Goal: Information Seeking & Learning: Learn about a topic

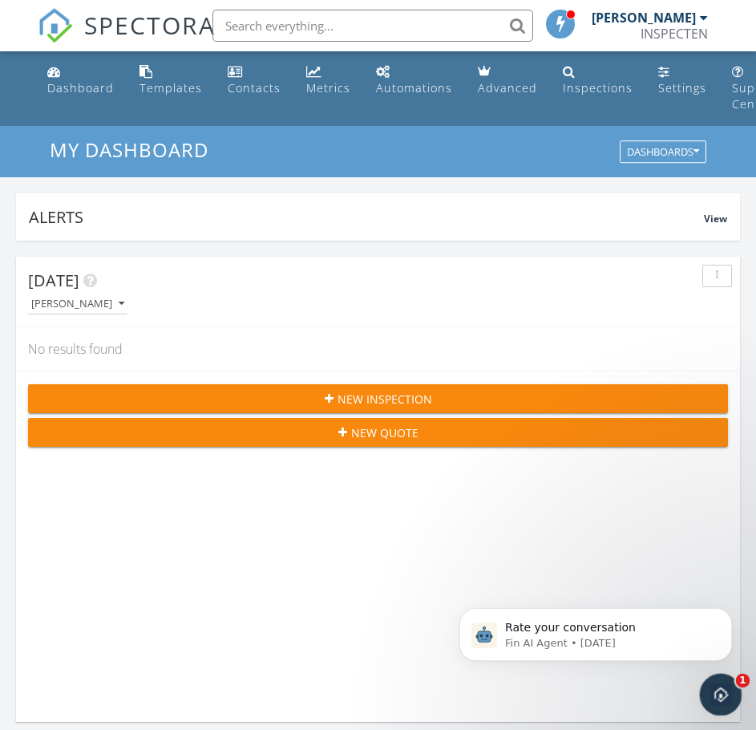
click at [715, 695] on icon "Open Intercom Messenger" at bounding box center [719, 692] width 26 height 26
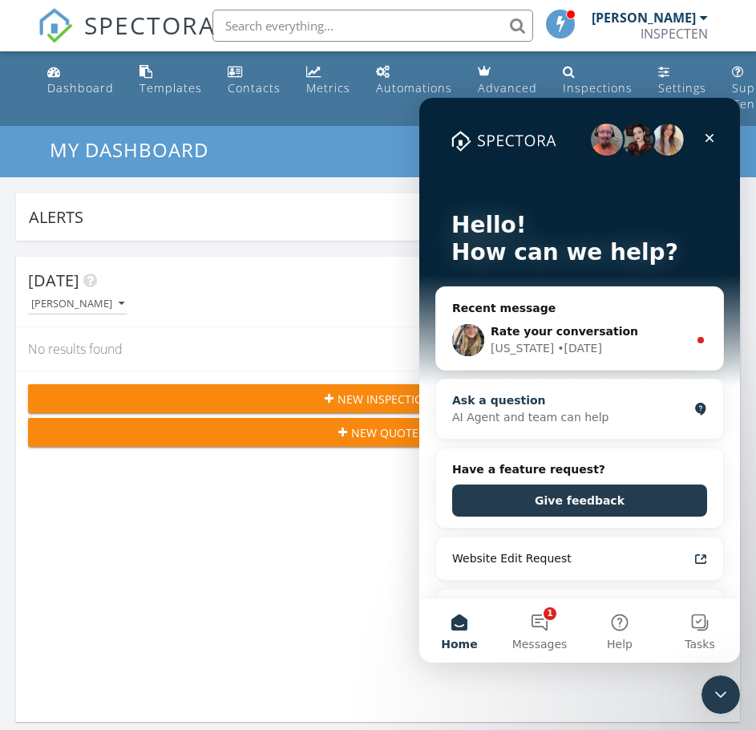
click at [547, 410] on div "AI Agent and team can help" at bounding box center [570, 417] width 236 height 17
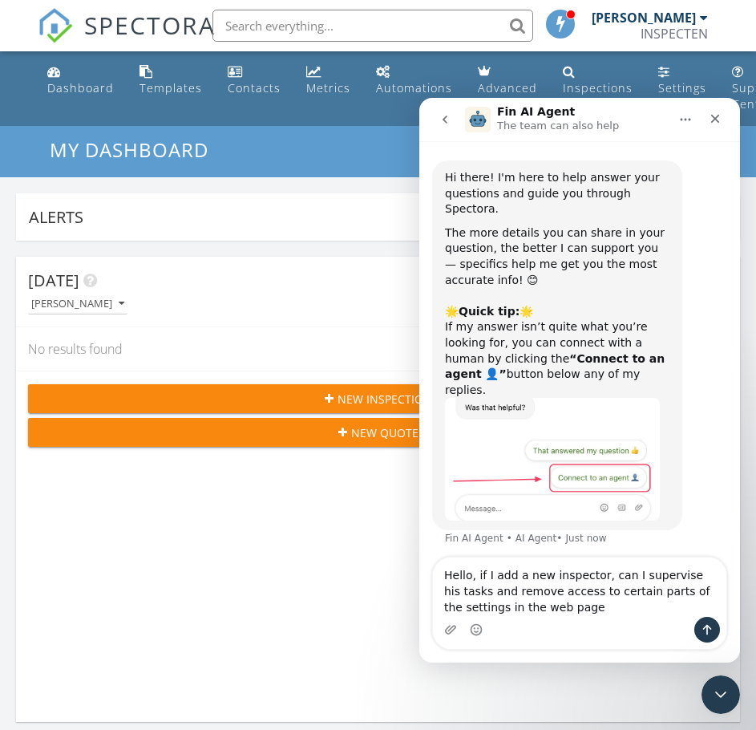
type textarea "Hello, if I add a new inspector, can I supervise his tasks and remove access to…"
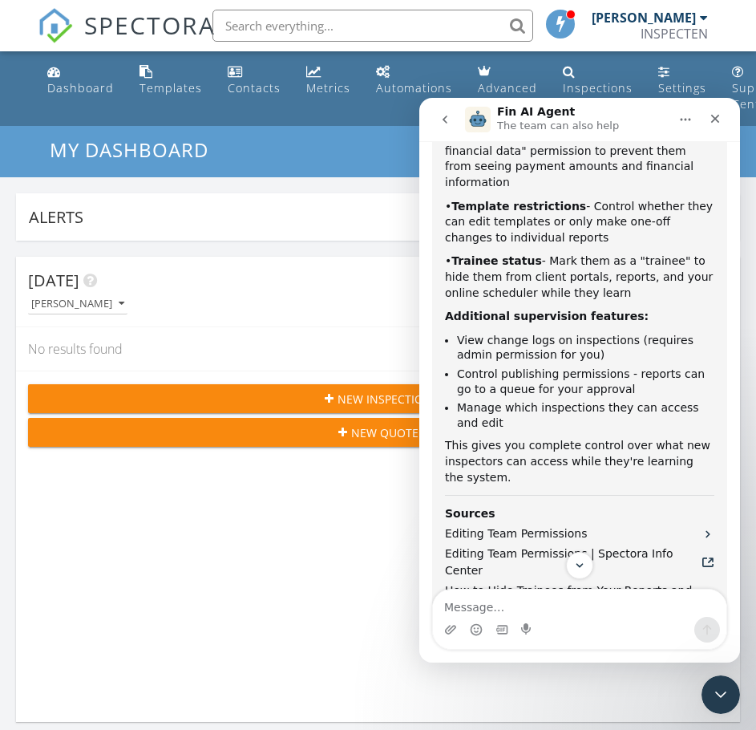
scroll to position [843, 0]
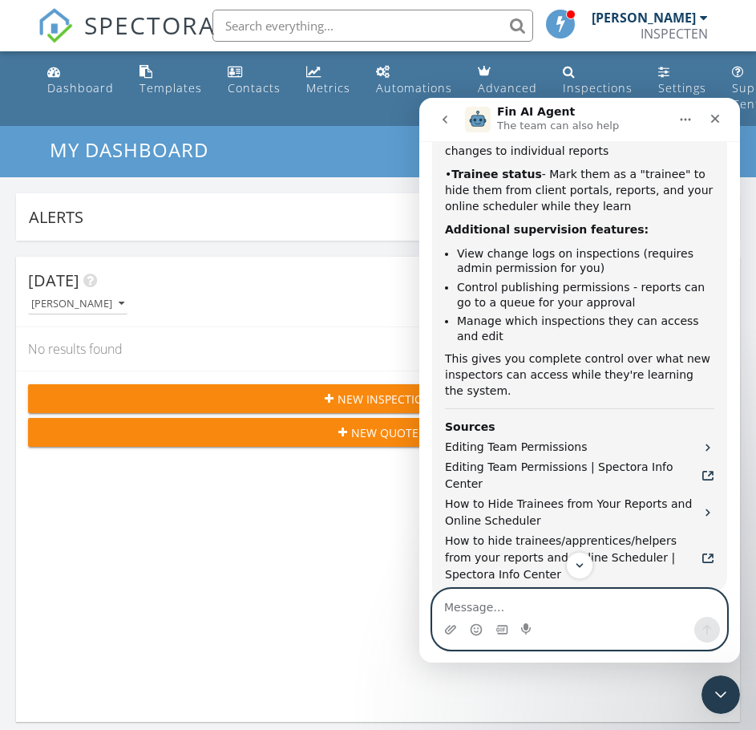
click at [541, 607] on textarea "Message…" at bounding box center [580, 602] width 294 height 27
type textarea "p"
type textarea "ok, can i get training on this features?"
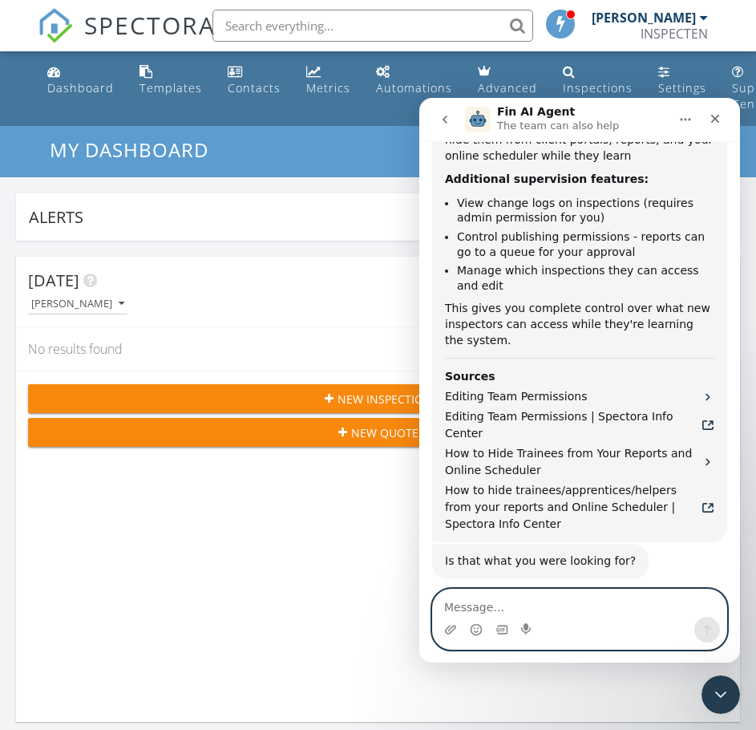
scroll to position [889, 0]
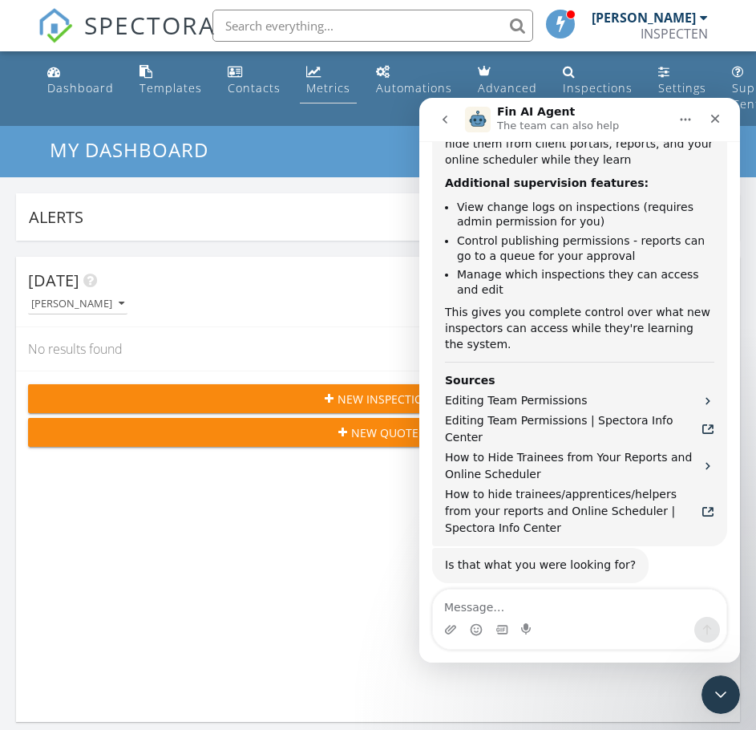
click at [312, 85] on div "Metrics" at bounding box center [328, 87] width 44 height 15
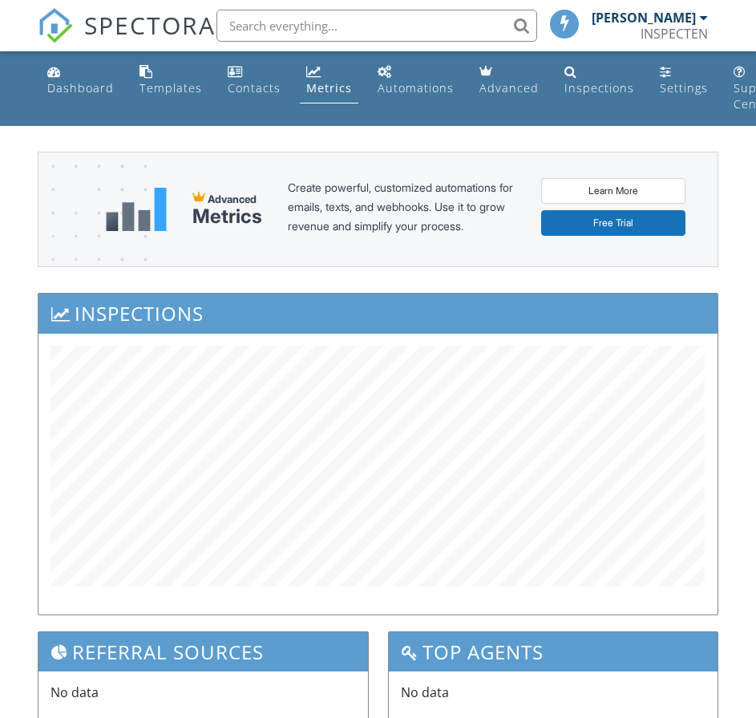
click at [396, 87] on div "Automations" at bounding box center [416, 87] width 76 height 15
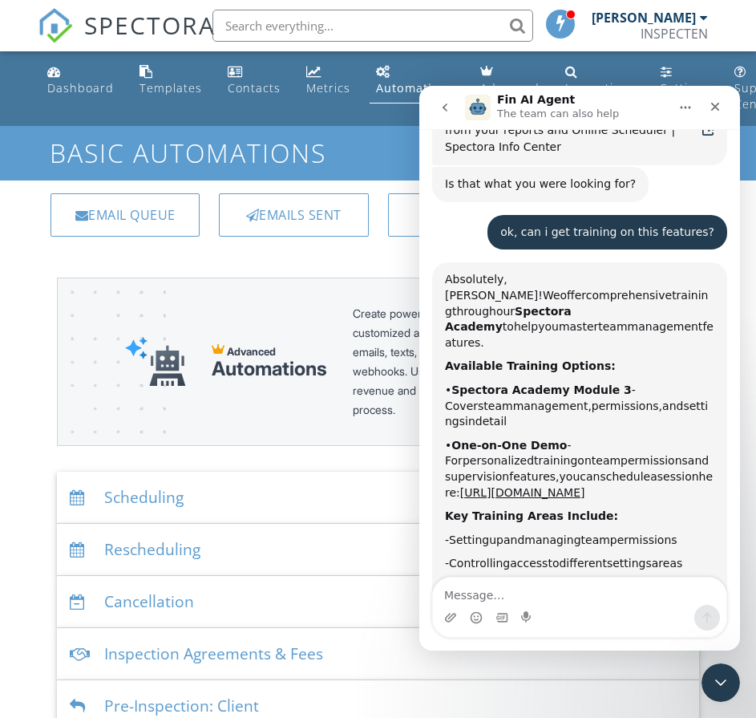
scroll to position [1270, 0]
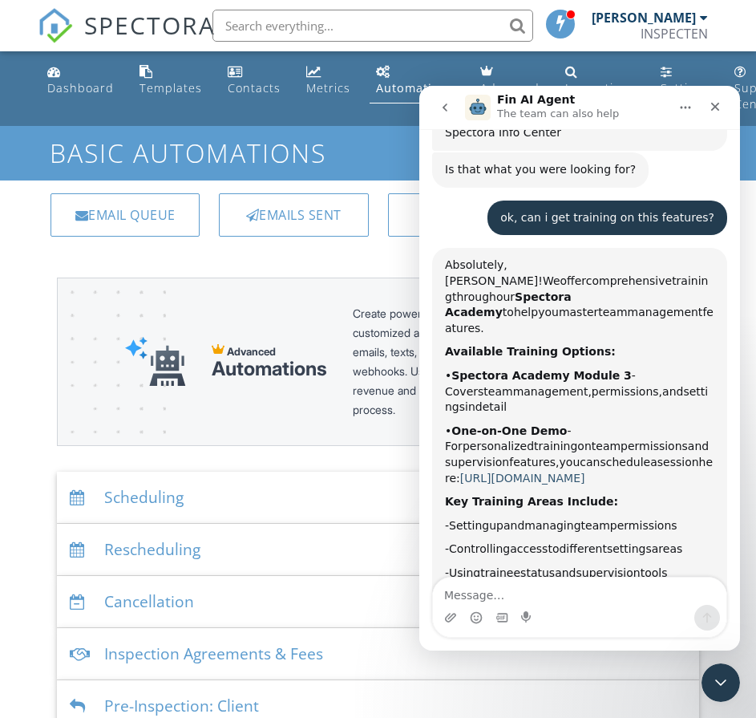
click at [585, 472] on link "https://calendly.com/d/gr5-wkv-t2h/one-on-one-demo" at bounding box center [522, 478] width 125 height 13
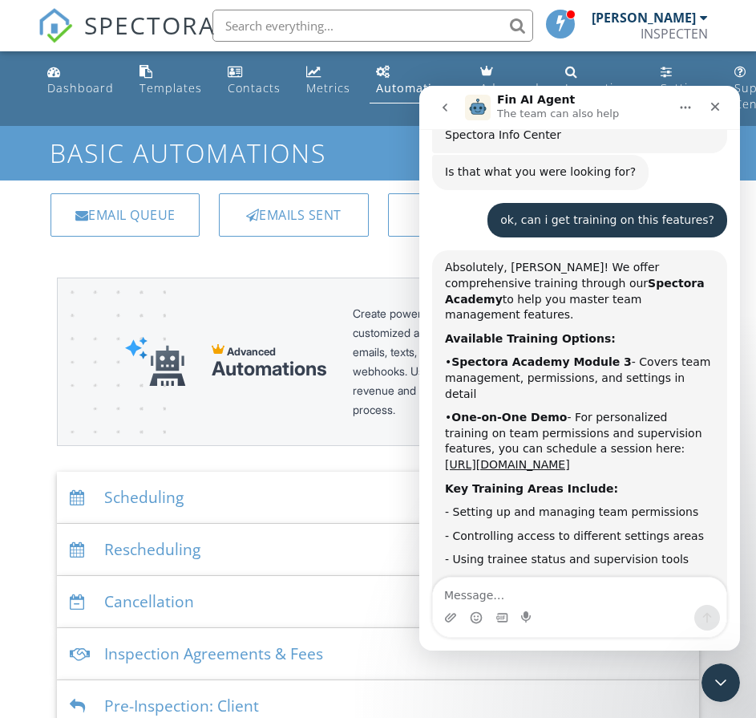
scroll to position [1273, 0]
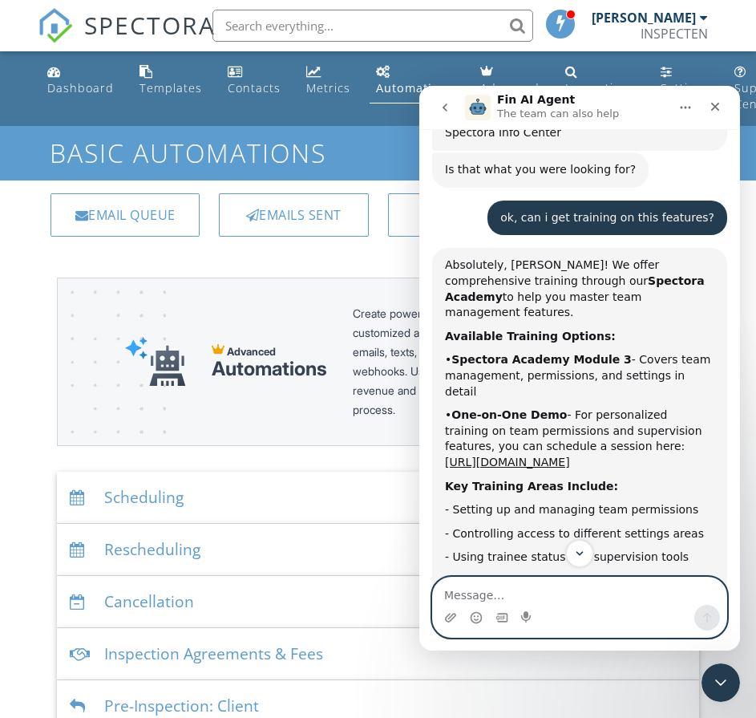
click at [512, 591] on textarea "Message…" at bounding box center [580, 590] width 294 height 27
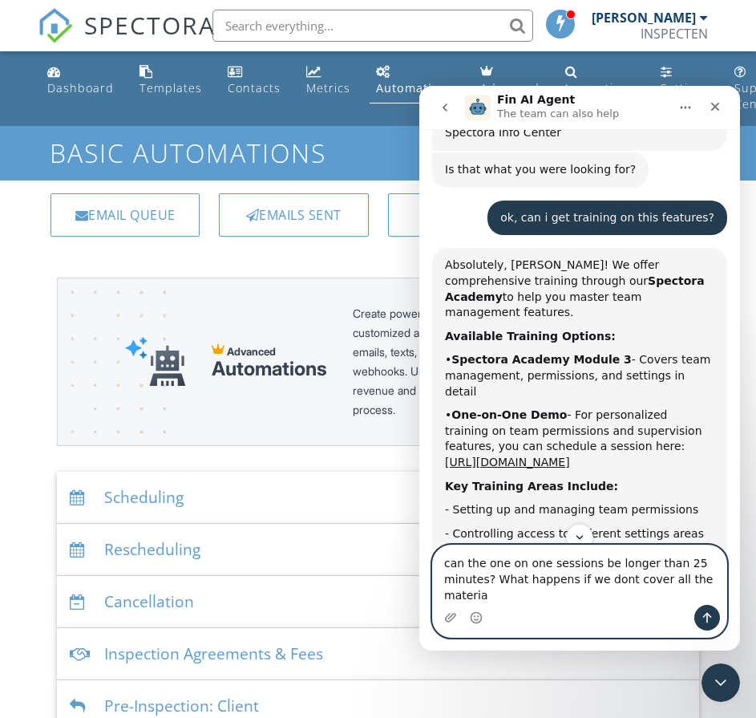
type textarea "can the one on one sessions be longer than 25 minutes? What happens if we dont …"
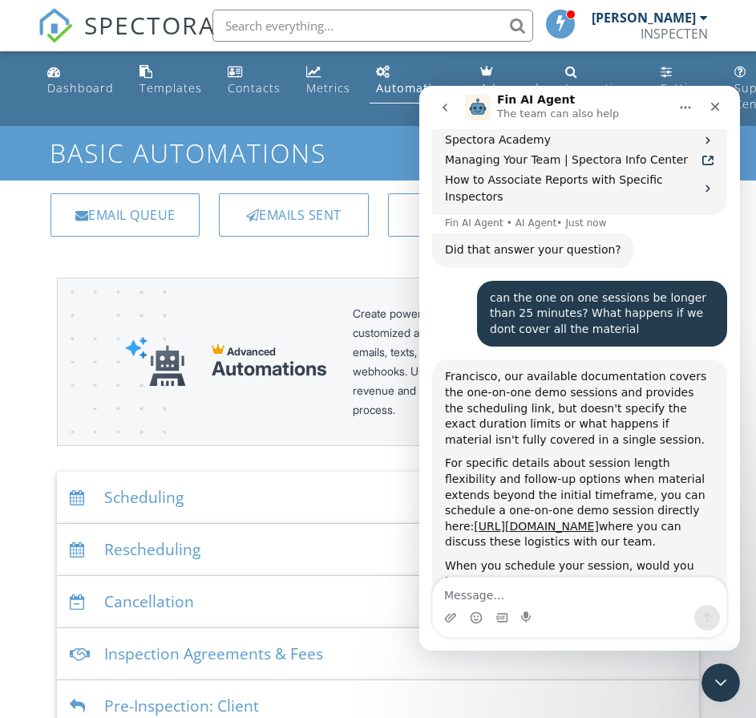
scroll to position [1936, 0]
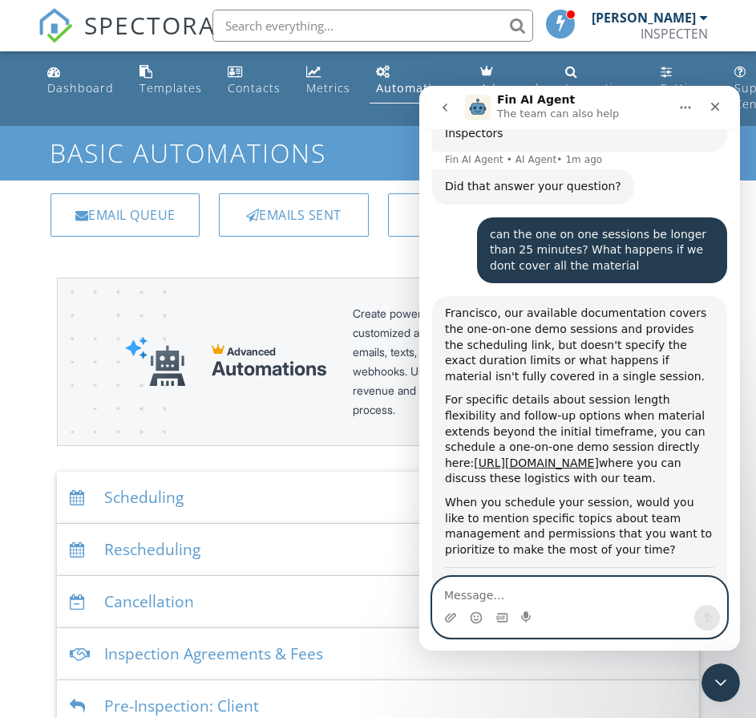
click at [484, 602] on textarea "Message…" at bounding box center [580, 590] width 294 height 27
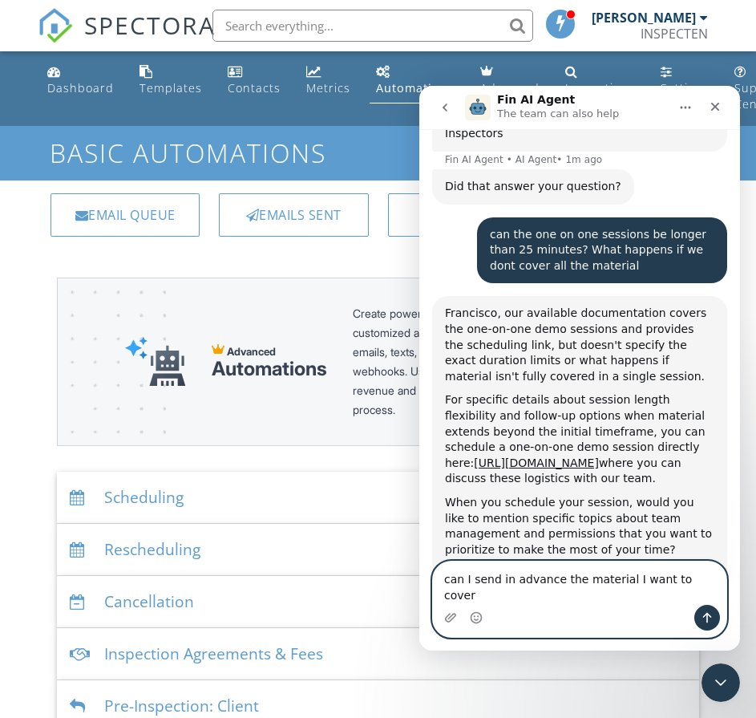
type textarea "can I send in advance the material I want to cover?"
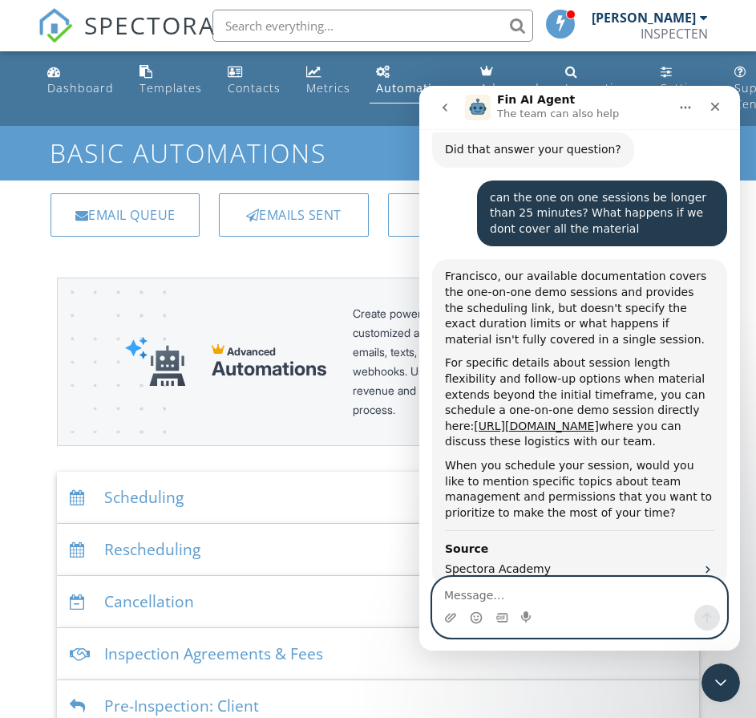
scroll to position [1972, 0]
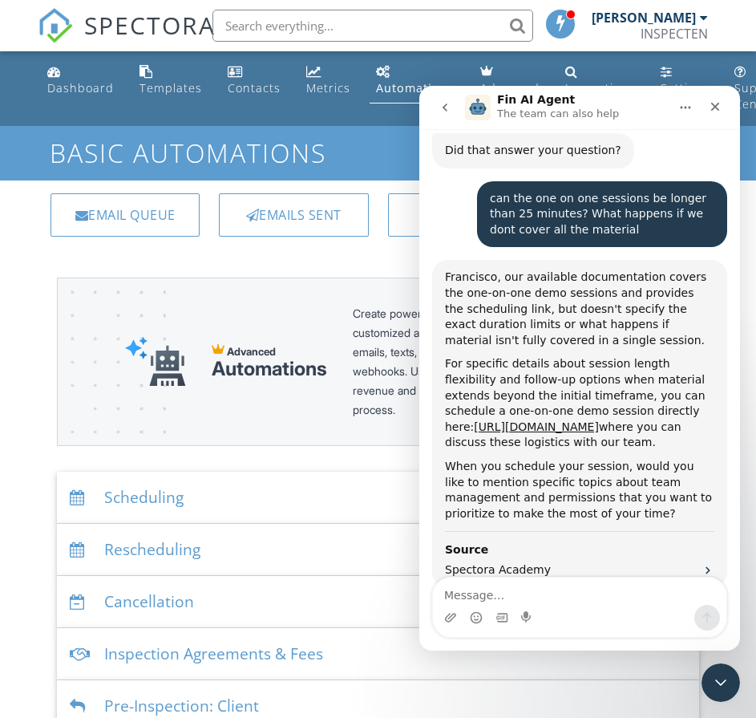
click at [684, 102] on icon "Home" at bounding box center [685, 107] width 13 height 13
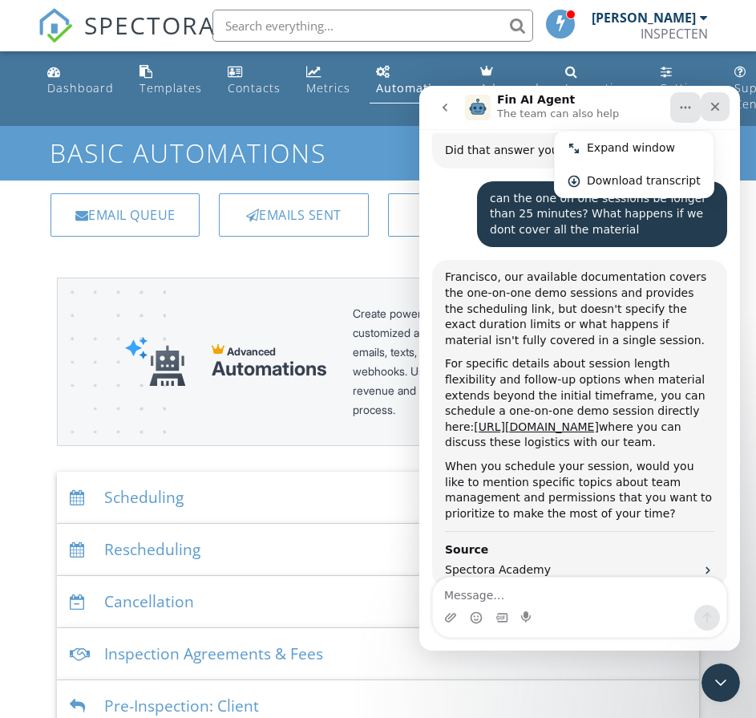
click at [717, 110] on icon "Close" at bounding box center [715, 106] width 13 height 13
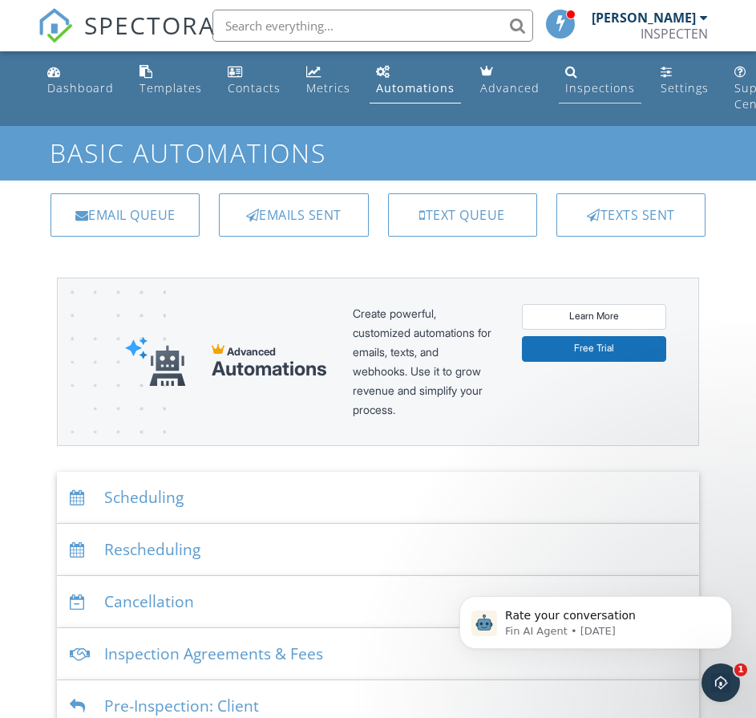
scroll to position [0, 0]
click at [597, 91] on div "Inspections" at bounding box center [600, 87] width 70 height 15
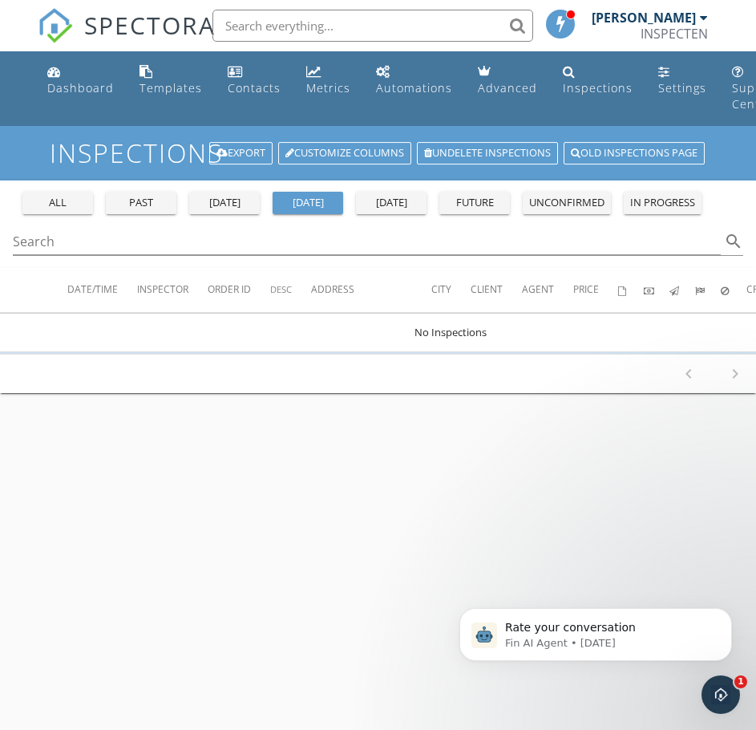
click at [224, 207] on div "[DATE]" at bounding box center [225, 203] width 58 height 16
click at [156, 204] on div "past" at bounding box center [141, 203] width 58 height 16
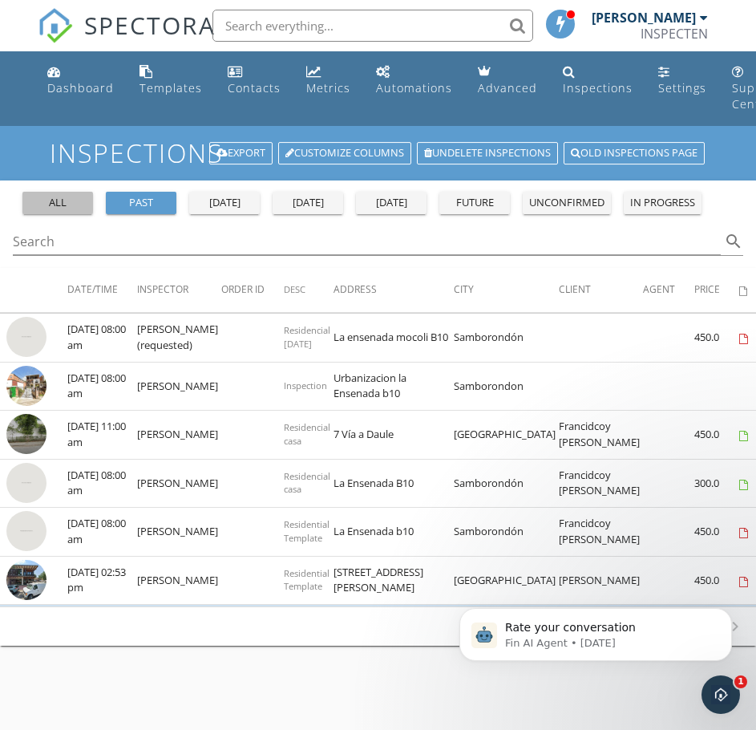
click at [55, 209] on div "all" at bounding box center [58, 203] width 58 height 16
click at [130, 207] on div "past" at bounding box center [141, 203] width 58 height 16
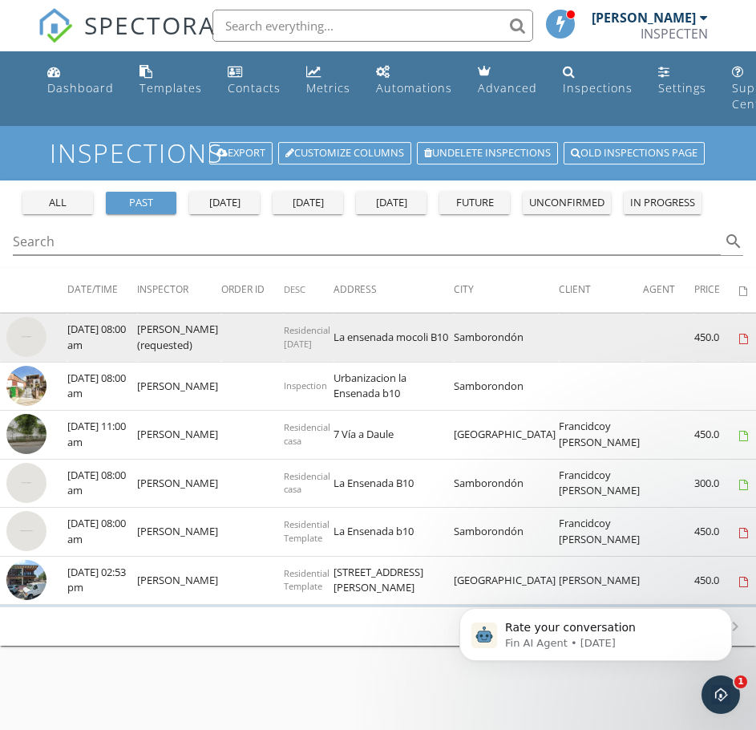
click at [37, 334] on img at bounding box center [26, 337] width 40 height 40
click at [739, 343] on icon at bounding box center [743, 339] width 9 height 10
drag, startPoint x: 481, startPoint y: 345, endPoint x: 413, endPoint y: 342, distance: 68.2
click at [474, 342] on td "Samborondón" at bounding box center [506, 338] width 105 height 49
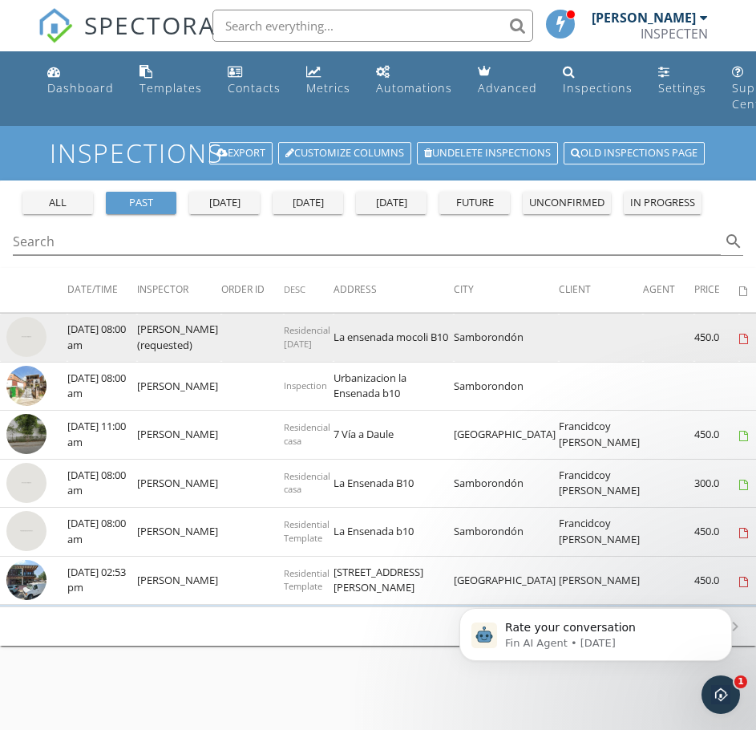
click at [343, 350] on td "La ensenada mocoli B10" at bounding box center [394, 338] width 120 height 49
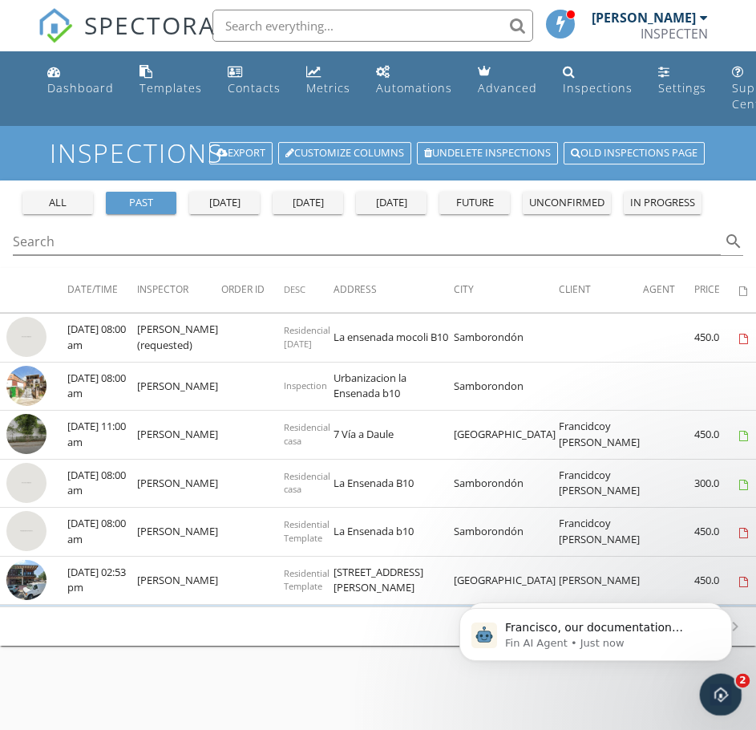
click at [711, 695] on icon "Open Intercom Messenger" at bounding box center [719, 692] width 26 height 26
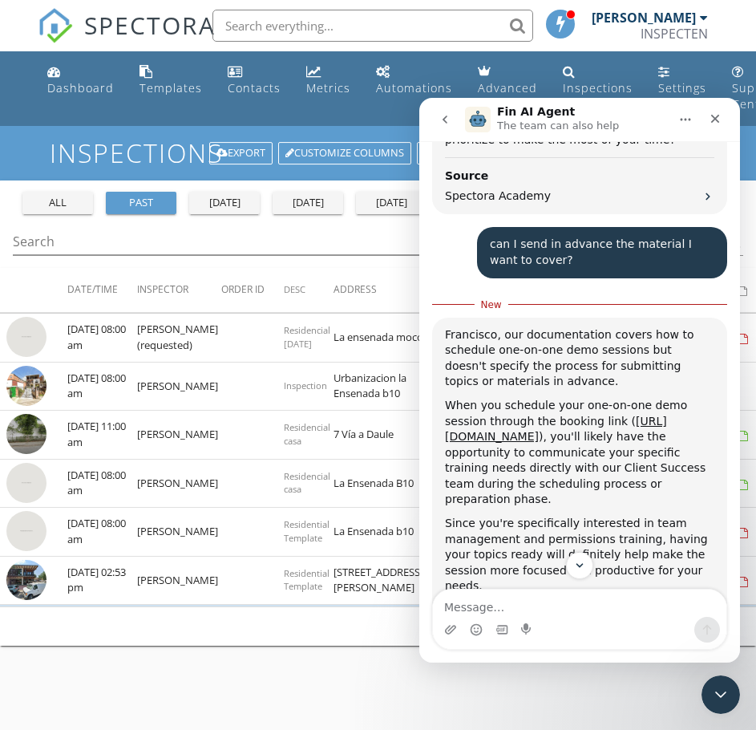
scroll to position [2355, 0]
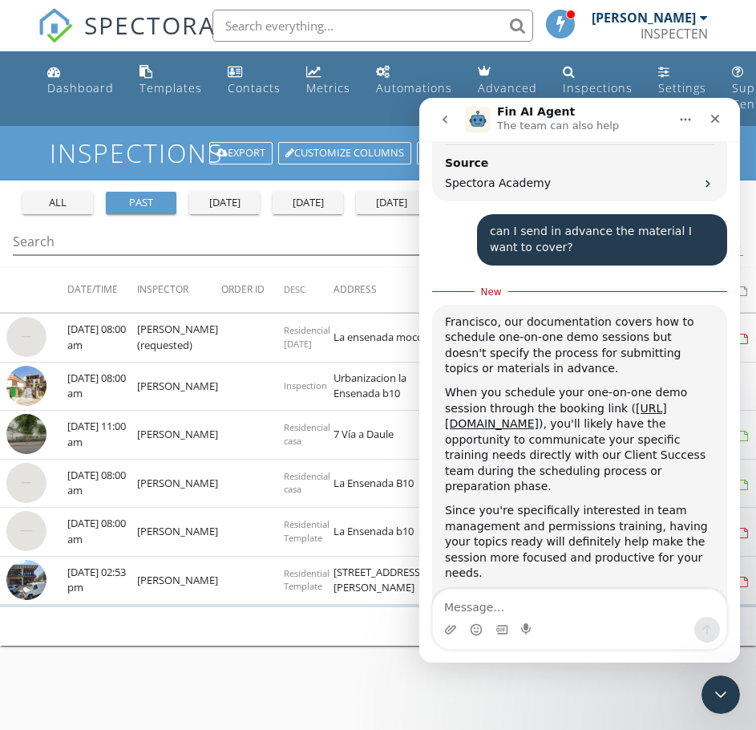
click at [535, 593] on textarea "Message…" at bounding box center [580, 602] width 294 height 27
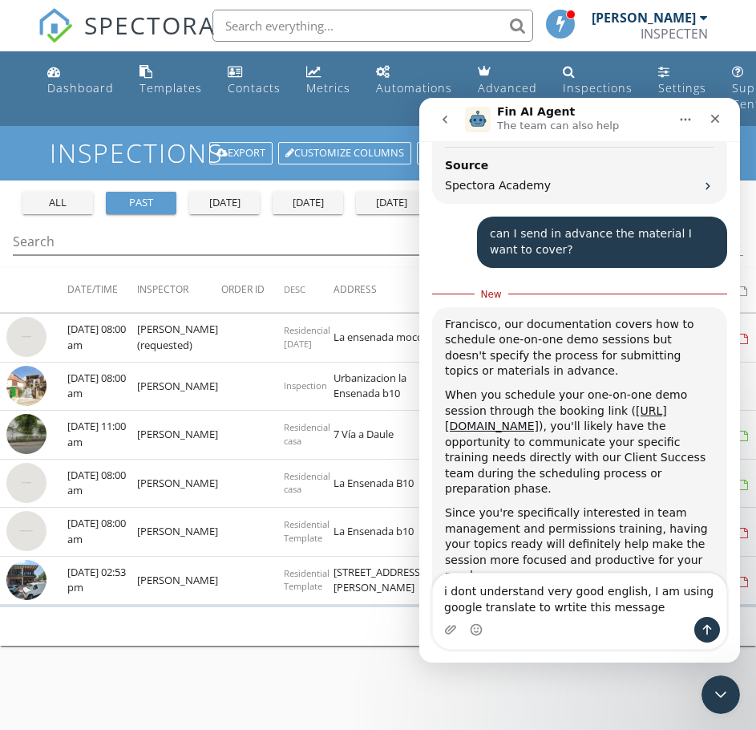
type textarea "i dont understand very good english, I am using google translate to wrtite this…"
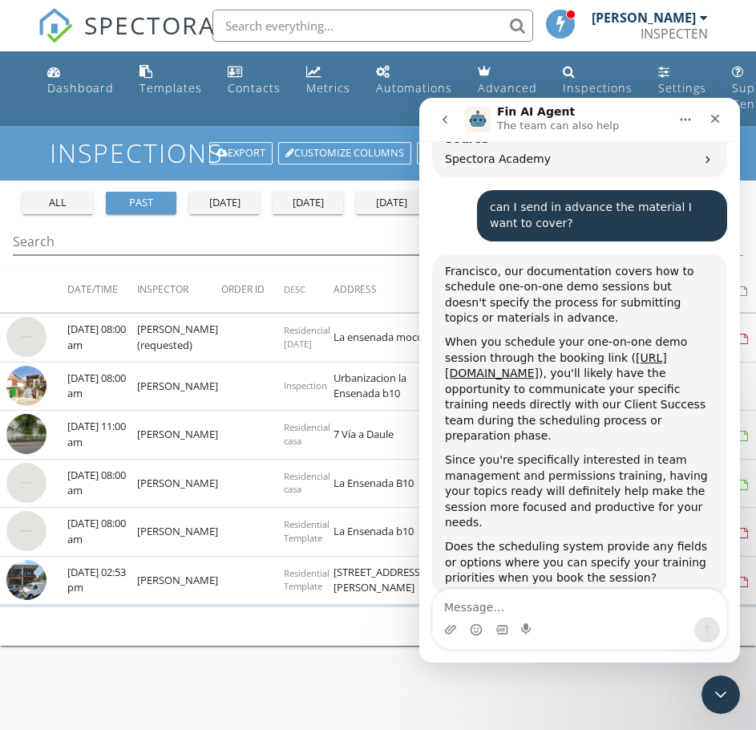
scroll to position [2375, 0]
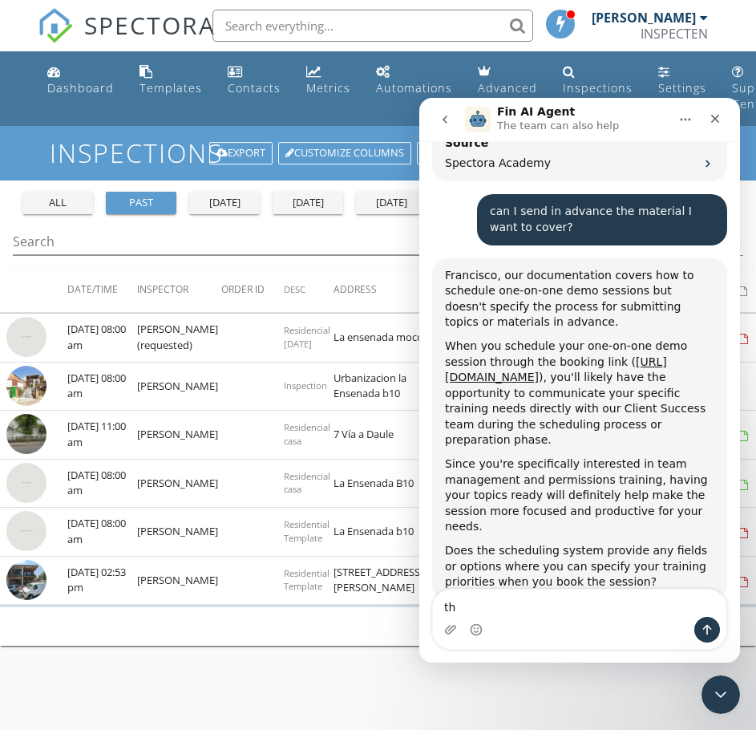
type textarea "t"
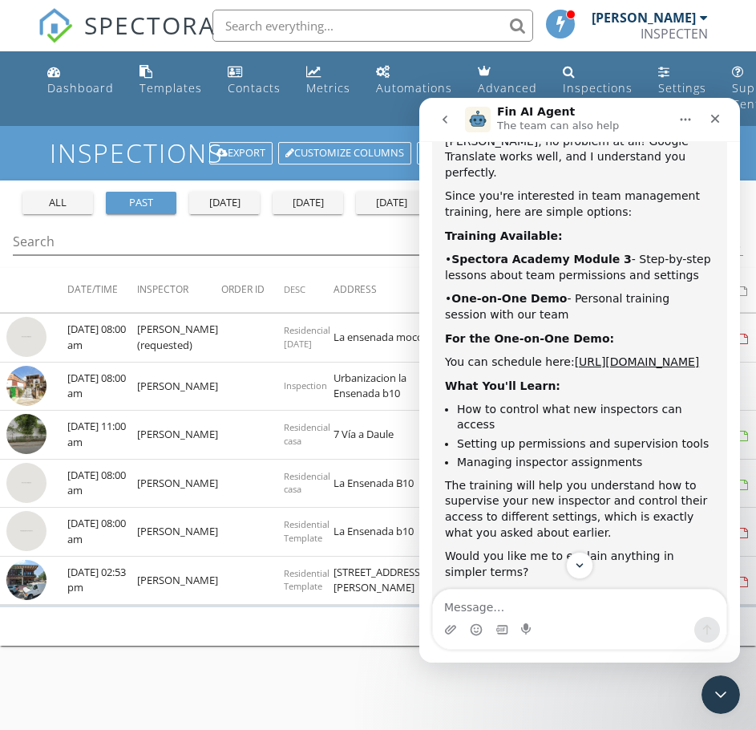
scroll to position [2959, 0]
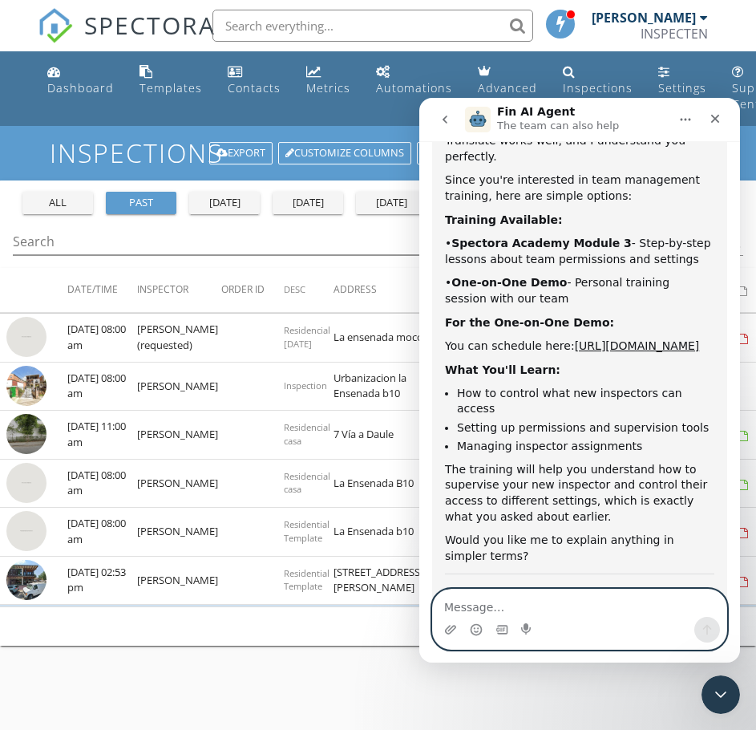
click at [515, 616] on textarea "Message…" at bounding box center [580, 602] width 294 height 27
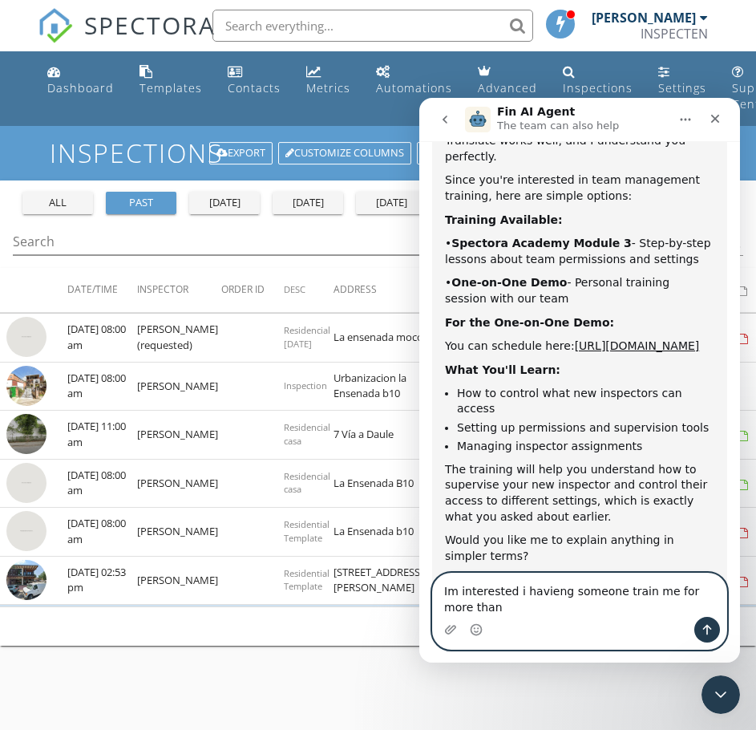
scroll to position [2975, 0]
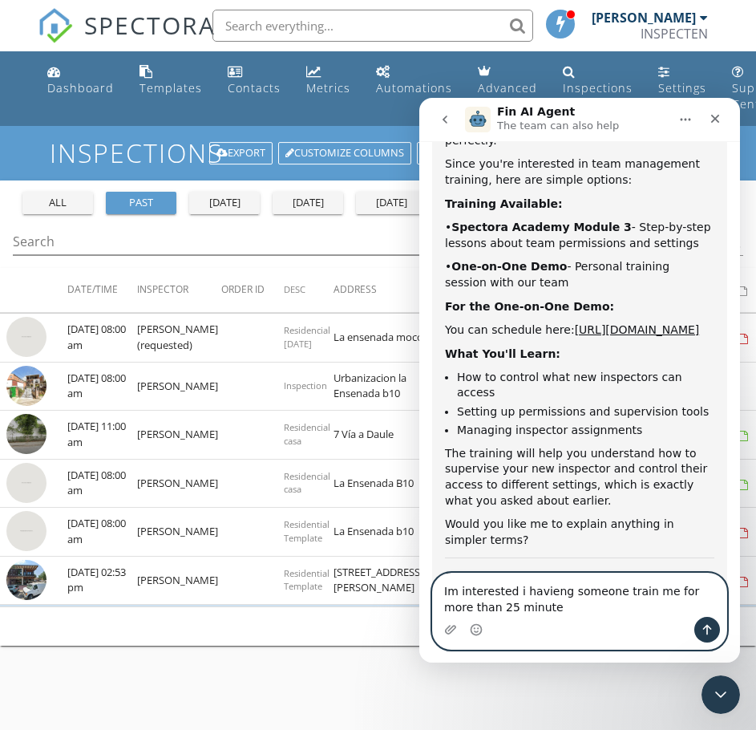
type textarea "Im interested i havieng someone train me for more than 25 minutes"
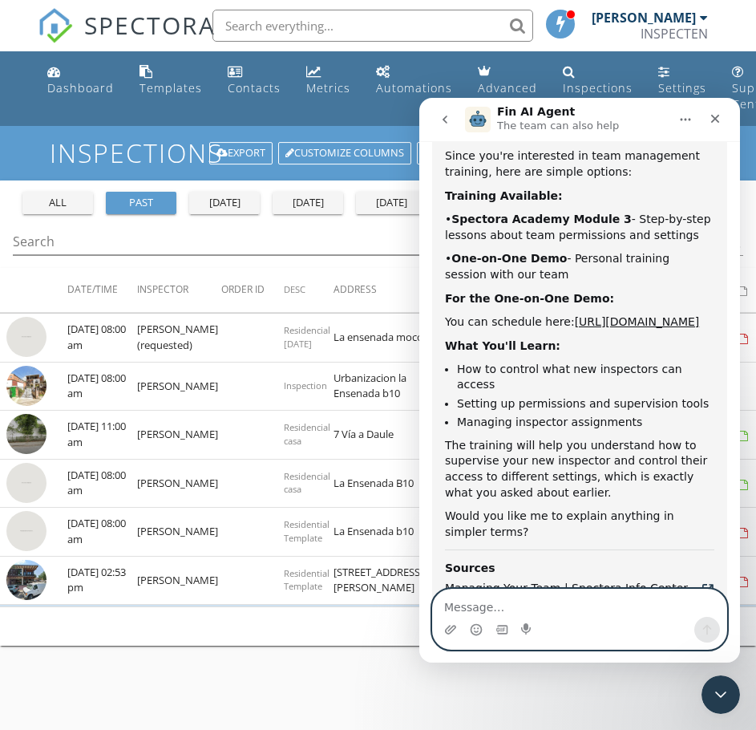
scroll to position [2979, 0]
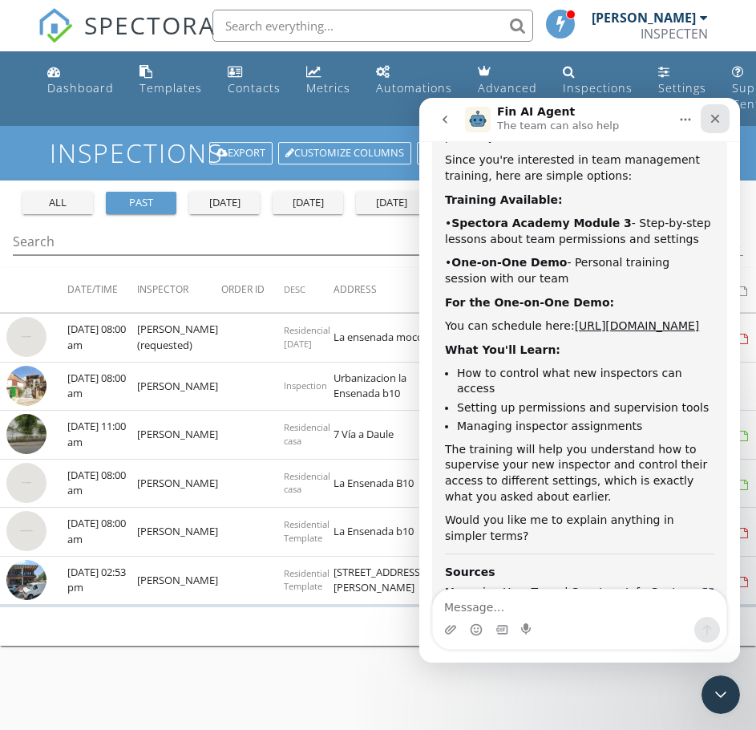
click at [719, 112] on icon "Close" at bounding box center [715, 118] width 13 height 13
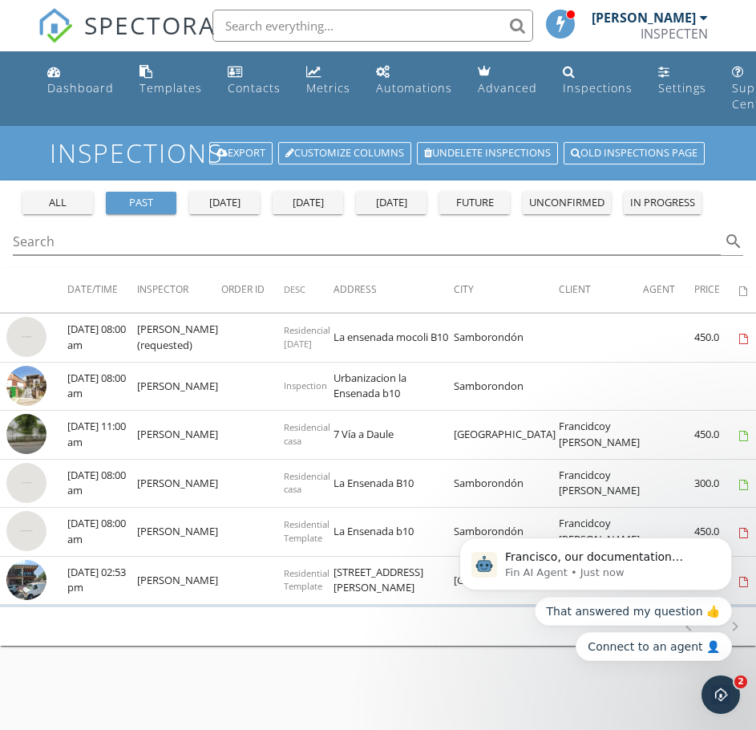
scroll to position [3362, 0]
click at [710, 687] on icon "Open Intercom Messenger" at bounding box center [719, 692] width 26 height 26
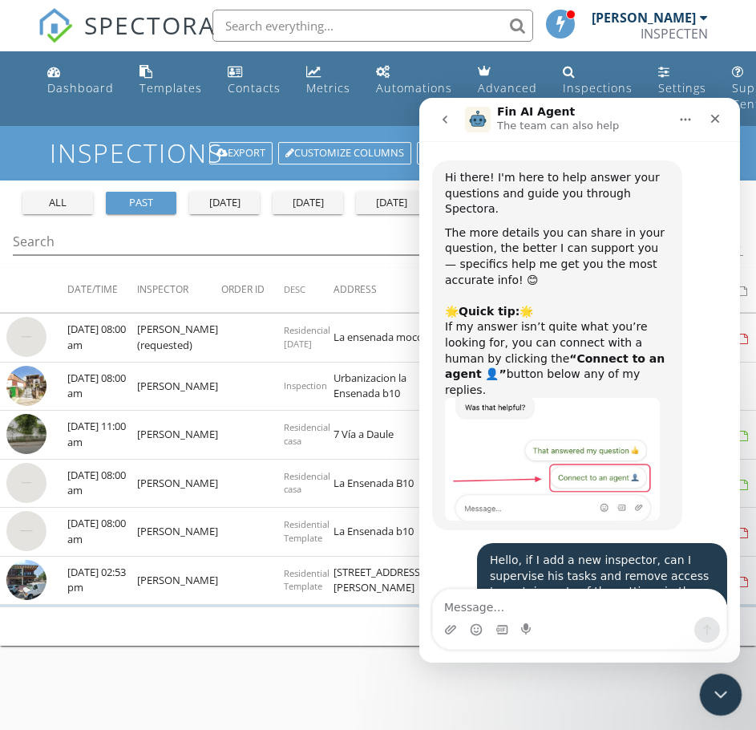
scroll to position [3361, 0]
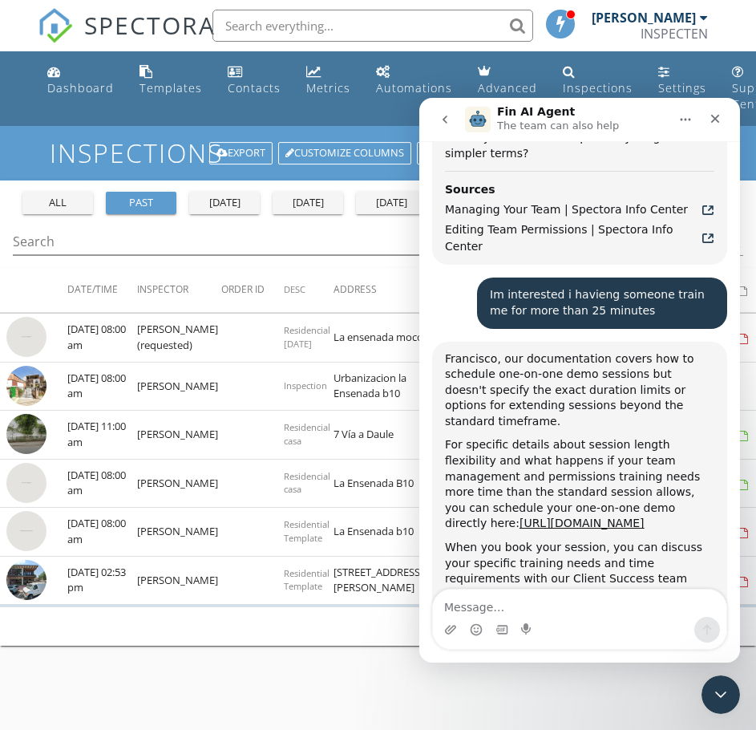
click at [501, 608] on textarea "Message…" at bounding box center [580, 602] width 294 height 27
type textarea "can i book several sessions at once"
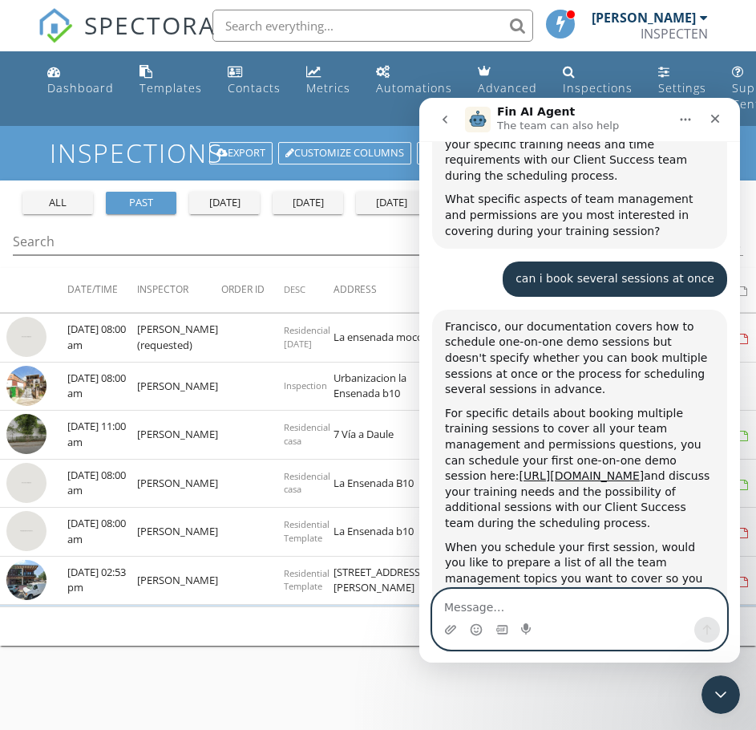
scroll to position [3793, 0]
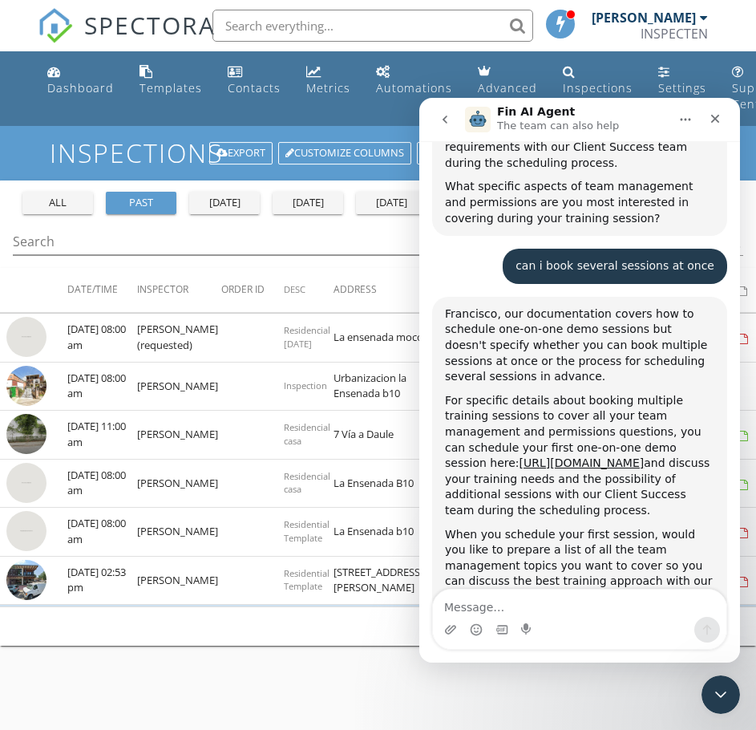
click at [644, 684] on button "Connect to an agent 👤" at bounding box center [641, 700] width 156 height 32
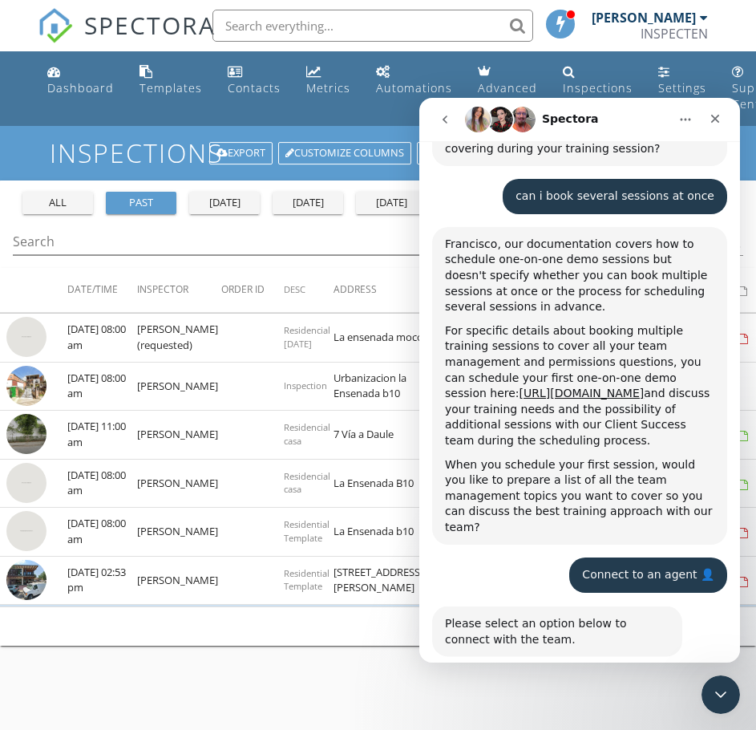
scroll to position [3878, 0]
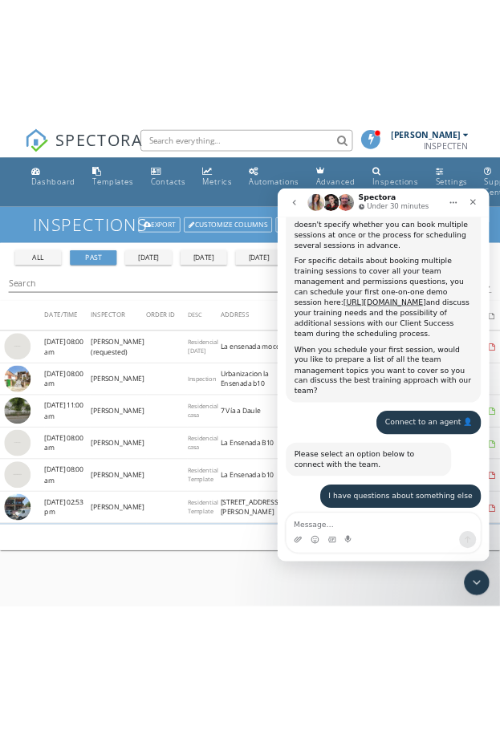
scroll to position [4043, 0]
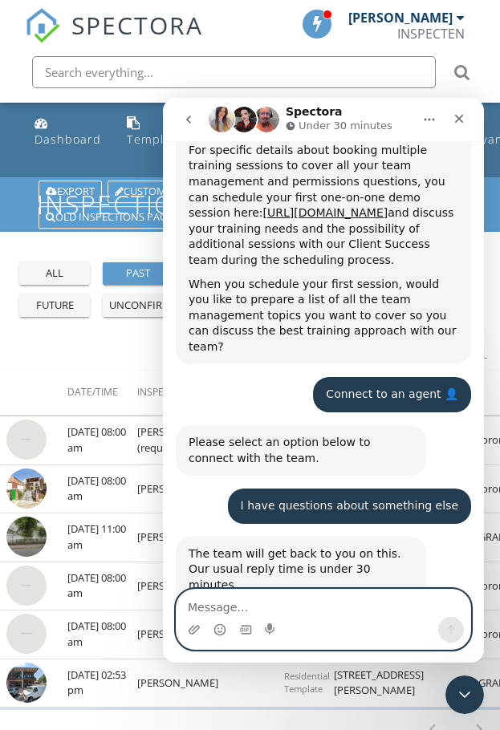
click at [221, 602] on textarea "Message…" at bounding box center [323, 602] width 294 height 27
paste textarea "Hello, I have a question. I have an online session [DATE], but it's only 25 min…"
type textarea "Hello, I have a question. I have an online session [DATE], but it's only 25 min…"
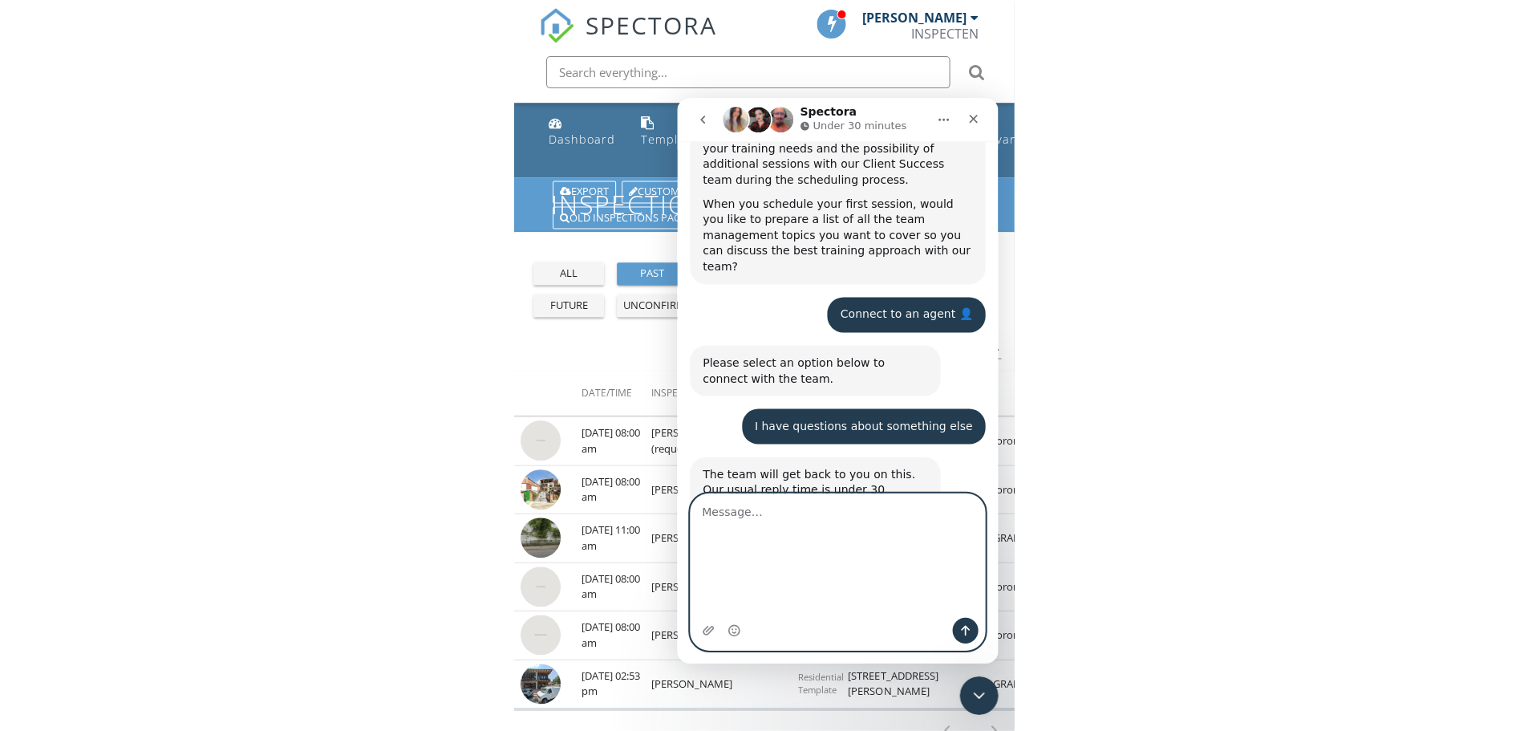
scroll to position [4185, 0]
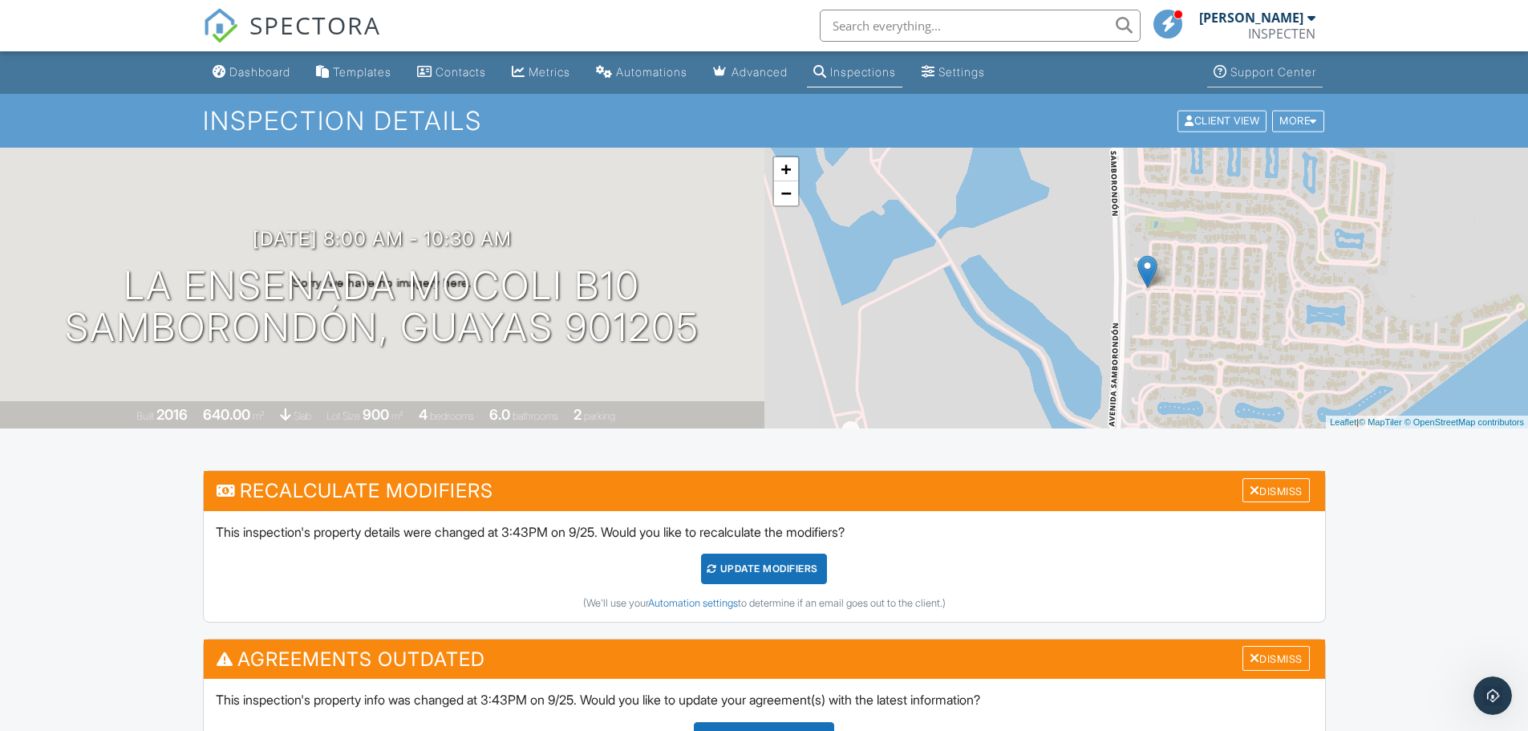
click at [768, 73] on div "Support Center" at bounding box center [1273, 72] width 86 height 14
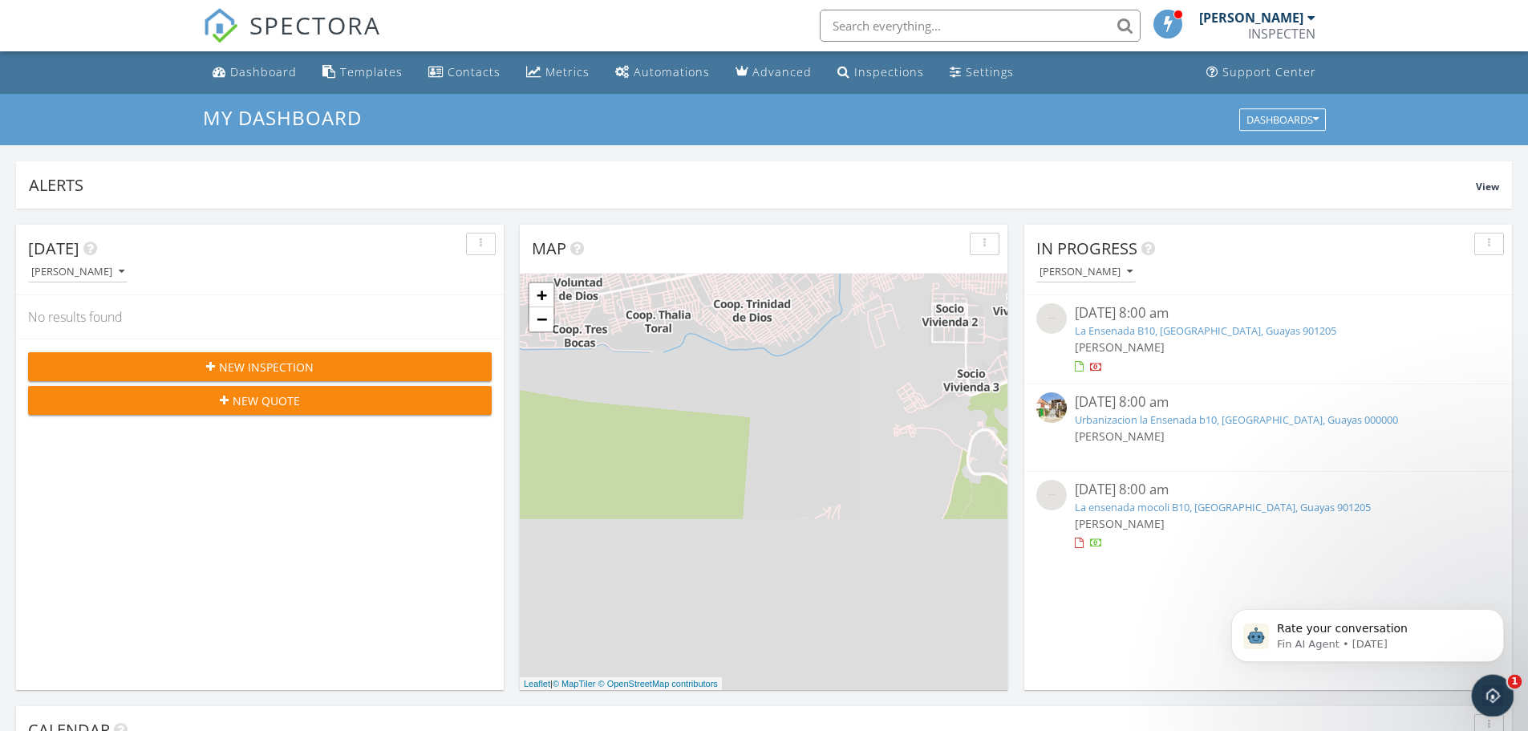
click at [1489, 683] on icon "Open Intercom Messenger" at bounding box center [1490, 693] width 26 height 26
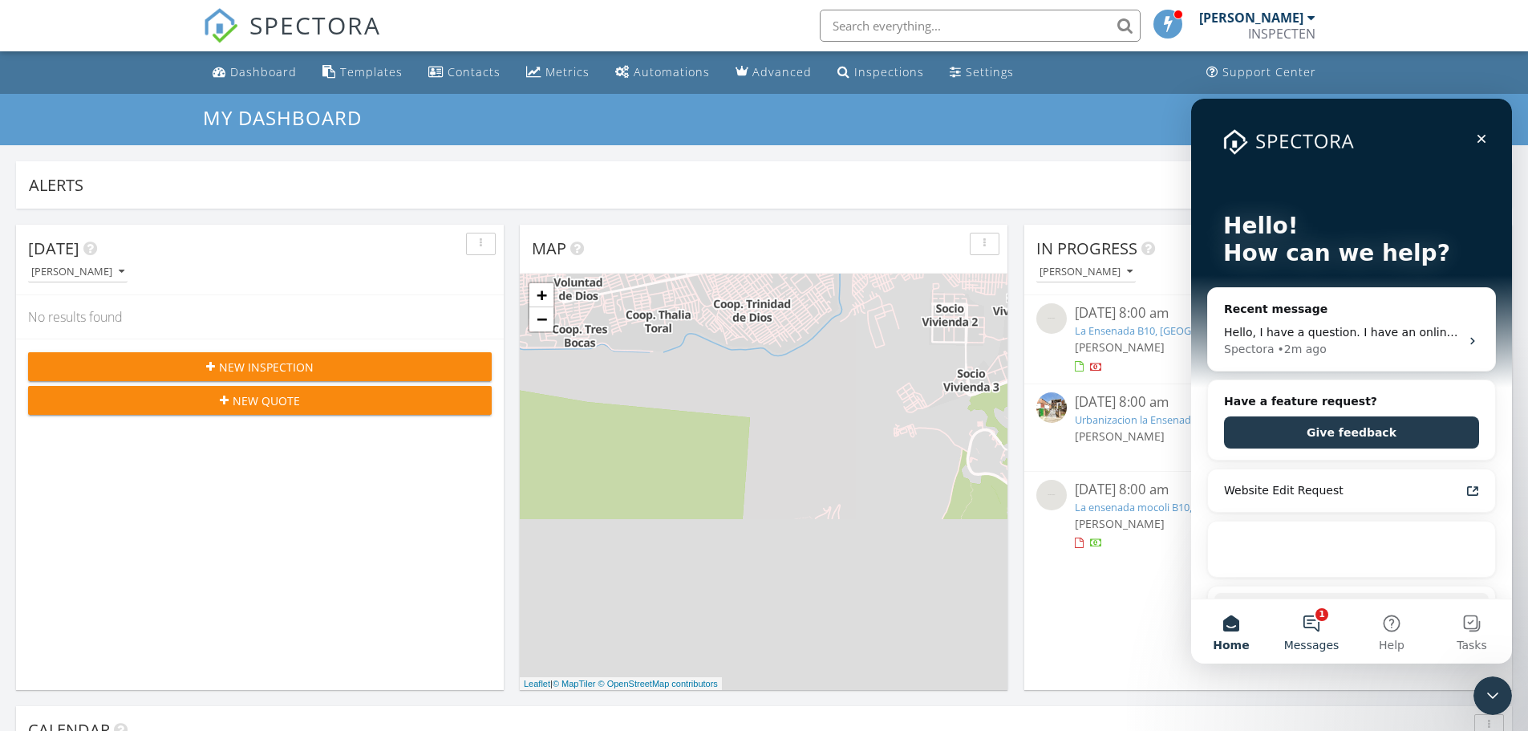
click at [1302, 620] on button "1 Messages" at bounding box center [1311, 631] width 80 height 64
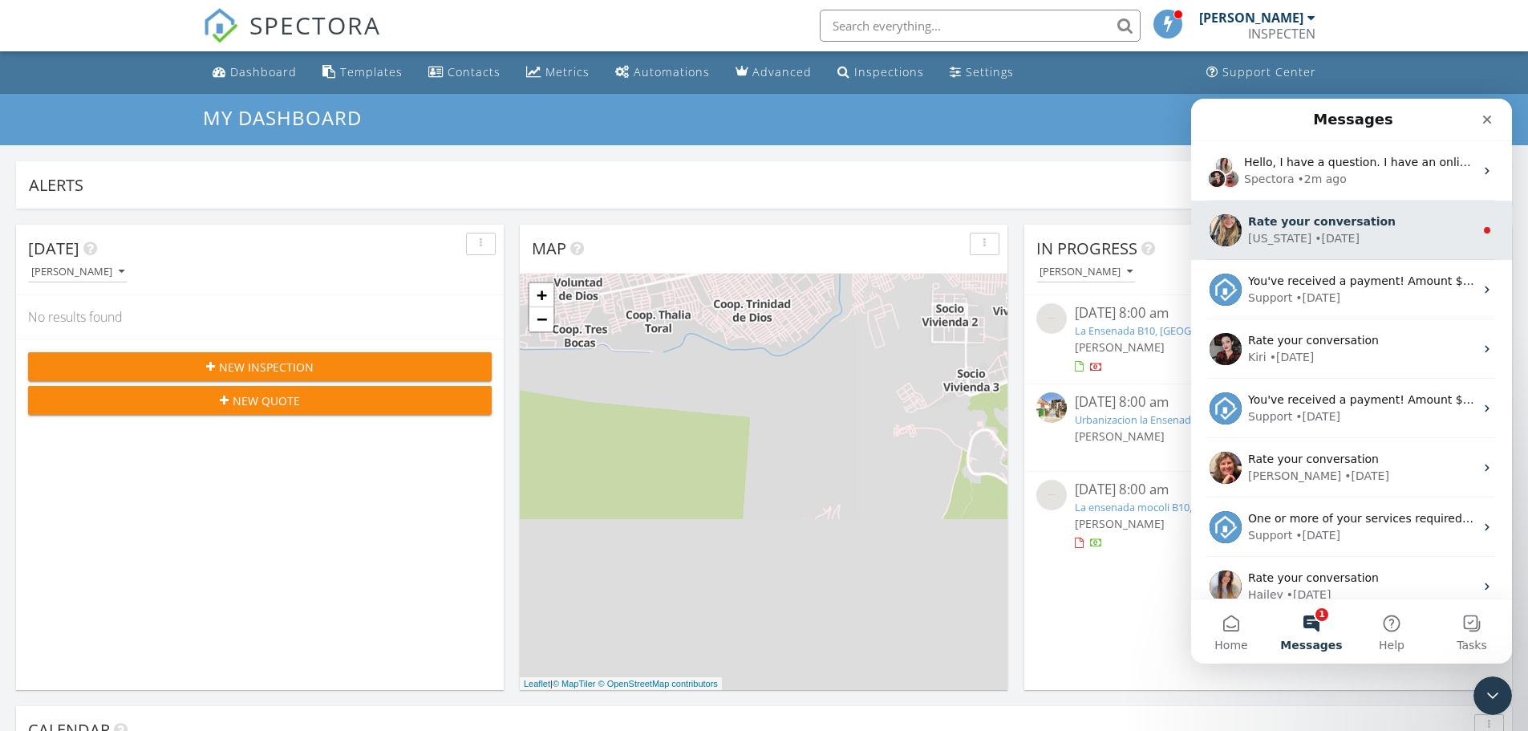
click at [1294, 218] on span "Rate your conversation" at bounding box center [1322, 221] width 148 height 13
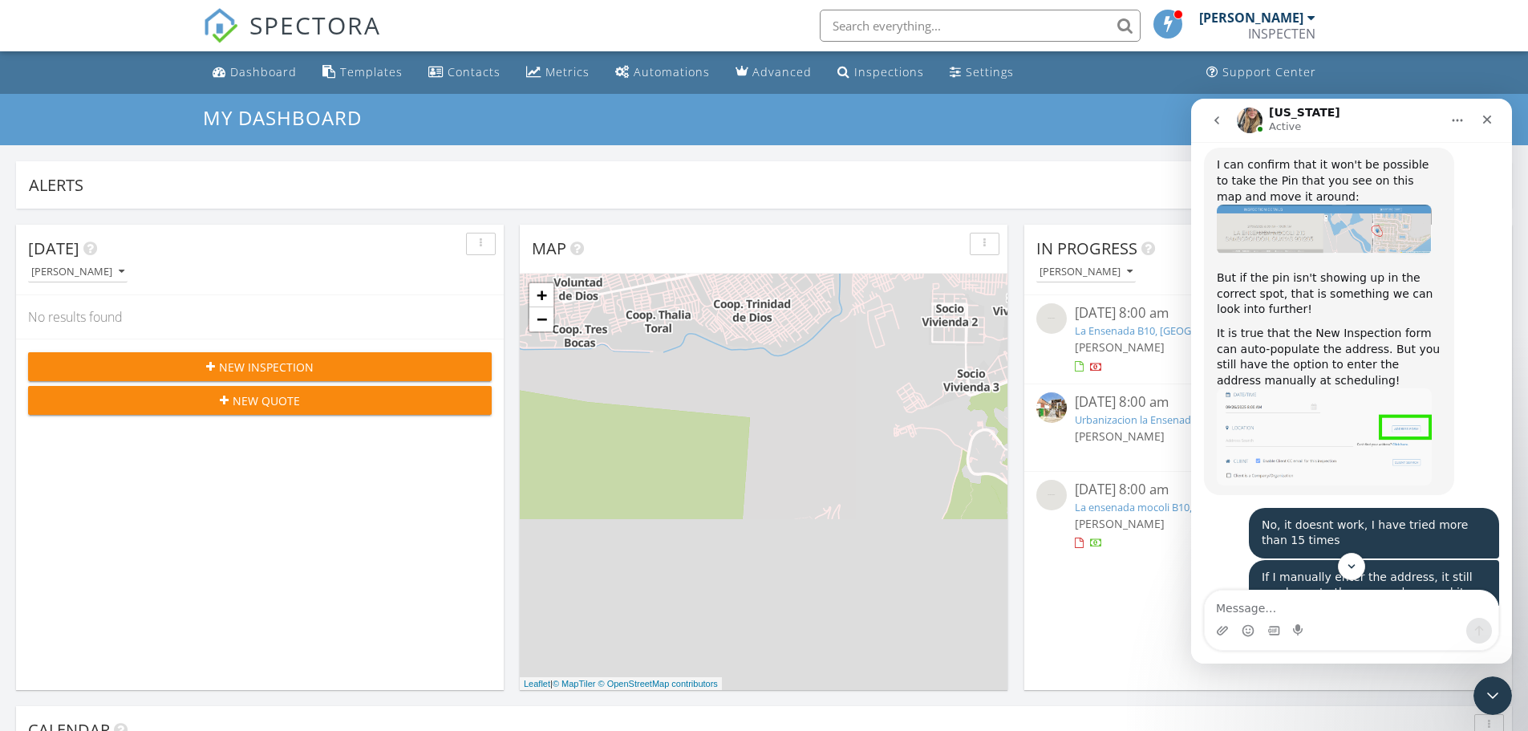
scroll to position [7645, 0]
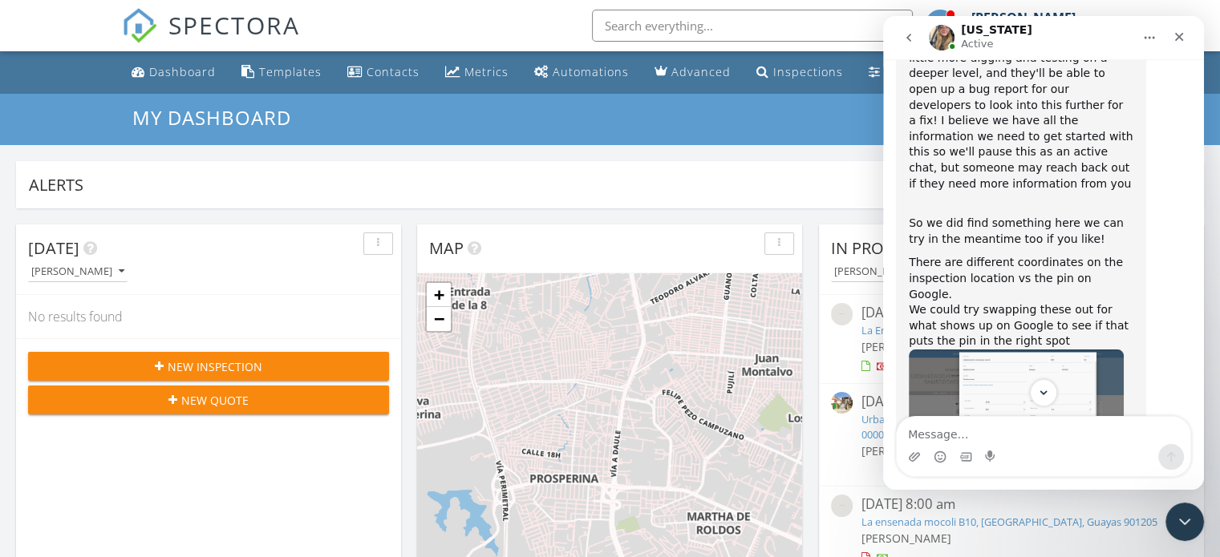
scroll to position [7, 8]
click at [1049, 397] on icon "Scroll to bottom" at bounding box center [1043, 393] width 14 height 14
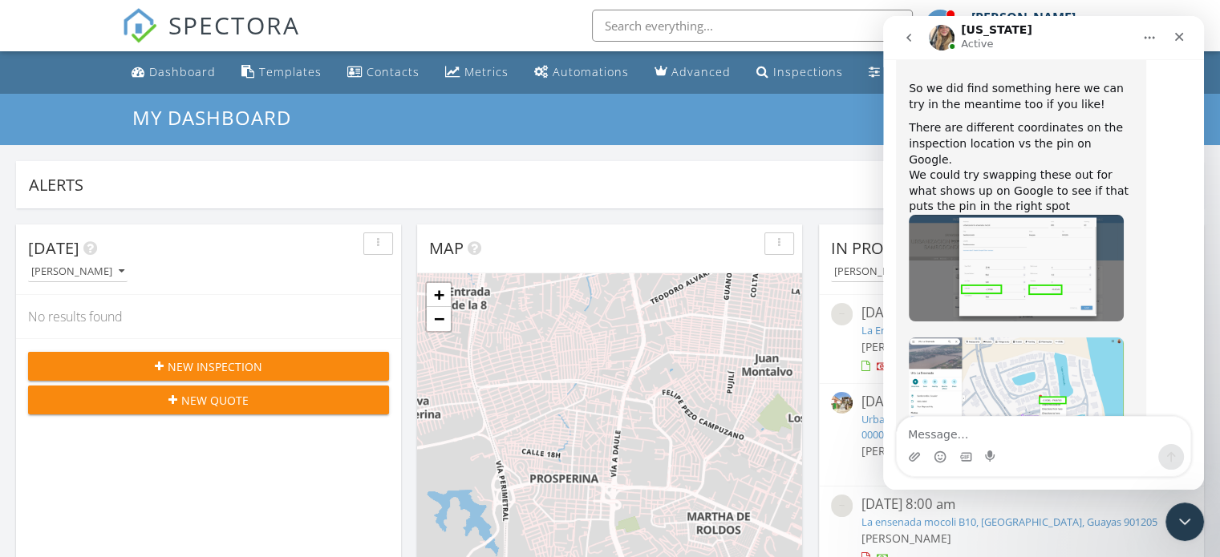
click at [905, 38] on icon "go back" at bounding box center [908, 37] width 13 height 13
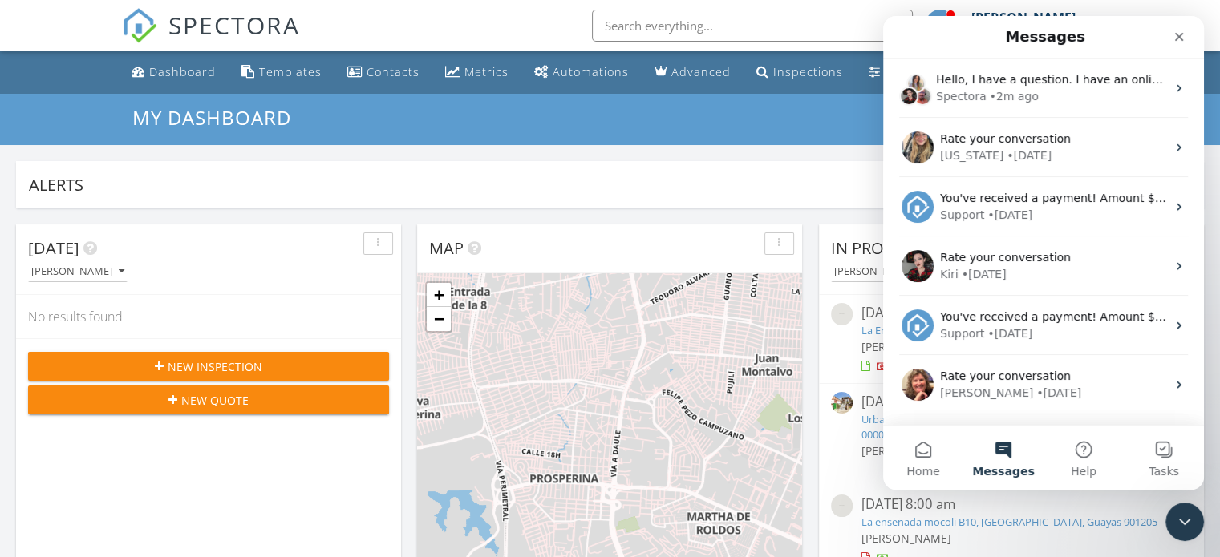
scroll to position [0, 0]
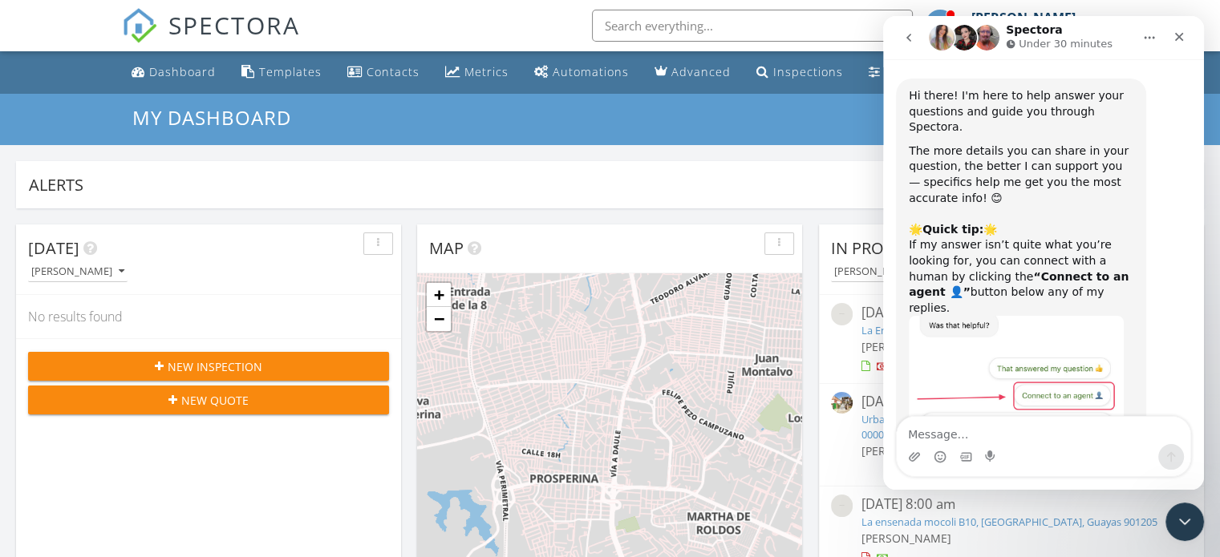
scroll to position [4276, 0]
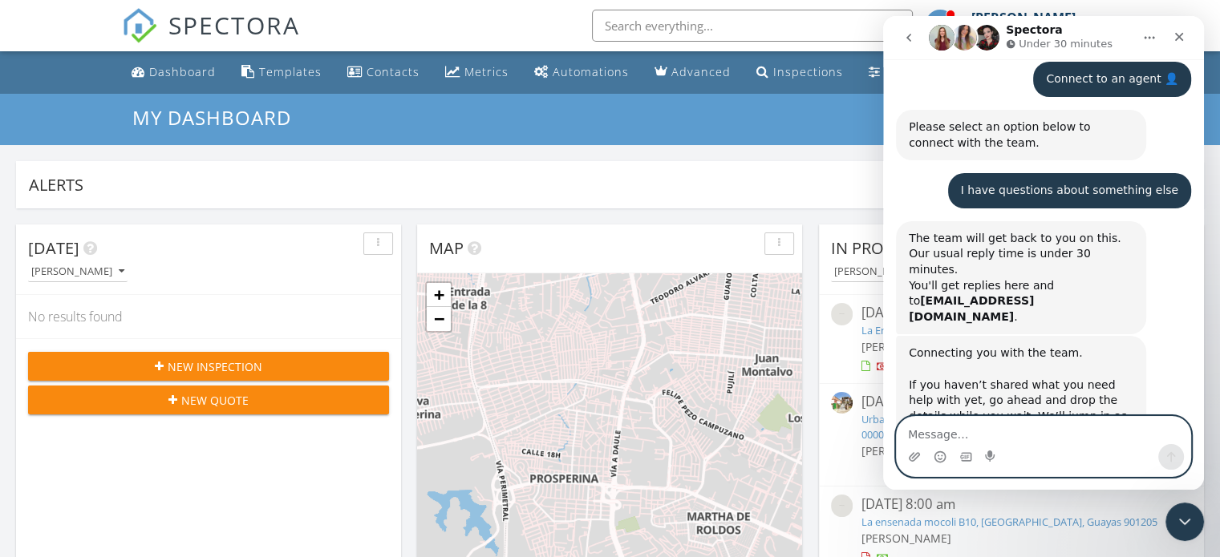
click at [992, 432] on textarea "Message…" at bounding box center [1044, 430] width 294 height 27
type textarea "Hello"
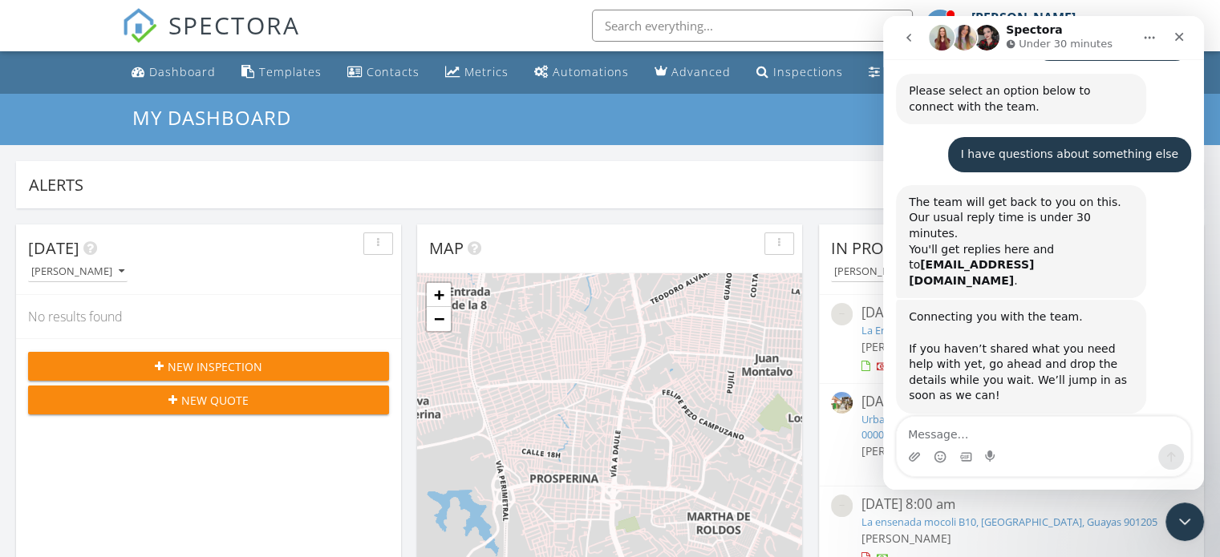
click at [1013, 47] on icon "Intercom messenger" at bounding box center [1011, 43] width 9 height 9
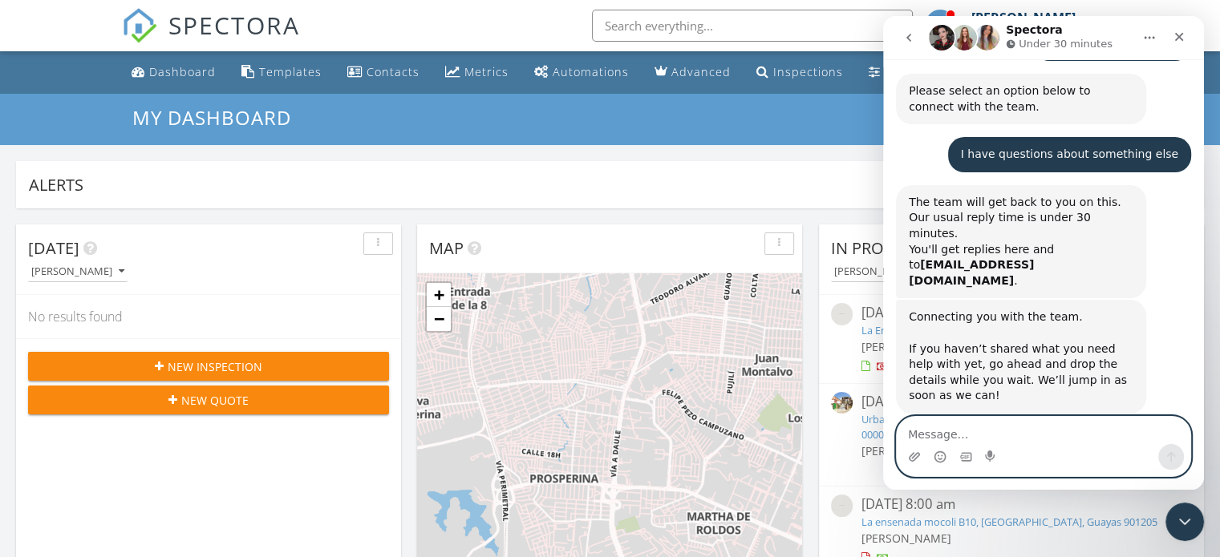
click at [979, 424] on textarea "Message…" at bounding box center [1044, 430] width 294 height 27
type textarea "Hello"
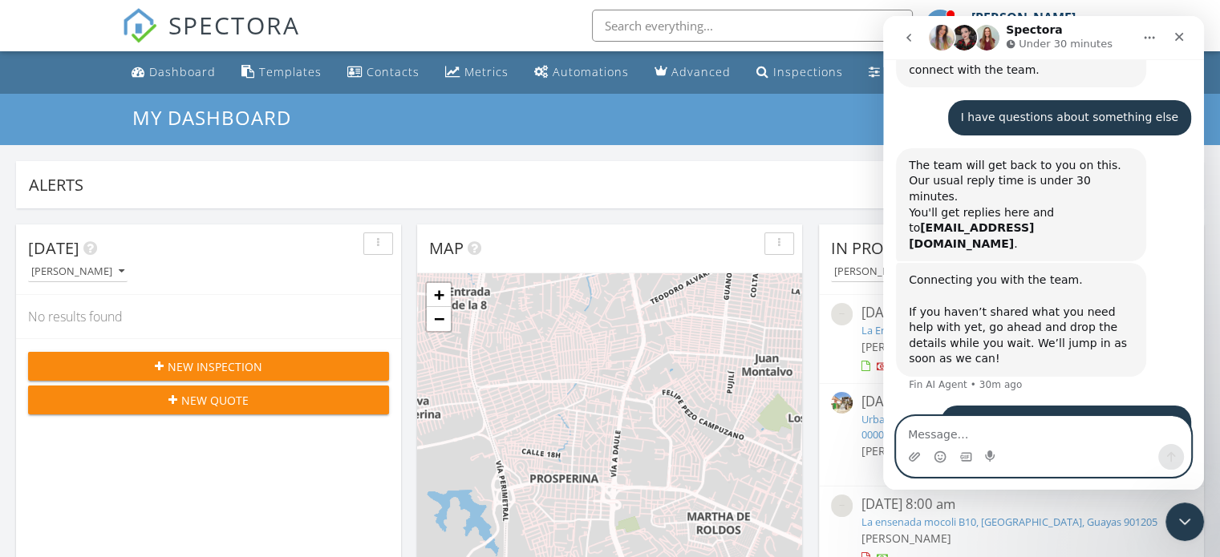
click at [1019, 440] on textarea "Message…" at bounding box center [1044, 430] width 294 height 27
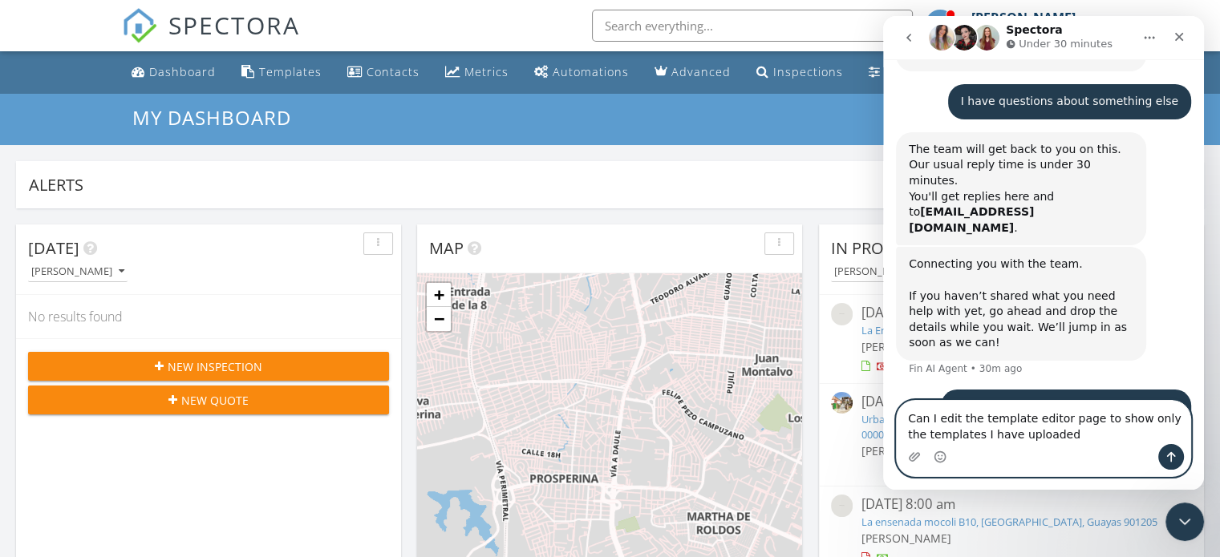
type textarea "Can I edit the template editor page to show only the templates I have uploaded?"
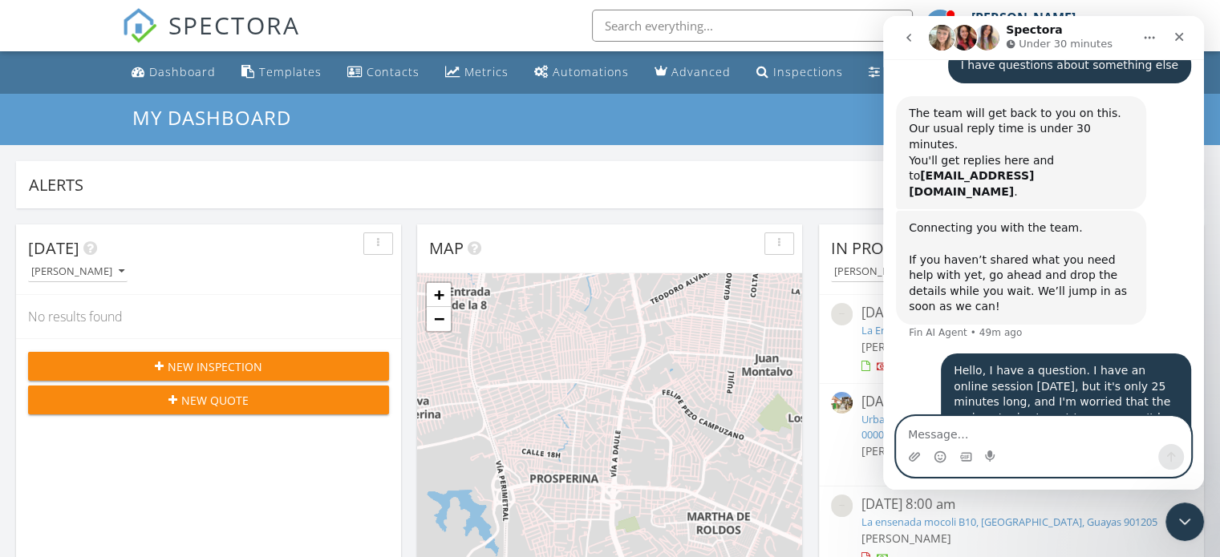
click at [931, 442] on textarea "Message…" at bounding box center [1044, 430] width 294 height 27
type textarea "Hello"
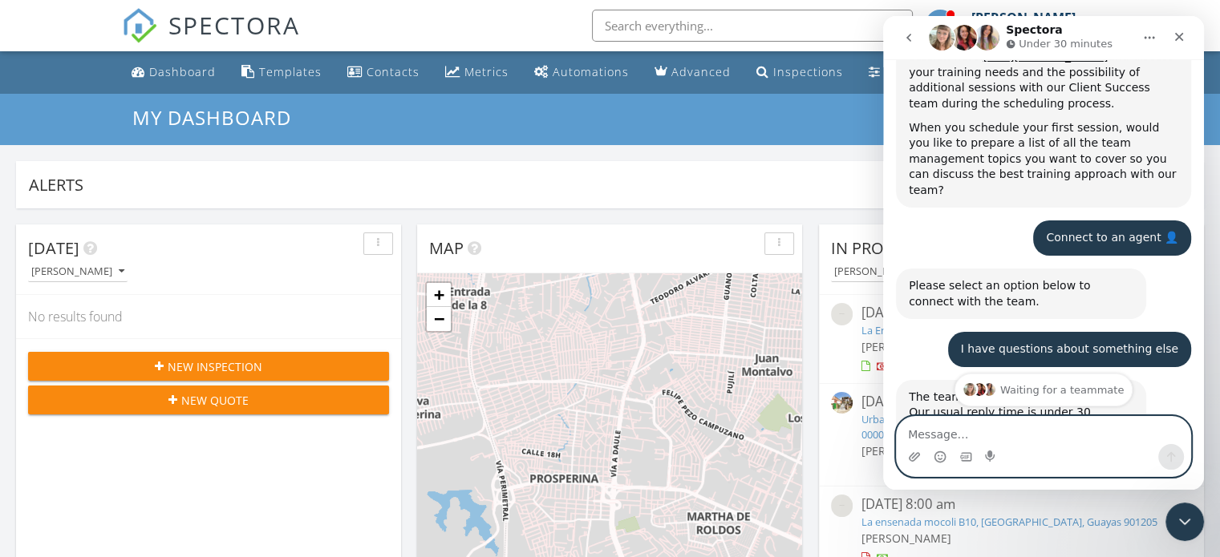
scroll to position [4117, 0]
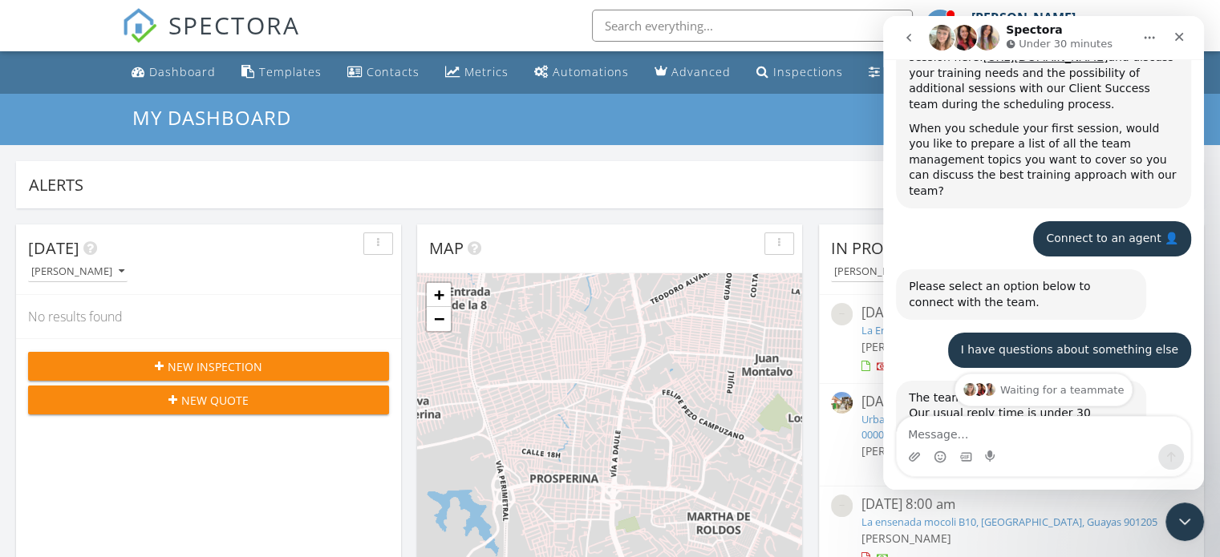
click at [1144, 41] on icon "Home" at bounding box center [1149, 37] width 13 height 13
click at [1120, 79] on div "Expand window" at bounding box center [1108, 78] width 114 height 17
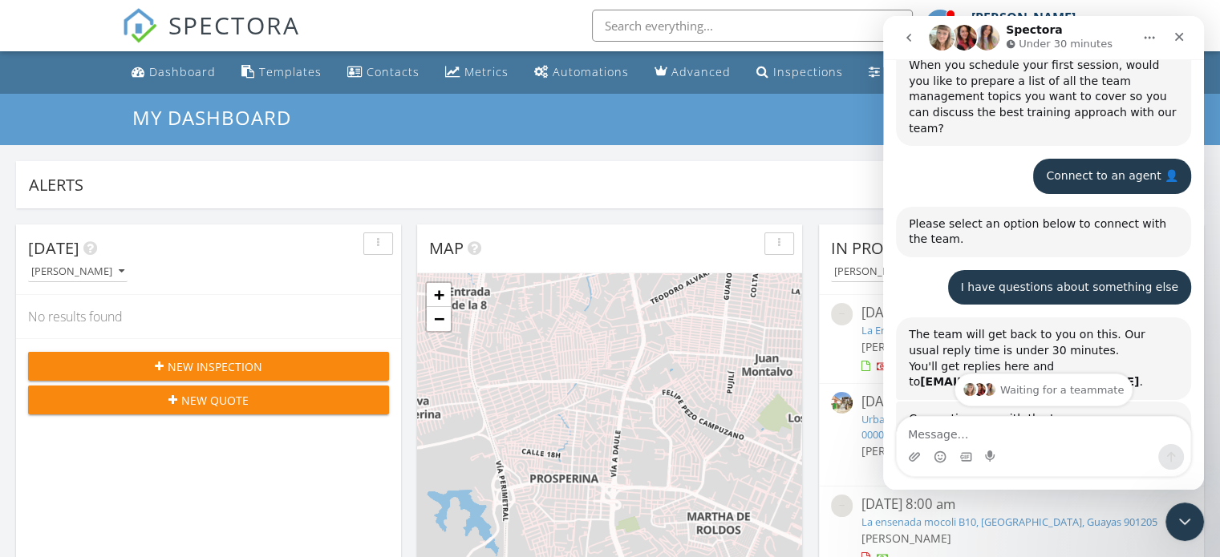
scroll to position [3416, 0]
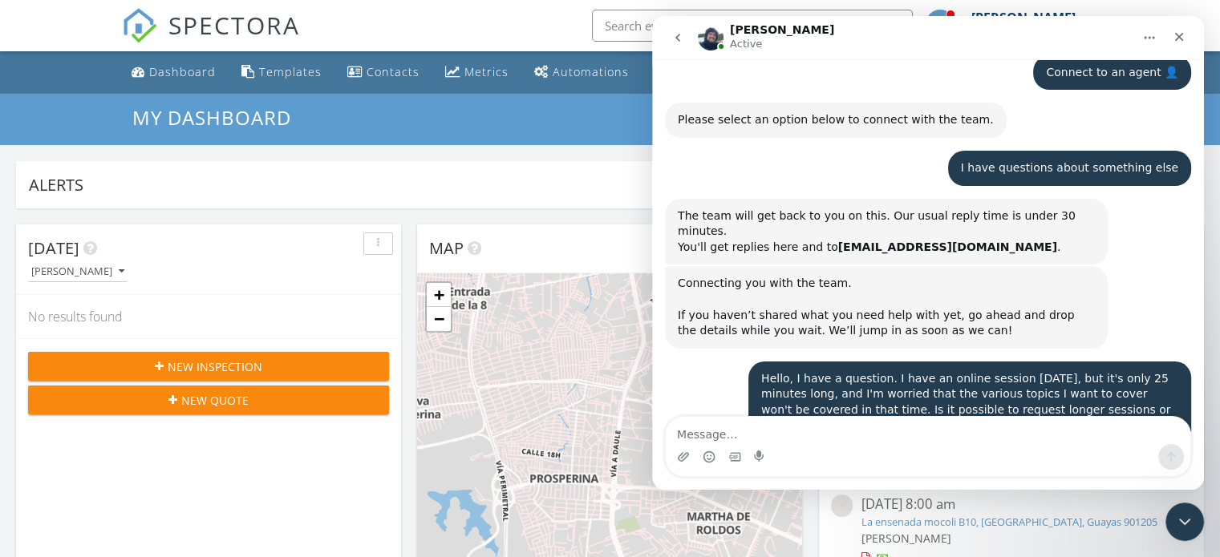
scroll to position [3455, 0]
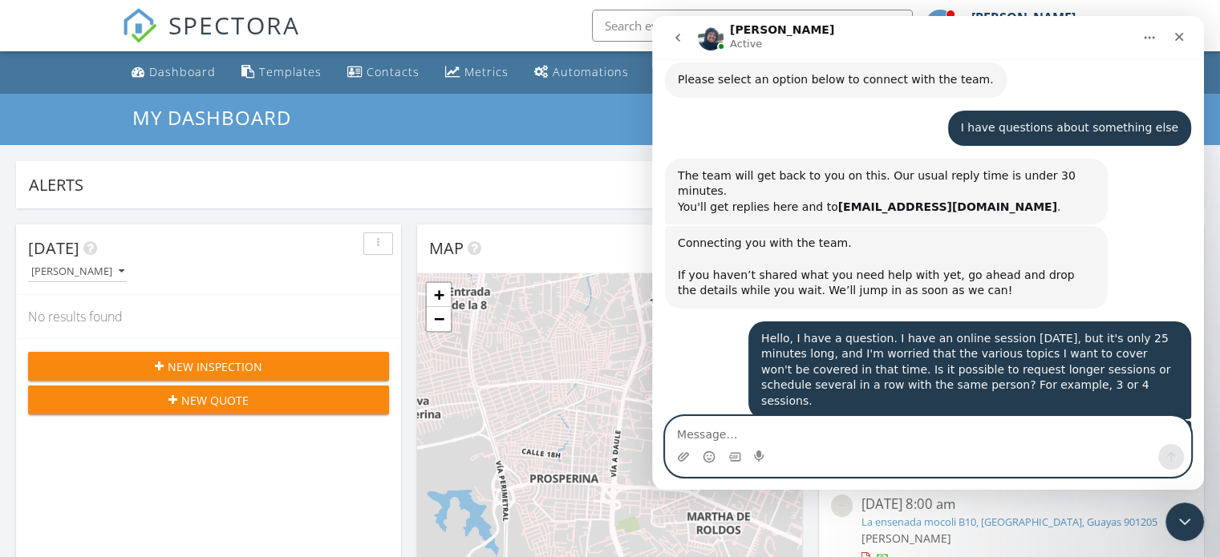
click at [825, 426] on textarea "Message…" at bounding box center [928, 430] width 525 height 27
type textarea "Hello, I wanted to ask a few things"
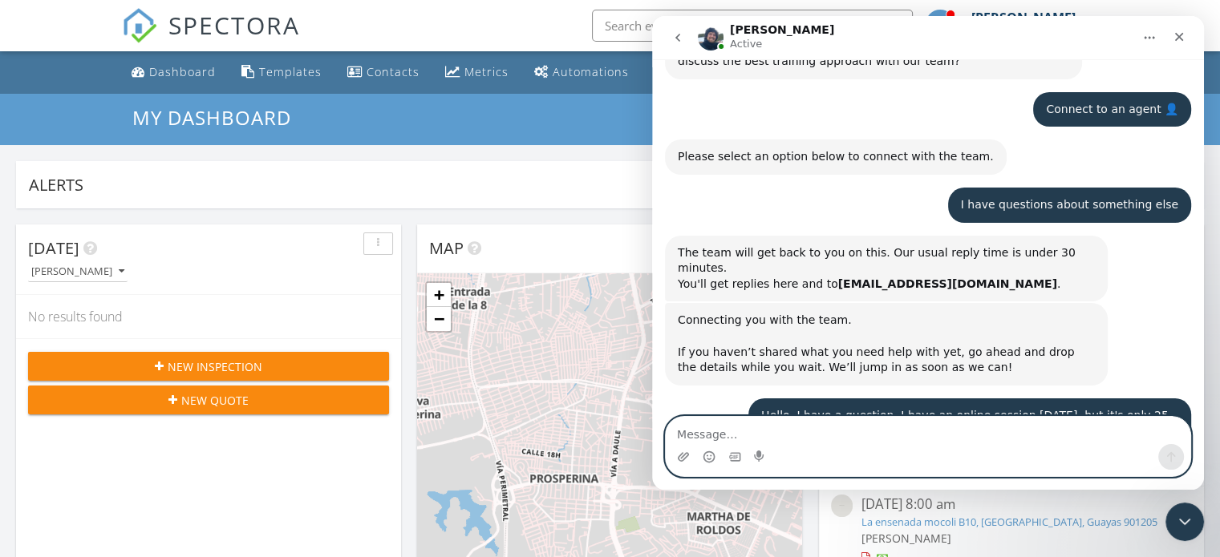
scroll to position [3343, 0]
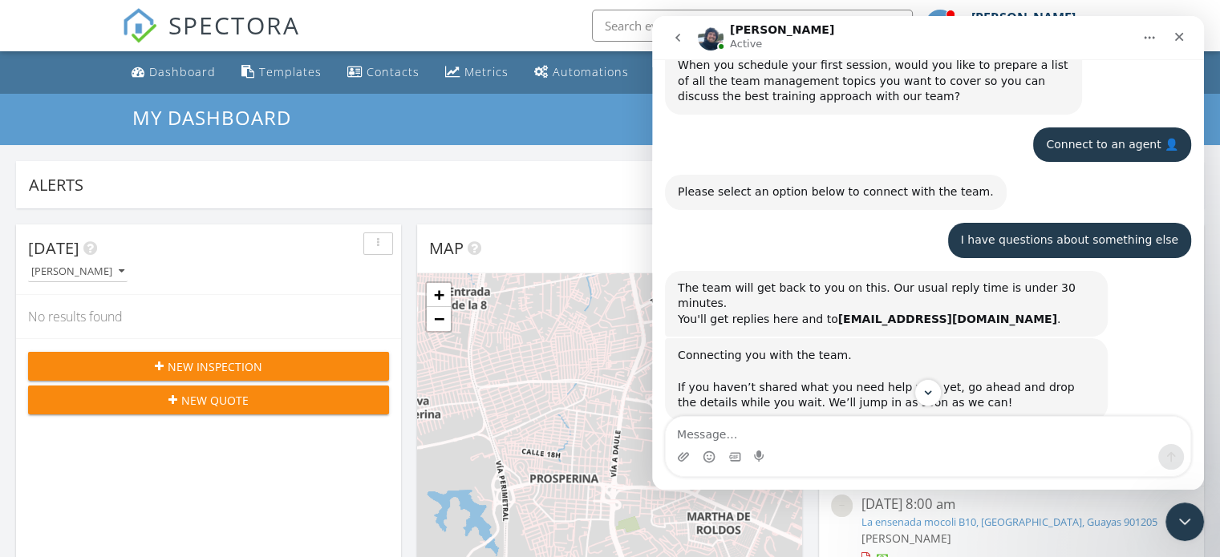
drag, startPoint x: 960, startPoint y: 255, endPoint x: 752, endPoint y: 192, distance: 216.9
click at [761, 444] on div "Hello, I have a question. I have an online session [DATE], but it's only 25 min…" at bounding box center [969, 483] width 417 height 79
copy div "Hello, I have a question. I have an online session [DATE], but it's only 25 min…"
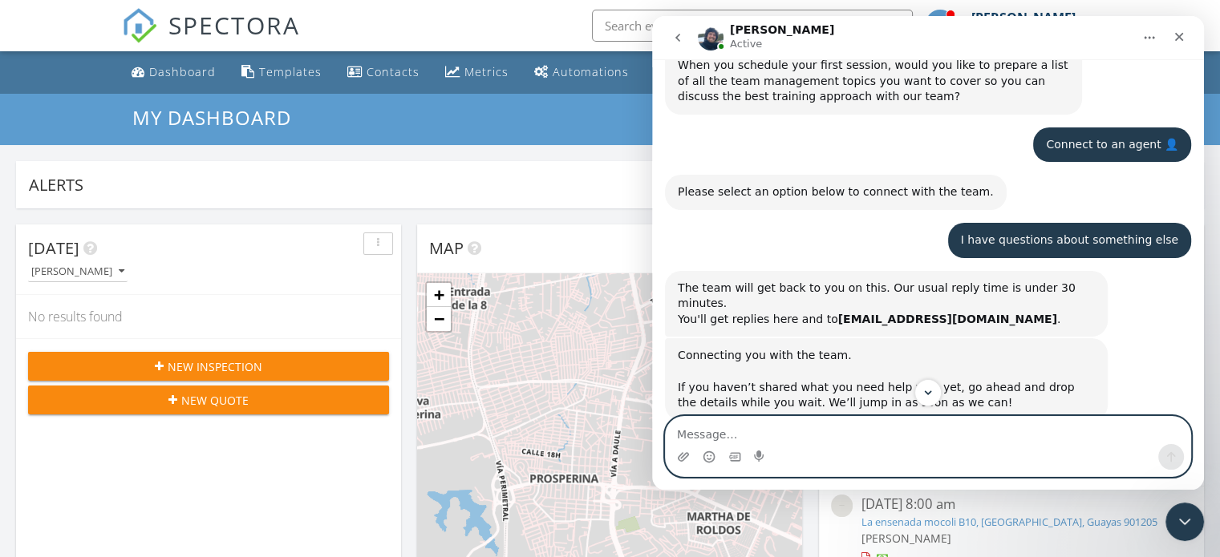
click at [779, 430] on textarea "Message…" at bounding box center [928, 430] width 525 height 27
paste textarea "Hello, I have a question. I have an online session tomorrow, but it's only 25 m…"
type textarea "Hello, I have a question. I have an online session tomorrow, but it's only 25 m…"
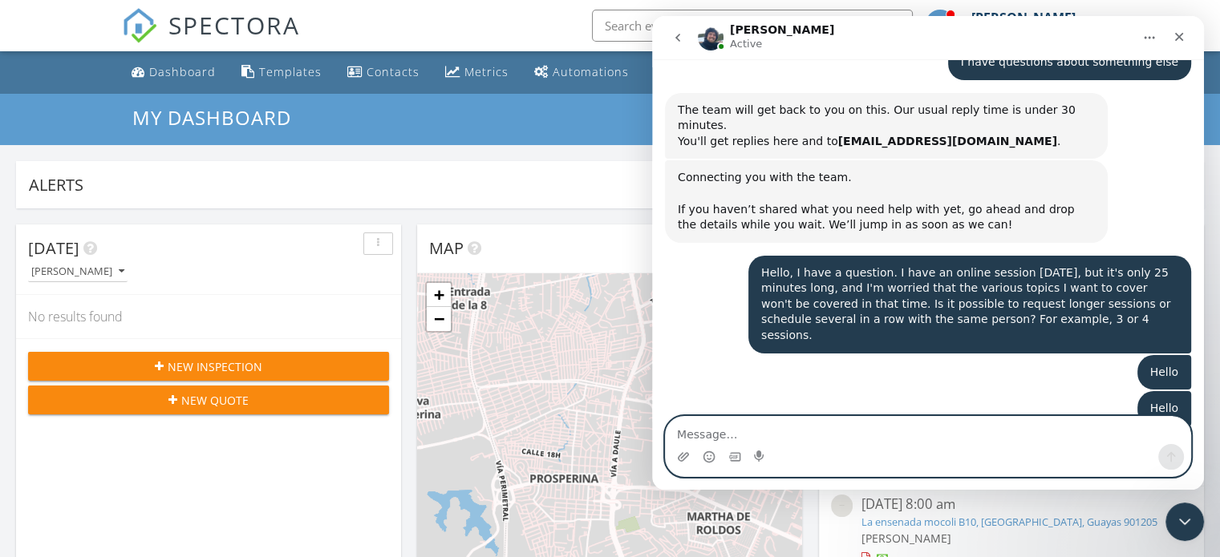
scroll to position [3426, 0]
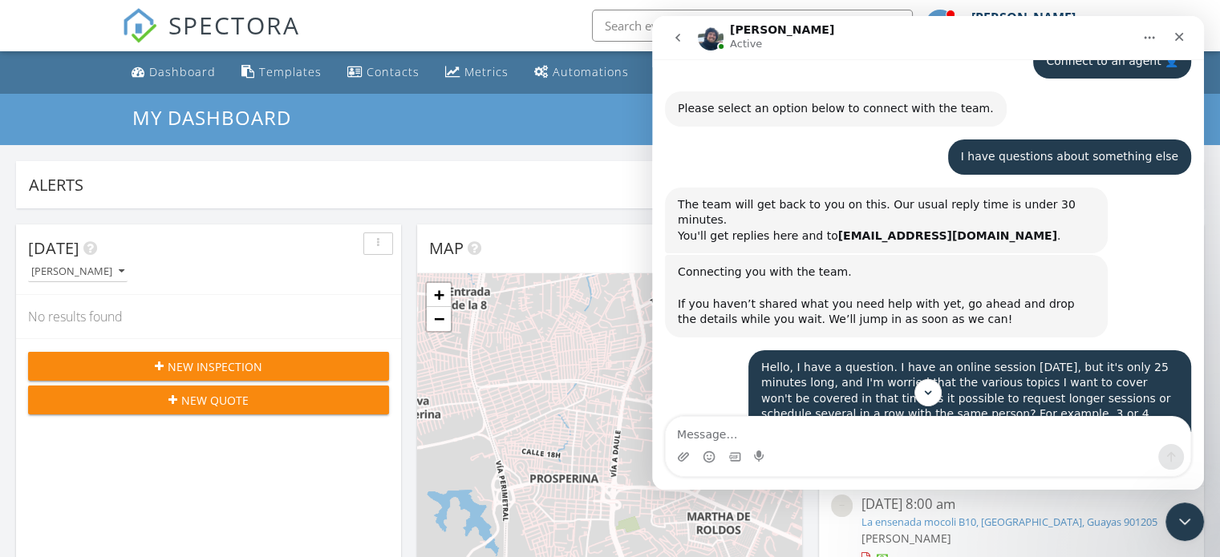
drag, startPoint x: 1172, startPoint y: 269, endPoint x: 764, endPoint y: 269, distance: 408.2
click at [764, 523] on div "Can I edit the template editor page to show only the templates I have uploaded?…" at bounding box center [969, 548] width 443 height 51
copy div "Can I edit the template editor page to show only the templates I have uploaded?"
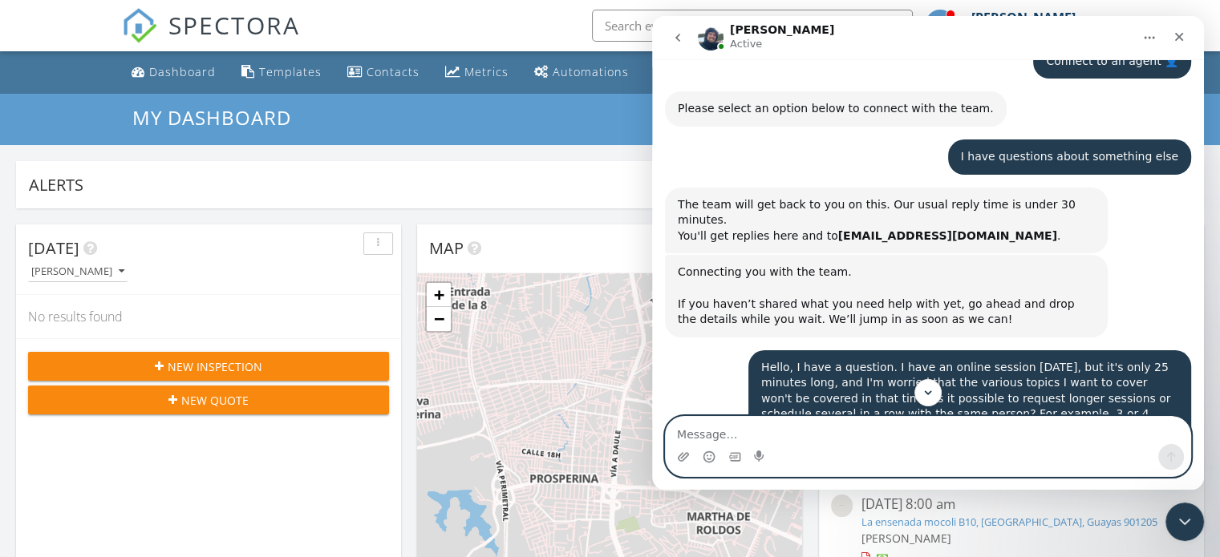
click at [755, 432] on textarea "Message…" at bounding box center [928, 430] width 525 height 27
paste textarea "Can I edit the template editor page to show only the templates I have uploaded?"
type textarea "Can I edit the template editor page to show only the templates I have uploaded?"
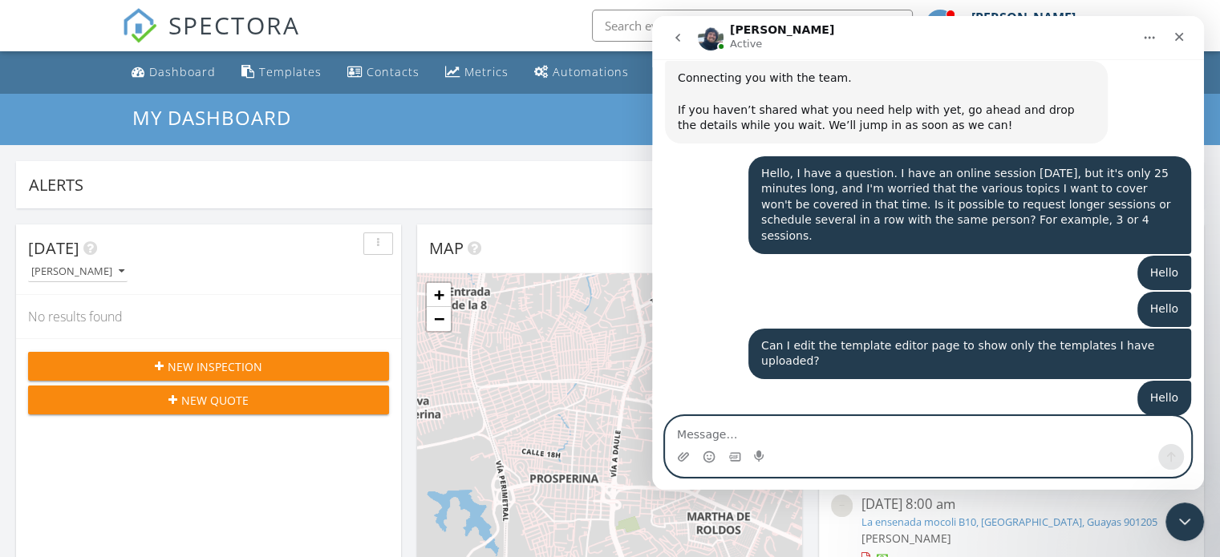
scroll to position [3623, 0]
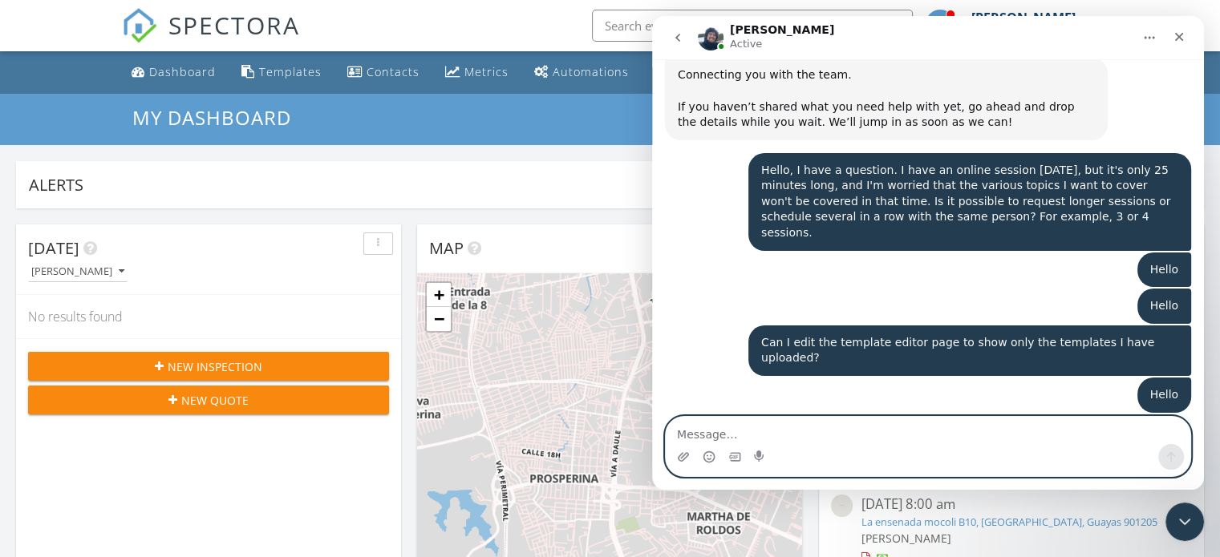
click at [727, 432] on textarea "Message…" at bounding box center [928, 430] width 525 height 27
type textarea "After I create an Inspection, can I change de the photo in inspection details?"
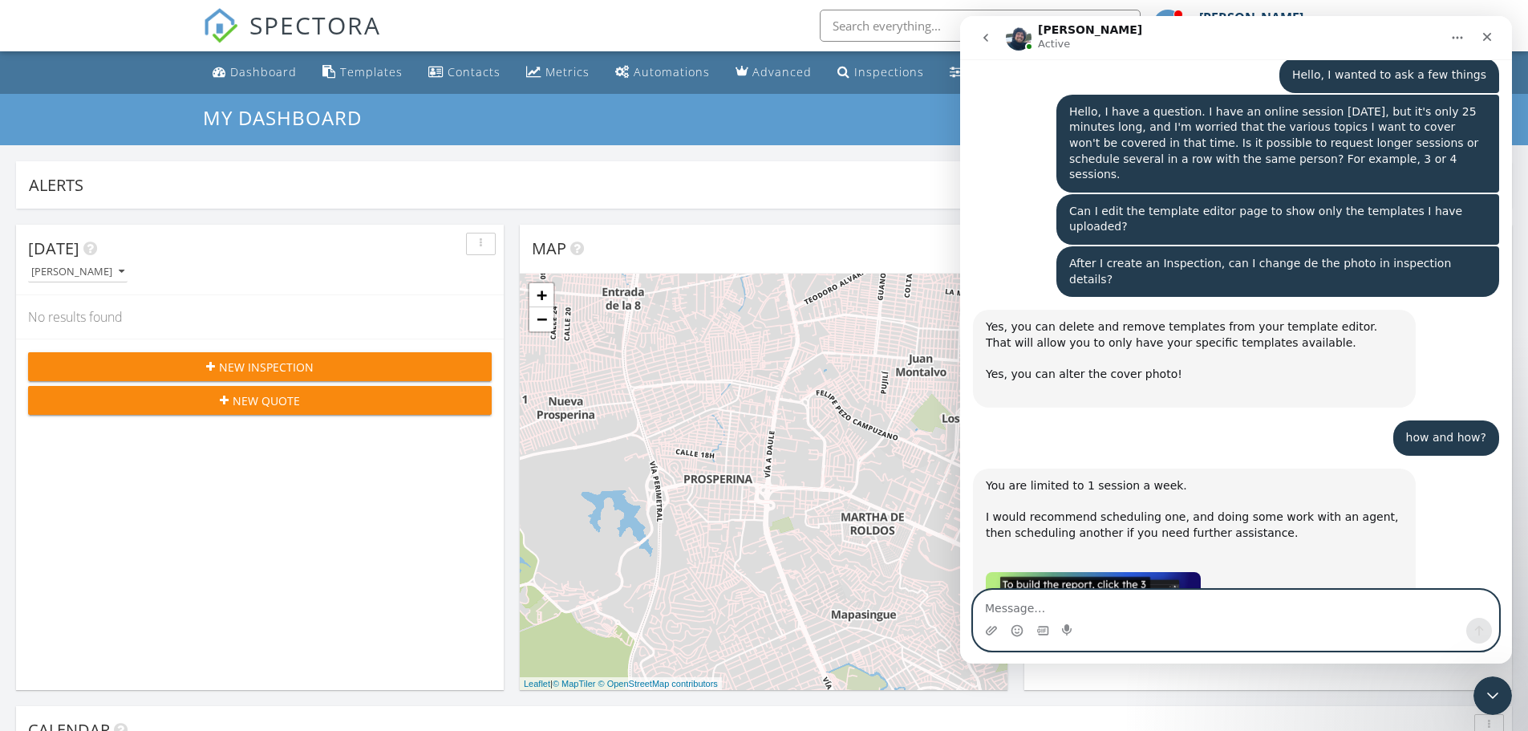
scroll to position [4090, 0]
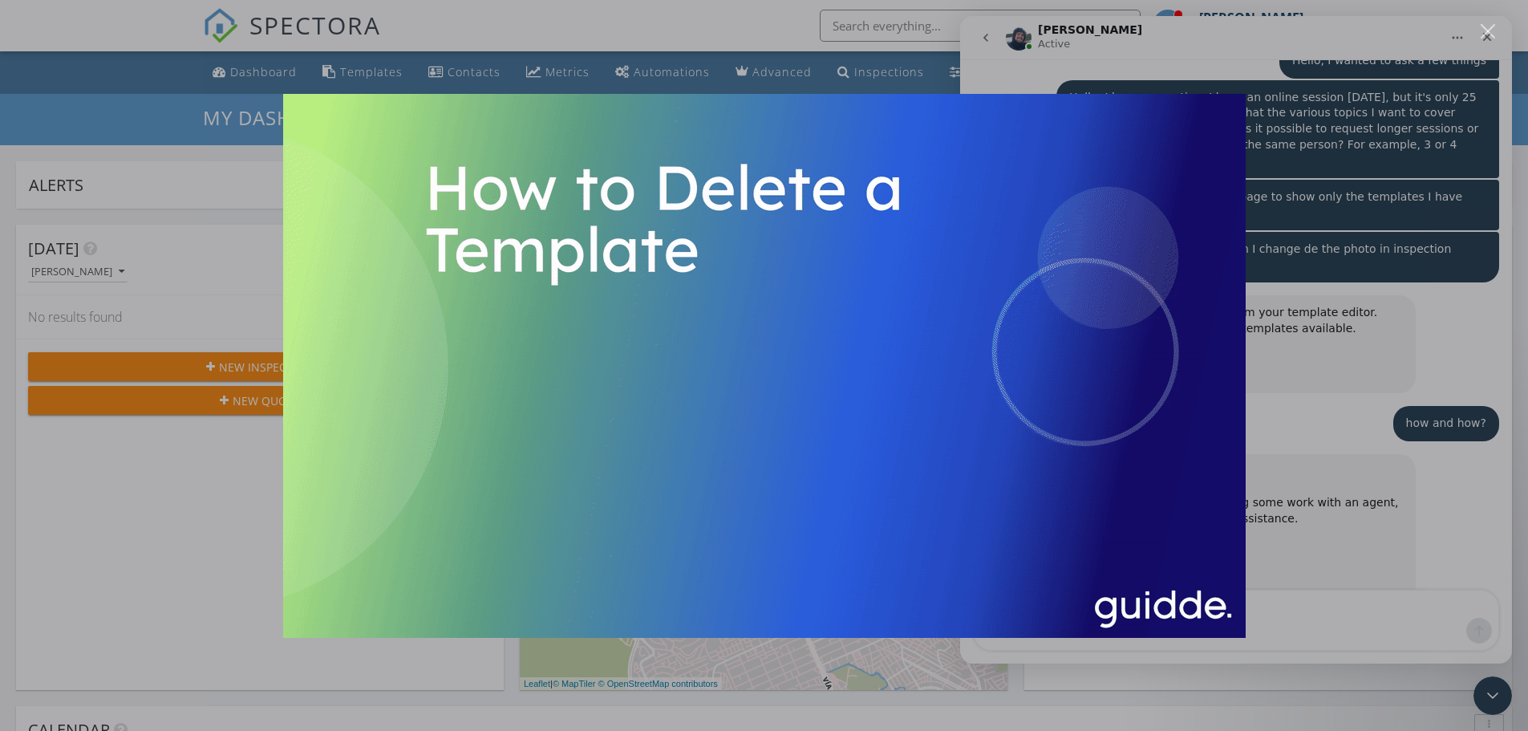
scroll to position [0, 0]
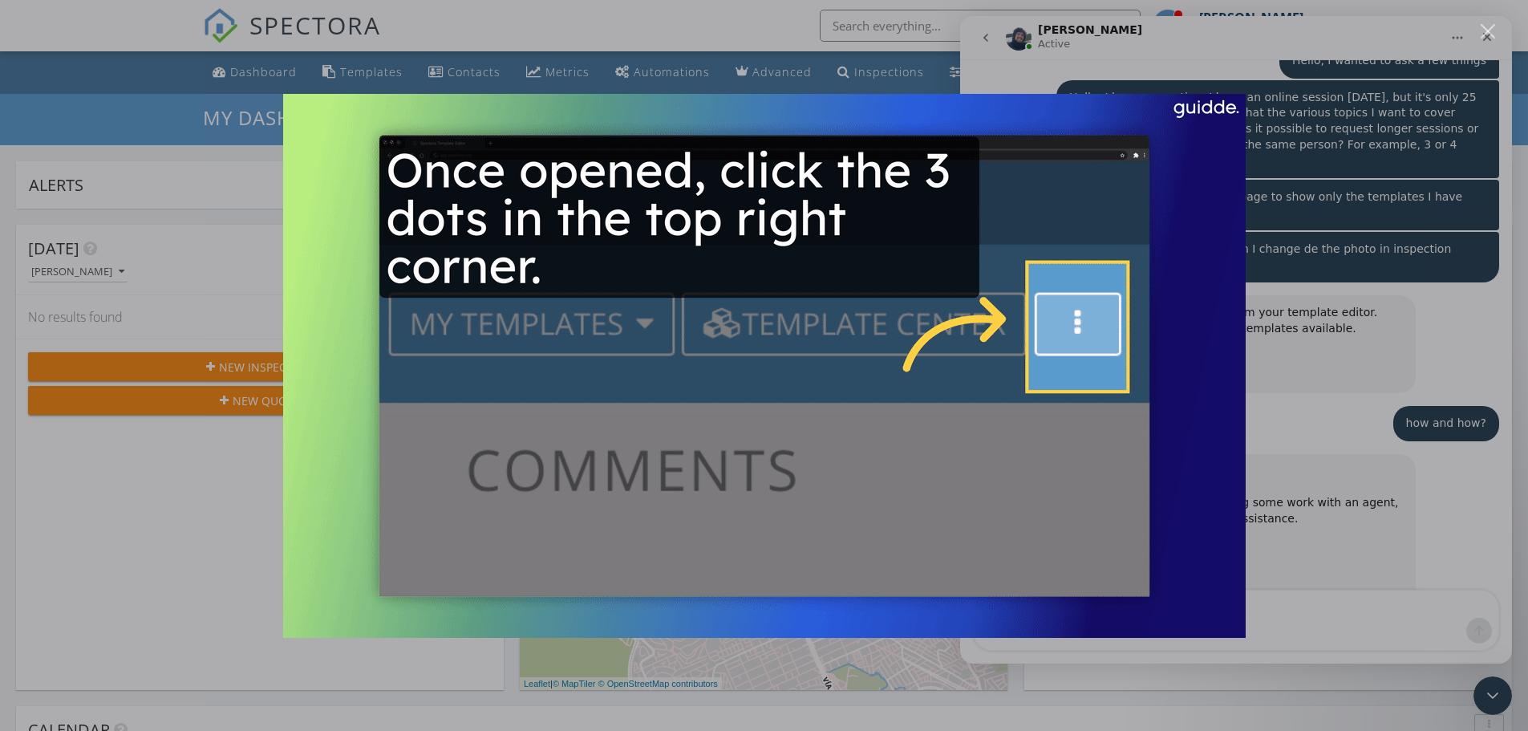
click at [1489, 34] on div "Close" at bounding box center [1488, 31] width 15 height 15
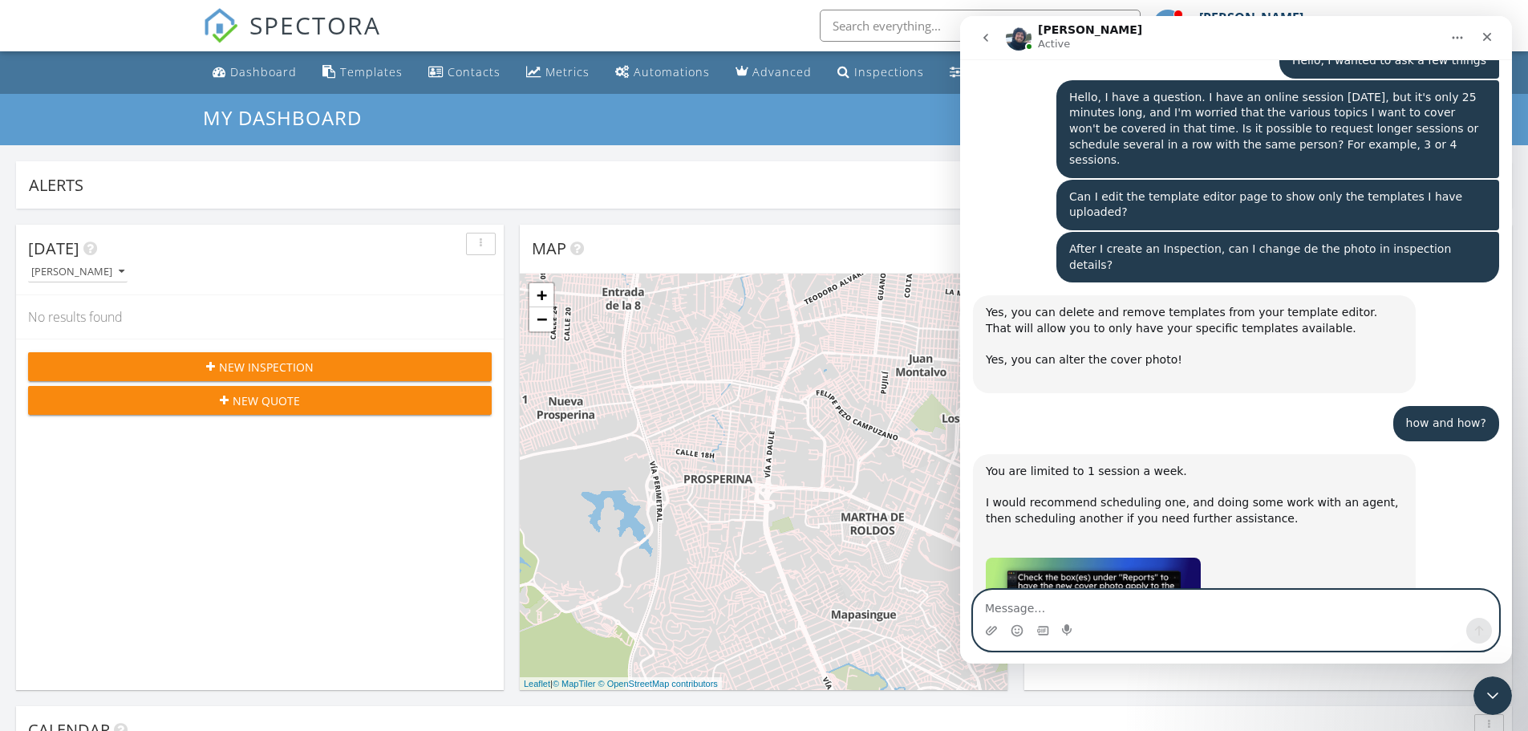
click at [1082, 608] on textarea "Message…" at bounding box center [1236, 603] width 525 height 27
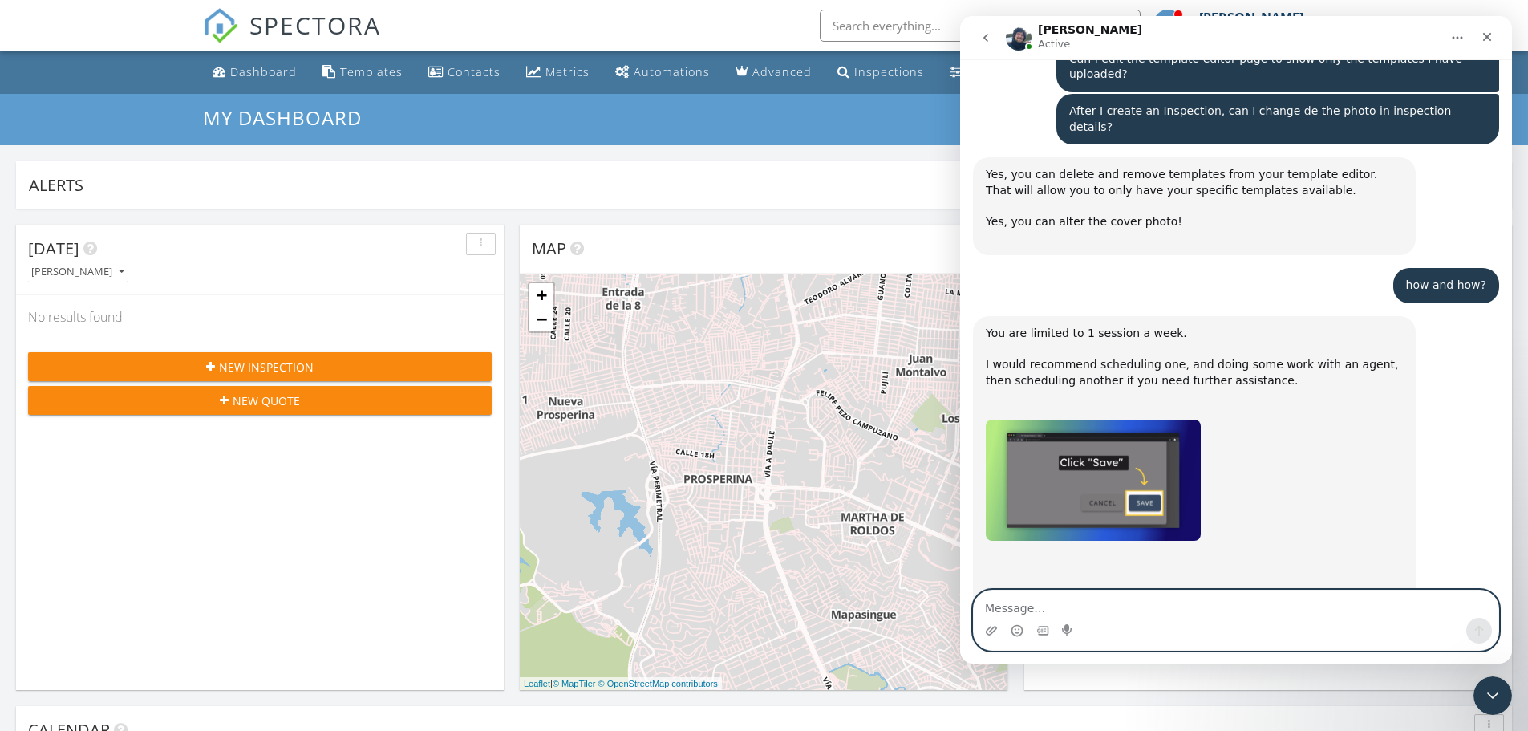
scroll to position [4232, 0]
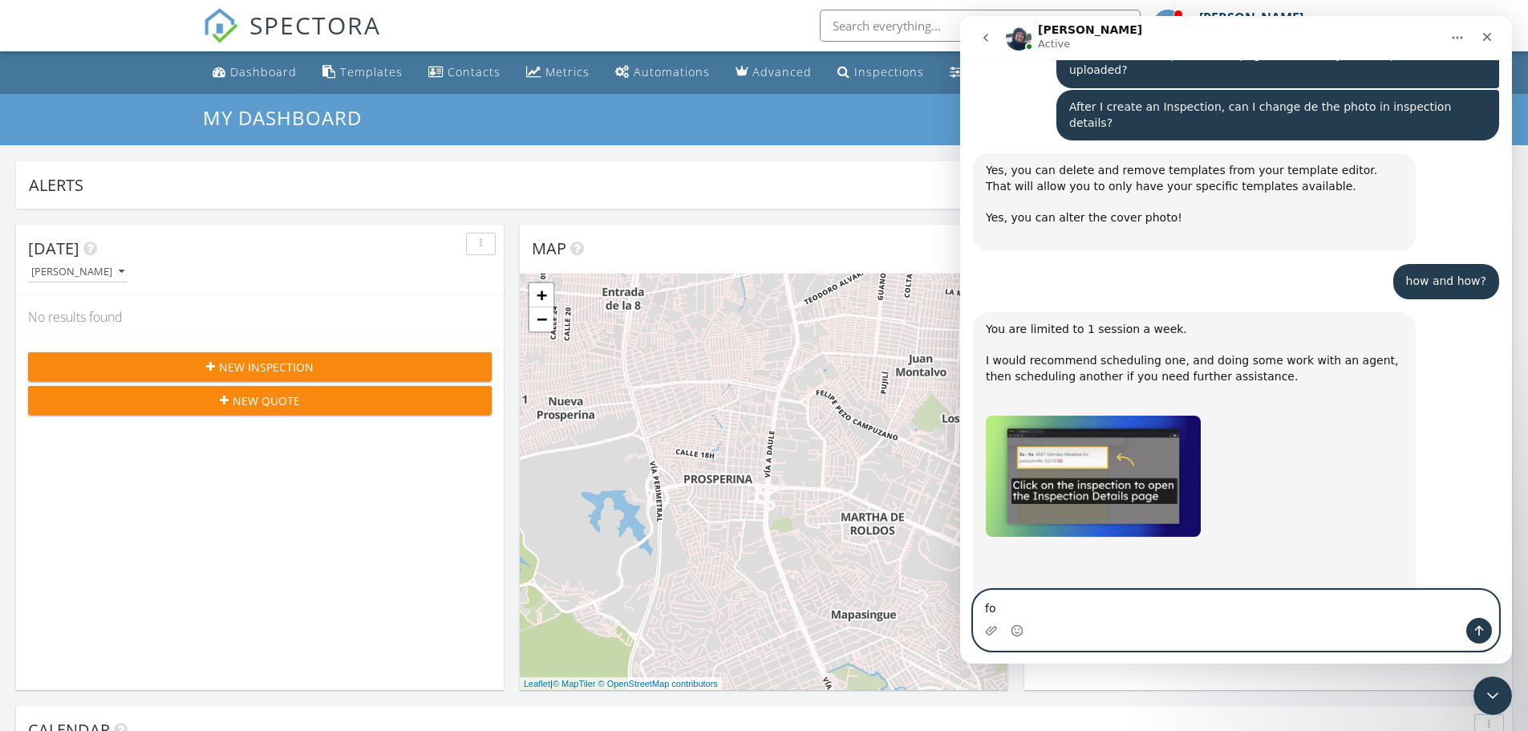
type textarea "f"
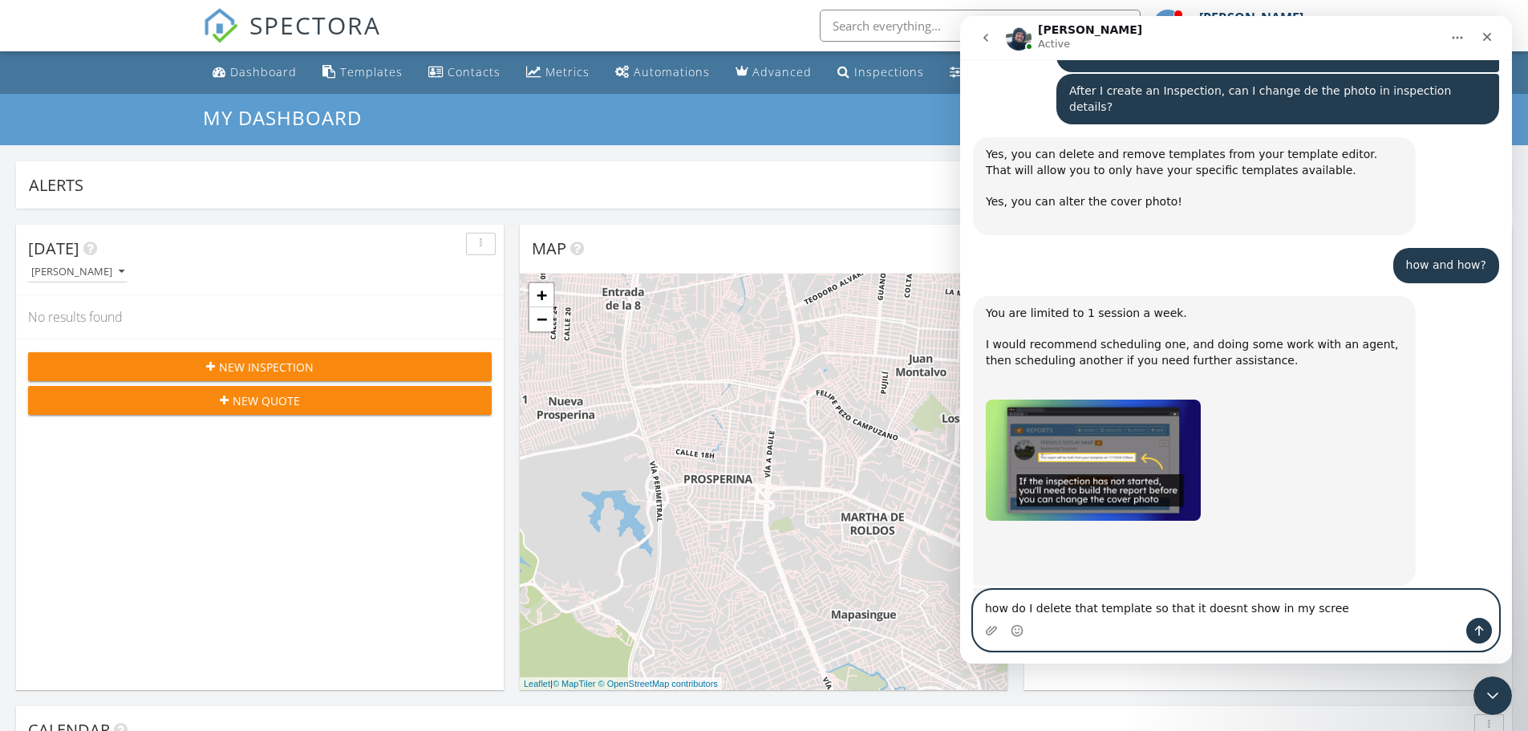
type textarea "how do I delete that template so that it doesnt show in my screen"
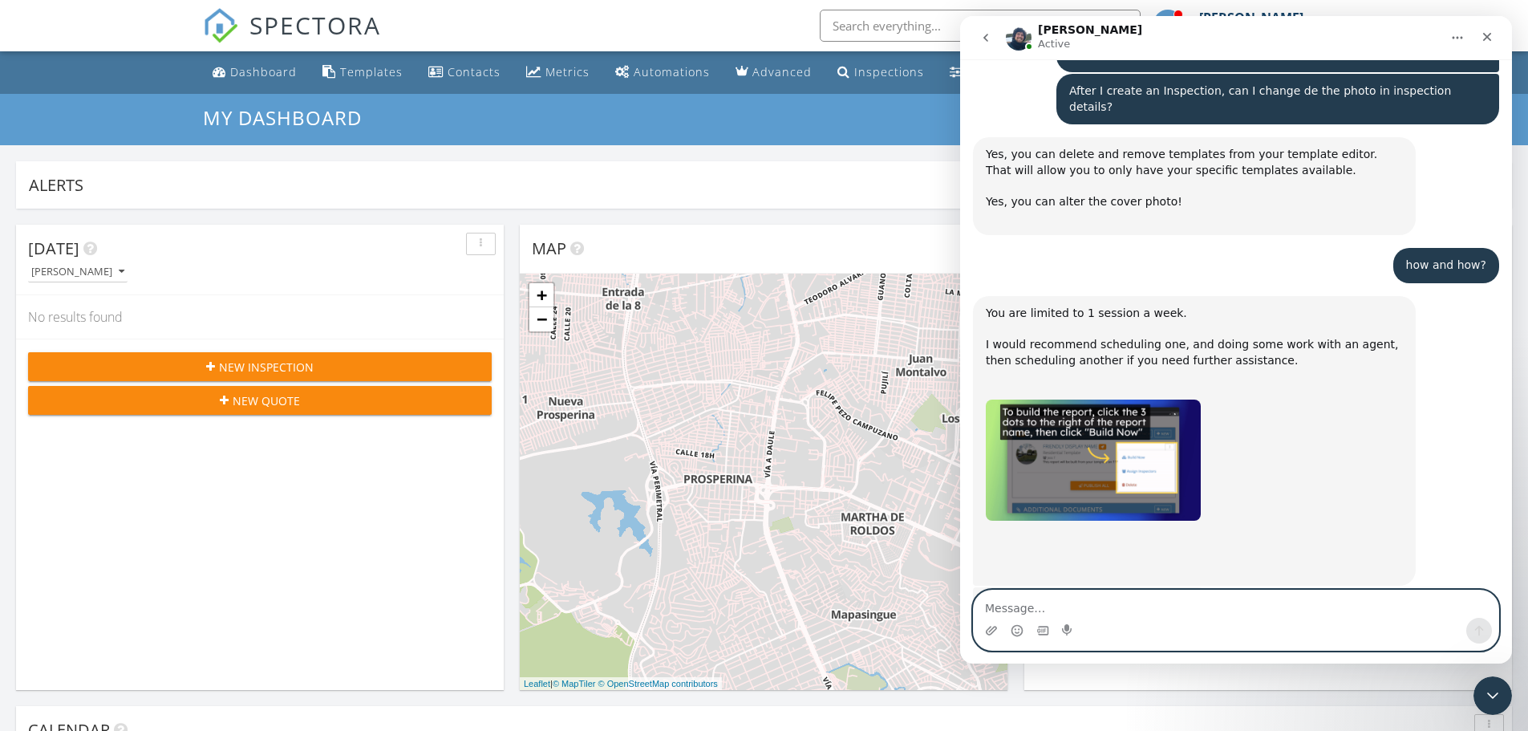
scroll to position [4284, 0]
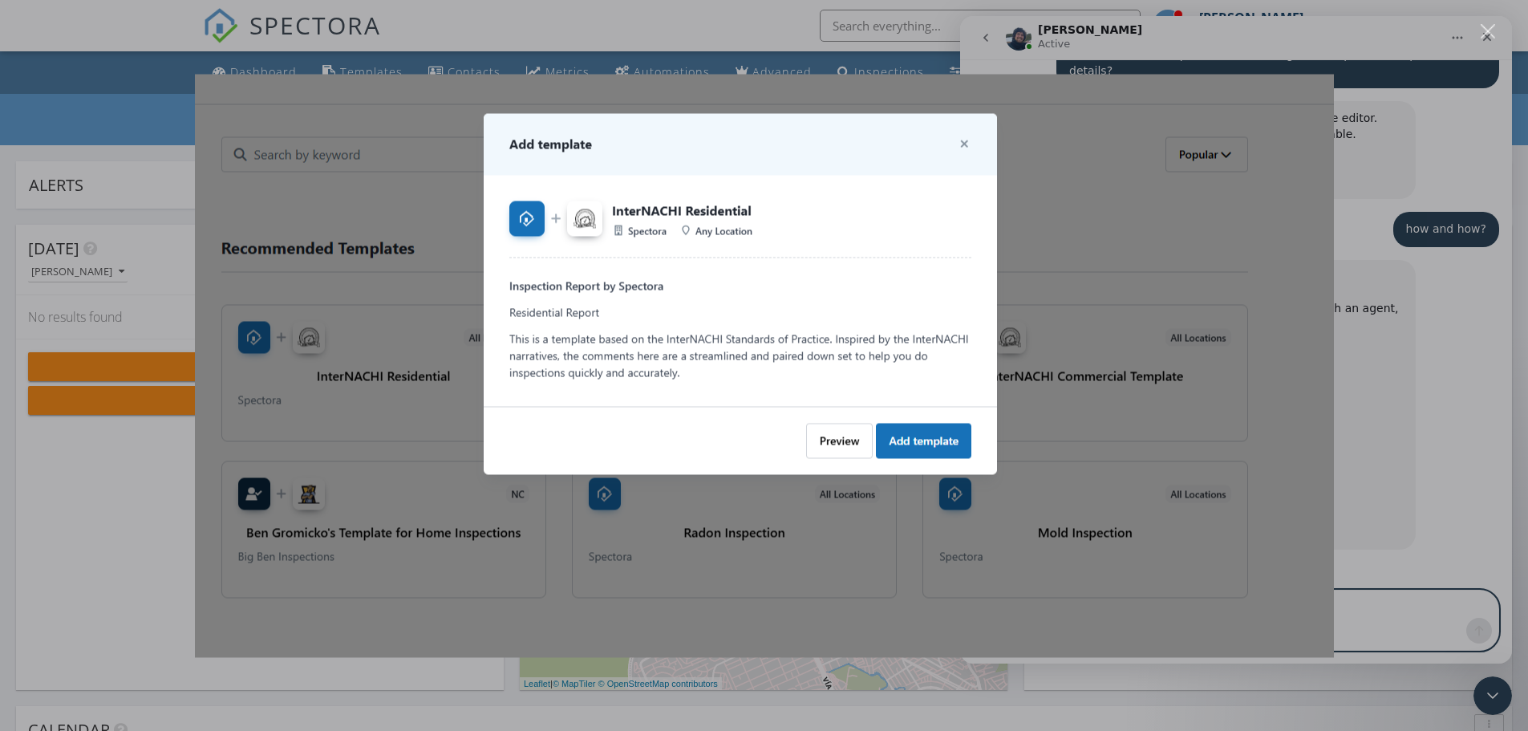
click at [968, 152] on img "Close" at bounding box center [764, 365] width 1139 height 583
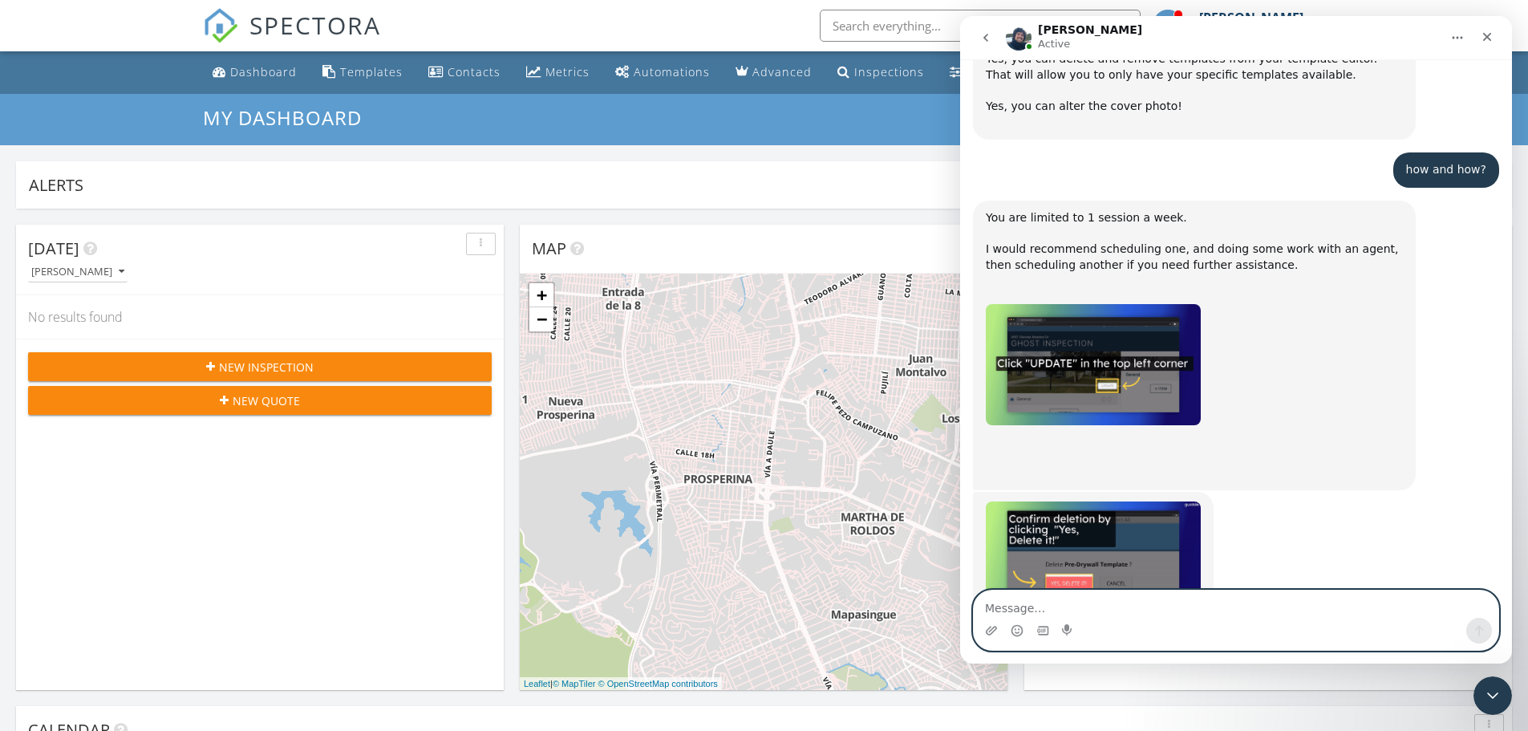
scroll to position [4346, 0]
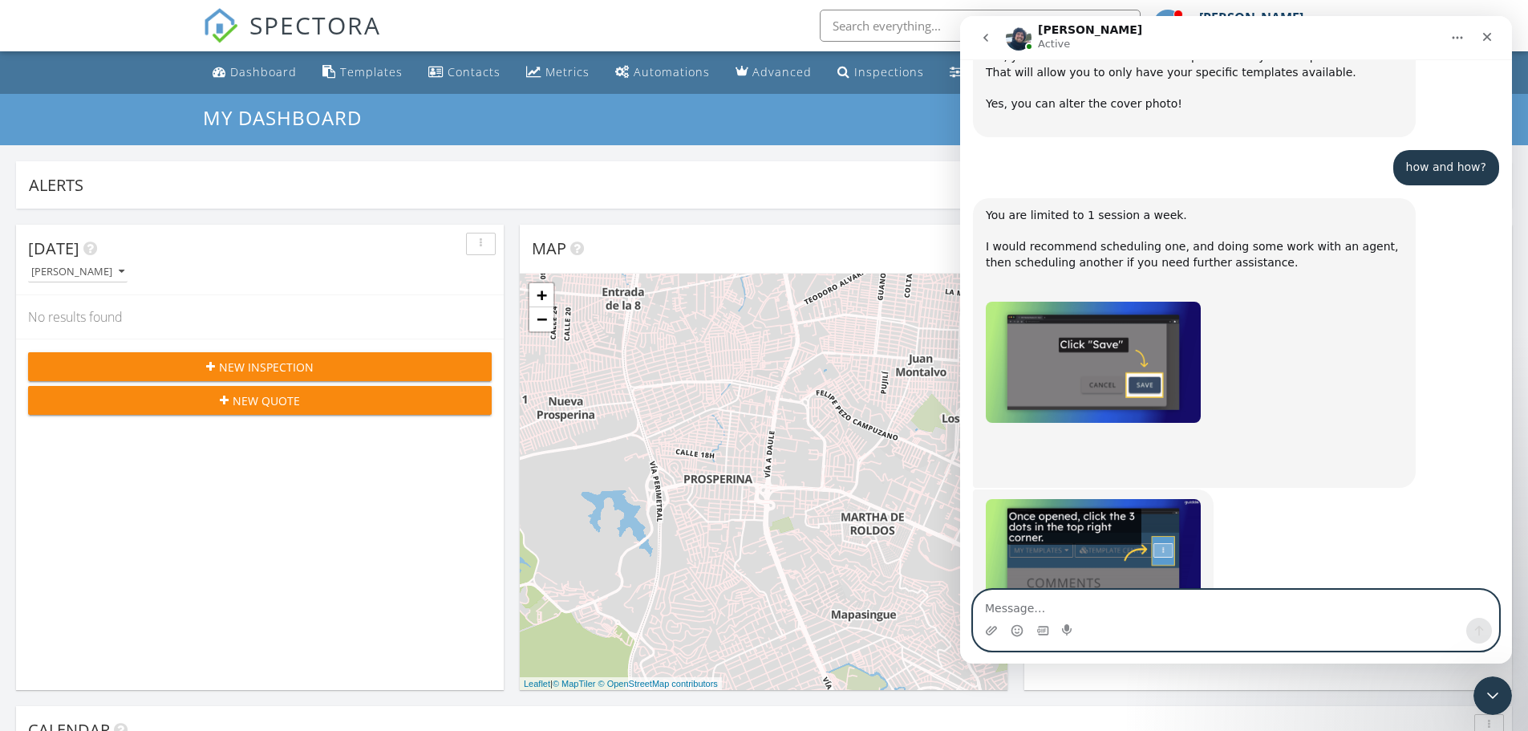
click at [1025, 606] on textarea "Message…" at bounding box center [1236, 603] width 525 height 27
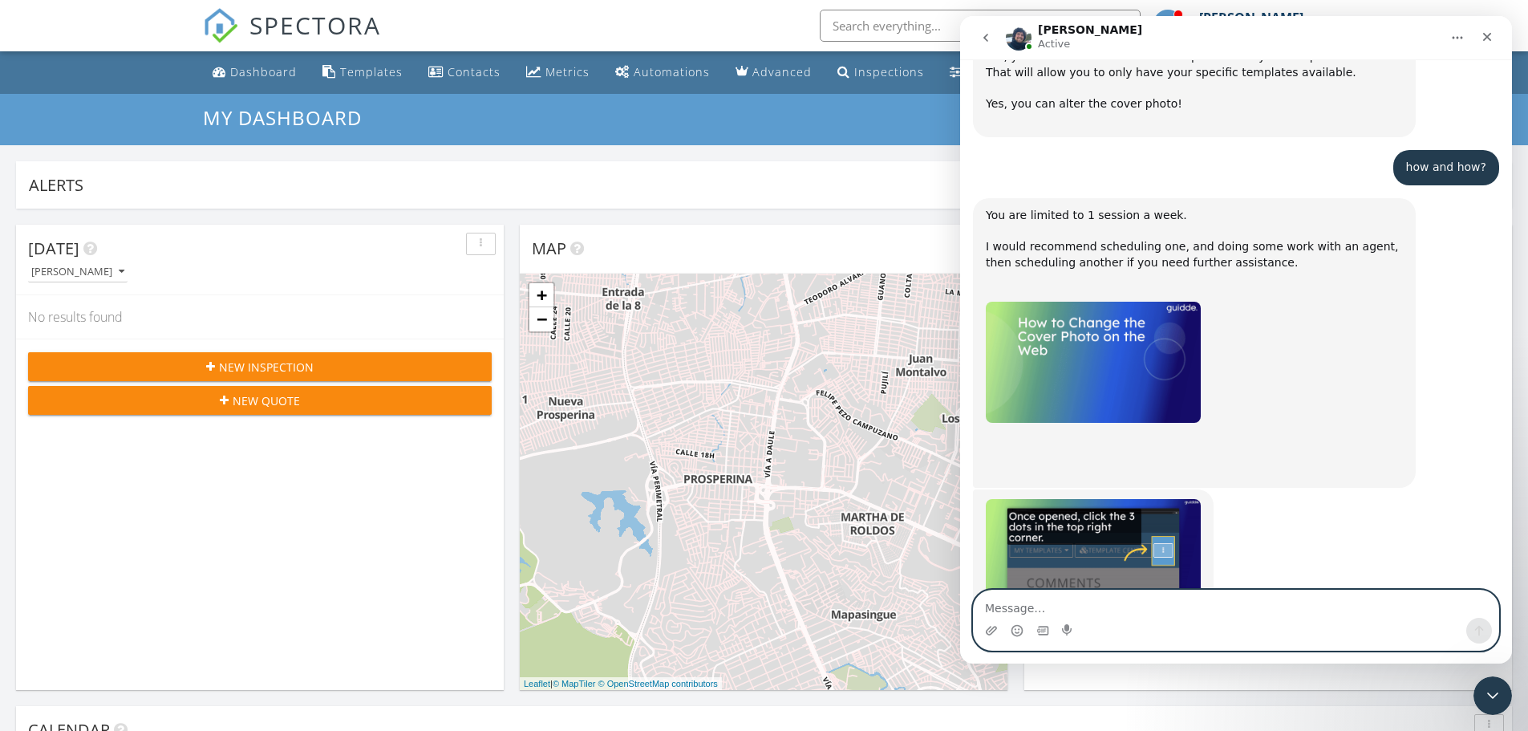
paste textarea "What I'm trying to do is make sure none of the templates that come with the sys…"
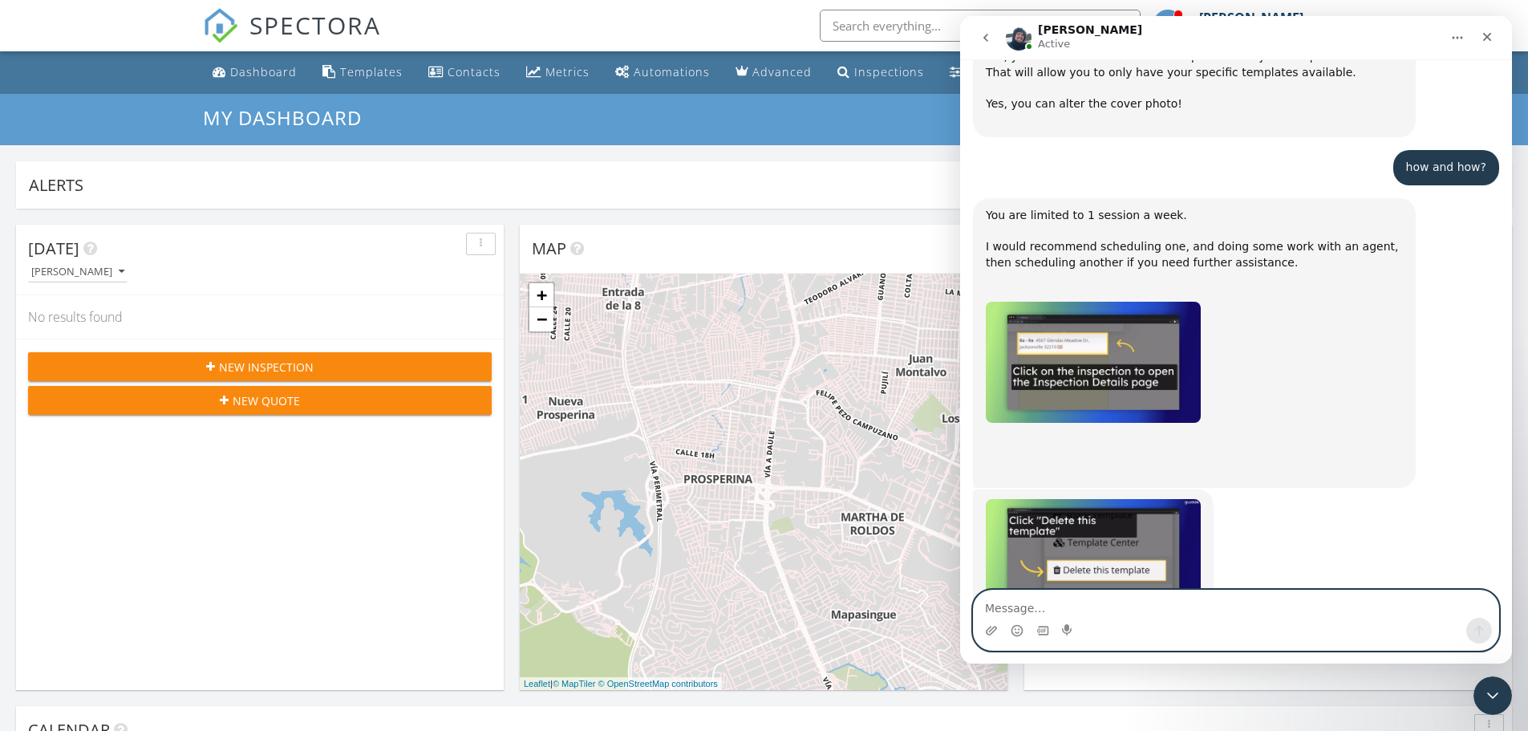
type textarea "What I'm trying to do is make sure none of the templates that come with the sys…"
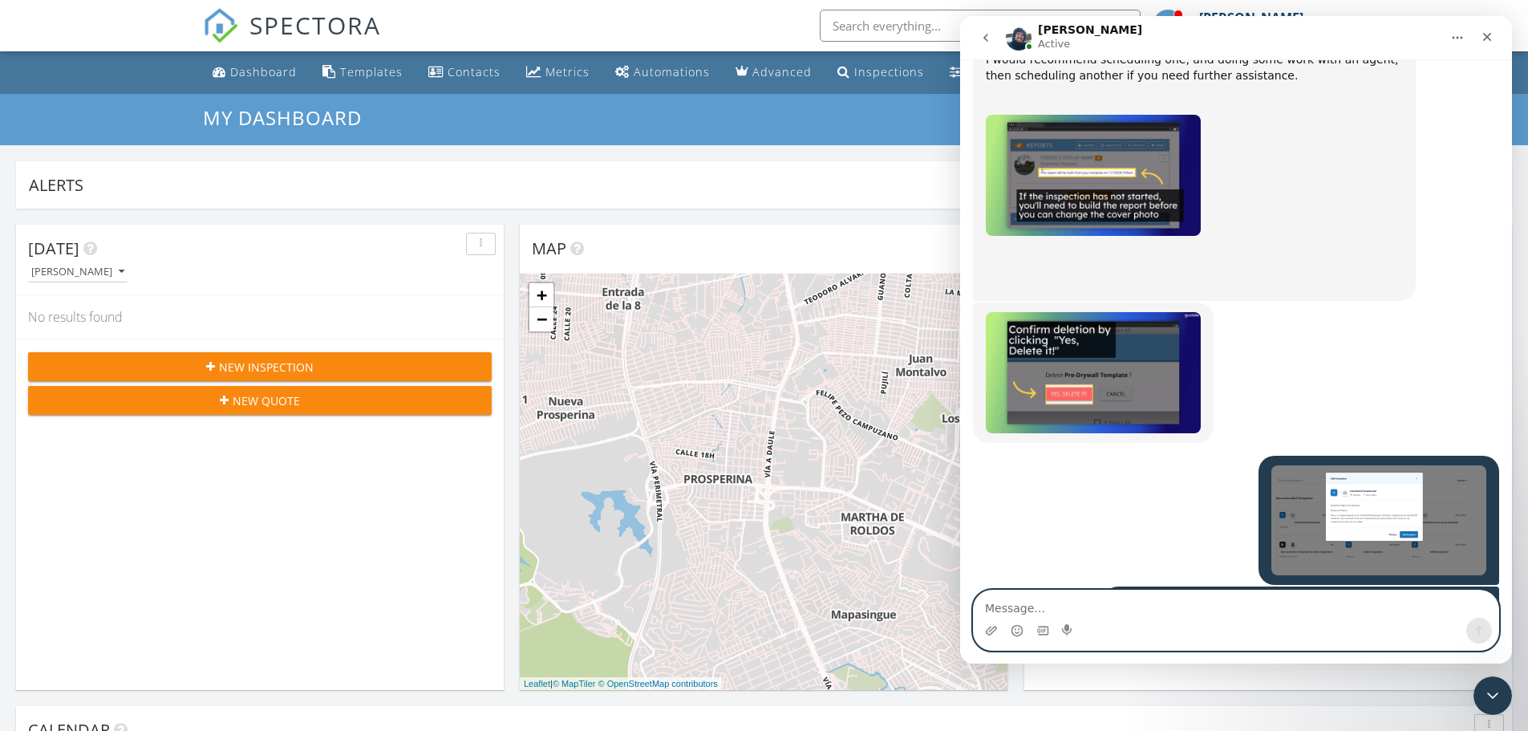
scroll to position [4547, 0]
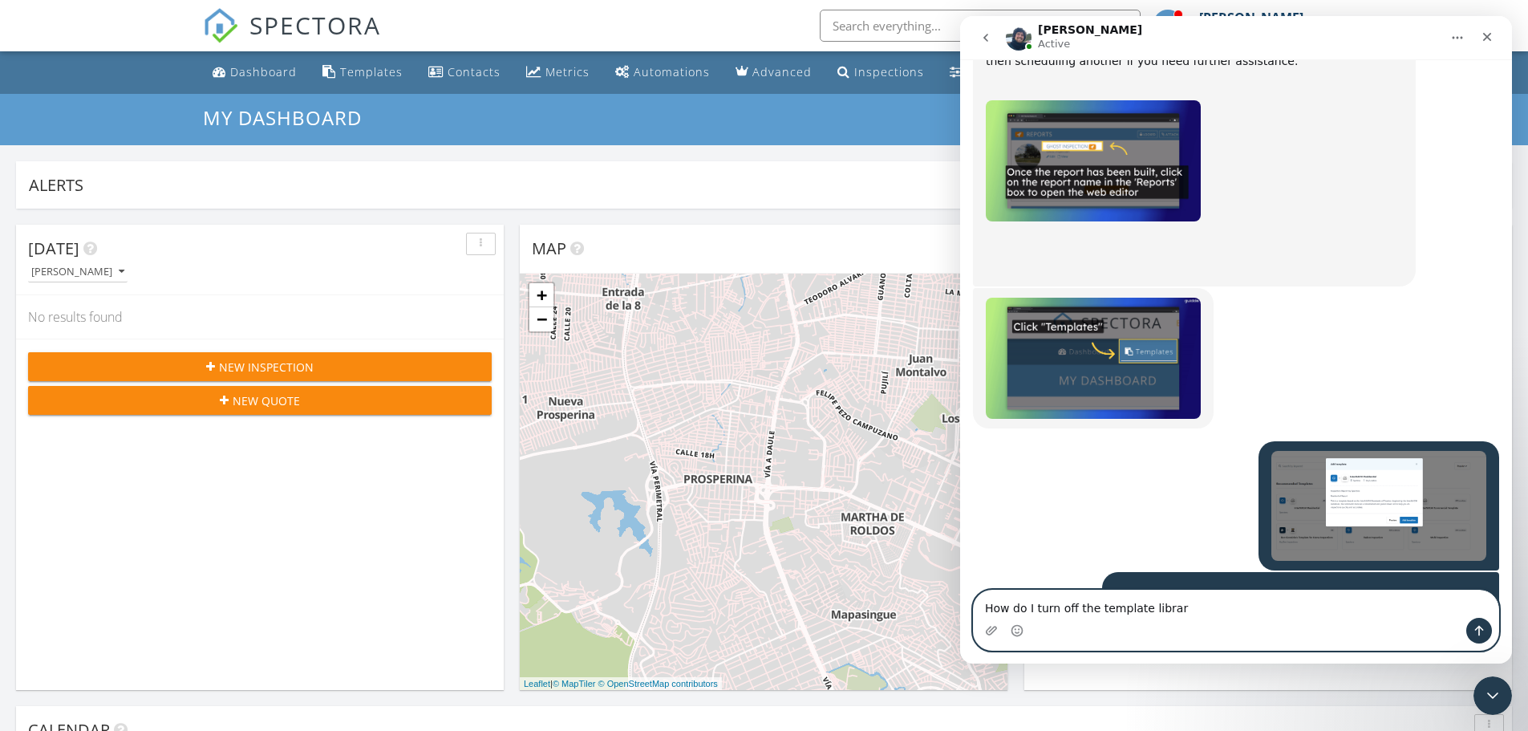
type textarea "How do I turn off the template library"
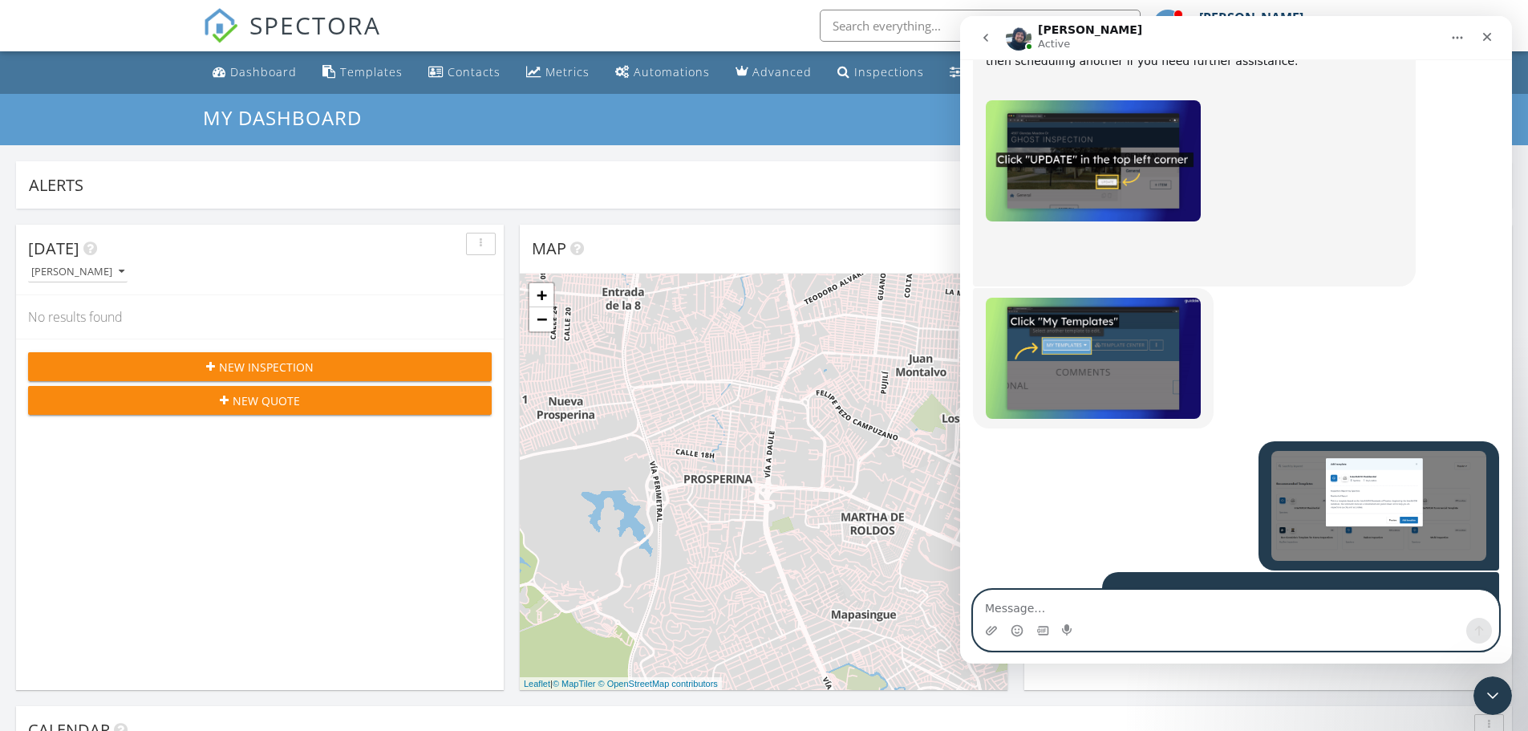
scroll to position [4595, 0]
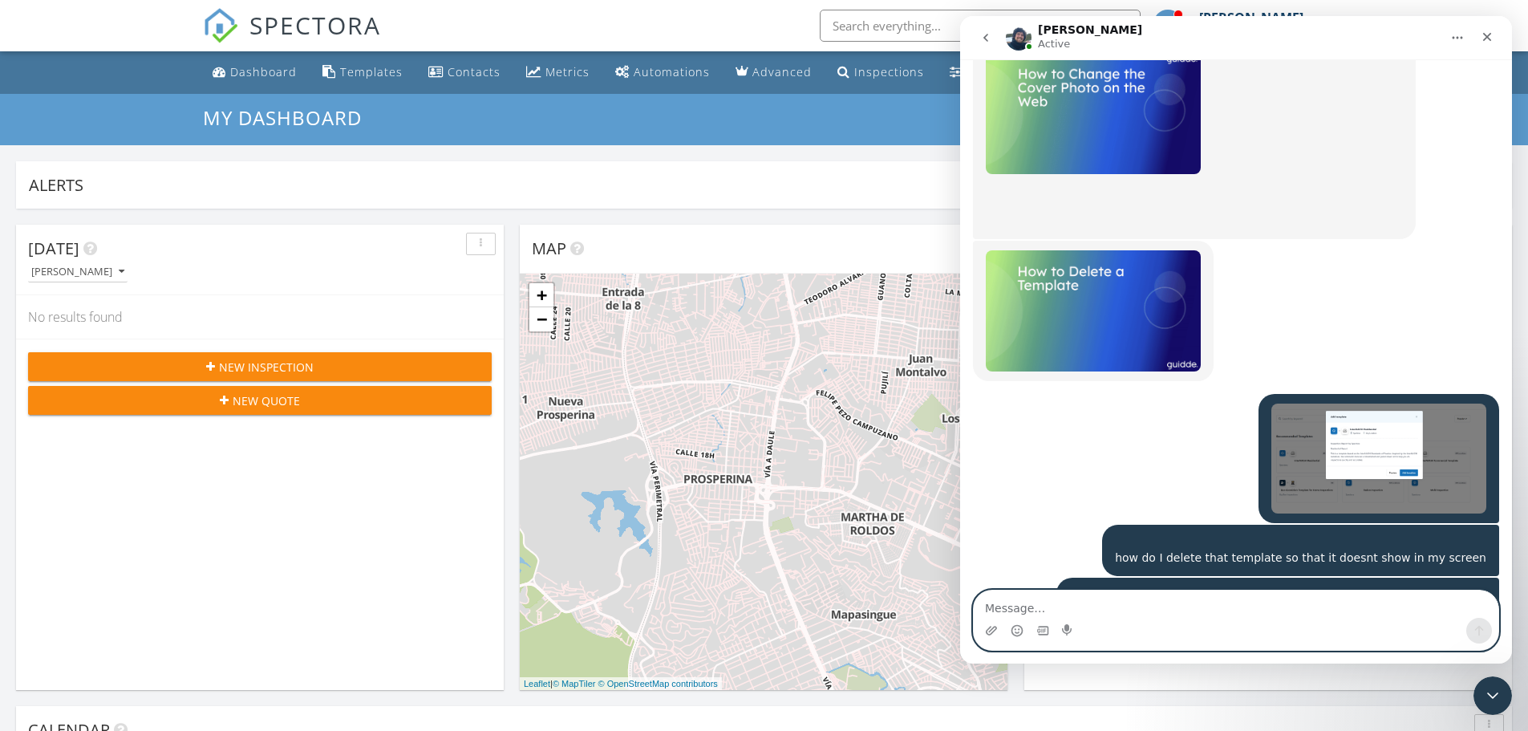
click at [1144, 612] on textarea "Message…" at bounding box center [1236, 603] width 525 height 27
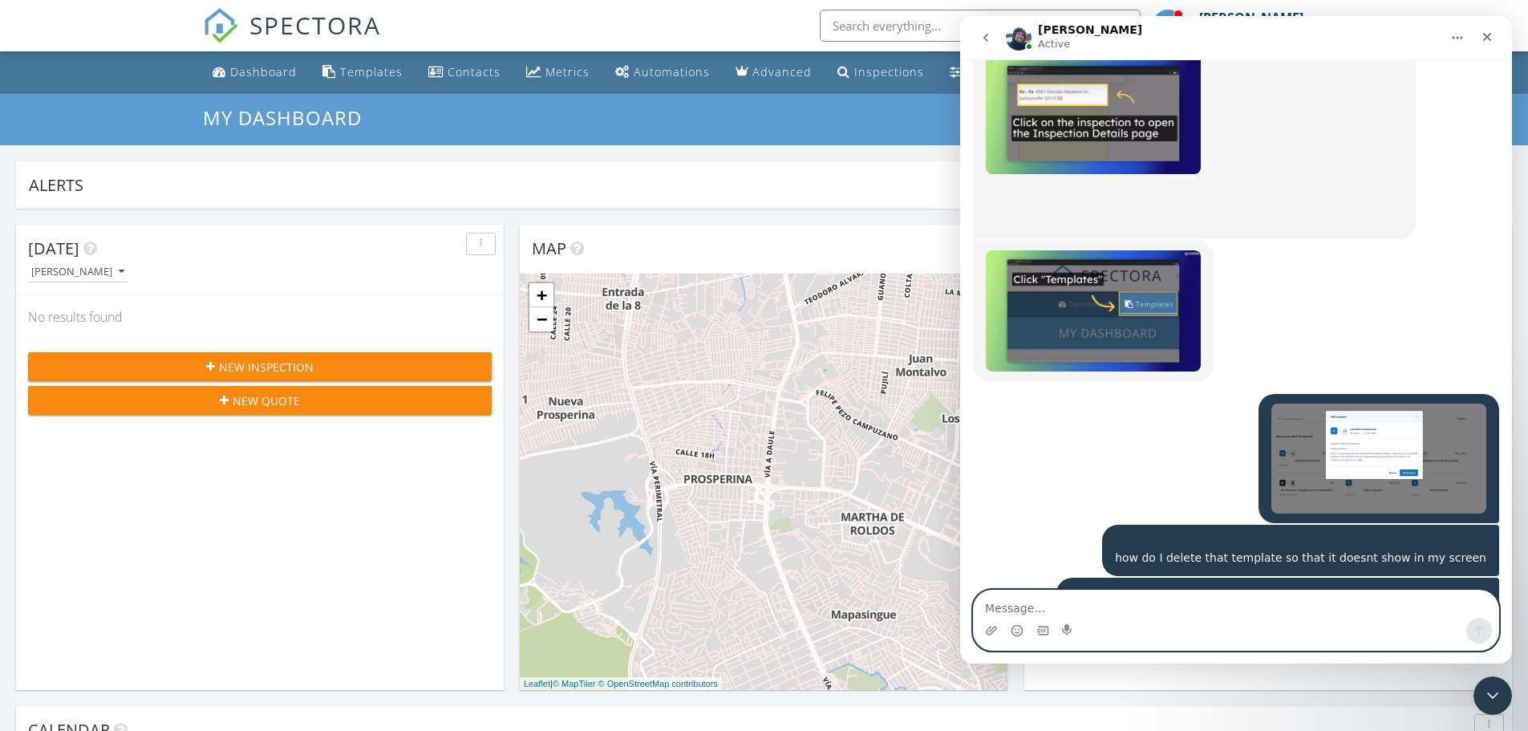
paste textarea "I am trying to avoid confusion for people who do not speak English but will be …"
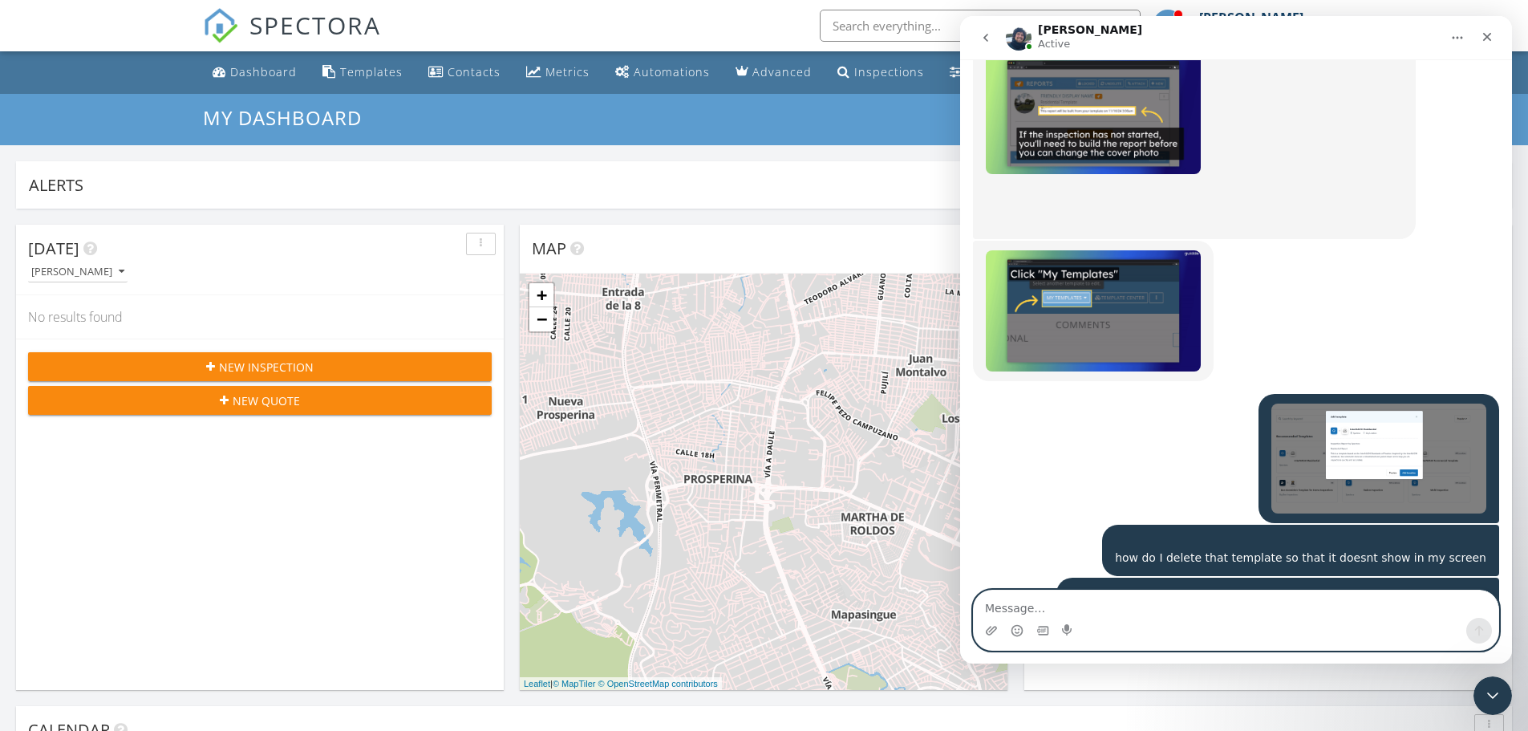
type textarea "I am trying to avoid confusion for people who do not speak English but will be …"
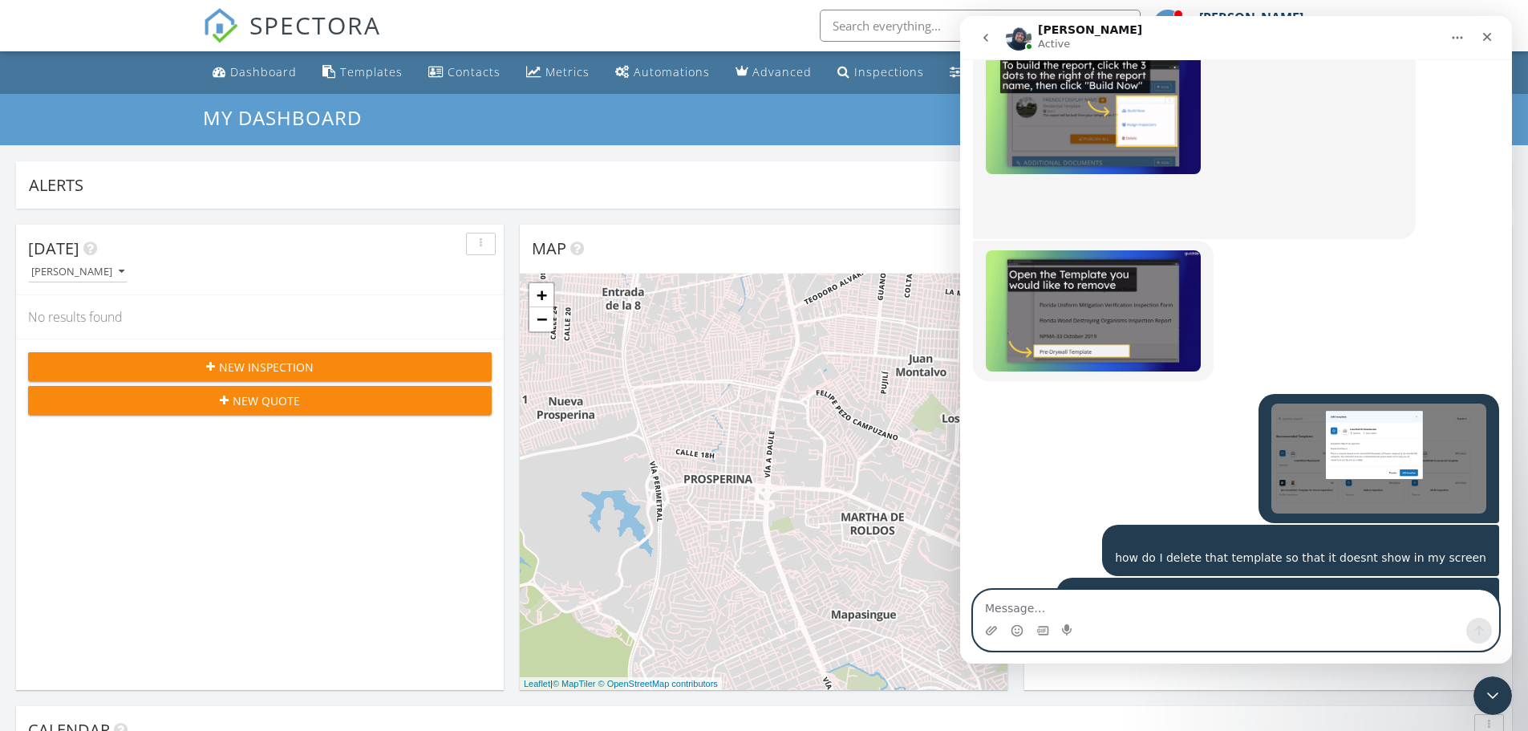
scroll to position [4647, 0]
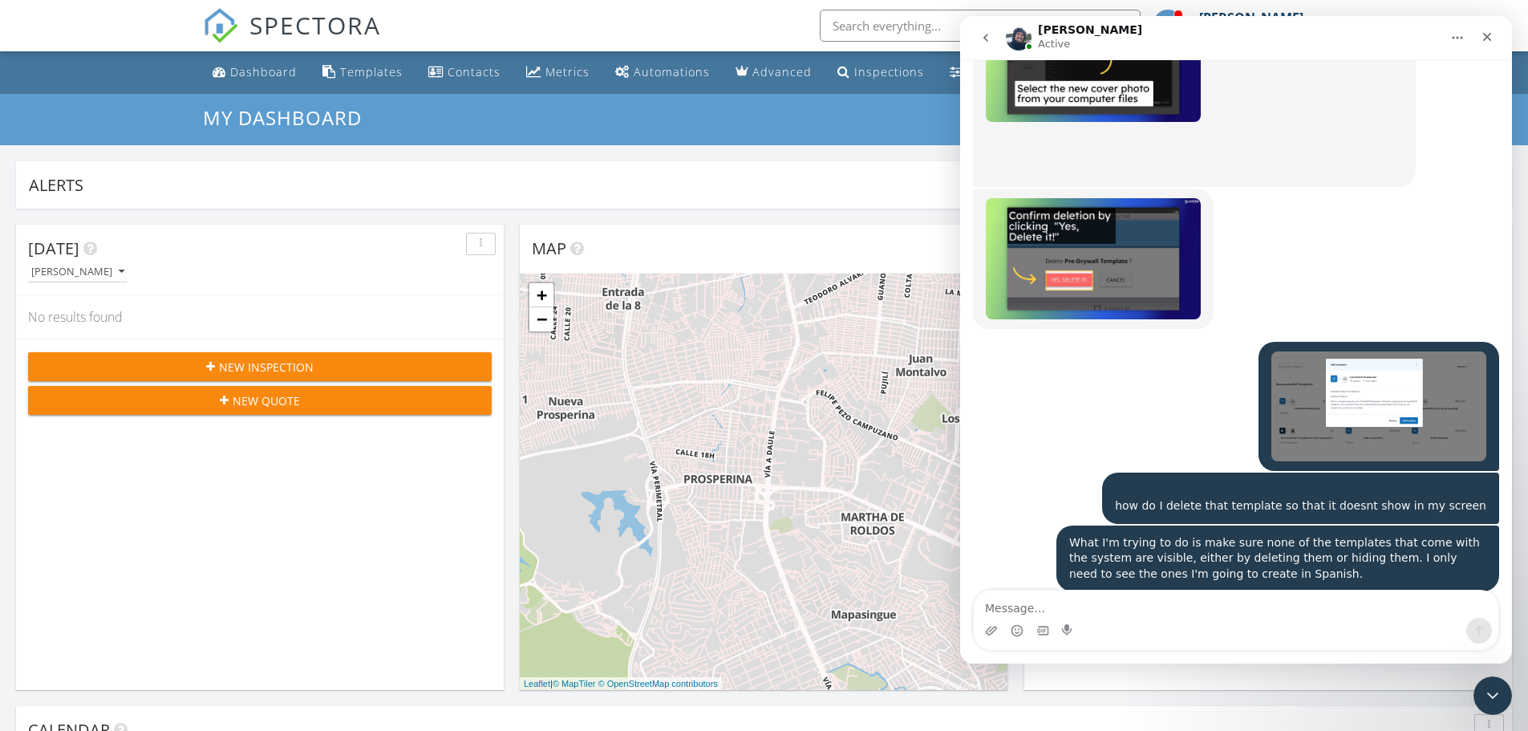
click at [1095, 692] on img "Ryan says…" at bounding box center [1093, 741] width 215 height 99
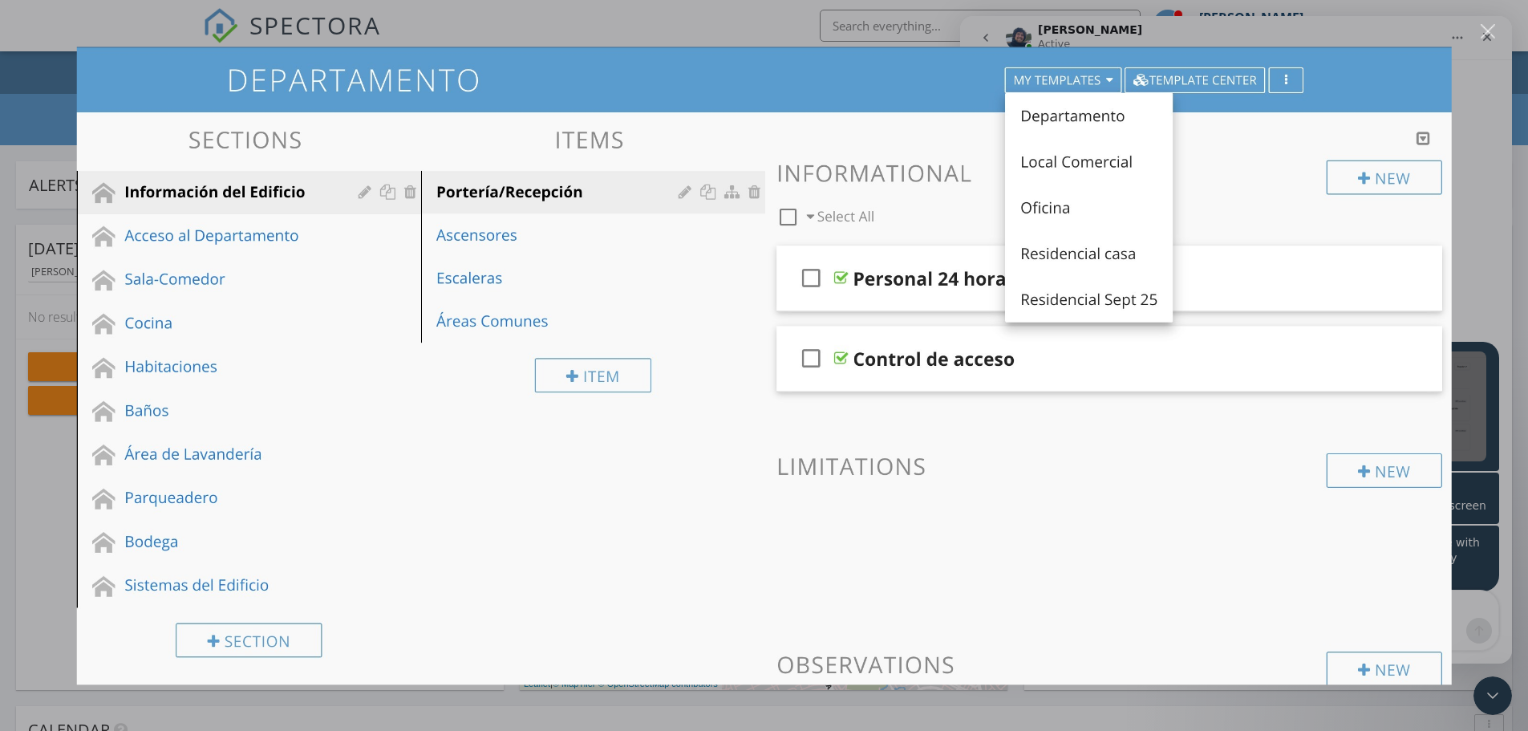
scroll to position [0, 0]
click at [1126, 440] on img "Close" at bounding box center [763, 366] width 1375 height 638
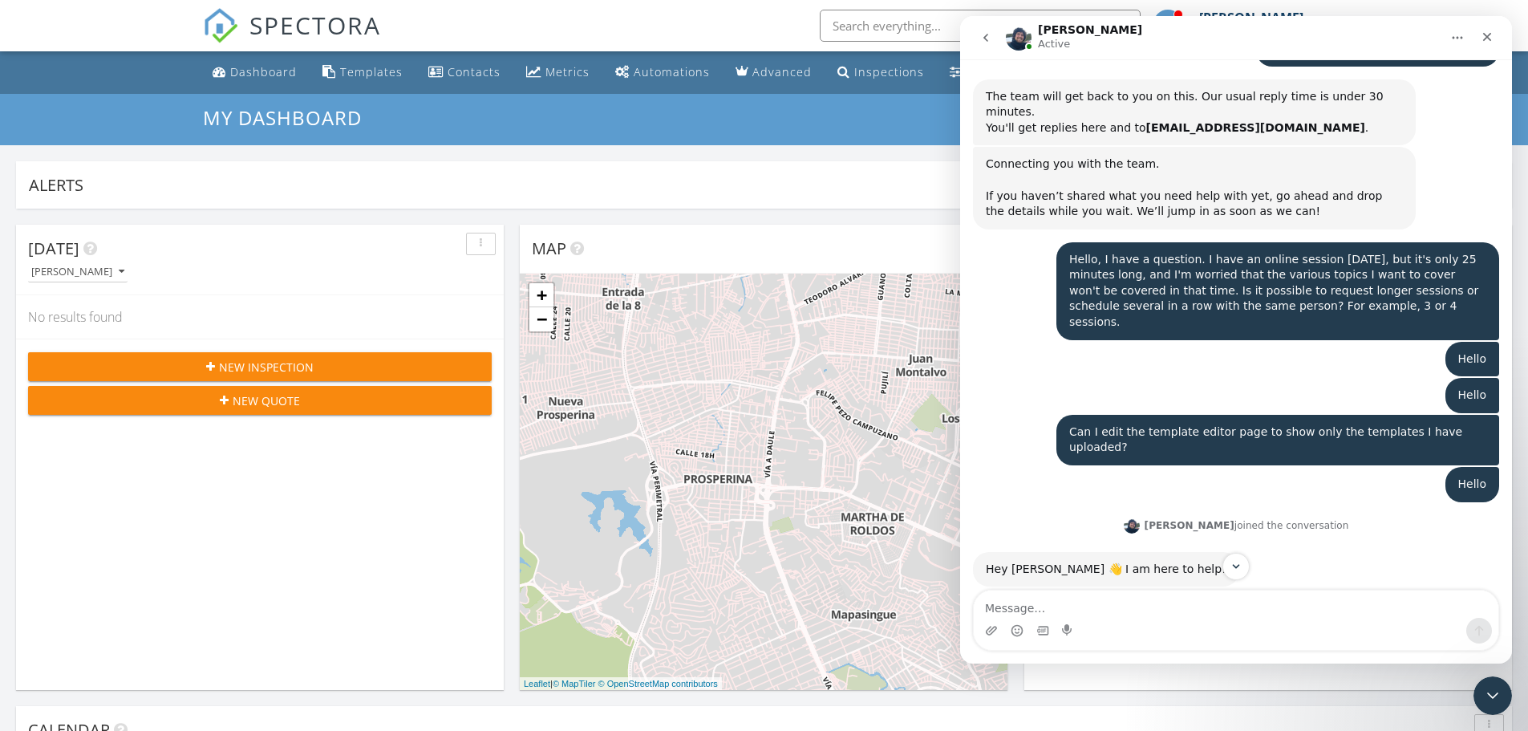
scroll to position [3524, 0]
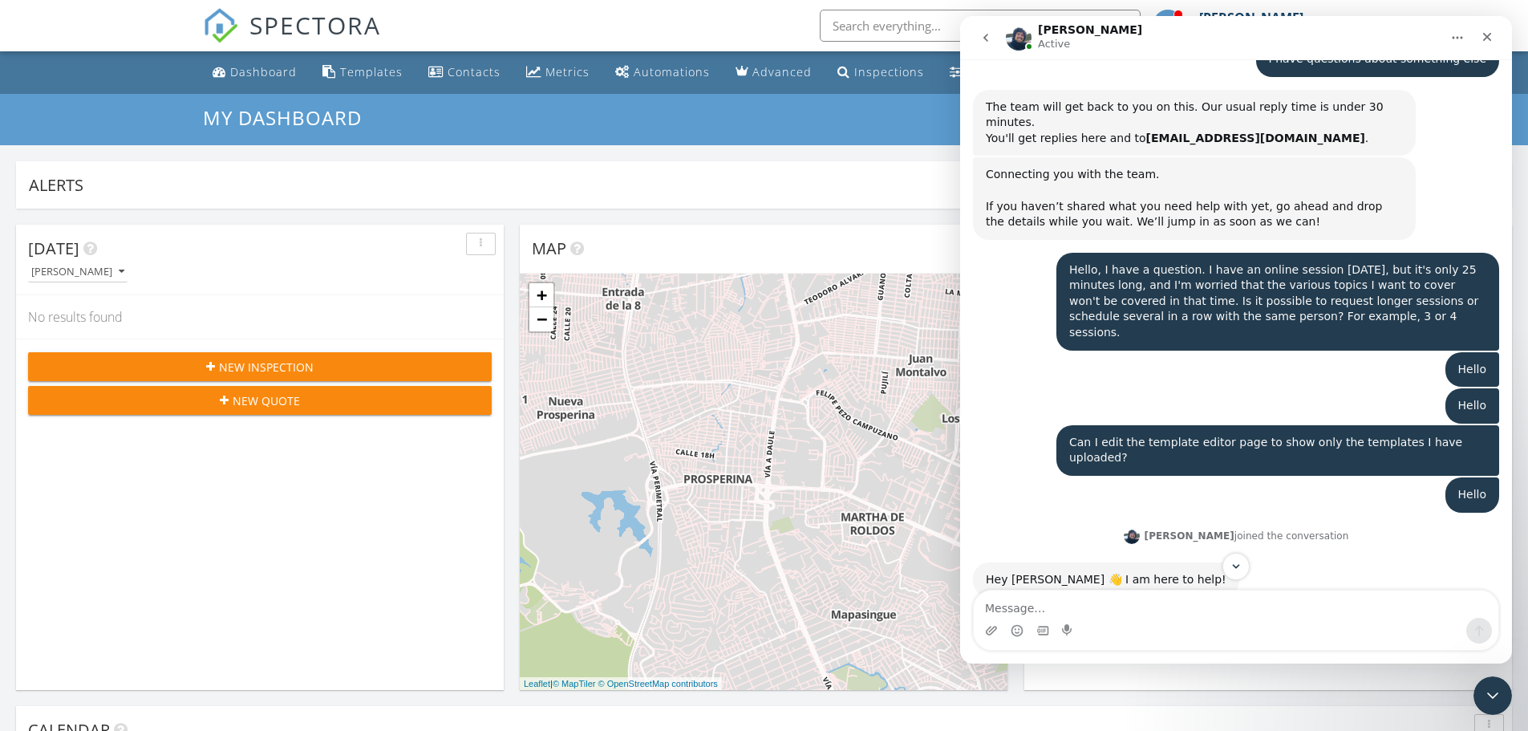
drag, startPoint x: 1315, startPoint y: 428, endPoint x: 1044, endPoint y: 381, distance: 275.2
click at [1044, 646] on div "Hello, I have a question. I have an online session tomorrow, but it's only 25 m…" at bounding box center [1236, 695] width 526 height 99
copy div "Hello, I have a question. I have an online session [DATE], but it's only 25 min…"
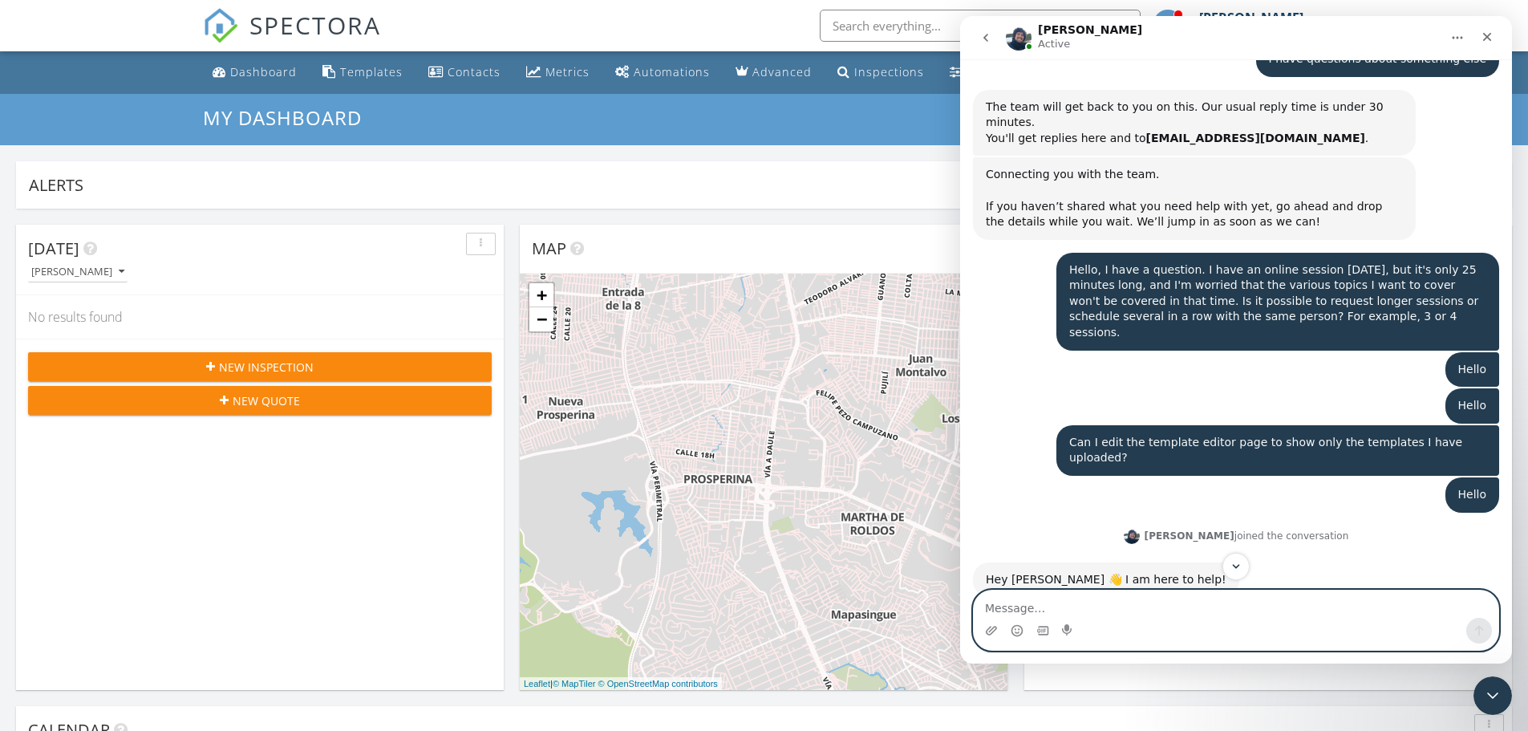
click at [1087, 596] on textarea "Message…" at bounding box center [1236, 603] width 525 height 27
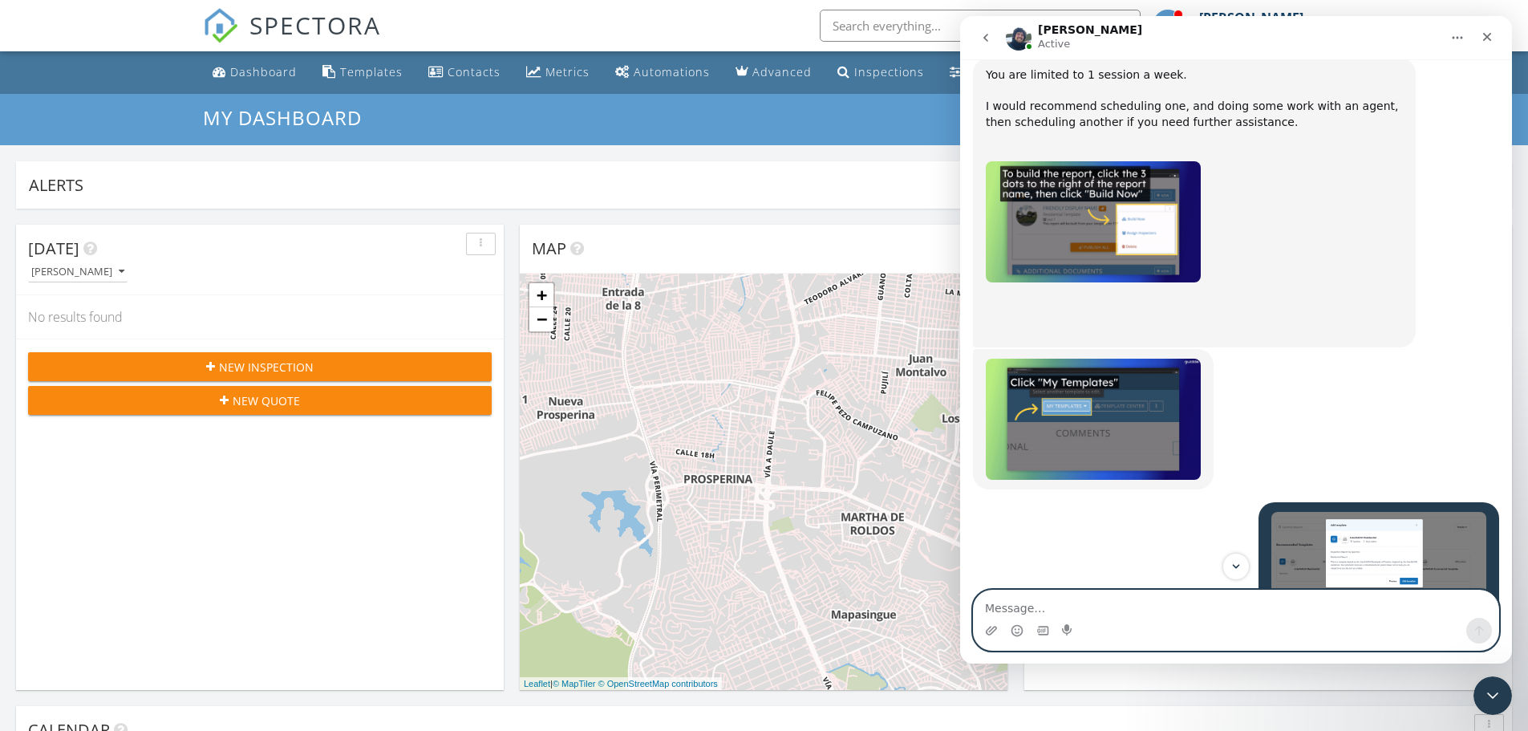
scroll to position [4647, 0]
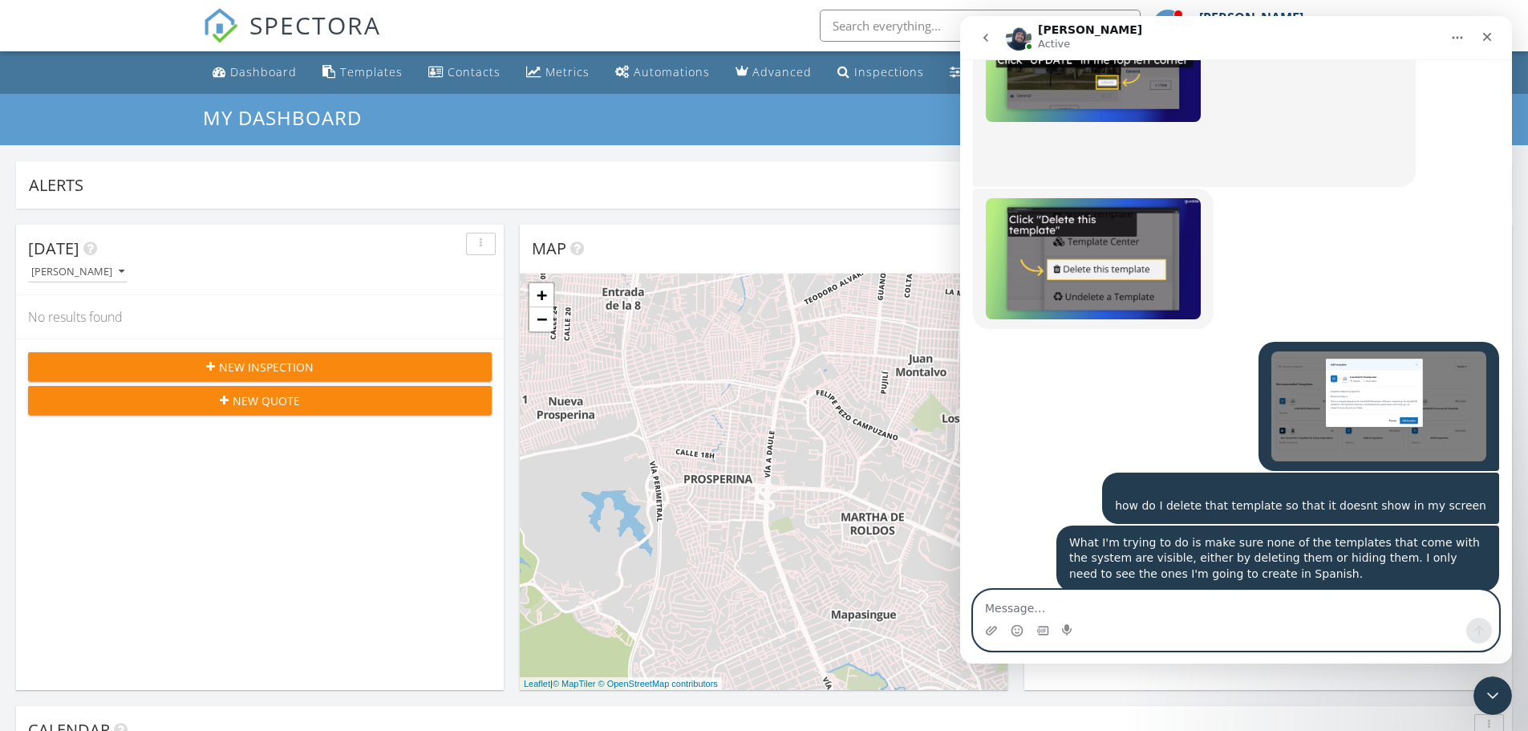
click at [1051, 601] on textarea "Message…" at bounding box center [1236, 603] width 525 height 27
paste textarea "Let's forget this for a moment, to concentrate on this question"
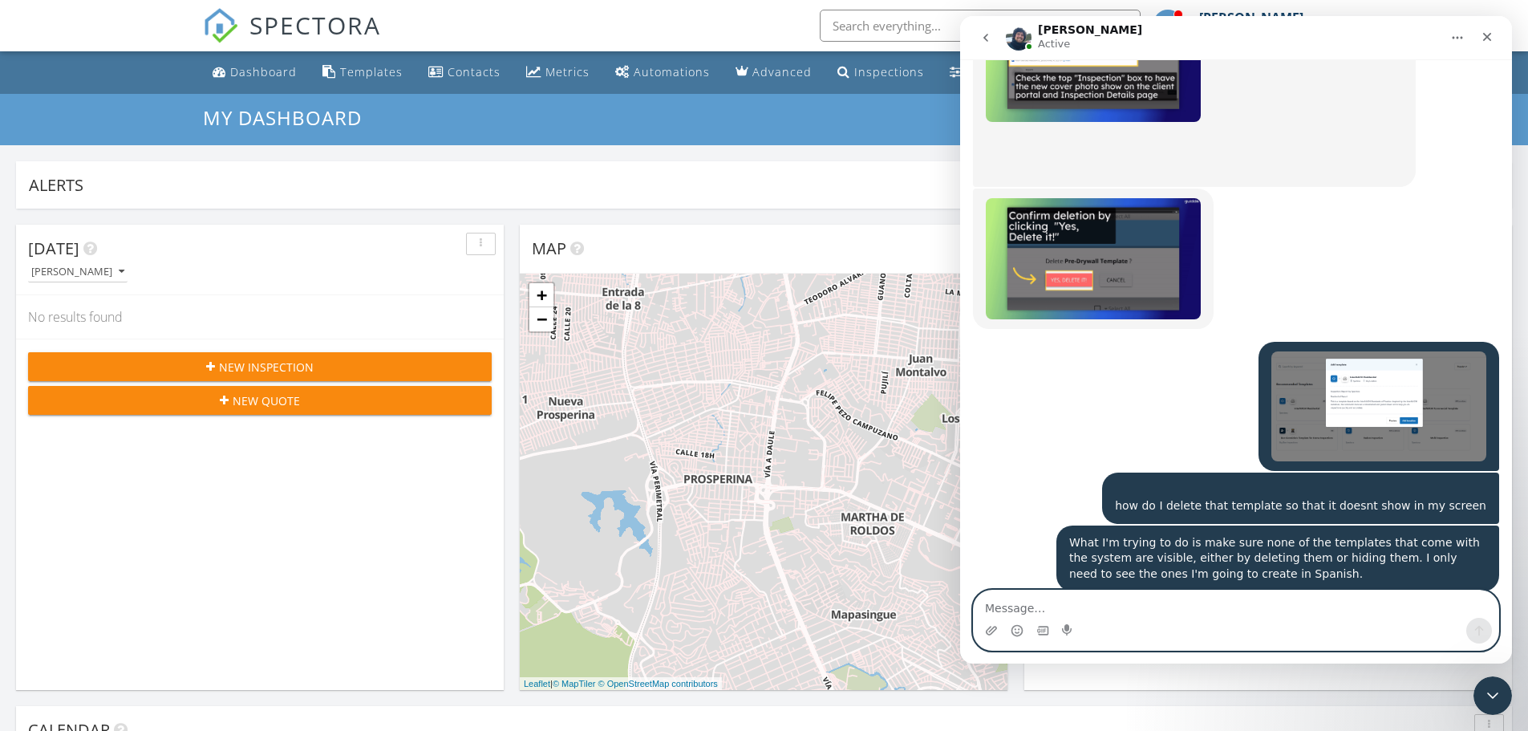
type textarea "Let's forget this for a moment, to concentrate on this question"
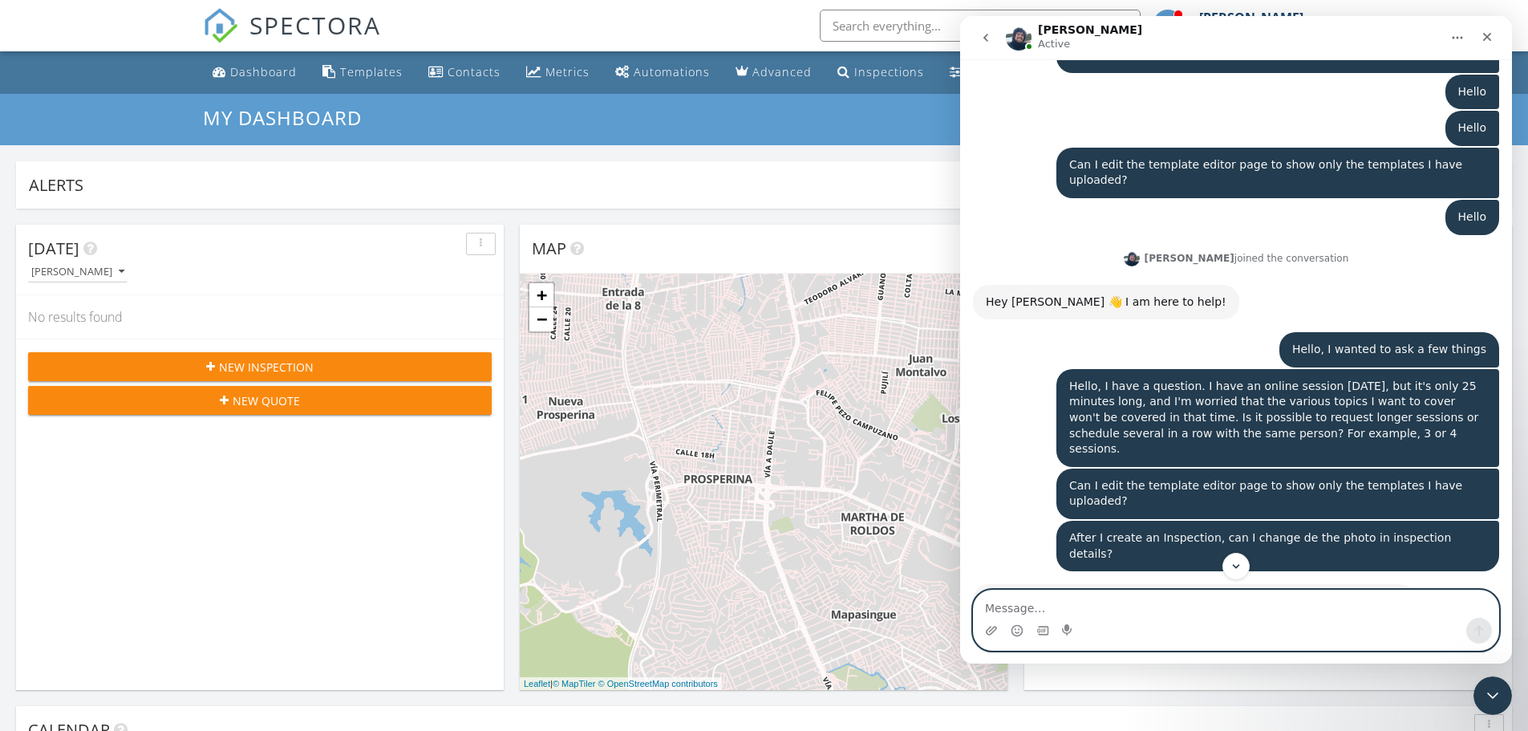
scroll to position [3561, 0]
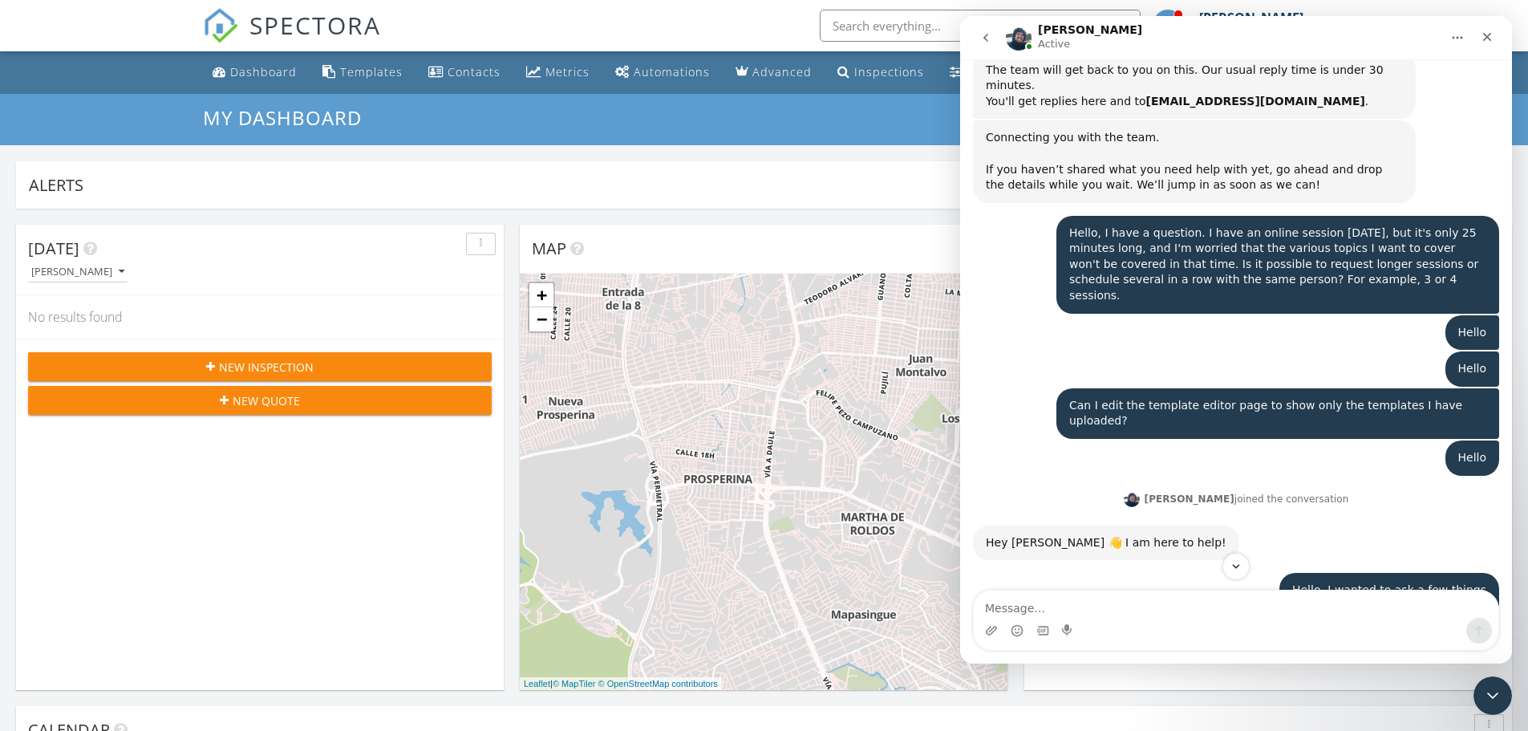
drag, startPoint x: 1305, startPoint y: 398, endPoint x: 1182, endPoint y: 349, distance: 132.1
click at [1182, 619] on div "Hello, I have a question. I have an online session [DATE], but it's only 25 min…" at bounding box center [1277, 658] width 417 height 79
copy div "I have an online session tomorrow, but it's only 25 minutes long, and I'm worri…"
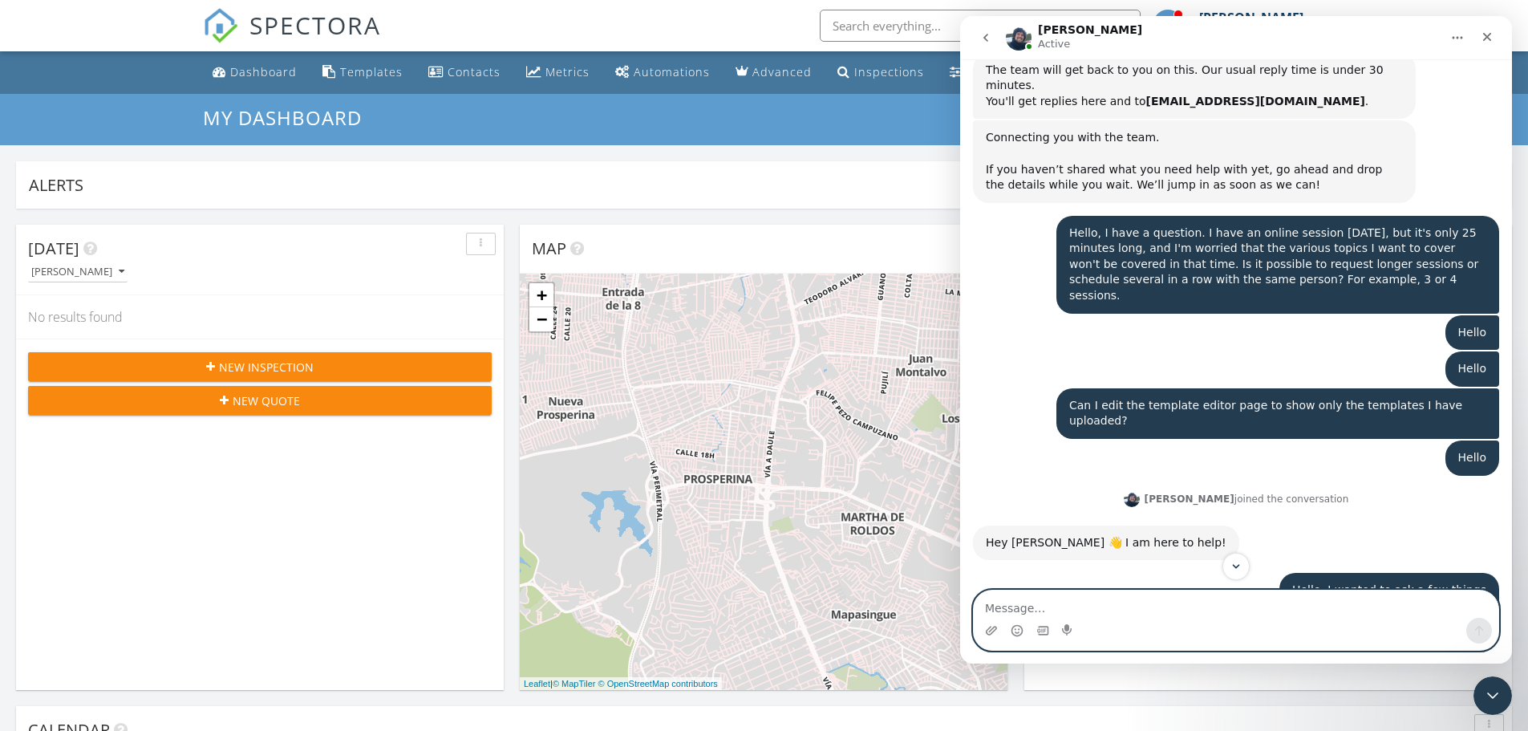
click at [1047, 602] on textarea "Message…" at bounding box center [1236, 603] width 525 height 27
paste textarea "I have an online session tomorrow, but it's only 25 minutes long, and I'm worri…"
type textarea "I have an online session tomorrow, but it's only 25 minutes long, and I'm worri…"
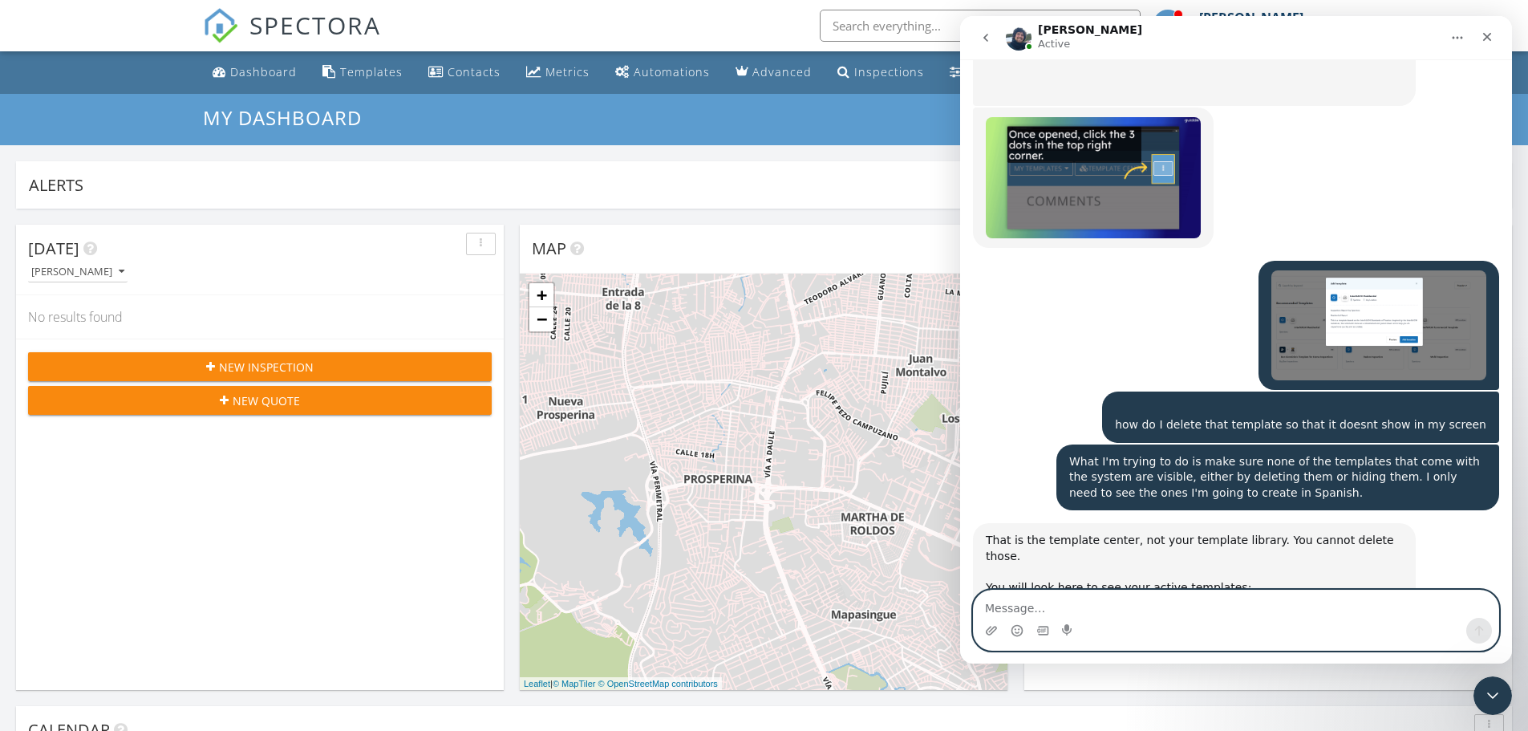
scroll to position [4767, 0]
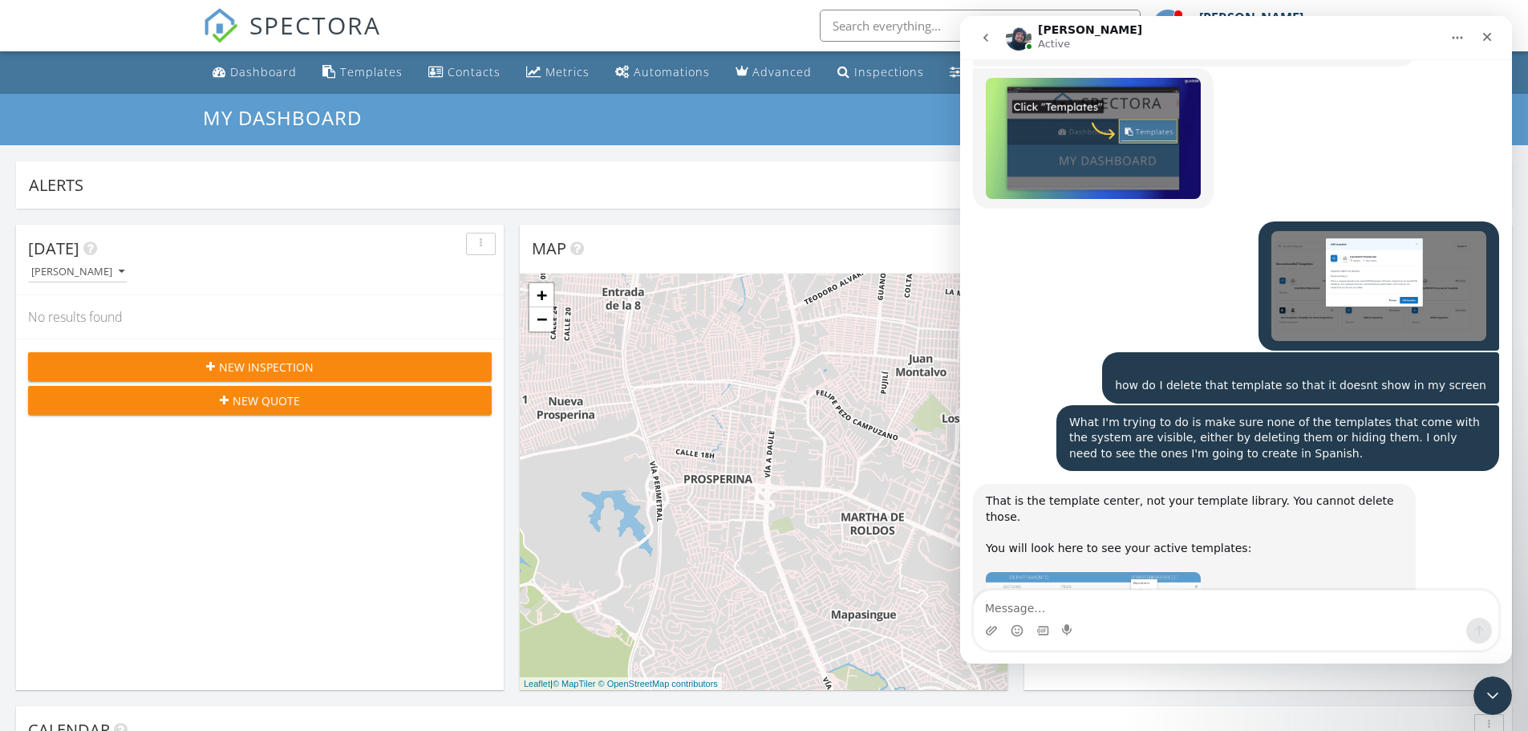
click at [455, 199] on div "Alerts View" at bounding box center [764, 184] width 1496 height 47
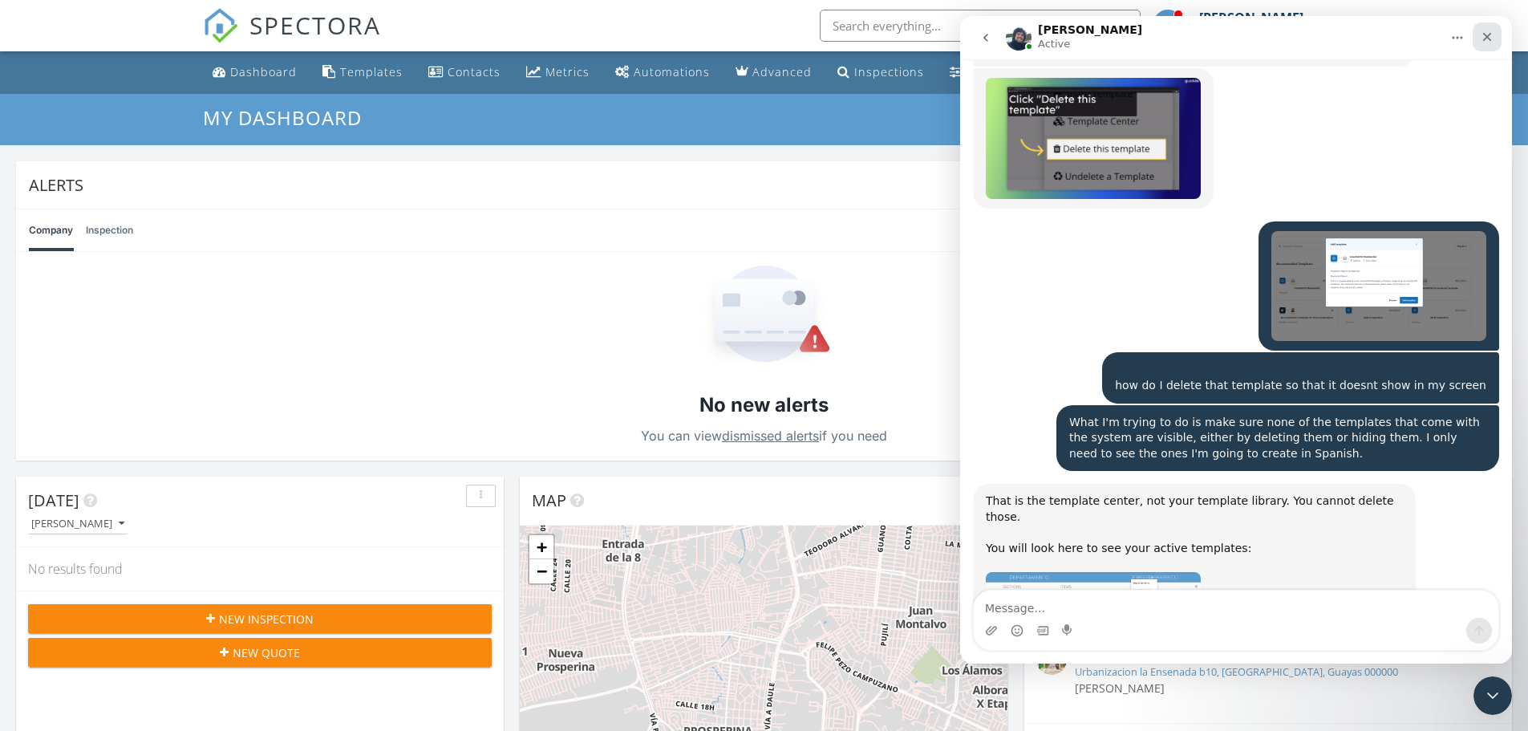
click at [1485, 37] on icon "Close" at bounding box center [1487, 36] width 13 height 13
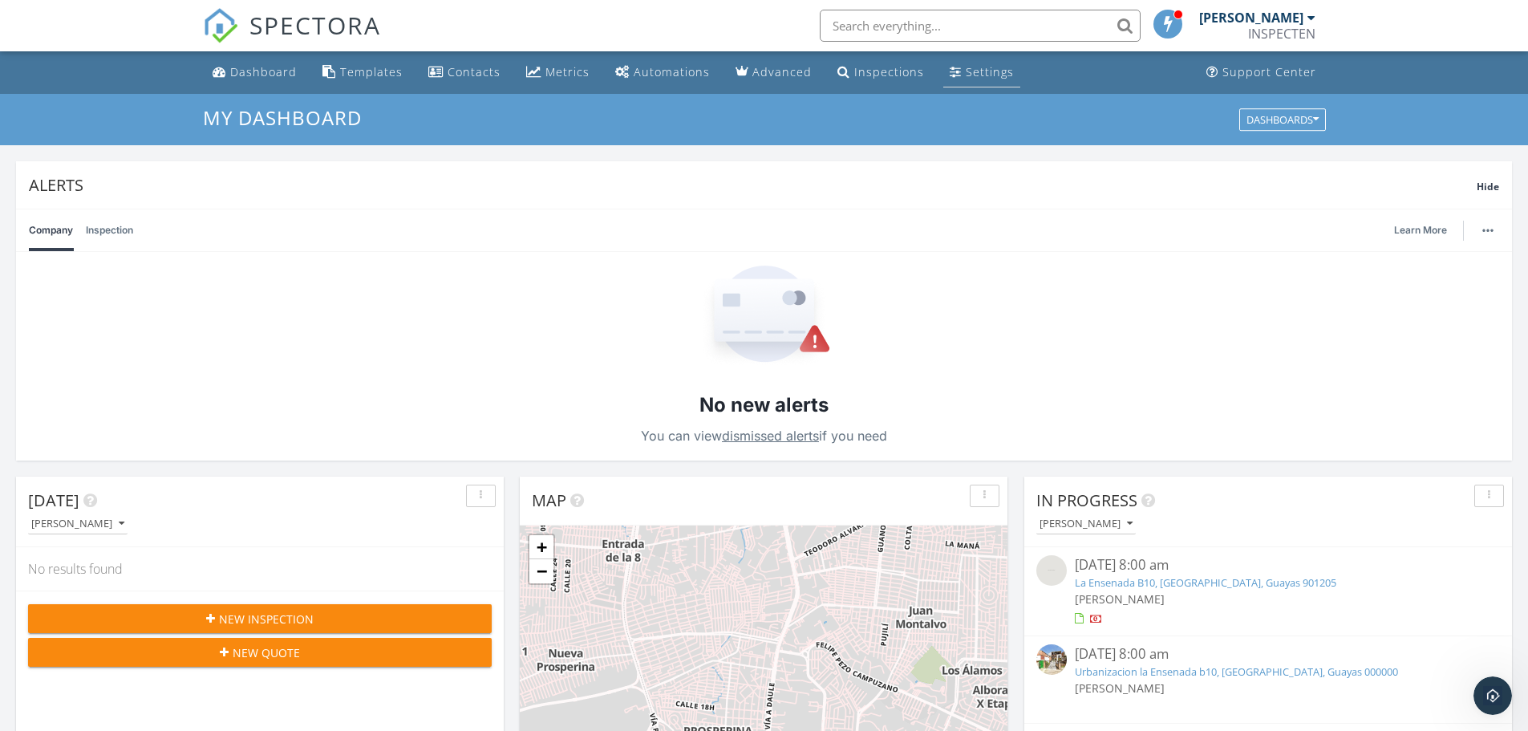
click at [966, 74] on div "Settings" at bounding box center [990, 71] width 48 height 15
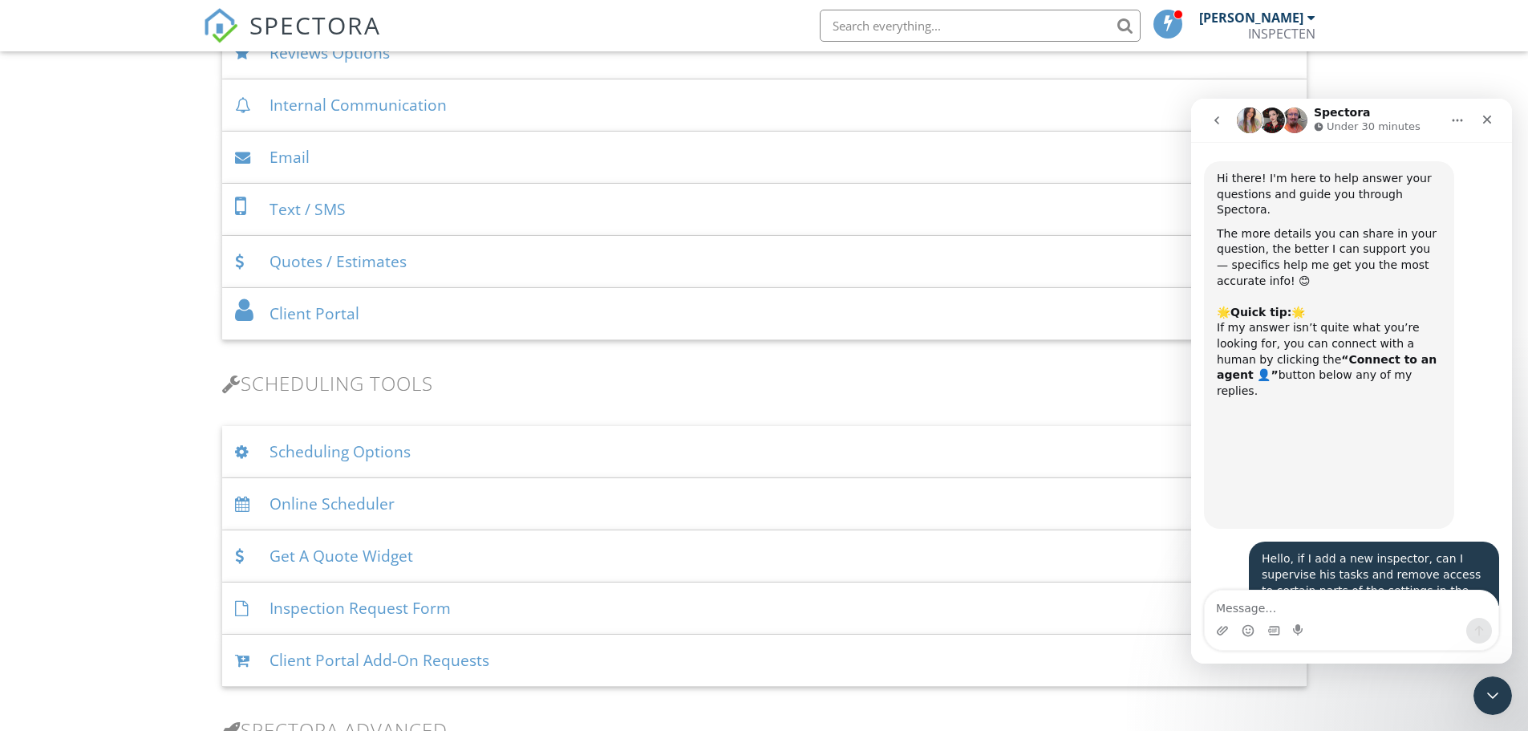
scroll to position [4185, 0]
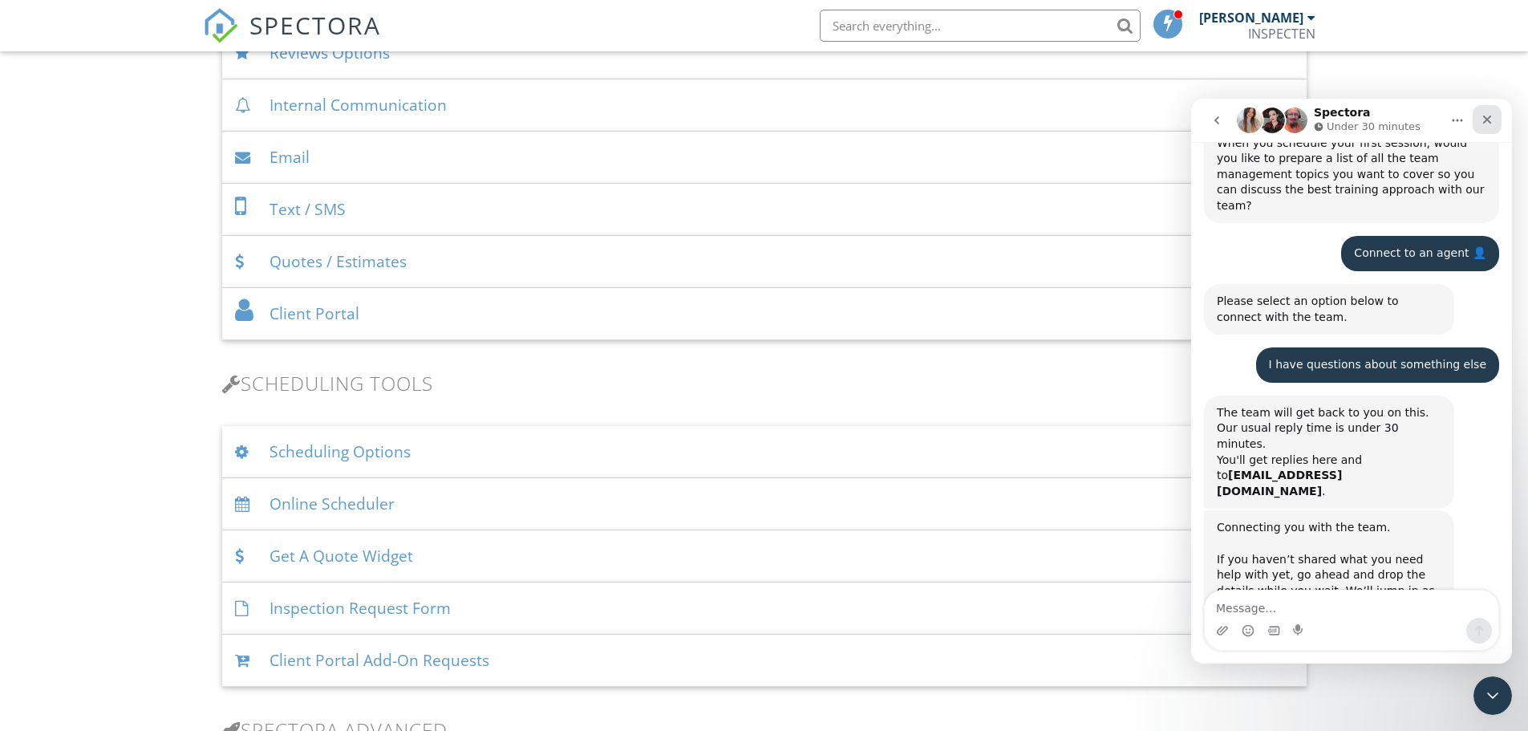
click at [1485, 116] on icon "Close" at bounding box center [1487, 119] width 13 height 13
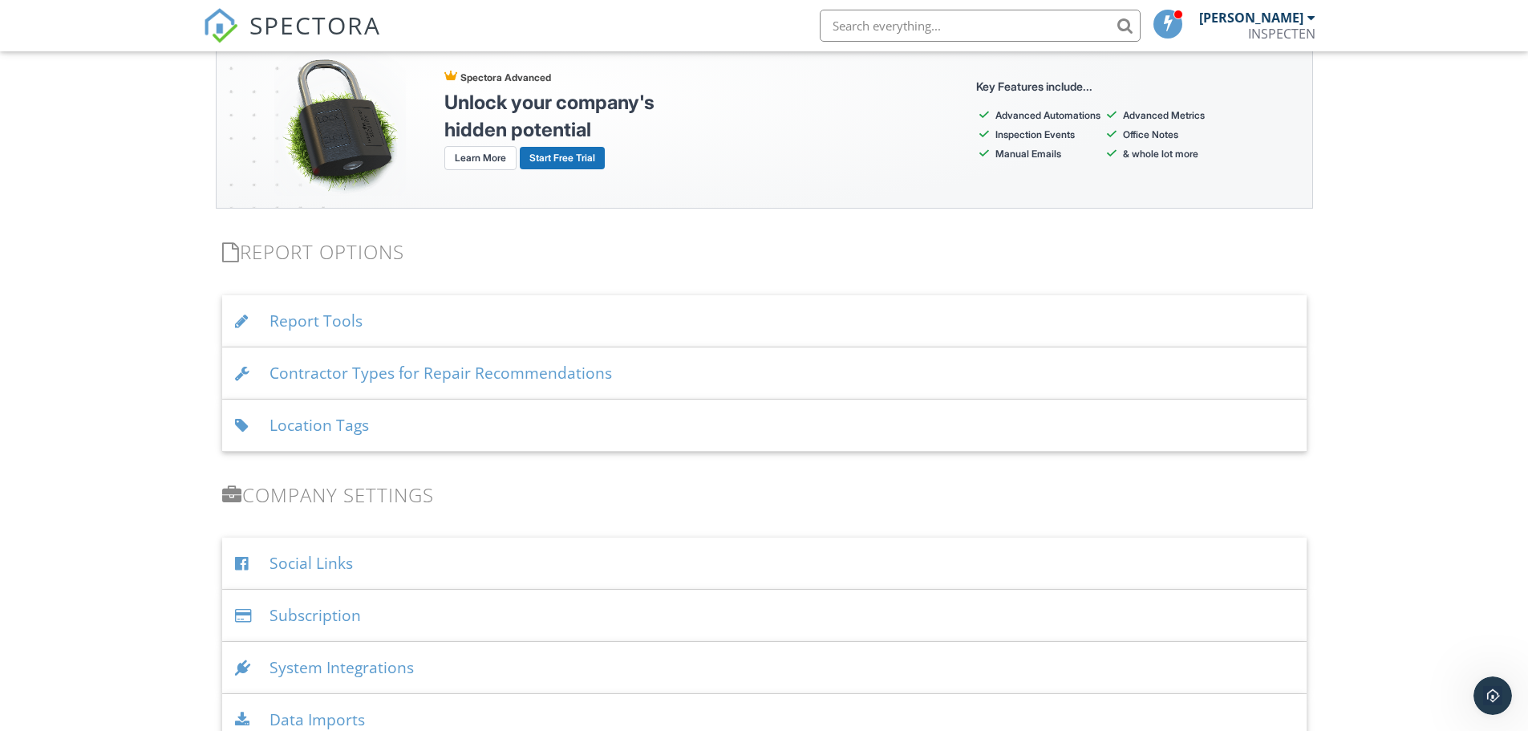
scroll to position [1684, 0]
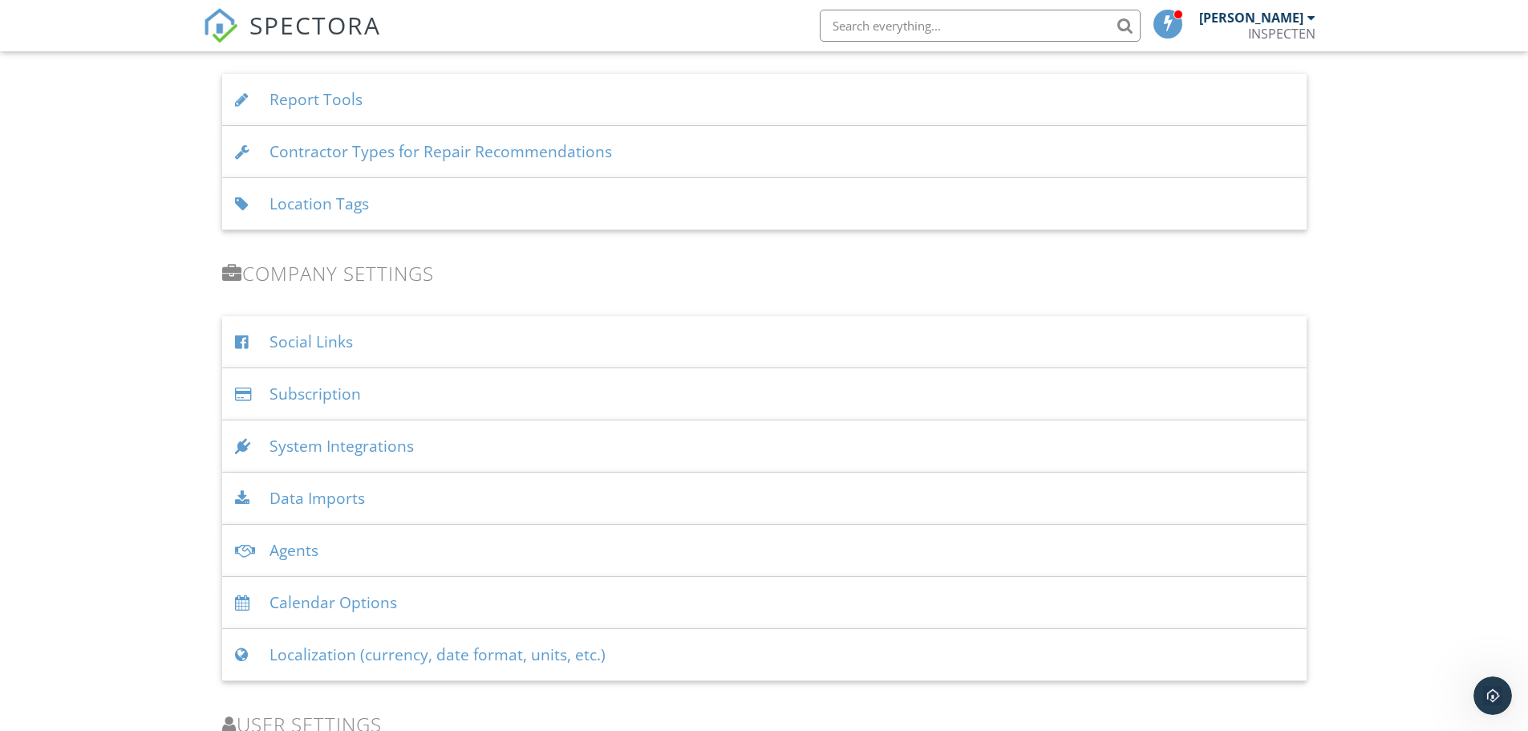
click at [323, 444] on div "System Integrations" at bounding box center [764, 446] width 1084 height 52
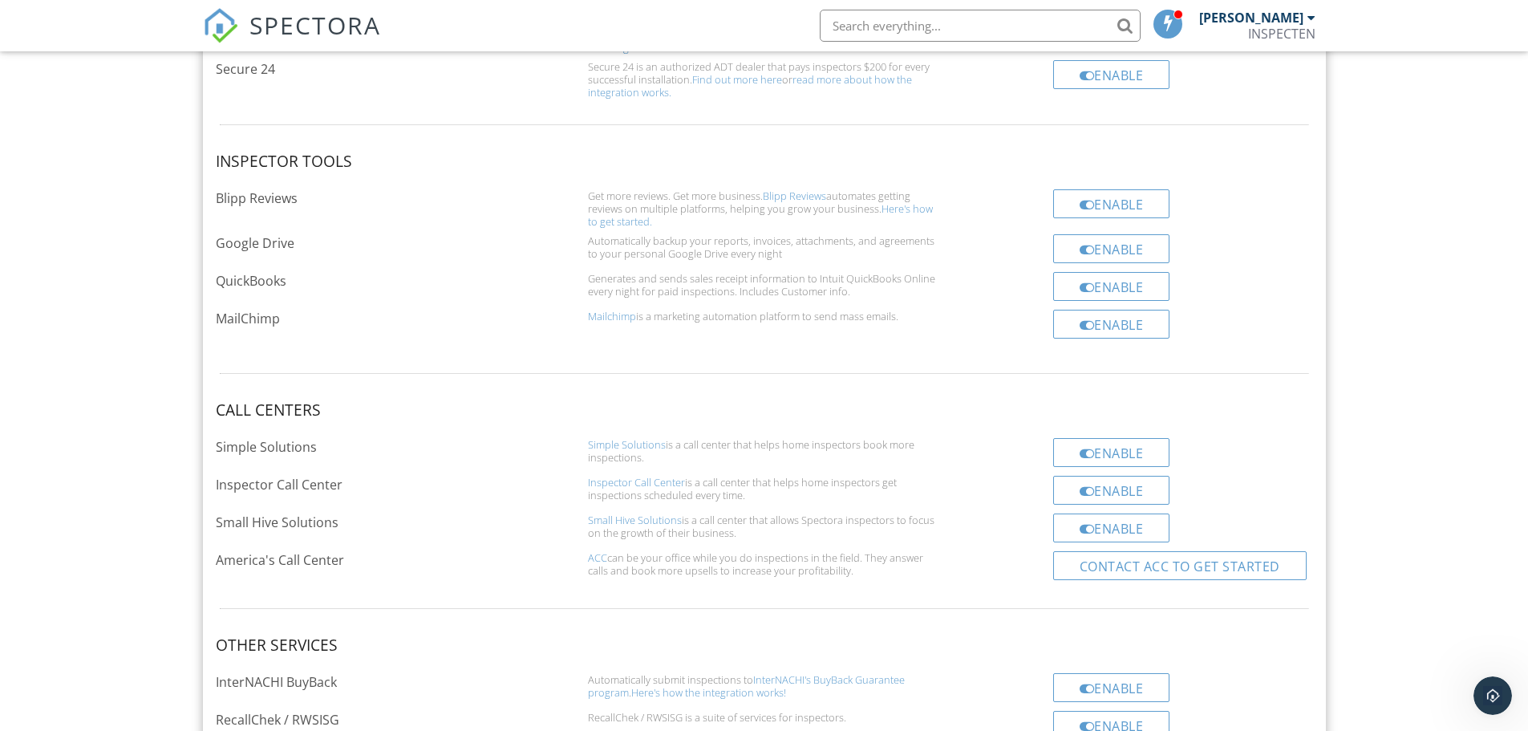
scroll to position [2246, 0]
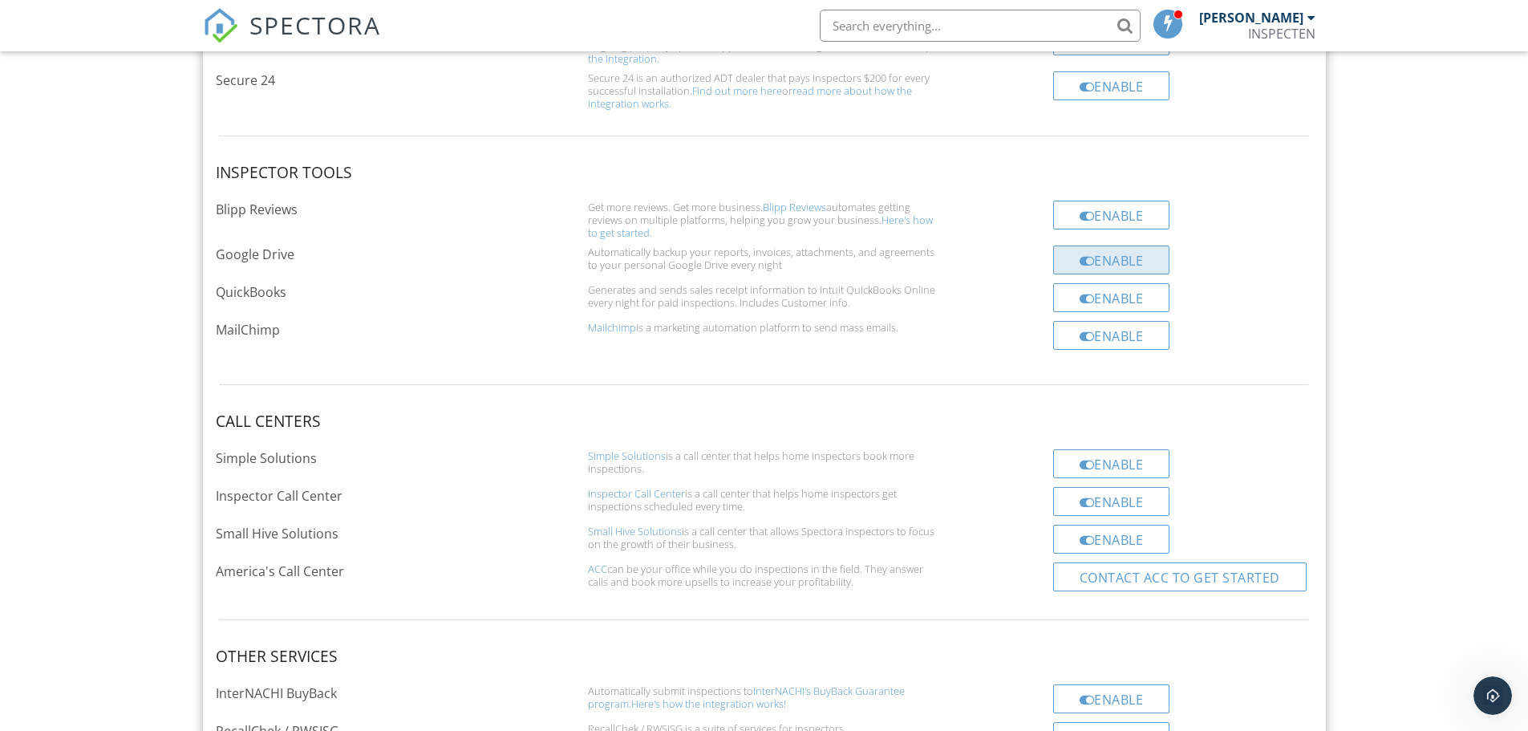
click at [1122, 257] on div "Enable" at bounding box center [1111, 259] width 117 height 29
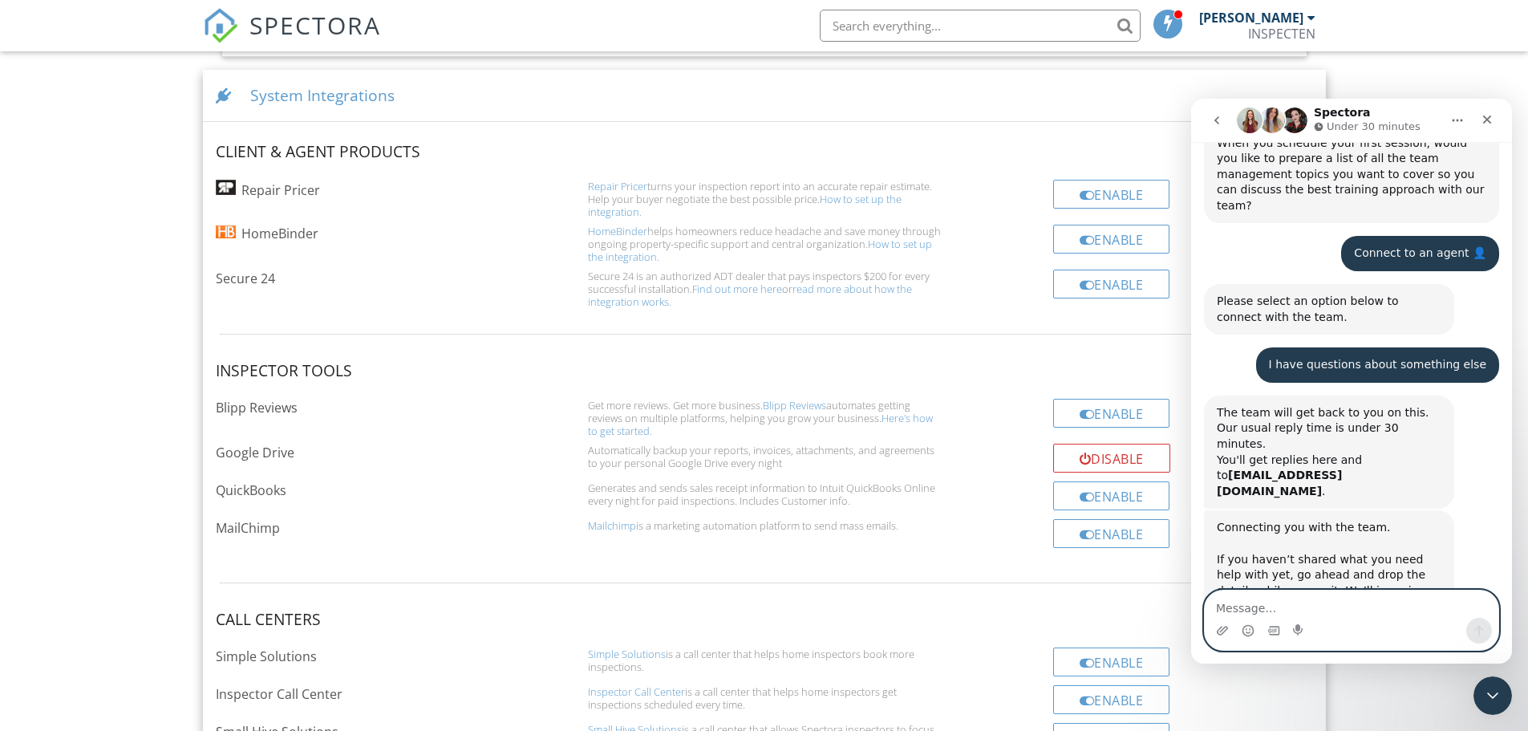
scroll to position [2297, 0]
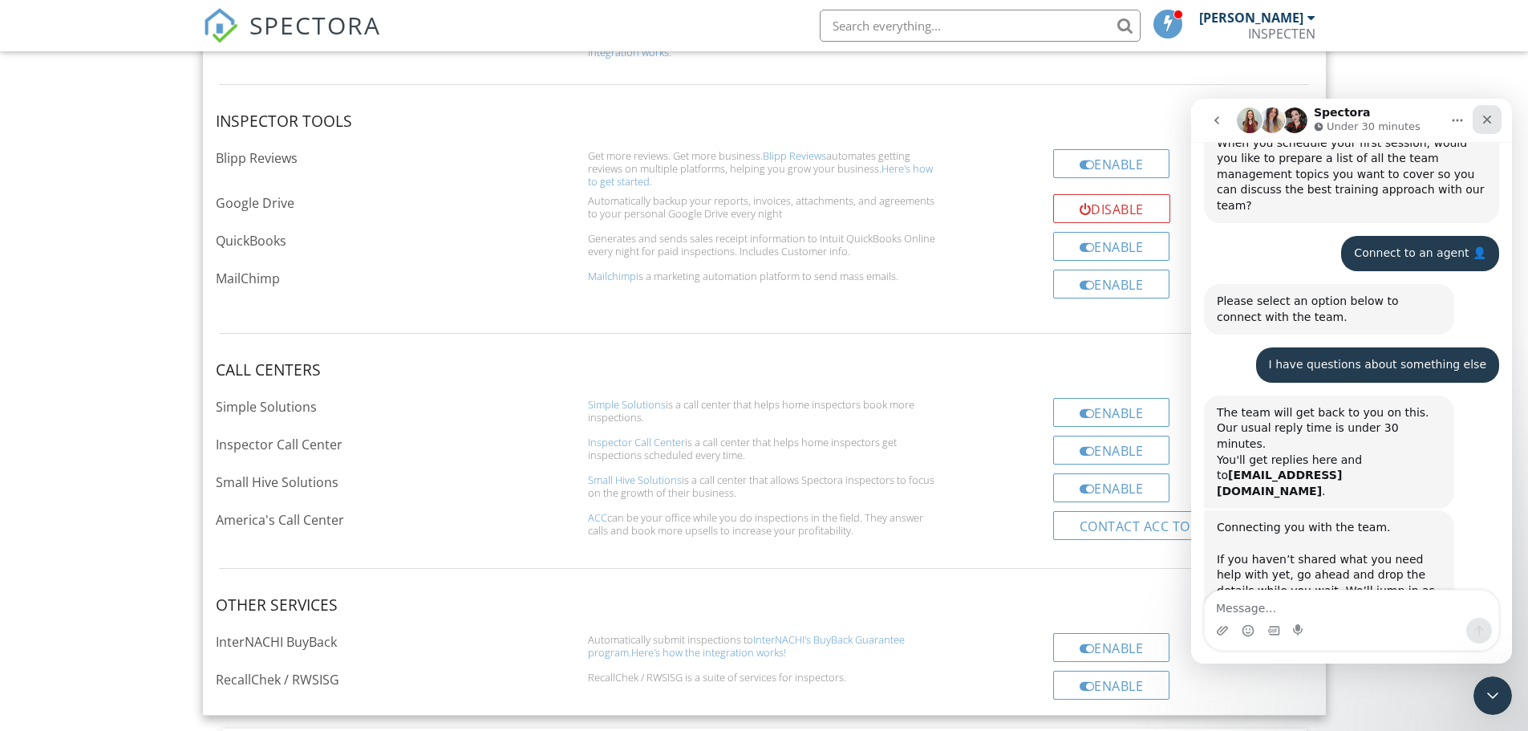
click at [1486, 120] on icon "Close" at bounding box center [1487, 119] width 9 height 9
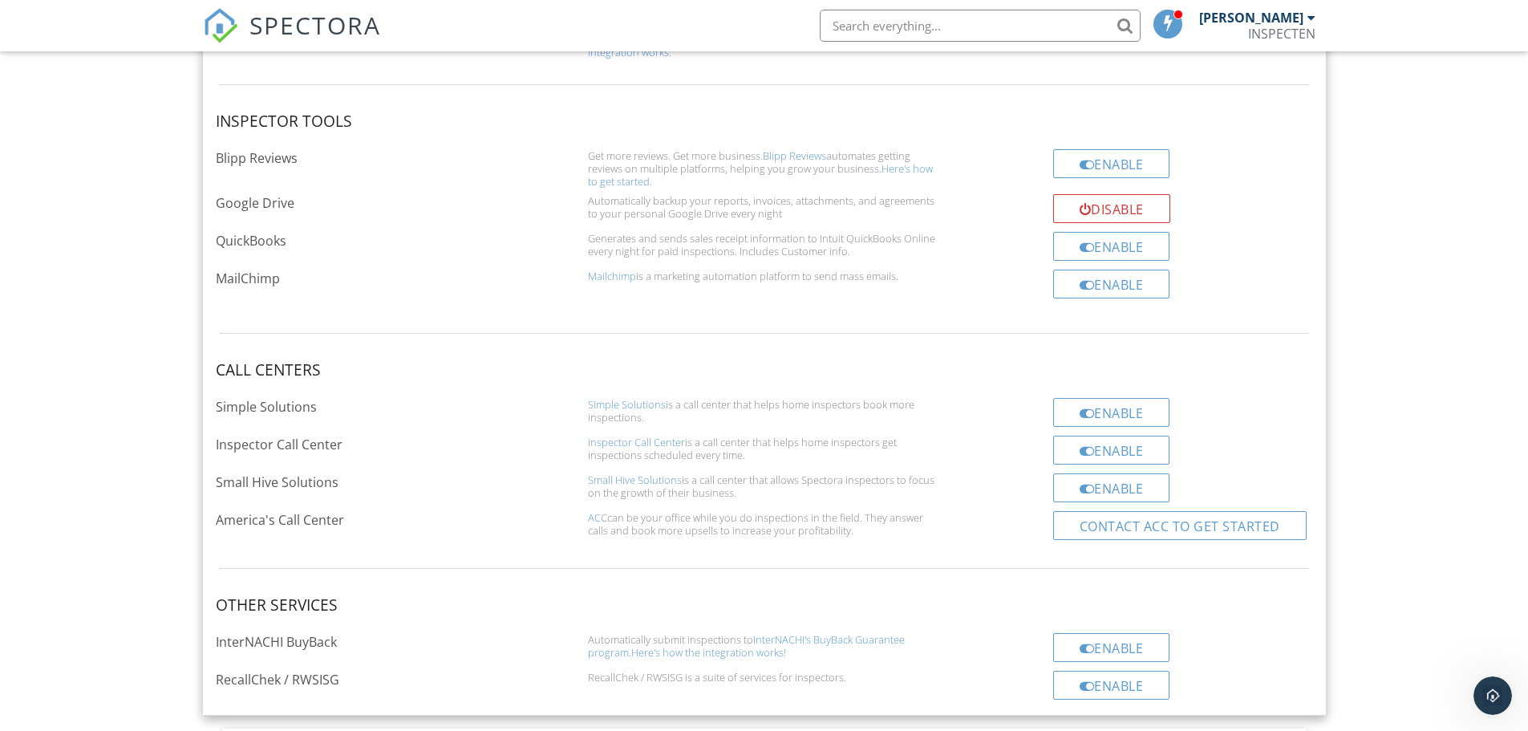
scroll to position [4185, 0]
click at [765, 211] on div "Automatically backup your reports, invoices, attachments, and agreements to you…" at bounding box center [764, 207] width 353 height 26
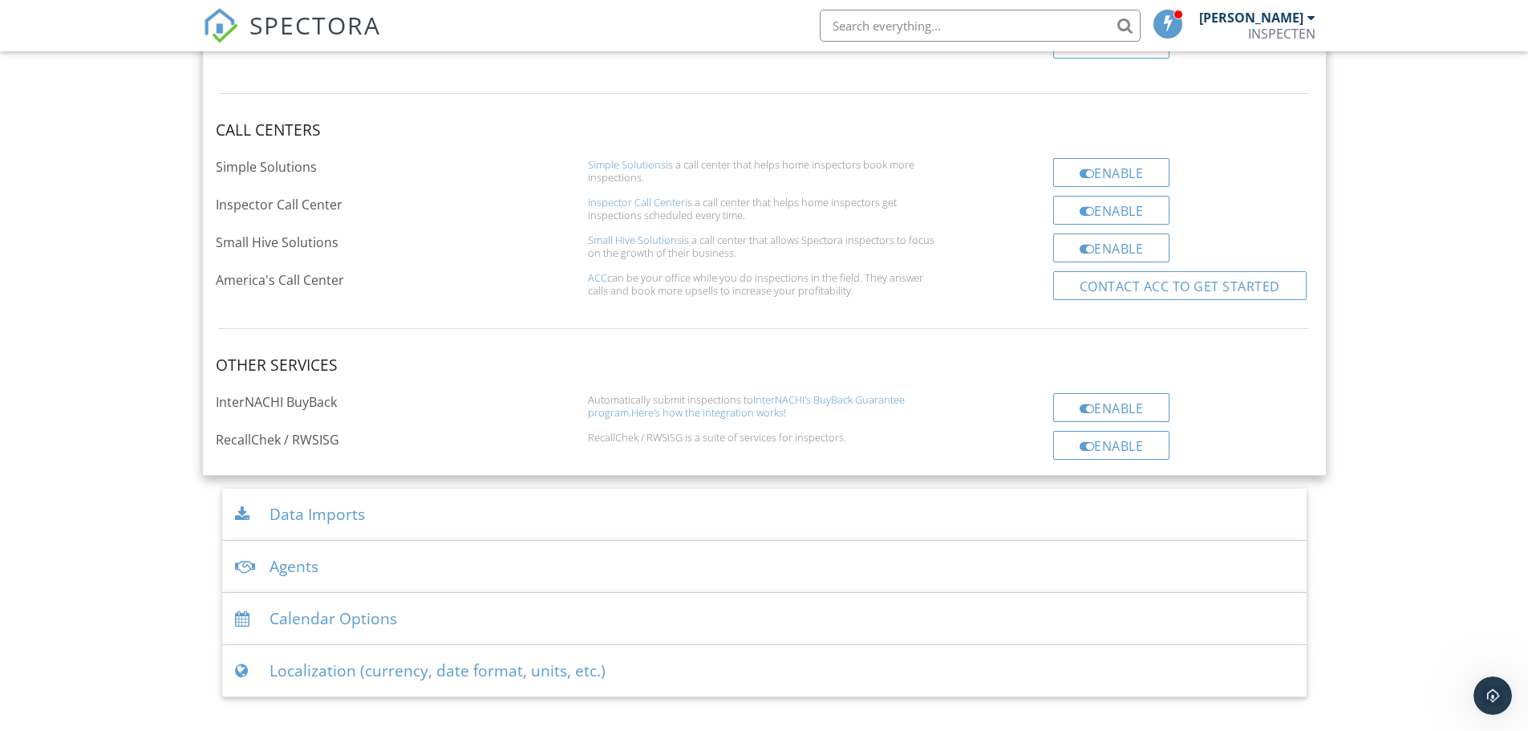
scroll to position [2538, 0]
click at [481, 668] on div "Localization (currency, date format, units, etc.)" at bounding box center [764, 670] width 1084 height 52
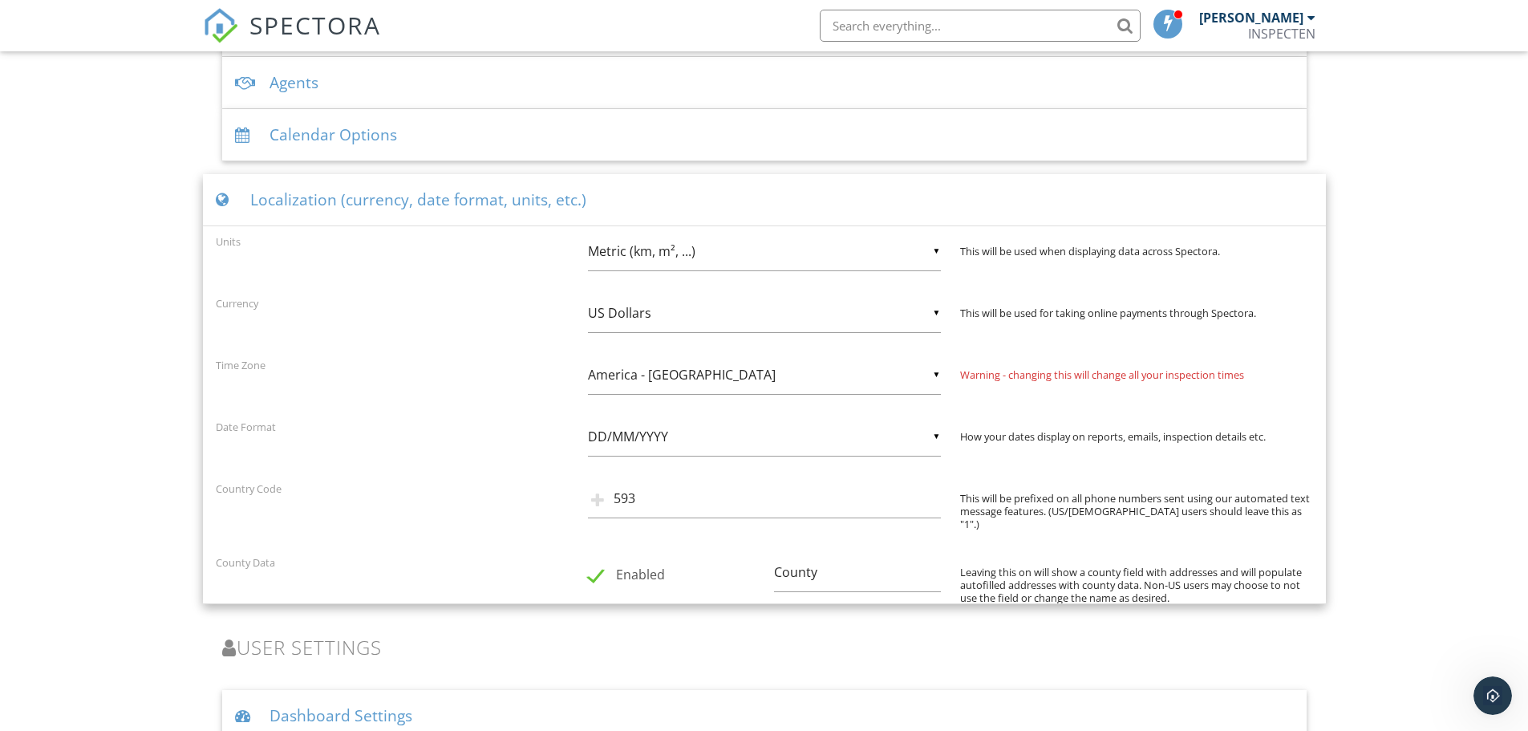
scroll to position [2187, 0]
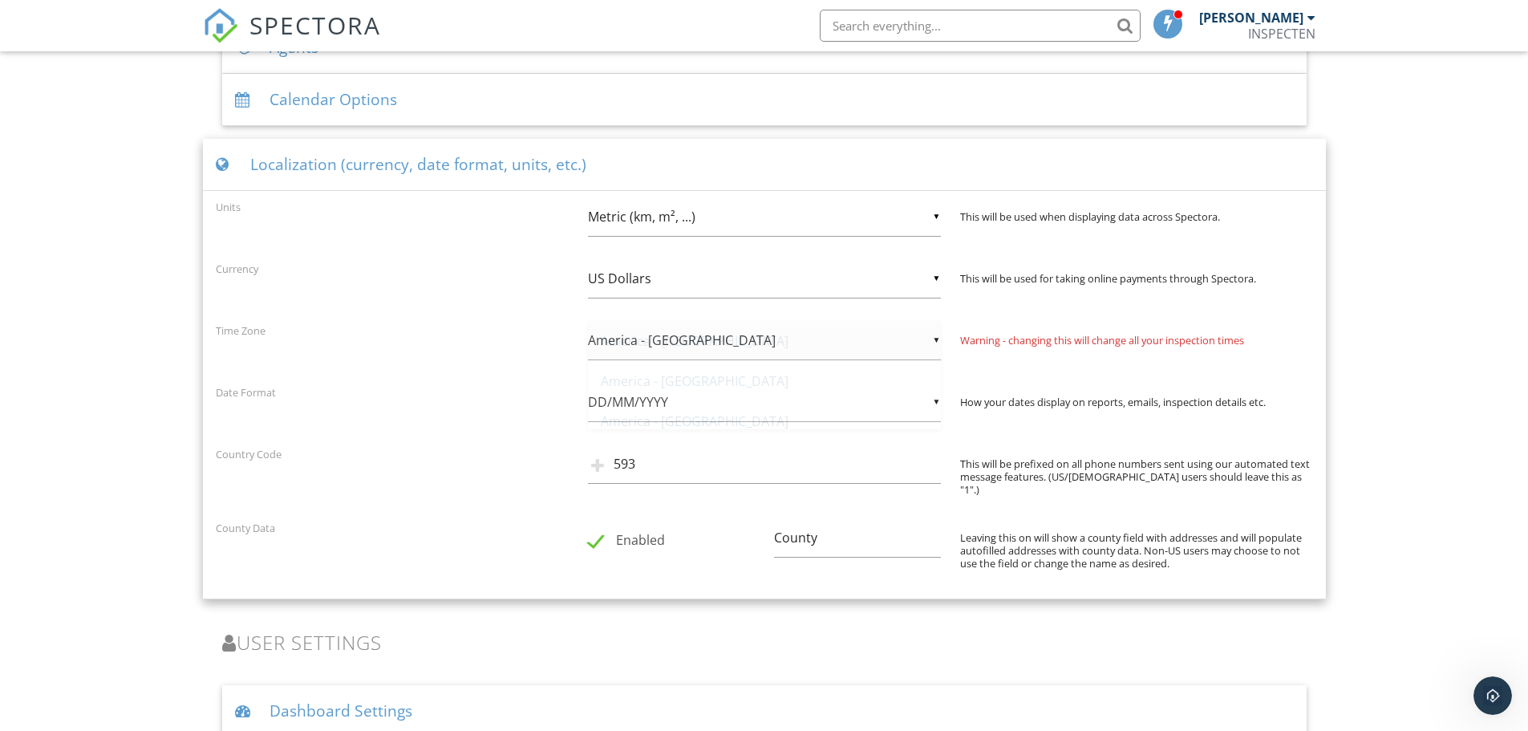
click at [696, 326] on div "▼ America - Los Angeles America - Los Angeles America - Denver America - Chicag…" at bounding box center [764, 340] width 353 height 39
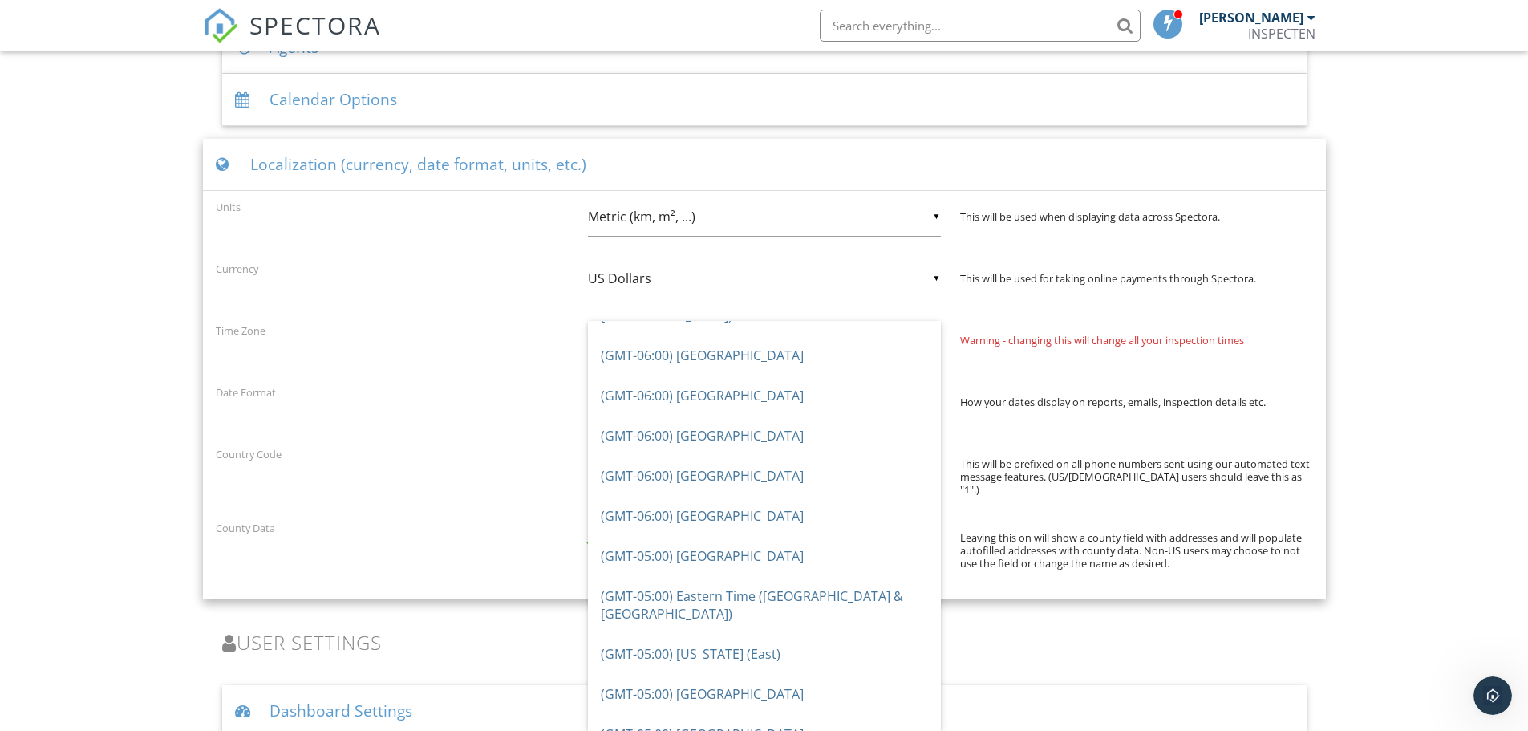
scroll to position [802, 0]
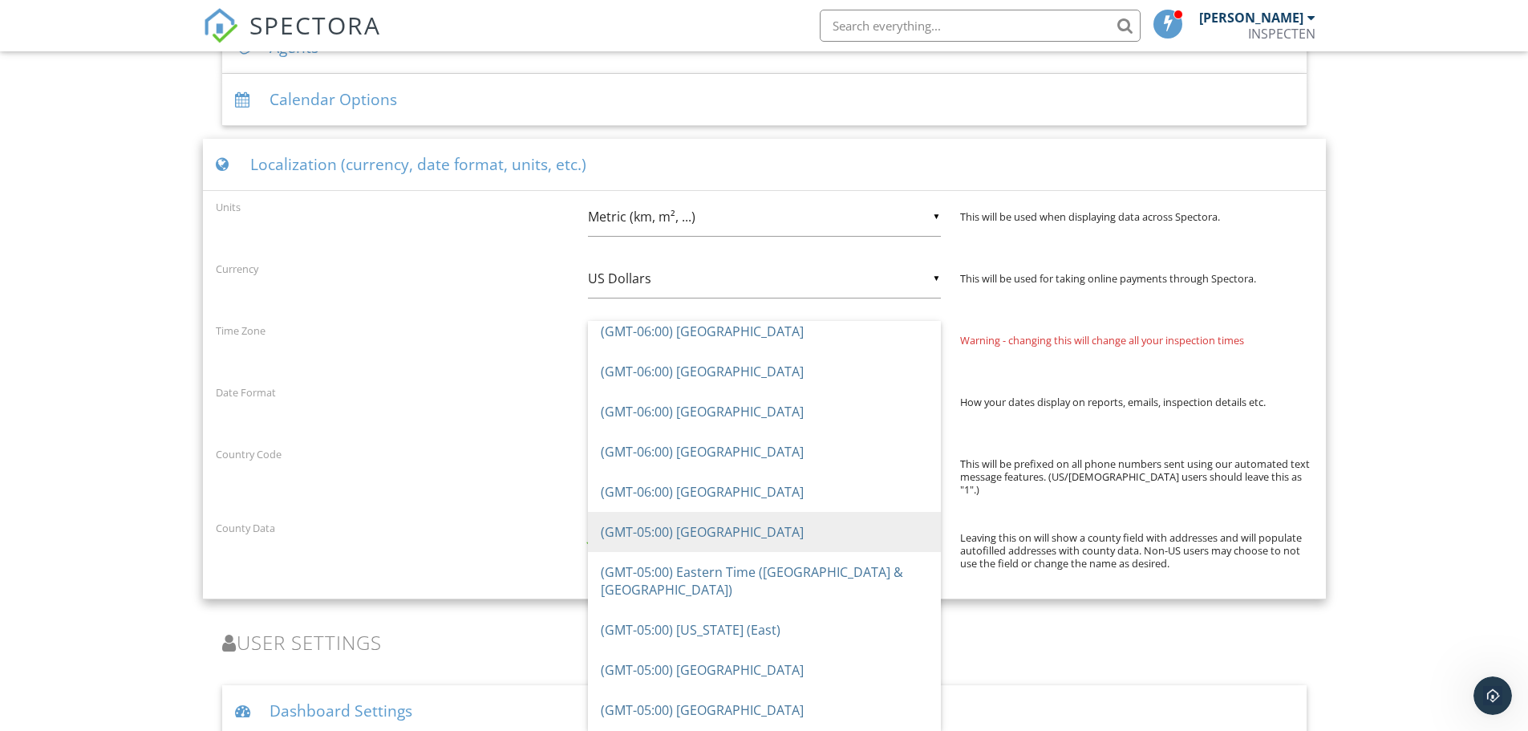
click at [692, 512] on span "(GMT-05:00) Bogota" at bounding box center [764, 532] width 353 height 40
type input "(GMT-05:00) Bogota"
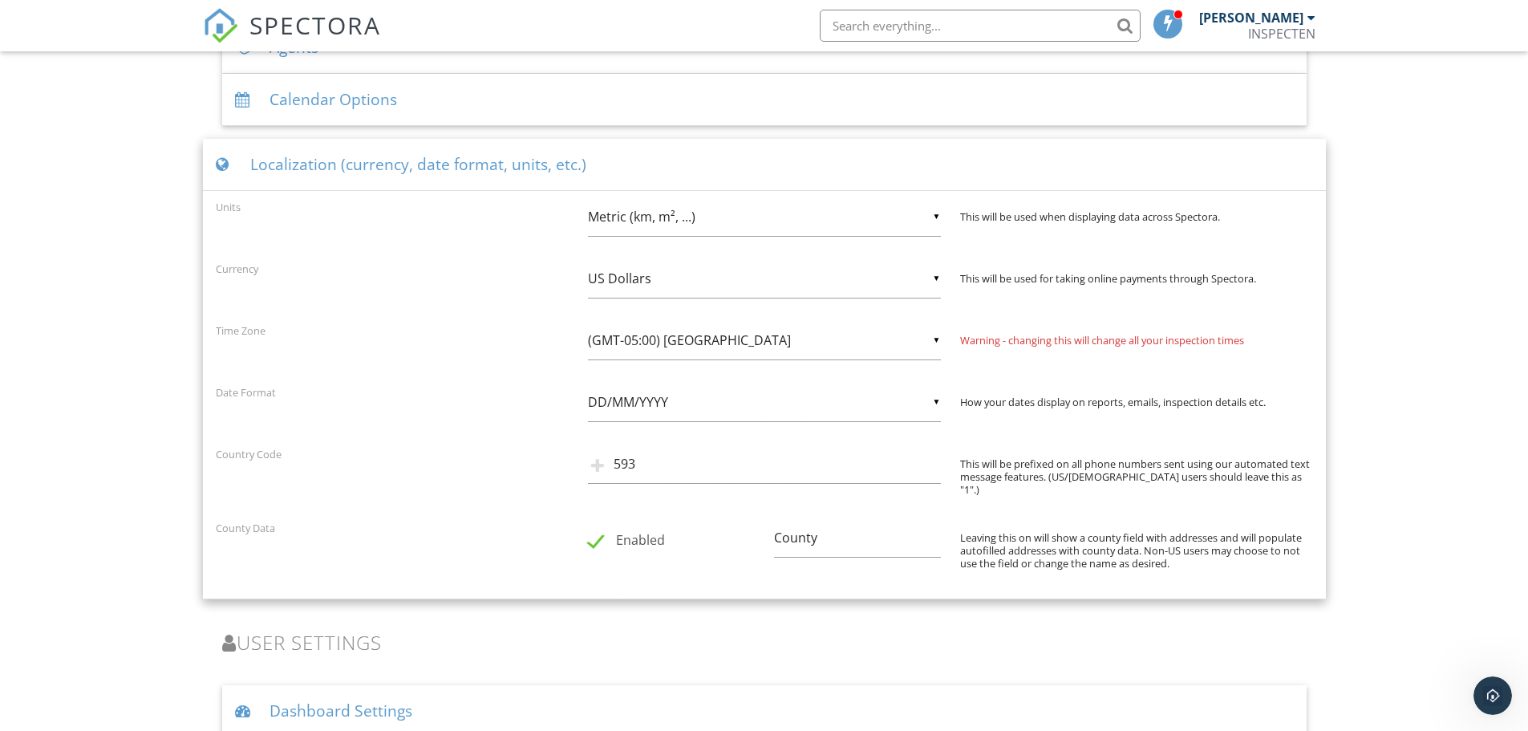
scroll to position [0, 0]
click at [859, 521] on input "County" at bounding box center [857, 537] width 167 height 39
click at [614, 533] on label "Enabled" at bounding box center [626, 543] width 77 height 20
checkbox input "false"
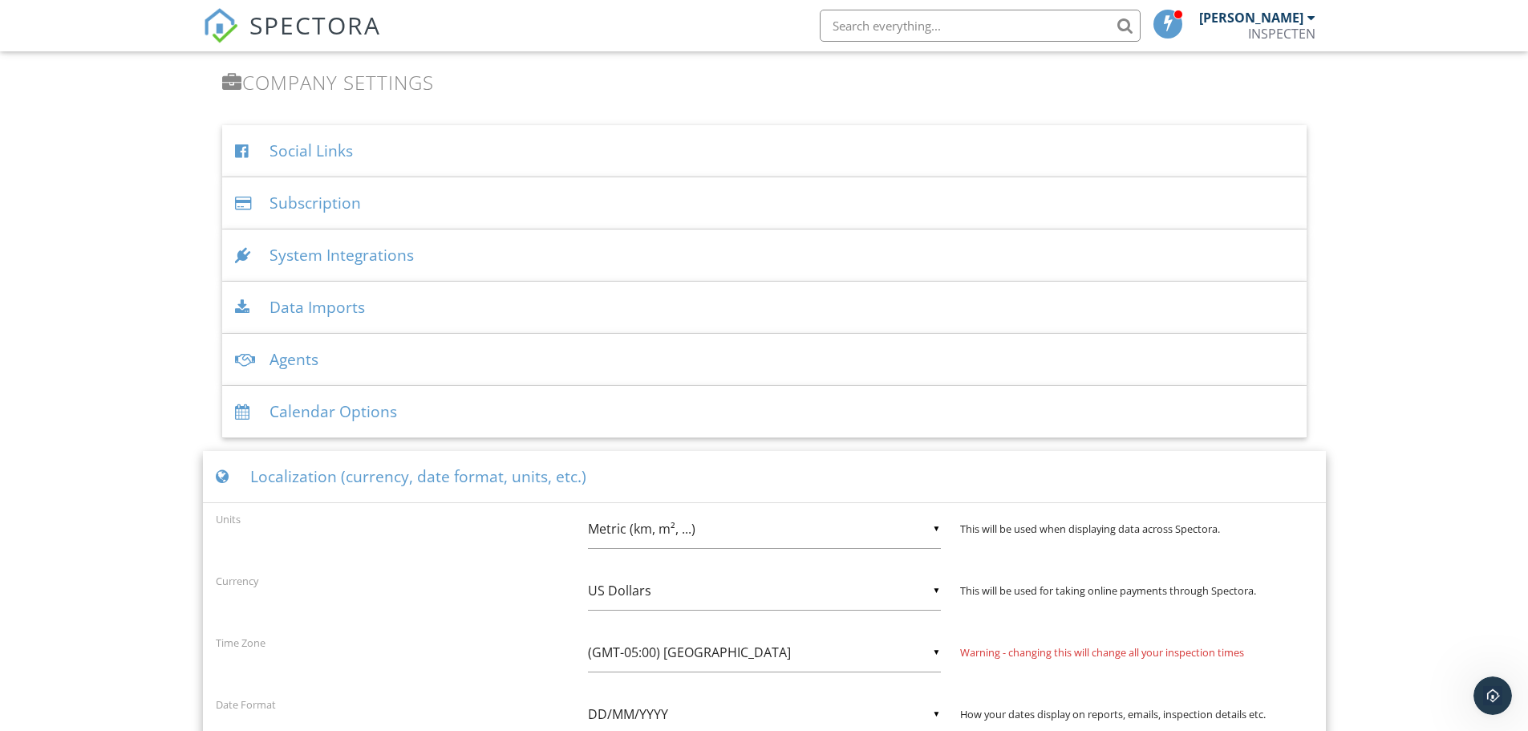
scroll to position [1869, 0]
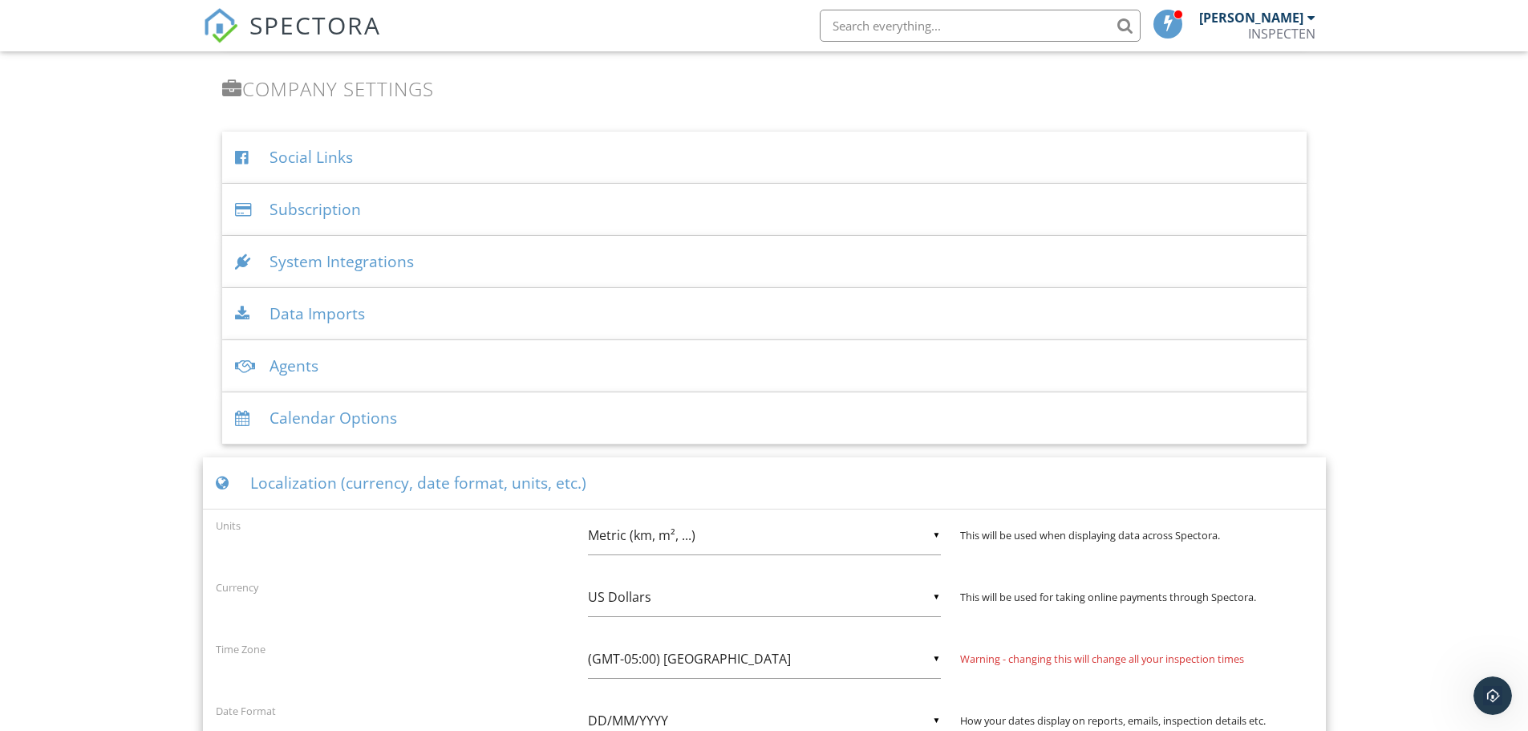
click at [496, 427] on div "Calendar Options" at bounding box center [764, 418] width 1084 height 52
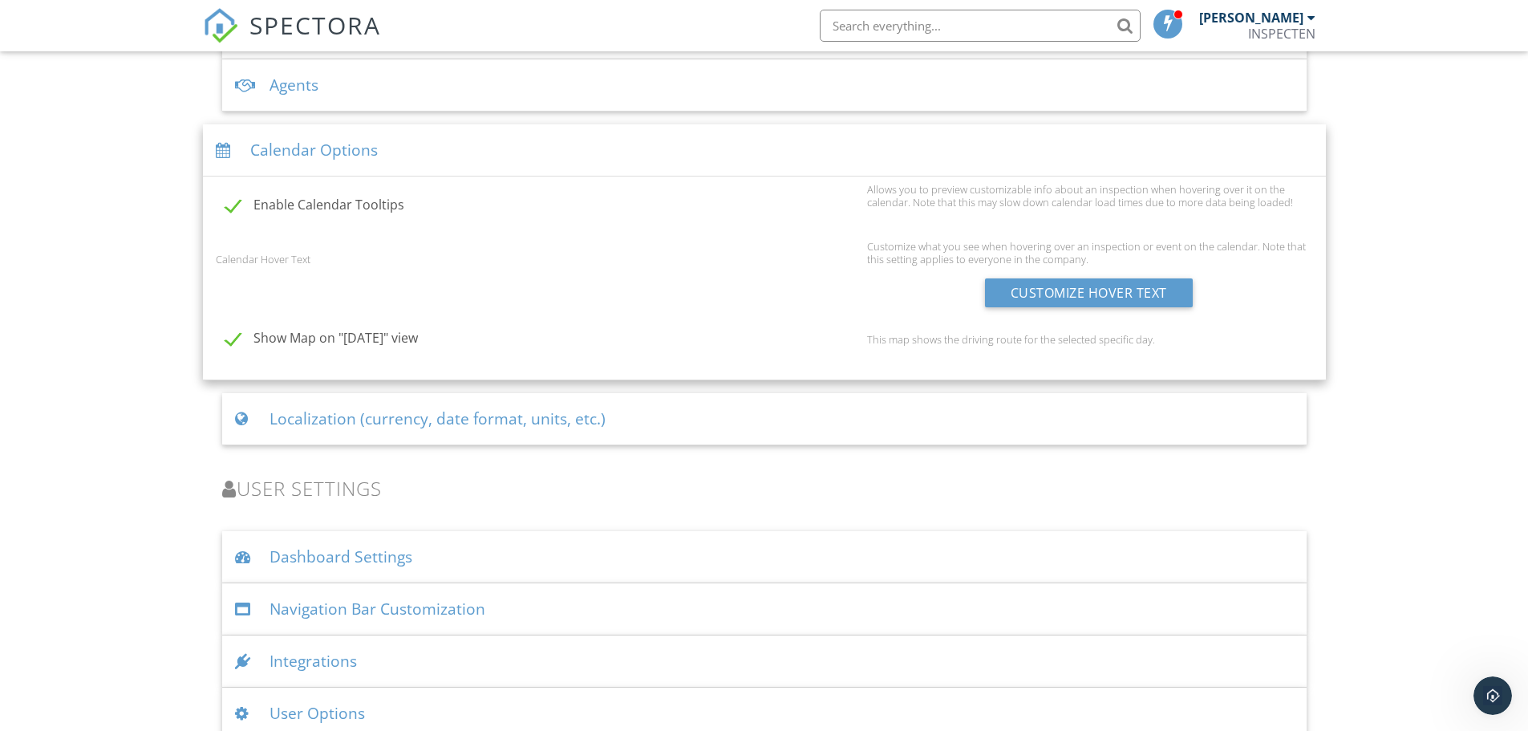
scroll to position [2171, 0]
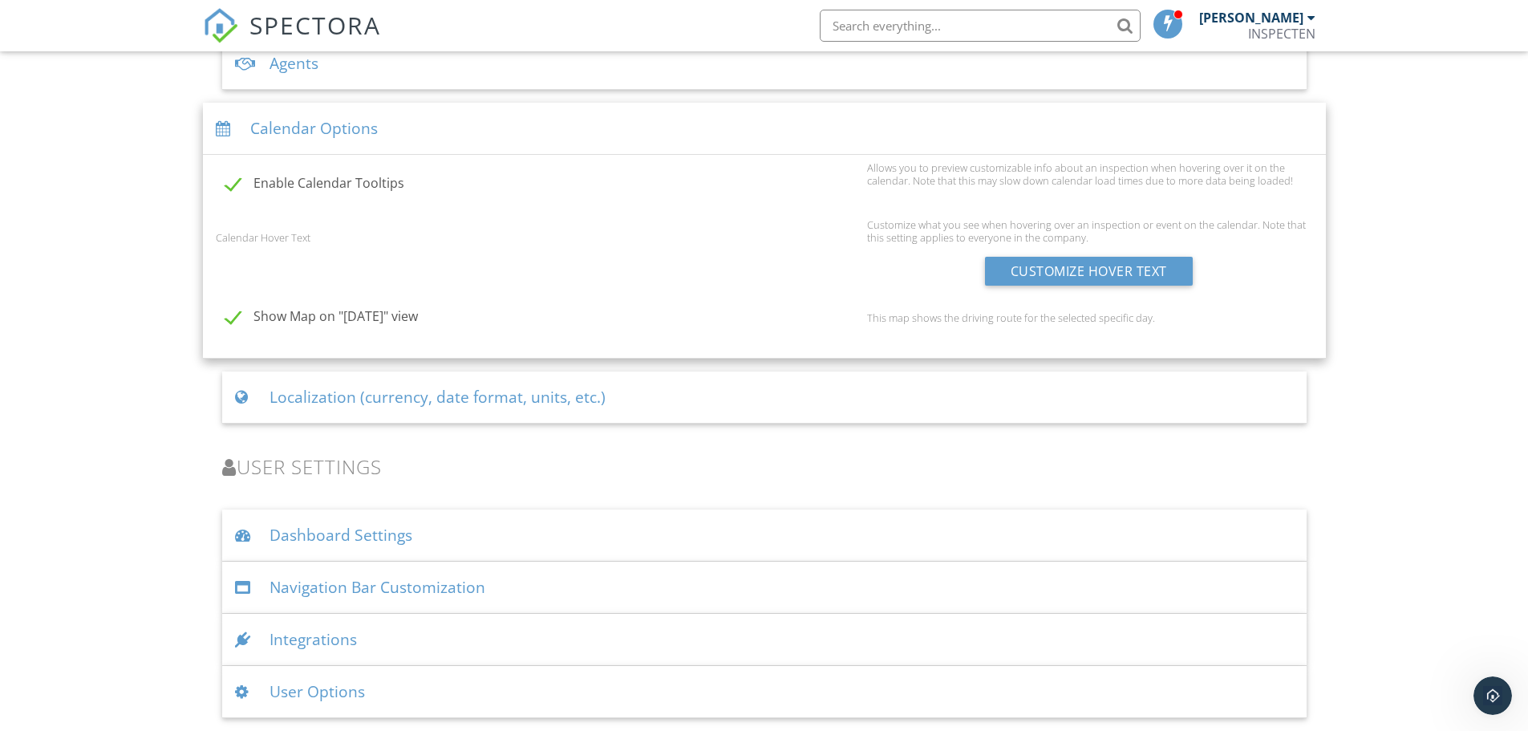
click at [337, 533] on div "Dashboard Settings" at bounding box center [764, 535] width 1084 height 52
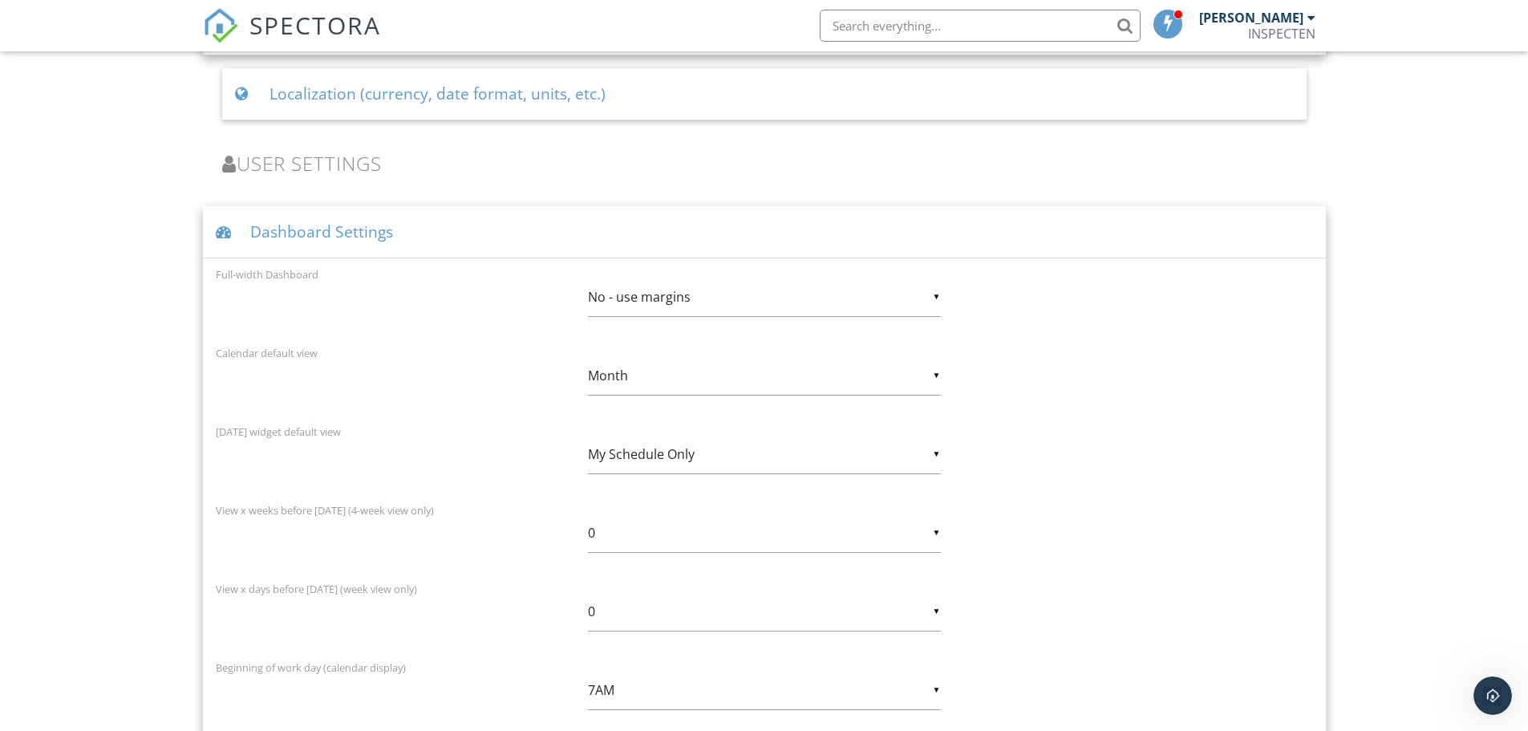
scroll to position [2492, 0]
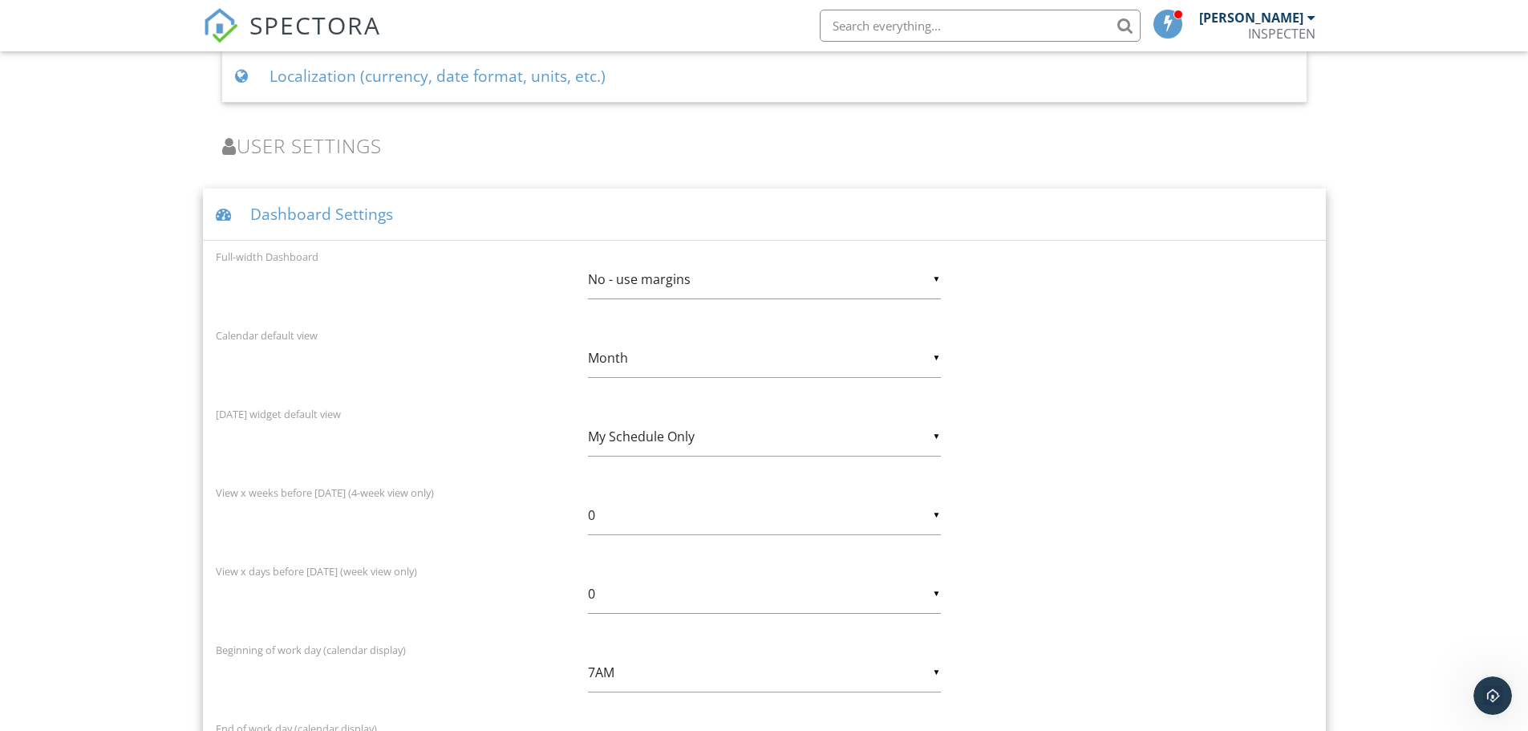
click at [619, 428] on div "▼ My Schedule Only My Schedule Only All Inspectors' Schedules My Schedule Only …" at bounding box center [764, 436] width 353 height 39
click at [635, 470] on span "All Inspectors' Schedules" at bounding box center [764, 477] width 353 height 40
type input "All Inspectors' Schedules"
click at [608, 512] on div "▼ 0 0 1 2 0 1 2" at bounding box center [764, 515] width 353 height 39
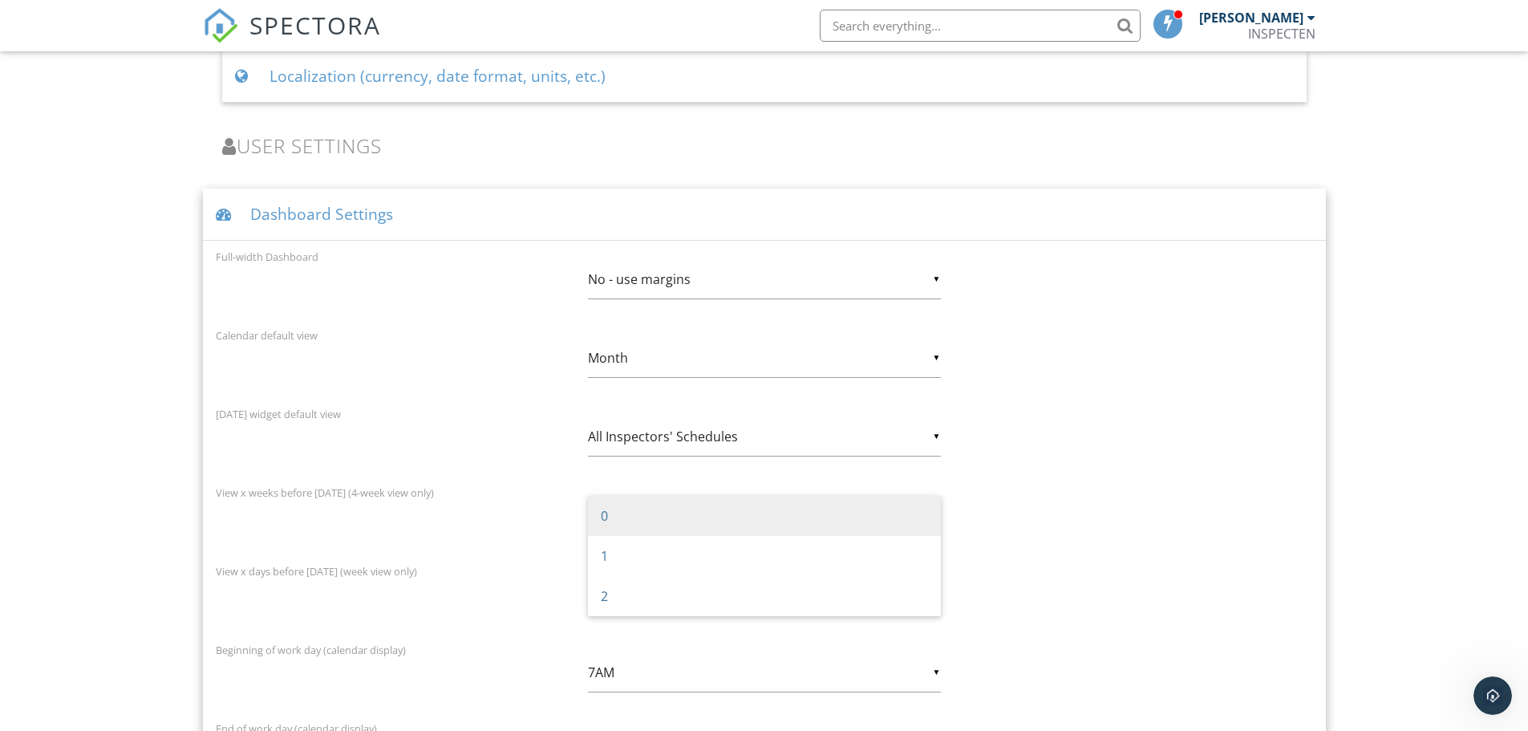
click at [865, 505] on span "0" at bounding box center [764, 516] width 353 height 40
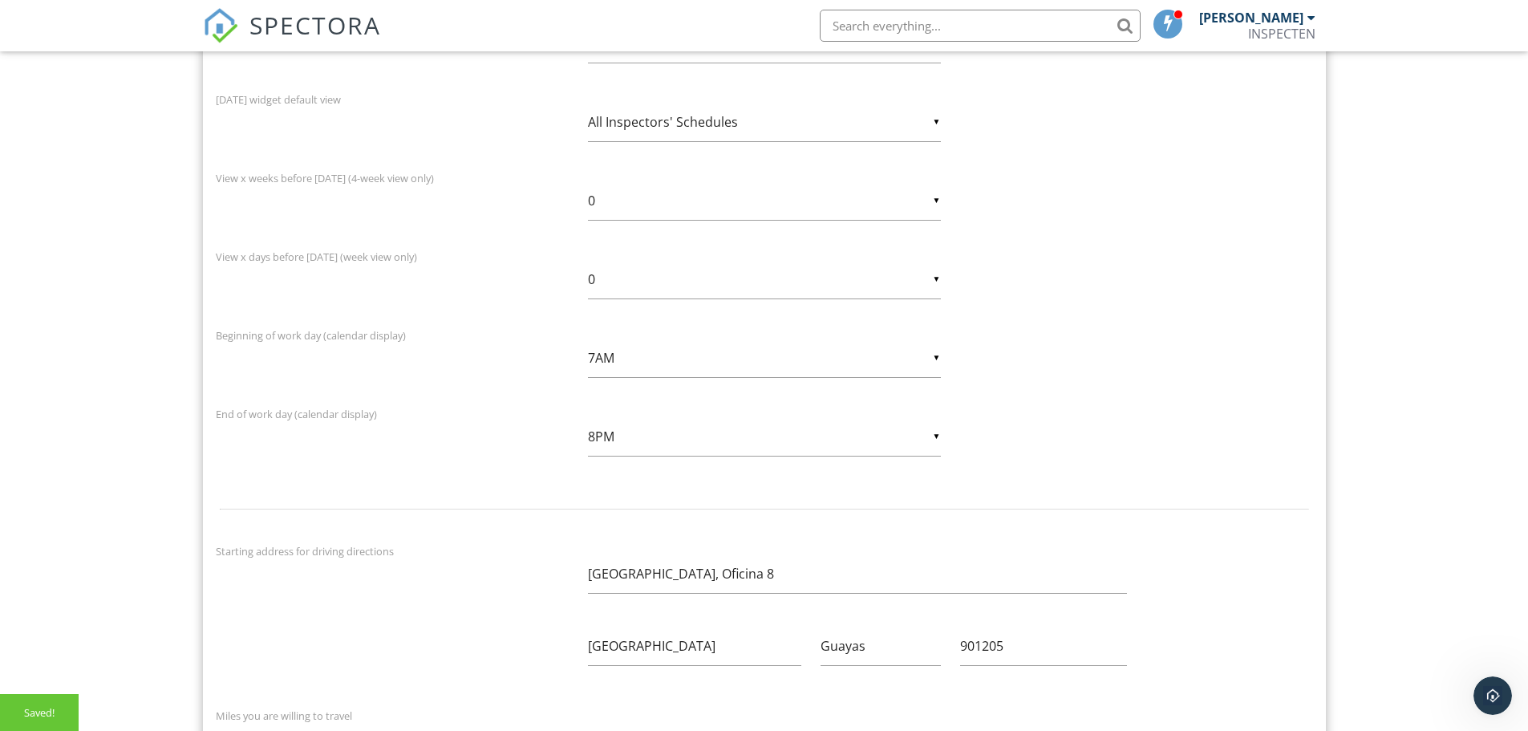
scroll to position [2813, 0]
click at [626, 354] on div "▼ 7AM 5AM 6AM 7AM 8AM 9AM 5AM 6AM 7AM 8AM 9AM" at bounding box center [764, 351] width 353 height 39
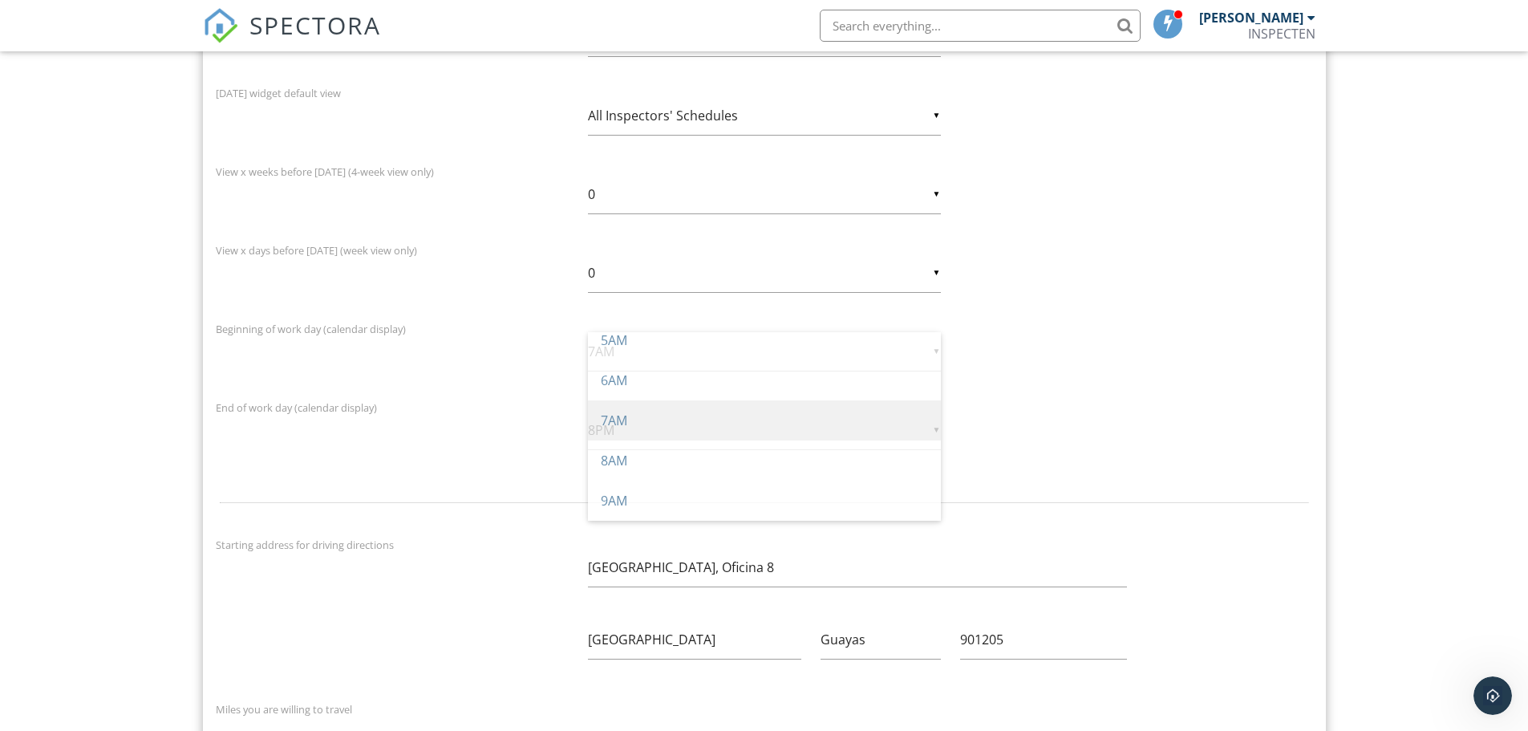
scroll to position [0, 0]
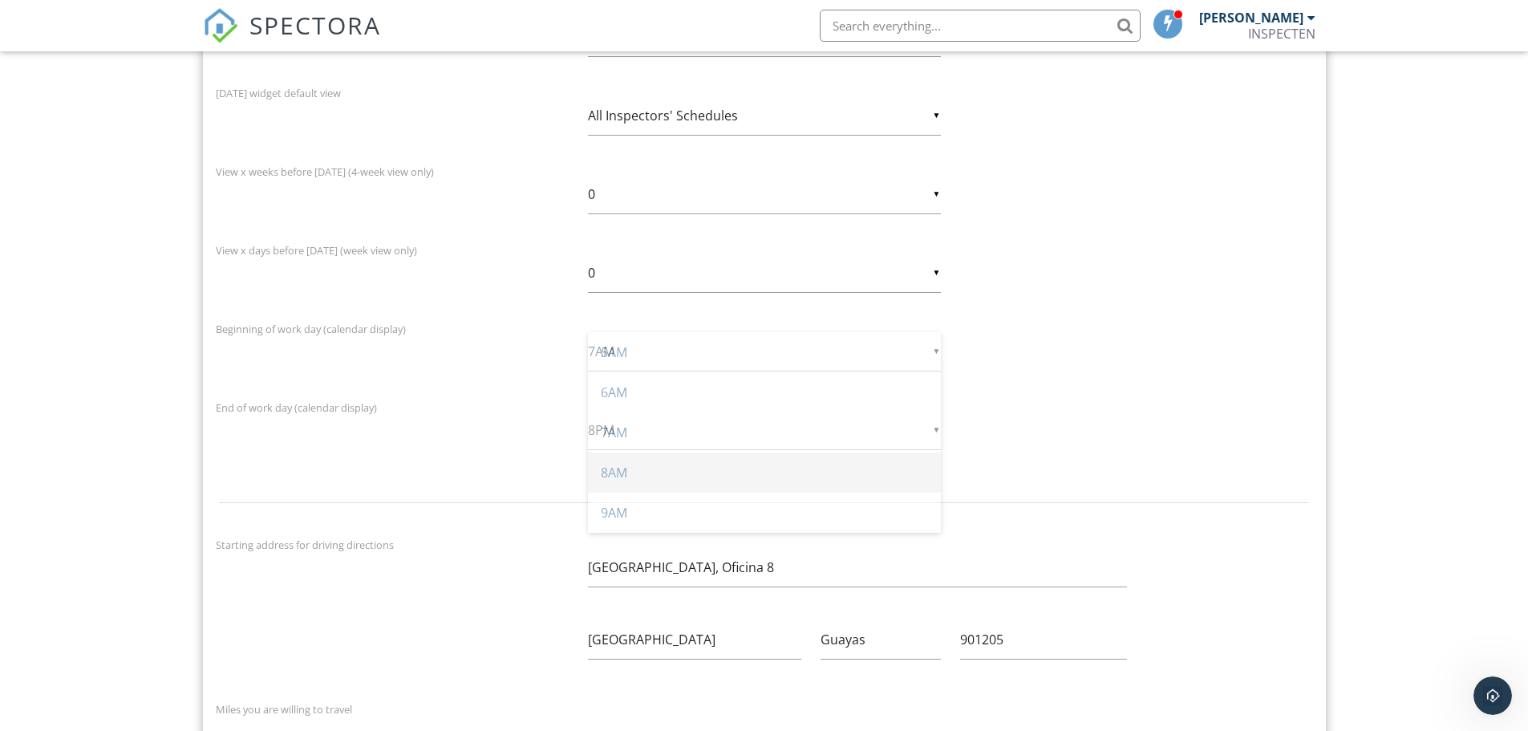
click at [626, 467] on span "8AM" at bounding box center [764, 472] width 353 height 40
type input "8AM"
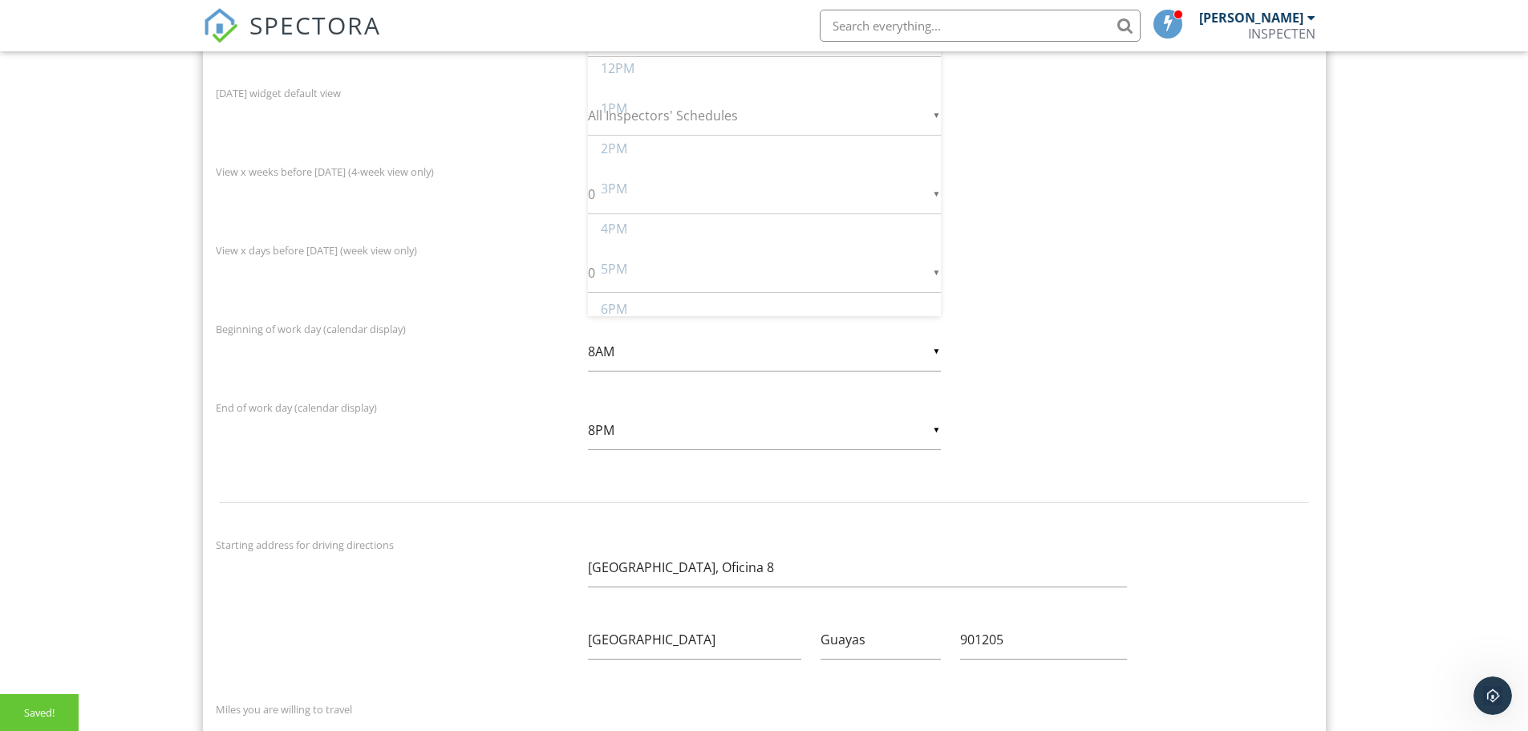
scroll to position [10, 0]
click at [616, 436] on input "8PM" at bounding box center [764, 430] width 353 height 39
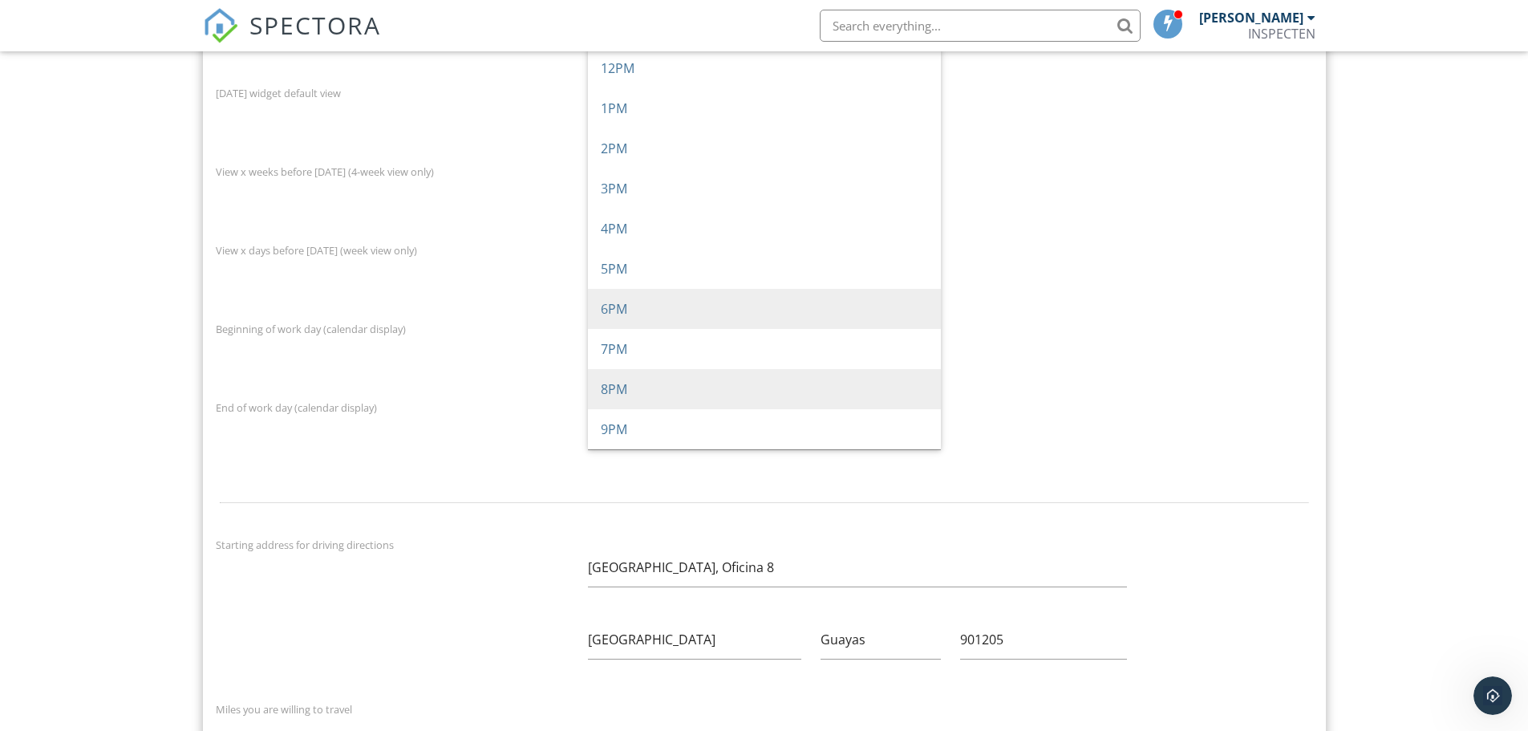
click at [650, 314] on span "6PM" at bounding box center [764, 309] width 353 height 40
type input "6PM"
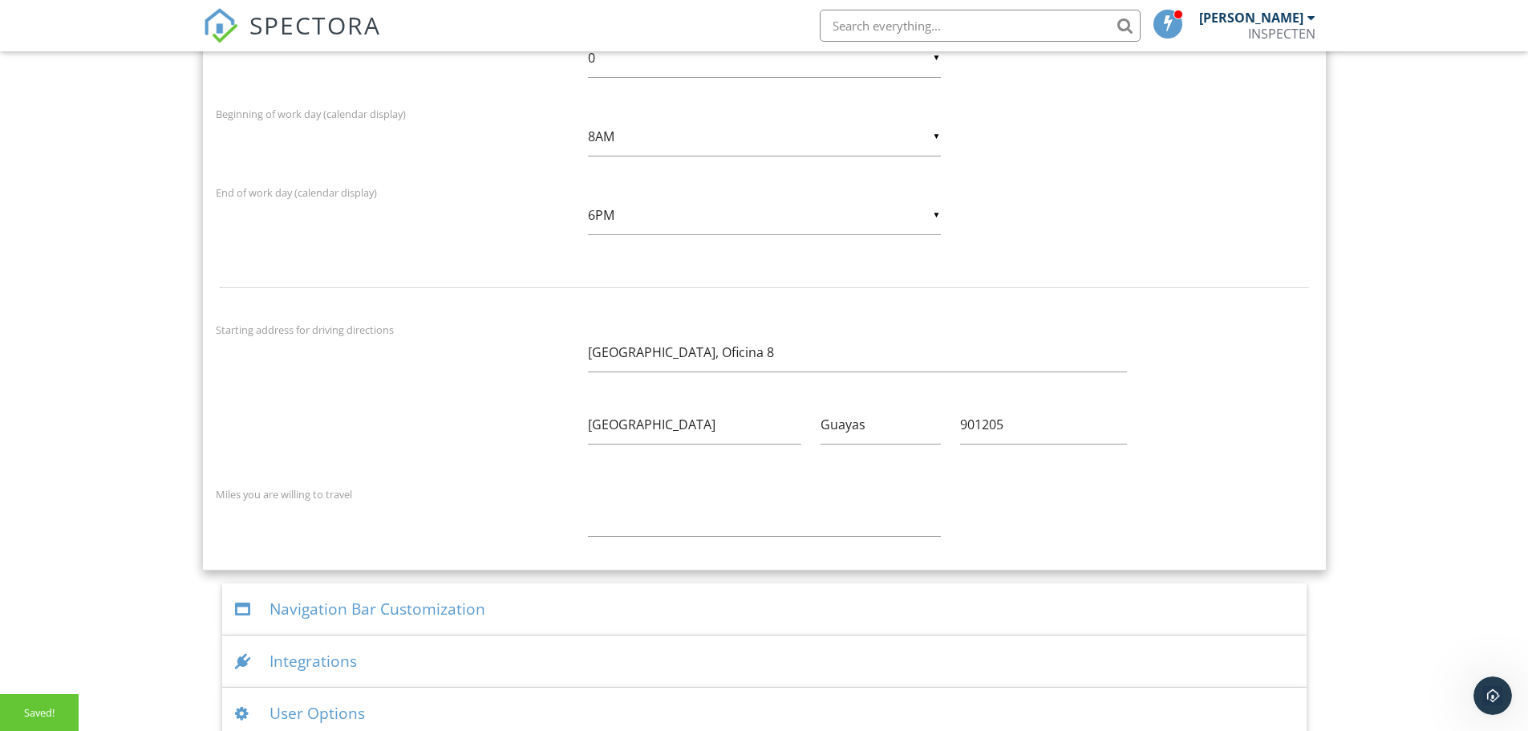
scroll to position [3049, 0]
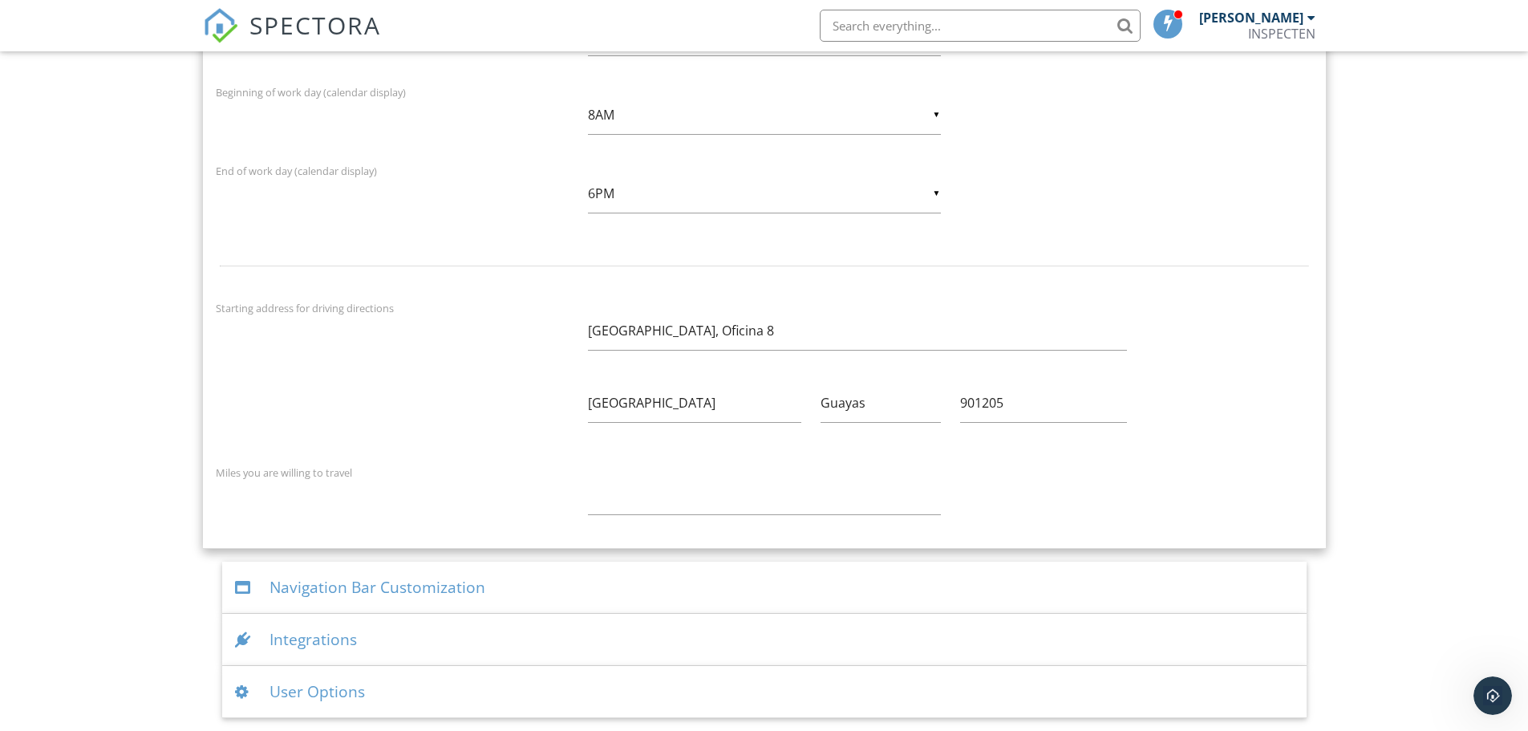
click at [449, 585] on div "Navigation Bar Customization" at bounding box center [764, 587] width 1084 height 52
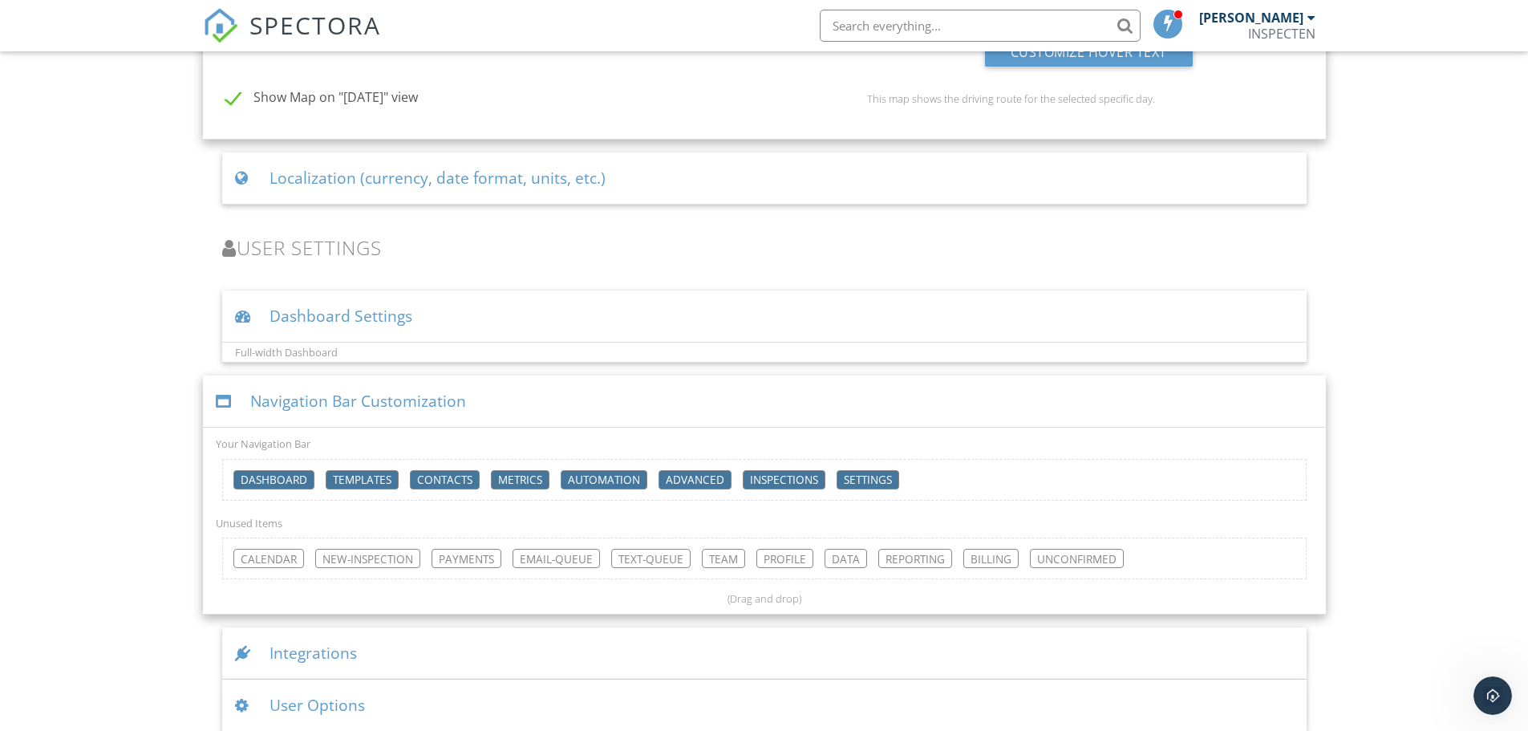
scroll to position [2388, 0]
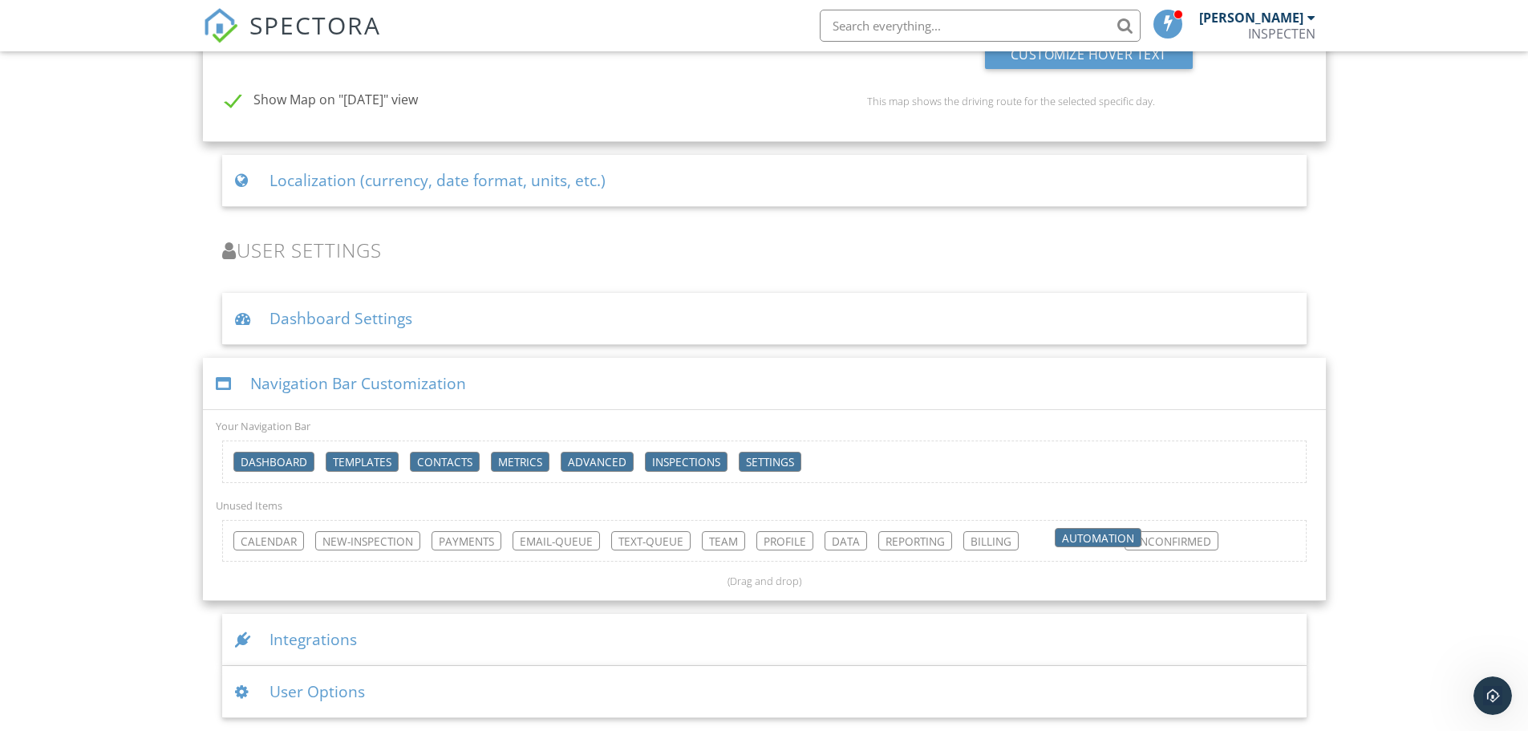
drag, startPoint x: 611, startPoint y: 456, endPoint x: 1105, endPoint y: 533, distance: 499.9
click at [367, 632] on div "Integrations" at bounding box center [764, 640] width 1084 height 52
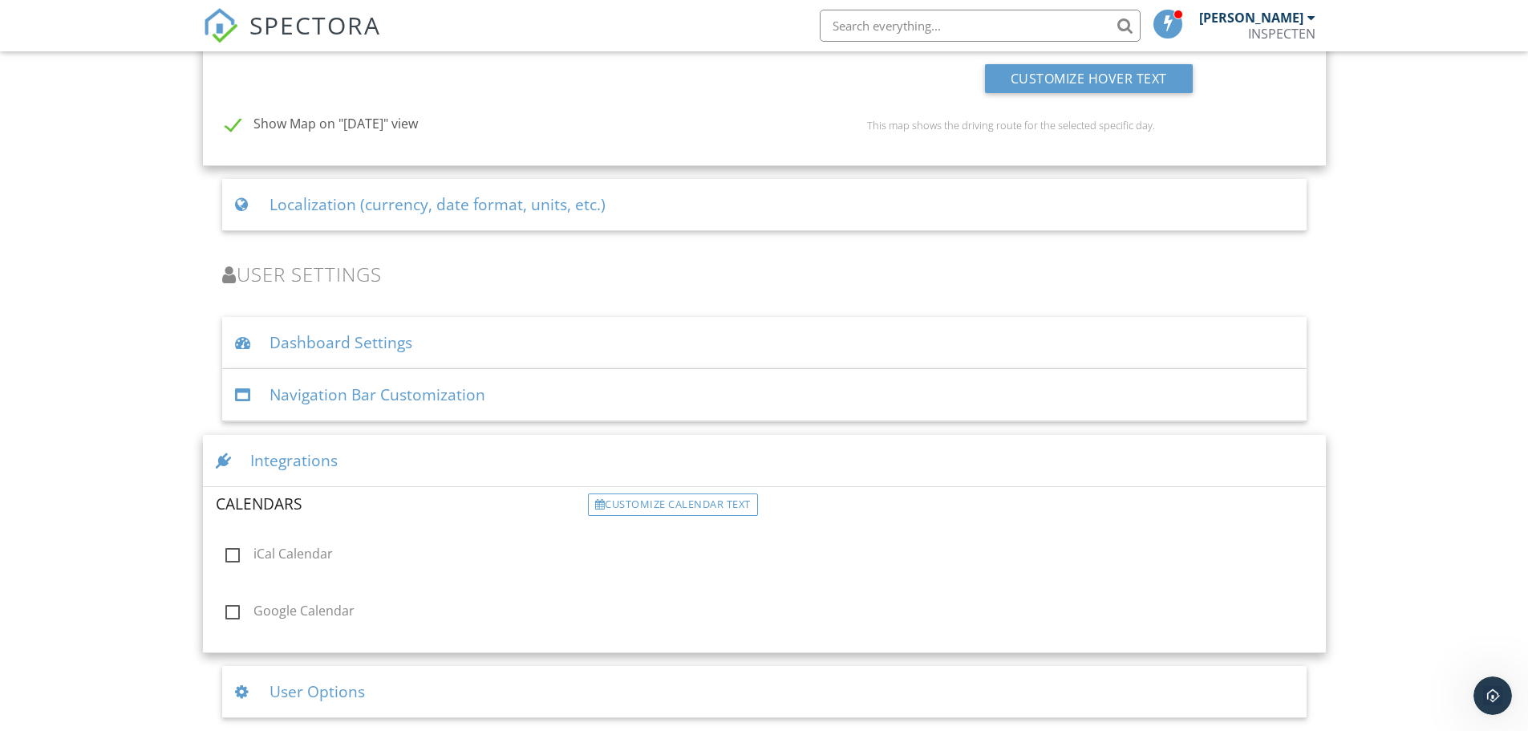
scroll to position [2363, 0]
click at [232, 606] on label "Google Calendar" at bounding box center [401, 613] width 353 height 20
click at [226, 608] on input "Google Calendar" at bounding box center [221, 613] width 10 height 10
checkbox input "true"
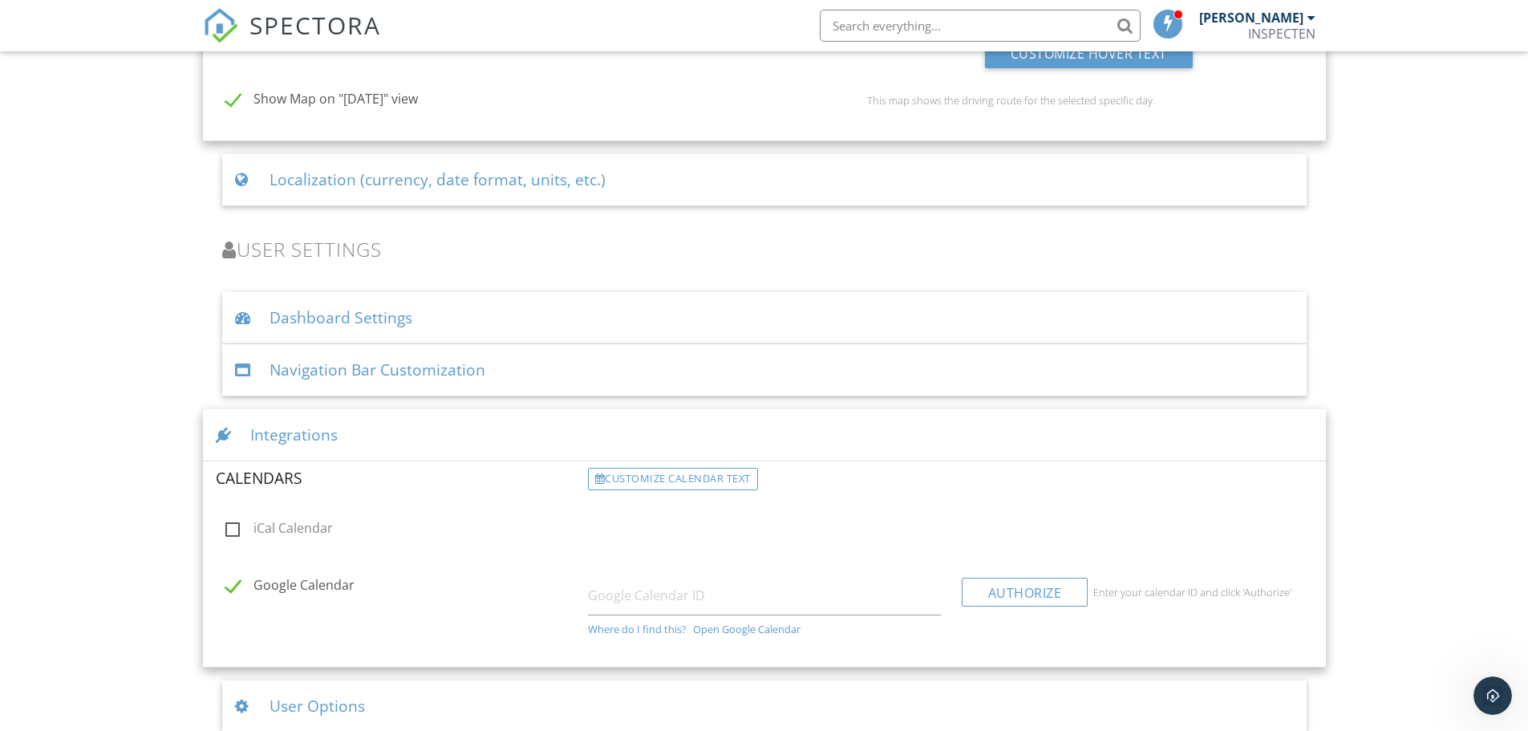
scroll to position [2403, 0]
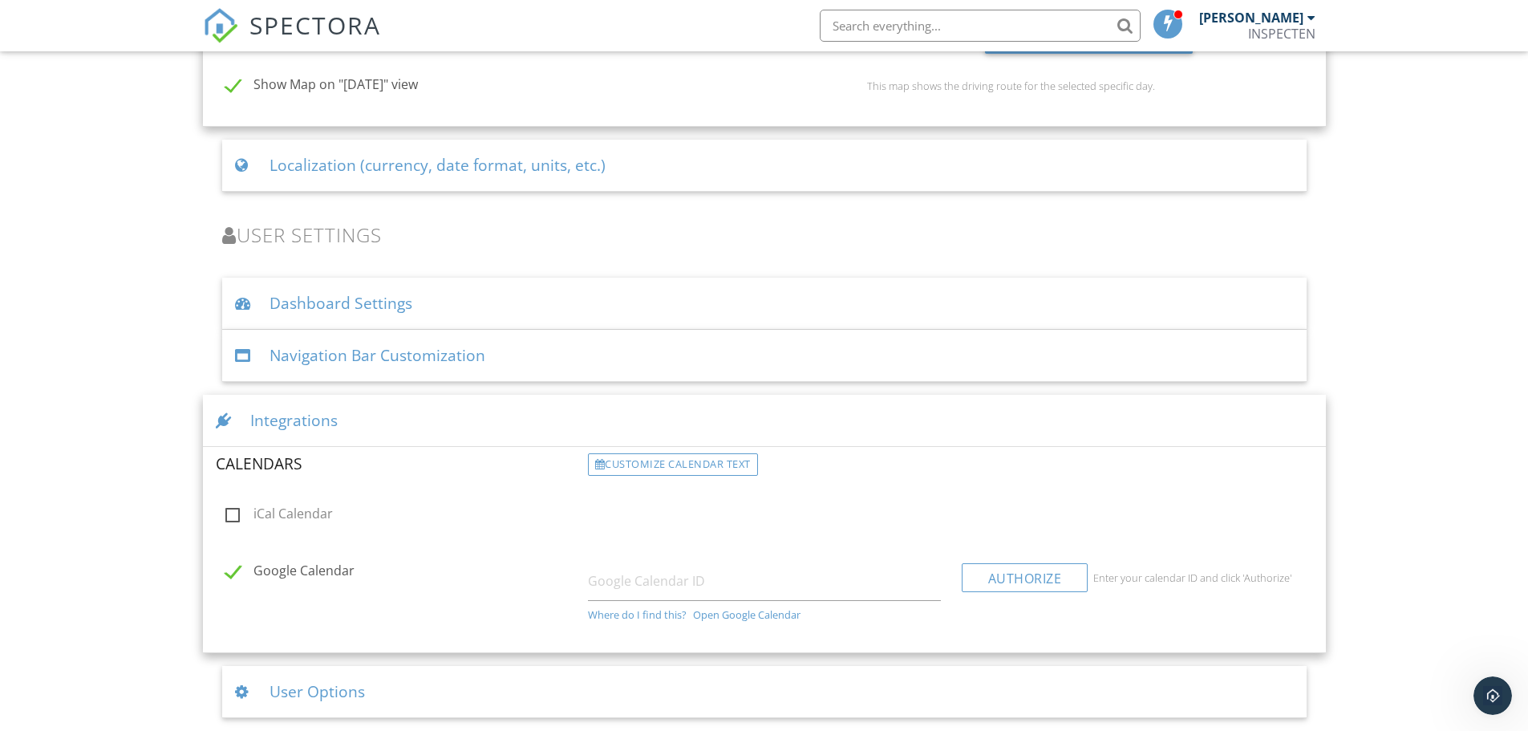
click at [672, 610] on div "Where do I find this?" at bounding box center [637, 614] width 99 height 13
click at [674, 588] on input "text" at bounding box center [764, 580] width 353 height 39
paste input "https://calendar.google.com/calendar/u/1?cid=Zmd1YXJkZXJhc0BpbnNwZWN0ZW4uY29t"
type input "https://calendar.google.com/calendar/u/1?cid=Zmd1YXJkZXJhc0BpbnNwZWN0ZW4uY29t"
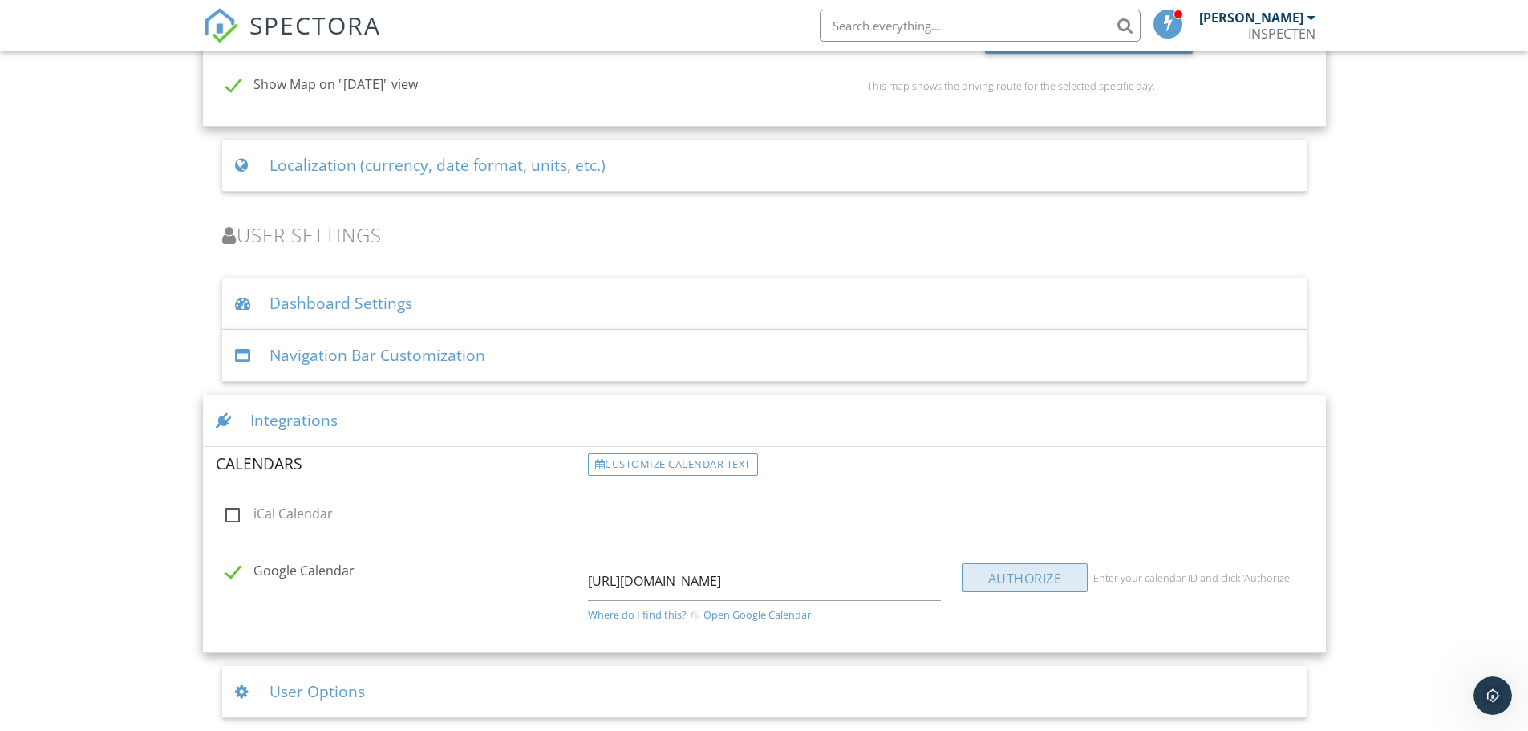
scroll to position [0, 0]
click at [994, 577] on div "Authorize" at bounding box center [1025, 577] width 127 height 29
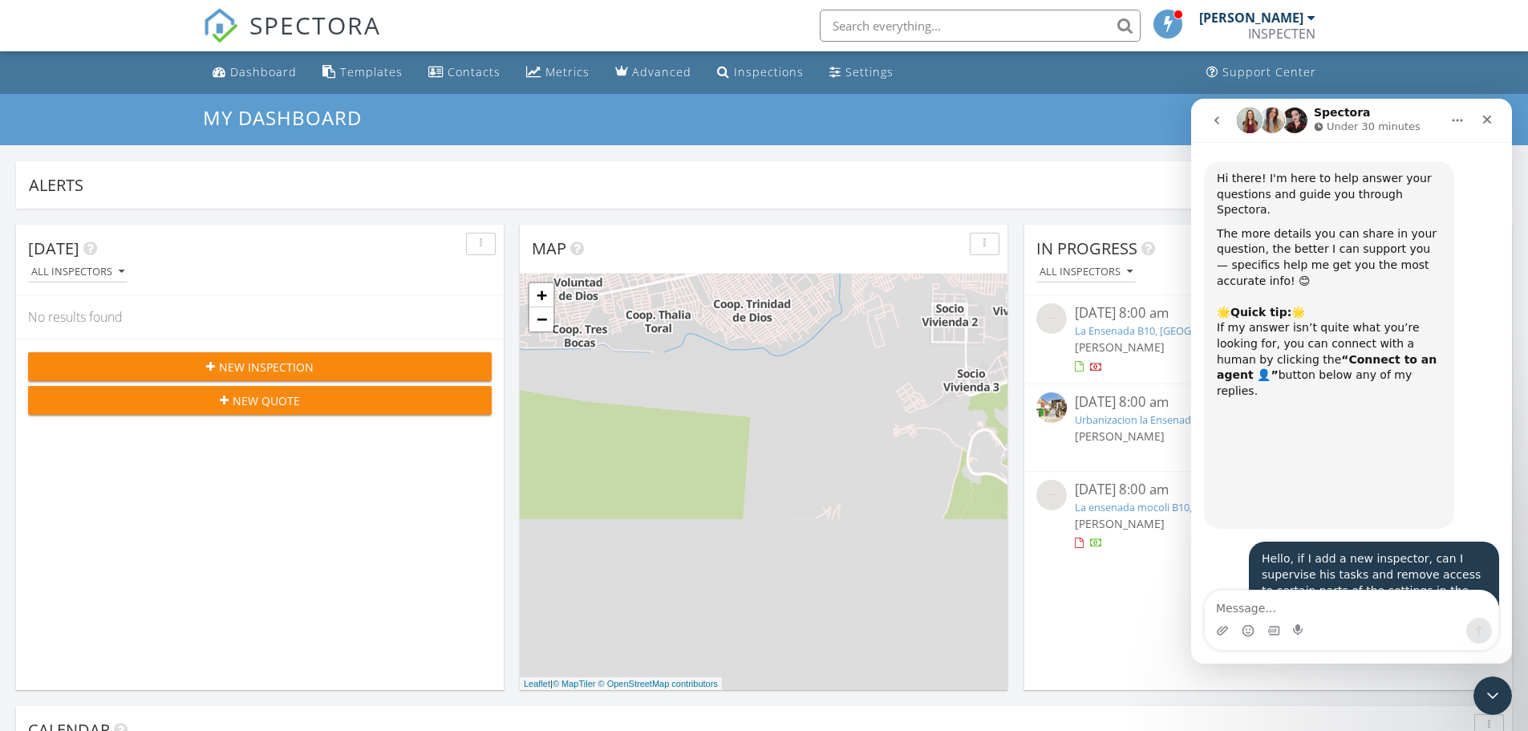
scroll to position [4185, 0]
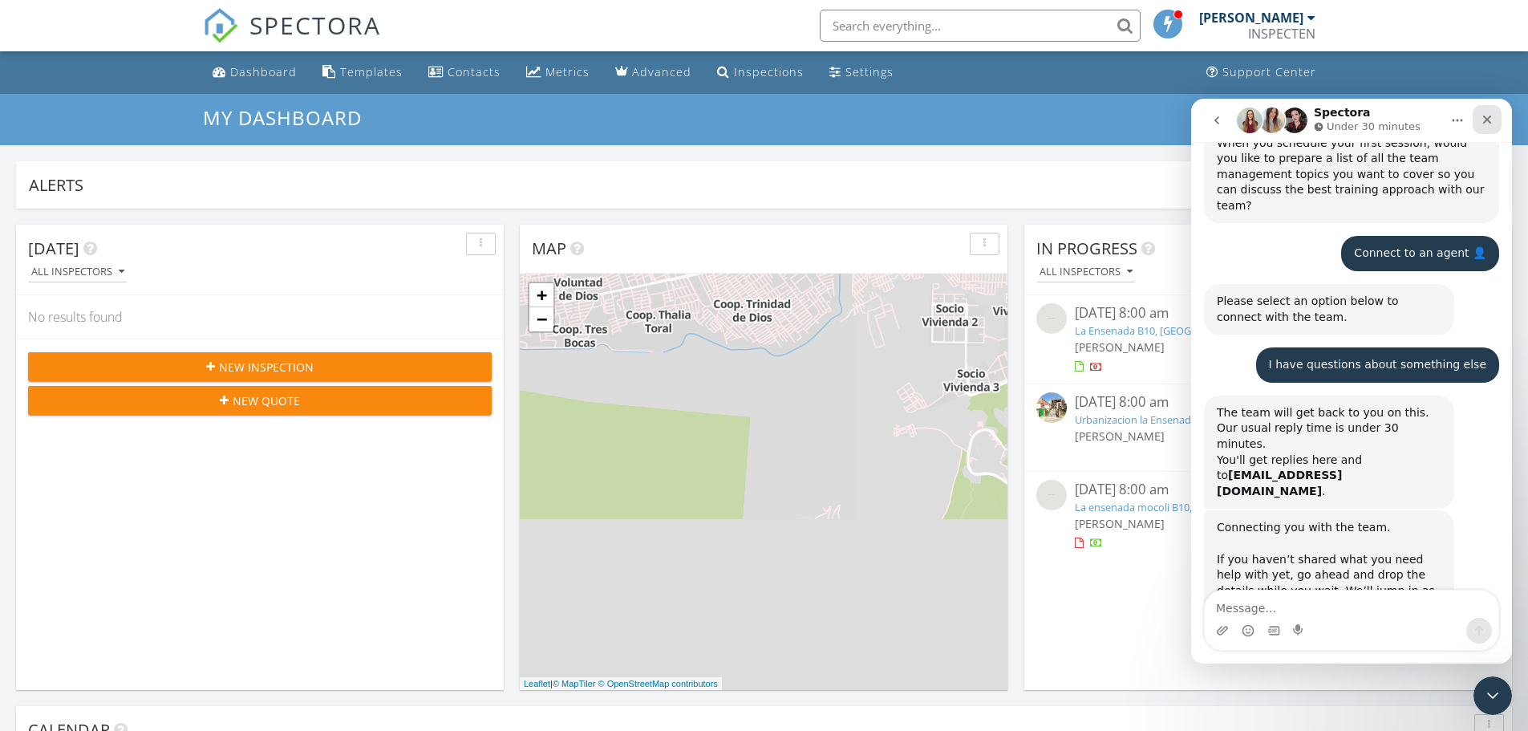
click at [1492, 119] on icon "Close" at bounding box center [1487, 119] width 13 height 13
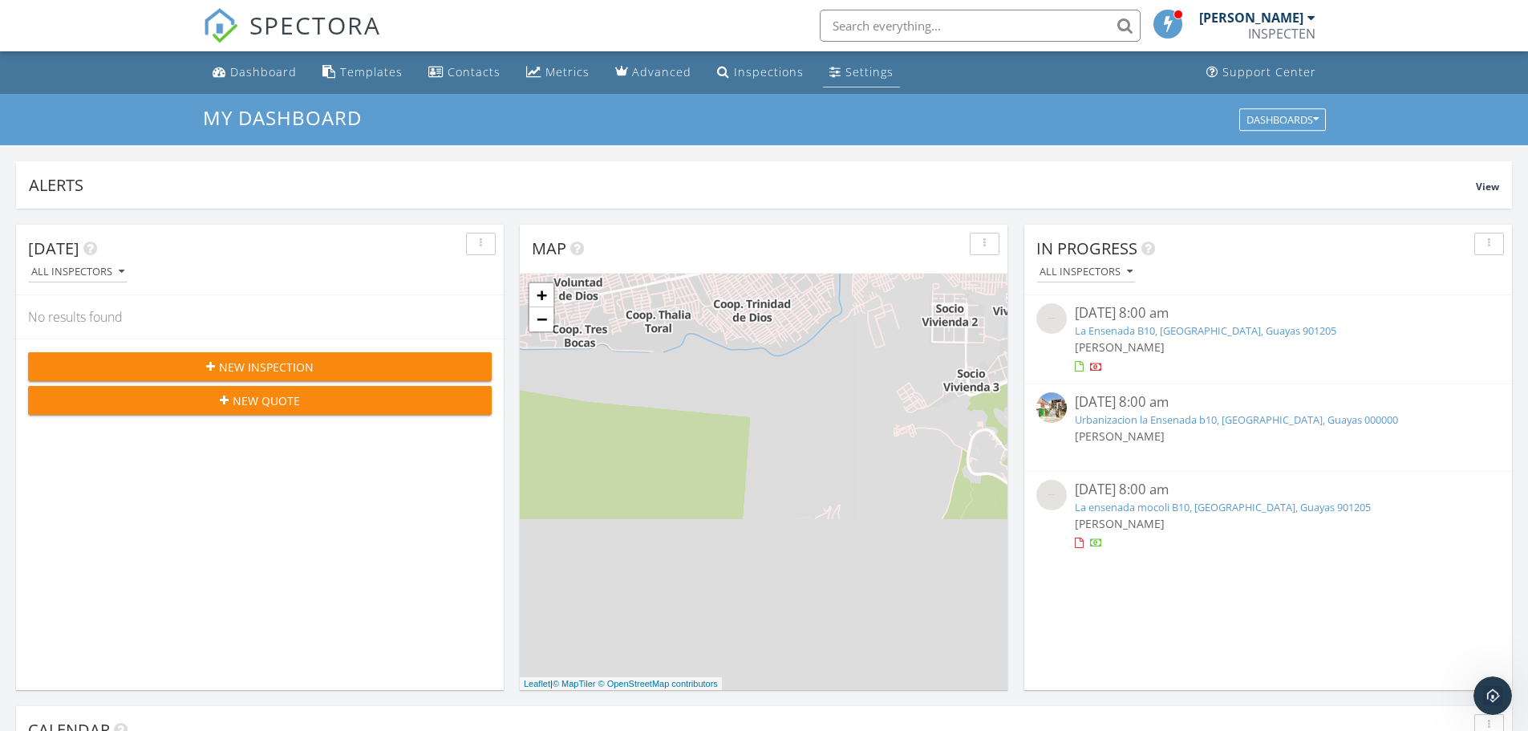
click at [830, 71] on div "Settings" at bounding box center [835, 71] width 12 height 13
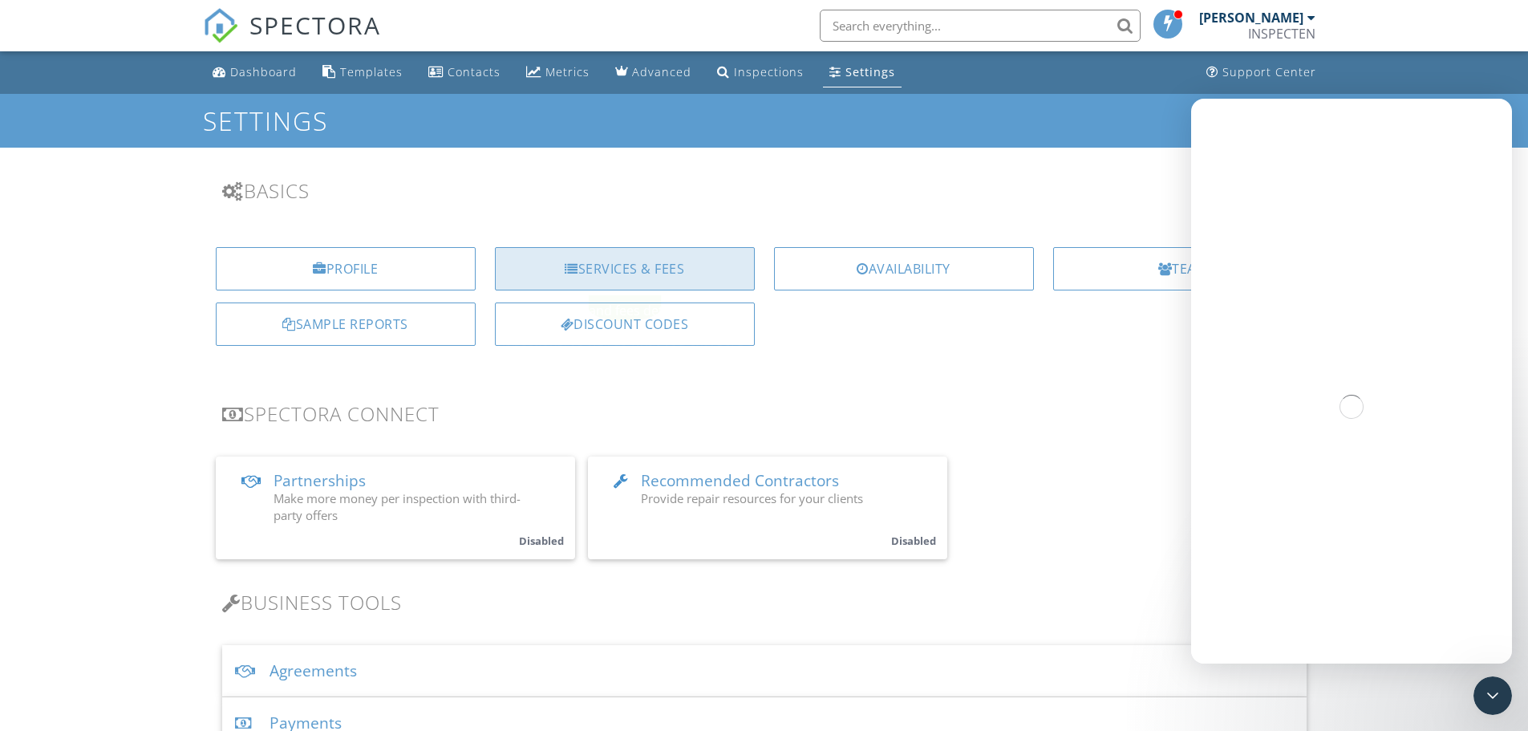
click at [607, 270] on div "Services & Fees" at bounding box center [625, 268] width 260 height 43
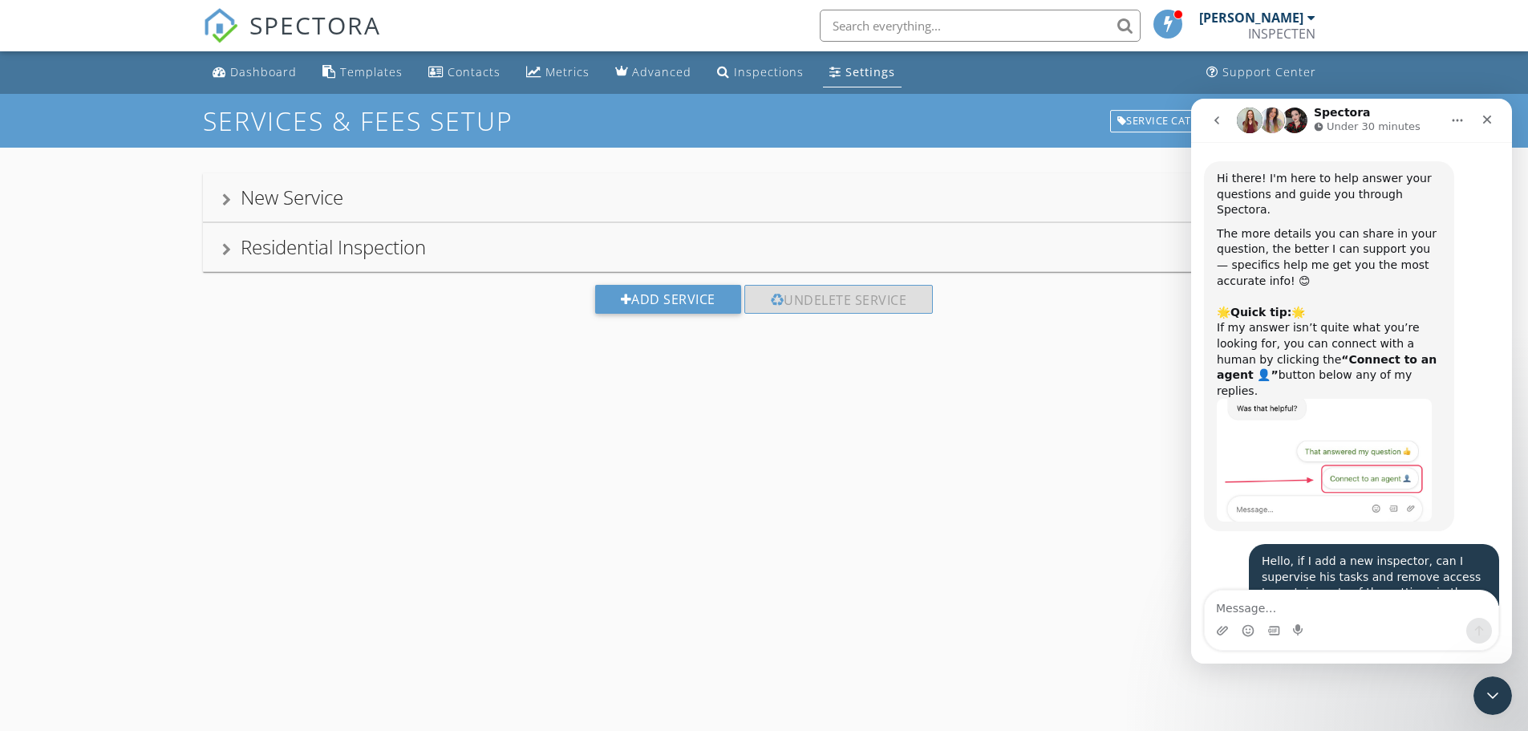
scroll to position [4185, 0]
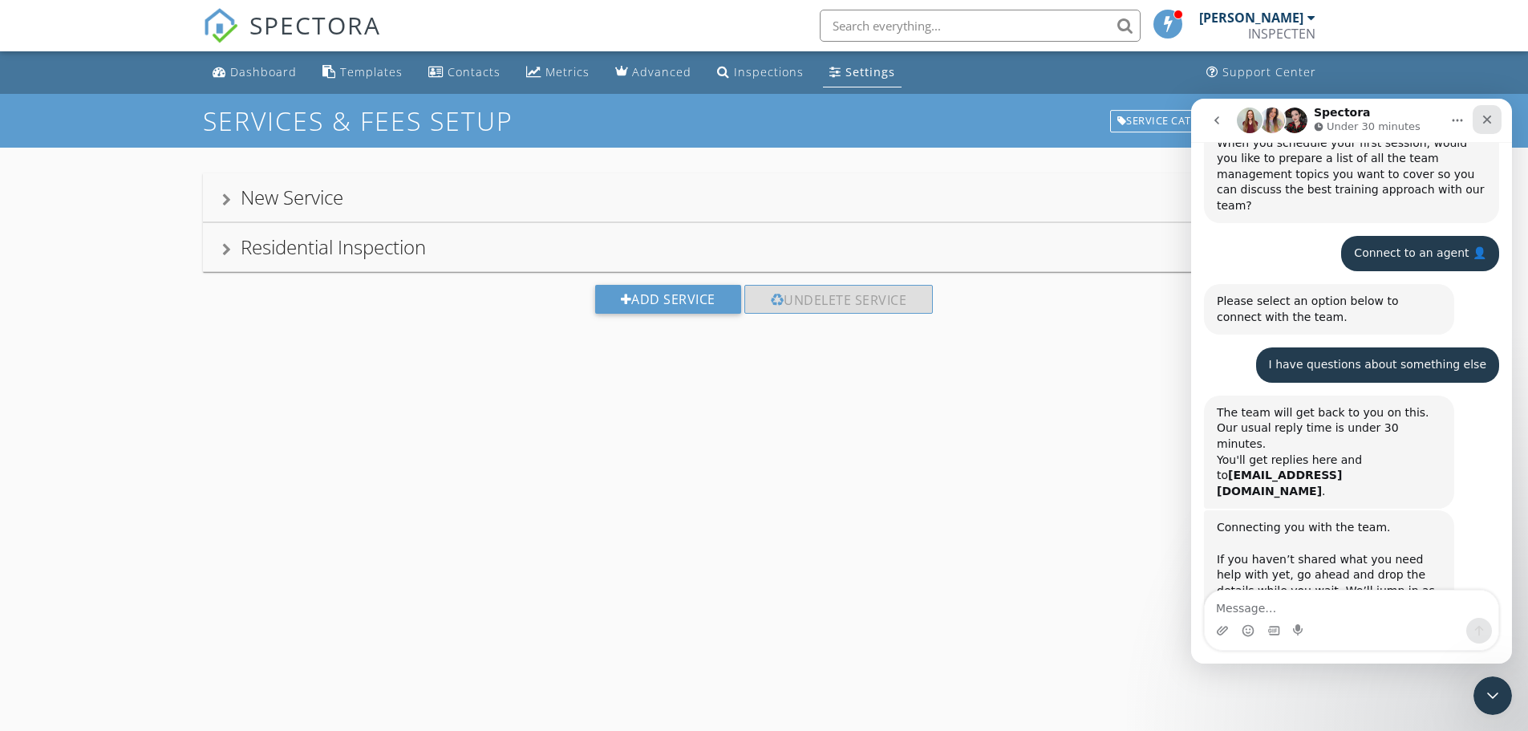
click at [1485, 115] on icon "Close" at bounding box center [1487, 119] width 13 height 13
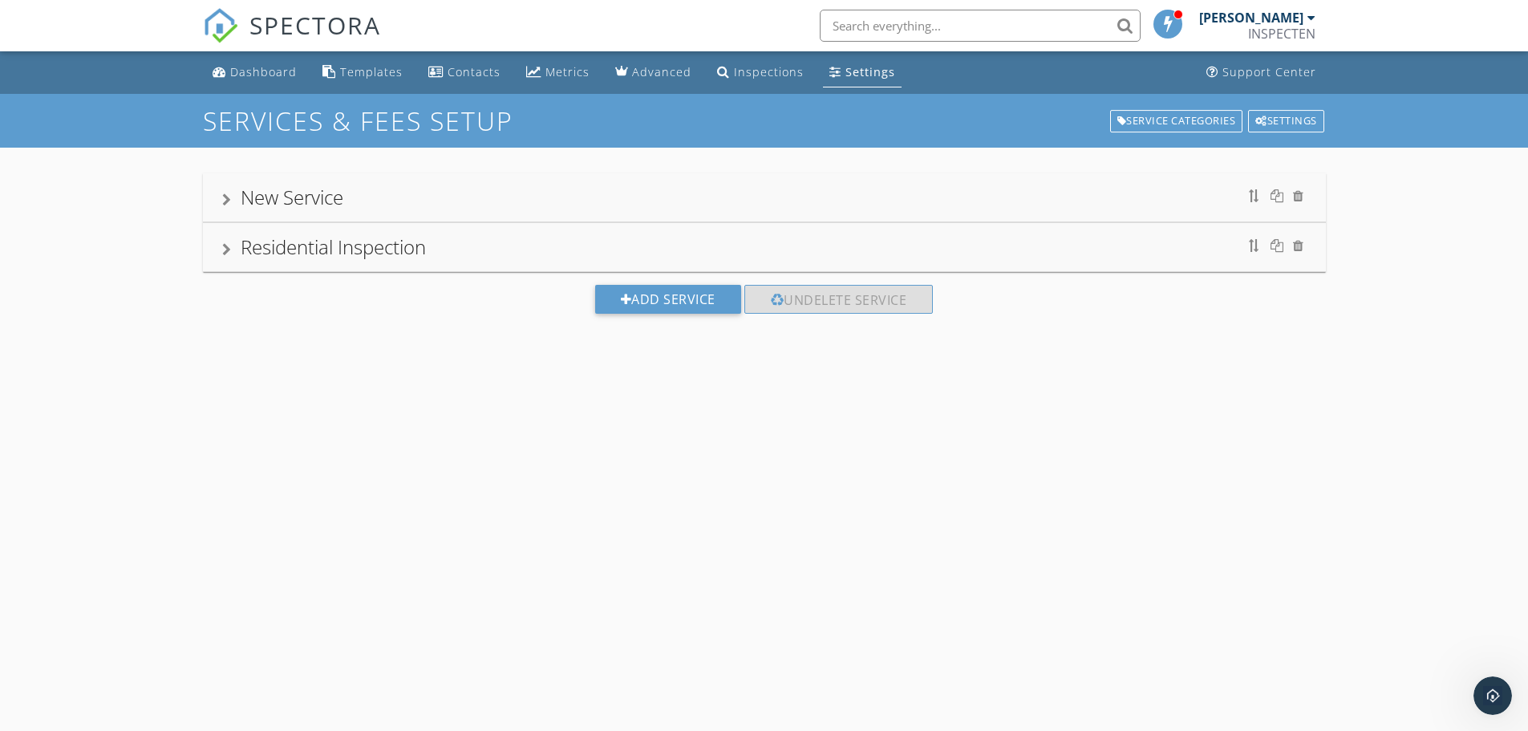
click at [218, 206] on div "New Service" at bounding box center [764, 197] width 1123 height 48
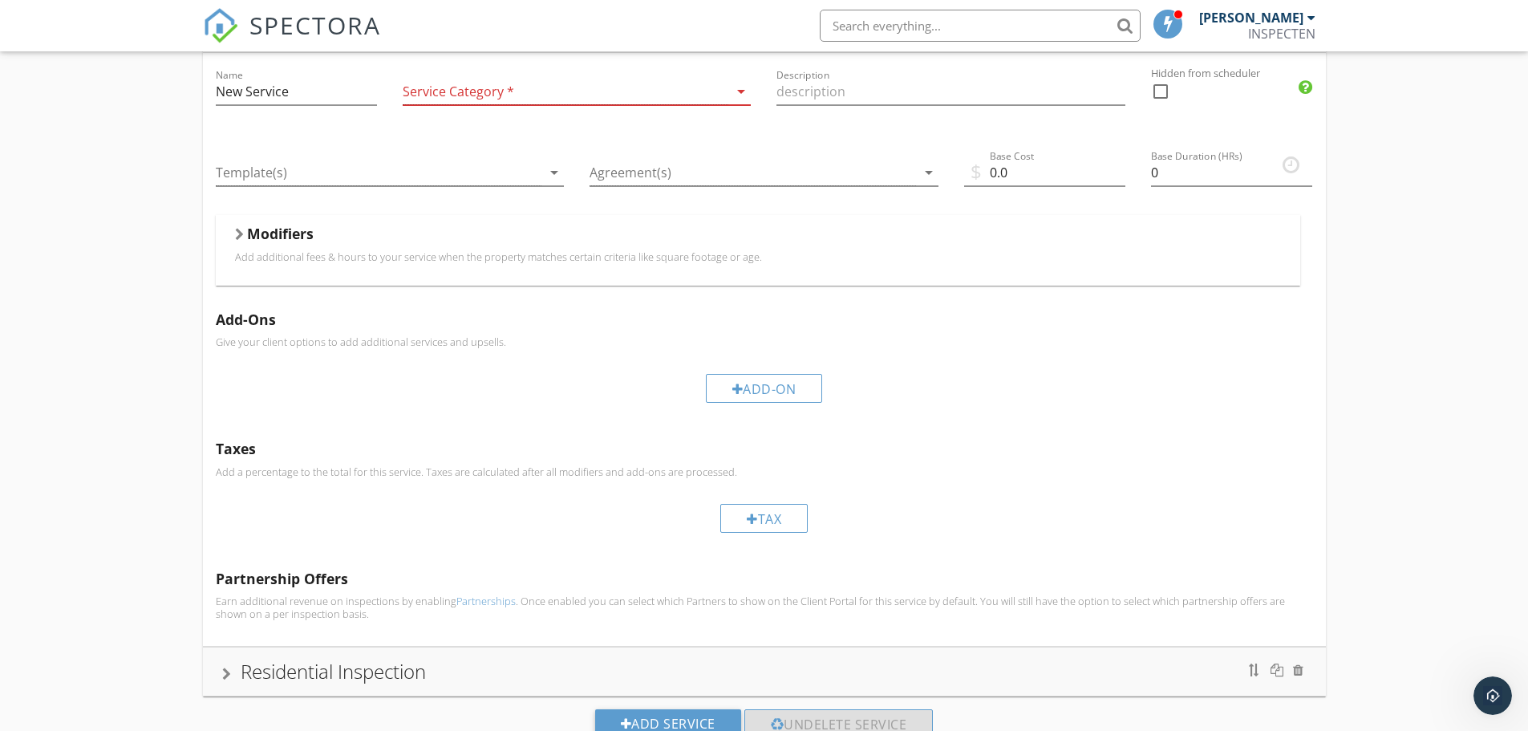
scroll to position [227, 0]
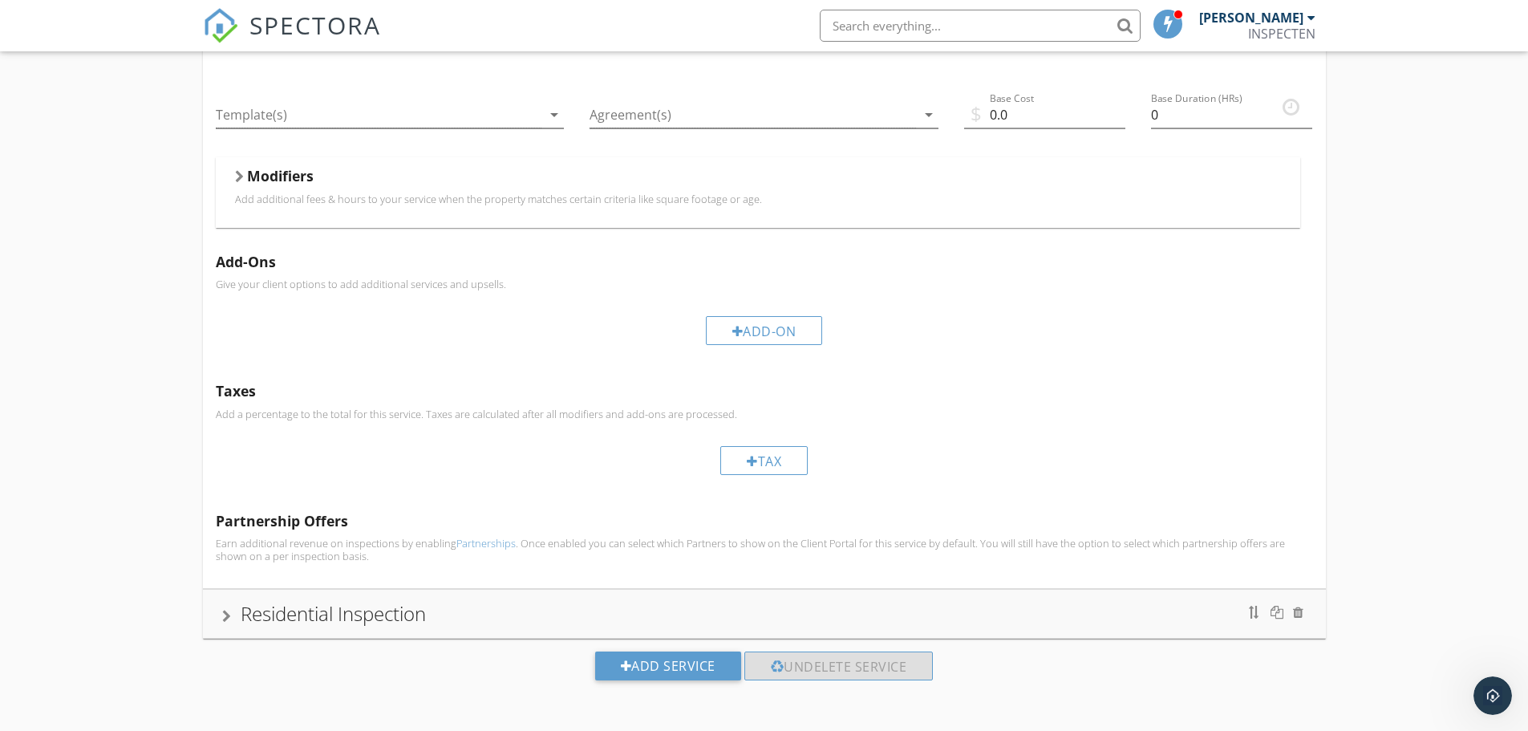
click at [227, 616] on div at bounding box center [226, 616] width 9 height 13
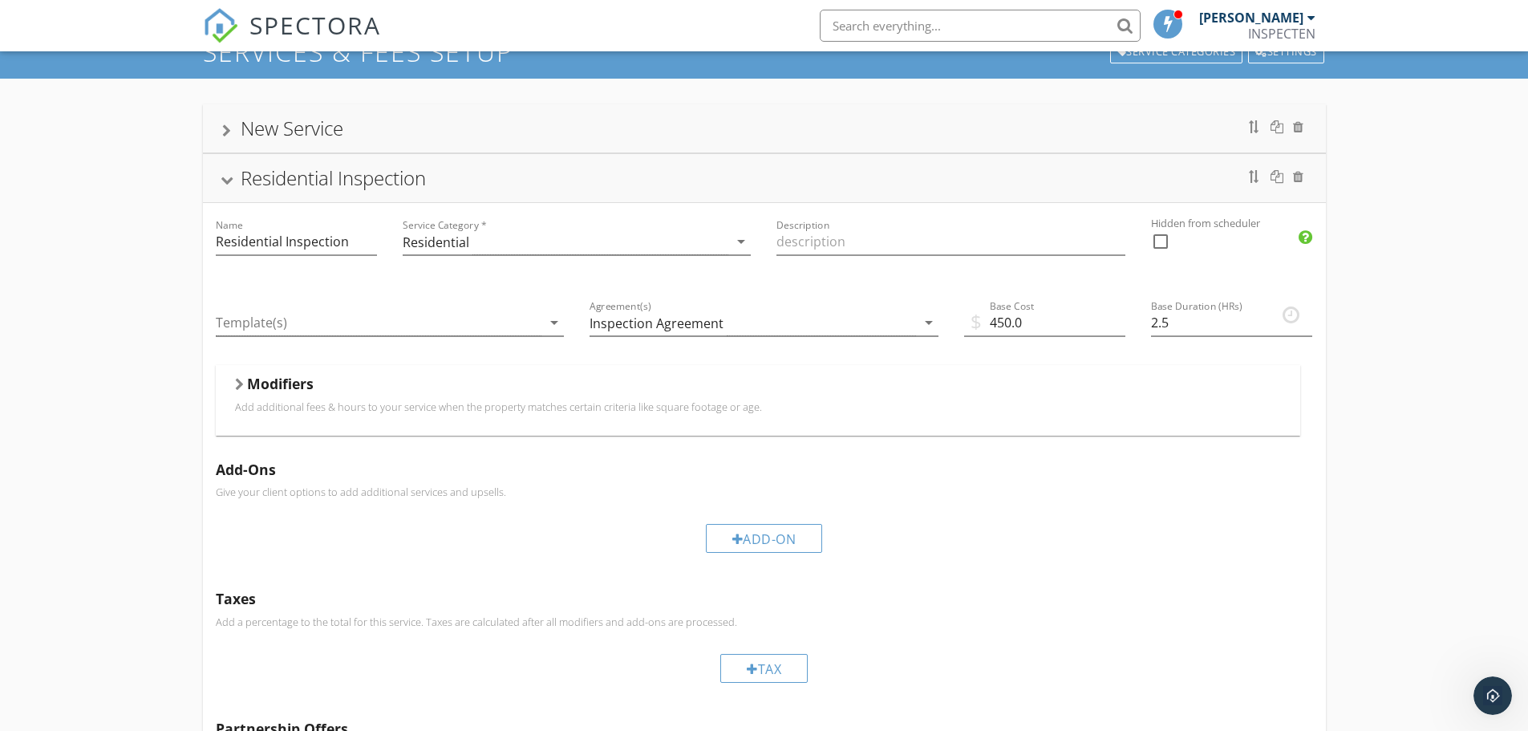
scroll to position [0, 0]
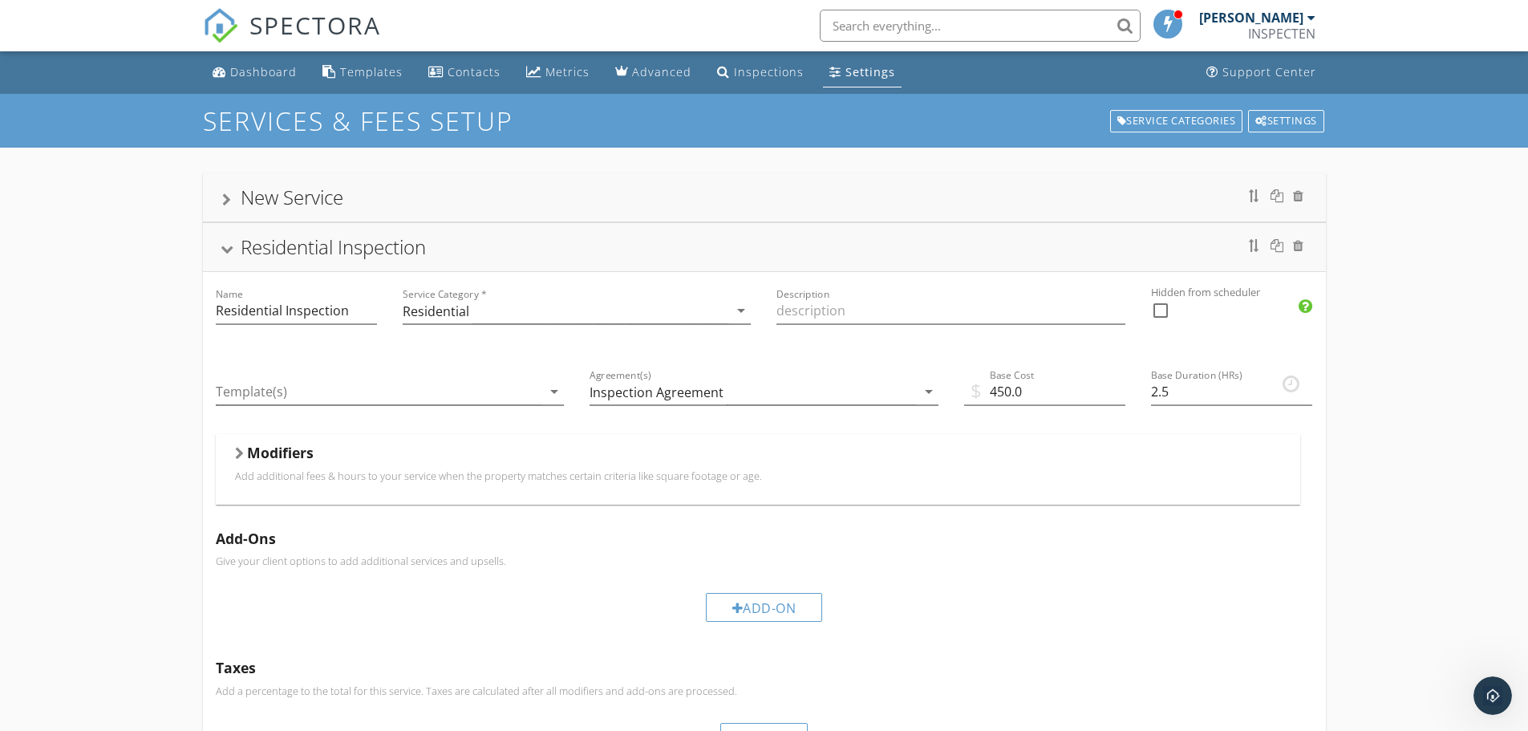
click at [868, 73] on div "Settings" at bounding box center [870, 71] width 50 height 15
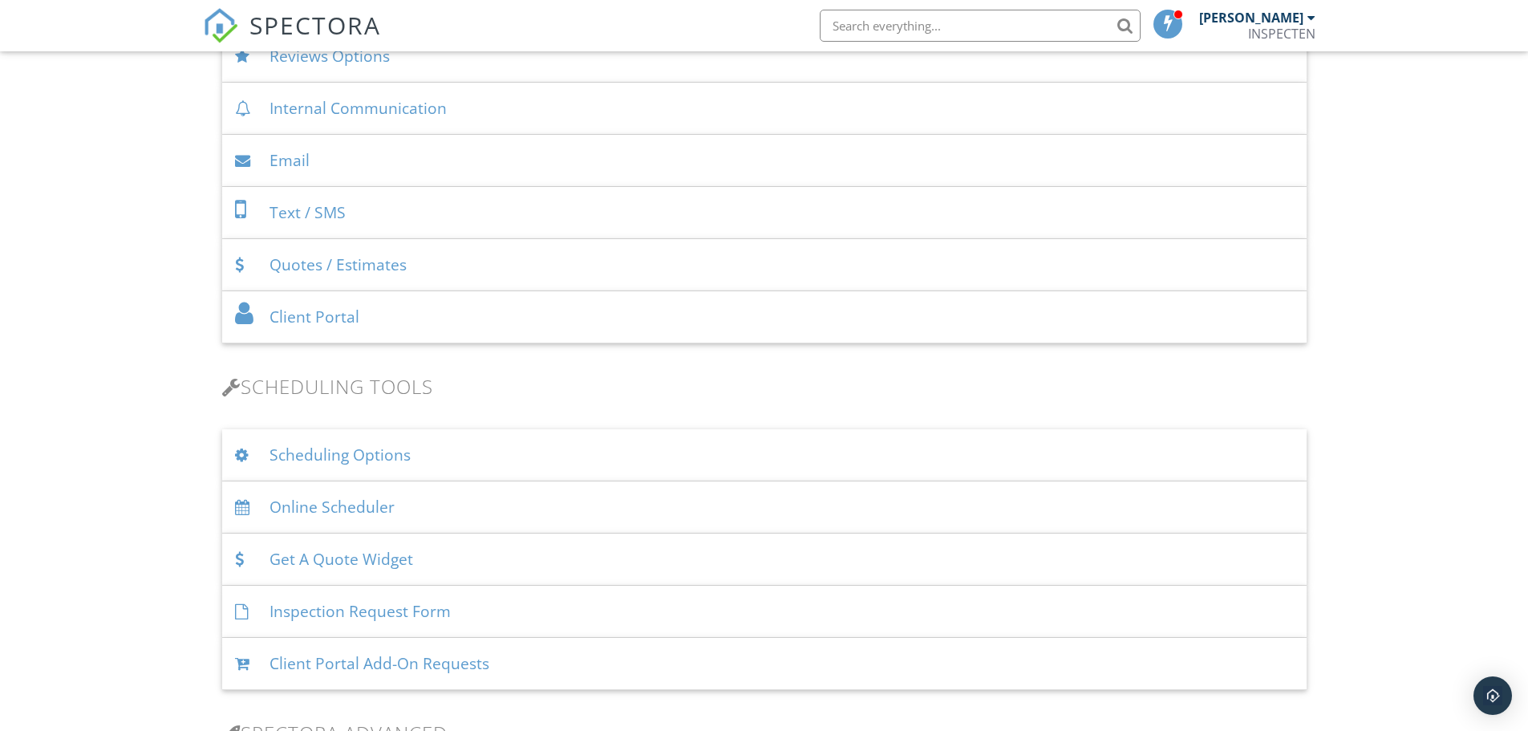
scroll to position [802, 0]
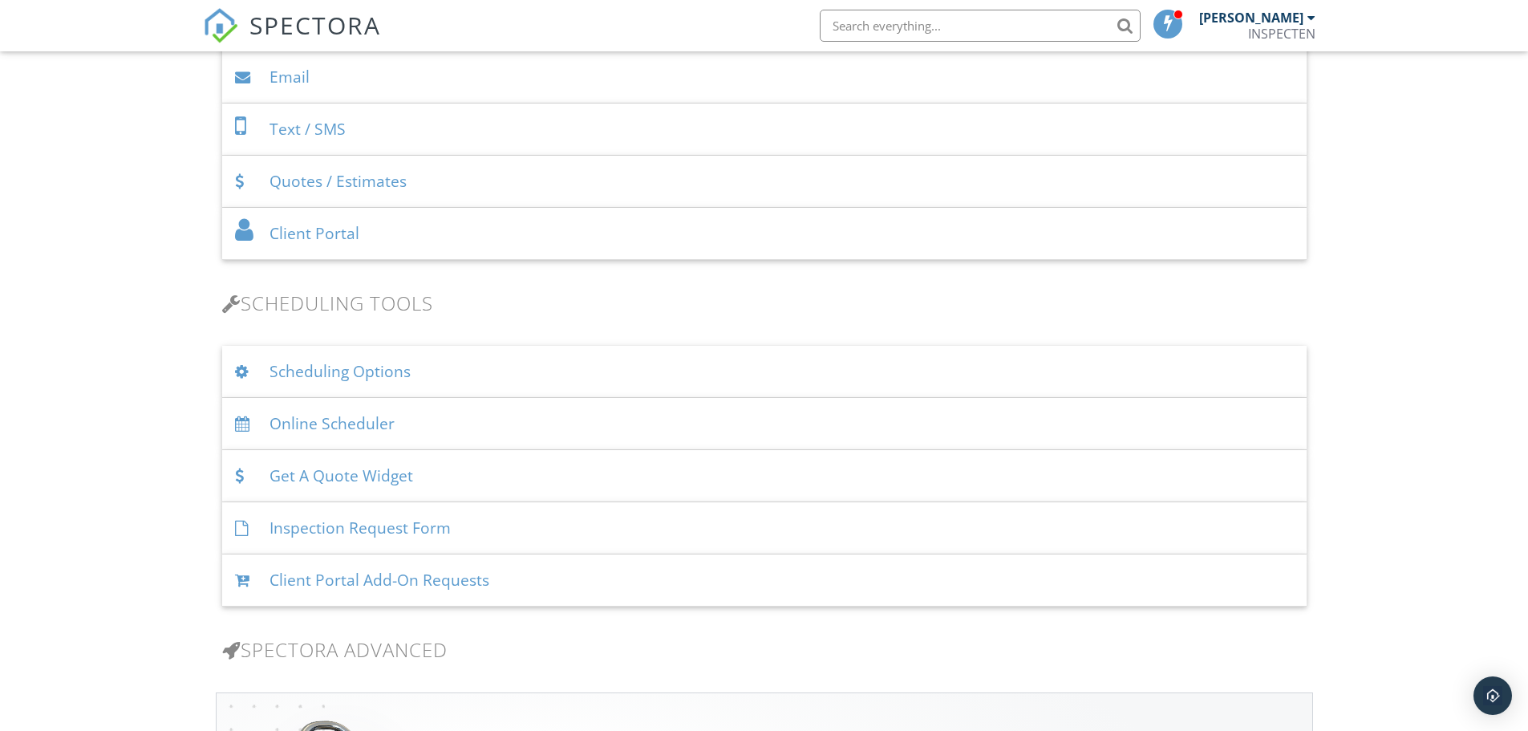
click at [315, 424] on div "Online Scheduler" at bounding box center [764, 424] width 1084 height 52
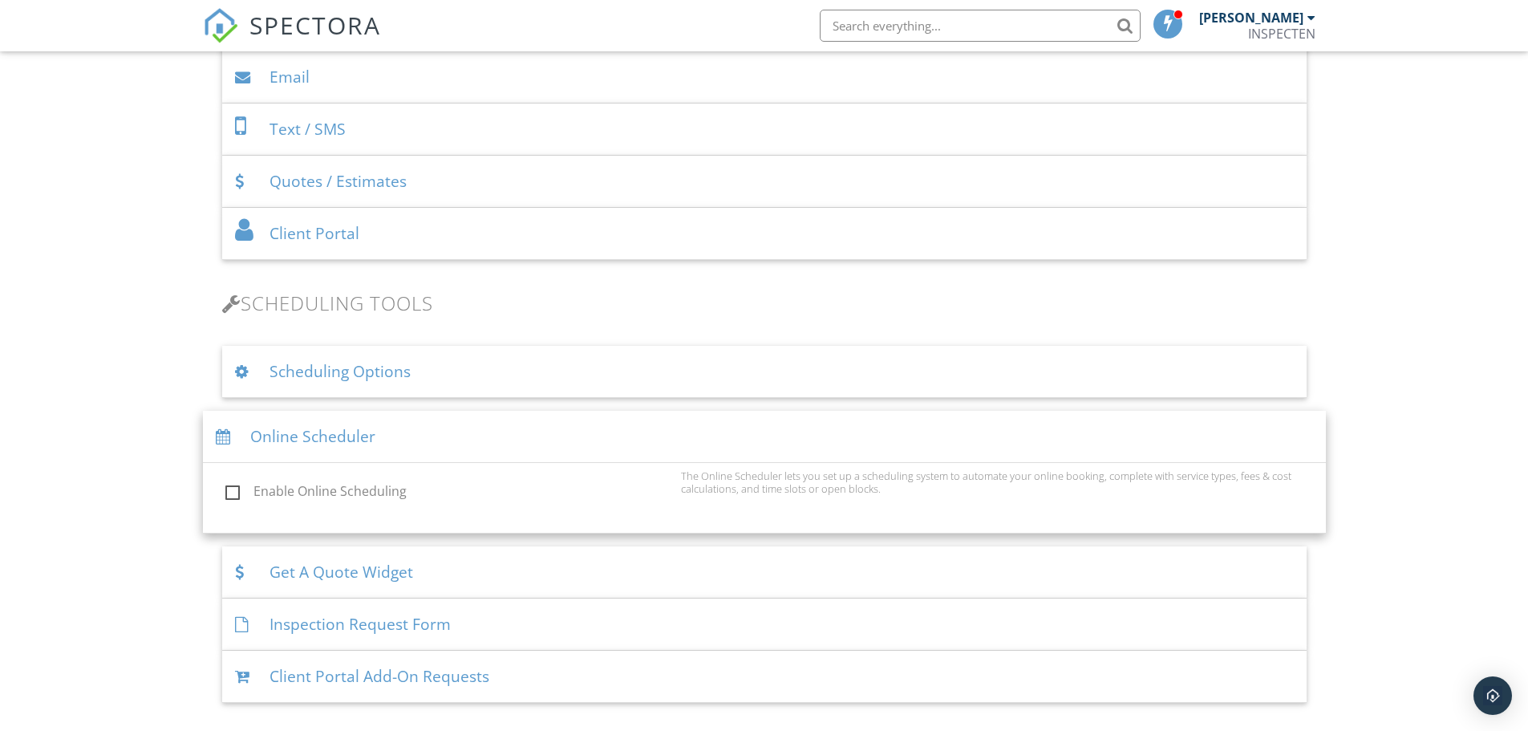
click at [226, 506] on div "Enable Online Scheduling The Online Scheduler lets you set up a scheduling syst…" at bounding box center [764, 494] width 1116 height 51
click at [241, 497] on label "Enable Online Scheduling" at bounding box center [448, 494] width 446 height 20
click at [226, 497] on input "Enable Online Scheduling" at bounding box center [221, 493] width 10 height 10
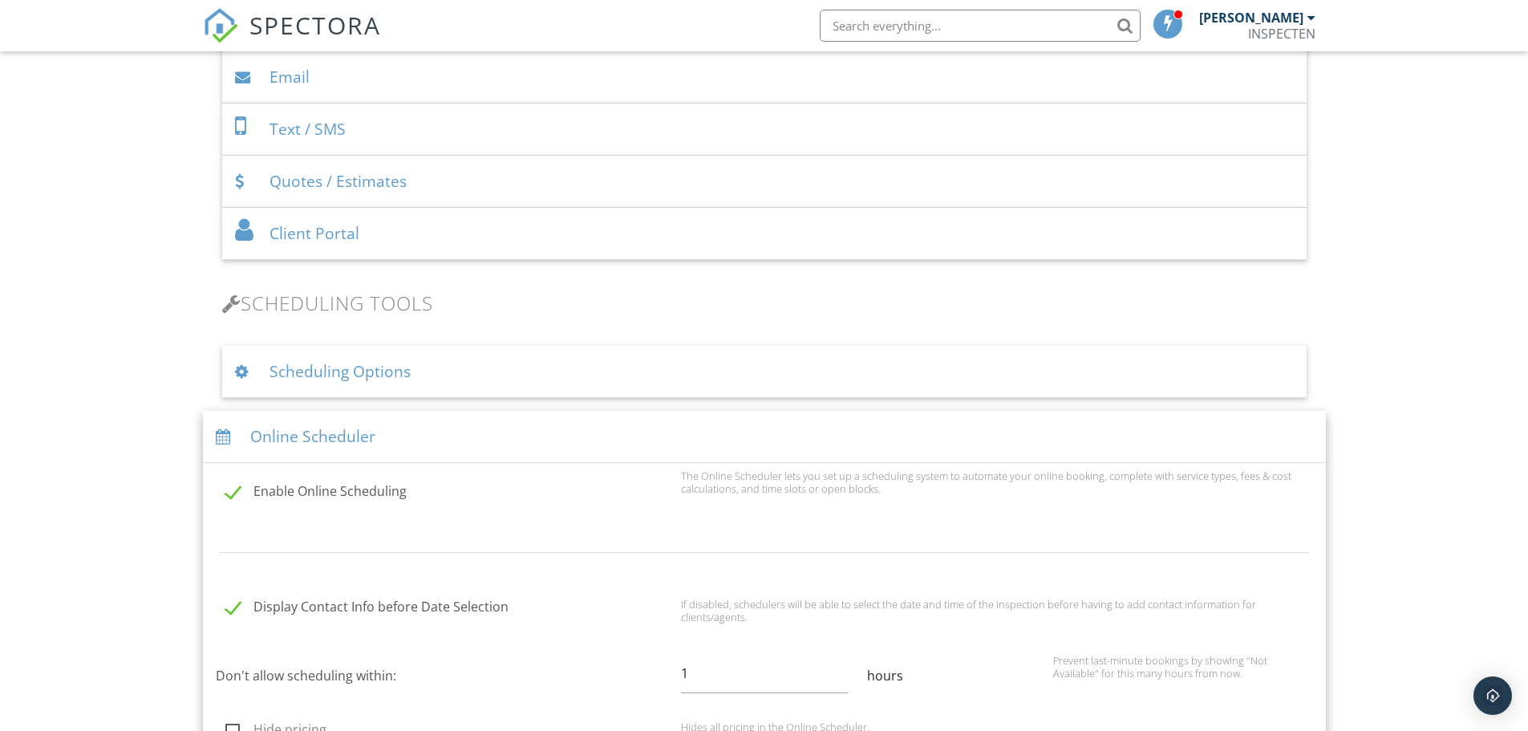
click at [241, 497] on label "Enable Online Scheduling" at bounding box center [448, 494] width 446 height 20
checkbox input "false"
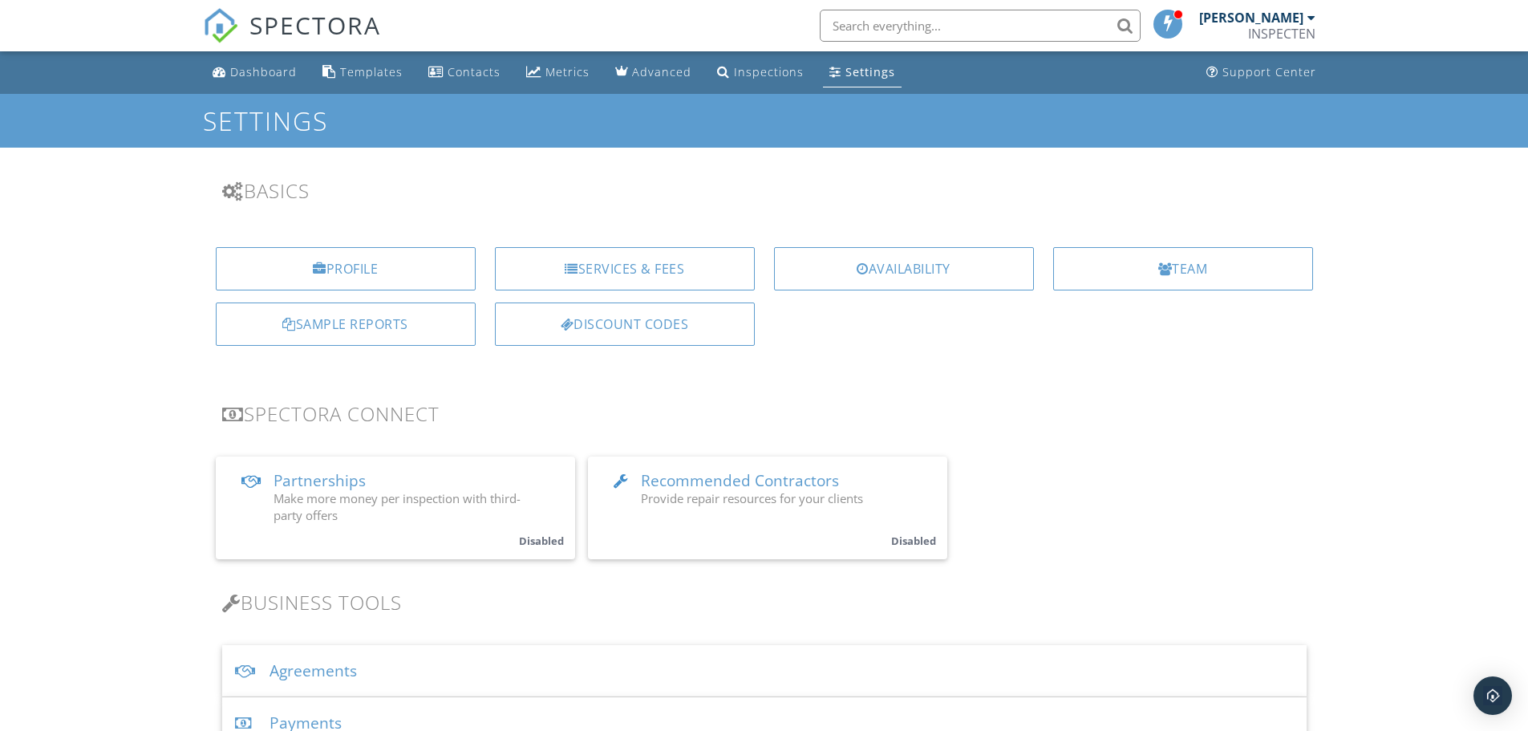
click at [1161, 29] on span at bounding box center [1169, 23] width 16 height 13
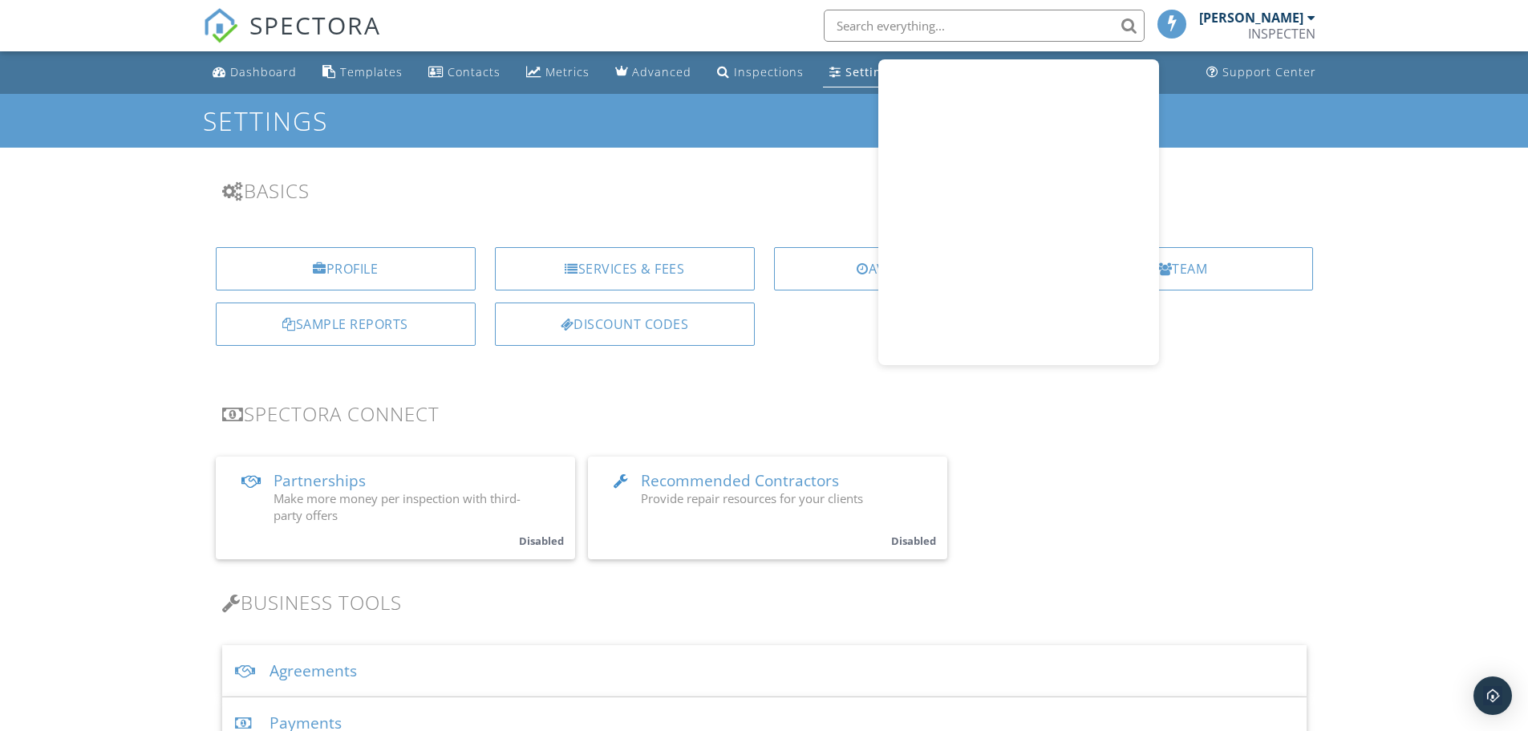
click at [788, 189] on h3 "Basics" at bounding box center [764, 191] width 1084 height 22
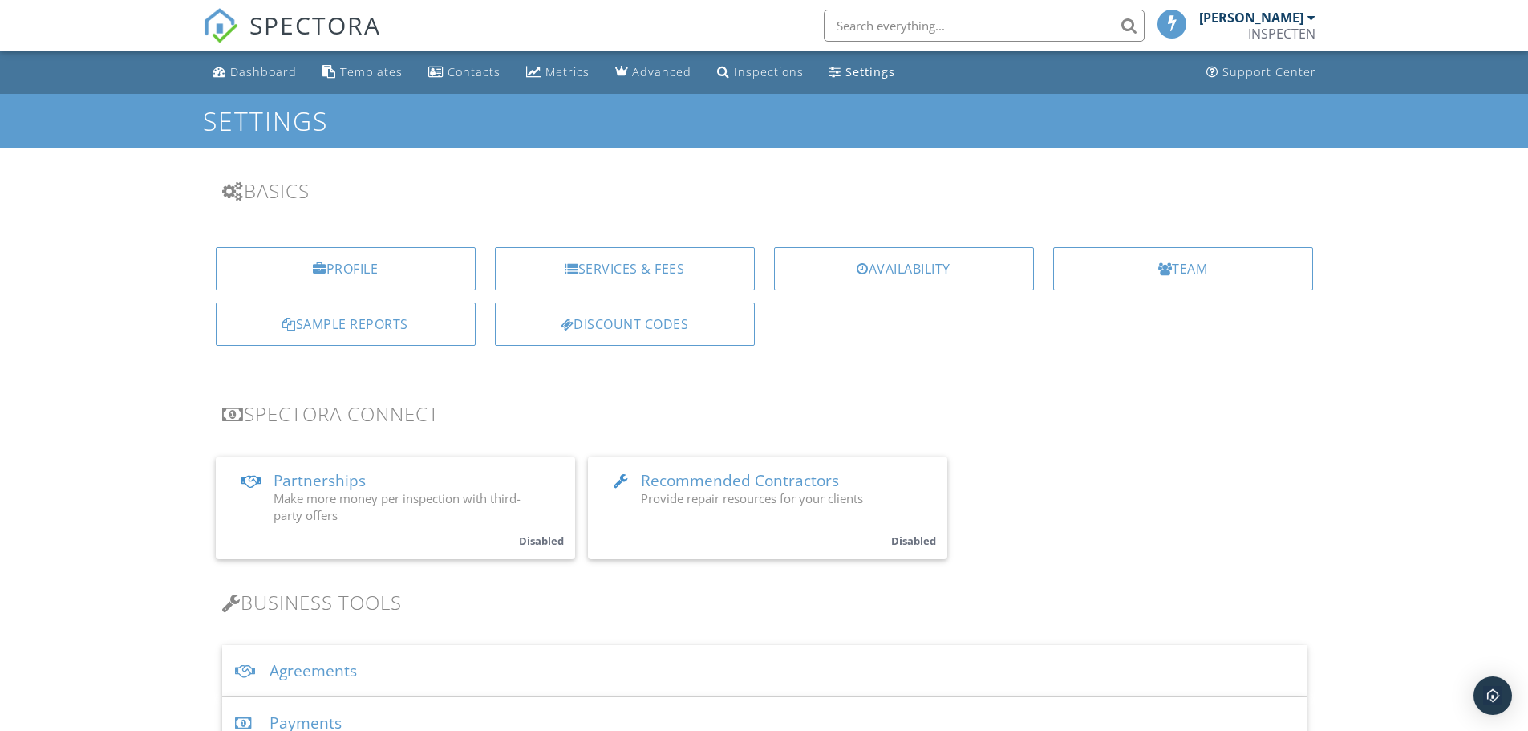
click at [1241, 67] on div "Support Center" at bounding box center [1269, 71] width 94 height 15
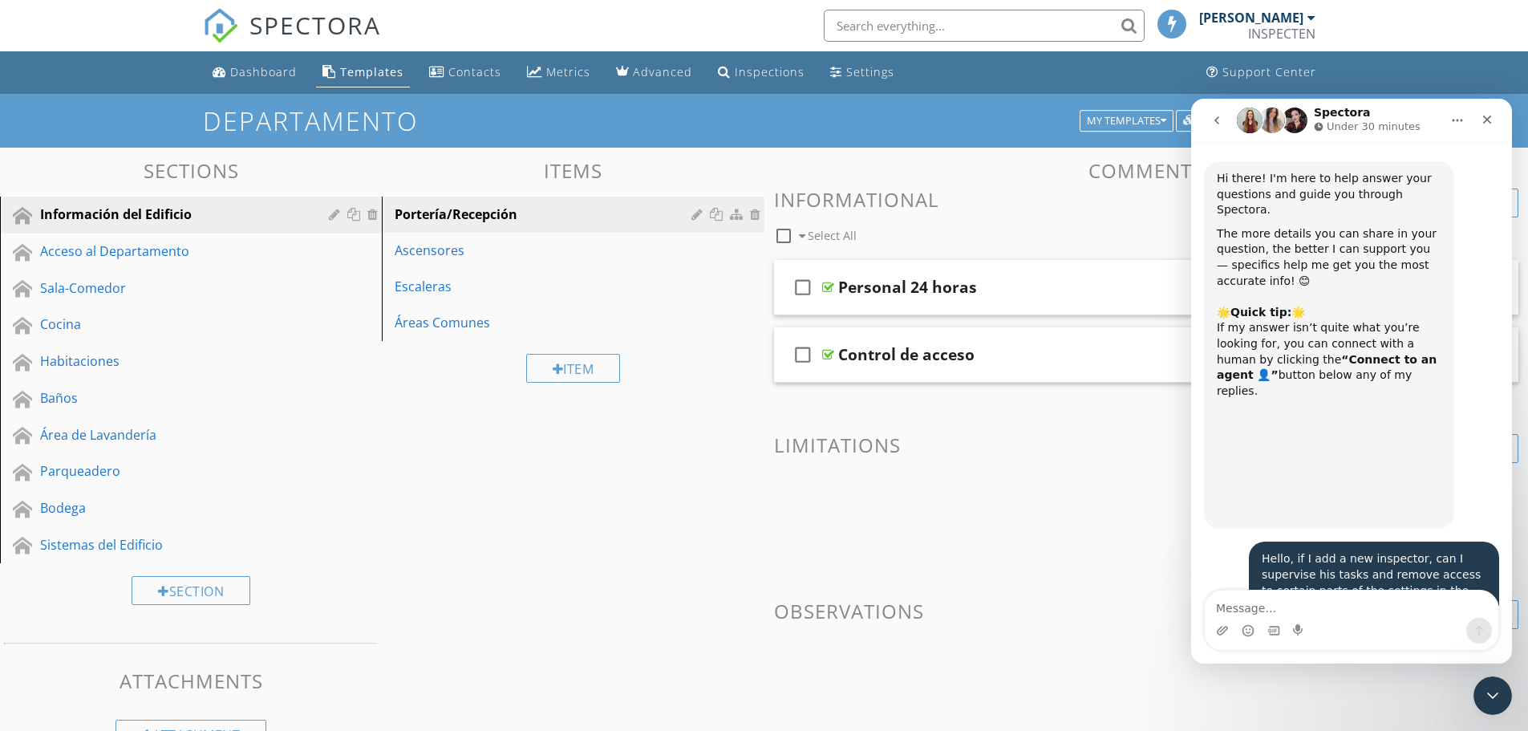
scroll to position [4222, 0]
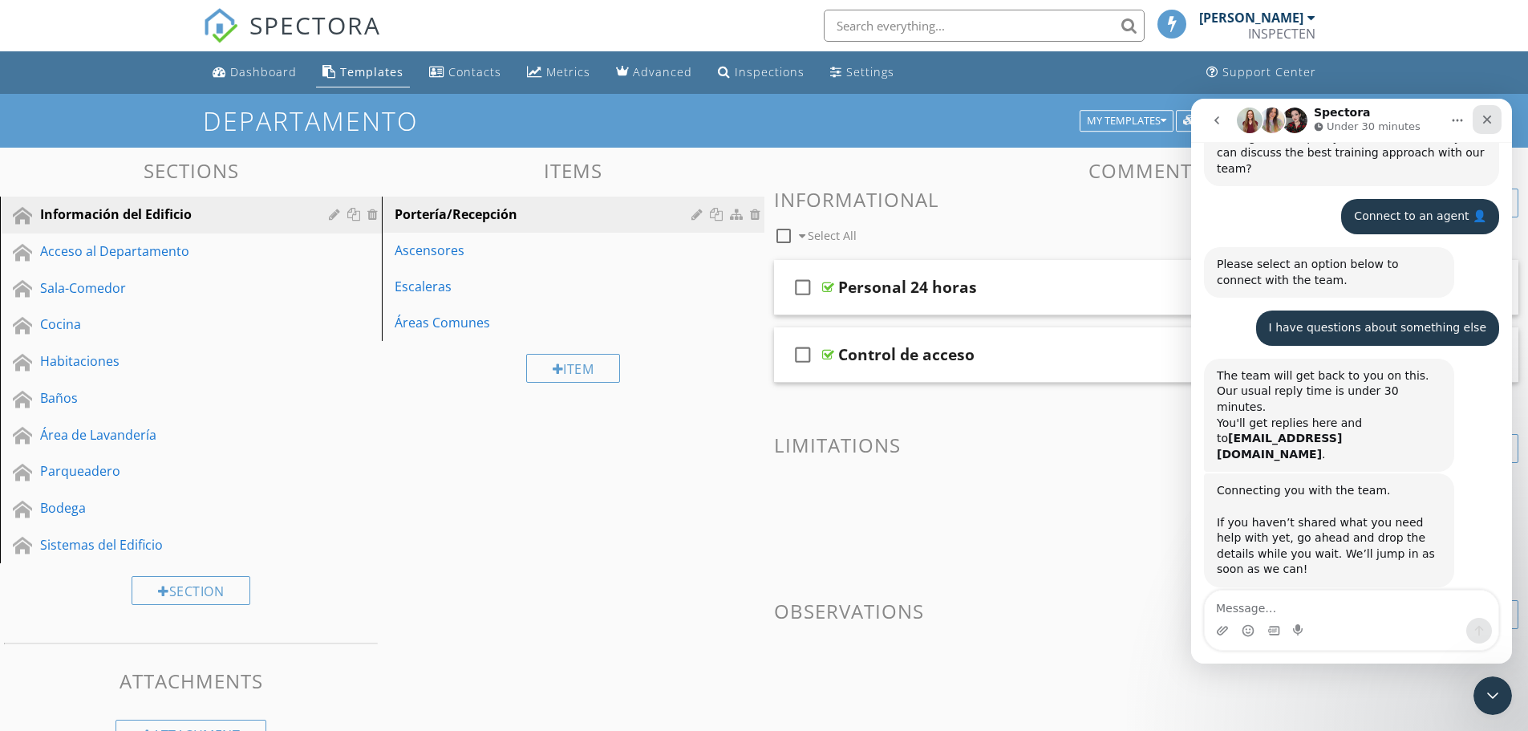
click at [1481, 120] on icon "Close" at bounding box center [1487, 119] width 13 height 13
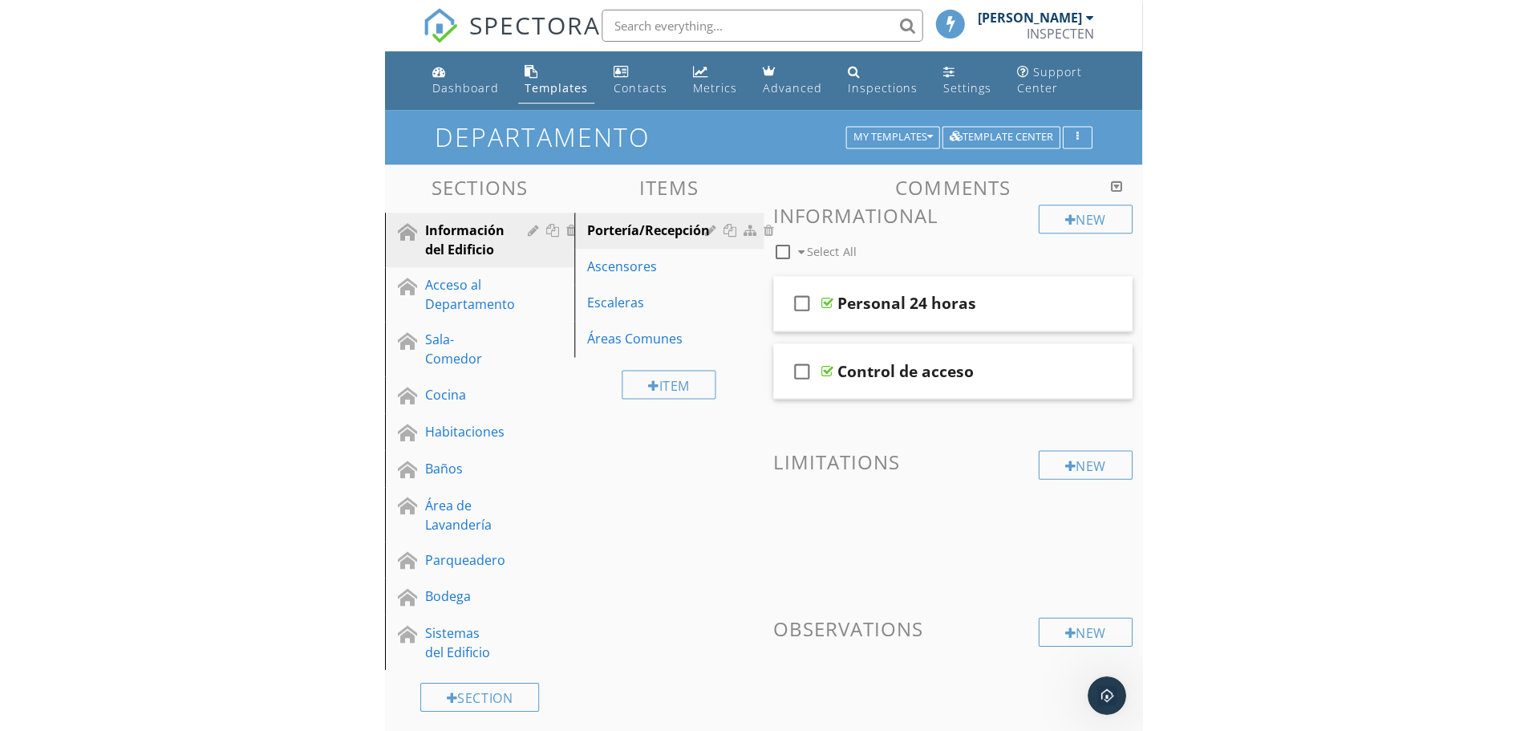
scroll to position [4259, 0]
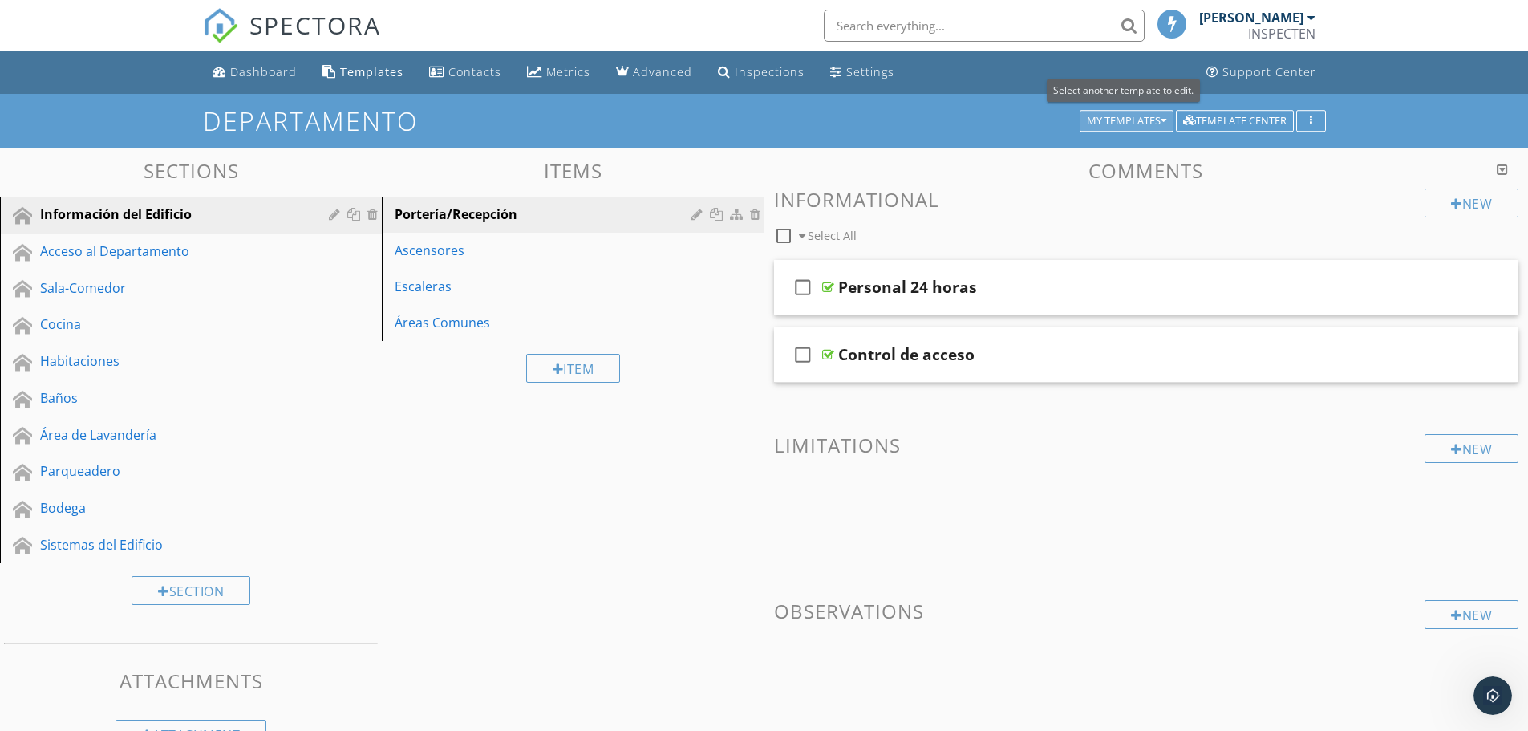
click at [1165, 117] on icon "button" at bounding box center [1164, 120] width 6 height 11
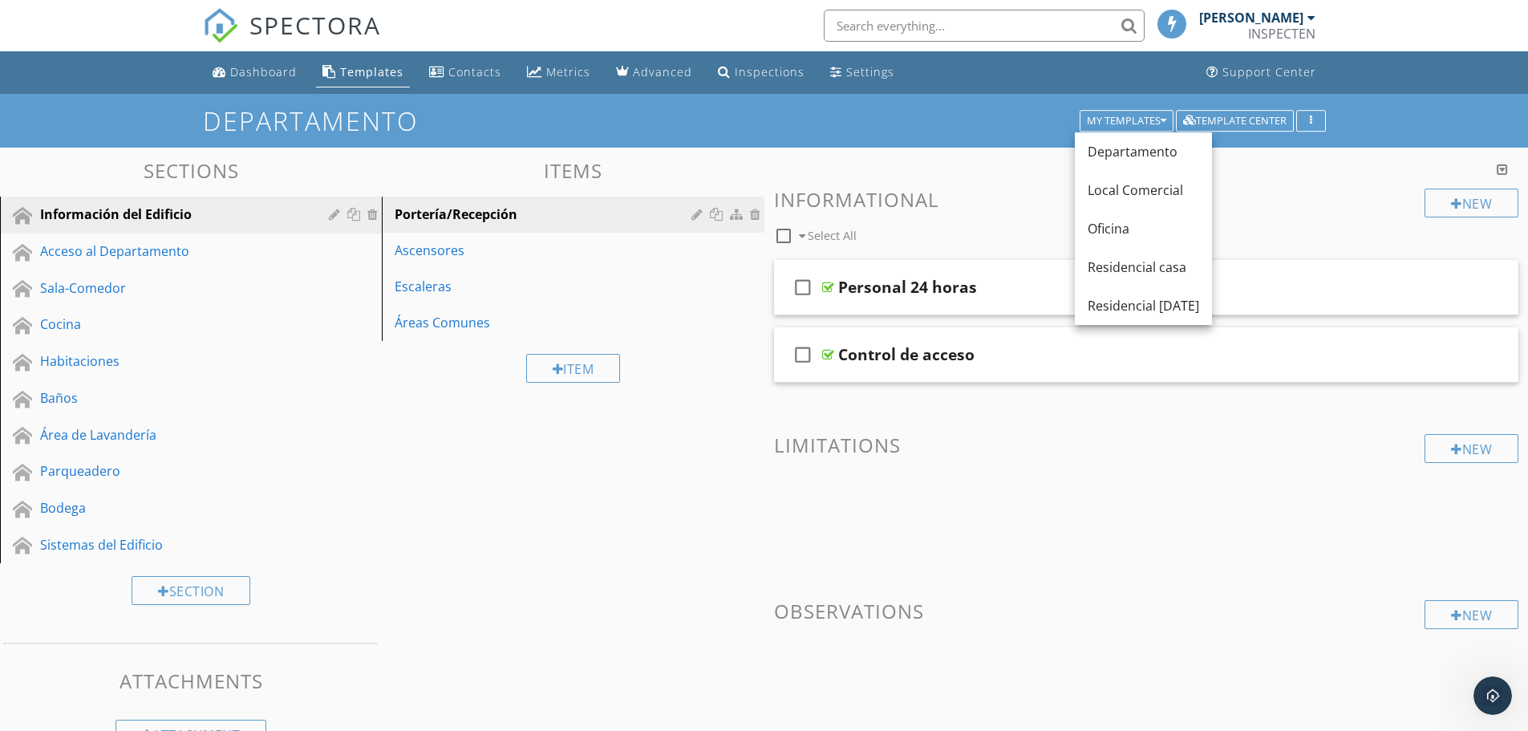
click at [581, 550] on div "Sections Información del Edificio Acceso al Departamento Sala-Comedor Cocina Ha…" at bounding box center [764, 457] width 1528 height 618
click at [1500, 166] on div at bounding box center [1502, 169] width 11 height 13
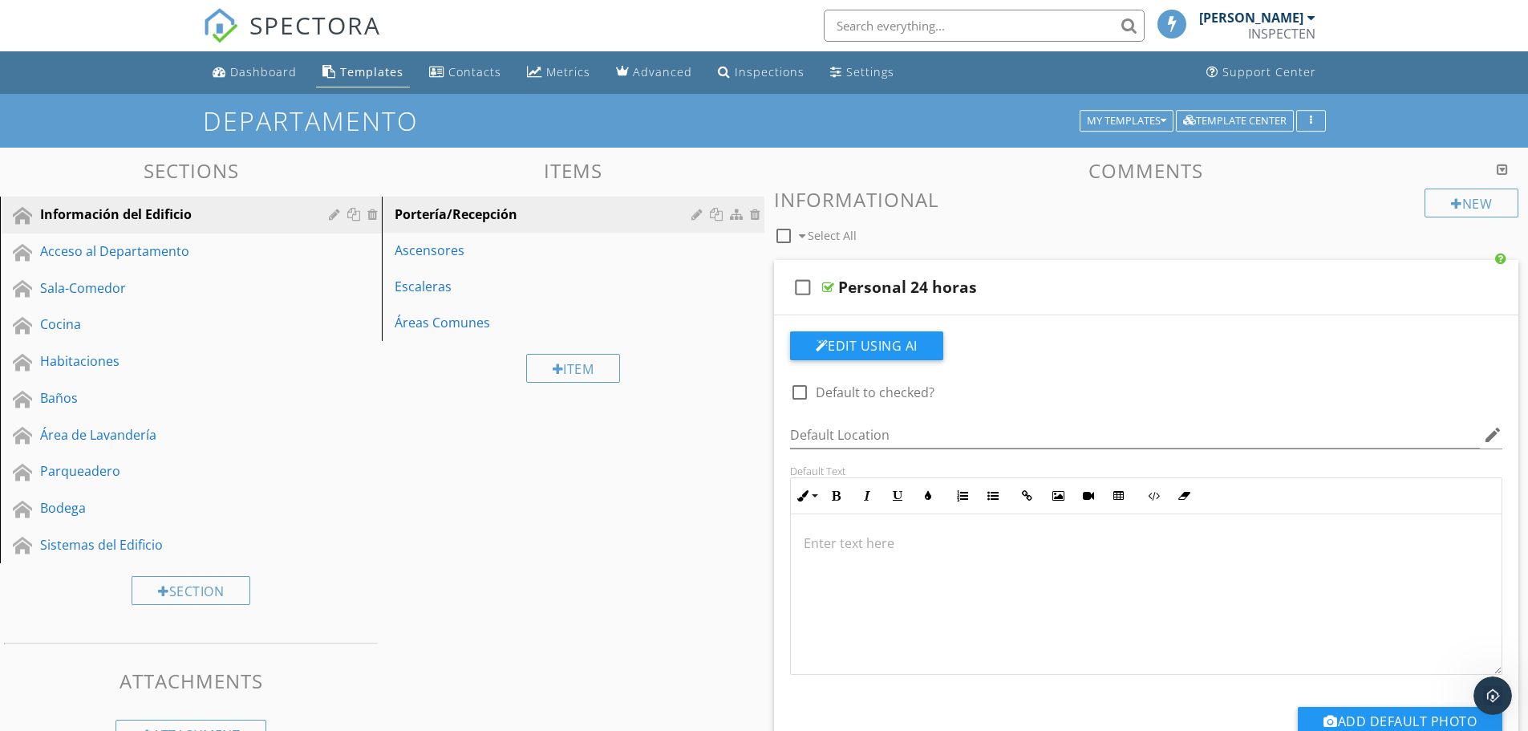
click at [1500, 166] on div at bounding box center [1502, 169] width 11 height 13
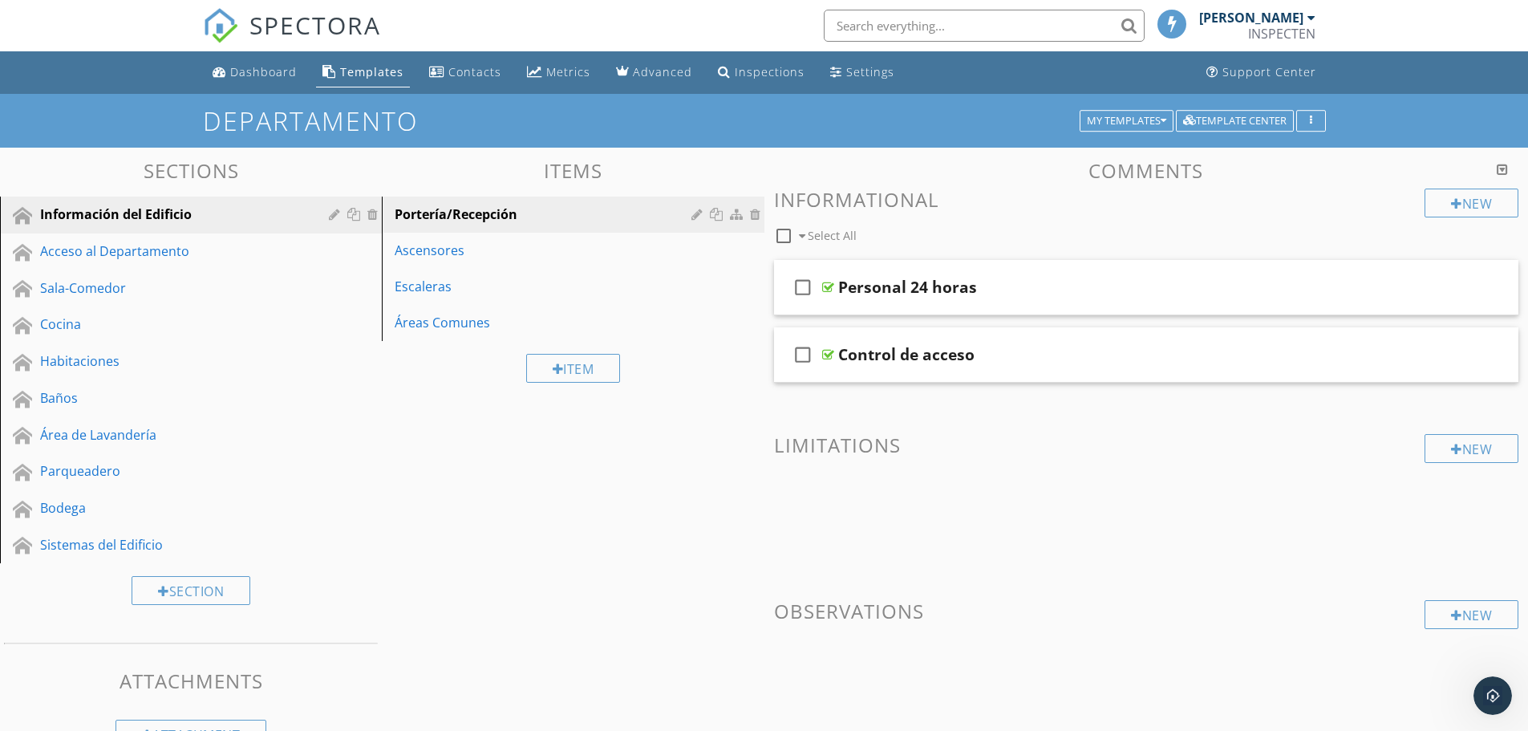
click at [1500, 166] on div at bounding box center [1502, 169] width 11 height 13
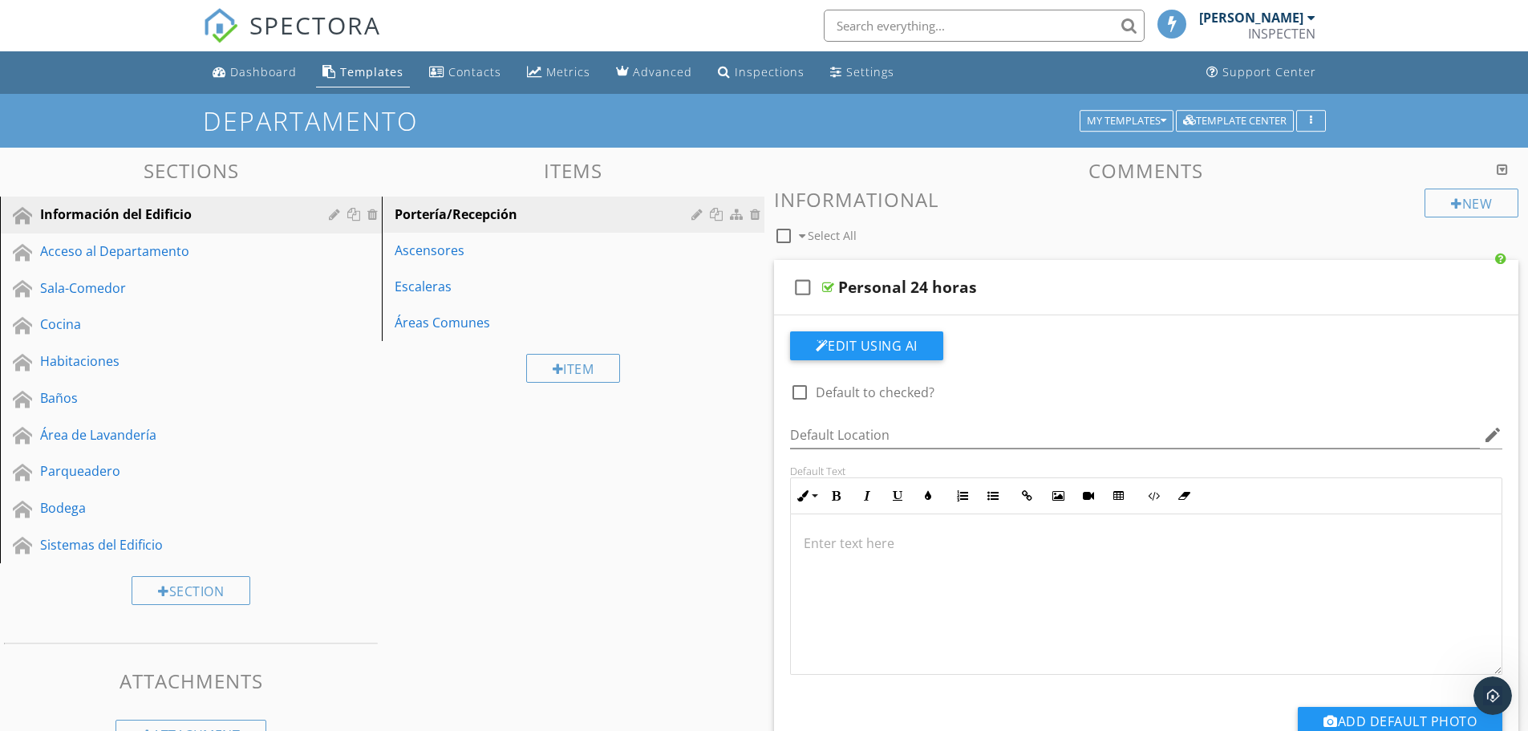
click at [1500, 166] on div at bounding box center [1502, 169] width 11 height 13
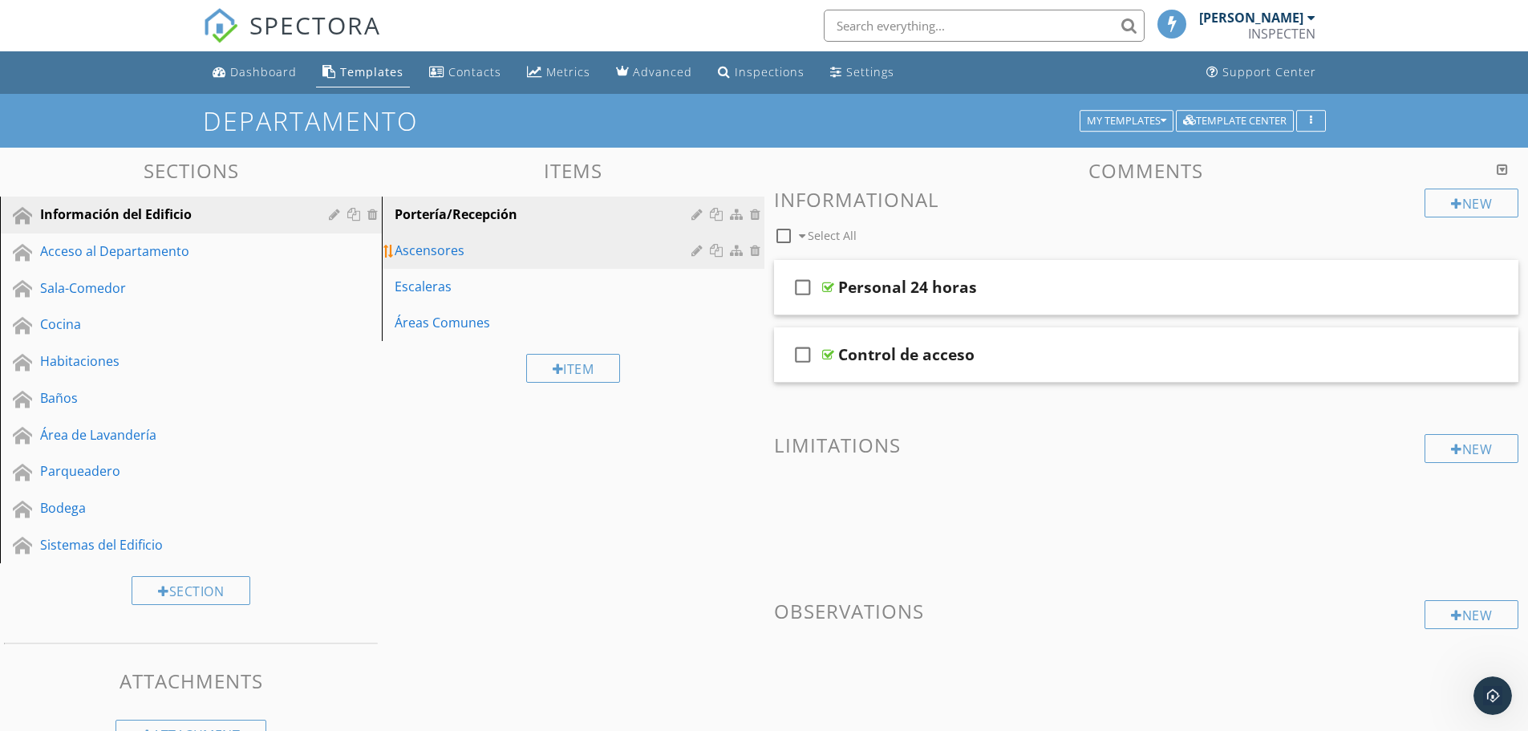
click at [432, 257] on div "Ascensores" at bounding box center [545, 250] width 301 height 19
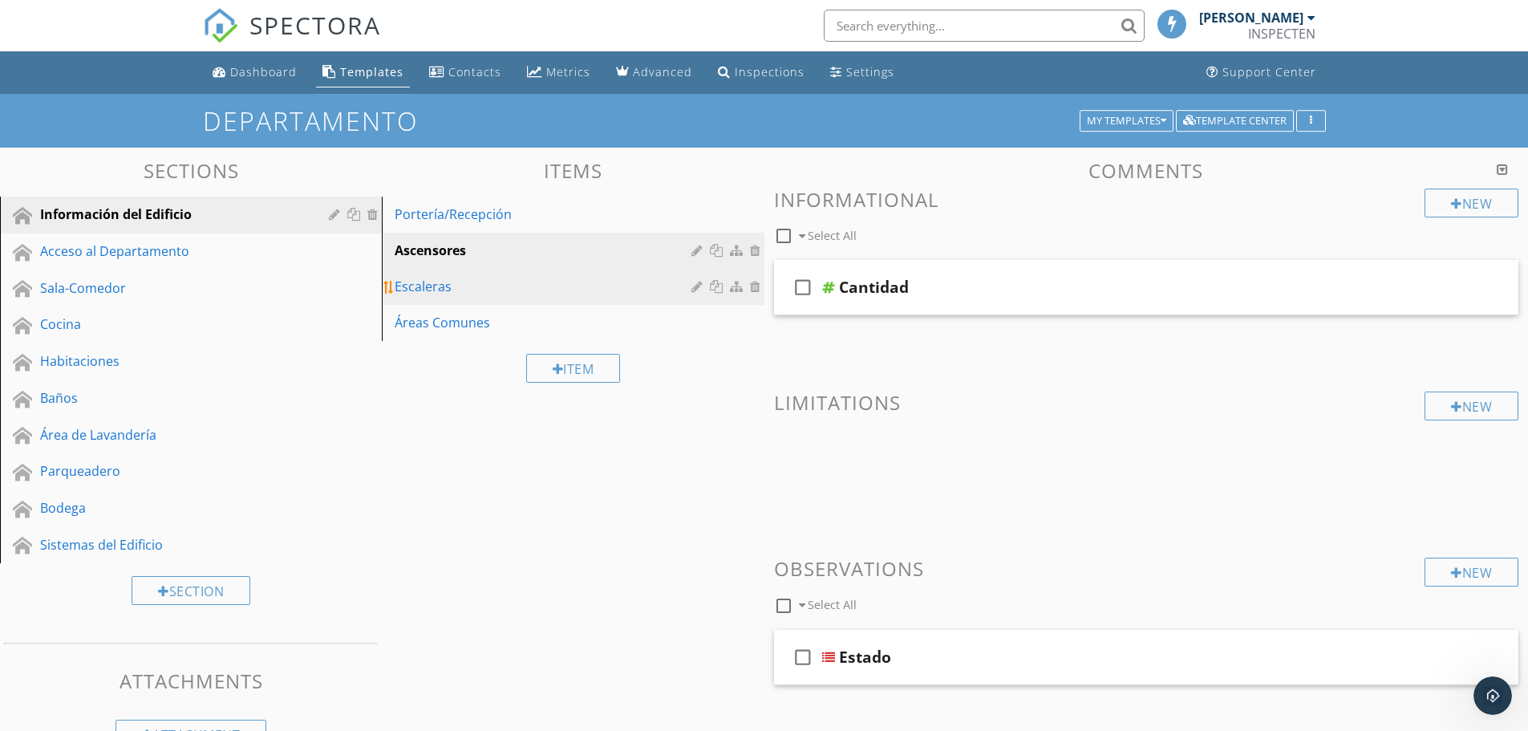
click at [435, 287] on div "Escaleras" at bounding box center [545, 286] width 301 height 19
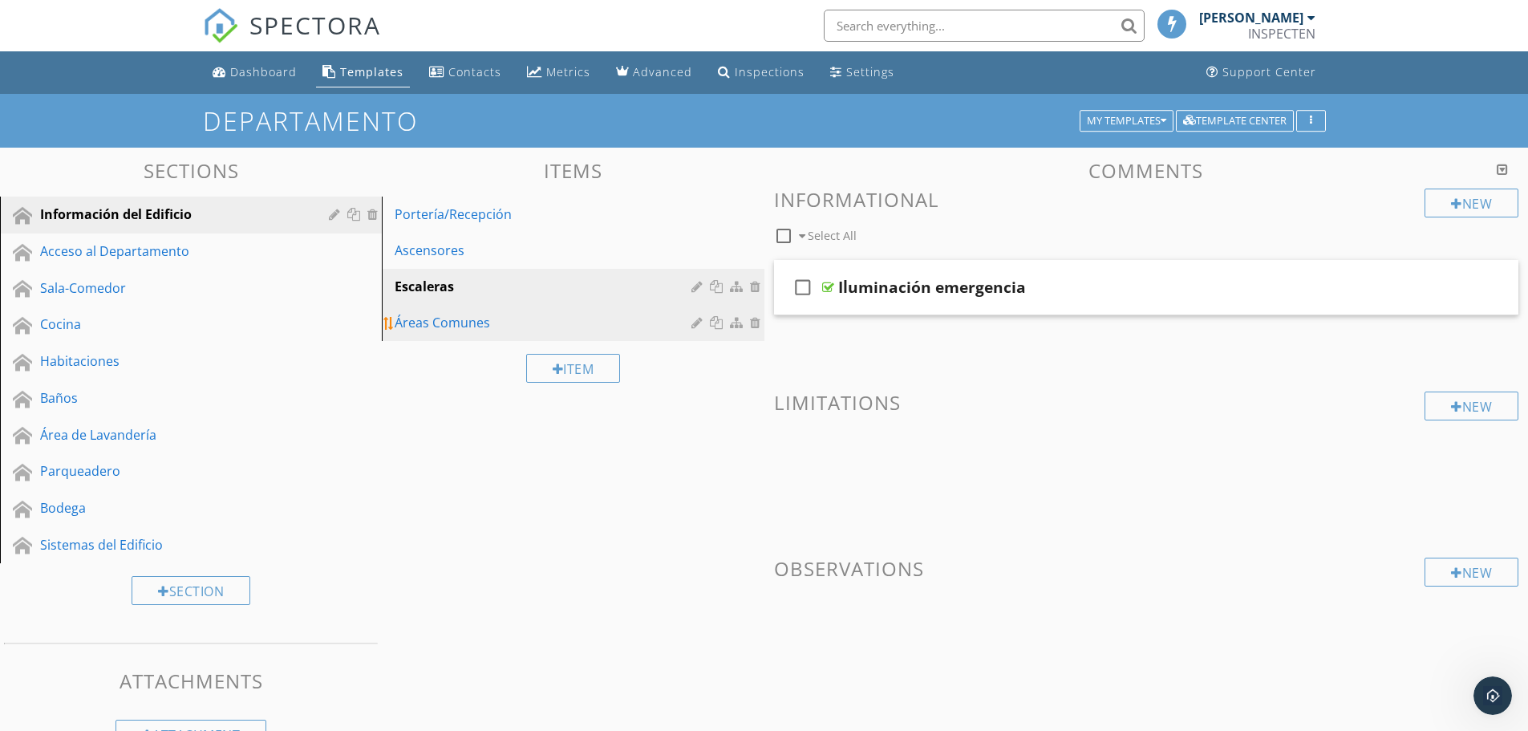
click at [427, 319] on div "Áreas Comunes" at bounding box center [545, 322] width 301 height 19
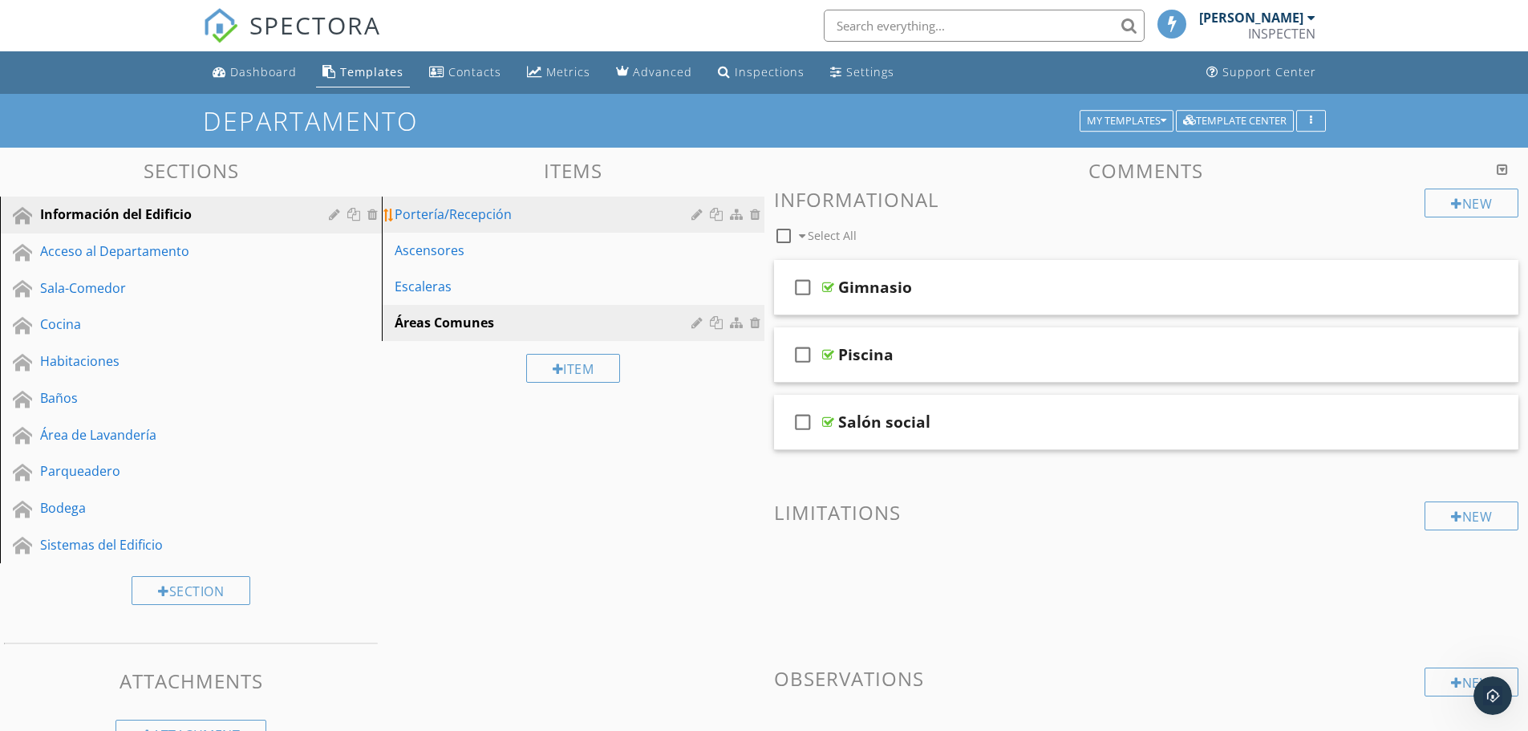
click at [435, 215] on div "Portería/Recepción" at bounding box center [545, 214] width 301 height 19
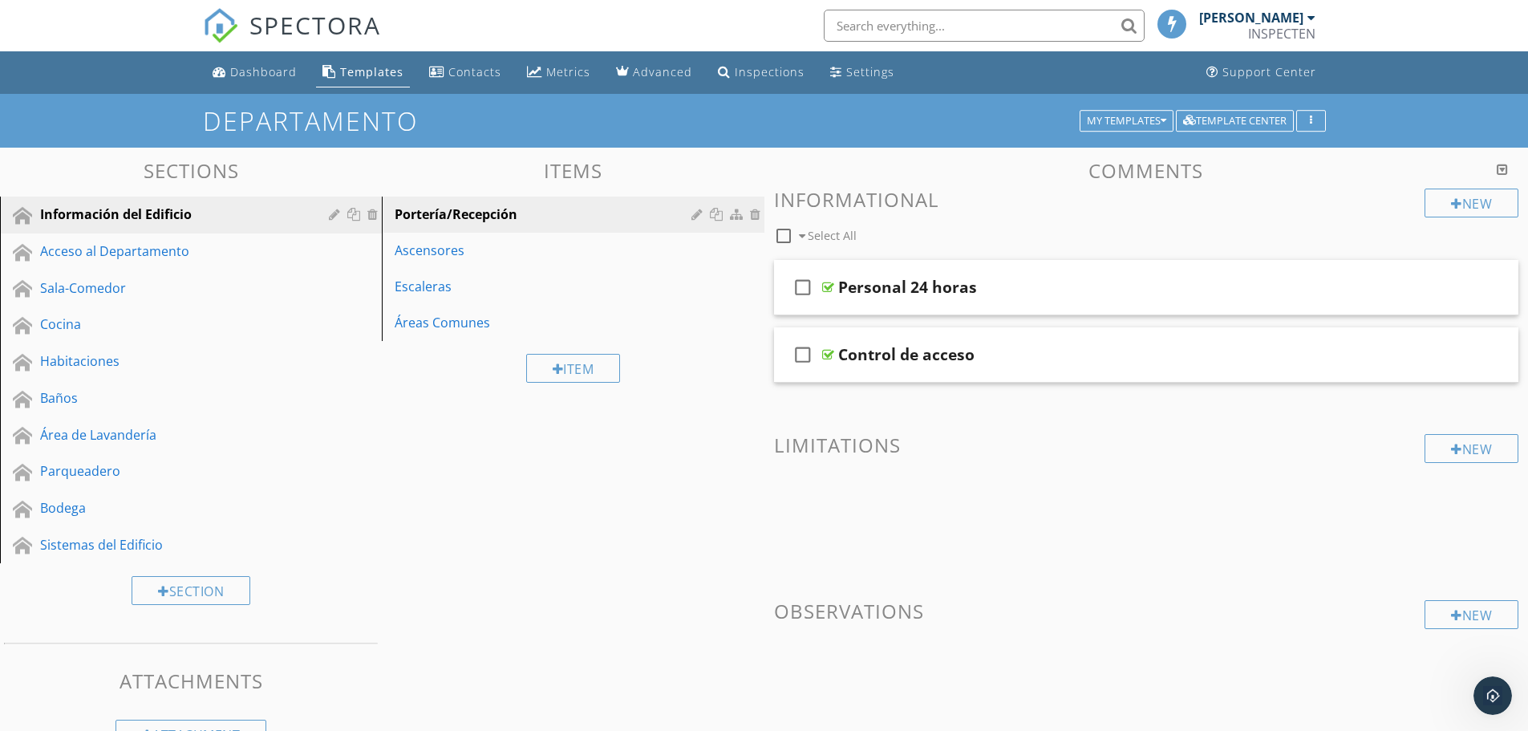
click at [1502, 165] on div at bounding box center [1502, 169] width 11 height 13
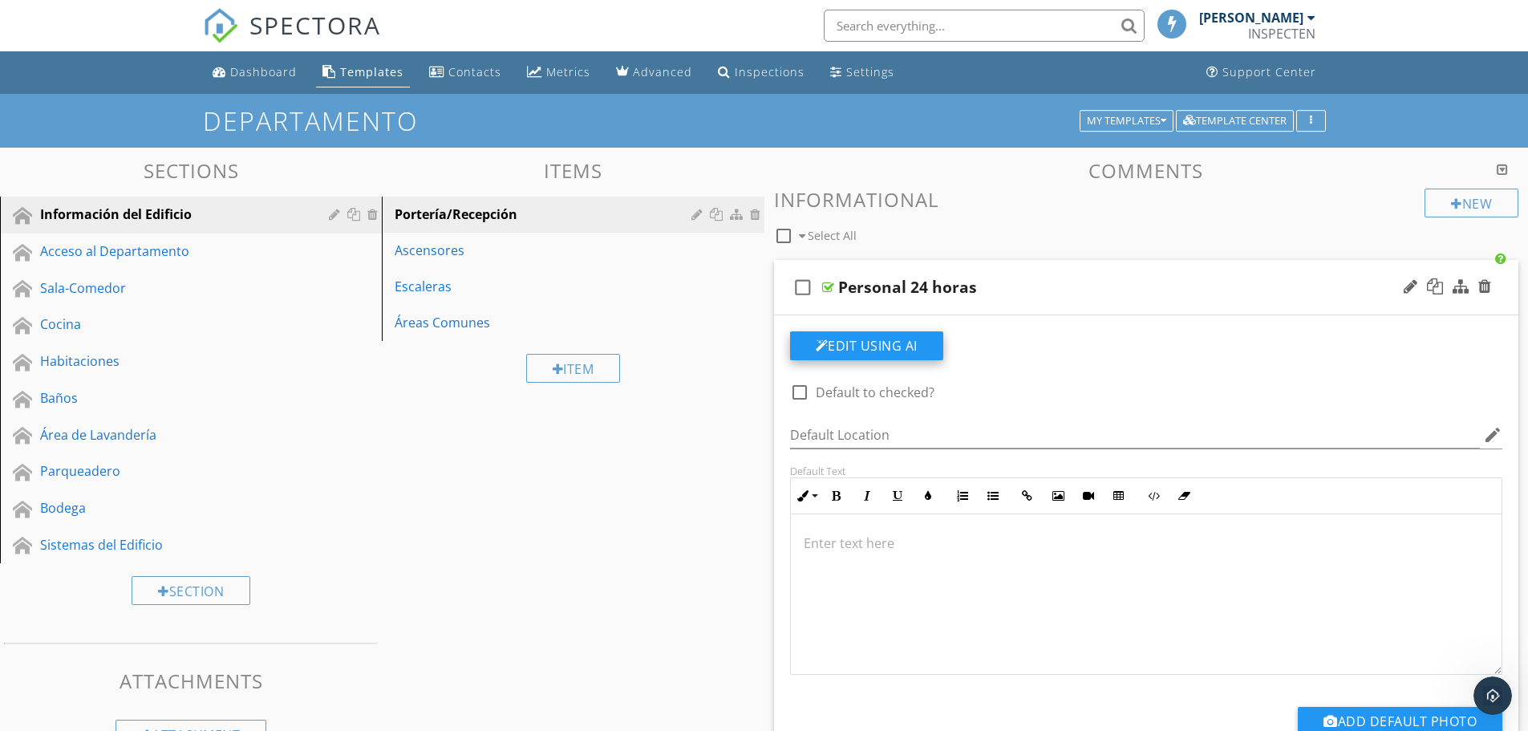
click at [867, 347] on button "Edit Using AI" at bounding box center [866, 345] width 153 height 29
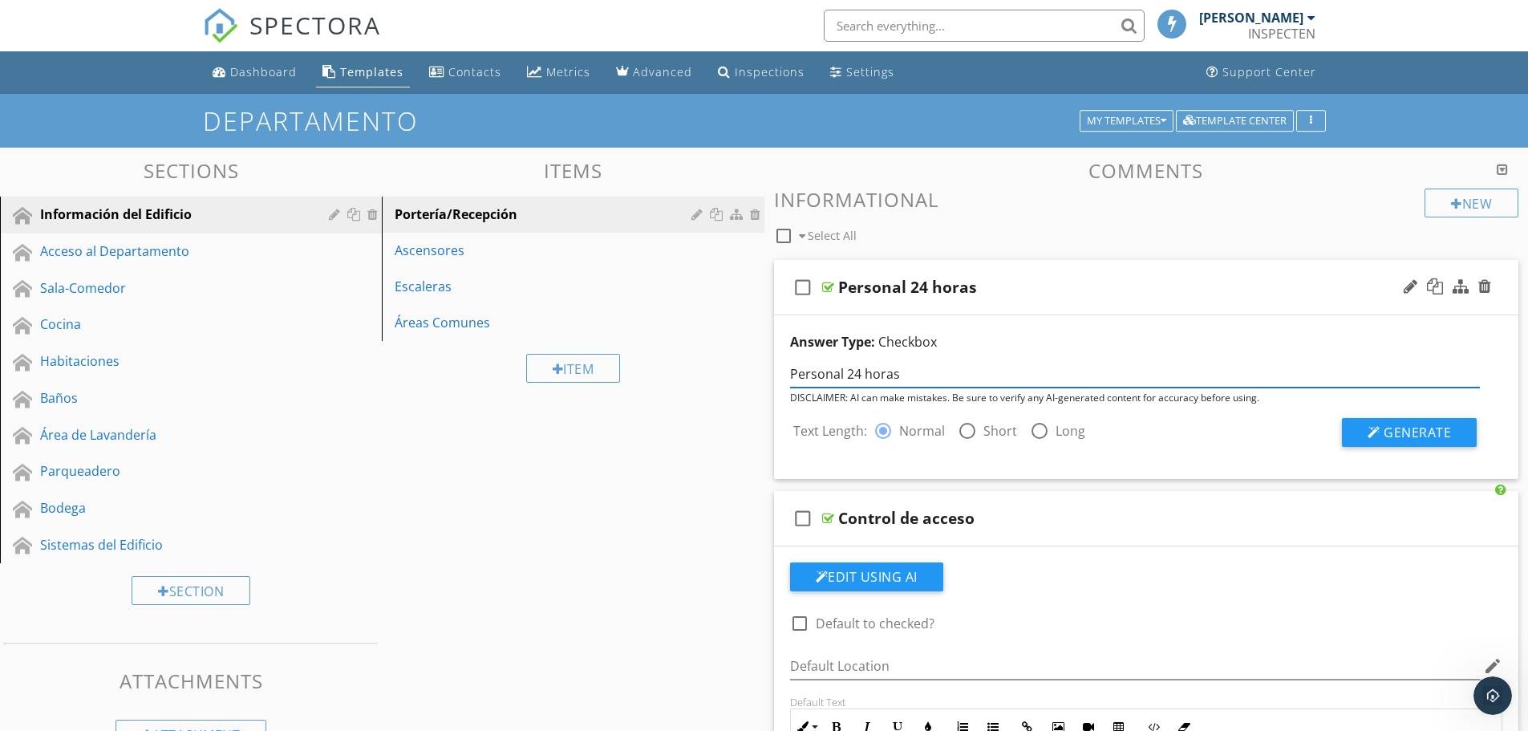
click at [875, 369] on input "Personal 24 horas" at bounding box center [1135, 374] width 691 height 26
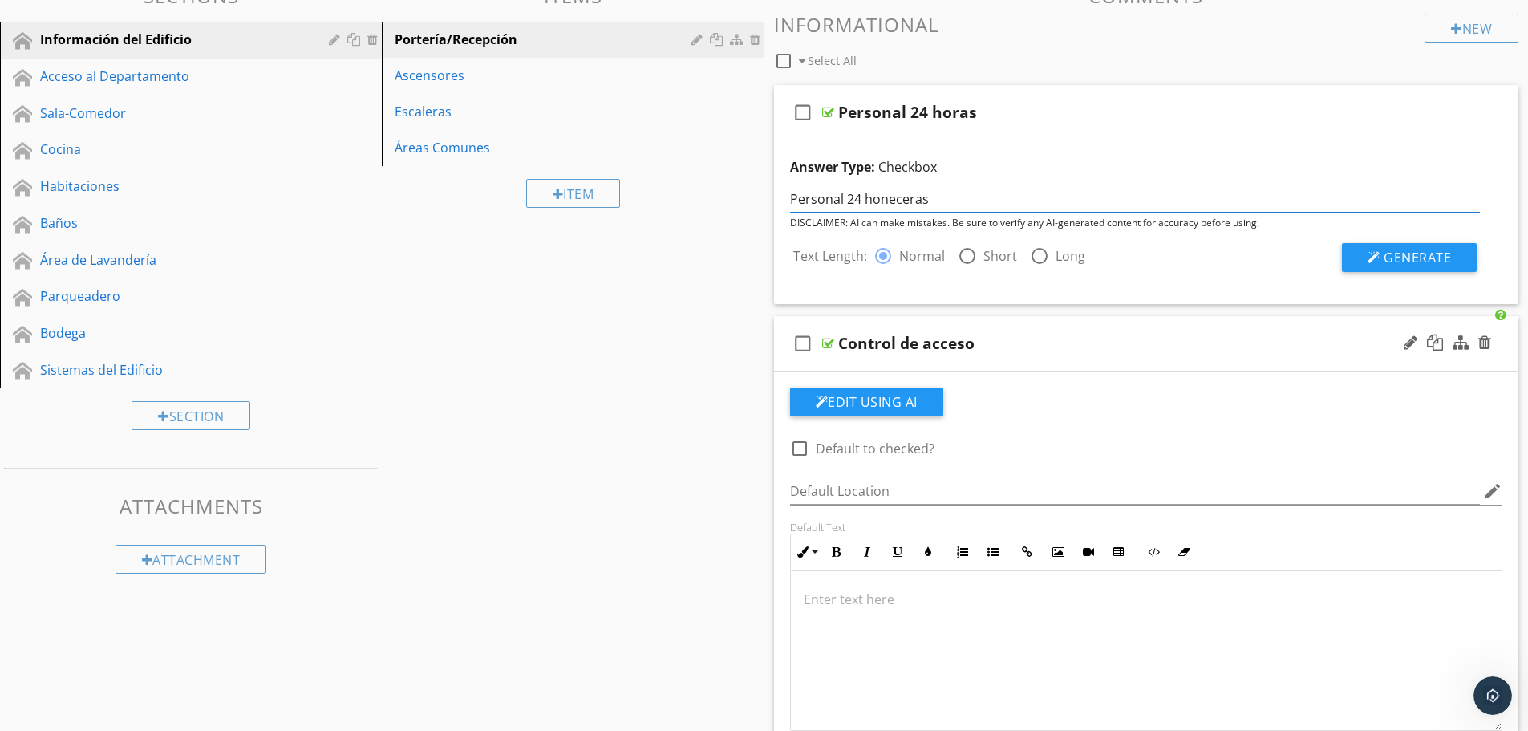
scroll to position [0, 0]
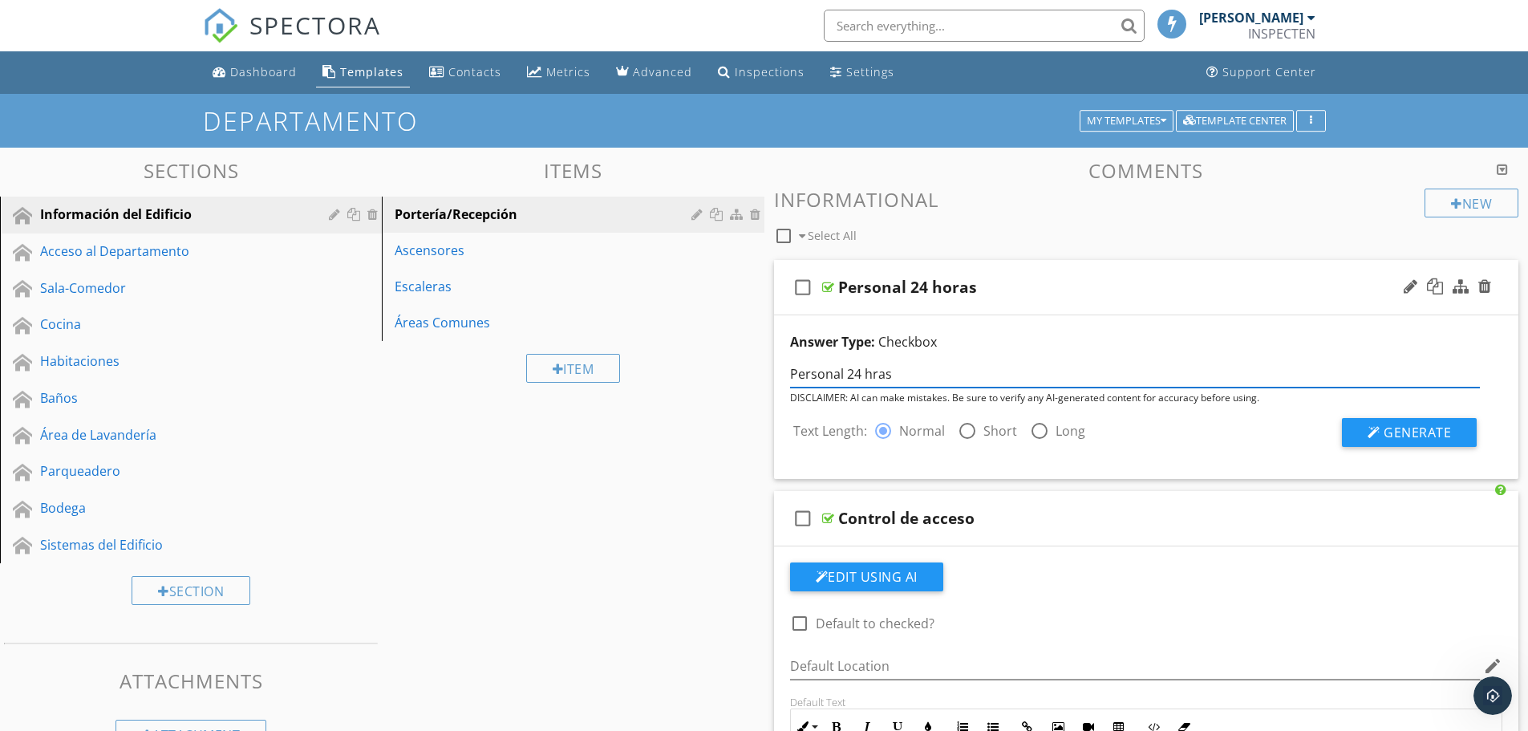
type input "Personal 24 horas"
click at [1399, 435] on span "Generate" at bounding box center [1416, 432] width 67 height 18
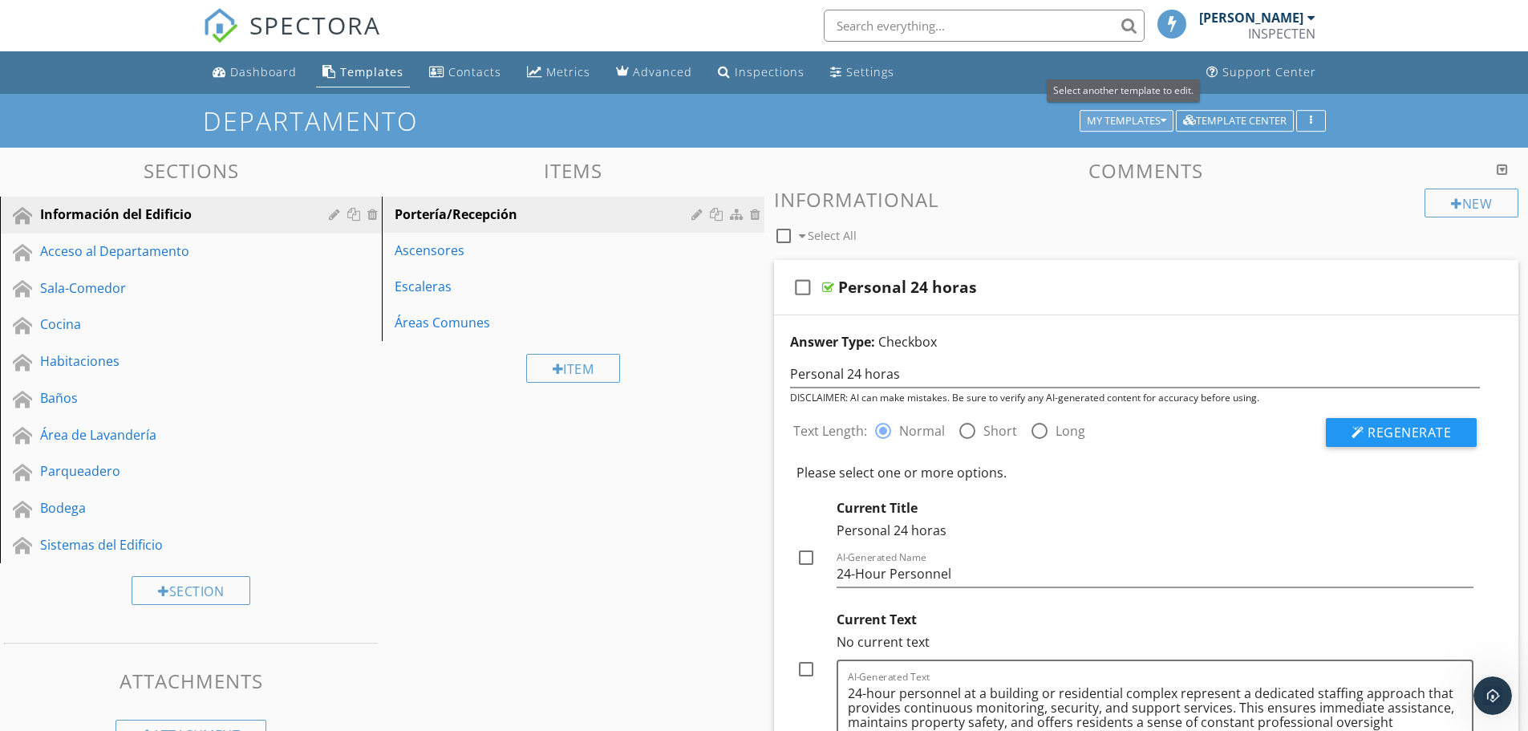
click at [1156, 118] on div "My Templates" at bounding box center [1126, 120] width 79 height 11
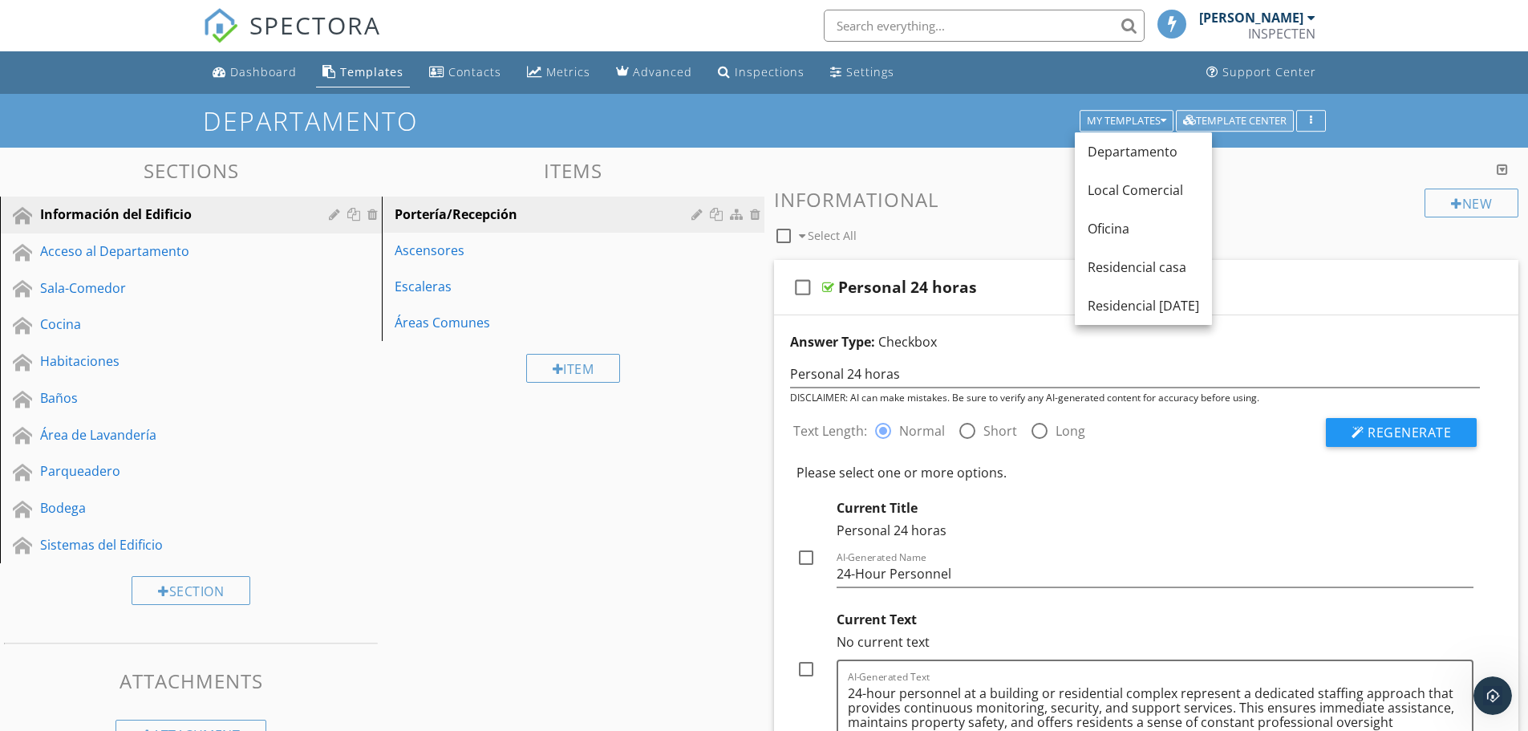
click at [1249, 129] on button "Template Center" at bounding box center [1235, 121] width 118 height 22
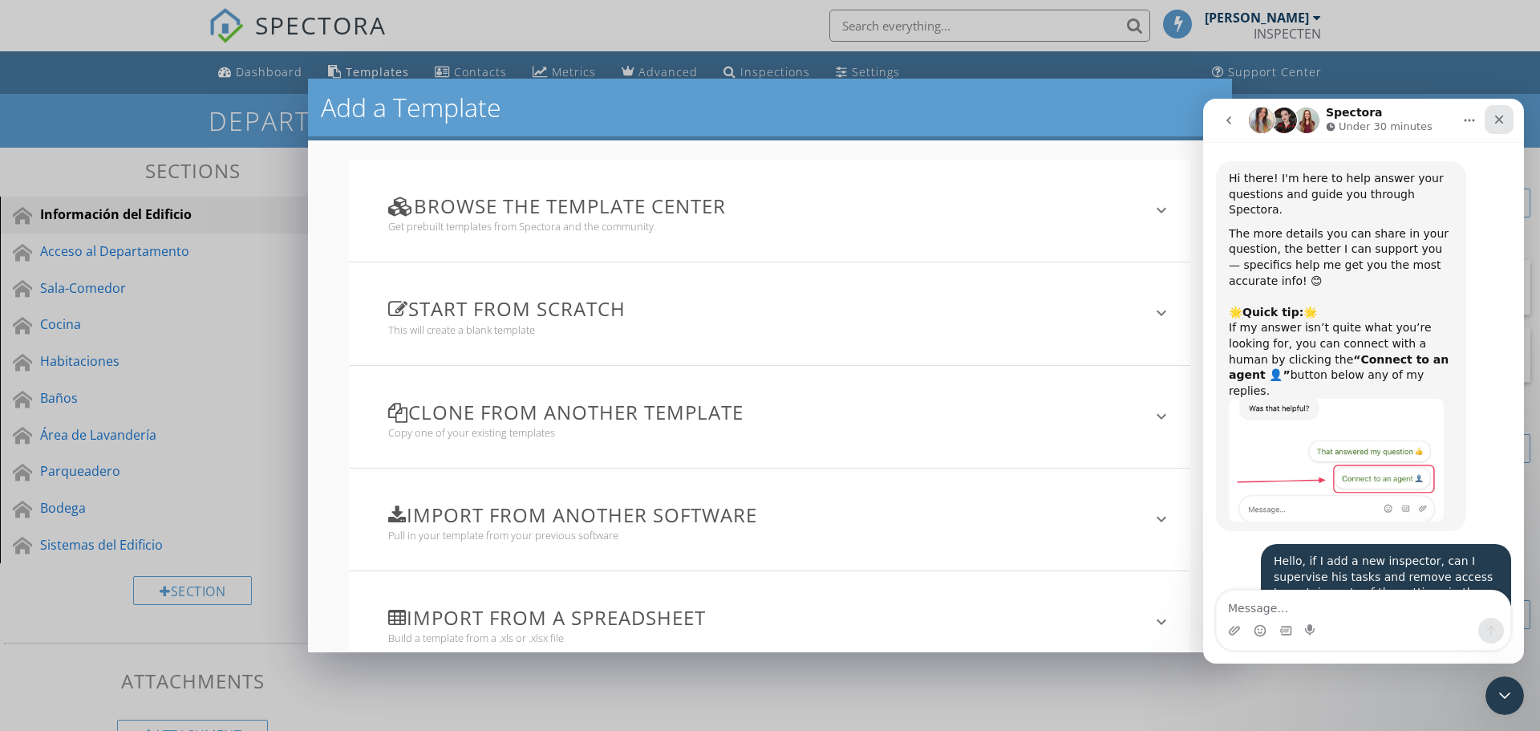
scroll to position [4311, 0]
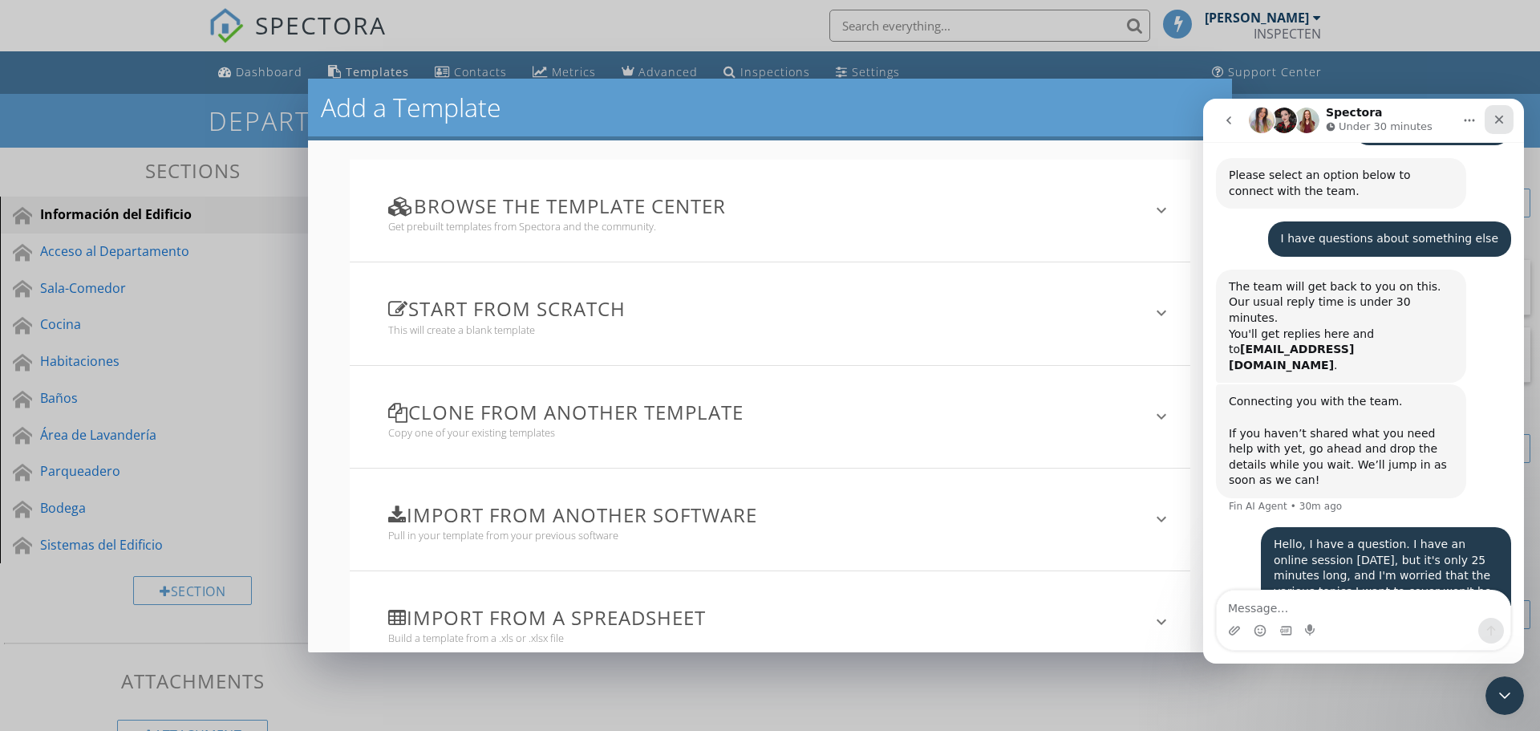
click at [1505, 121] on icon "Close" at bounding box center [1499, 119] width 13 height 13
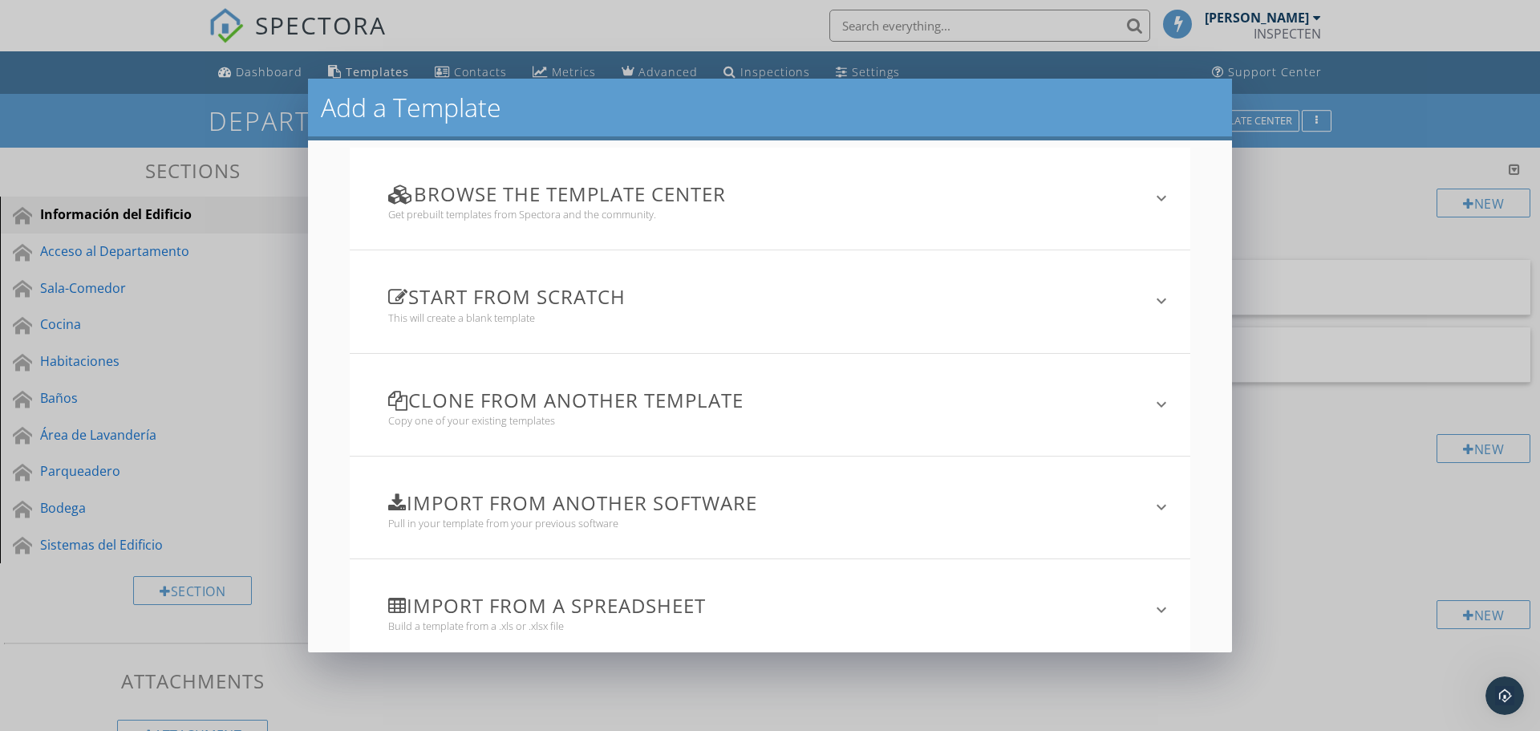
scroll to position [0, 0]
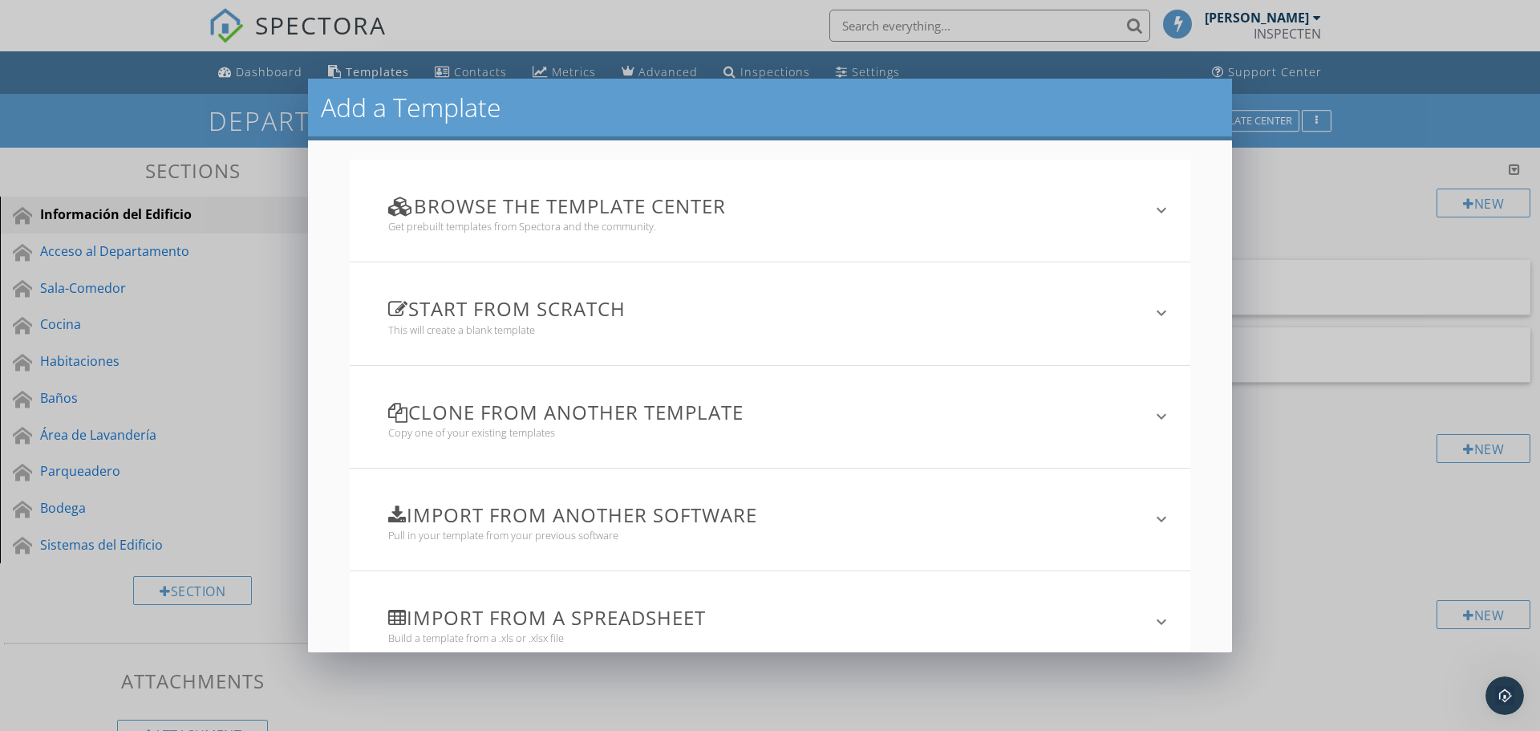
click at [575, 302] on h3 "Start from scratch" at bounding box center [760, 309] width 745 height 22
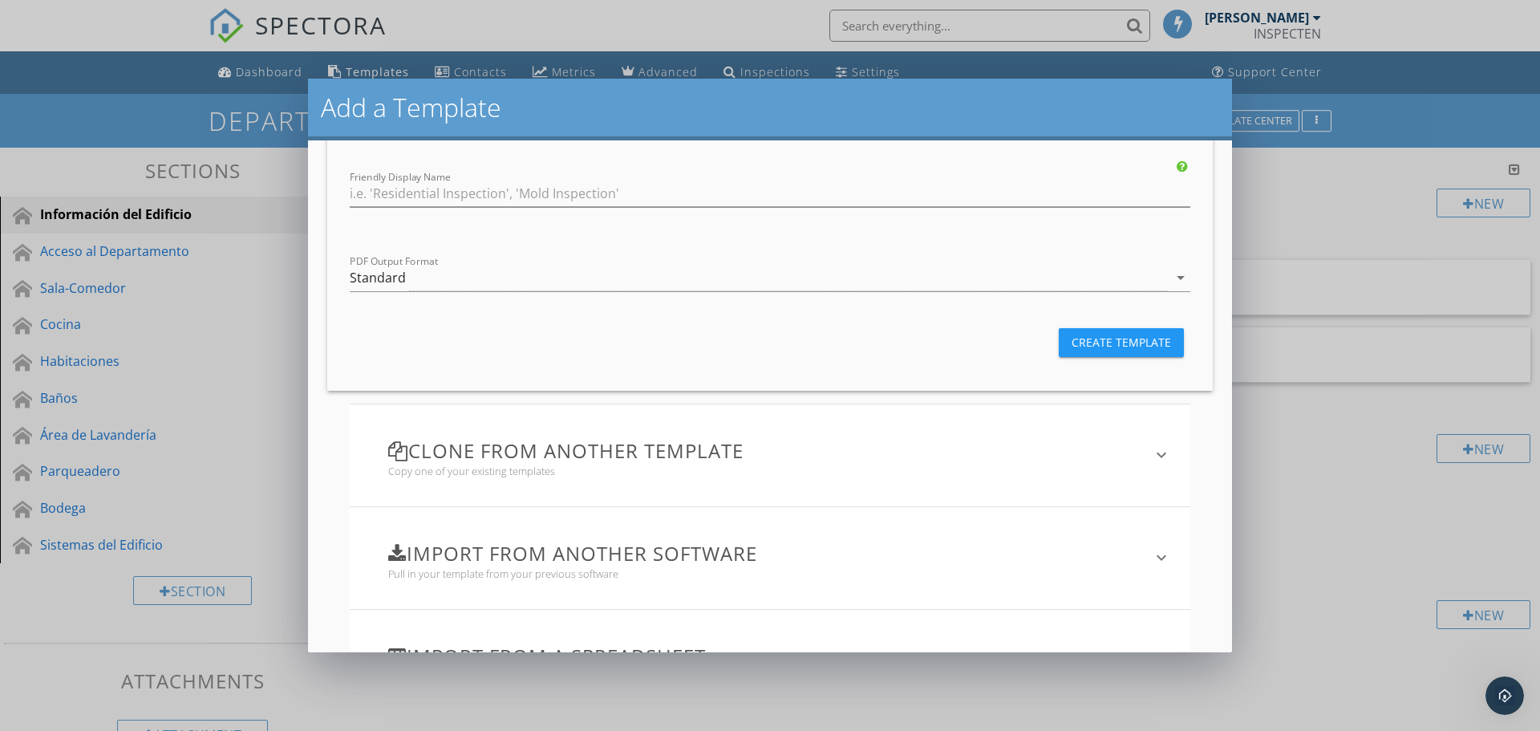
scroll to position [401, 0]
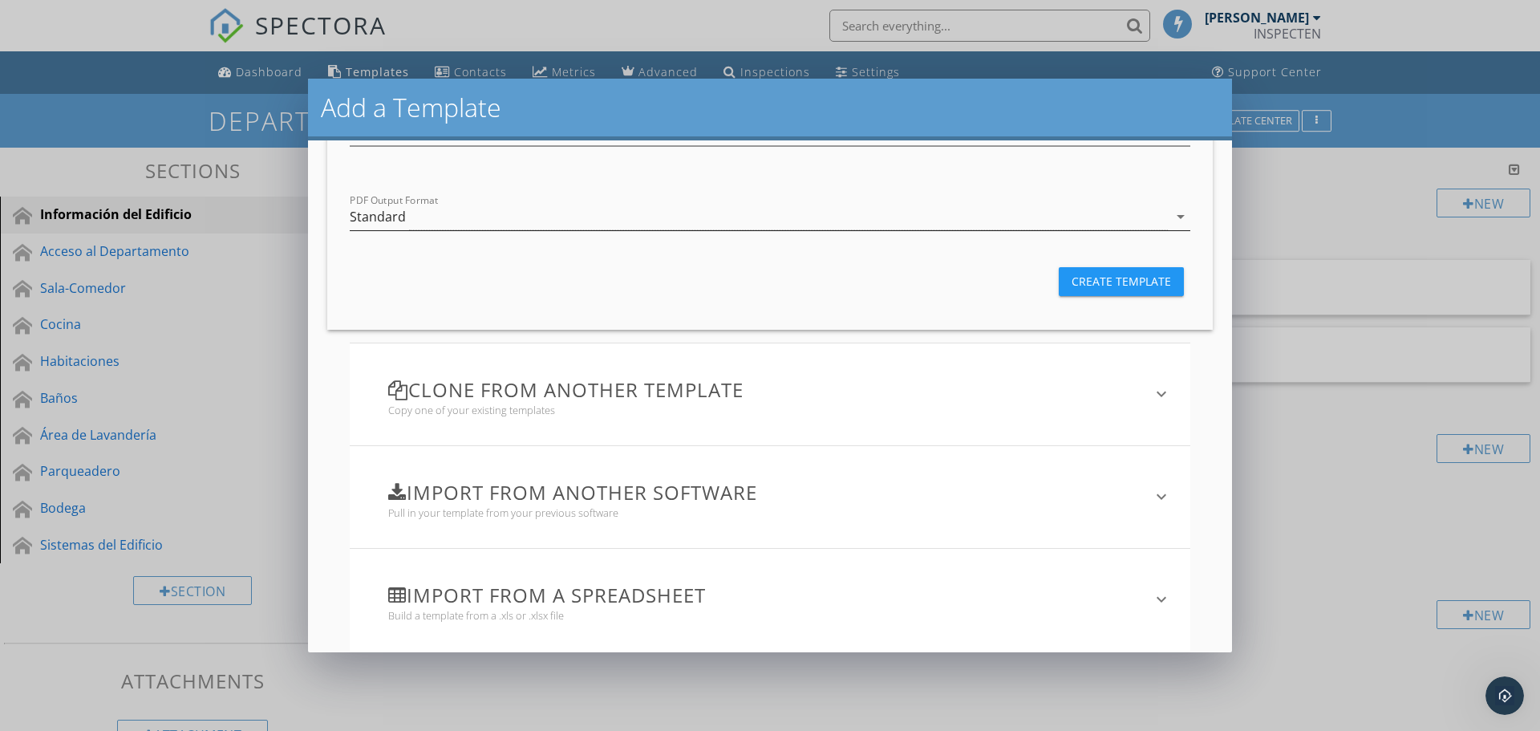
click at [519, 221] on div "Standard" at bounding box center [759, 217] width 818 height 26
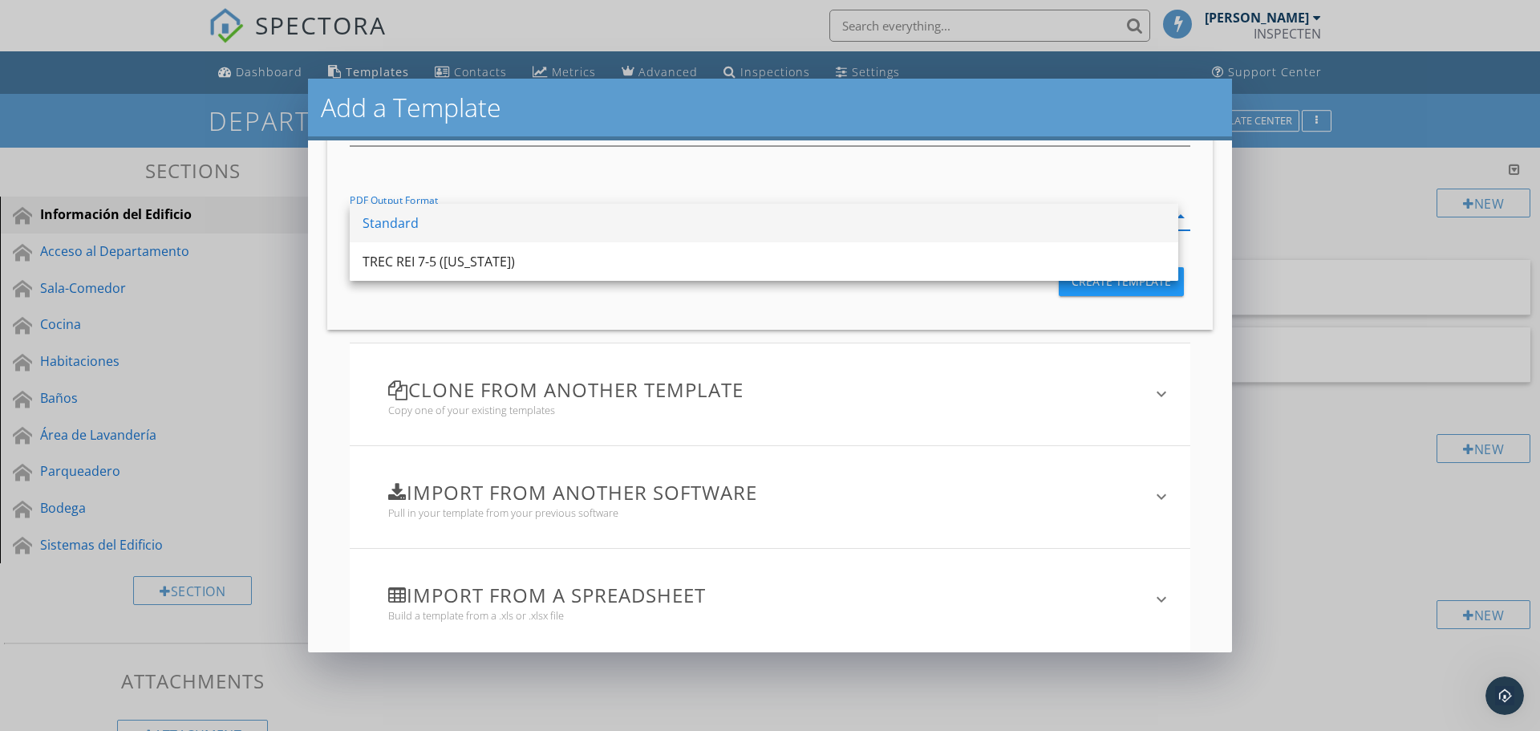
click at [518, 221] on div "Standard" at bounding box center [764, 222] width 803 height 19
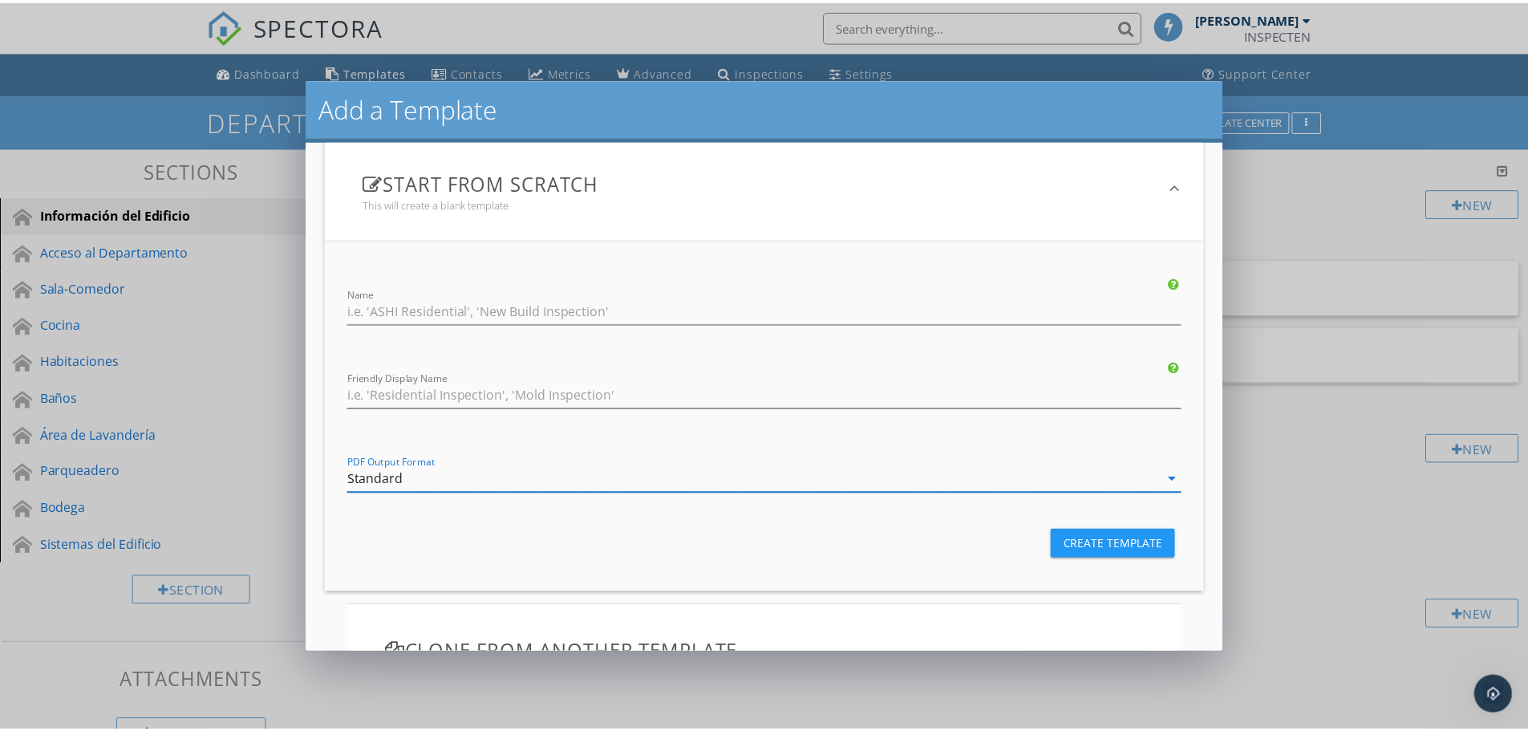
scroll to position [160, 0]
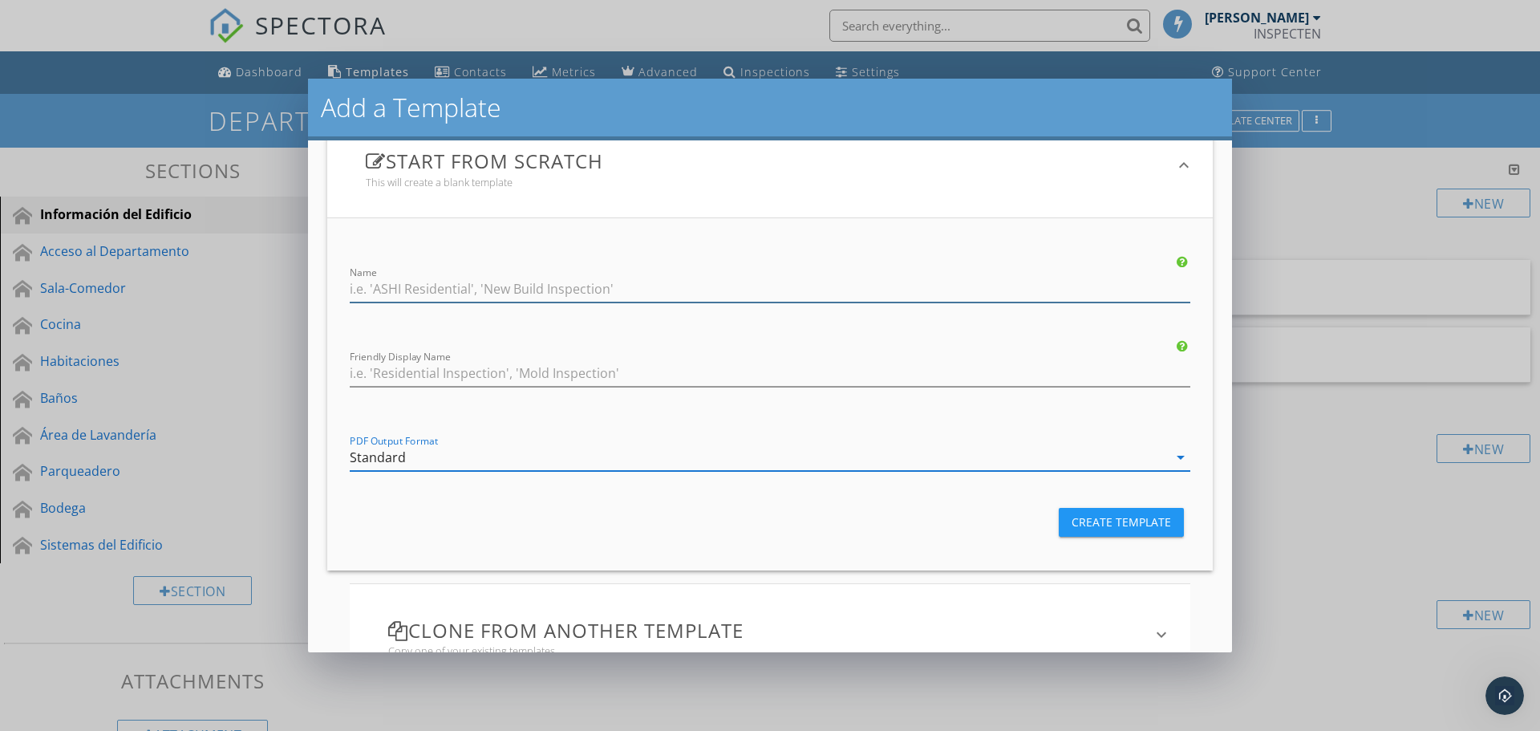
click at [462, 281] on input "Name" at bounding box center [770, 289] width 841 height 26
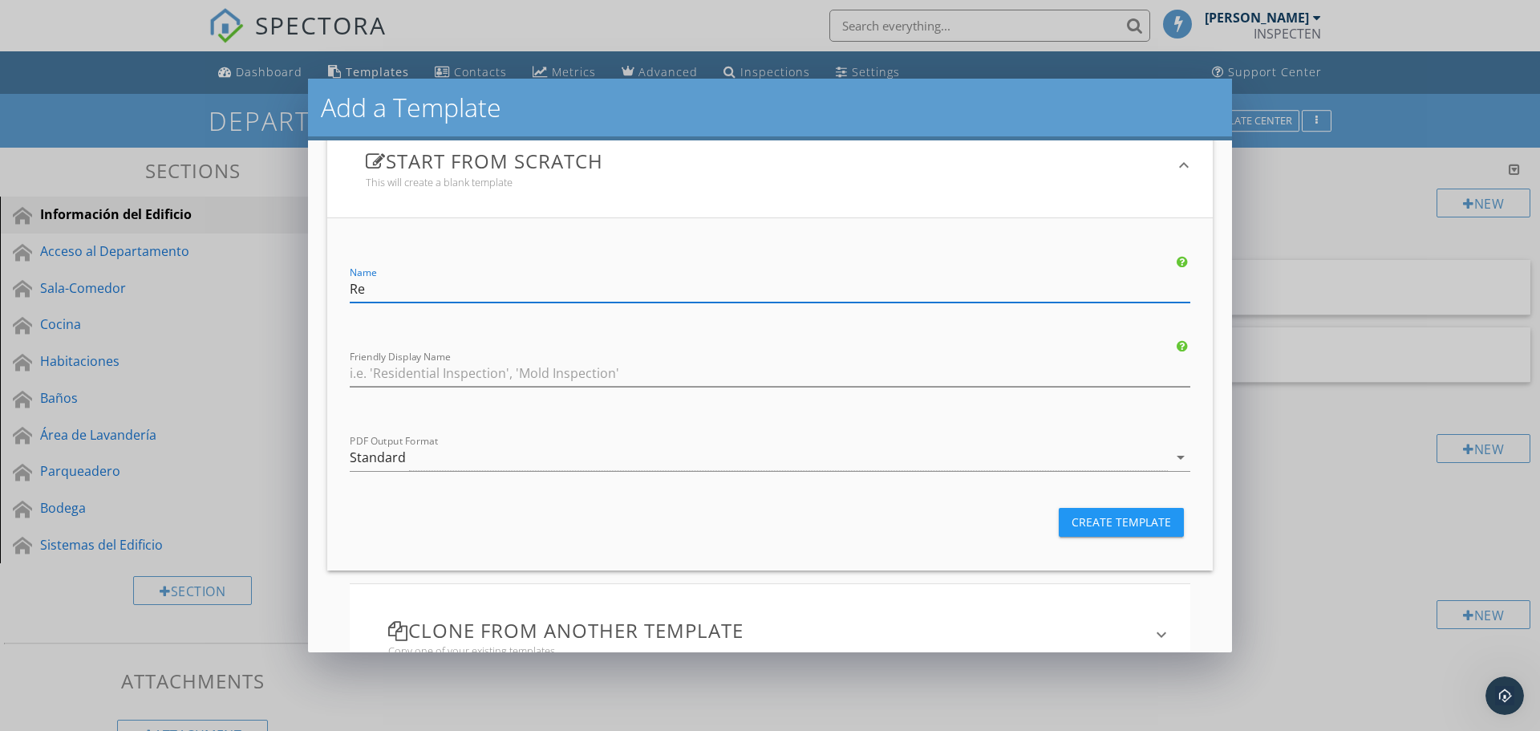
type input "R"
type input "Inspeccion Residencial"
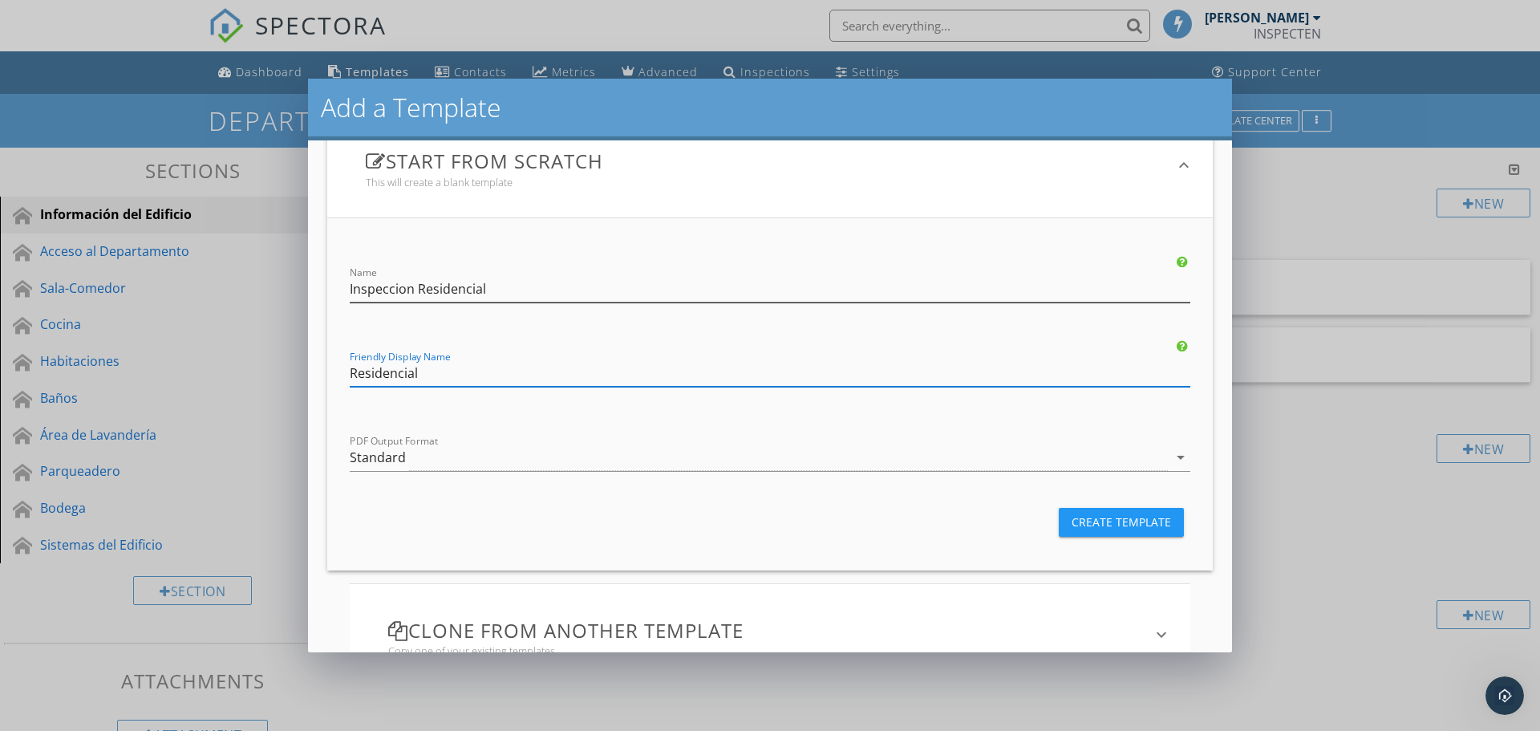
type input "Residencial"
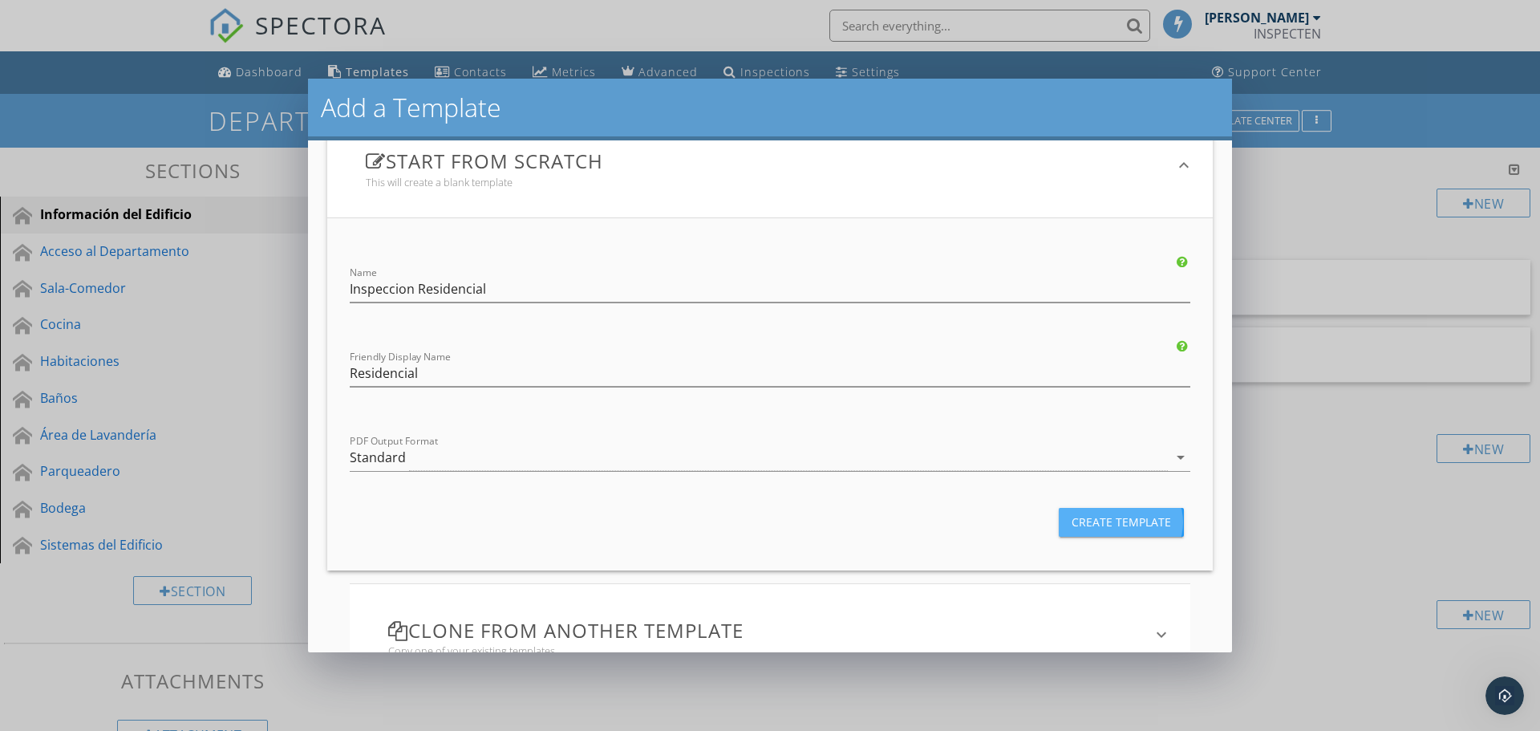
click at [1091, 533] on button "Create Template" at bounding box center [1121, 522] width 125 height 29
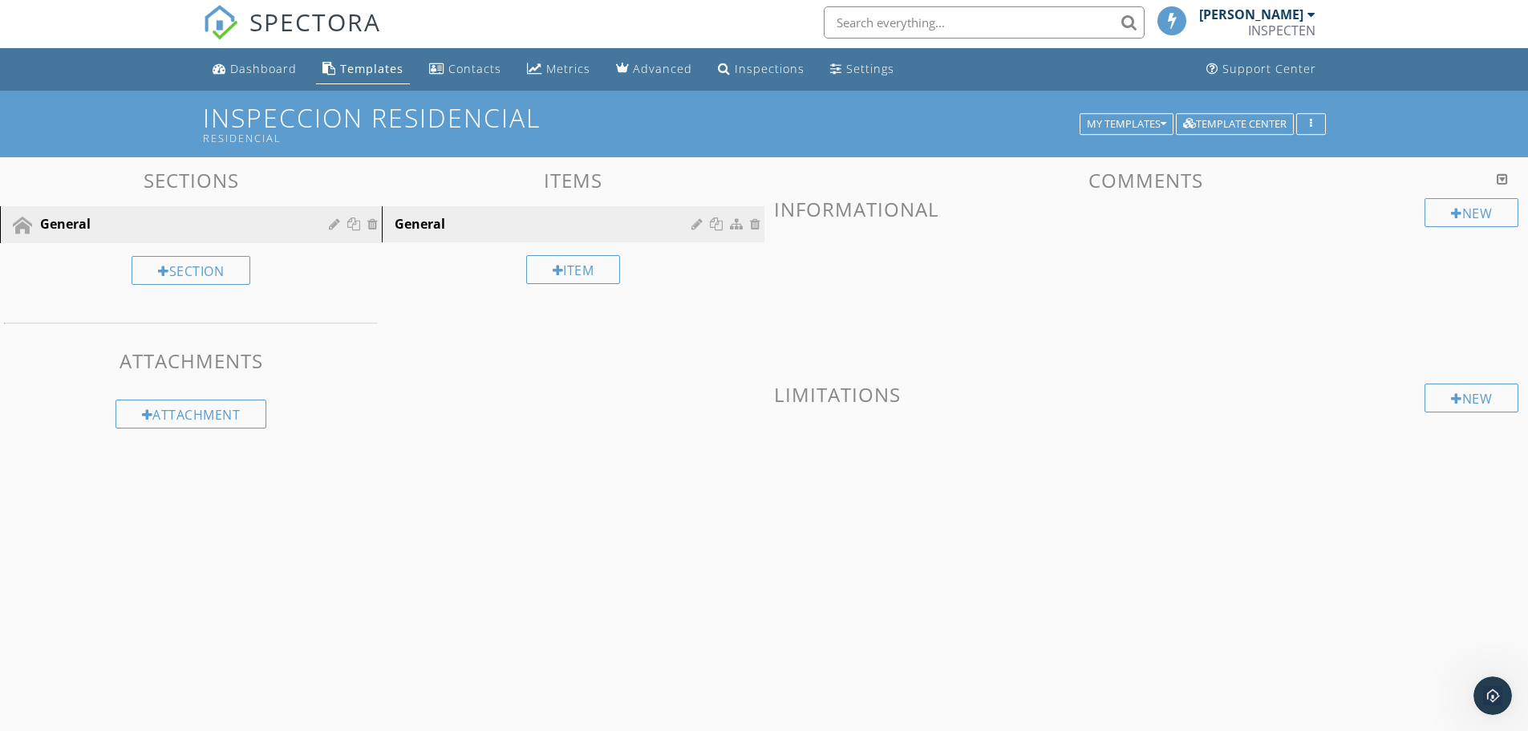
scroll to position [0, 0]
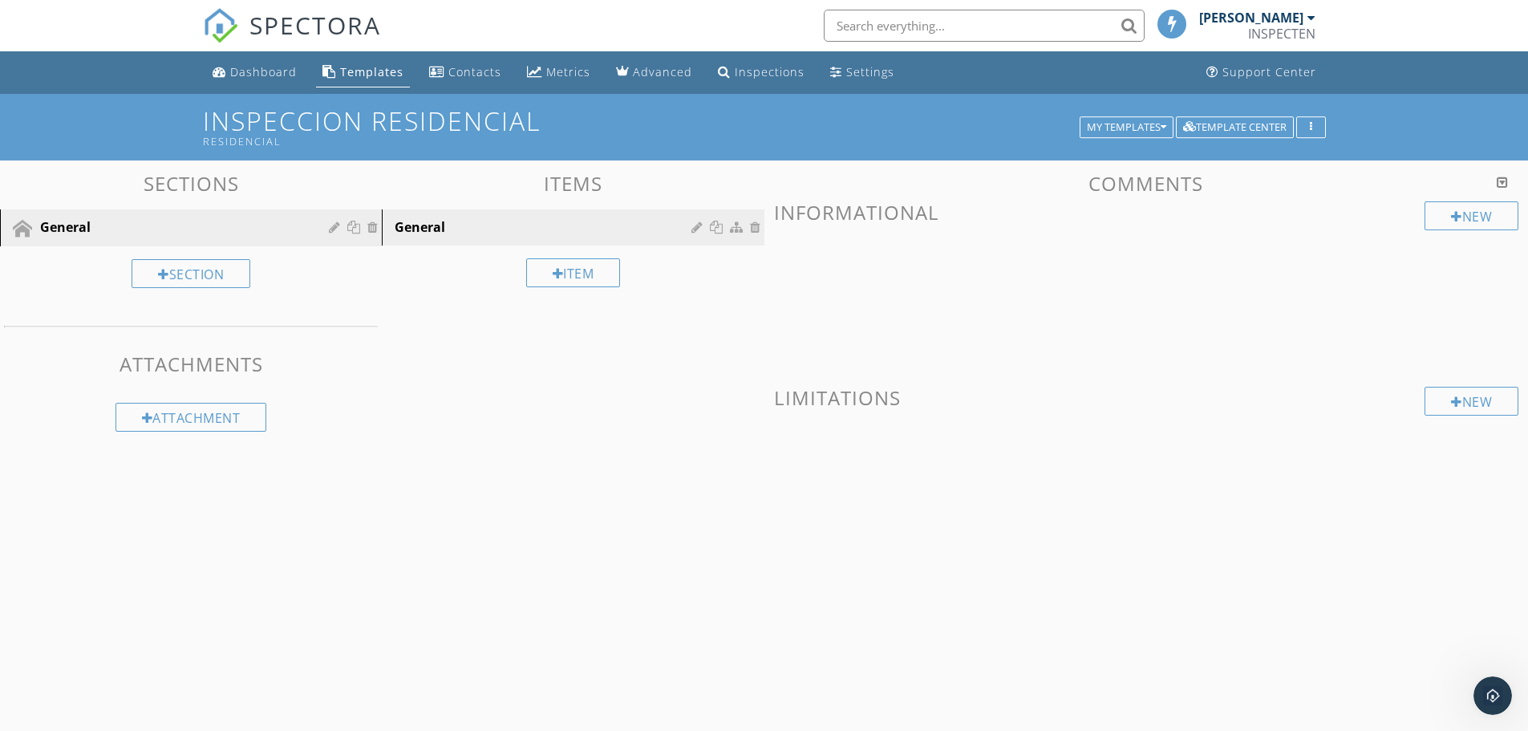
click at [857, 214] on h3 "Informational" at bounding box center [1146, 212] width 745 height 22
click at [858, 201] on h3 "Informational" at bounding box center [1146, 212] width 745 height 22
click at [962, 220] on h3 "Informational" at bounding box center [1146, 212] width 745 height 22
drag, startPoint x: 1008, startPoint y: 273, endPoint x: 1115, endPoint y: 211, distance: 123.3
click at [1015, 271] on span at bounding box center [1146, 295] width 745 height 80
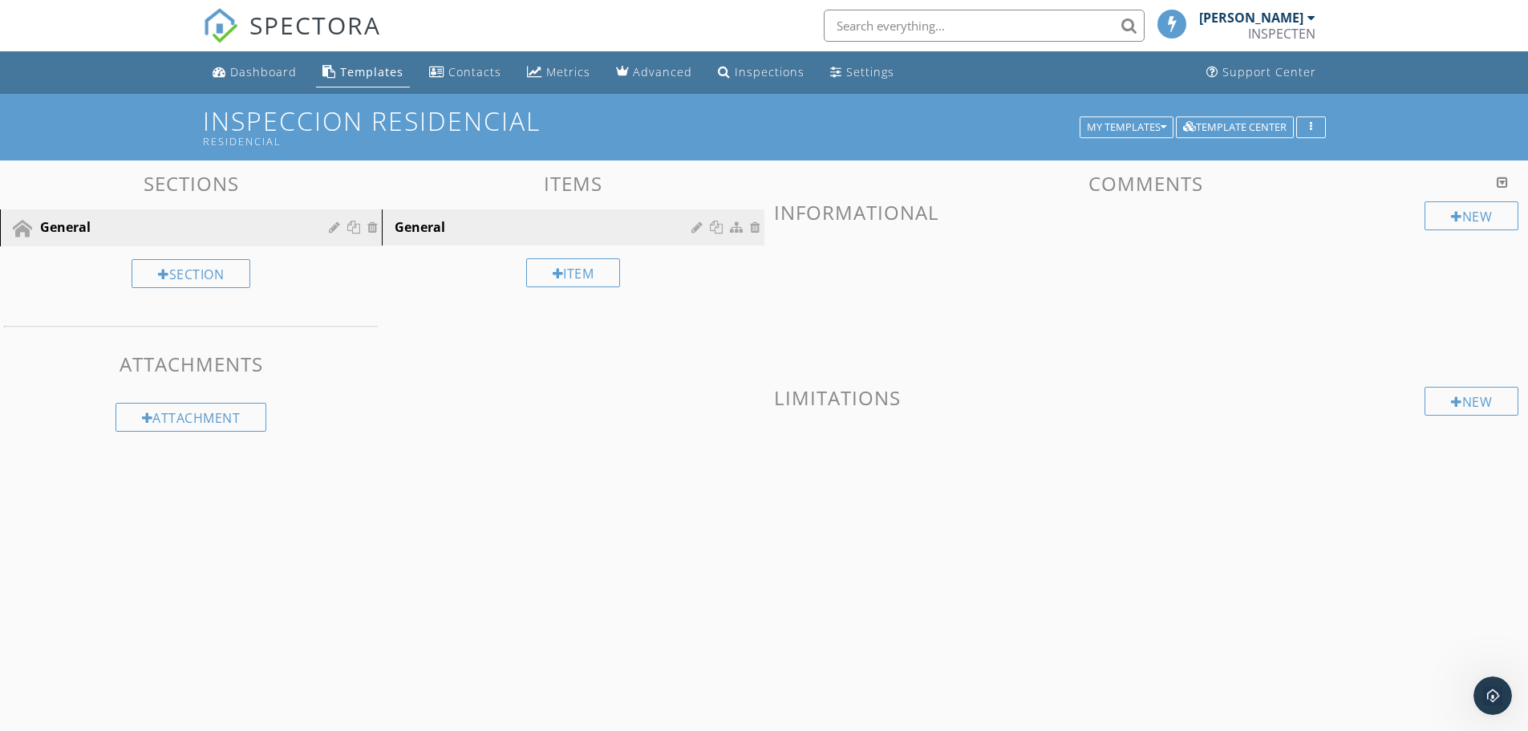
click at [1136, 174] on h3 "Comments" at bounding box center [1146, 183] width 745 height 22
click at [1501, 180] on div at bounding box center [1502, 182] width 11 height 13
click at [1302, 129] on button "button" at bounding box center [1311, 127] width 30 height 22
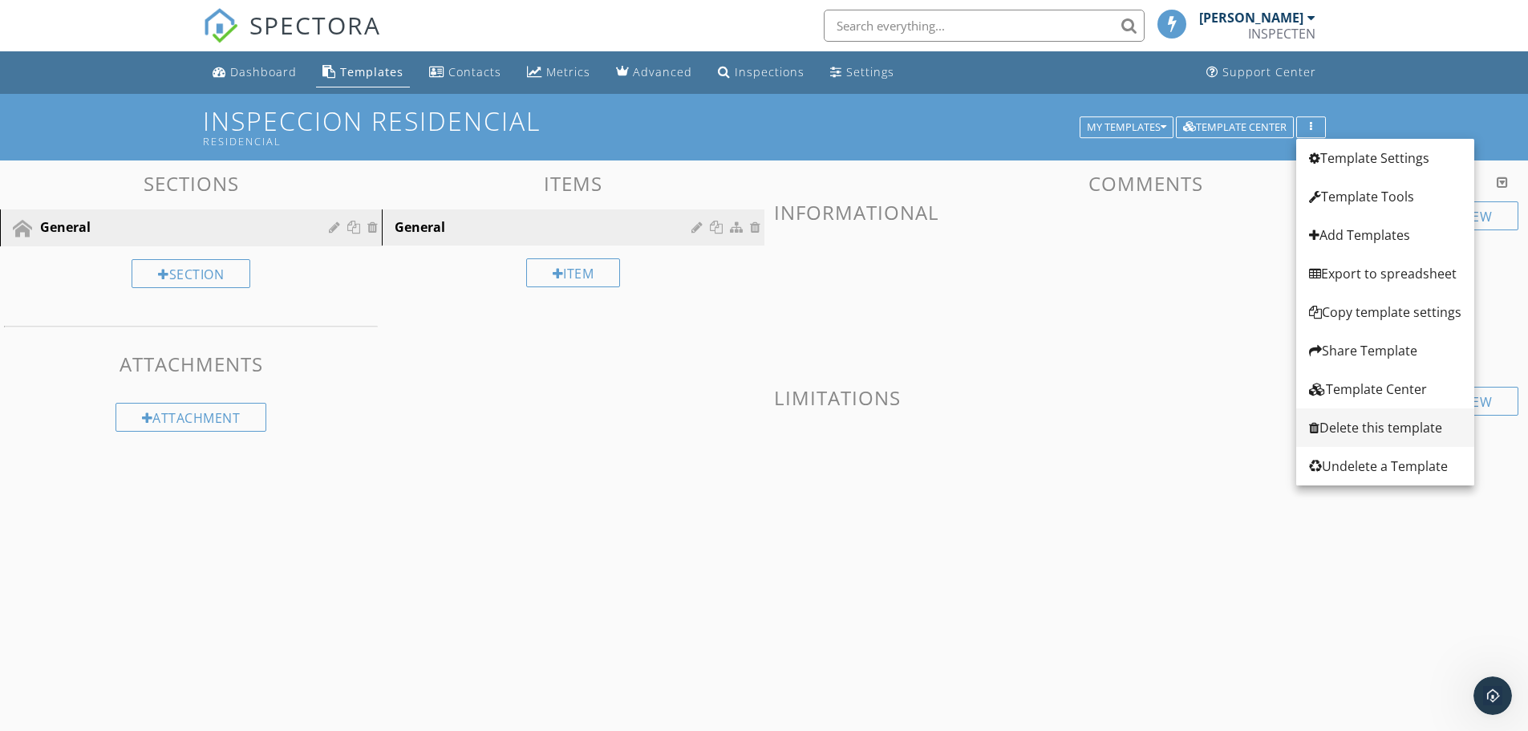
click at [1374, 428] on div "Delete this template" at bounding box center [1385, 427] width 152 height 19
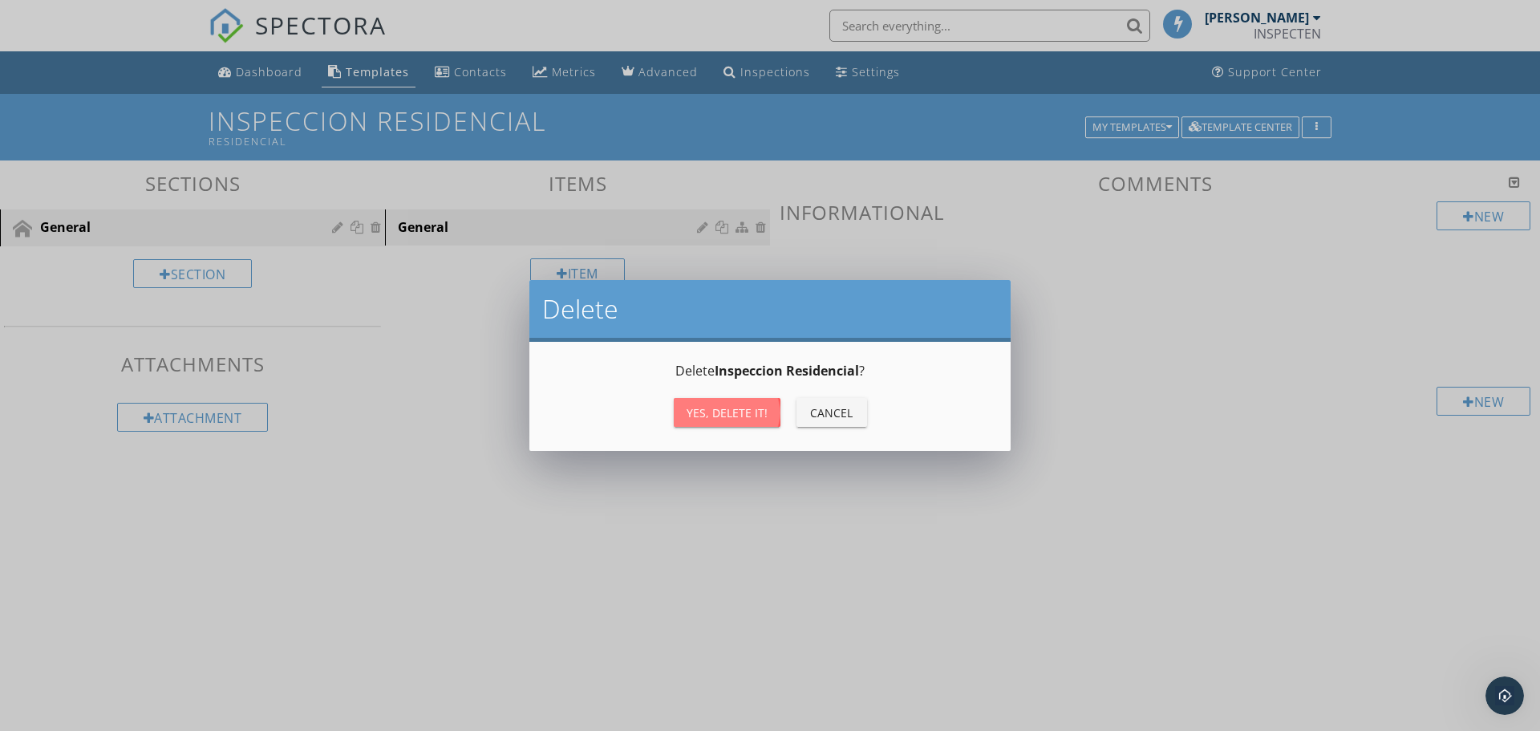
click at [703, 412] on div "Yes, Delete it!" at bounding box center [727, 412] width 81 height 17
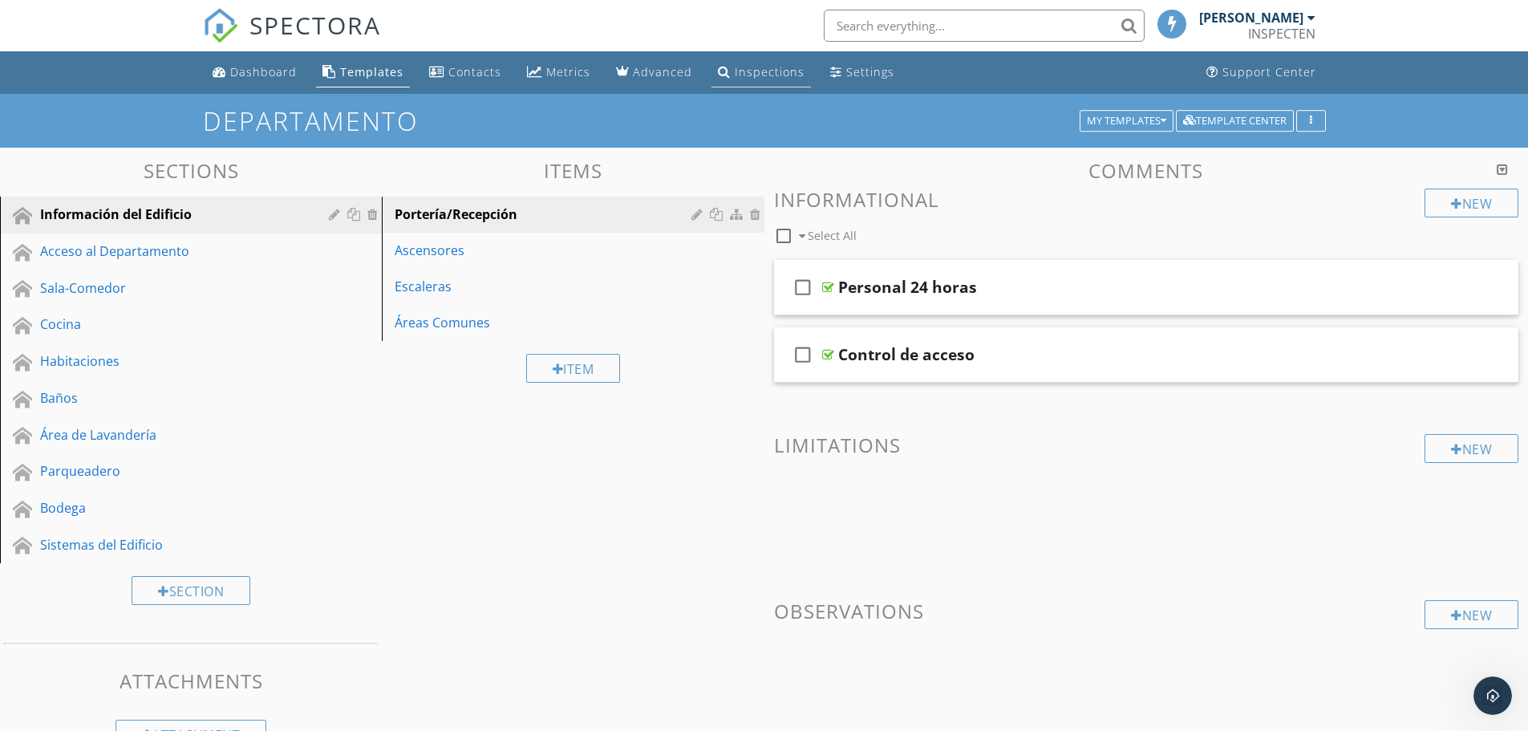
click at [734, 81] on link "Inspections" at bounding box center [760, 73] width 99 height 30
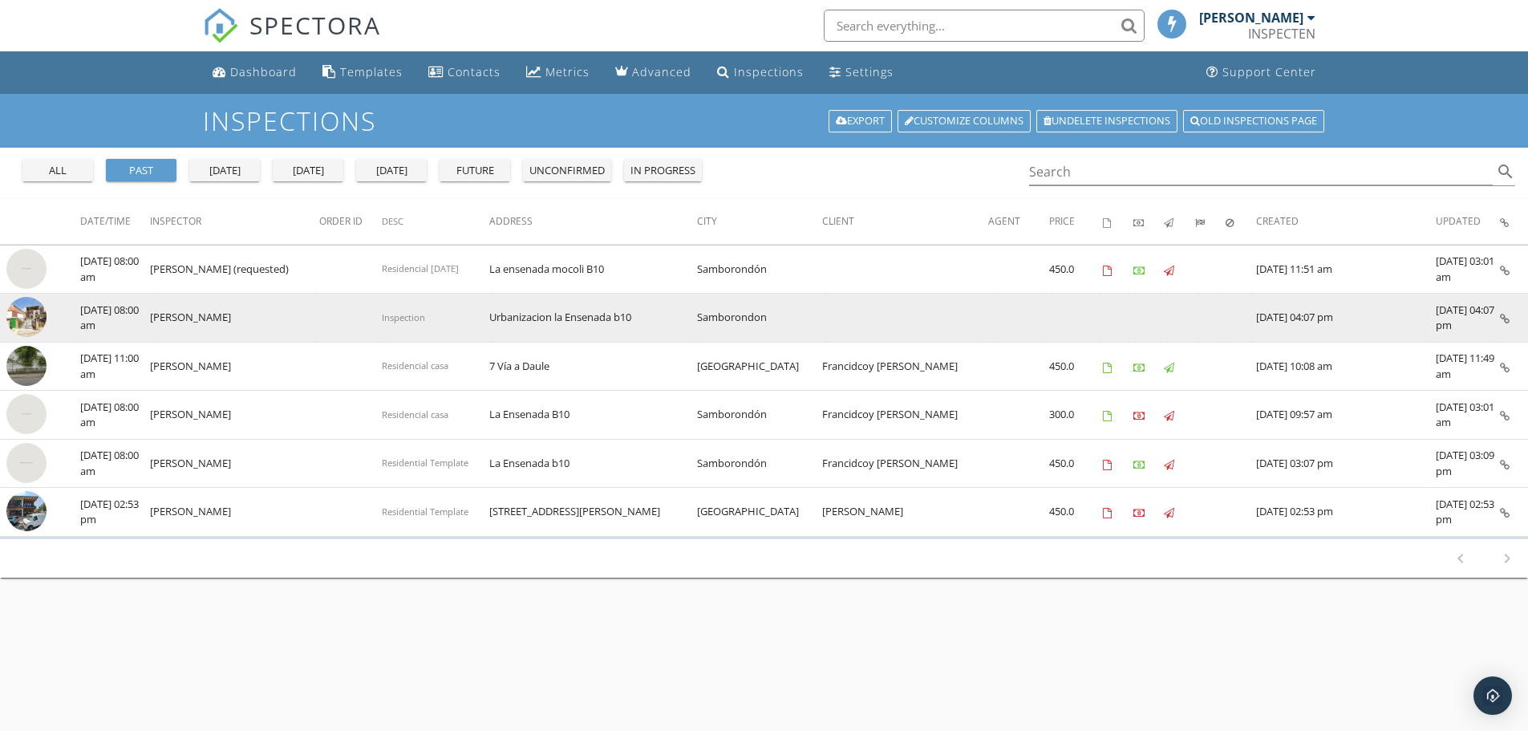
click at [1505, 317] on icon at bounding box center [1505, 319] width 10 height 10
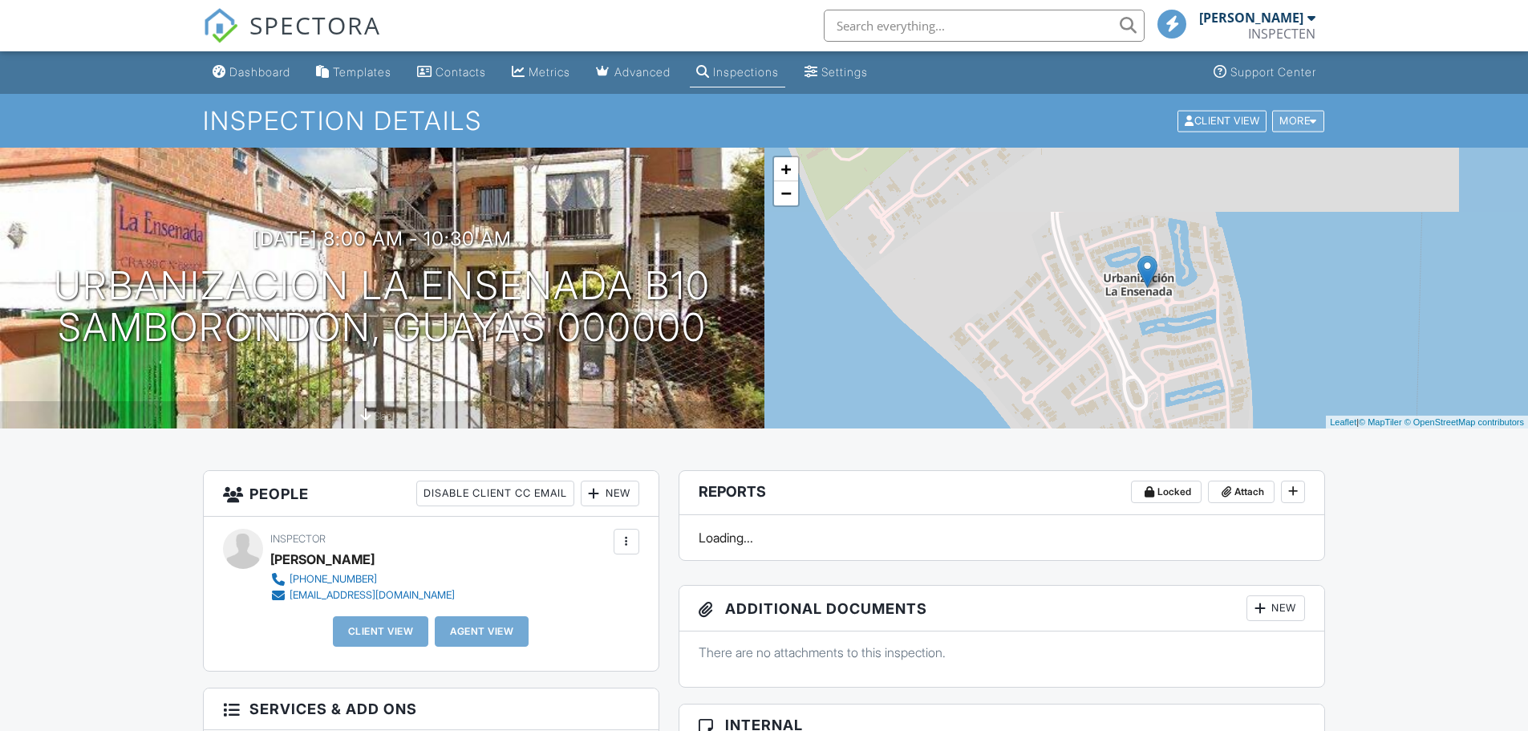
click at [1314, 125] on div at bounding box center [1313, 120] width 7 height 10
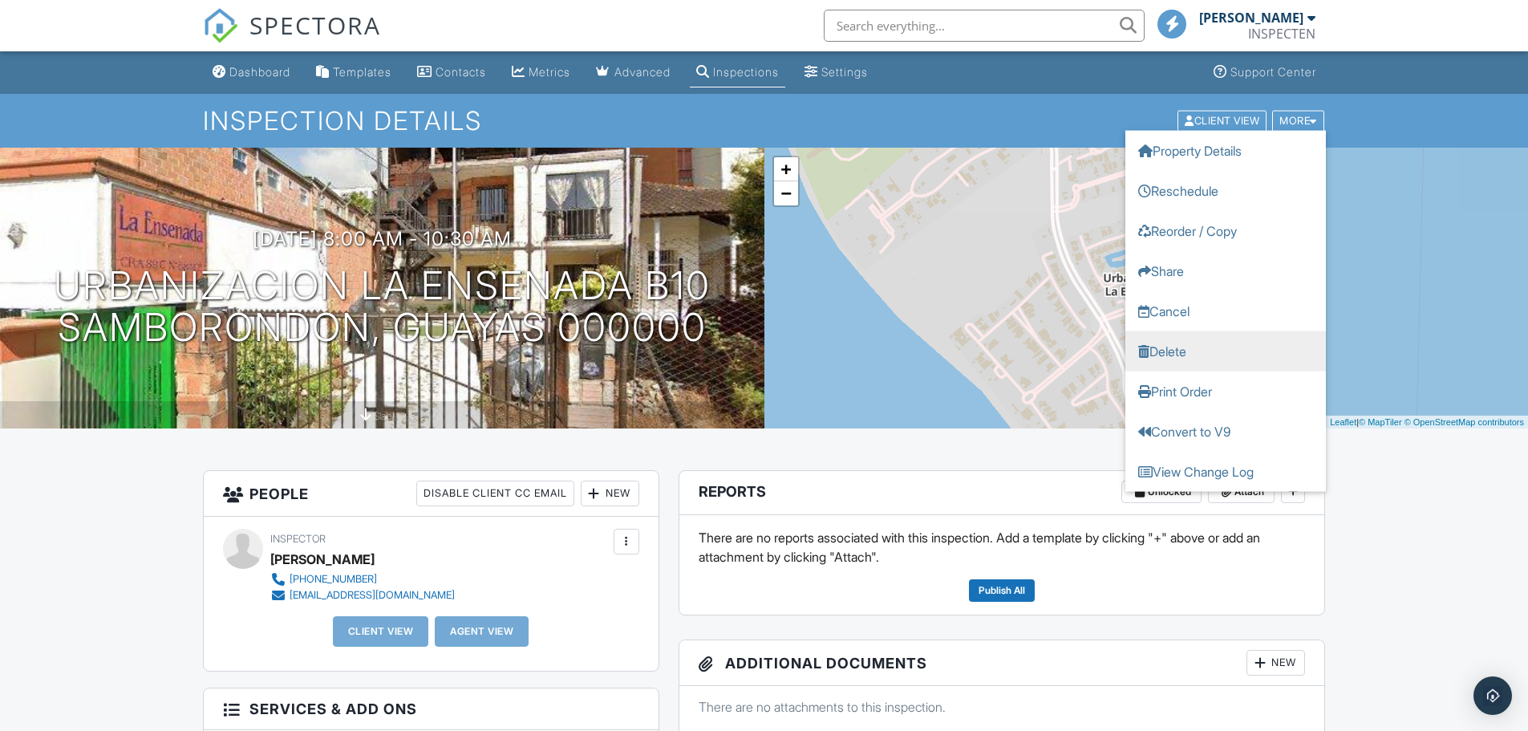
click at [1185, 354] on link "Delete" at bounding box center [1225, 350] width 201 height 40
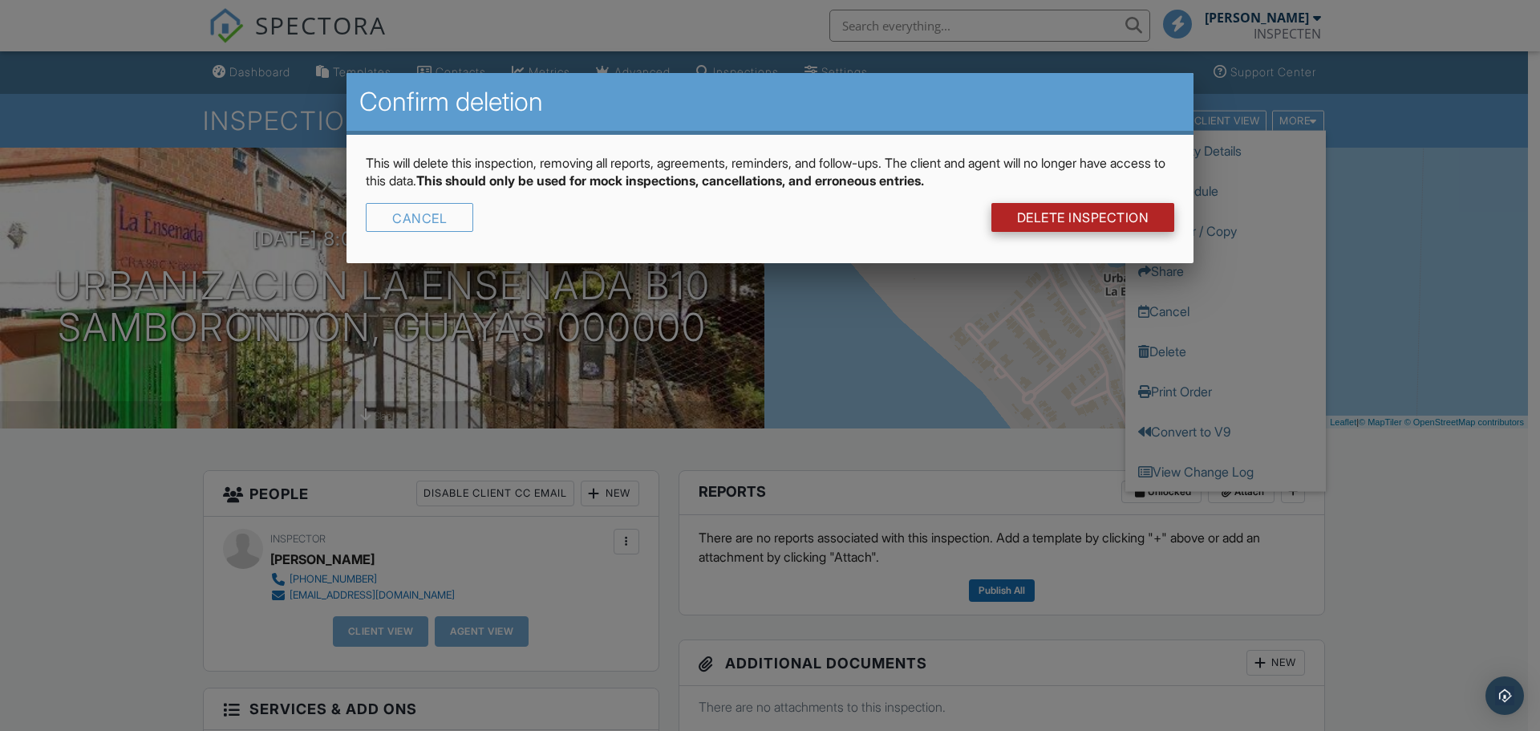
click at [1058, 222] on link "DELETE Inspection" at bounding box center [1083, 217] width 184 height 29
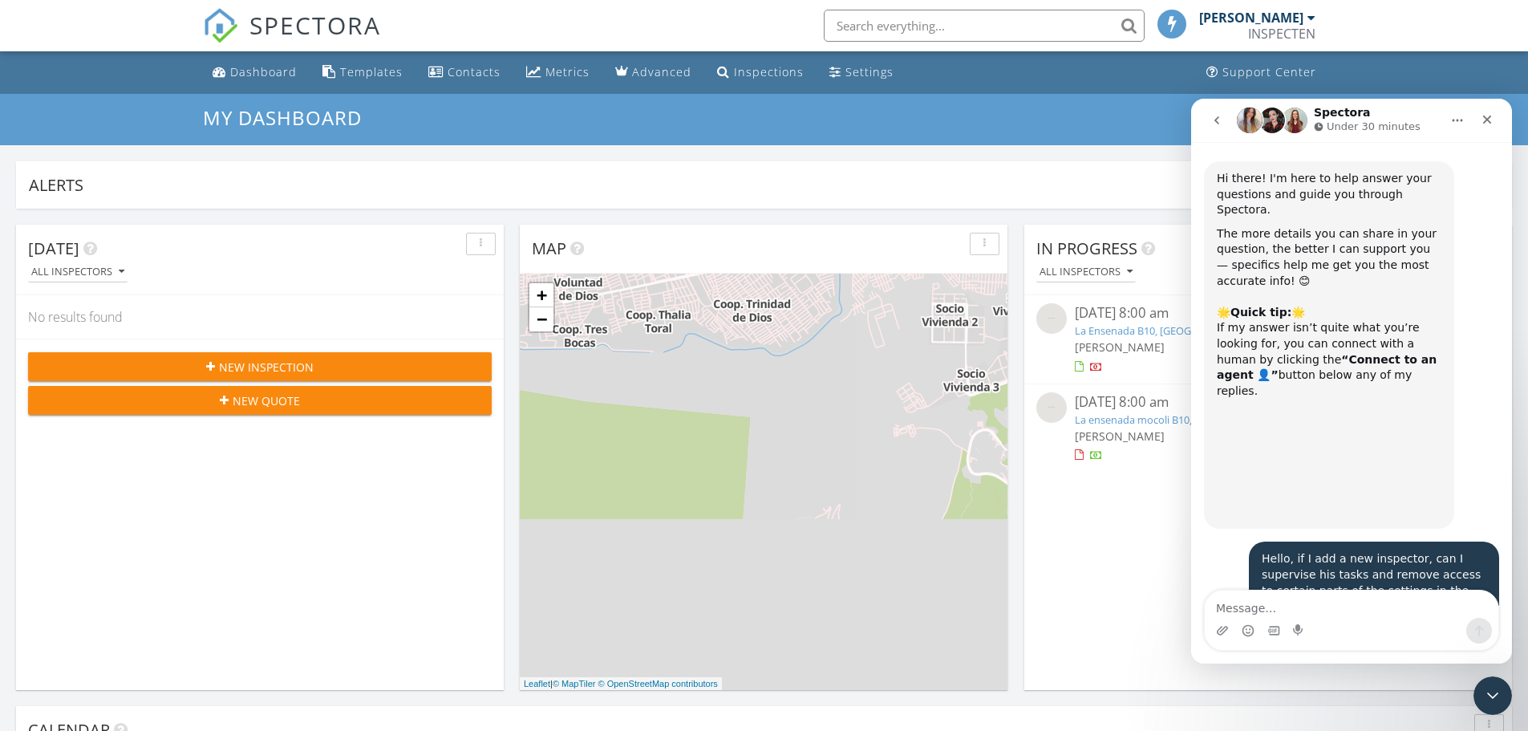
scroll to position [4311, 0]
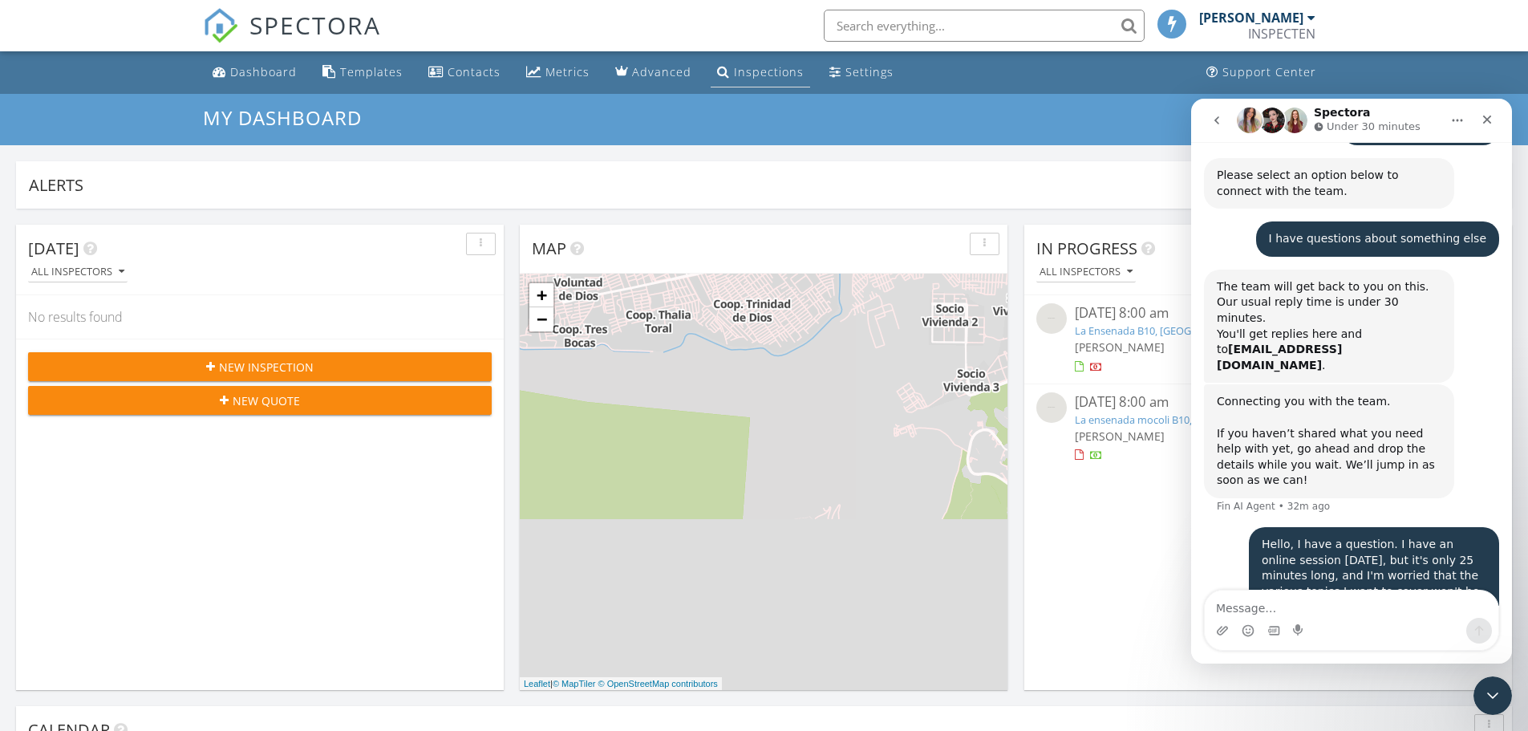
click at [739, 72] on div "Inspections" at bounding box center [769, 71] width 70 height 15
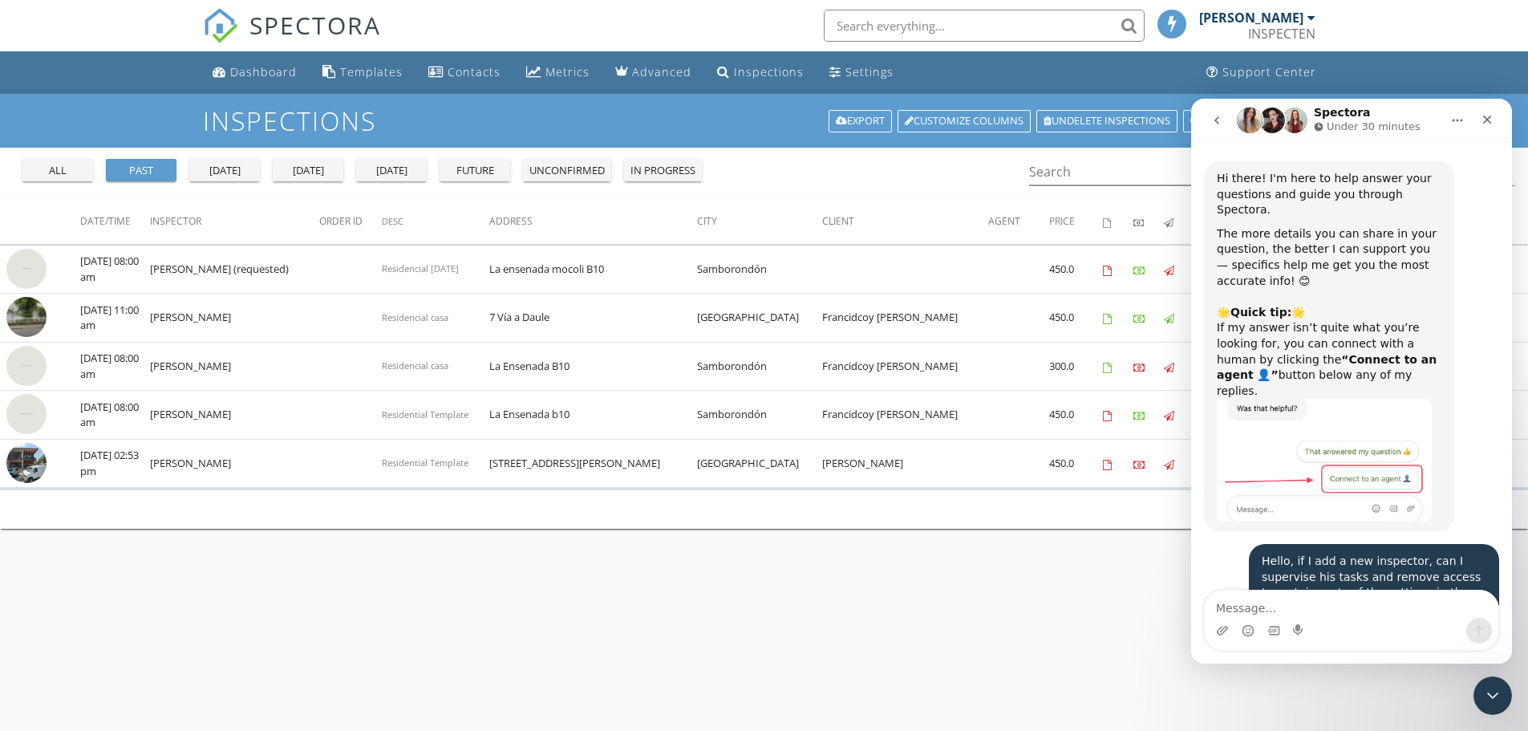
scroll to position [4311, 0]
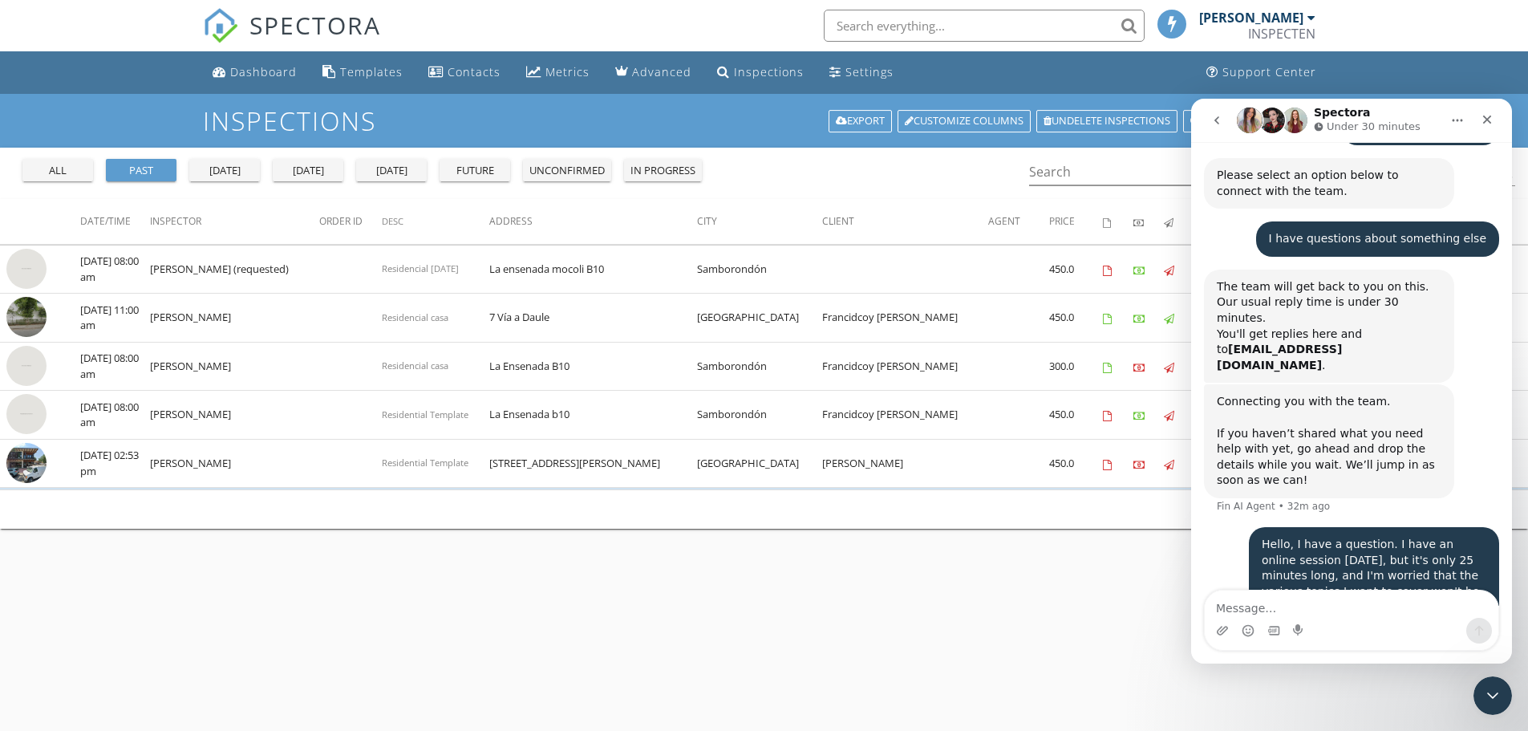
click at [1496, 117] on div "Close" at bounding box center [1486, 119] width 29 height 29
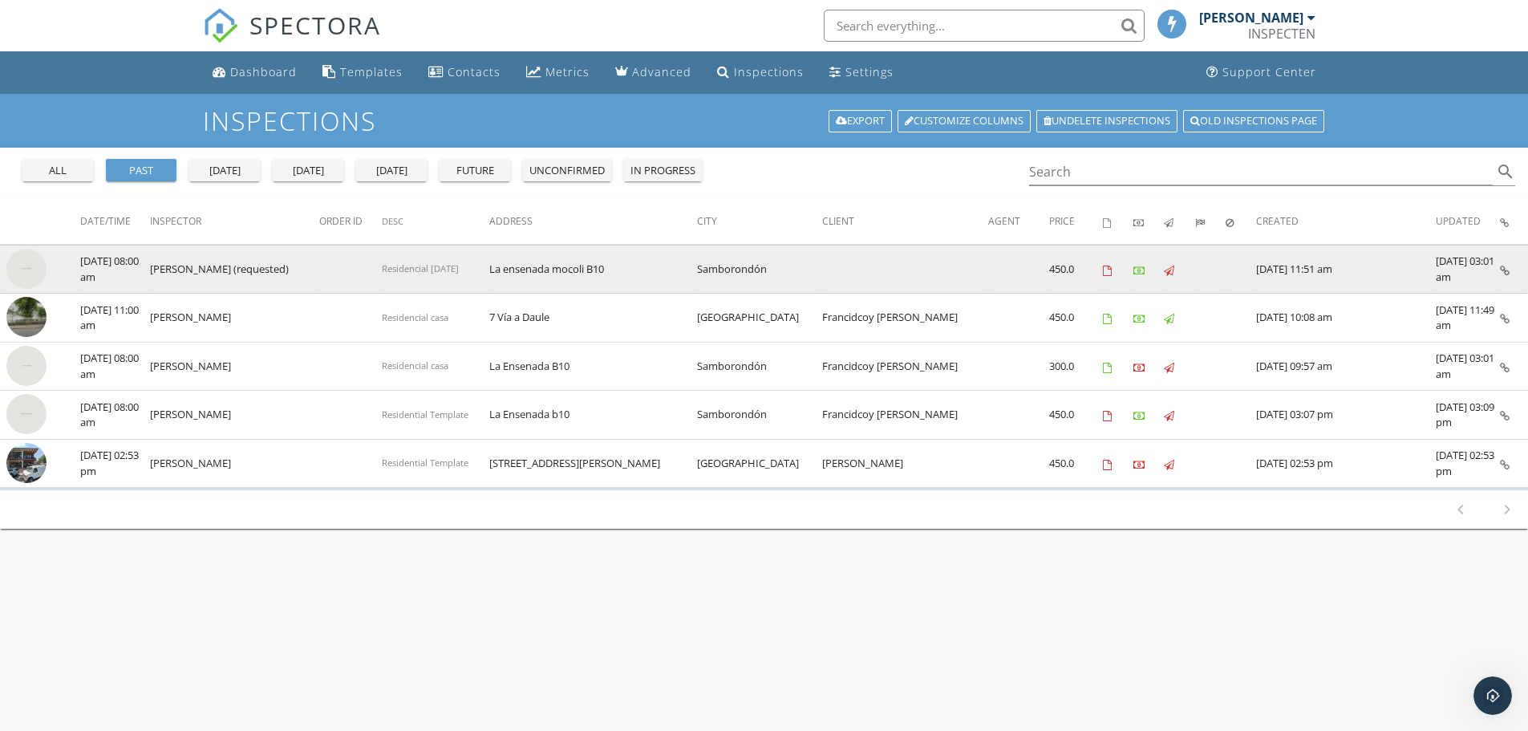
click at [1508, 267] on icon at bounding box center [1505, 270] width 10 height 10
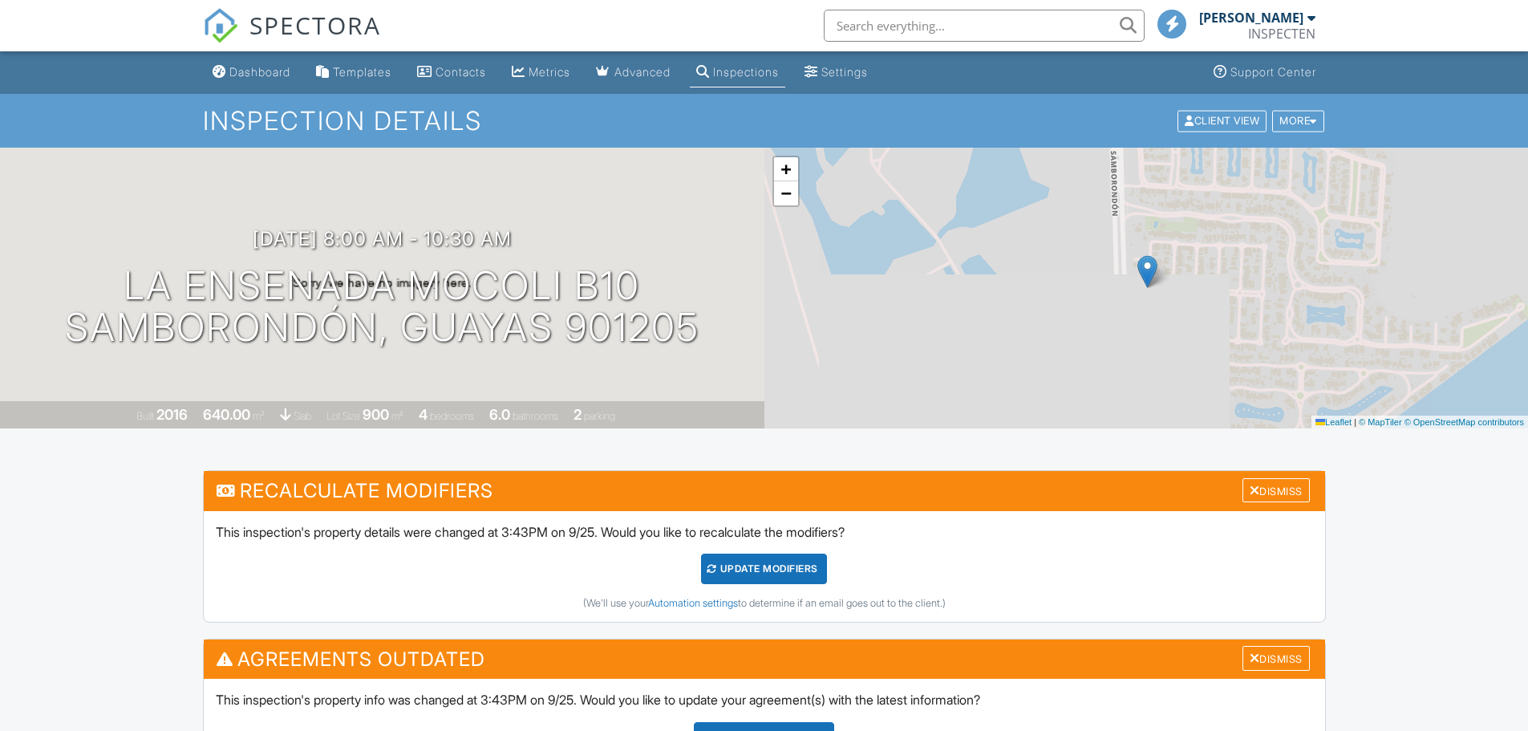
click at [1308, 119] on div "More" at bounding box center [1298, 121] width 52 height 22
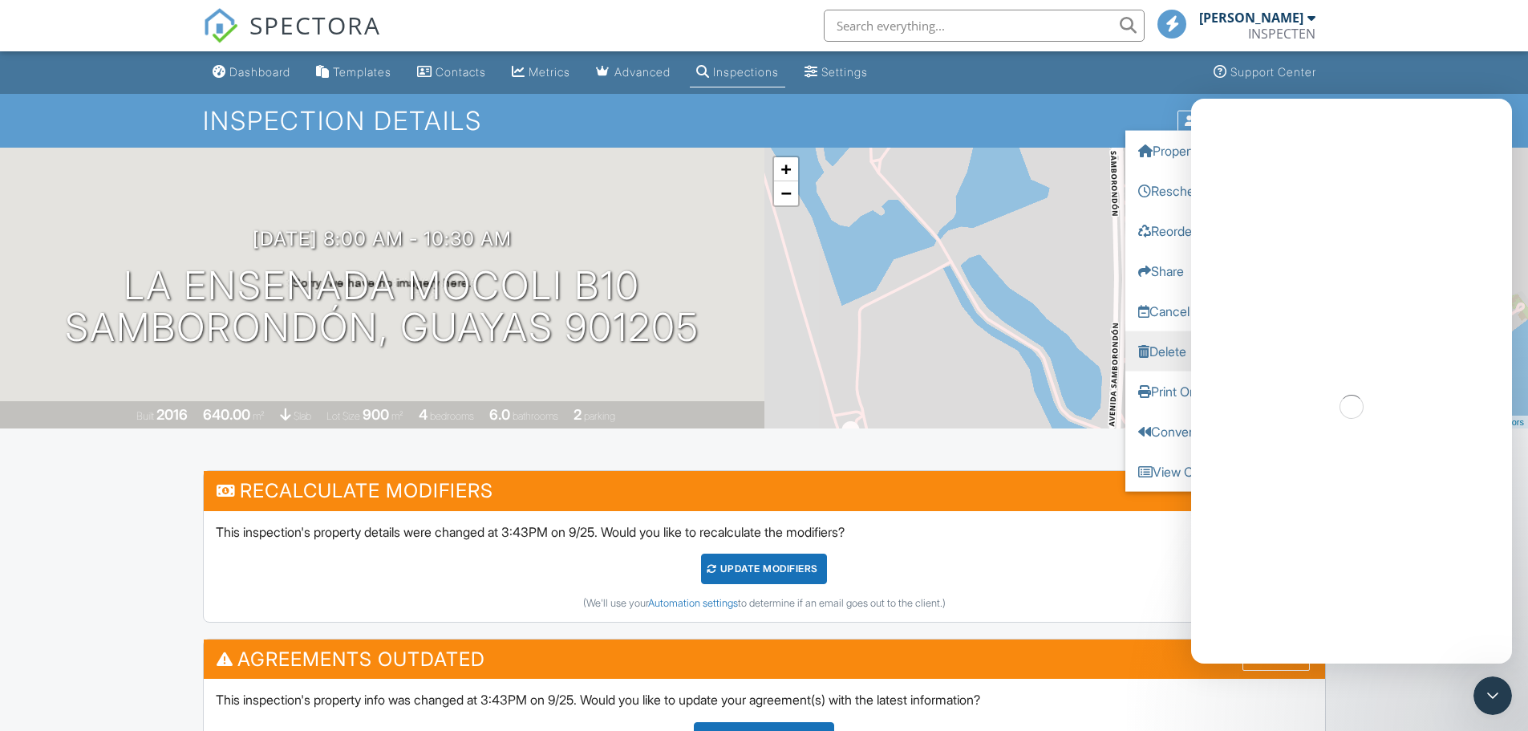
click at [1169, 348] on link "Delete" at bounding box center [1225, 350] width 201 height 40
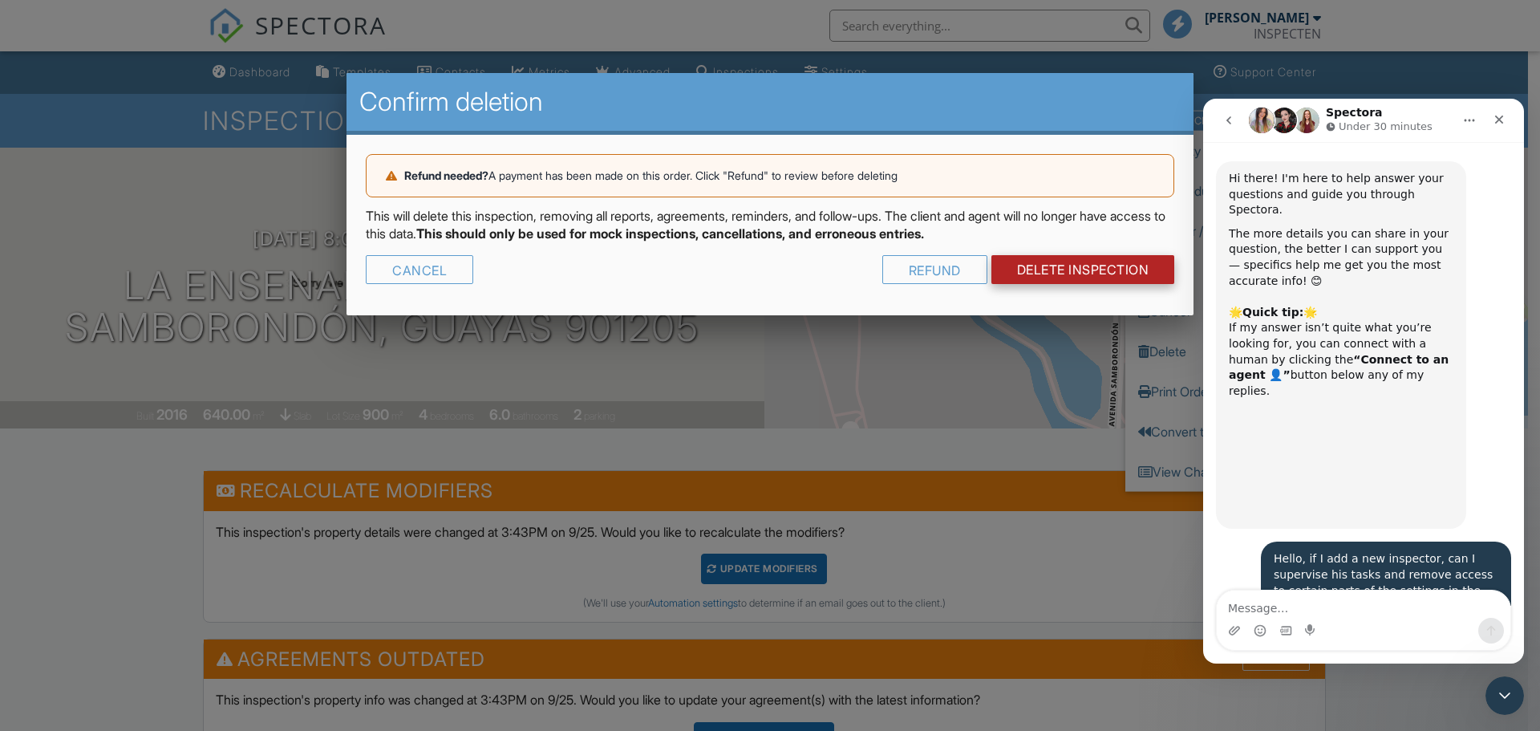
scroll to position [4311, 0]
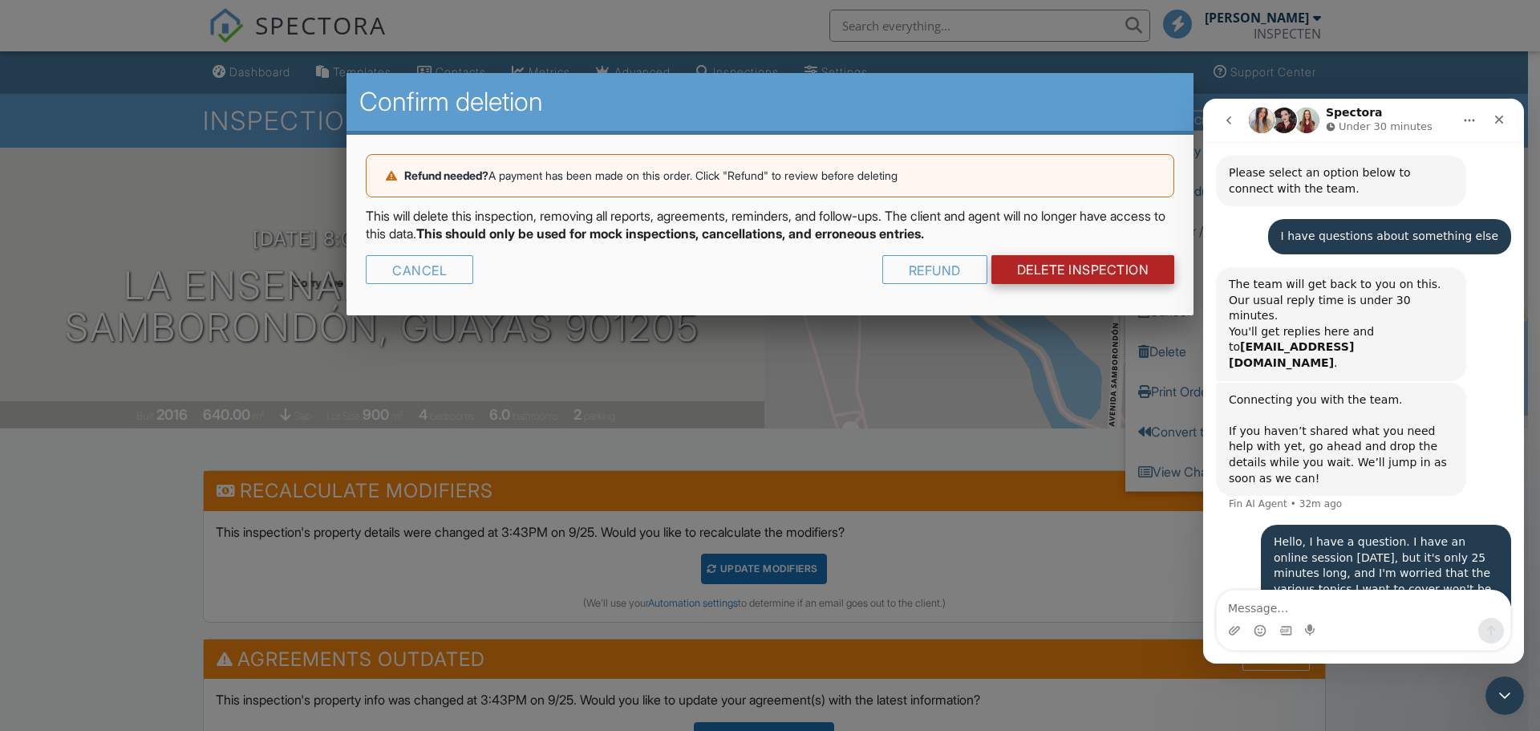
click at [1091, 273] on link "DELETE Inspection" at bounding box center [1083, 269] width 184 height 29
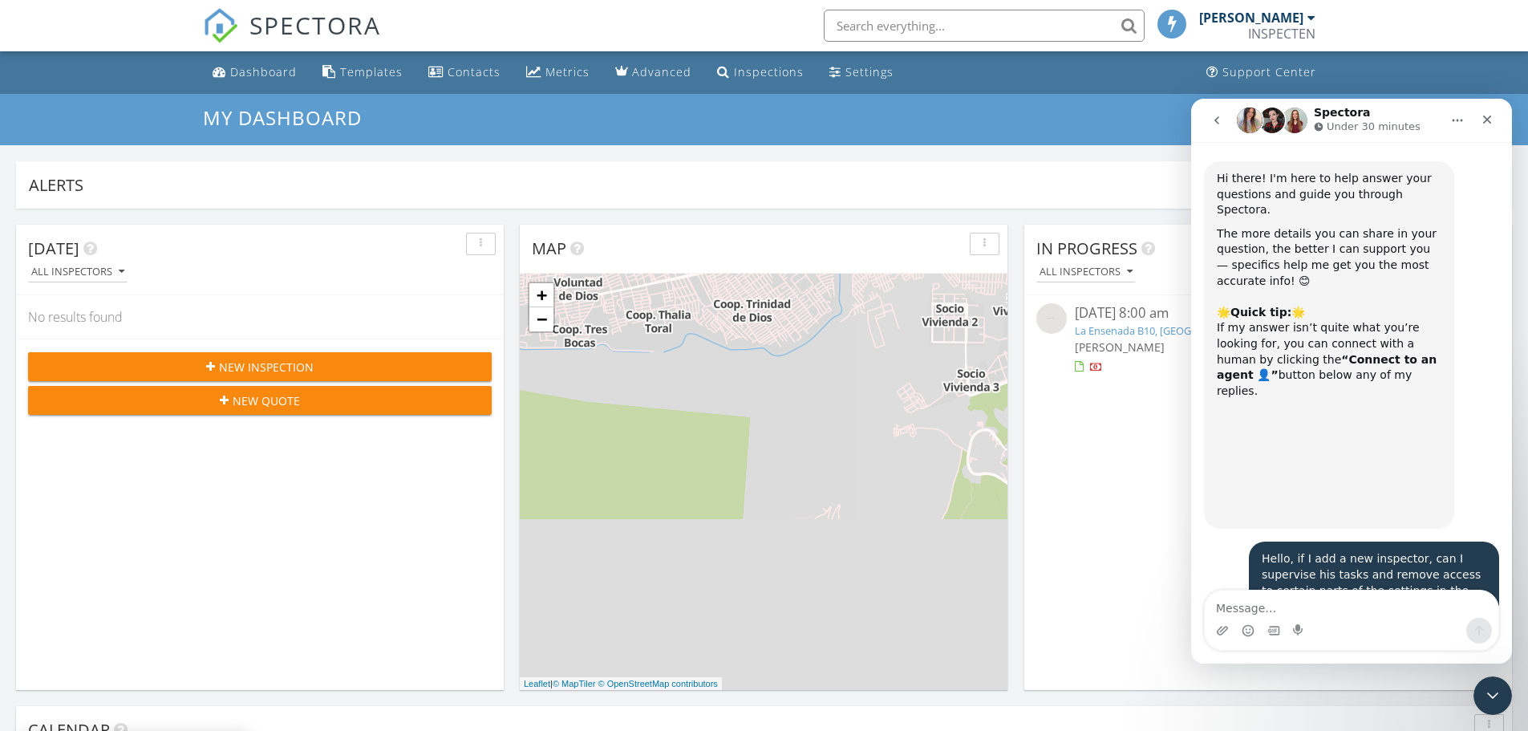
scroll to position [4311, 0]
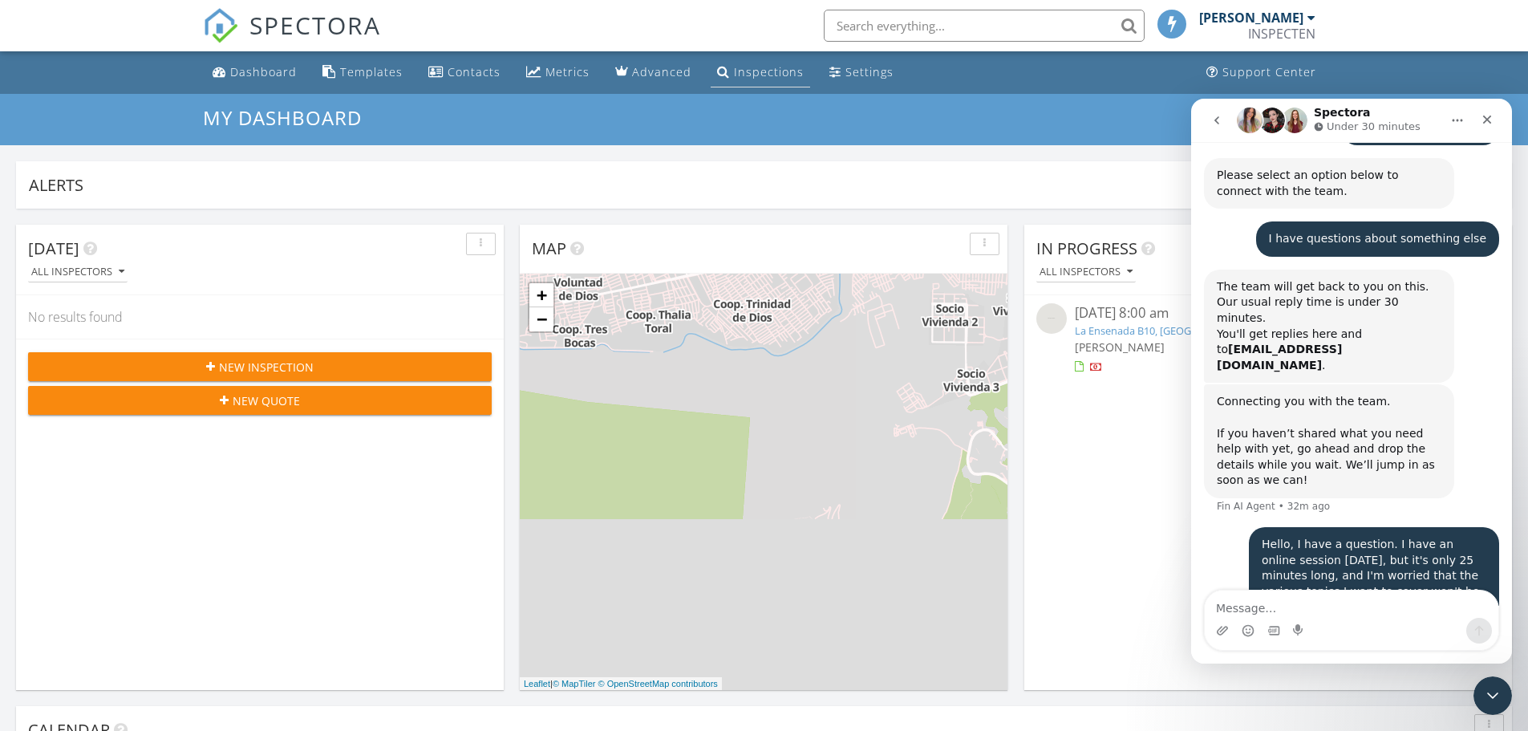
click at [771, 76] on div "Inspections" at bounding box center [769, 71] width 70 height 15
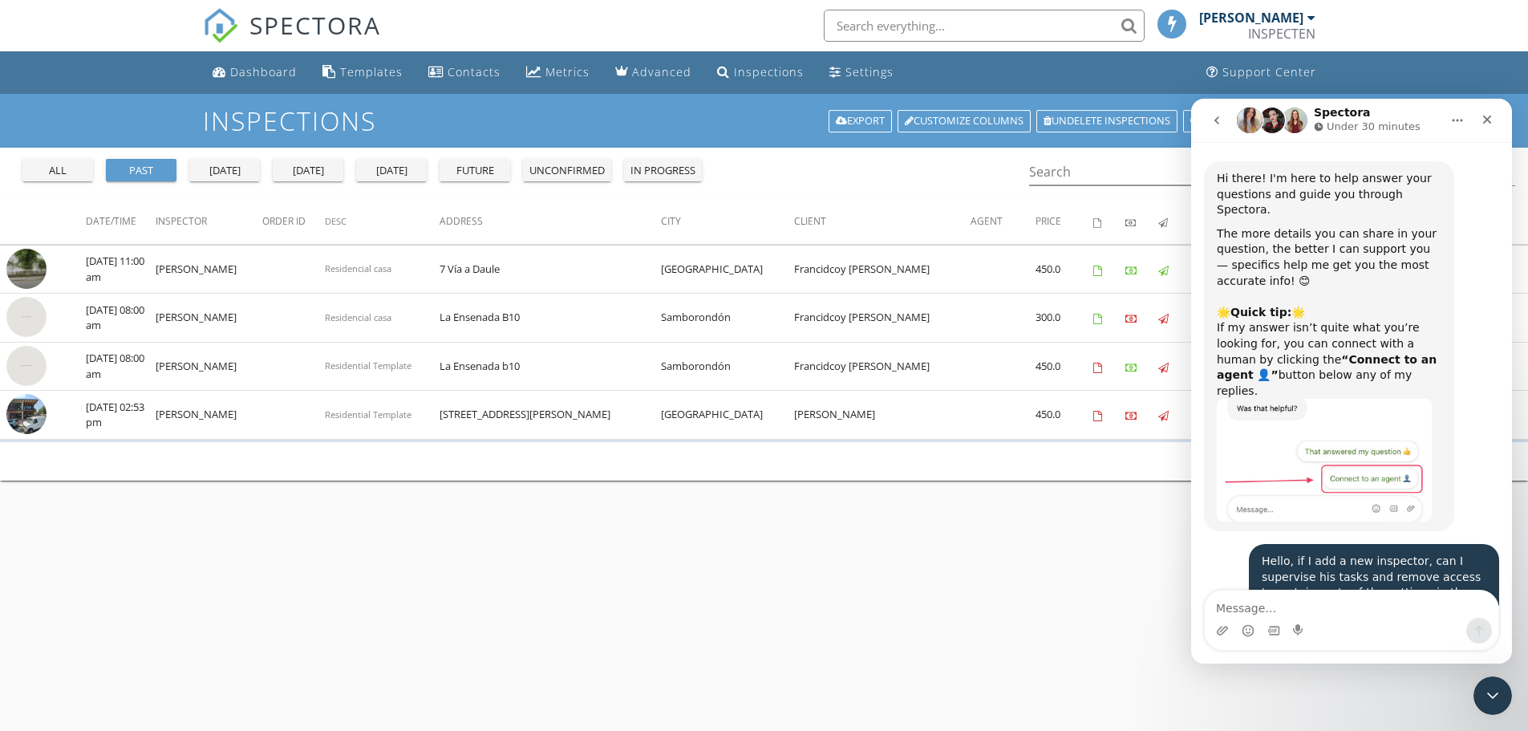
scroll to position [4311, 0]
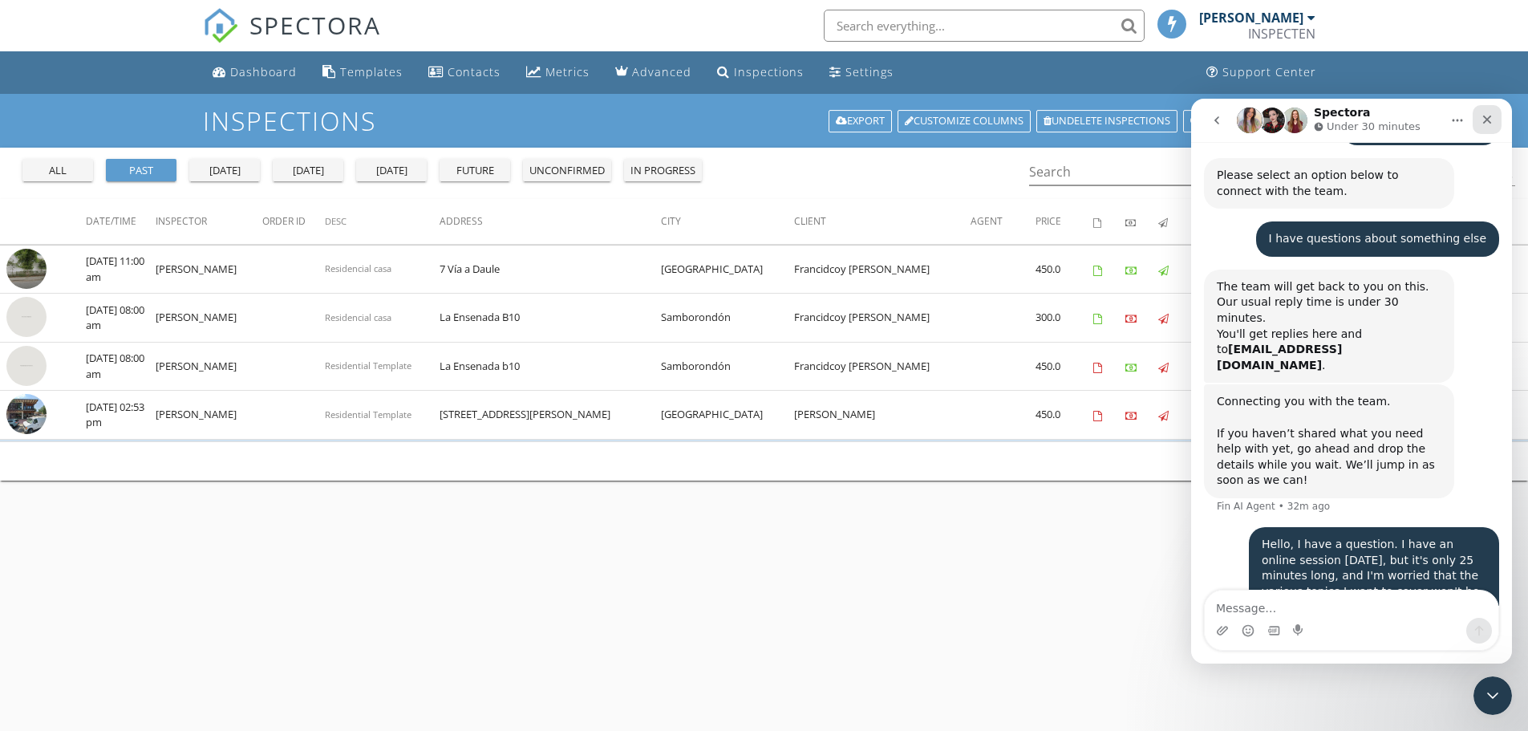
click at [1486, 117] on icon "Close" at bounding box center [1487, 119] width 13 height 13
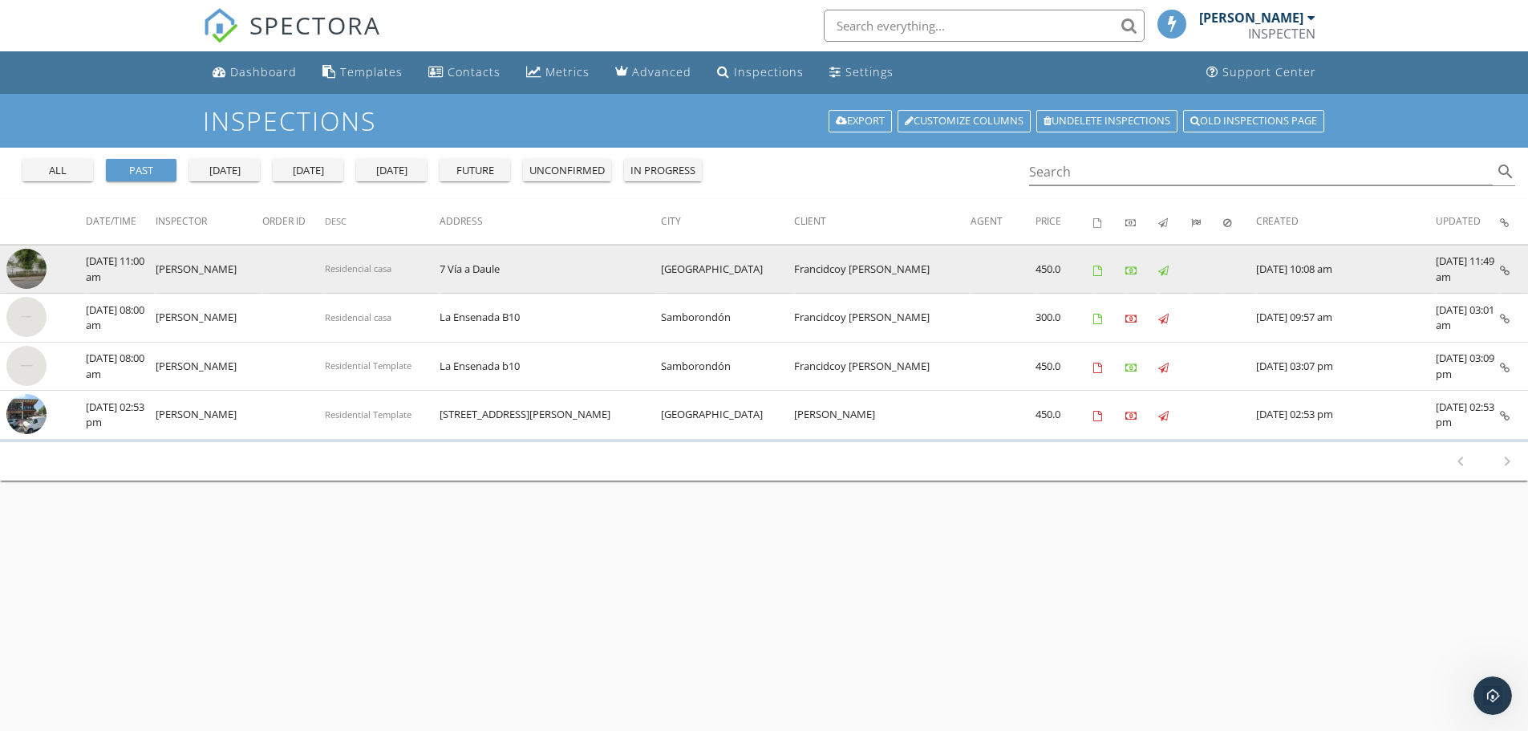
click at [1509, 273] on td at bounding box center [1514, 269] width 28 height 49
click at [1505, 269] on icon at bounding box center [1505, 270] width 10 height 10
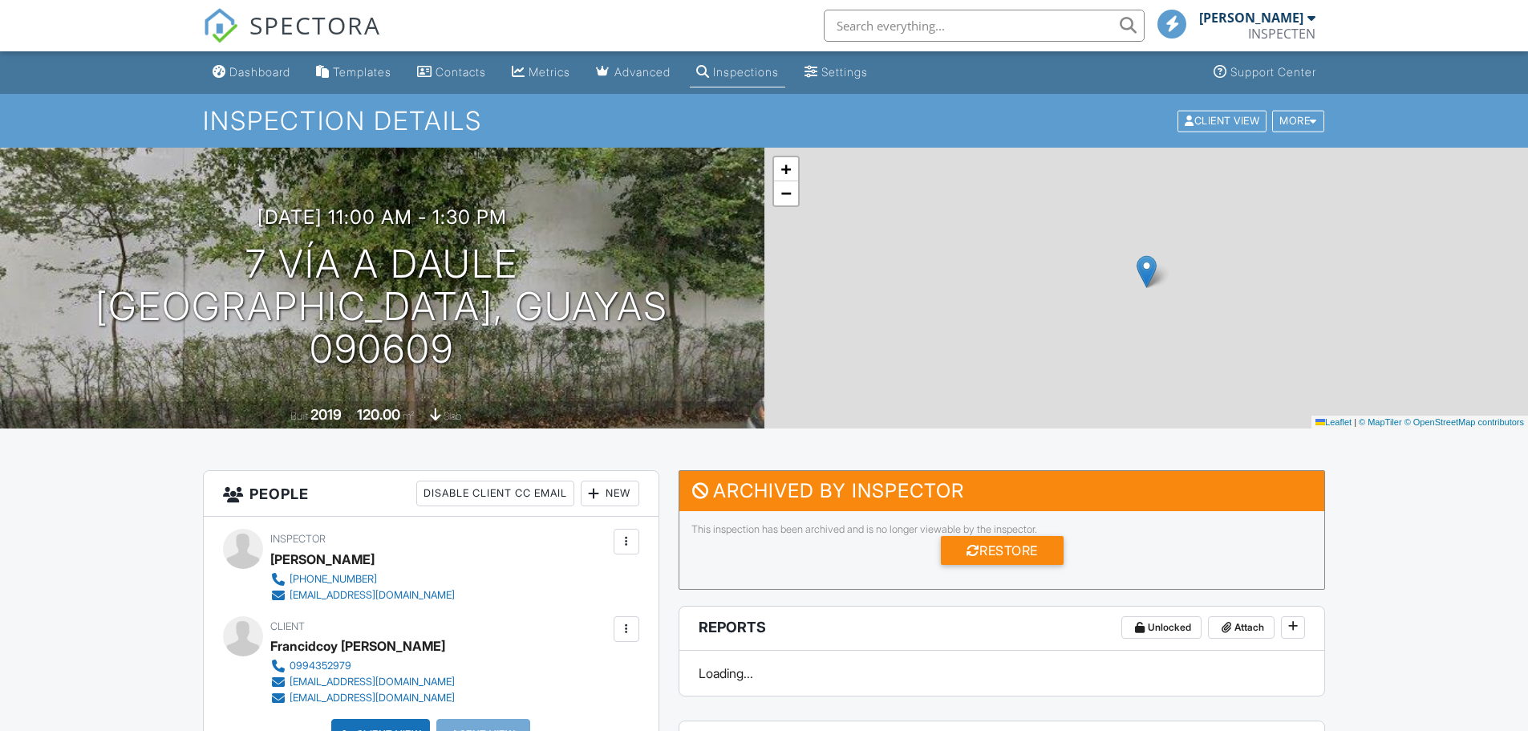
click at [1303, 125] on div "More" at bounding box center [1298, 121] width 52 height 22
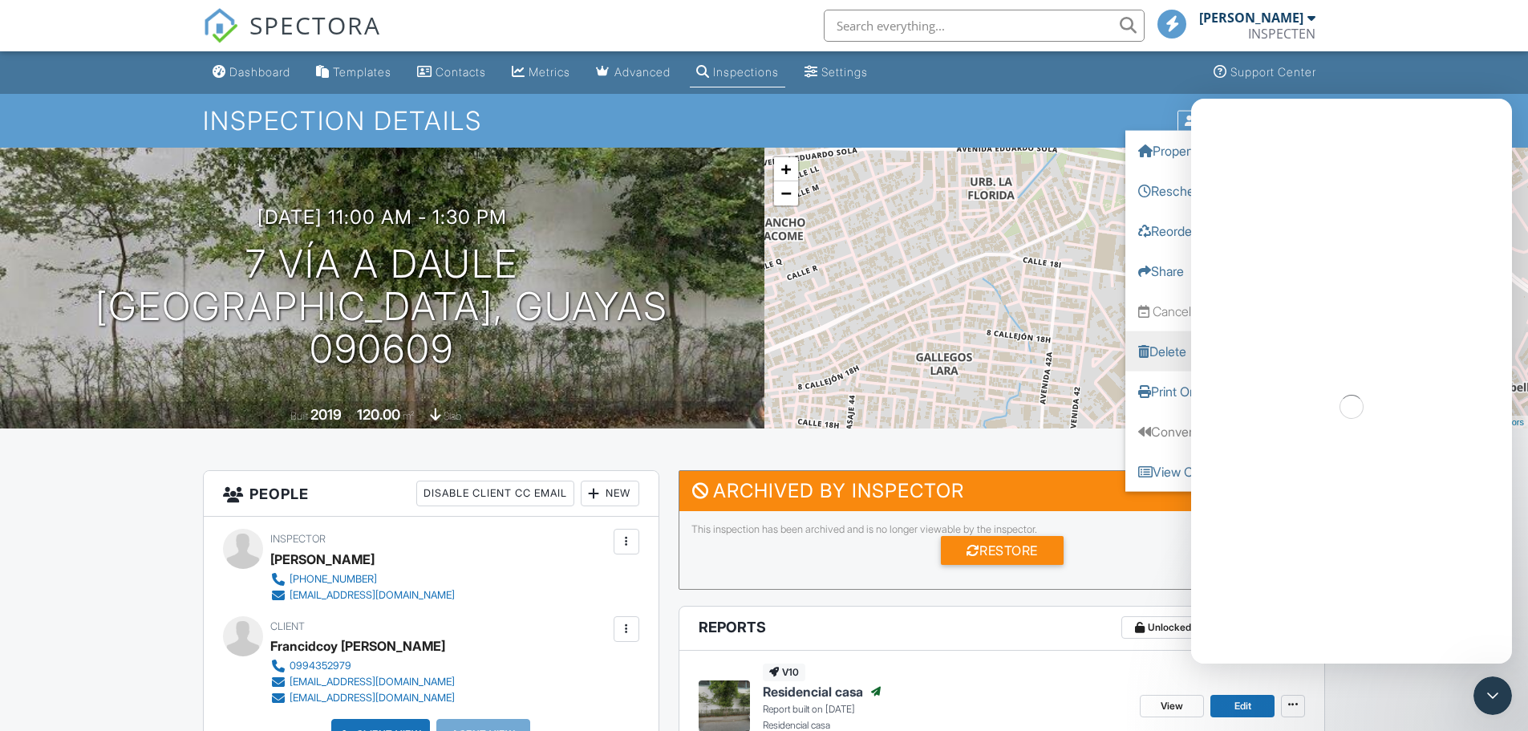
click at [1157, 350] on link "Delete" at bounding box center [1225, 350] width 201 height 40
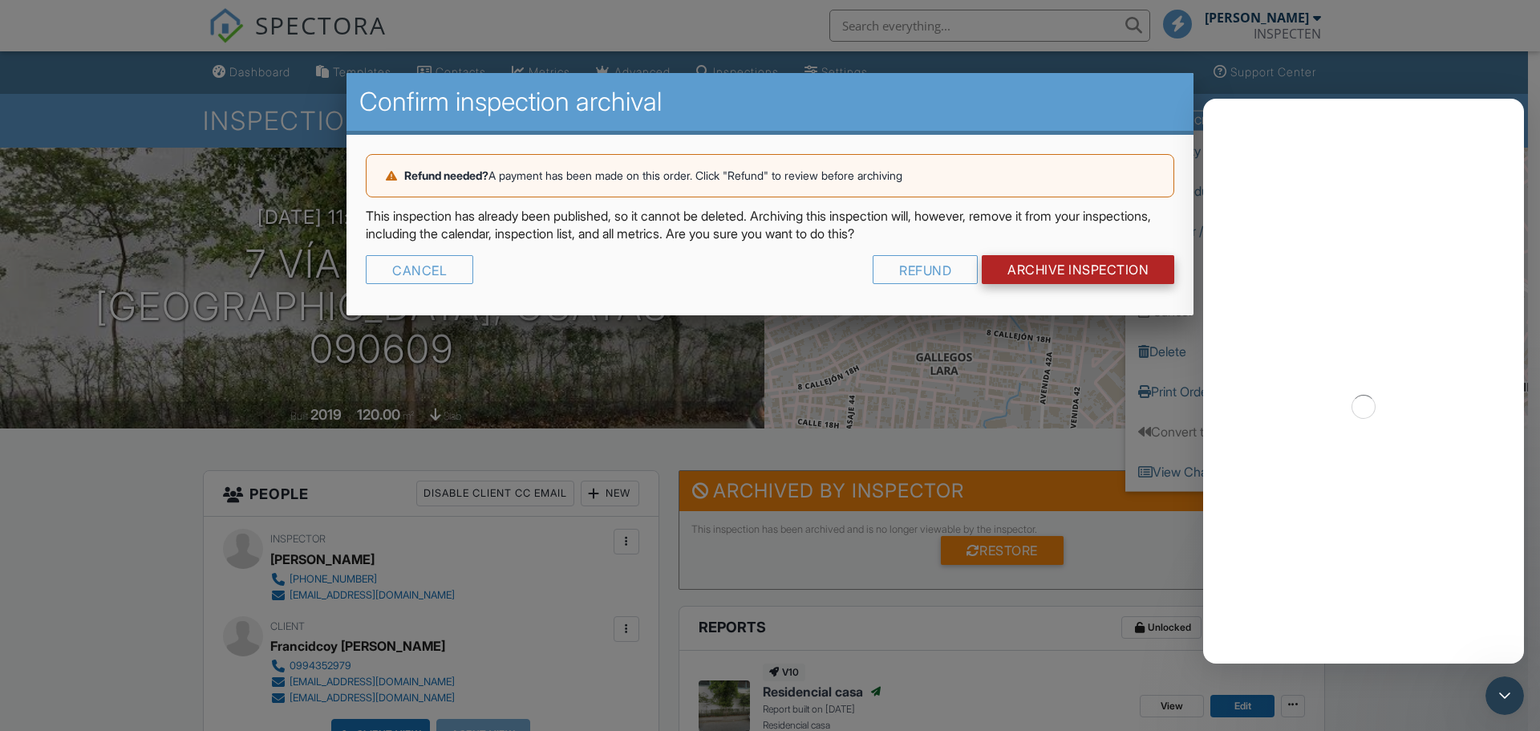
click at [1099, 272] on input "Archive Inspection" at bounding box center [1078, 269] width 192 height 29
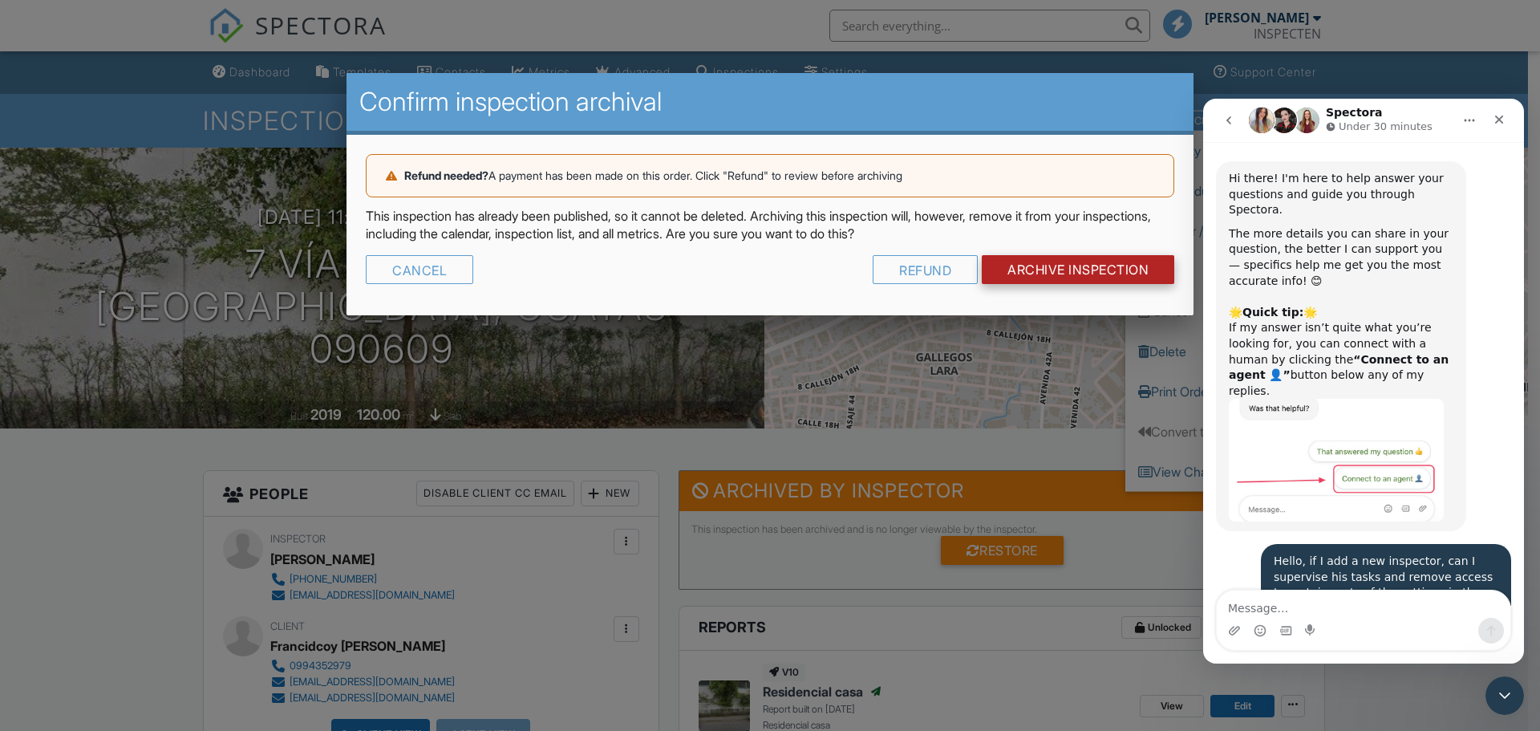
scroll to position [4311, 0]
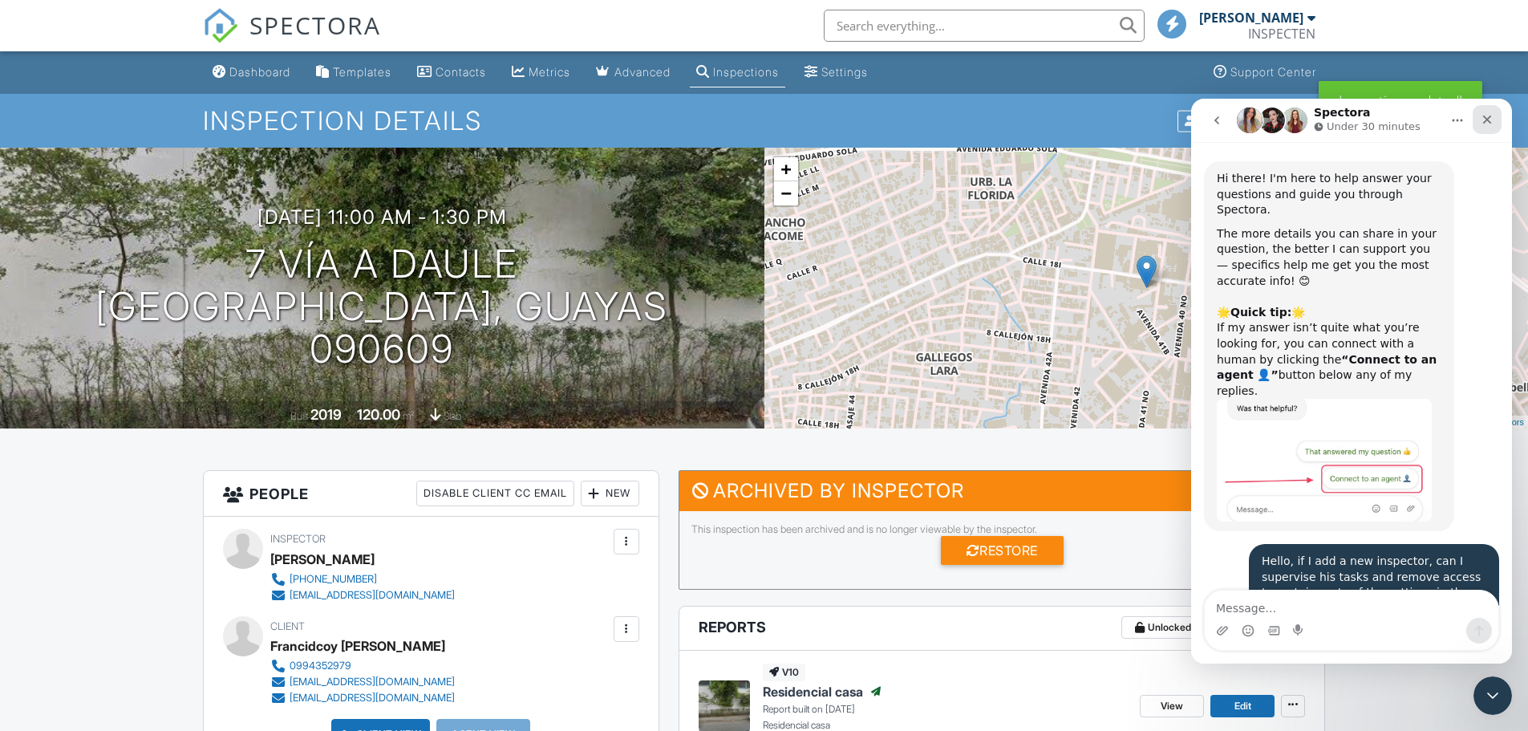
scroll to position [4311, 0]
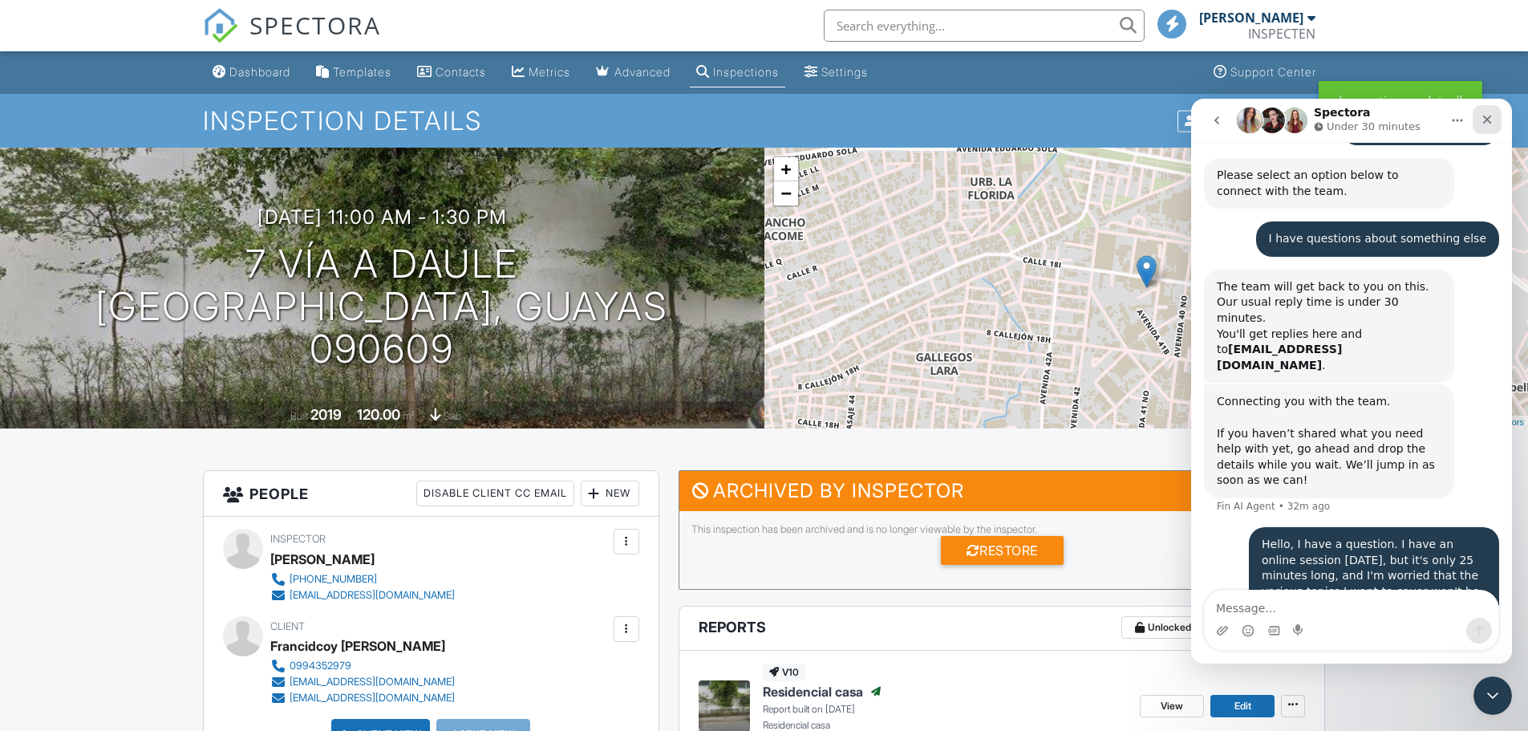
click at [1494, 119] on div "Close" at bounding box center [1486, 119] width 29 height 29
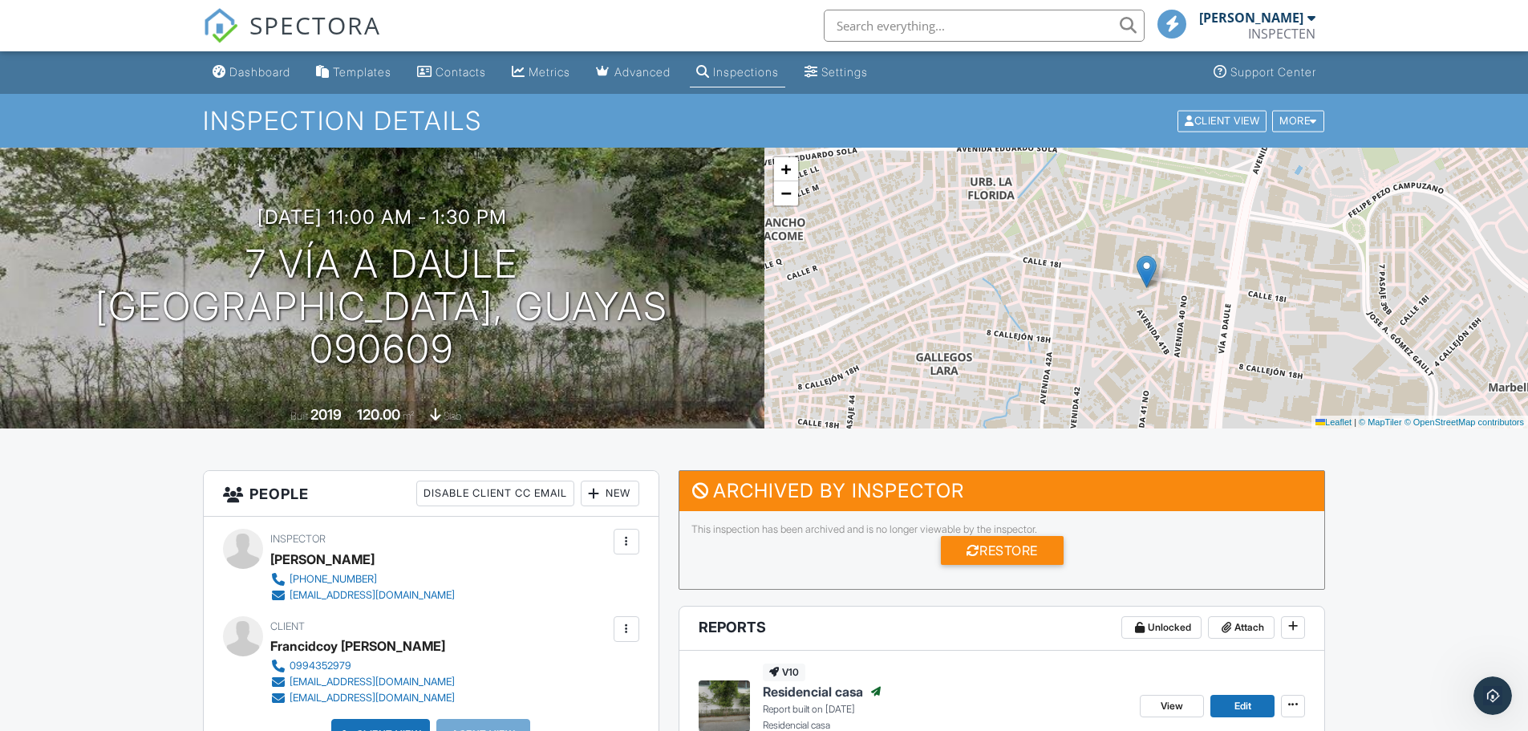
click at [747, 66] on div "Inspections" at bounding box center [746, 72] width 66 height 14
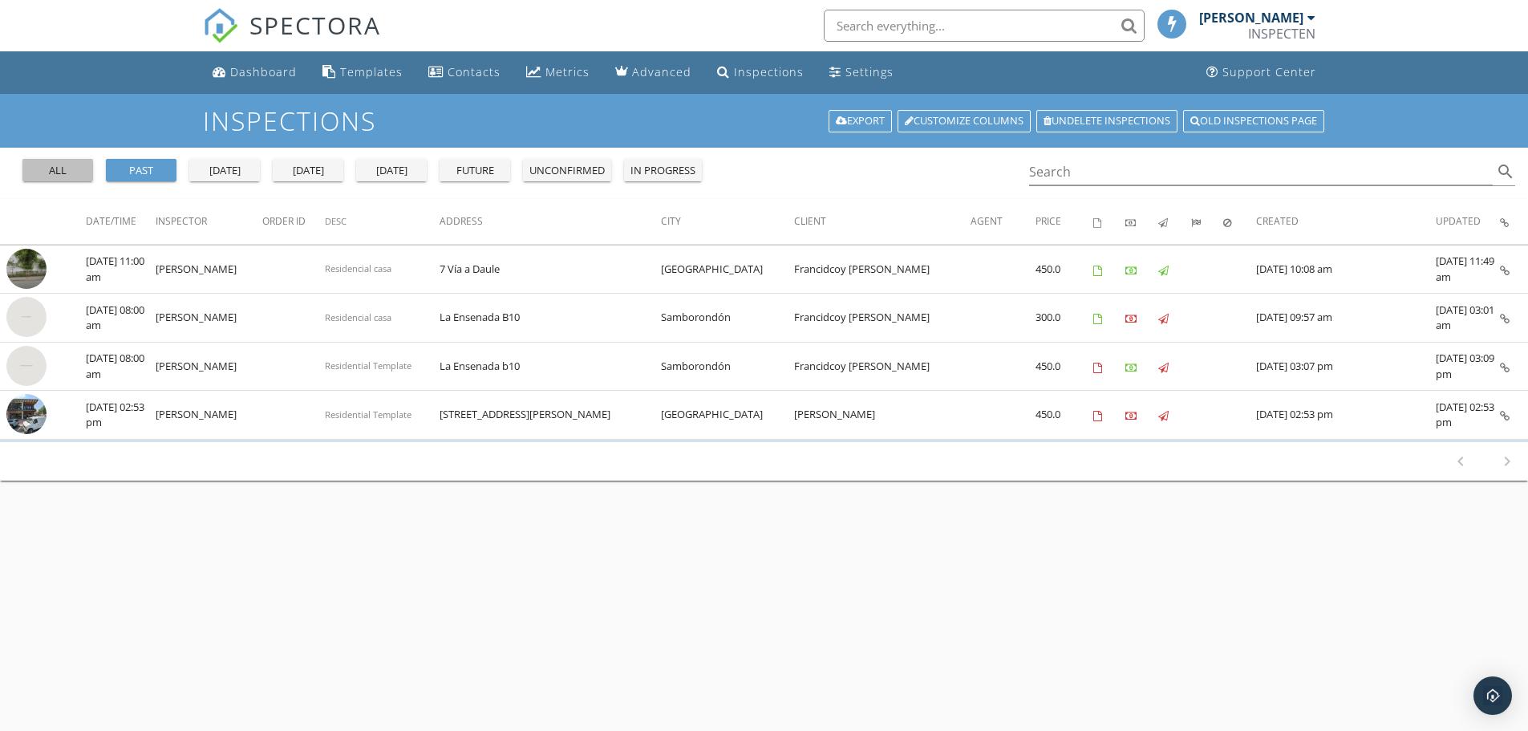
click at [69, 164] on div "all" at bounding box center [58, 171] width 58 height 16
click at [146, 172] on div "past" at bounding box center [141, 171] width 58 height 16
click at [226, 168] on div "[DATE]" at bounding box center [225, 171] width 58 height 16
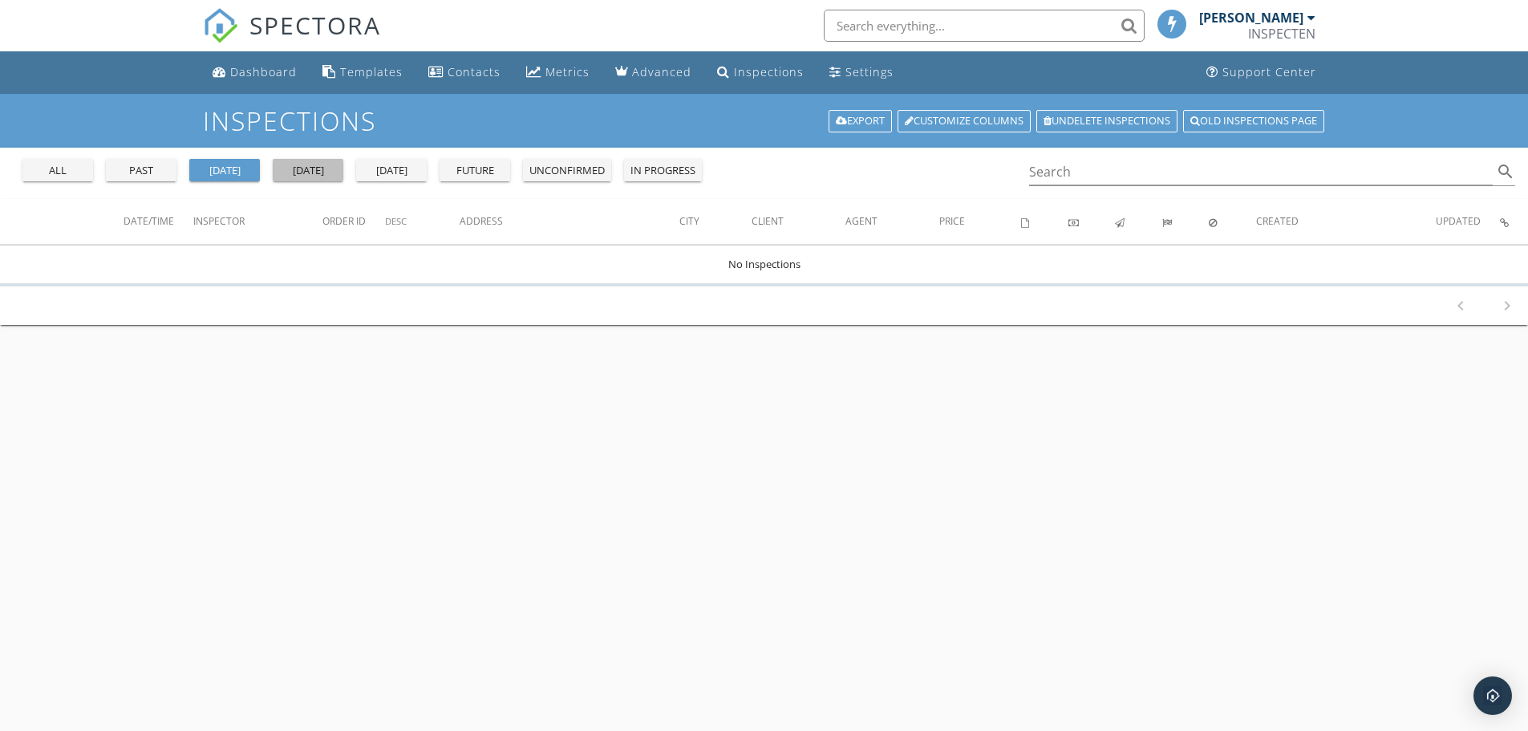
click at [310, 170] on div "[DATE]" at bounding box center [308, 171] width 58 height 16
click at [379, 168] on div "[DATE]" at bounding box center [392, 171] width 58 height 16
click at [471, 176] on div "future" at bounding box center [475, 171] width 58 height 16
click at [561, 179] on button "unconfirmed" at bounding box center [567, 170] width 88 height 22
click at [663, 168] on div "in progress" at bounding box center [662, 171] width 65 height 16
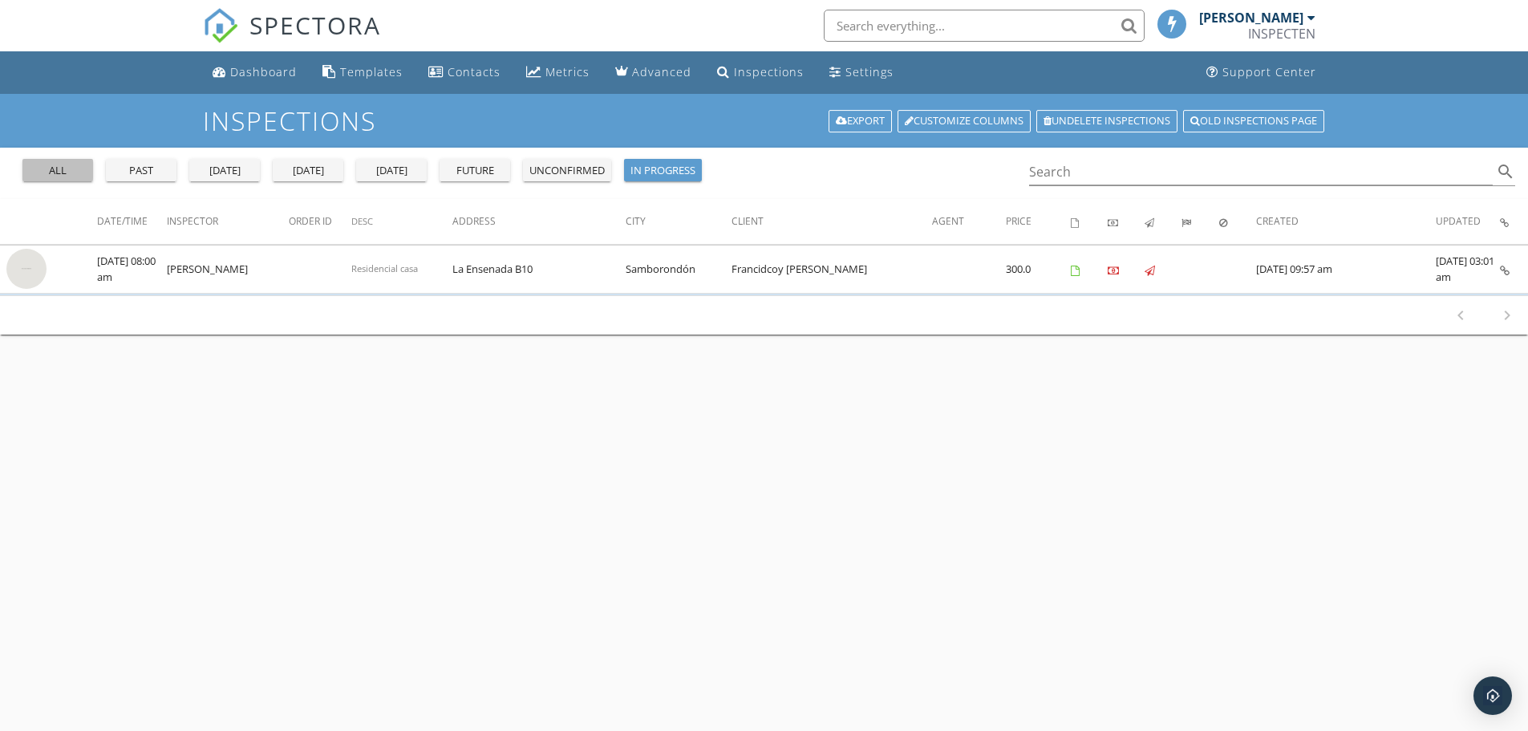
click at [50, 178] on div "all" at bounding box center [58, 171] width 58 height 16
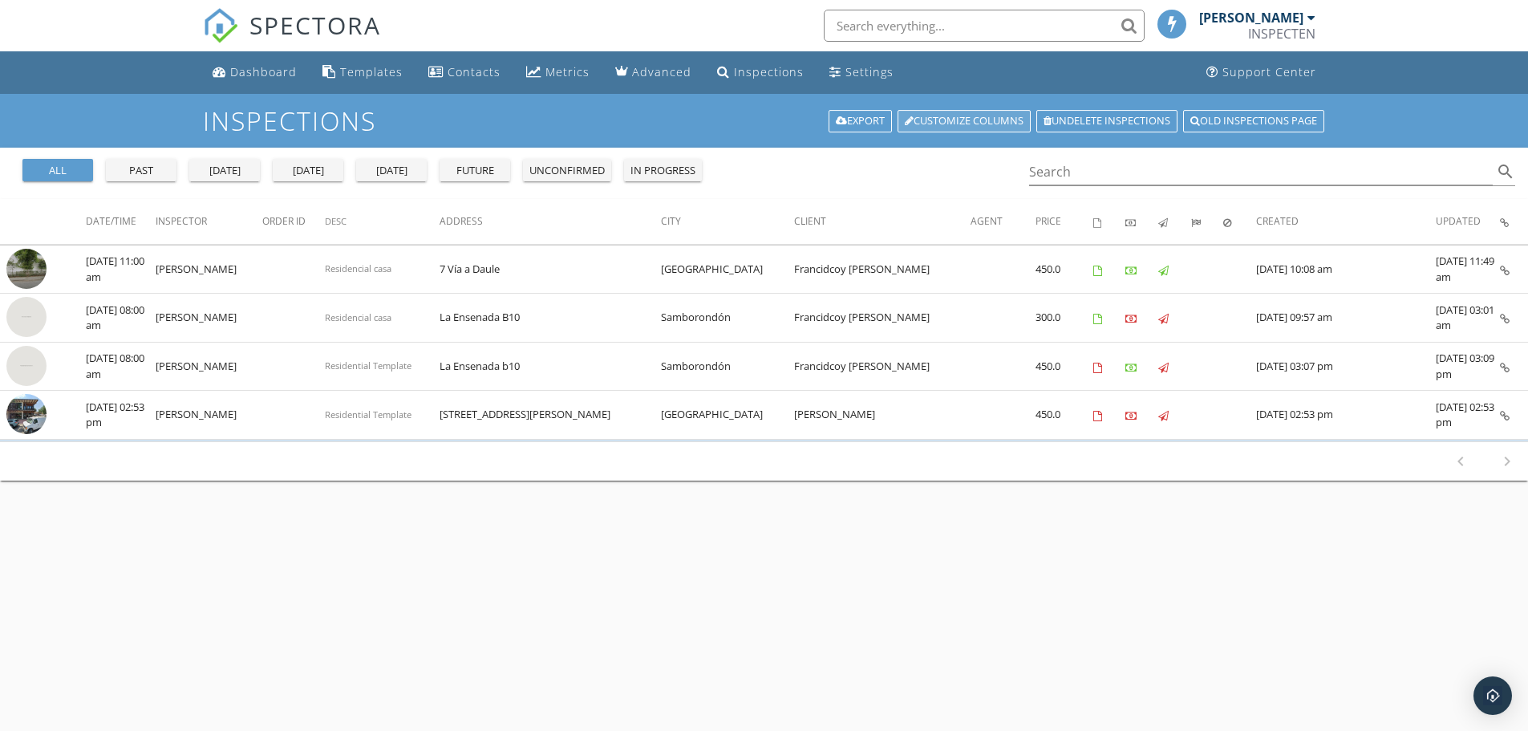
click at [940, 121] on link "Customize Columns" at bounding box center [963, 121] width 133 height 22
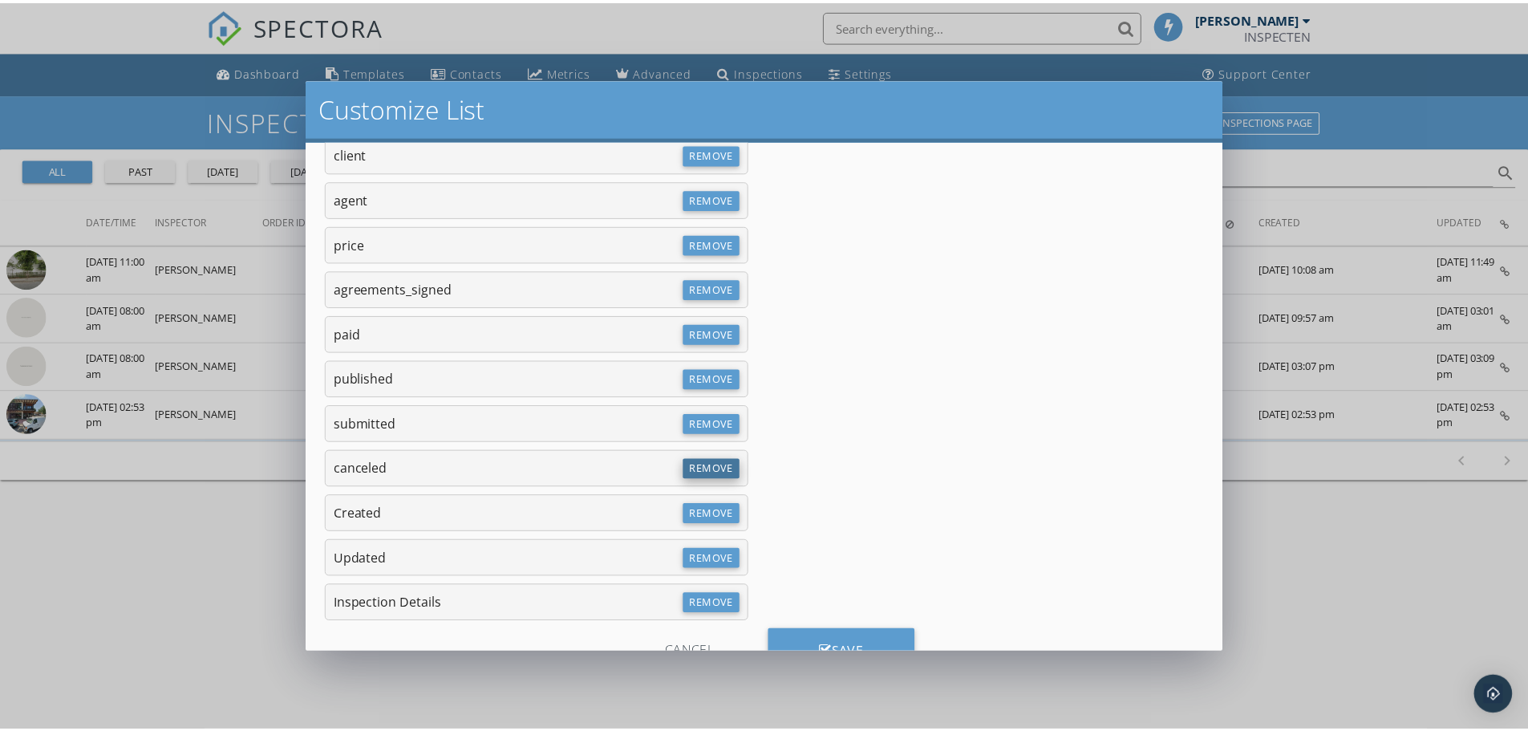
scroll to position [401, 0]
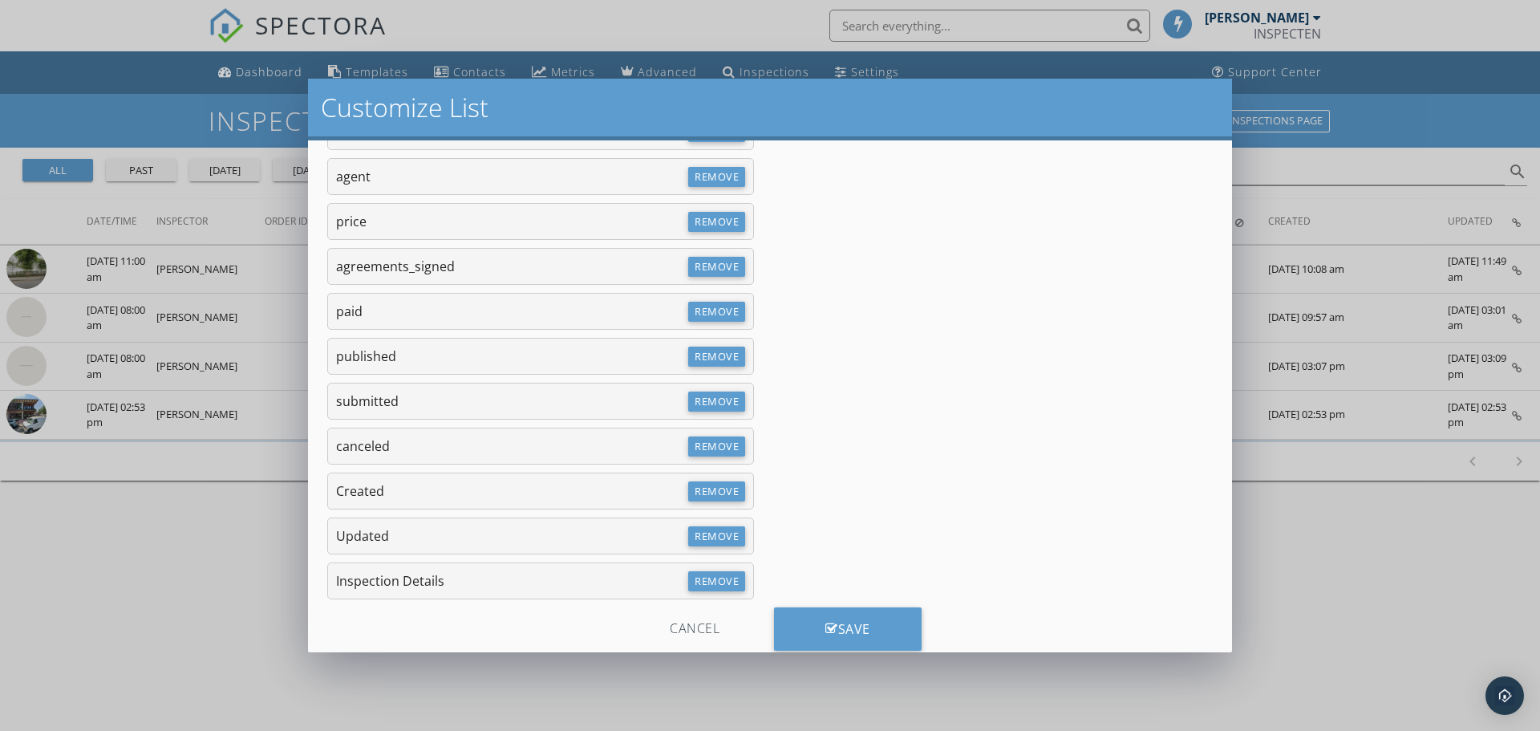
click at [700, 626] on div "Cancel" at bounding box center [694, 628] width 152 height 43
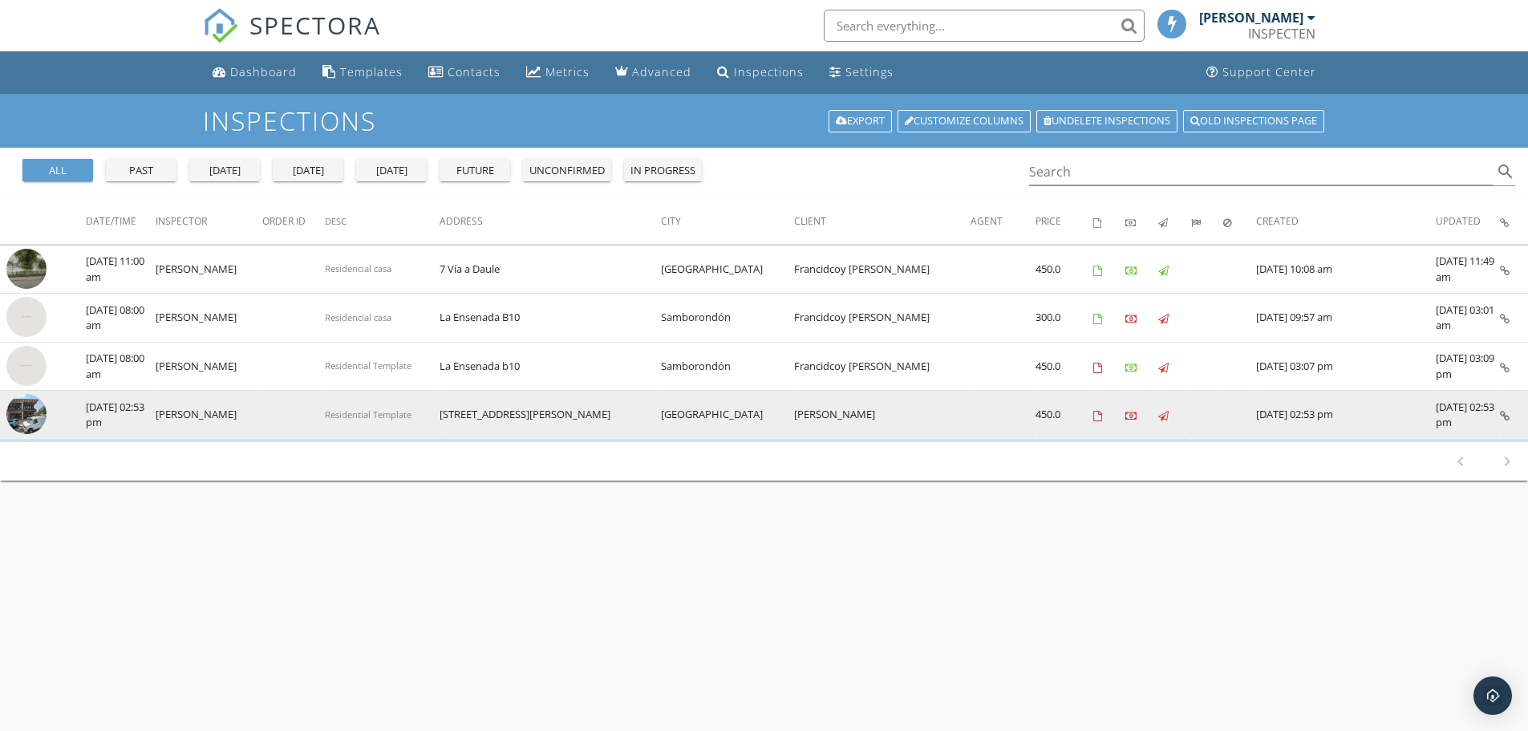
click at [45, 411] on img at bounding box center [26, 414] width 40 height 40
click at [1505, 414] on icon at bounding box center [1505, 416] width 10 height 10
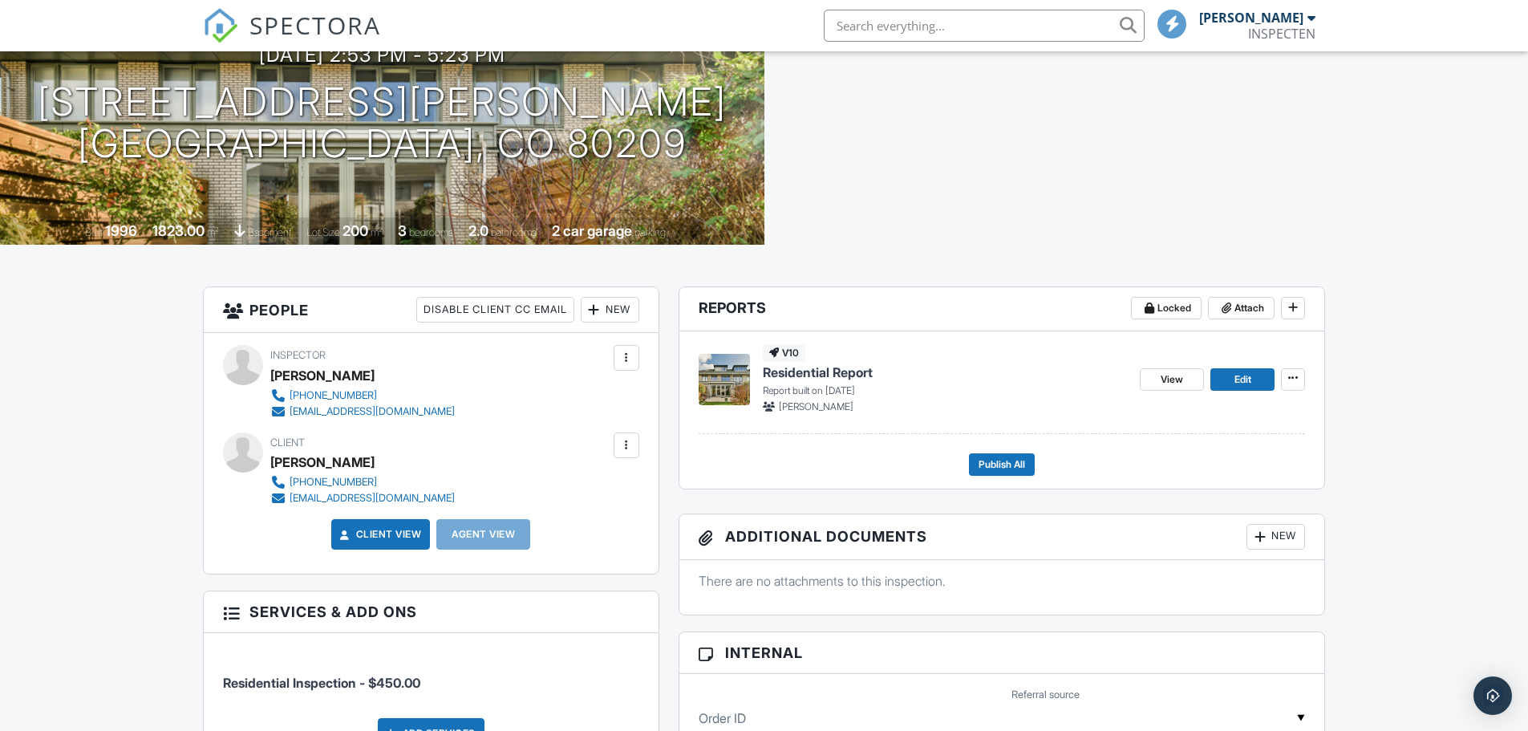
scroll to position [401, 0]
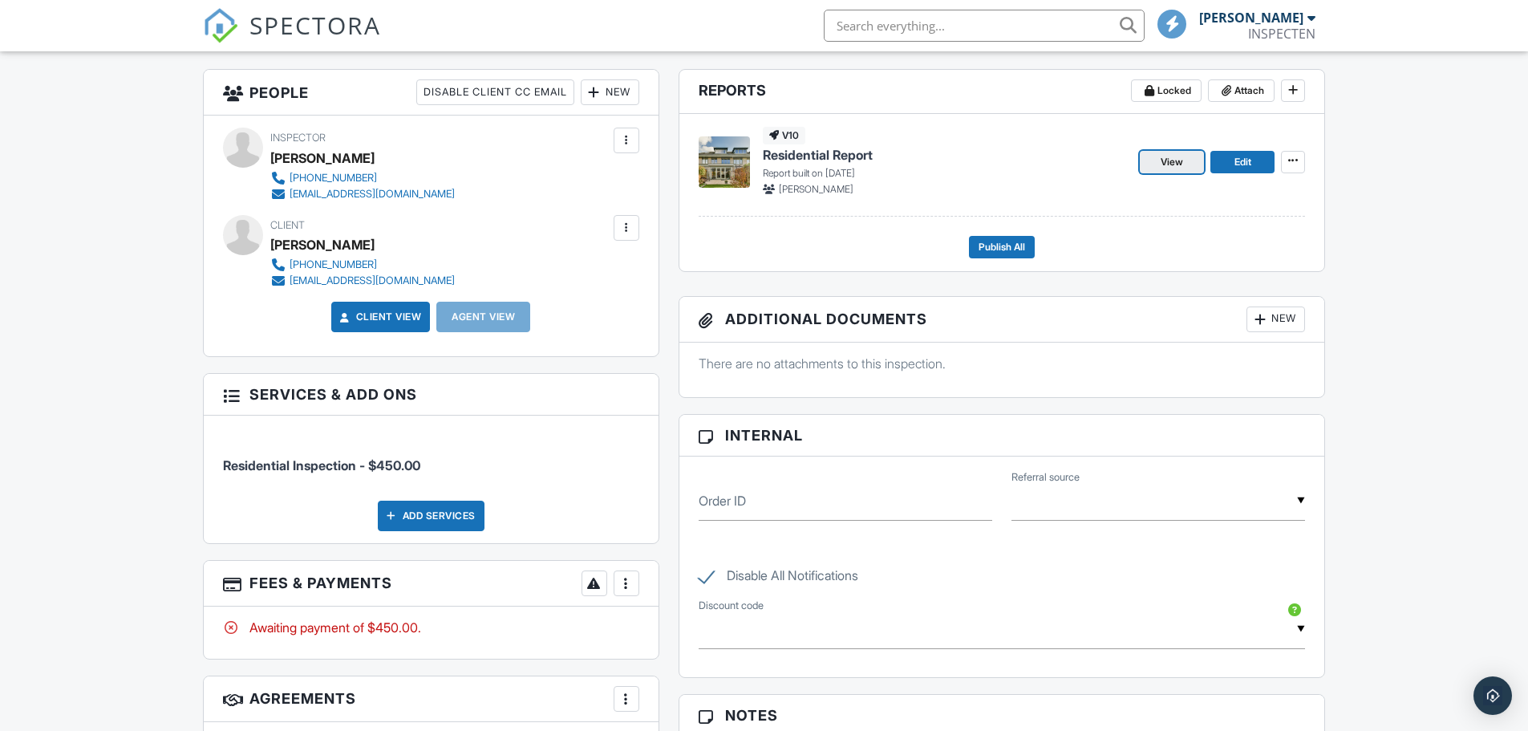
click at [1168, 166] on span "View" at bounding box center [1172, 162] width 22 height 16
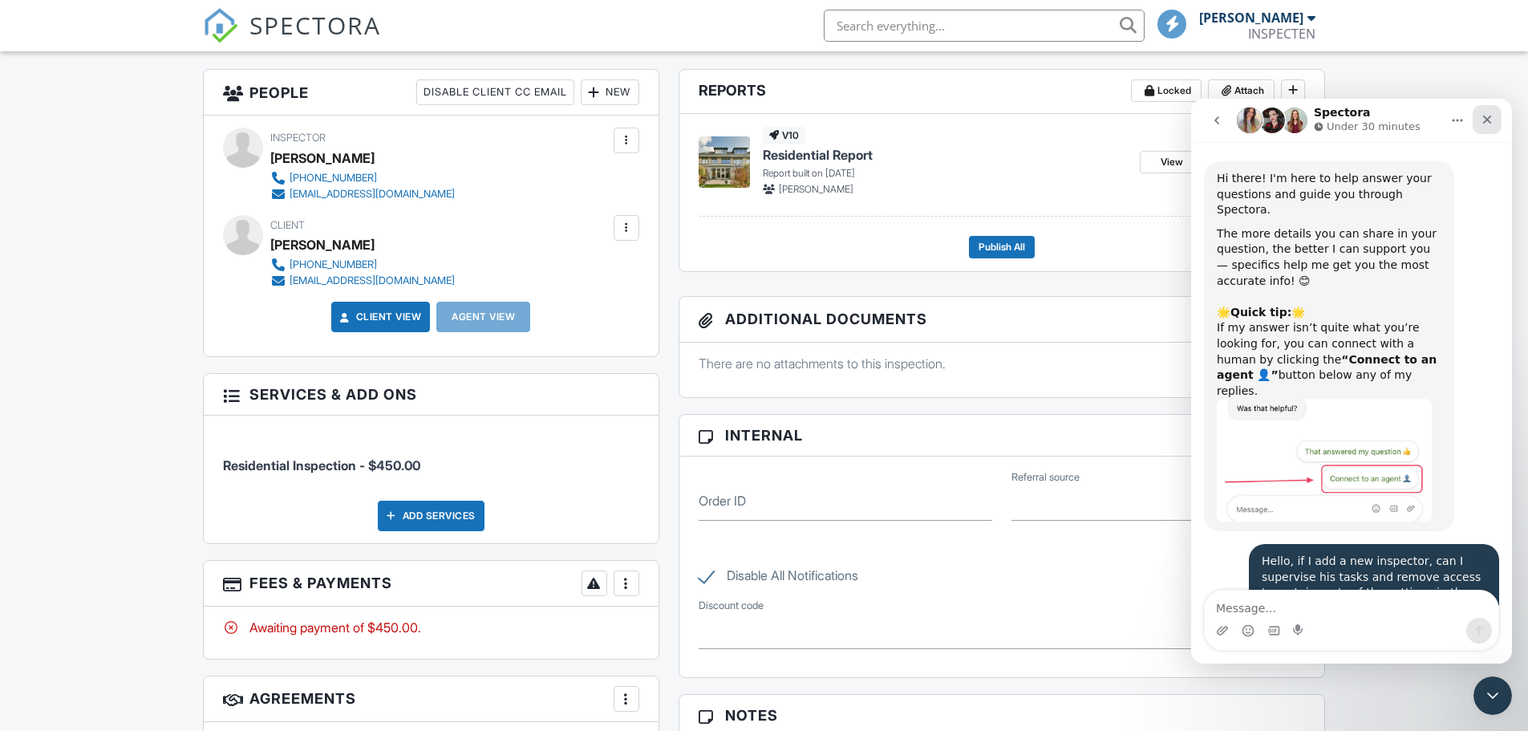
scroll to position [4311, 0]
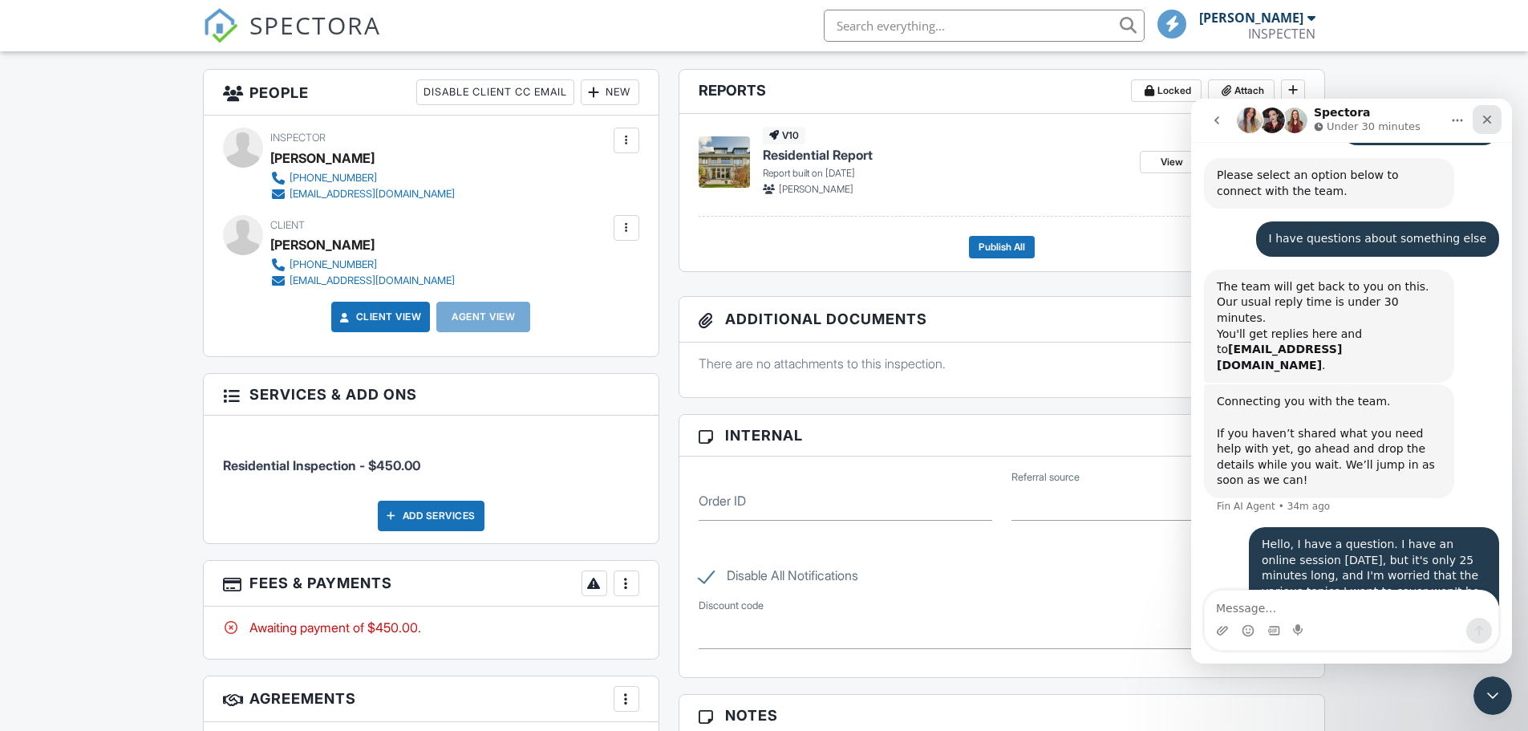
click at [1499, 121] on div "Close" at bounding box center [1486, 119] width 29 height 29
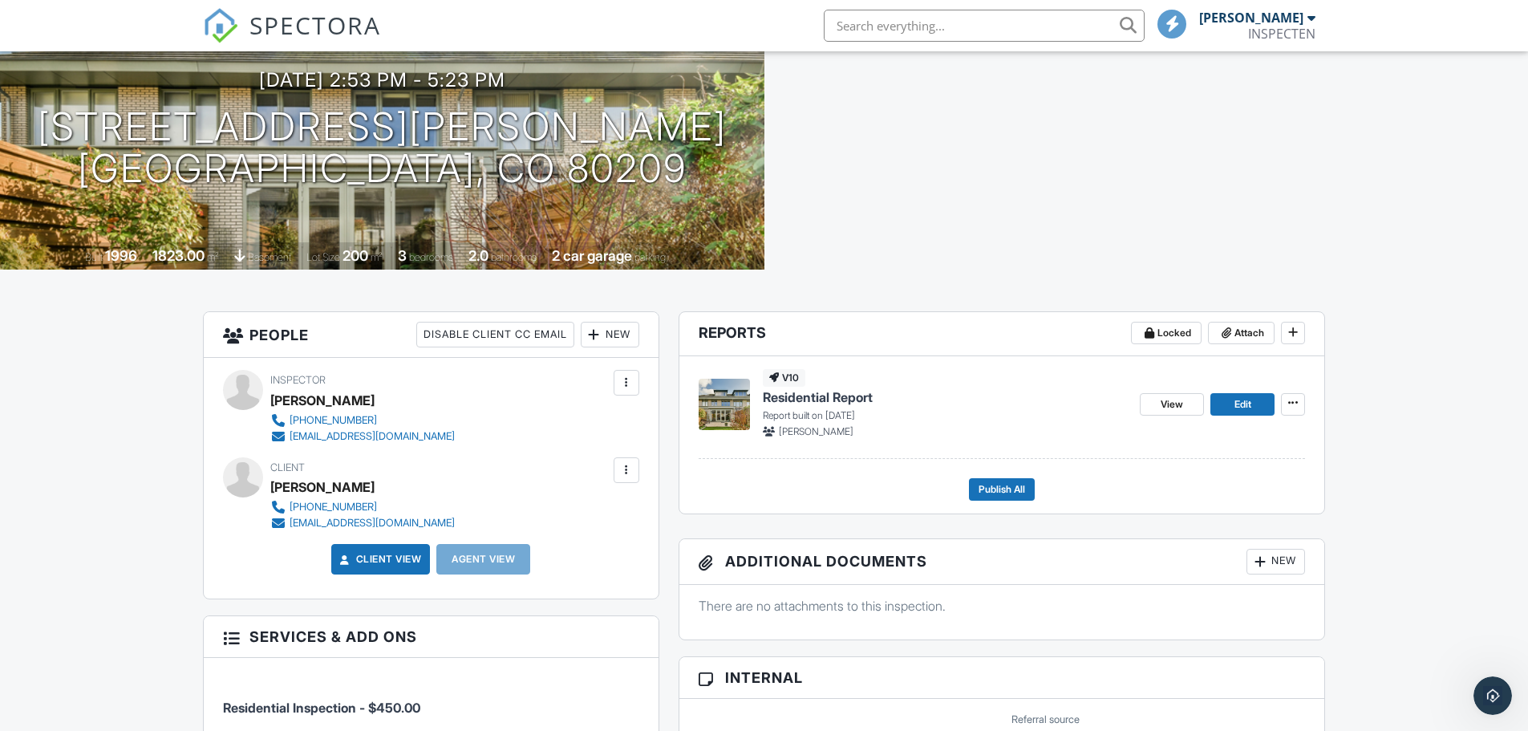
scroll to position [80, 0]
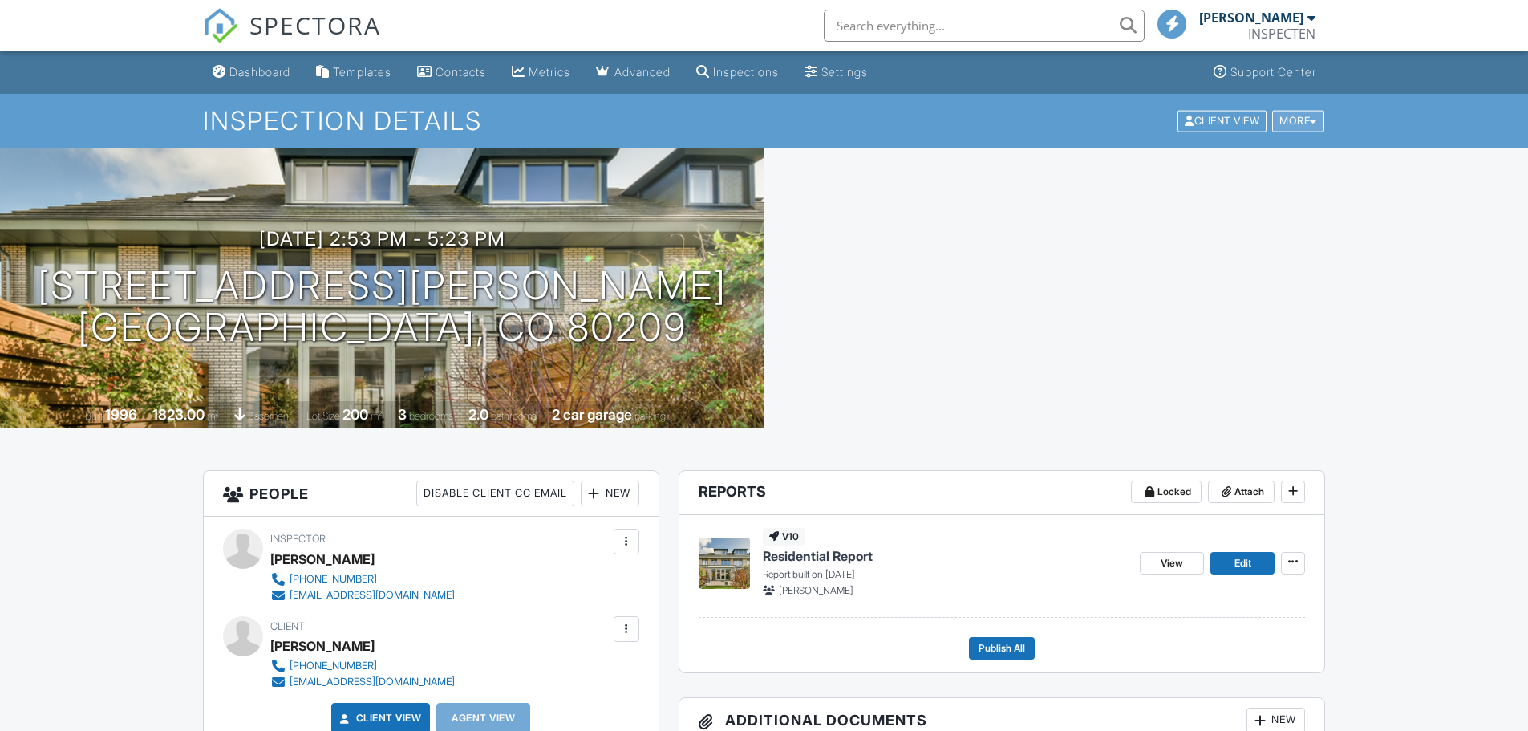
click at [1311, 122] on div at bounding box center [1313, 120] width 7 height 10
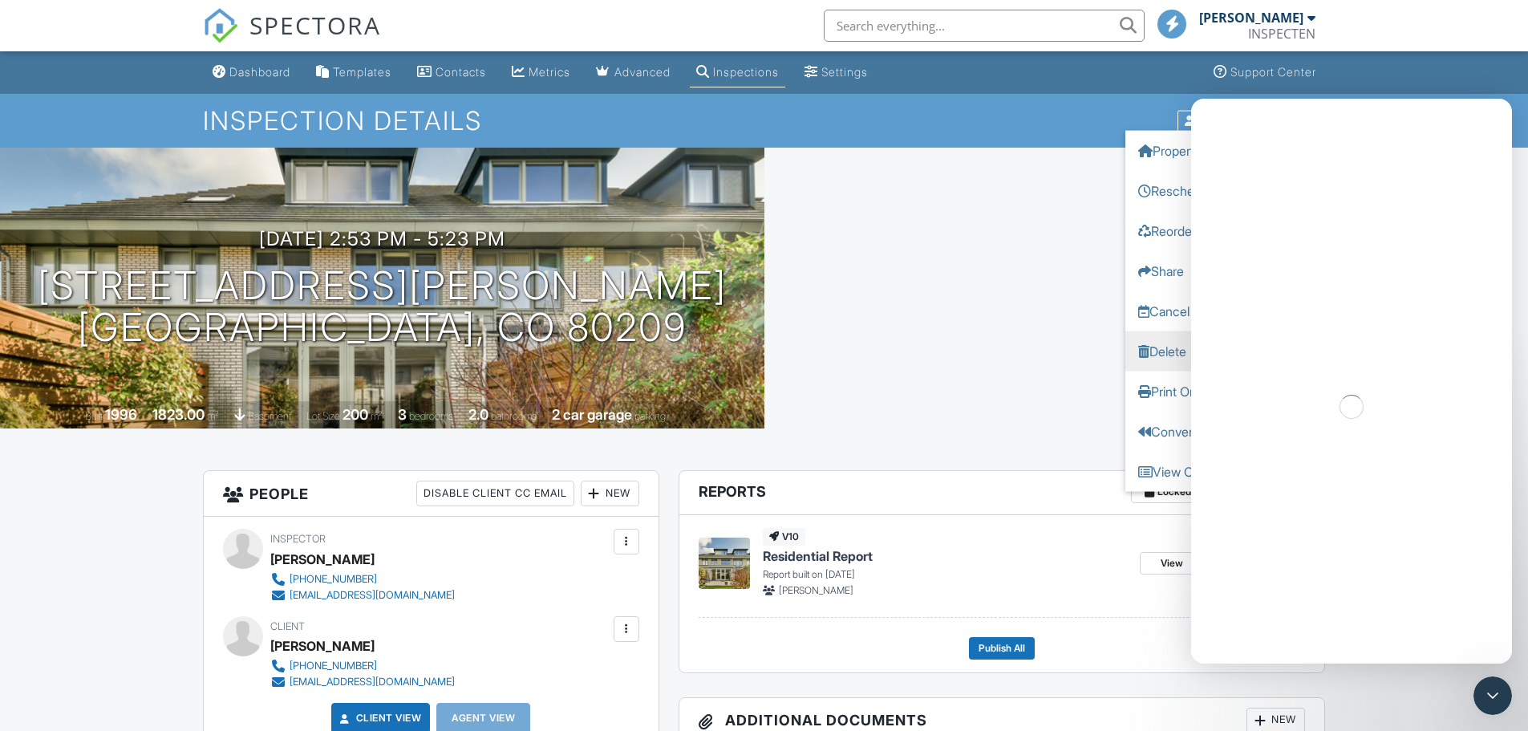
click at [1162, 349] on link "Delete" at bounding box center [1225, 350] width 201 height 40
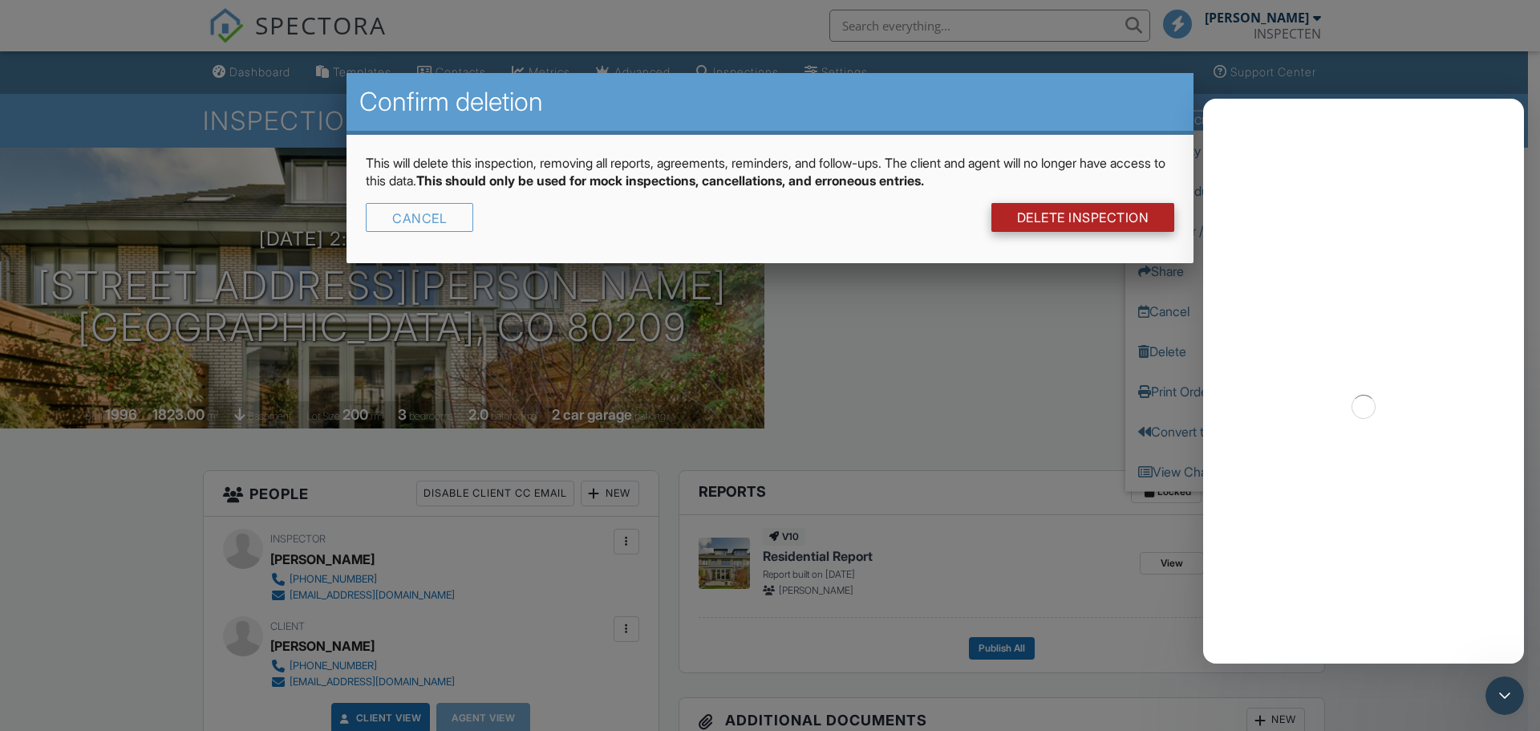
click at [1067, 222] on link "DELETE Inspection" at bounding box center [1083, 217] width 184 height 29
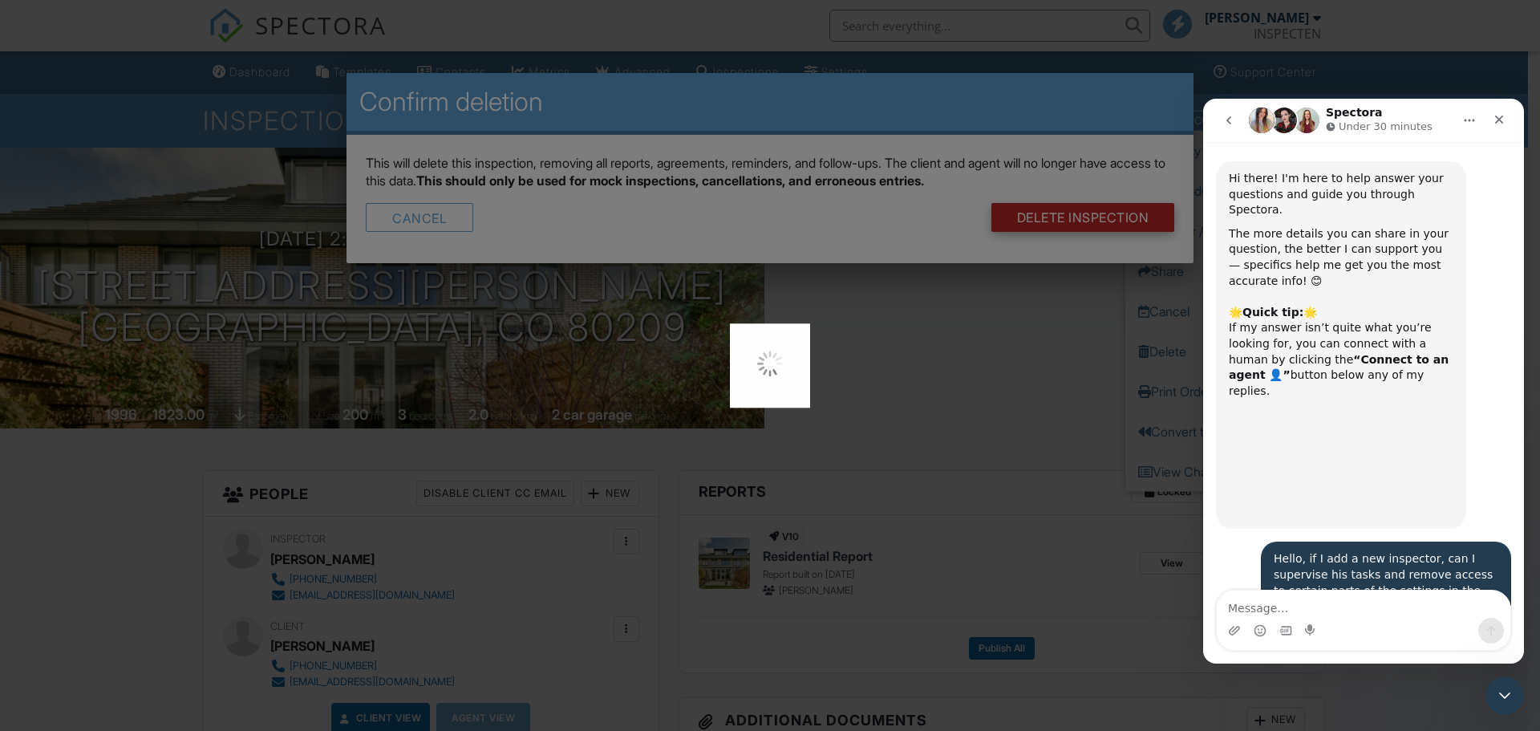
scroll to position [4311, 0]
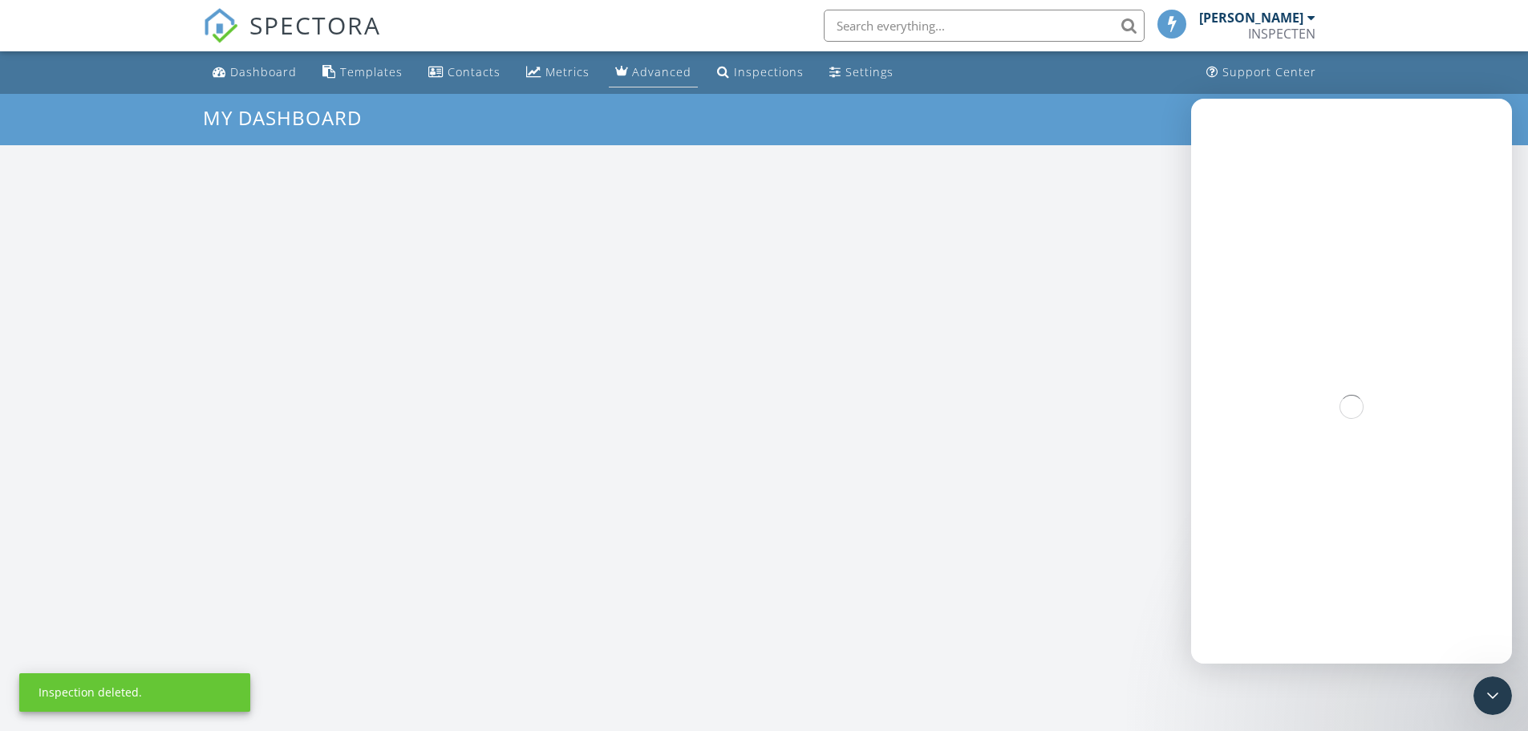
scroll to position [1485, 1553]
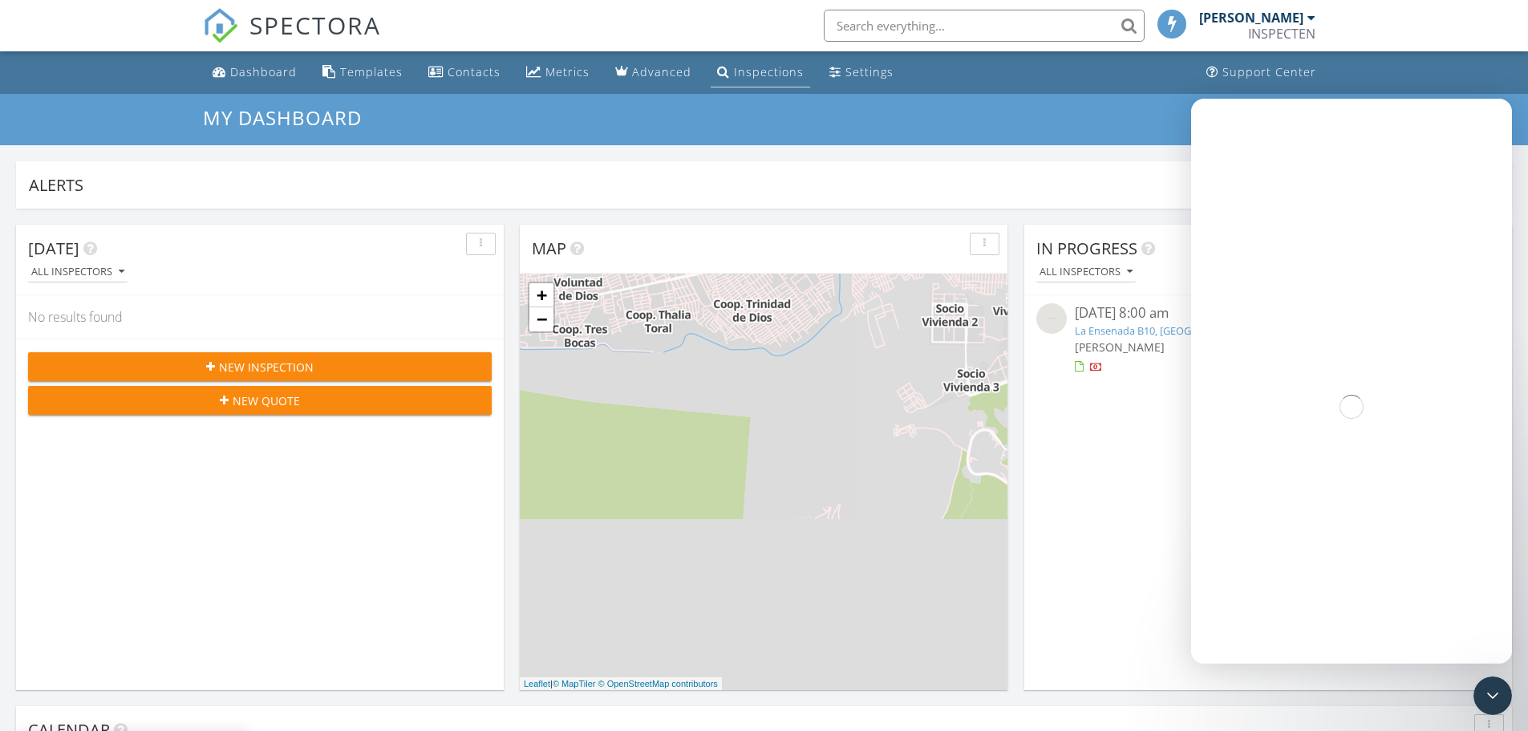
click at [742, 70] on div "Inspections" at bounding box center [769, 71] width 70 height 15
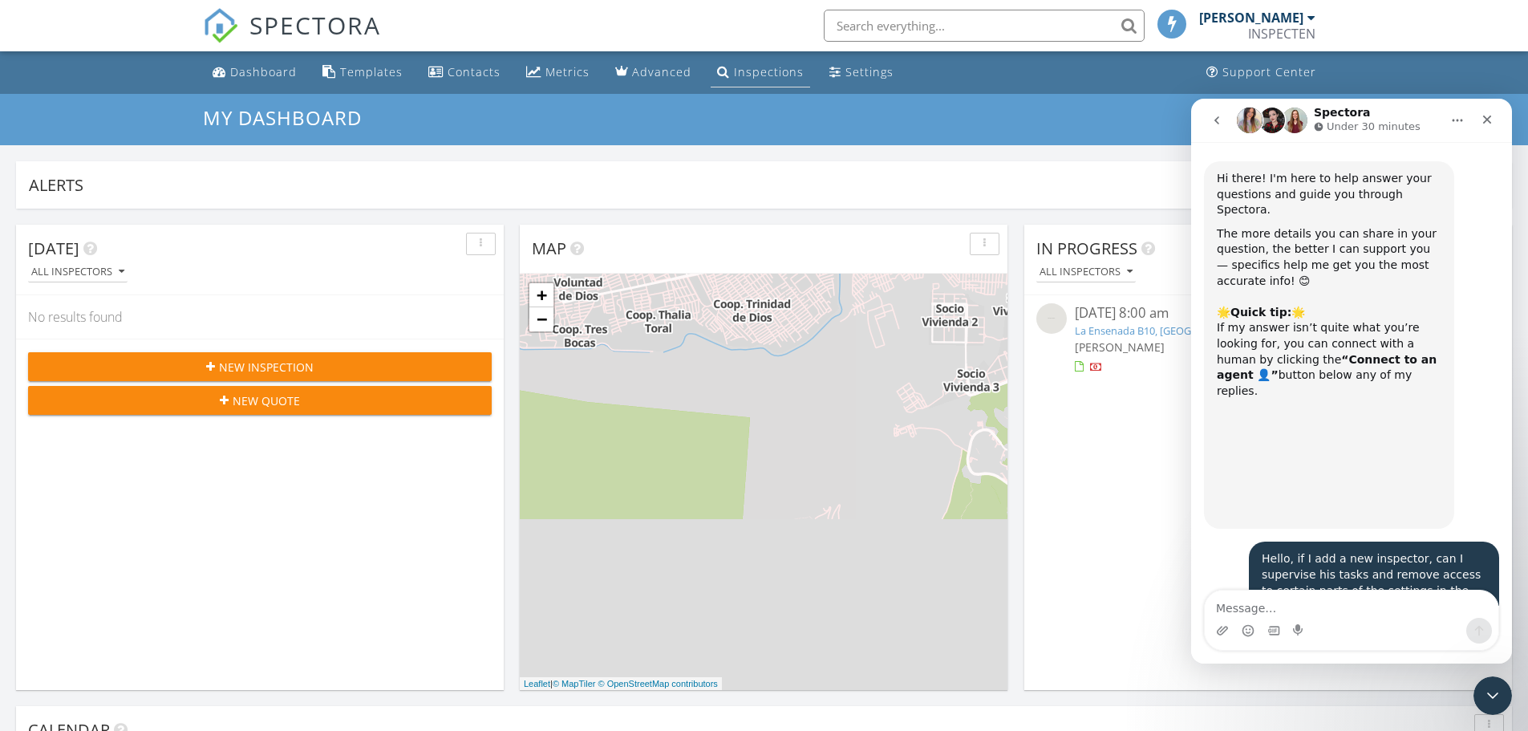
scroll to position [4311, 0]
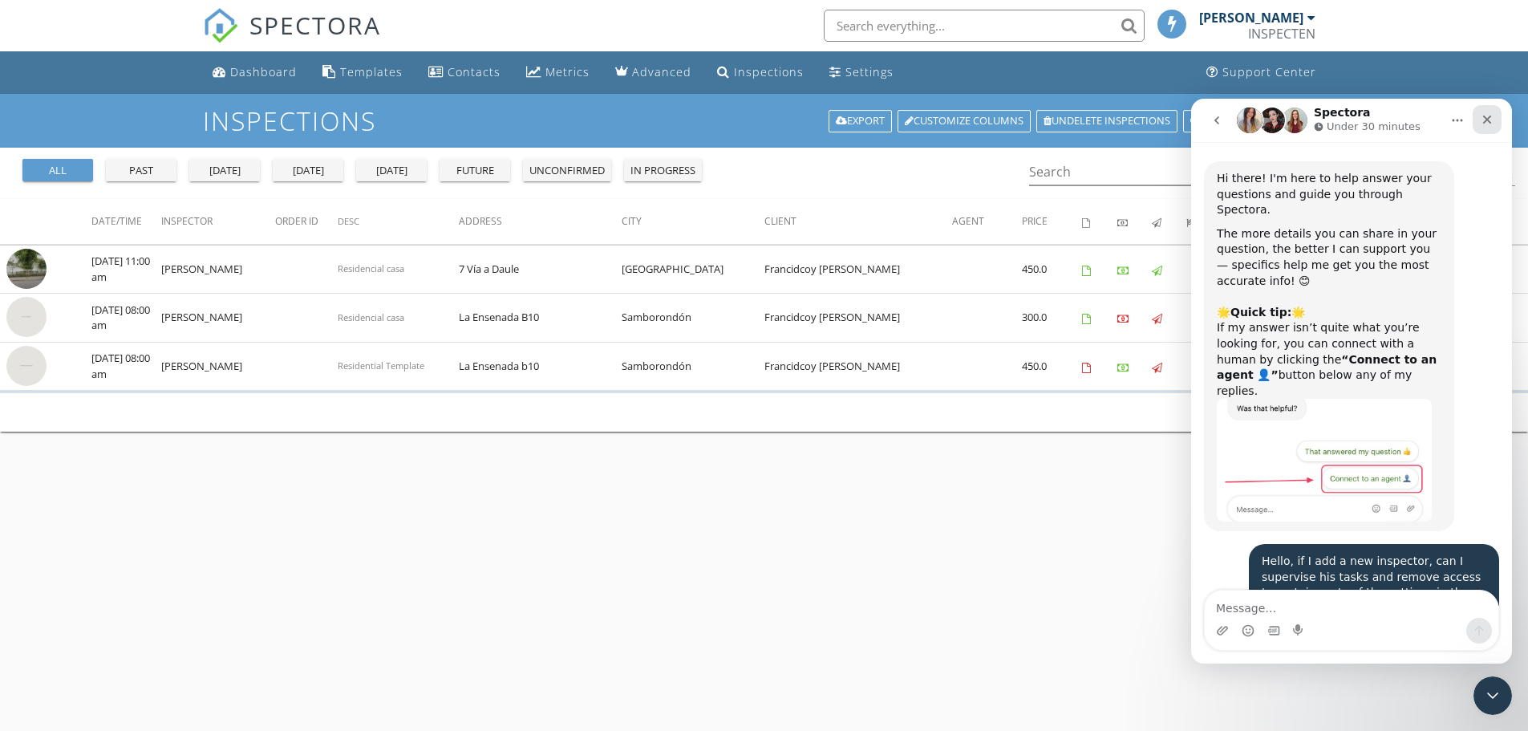
scroll to position [4311, 0]
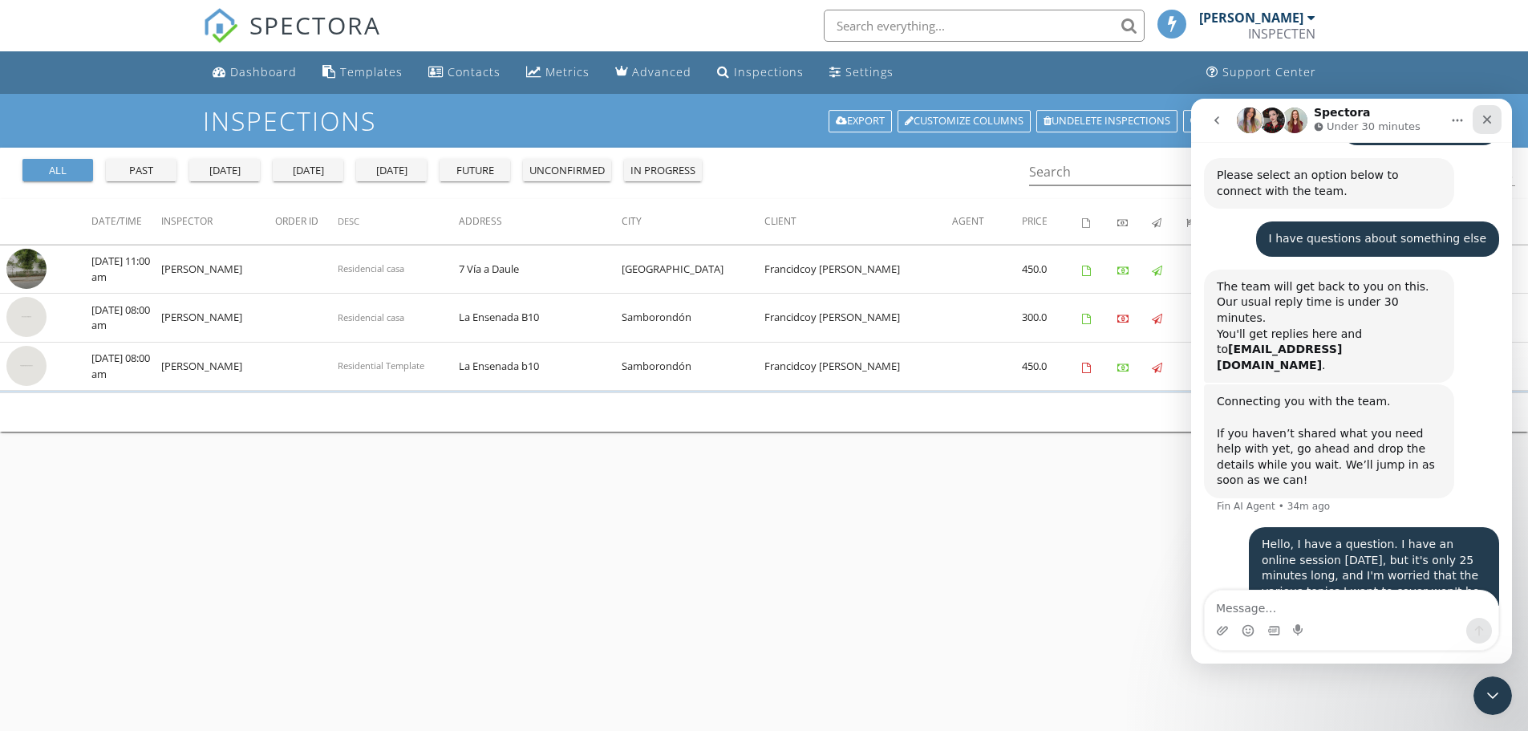
click at [1485, 115] on icon "Close" at bounding box center [1487, 119] width 13 height 13
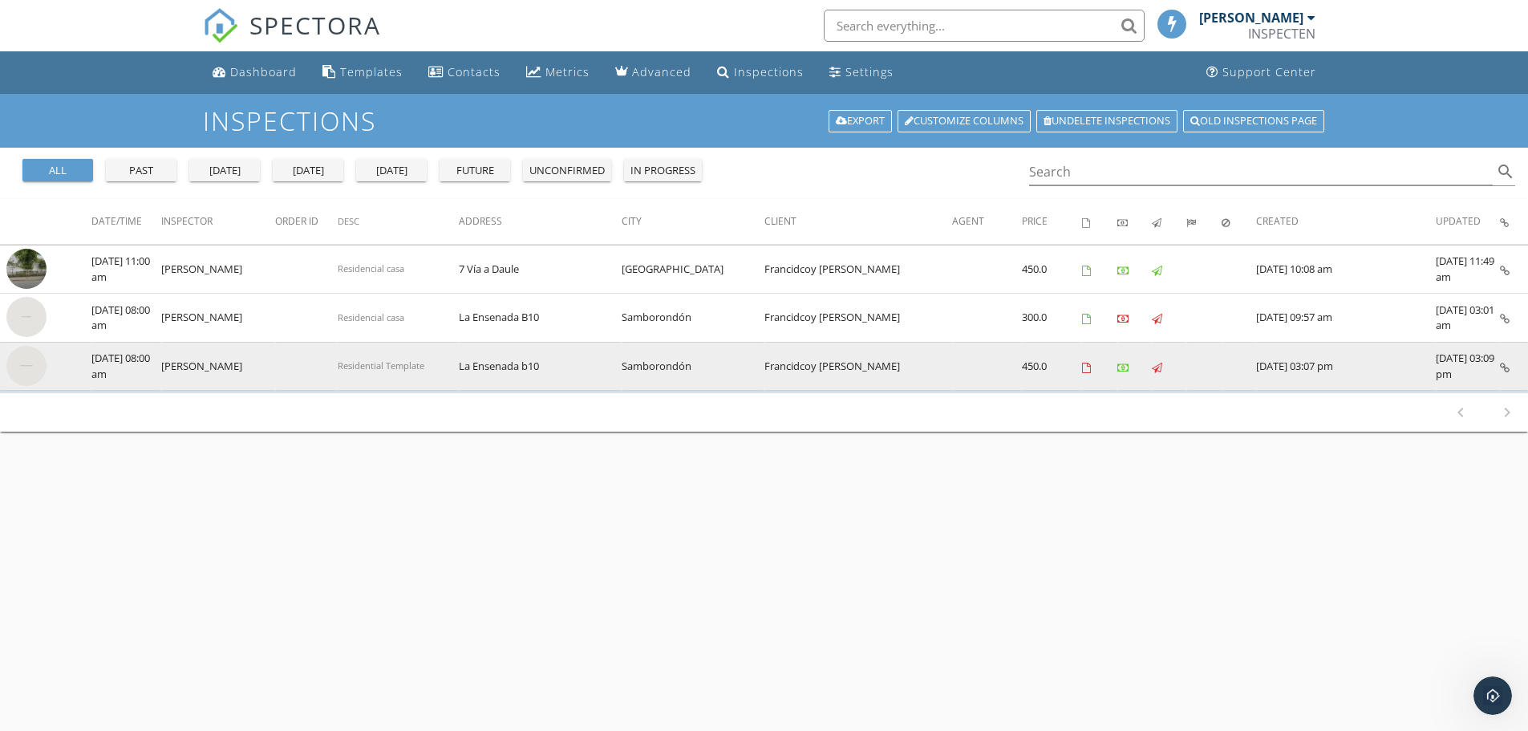
click at [1504, 367] on icon at bounding box center [1505, 368] width 10 height 10
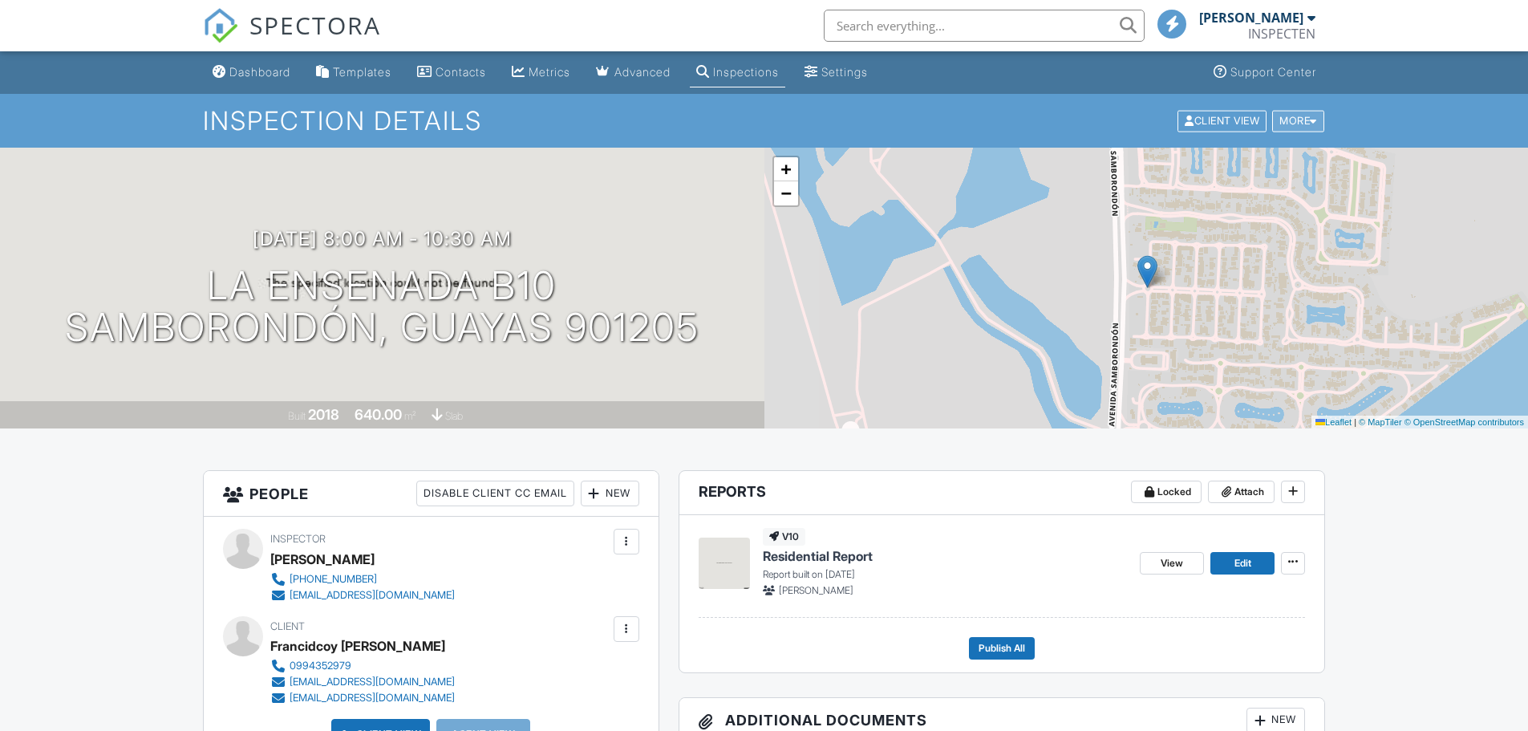
click at [1314, 116] on div at bounding box center [1313, 120] width 7 height 10
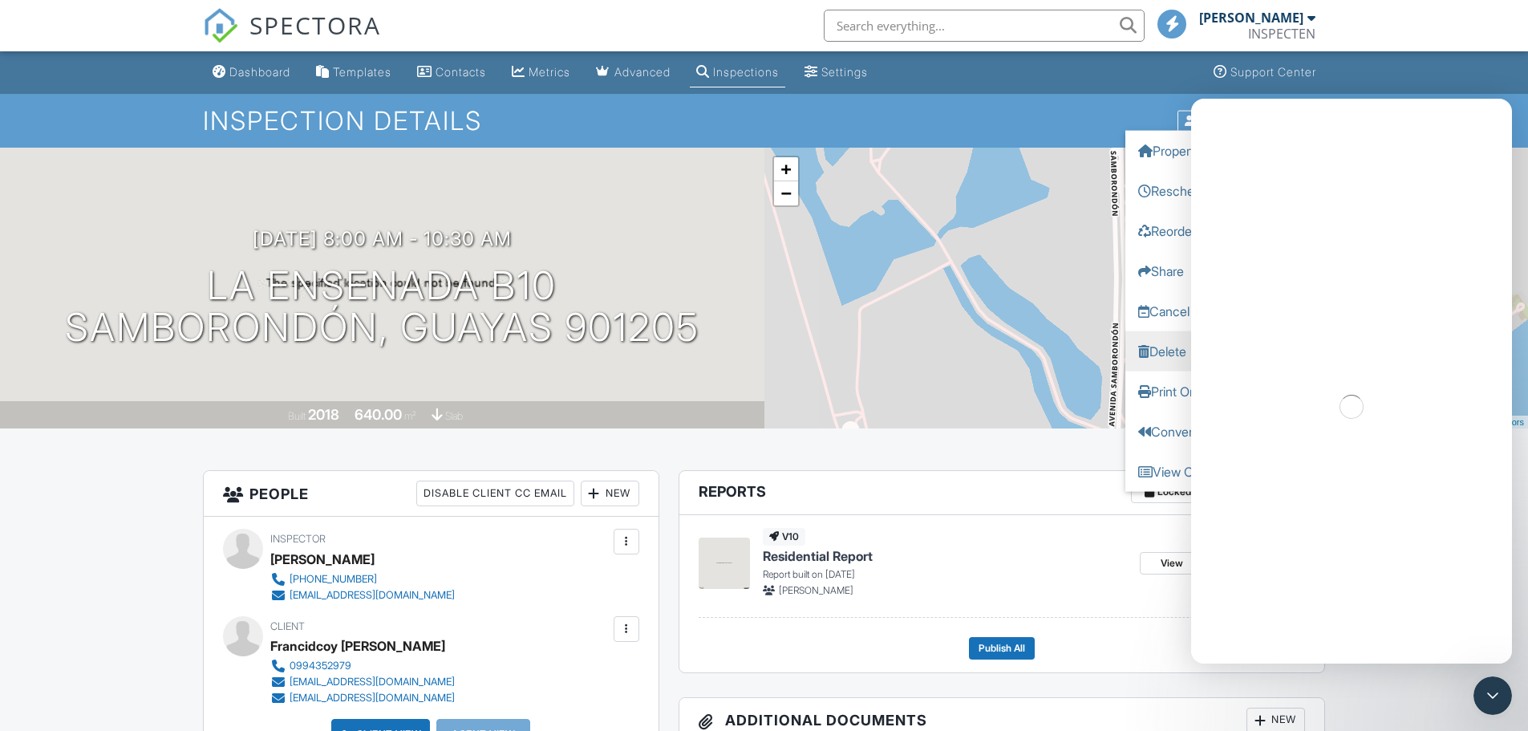
click at [1158, 348] on link "Delete" at bounding box center [1225, 350] width 201 height 40
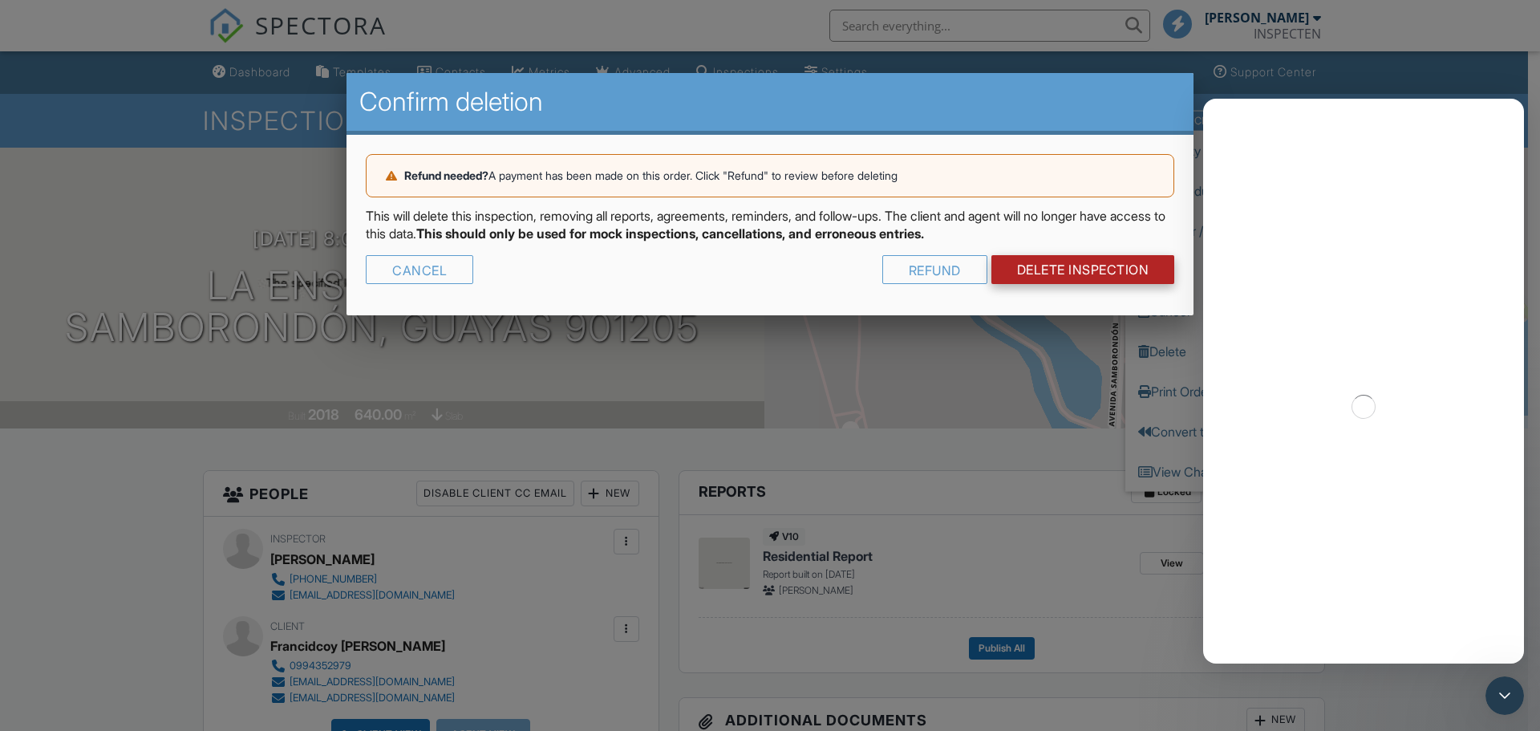
click at [1062, 282] on link "DELETE Inspection" at bounding box center [1083, 269] width 184 height 29
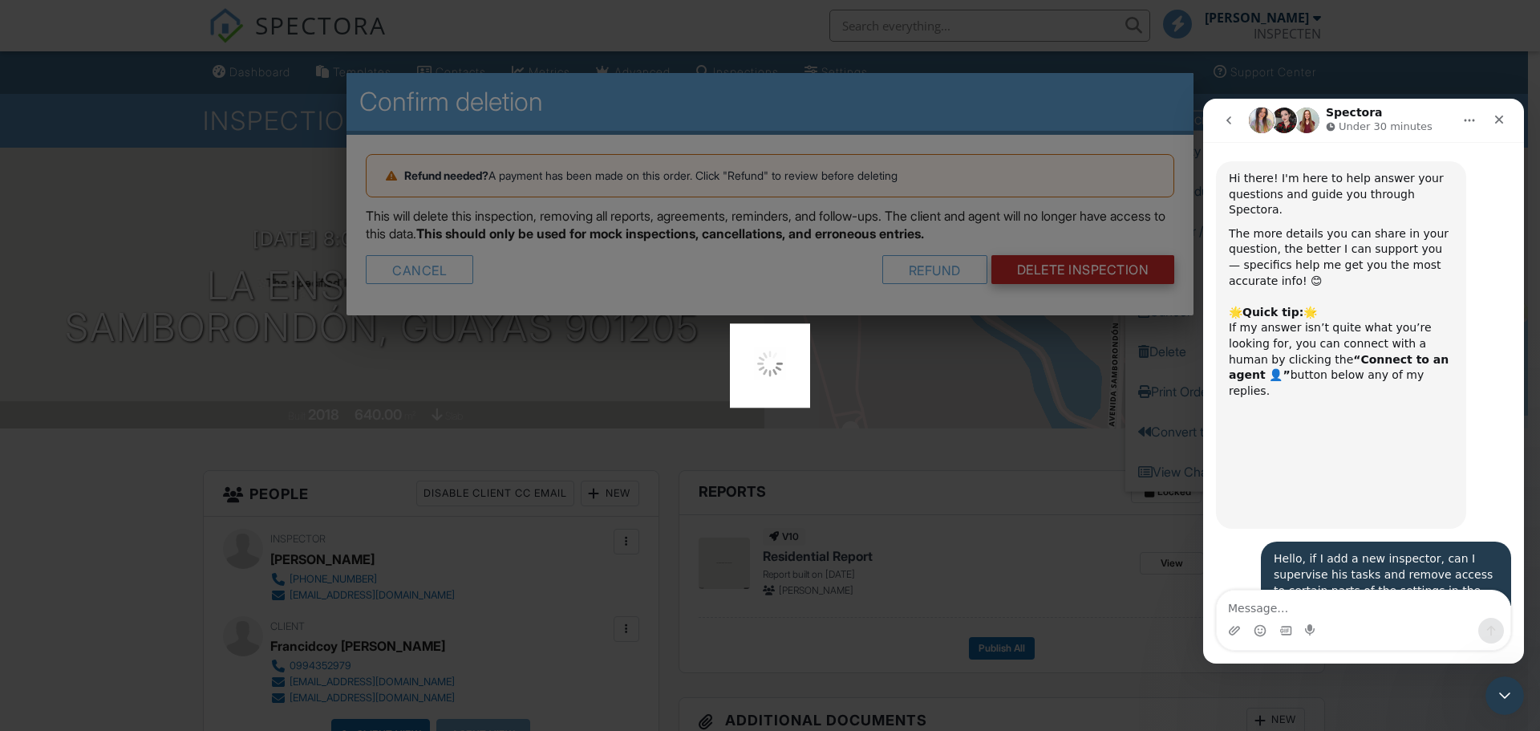
scroll to position [4311, 0]
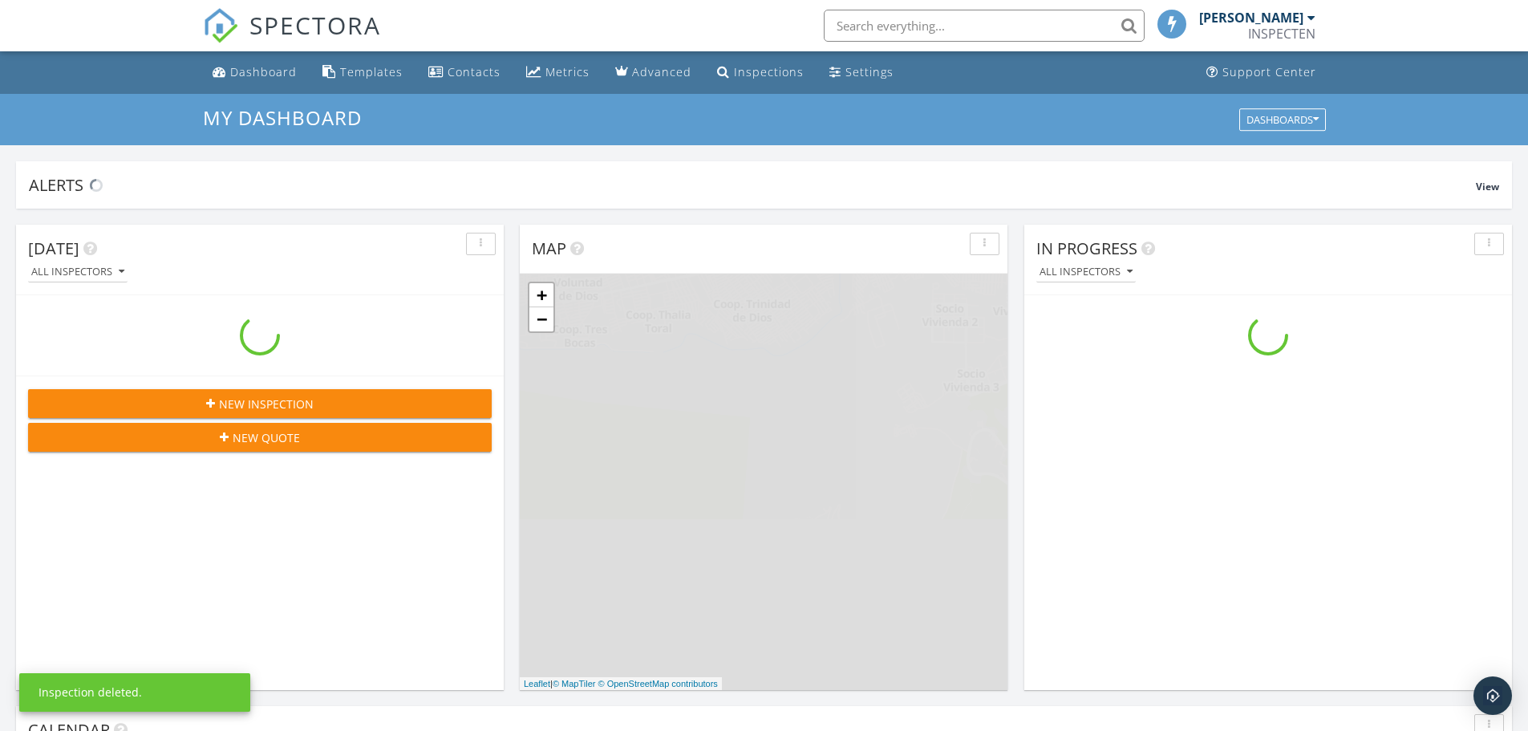
scroll to position [1485, 1553]
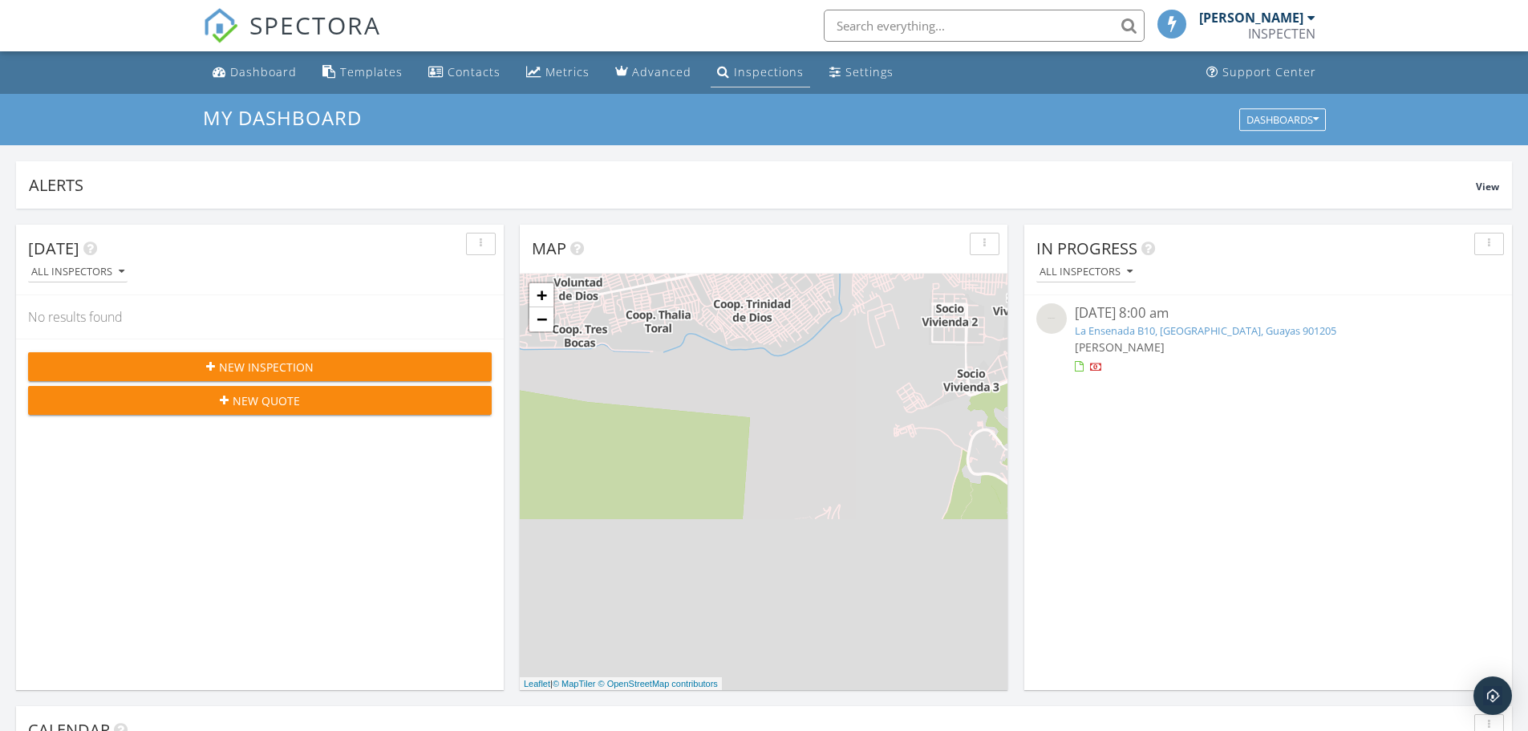
click at [739, 72] on div "Inspections" at bounding box center [769, 71] width 70 height 15
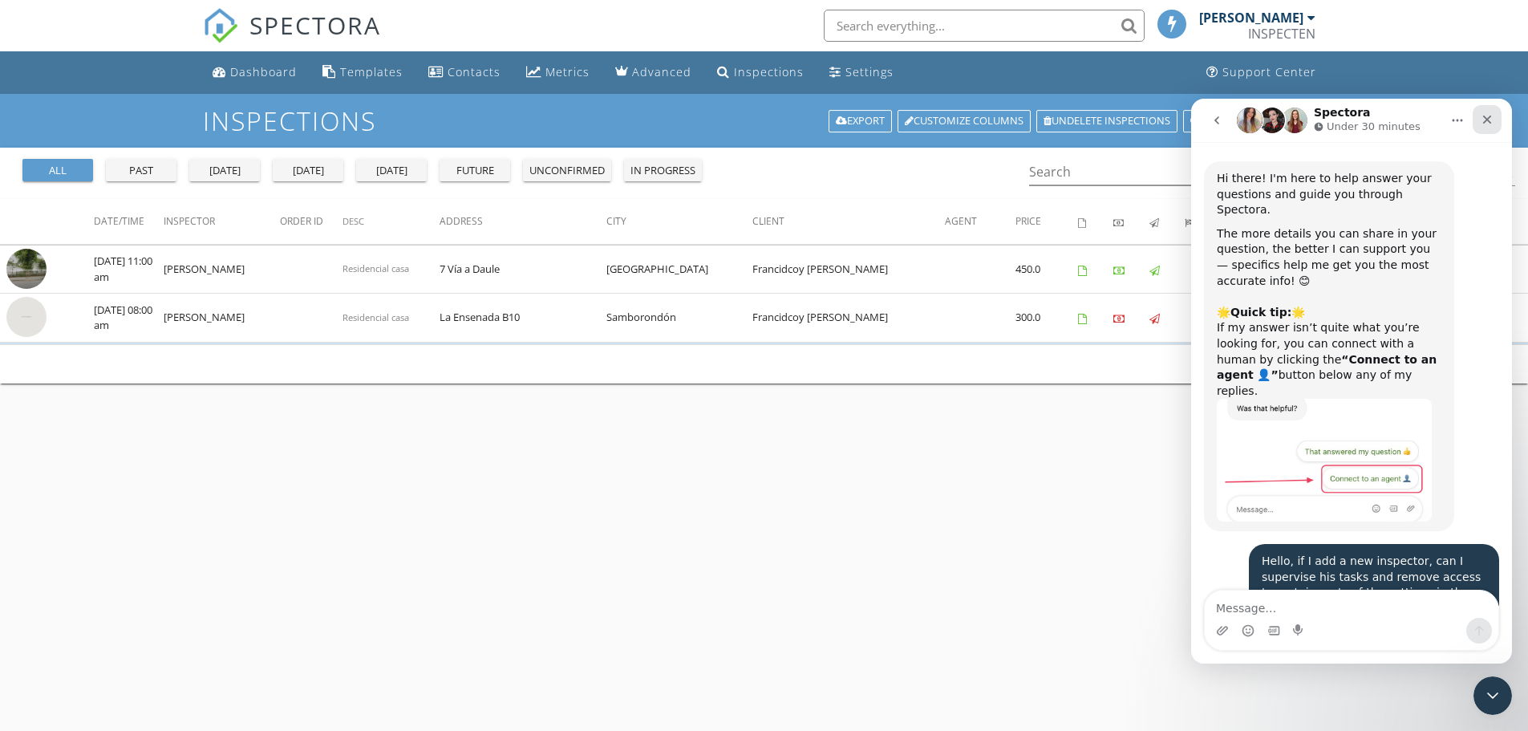
scroll to position [4311, 0]
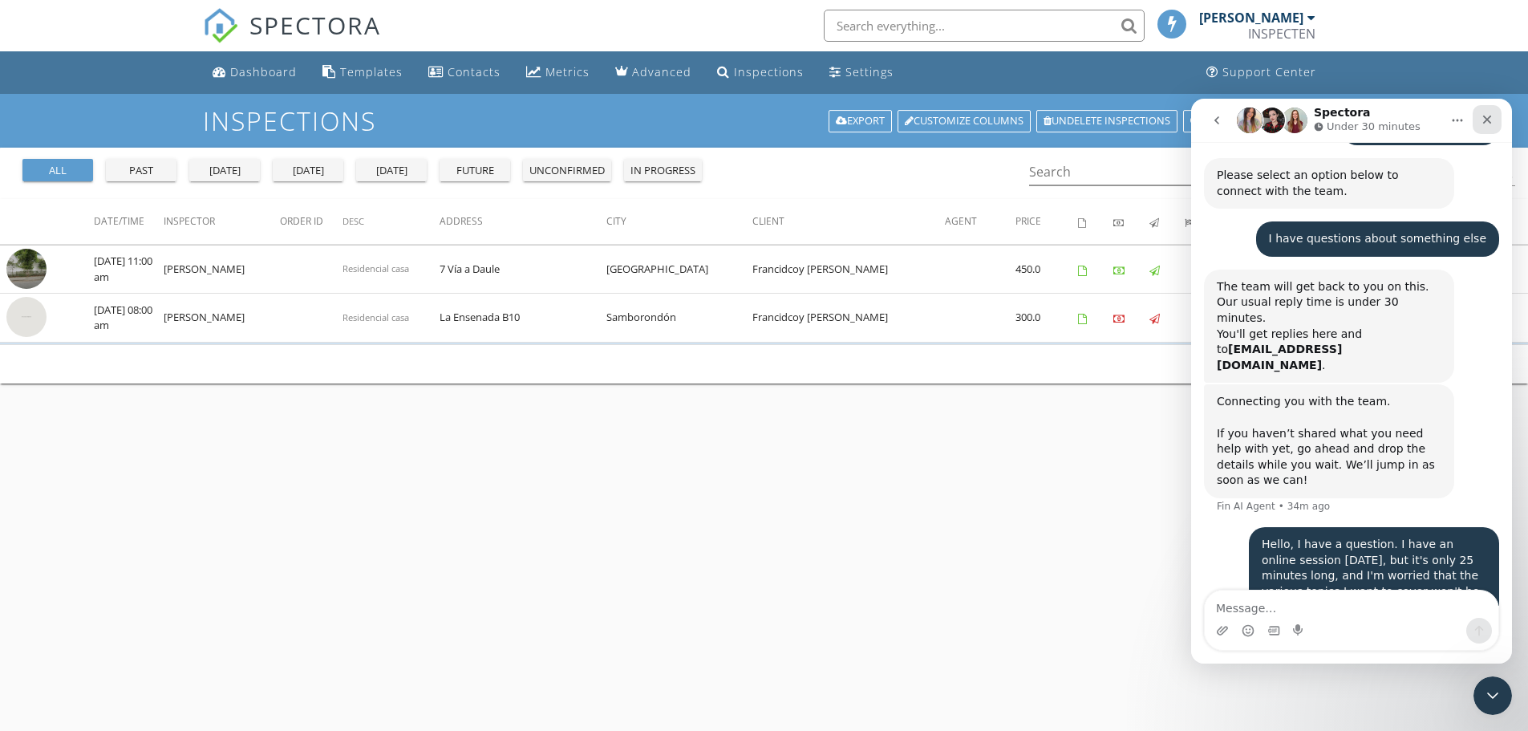
click at [1487, 124] on icon "Close" at bounding box center [1487, 119] width 13 height 13
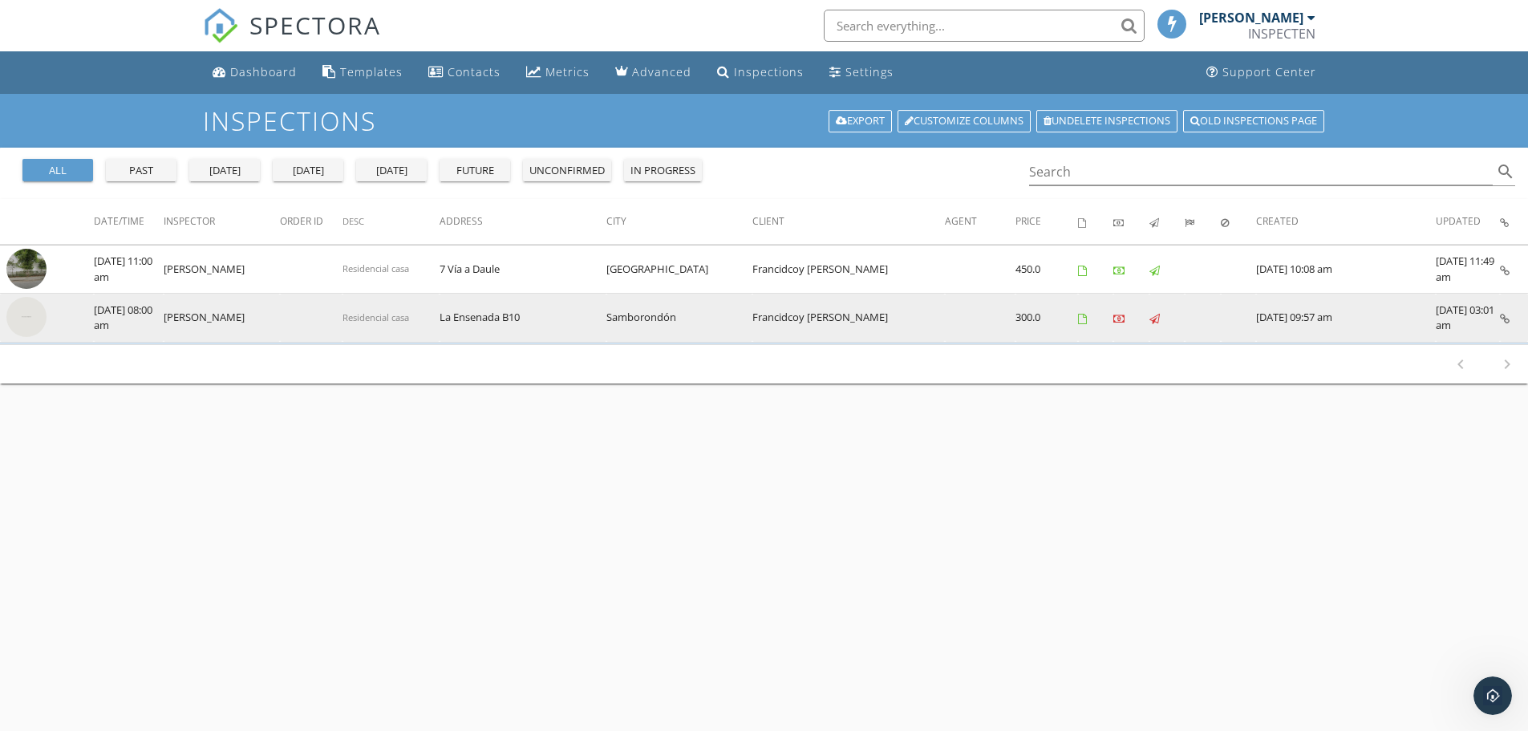
click at [1501, 318] on icon at bounding box center [1505, 319] width 10 height 10
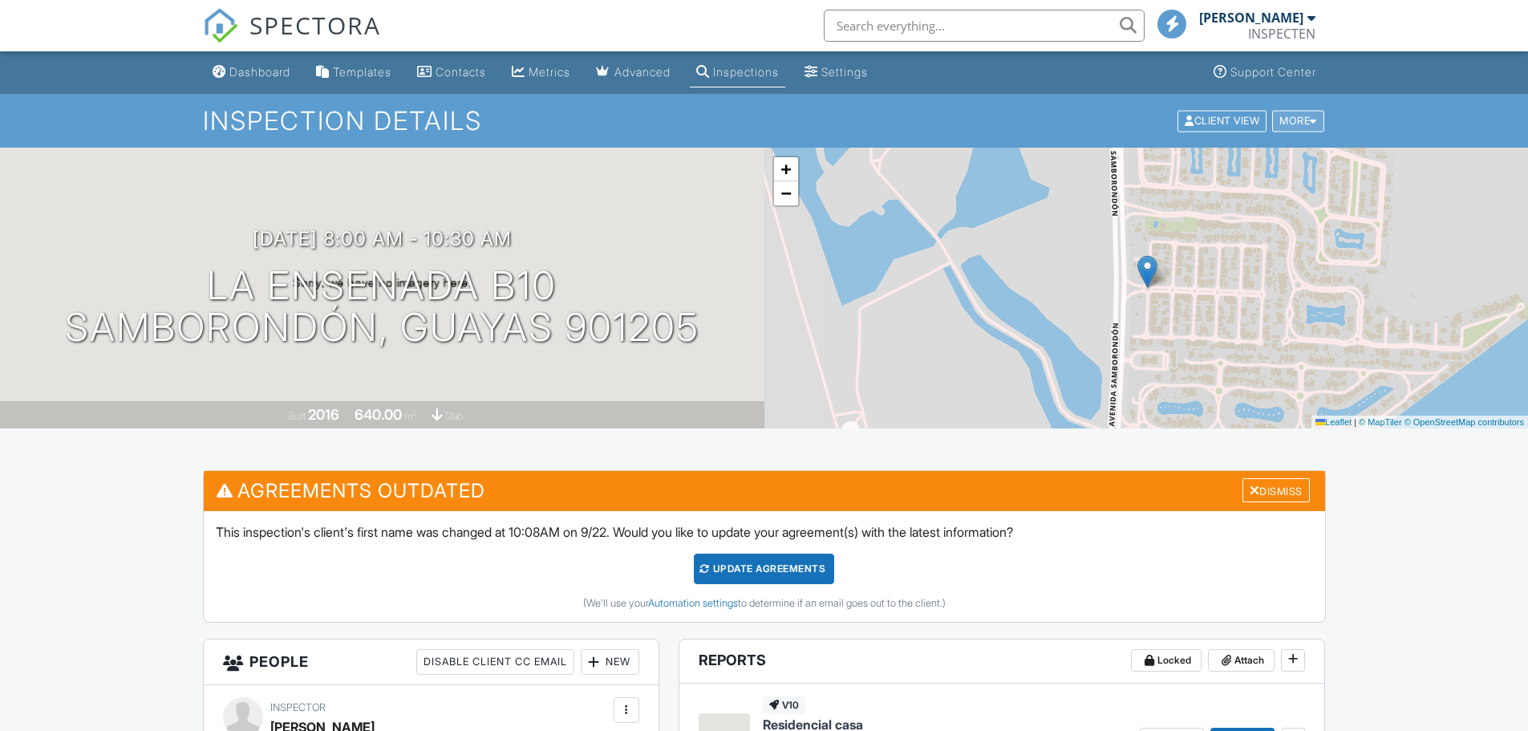
click at [1299, 124] on div "More" at bounding box center [1298, 121] width 52 height 22
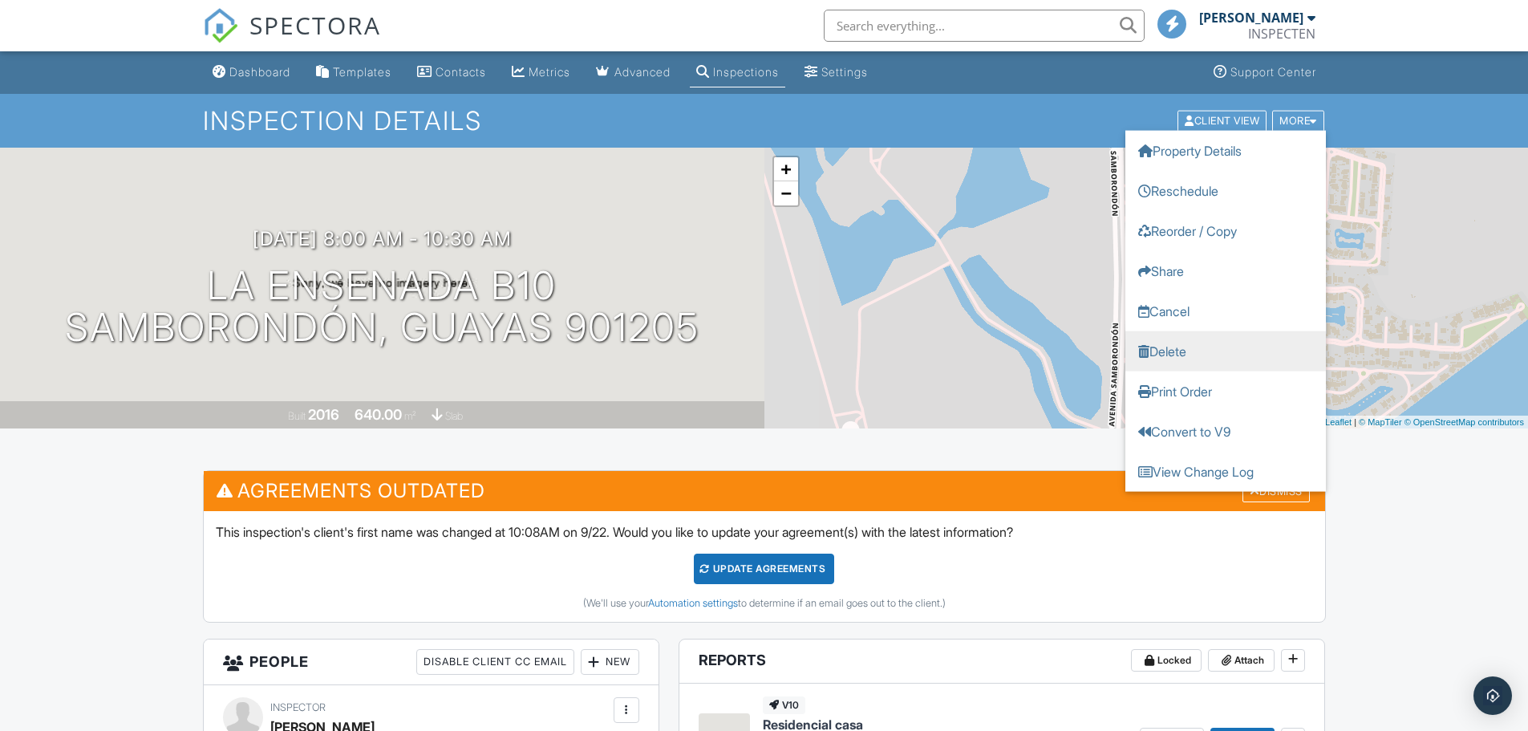
click at [1179, 348] on link "Delete" at bounding box center [1225, 350] width 201 height 40
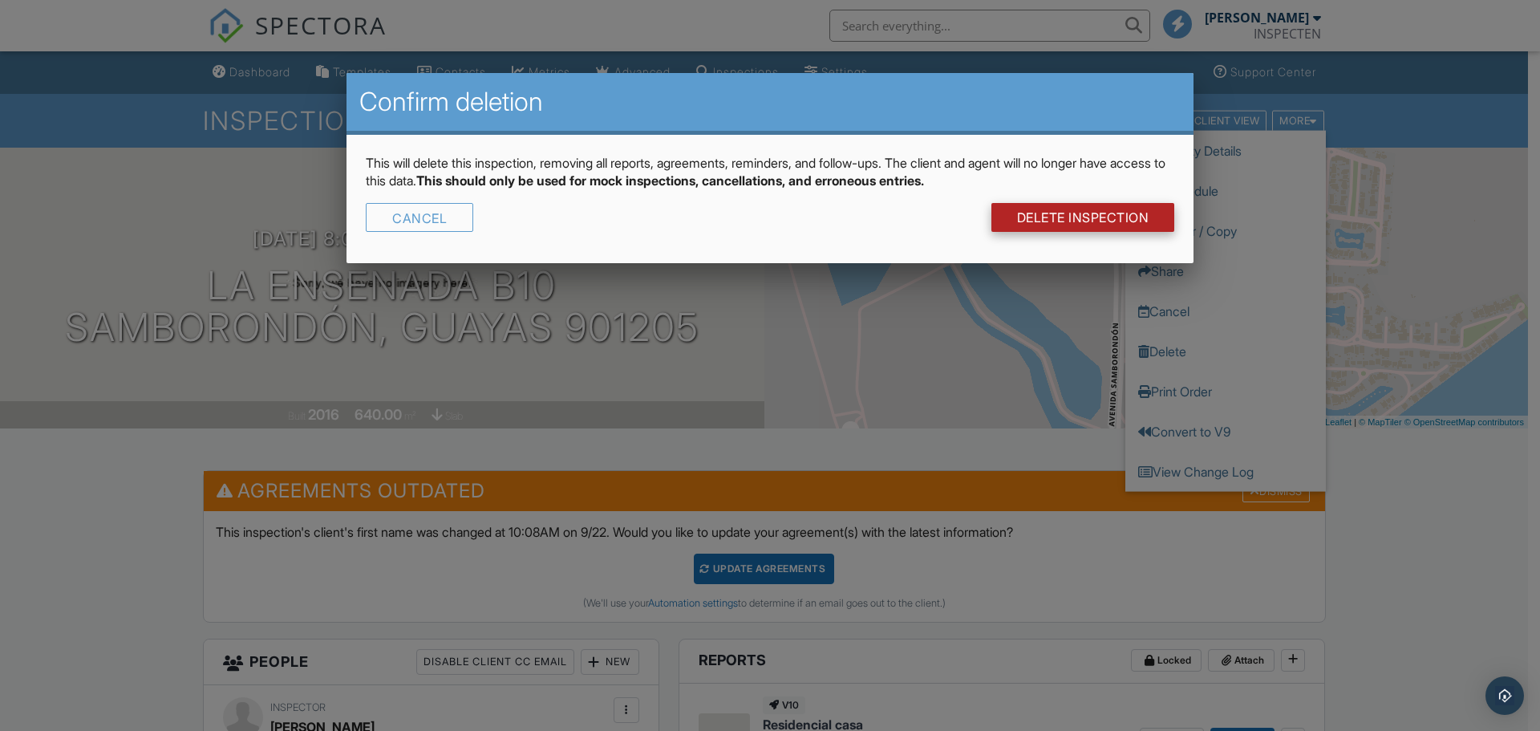
click at [1059, 222] on link "DELETE Inspection" at bounding box center [1083, 217] width 184 height 29
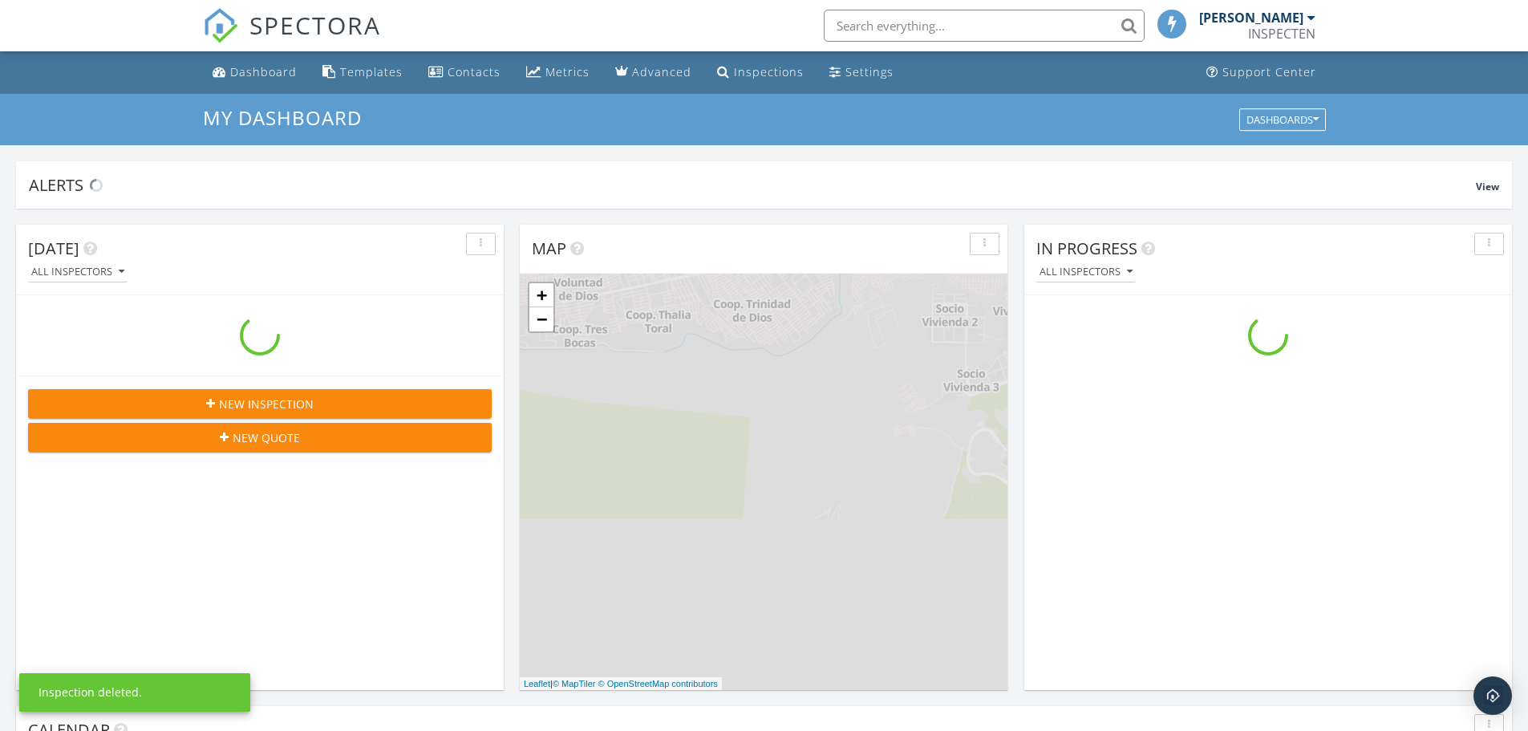
scroll to position [1485, 1553]
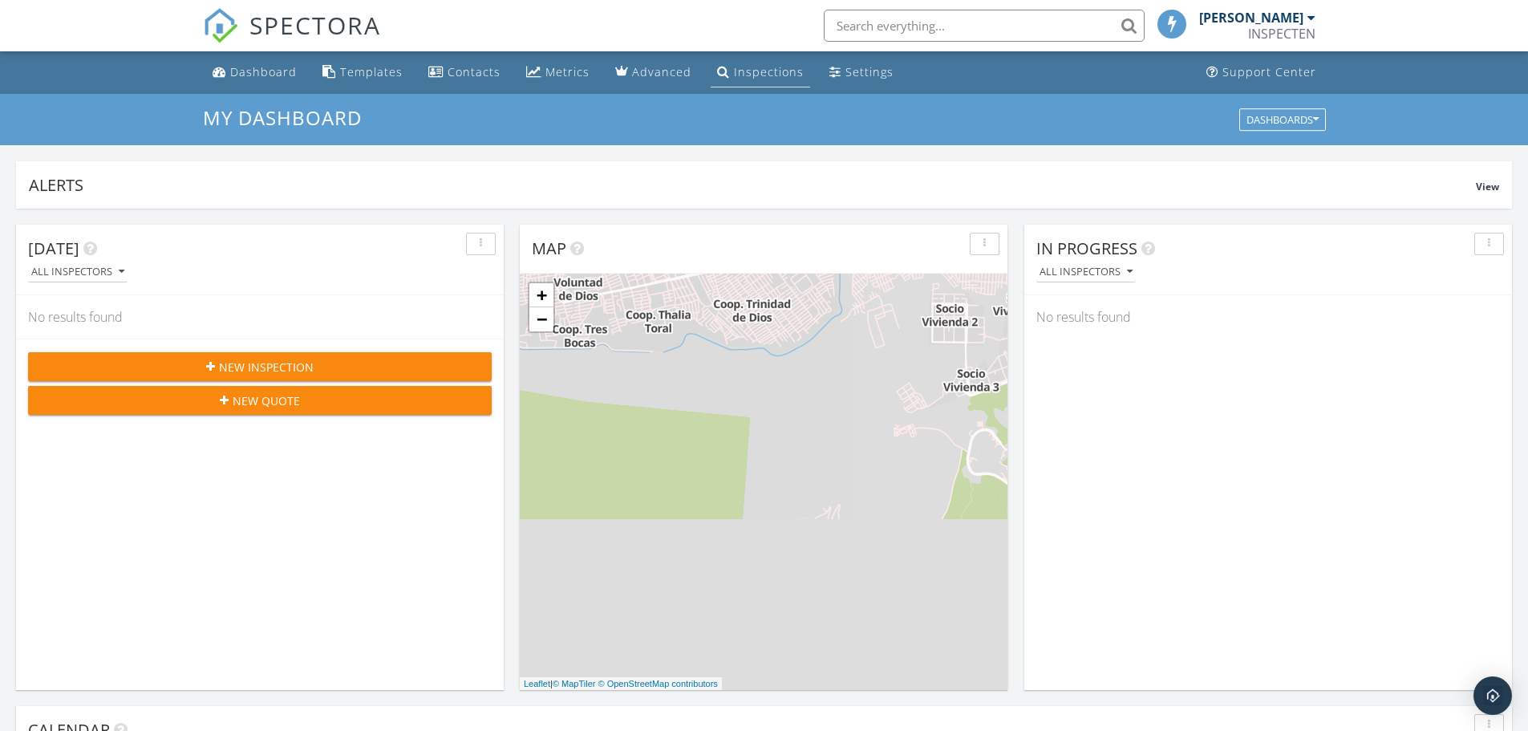
click at [741, 79] on div "Inspections" at bounding box center [769, 71] width 70 height 15
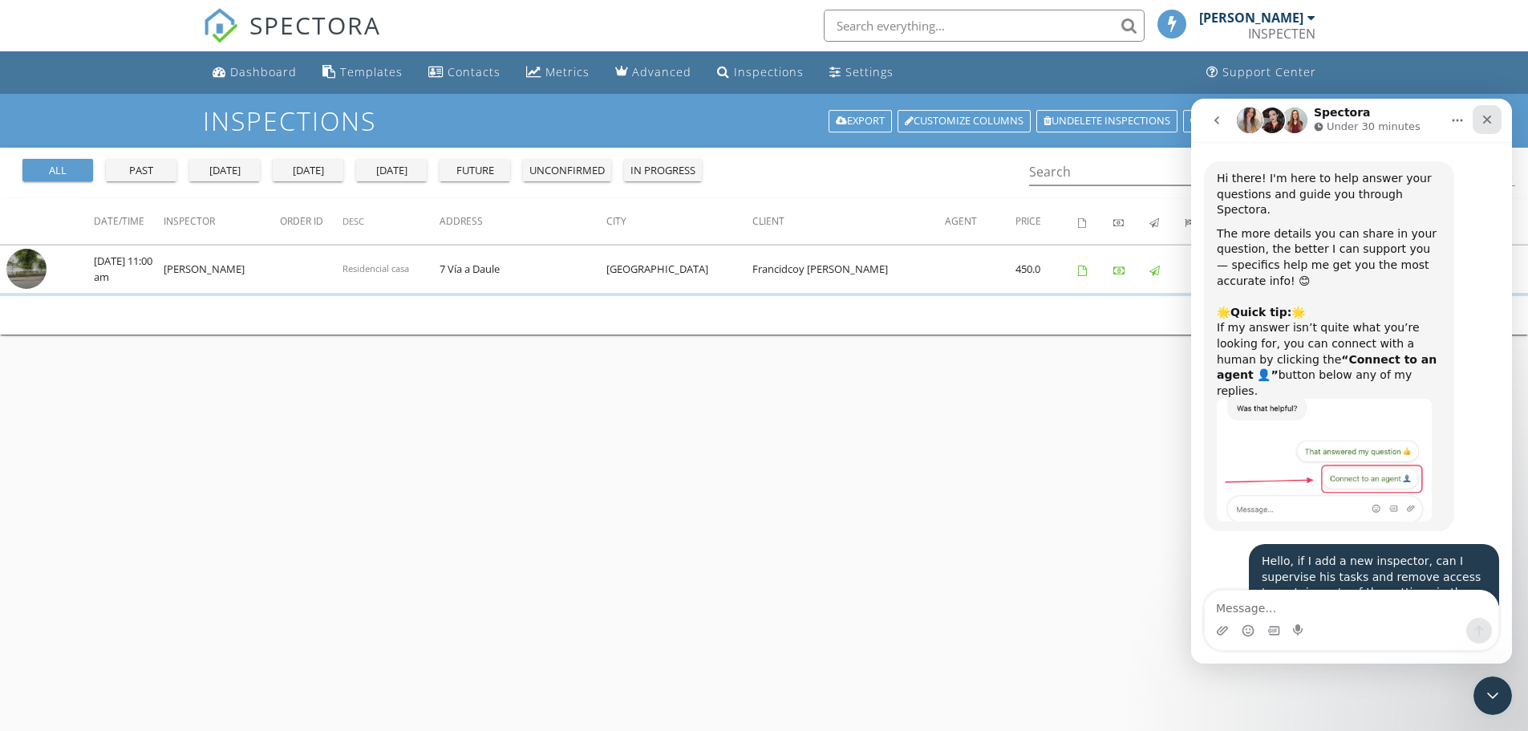
scroll to position [4311, 0]
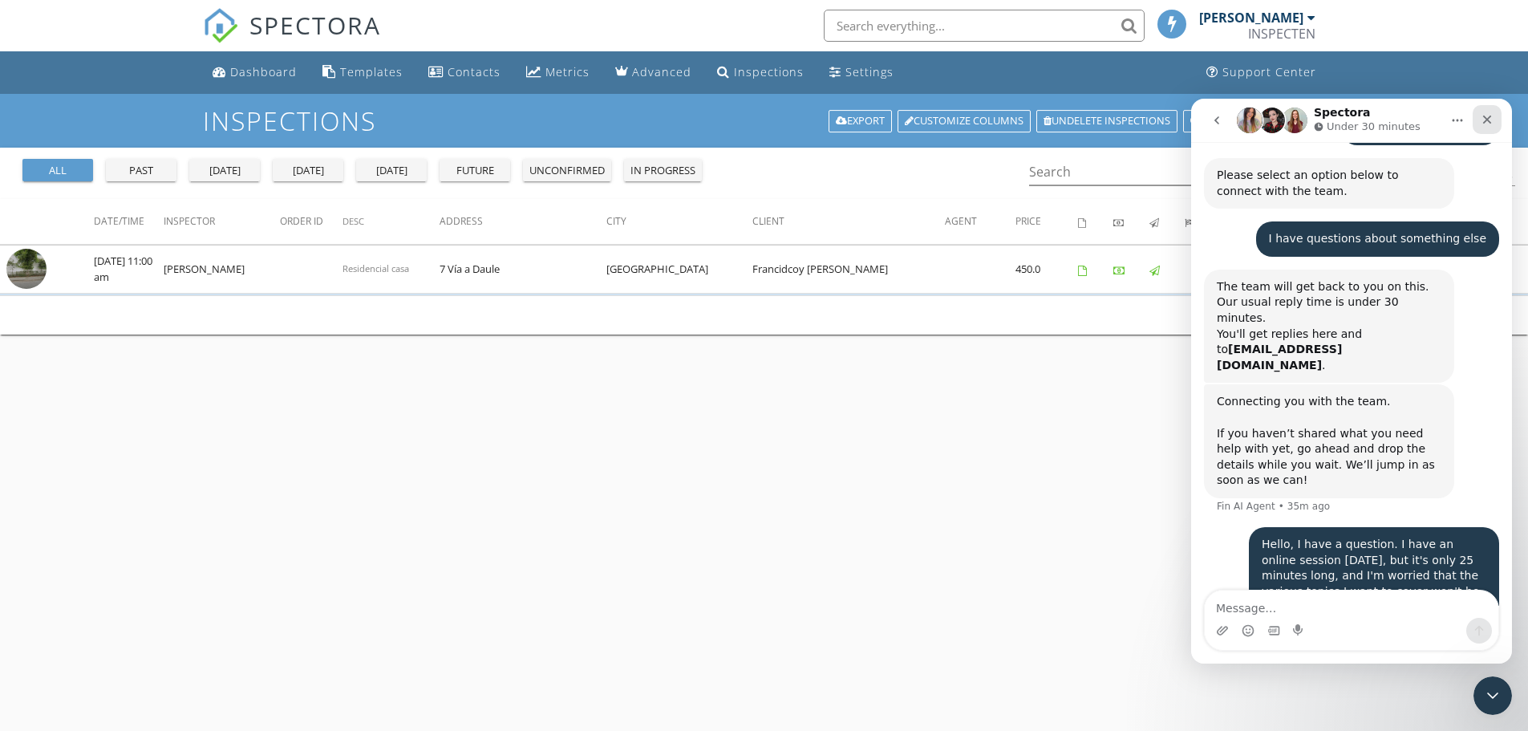
click at [1493, 118] on icon "Close" at bounding box center [1487, 119] width 13 height 13
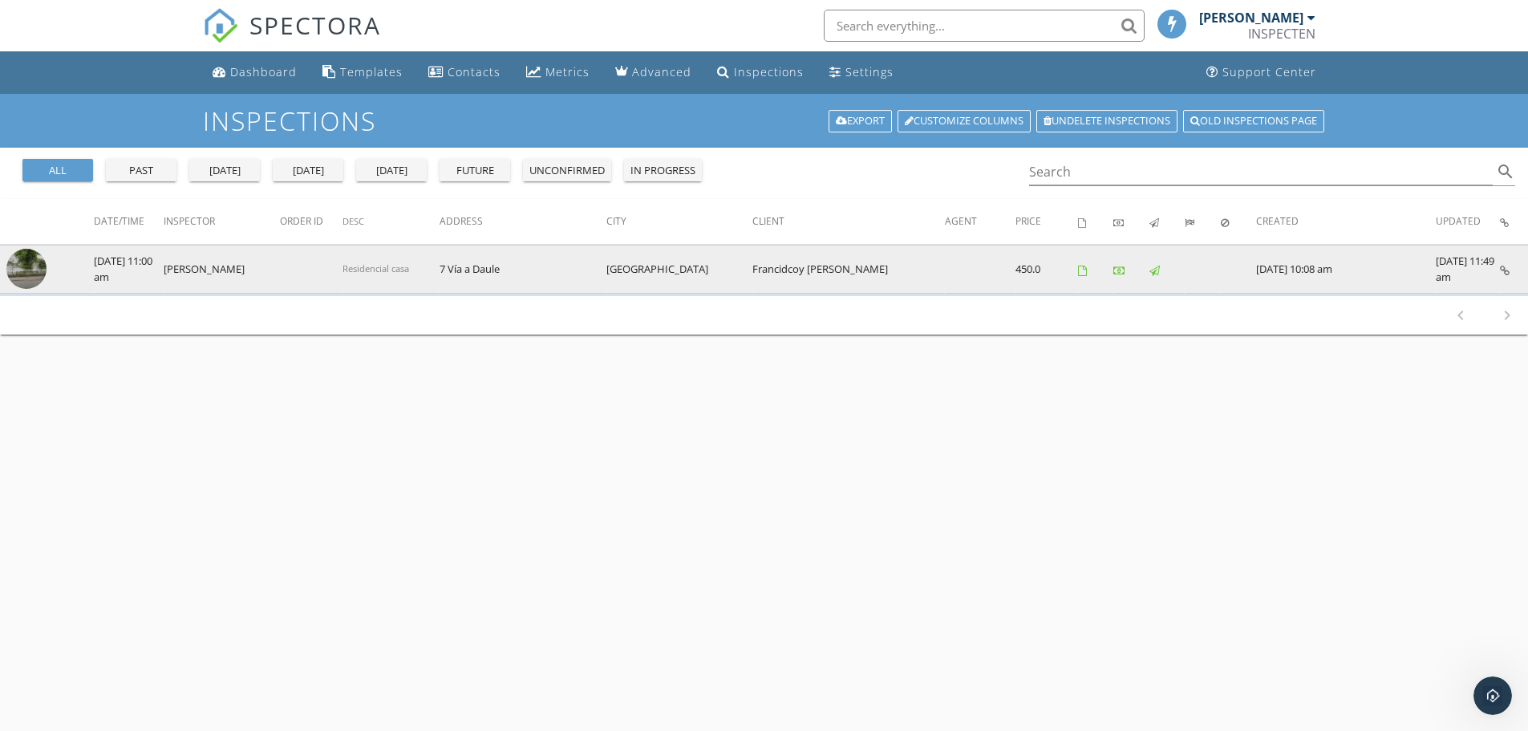
click at [1504, 269] on icon at bounding box center [1505, 270] width 10 height 10
click at [1502, 269] on icon at bounding box center [1505, 270] width 10 height 10
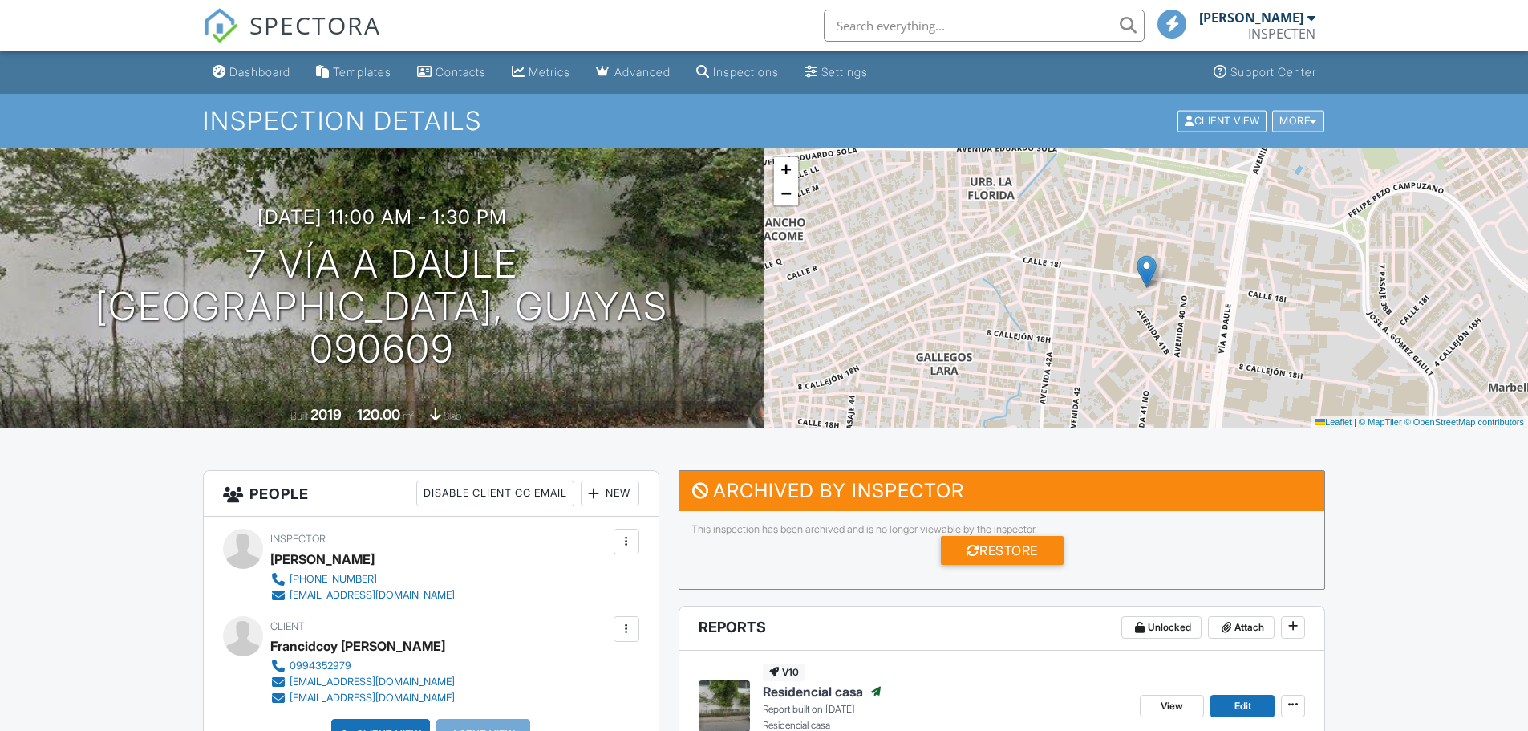
click at [1308, 128] on div "More" at bounding box center [1298, 121] width 52 height 22
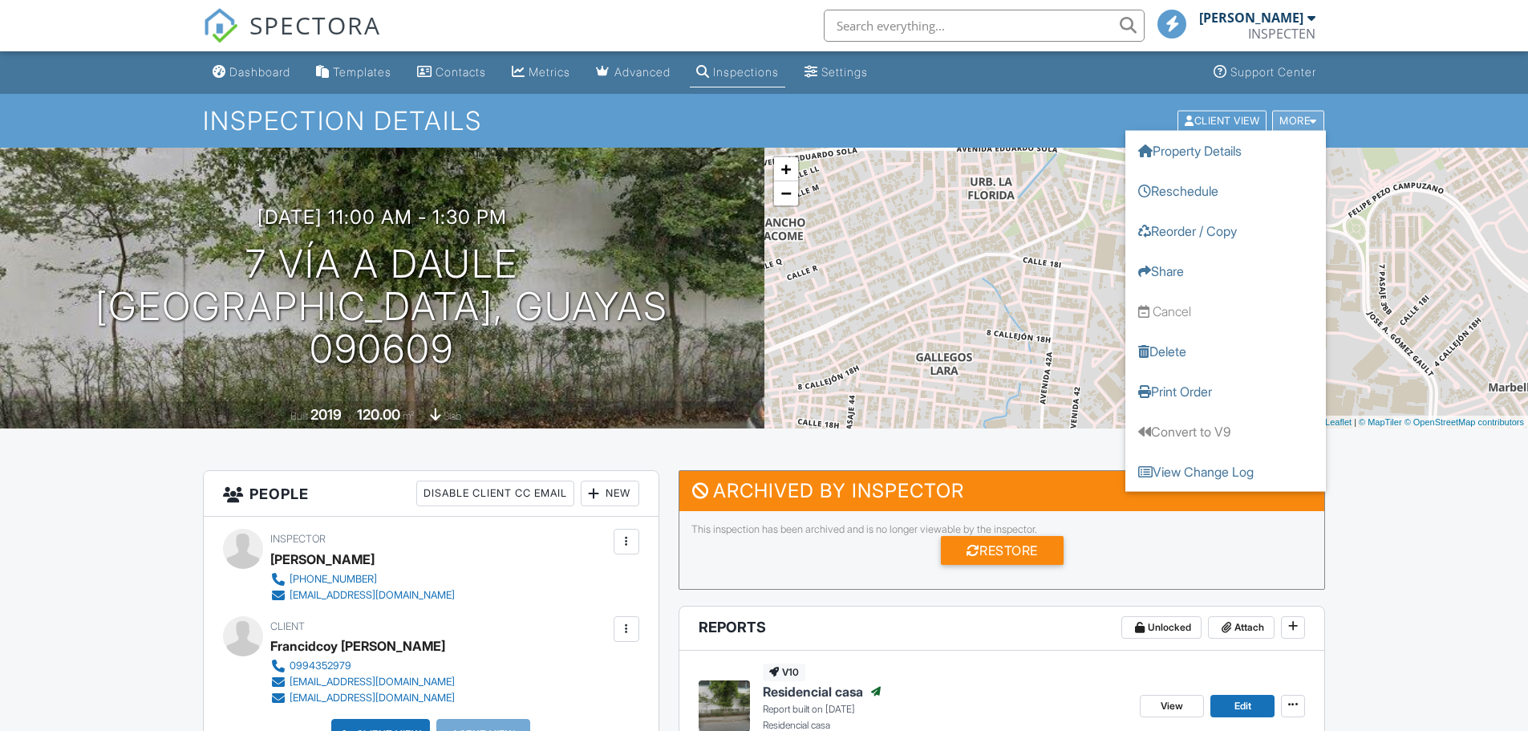
click at [1312, 119] on div at bounding box center [1313, 120] width 7 height 10
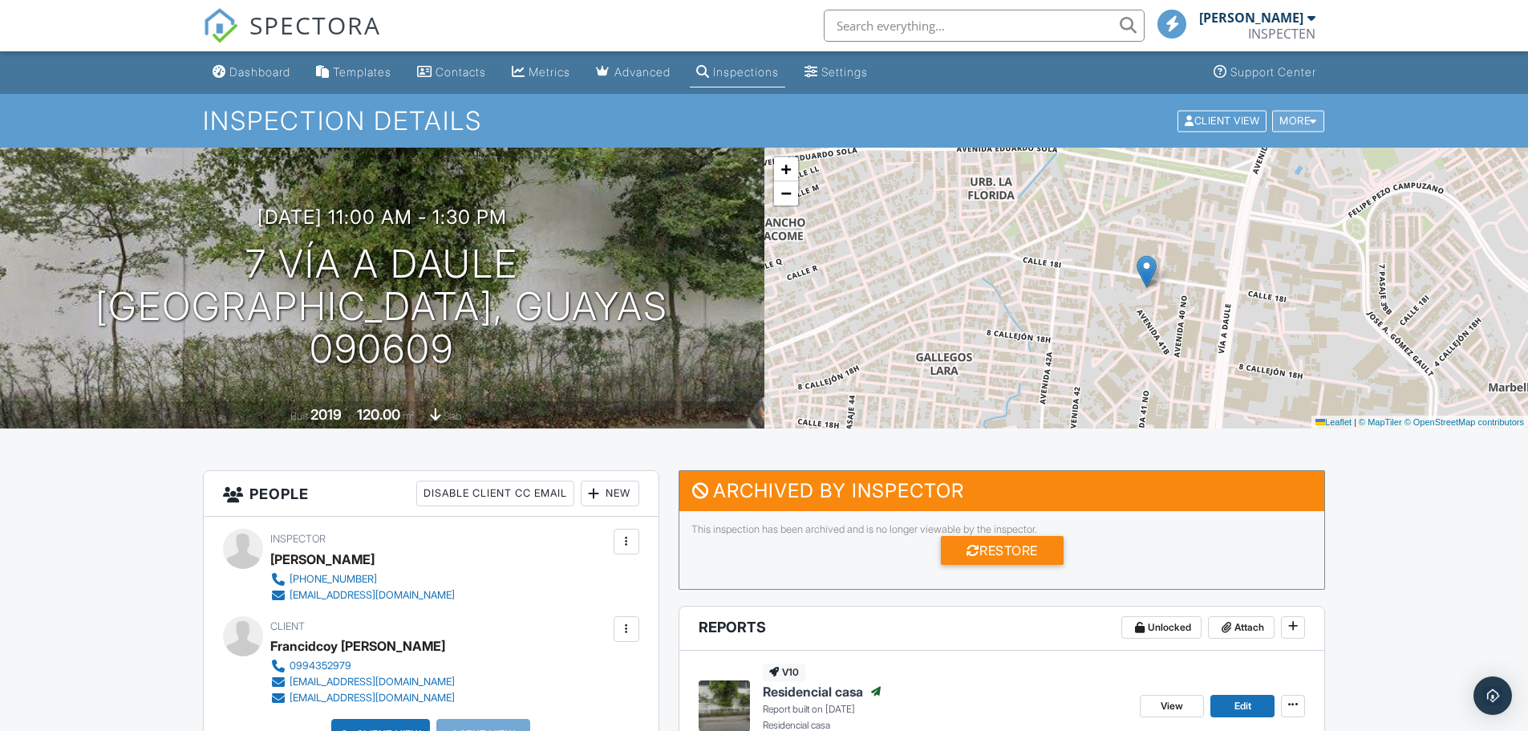
click at [1309, 126] on div "More" at bounding box center [1298, 121] width 52 height 22
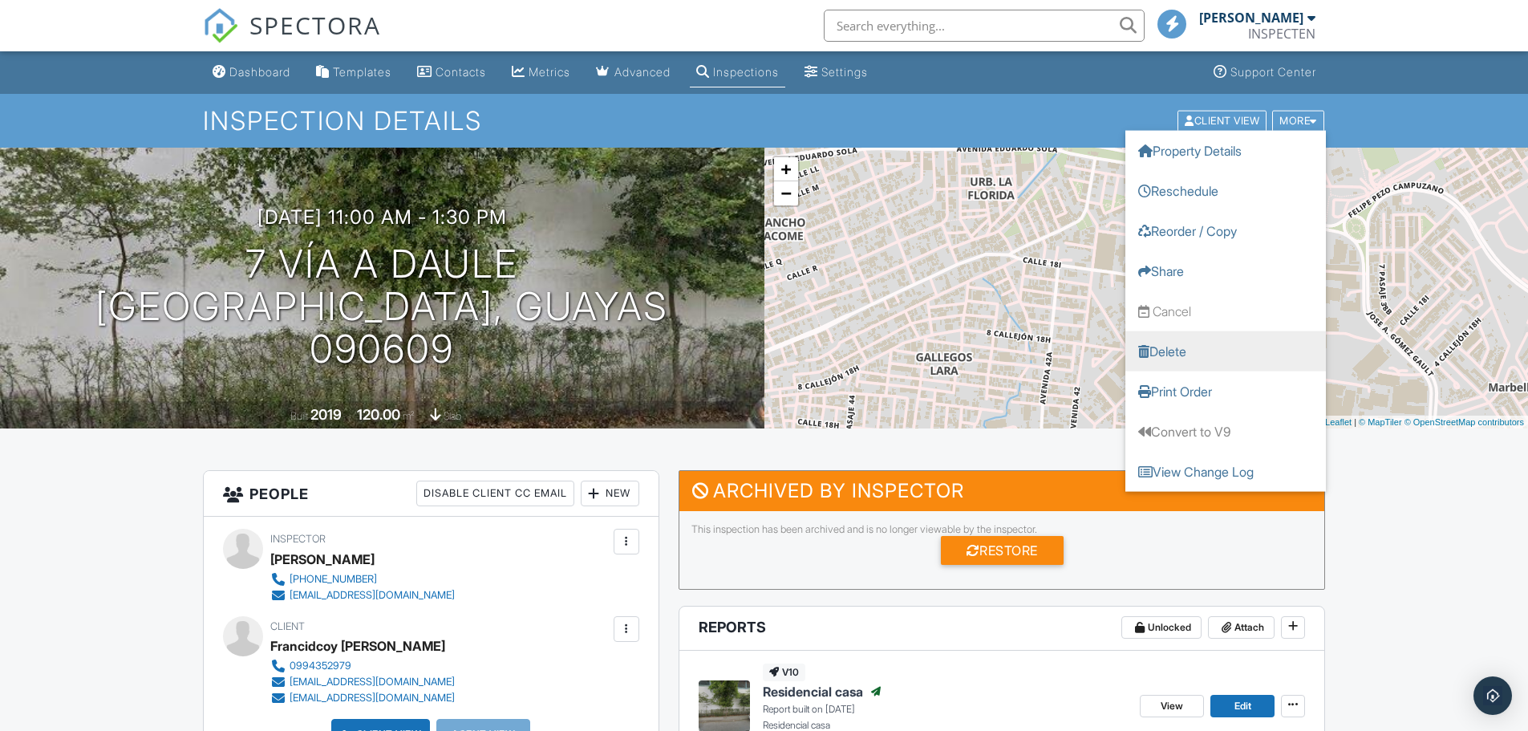
click at [1148, 354] on div at bounding box center [1143, 350] width 11 height 13
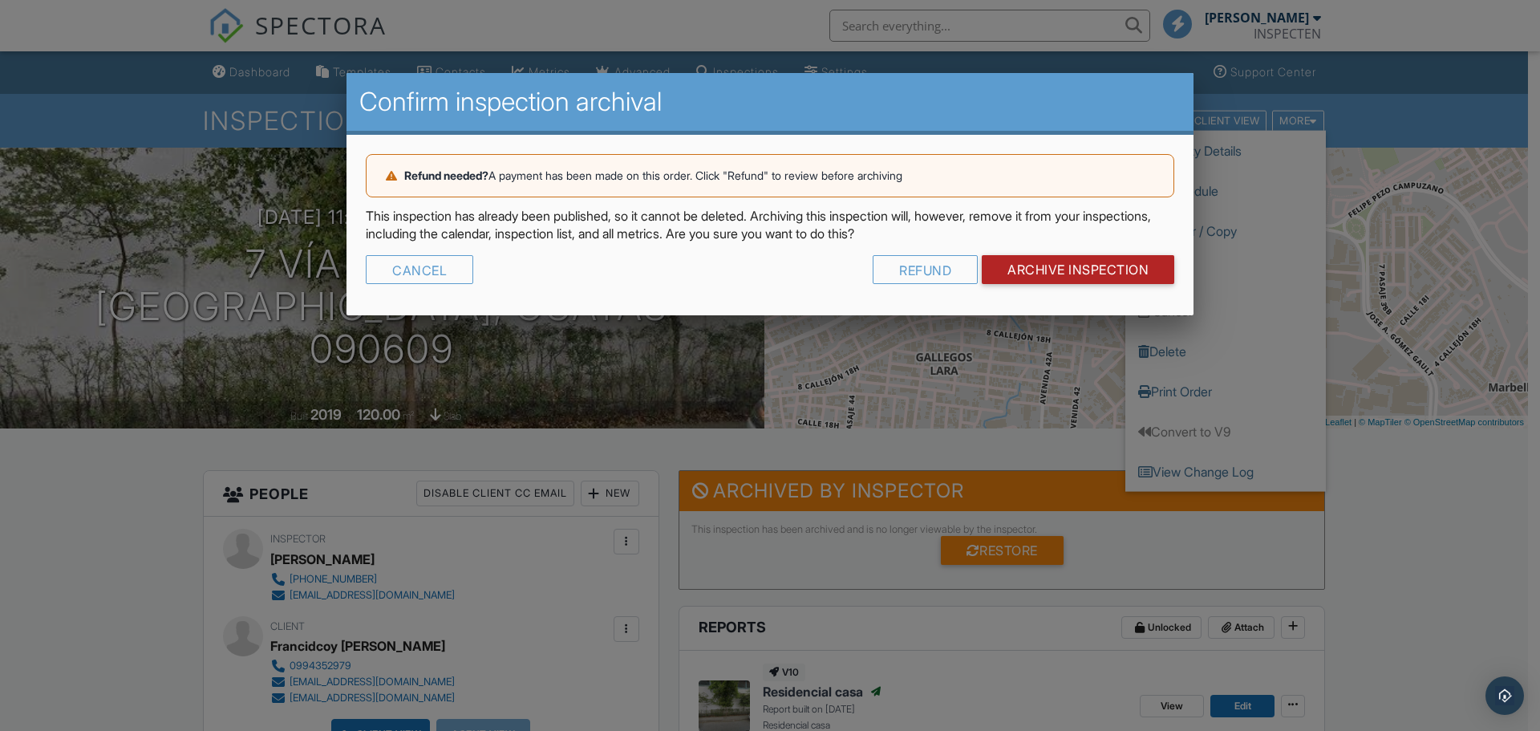
click at [1051, 270] on input "Archive Inspection" at bounding box center [1078, 269] width 192 height 29
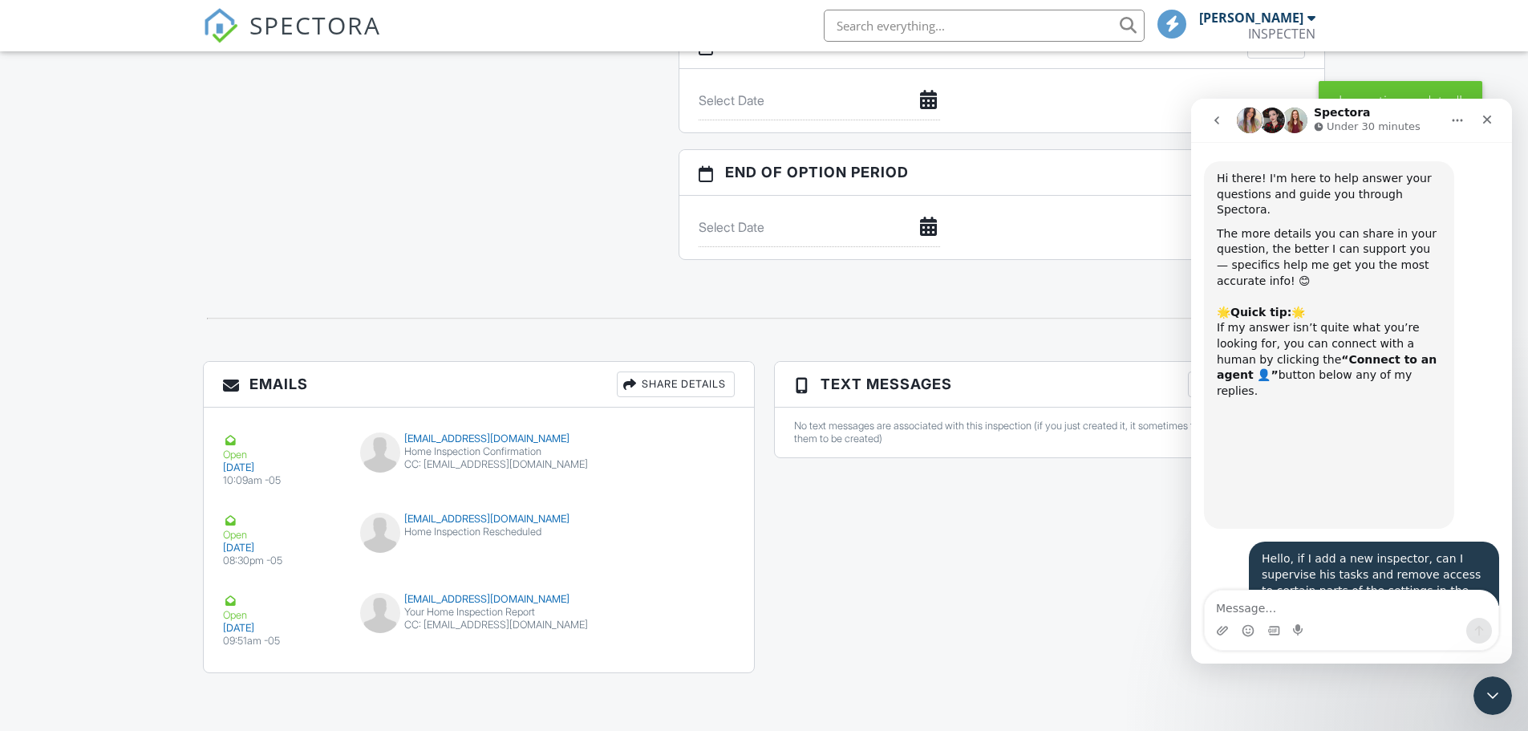
scroll to position [4311, 0]
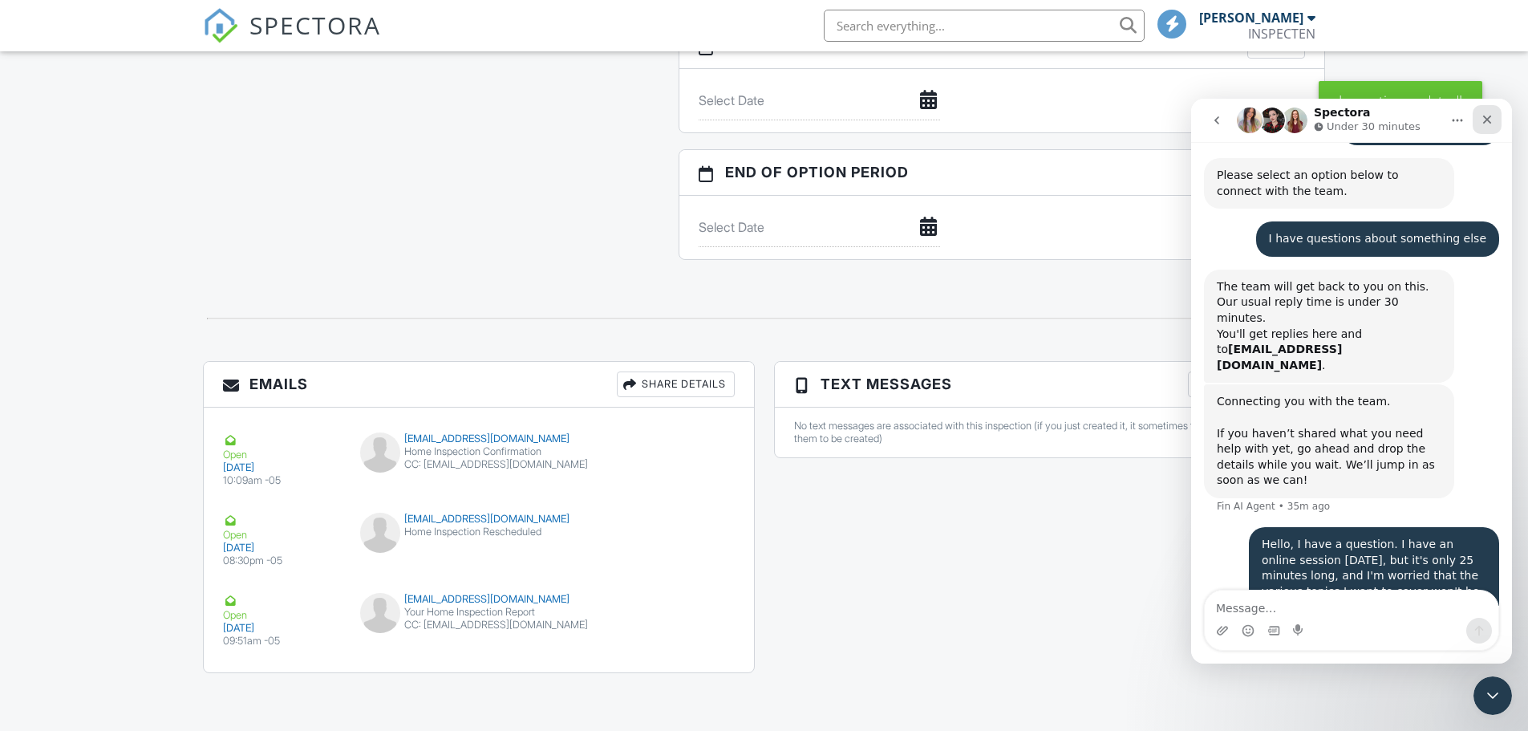
click at [1486, 116] on icon "Close" at bounding box center [1487, 119] width 13 height 13
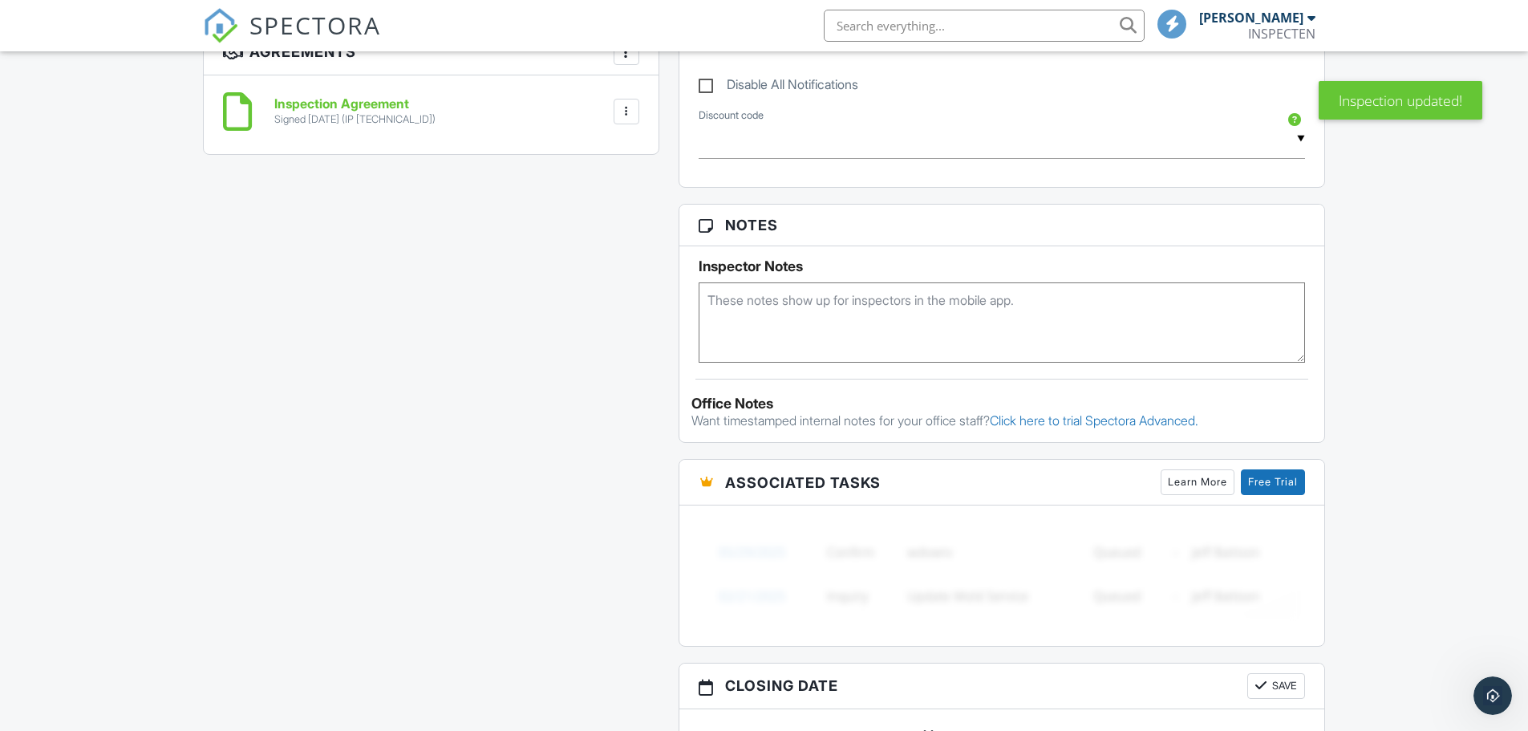
scroll to position [1062, 0]
click at [365, 20] on span "SPECTORA" at bounding box center [315, 25] width 132 height 34
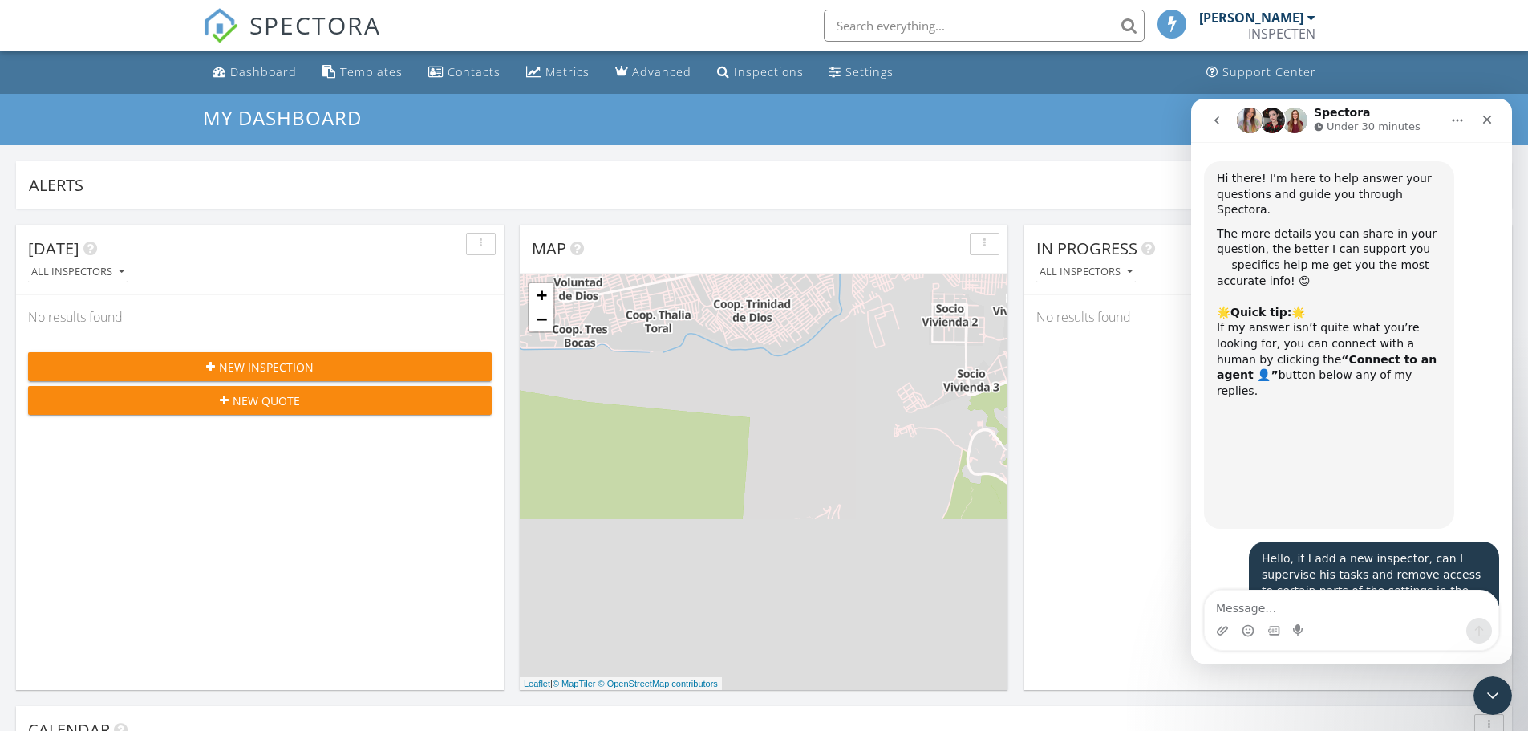
scroll to position [4311, 0]
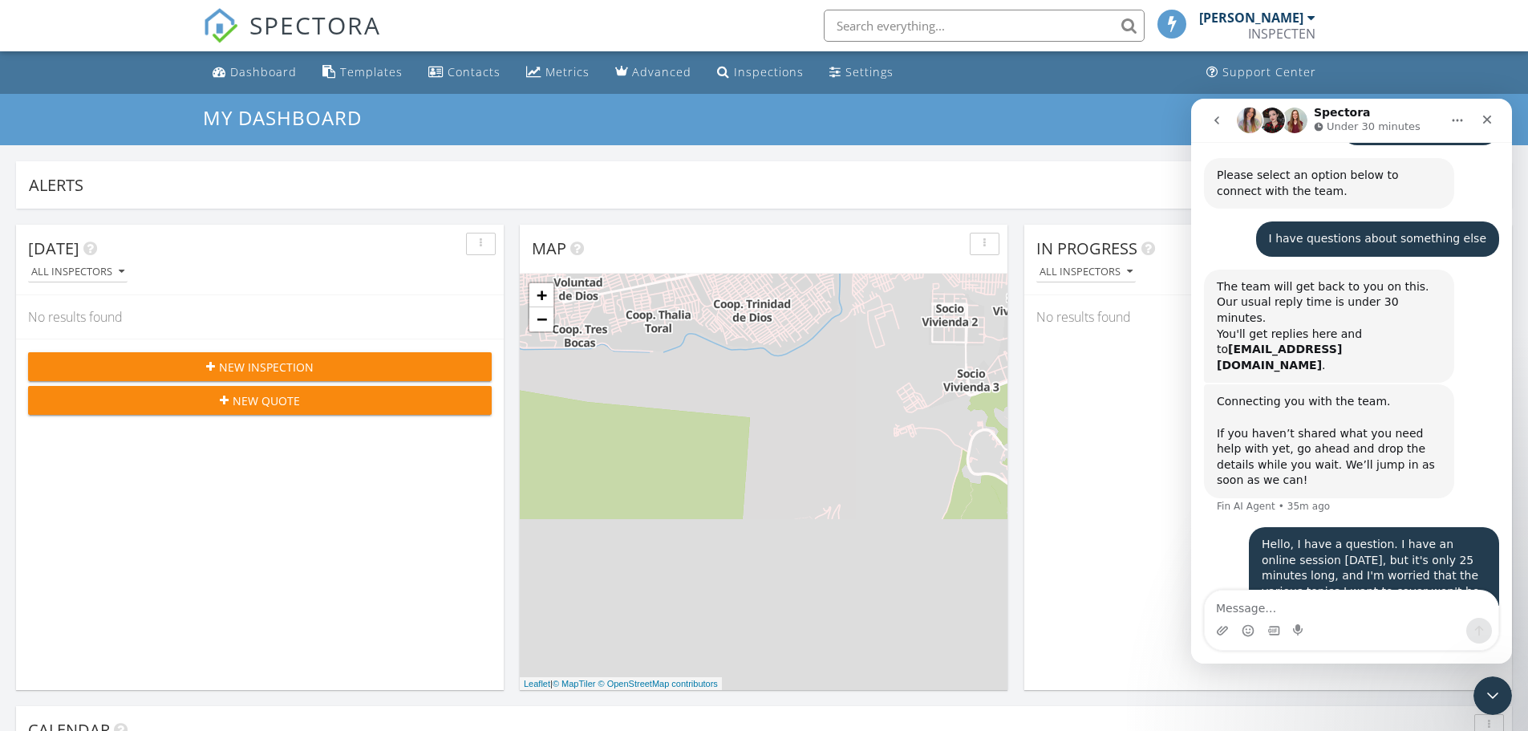
click at [985, 245] on icon "button" at bounding box center [984, 243] width 2 height 11
click at [1001, 277] on div "Refresh" at bounding box center [1011, 280] width 58 height 19
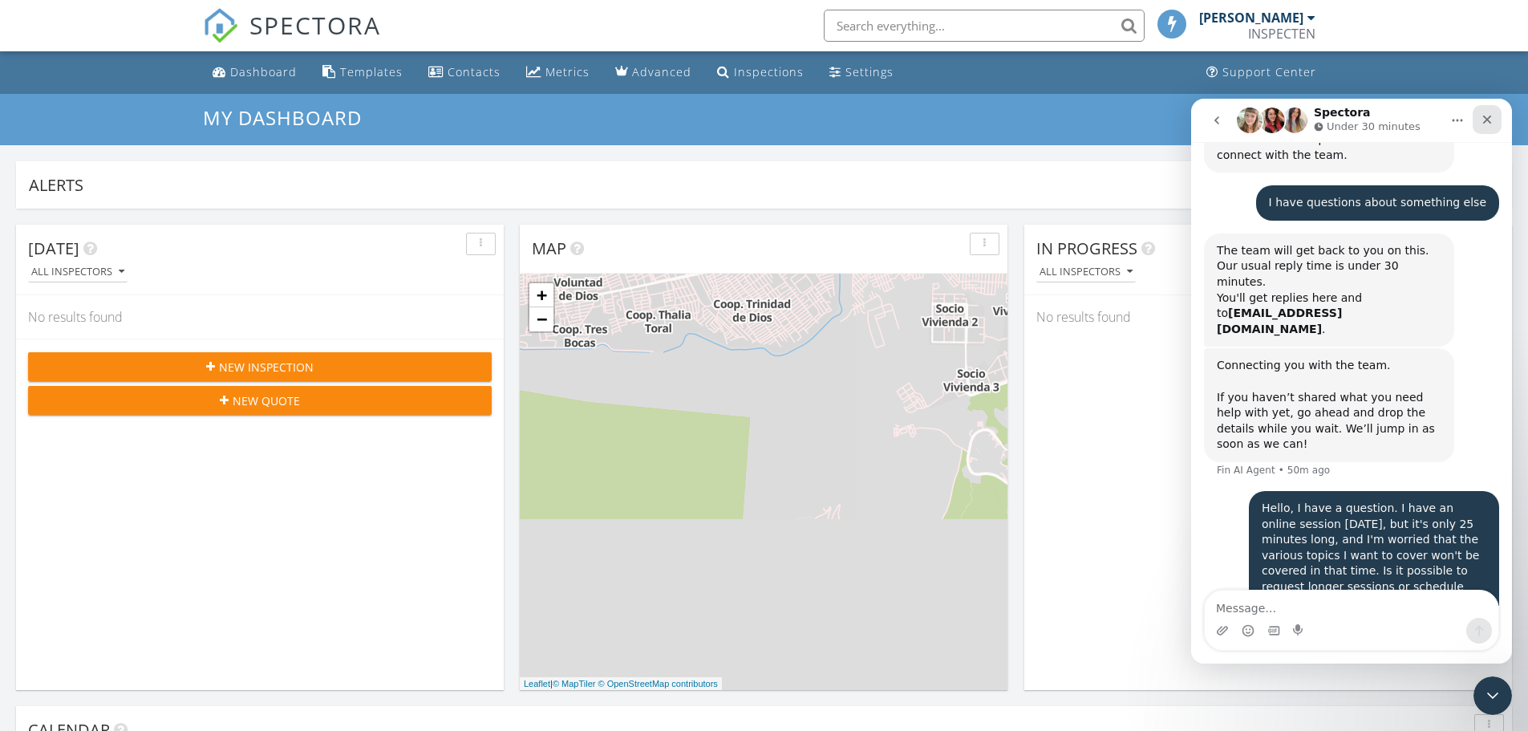
click at [1486, 116] on icon "Close" at bounding box center [1487, 119] width 13 height 13
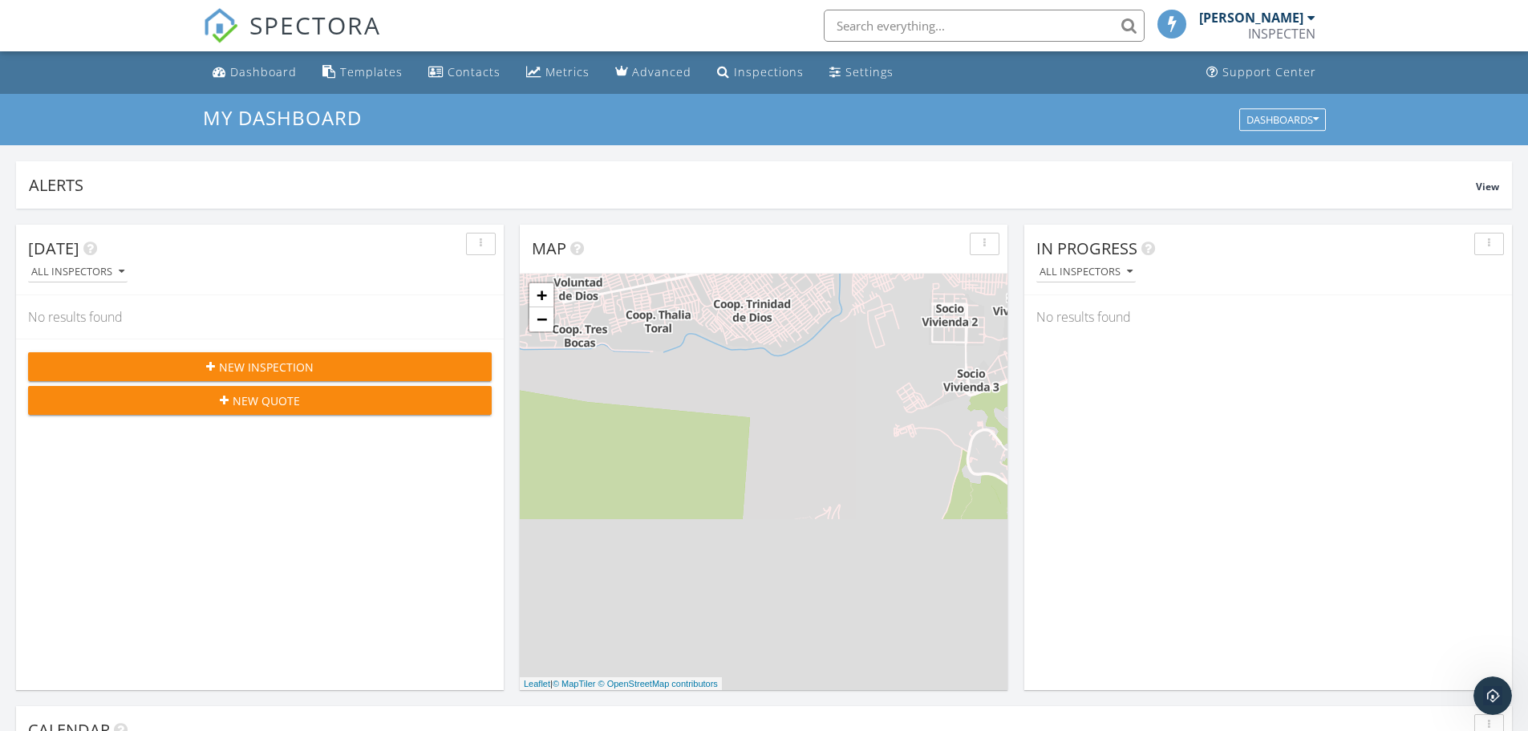
click at [310, 365] on span "New Inspection" at bounding box center [266, 366] width 95 height 17
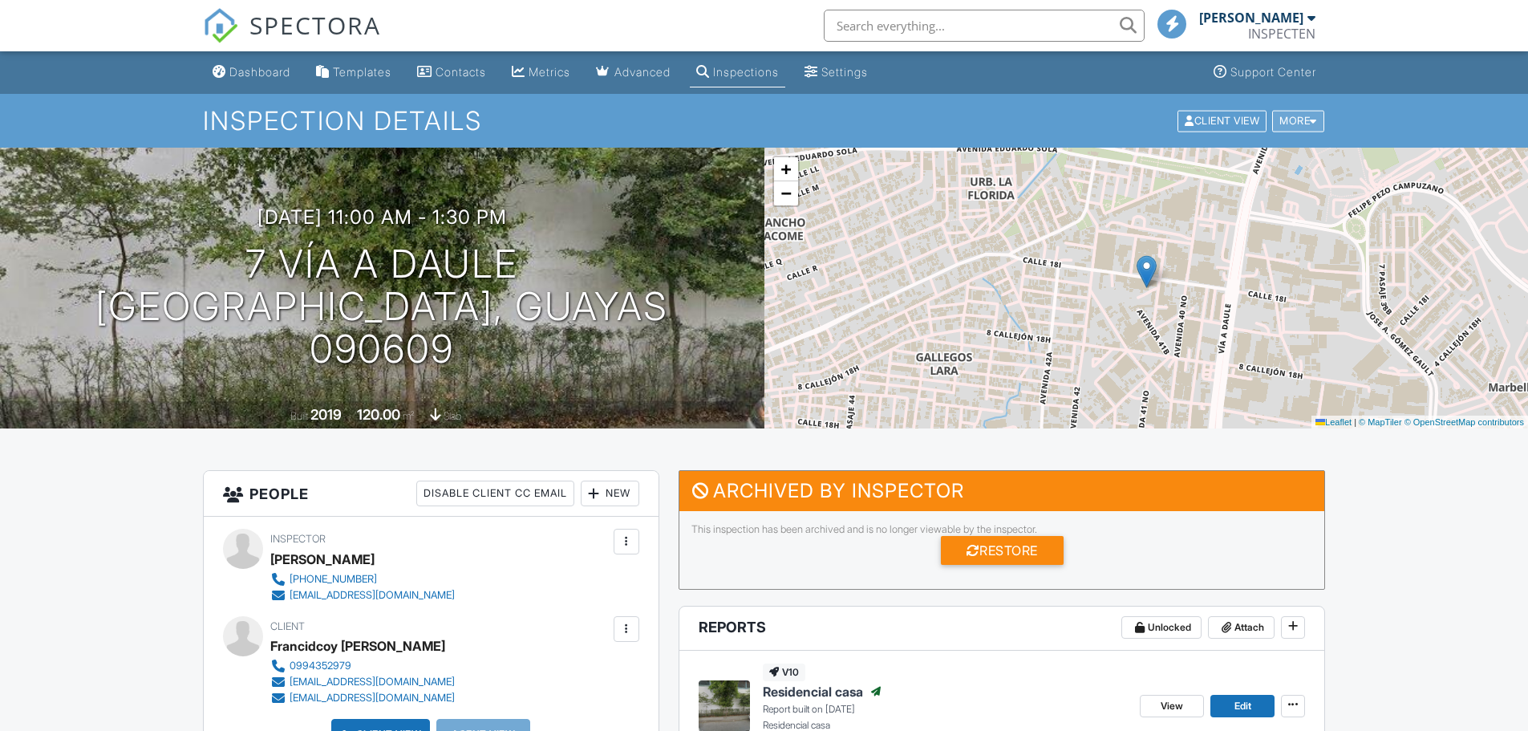
click at [1317, 122] on div "More" at bounding box center [1298, 121] width 52 height 22
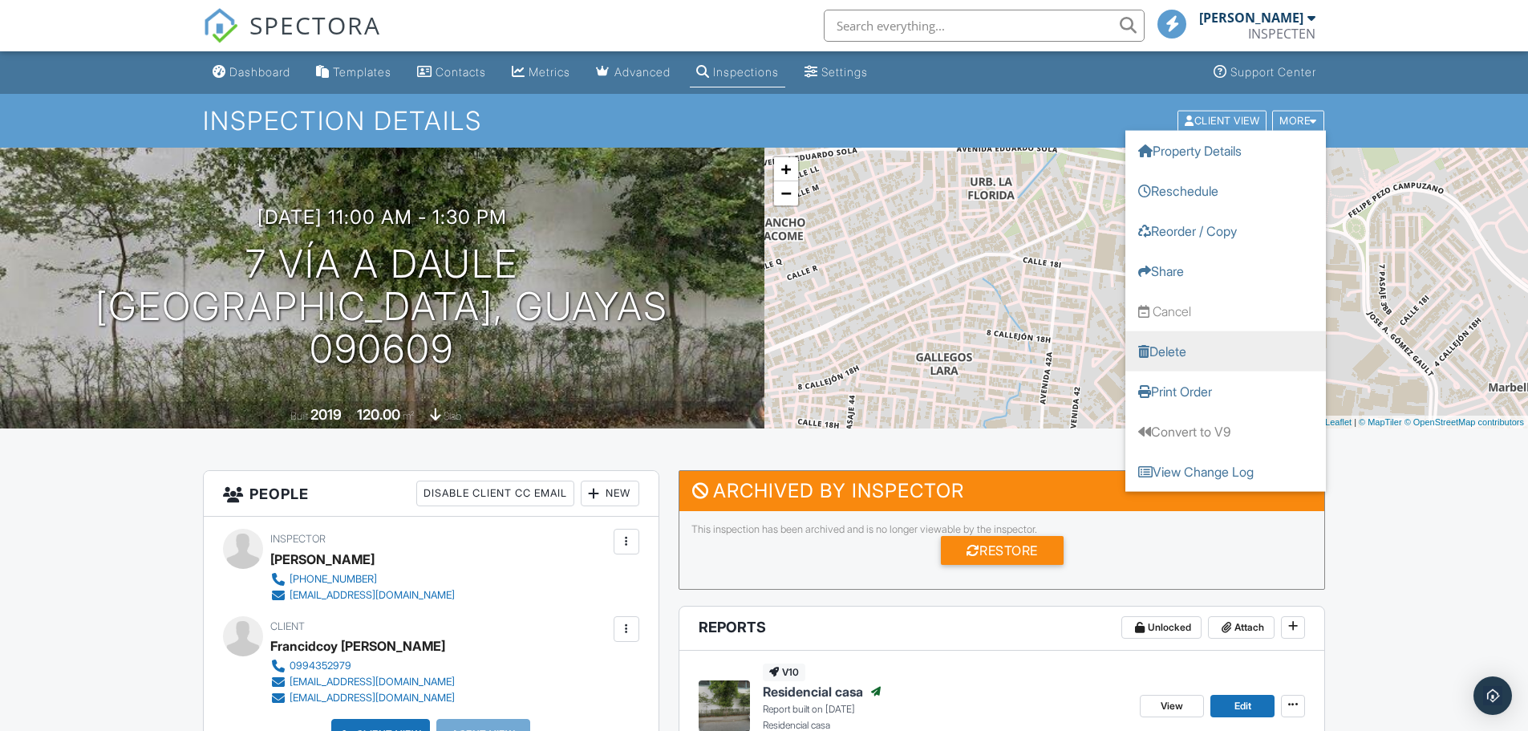
click at [1164, 351] on link "Delete" at bounding box center [1225, 350] width 201 height 40
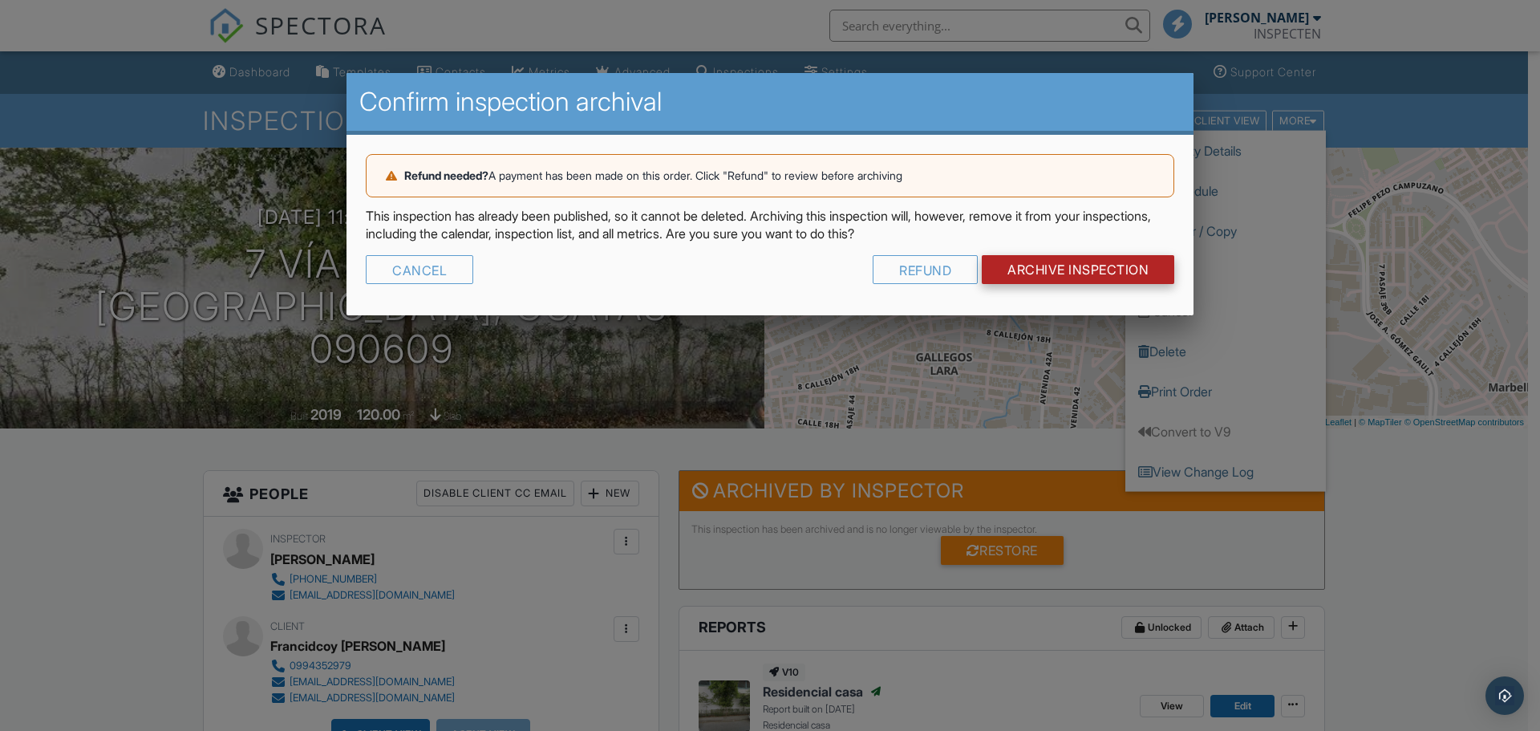
click at [1074, 273] on input "Archive Inspection" at bounding box center [1078, 269] width 192 height 29
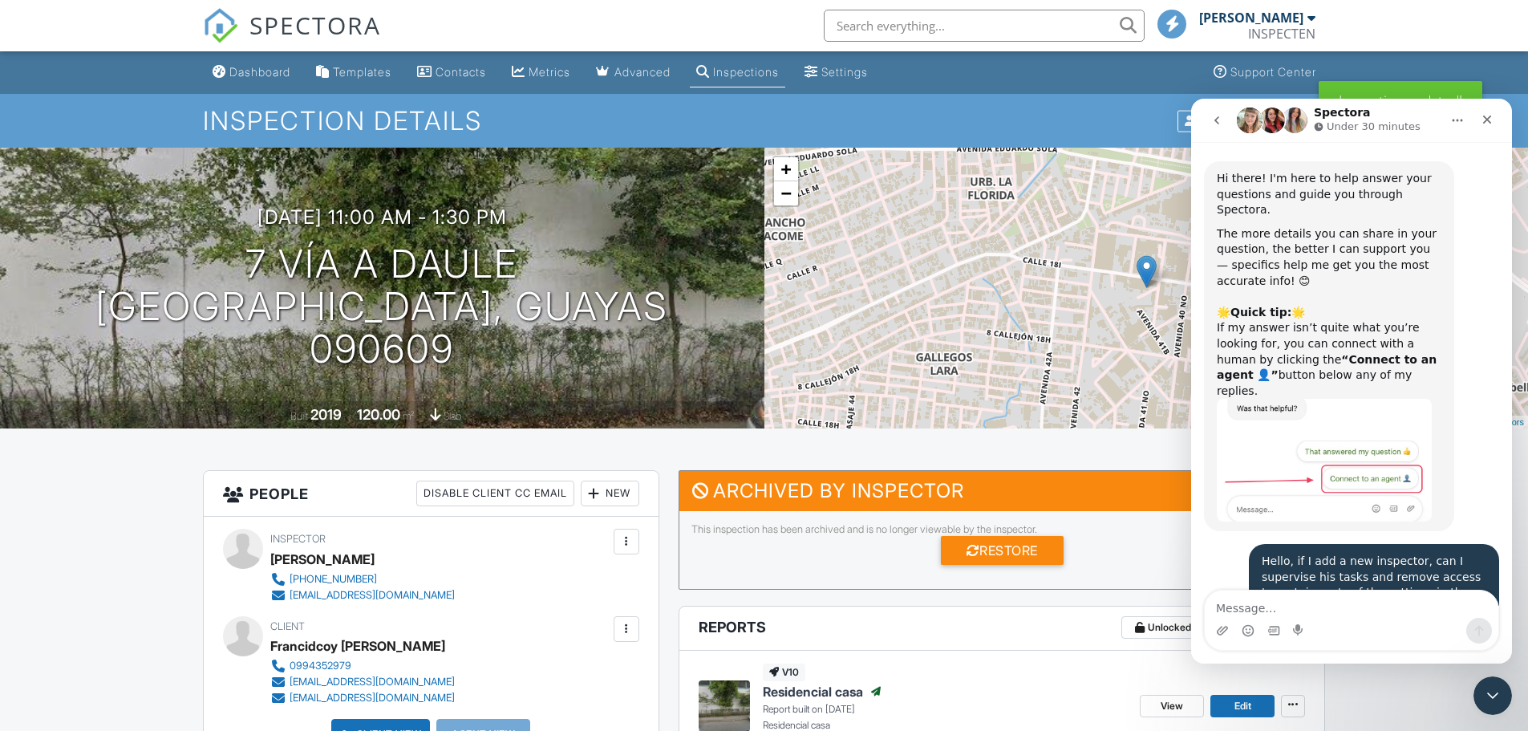
scroll to position [4347, 0]
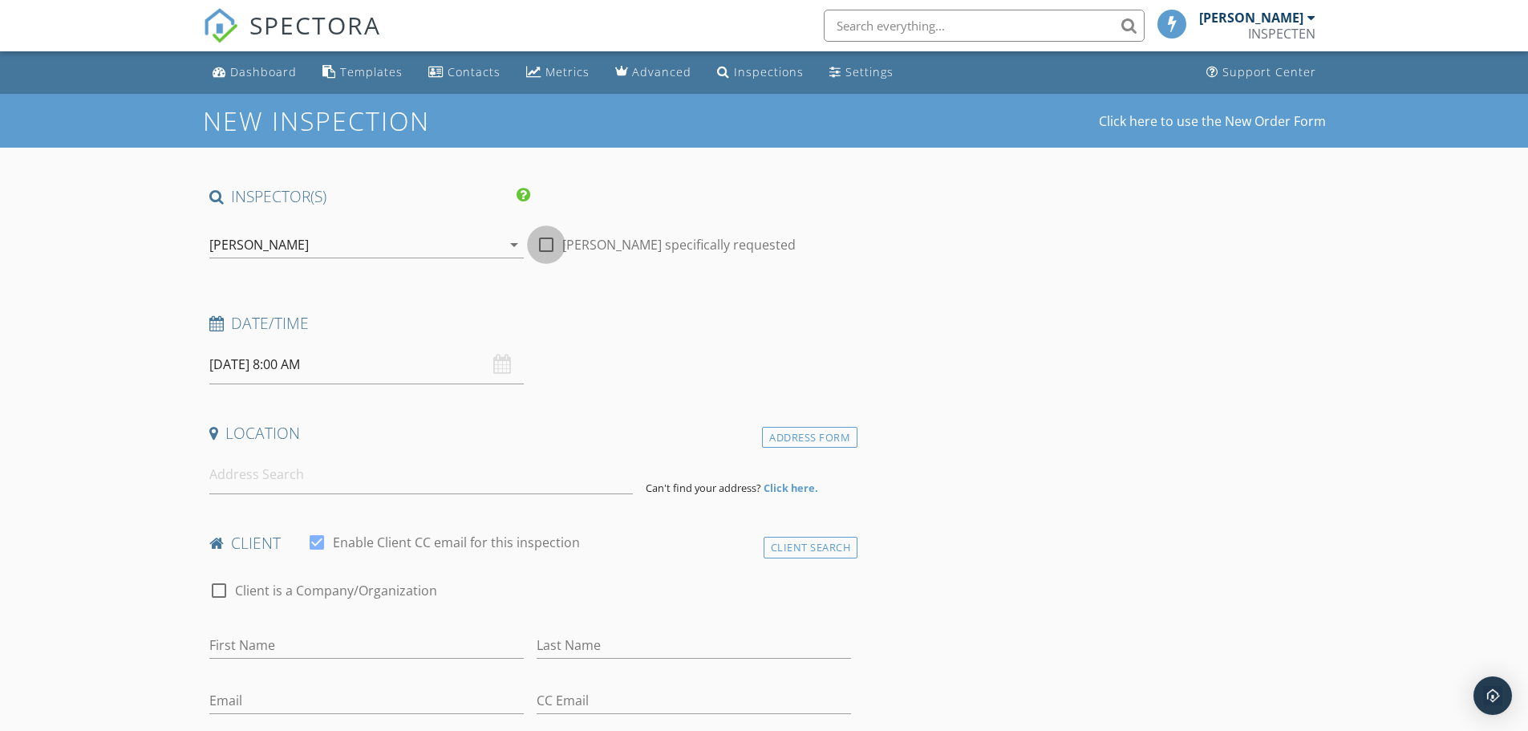
click at [544, 244] on div at bounding box center [546, 244] width 27 height 27
checkbox input "true"
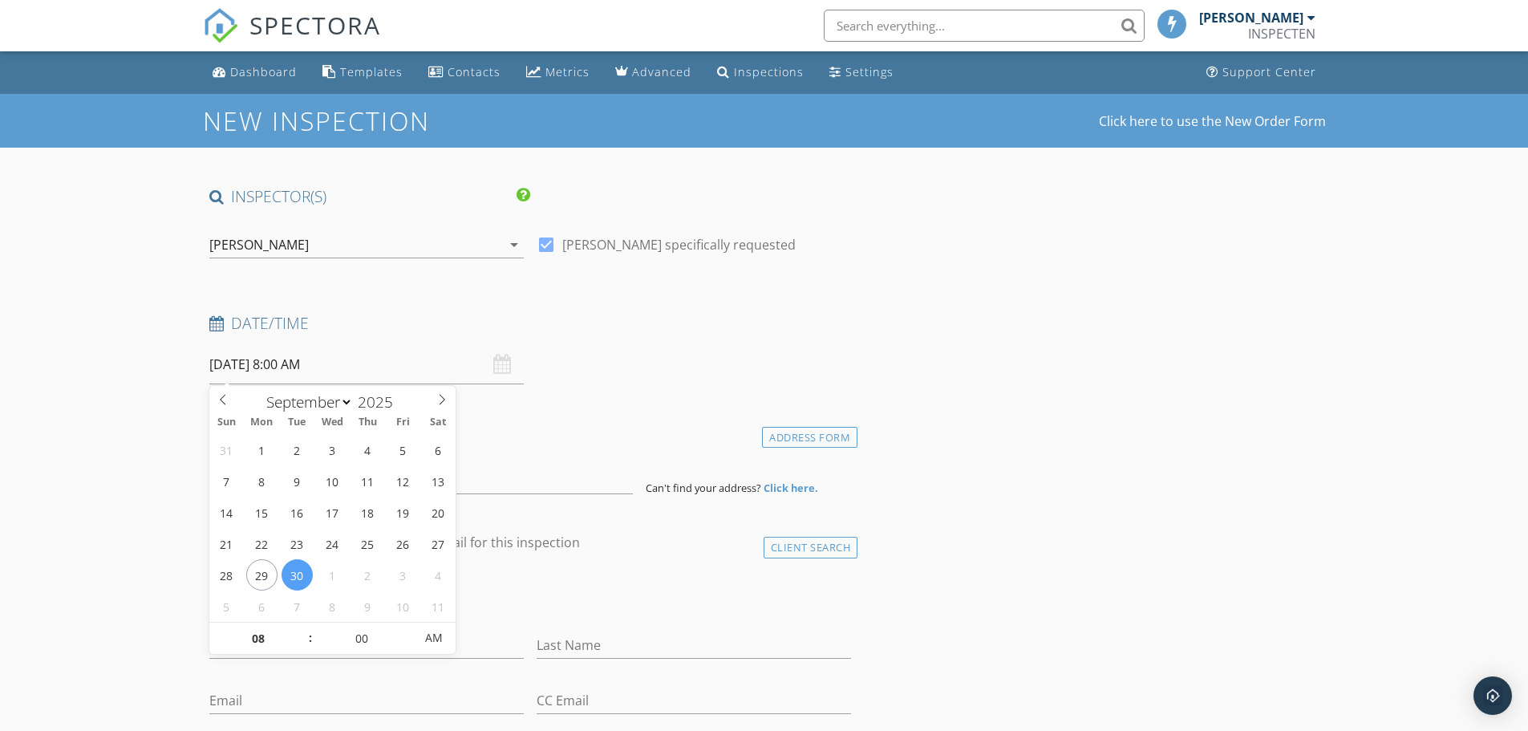
click at [334, 370] on input "[DATE] 8:00 AM" at bounding box center [366, 364] width 314 height 39
type input "09"
type input "[DATE] 9:00 AM"
click at [303, 629] on span at bounding box center [302, 630] width 11 height 16
type input "10"
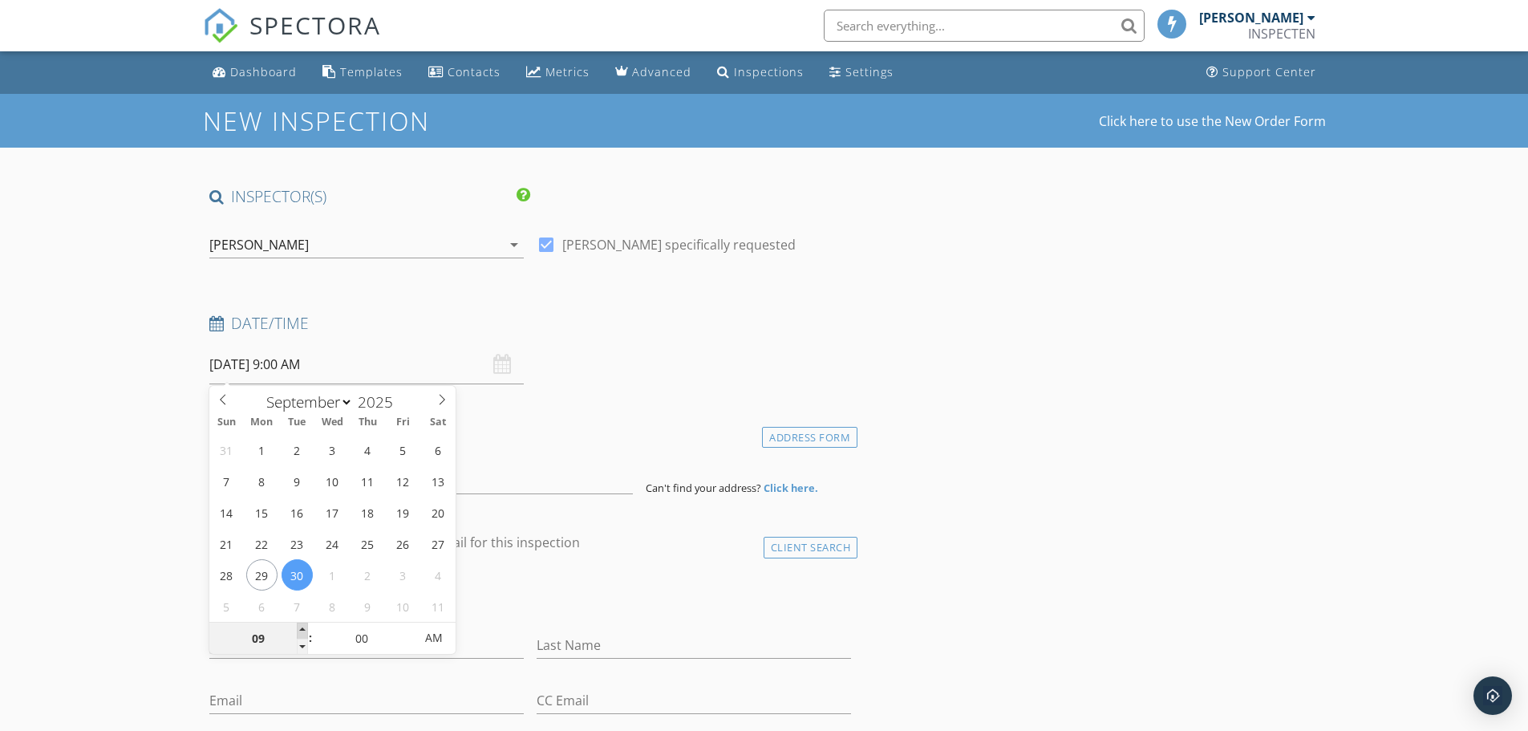
type input "[DATE] 10:00 AM"
click at [303, 629] on span at bounding box center [302, 630] width 11 height 16
click at [537, 313] on h4 "Date/Time" at bounding box center [530, 323] width 642 height 21
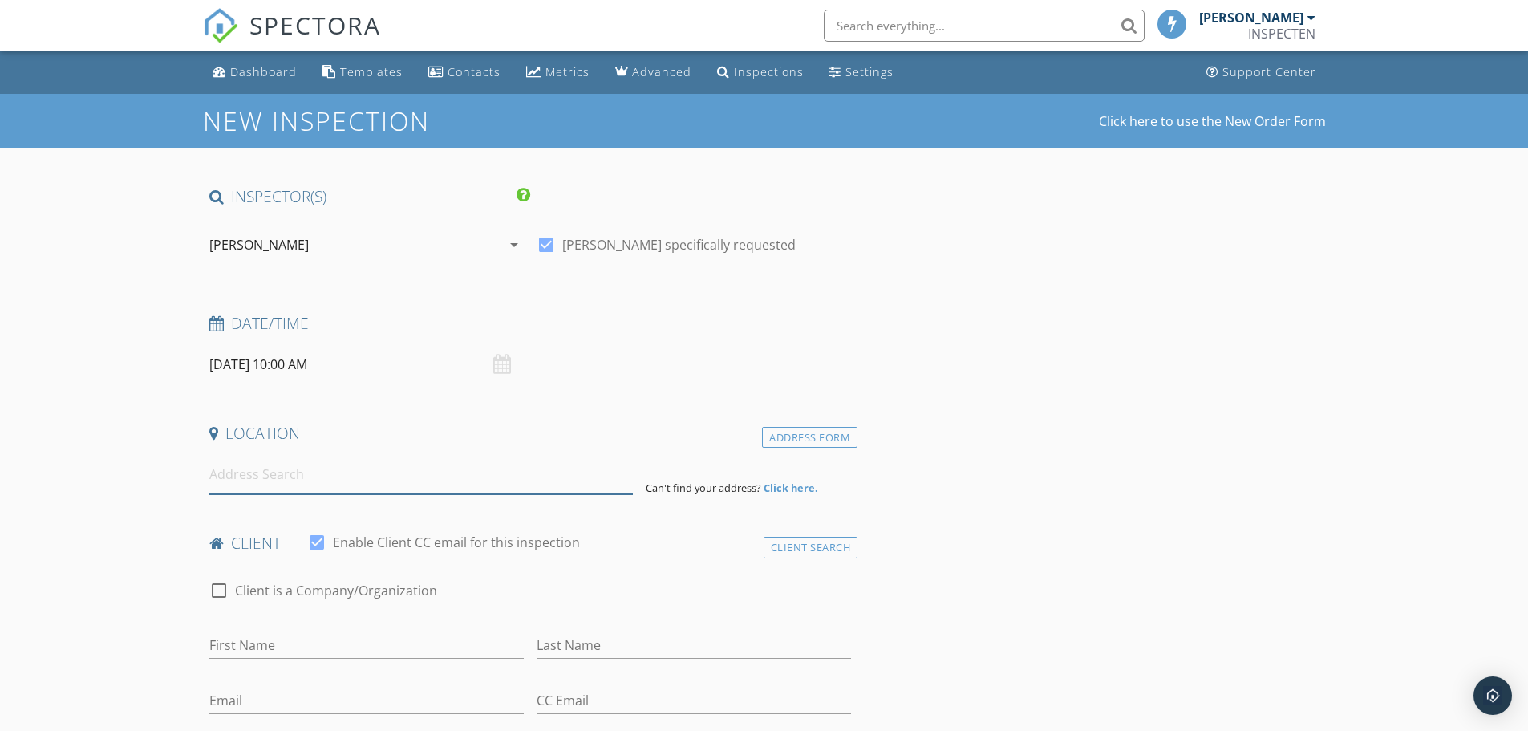
click at [382, 488] on input at bounding box center [420, 474] width 423 height 39
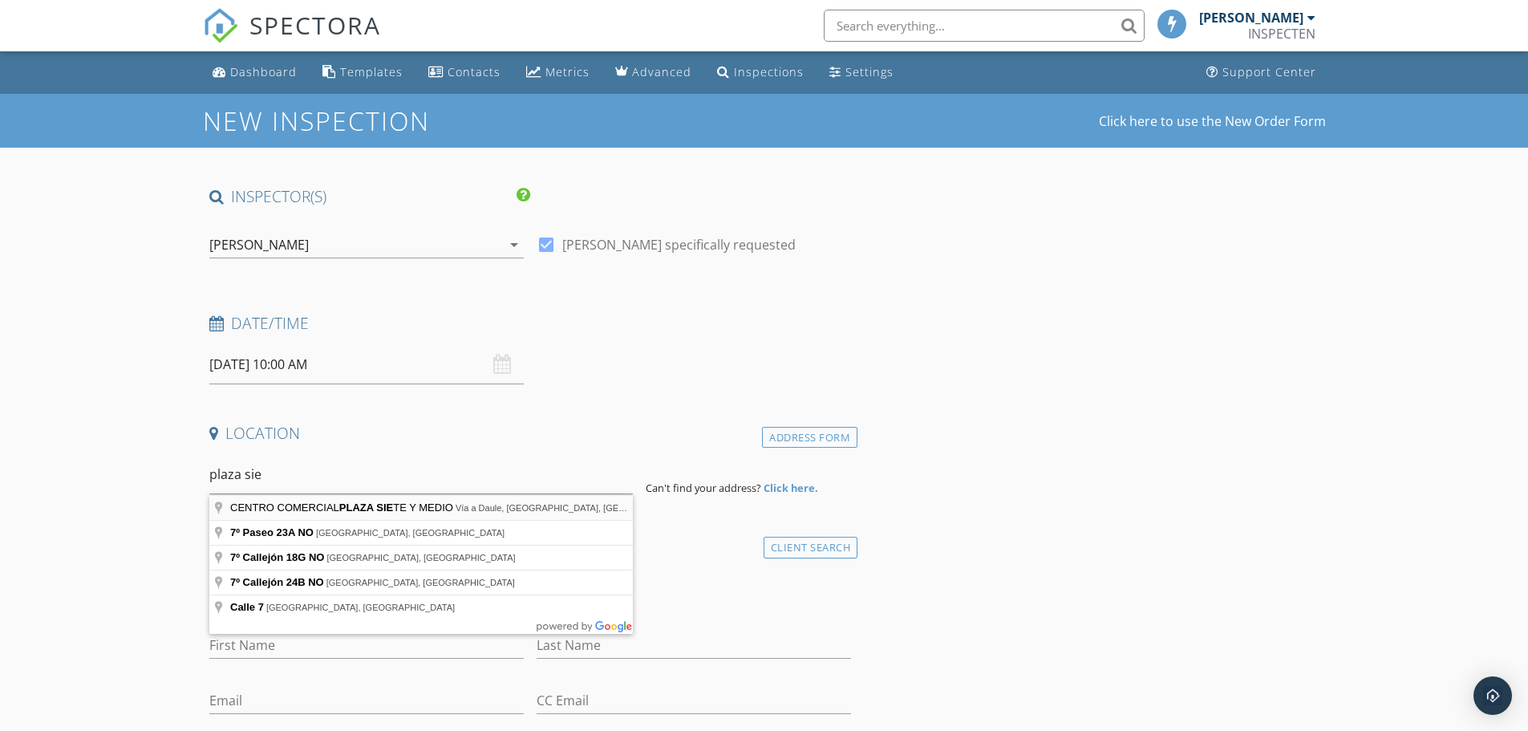
type input "CENTRO COMERCIAL PLAZA SIETE Y MEDIO, Vía a Daule, Guayaquil, Ecuador"
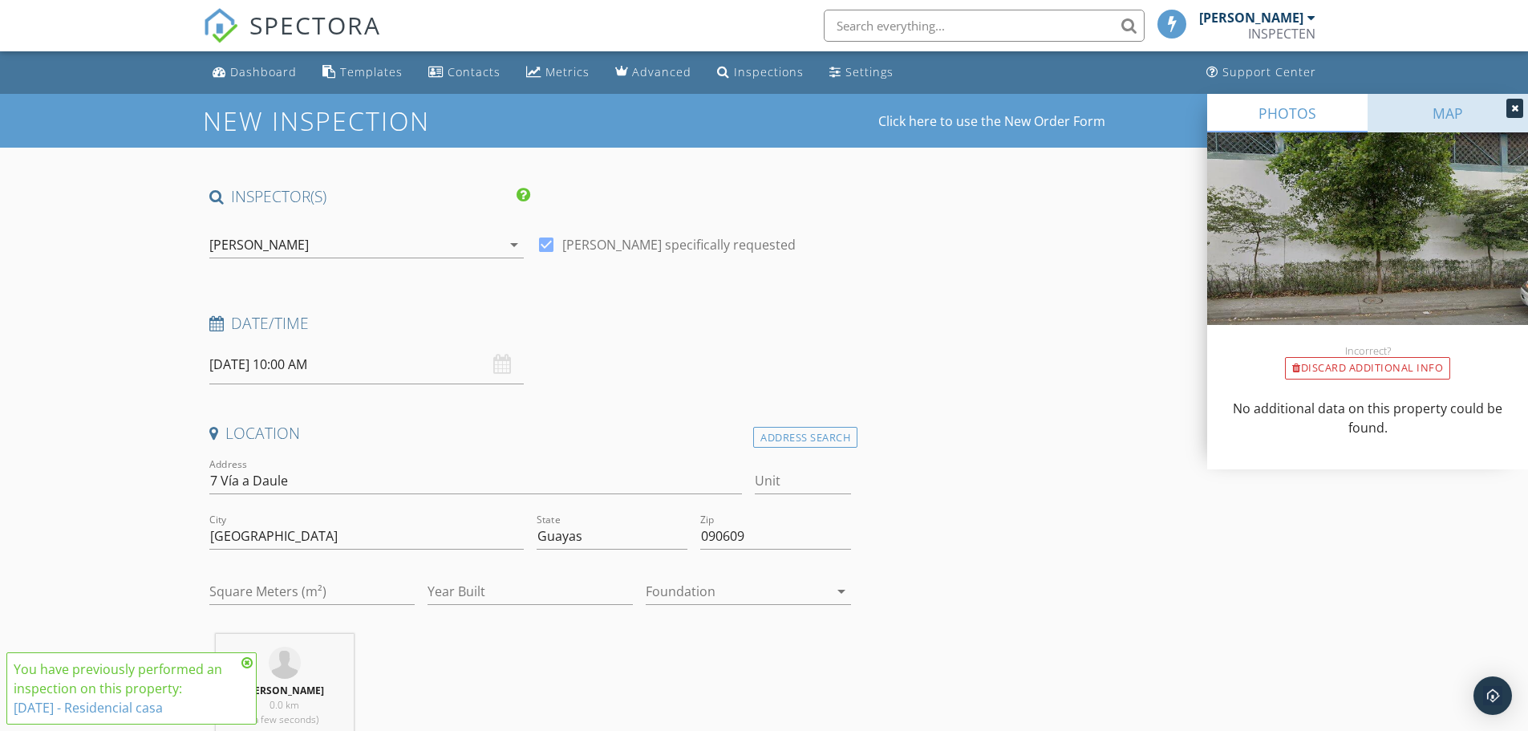
click at [1431, 112] on link "MAP" at bounding box center [1447, 113] width 160 height 38
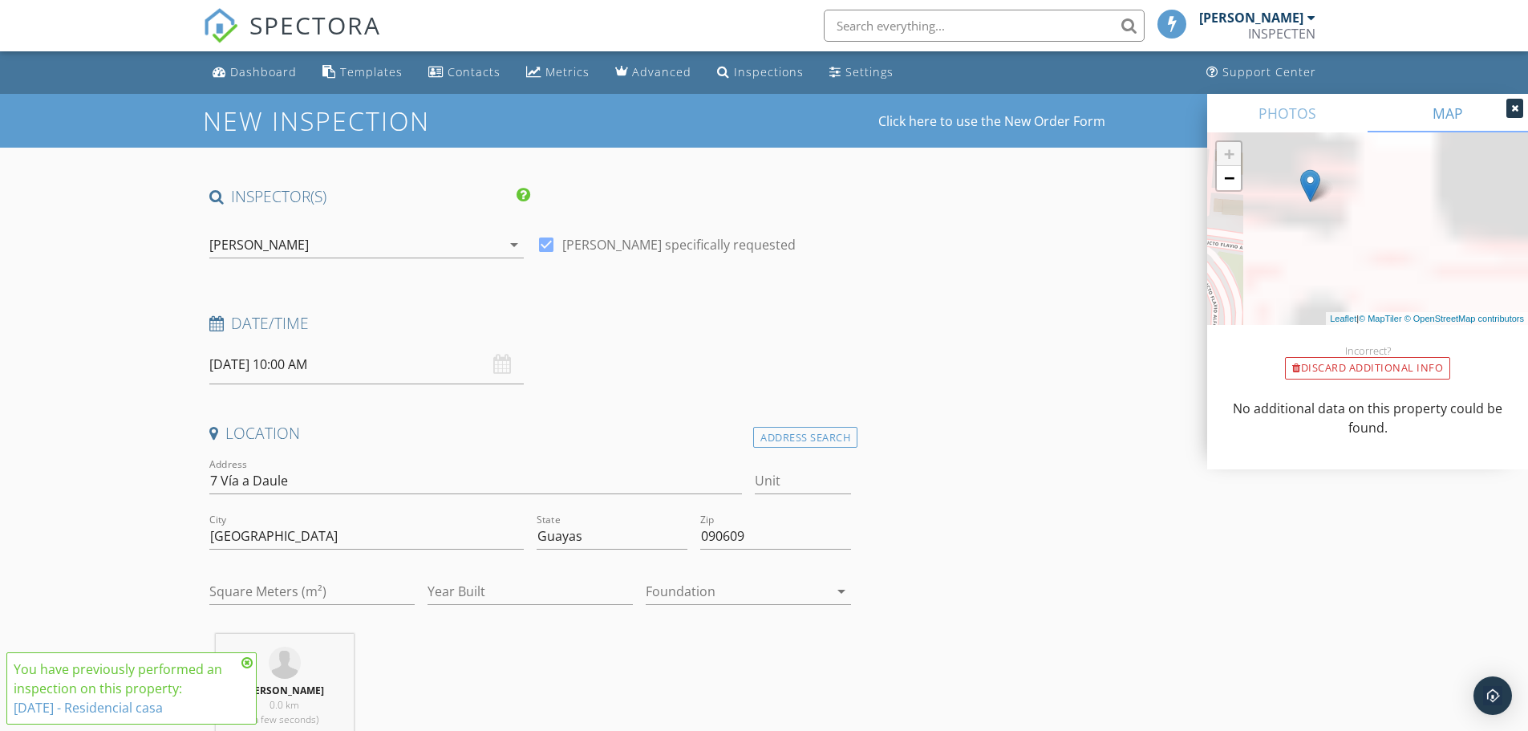
drag, startPoint x: 1347, startPoint y: 198, endPoint x: 1372, endPoint y: 302, distance: 106.4
click at [1372, 302] on div "+ − Leaflet | © MapTiler © OpenStreetMap contributors" at bounding box center [1367, 228] width 321 height 192
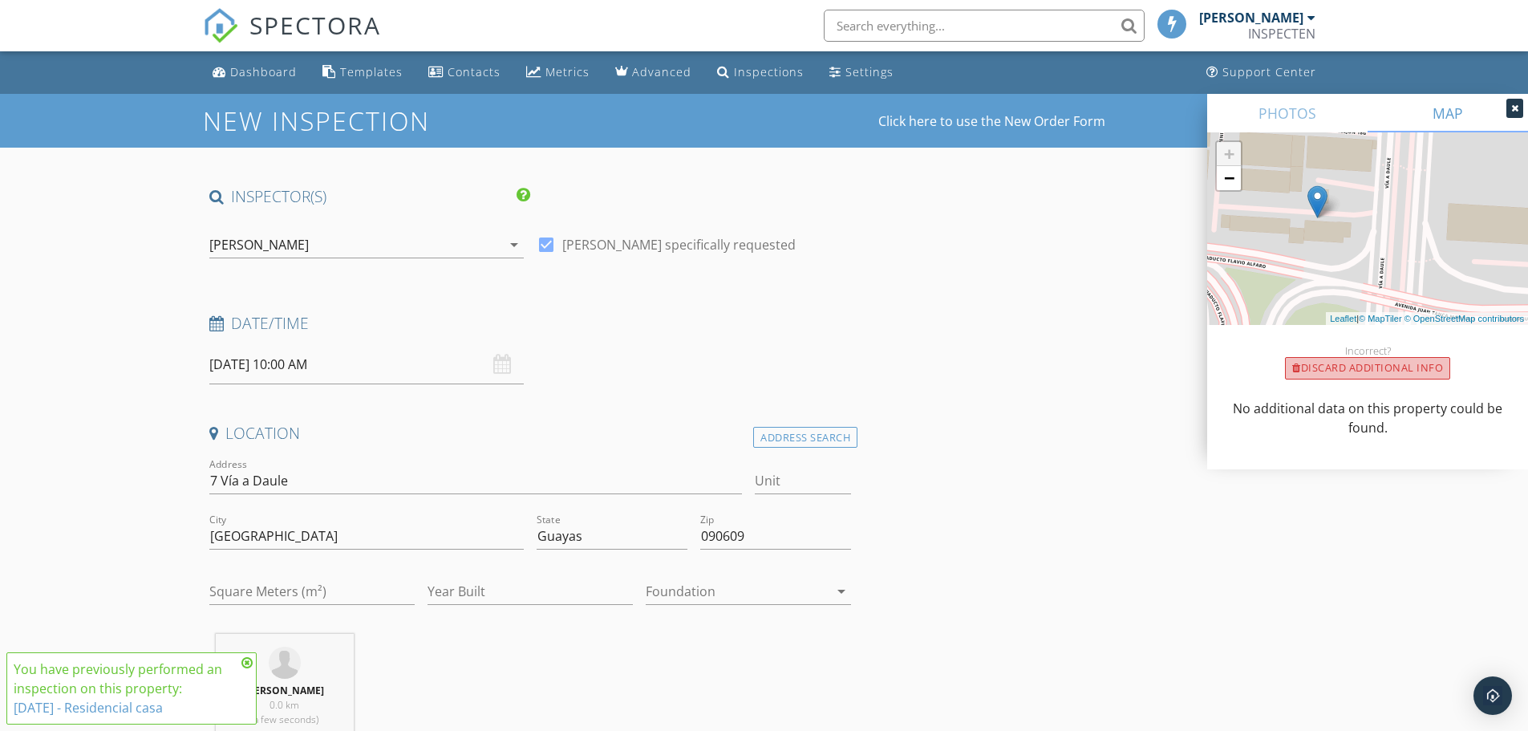
click at [1372, 367] on div "Discard Additional info" at bounding box center [1367, 368] width 165 height 22
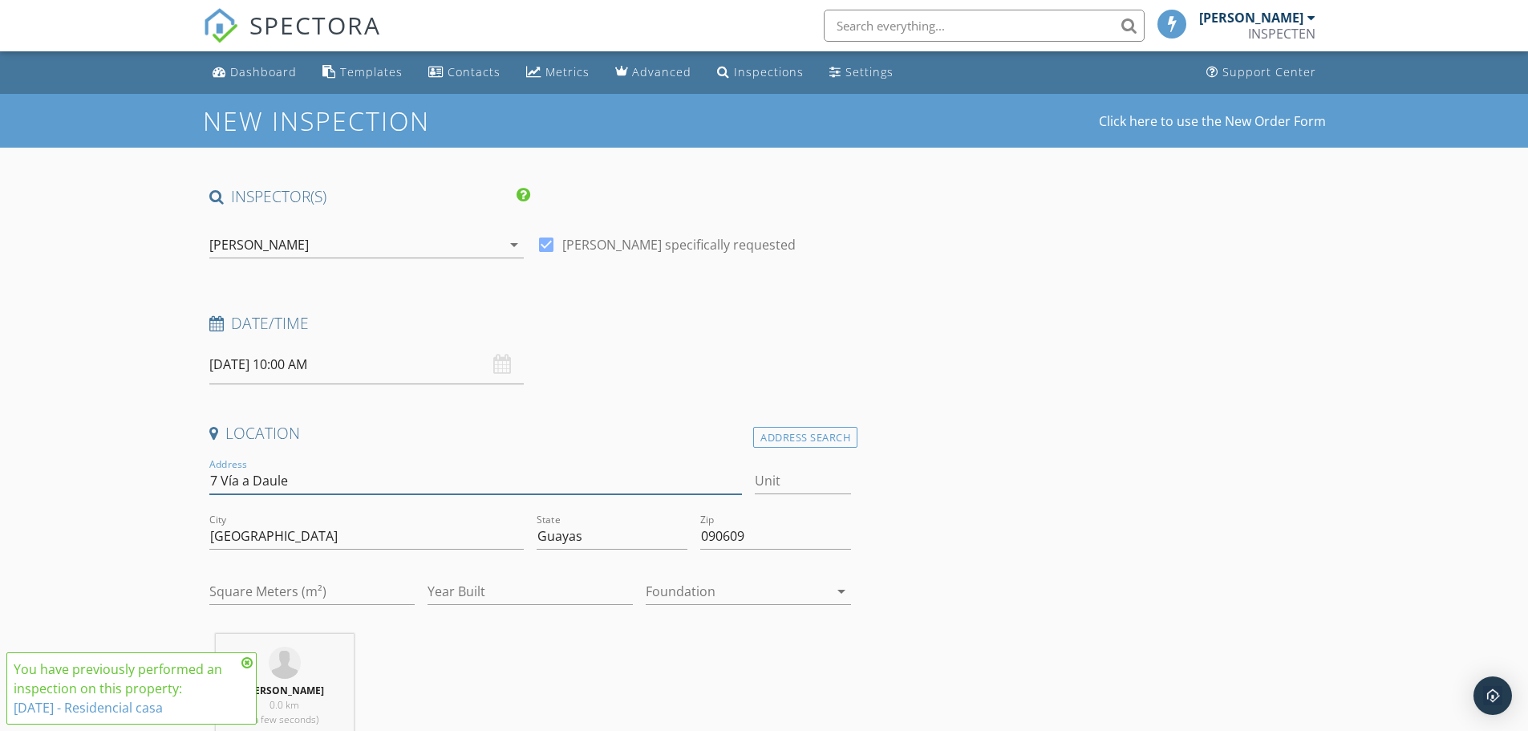
click at [312, 482] on input "7 Vía a Daule" at bounding box center [475, 481] width 533 height 26
drag, startPoint x: 351, startPoint y: 478, endPoint x: 188, endPoint y: 488, distance: 163.1
type input "plaza siete"
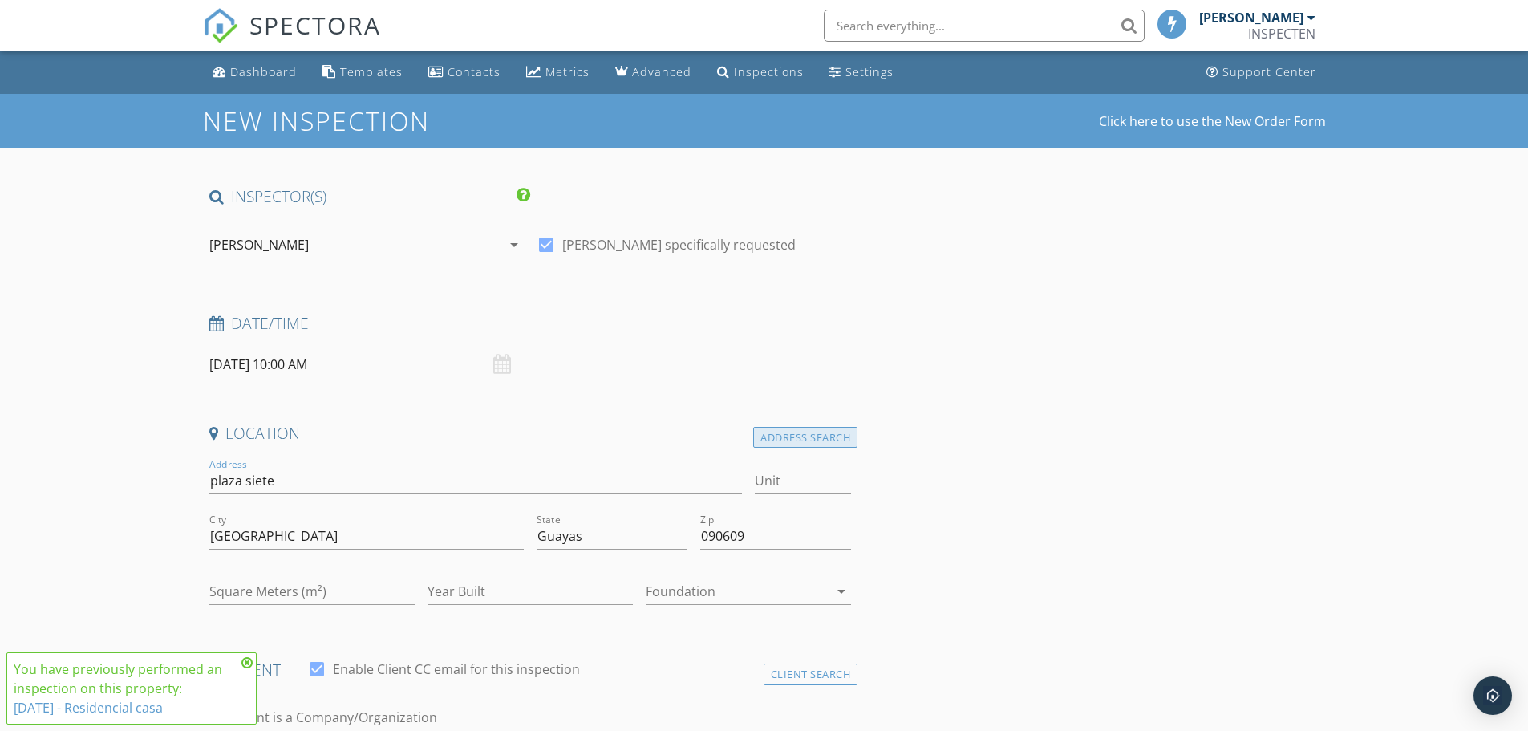
click at [835, 431] on div "Address Search" at bounding box center [805, 438] width 104 height 22
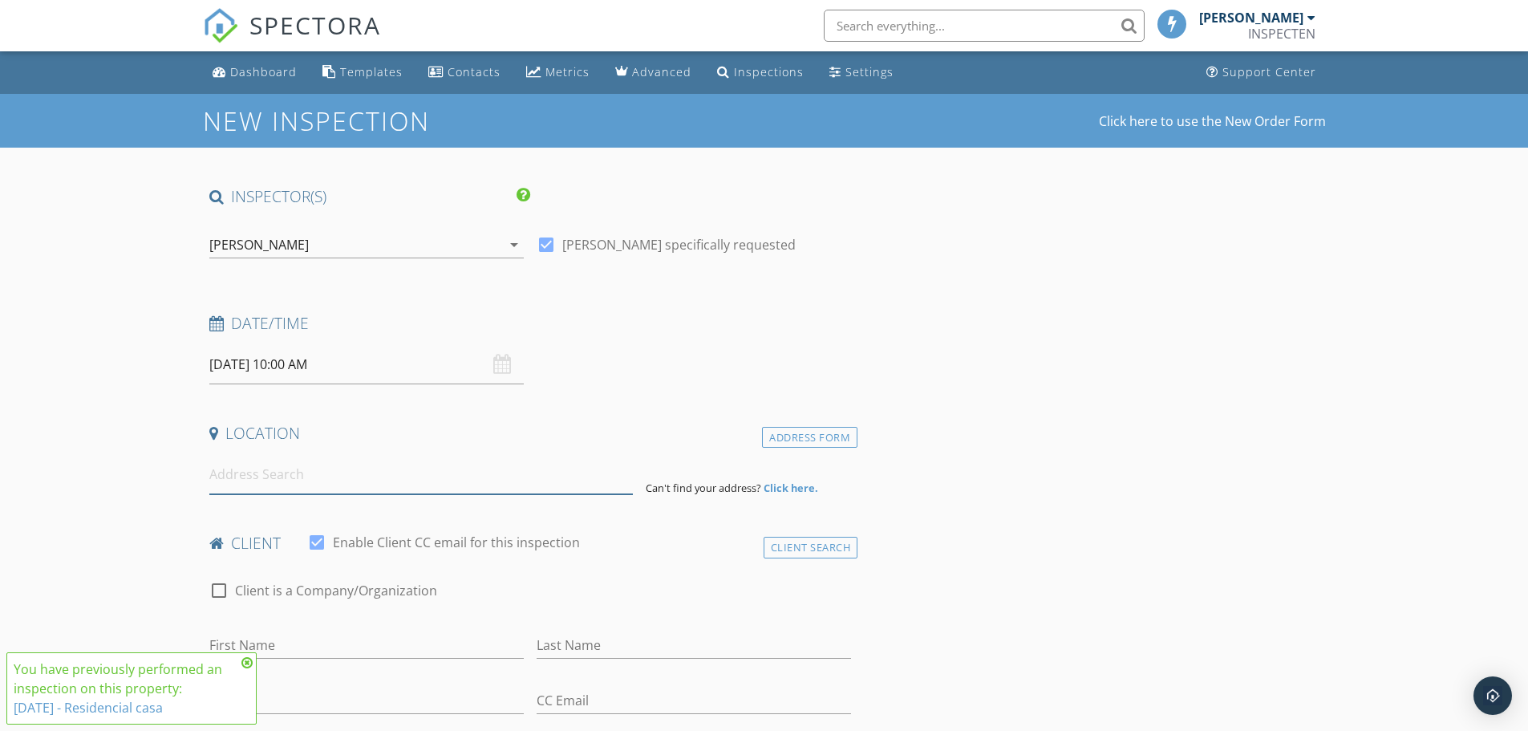
click at [282, 478] on input at bounding box center [420, 474] width 423 height 39
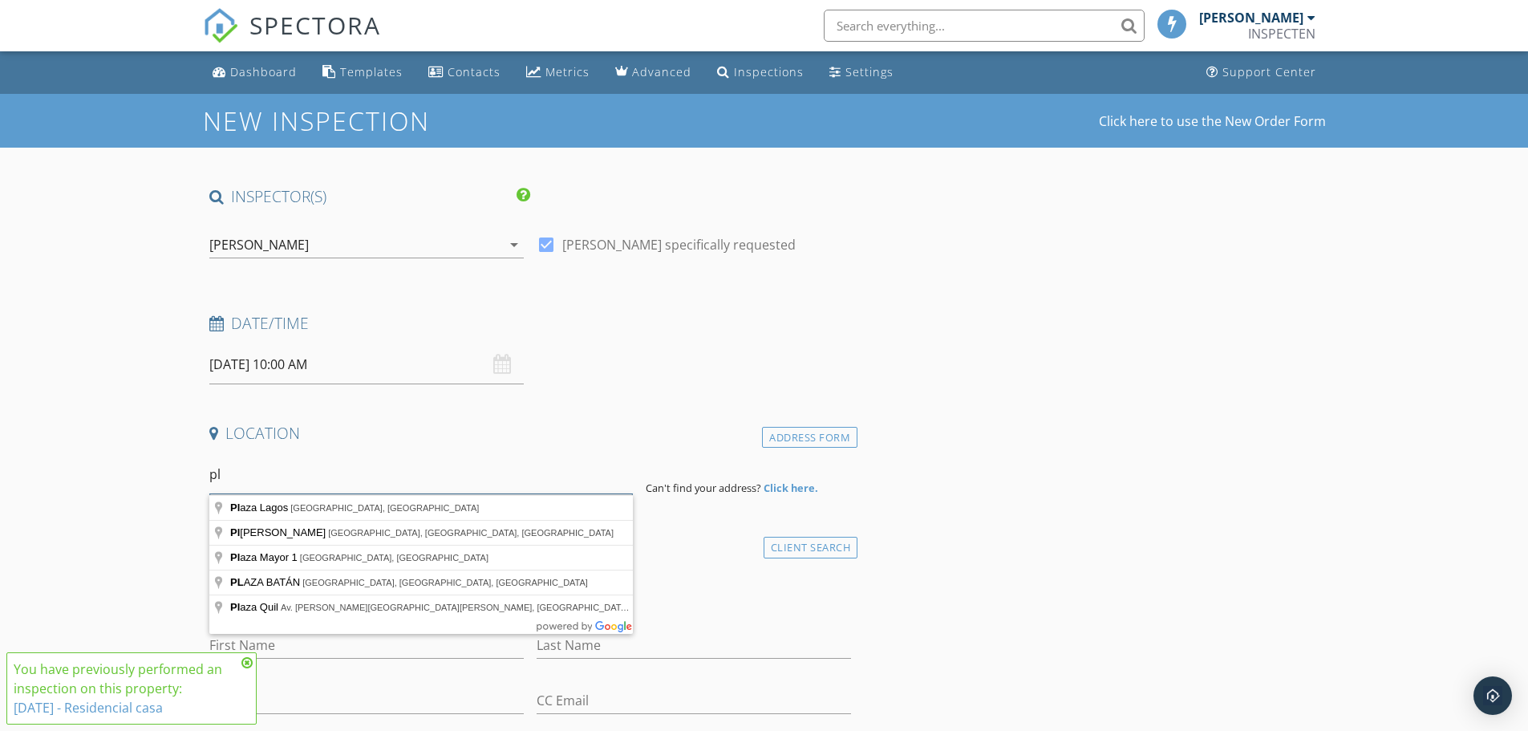
type input "p"
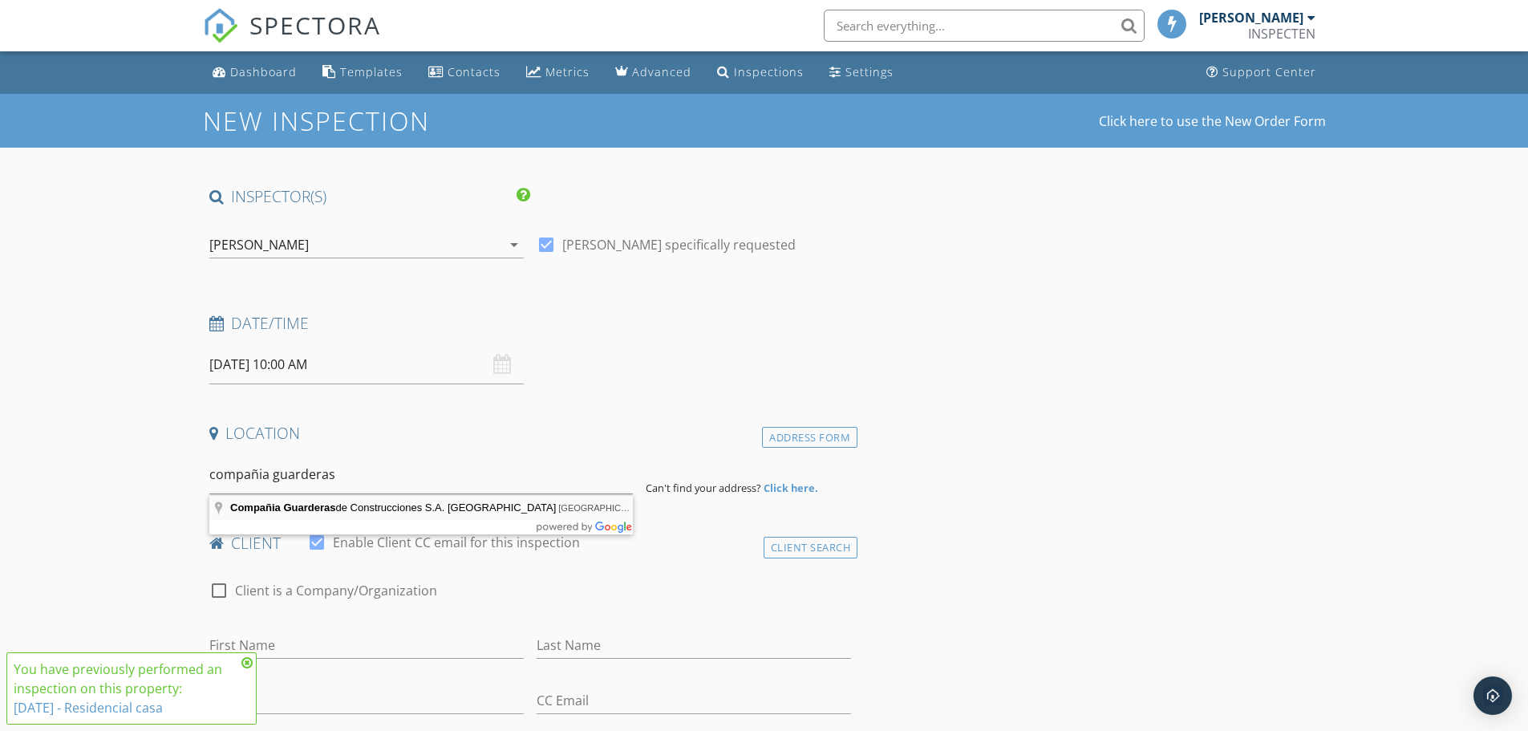
type input "Compañia Guarderas de Construcciones S.A. COGUCO, Guayaquil, Ecuador"
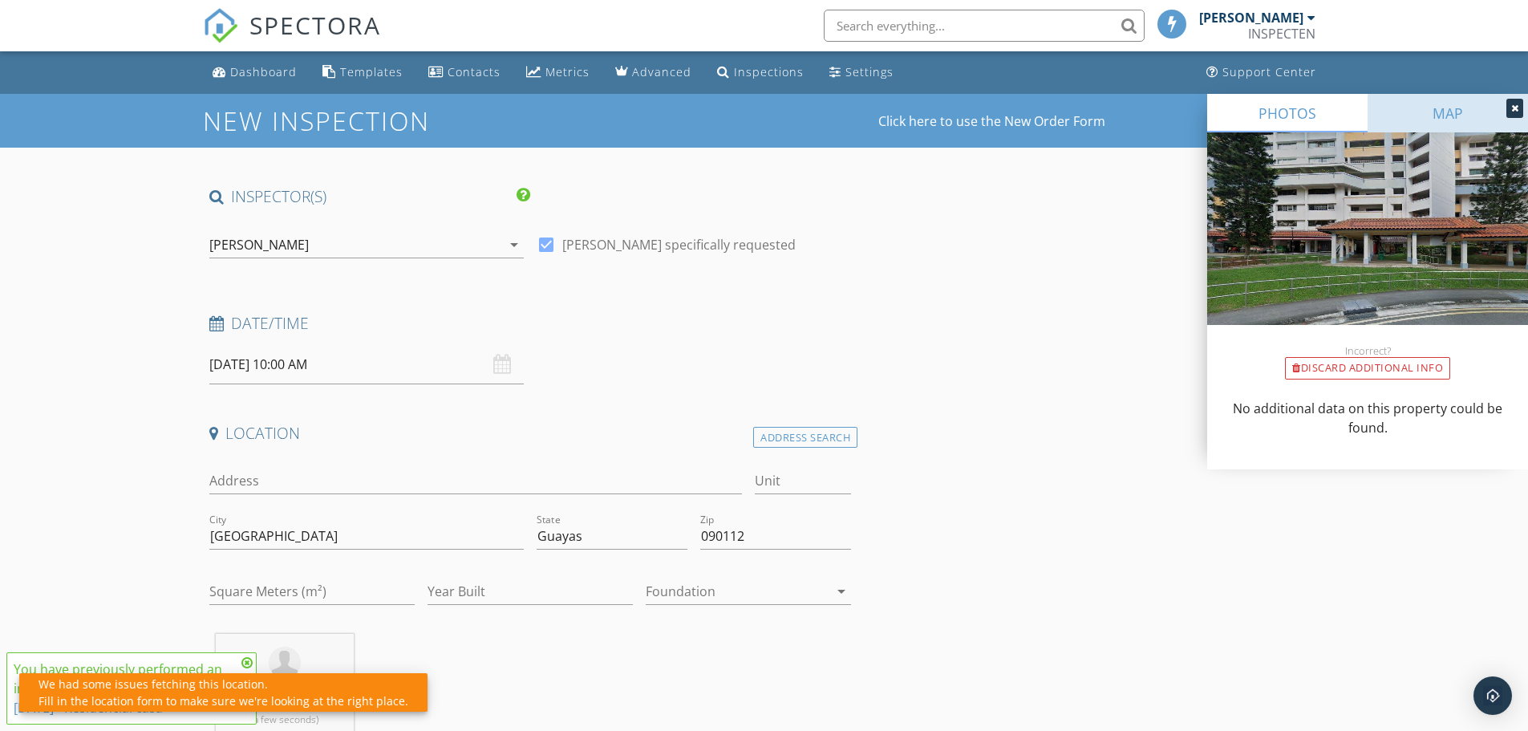
click at [1449, 116] on link "MAP" at bounding box center [1447, 113] width 160 height 38
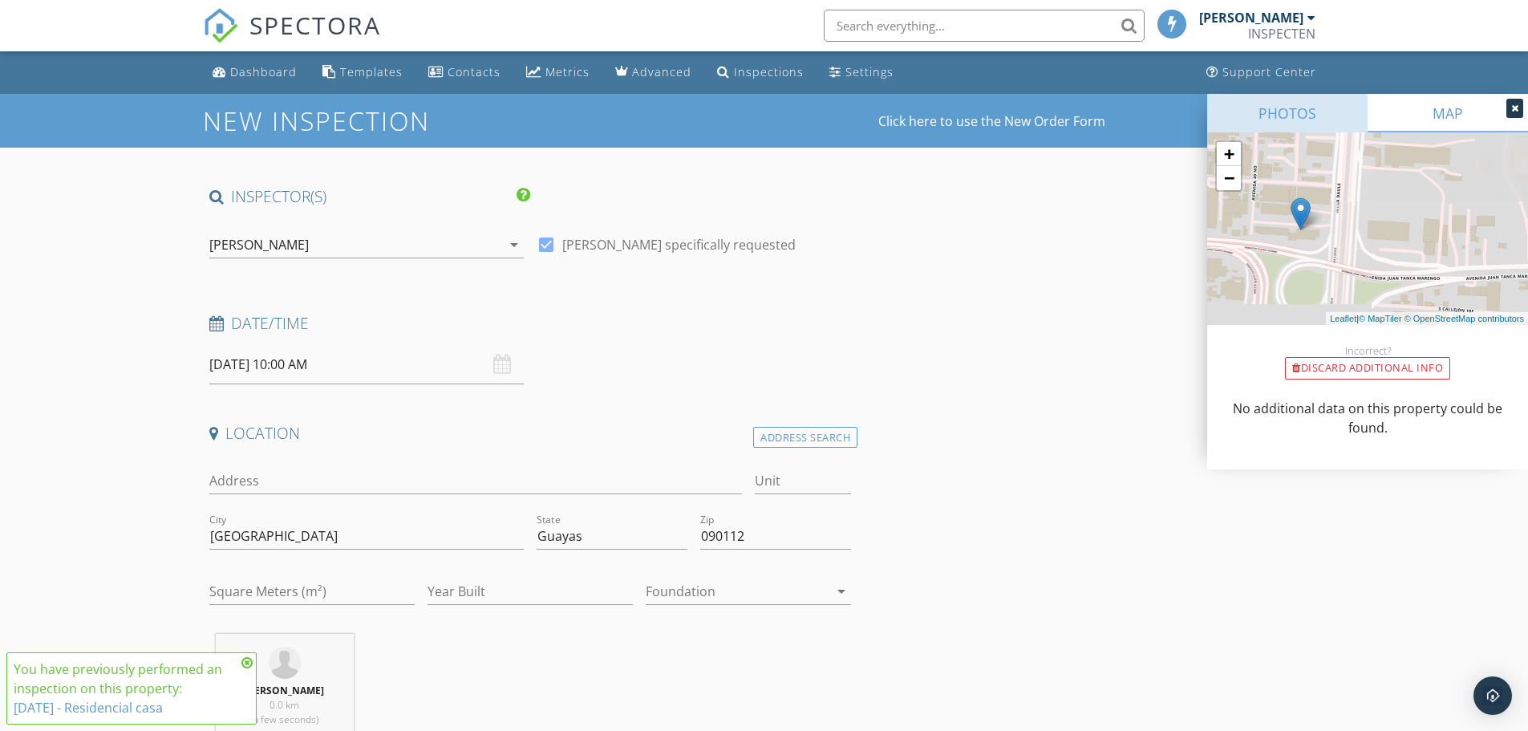
click at [1310, 98] on link "PHOTOS" at bounding box center [1287, 113] width 160 height 38
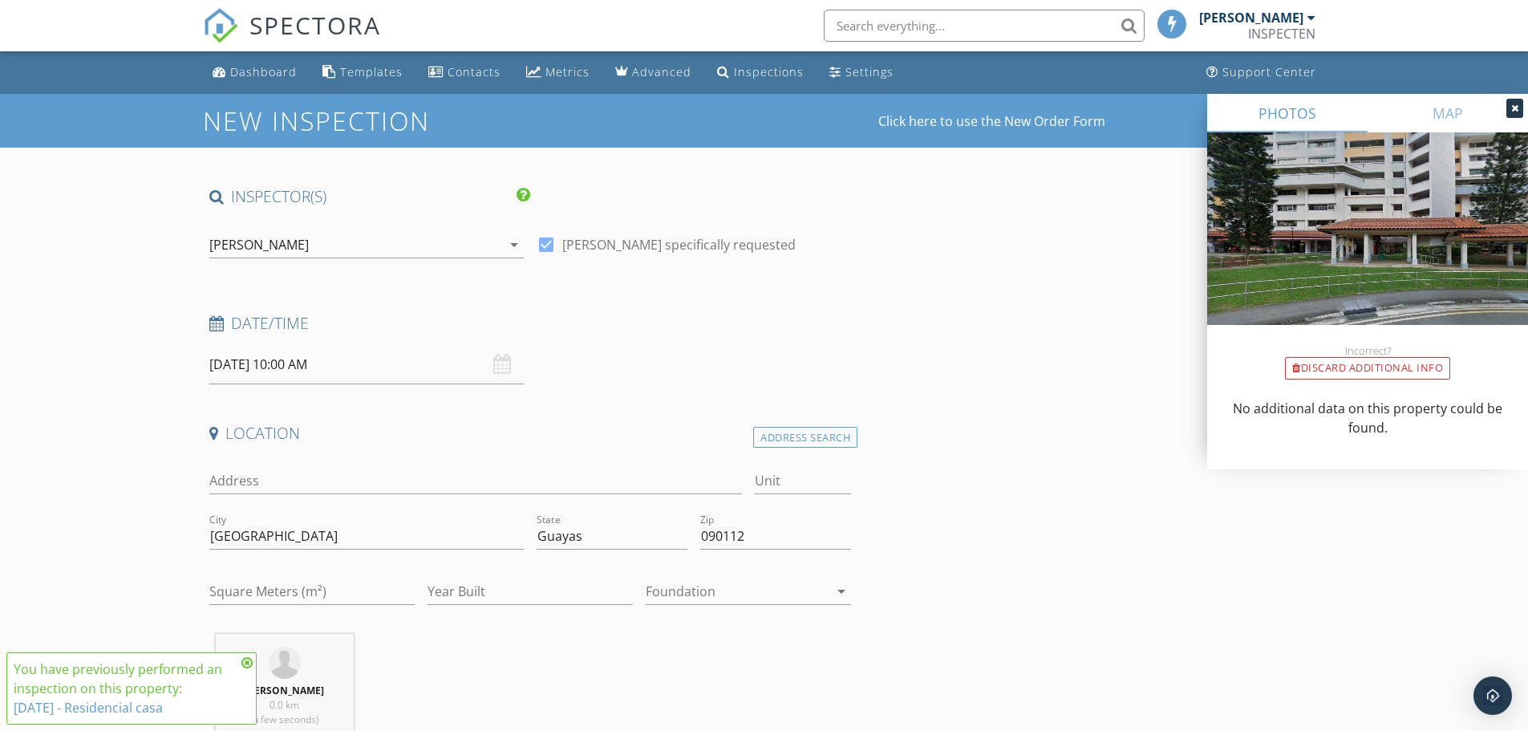
click at [1360, 170] on img at bounding box center [1367, 247] width 321 height 231
click at [1457, 105] on link "MAP" at bounding box center [1447, 113] width 160 height 38
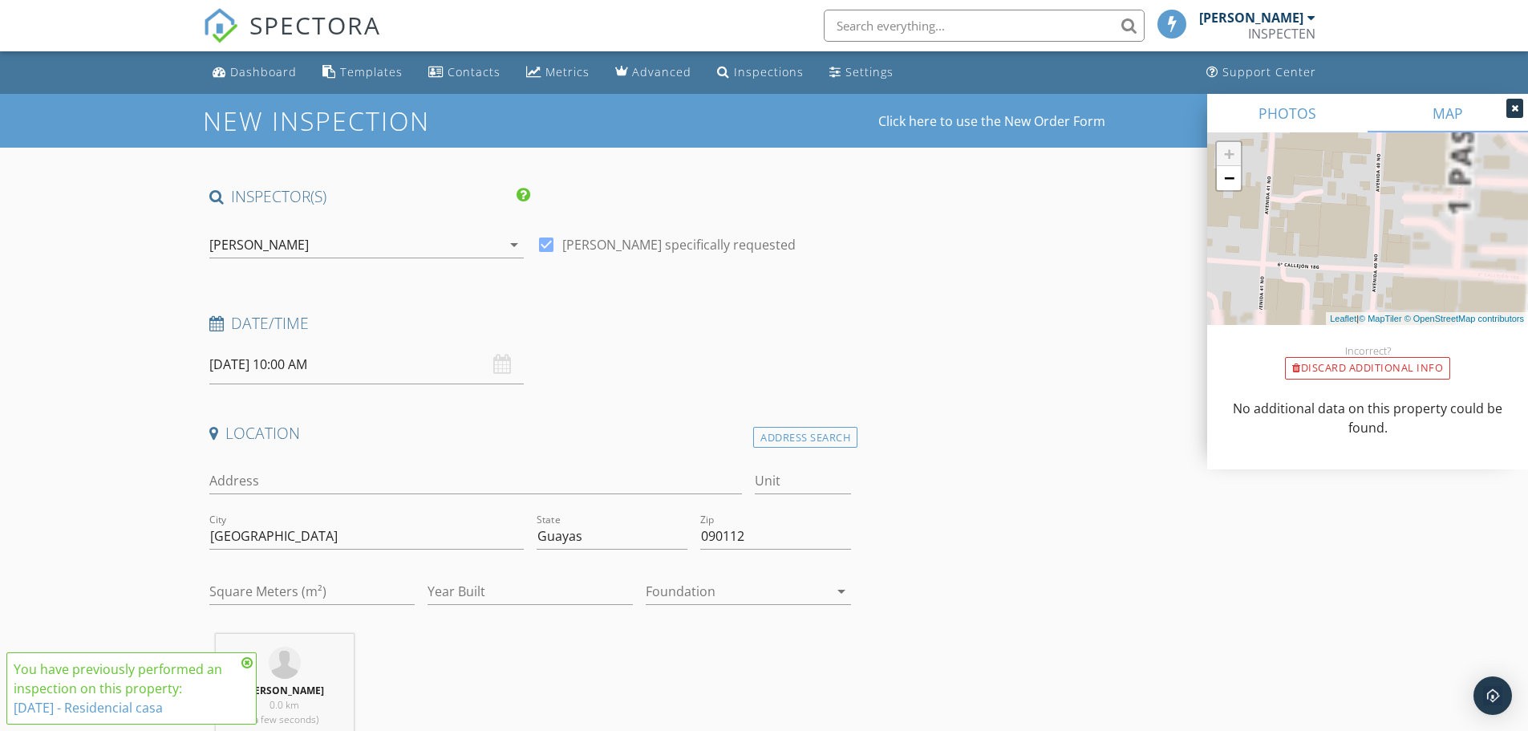
drag, startPoint x: 1463, startPoint y: 253, endPoint x: 1246, endPoint y: 130, distance: 250.0
click at [1246, 130] on div "PHOTOS MAP + − Leaflet | © MapTiler © OpenStreetMap contributors Incorrect? Dis…" at bounding box center [1367, 281] width 321 height 375
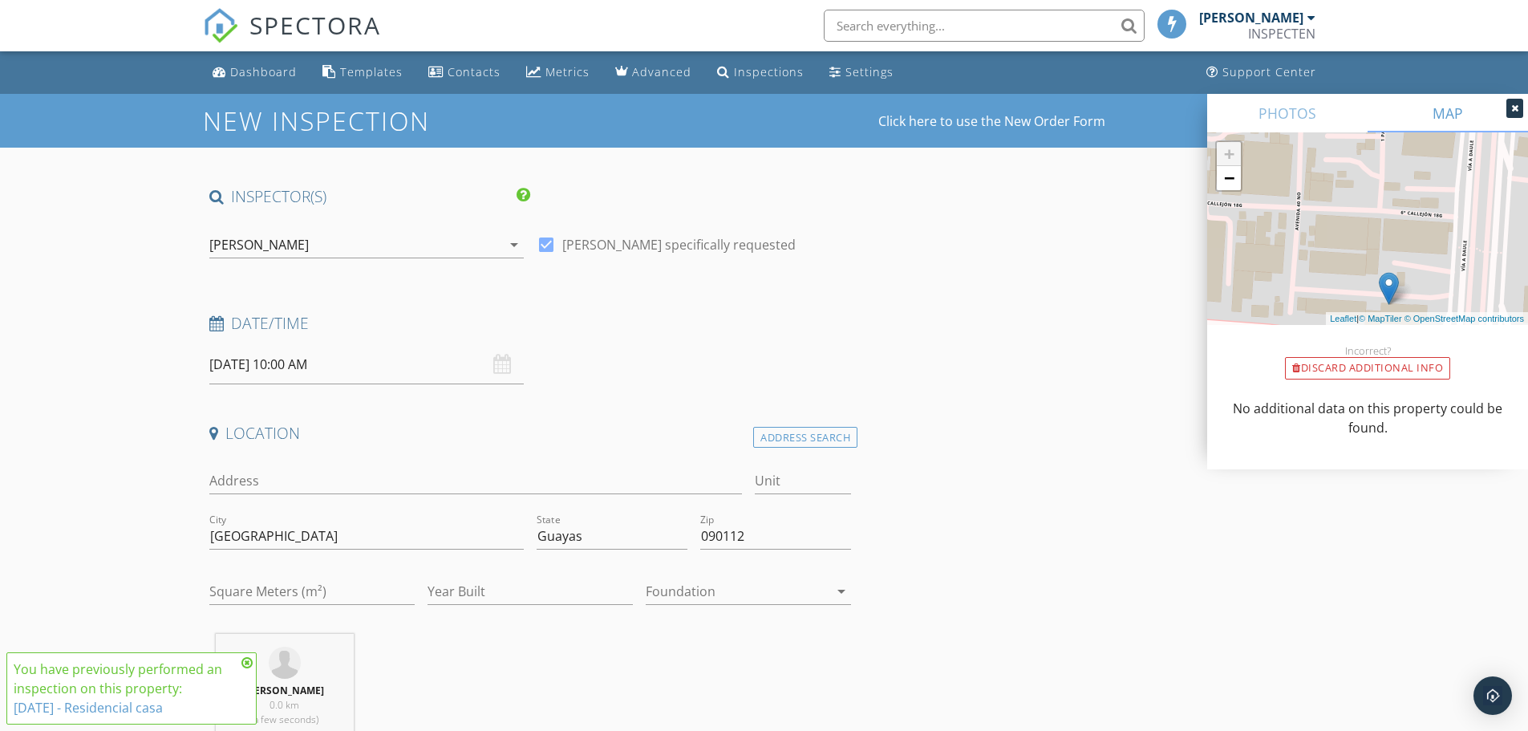
drag, startPoint x: 1408, startPoint y: 242, endPoint x: 1249, endPoint y: 136, distance: 192.0
click at [1238, 126] on div "PHOTOS MAP + − Leaflet | © MapTiler © OpenStreetMap contributors Incorrect? Dis…" at bounding box center [1367, 281] width 321 height 375
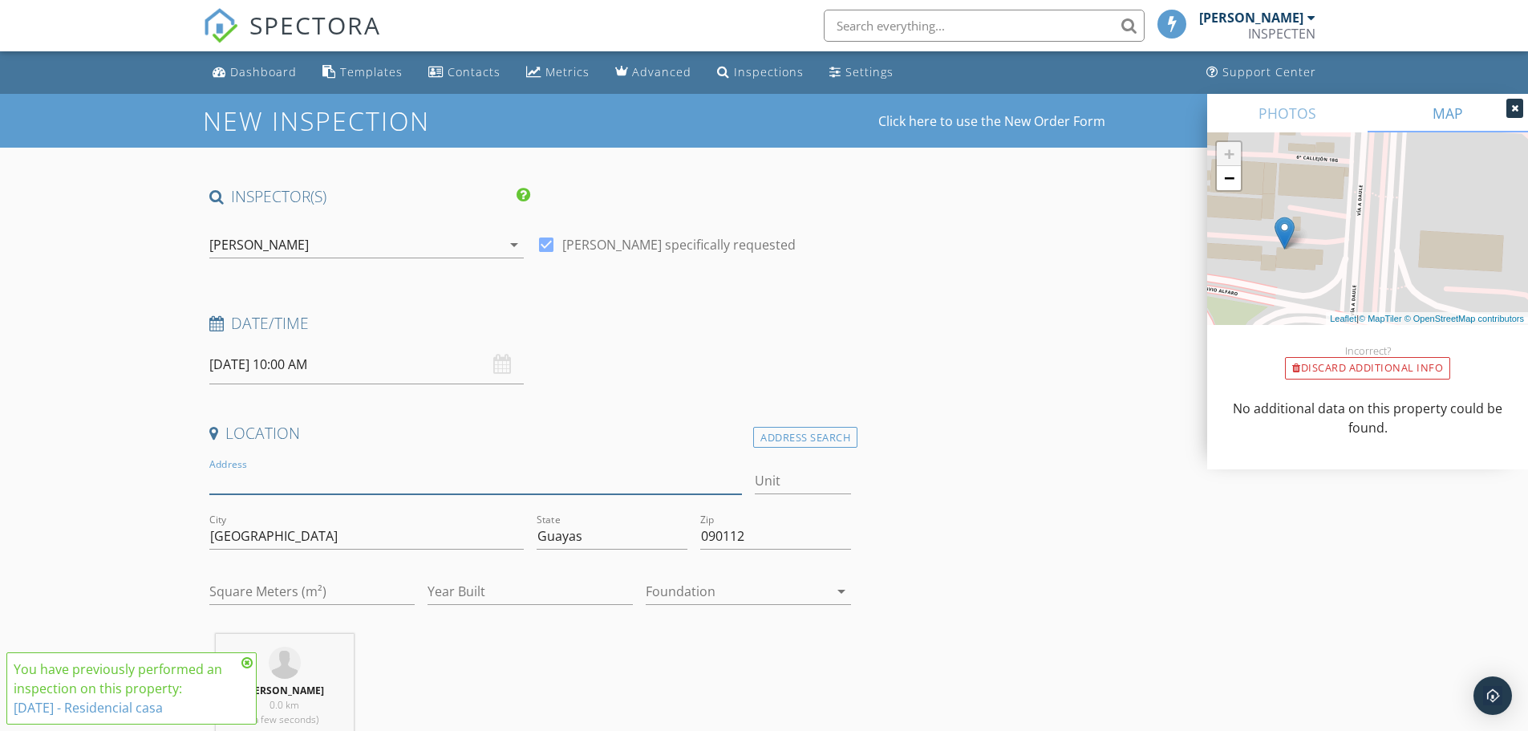
click at [290, 480] on input "Address" at bounding box center [475, 481] width 533 height 26
click at [837, 439] on div "Address Search" at bounding box center [805, 438] width 104 height 22
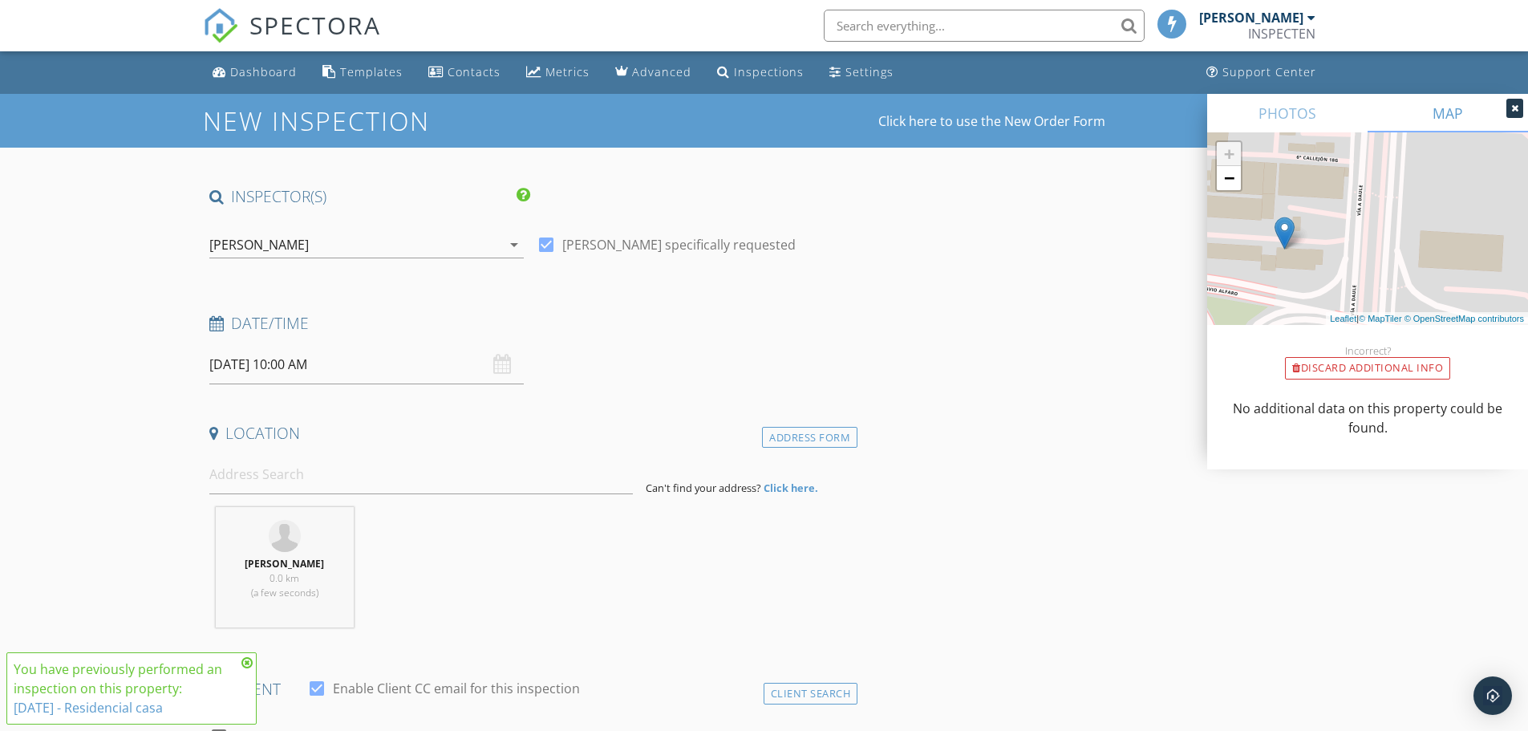
click at [289, 544] on img at bounding box center [285, 536] width 32 height 32
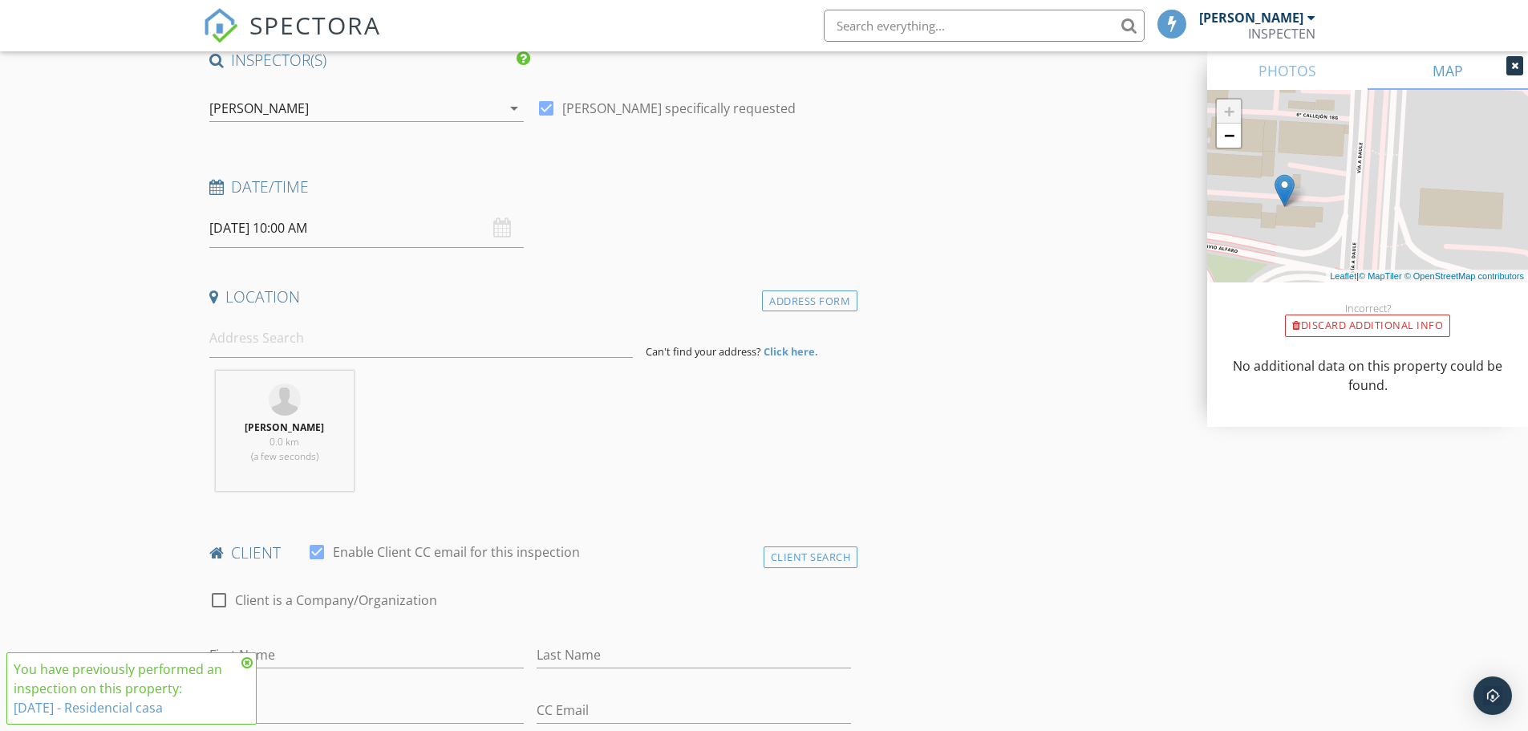
scroll to position [160, 0]
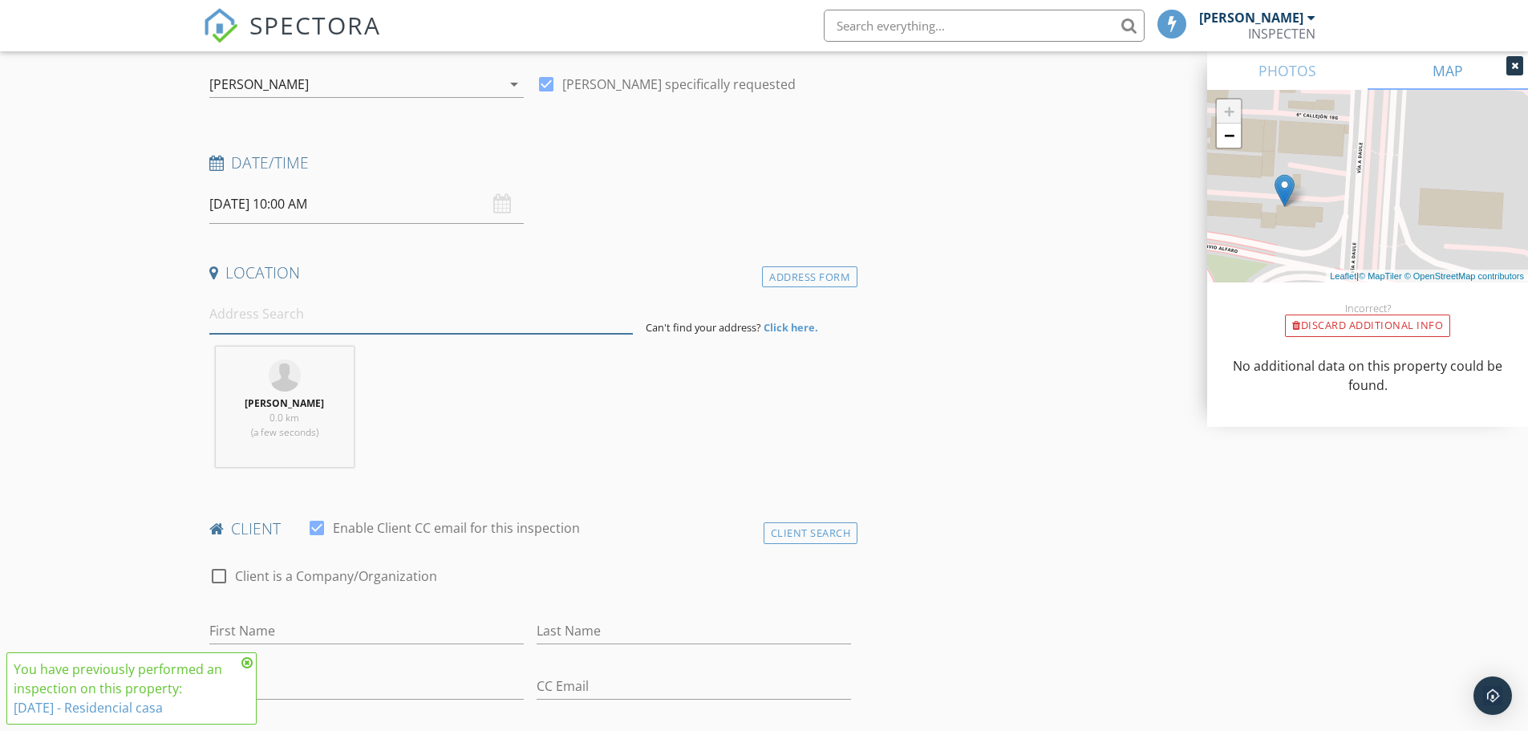
click at [257, 313] on input at bounding box center [420, 313] width 423 height 39
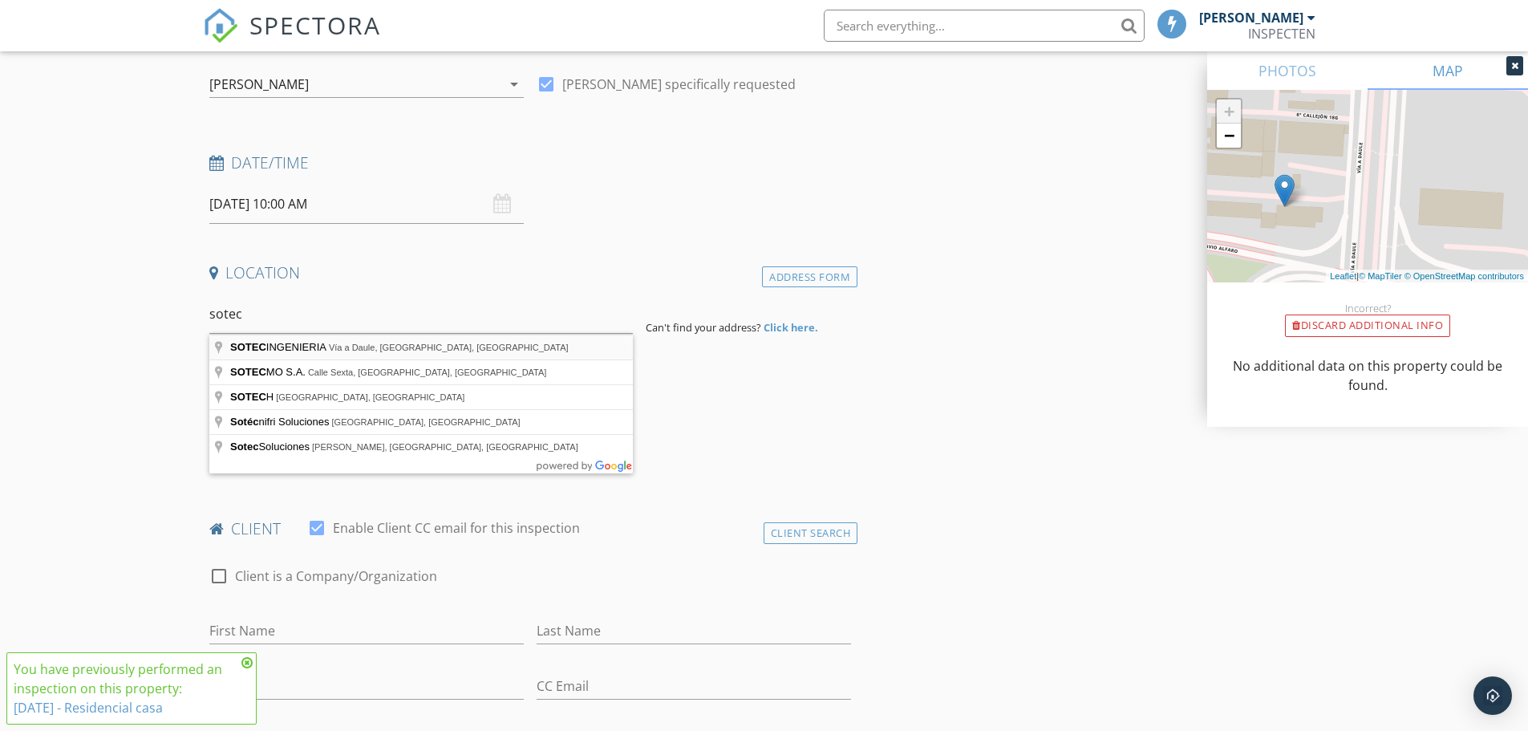
type input "SOTECINGENIERIA, Vía a Daule, Guayaquil, Ecuador"
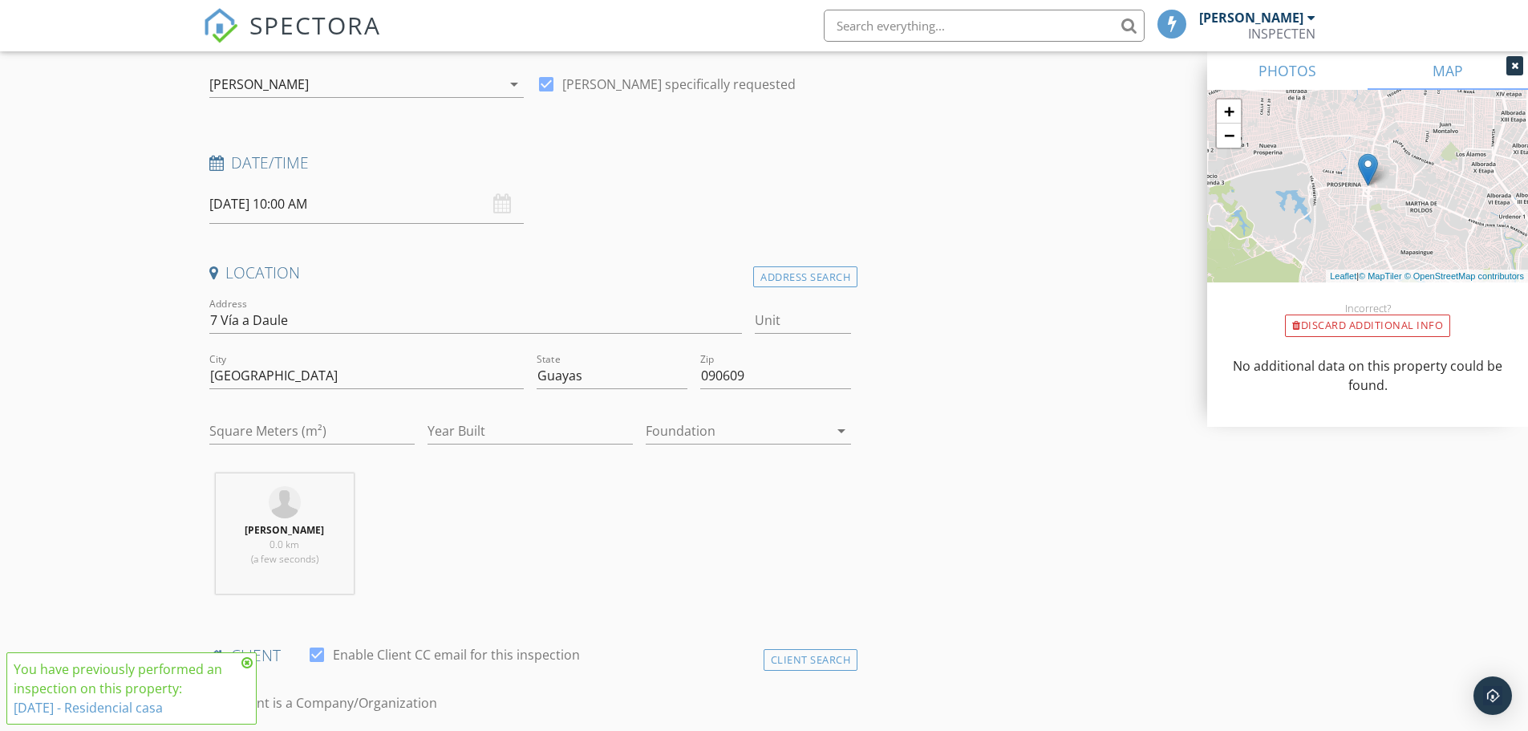
click at [1290, 61] on link "PHOTOS" at bounding box center [1287, 70] width 160 height 38
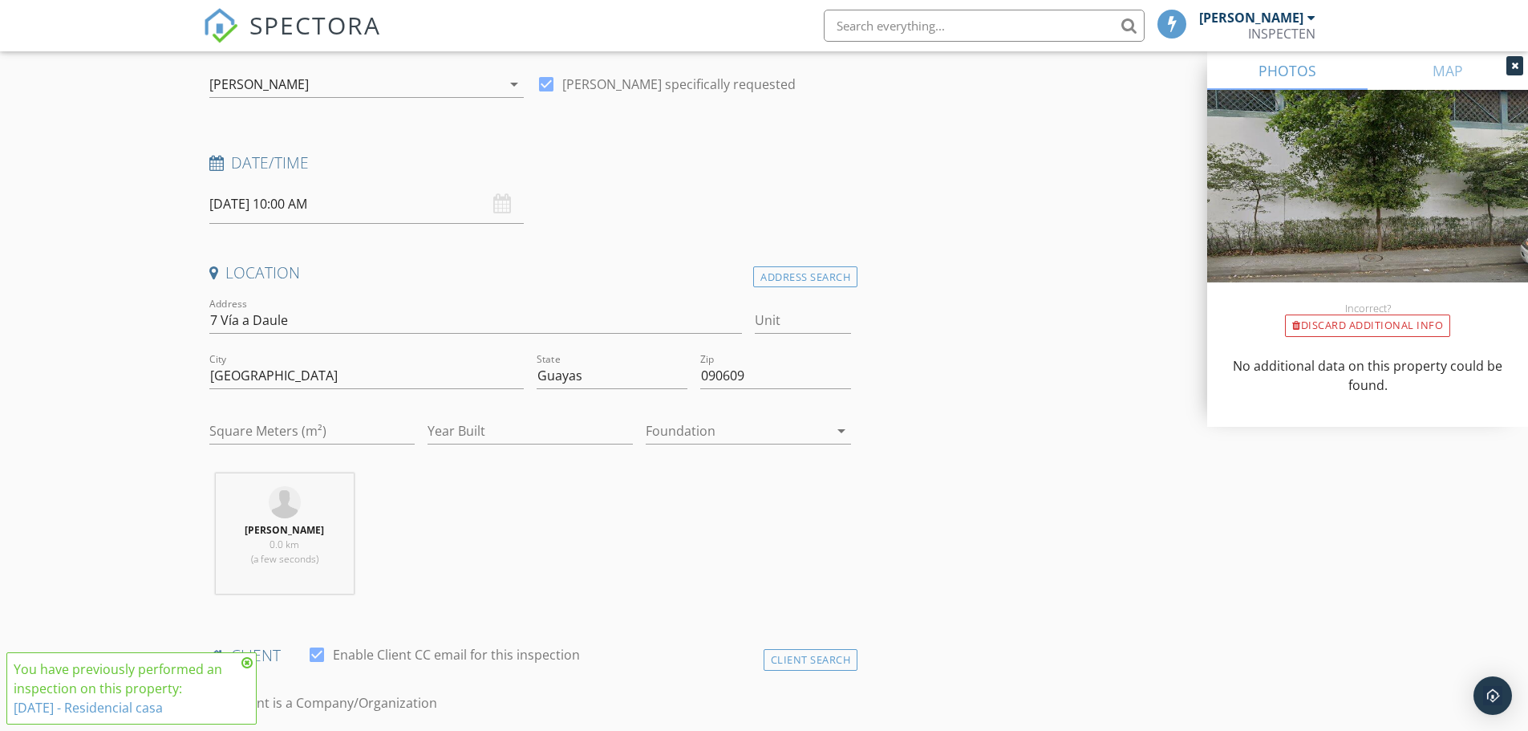
click at [1392, 151] on img at bounding box center [1367, 205] width 321 height 231
drag, startPoint x: 338, startPoint y: 322, endPoint x: 176, endPoint y: 313, distance: 163.0
drag, startPoint x: 804, startPoint y: 277, endPoint x: 710, endPoint y: 283, distance: 94.1
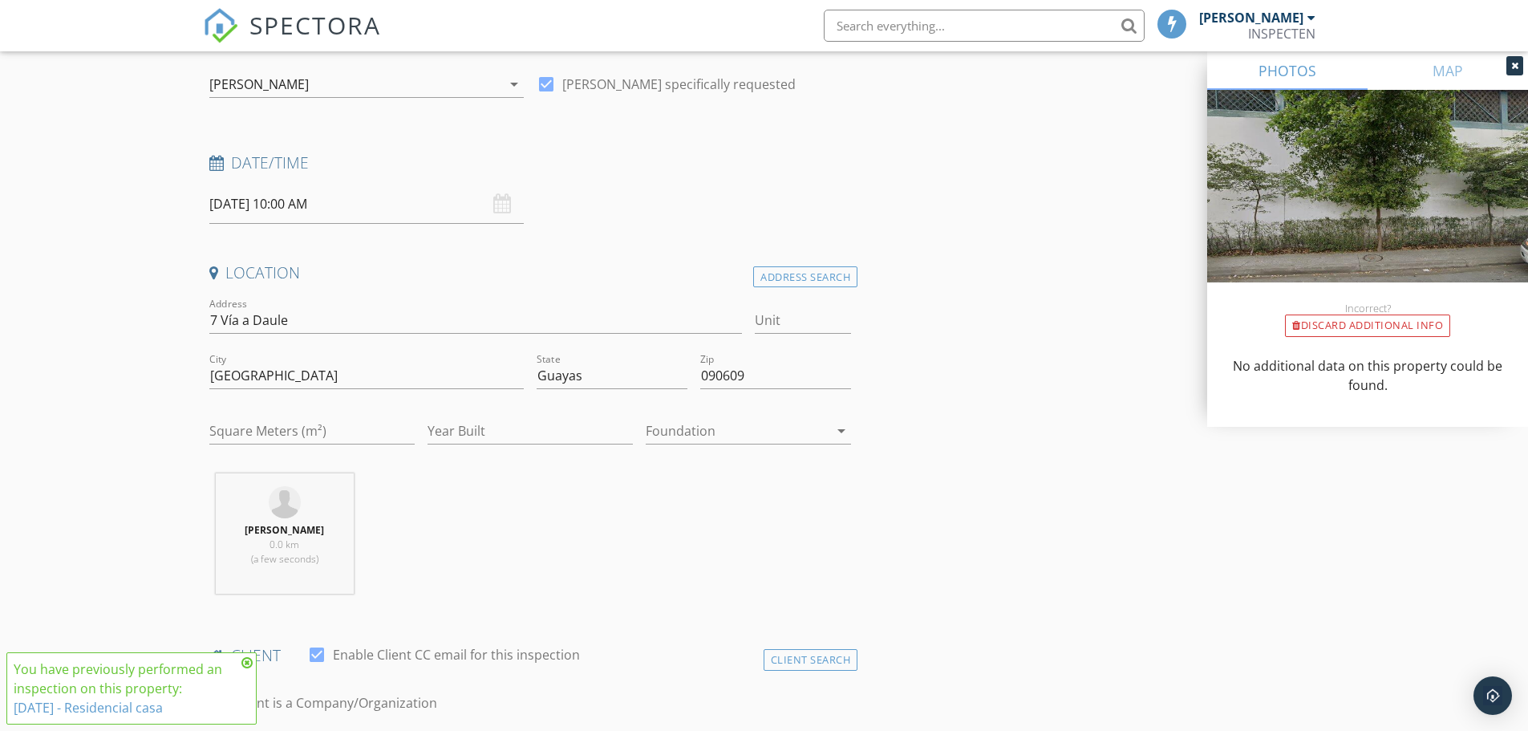
click at [803, 277] on div "Address Search" at bounding box center [805, 277] width 104 height 22
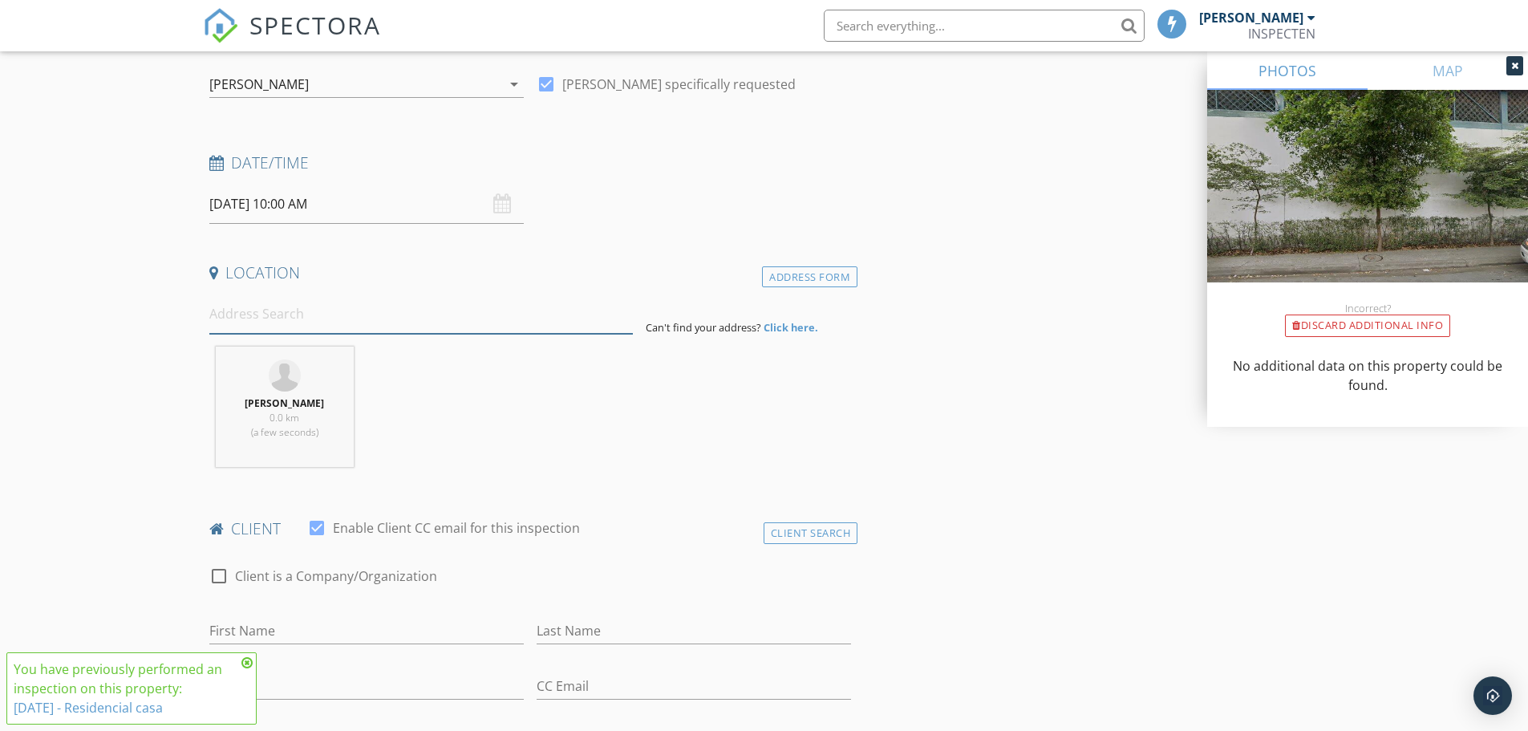
click at [260, 313] on input at bounding box center [420, 313] width 423 height 39
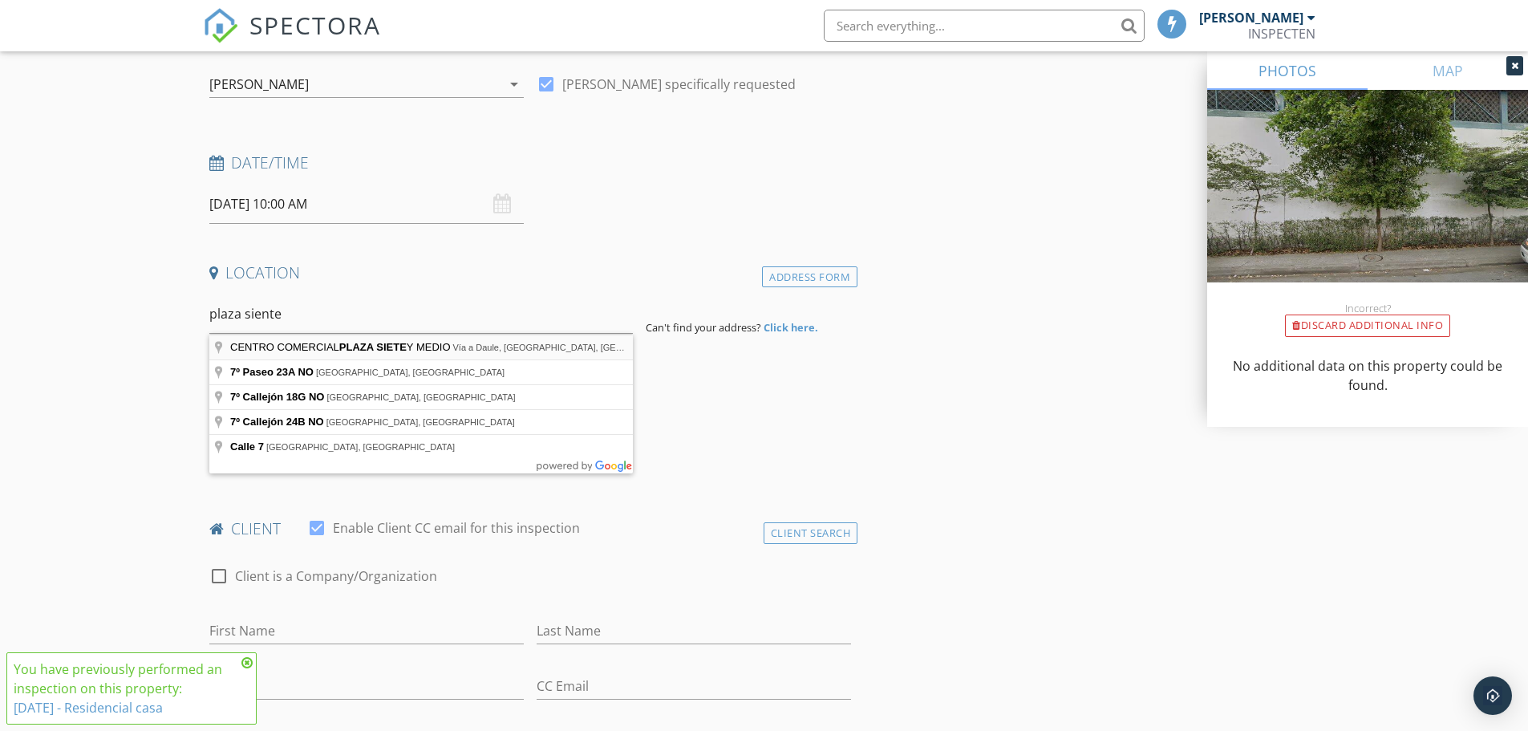
type input "CENTRO COMERCIAL PLAZA SIETE Y MEDIO, Vía a Daule, Guayaquil, Ecuador"
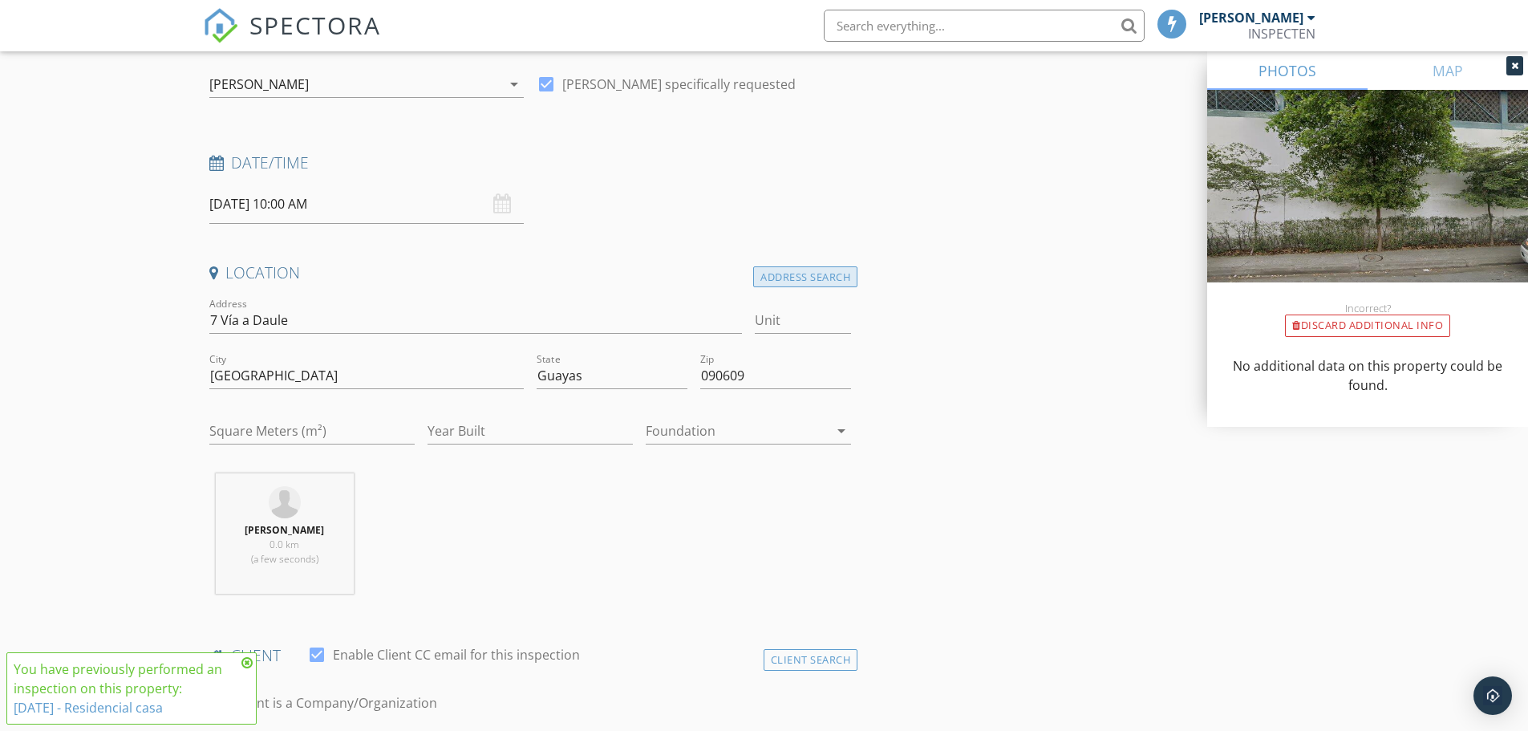
click at [799, 279] on div "Address Search" at bounding box center [805, 277] width 104 height 22
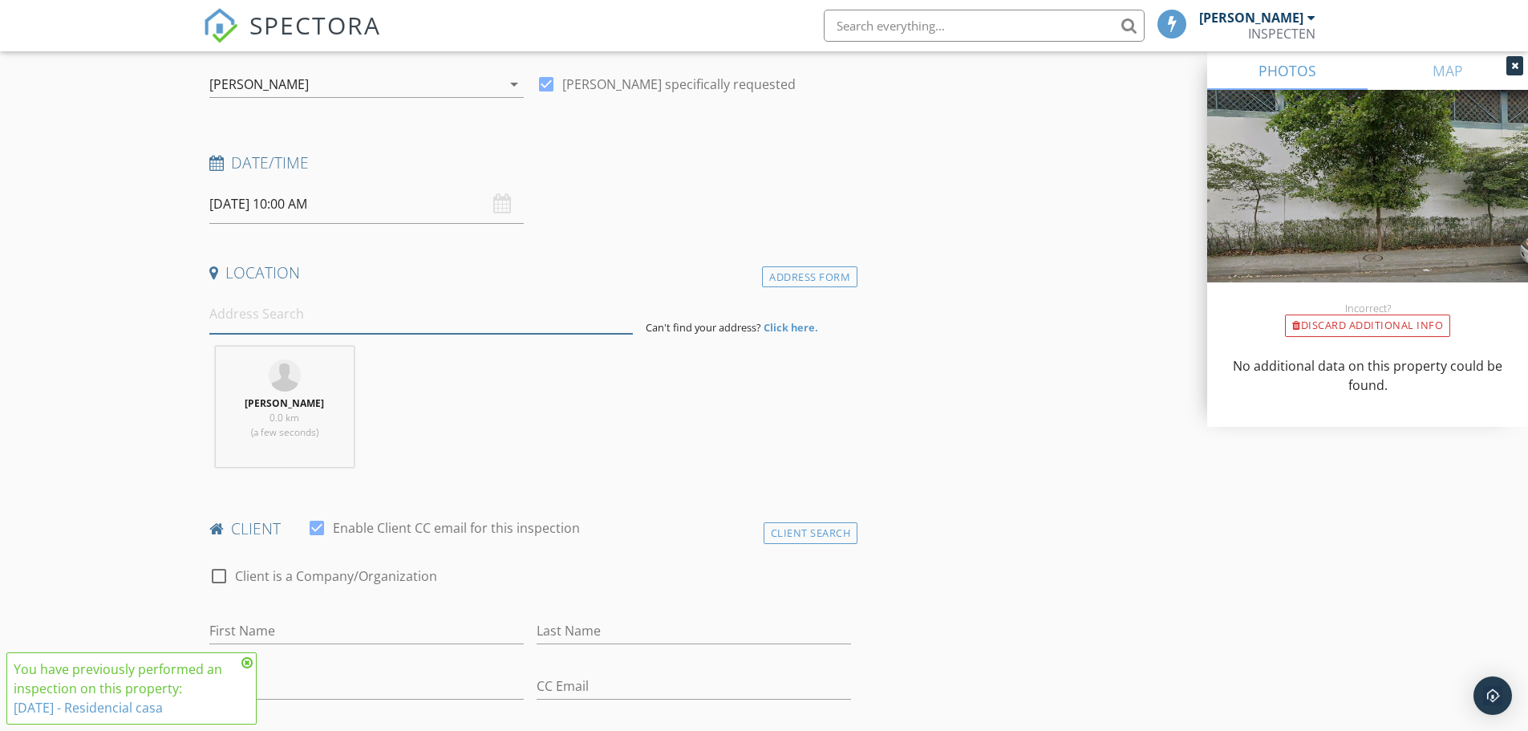
click at [257, 314] on input at bounding box center [420, 313] width 423 height 39
type input "km 7.5 via a daule 450"
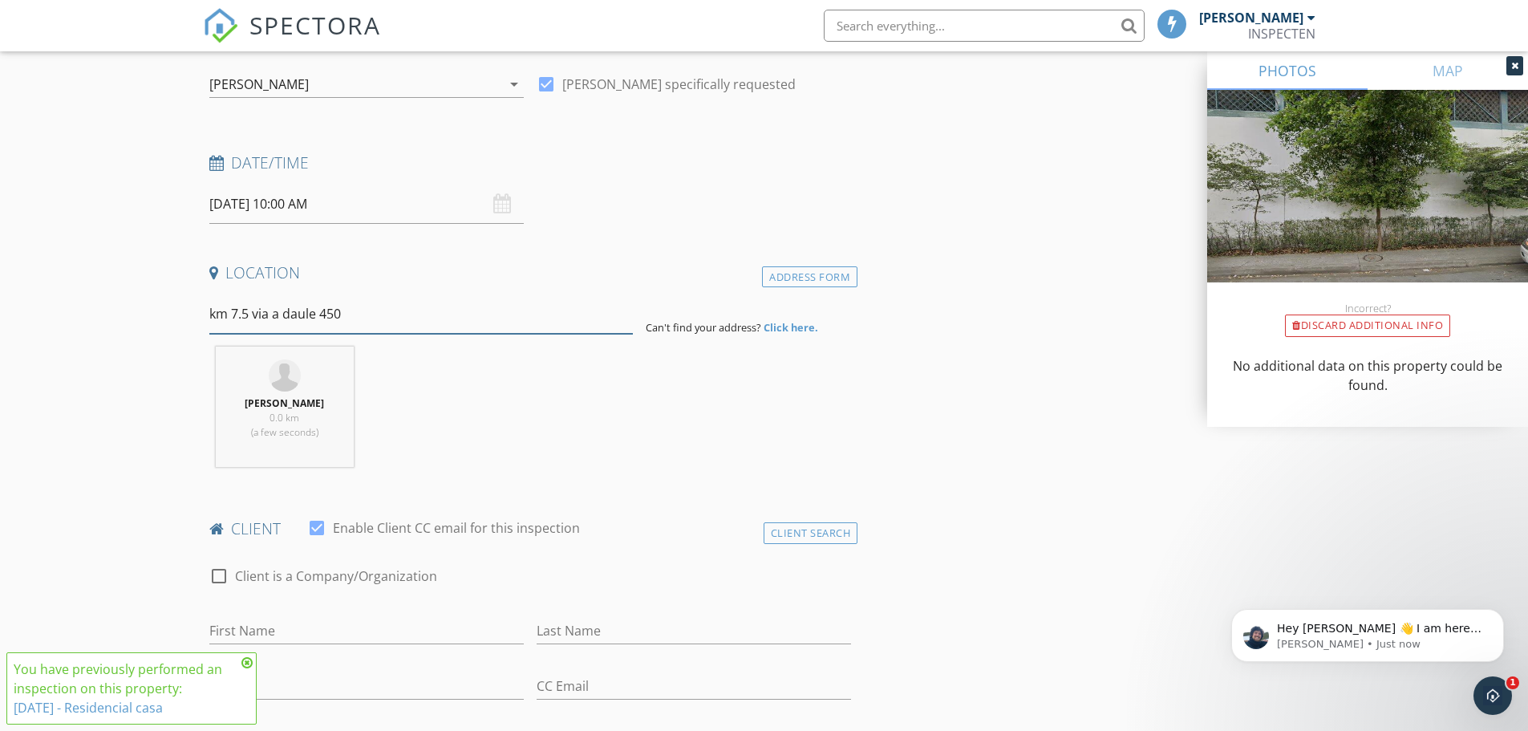
scroll to position [0, 0]
click at [796, 326] on strong "Click here." at bounding box center [791, 327] width 55 height 14
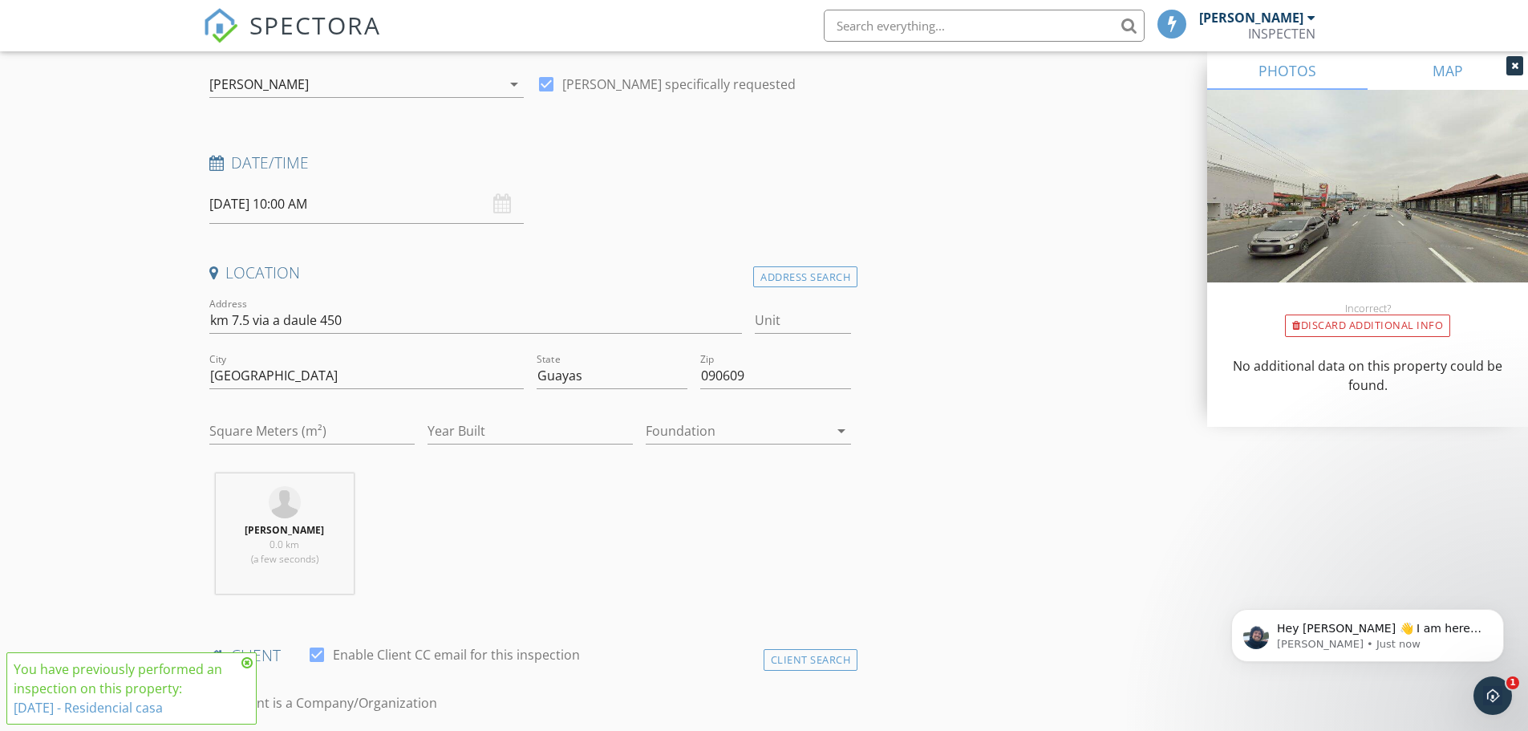
click at [1442, 67] on link "MAP" at bounding box center [1447, 70] width 160 height 38
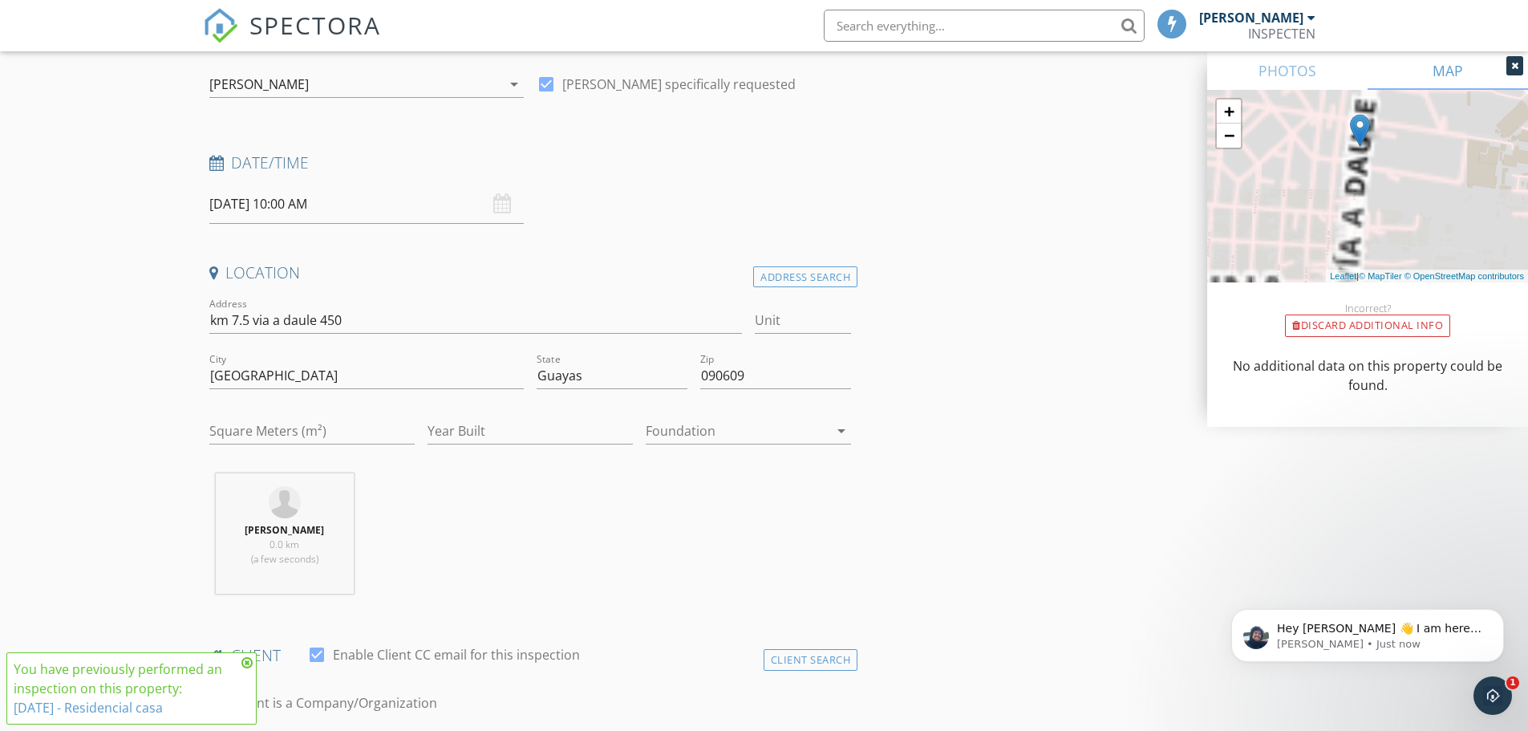
drag, startPoint x: 1379, startPoint y: 234, endPoint x: 1339, endPoint y: 91, distance: 148.1
click at [1339, 91] on div "+ − Leaflet | © MapTiler © OpenStreetMap contributors" at bounding box center [1367, 186] width 321 height 192
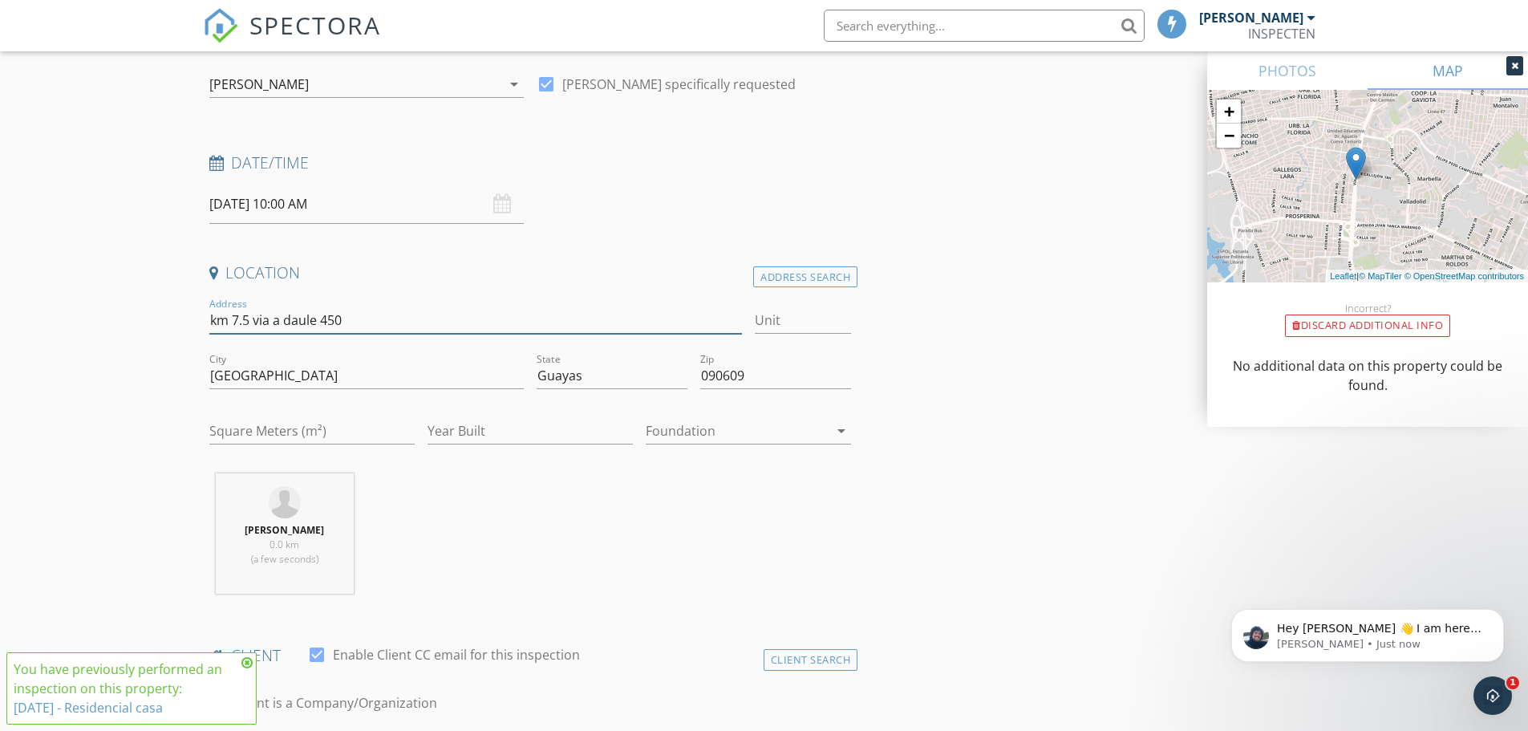
drag, startPoint x: 362, startPoint y: 317, endPoint x: 197, endPoint y: 323, distance: 164.5
type input "plaza siete y mei"
click at [776, 271] on div "Address Search" at bounding box center [805, 277] width 104 height 22
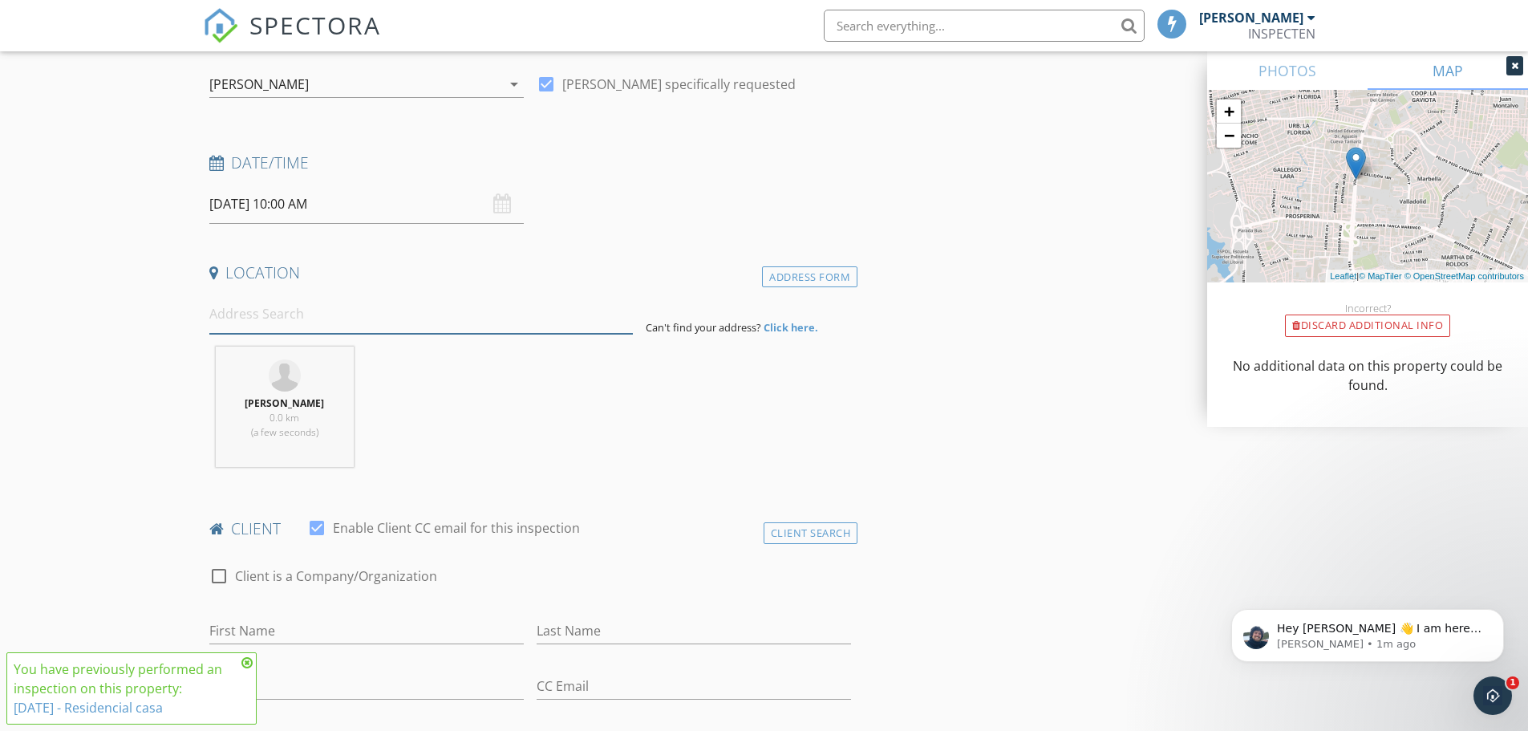
click at [285, 319] on input at bounding box center [420, 313] width 423 height 39
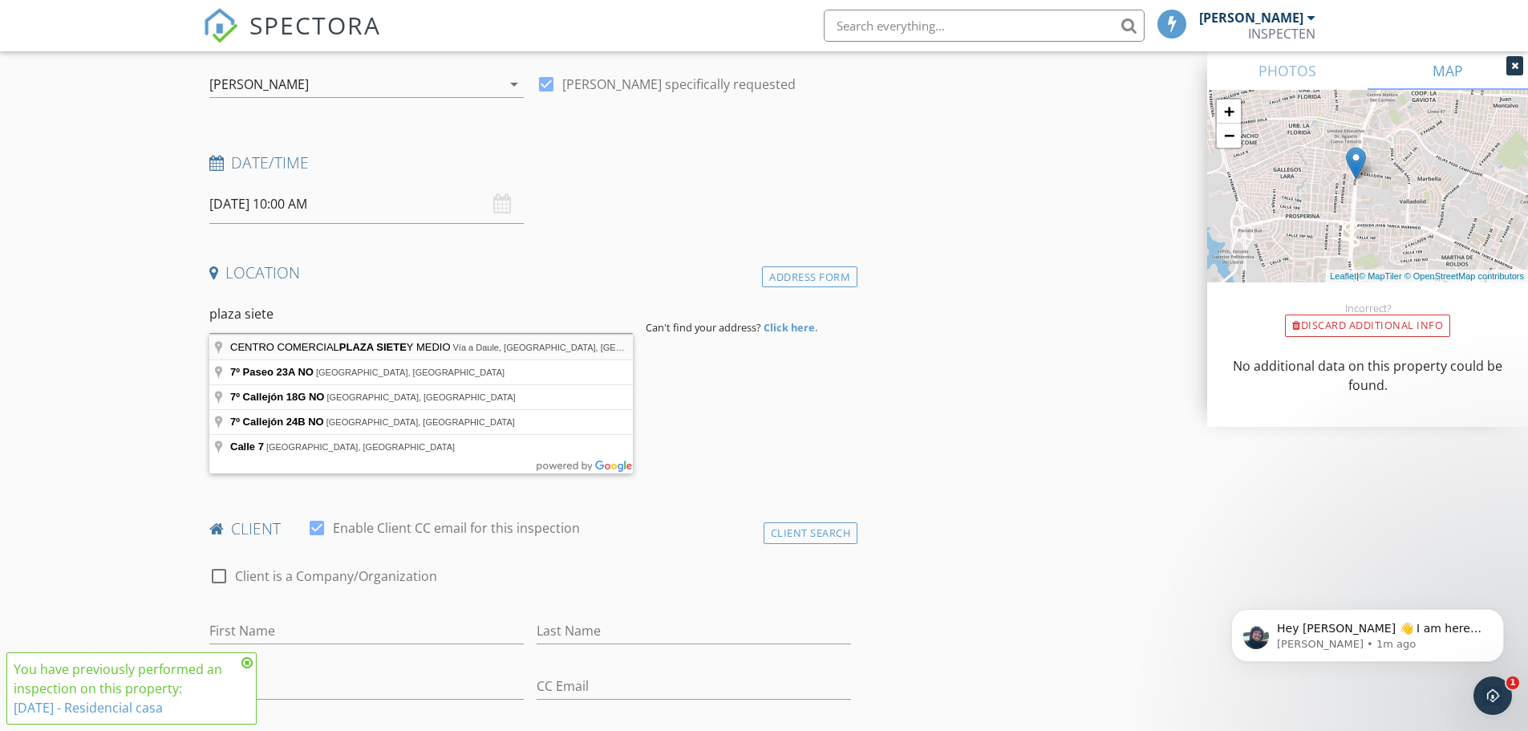
type input "CENTRO COMERCIAL PLAZA SIETE Y MEDIO, Vía a Daule, Guayaquil, Ecuador"
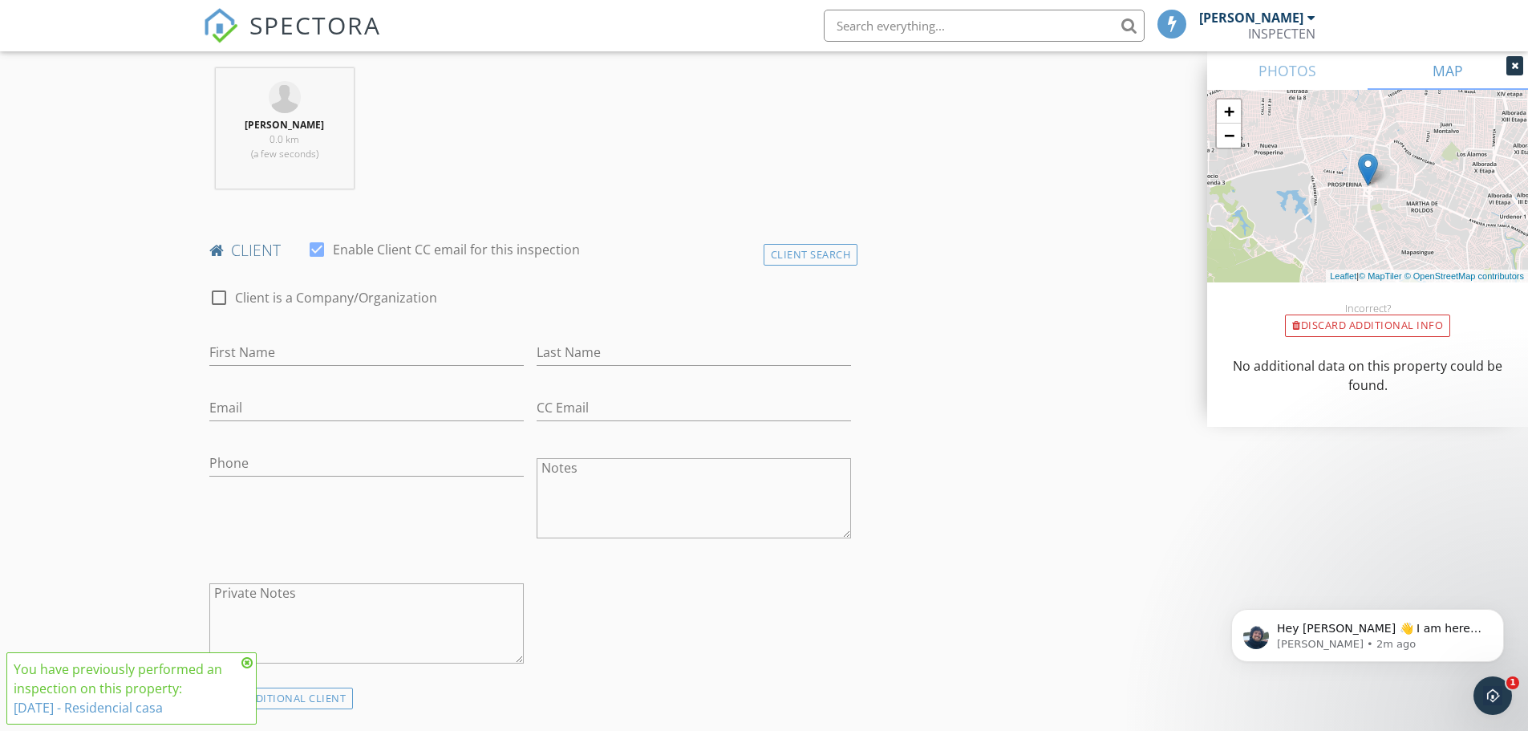
scroll to position [642, 0]
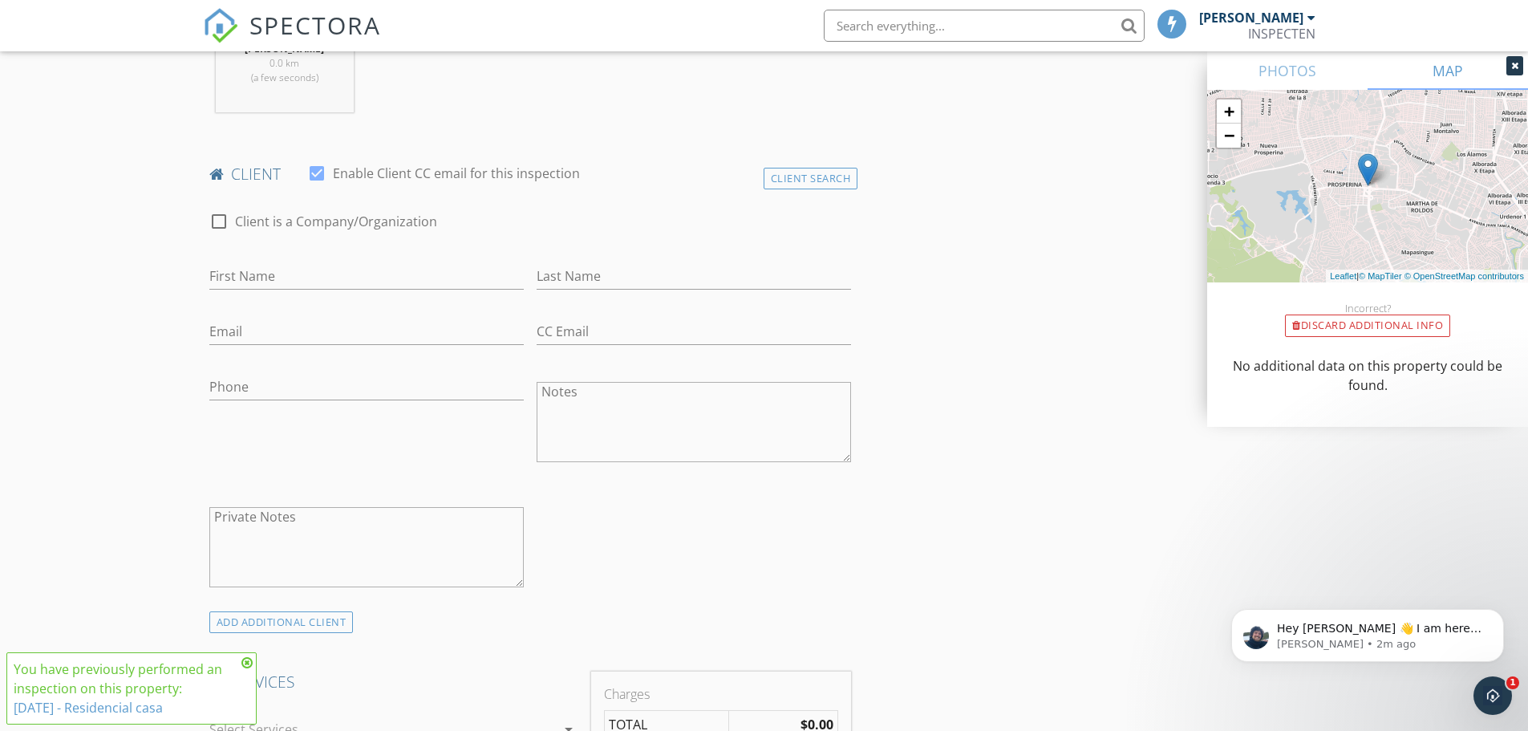
click at [218, 221] on div at bounding box center [218, 221] width 27 height 27
checkbox input "true"
click at [286, 278] on input "Enable Client CC email for this inspection" at bounding box center [530, 276] width 642 height 26
type input "COGUCO"
drag, startPoint x: 399, startPoint y: 326, endPoint x: 177, endPoint y: 318, distance: 221.5
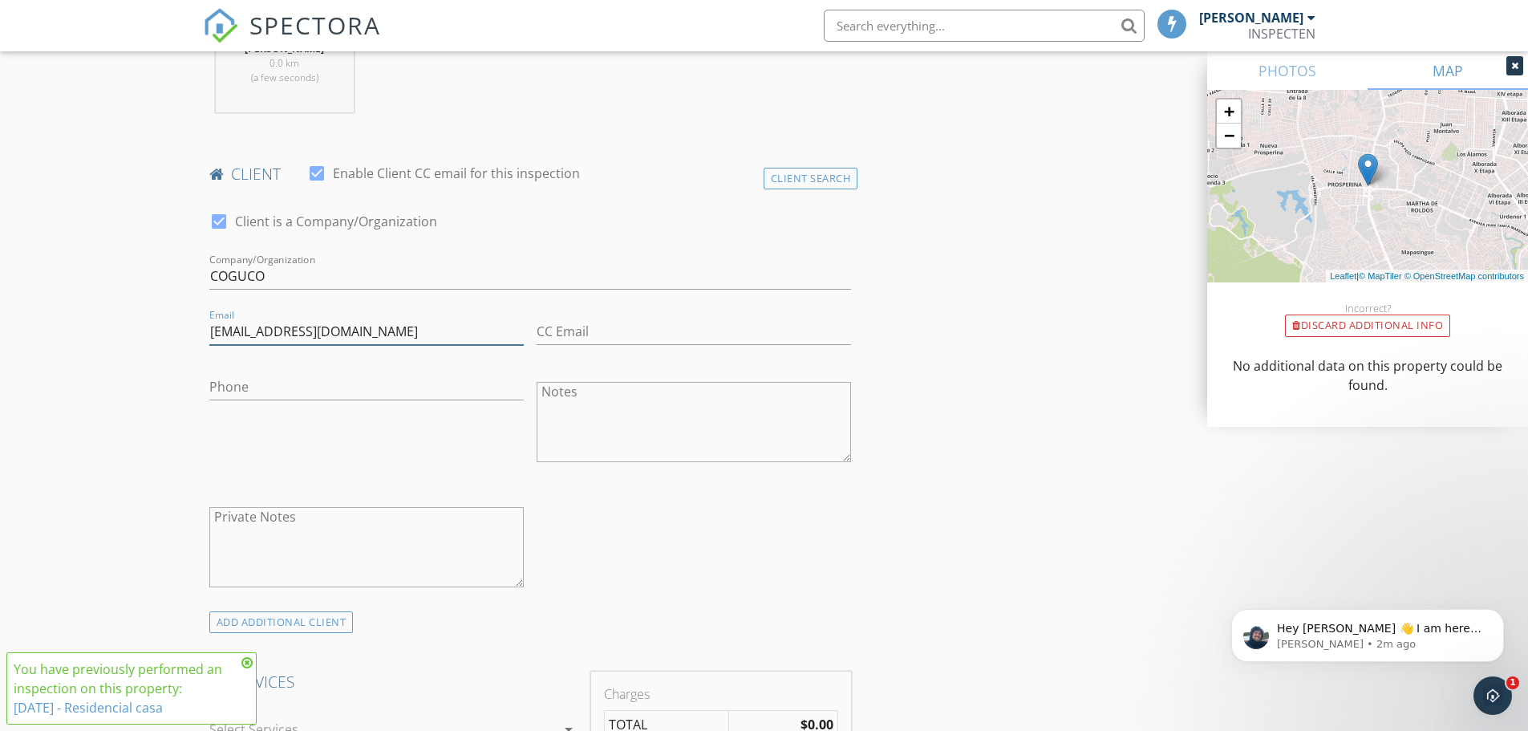
type input "fguarderas@cogucosa.com"
click at [670, 324] on input "CC Email" at bounding box center [694, 331] width 314 height 26
paste input "fguarderas@cogucosa.com"
type input "fguarderas@cogucosa.com"
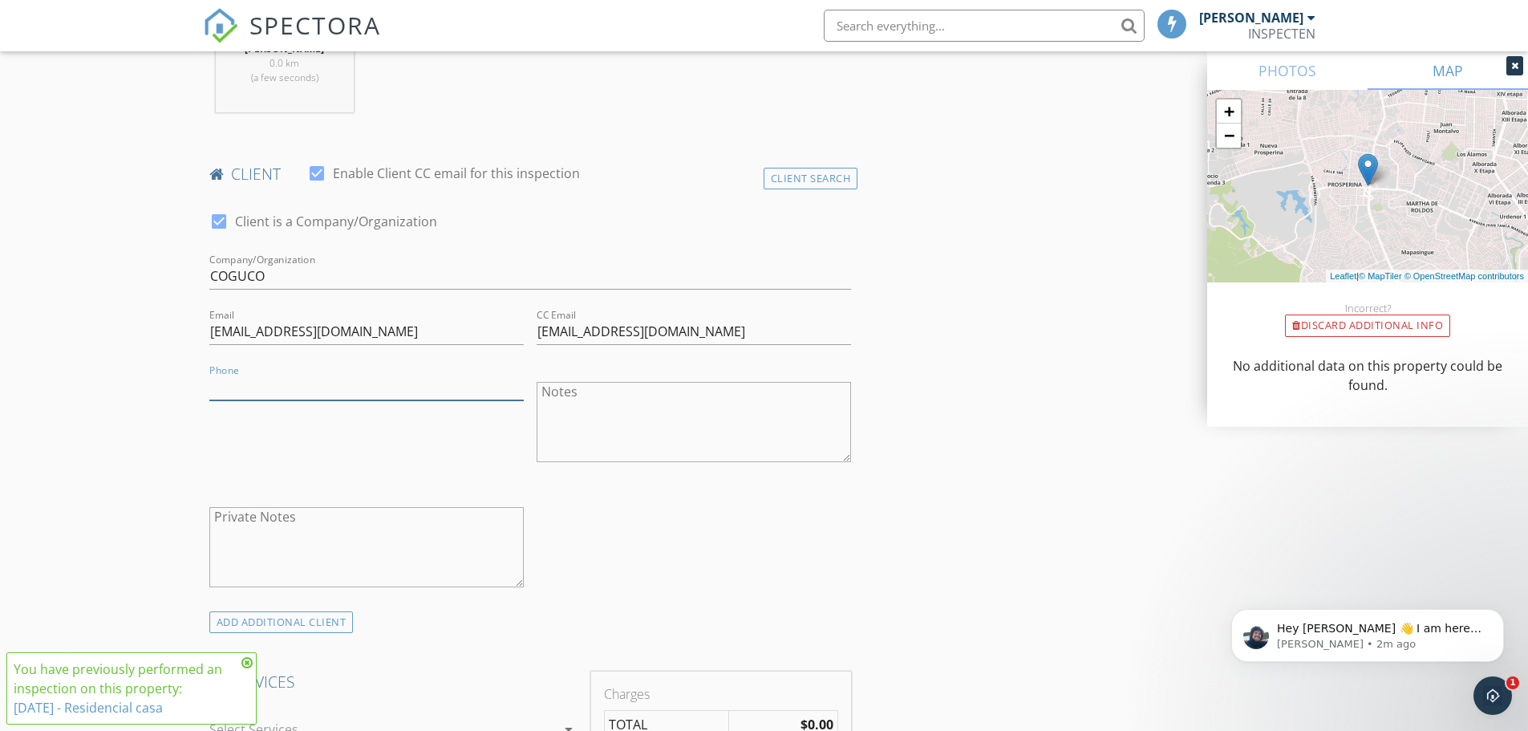
click at [305, 399] on input "Phone" at bounding box center [366, 387] width 314 height 26
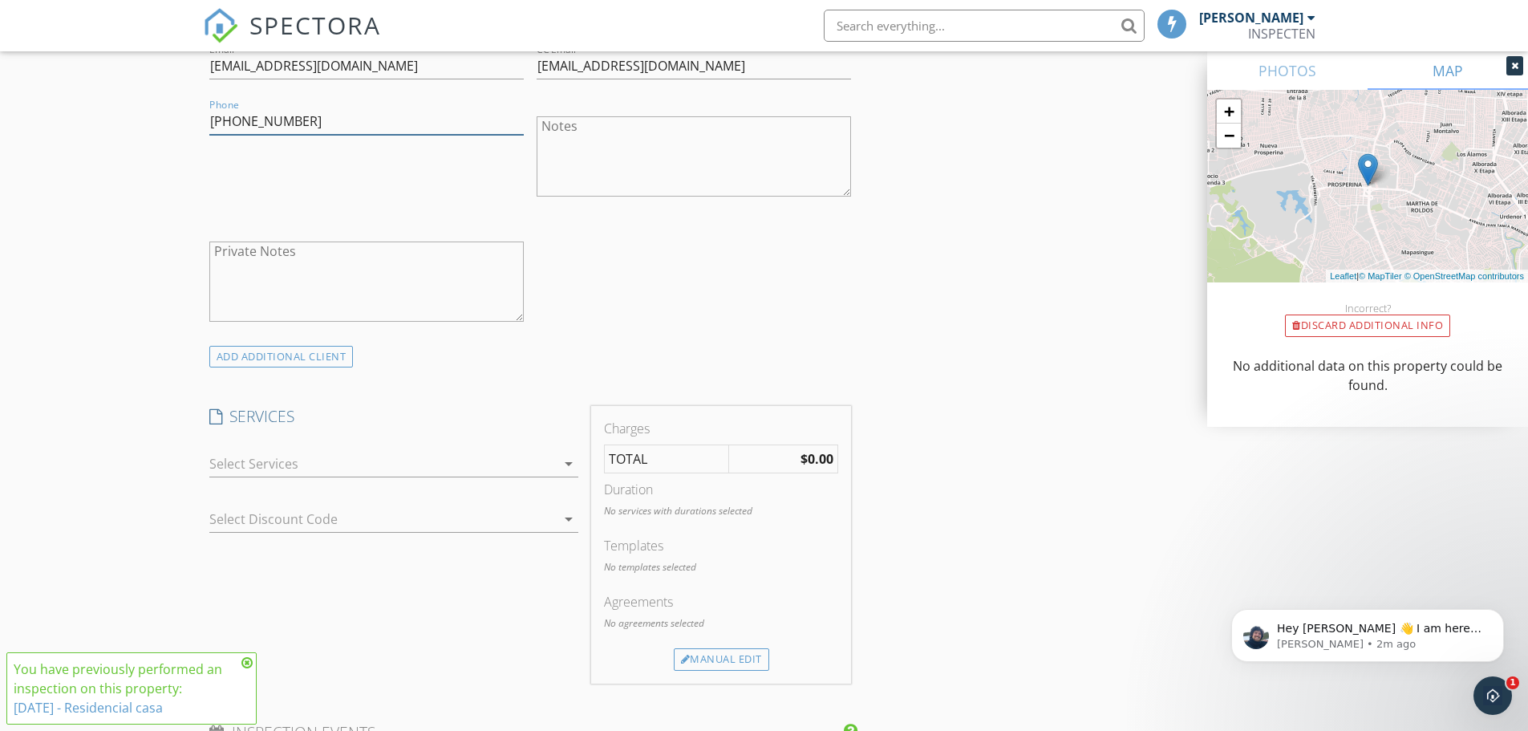
scroll to position [962, 0]
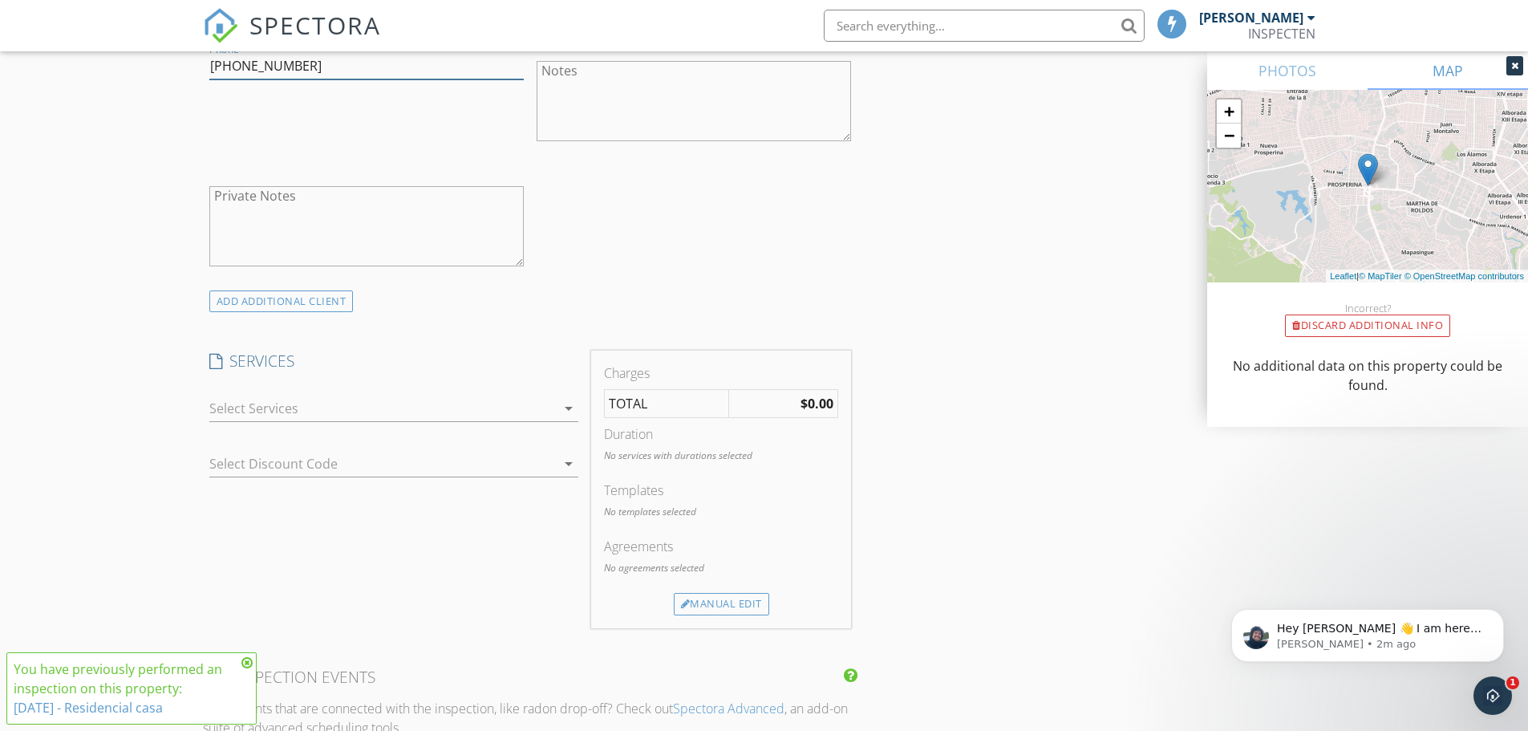
type input "+593994352979"
click at [468, 413] on div at bounding box center [382, 408] width 346 height 26
click at [394, 497] on div "SERVICES check_box_outline_blank New Service check_box_outline_blank Residentia…" at bounding box center [394, 488] width 382 height 277
click at [322, 404] on div at bounding box center [382, 408] width 346 height 26
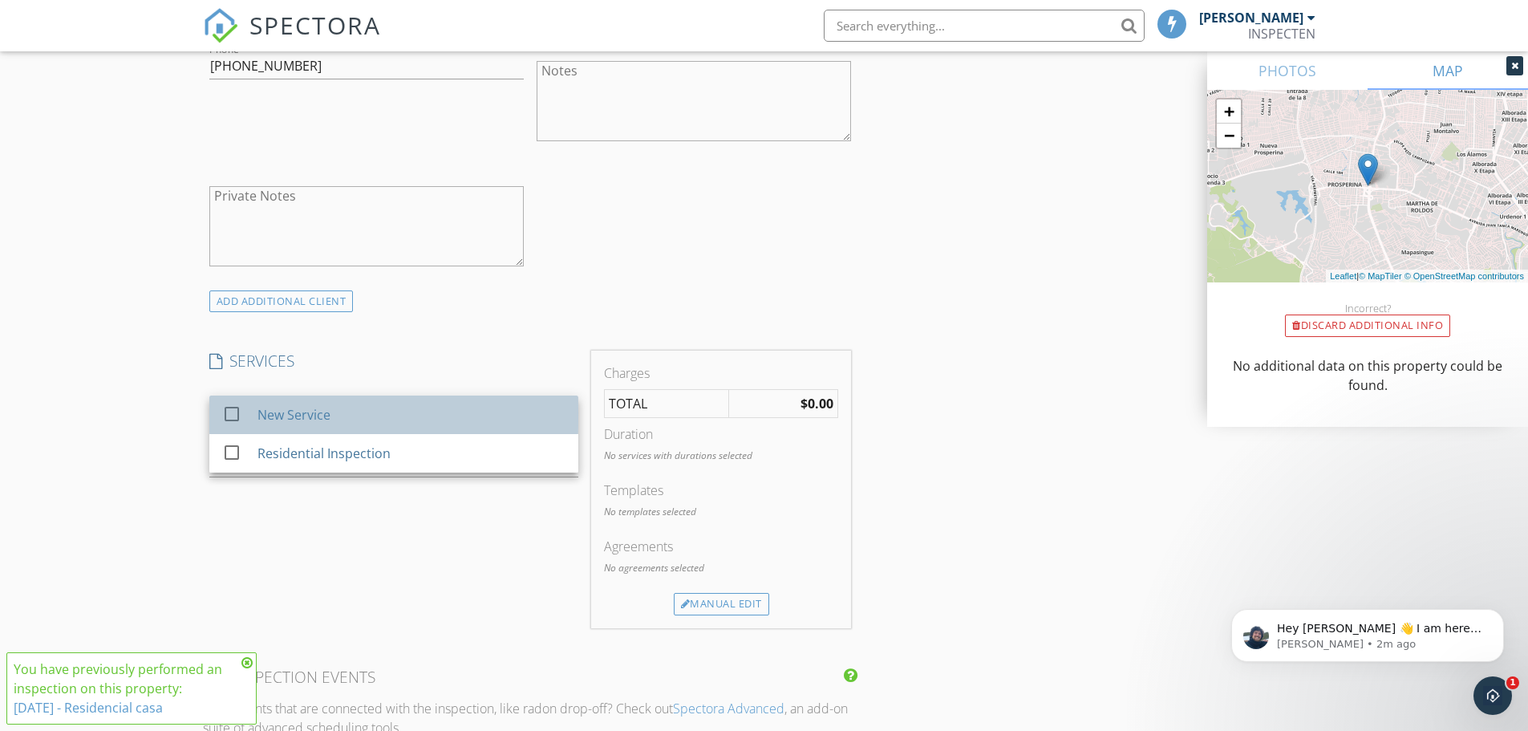
click at [306, 422] on div "New Service" at bounding box center [293, 414] width 73 height 19
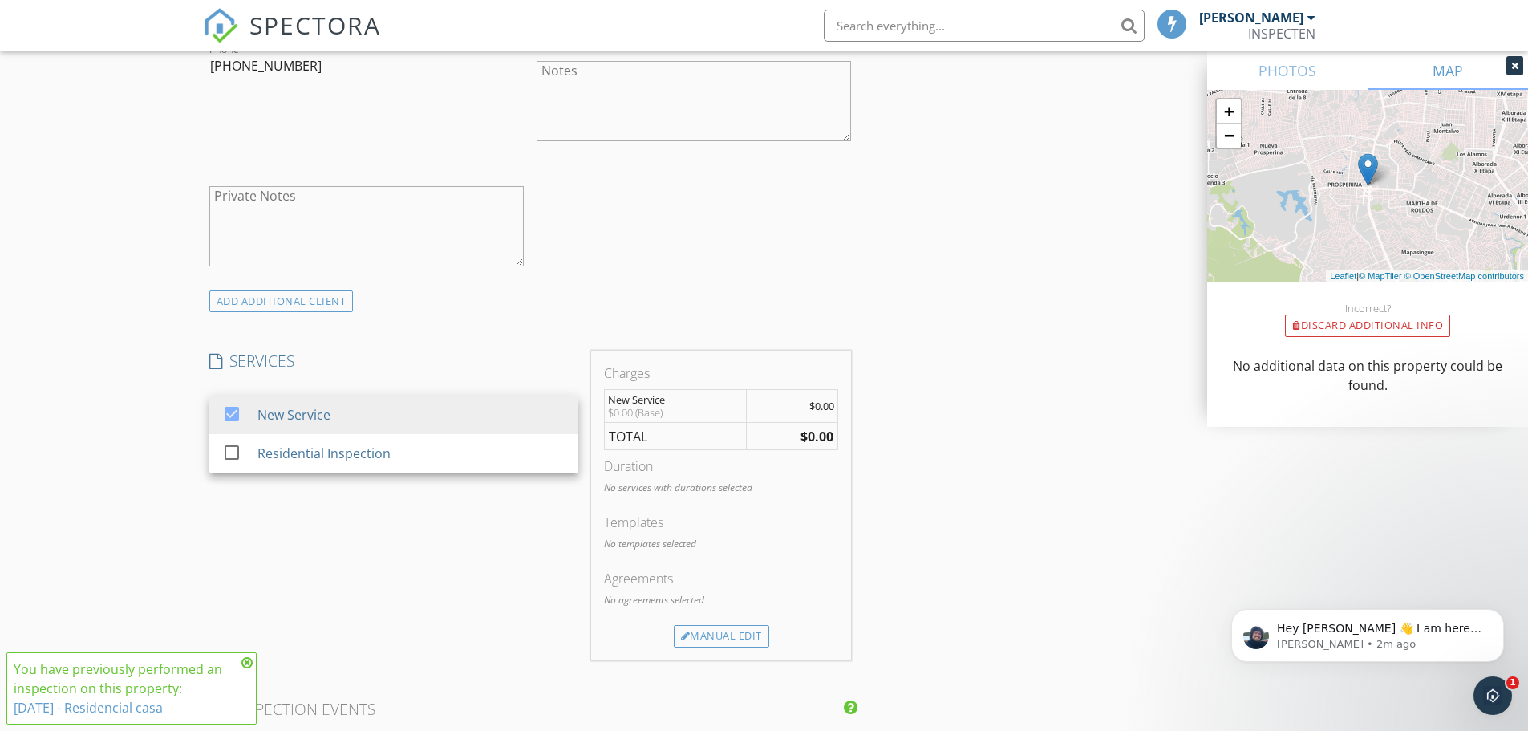
click at [363, 512] on div "SERVICES check_box New Service check_box_outline_blank Residential Inspection N…" at bounding box center [394, 505] width 382 height 310
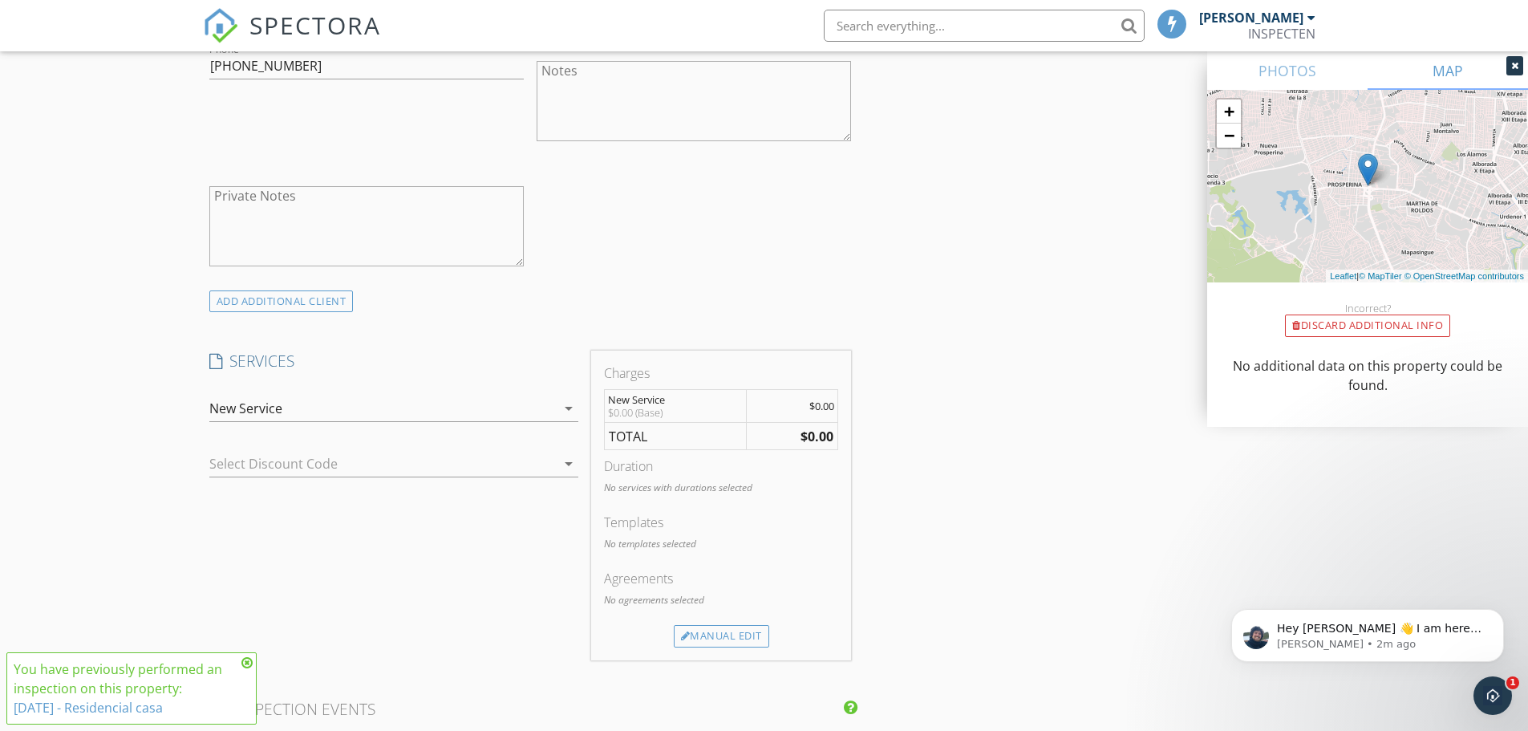
click at [383, 464] on div at bounding box center [371, 464] width 324 height 26
click at [383, 464] on div "No data available" at bounding box center [393, 469] width 343 height 19
click at [444, 588] on div "SERVICES check_box New Service check_box_outline_blank Residential Inspection N…" at bounding box center [394, 505] width 382 height 310
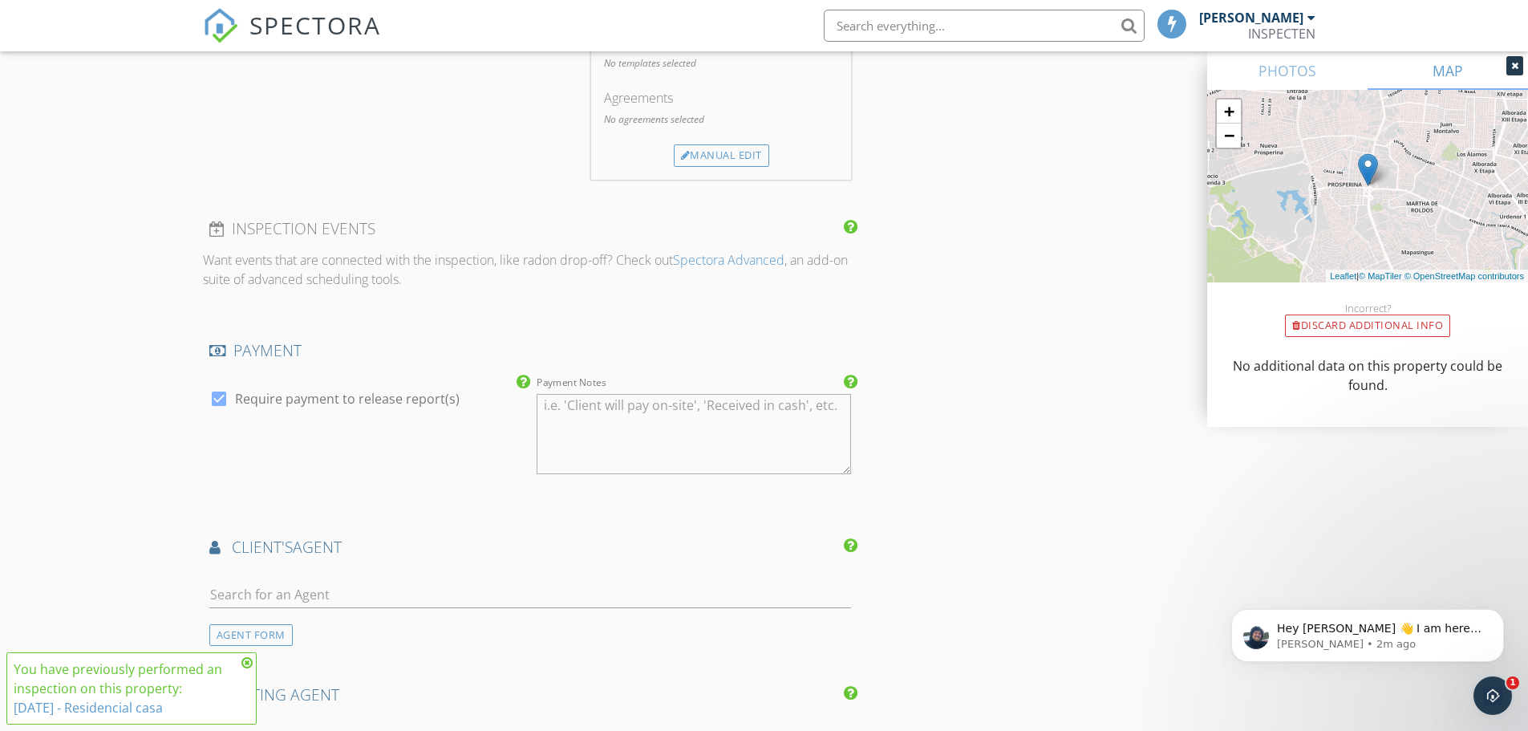
scroll to position [1444, 0]
click at [220, 399] on div at bounding box center [218, 397] width 27 height 27
checkbox input "false"
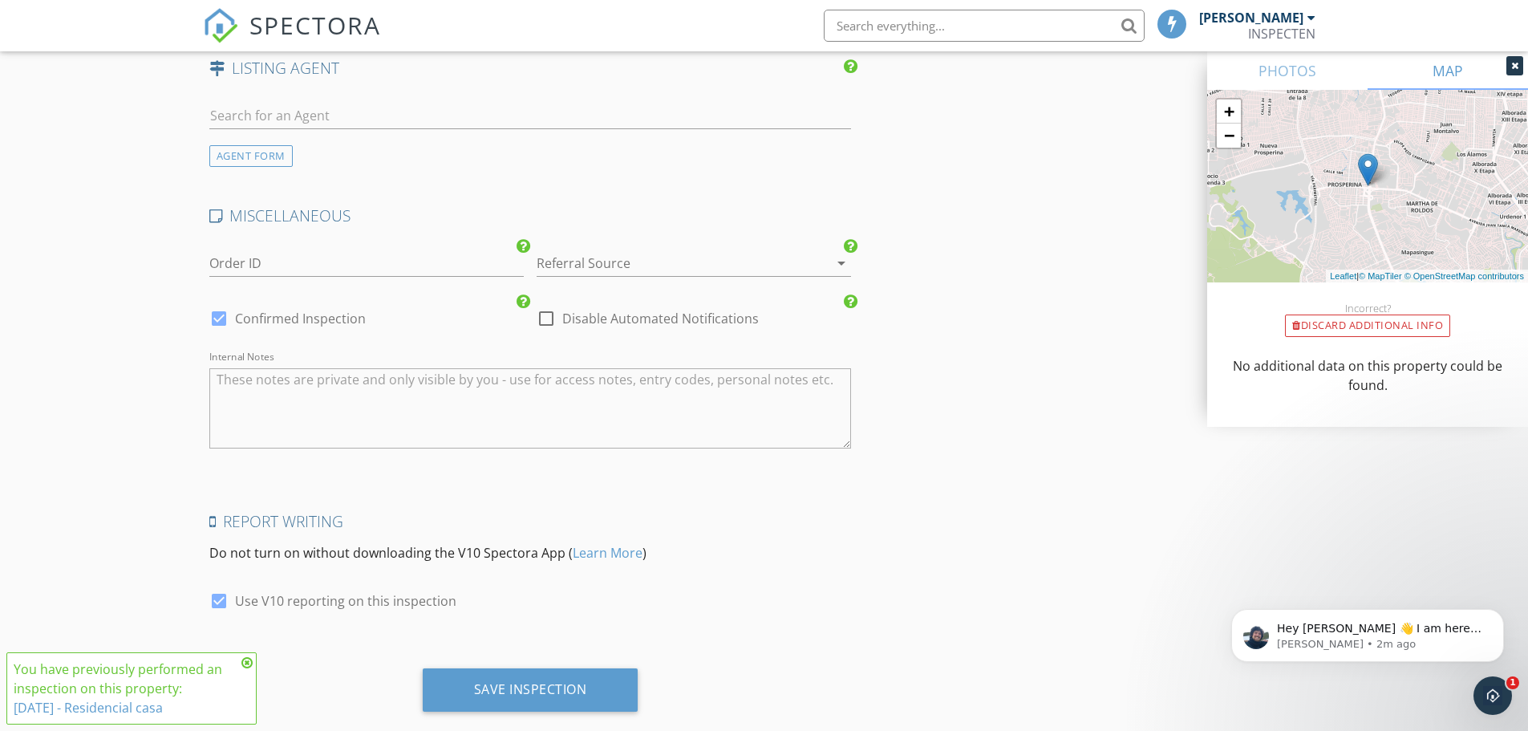
scroll to position [2100, 0]
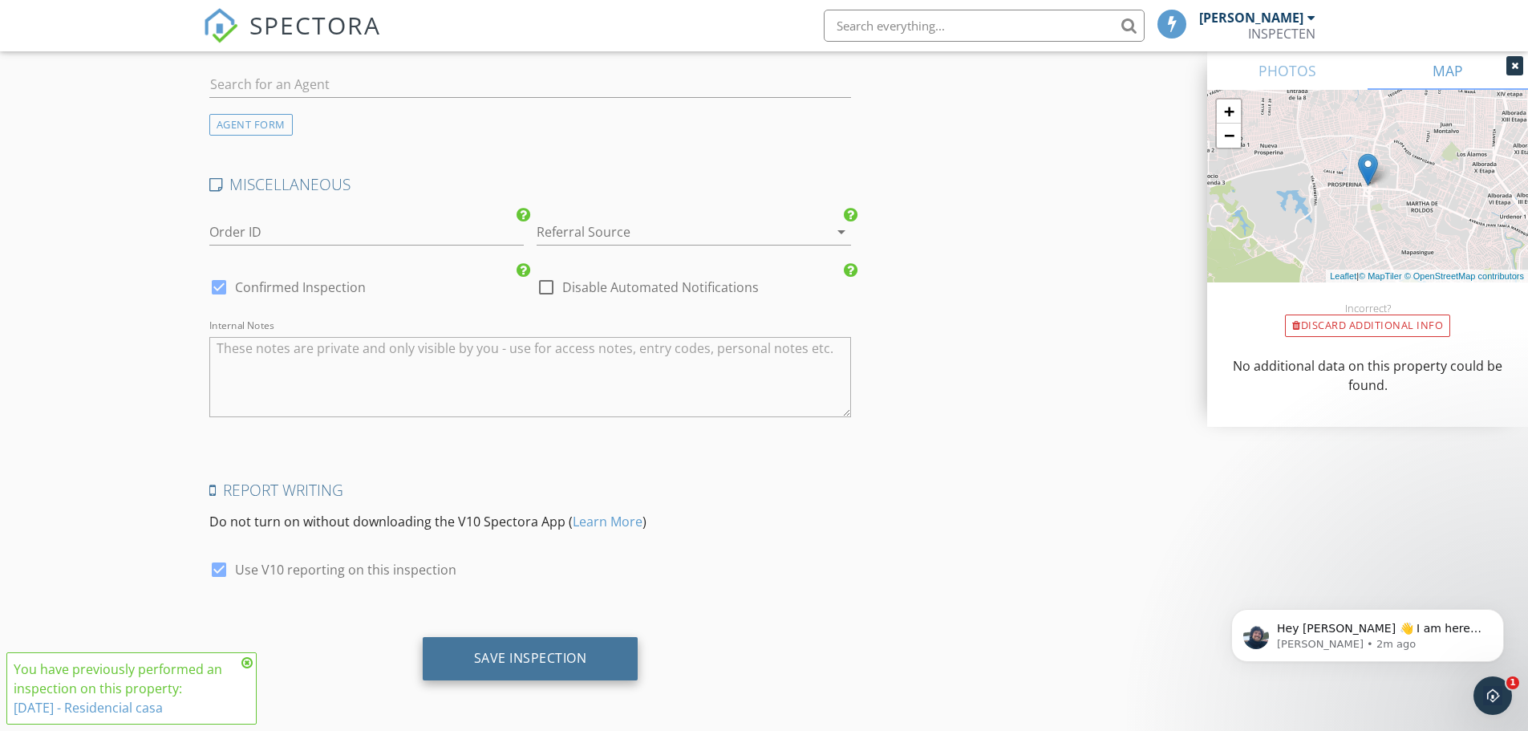
click at [540, 662] on div "Save Inspection" at bounding box center [530, 658] width 113 height 16
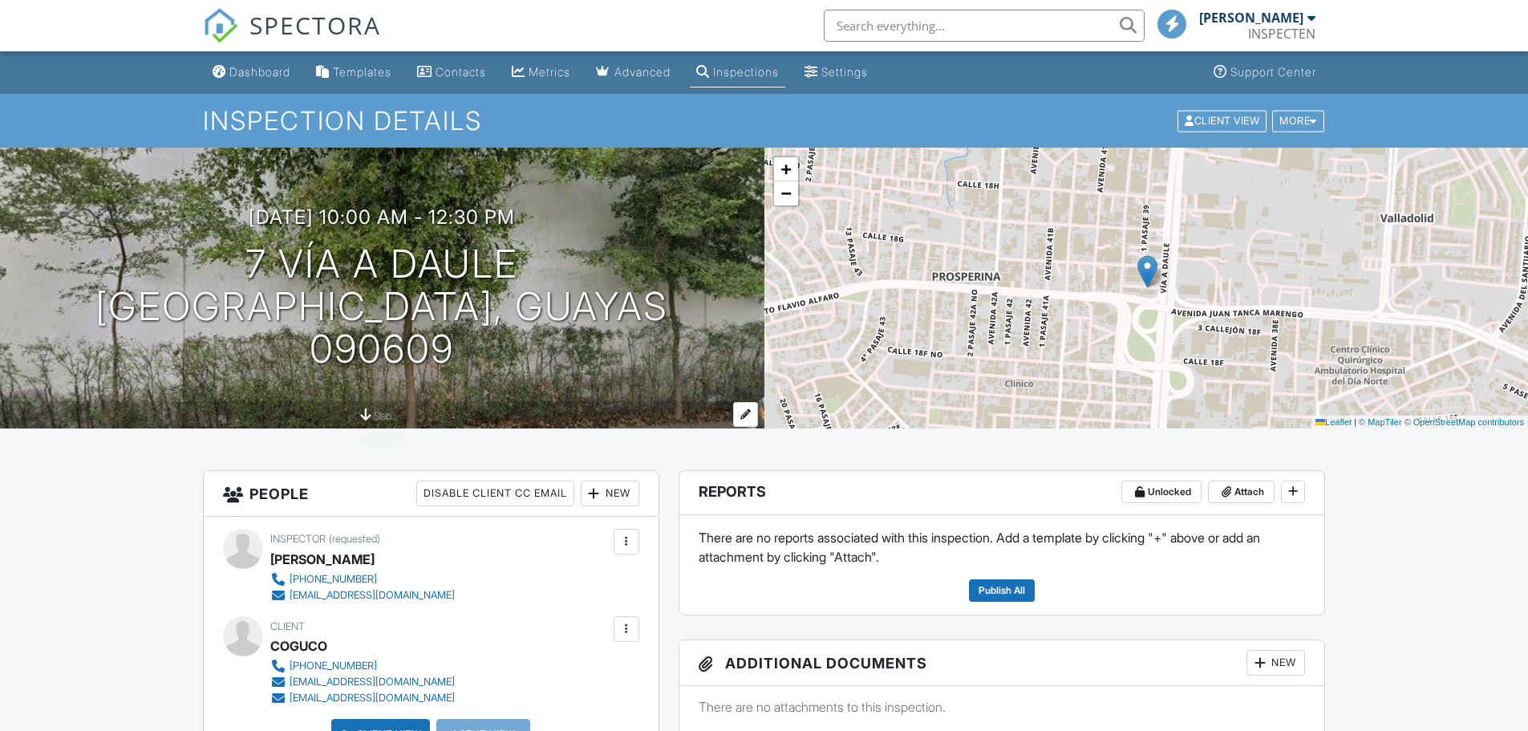
click at [747, 411] on div at bounding box center [745, 414] width 25 height 25
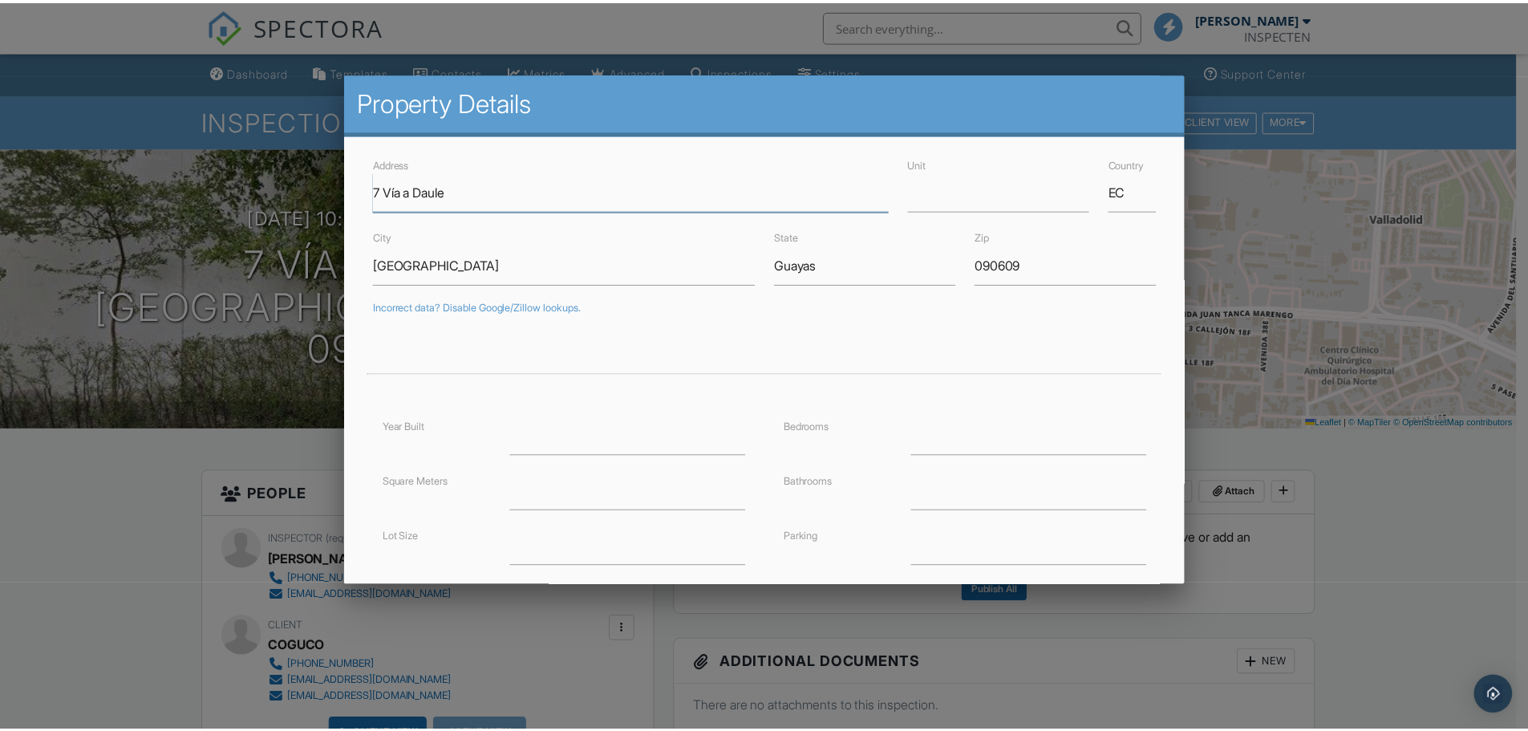
scroll to position [217, 0]
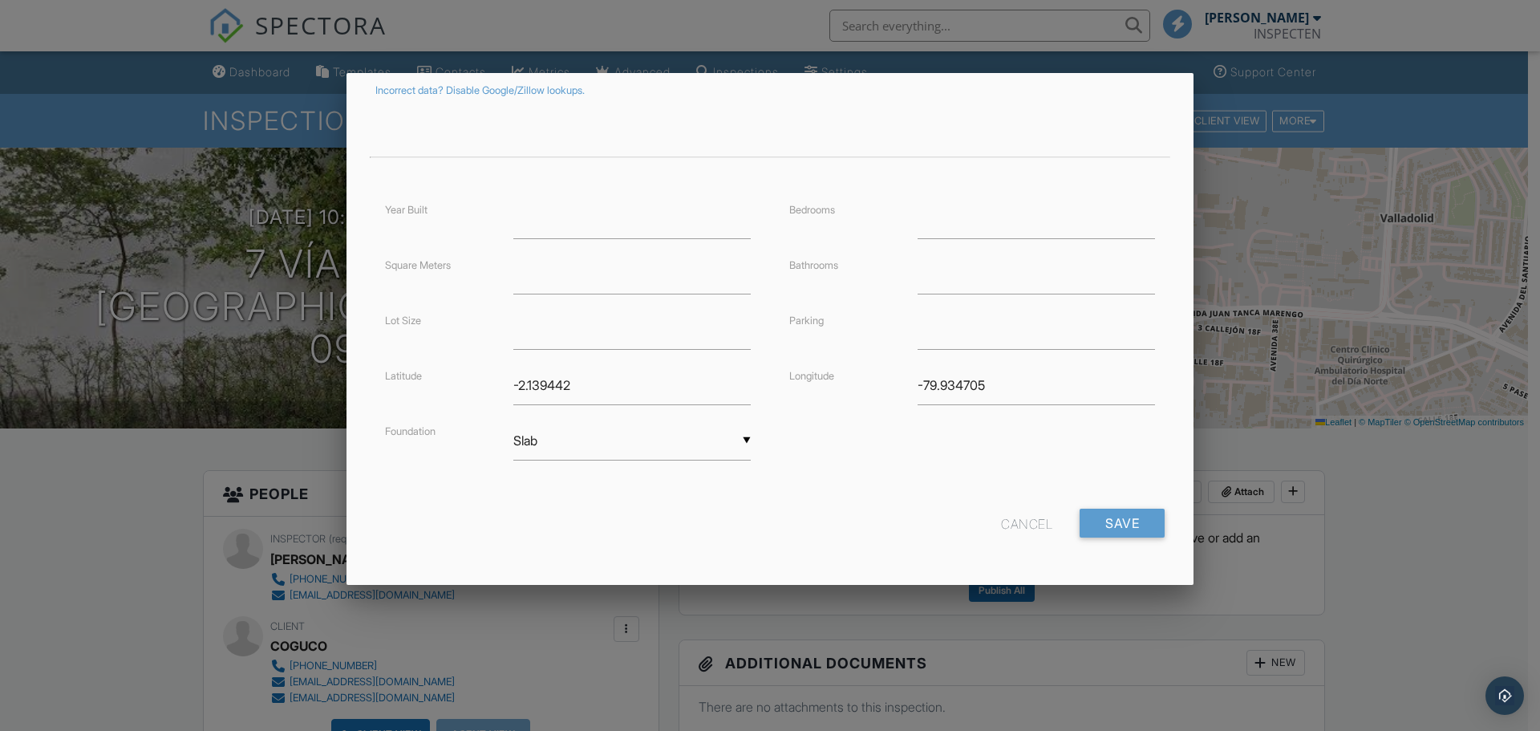
click at [1030, 525] on div "Cancel" at bounding box center [1026, 522] width 51 height 29
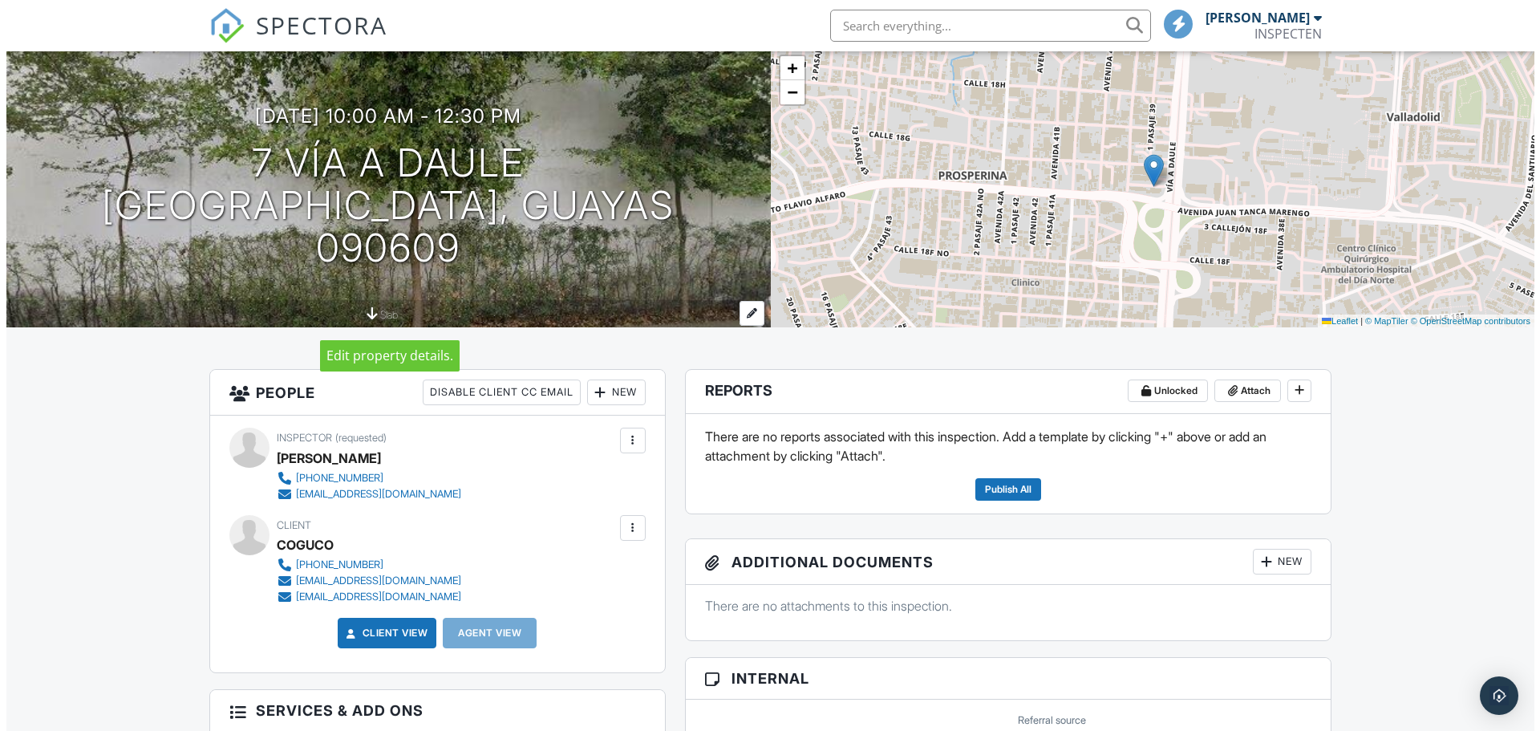
scroll to position [0, 0]
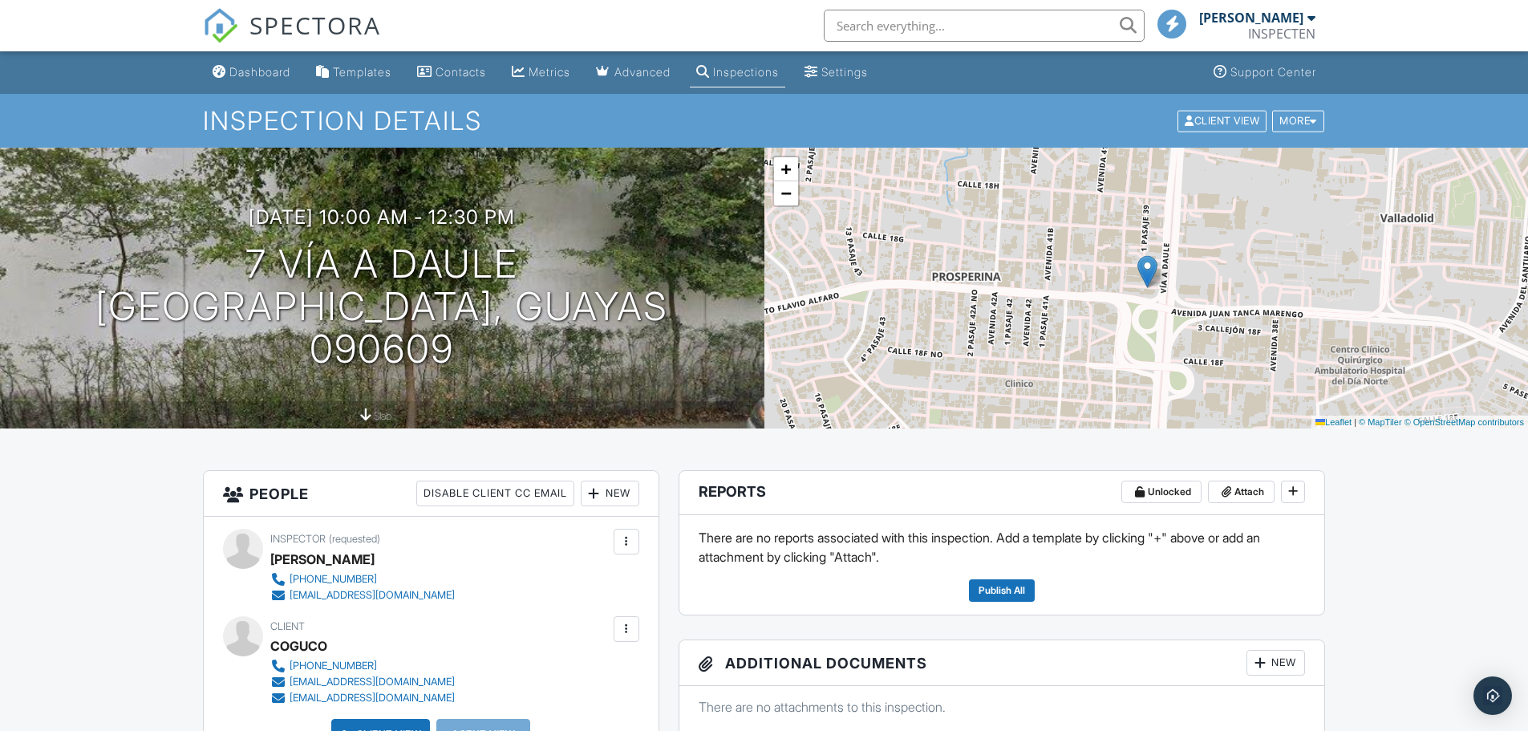
click at [380, 414] on span "slab" at bounding box center [383, 416] width 18 height 12
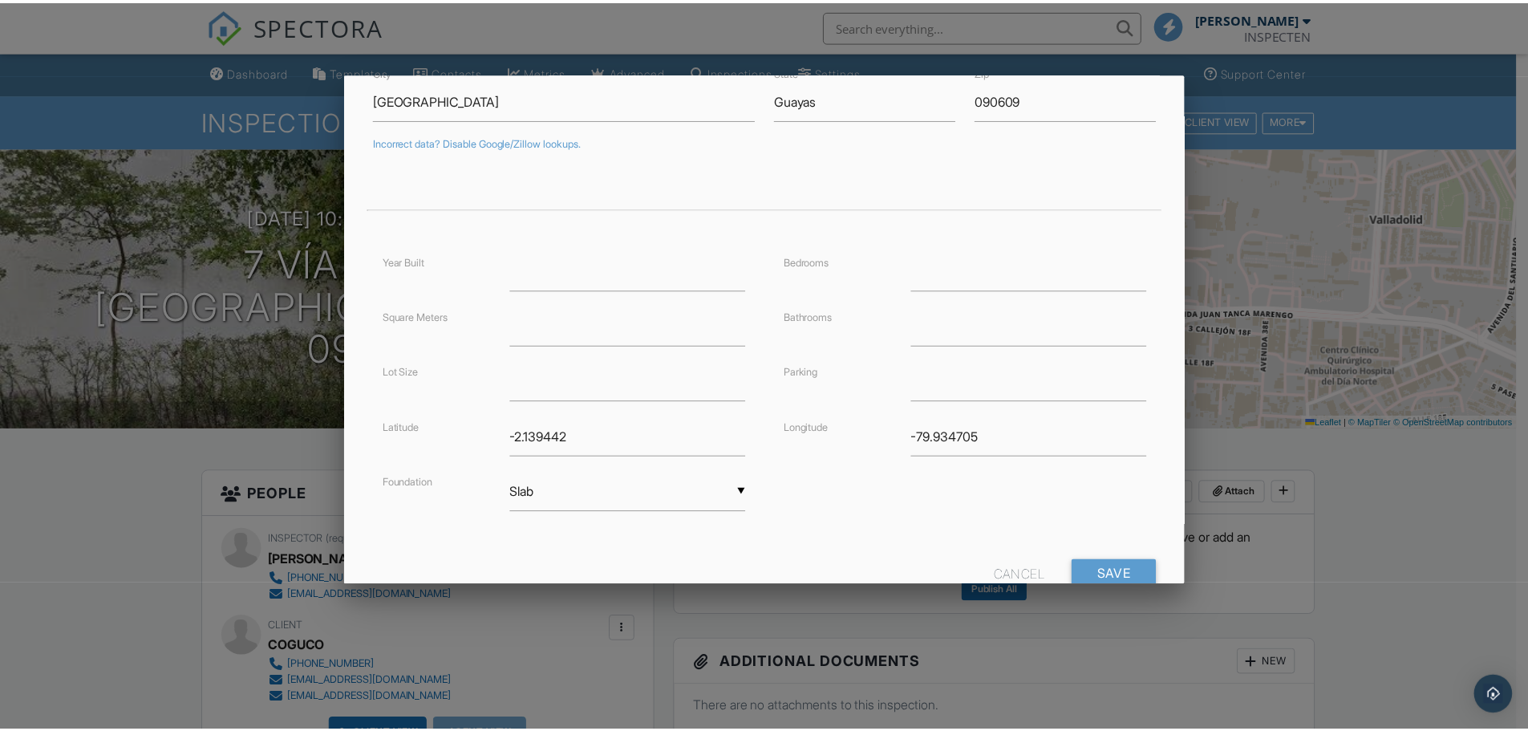
scroll to position [217, 0]
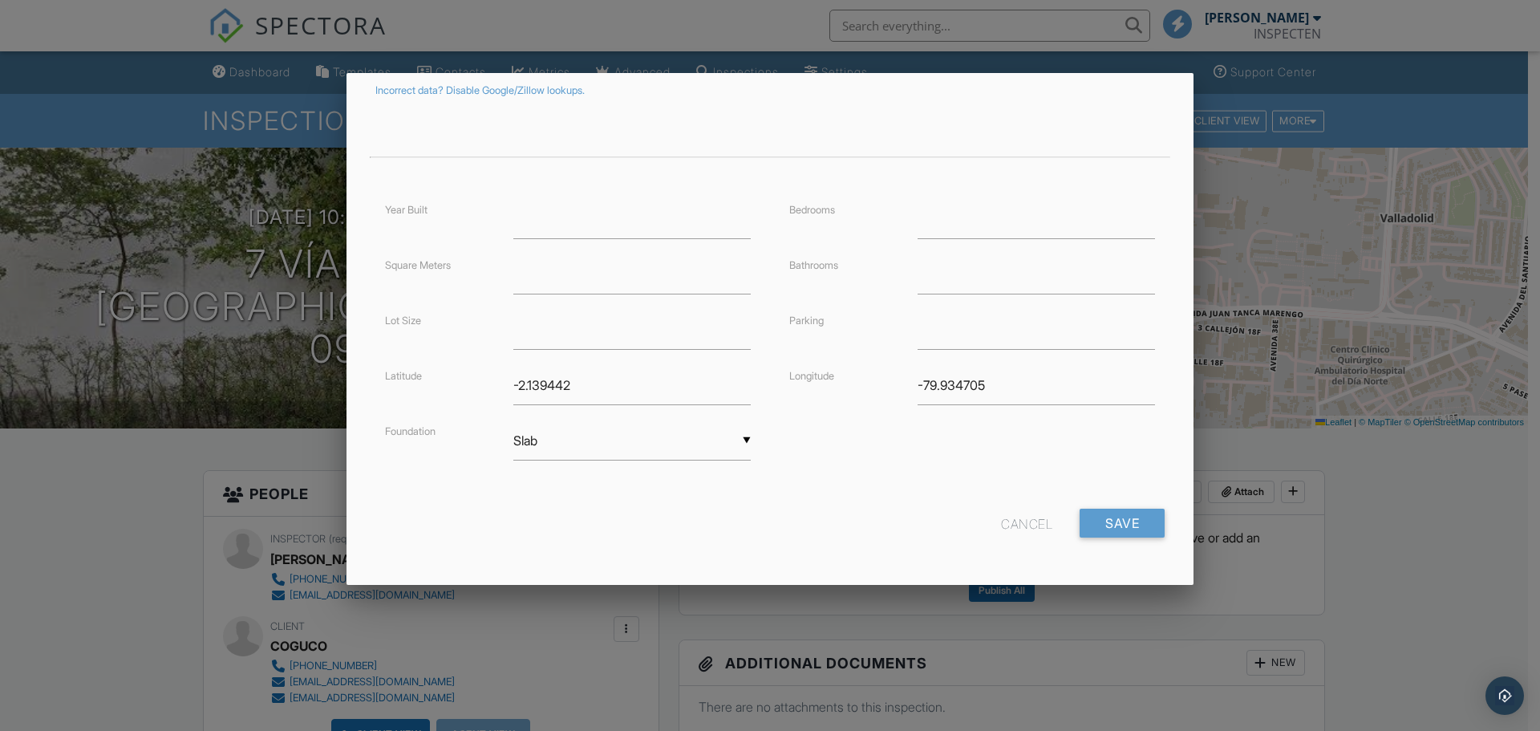
click at [1012, 521] on div "Cancel" at bounding box center [1026, 522] width 51 height 29
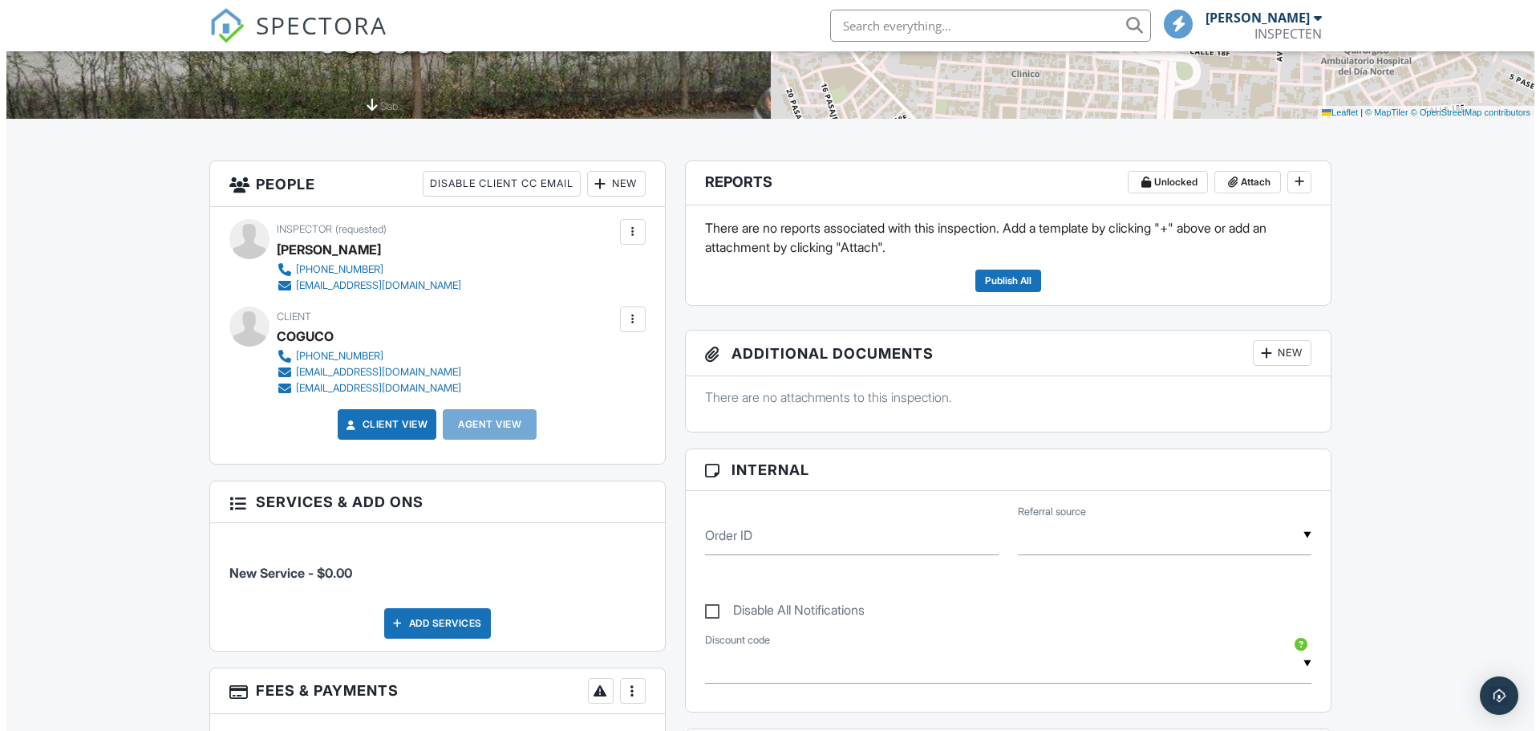
scroll to position [321, 0]
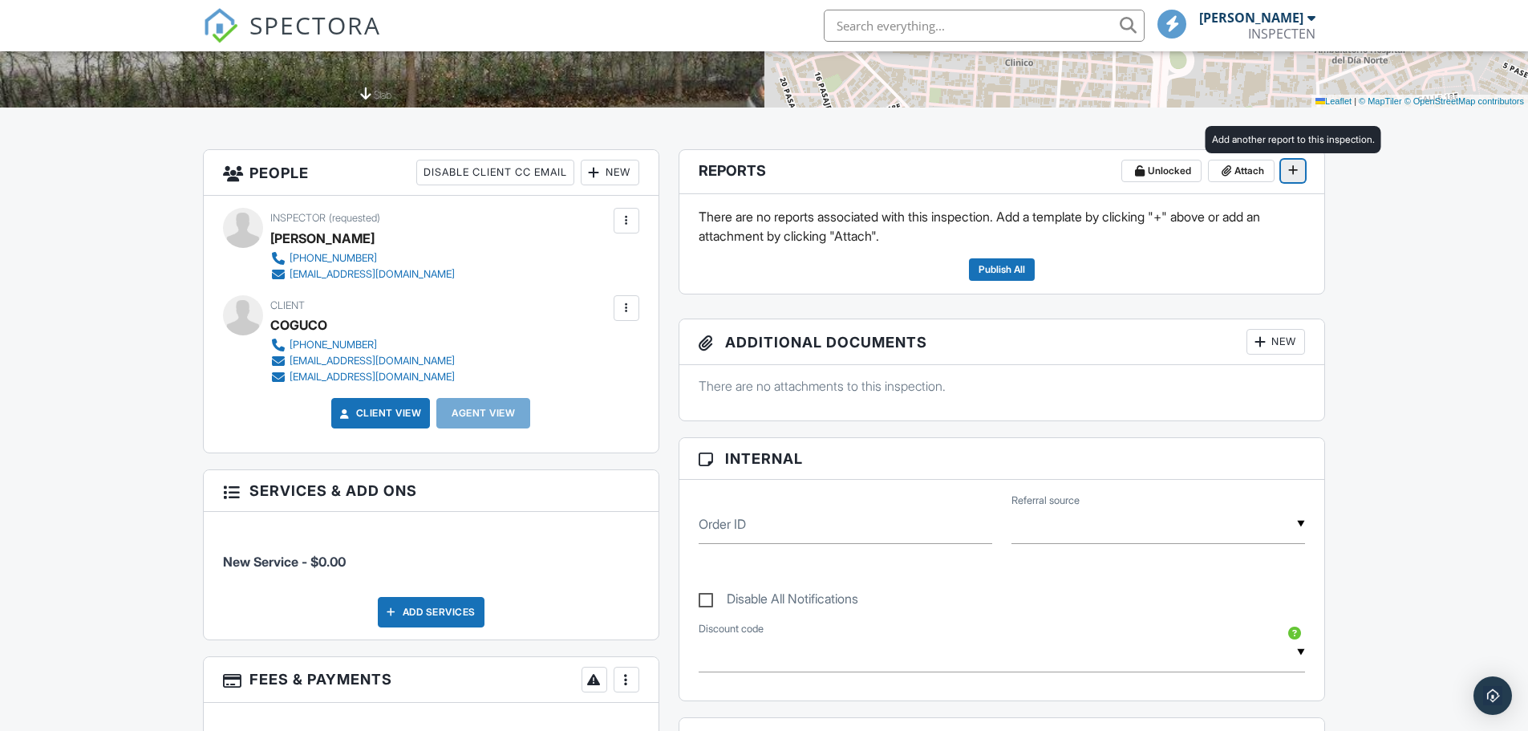
click at [1290, 171] on icon at bounding box center [1293, 169] width 10 height 11
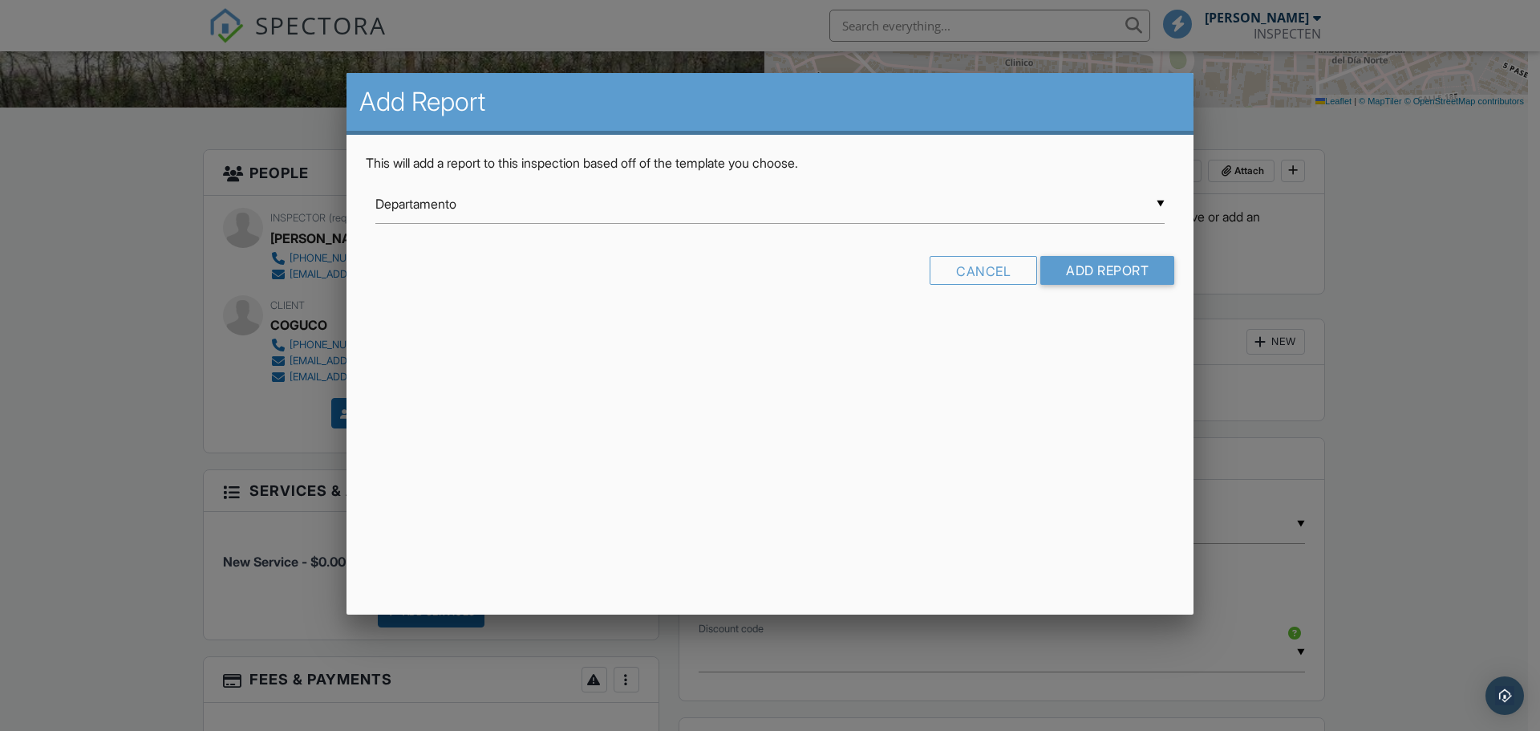
click at [699, 207] on div "▼ Departamento Departamento Local Comercial Oficina Residencial casa Residencia…" at bounding box center [769, 203] width 789 height 39
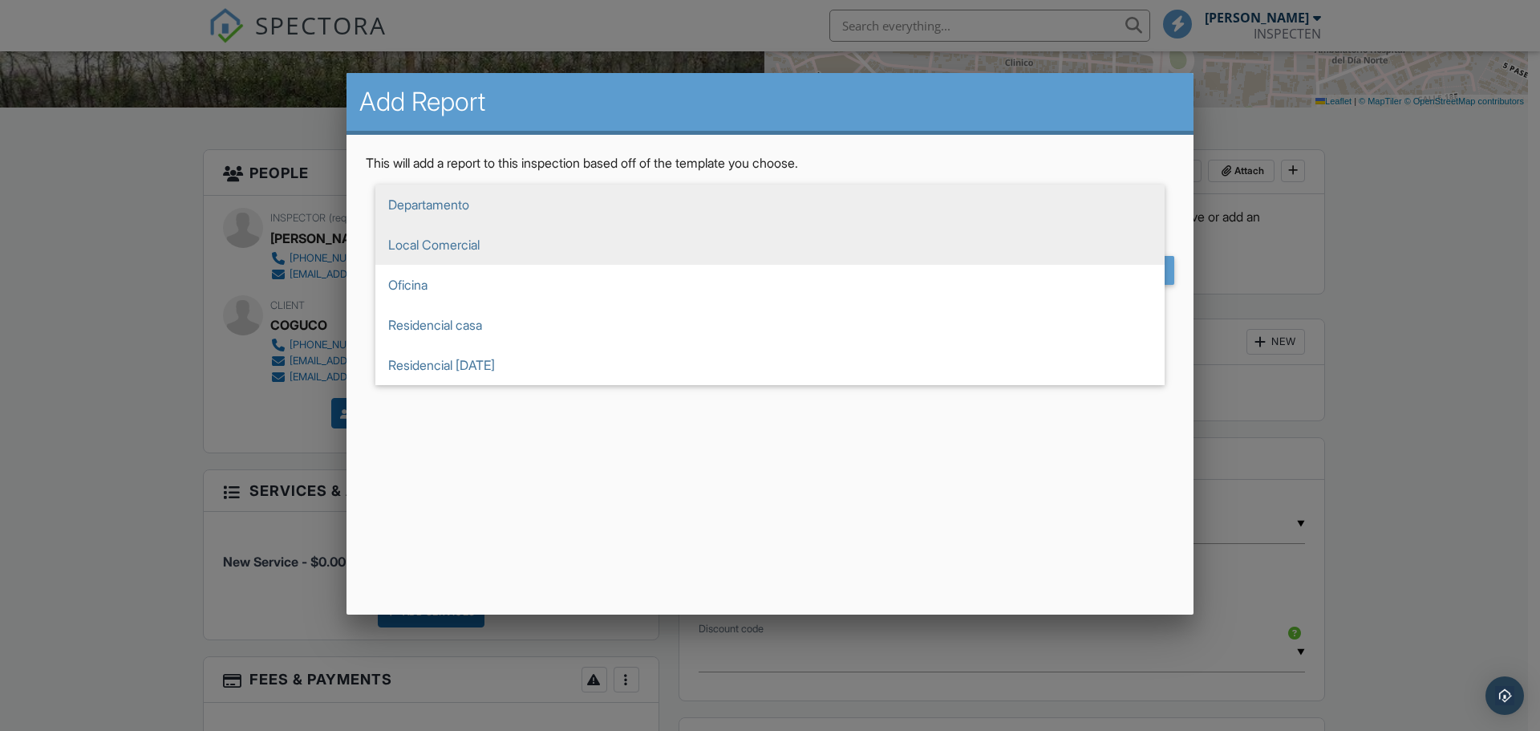
click at [494, 241] on span "Local Comercial" at bounding box center [769, 245] width 789 height 40
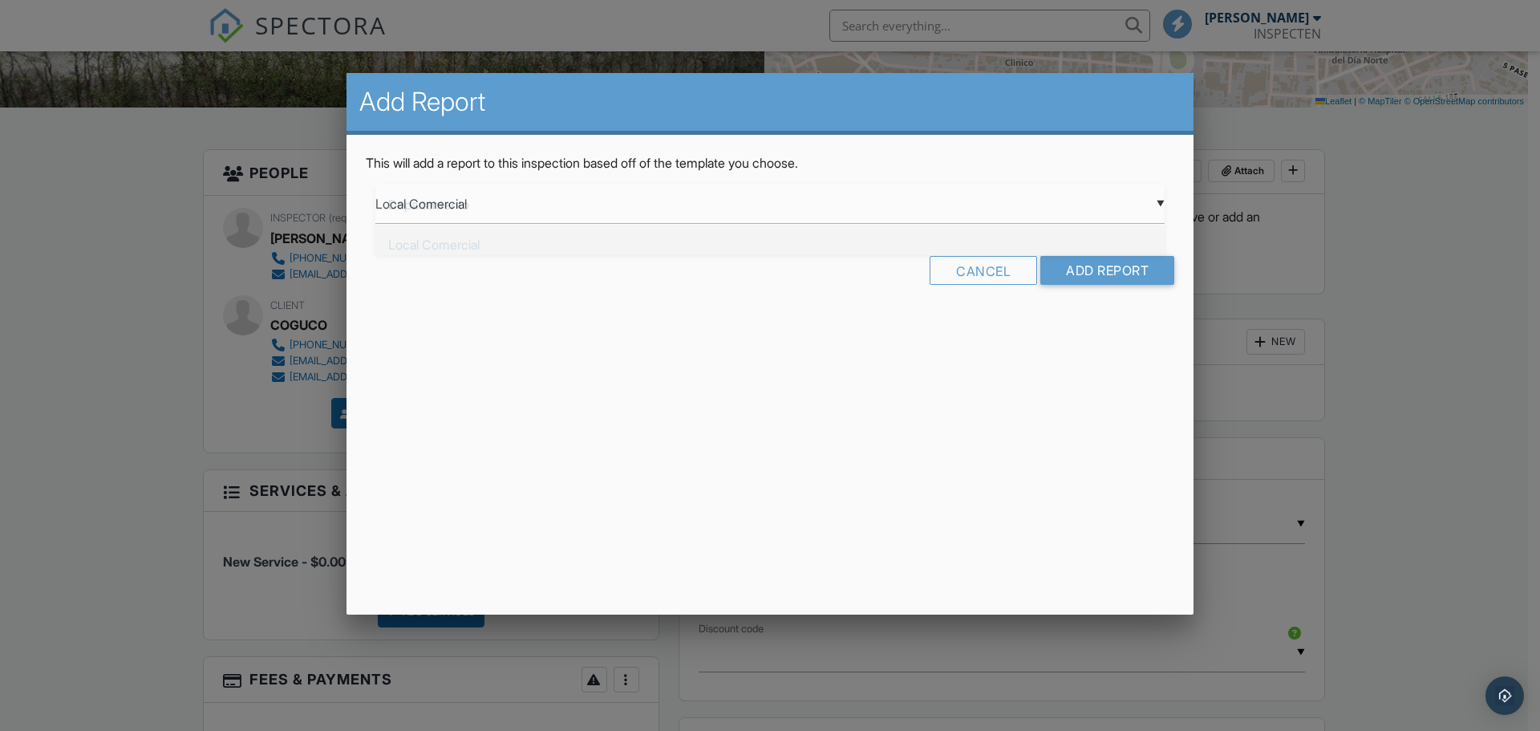
scroll to position [2, 0]
click at [583, 209] on div "▼ Local Comercial Departamento Local Comercial Oficina Residencial casa Residen…" at bounding box center [769, 203] width 789 height 39
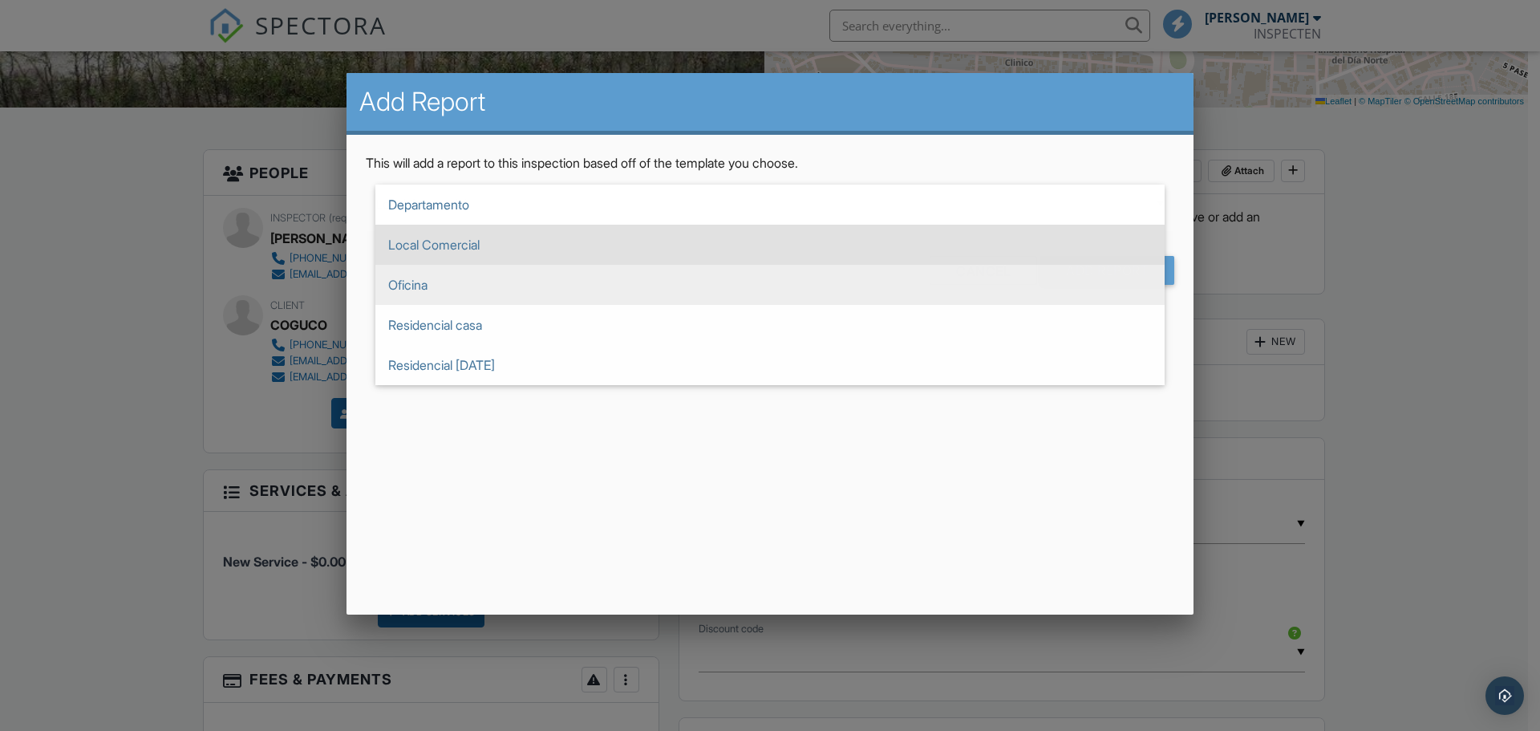
scroll to position [0, 0]
click at [452, 282] on span "Oficina" at bounding box center [769, 285] width 789 height 40
type input "Oficina"
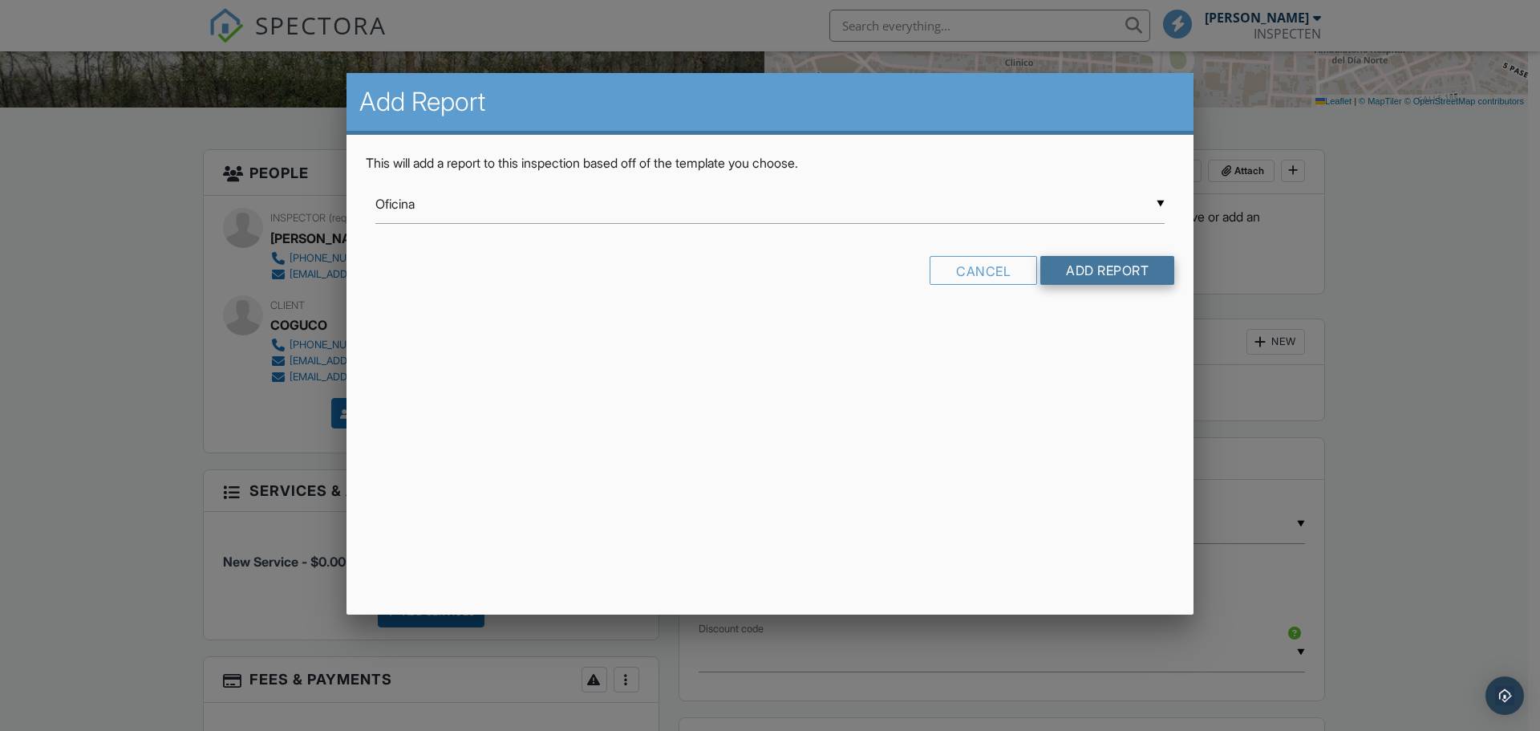
click at [1108, 270] on input "Add Report" at bounding box center [1107, 270] width 134 height 29
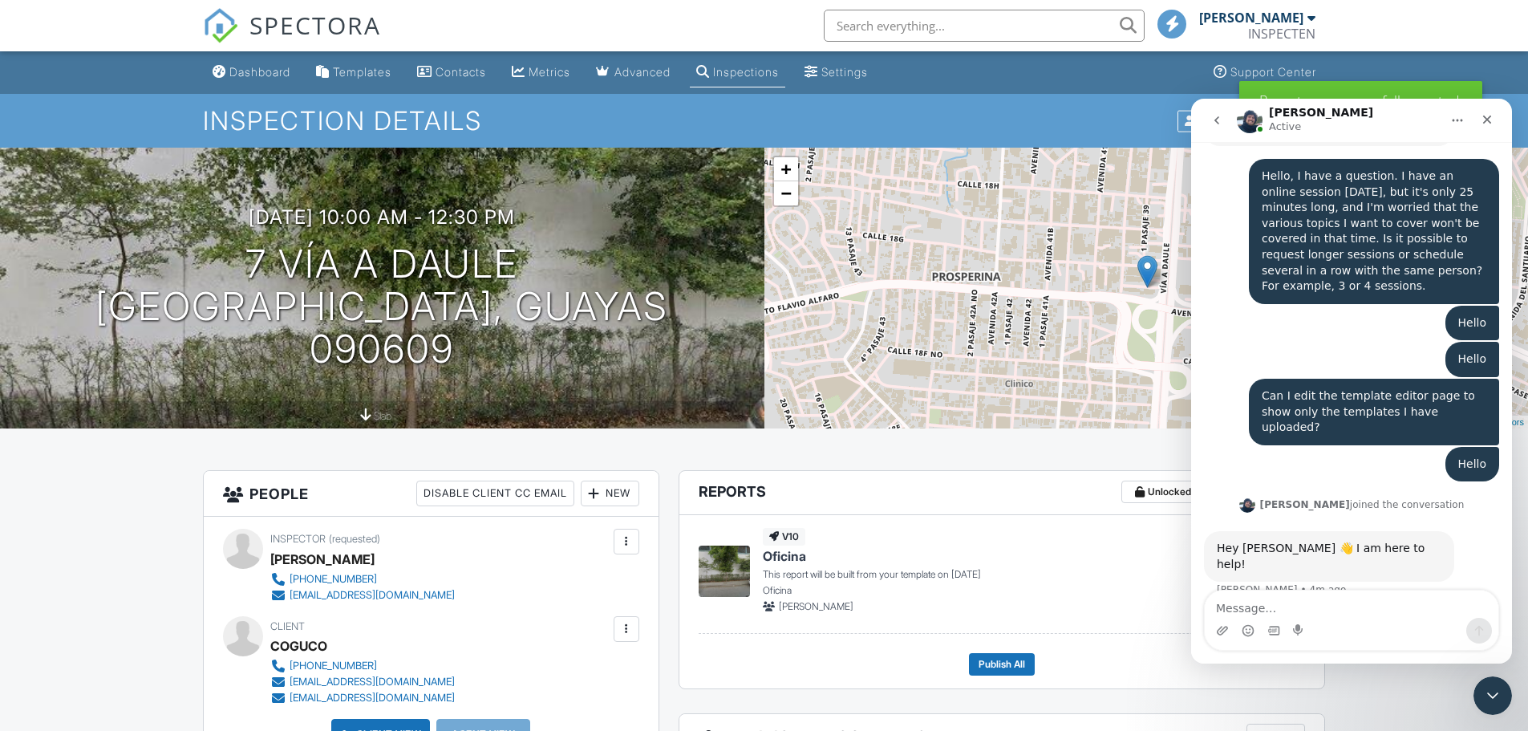
scroll to position [4670, 0]
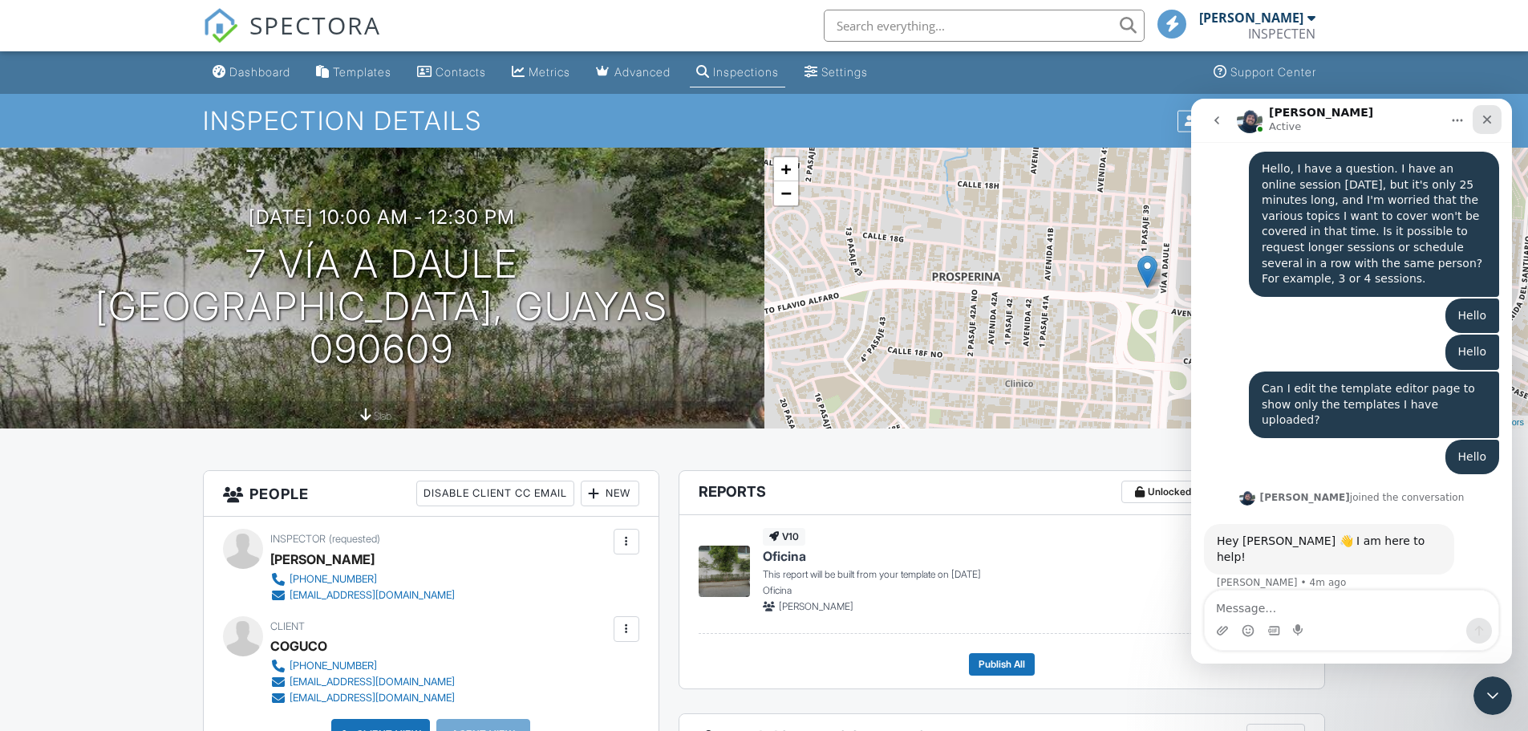
click at [1483, 124] on icon "Close" at bounding box center [1487, 119] width 13 height 13
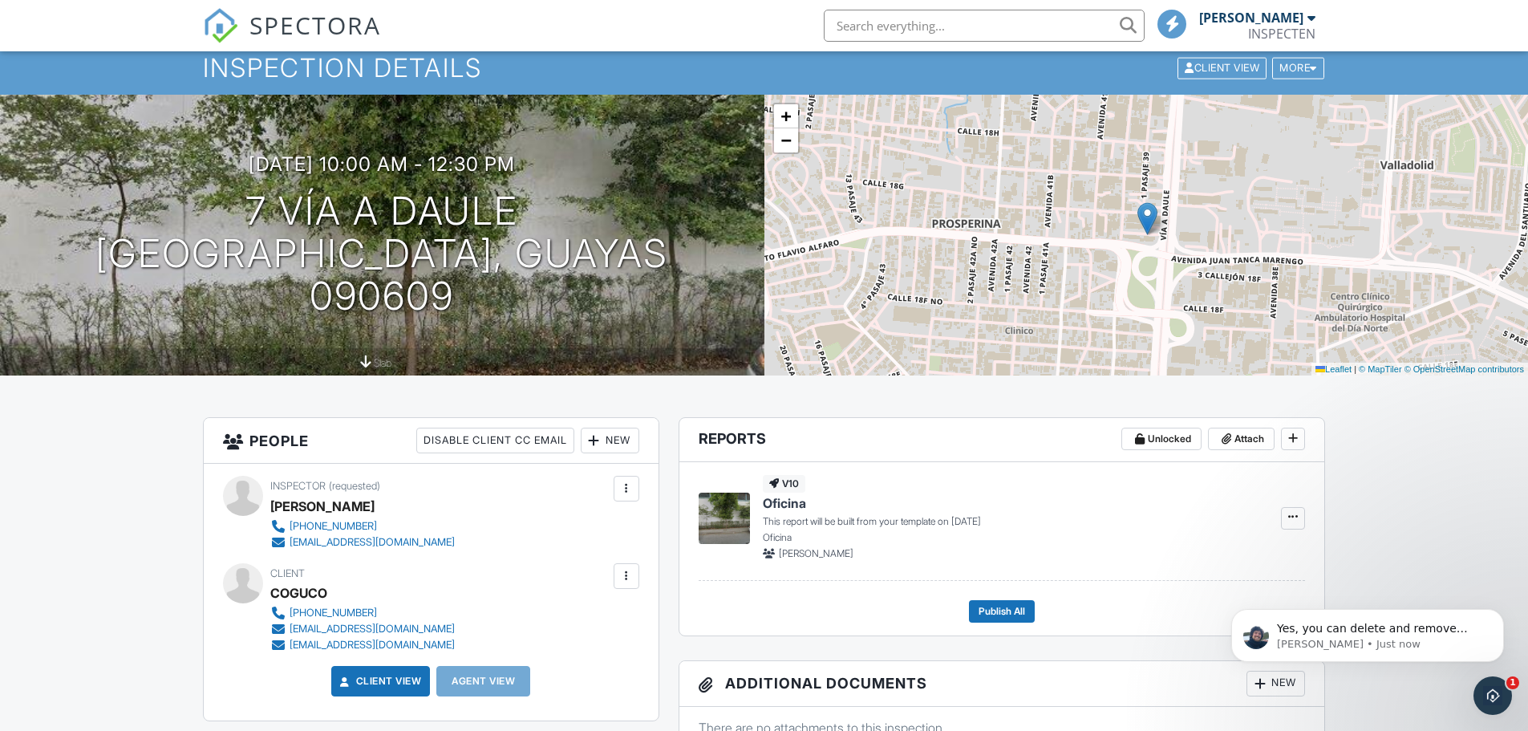
scroll to position [0, 0]
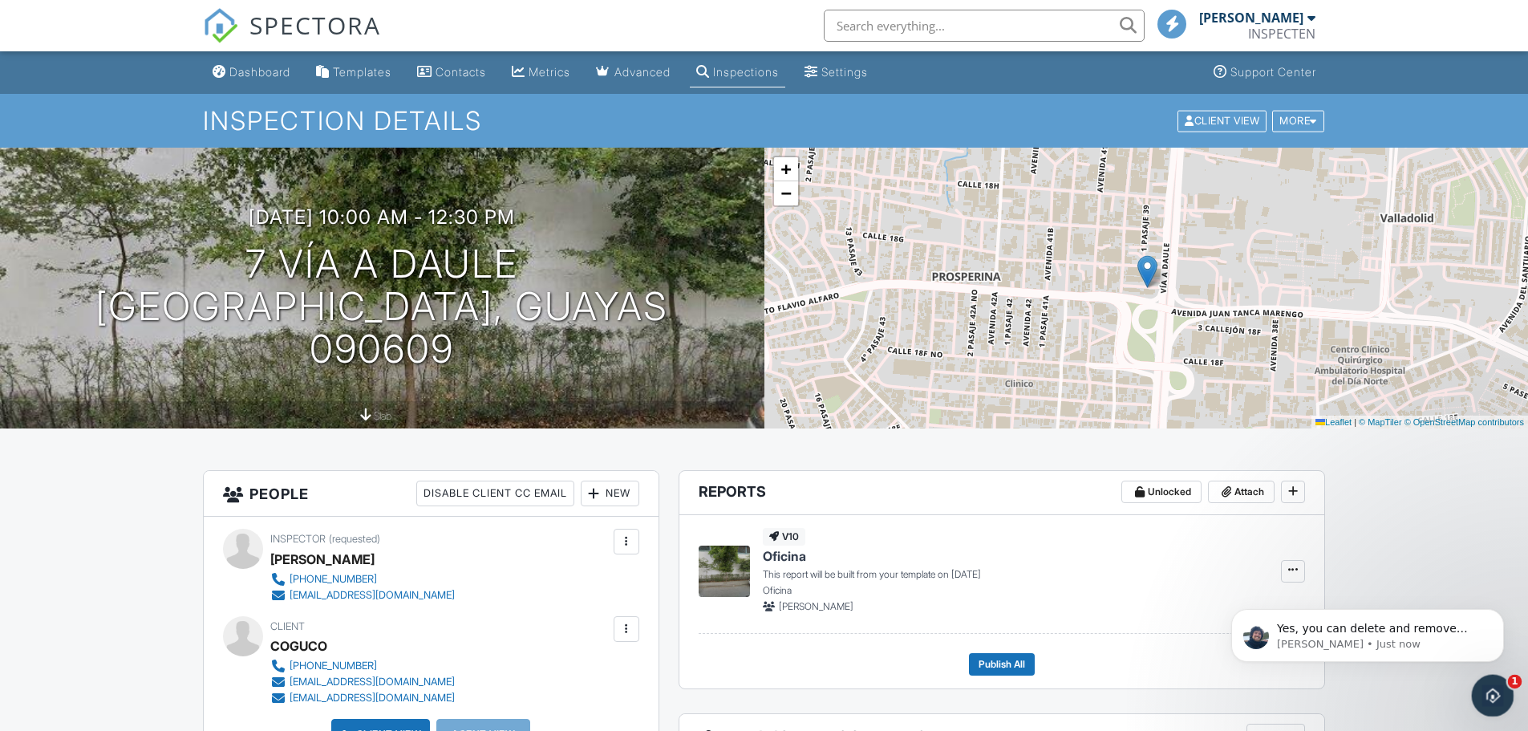
click at [1482, 685] on icon "Open Intercom Messenger" at bounding box center [1490, 693] width 26 height 26
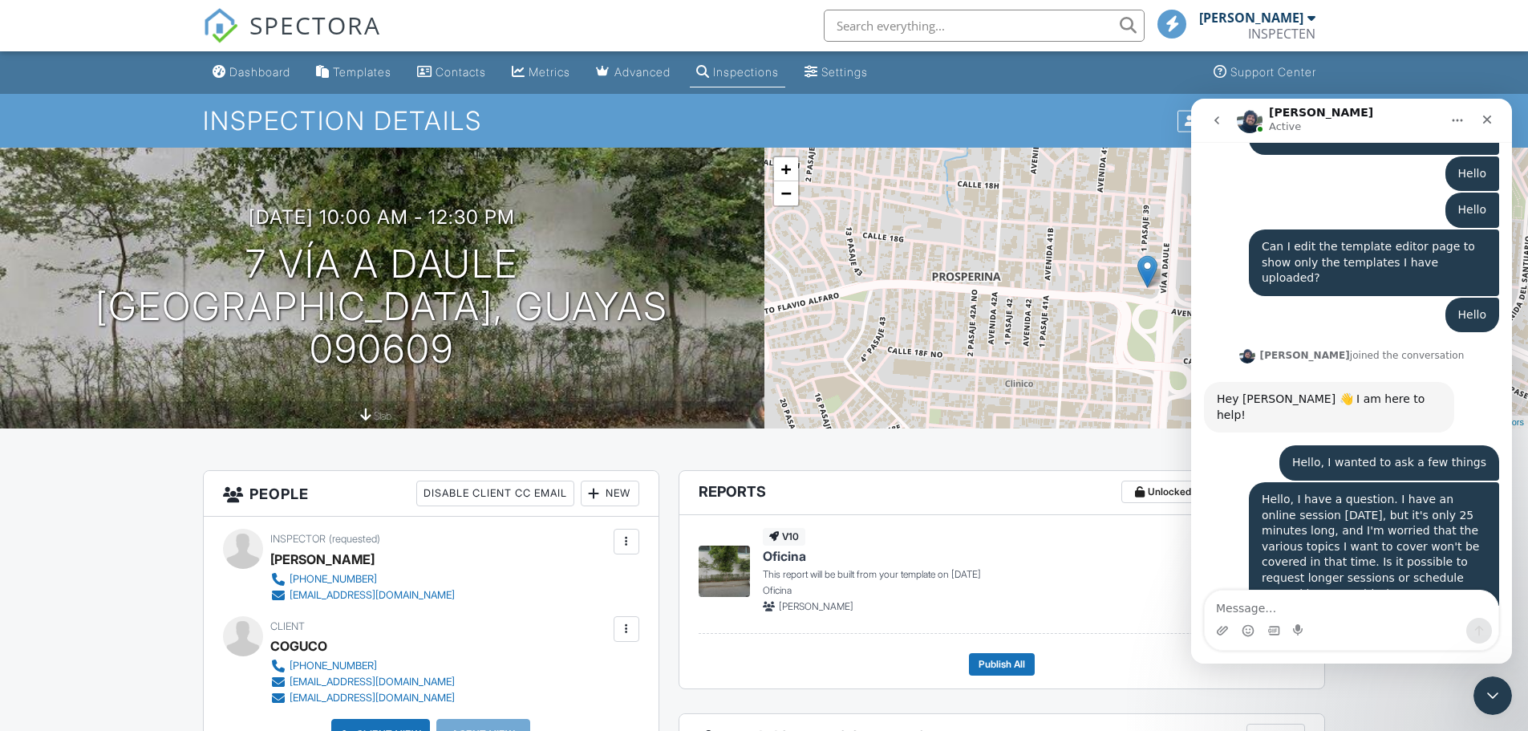
scroll to position [4874, 0]
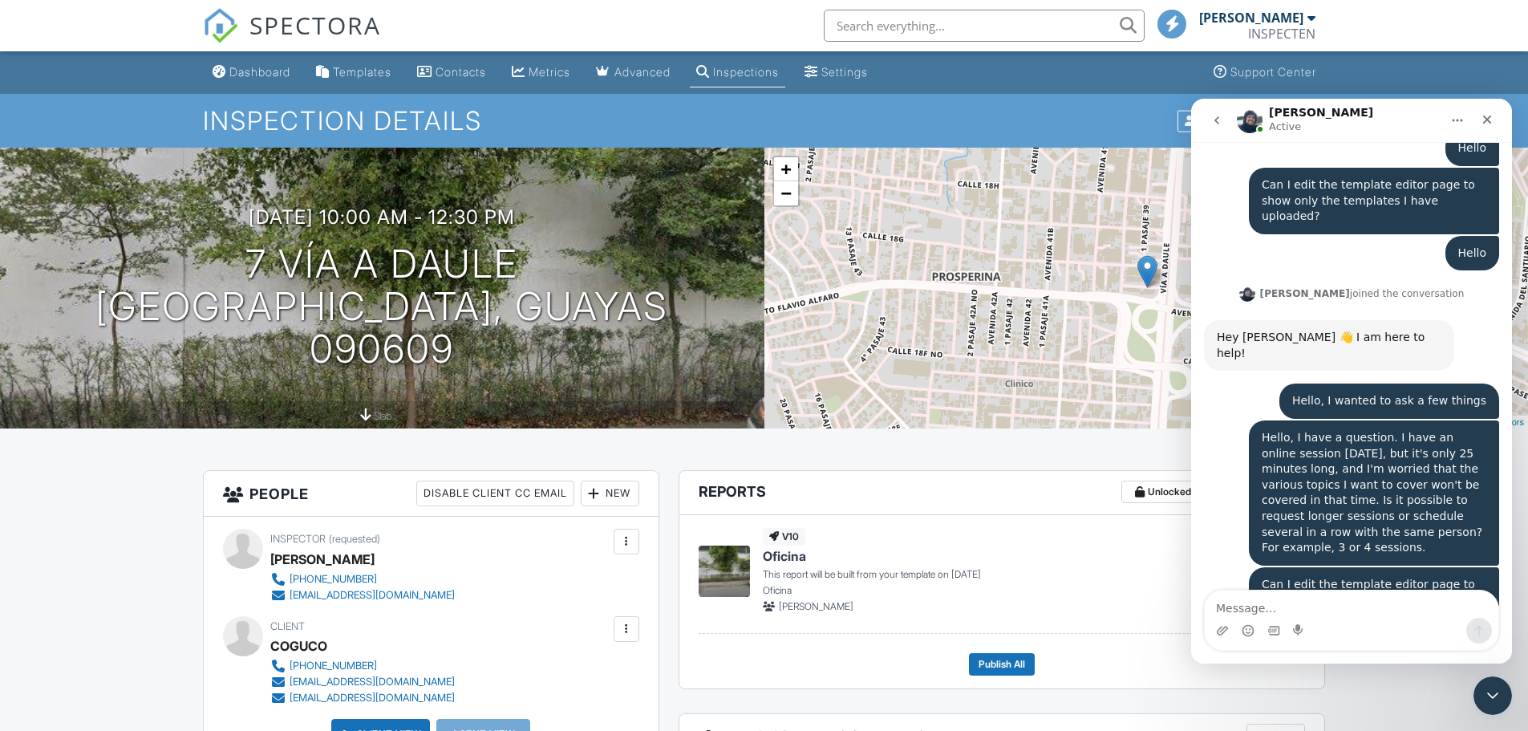
click at [1274, 606] on textarea "Message…" at bounding box center [1352, 603] width 294 height 27
type textarea "how and how?"
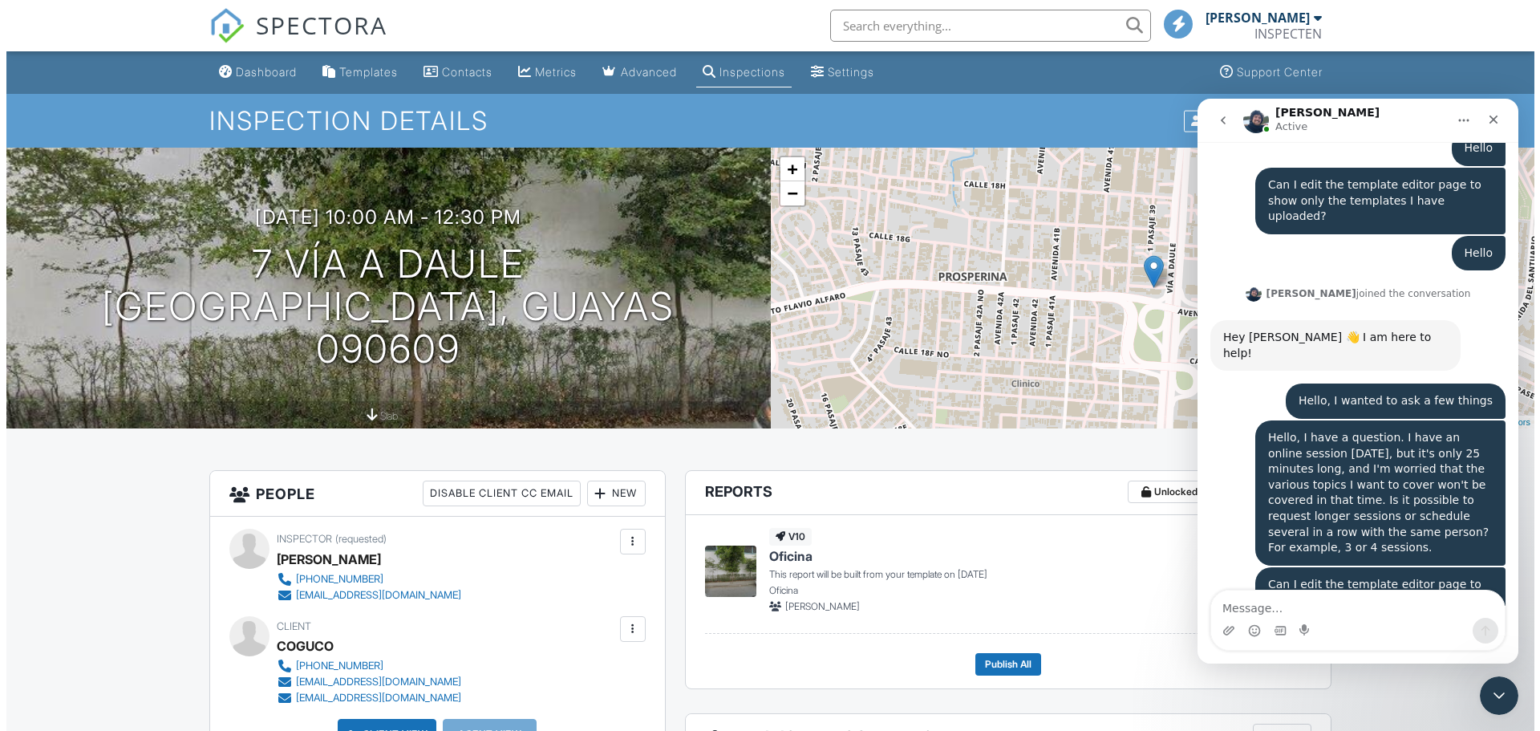
scroll to position [4922, 0]
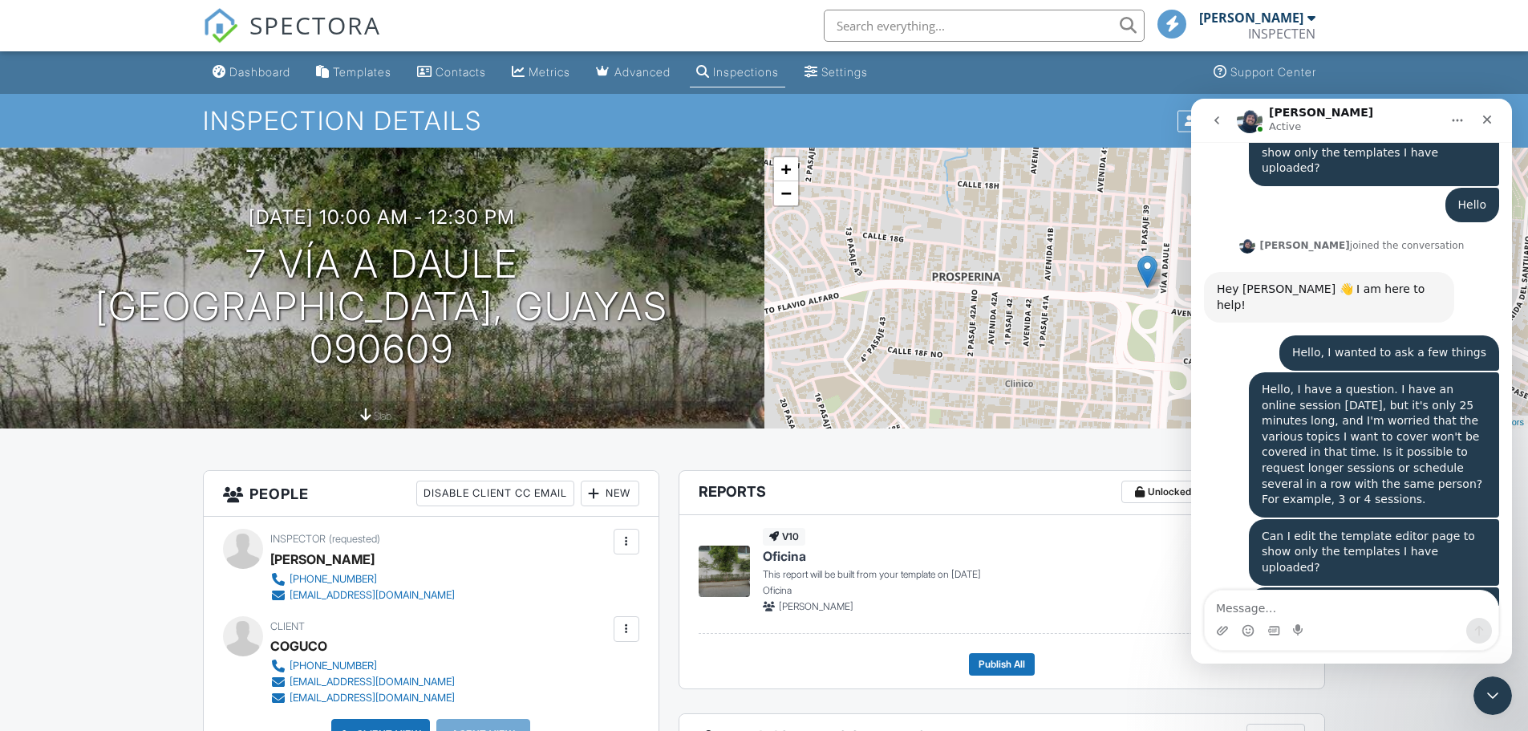
click at [512, 213] on div "30/09/2025 10:00 am - 12:30 pm 7 Vía a Daule Guayaquil, Guayas 090609 slab" at bounding box center [382, 288] width 764 height 281
click at [727, 277] on div at bounding box center [742, 262] width 31 height 30
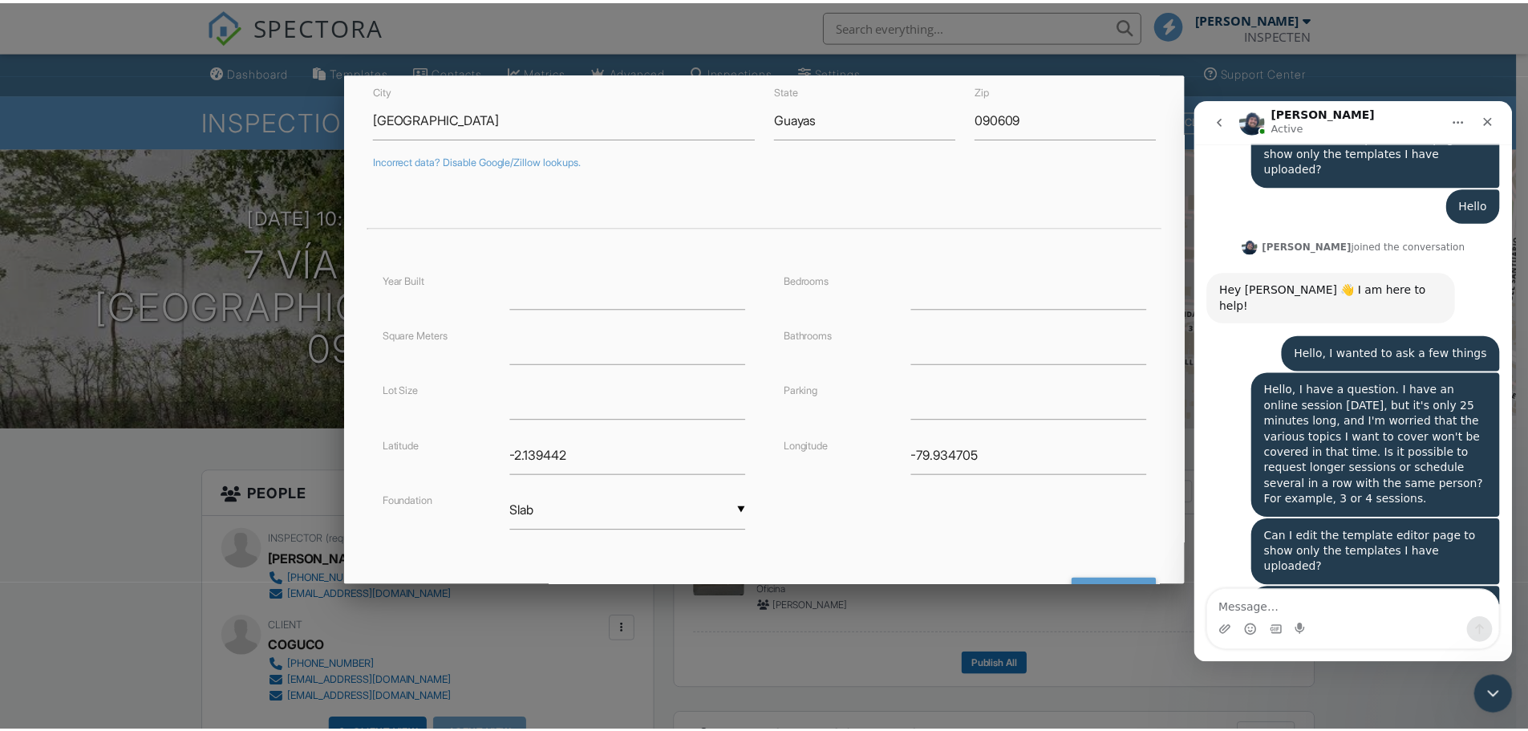
scroll to position [217, 0]
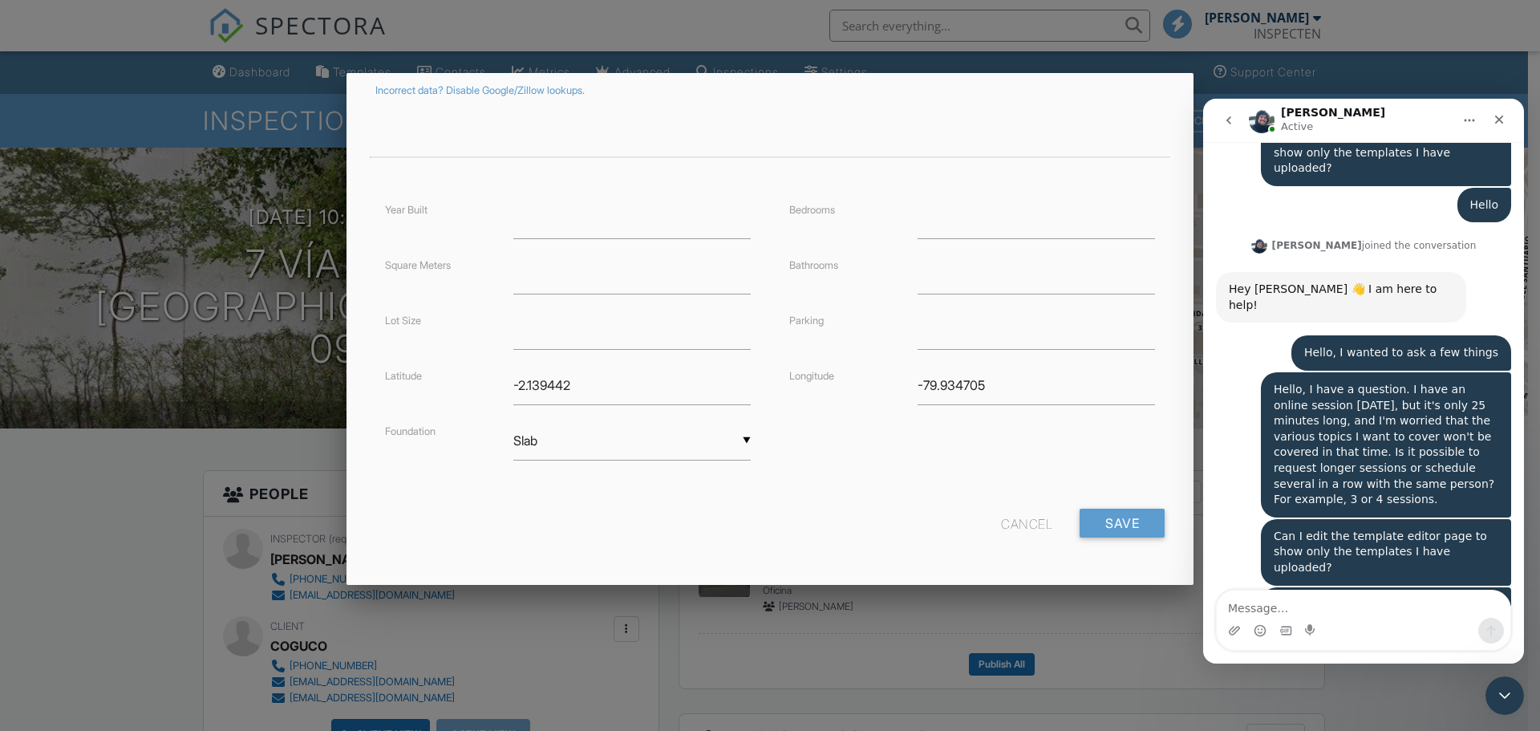
click at [1023, 519] on div "Cancel" at bounding box center [1026, 522] width 51 height 29
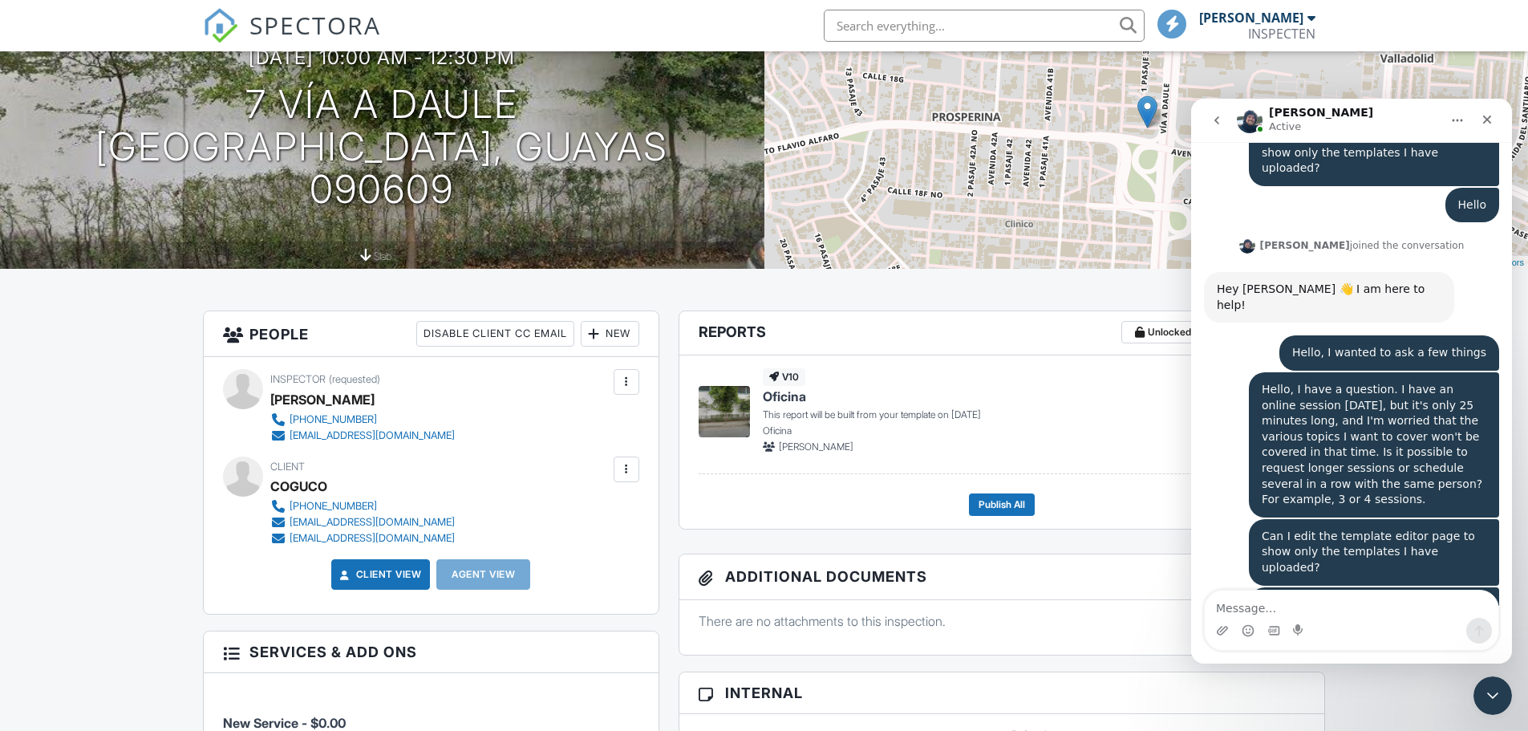
scroll to position [160, 0]
click at [616, 386] on div at bounding box center [627, 381] width 26 height 26
click at [524, 375] on div "Inspector (requested) Francisco Guarderas +15939943529 fguarderas@inspecten.com" at bounding box center [431, 405] width 416 height 74
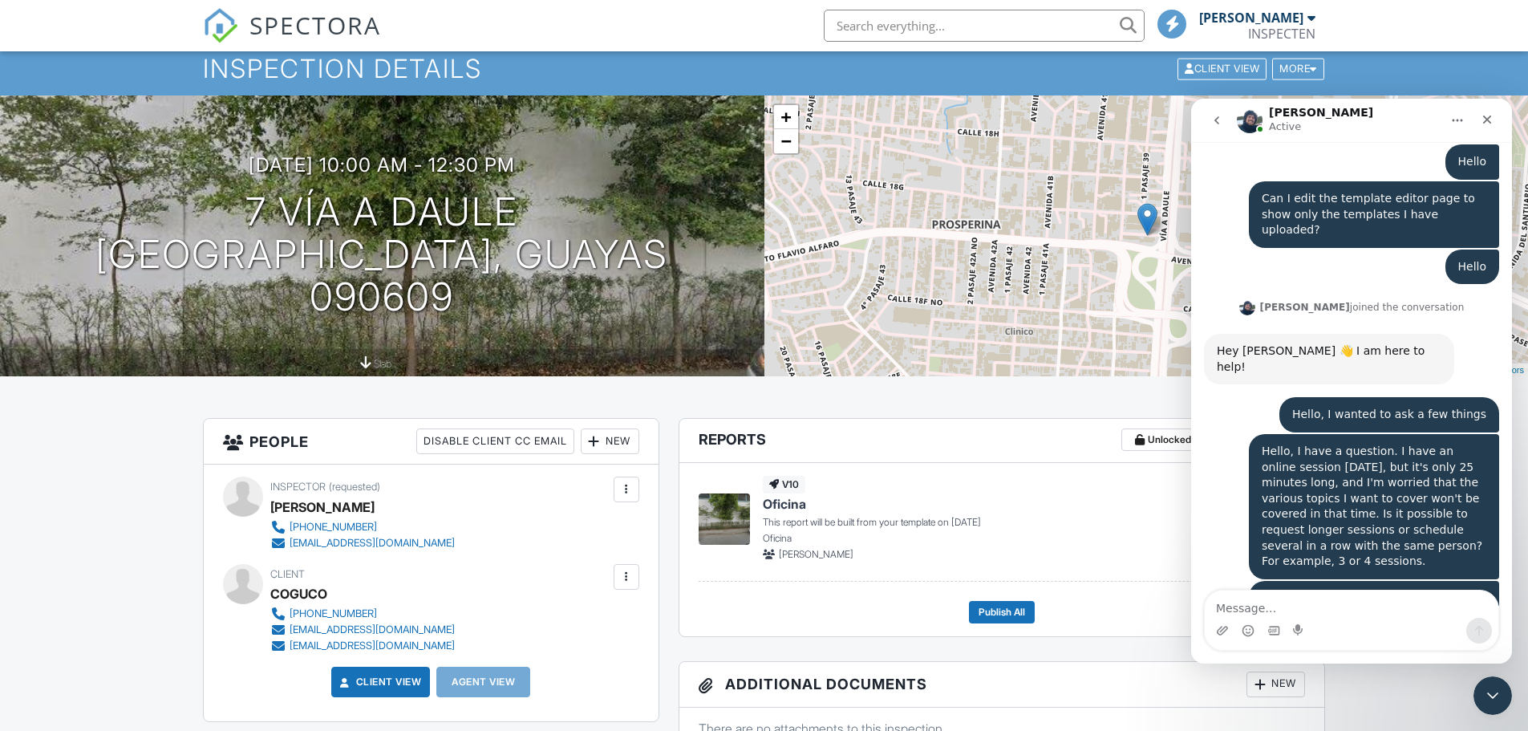
scroll to position [0, 0]
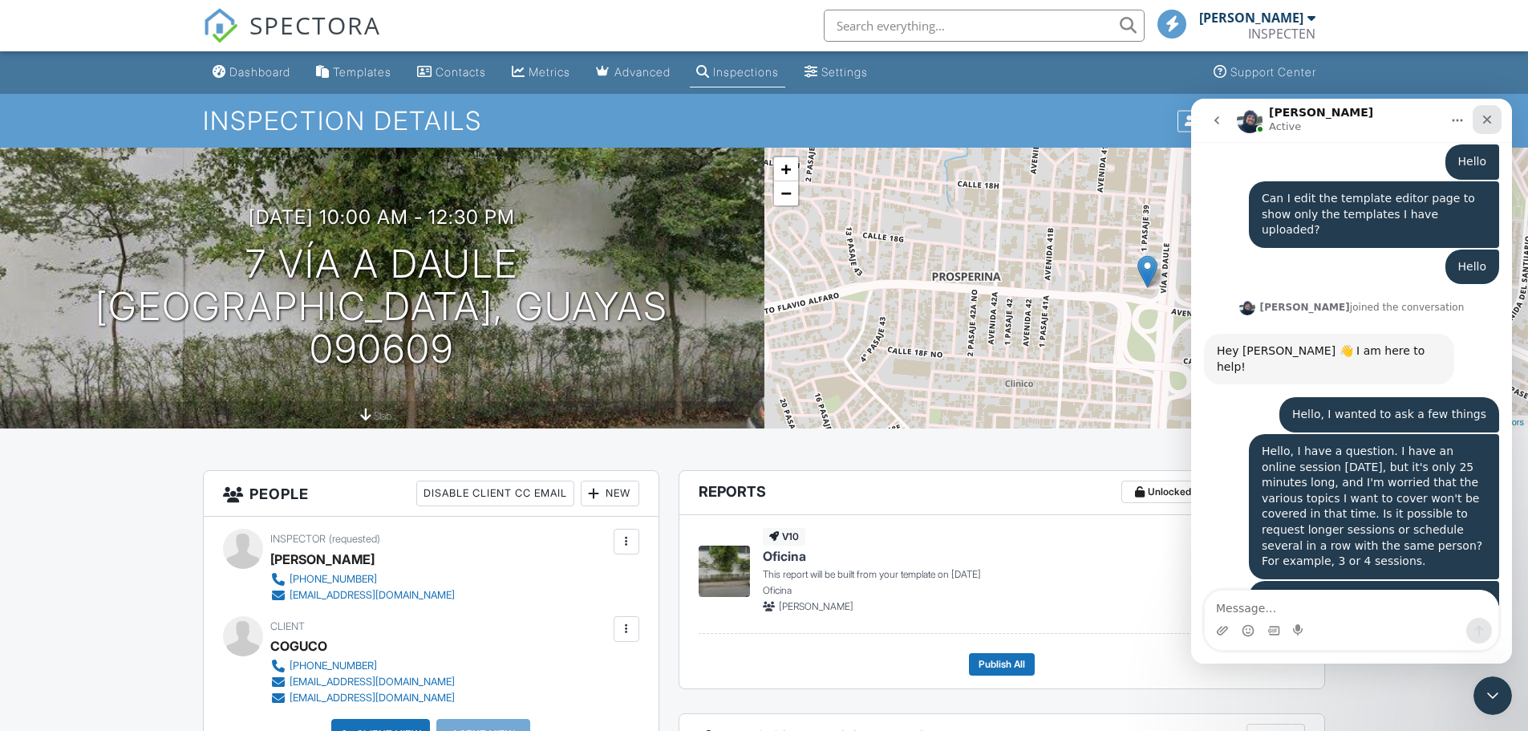
click at [1485, 119] on icon "Close" at bounding box center [1487, 119] width 13 height 13
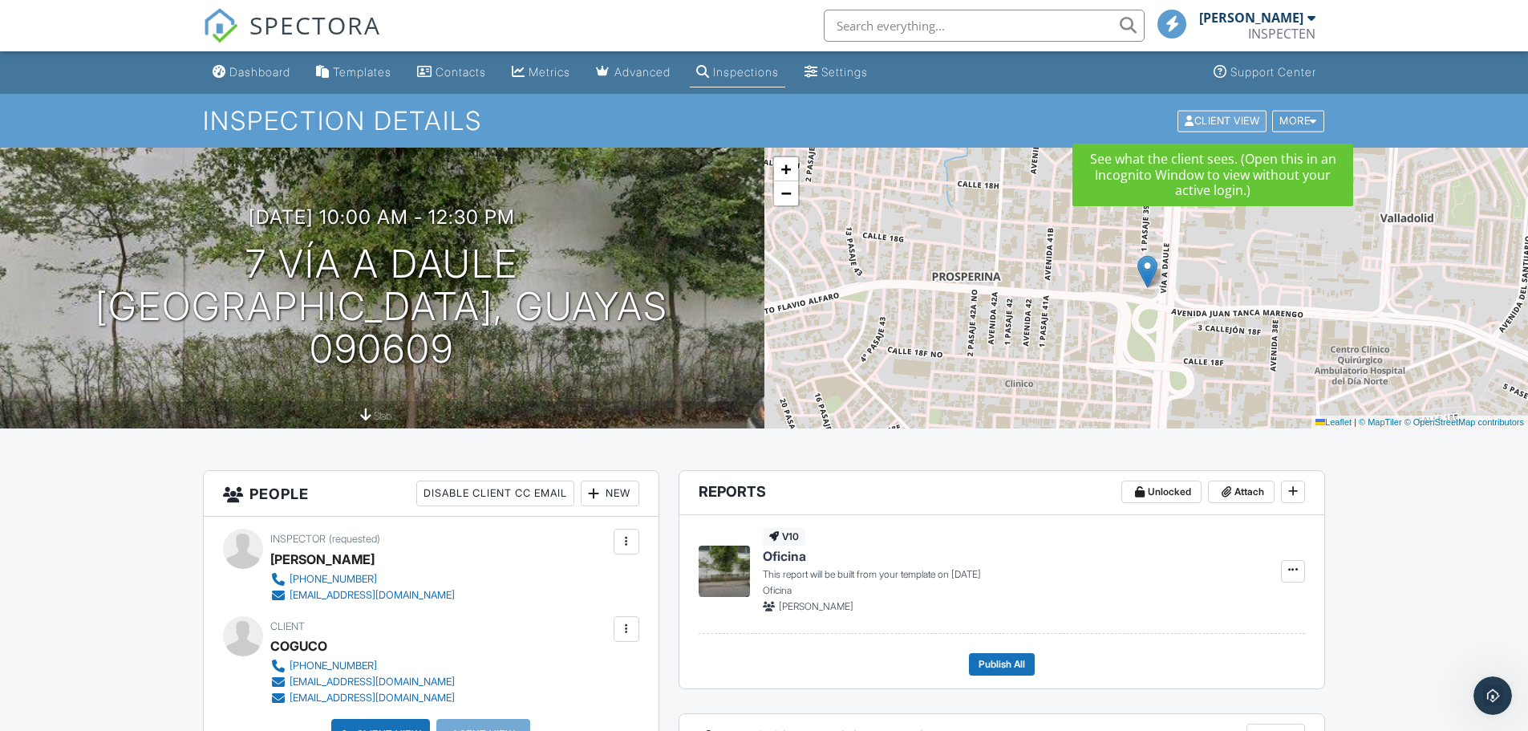
click at [1223, 117] on div "Client View" at bounding box center [1221, 121] width 89 height 22
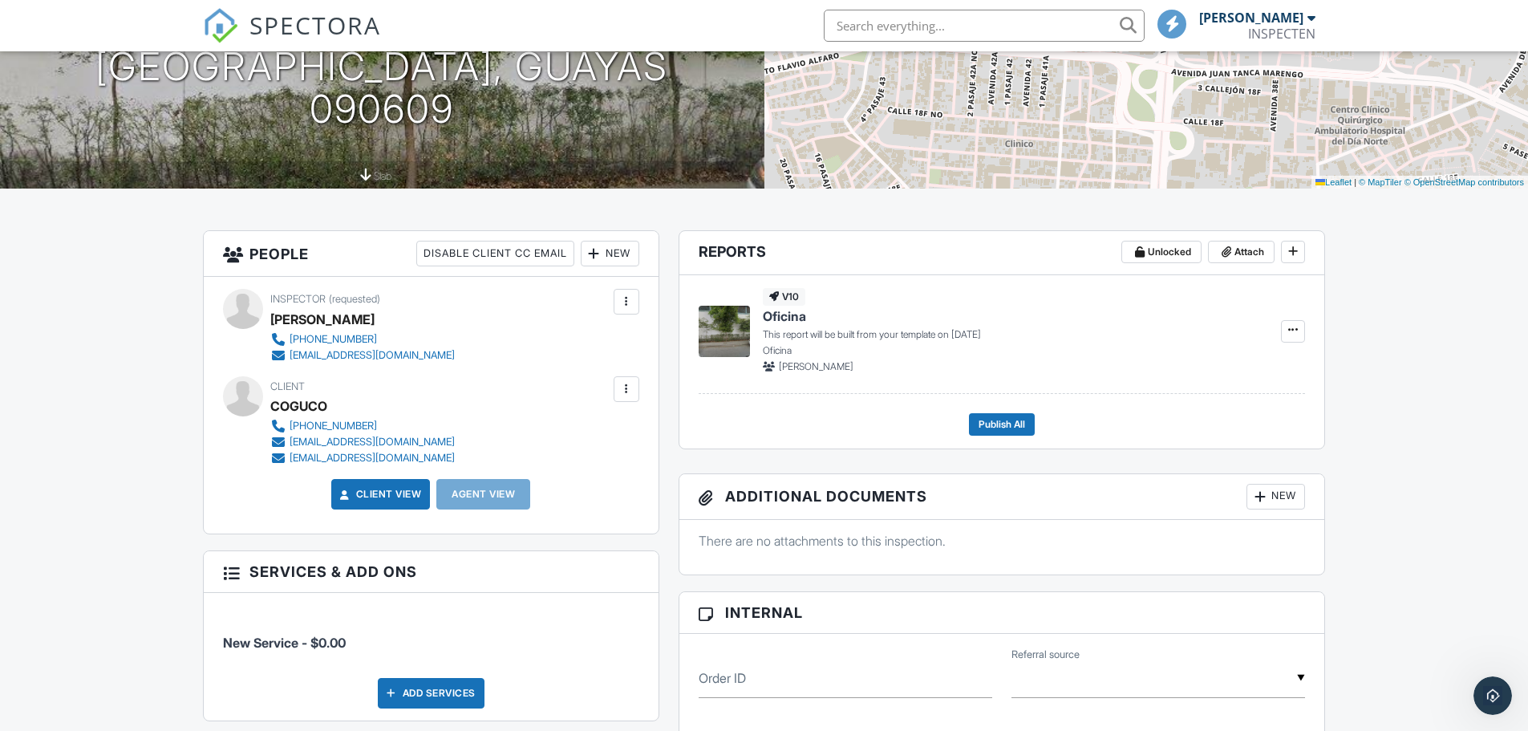
scroll to position [241, 0]
click at [1298, 334] on span at bounding box center [1293, 329] width 16 height 16
click at [1181, 374] on input "Build Now" at bounding box center [1213, 373] width 164 height 36
click at [1183, 329] on span "View" at bounding box center [1172, 330] width 22 height 16
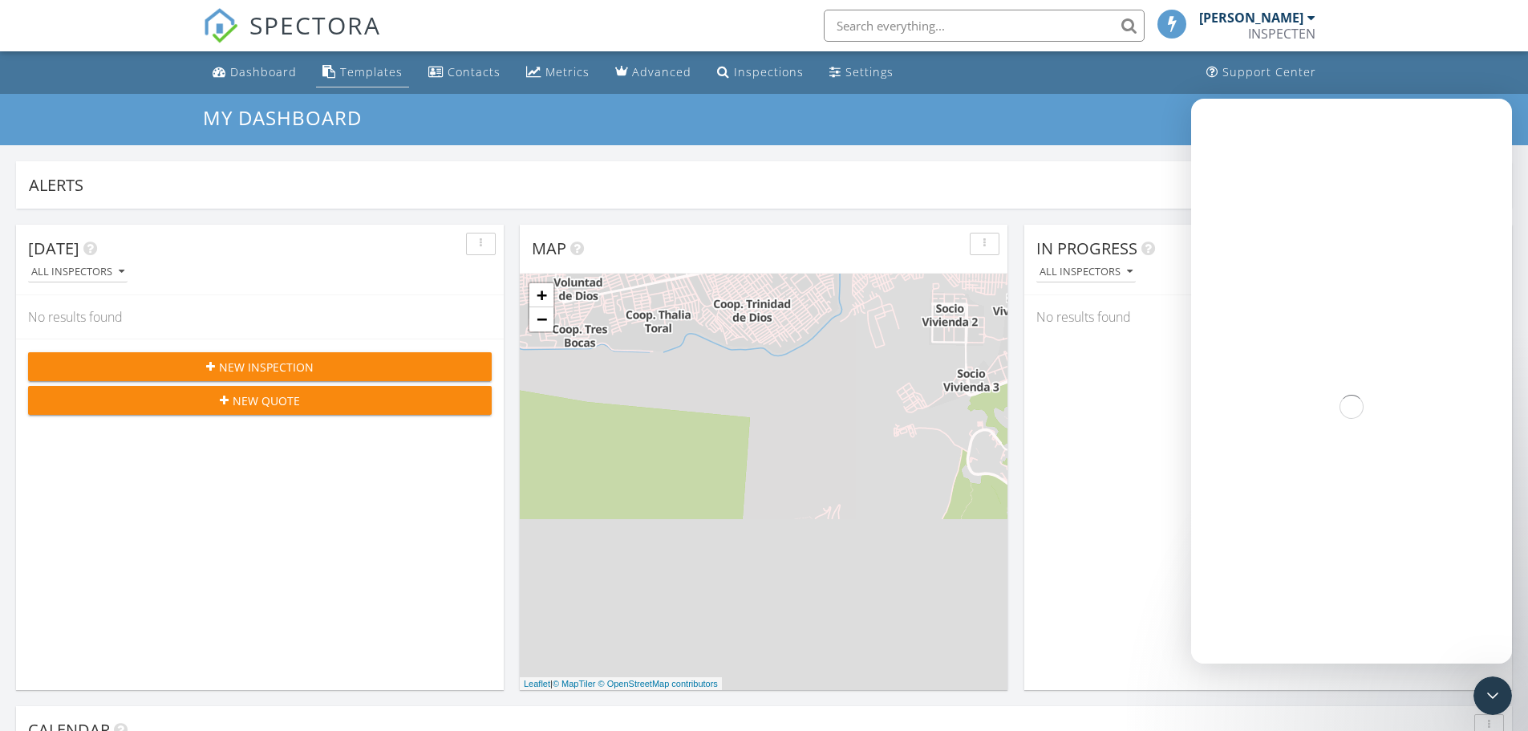
click at [344, 79] on link "Templates" at bounding box center [362, 73] width 93 height 30
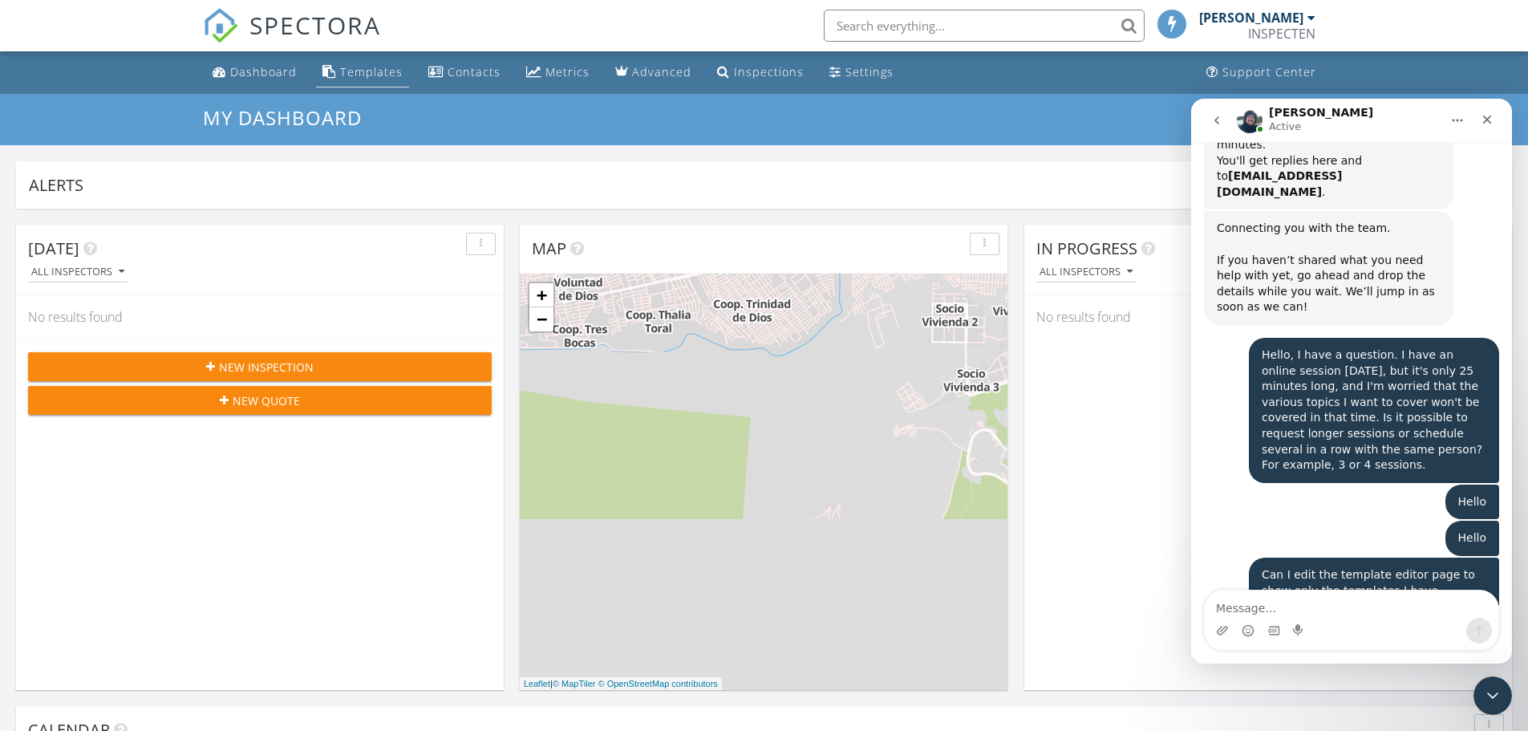
scroll to position [4705, 0]
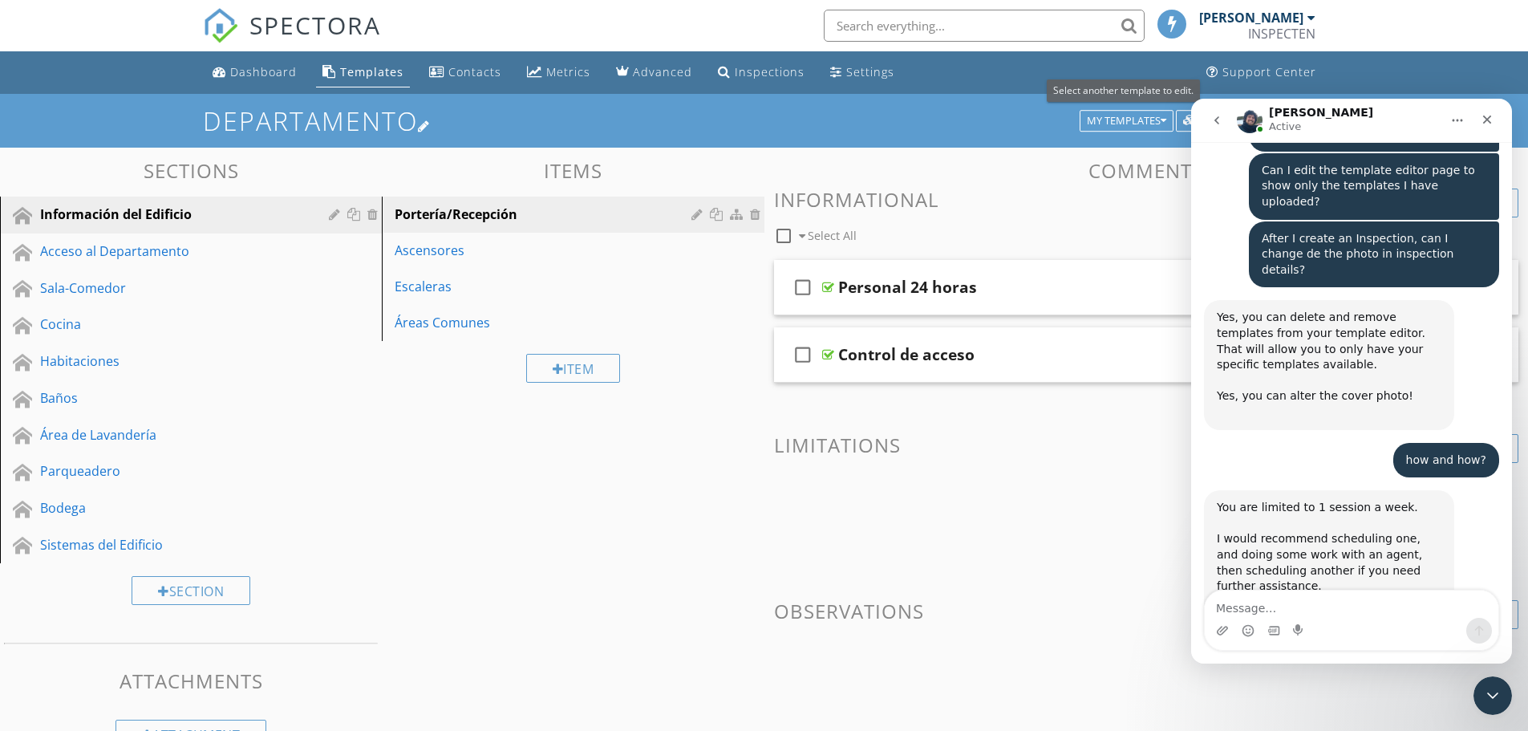
scroll to position [5337, 0]
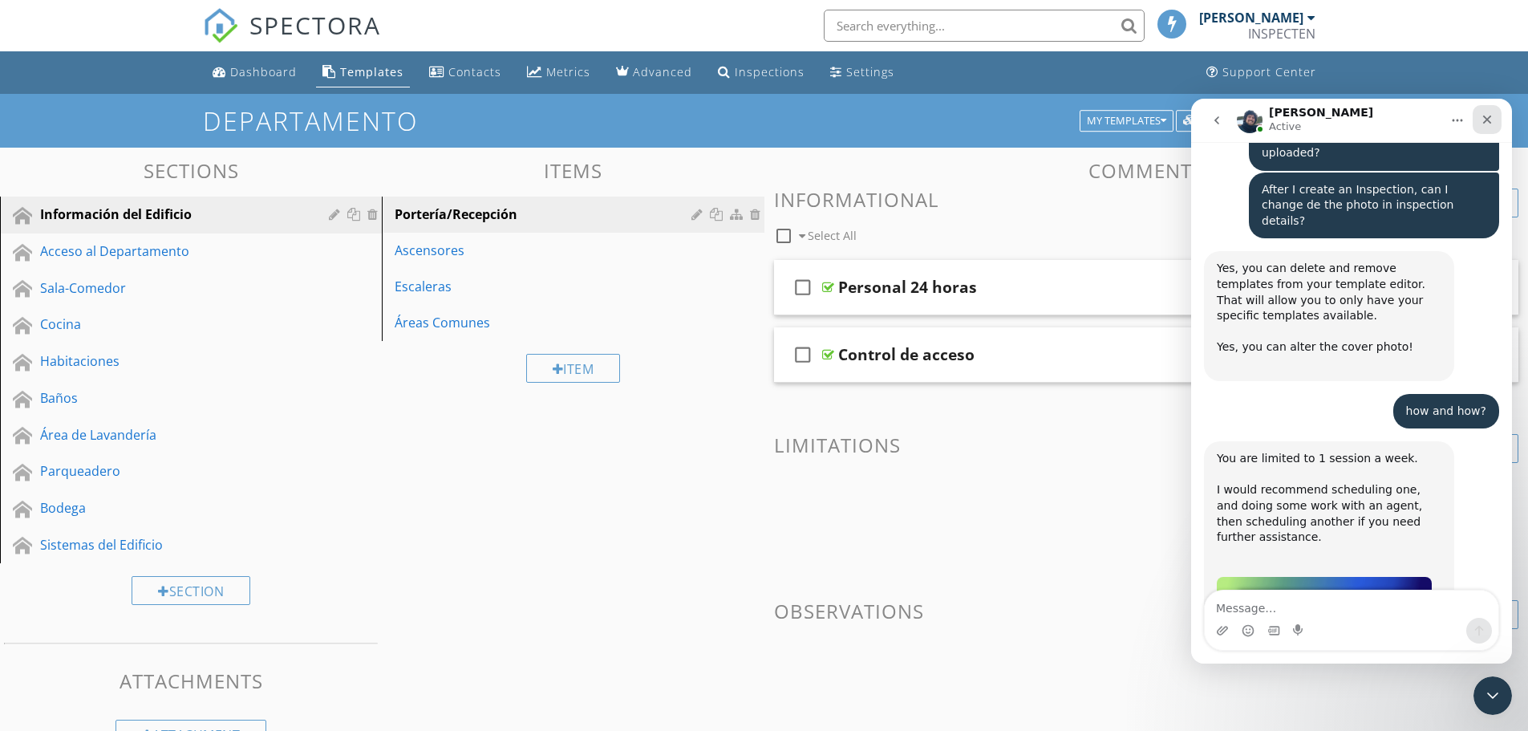
click at [1485, 124] on icon "Close" at bounding box center [1487, 119] width 13 height 13
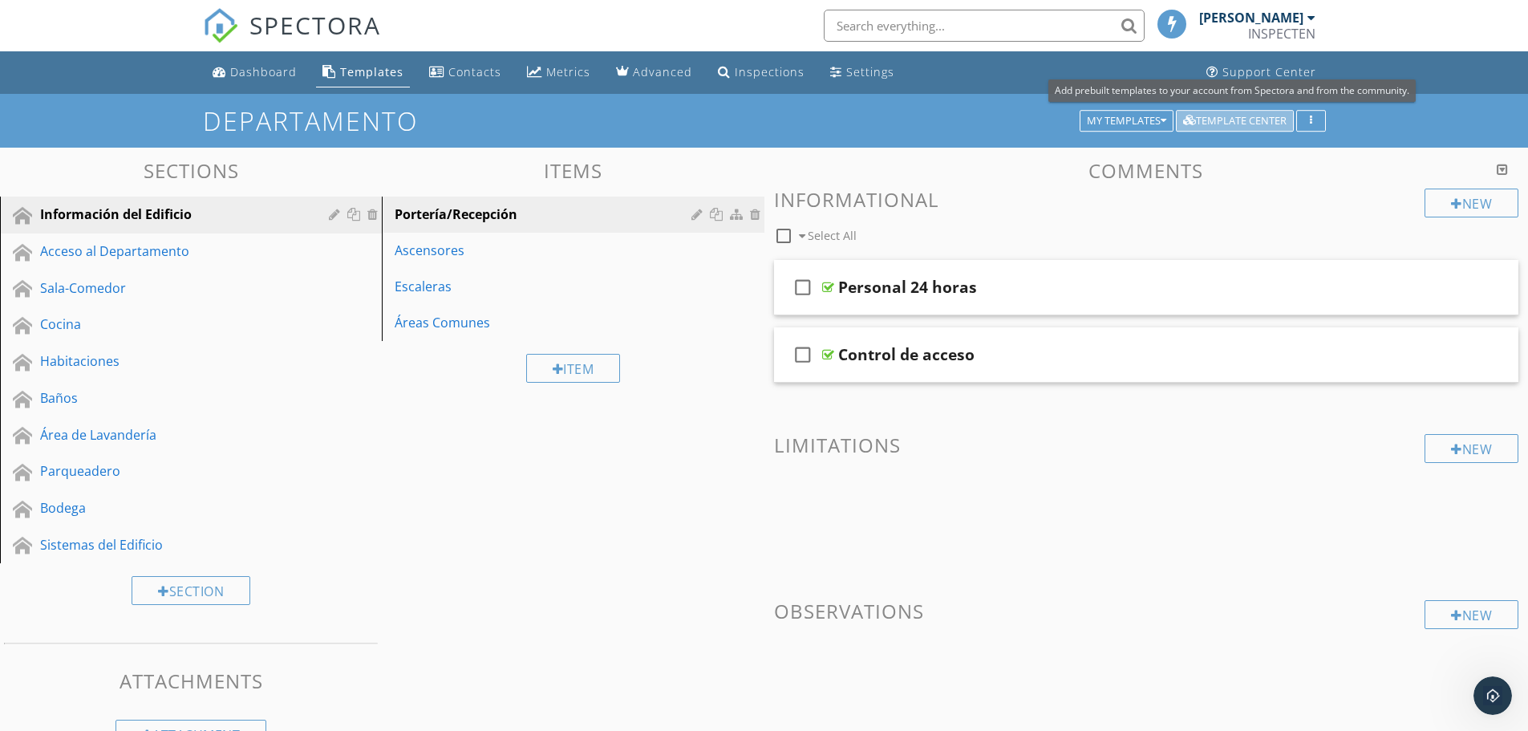
click at [1236, 124] on div "Template Center" at bounding box center [1234, 120] width 103 height 11
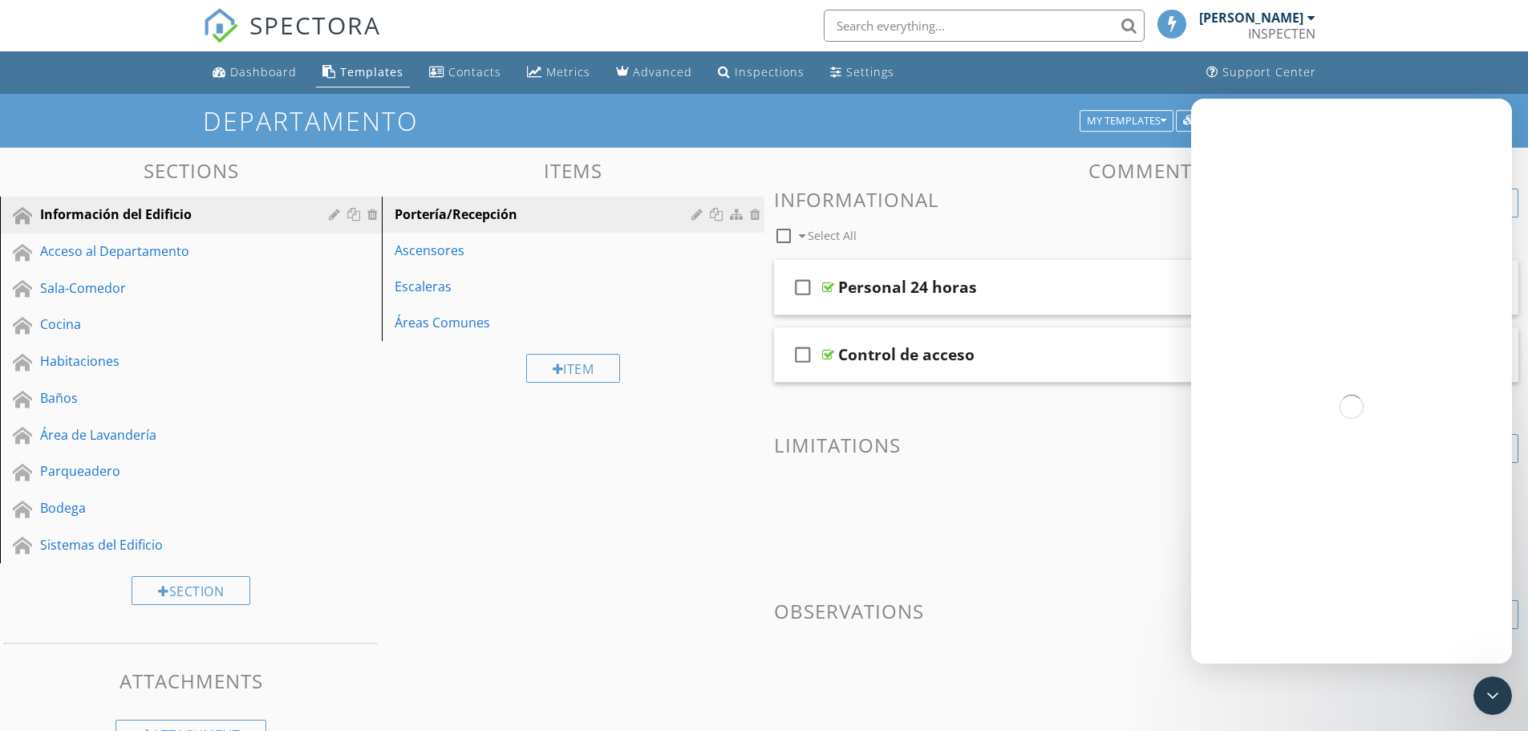
click at [375, 73] on div "Templates" at bounding box center [371, 71] width 63 height 15
click at [373, 73] on div "Templates" at bounding box center [371, 71] width 63 height 15
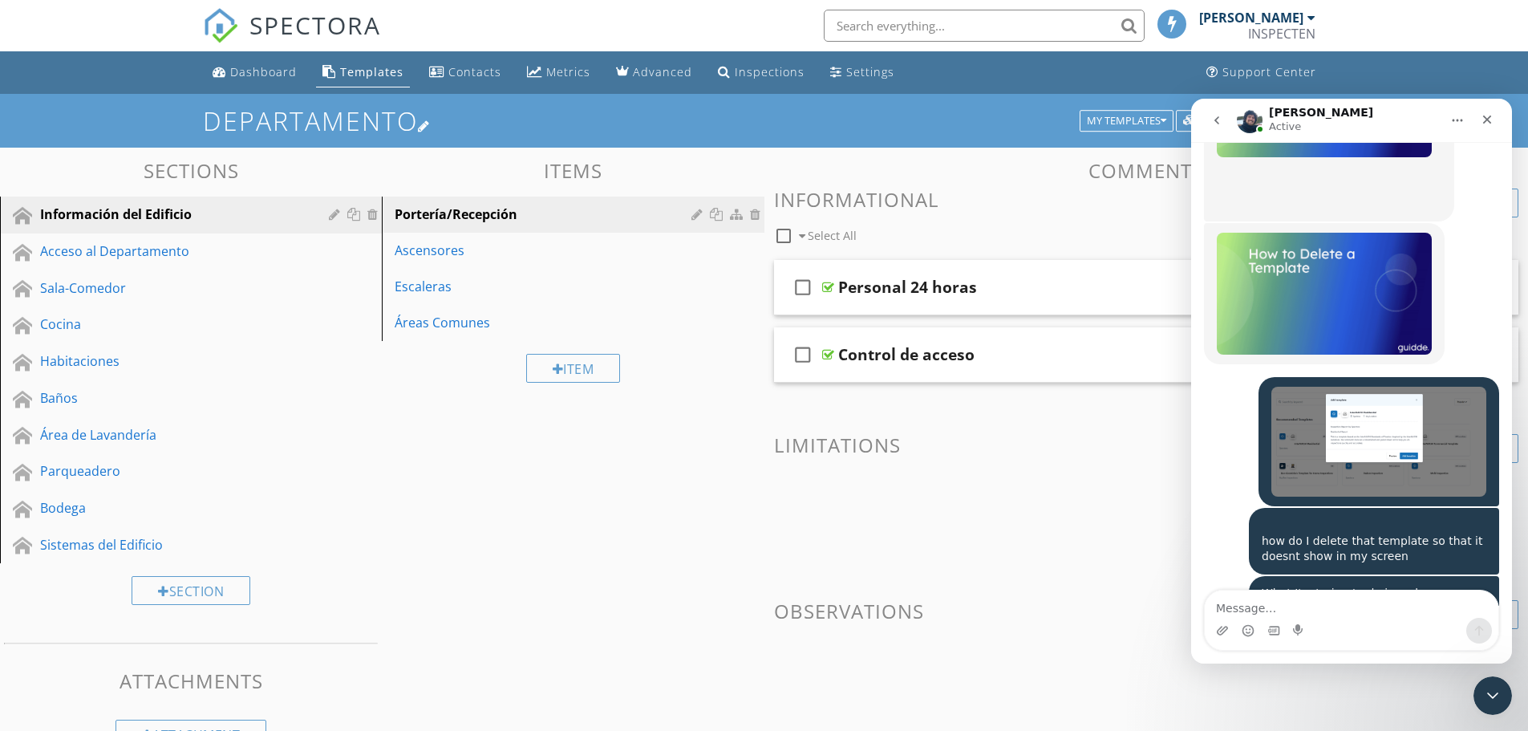
scroll to position [5920, 0]
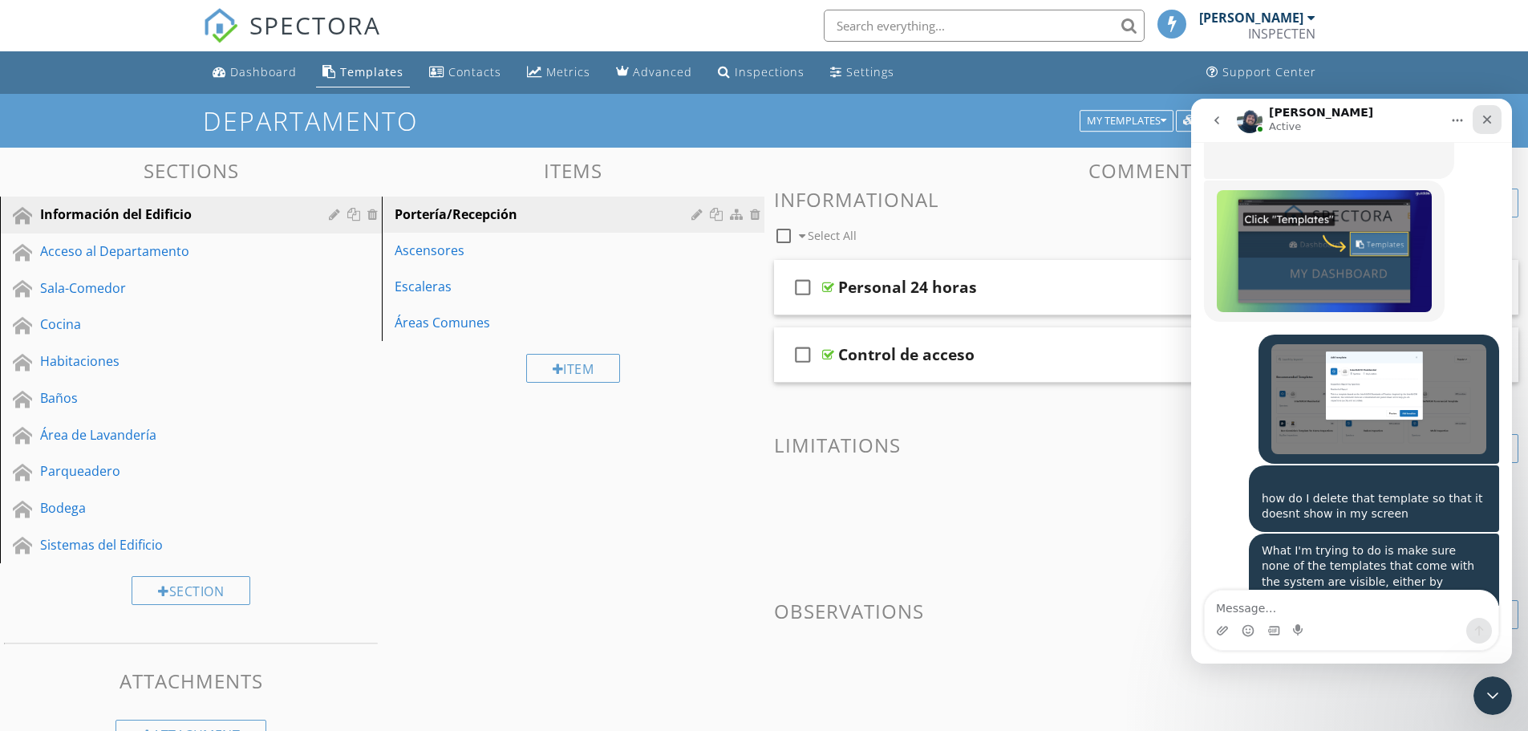
click at [1490, 120] on icon "Close" at bounding box center [1487, 119] width 13 height 13
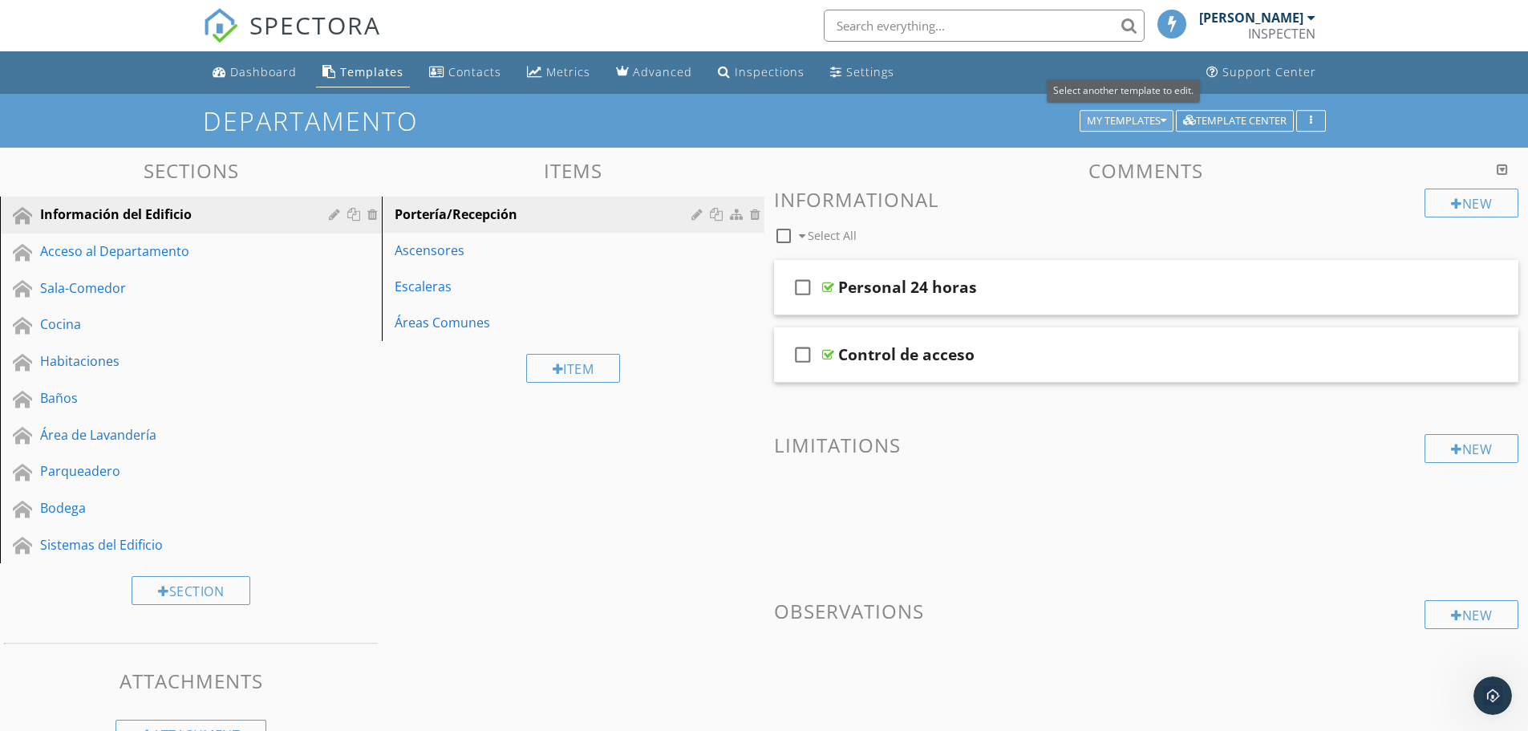
click at [1144, 123] on div "My Templates" at bounding box center [1126, 120] width 79 height 11
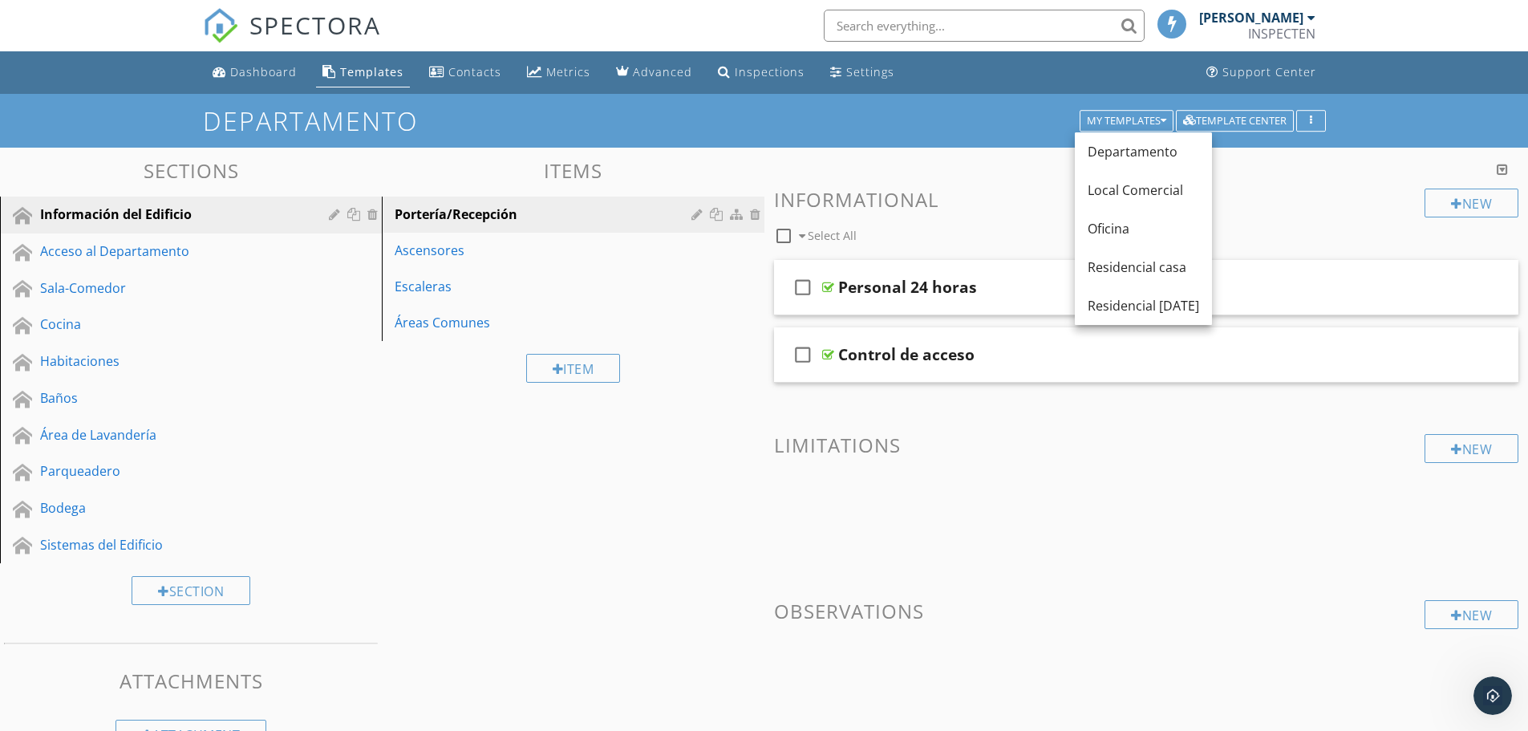
click at [1319, 164] on h3 "Comments" at bounding box center [1146, 171] width 745 height 22
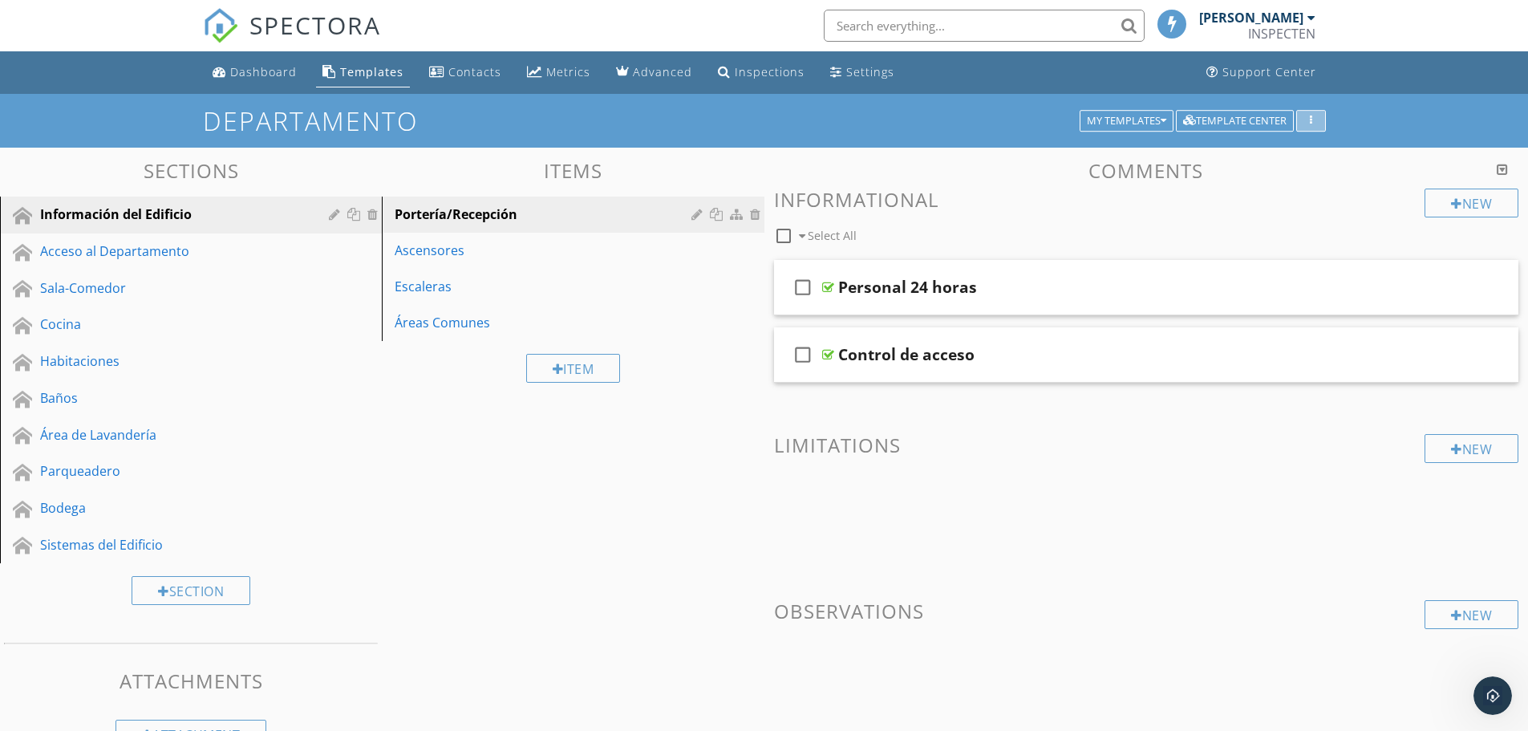
click at [1313, 120] on div "button" at bounding box center [1310, 120] width 15 height 11
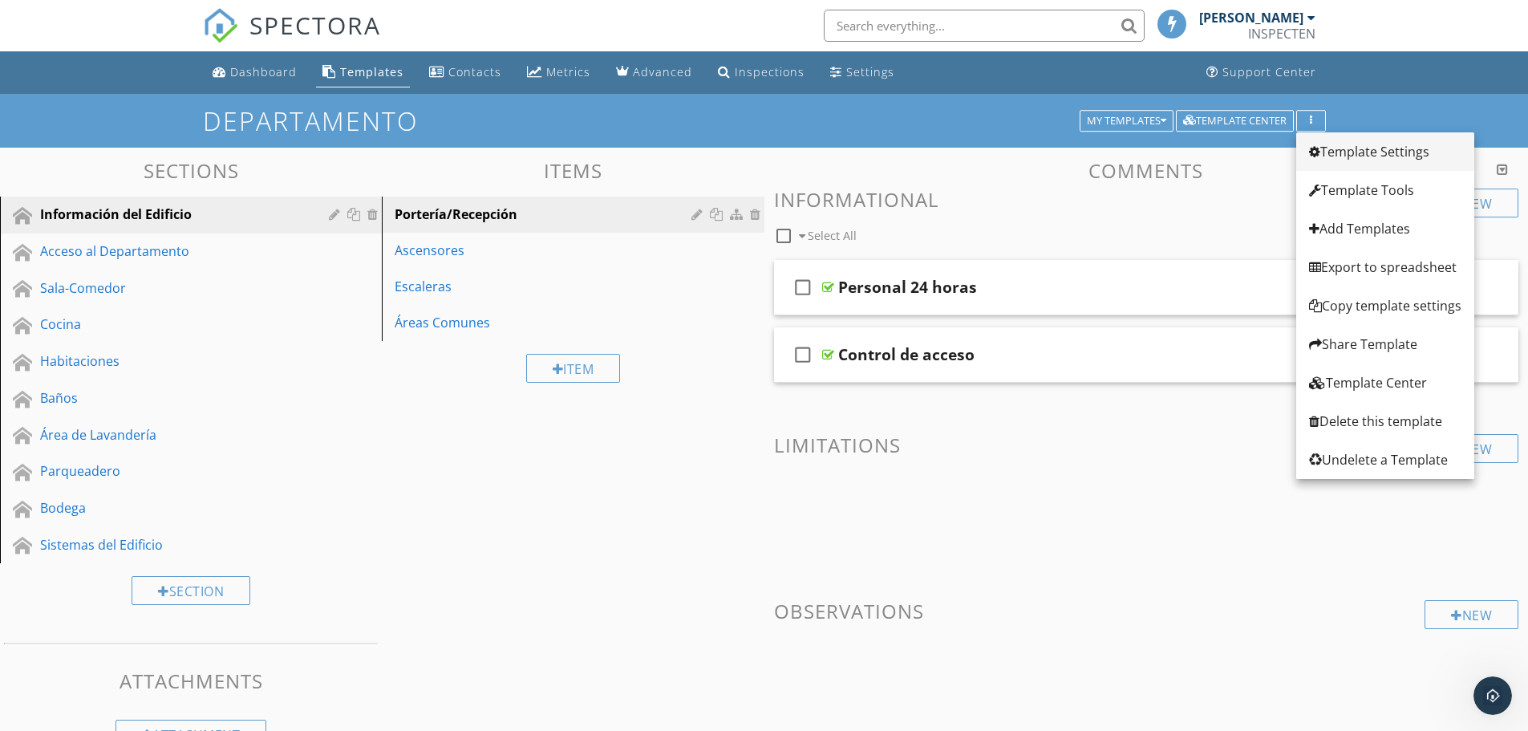
click at [1331, 148] on div "Template Settings" at bounding box center [1385, 151] width 152 height 19
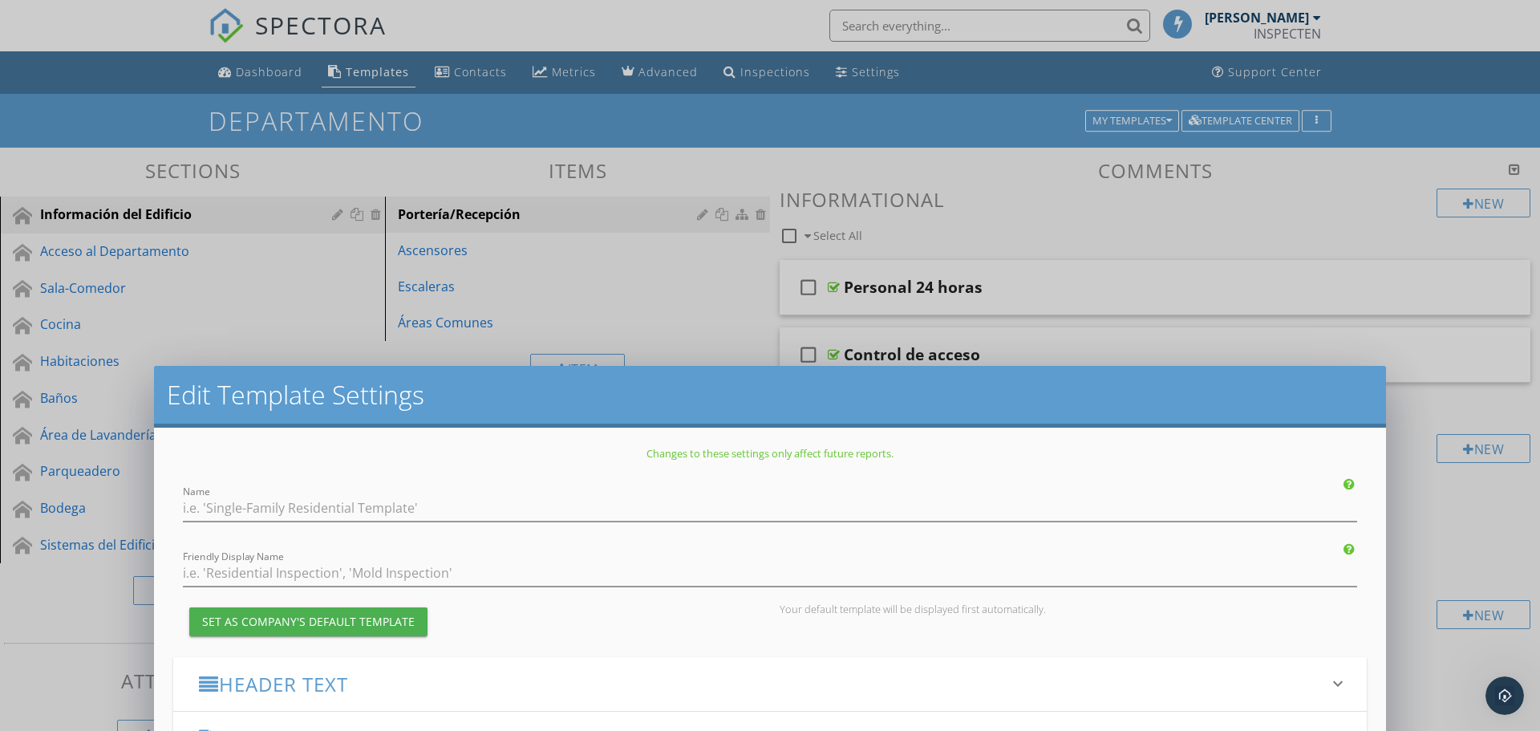
type input "Departamento"
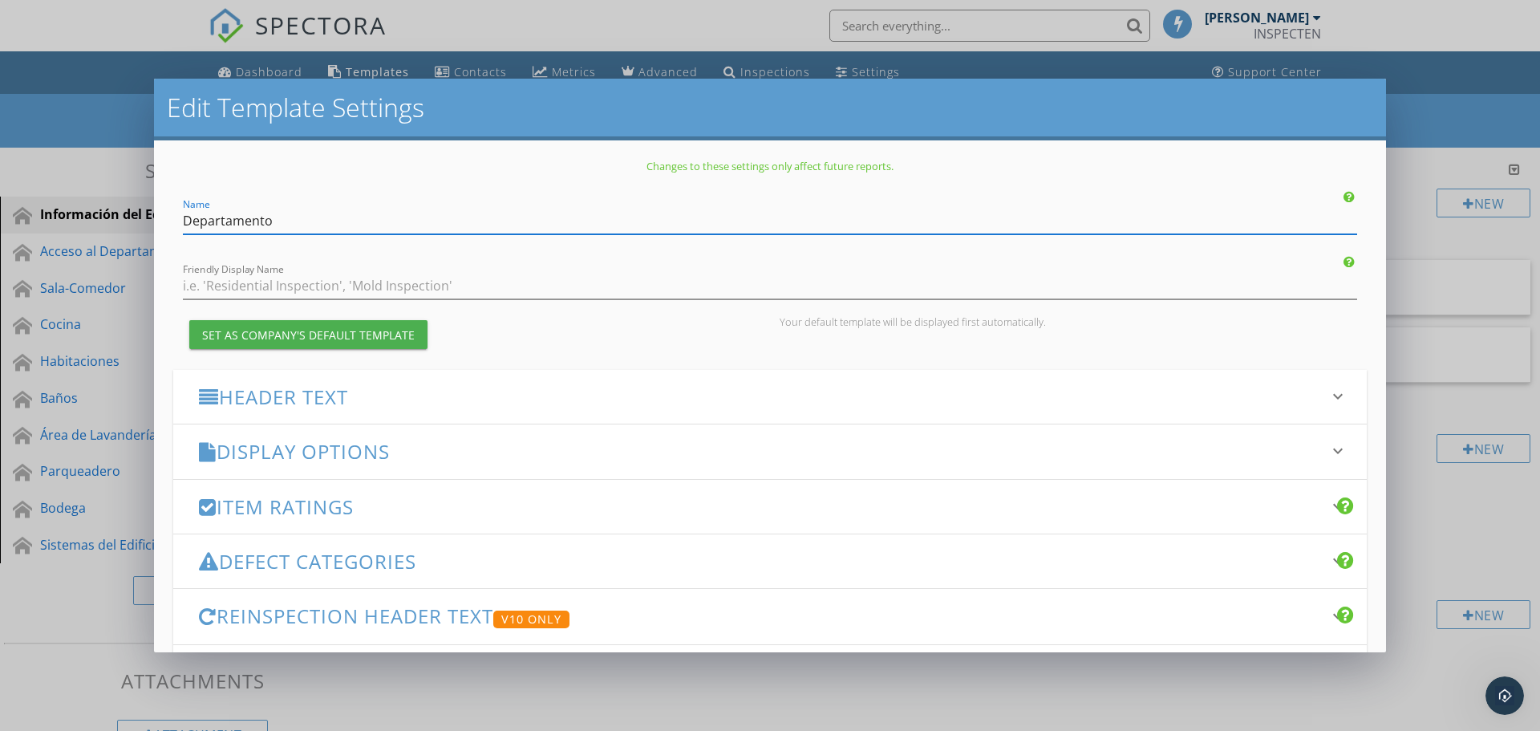
click at [736, 403] on h3 "Header Text" at bounding box center [760, 397] width 1123 height 22
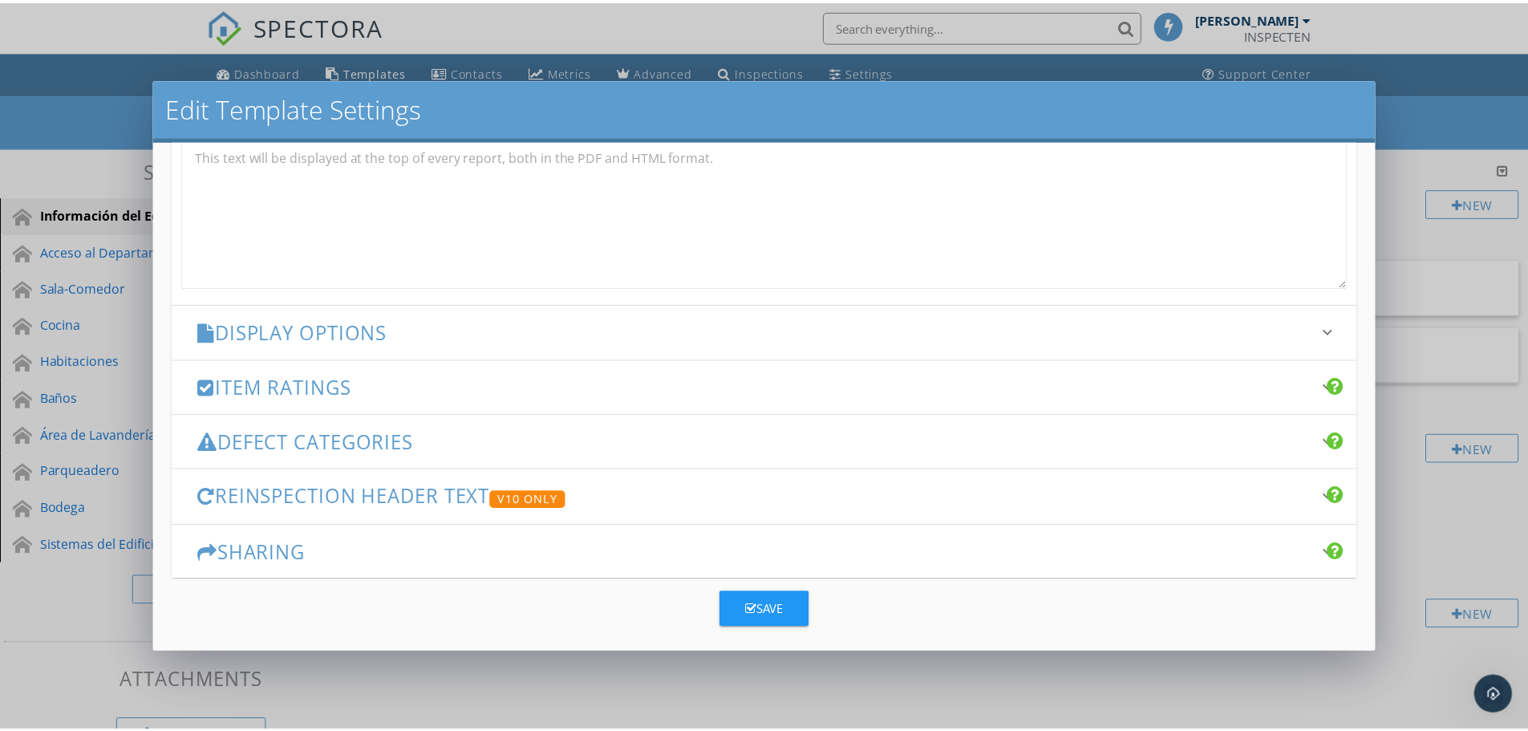
scroll to position [595, 0]
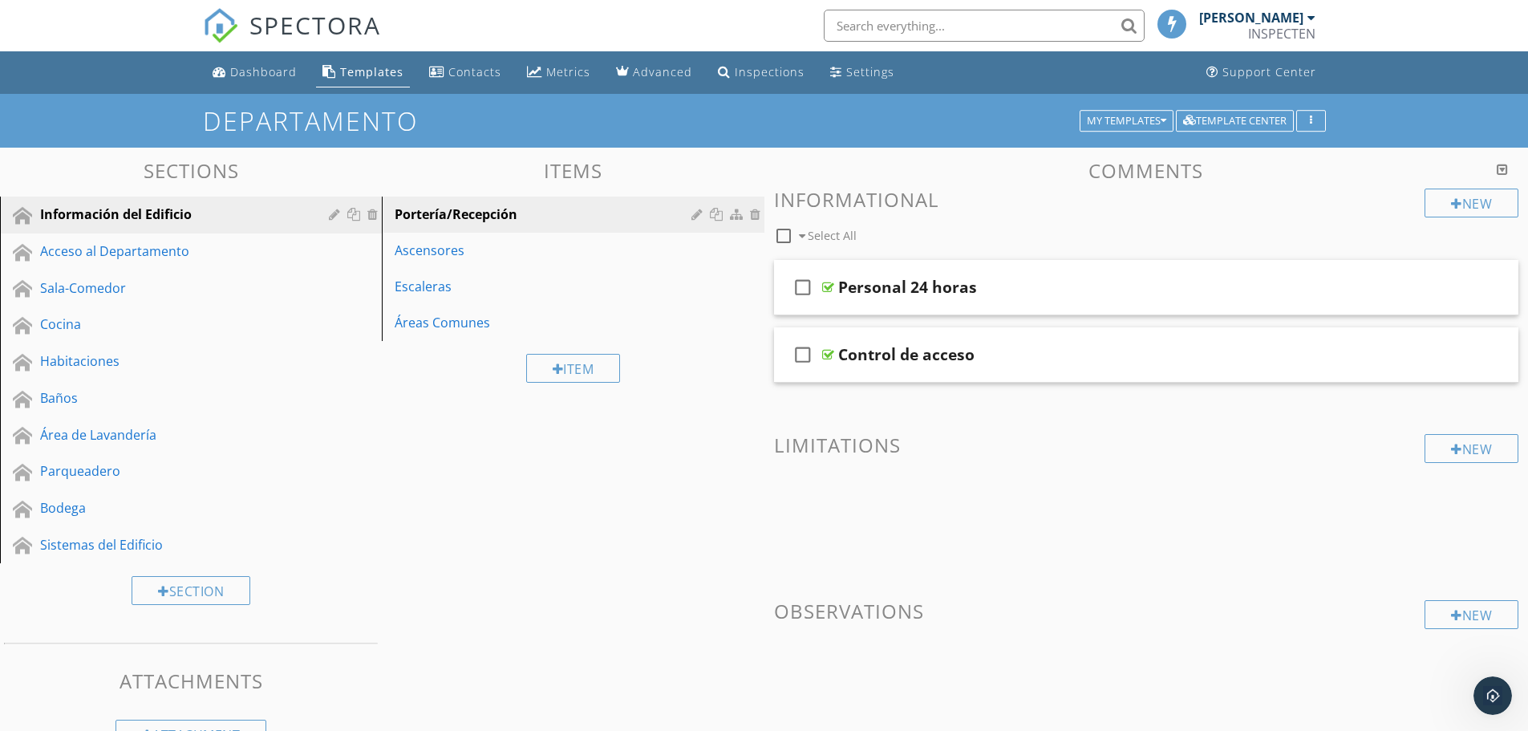
click at [1445, 90] on div at bounding box center [764, 365] width 1528 height 731
click at [1306, 117] on div "button" at bounding box center [1310, 120] width 15 height 11
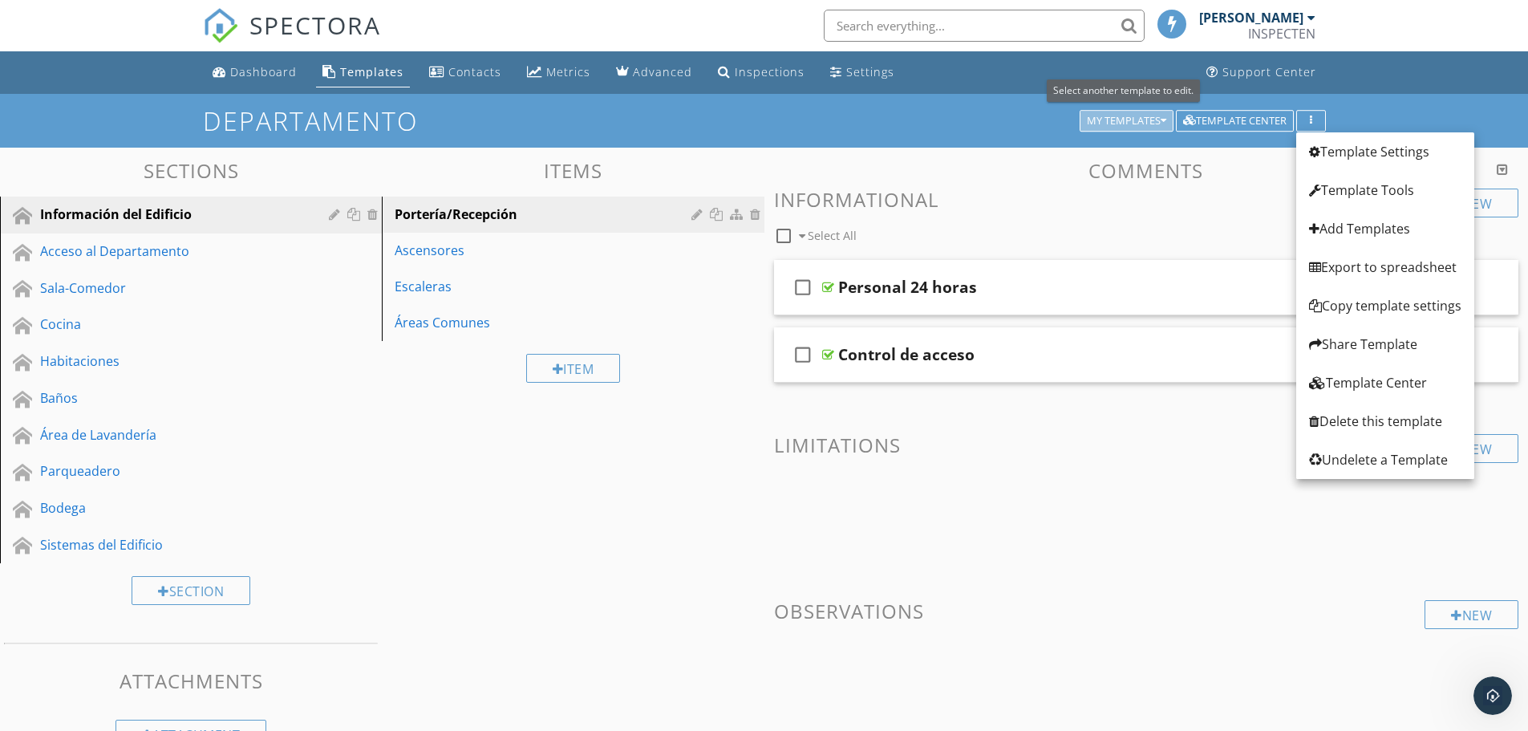
click at [1128, 127] on div "My Templates" at bounding box center [1126, 120] width 79 height 11
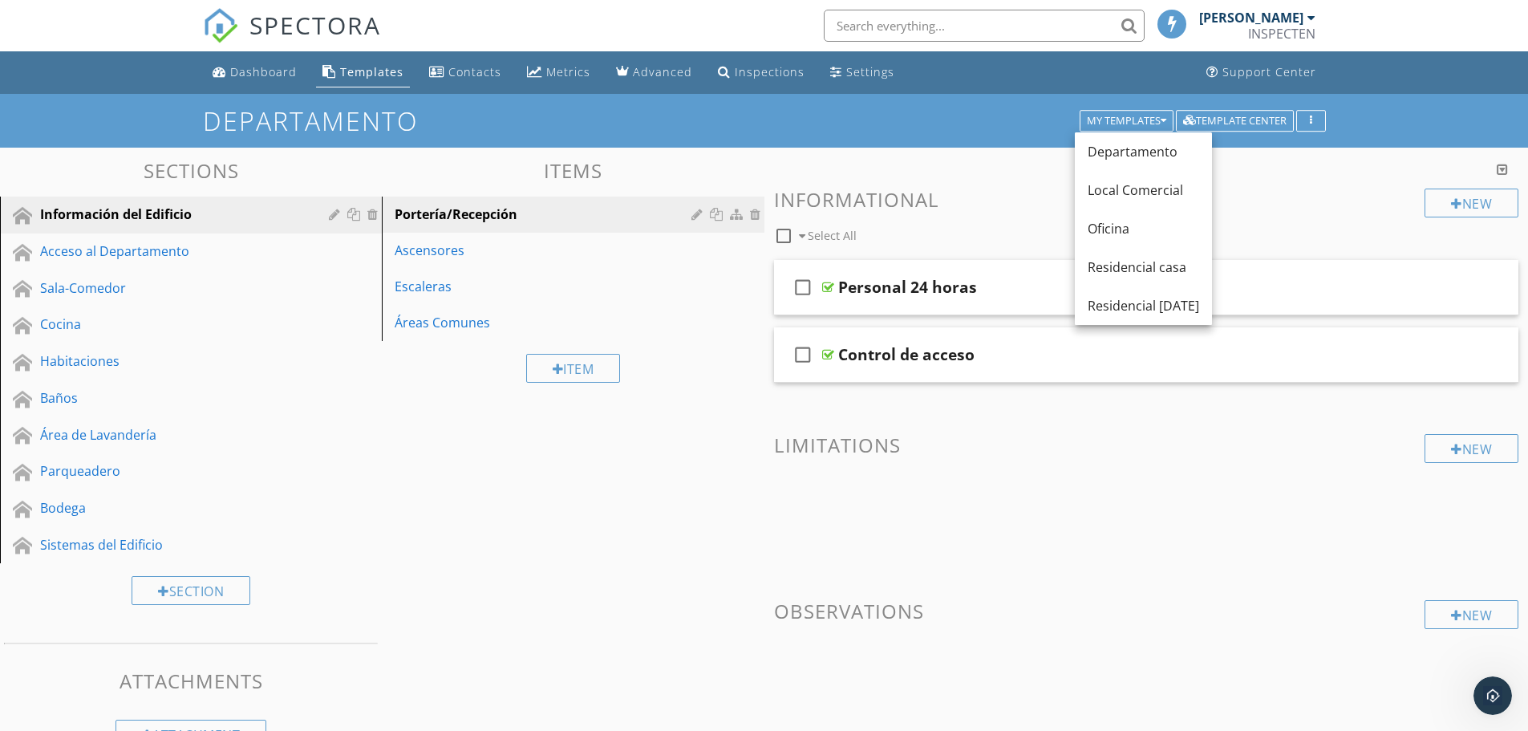
click at [874, 28] on input "text" at bounding box center [984, 26] width 321 height 32
type input "template library"
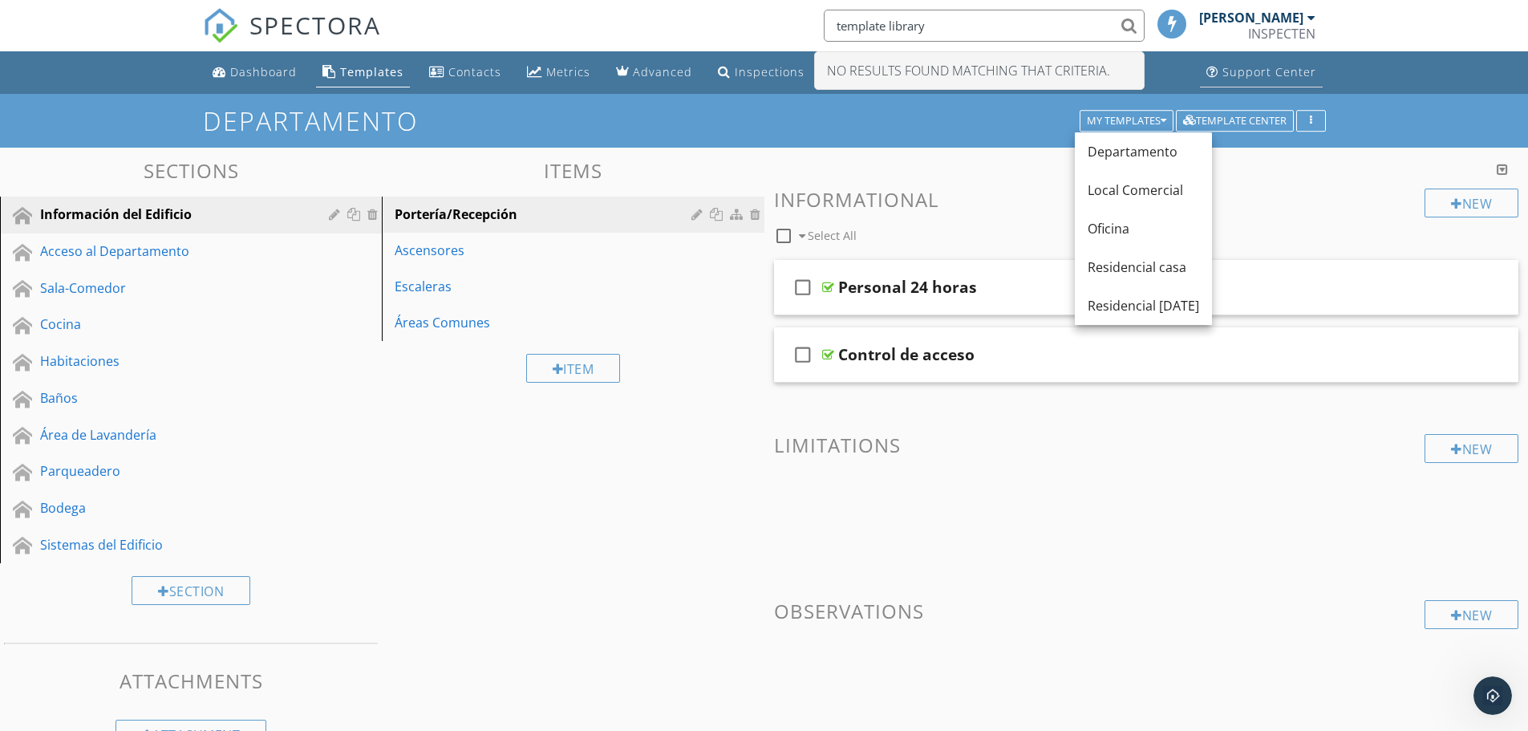
click at [1273, 67] on div "Support Center" at bounding box center [1269, 71] width 94 height 15
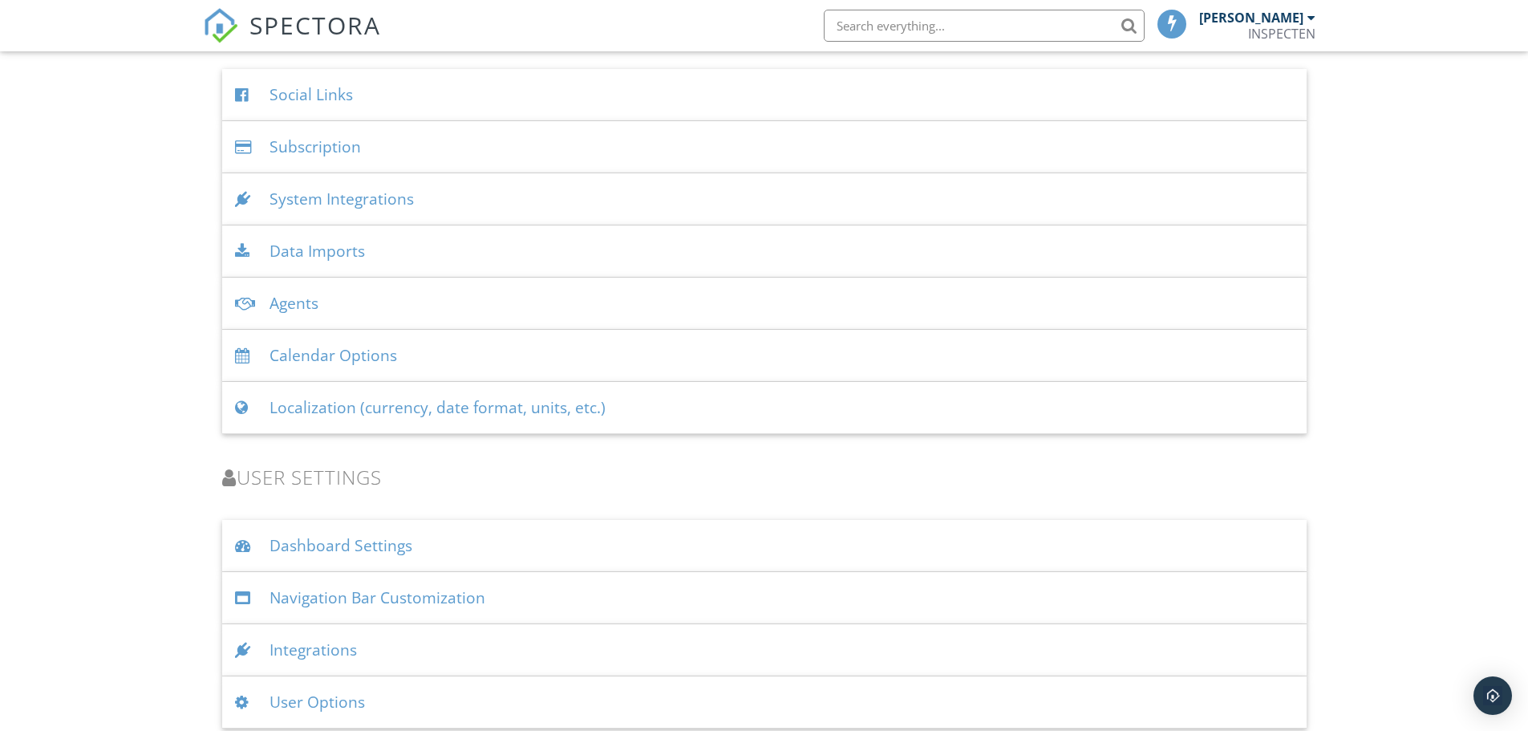
scroll to position [1942, 0]
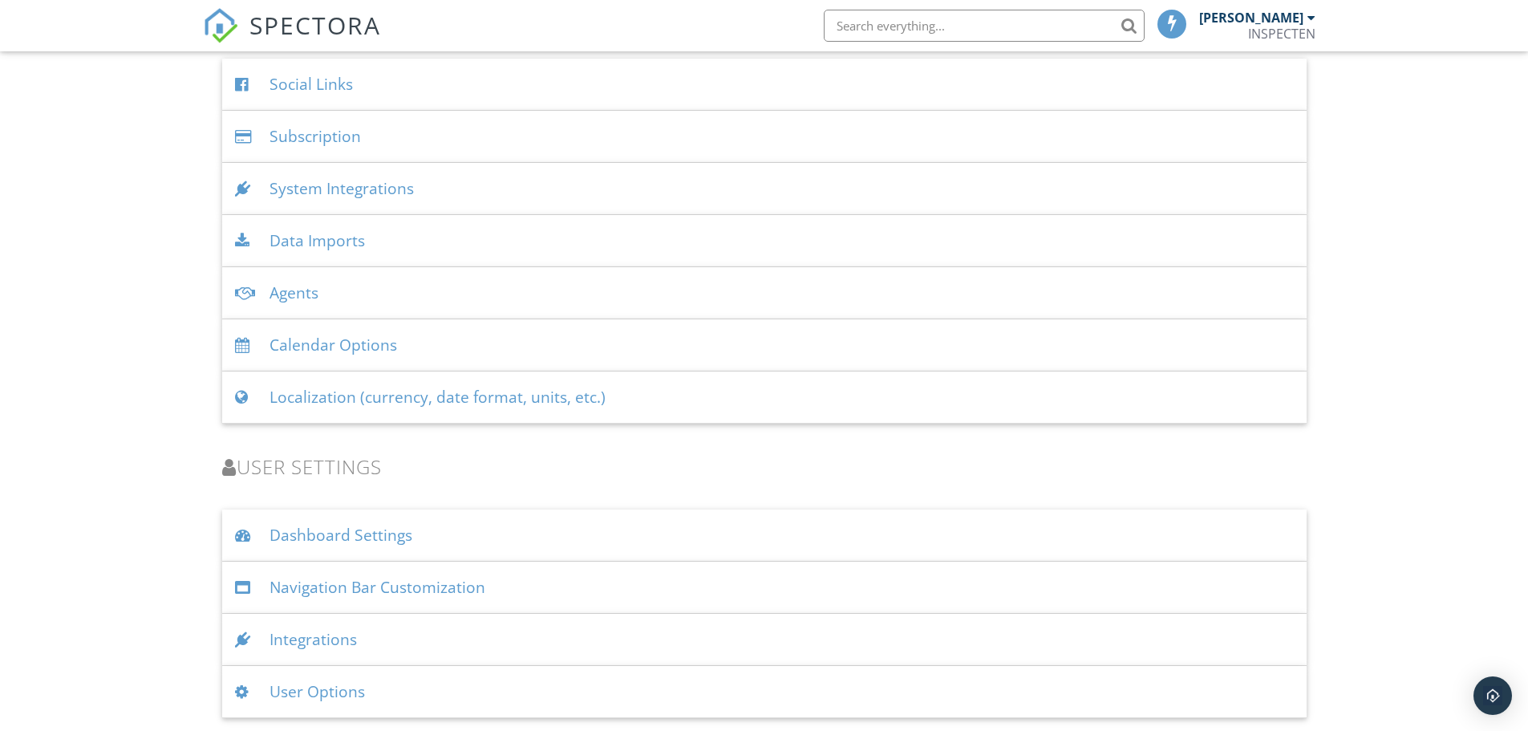
click at [346, 534] on div "Dashboard Settings" at bounding box center [764, 535] width 1084 height 52
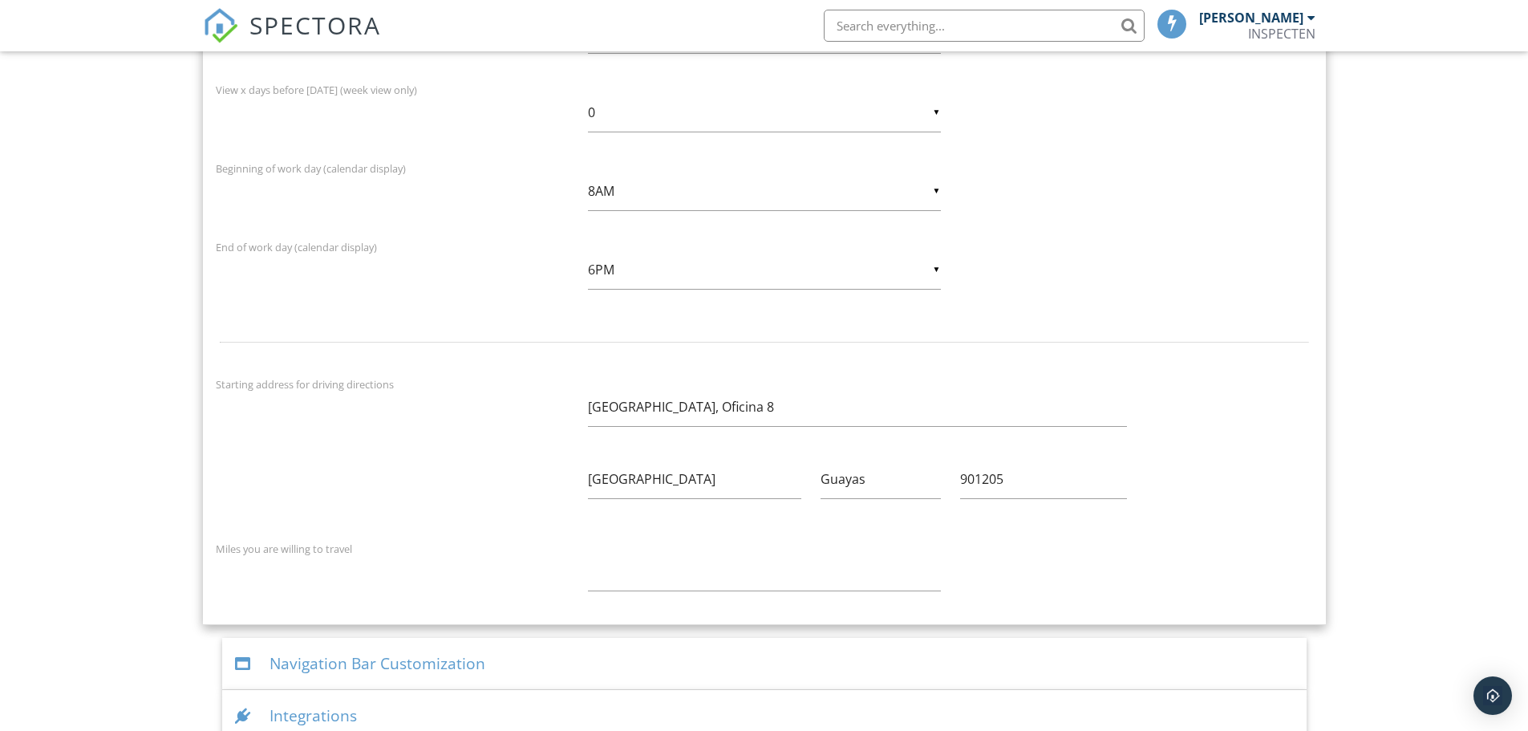
scroll to position [2820, 0]
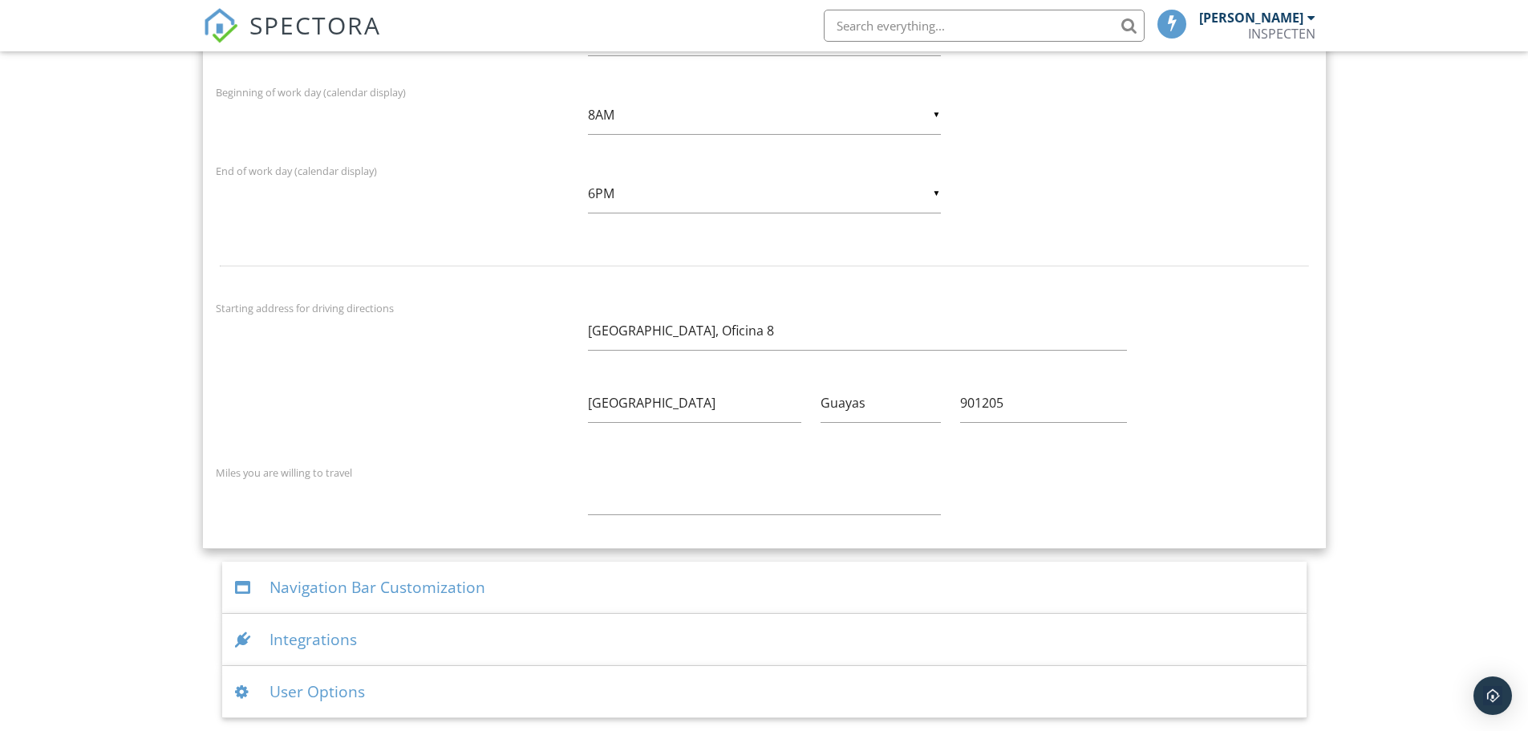
click at [406, 575] on div "Navigation Bar Customization" at bounding box center [764, 587] width 1084 height 52
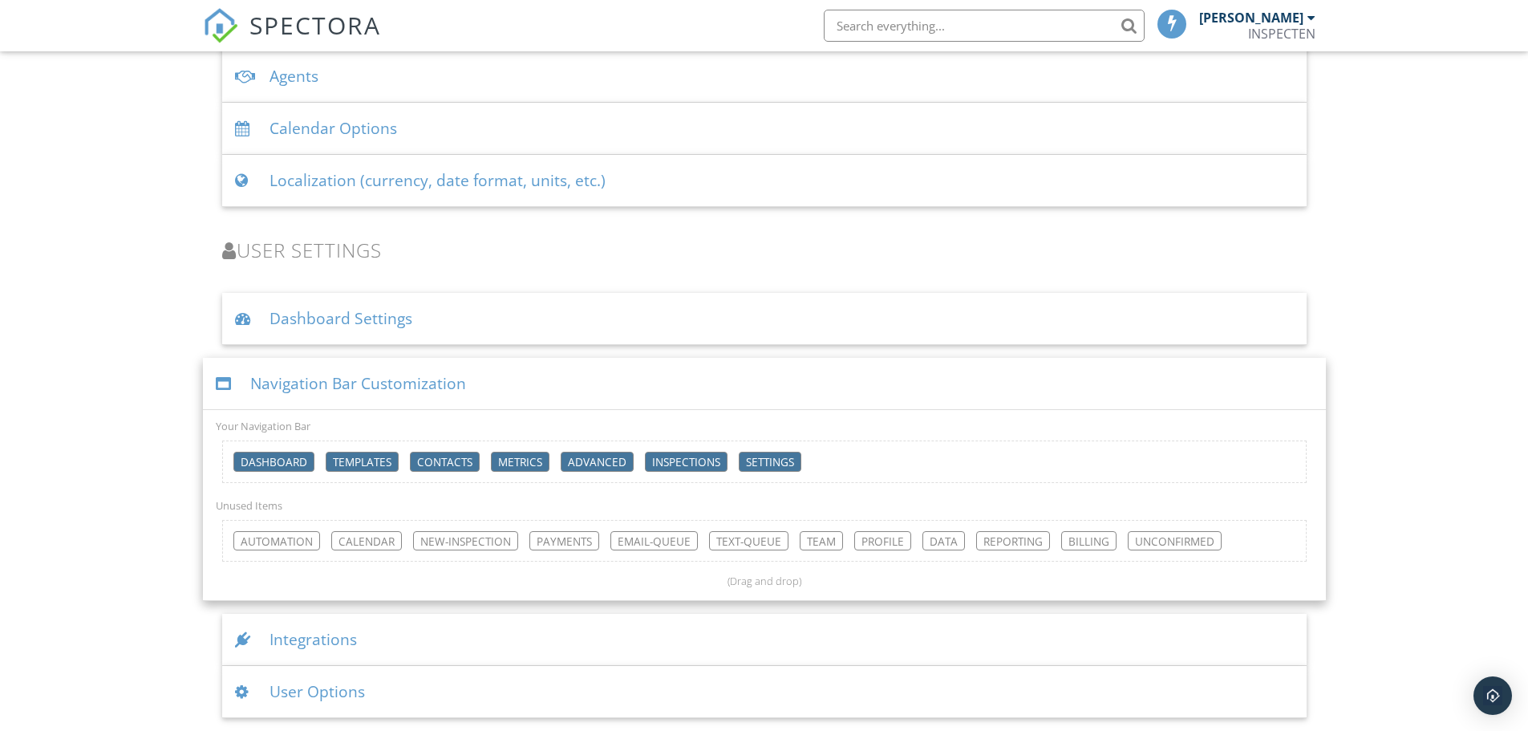
scroll to position [2158, 0]
click at [383, 632] on div "Integrations" at bounding box center [764, 640] width 1084 height 52
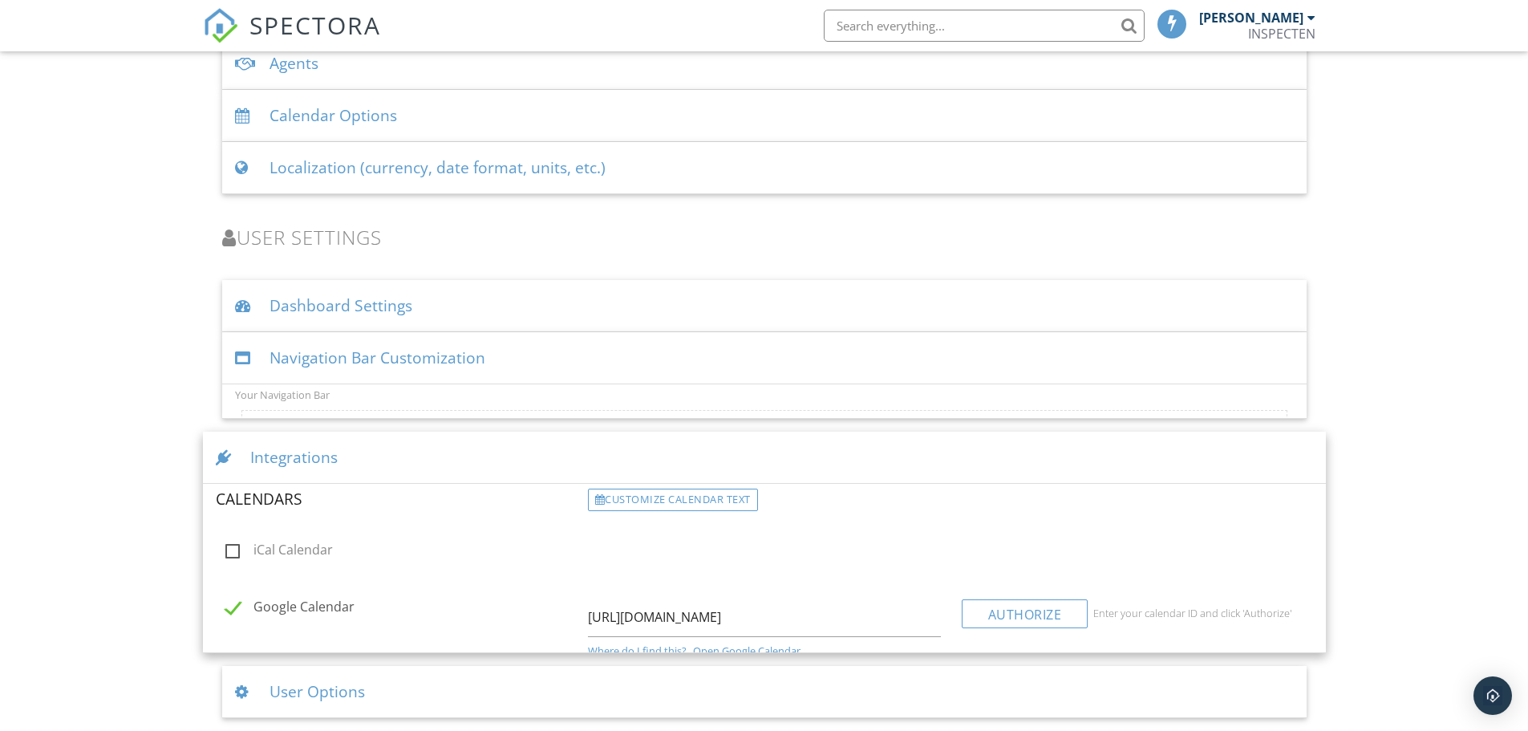
scroll to position [2173, 0]
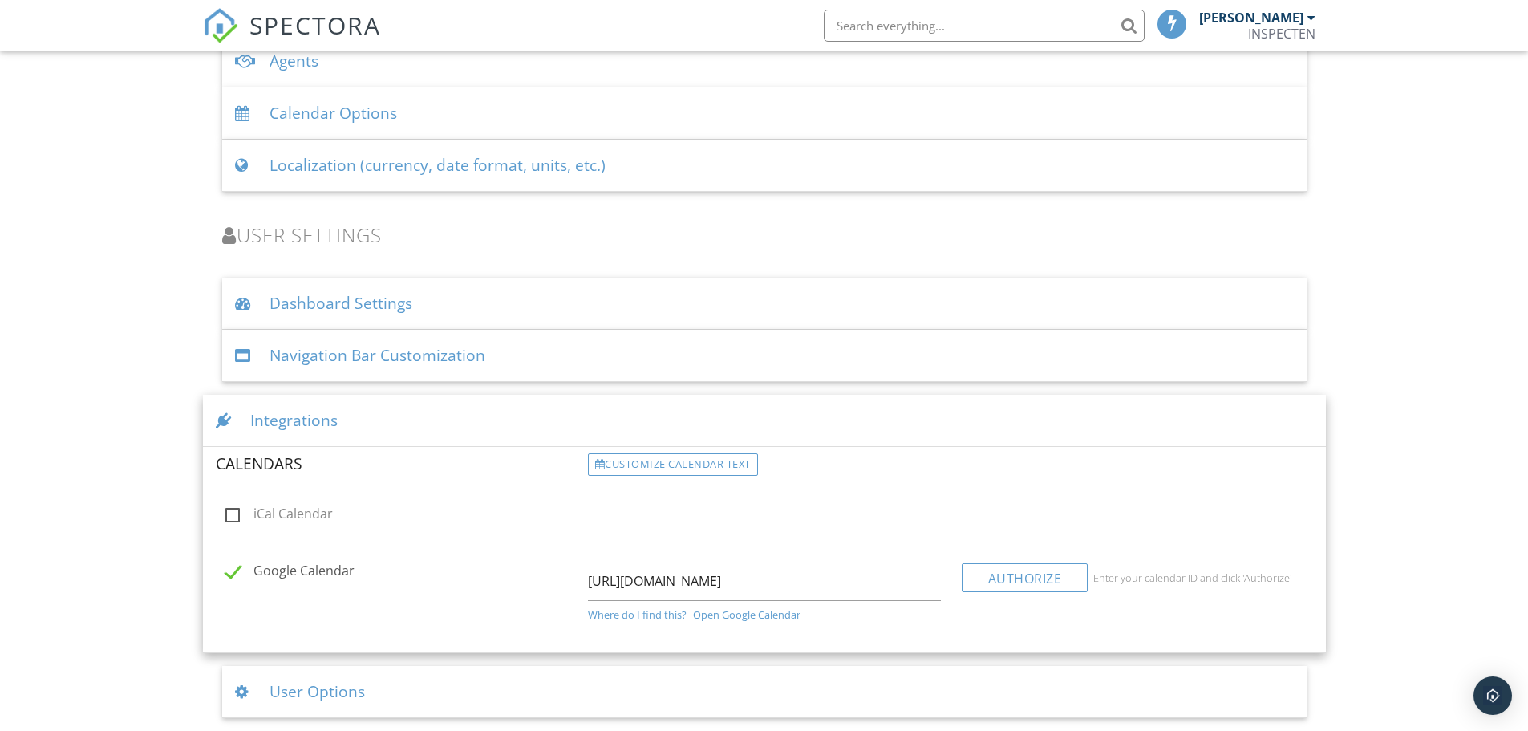
click at [378, 691] on div "User Options" at bounding box center [764, 692] width 1084 height 52
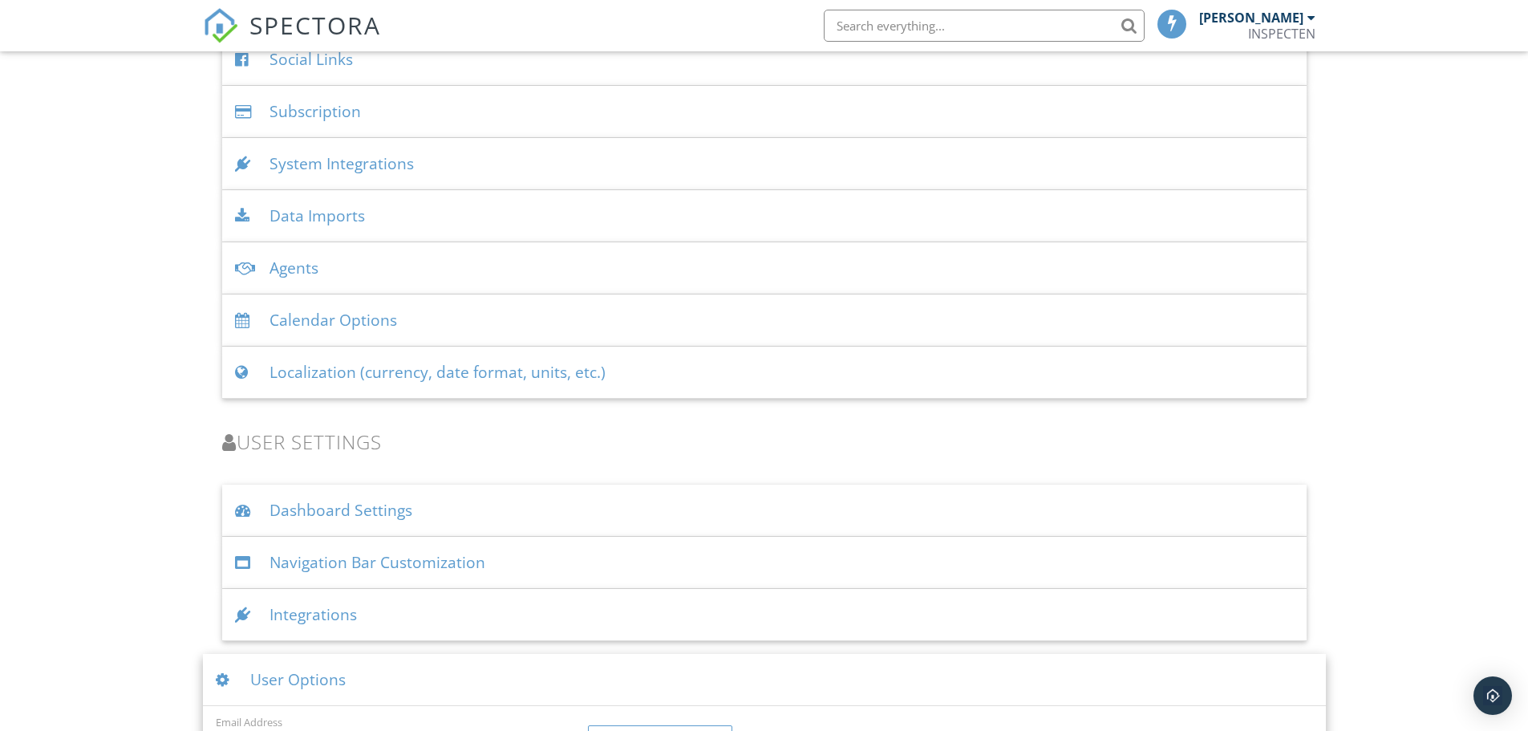
scroll to position [2057, 0]
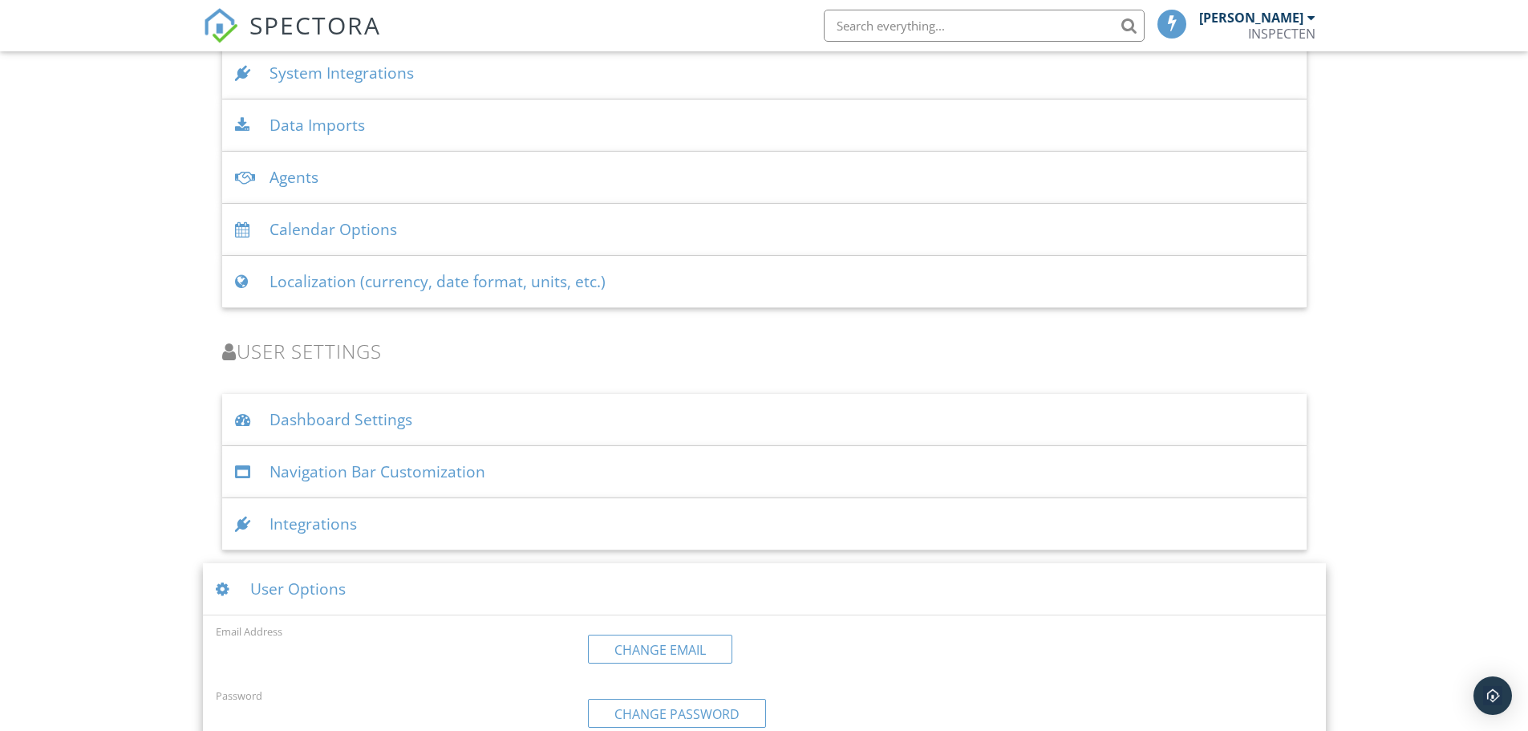
click at [396, 423] on div "Dashboard Settings" at bounding box center [764, 420] width 1084 height 52
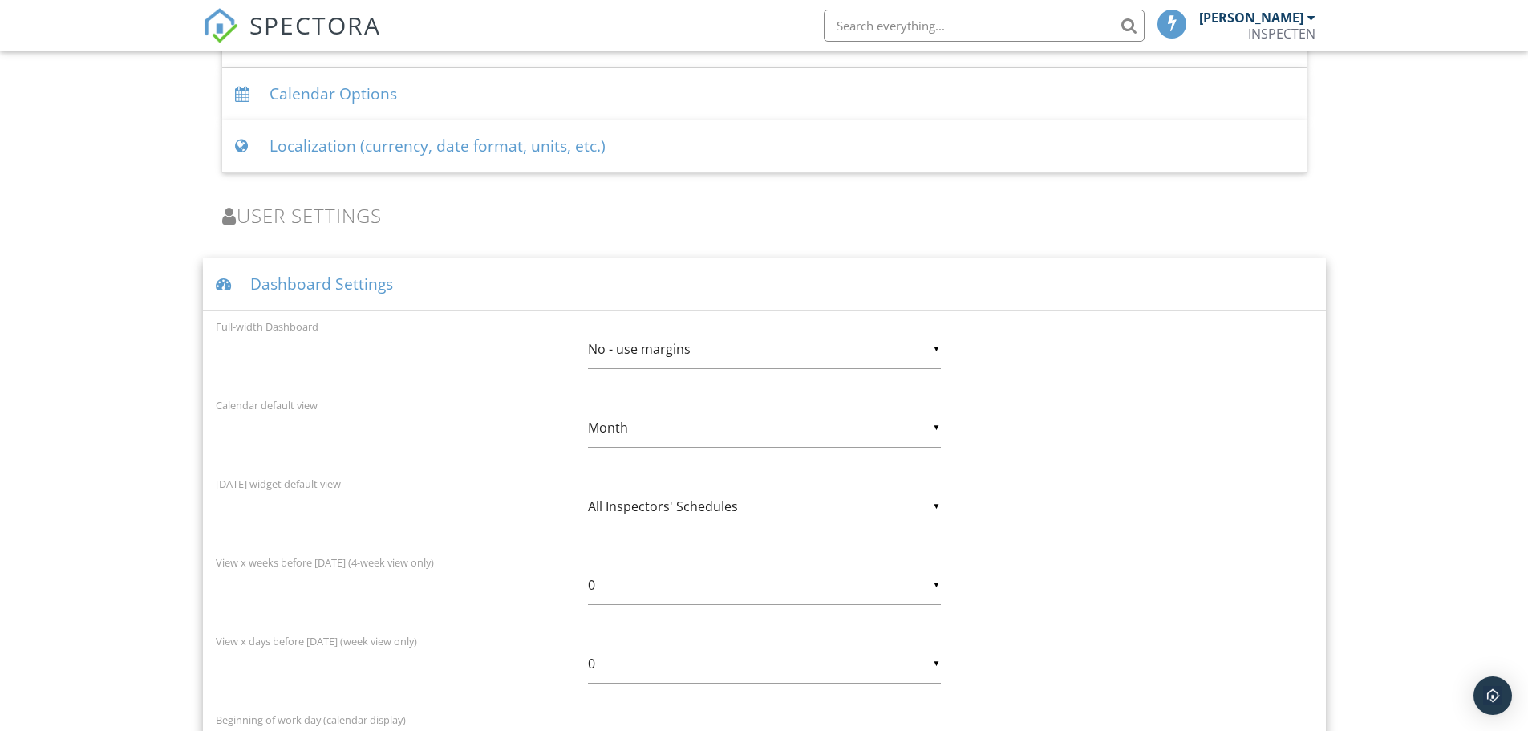
scroll to position [2218, 0]
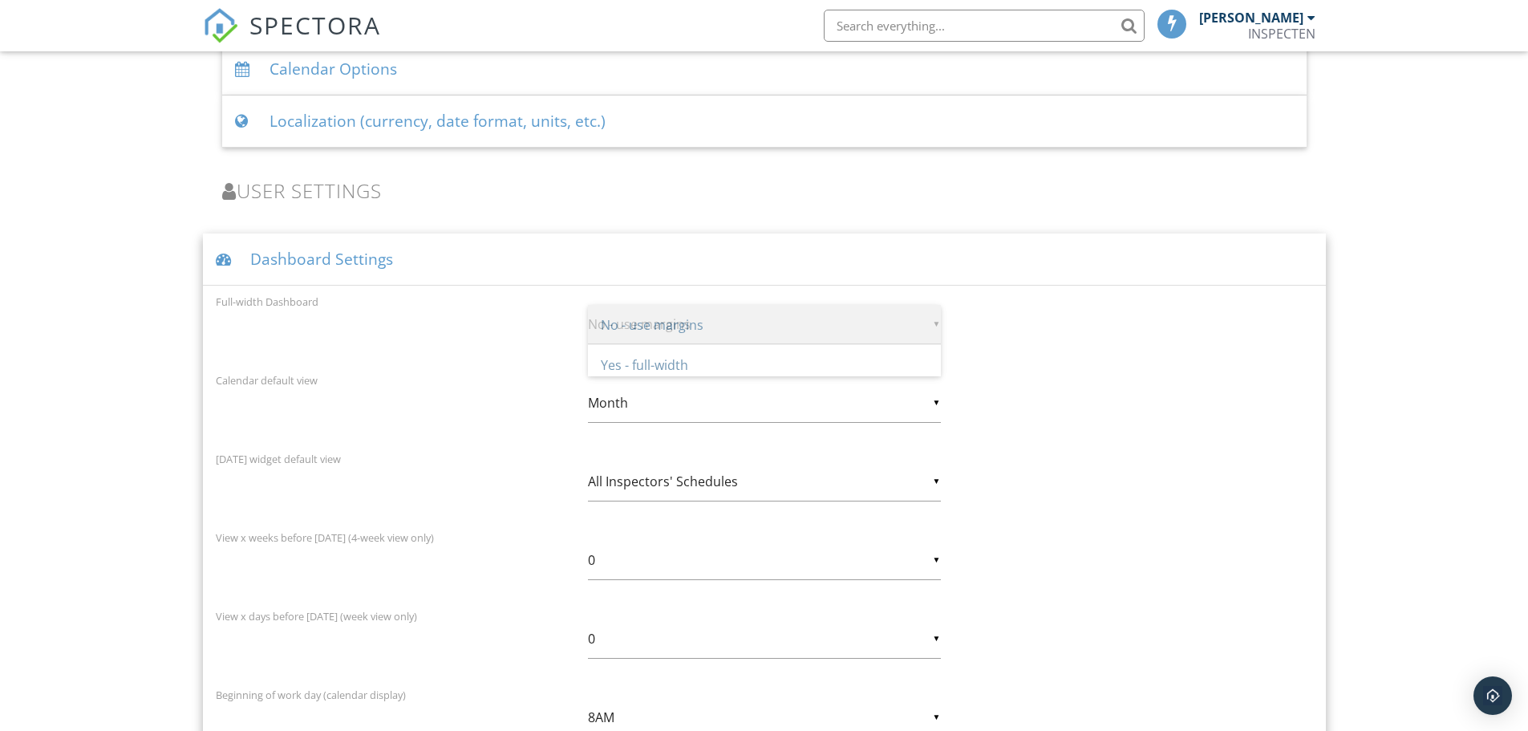
click at [652, 330] on div "▼ No - use margins No - use margins Yes - full-width No - use margins Yes - ful…" at bounding box center [764, 324] width 353 height 39
click at [652, 330] on span "No - use margins" at bounding box center [764, 325] width 353 height 40
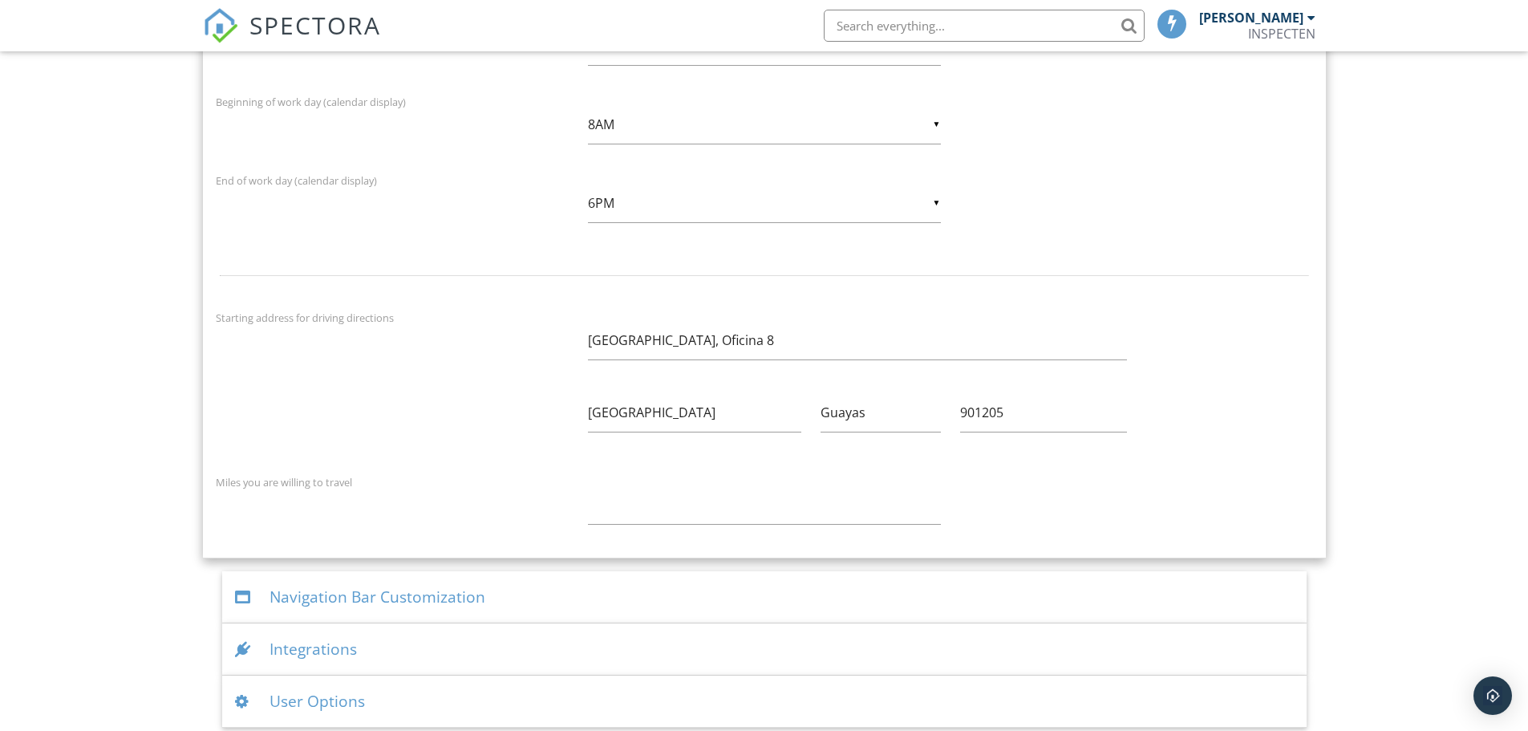
scroll to position [2820, 0]
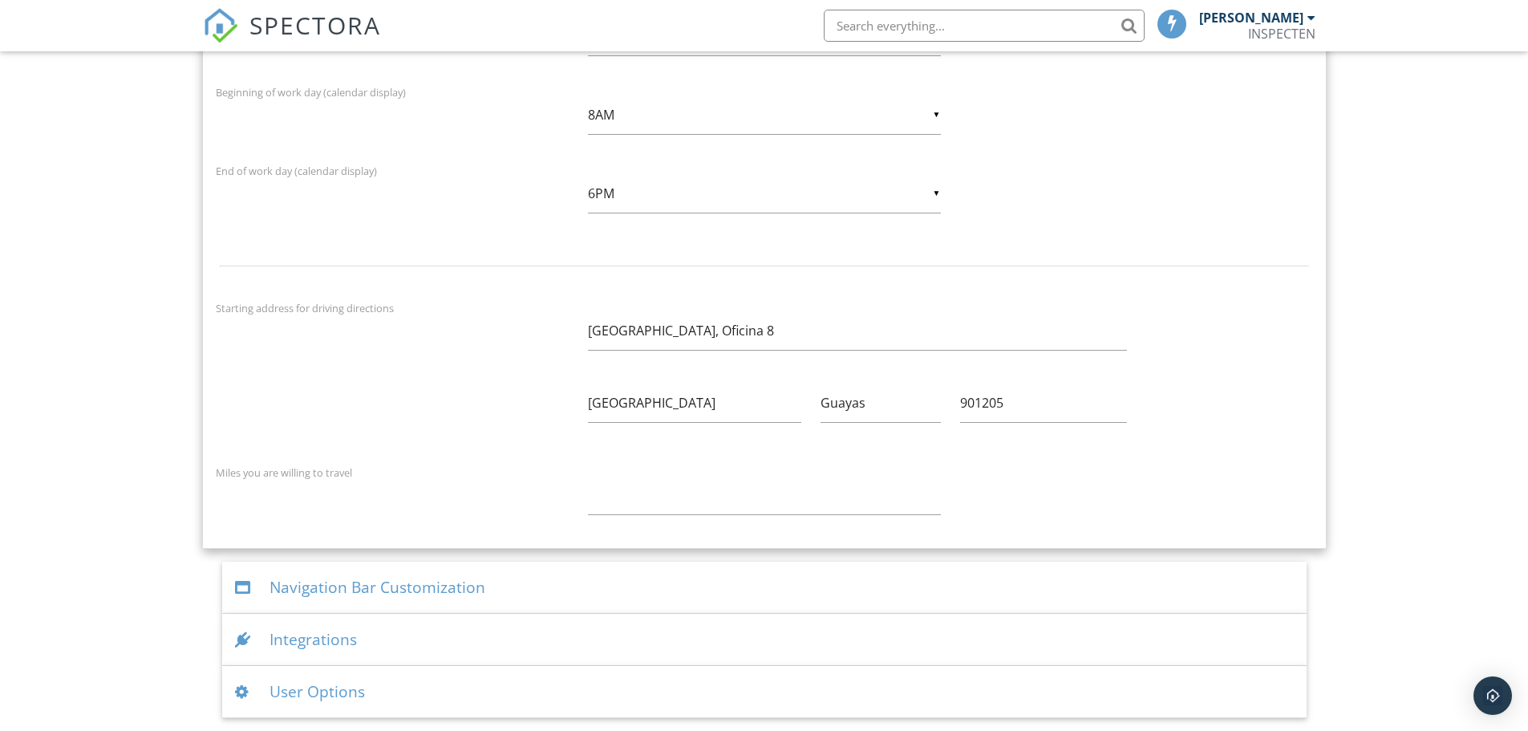
click at [400, 590] on div "Navigation Bar Customization" at bounding box center [764, 587] width 1084 height 52
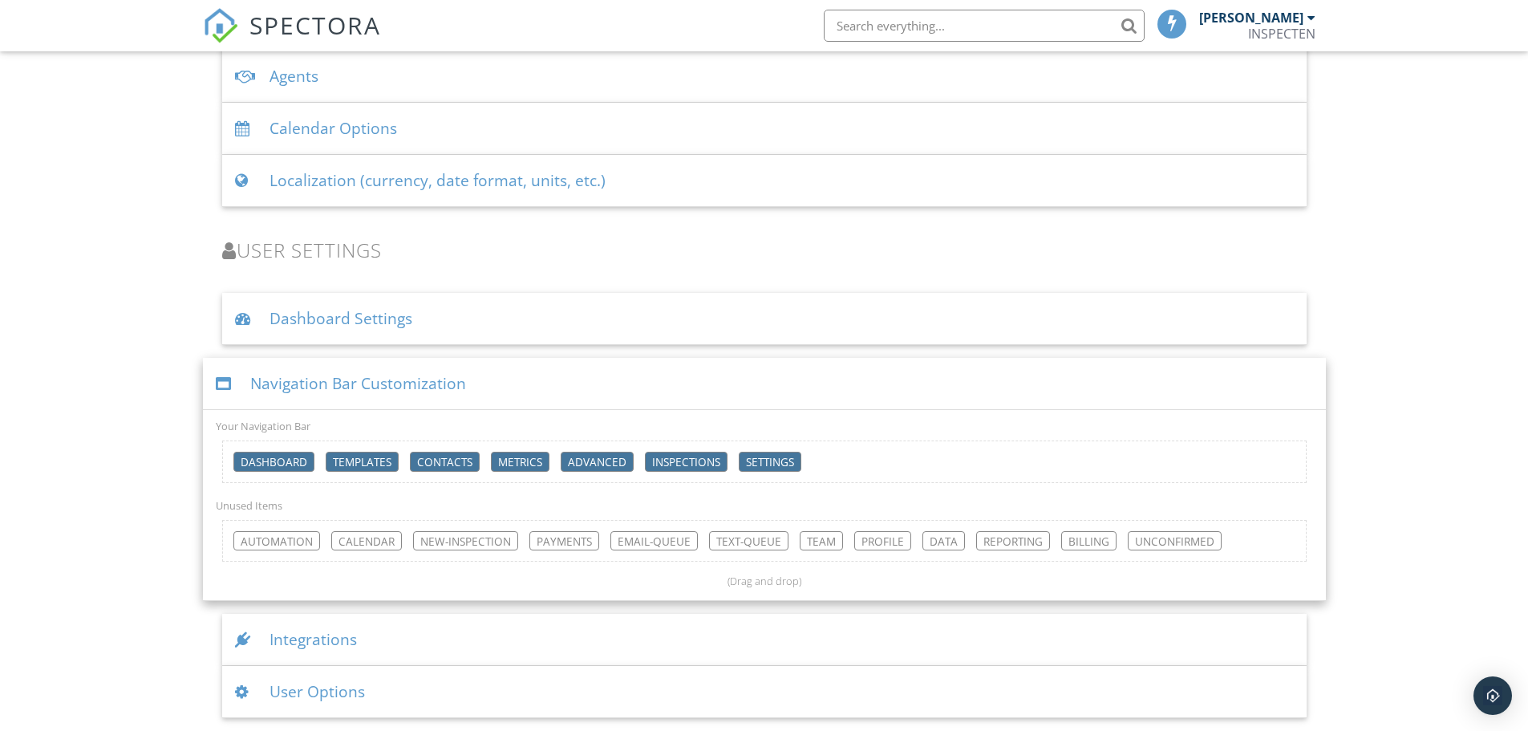
scroll to position [2158, 0]
click at [399, 686] on div "User Options" at bounding box center [764, 692] width 1084 height 52
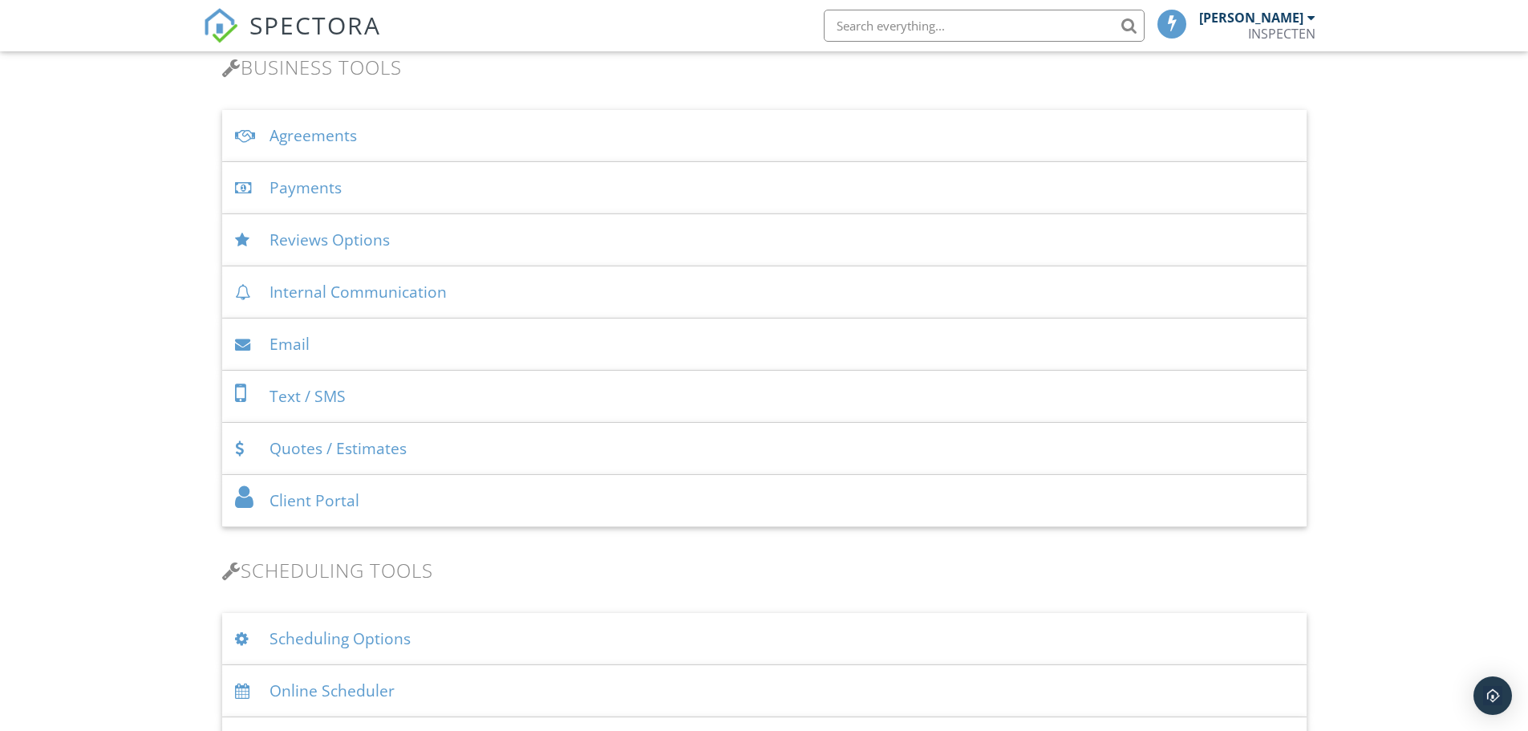
scroll to position [533, 0]
click at [281, 348] on div "Email" at bounding box center [764, 346] width 1084 height 52
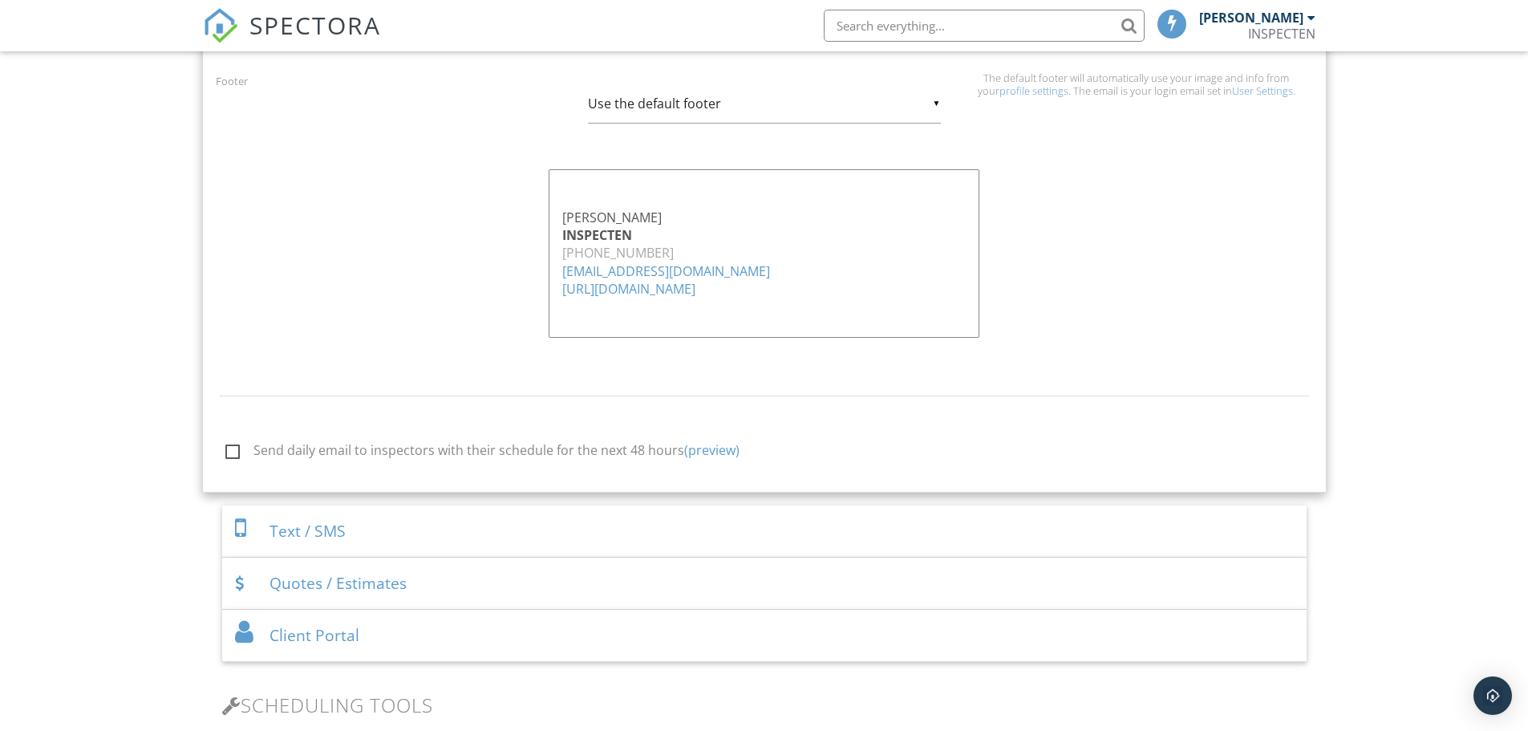
scroll to position [1656, 0]
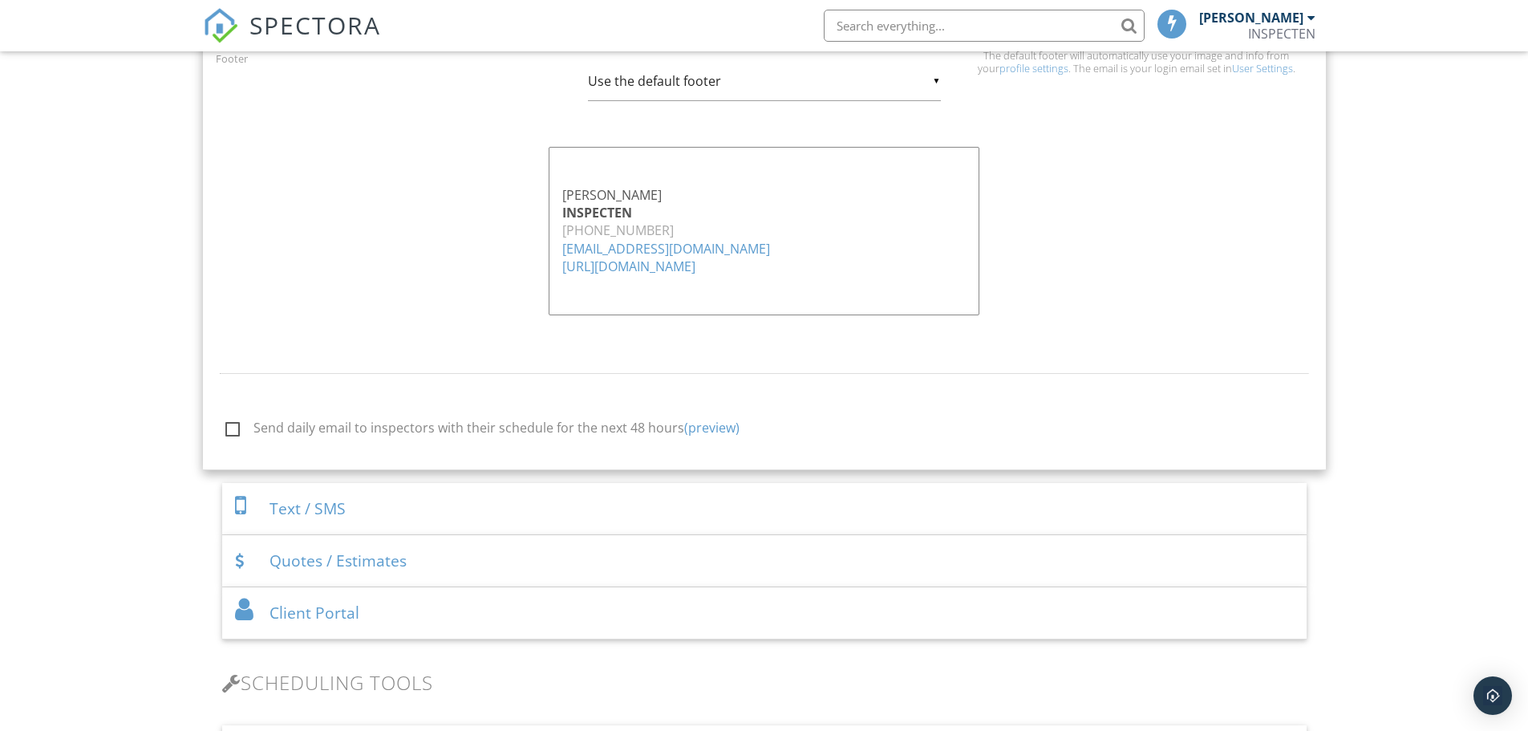
click at [574, 230] on link "+15939943529" at bounding box center [617, 230] width 111 height 18
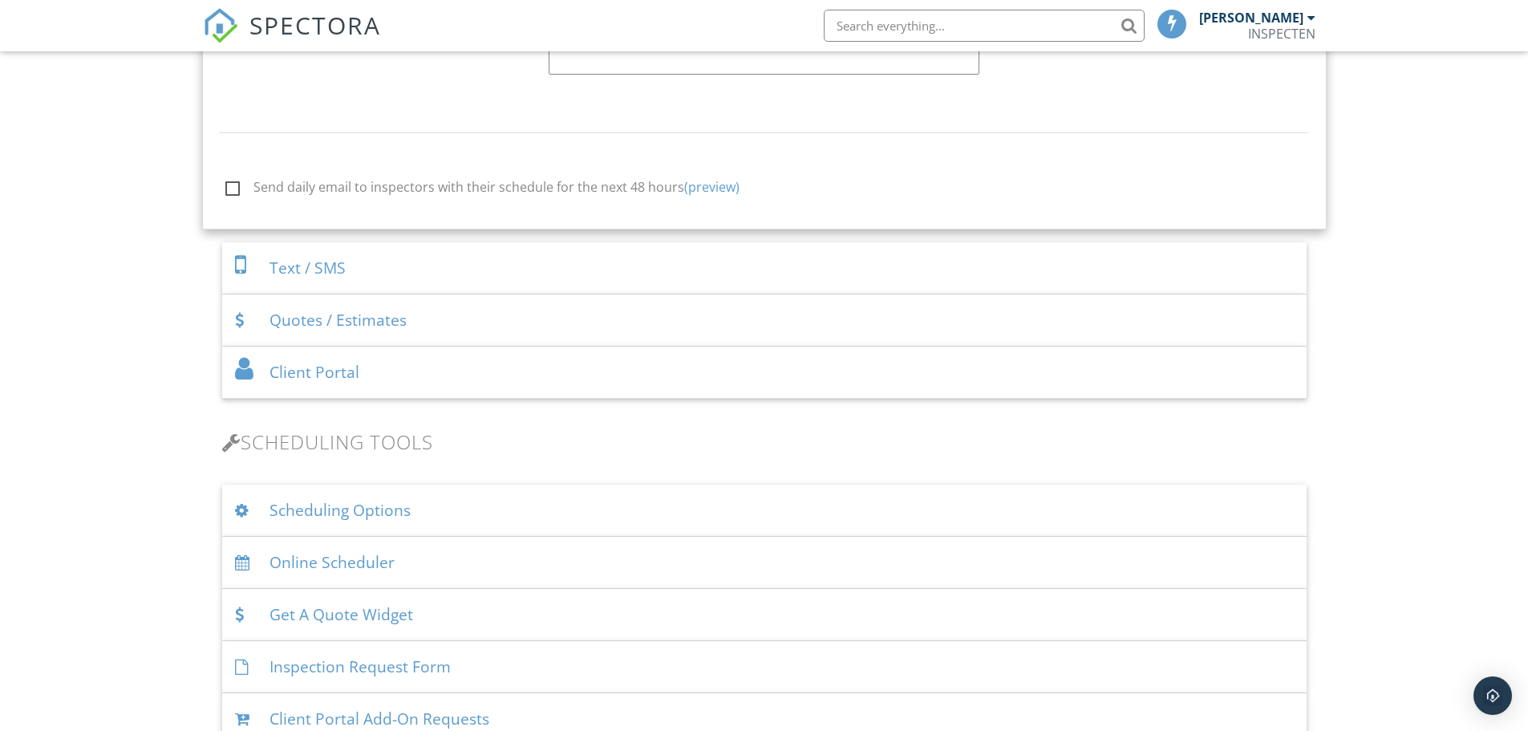
click at [315, 271] on div "Text / SMS" at bounding box center [764, 268] width 1084 height 52
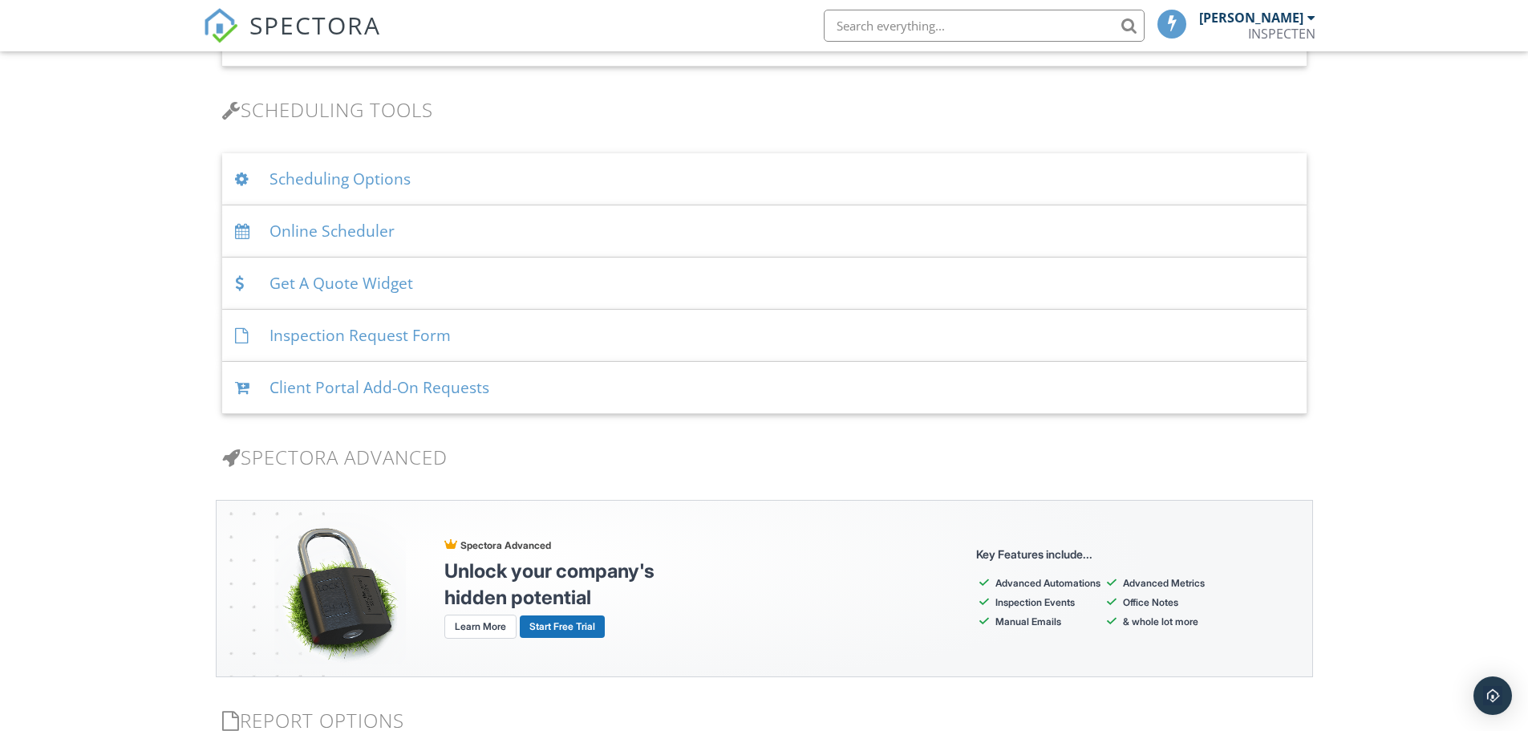
scroll to position [1400, 0]
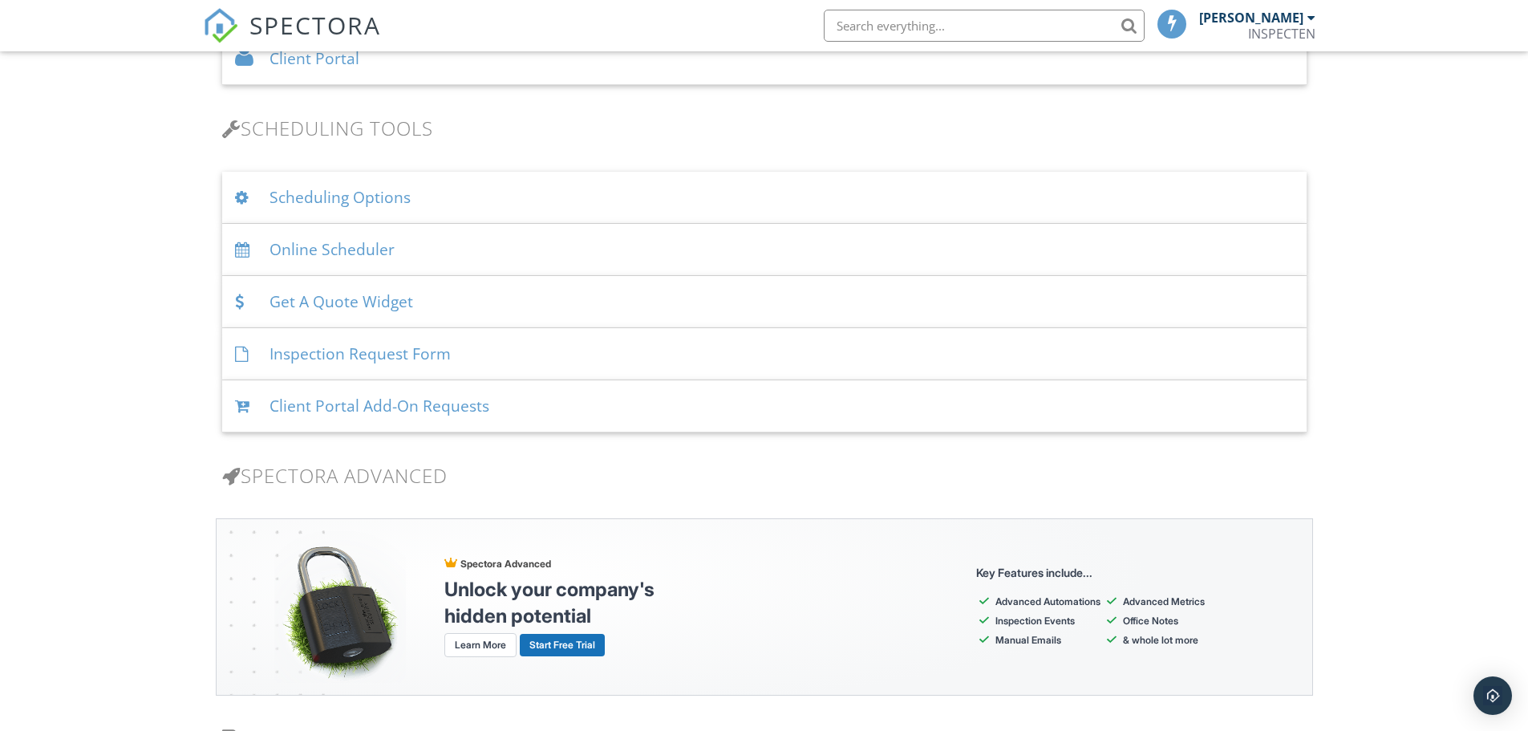
click at [869, 23] on input "text" at bounding box center [984, 26] width 321 height 32
type input "changing text email"
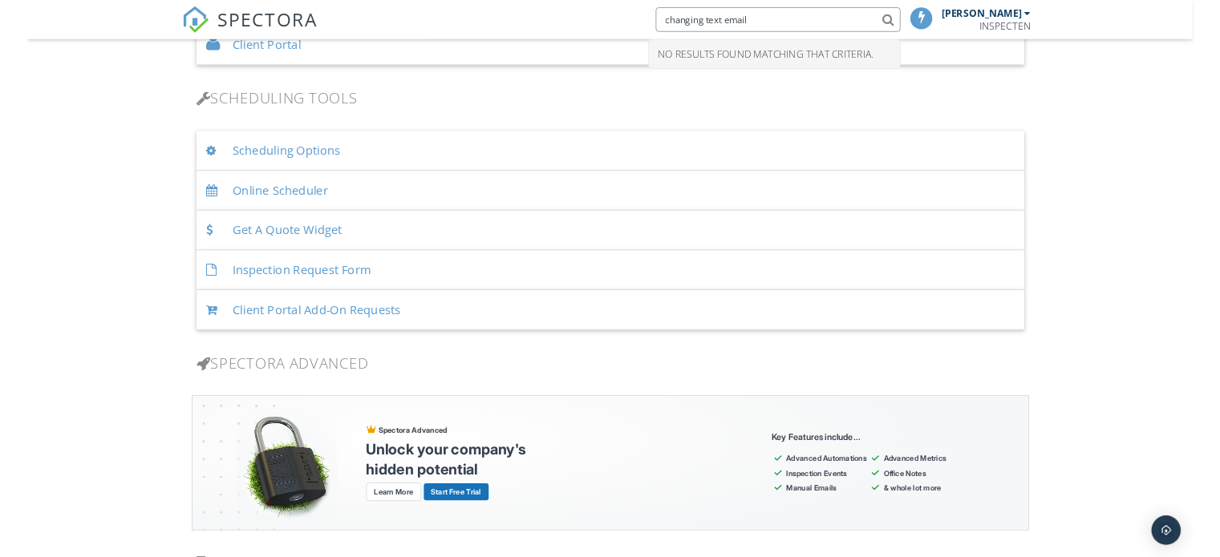
scroll to position [1399, 0]
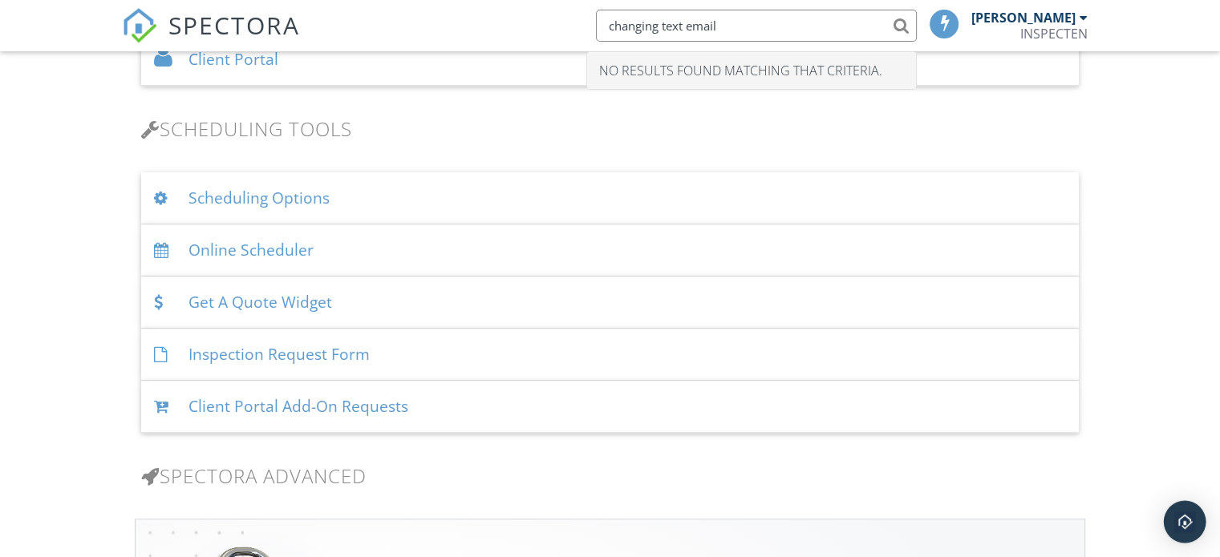
click at [1185, 519] on img "Open Intercom Messenger" at bounding box center [1184, 522] width 21 height 21
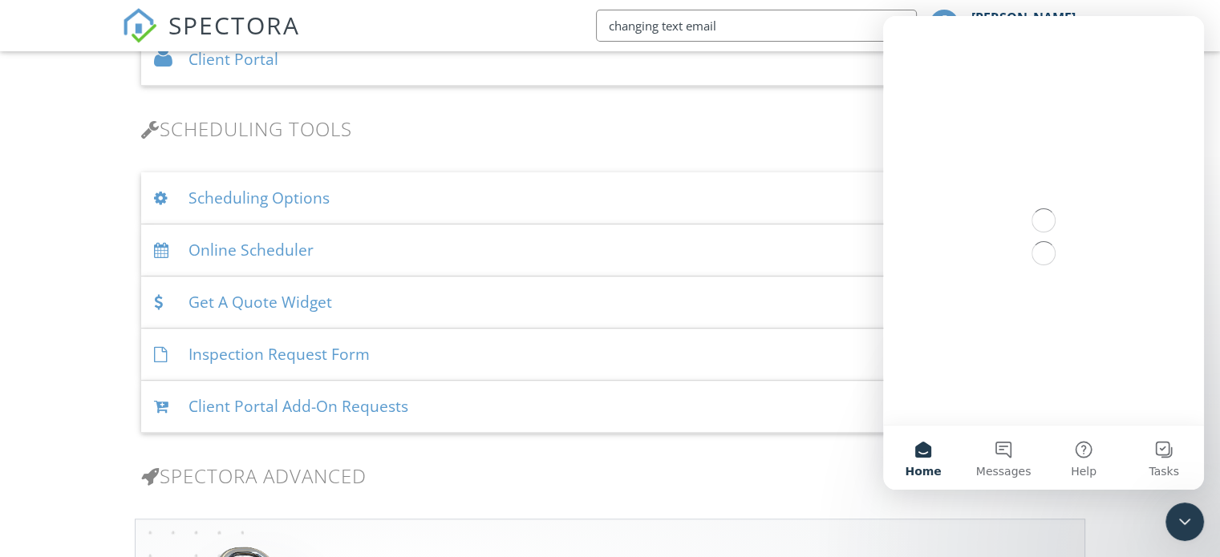
scroll to position [0, 0]
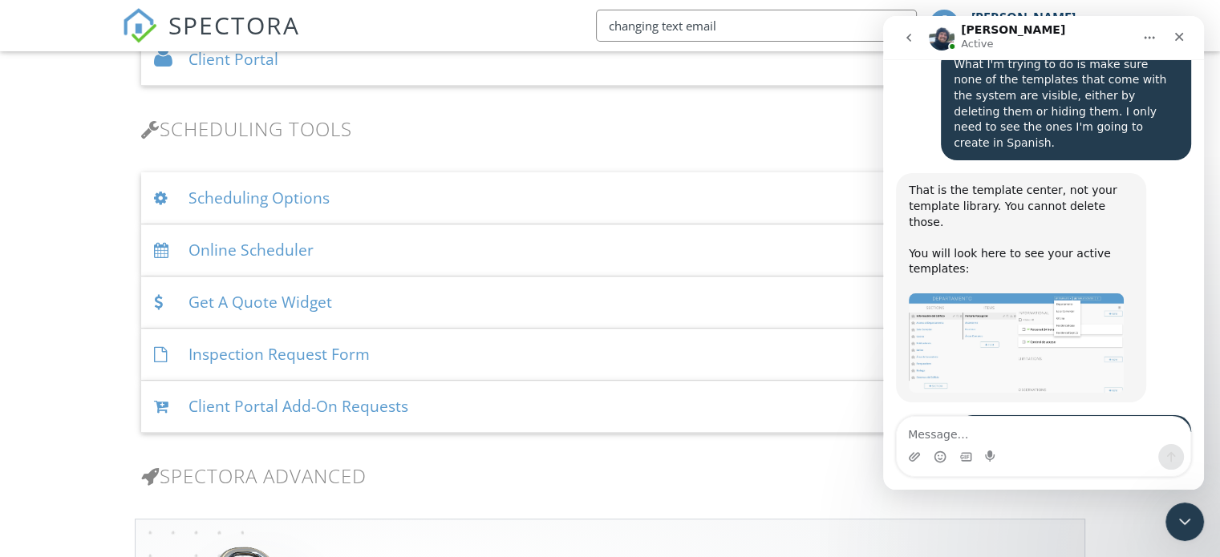
scroll to position [6342, 0]
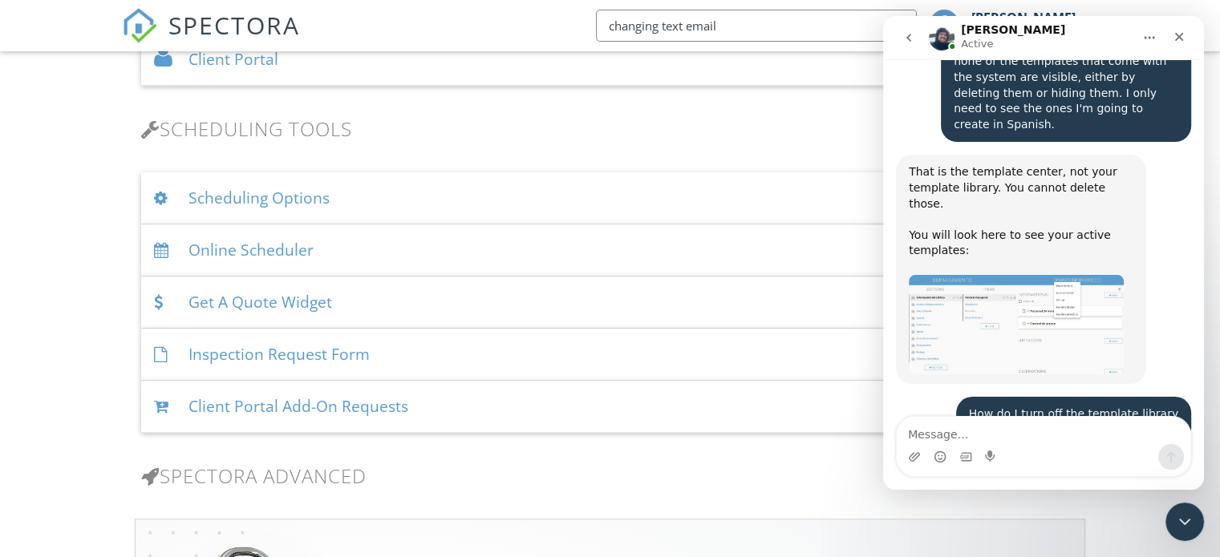
click at [964, 428] on textarea "Message…" at bounding box center [1044, 430] width 294 height 27
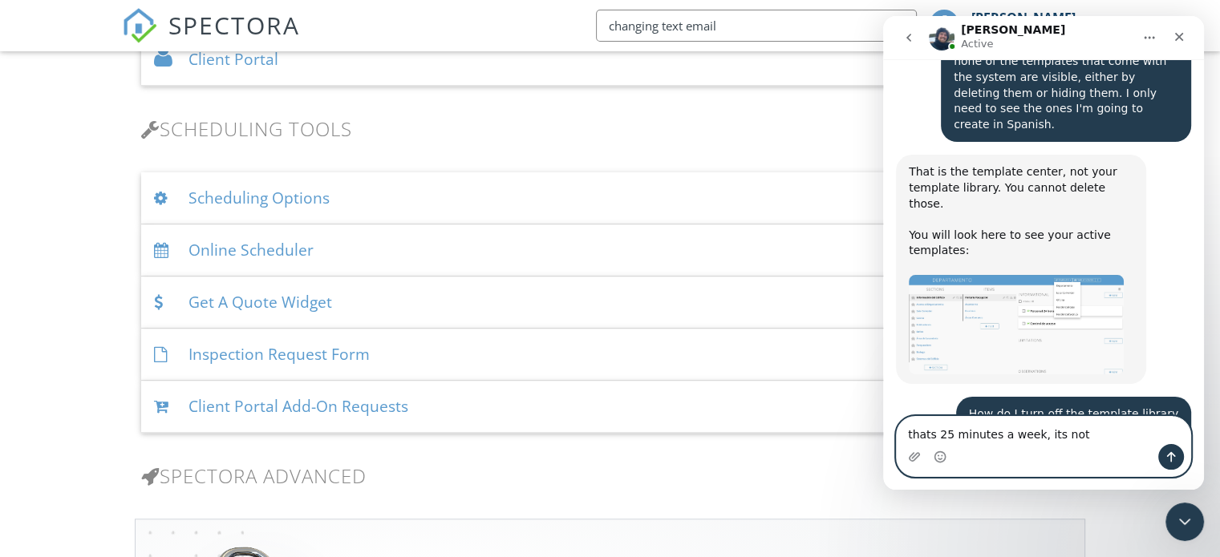
drag, startPoint x: 1015, startPoint y: 431, endPoint x: 791, endPoint y: 452, distance: 224.7
click at [883, 452] on html "Ryan Active Hi there! I'm here to help answer your questions and guide you thro…" at bounding box center [1043, 253] width 321 height 474
paste textarea "25 minutes a week is a ridiculous amount of time to be able to do a workout on …"
type textarea "25 minutes a week is a ridiculous amount of time to be able to do a workout on …"
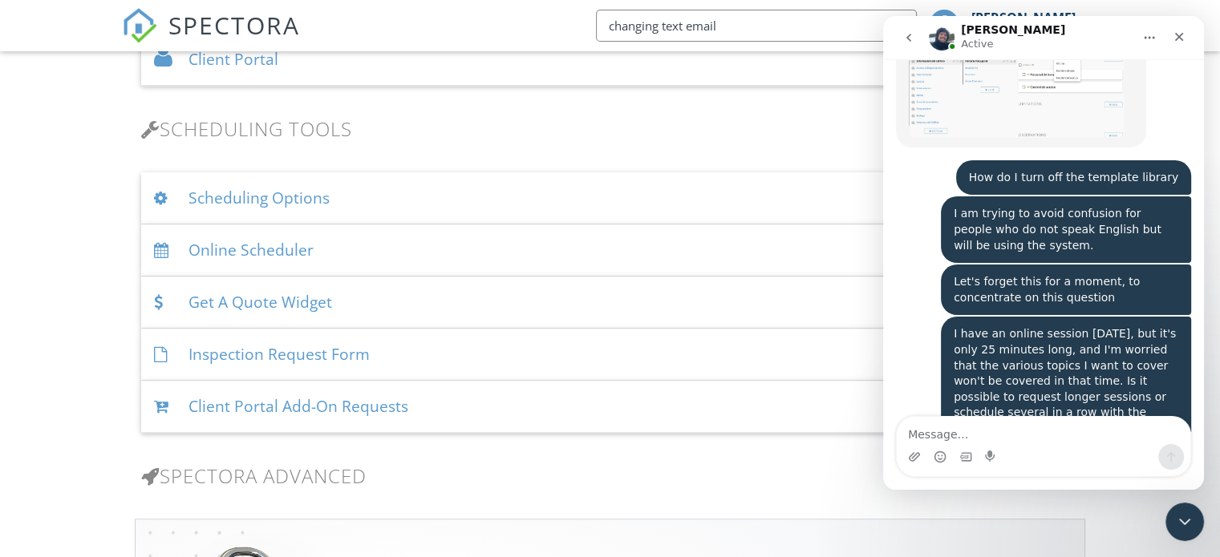
scroll to position [6640, 0]
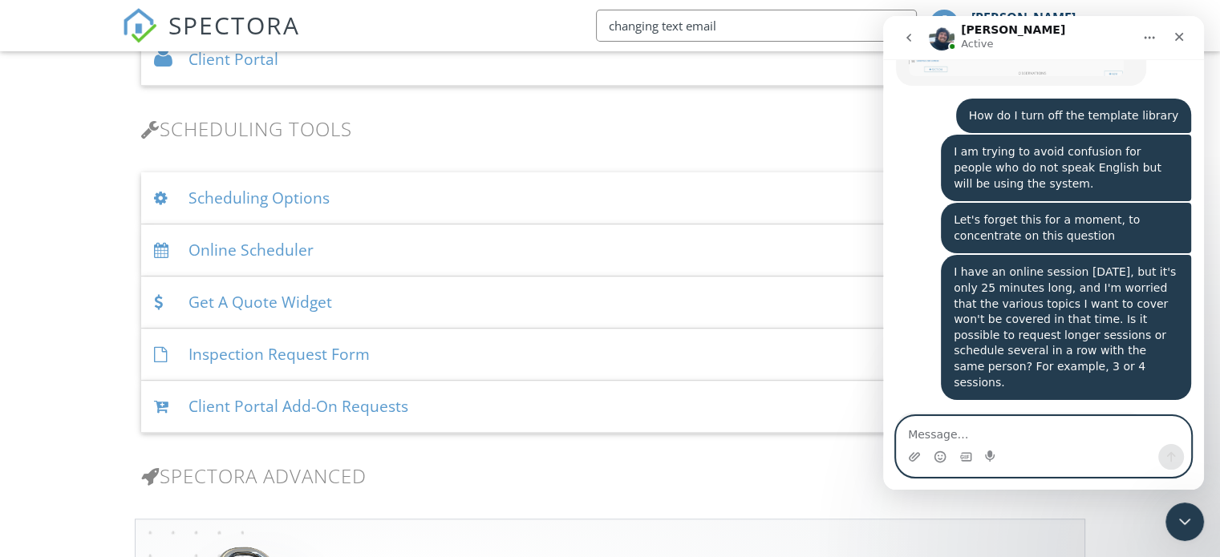
click at [941, 431] on textarea "Message…" at bounding box center [1044, 430] width 294 height 27
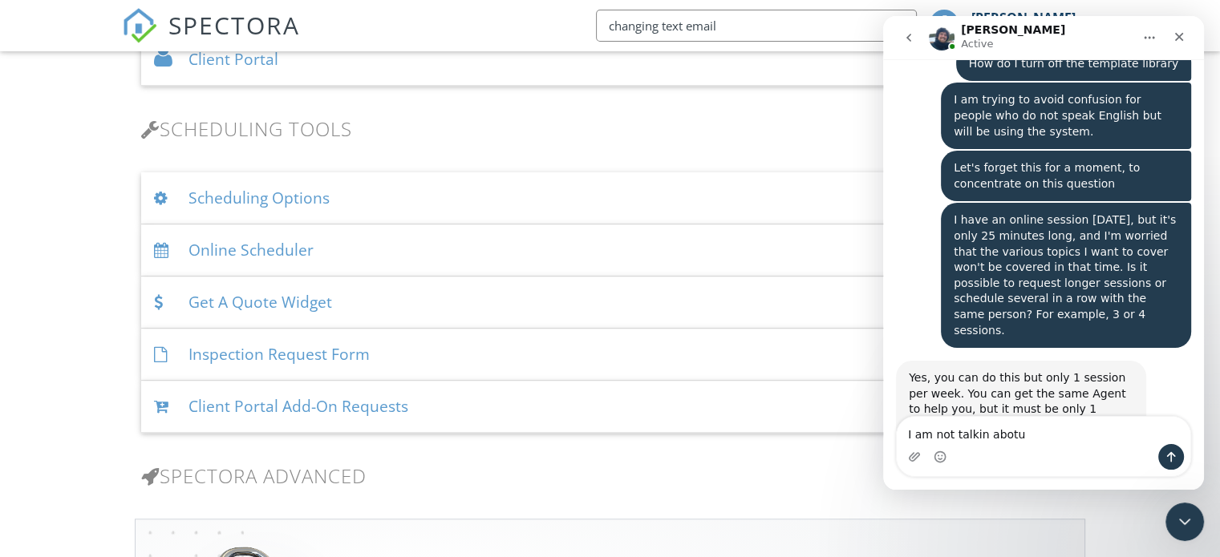
scroll to position [6694, 0]
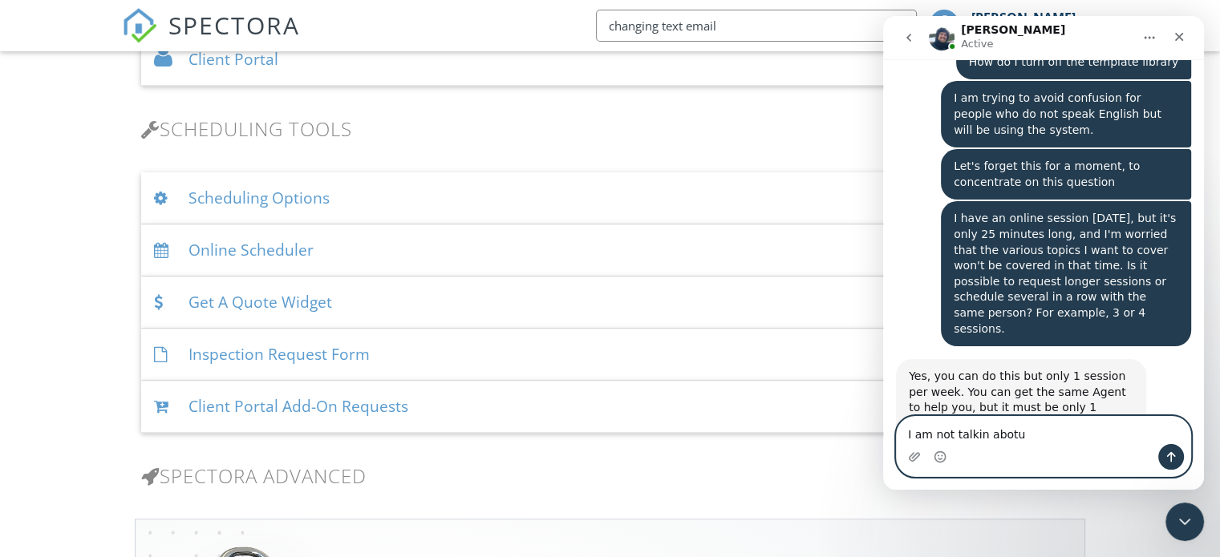
drag, startPoint x: 1035, startPoint y: 435, endPoint x: 1735, endPoint y: 462, distance: 699.9
click at [883, 446] on html "Ryan Active Hi there! I'm here to help answer your questions and guide you thro…" at bounding box center [1043, 253] width 321 height 474
paste textarea "I'm not referring to this channel, I'm referring to the Zoom sessions."
type textarea "I'm not referring to this channel, I'm referring to the Zoom sessions."
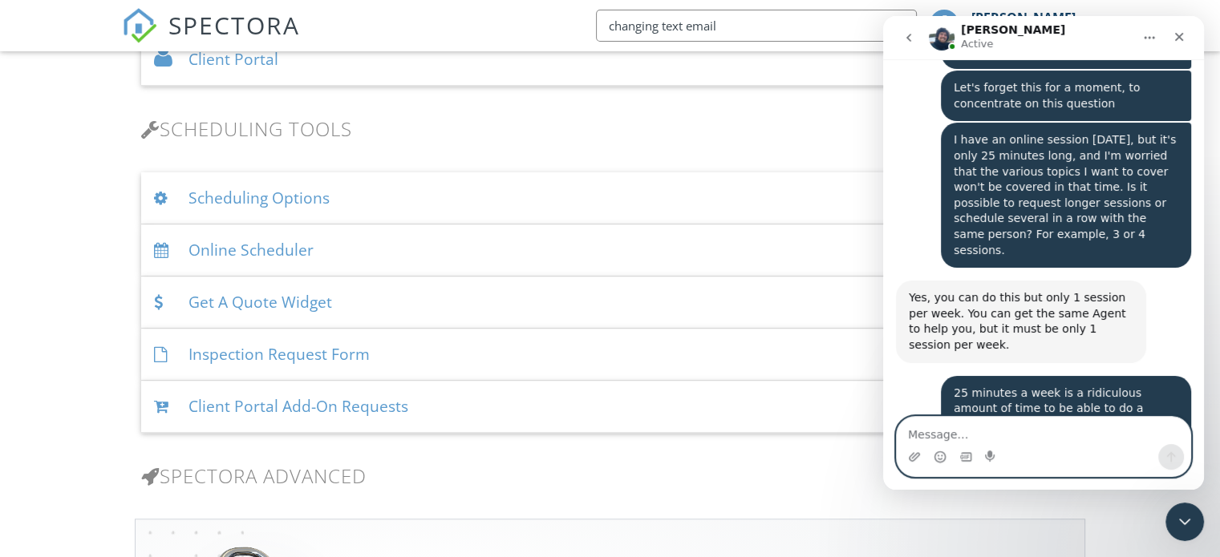
scroll to position [6772, 0]
click at [1011, 439] on textarea "Message…" at bounding box center [1044, 430] width 294 height 27
type textarea "hello"
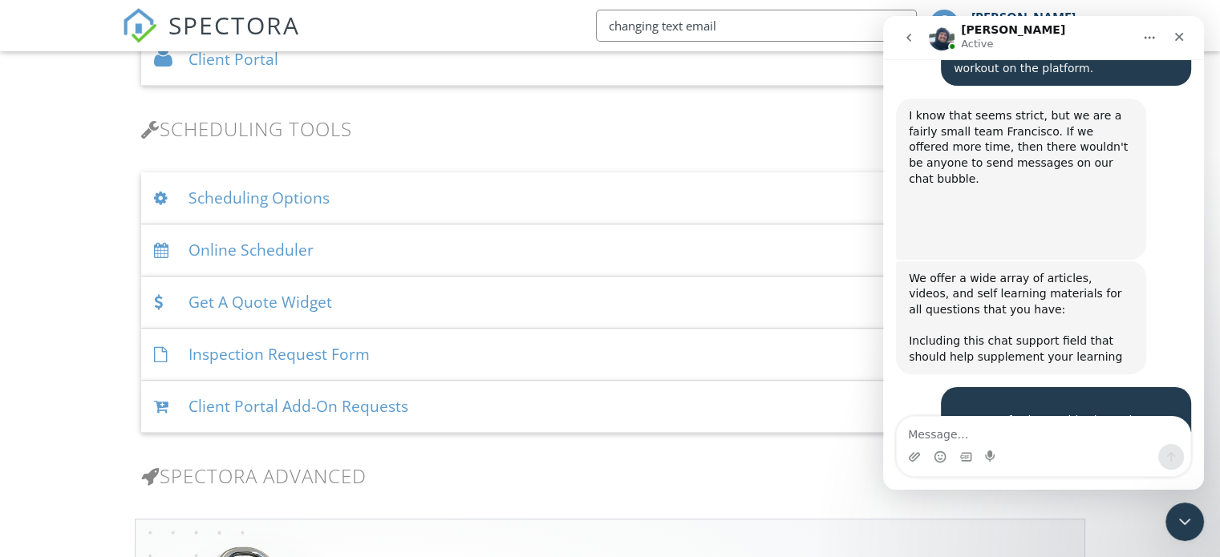
scroll to position [7209, 0]
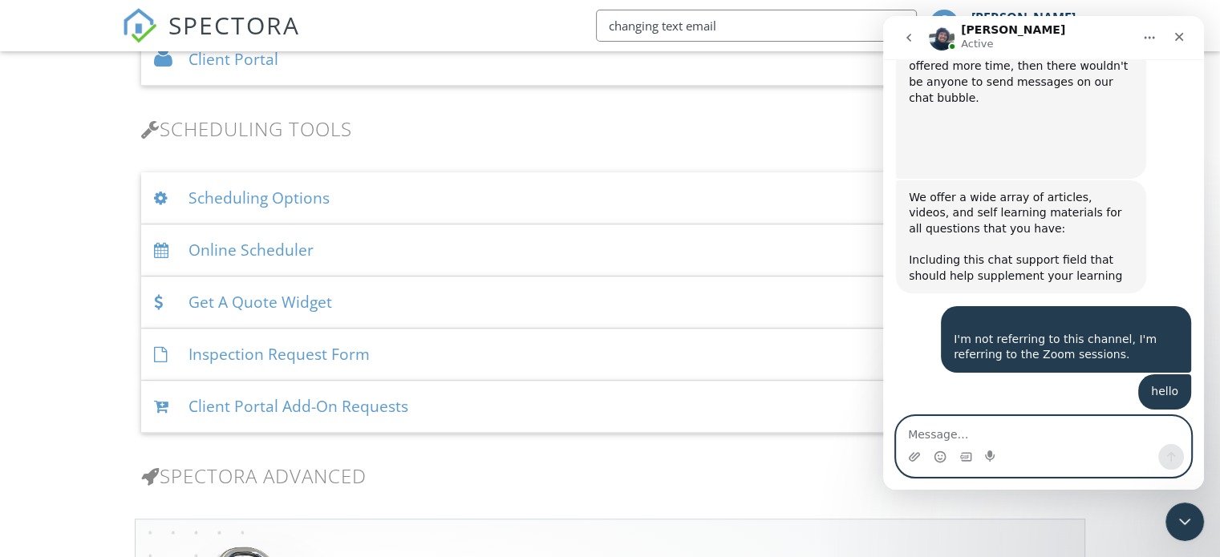
click at [966, 431] on textarea "Message…" at bounding box center [1044, 430] width 294 height 27
type textarea "i"
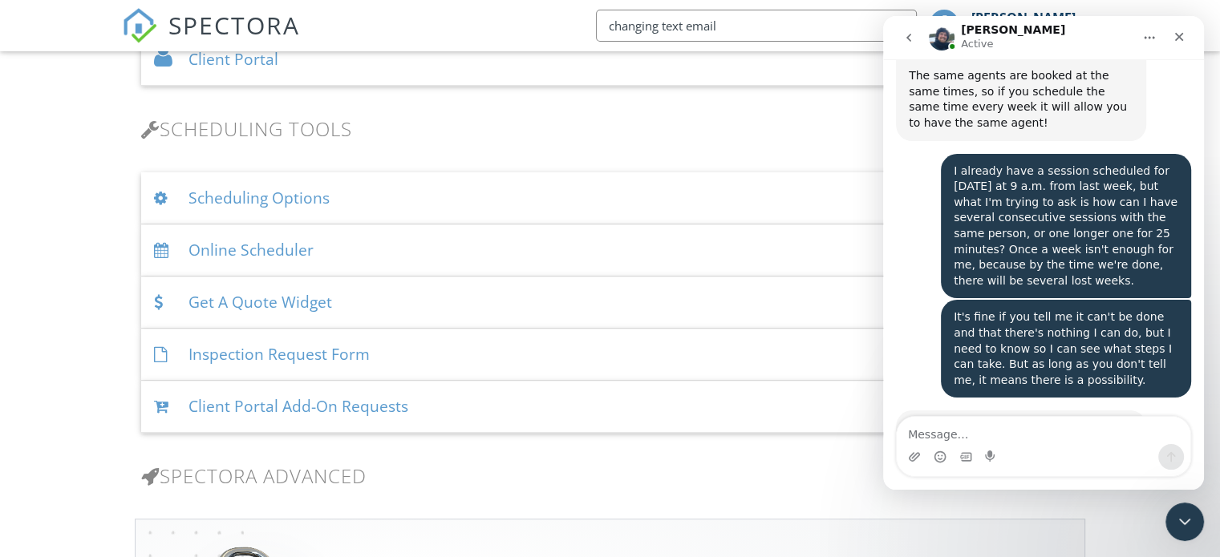
scroll to position [7943, 0]
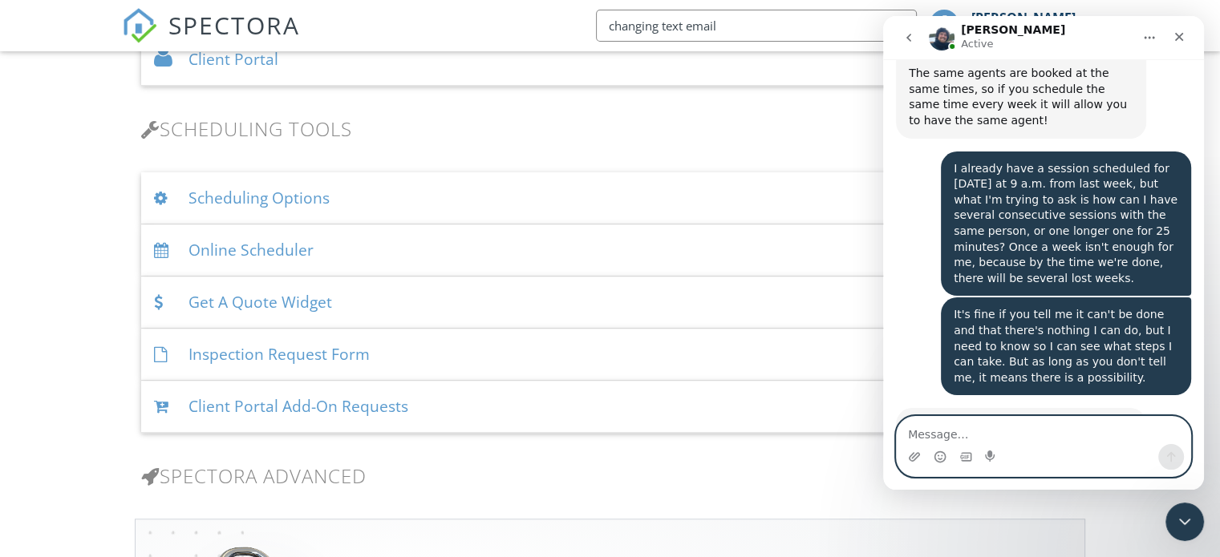
click at [1002, 422] on textarea "Message…" at bounding box center [1044, 430] width 294 height 27
type textarea "Y"
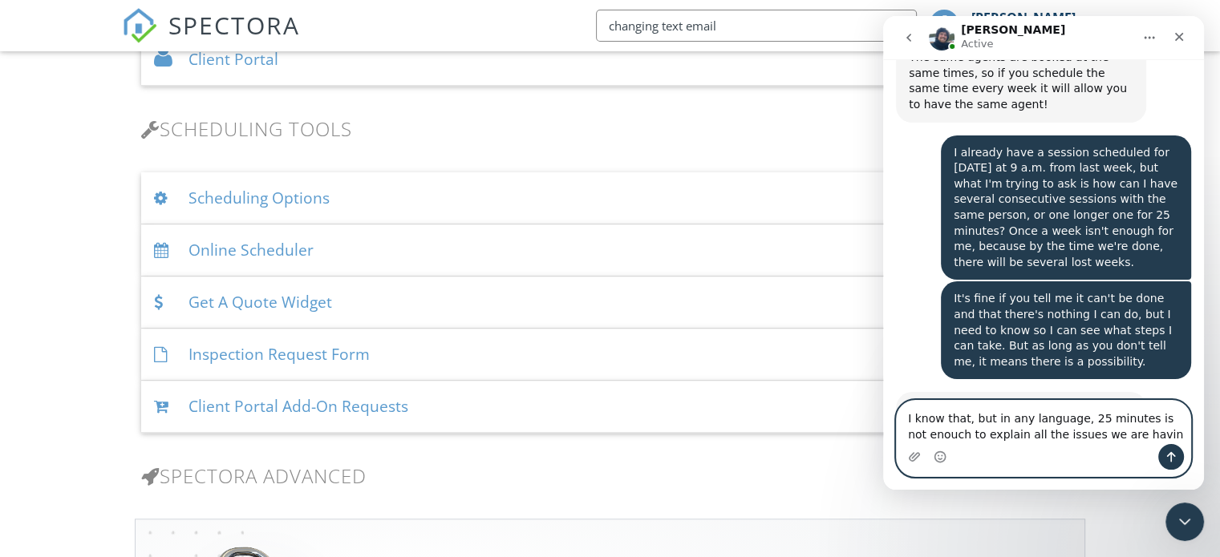
type textarea "I know that, but in any language, 25 minutes is not enouch to explain all the i…"
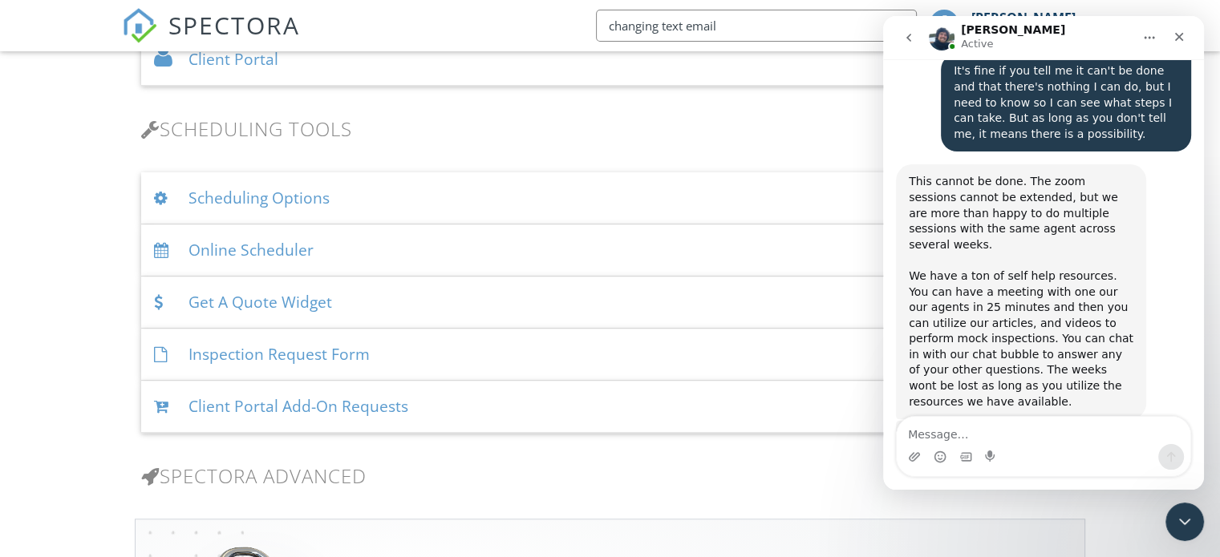
scroll to position [8196, 0]
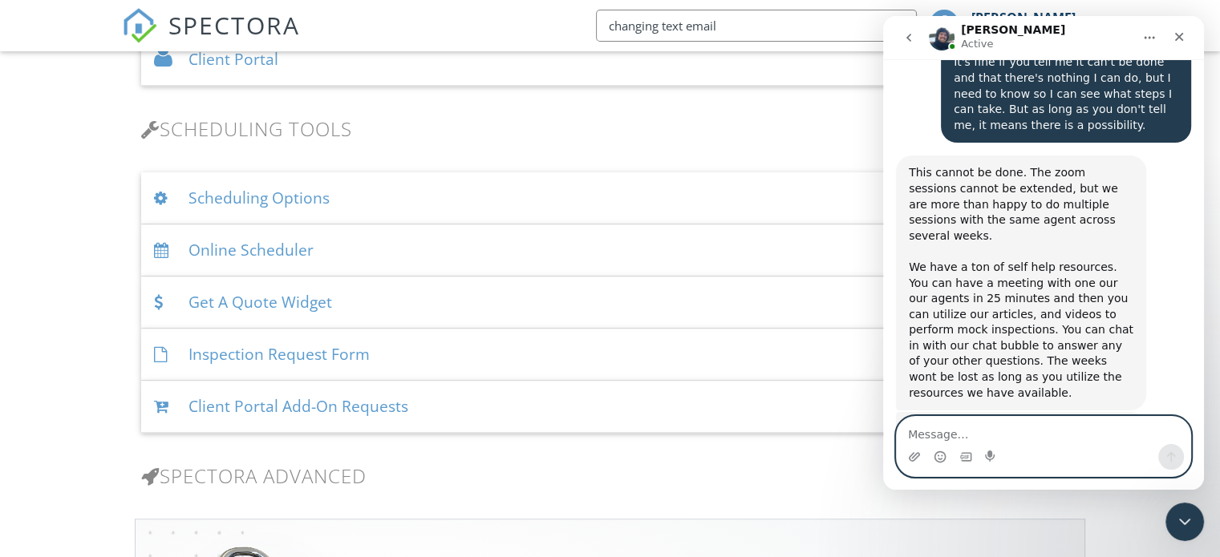
click at [968, 429] on textarea "Message…" at bounding box center [1044, 430] width 294 height 27
drag, startPoint x: 1079, startPoint y: 433, endPoint x: 883, endPoint y: 431, distance: 195.7
click at [891, 436] on div "I need to have an online session I need to have an online session" at bounding box center [1043, 446] width 321 height 61
type textarea "ok, give me your emial"
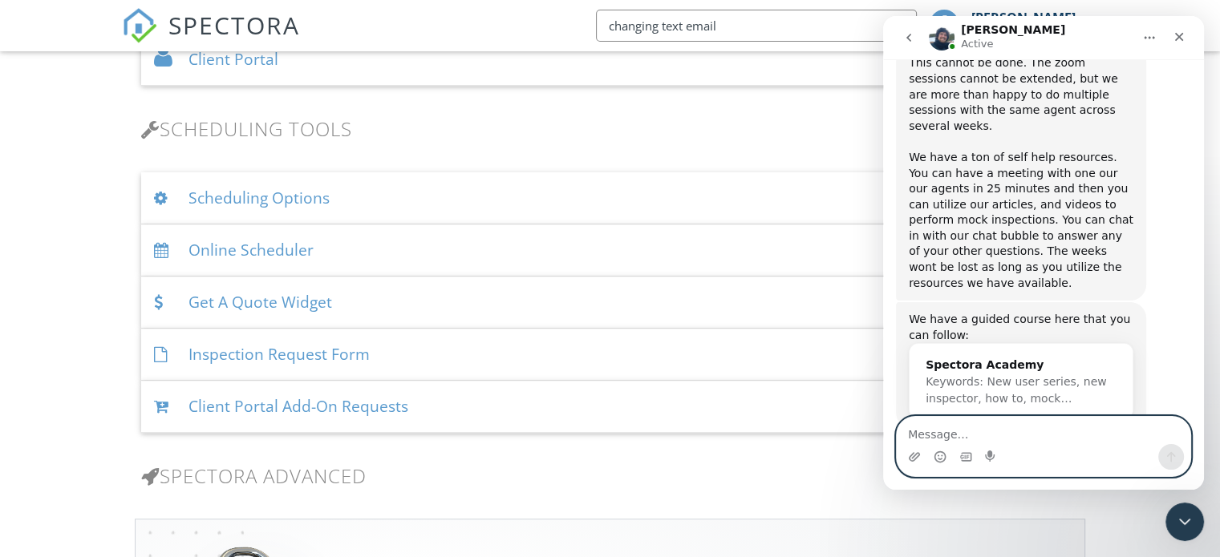
scroll to position [8306, 0]
click at [1025, 435] on textarea "Message…" at bounding box center [1044, 430] width 294 height 27
type textarea "They dont answer the emails"
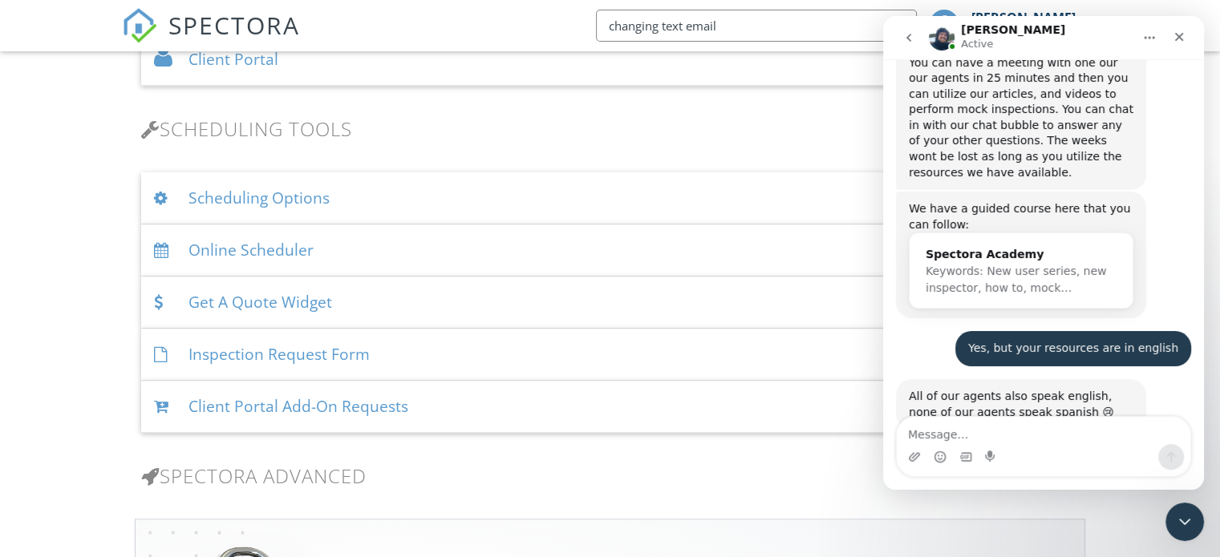
scroll to position [8450, 0]
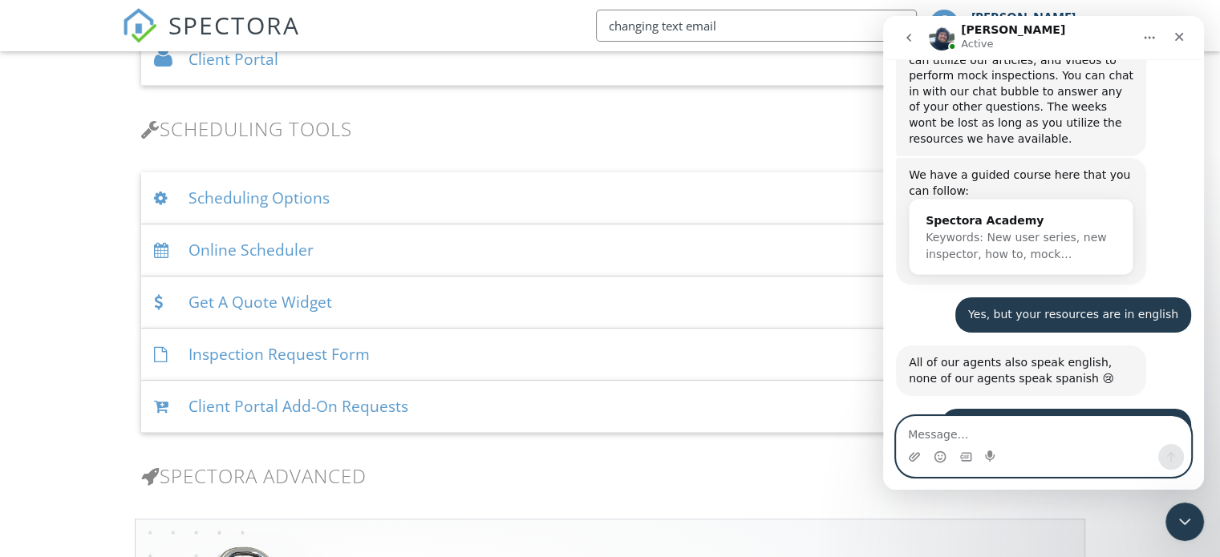
click at [977, 430] on textarea "Message…" at bounding box center [1044, 430] width 294 height 27
click at [1027, 428] on textarea "Message…" at bounding box center [1044, 430] width 294 height 27
paste textarea "Subject: Request for Extended Consultation Session - Template Setup and System …"
type textarea "Subject: Request for Extended Consultation Session - Template Setup and System …"
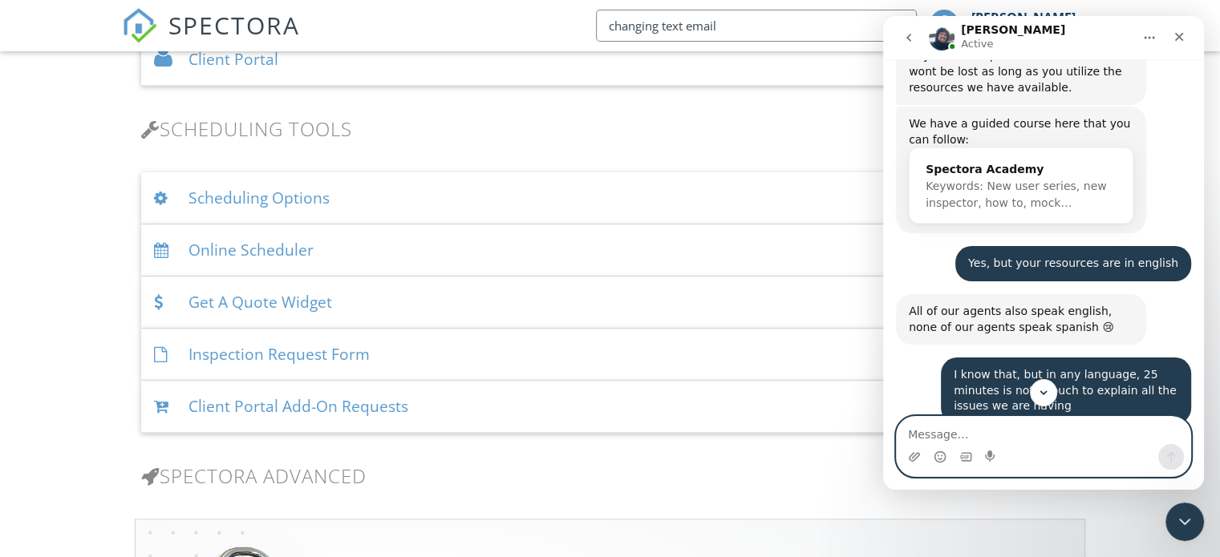
scroll to position [8484, 0]
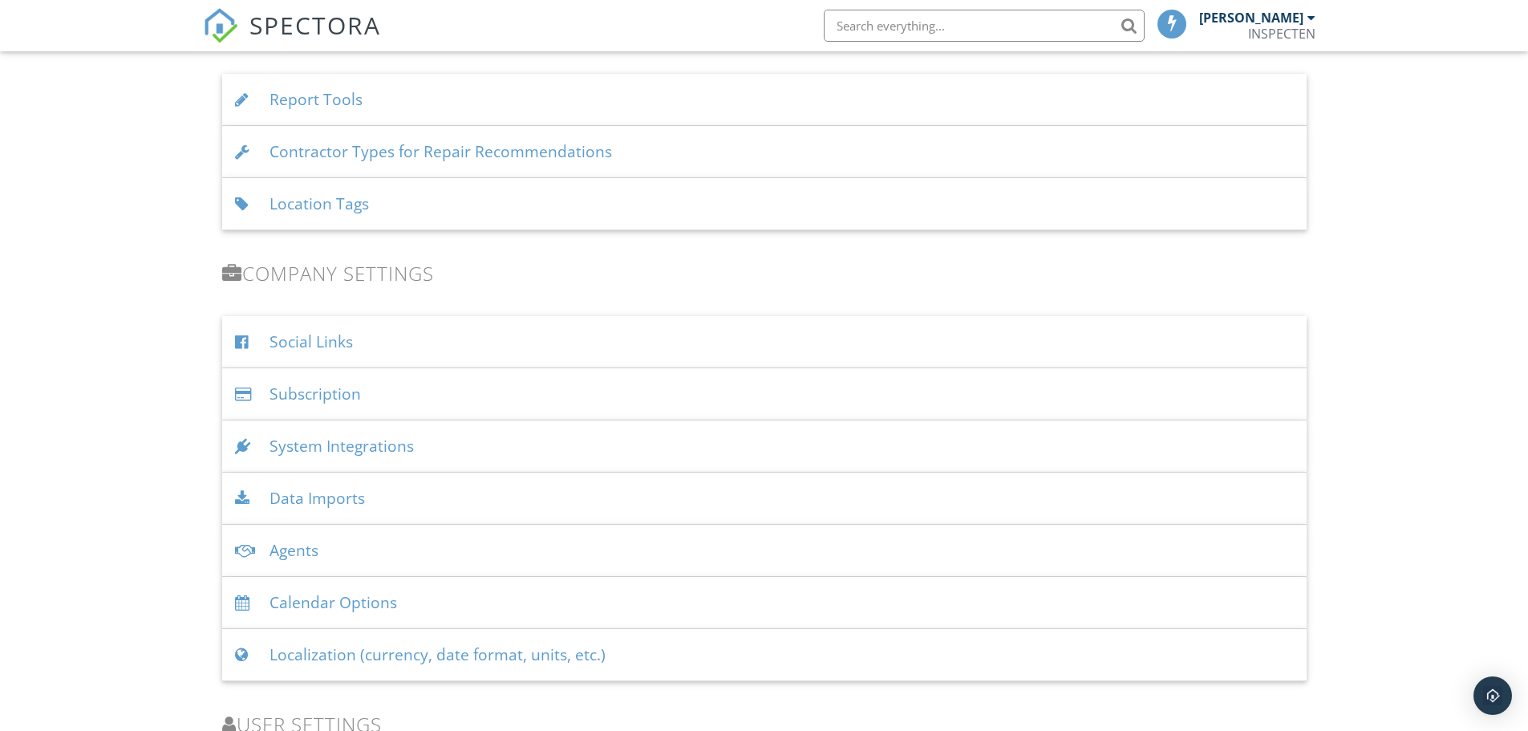
scroll to position [1845, 0]
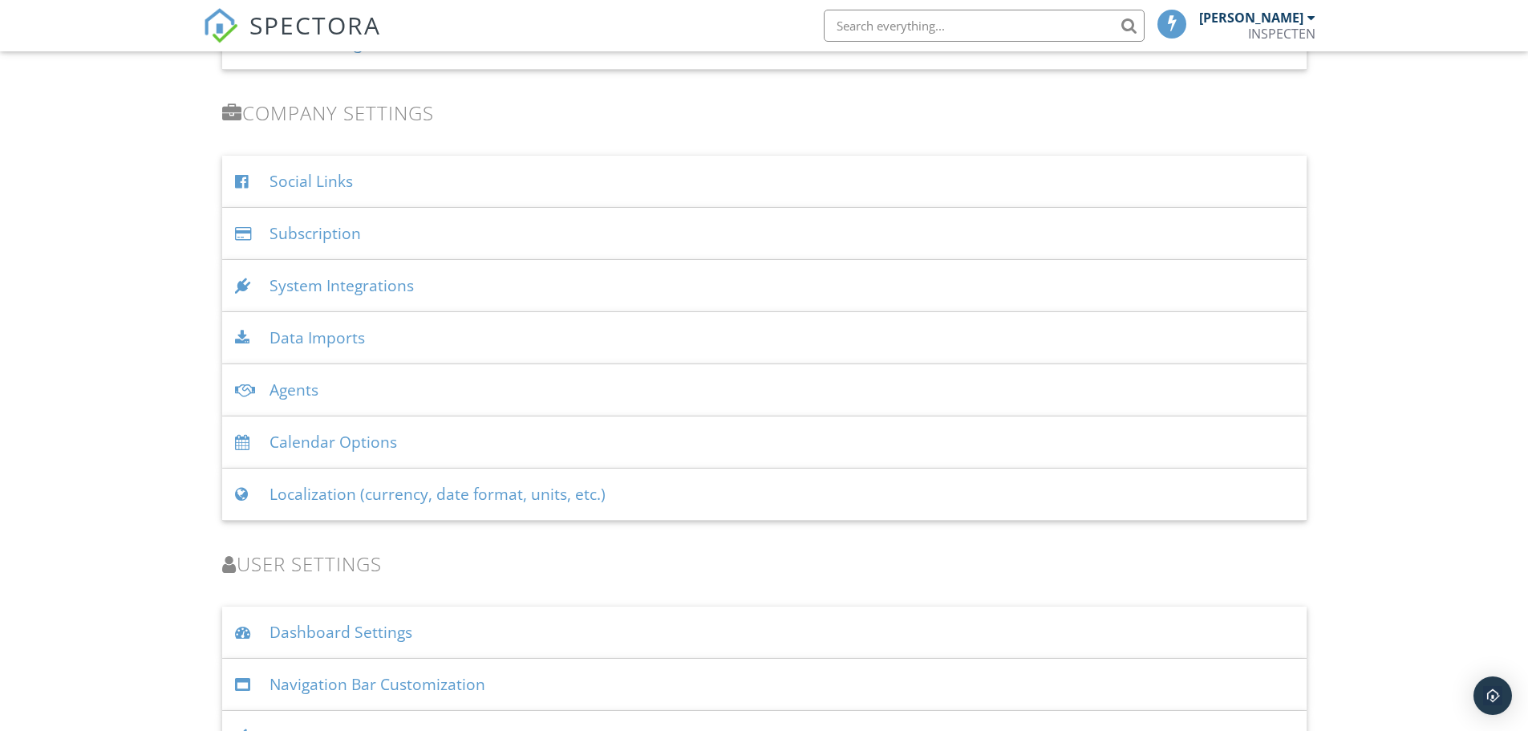
click at [329, 626] on div "Dashboard Settings" at bounding box center [764, 632] width 1084 height 52
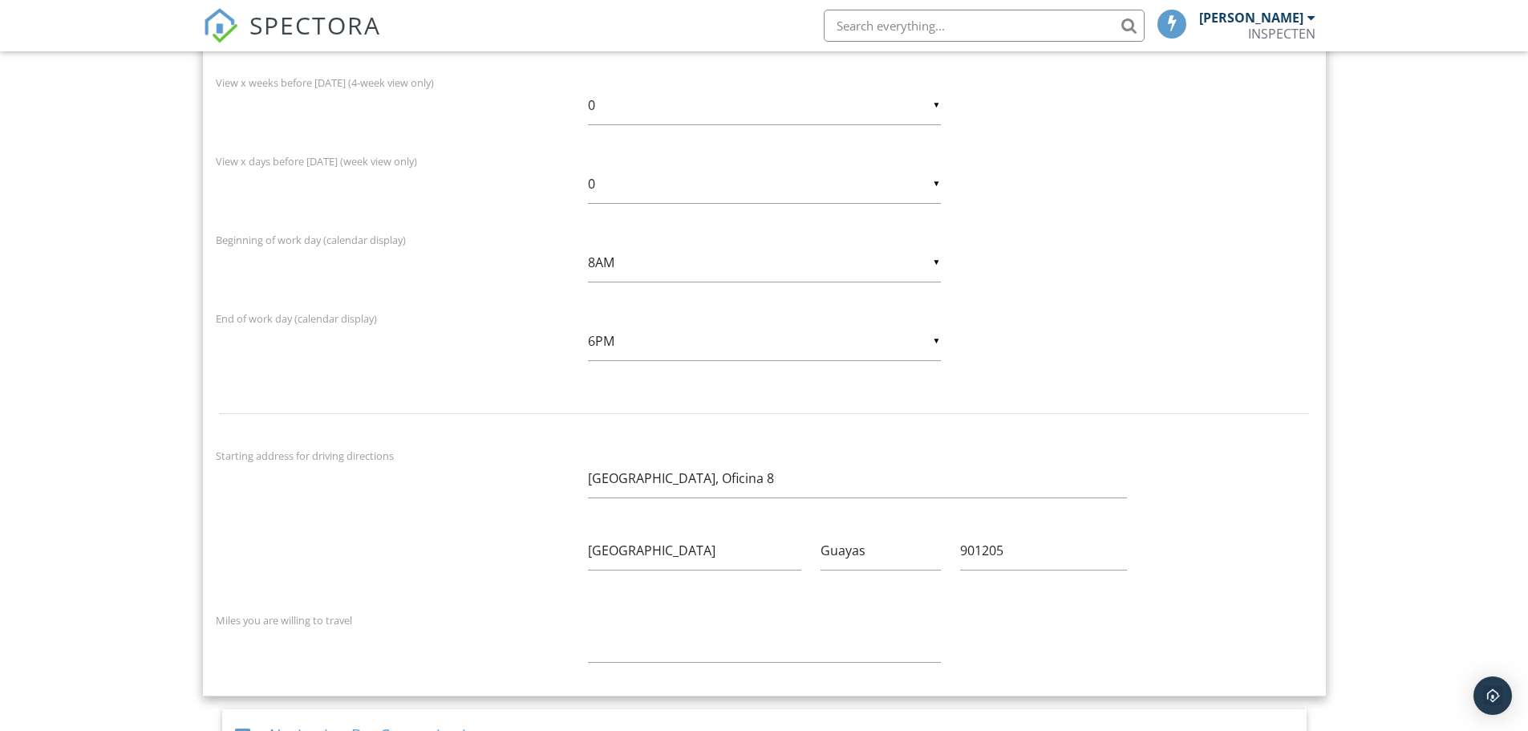
scroll to position [2820, 0]
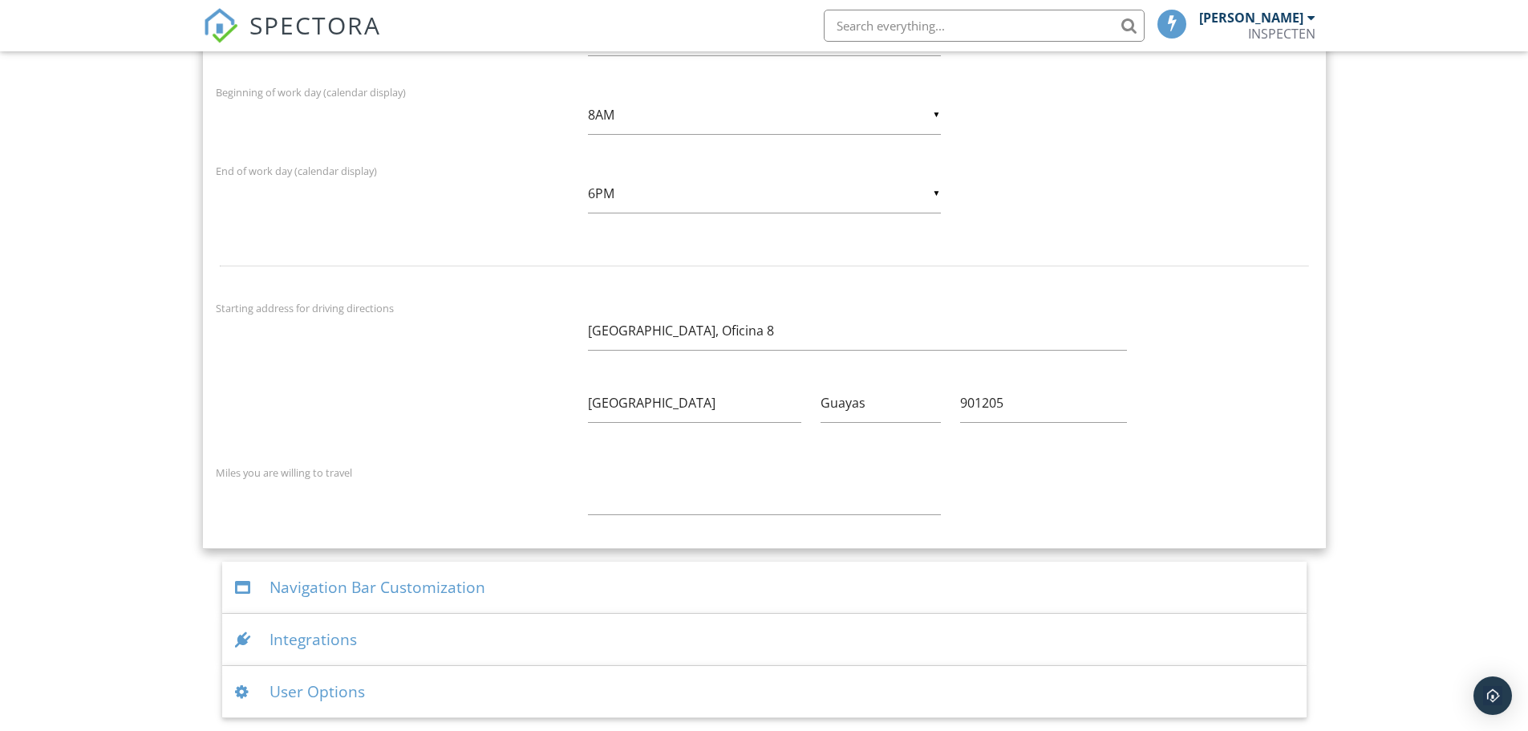
click at [381, 585] on div "Navigation Bar Customization" at bounding box center [764, 587] width 1084 height 52
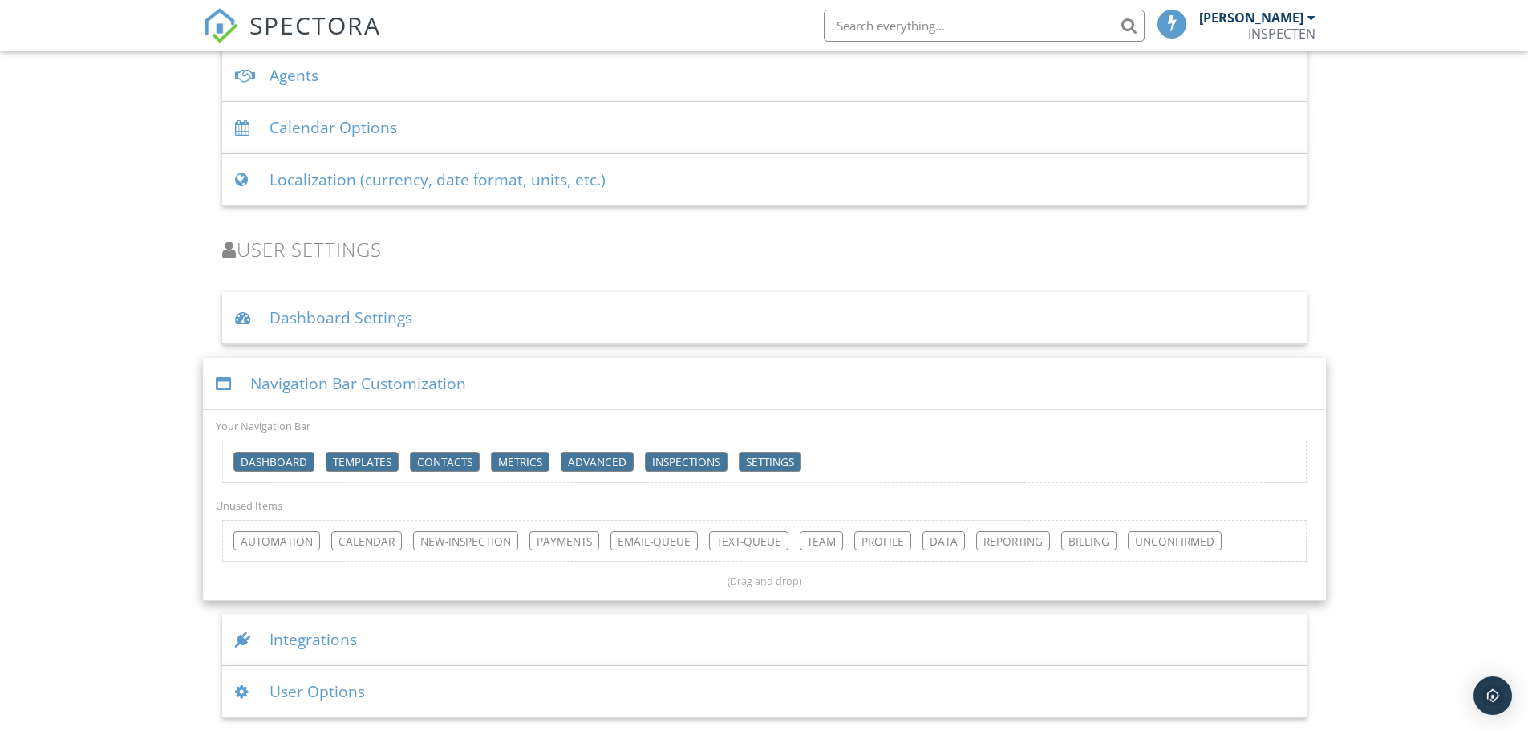
scroll to position [2158, 0]
drag, startPoint x: 281, startPoint y: 542, endPoint x: 507, endPoint y: 462, distance: 240.0
drag, startPoint x: 1496, startPoint y: 345, endPoint x: 1386, endPoint y: 262, distance: 137.5
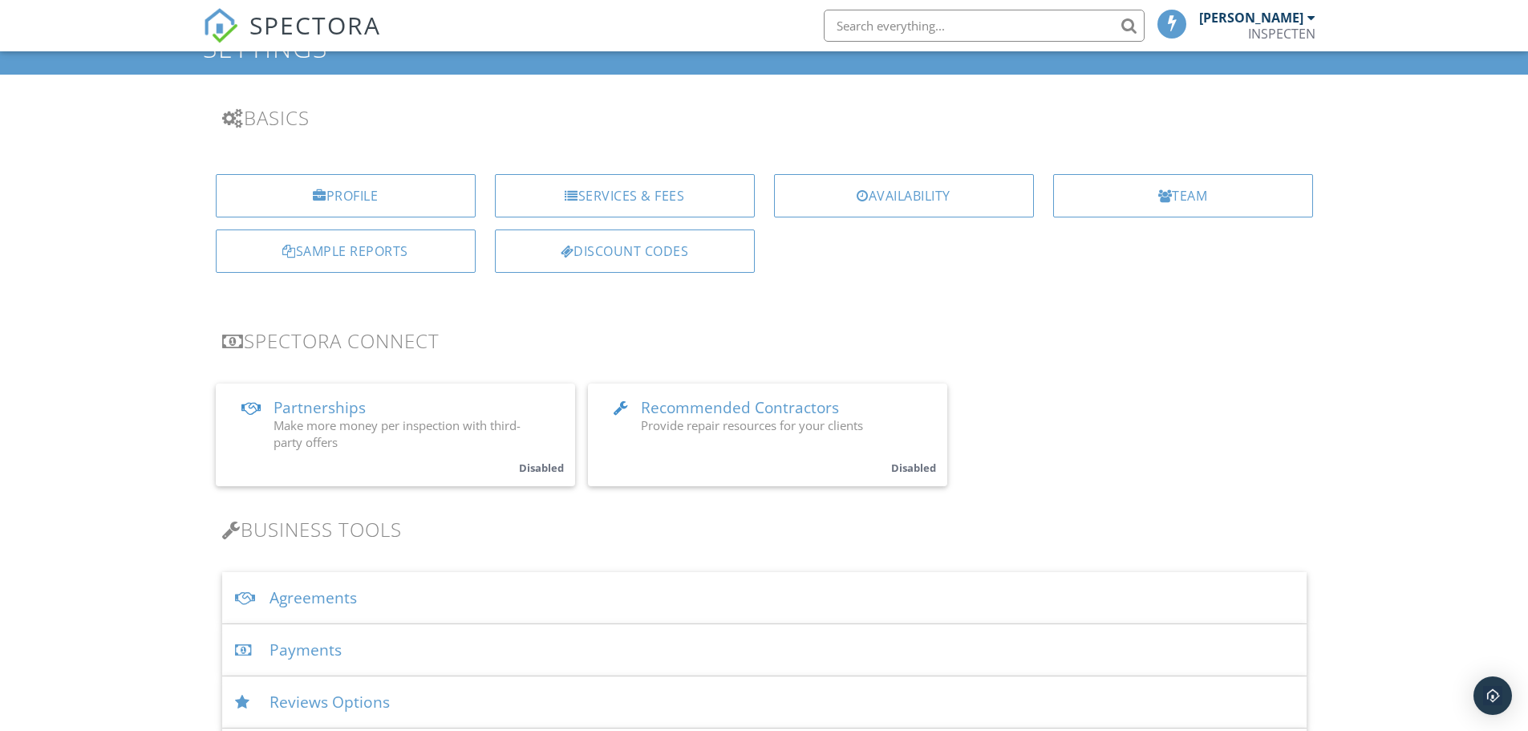
scroll to position [0, 0]
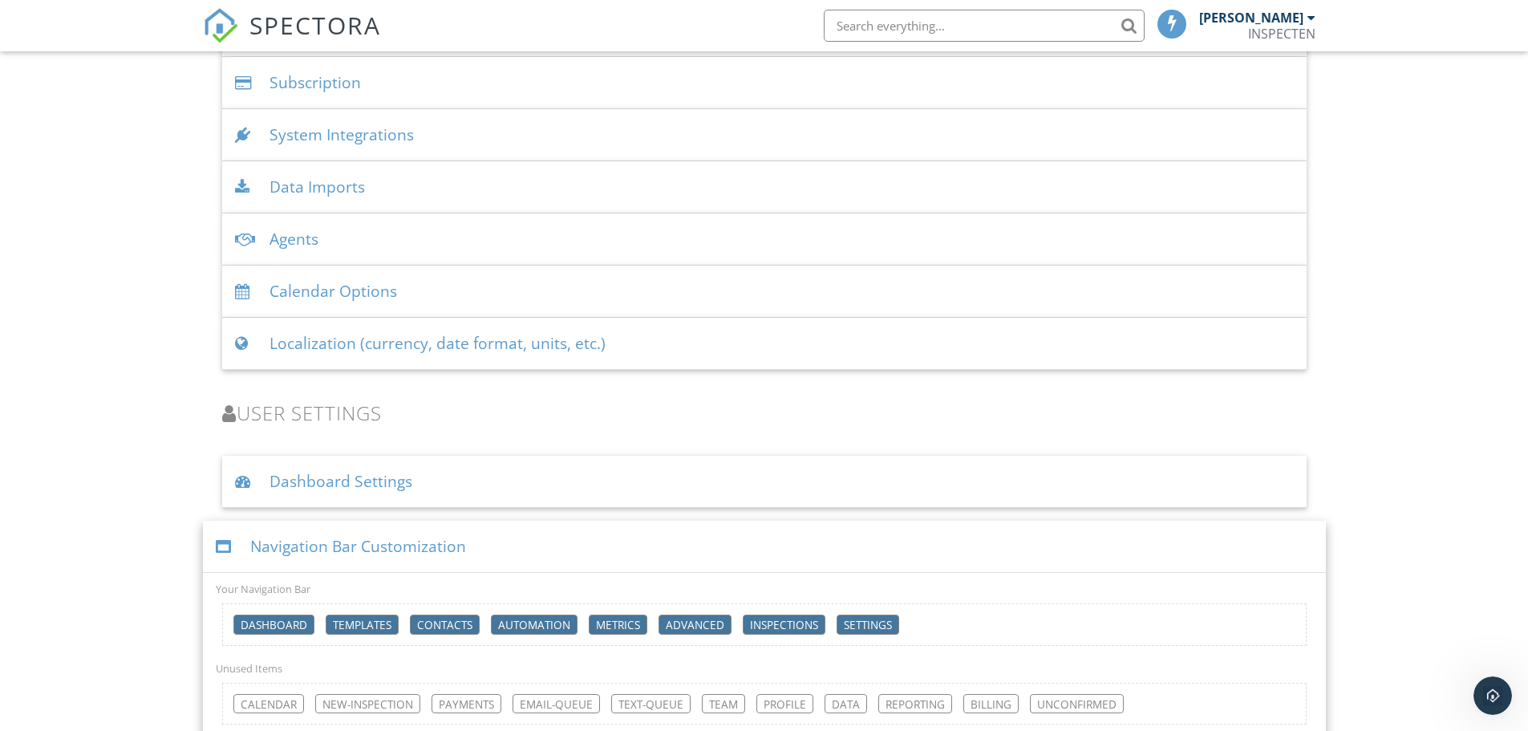
scroll to position [1597, 0]
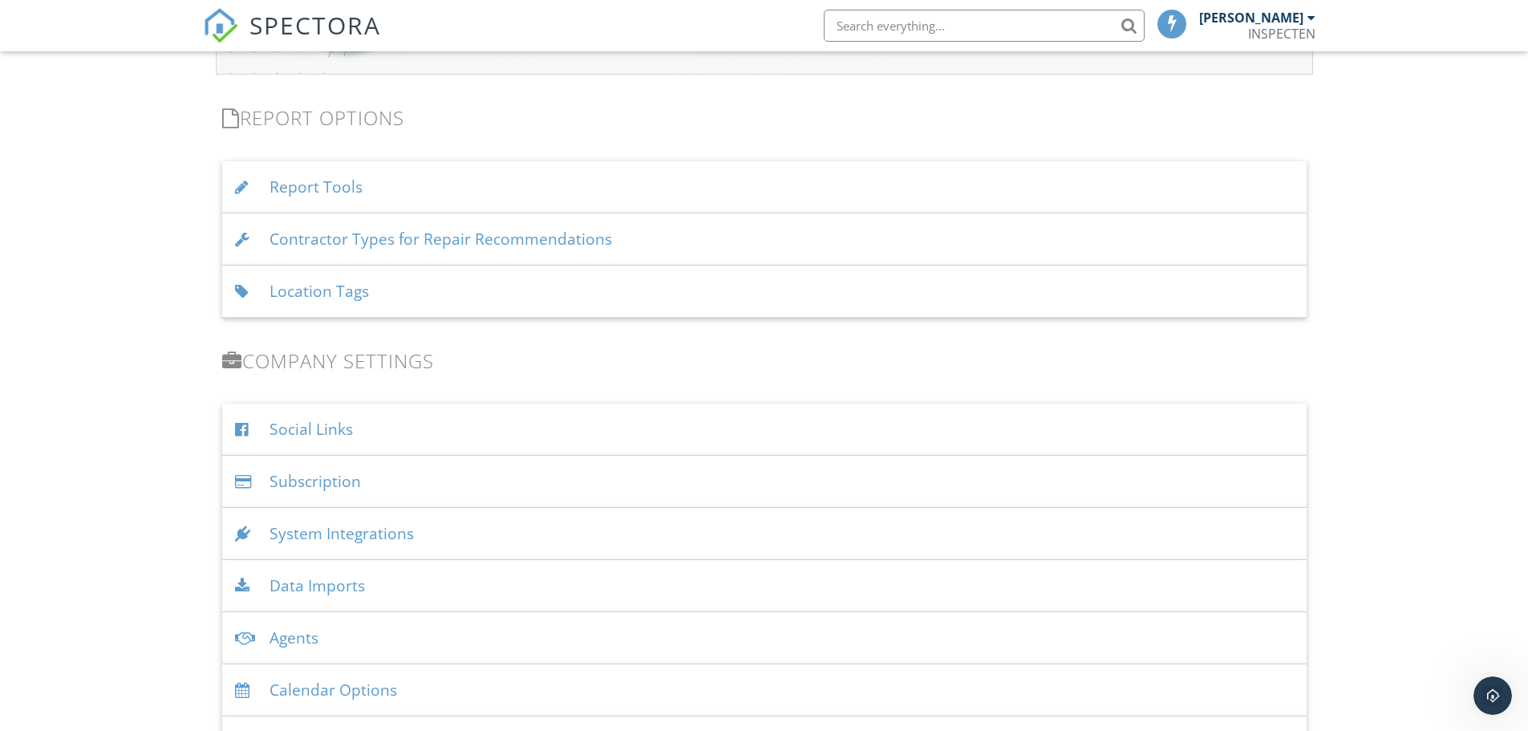
click at [318, 22] on span "SPECTORA" at bounding box center [315, 25] width 132 height 34
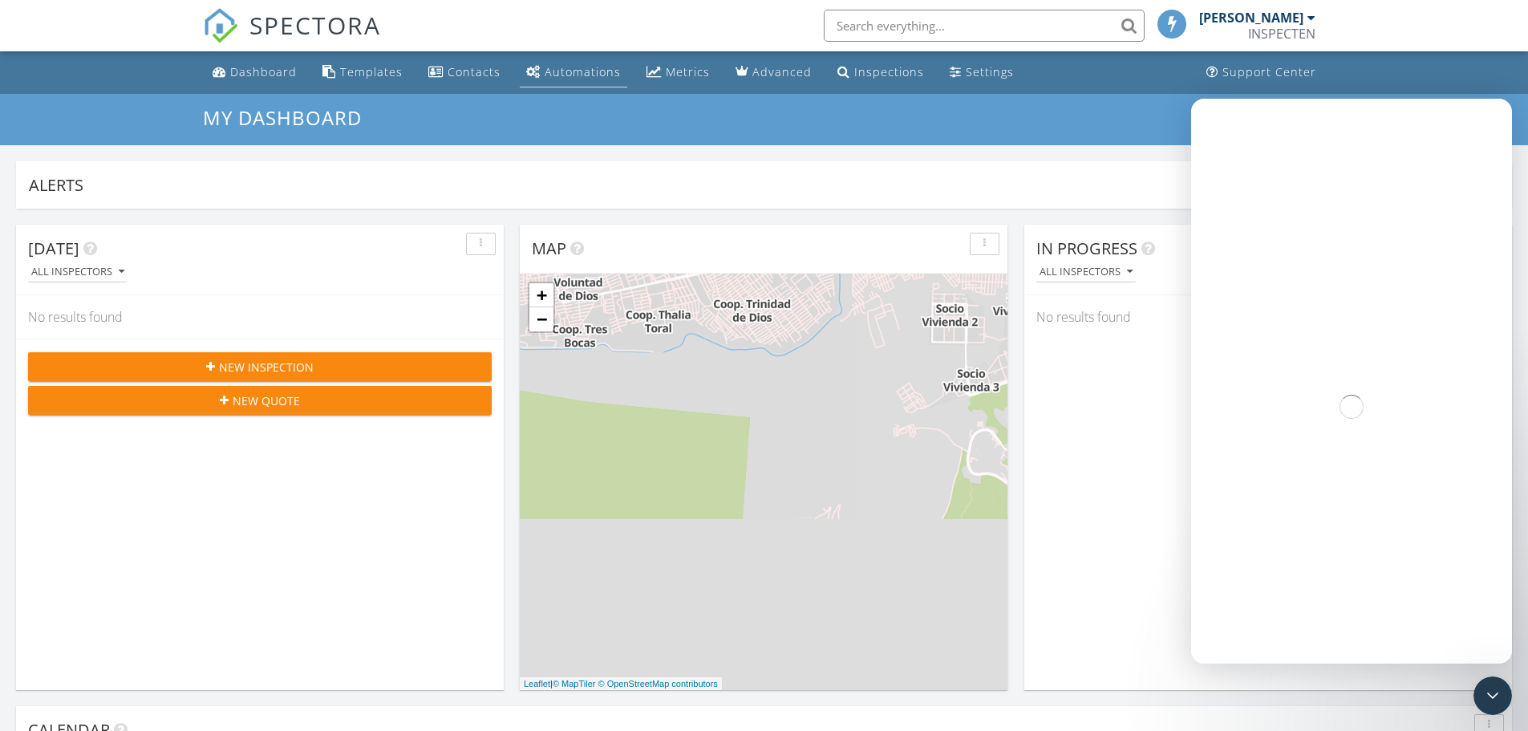
click at [555, 73] on div "Automations" at bounding box center [583, 71] width 76 height 15
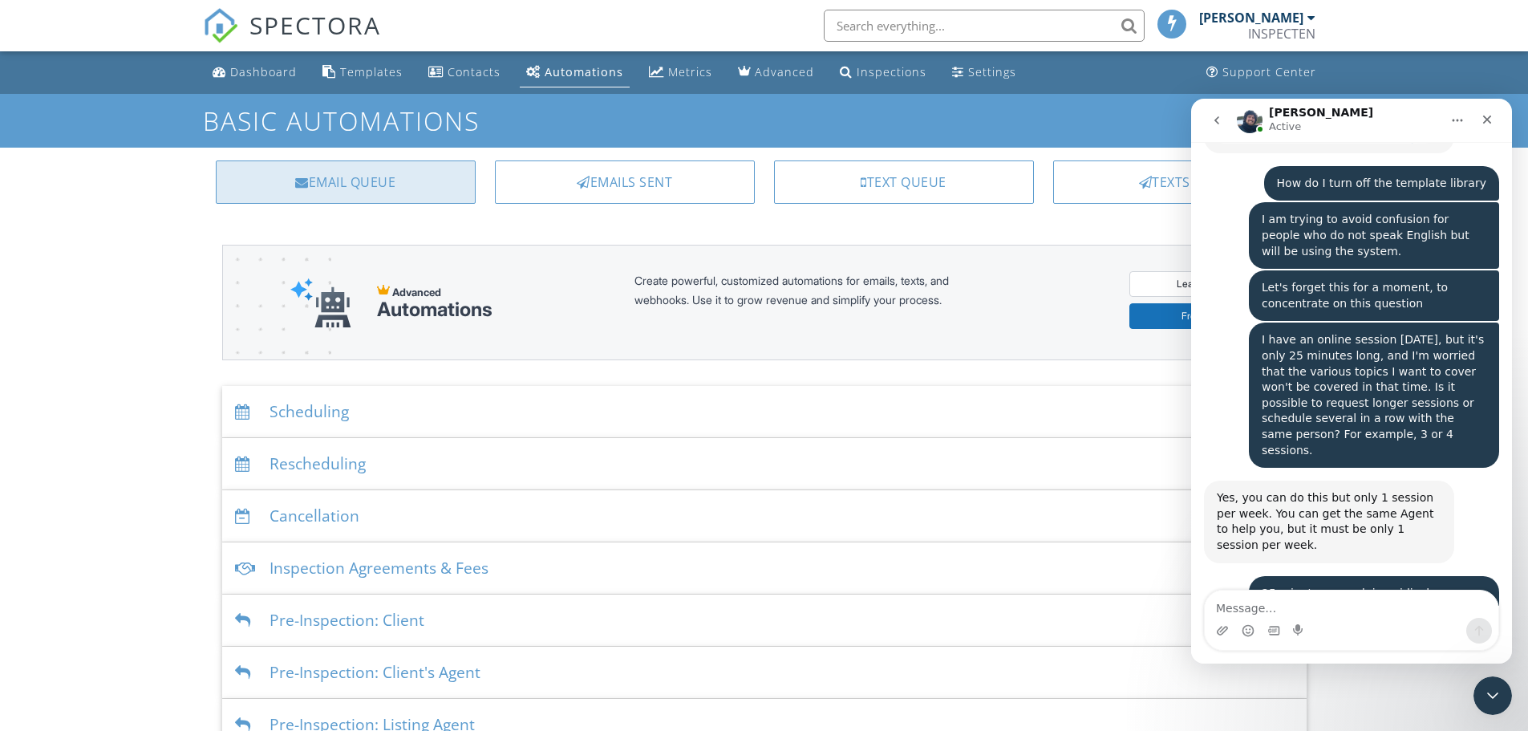
scroll to position [6682, 0]
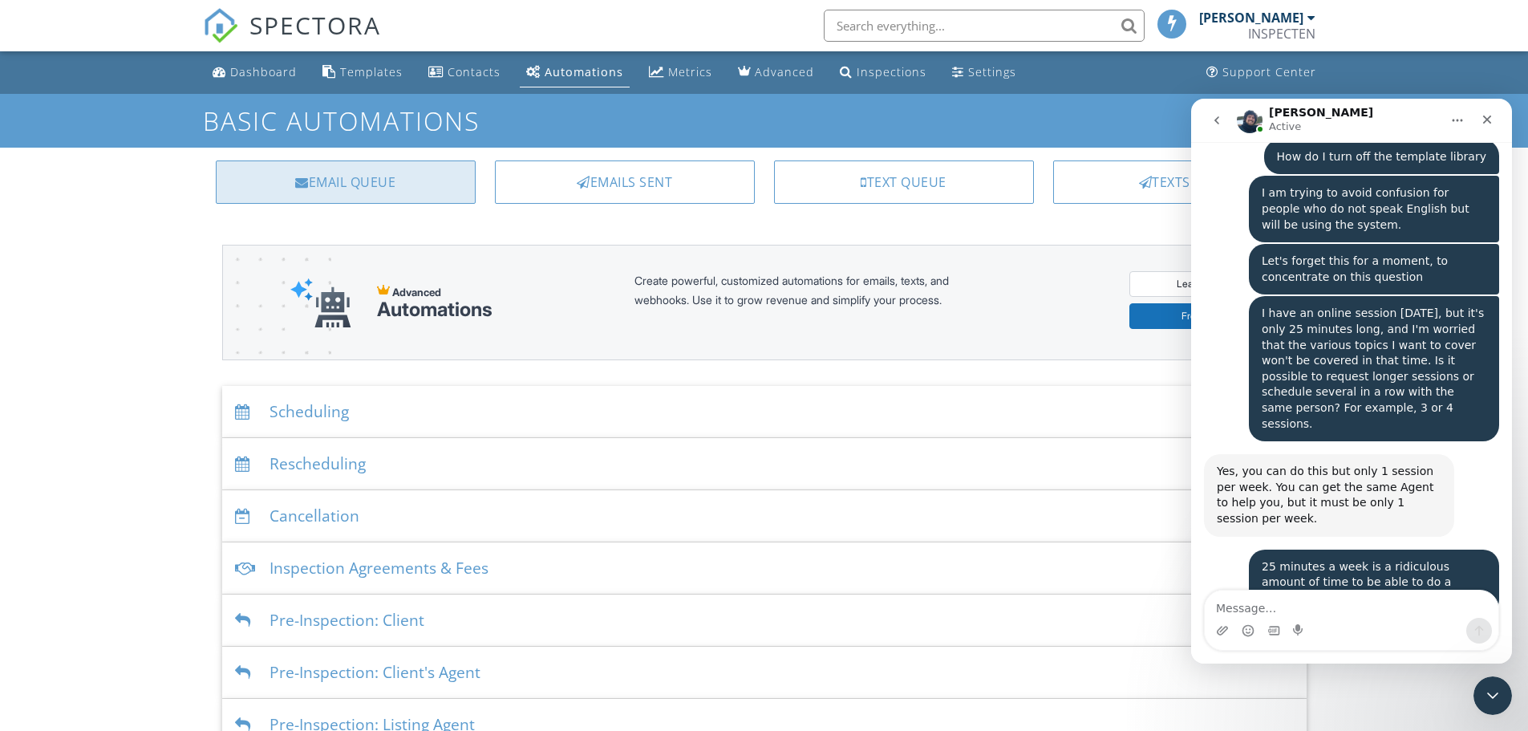
click at [363, 187] on div "Email Queue" at bounding box center [346, 181] width 260 height 43
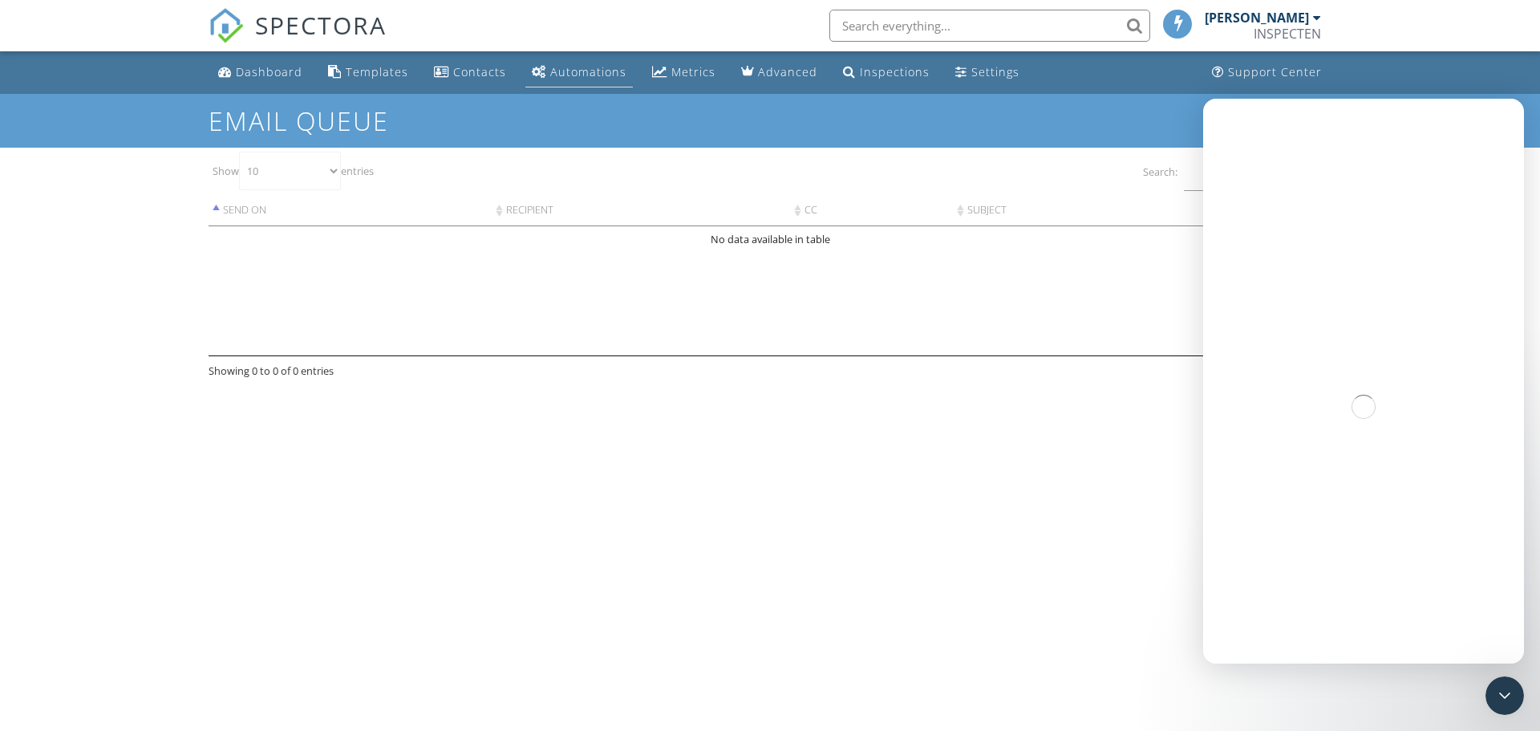
click at [568, 68] on div "Automations" at bounding box center [588, 71] width 76 height 15
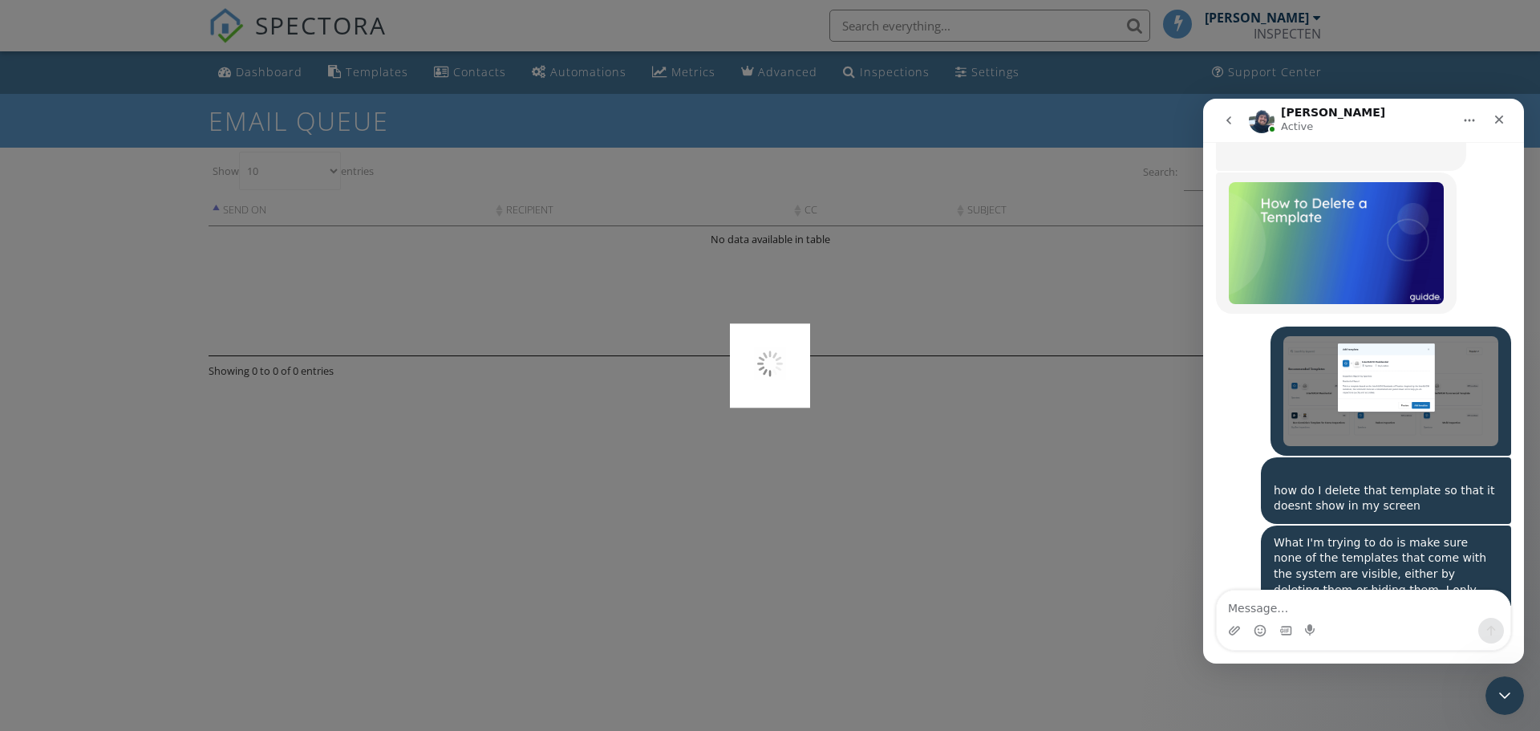
scroll to position [6542, 0]
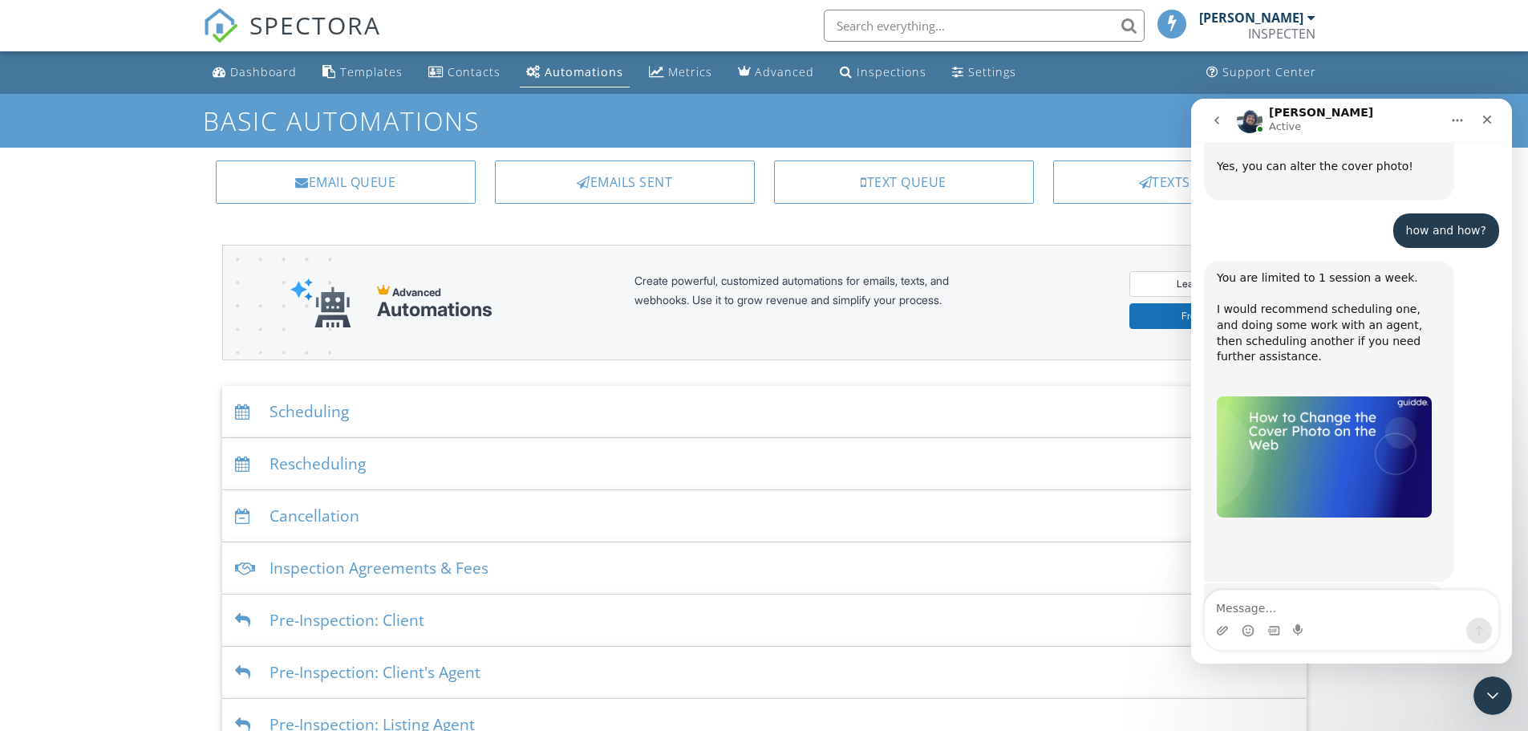
click at [332, 409] on div "Scheduling" at bounding box center [764, 412] width 1084 height 52
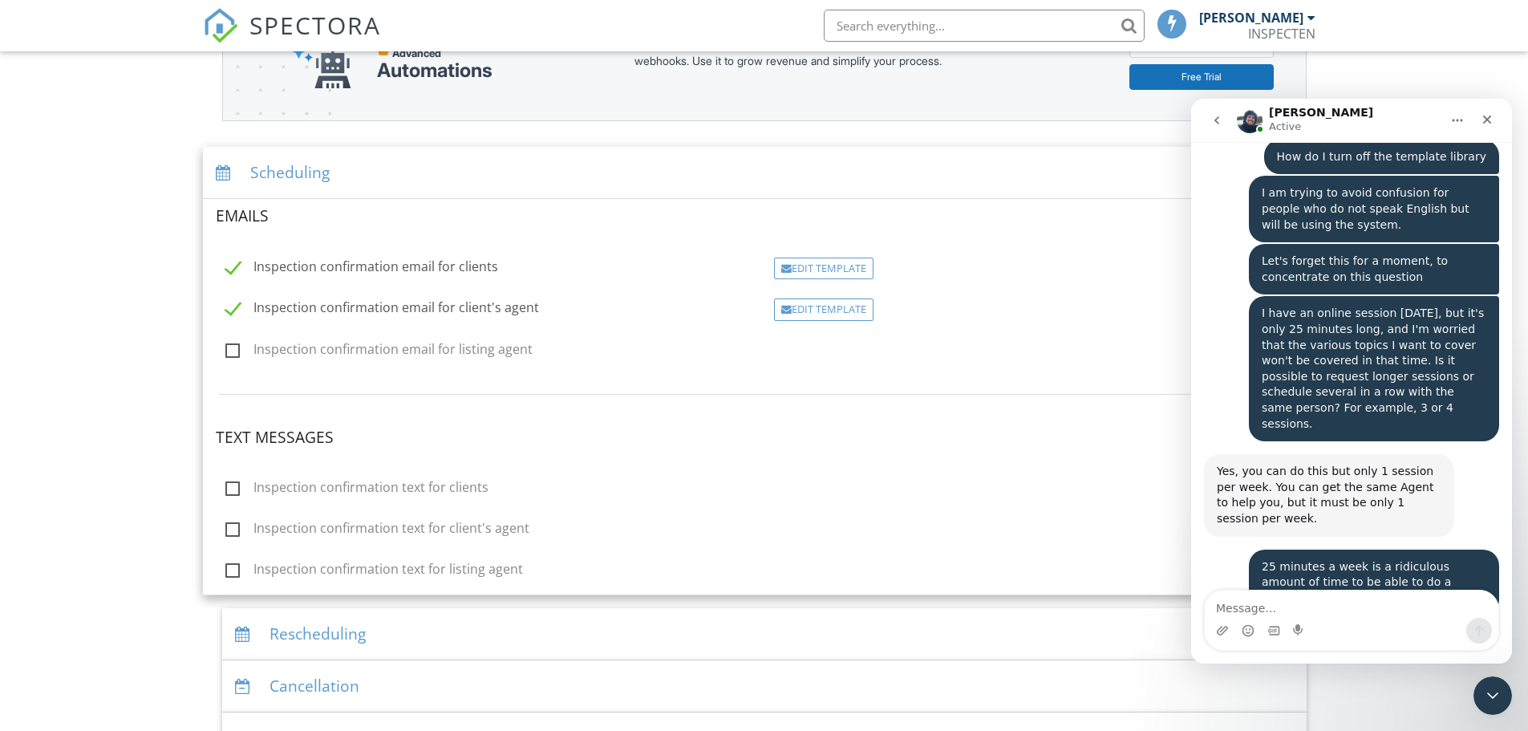
scroll to position [241, 0]
click at [827, 261] on div "Edit Template" at bounding box center [823, 267] width 99 height 22
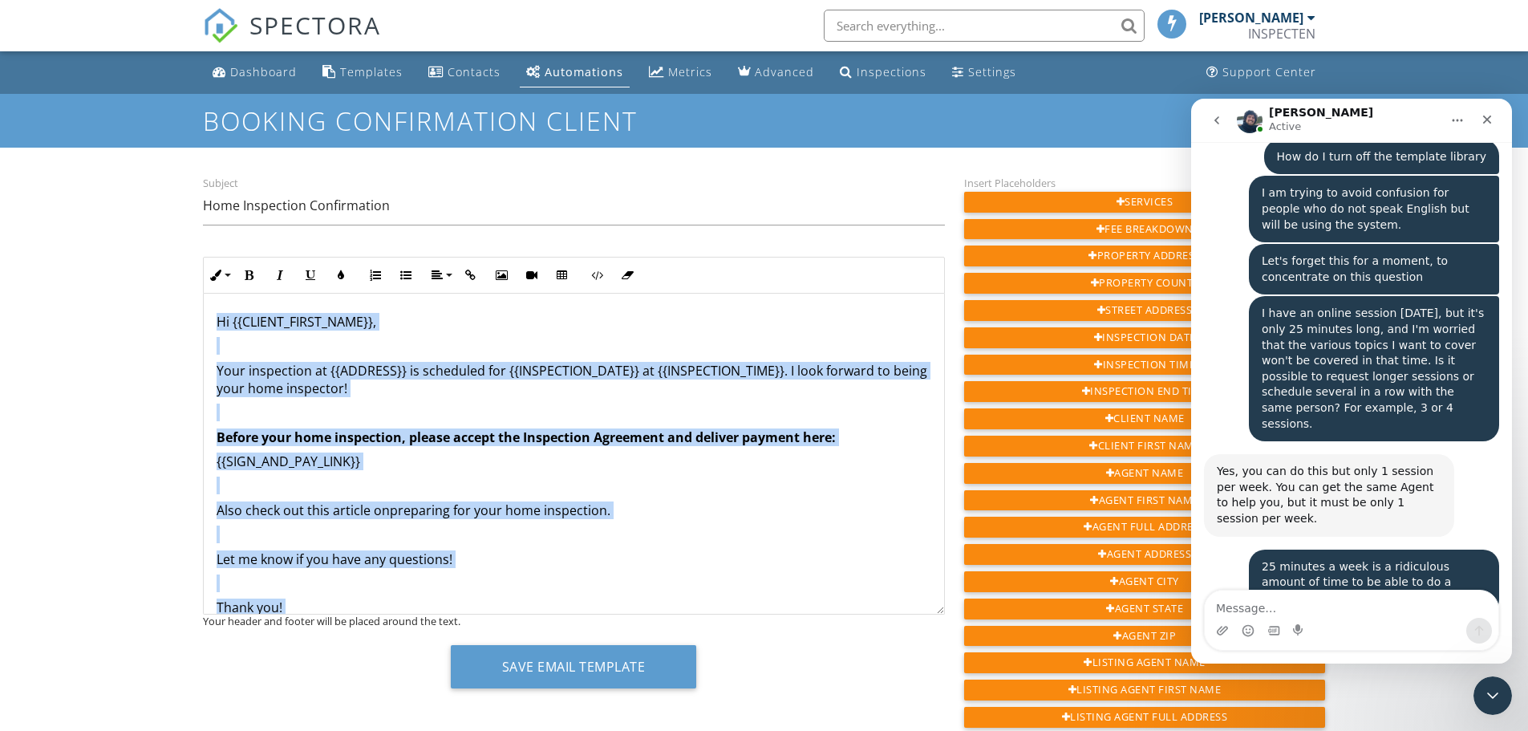
drag, startPoint x: 306, startPoint y: 573, endPoint x: 200, endPoint y: 280, distance: 312.0
click at [200, 280] on div "Subject Home Inspection Confirmation Inline Style XLarge Large Normal Small Lig…" at bounding box center [573, 436] width 761 height 527
copy div "Hi {{CLIENT_FIRST_NAME}}, Your inspection at {{ADDRESS}} is scheduled for {{INS…"
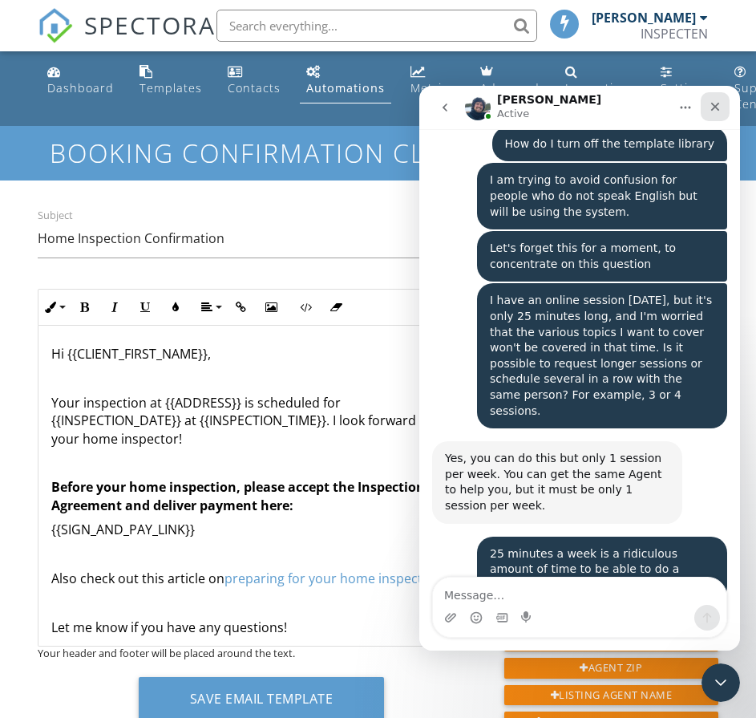
click at [717, 111] on icon "Close" at bounding box center [715, 106] width 13 height 13
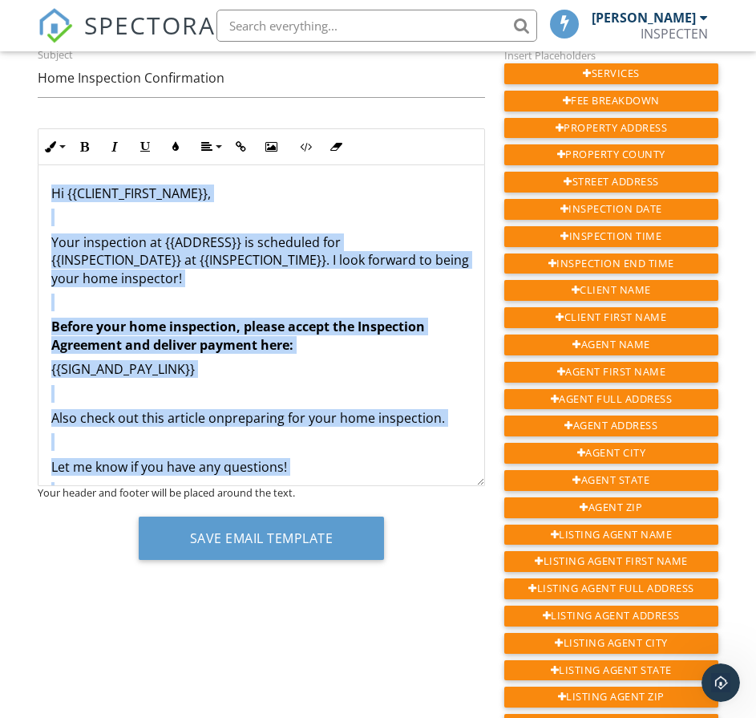
drag, startPoint x: 142, startPoint y: 440, endPoint x: 46, endPoint y: 187, distance: 270.3
click at [46, 187] on div "Hi {{CLIENT_FIRST_NAME}}, Your inspection at {{ADDRESS}} is scheduled for {{INS…" at bounding box center [261, 366] width 446 height 403
copy div "Hi {{CLIENT_FIRST_NAME}}, Your inspection at {{ADDRESS}} is scheduled for {{INS…"
click at [312, 390] on p at bounding box center [261, 394] width 420 height 18
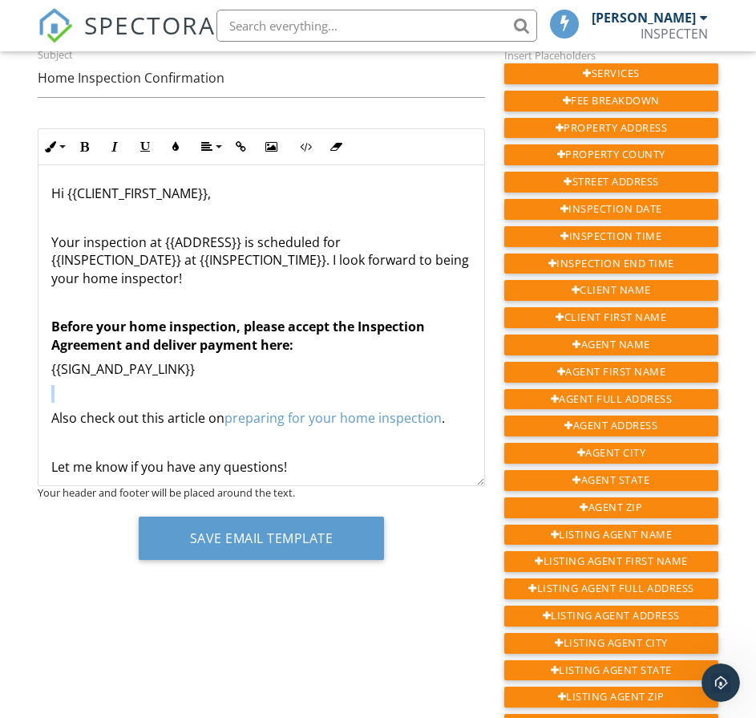
click at [312, 390] on p at bounding box center [261, 394] width 420 height 18
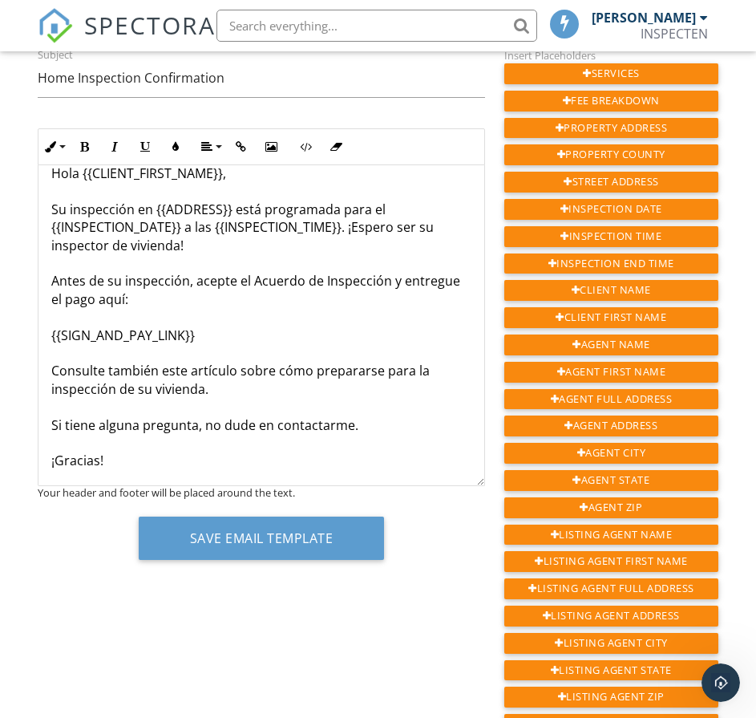
scroll to position [24, 0]
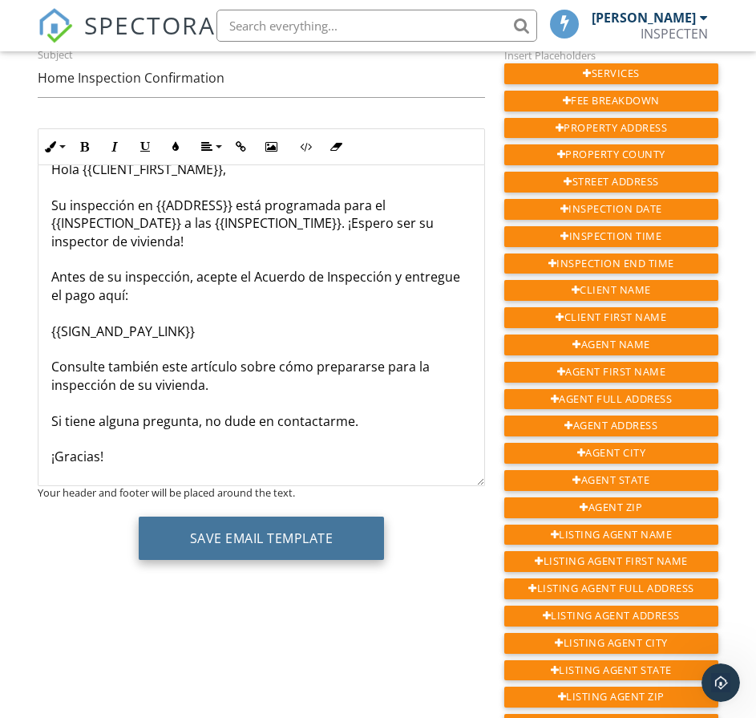
click at [271, 548] on button "Save Email Template" at bounding box center [262, 537] width 246 height 43
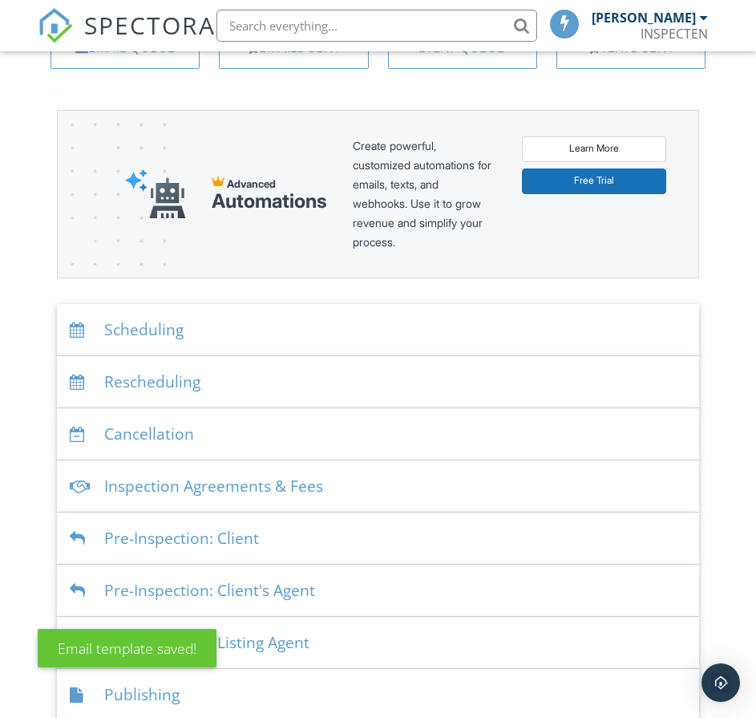
scroll to position [160, 0]
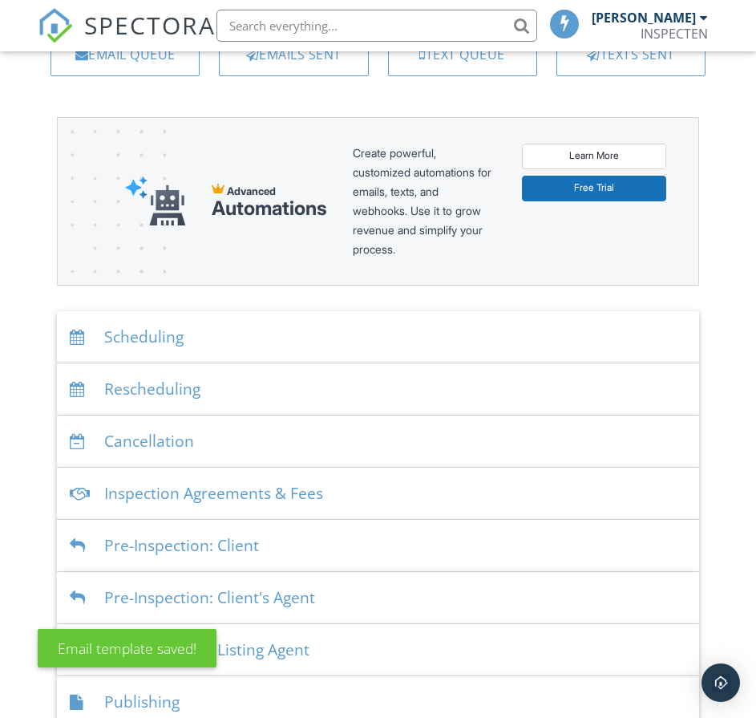
click at [182, 385] on div "Rescheduling" at bounding box center [378, 389] width 642 height 52
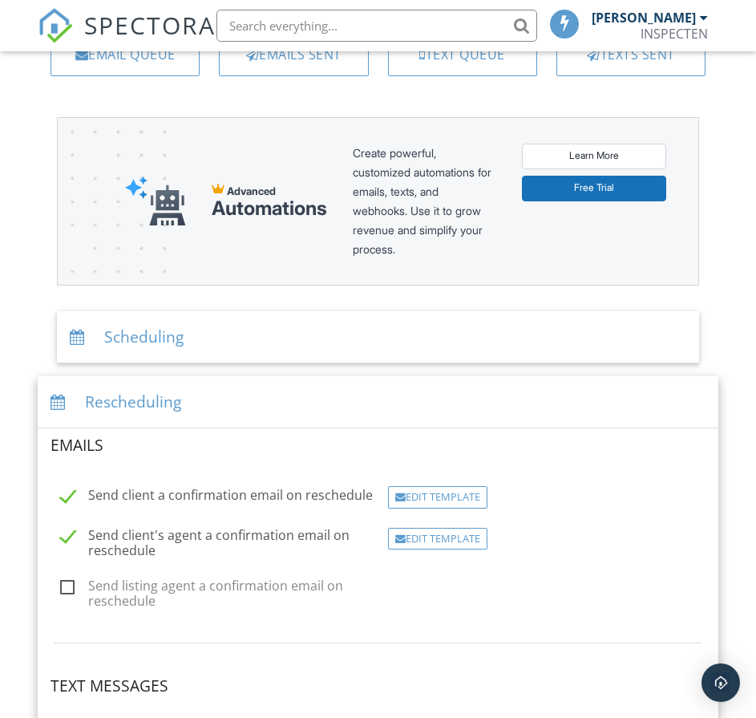
click at [149, 333] on div "Scheduling" at bounding box center [378, 337] width 642 height 52
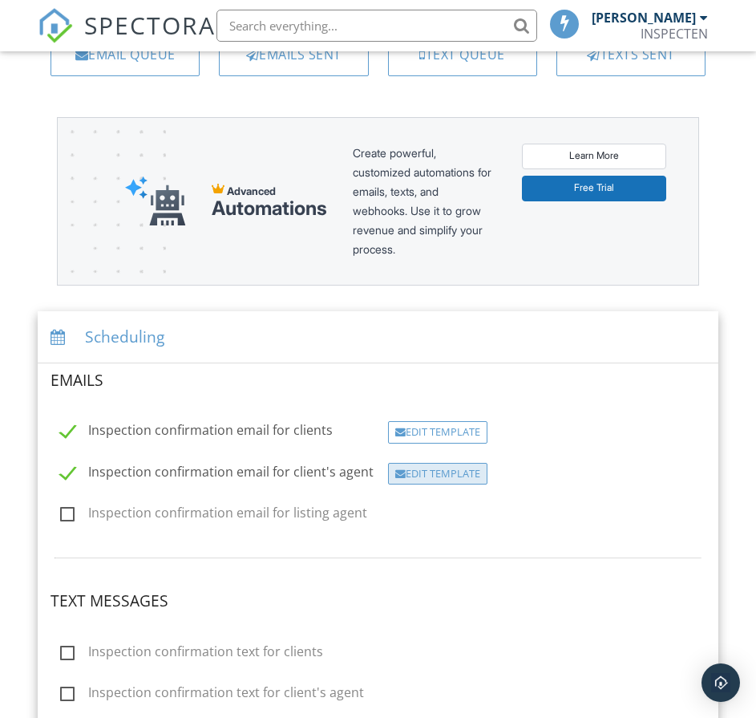
click at [419, 465] on div "Edit Template" at bounding box center [437, 474] width 99 height 22
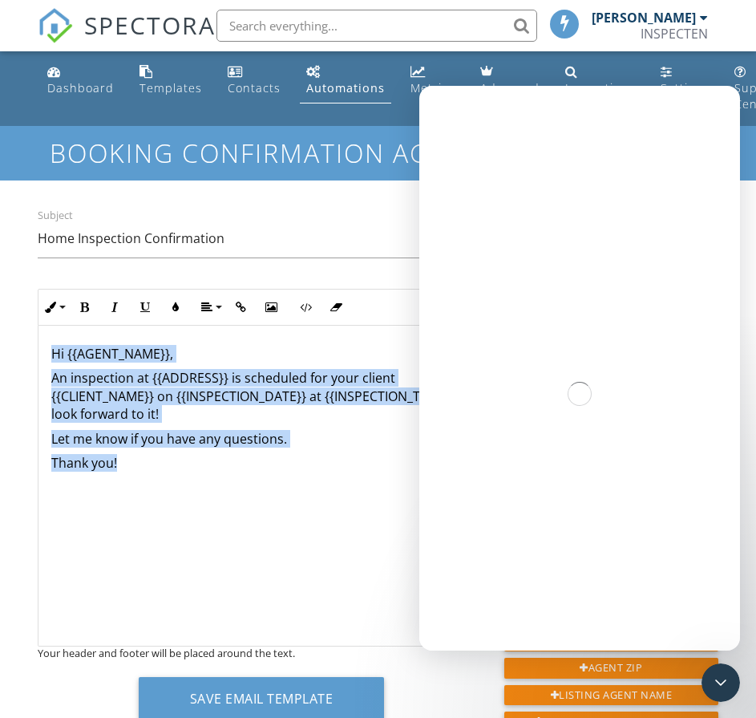
drag, startPoint x: 151, startPoint y: 480, endPoint x: 14, endPoint y: 346, distance: 191.1
click at [14, 347] on div "Dashboard Templates Contacts Automations Metrics Advanced Inspections Settings …" at bounding box center [378, 727] width 756 height 1353
copy div "Hi {{AGENT_NAME}}, An inspection at {{ADDRESS}} is scheduled for your client {{…"
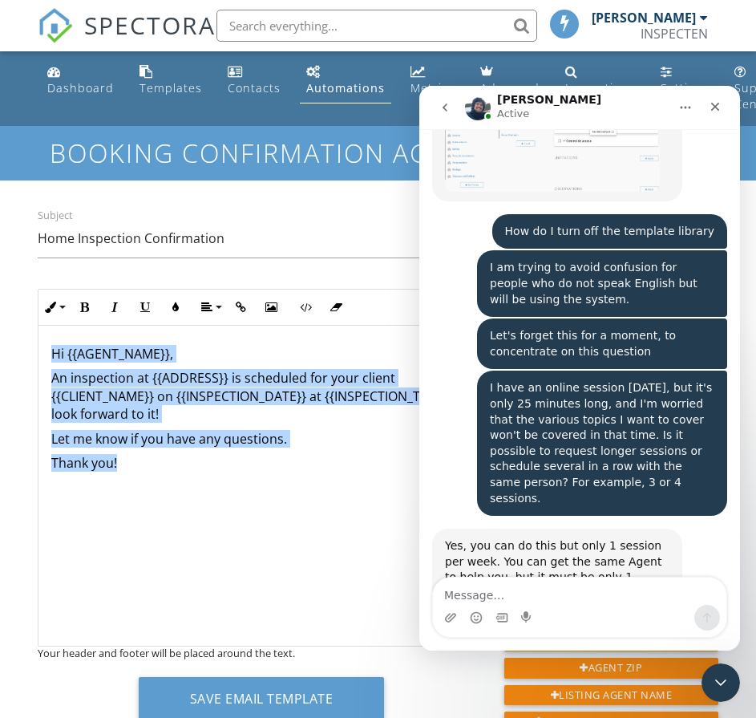
scroll to position [6682, 0]
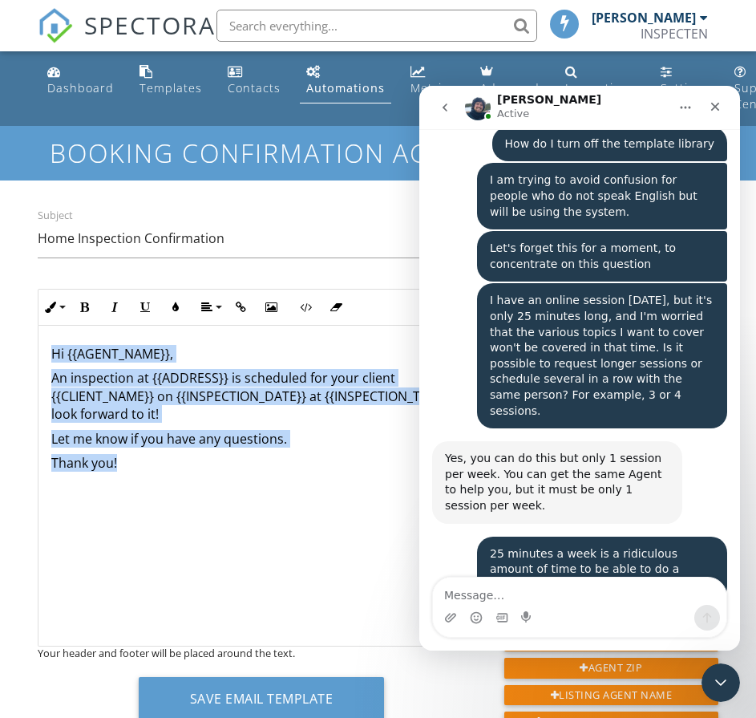
click at [212, 472] on p "Thank you! ​" at bounding box center [261, 463] width 420 height 18
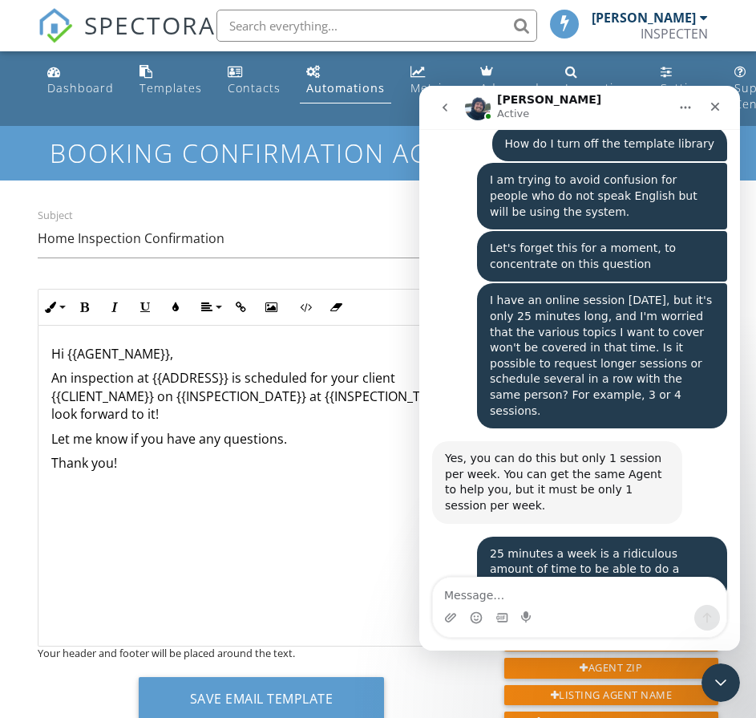
click at [212, 472] on p "Thank you! ​" at bounding box center [261, 463] width 420 height 18
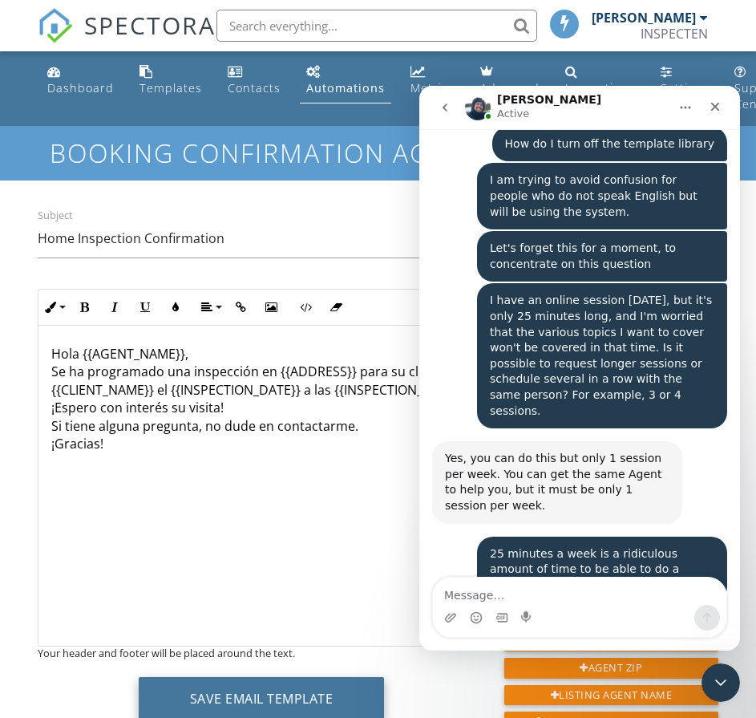
click at [270, 694] on button "Save Email Template" at bounding box center [262, 698] width 246 height 43
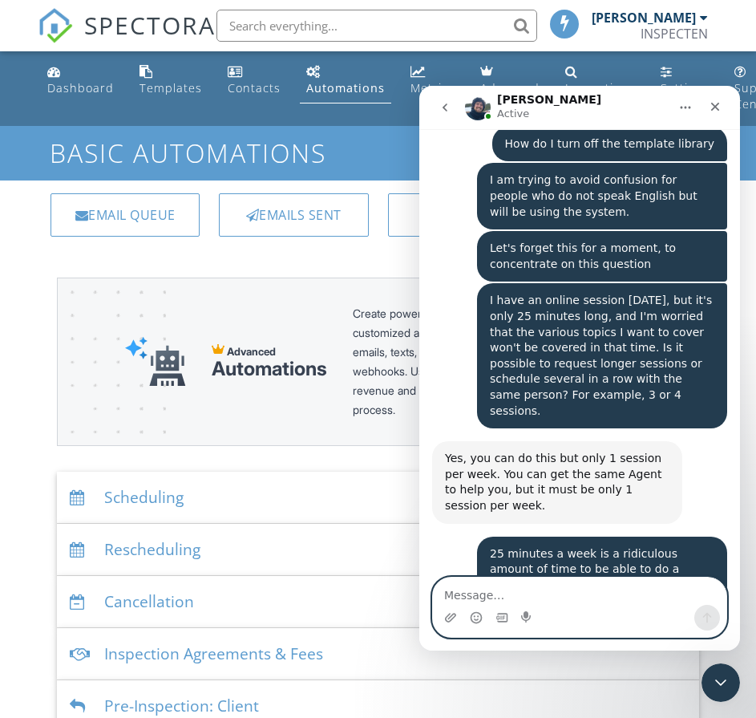
scroll to position [6718, 0]
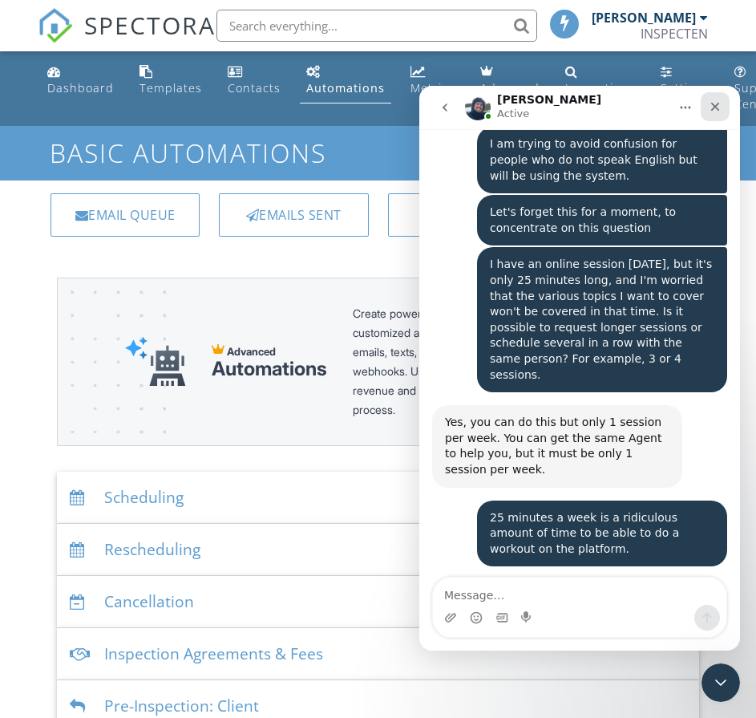
click at [721, 100] on icon "Close" at bounding box center [715, 106] width 13 height 13
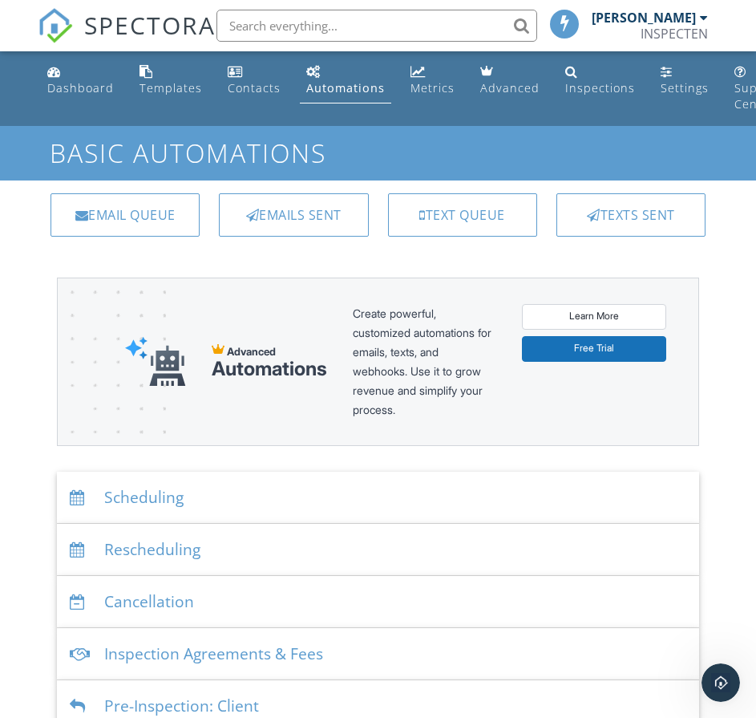
click at [161, 541] on div "Rescheduling" at bounding box center [378, 550] width 642 height 52
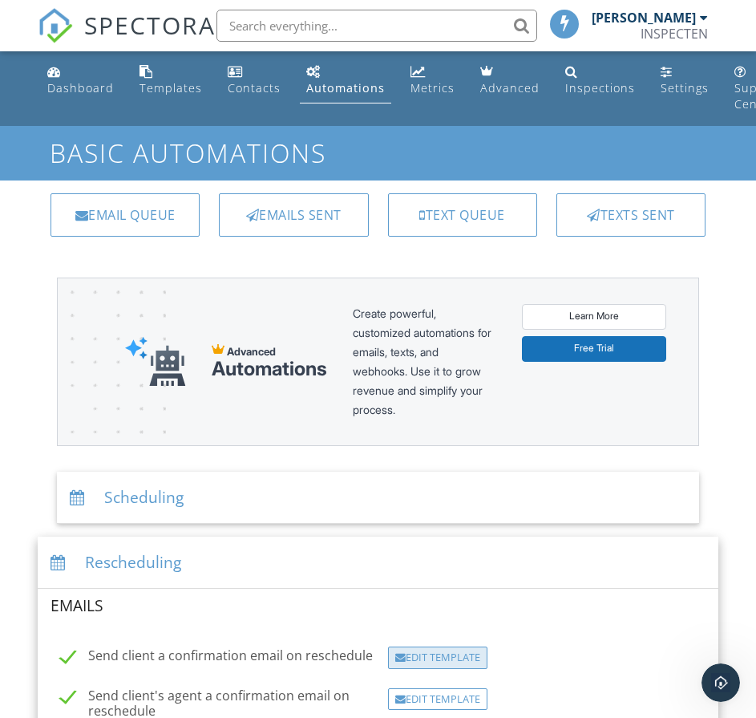
click at [446, 655] on div "Edit Template" at bounding box center [437, 657] width 99 height 22
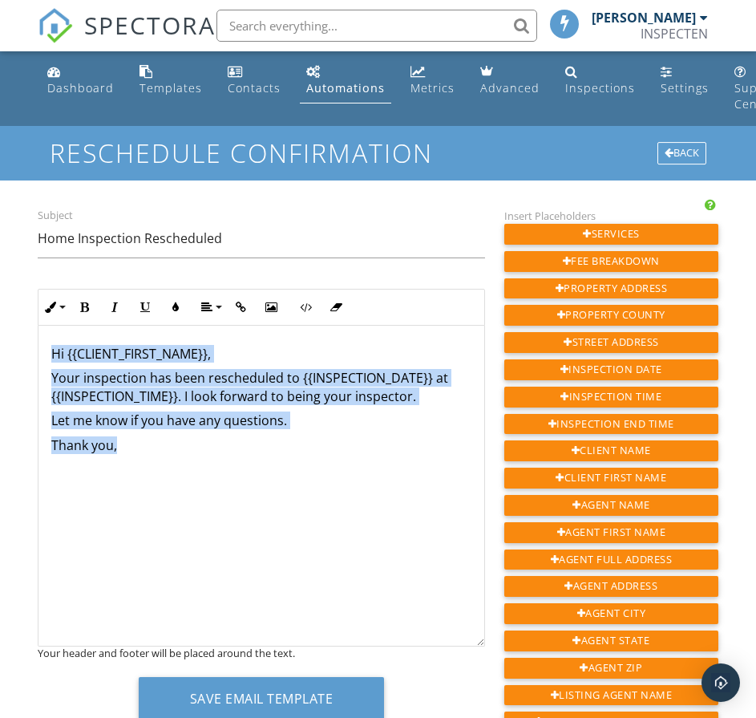
drag, startPoint x: 122, startPoint y: 446, endPoint x: 52, endPoint y: 356, distance: 113.7
click at [52, 356] on div "Hi {{CLIENT_FIRST_NAME}}, Your inspection has been rescheduled to {{INSPECTION_…" at bounding box center [261, 486] width 446 height 321
copy div "Hi {{CLIENT_FIRST_NAME}}, Your inspection has been rescheduled to {{INSPECTION_…"
click at [307, 430] on div "​ Hi {{CLIENT_FIRST_NAME}}, Your inspection has been rescheduled to {{INSPECTIO…" at bounding box center [261, 486] width 446 height 321
drag, startPoint x: 179, startPoint y: 445, endPoint x: 37, endPoint y: 326, distance: 185.0
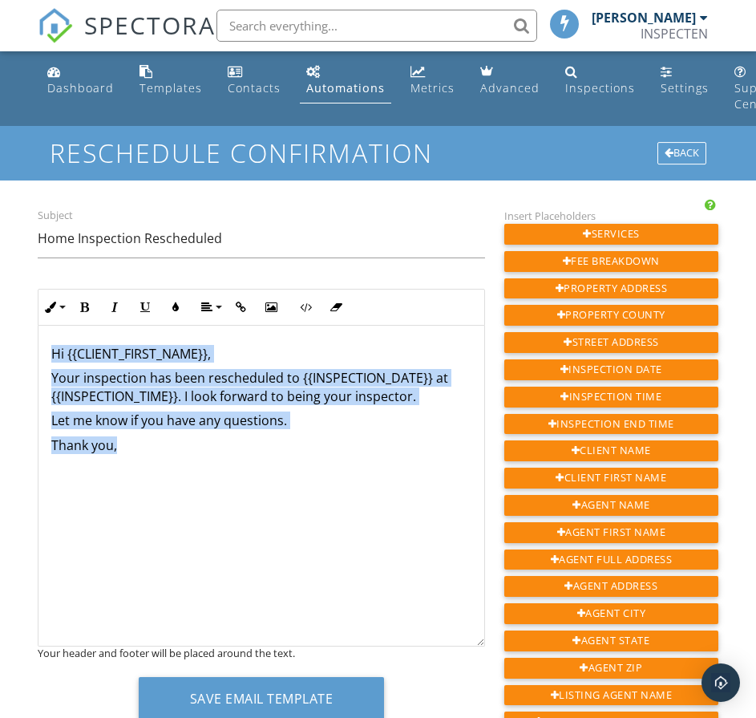
click at [37, 326] on div "Subject Home Inspection Rescheduled Inline Style XLarge Large Normal Small Ligh…" at bounding box center [261, 469] width 467 height 527
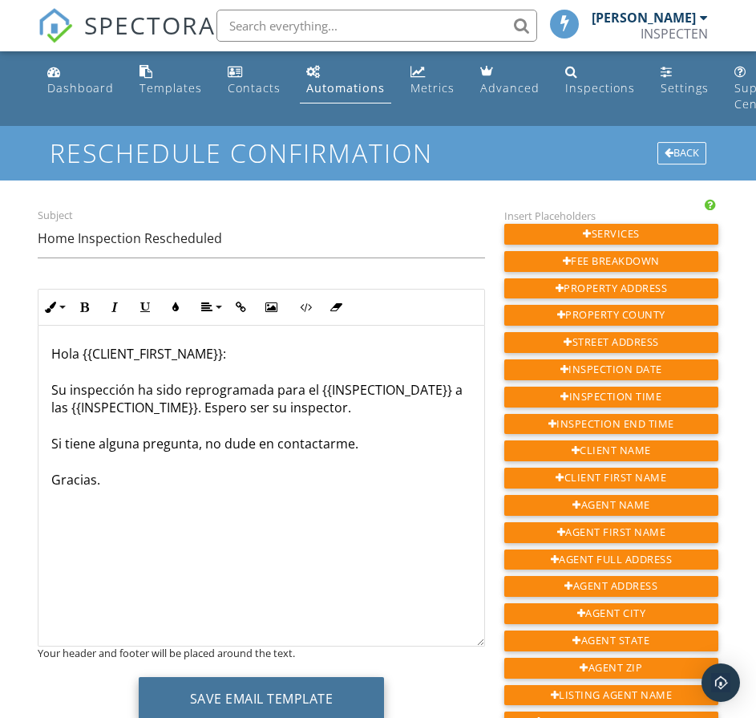
click at [260, 698] on button "Save Email Template" at bounding box center [262, 698] width 246 height 43
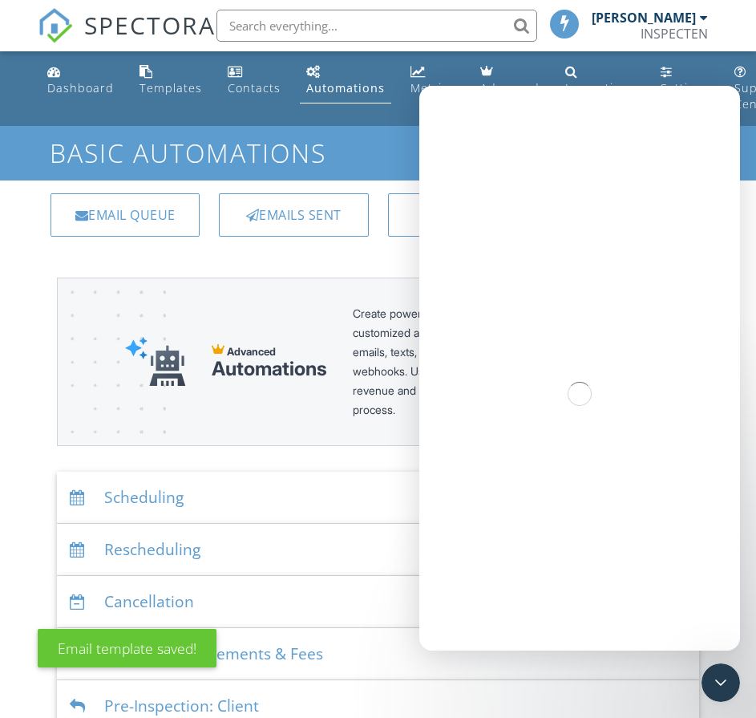
click at [163, 544] on div "Rescheduling" at bounding box center [378, 550] width 642 height 52
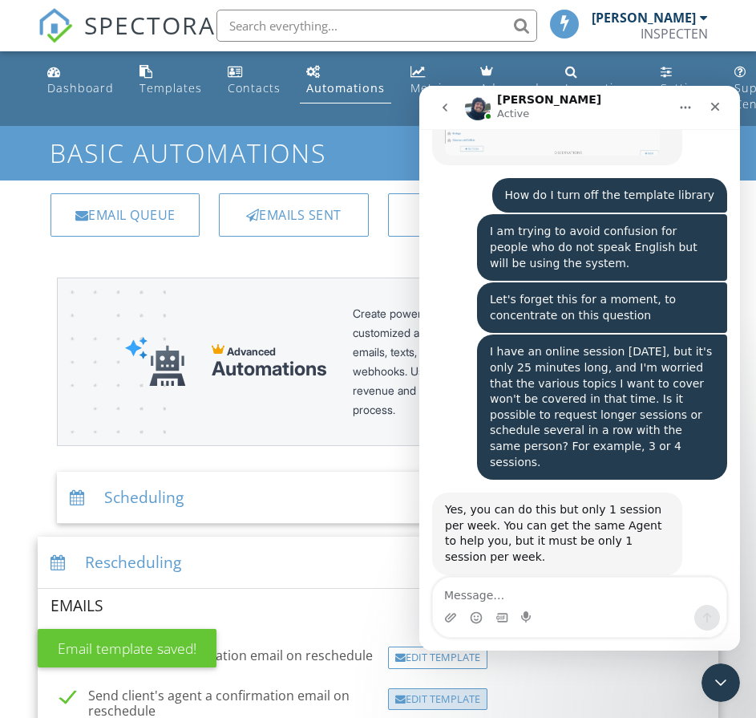
scroll to position [6718, 0]
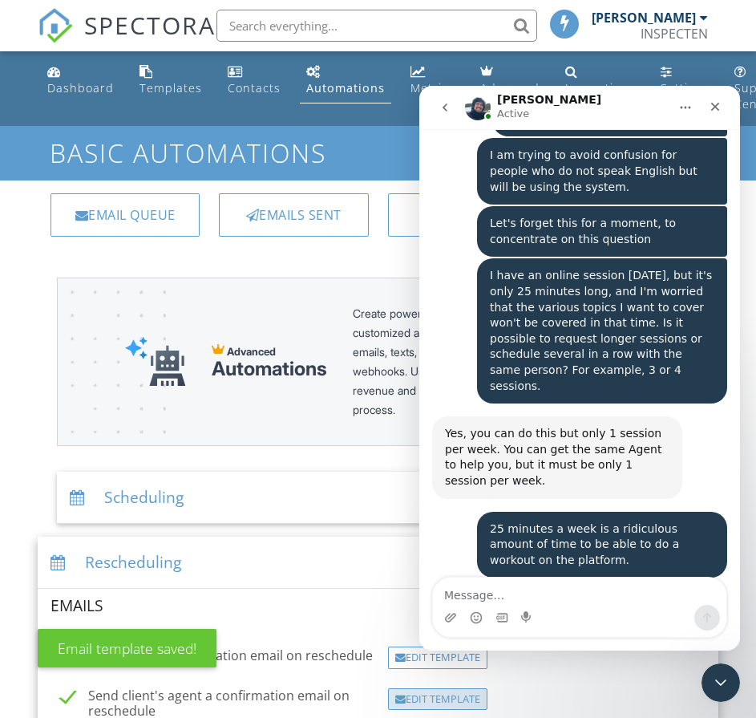
click at [427, 699] on div "Edit Template" at bounding box center [437, 699] width 99 height 22
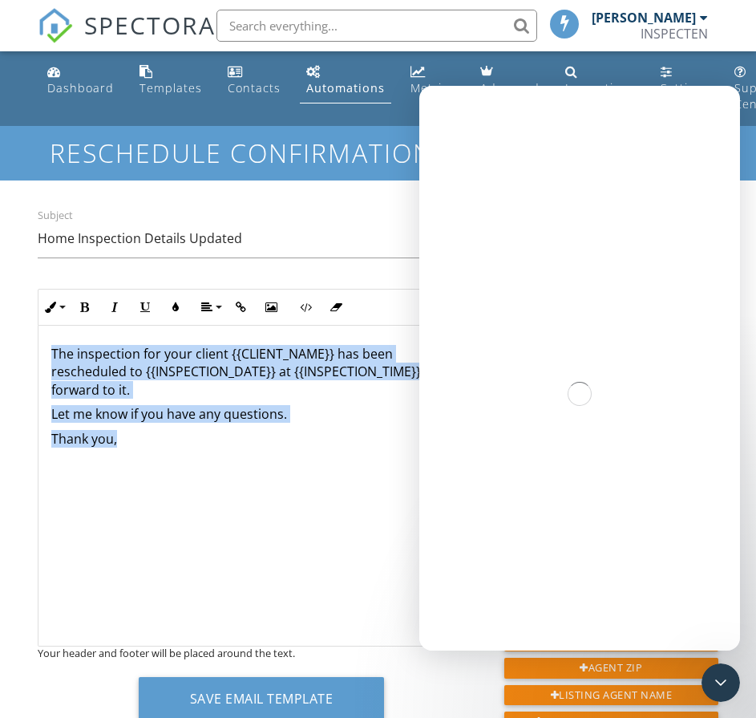
drag, startPoint x: 143, startPoint y: 452, endPoint x: 39, endPoint y: 333, distance: 158.1
click at [39, 333] on div "The inspection for your client {{CLIENT_NAME}} has been rescheduled to {{INSPEC…" at bounding box center [261, 486] width 446 height 321
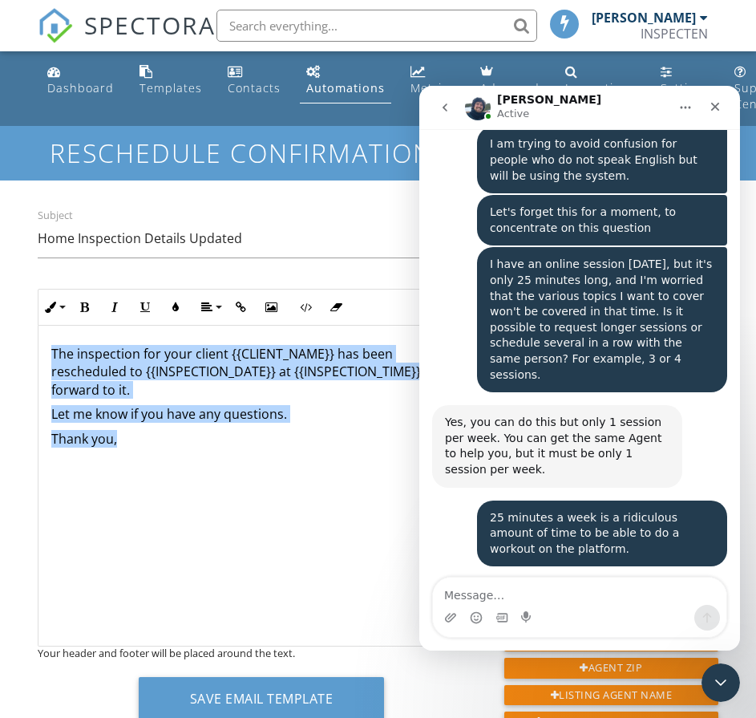
scroll to position [6779, 0]
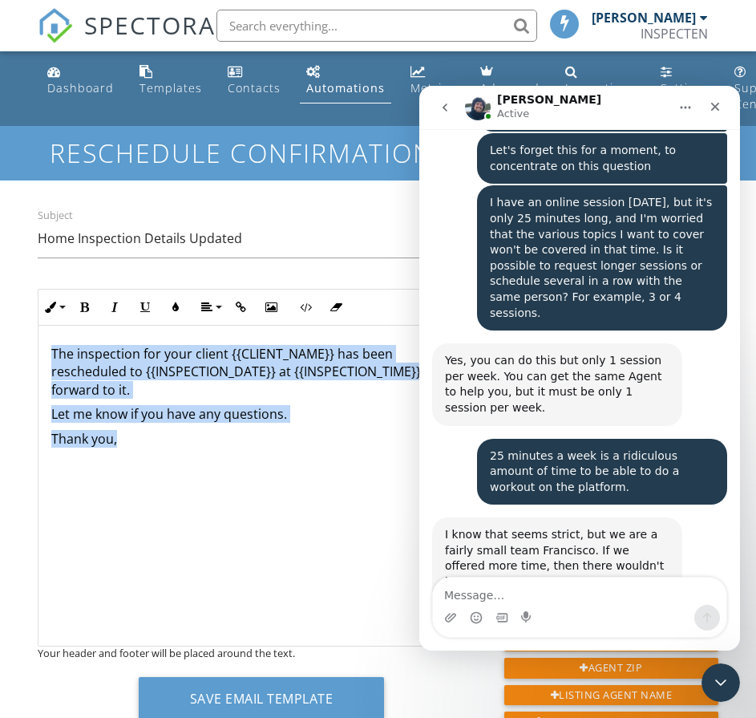
click at [216, 505] on div "​ The inspection for your client {{CLIENT_NAME}} has been rescheduled to {{INSP…" at bounding box center [261, 486] width 446 height 321
drag, startPoint x: 176, startPoint y: 468, endPoint x: 32, endPoint y: 341, distance: 192.6
click at [32, 341] on div "Subject Home Inspection Details Updated Inline Style XLarge Large Normal Small …" at bounding box center [261, 469] width 467 height 527
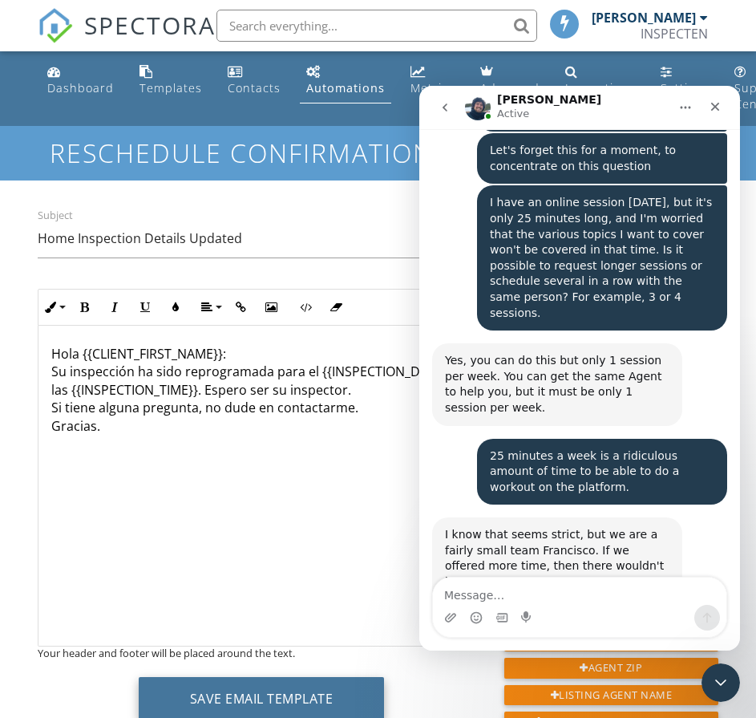
click at [329, 687] on button "Save Email Template" at bounding box center [262, 698] width 246 height 43
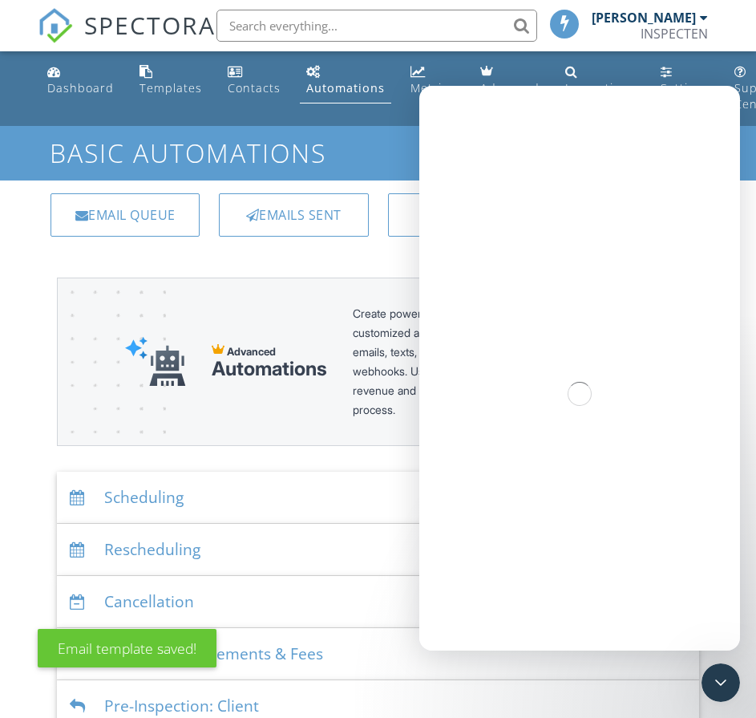
click at [175, 593] on div "Cancellation" at bounding box center [378, 602] width 642 height 52
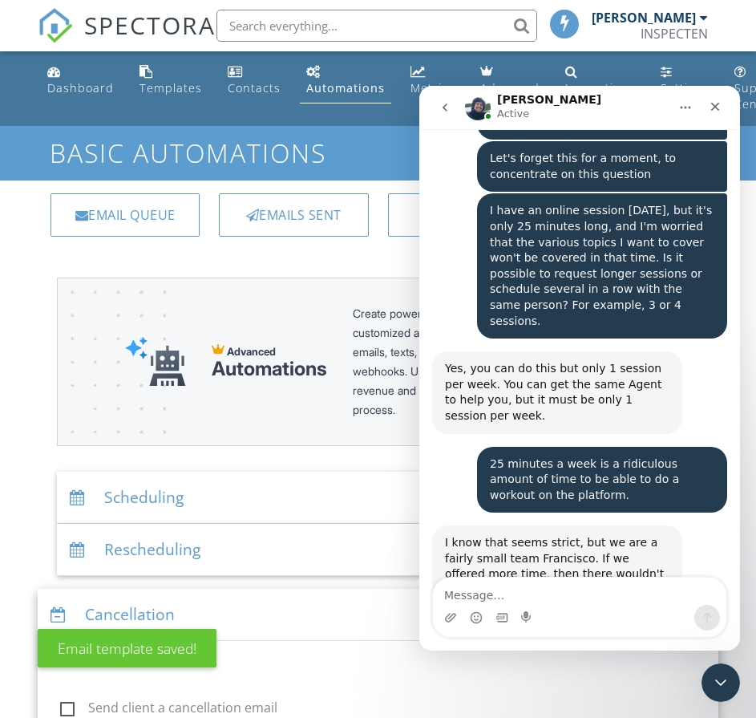
scroll to position [6779, 0]
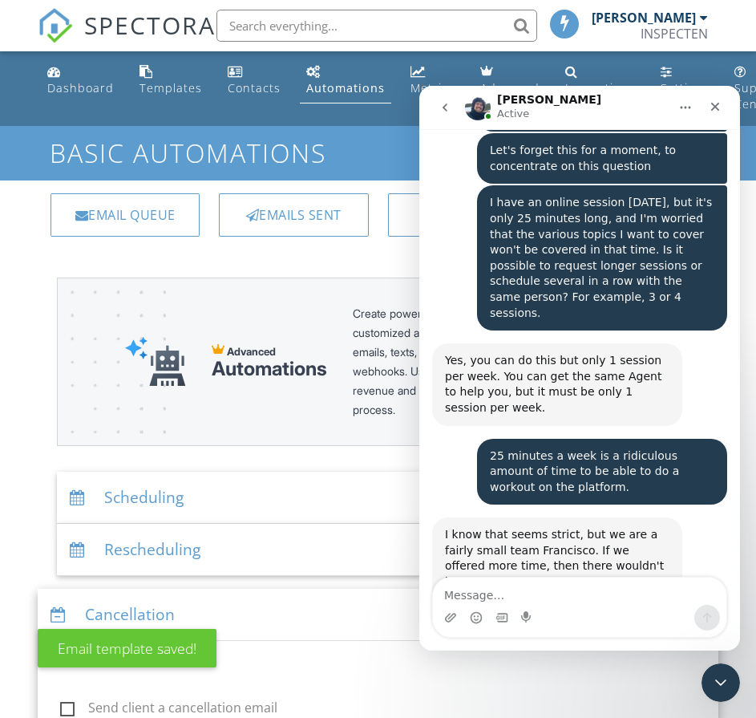
click at [175, 602] on div "Cancellation" at bounding box center [378, 615] width 681 height 52
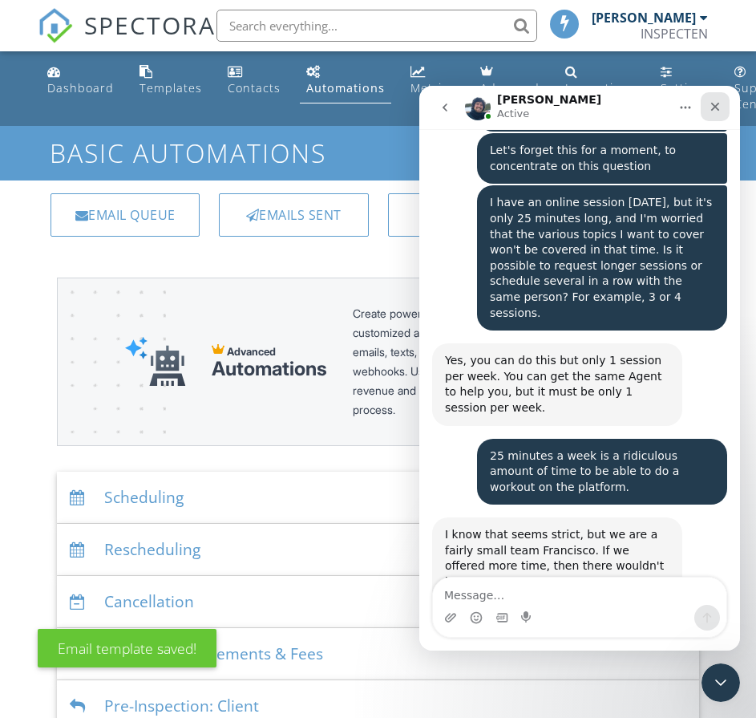
click at [718, 103] on icon "Close" at bounding box center [715, 106] width 13 height 13
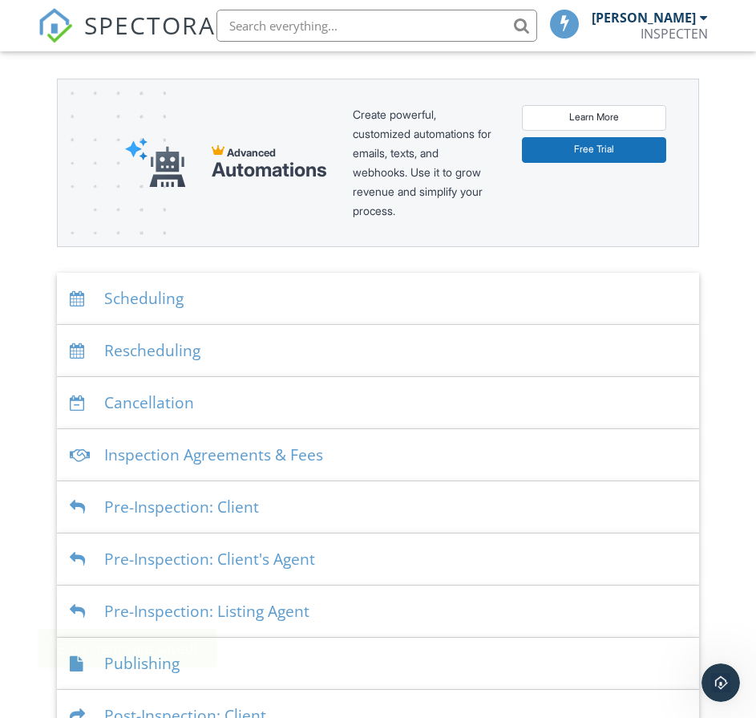
scroll to position [241, 0]
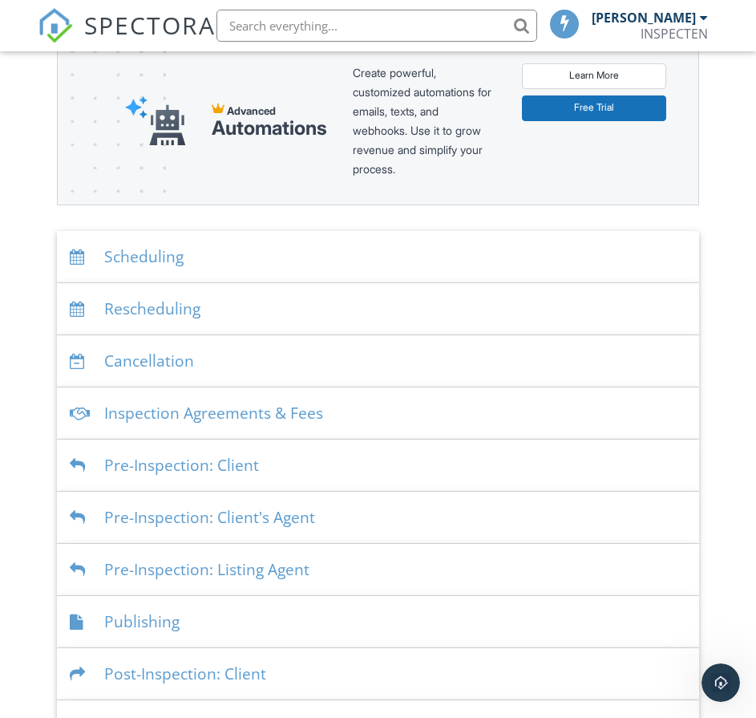
click at [158, 353] on div "Cancellation" at bounding box center [378, 361] width 642 height 52
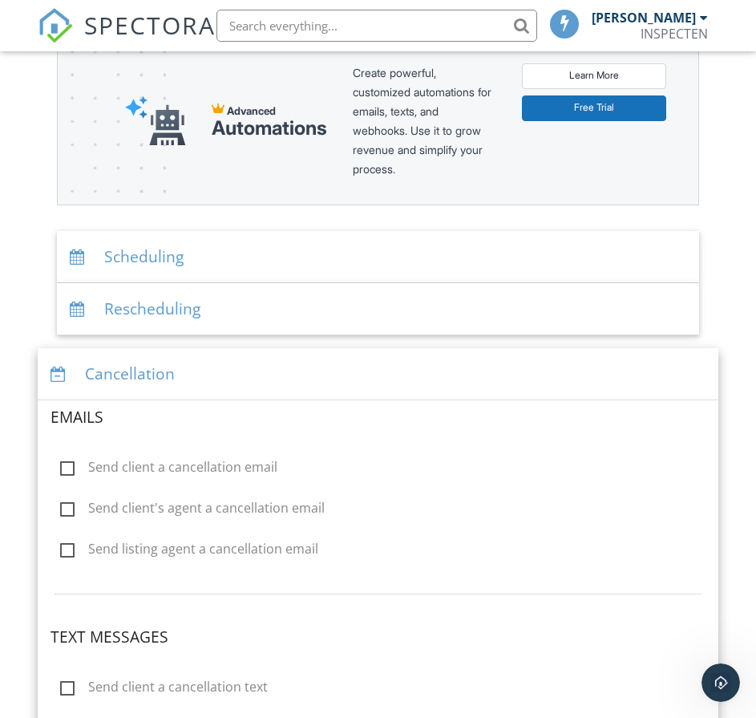
click at [179, 462] on label "Send client a cancellation email" at bounding box center [168, 470] width 217 height 20
click at [61, 464] on input "Send client a cancellation email" at bounding box center [56, 469] width 10 height 10
checkbox input "true"
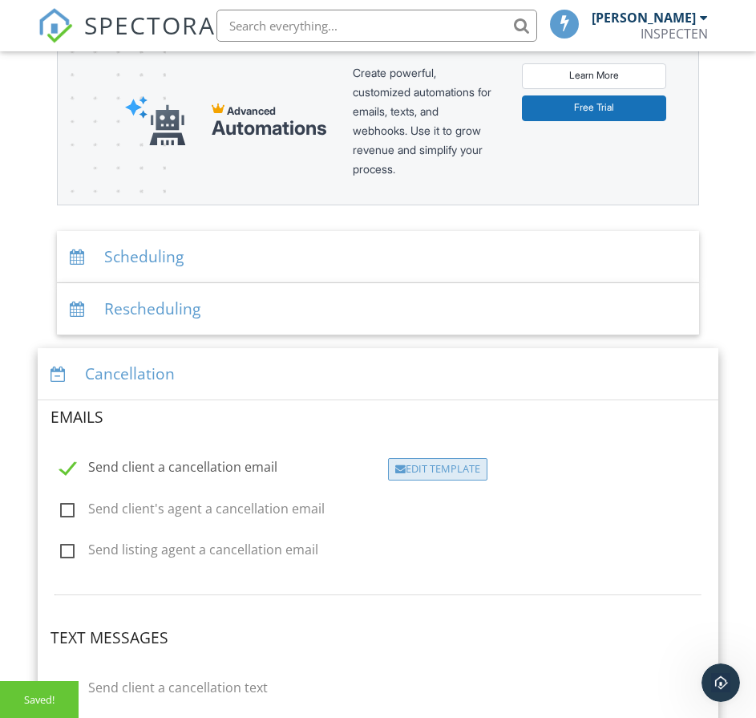
click at [456, 467] on div "Edit Template" at bounding box center [437, 469] width 99 height 22
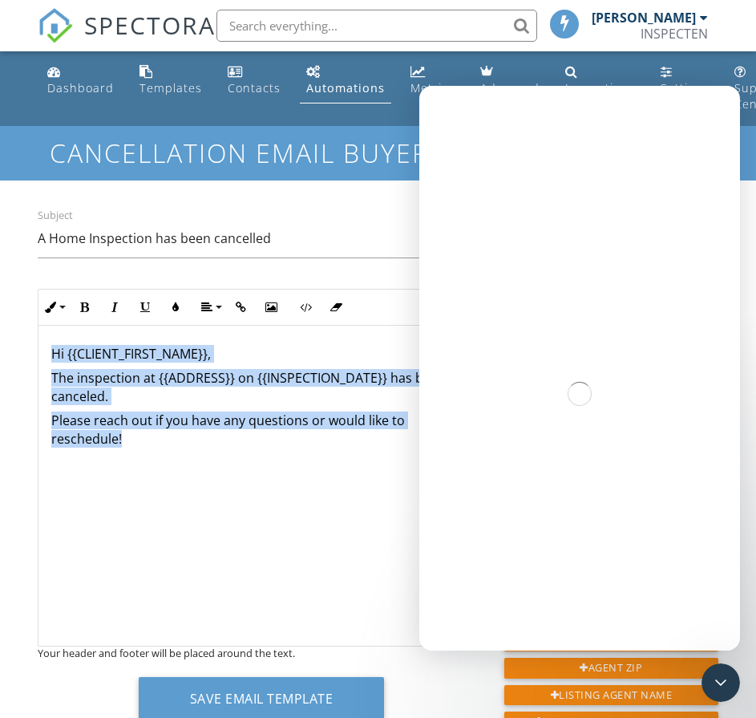
drag, startPoint x: 149, startPoint y: 446, endPoint x: 41, endPoint y: 341, distance: 150.9
click at [41, 341] on div "Hi {{CLIENT_FIRST_NAME}}, The inspection at {{ADDRESS}} on {{INSPECTION_DATE}} …" at bounding box center [261, 486] width 446 height 321
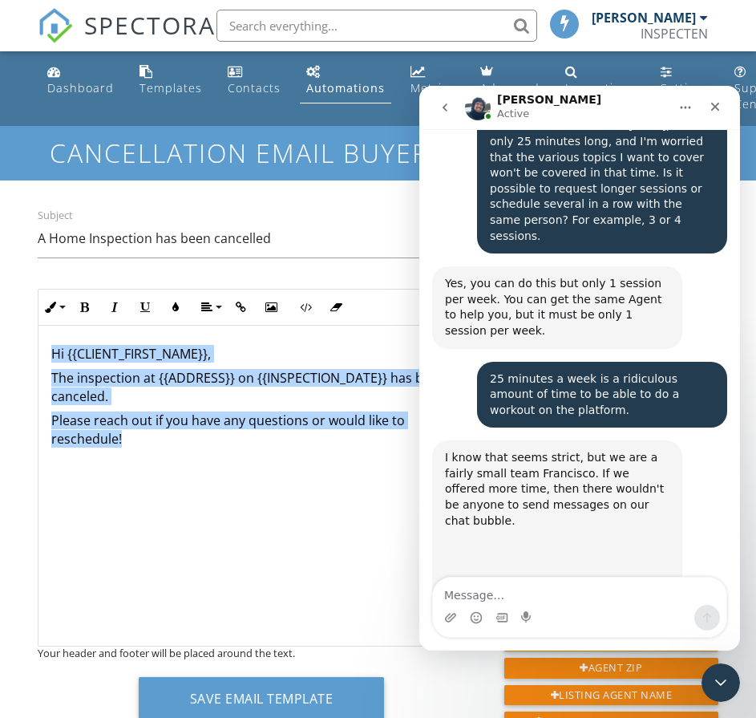
scroll to position [6860, 0]
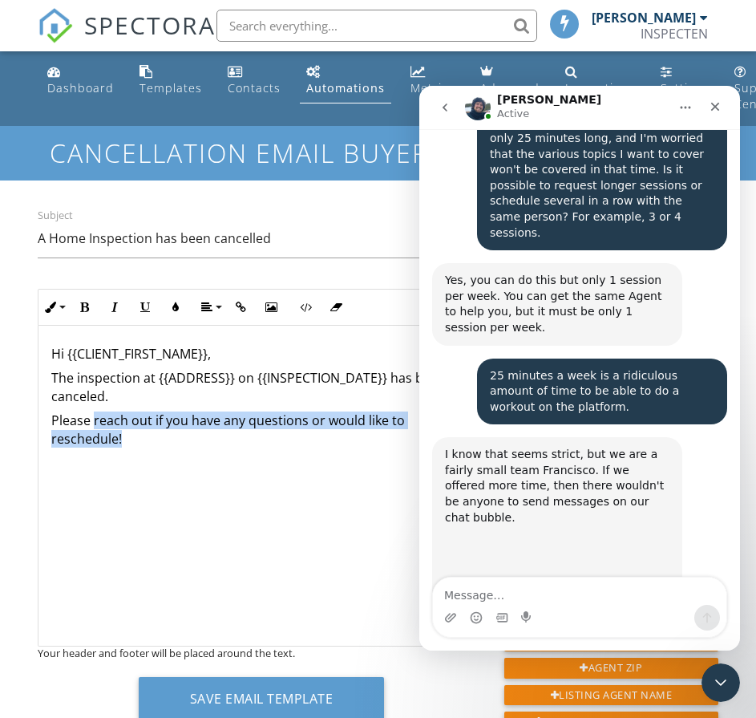
drag, startPoint x: 192, startPoint y: 456, endPoint x: 95, endPoint y: 411, distance: 107.7
click at [95, 411] on div "​ Hi {{CLIENT_FIRST_NAME}}, The inspection at {{ADDRESS}} on {{INSPECTION_DATE}…" at bounding box center [261, 486] width 446 height 321
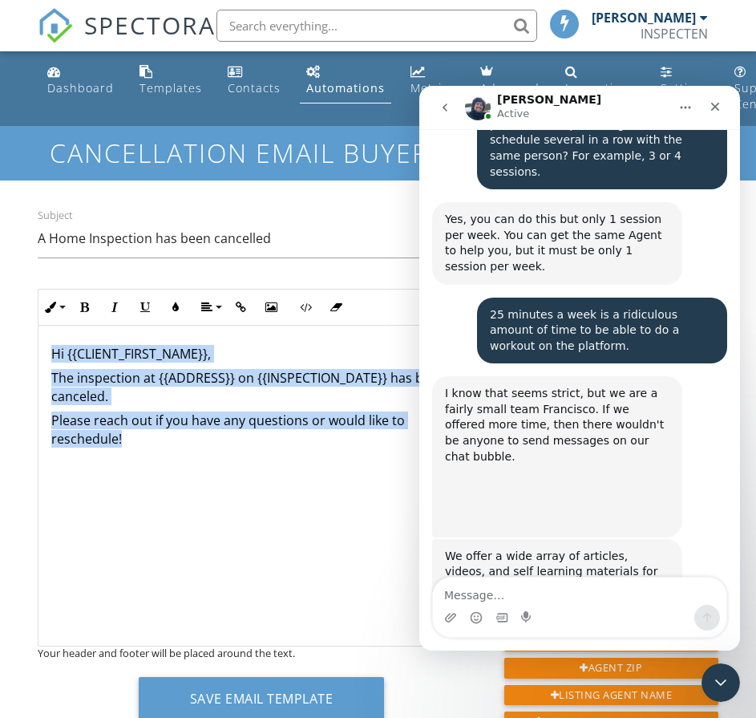
drag, startPoint x: 144, startPoint y: 445, endPoint x: 43, endPoint y: 343, distance: 142.9
click at [43, 343] on div "​ Hi {{CLIENT_FIRST_NAME}}, The inspection at {{ADDRESS}} on {{INSPECTION_DATE}…" at bounding box center [261, 486] width 446 height 321
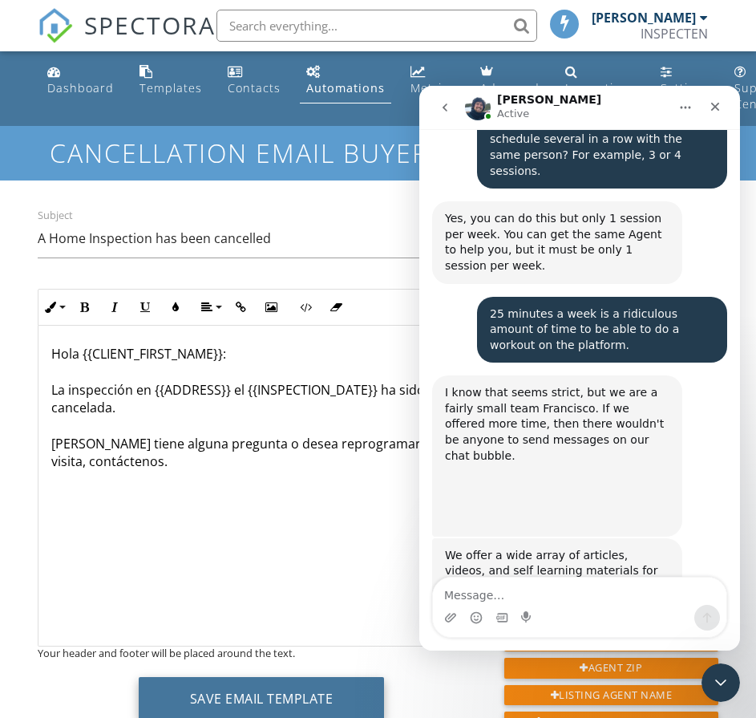
click at [256, 695] on button "Save Email Template" at bounding box center [262, 698] width 246 height 43
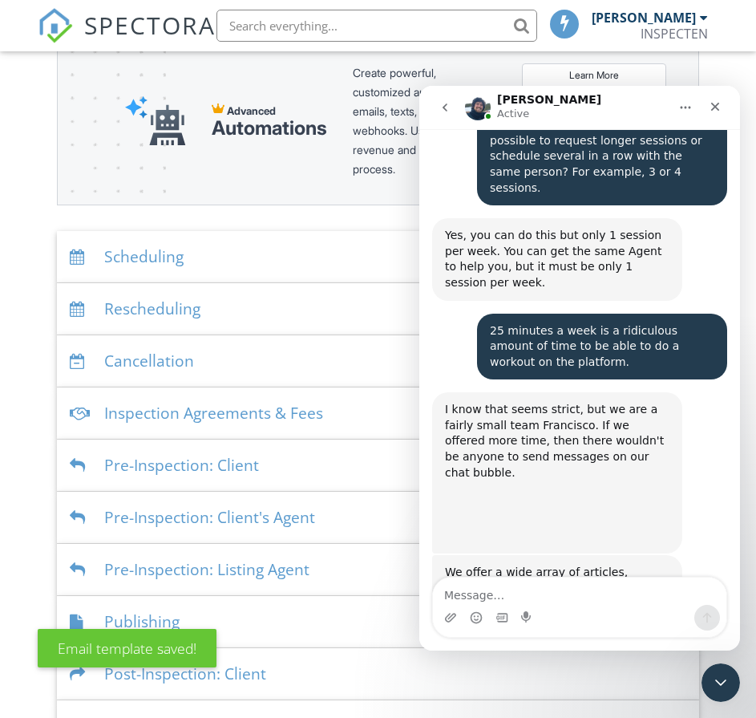
scroll to position [6921, 0]
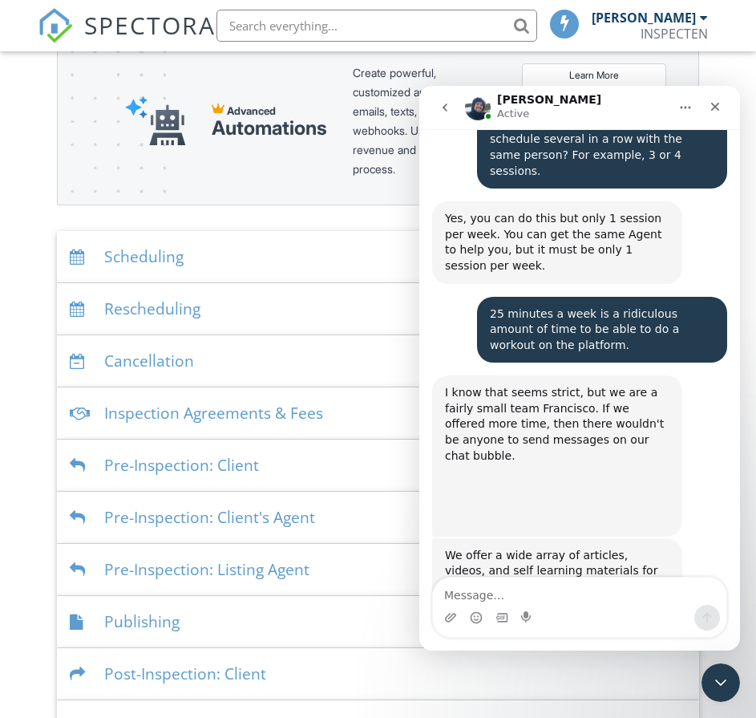
click at [569, 591] on textarea "Message…" at bounding box center [580, 590] width 294 height 27
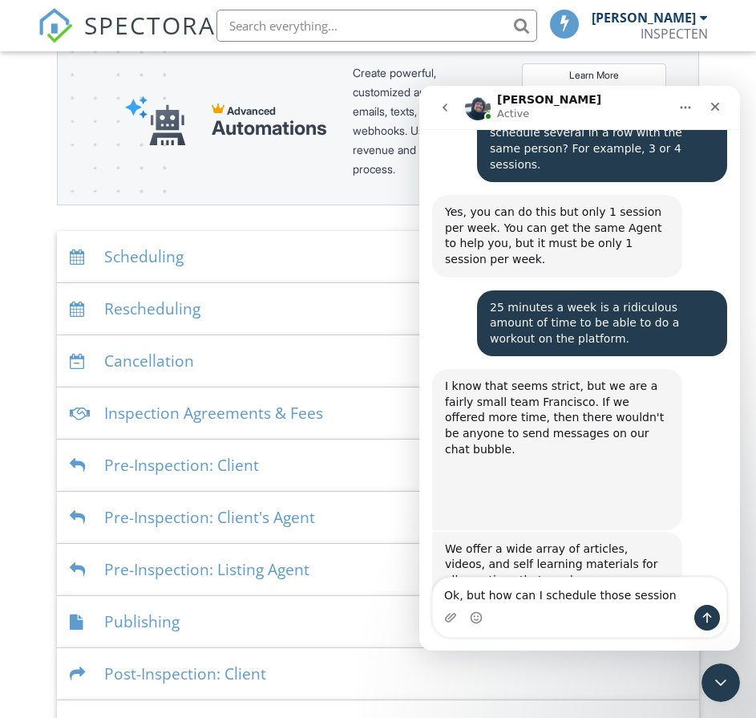
type textarea "Ok, but how can I schedule those sessions"
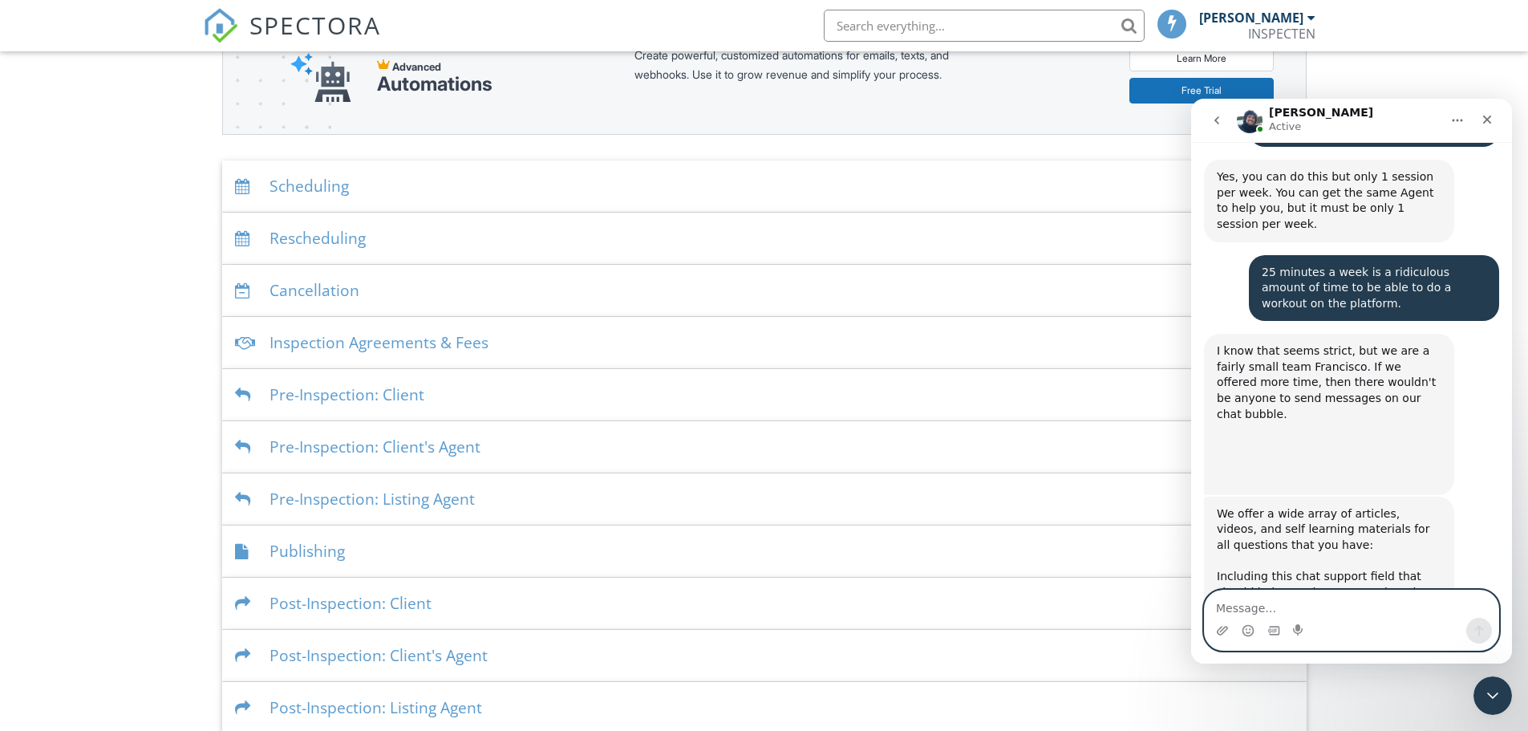
scroll to position [241, 0]
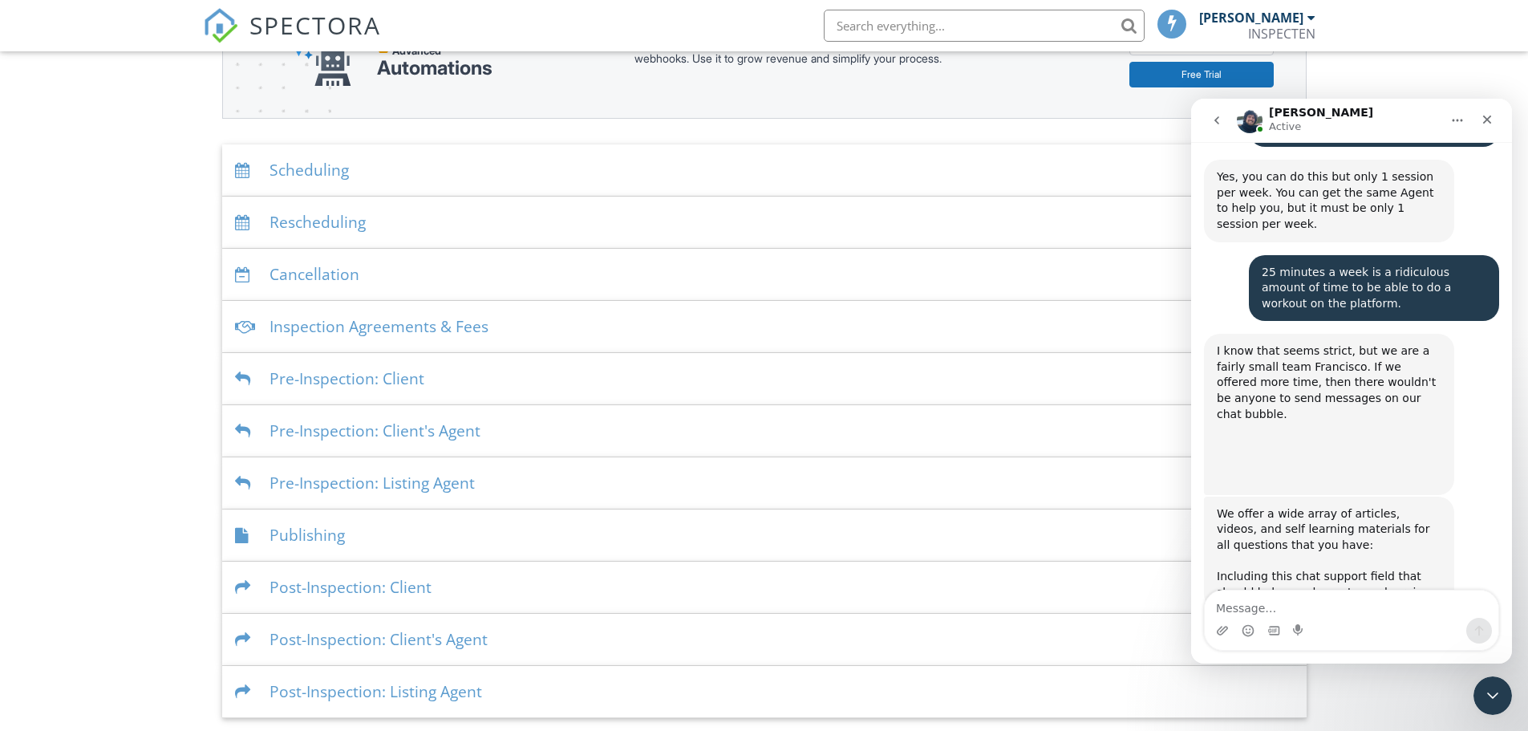
click at [329, 326] on div "Inspection Agreements & Fees" at bounding box center [764, 327] width 1084 height 52
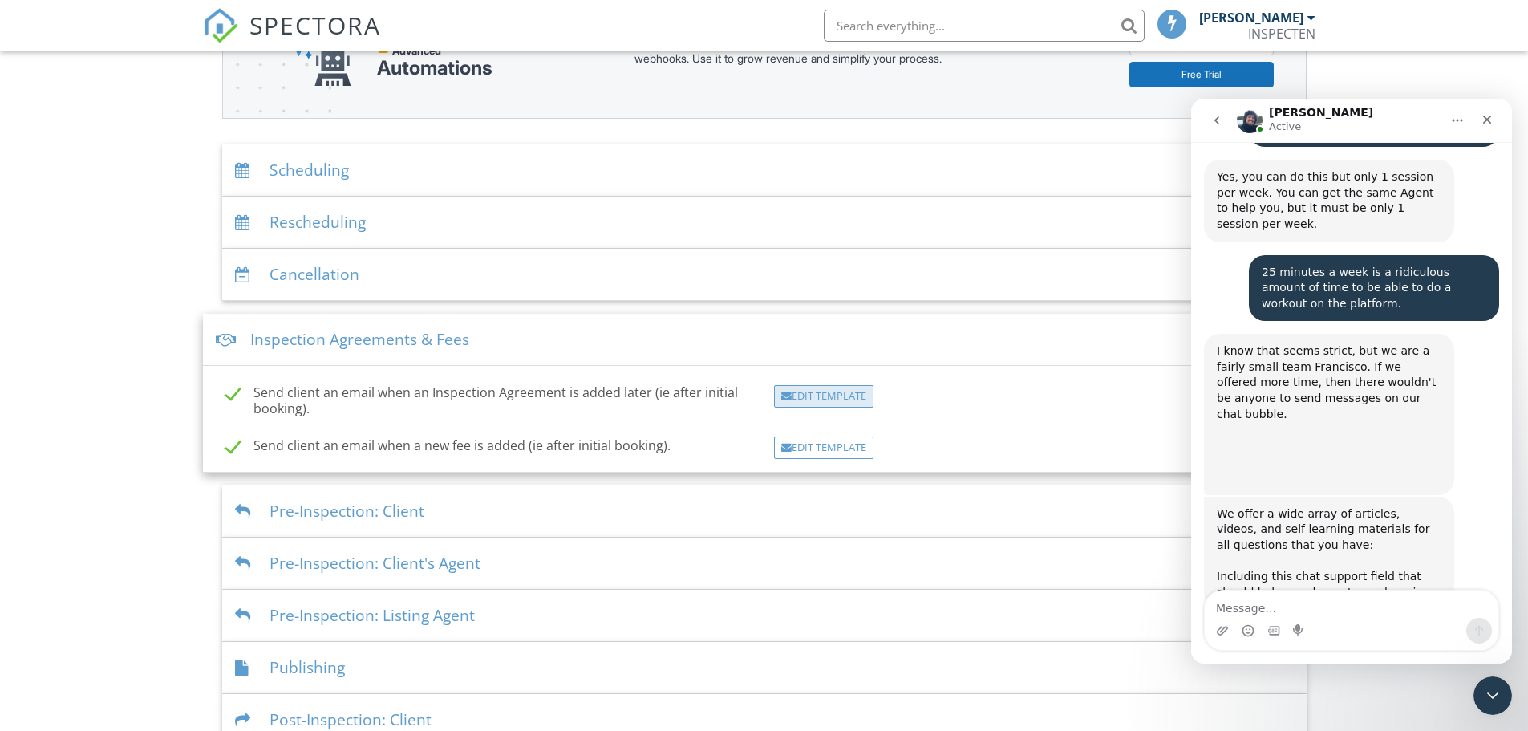
click at [755, 396] on div "Edit Template" at bounding box center [823, 396] width 99 height 22
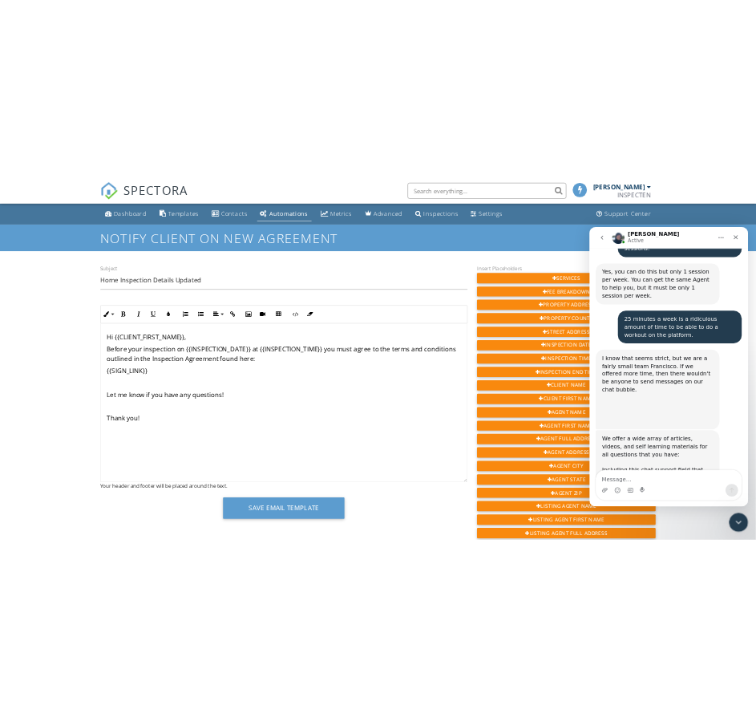
scroll to position [6976, 0]
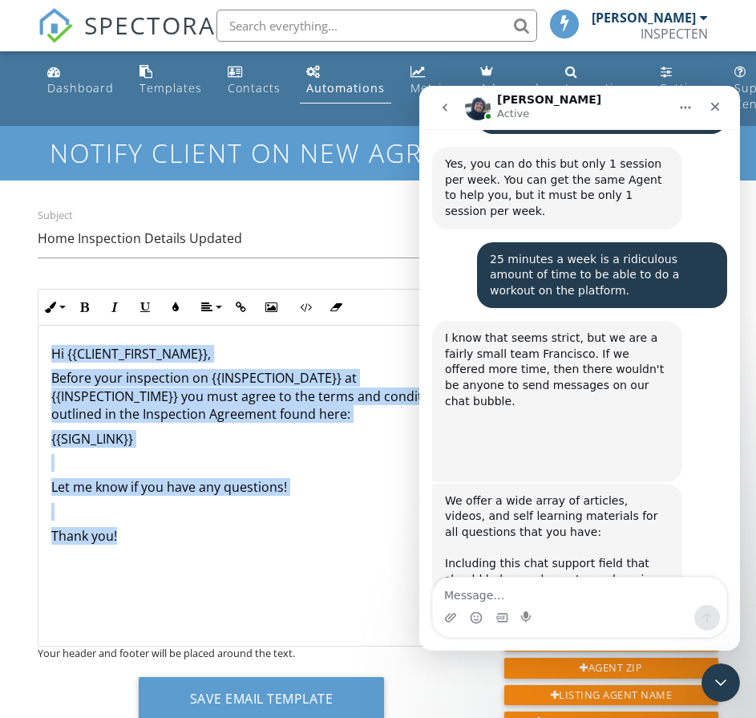
drag, startPoint x: 151, startPoint y: 546, endPoint x: 29, endPoint y: 331, distance: 247.1
click at [29, 331] on div "Subject Home Inspection Details Updated Ordered List Unordered List Insert Vide…" at bounding box center [261, 469] width 467 height 527
copy div "Hi {{CLIENT_FIRST_NAME}}, Before your inspection on {{INSPECTION_DATE}} at {{IN…"
click at [200, 565] on div "​ Hi {{CLIENT_FIRST_NAME}}, Before your inspection on {{INSPECTION_DATE}} at {{…" at bounding box center [261, 486] width 446 height 321
drag, startPoint x: 151, startPoint y: 545, endPoint x: 15, endPoint y: 326, distance: 257.5
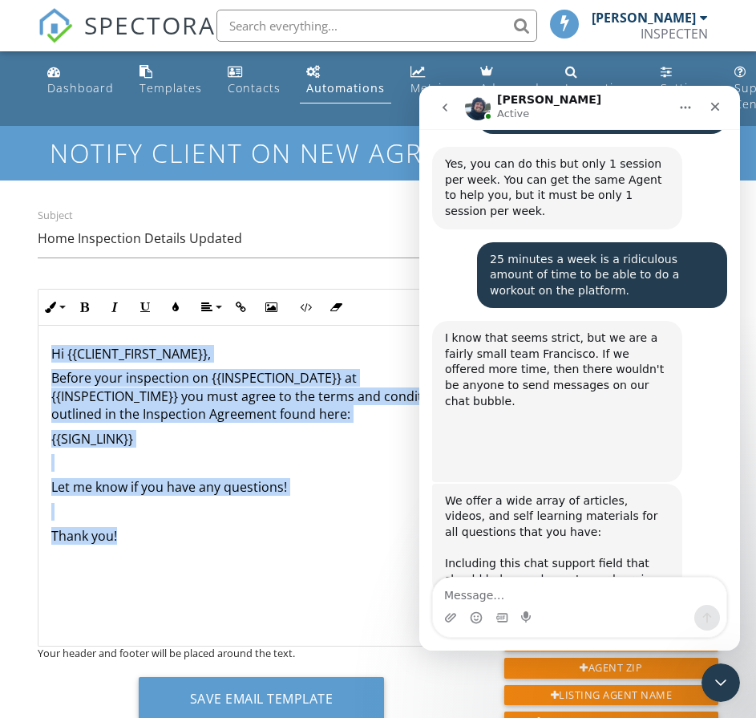
click at [15, 326] on div "Dashboard Templates Contacts Automations Metrics Advanced Inspections Settings …" at bounding box center [378, 727] width 756 height 1353
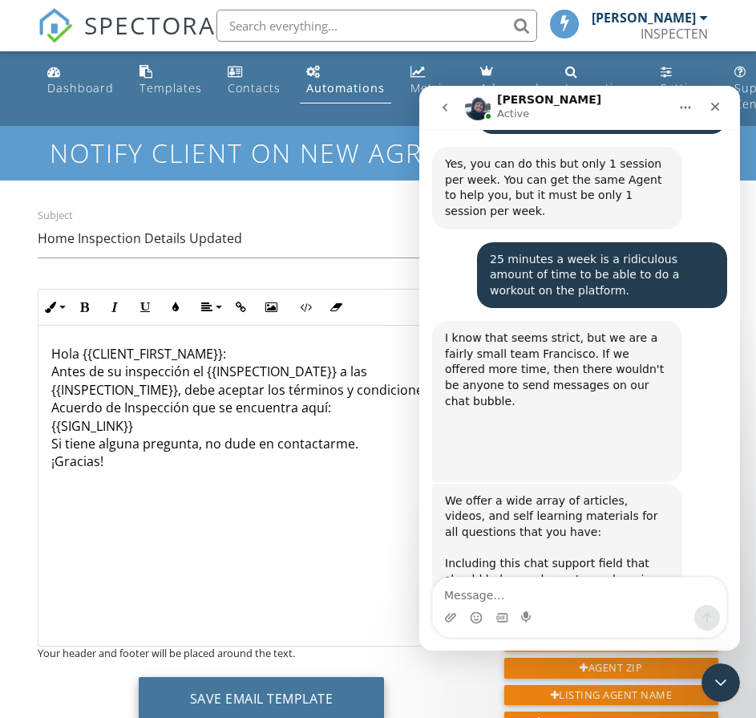
click at [272, 695] on button "Save Email Template" at bounding box center [262, 698] width 246 height 43
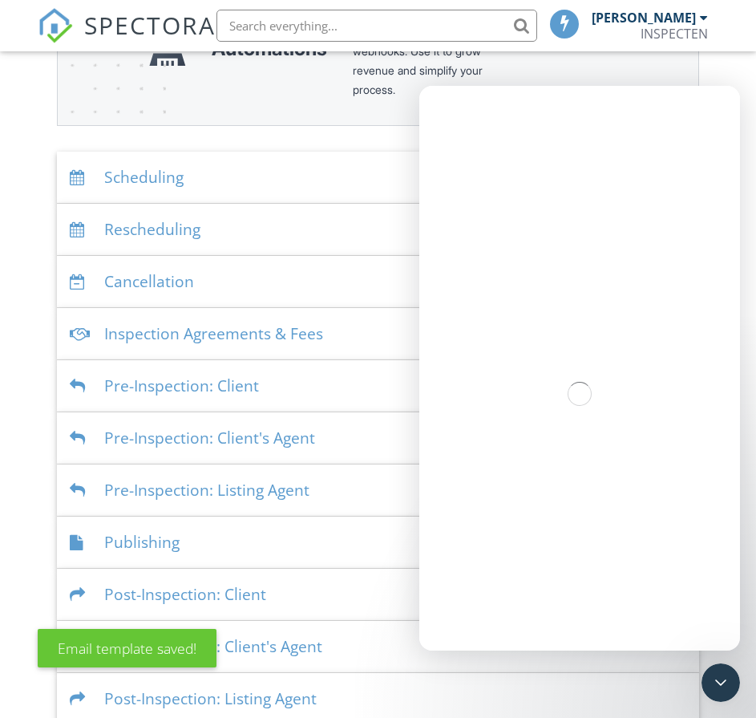
scroll to position [321, 0]
click at [196, 325] on div "Inspection Agreements & Fees" at bounding box center [378, 333] width 642 height 52
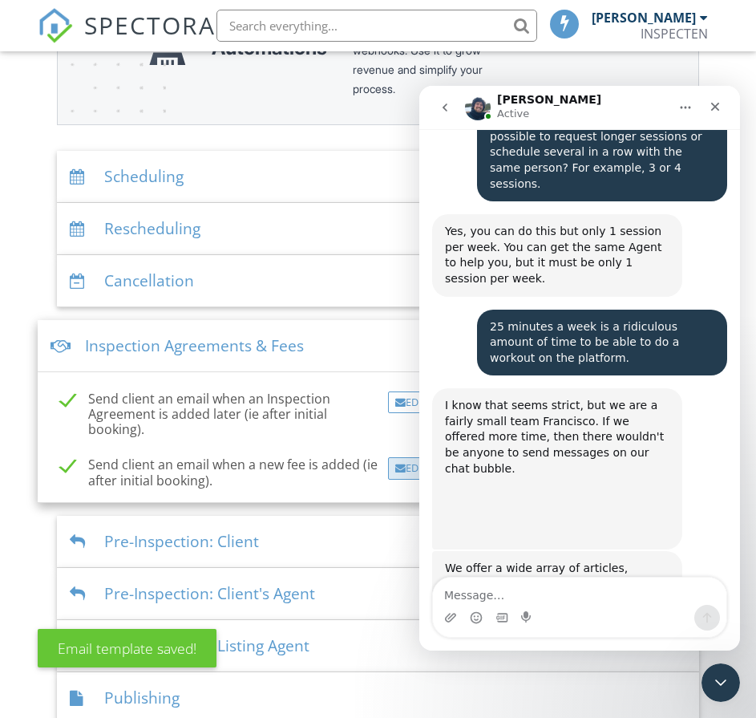
scroll to position [6976, 0]
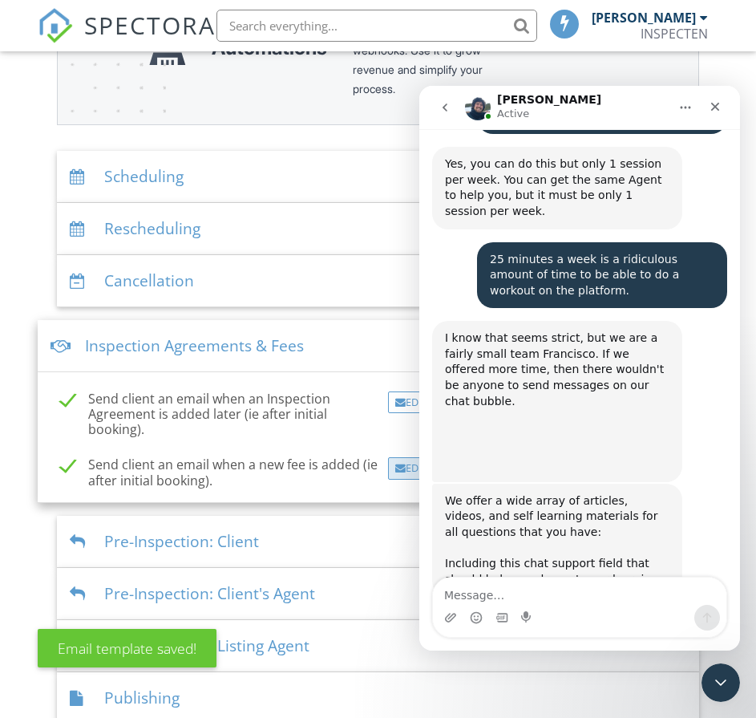
click at [406, 471] on div "Edit Template" at bounding box center [437, 468] width 99 height 22
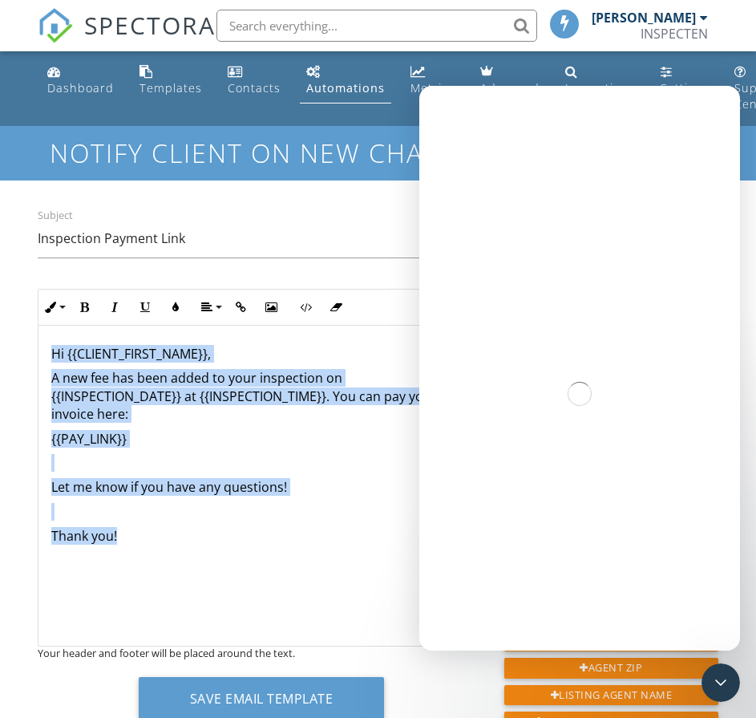
drag, startPoint x: 136, startPoint y: 546, endPoint x: 21, endPoint y: 324, distance: 250.4
click at [21, 324] on div "Dashboard Templates Contacts Automations Metrics Advanced Inspections Settings …" at bounding box center [378, 727] width 756 height 1353
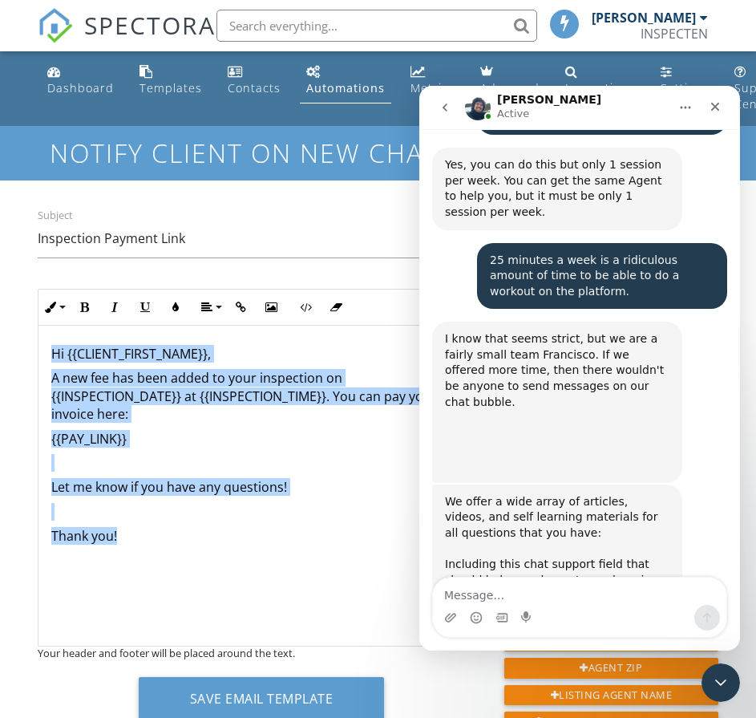
scroll to position [6976, 0]
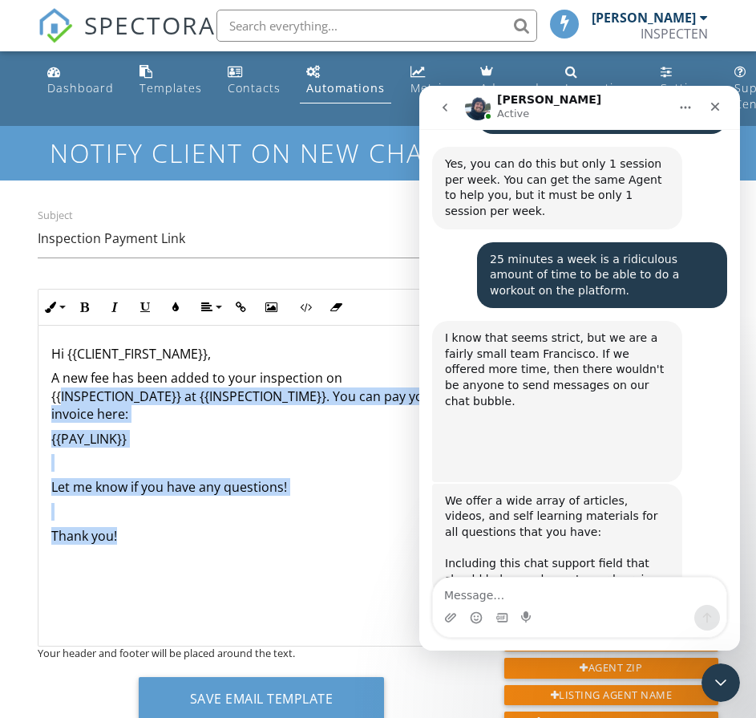
drag, startPoint x: 160, startPoint y: 540, endPoint x: 61, endPoint y: 404, distance: 167.6
click at [61, 404] on div "​ Hi {{CLIENT_FIRST_NAME}}, A new fee has been added to your inspection on {{IN…" at bounding box center [261, 486] width 446 height 321
click at [190, 526] on div "​ Hi {{CLIENT_FIRST_NAME}}, A new fee has been added to your inspection on {{IN…" at bounding box center [261, 486] width 446 height 321
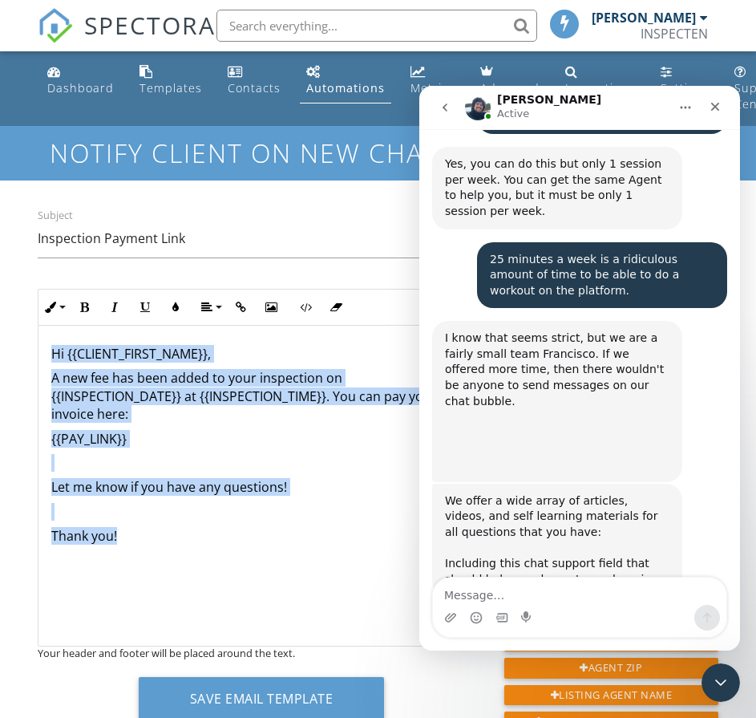
drag, startPoint x: 154, startPoint y: 542, endPoint x: 40, endPoint y: 338, distance: 233.4
click at [40, 338] on div "​ Hi {{CLIENT_FIRST_NAME}}, A new fee has been added to your inspection on {{IN…" at bounding box center [261, 486] width 446 height 321
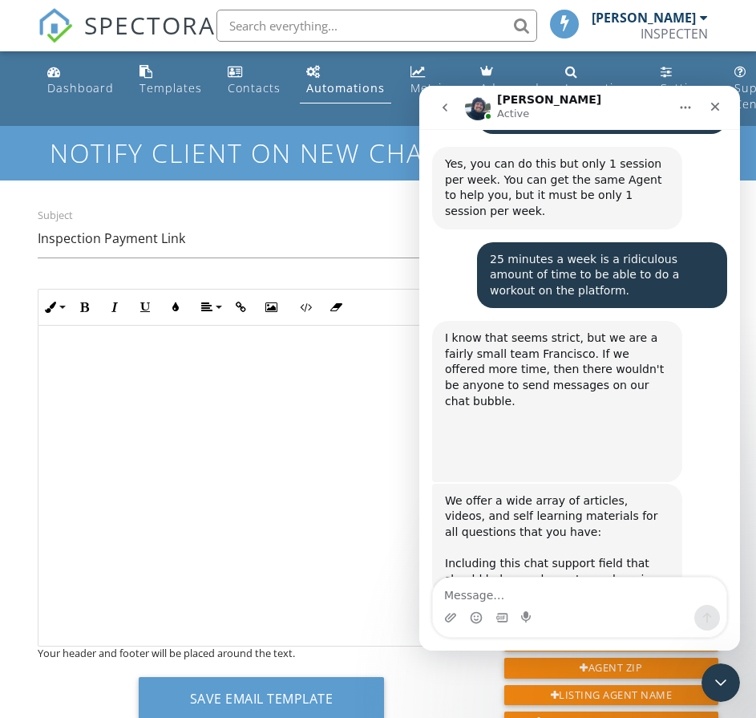
click at [240, 383] on div "​ ​" at bounding box center [261, 486] width 446 height 321
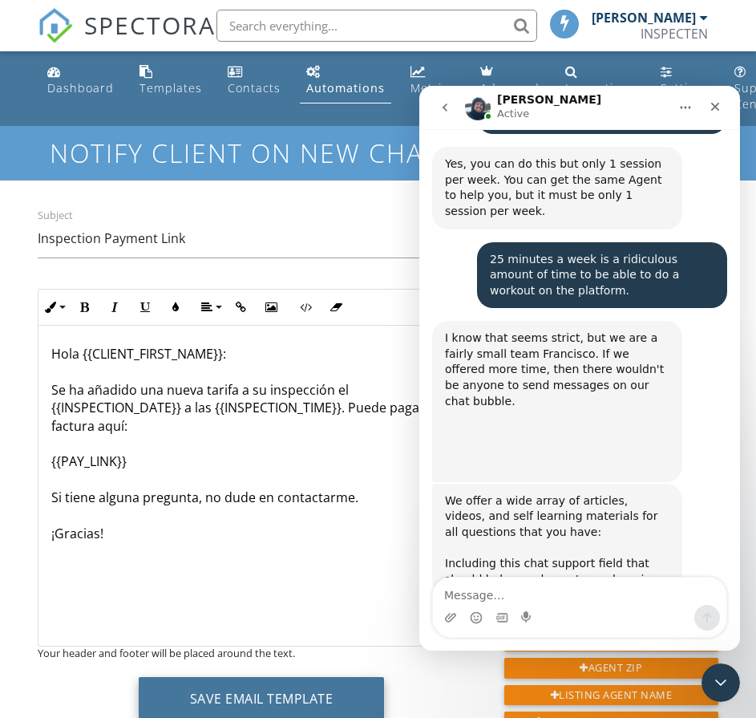
click at [239, 707] on button "Save Email Template" at bounding box center [262, 698] width 246 height 43
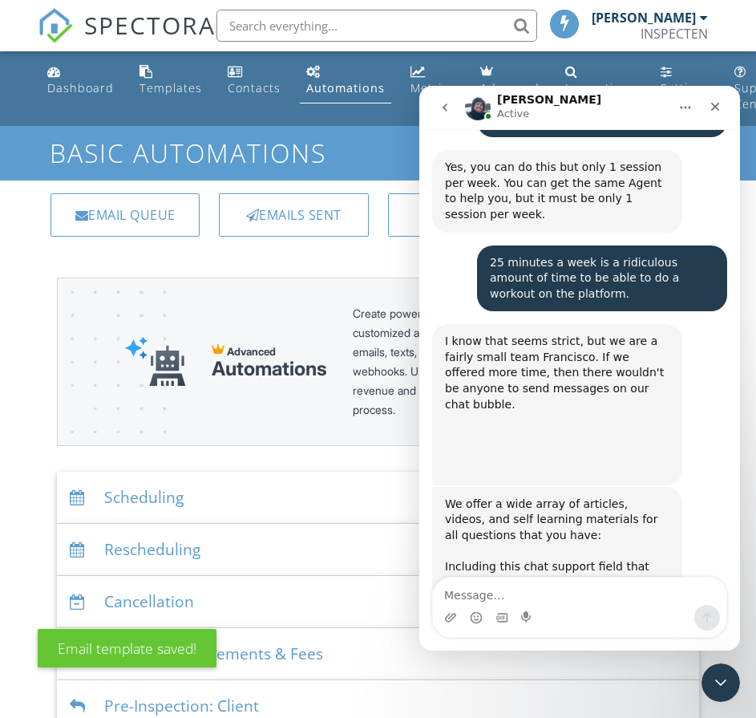
scroll to position [6976, 0]
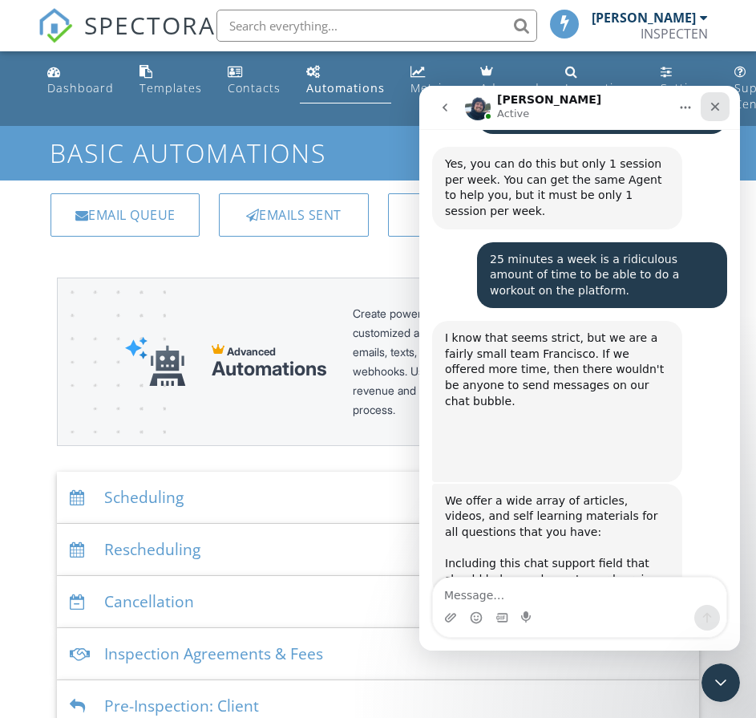
click at [725, 107] on div "Close" at bounding box center [715, 106] width 29 height 29
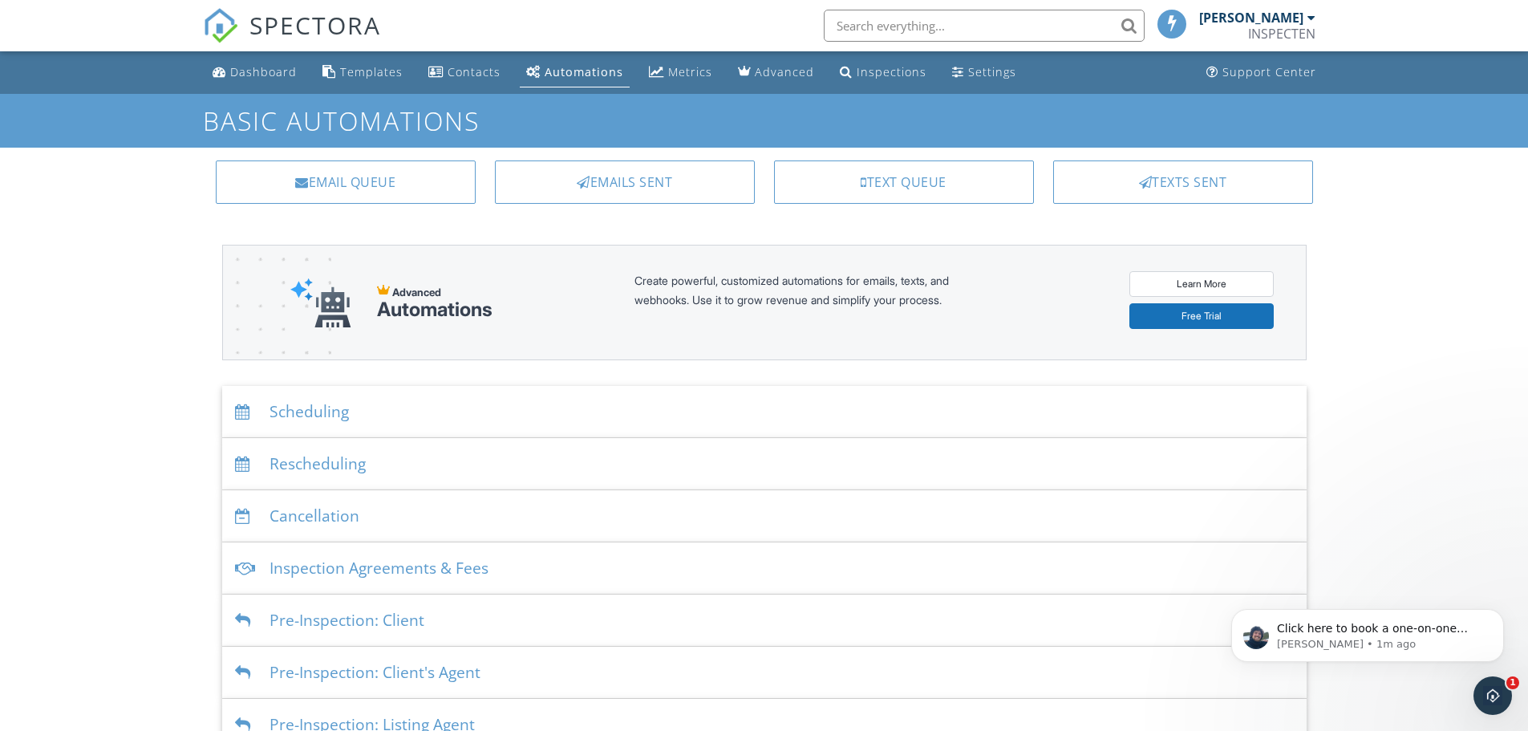
scroll to position [7118, 0]
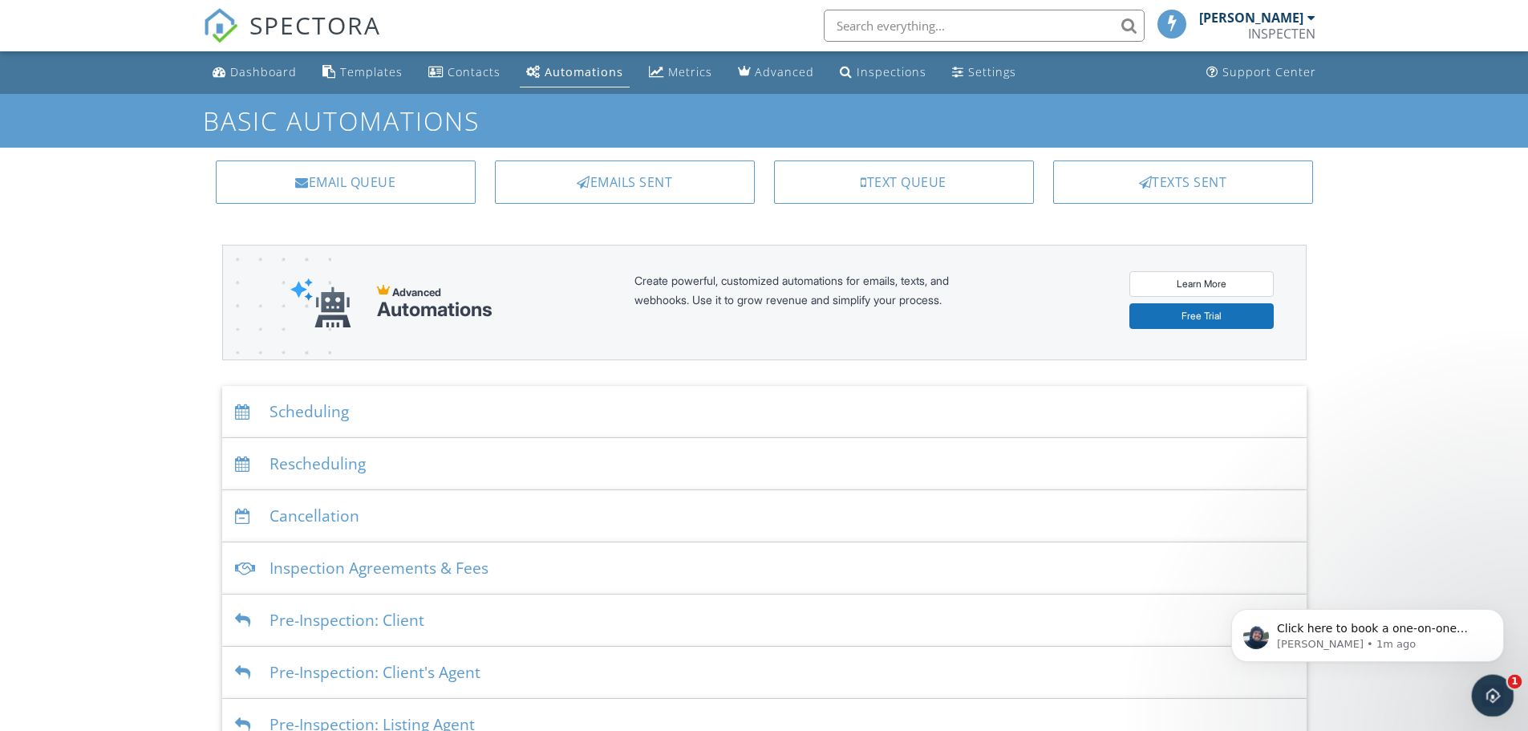
click at [755, 691] on icon "Open Intercom Messenger" at bounding box center [1490, 693] width 26 height 26
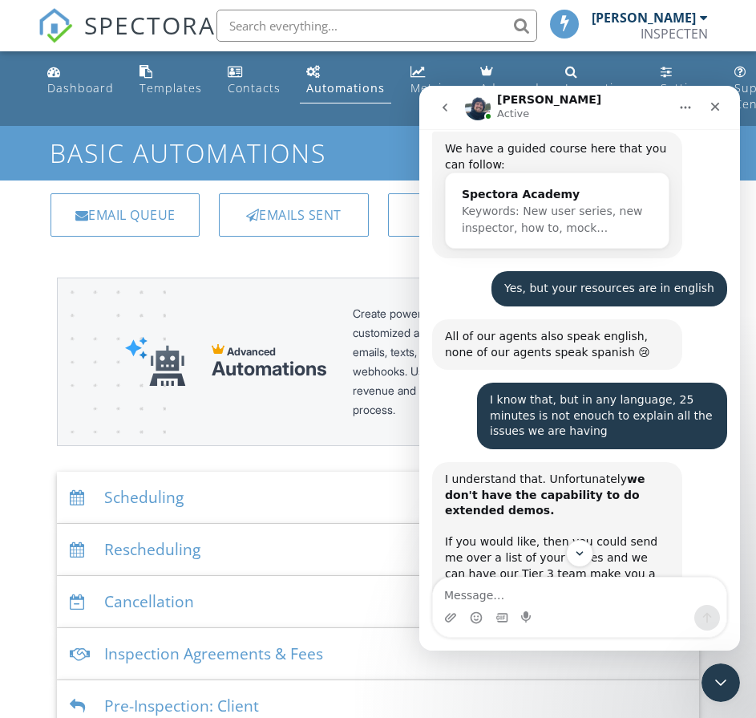
scroll to position [8407, 0]
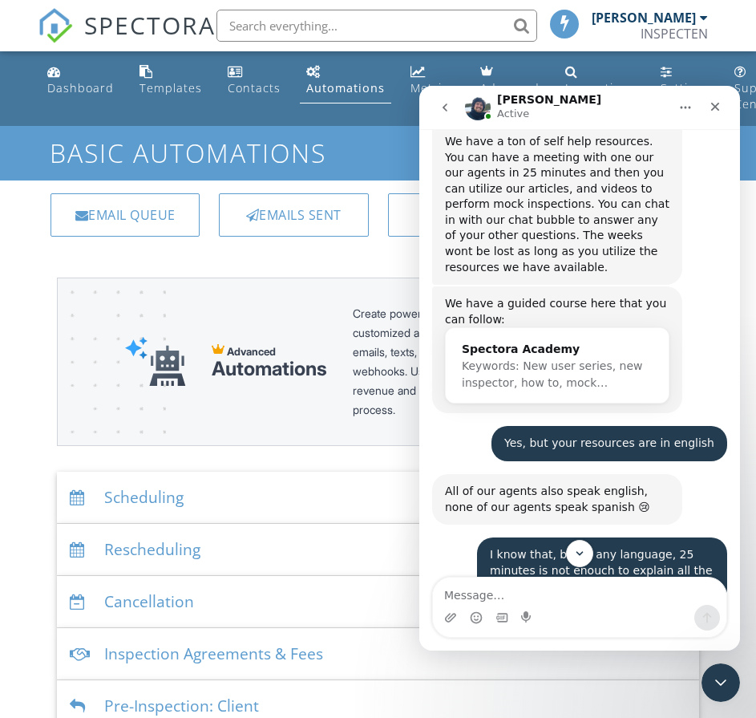
drag, startPoint x: 620, startPoint y: 351, endPoint x: 497, endPoint y: 361, distance: 123.1
copy link "support@spectora.com"
click at [558, 592] on textarea "Message…" at bounding box center [580, 590] width 294 height 27
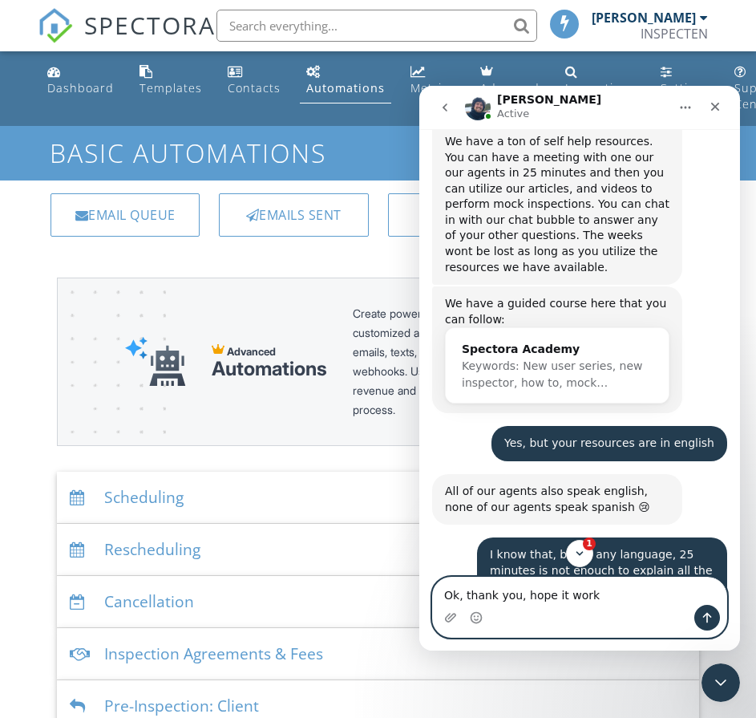
type textarea "Ok, thank you, hope it works"
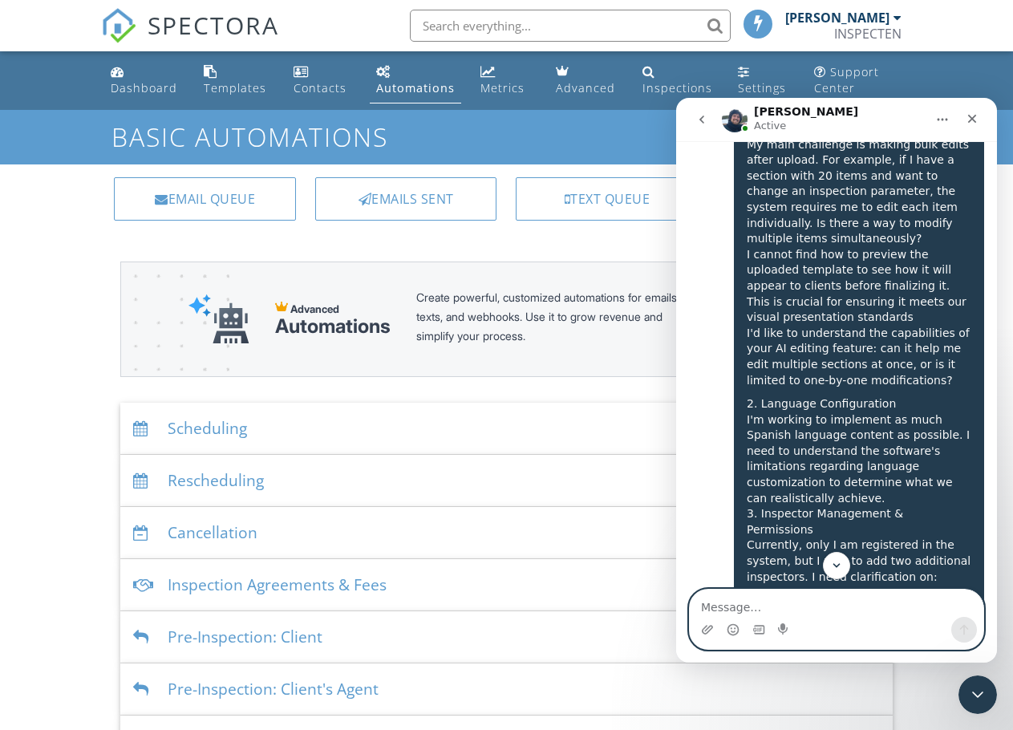
scroll to position [10117, 0]
click at [755, 115] on icon "Close" at bounding box center [972, 119] width 9 height 9
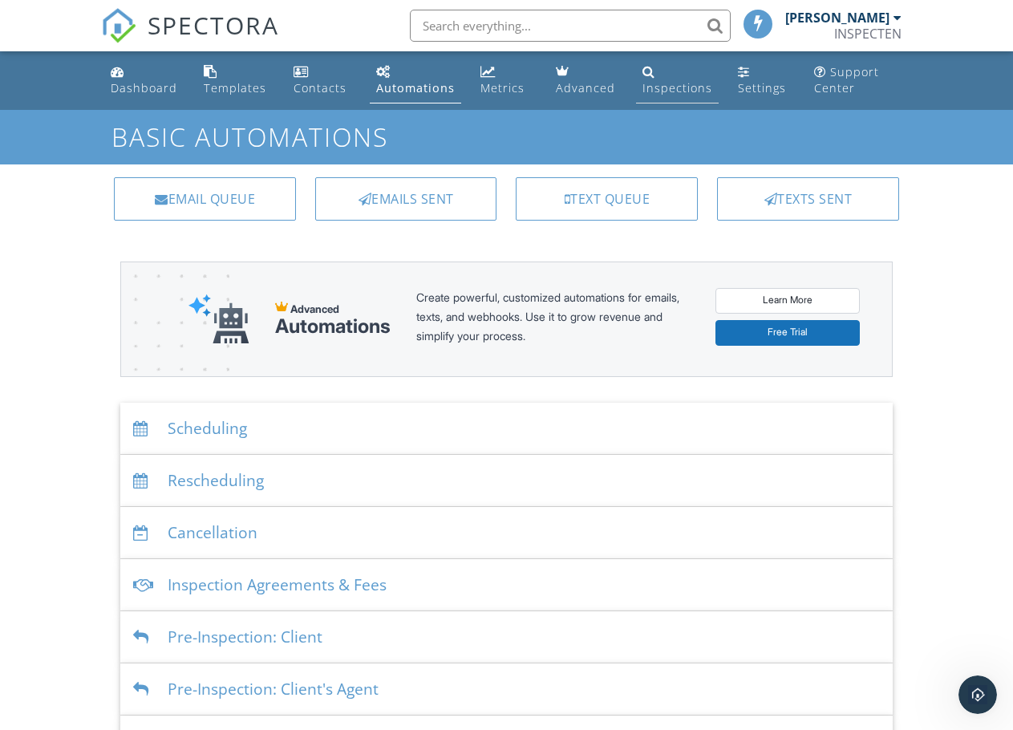
click at [673, 93] on div "Inspections" at bounding box center [677, 87] width 70 height 15
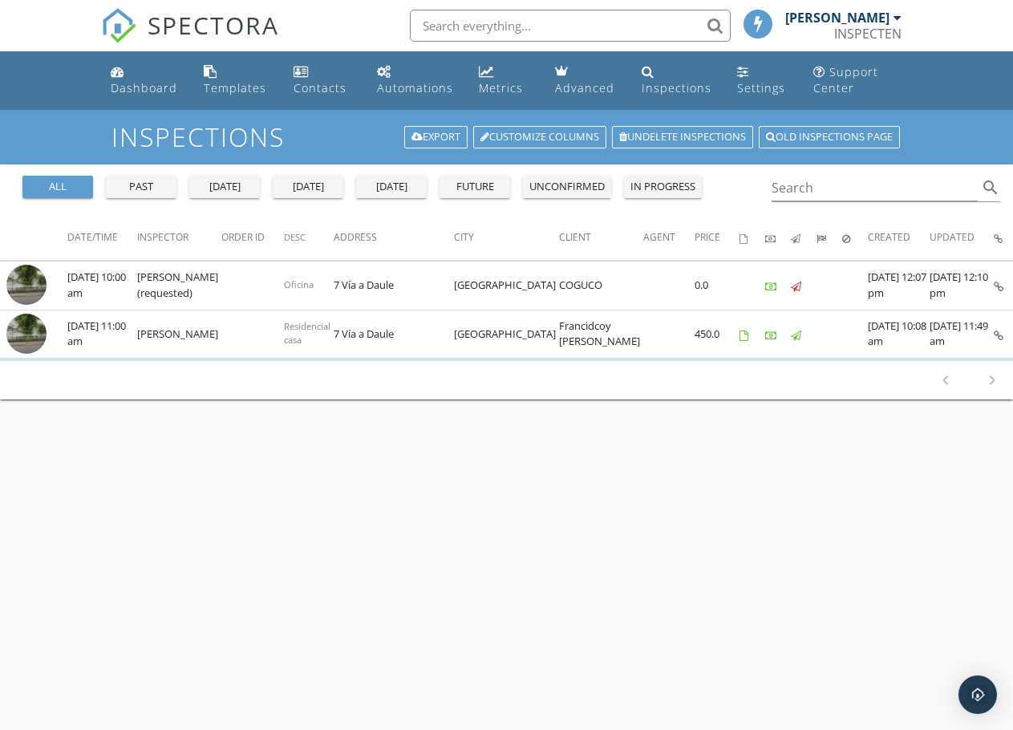
click at [773, 493] on div "Inspections Export Customize Columns Undelete inspections Old inspections page …" at bounding box center [506, 475] width 1013 height 730
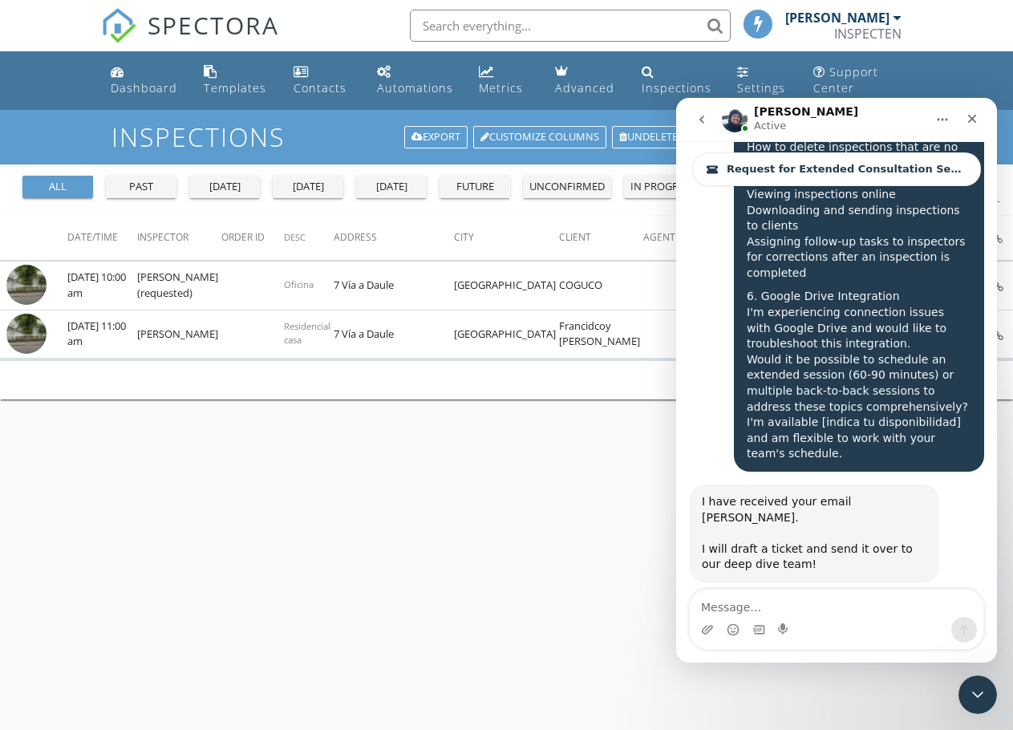
scroll to position [10856, 0]
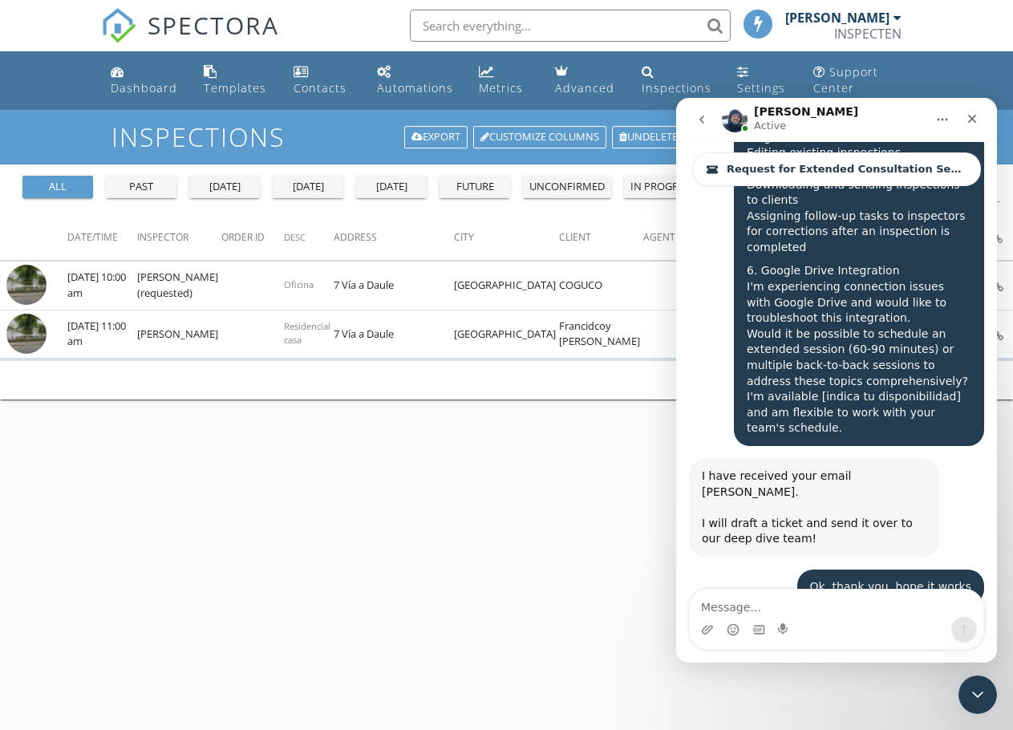
click at [763, 612] on textarea "Message…" at bounding box center [837, 602] width 294 height 27
type textarea "Hello,"
click at [980, 124] on div "Close" at bounding box center [972, 118] width 29 height 29
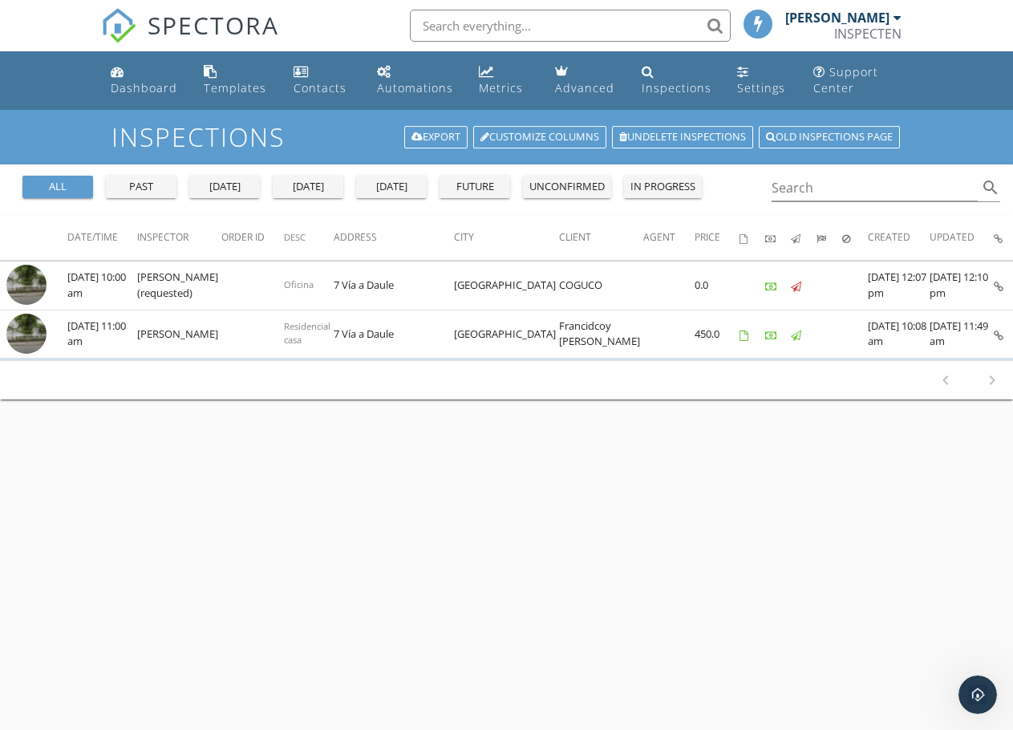
scroll to position [10830, 0]
click at [213, 87] on div "Templates" at bounding box center [235, 87] width 63 height 15
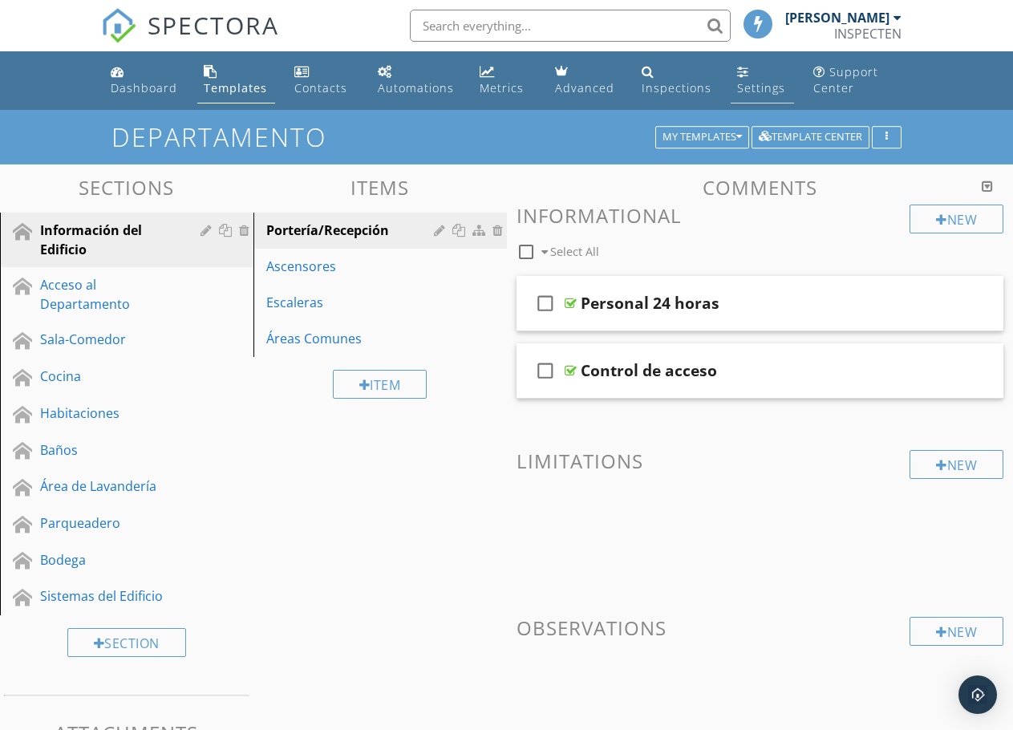
click at [767, 87] on div "Settings" at bounding box center [761, 87] width 48 height 15
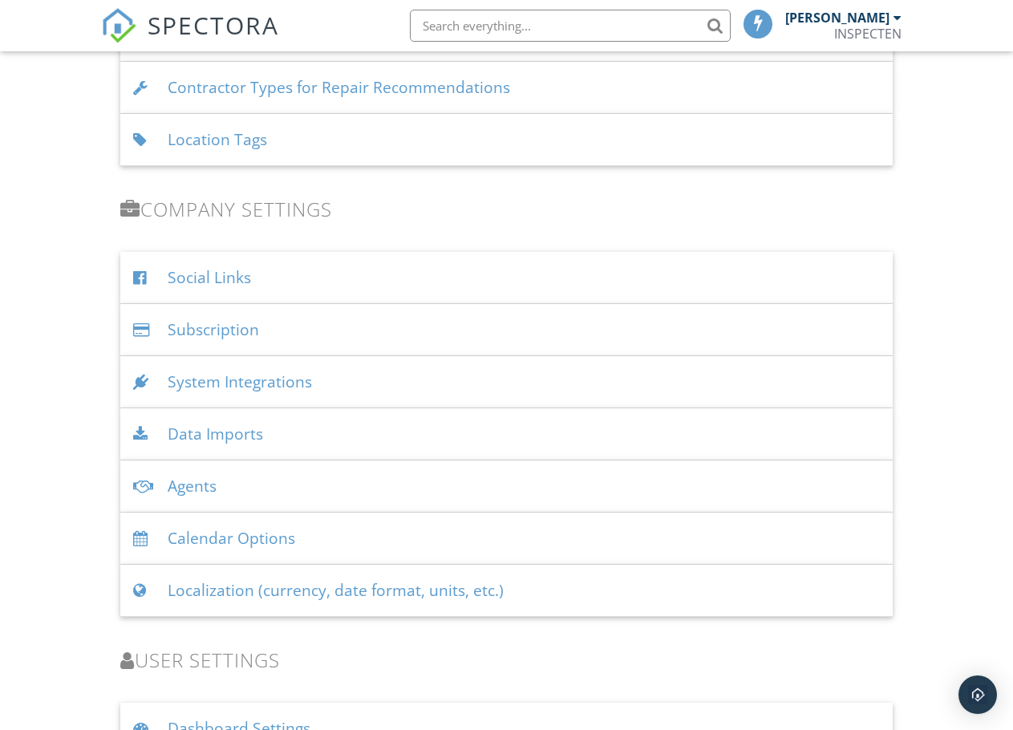
scroll to position [1959, 0]
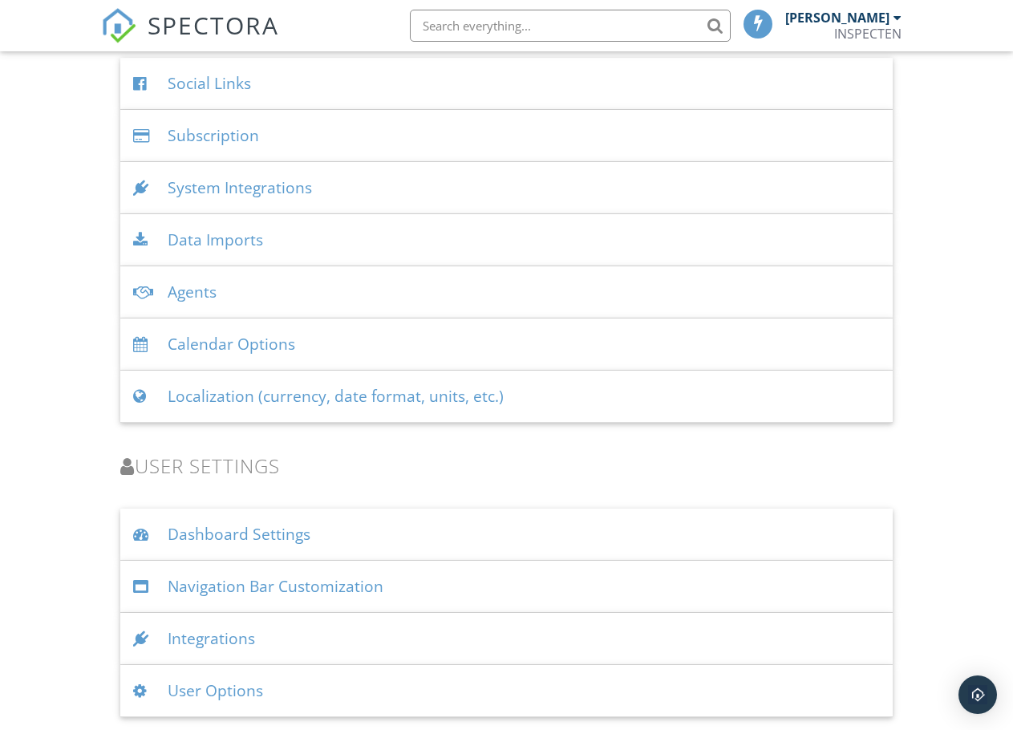
click at [257, 539] on div "Dashboard Settings" at bounding box center [506, 534] width 772 height 52
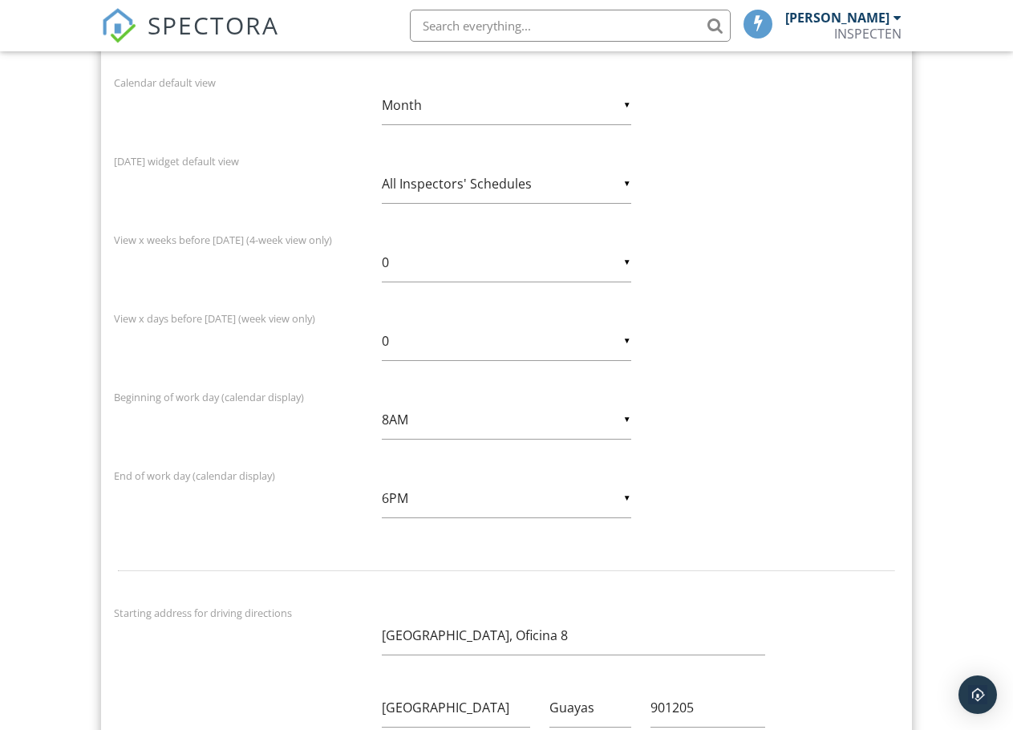
scroll to position [2837, 0]
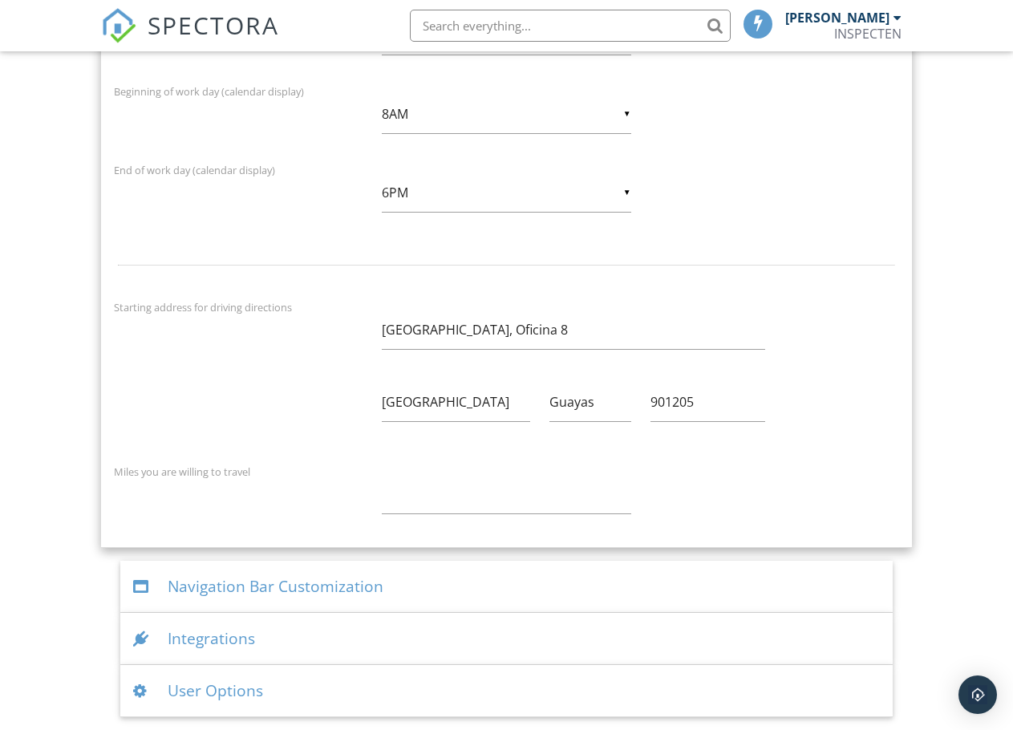
click at [395, 585] on div "Navigation Bar Customization" at bounding box center [506, 587] width 772 height 52
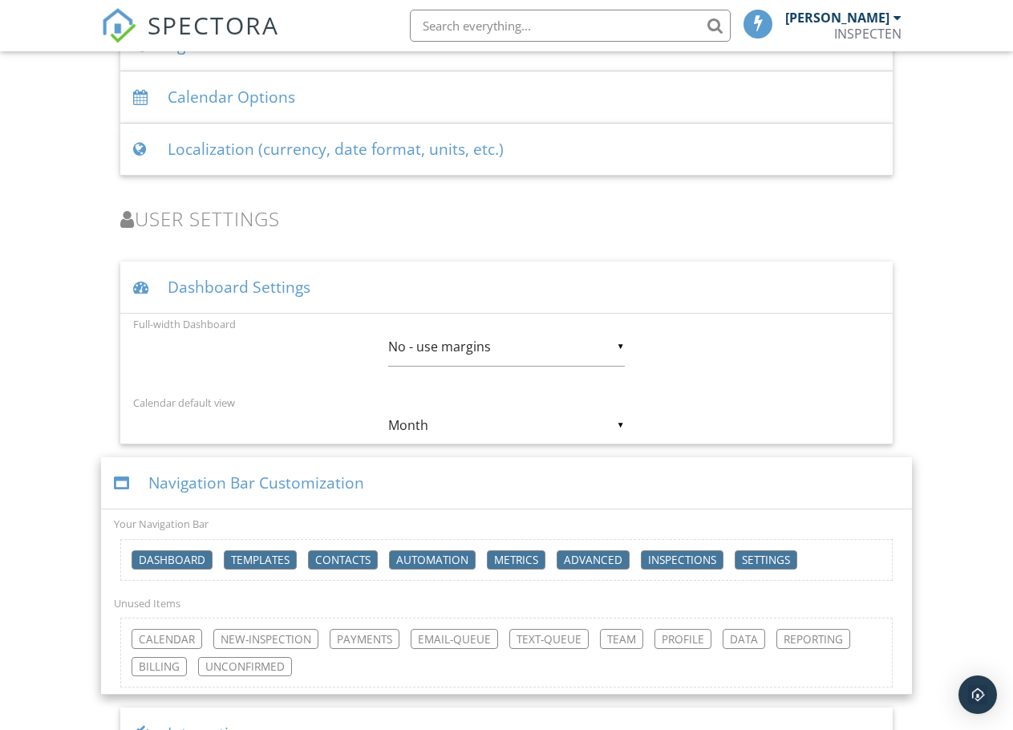
scroll to position [2203, 0]
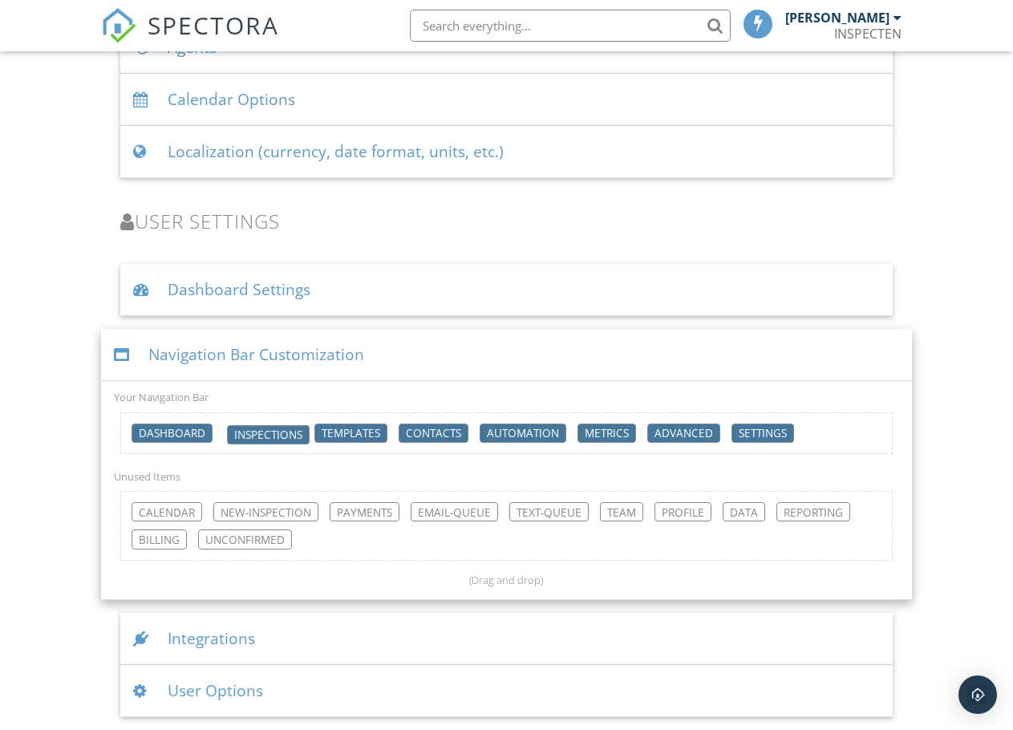
drag, startPoint x: 674, startPoint y: 431, endPoint x: 261, endPoint y: 433, distance: 413.8
drag, startPoint x: 755, startPoint y: 437, endPoint x: 599, endPoint y: 438, distance: 155.6
click at [117, 22] on img at bounding box center [118, 25] width 35 height 35
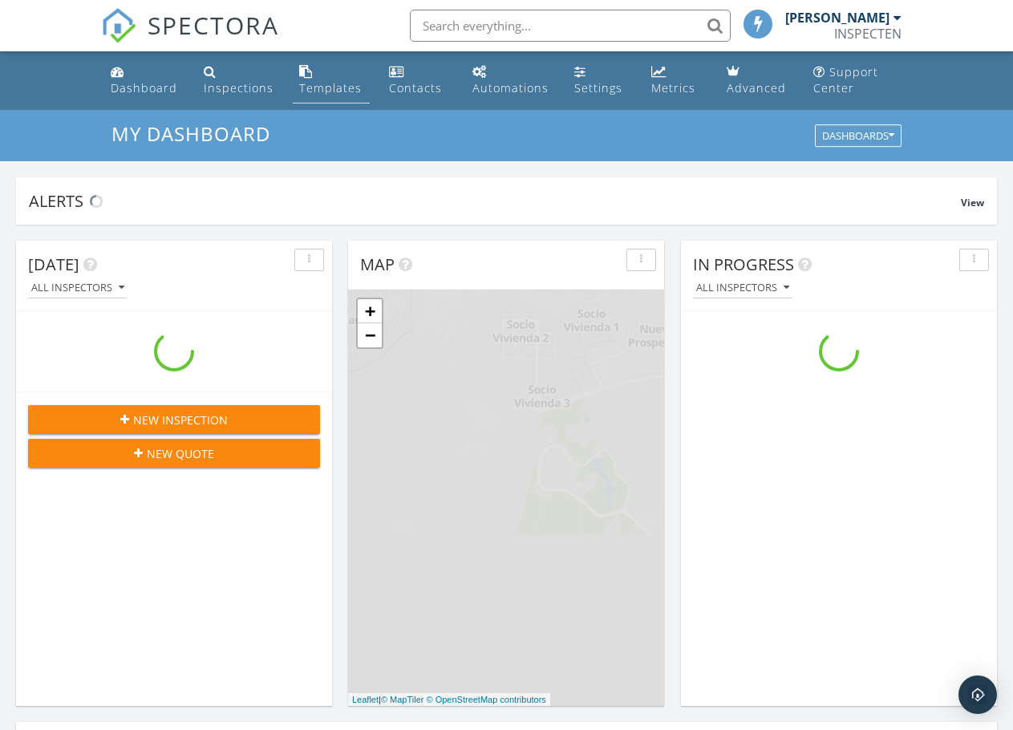
scroll to position [1485, 1038]
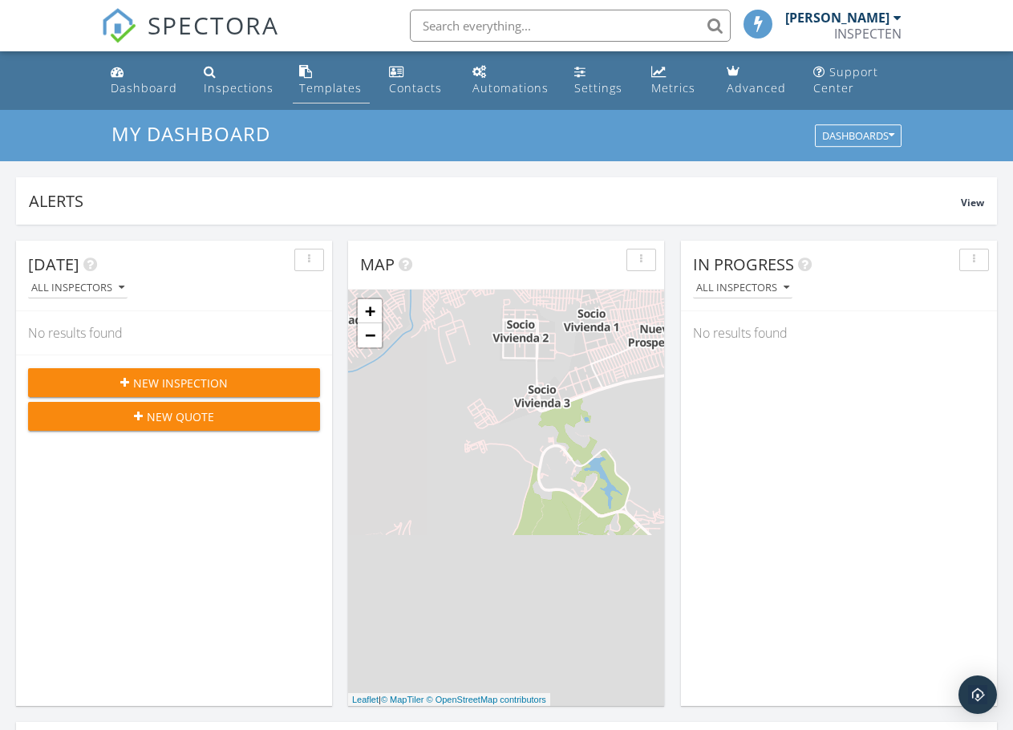
click at [320, 90] on div "Templates" at bounding box center [330, 87] width 63 height 15
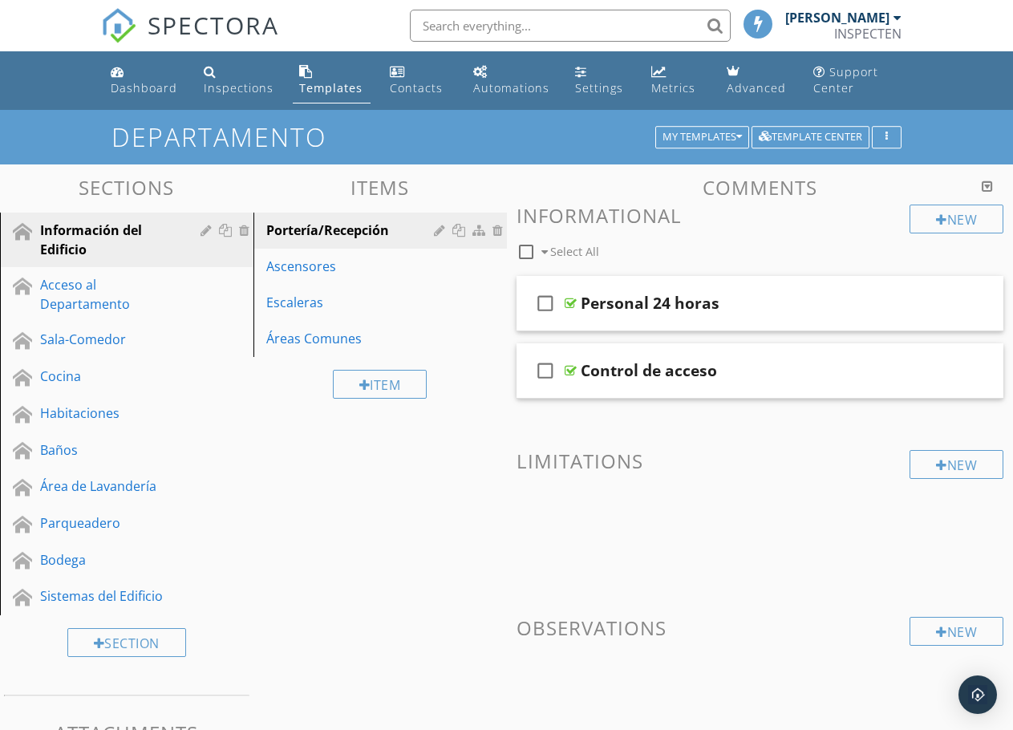
click at [37, 658] on div "Section" at bounding box center [126, 642] width 253 height 54
click at [887, 140] on icon "button" at bounding box center [886, 137] width 2 height 11
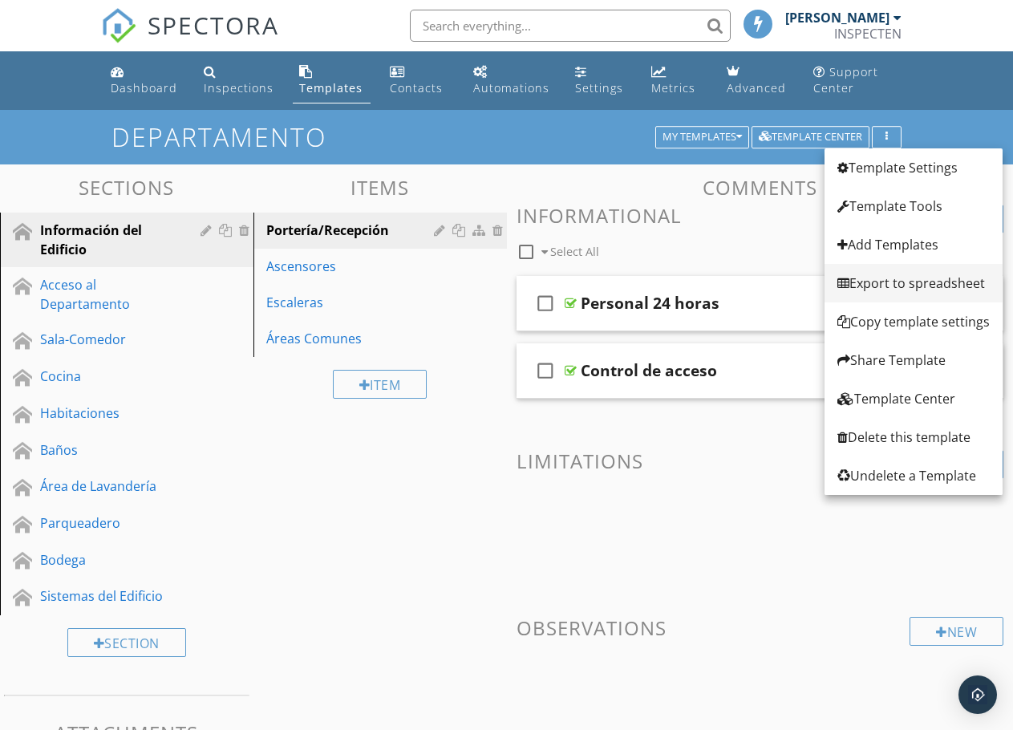
click at [901, 278] on div "Export to spreadsheet" at bounding box center [913, 282] width 152 height 19
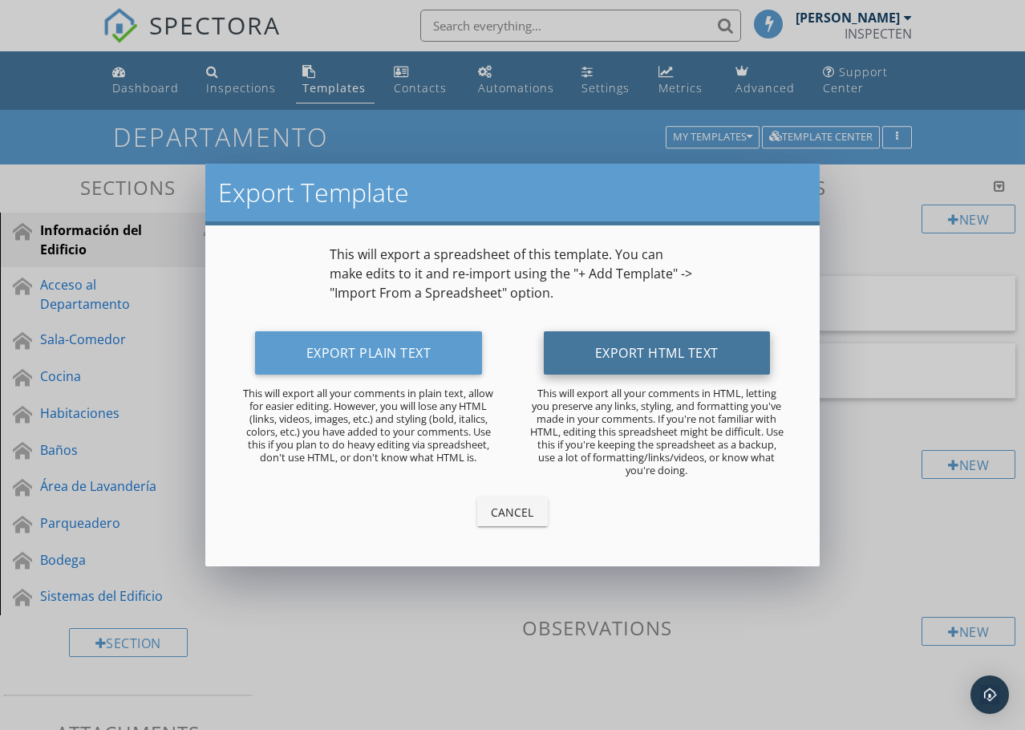
click at [638, 354] on button "Export HTML Text" at bounding box center [657, 352] width 226 height 43
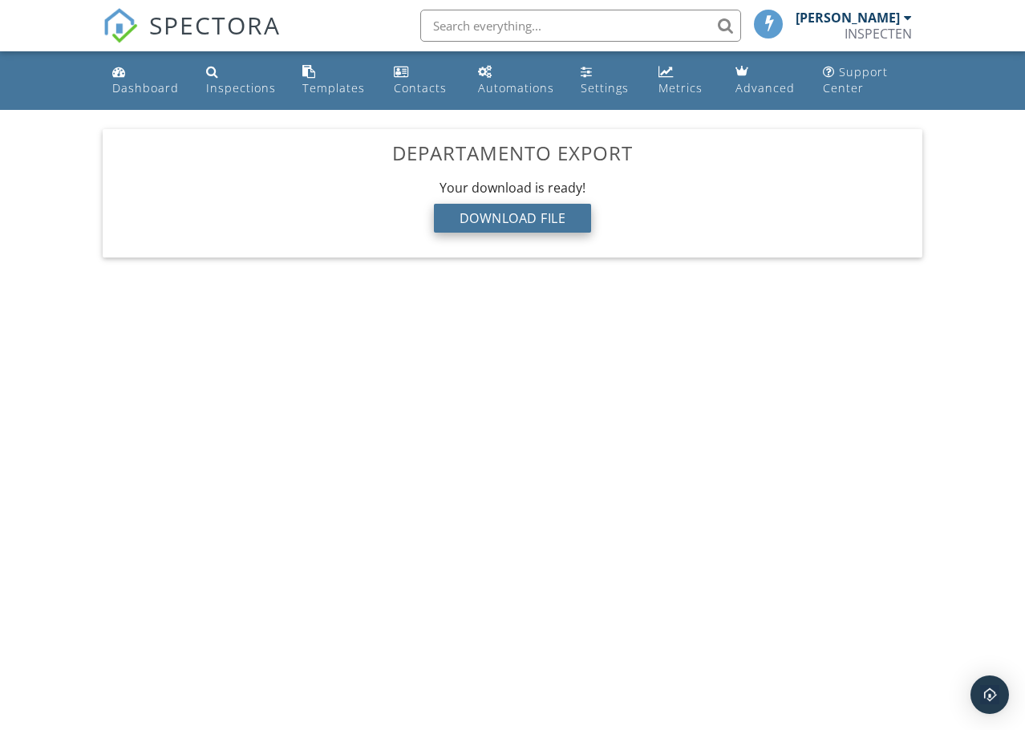
click at [541, 225] on div "Download File" at bounding box center [513, 218] width 158 height 29
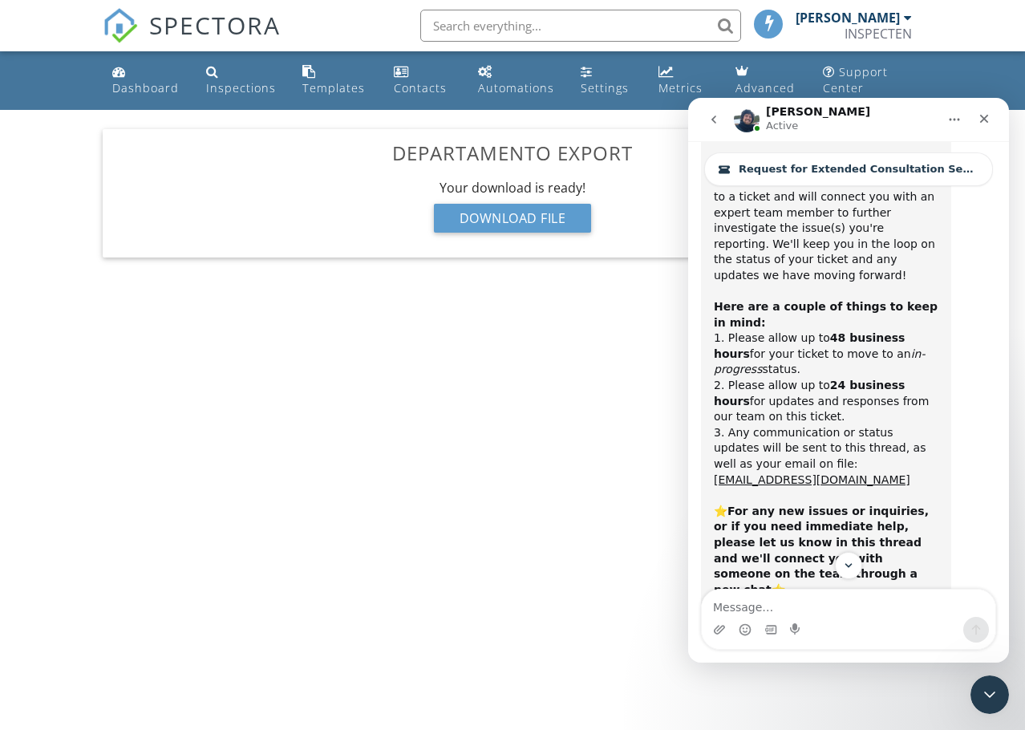
scroll to position [11691, 0]
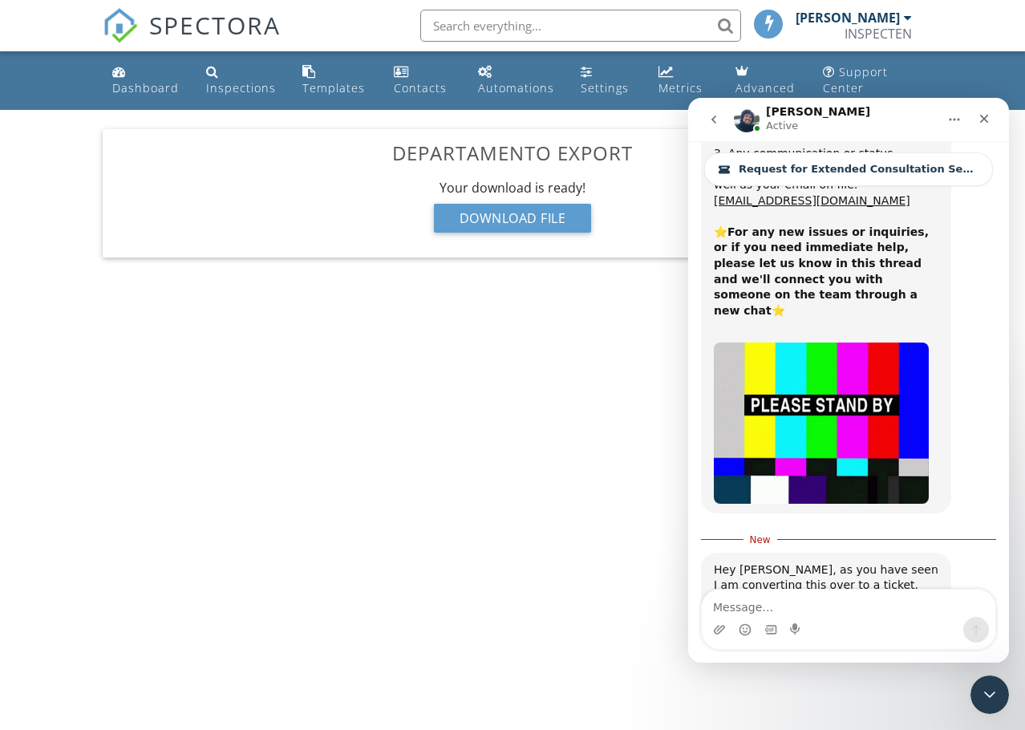
drag, startPoint x: 1005, startPoint y: 568, endPoint x: 1019, endPoint y: 649, distance: 82.3
click at [772, 598] on textarea "Message…" at bounding box center [849, 602] width 294 height 27
click at [731, 612] on textarea "Message…" at bounding box center [849, 602] width 294 height 27
paste textarea "Hello, I'd like to ask the following: I created an Excel template and uploaded …"
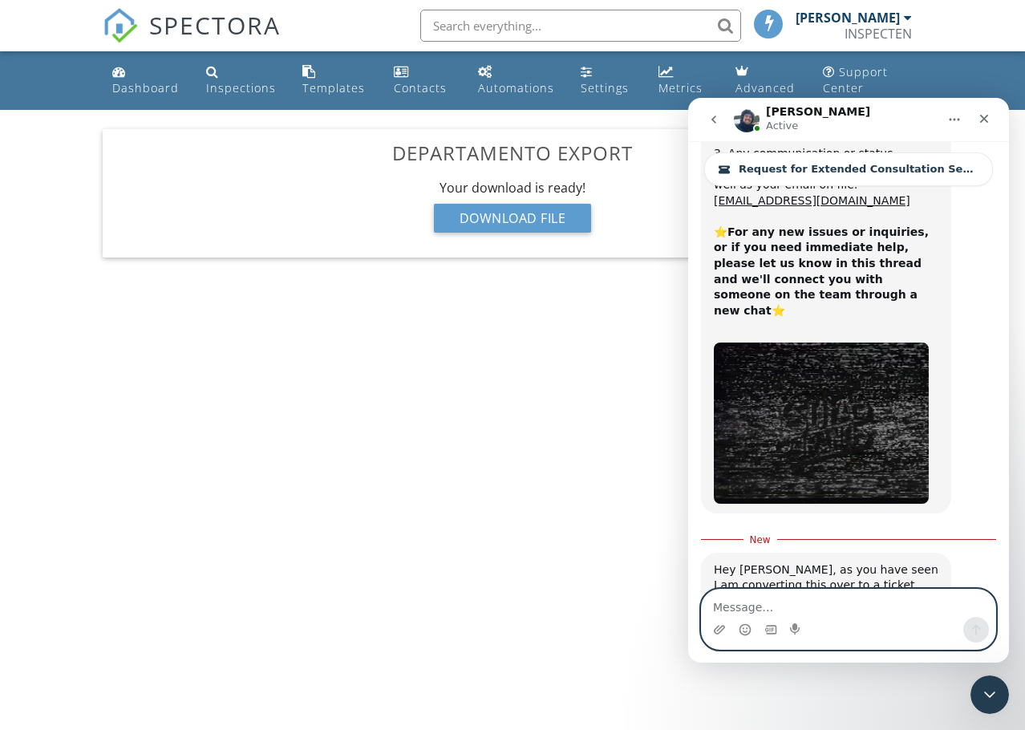
type textarea "Hello, I'd like to ask the following: I created an Excel template and uploaded …"
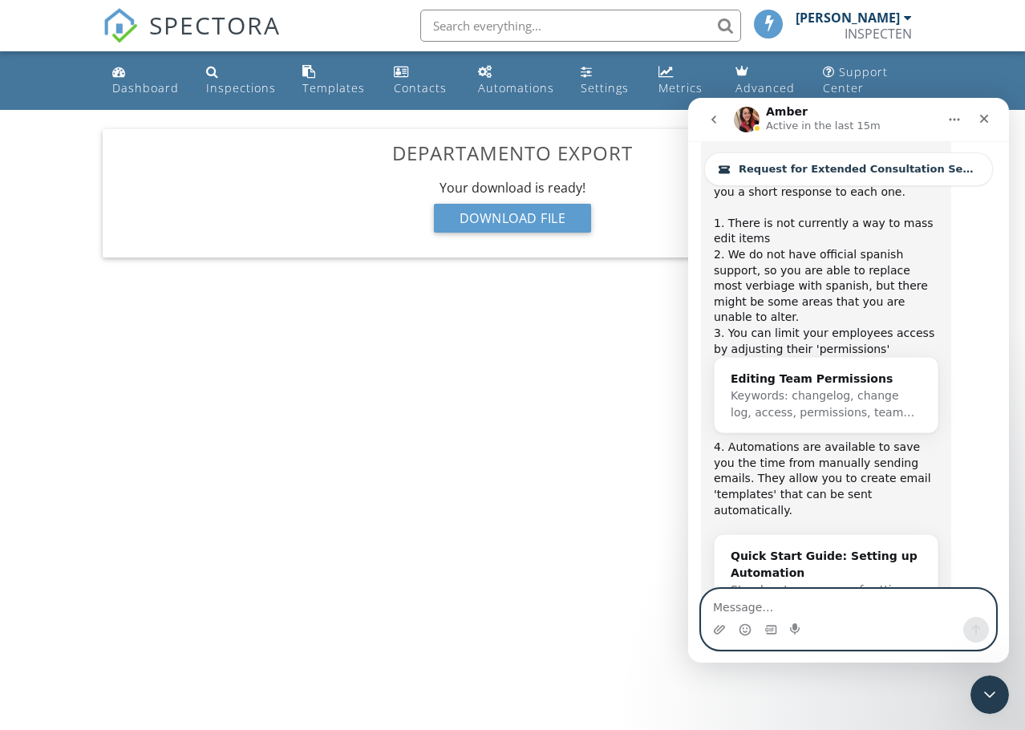
scroll to position [12172, 0]
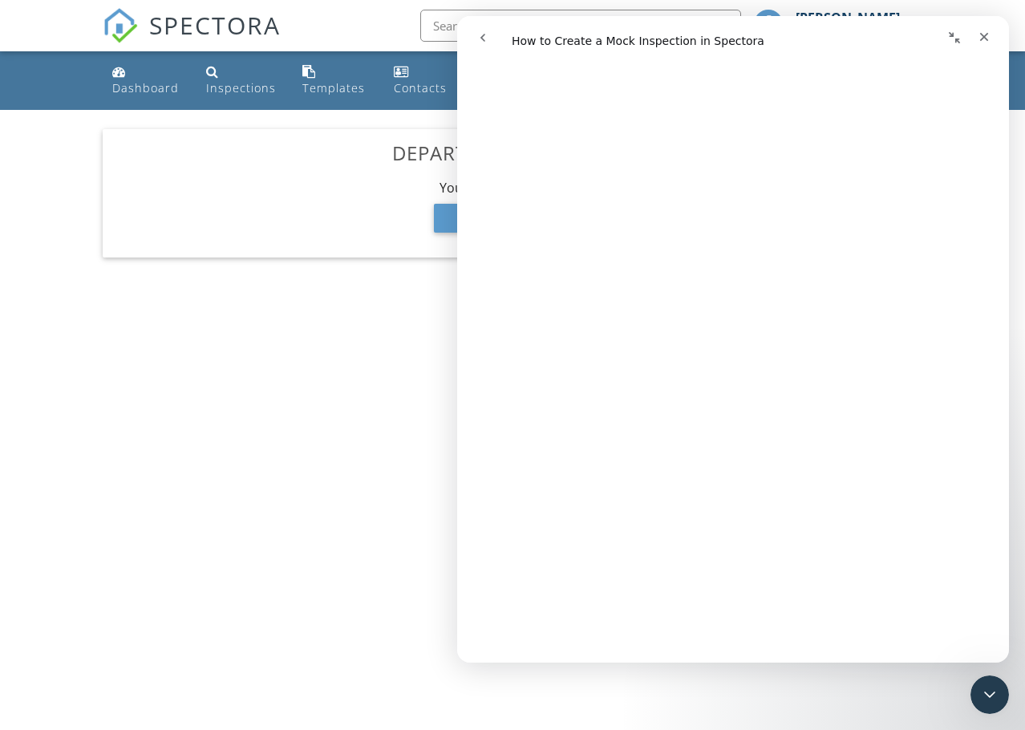
scroll to position [1647, 0]
click at [482, 37] on icon "go back" at bounding box center [482, 38] width 5 height 8
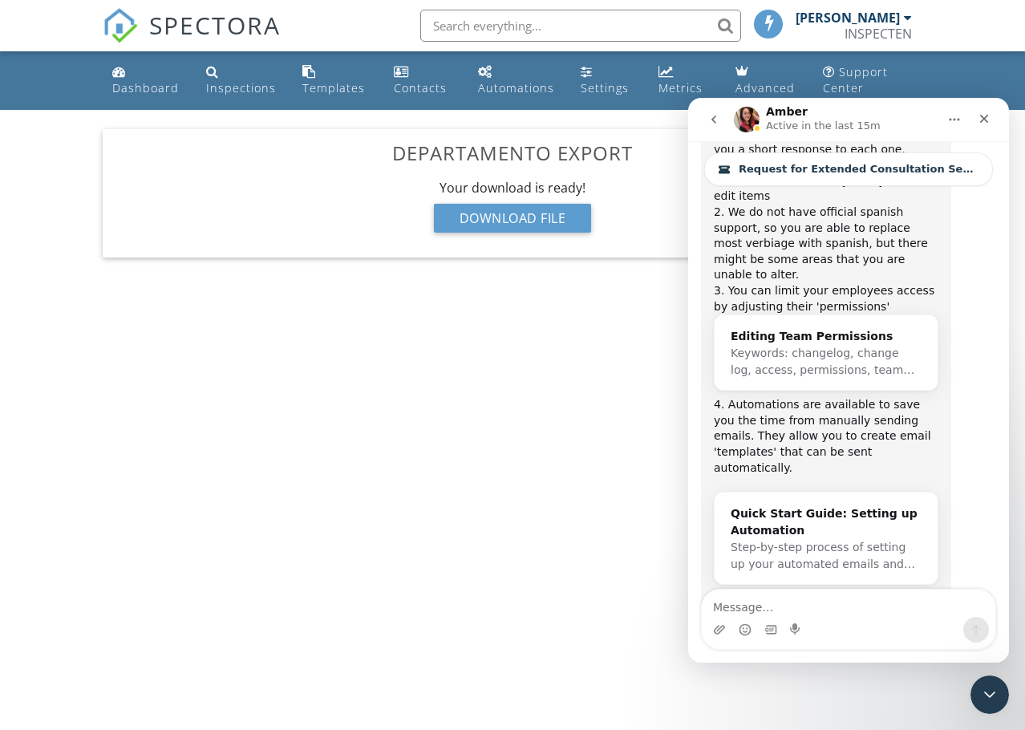
scroll to position [12172, 0]
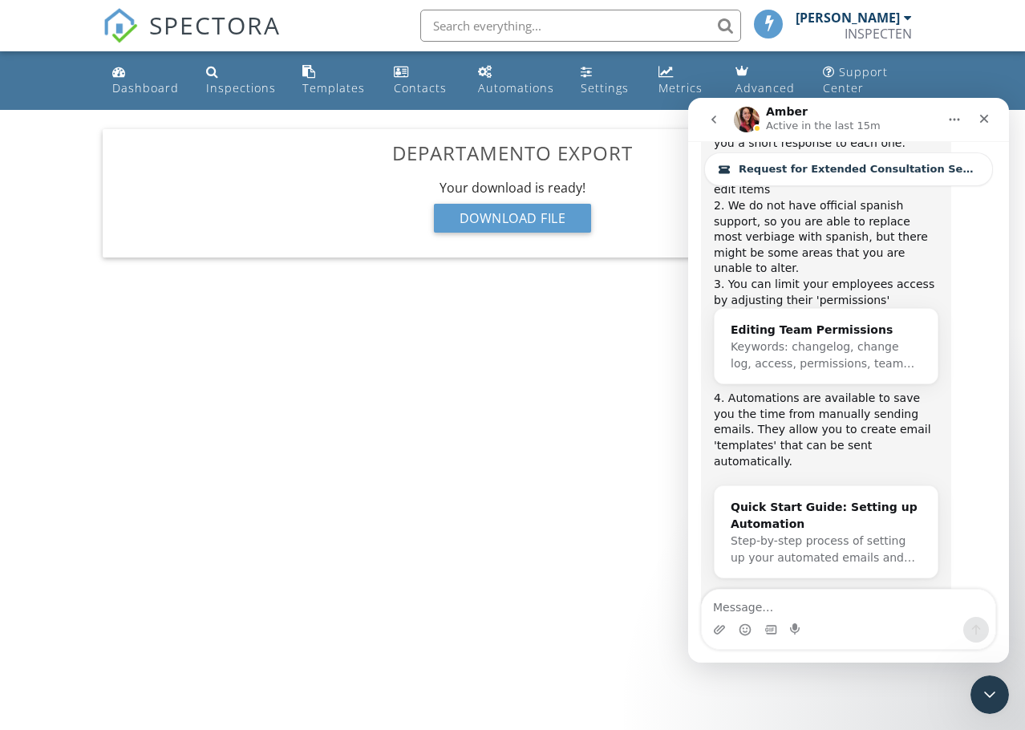
click at [804, 606] on textarea "Message…" at bounding box center [849, 602] width 294 height 27
type textarea "Hi, I haven't created the inspection yet; I'm in the process of creating a temp…"
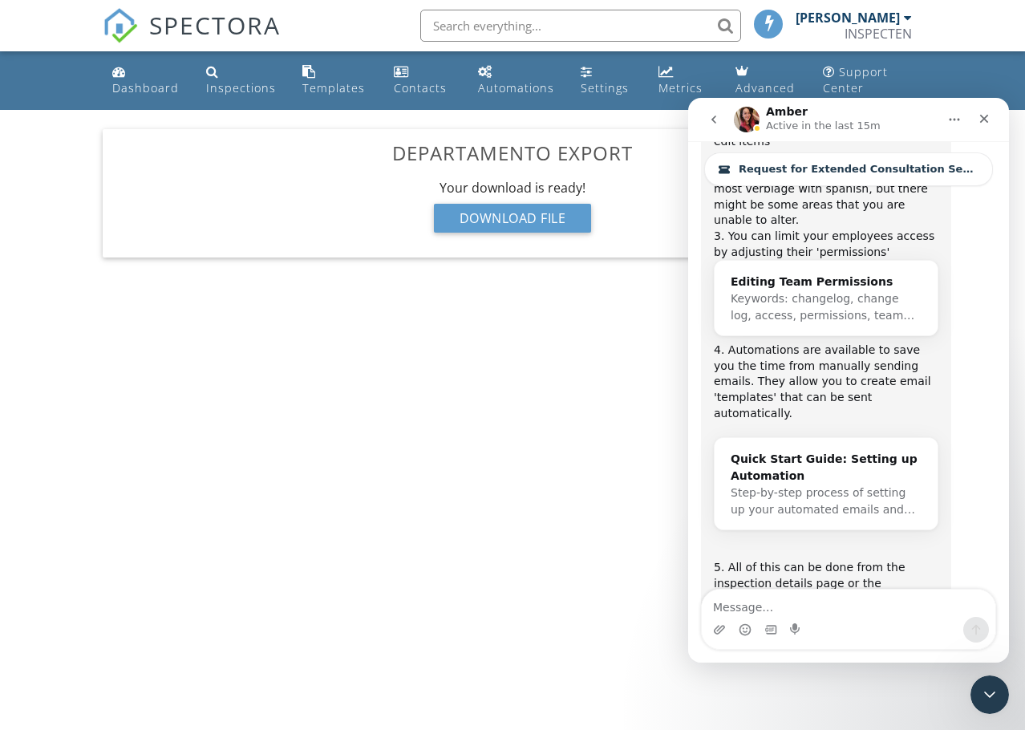
scroll to position [12267, 0]
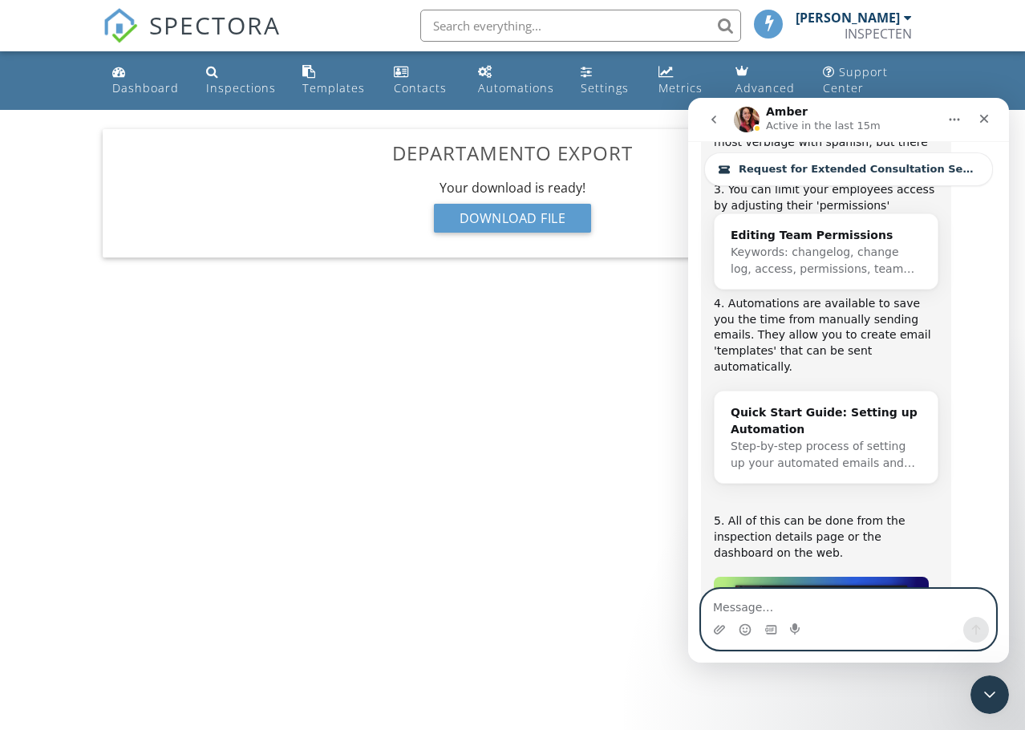
click at [776, 603] on textarea "Message…" at bounding box center [849, 602] width 294 height 27
paste textarea "This should be able to be done from the template center."
type textarea "This should be able to be done from the template center."
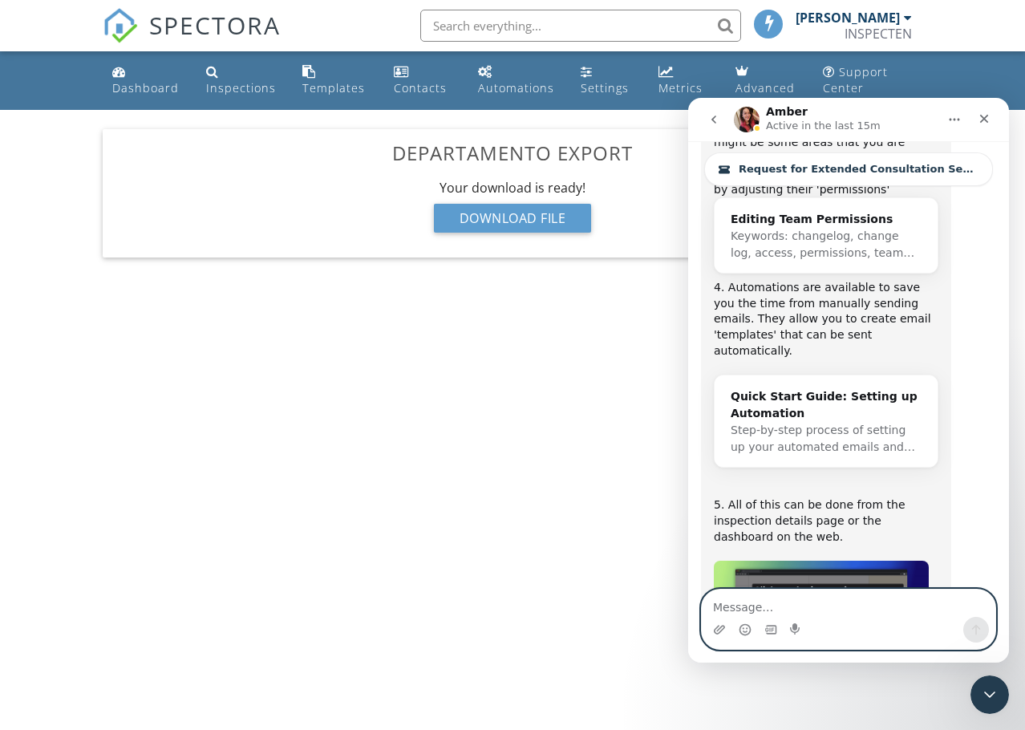
scroll to position [12320, 0]
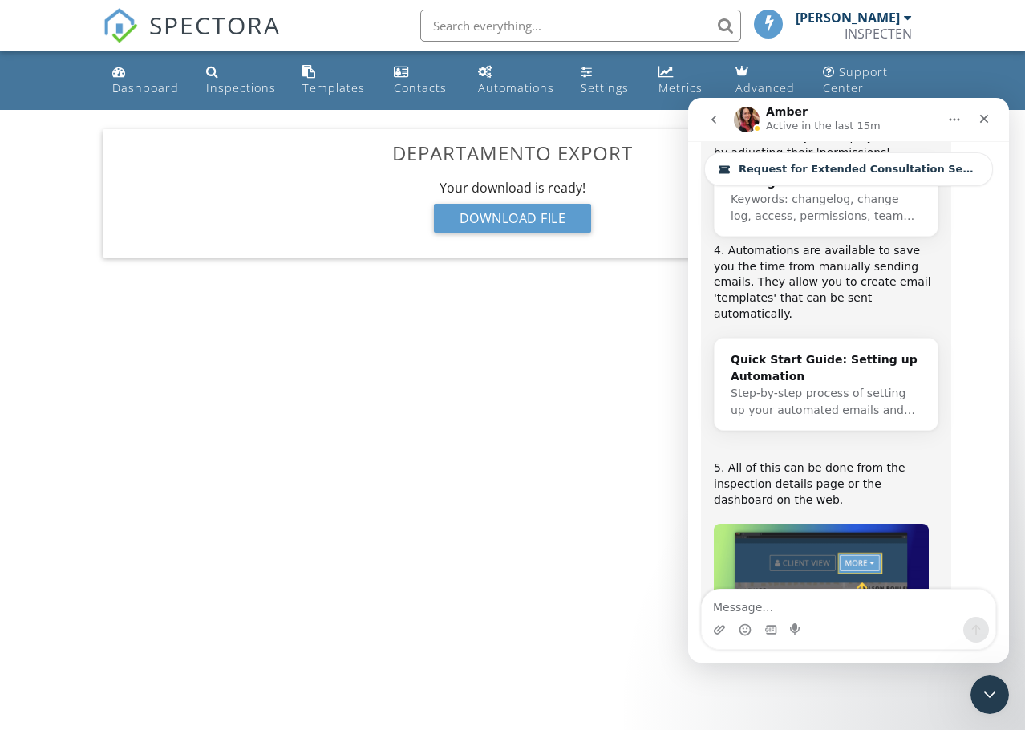
click at [601, 454] on body "SPECTORA Francisco Guarderas INSPECTEN Role: Inspector Change Role Dashboard Ne…" at bounding box center [512, 359] width 1025 height 718
click at [249, 90] on div "Inspections" at bounding box center [241, 87] width 70 height 15
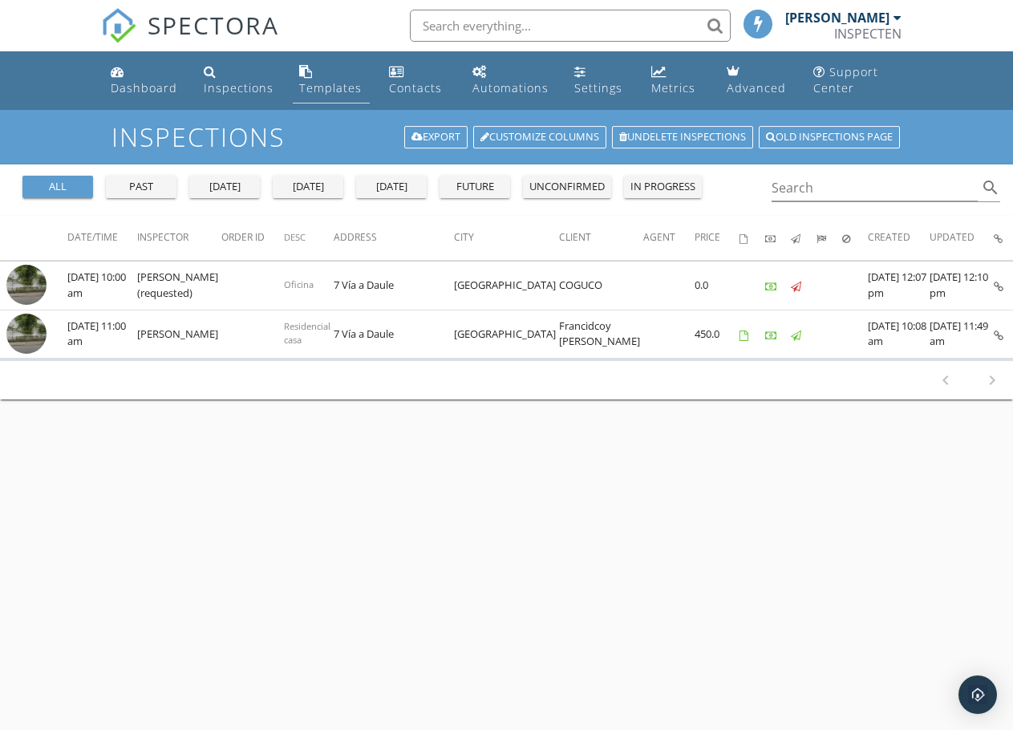
click at [347, 92] on div "Templates" at bounding box center [330, 87] width 63 height 15
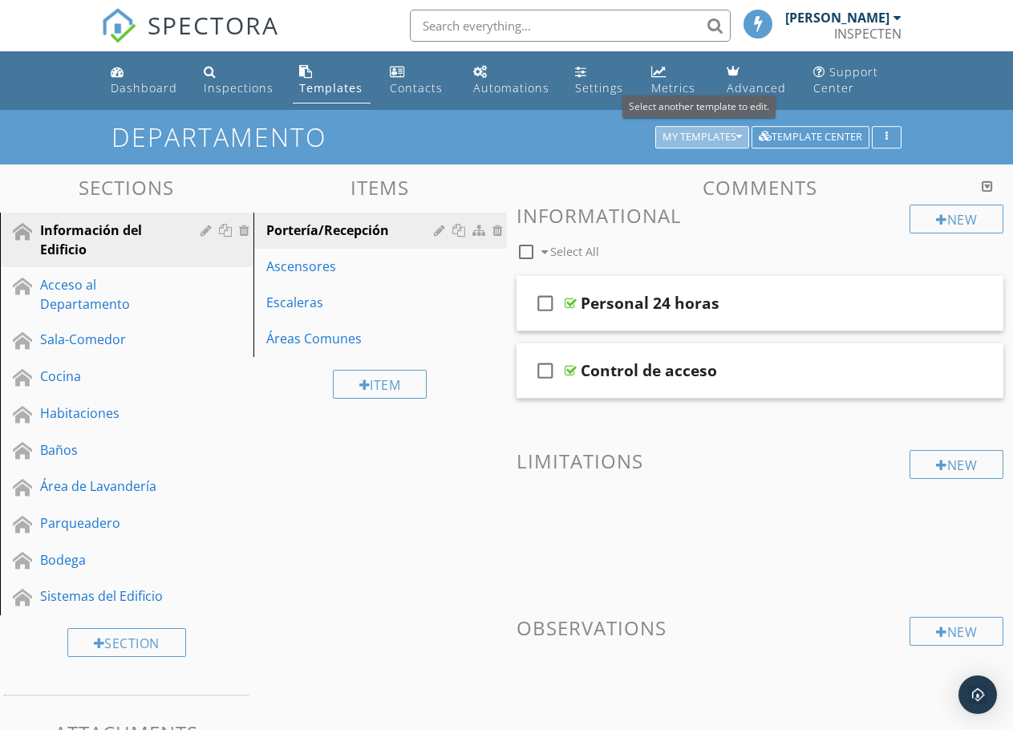
click at [728, 135] on div "My Templates" at bounding box center [701, 137] width 79 height 11
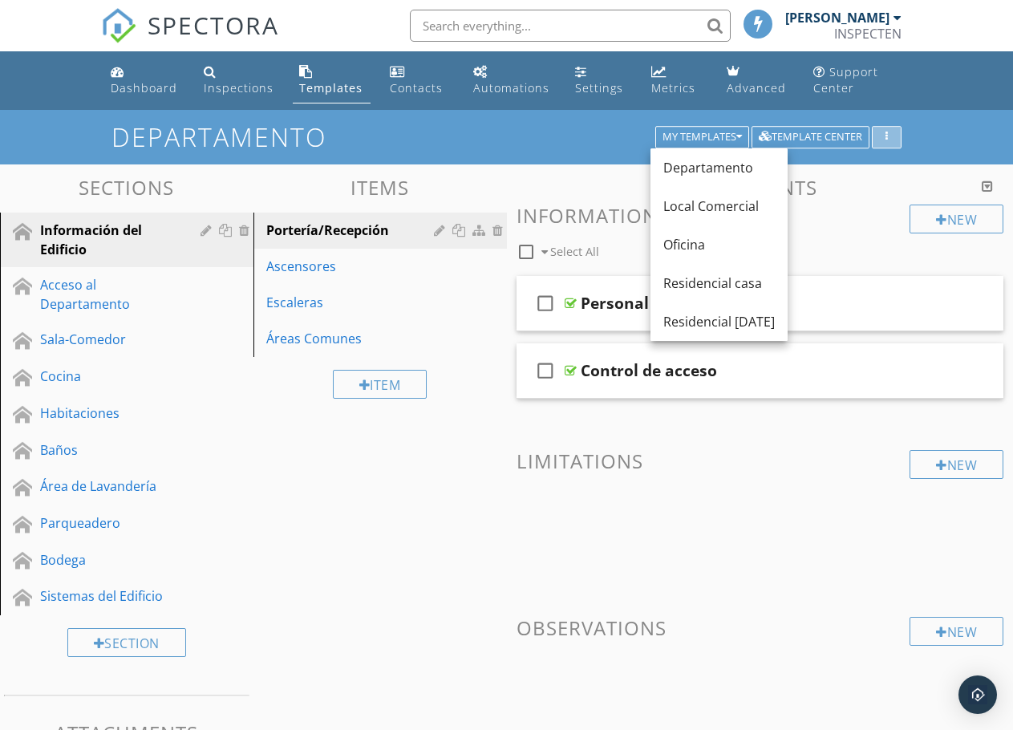
click at [883, 134] on div "button" at bounding box center [886, 137] width 15 height 11
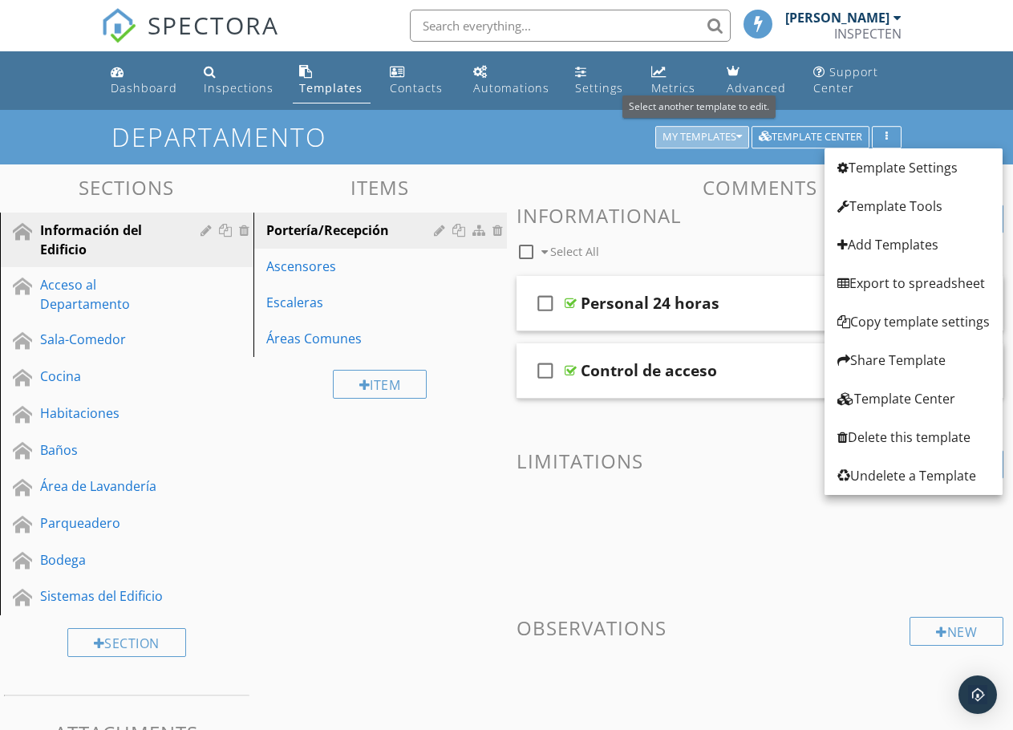
click at [704, 133] on div "My Templates" at bounding box center [701, 137] width 79 height 11
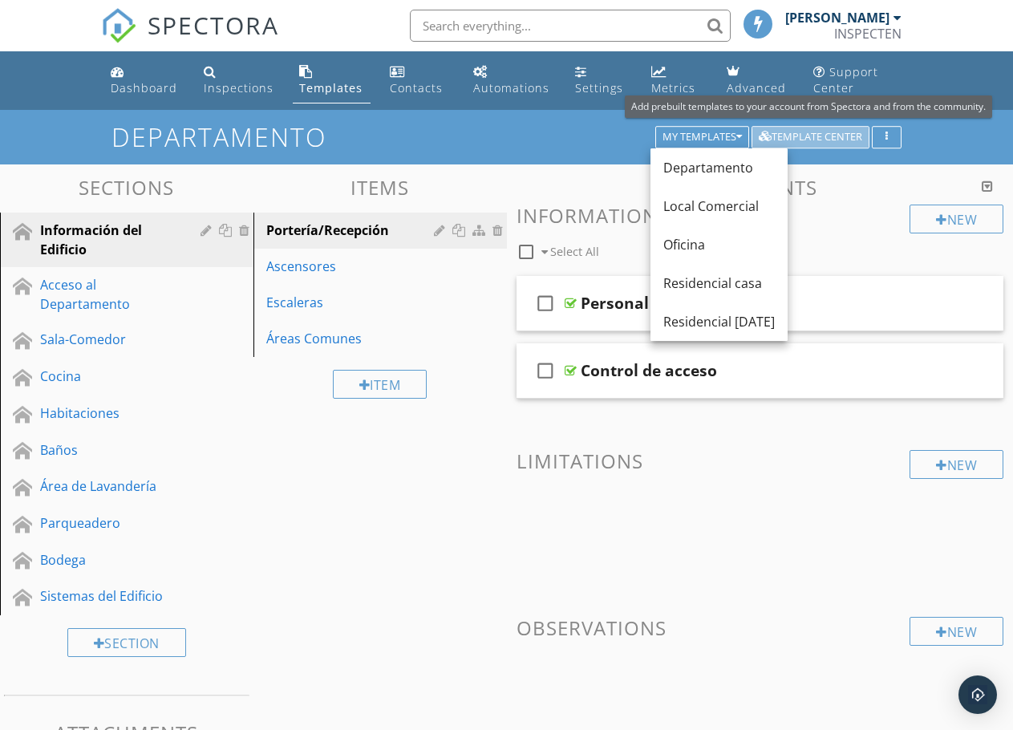
click at [812, 135] on div "Template Center" at bounding box center [810, 137] width 103 height 11
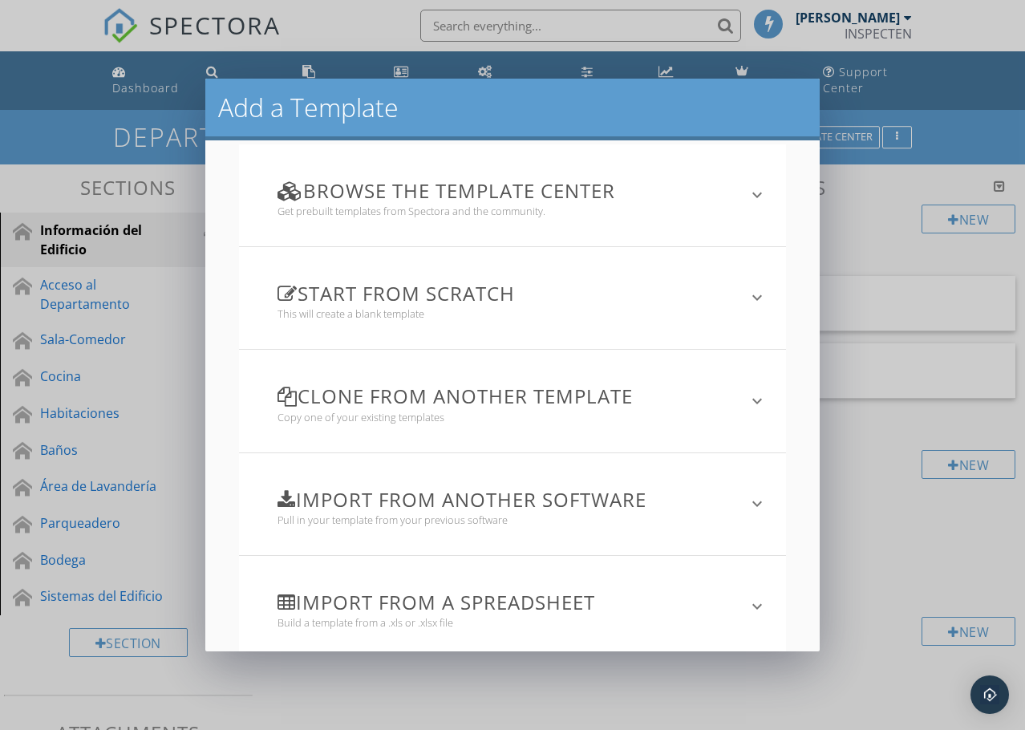
scroll to position [41, 0]
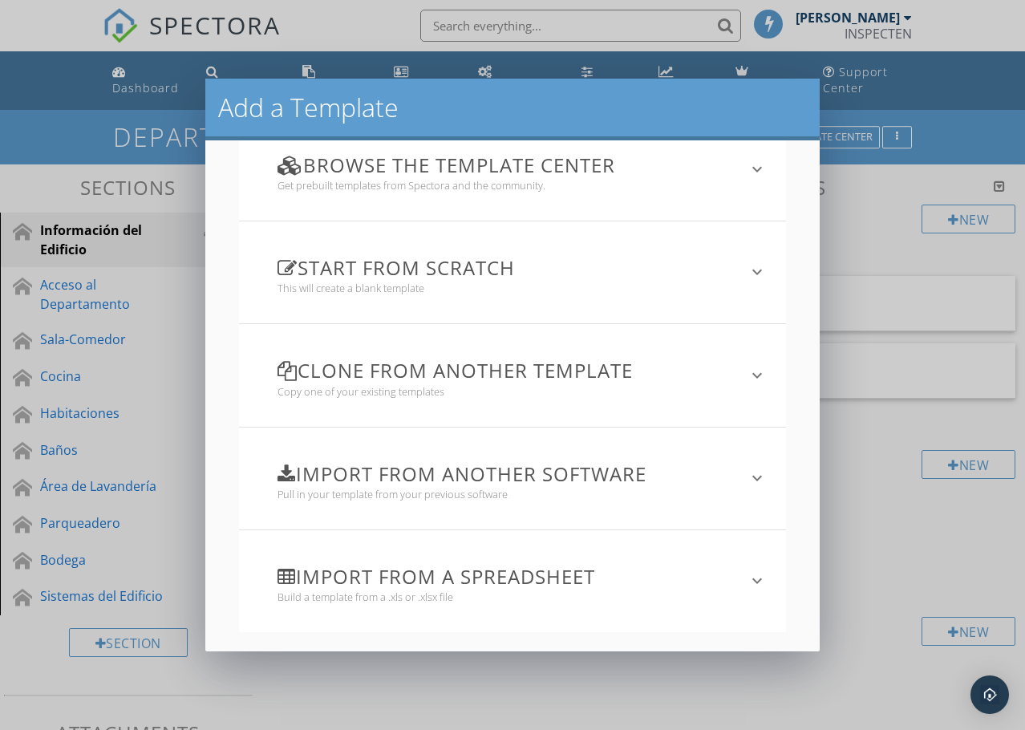
click at [451, 573] on h3 "Import from a spreadsheet" at bounding box center [503, 576] width 452 height 22
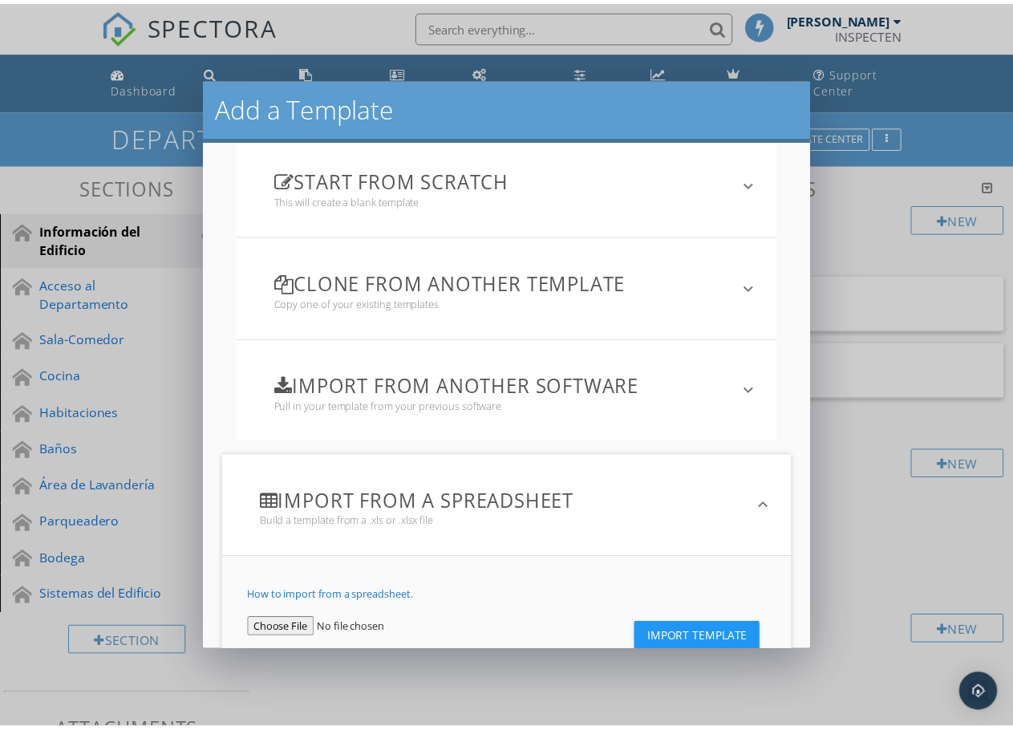
scroll to position [196, 0]
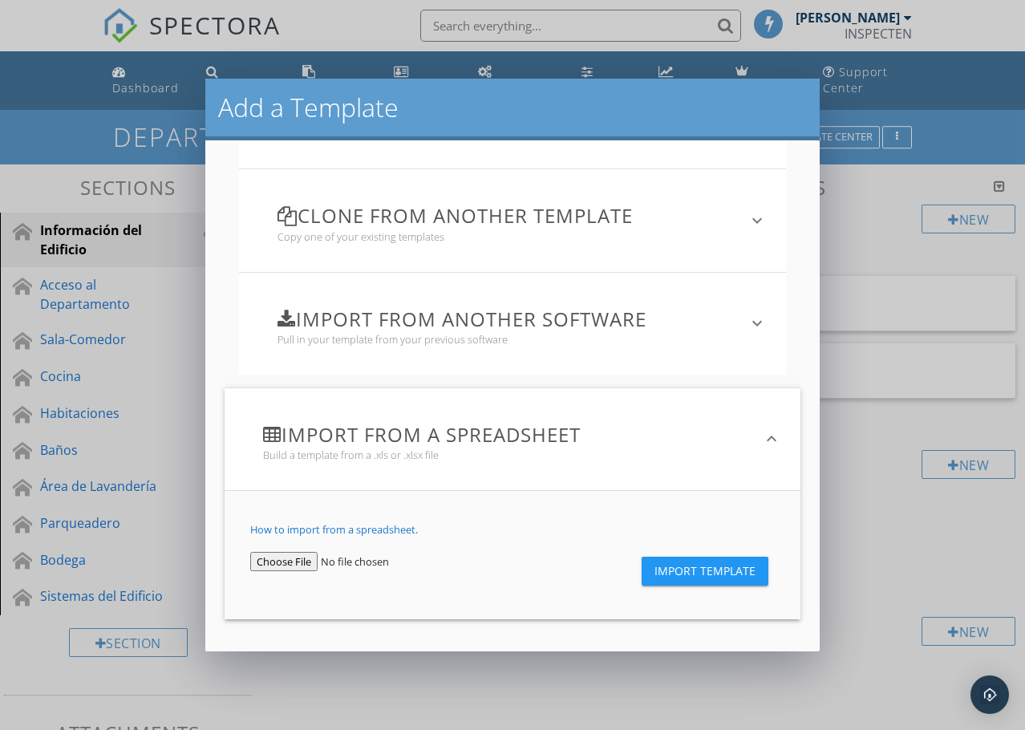
click at [294, 552] on input "file" at bounding box center [345, 561] width 191 height 19
type input "C:\fakepath\Inspeccion_Depto_7B_2025-09-29.xlsx"
click at [691, 565] on span "Import Template" at bounding box center [704, 571] width 101 height 13
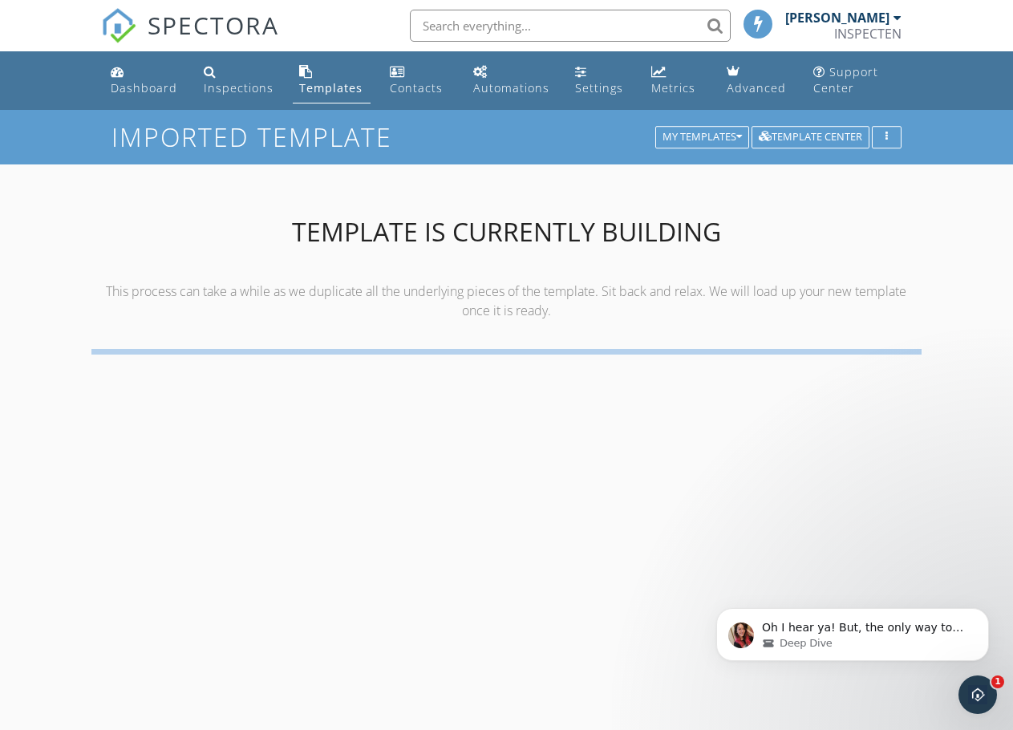
scroll to position [0, 0]
click at [975, 699] on icon "Open Intercom Messenger" at bounding box center [975, 692] width 26 height 26
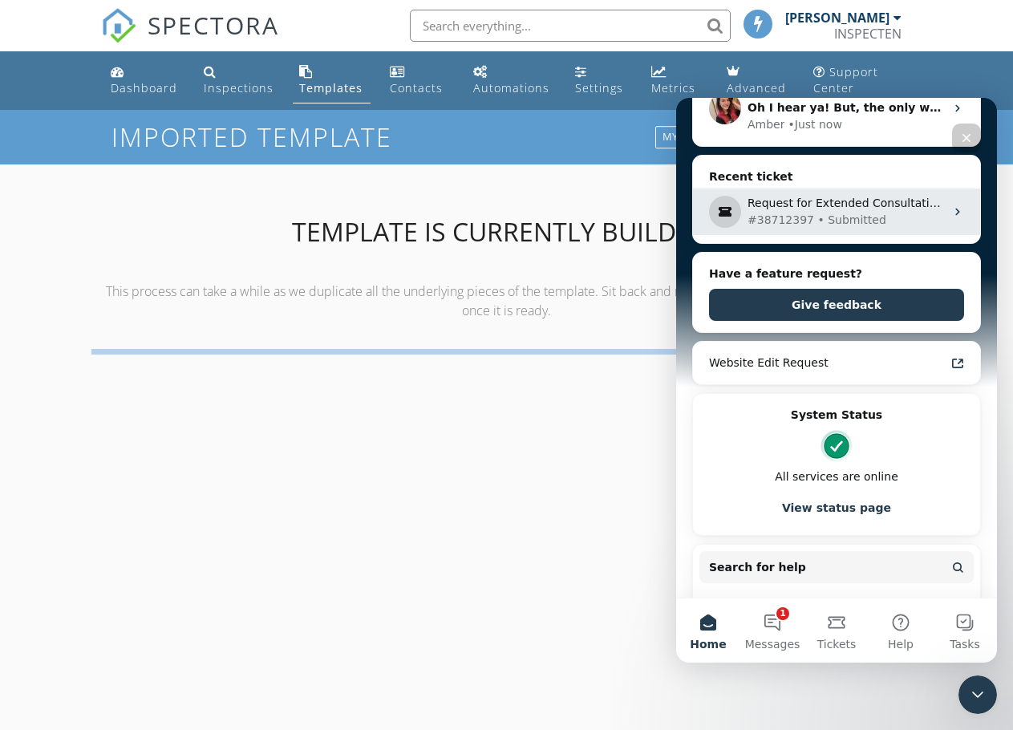
scroll to position [160, 0]
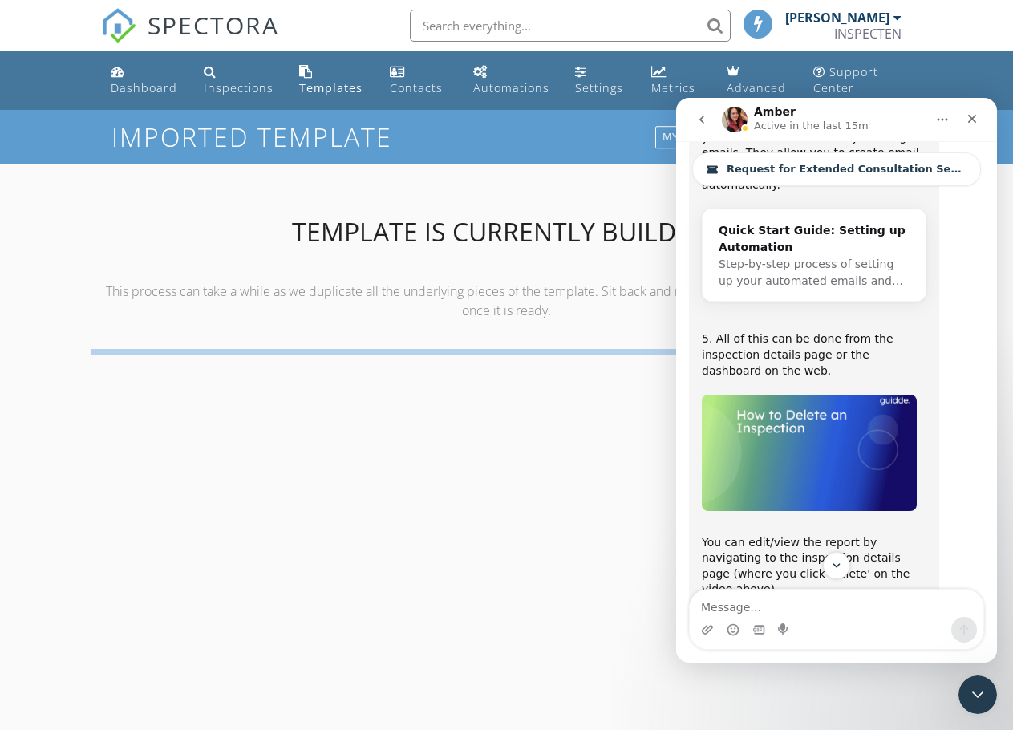
scroll to position [12472, 0]
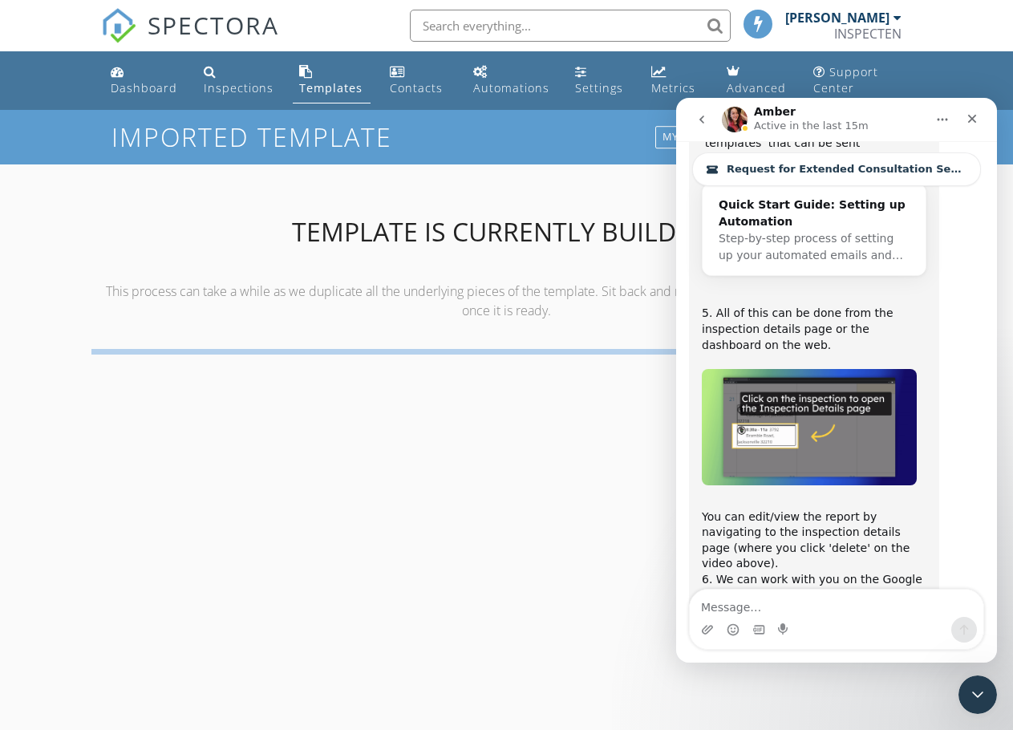
click at [815, 619] on div "Intercom messenger" at bounding box center [837, 630] width 294 height 26
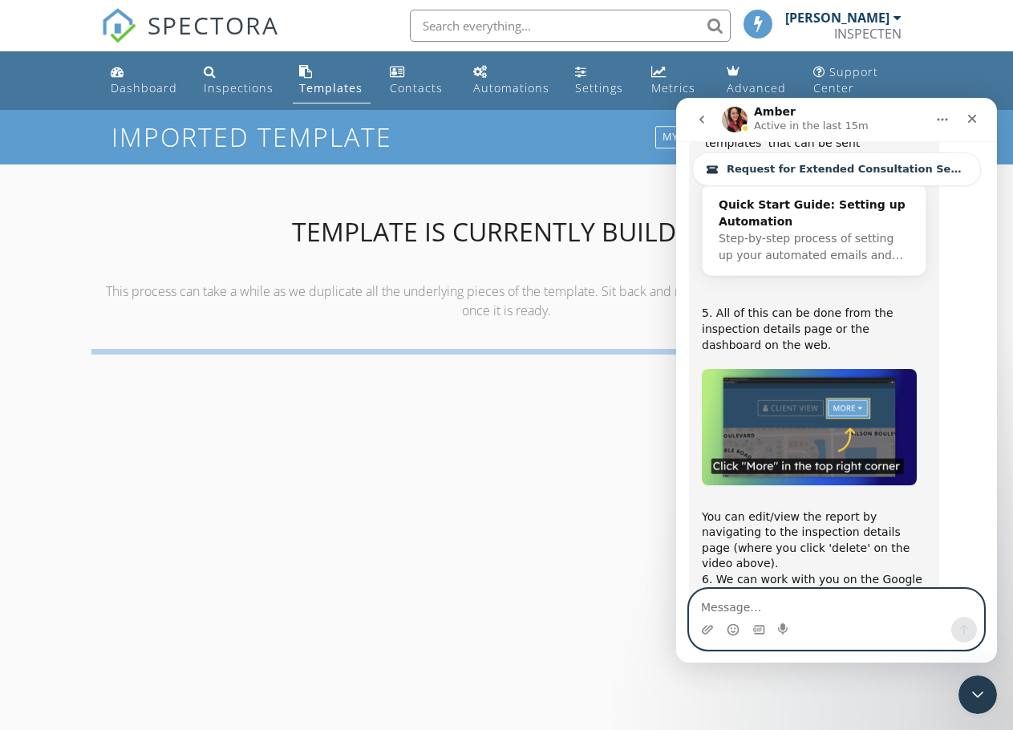
click at [811, 610] on textarea "Message…" at bounding box center [837, 602] width 294 height 27
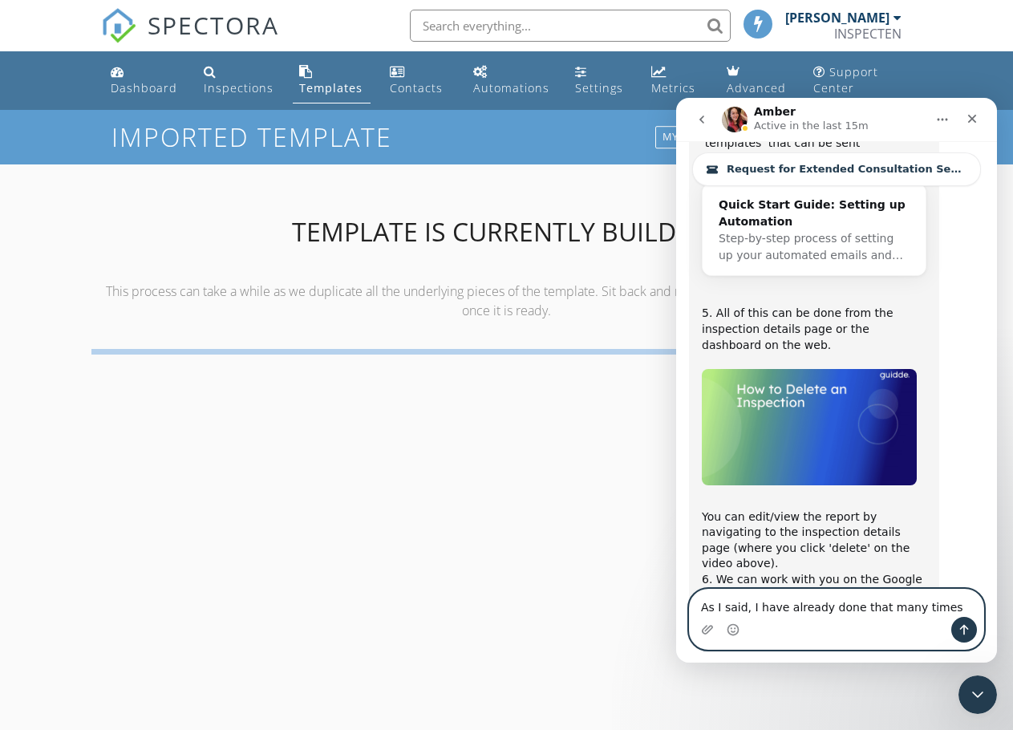
type textarea "As I said, I have already done that many times"
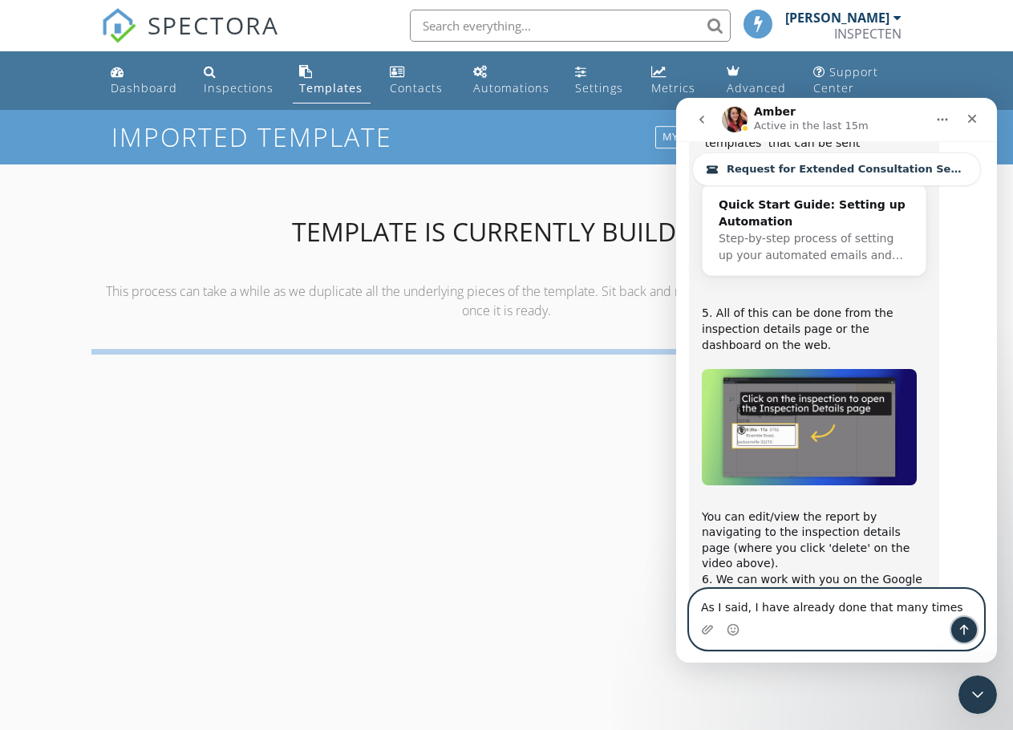
click at [965, 630] on icon "Send a message…" at bounding box center [964, 629] width 13 height 13
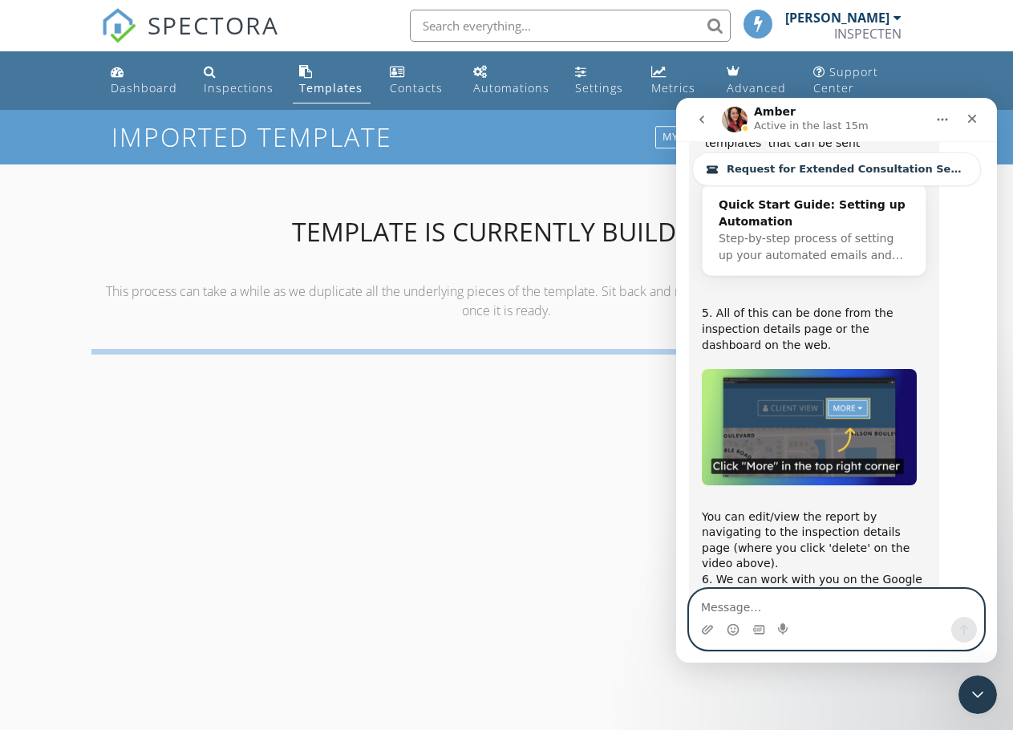
scroll to position [12509, 0]
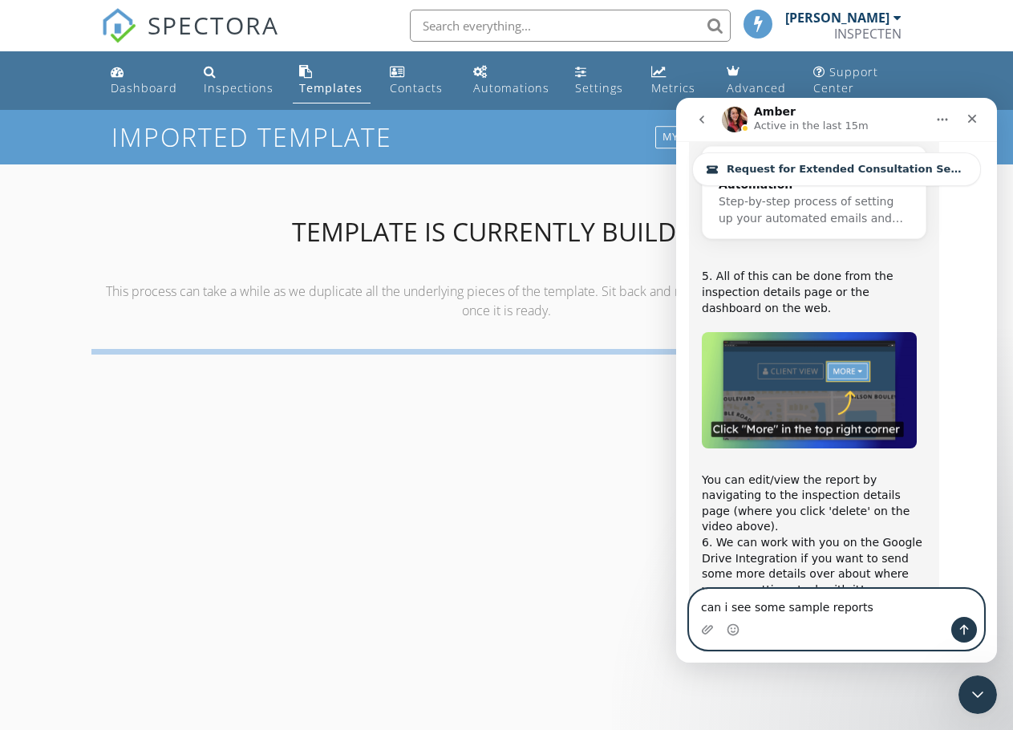
type textarea "can i see some sample reports?"
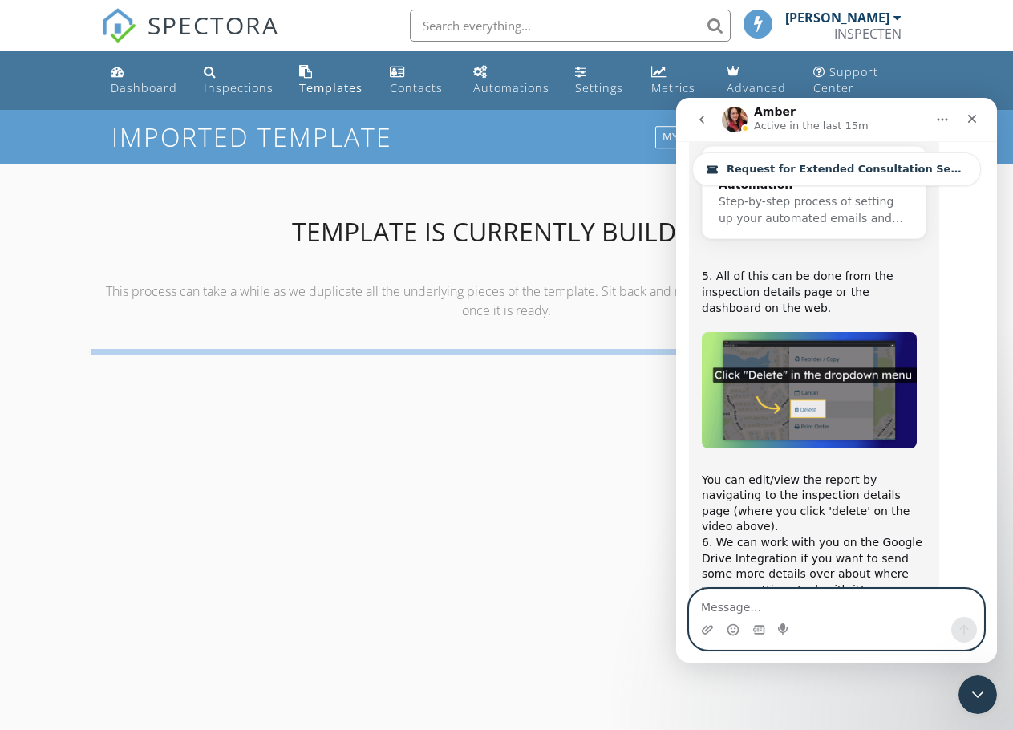
scroll to position [12546, 0]
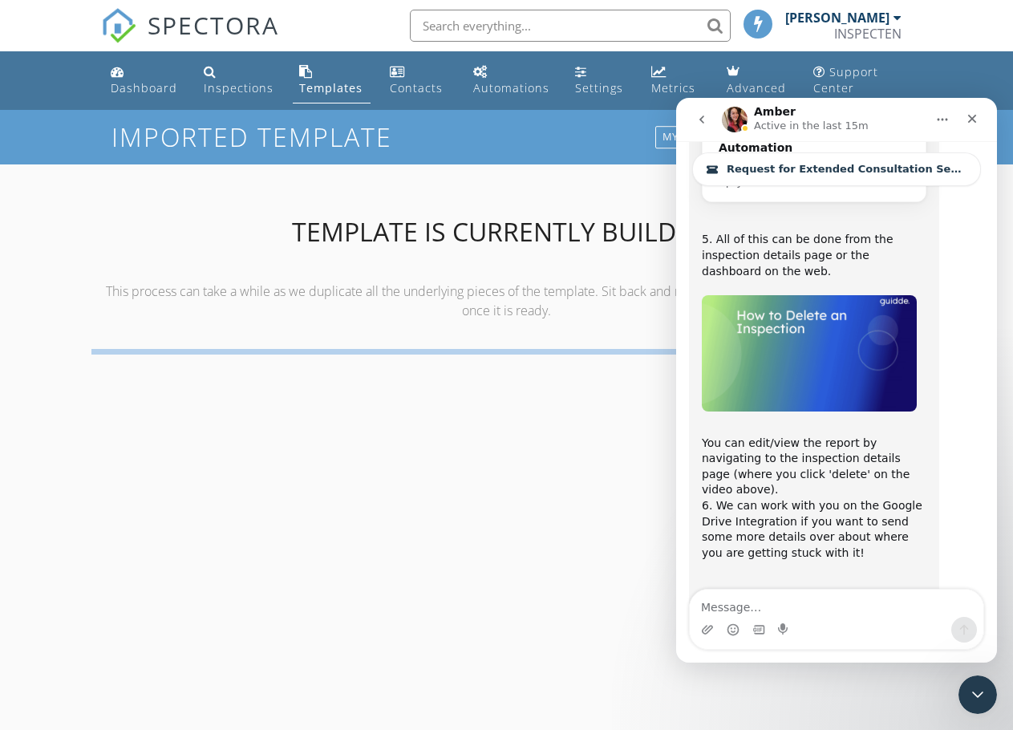
click at [360, 449] on div "Template is currently building This process can take a while as we duplicate al…" at bounding box center [506, 333] width 810 height 338
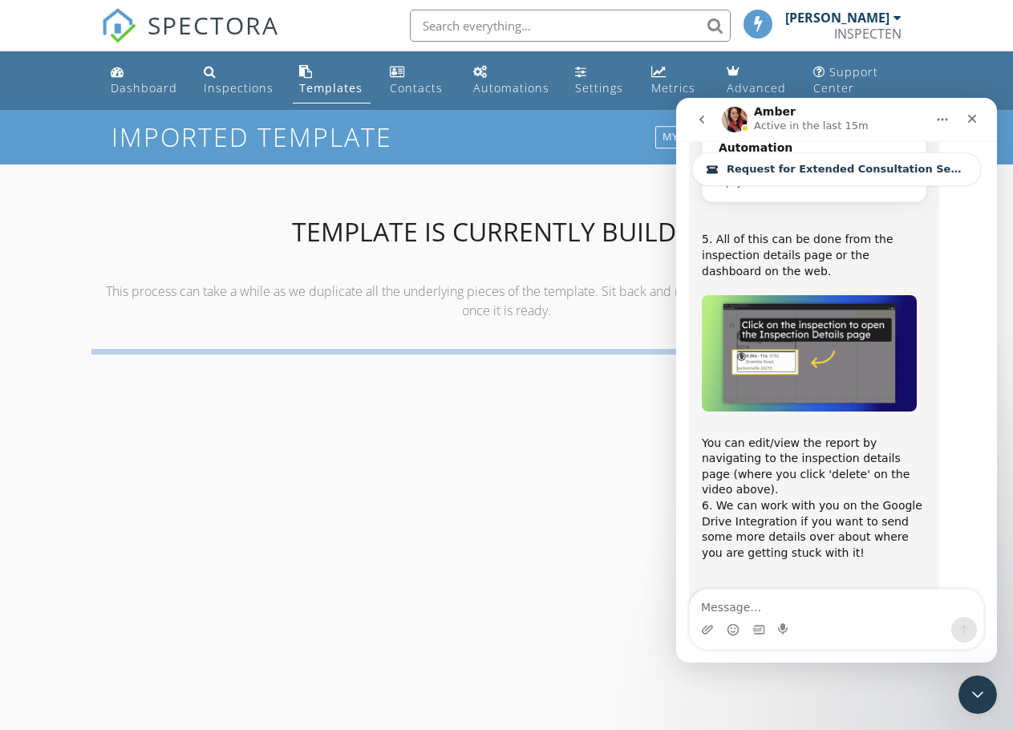
click at [504, 219] on h2 "Template is currently building" at bounding box center [505, 232] width 829 height 32
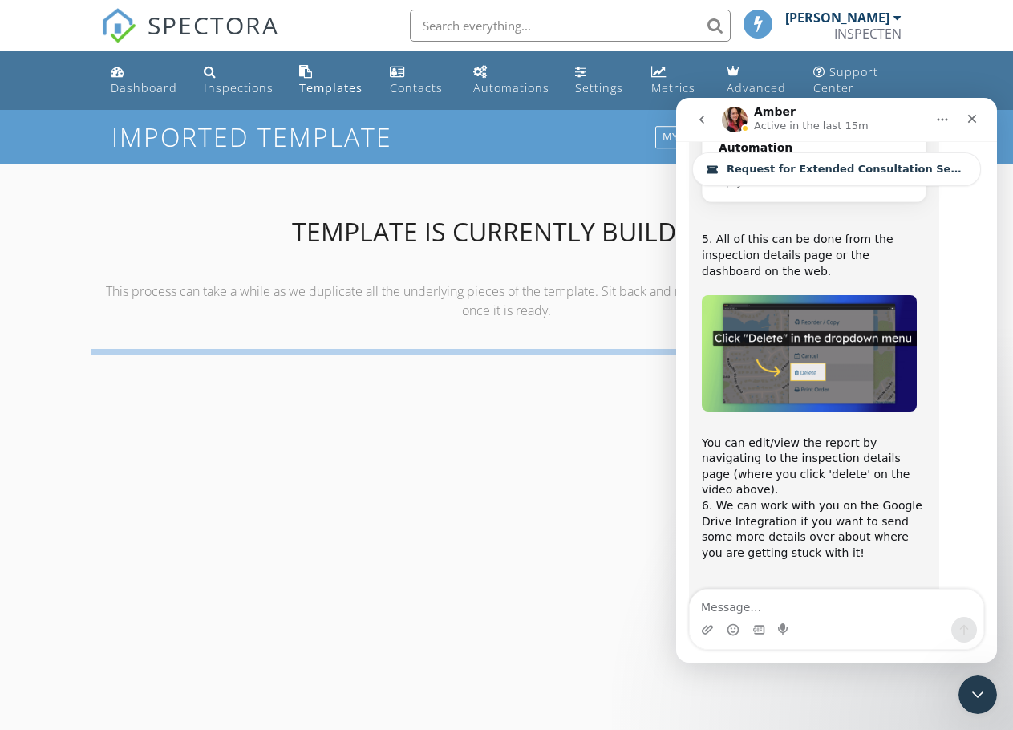
click at [235, 89] on div "Inspections" at bounding box center [239, 87] width 70 height 15
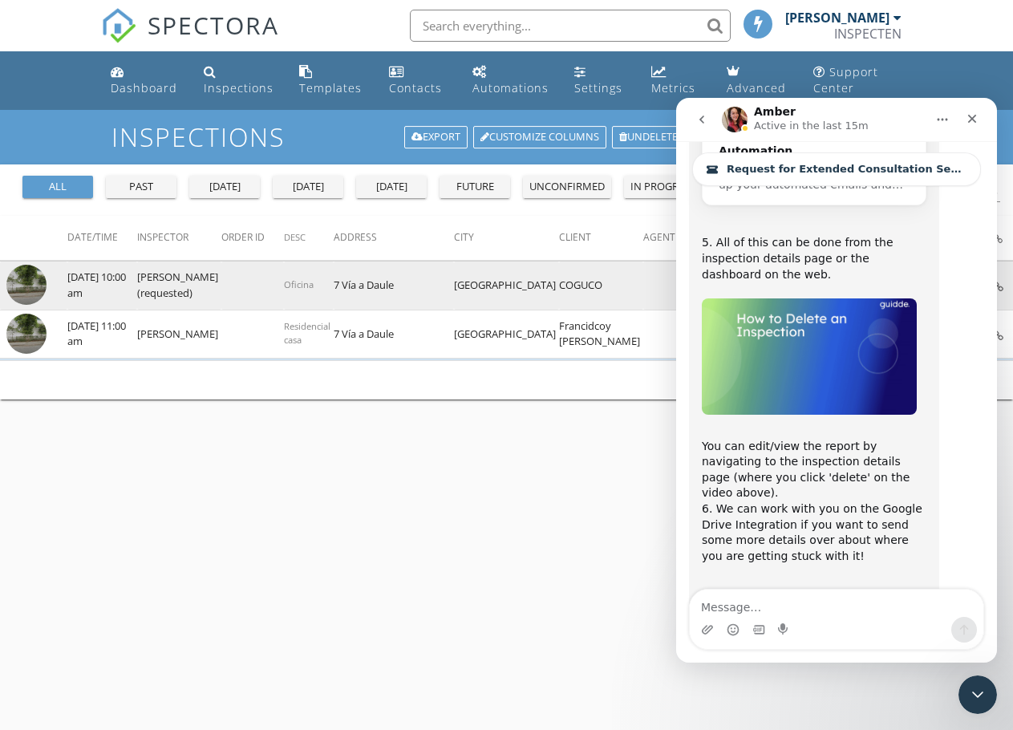
scroll to position [12546, 0]
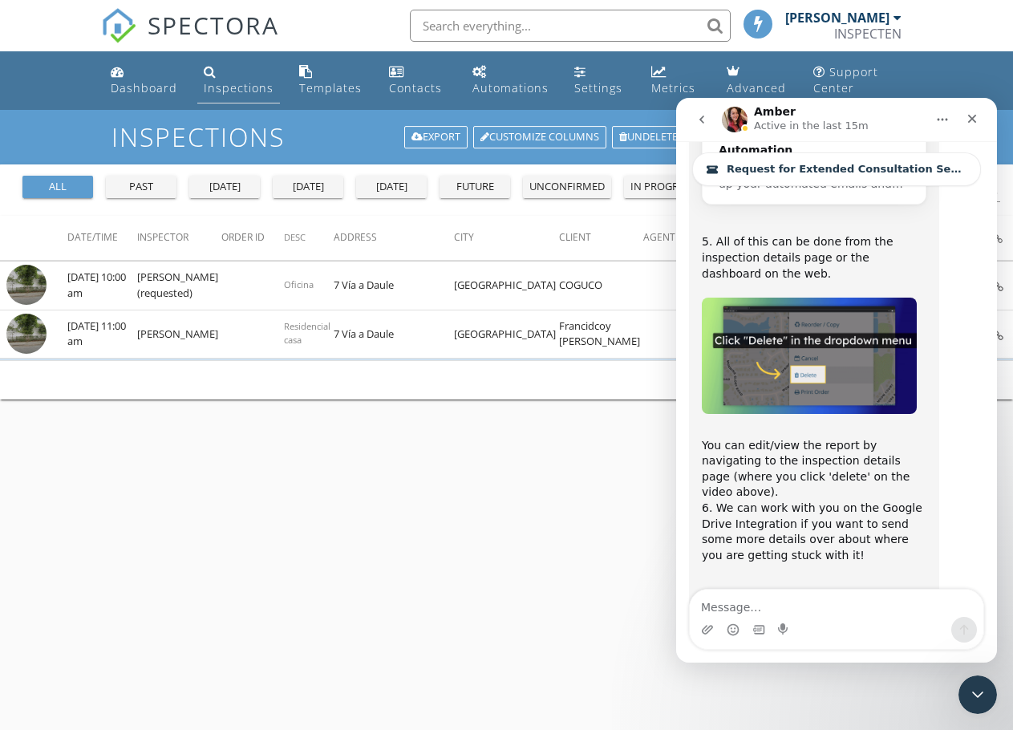
click at [241, 91] on div "Inspections" at bounding box center [239, 87] width 70 height 15
click at [764, 609] on textarea "Message…" at bounding box center [837, 602] width 294 height 27
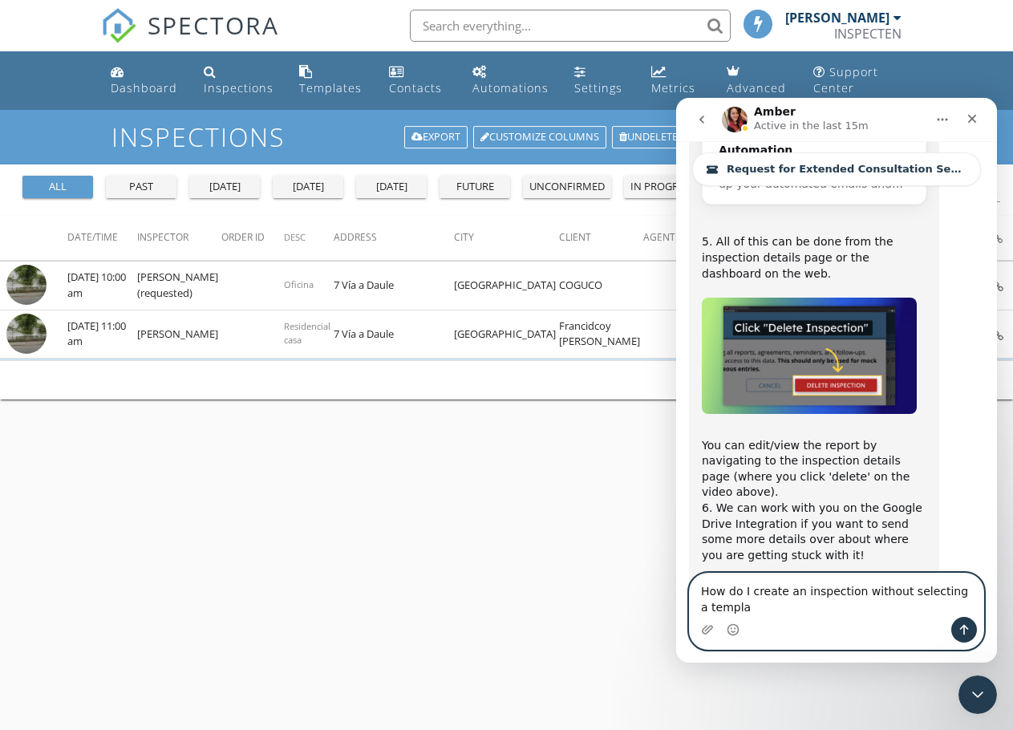
scroll to position [12562, 0]
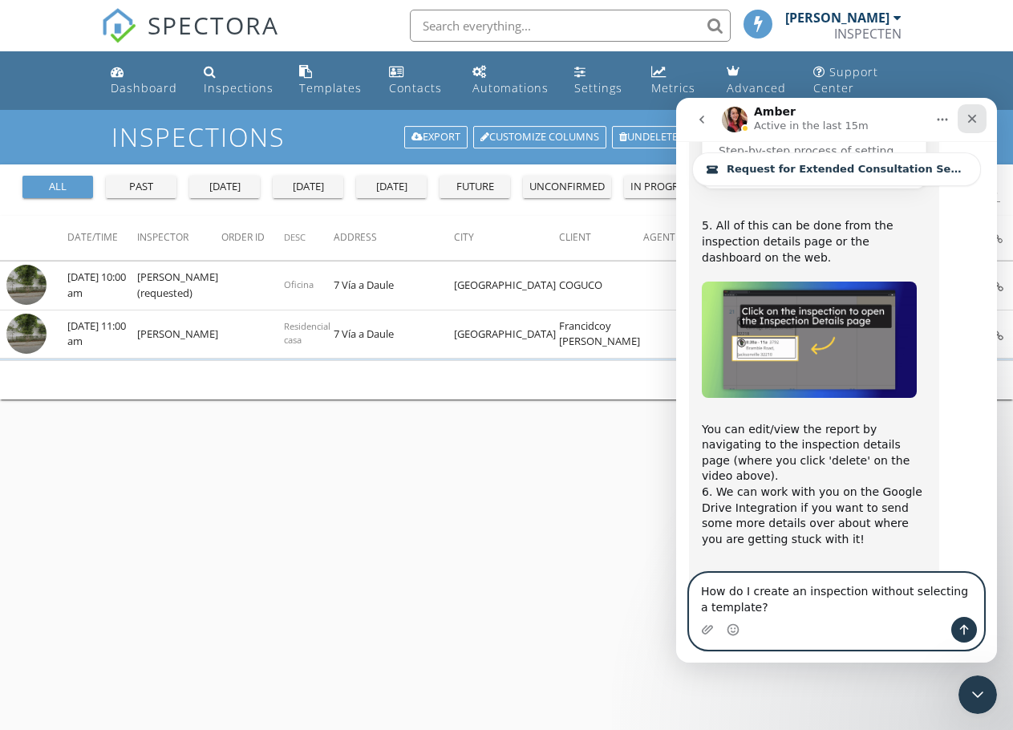
type textarea "How do I create an inspection without selecting a template?"
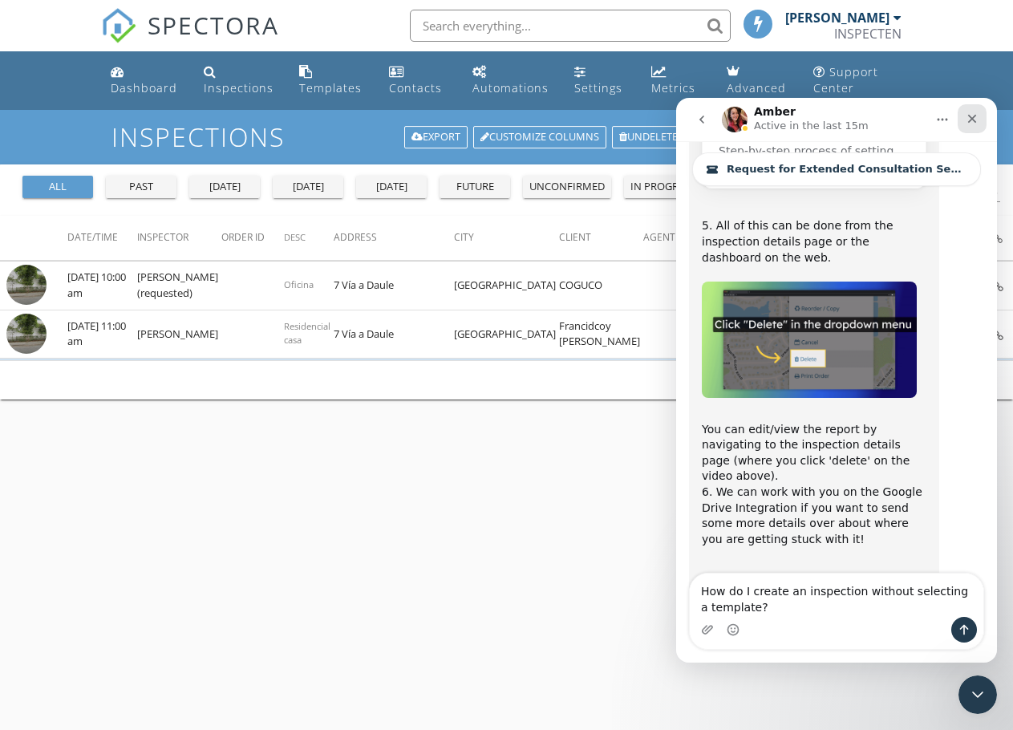
click at [977, 119] on icon "Close" at bounding box center [972, 118] width 13 height 13
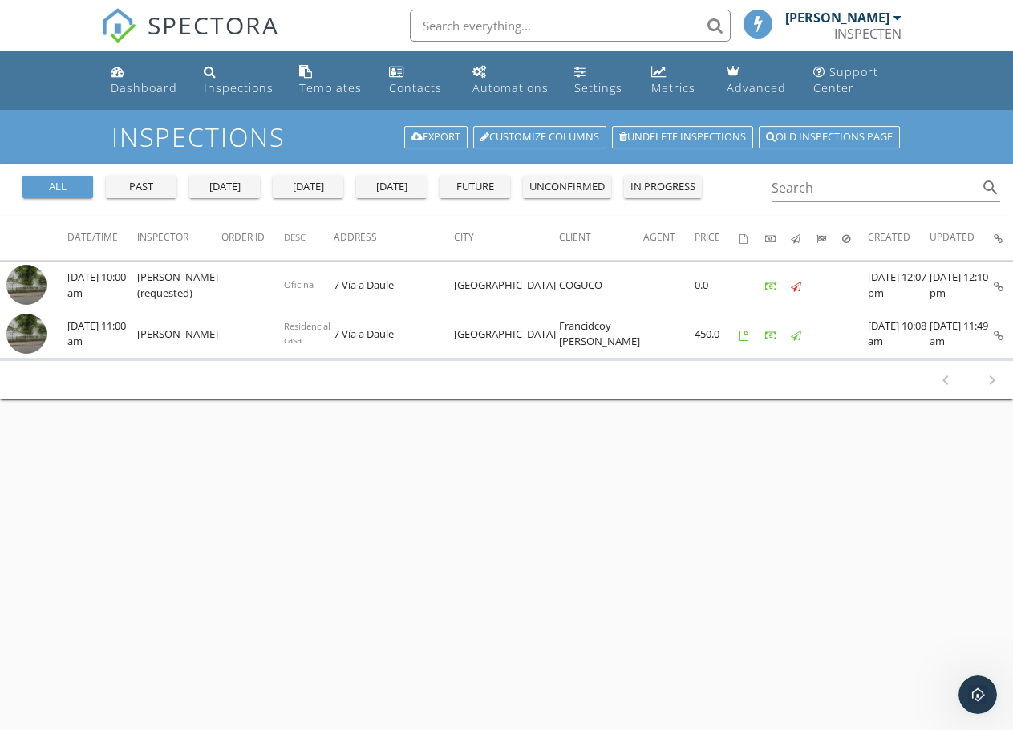
click at [261, 91] on div "Inspections" at bounding box center [239, 87] width 70 height 15
click at [132, 185] on div "past" at bounding box center [141, 187] width 58 height 16
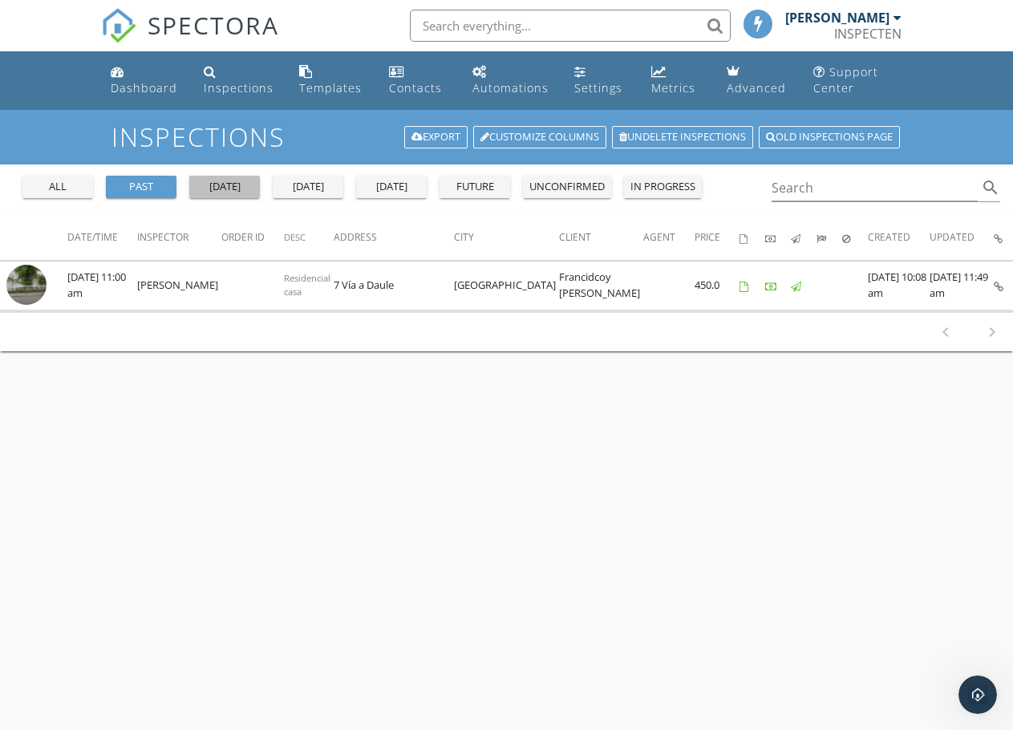
click at [215, 192] on div "yesterday" at bounding box center [225, 187] width 58 height 16
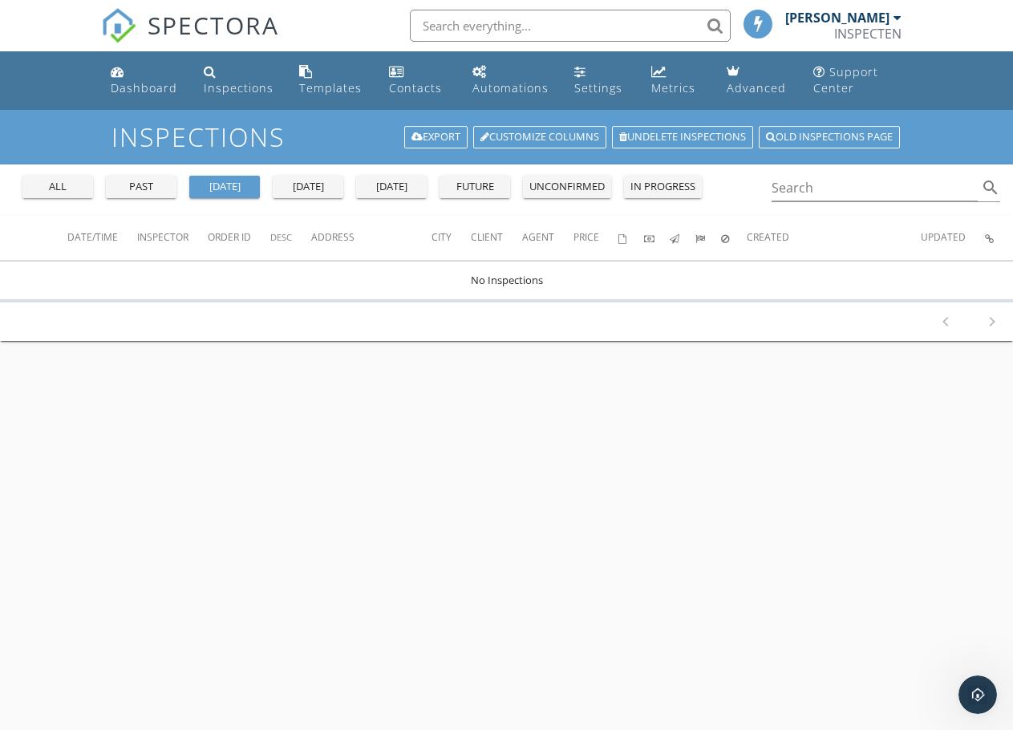
click at [80, 183] on div "all" at bounding box center [58, 187] width 58 height 16
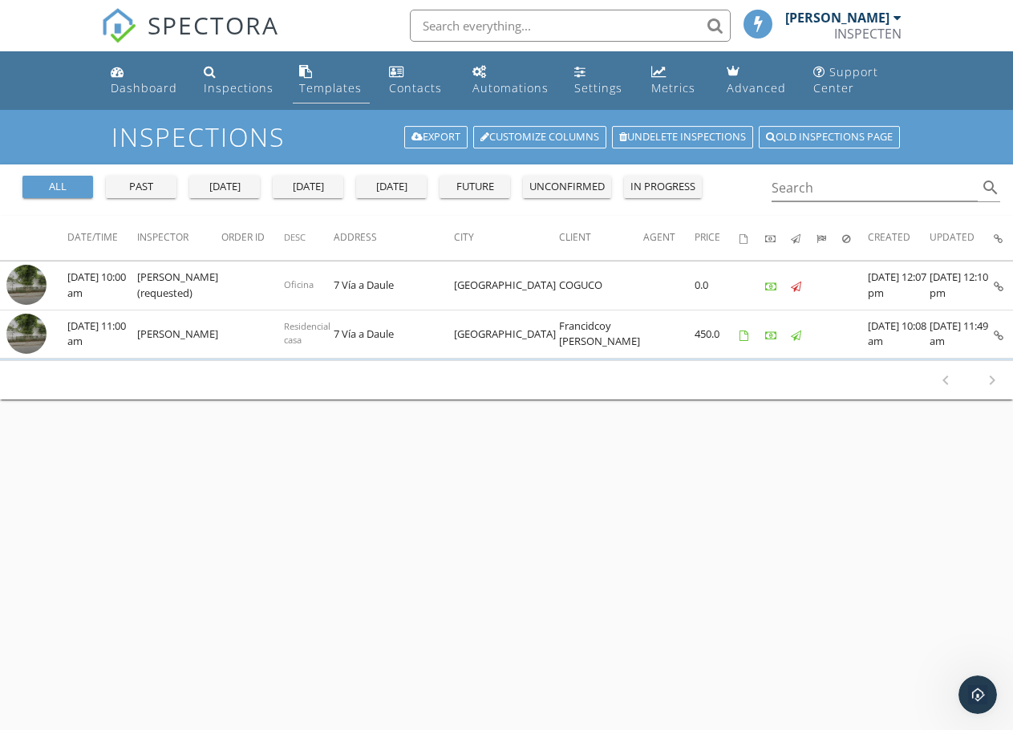
click at [326, 90] on div "Templates" at bounding box center [330, 87] width 63 height 15
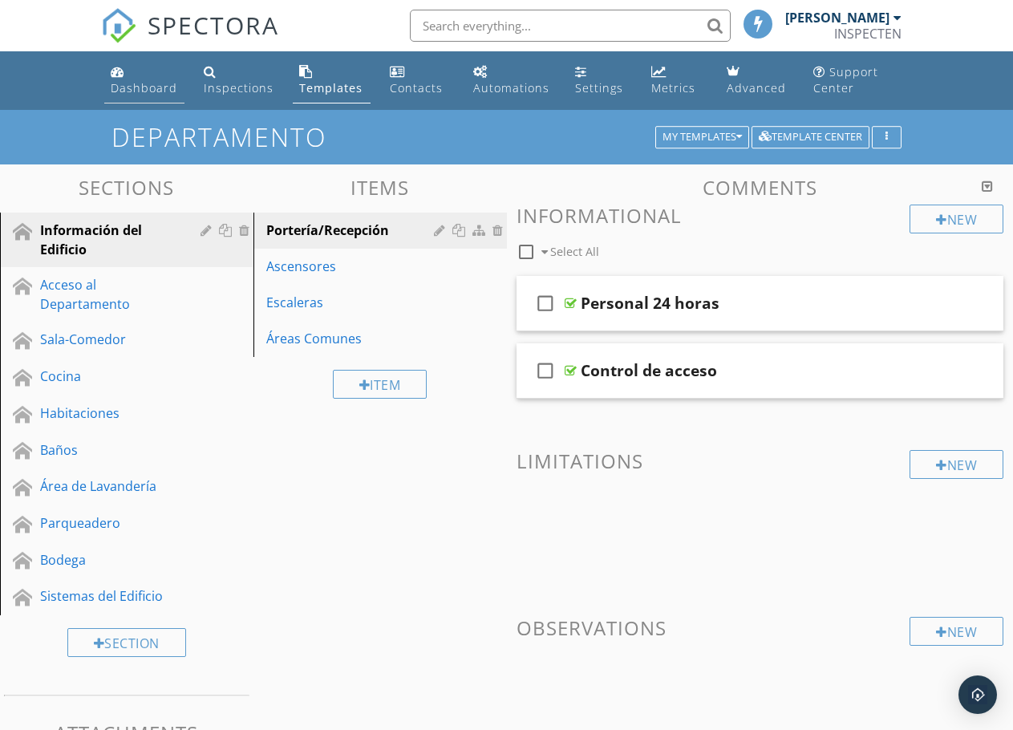
click at [154, 87] on div "Dashboard" at bounding box center [144, 87] width 67 height 15
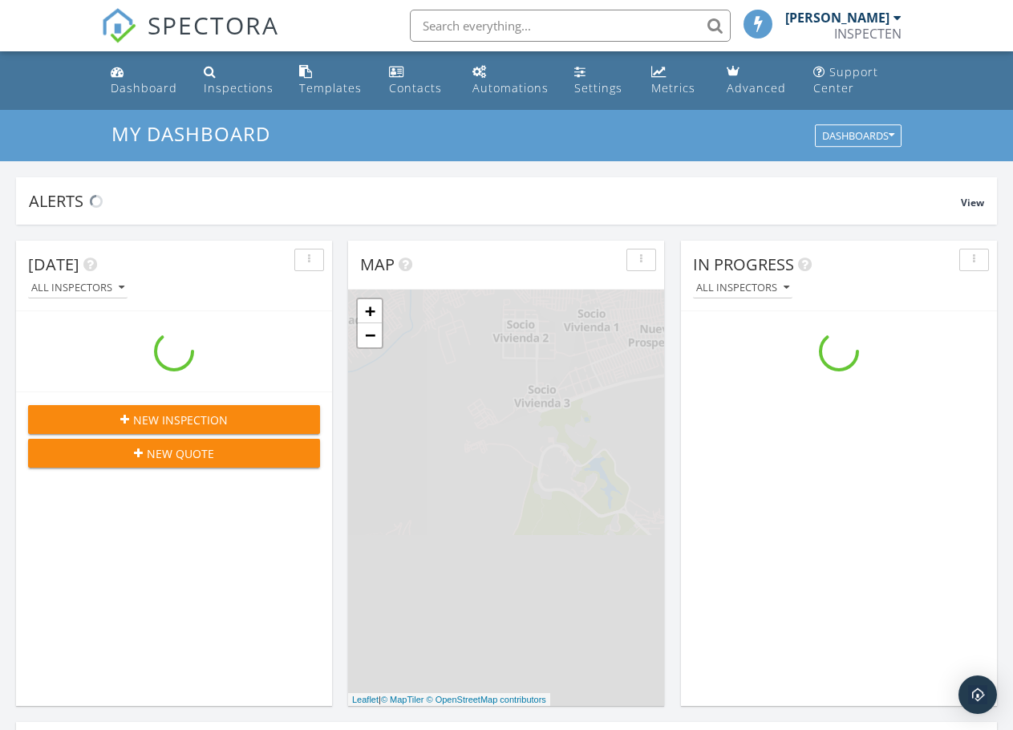
scroll to position [1485, 1038]
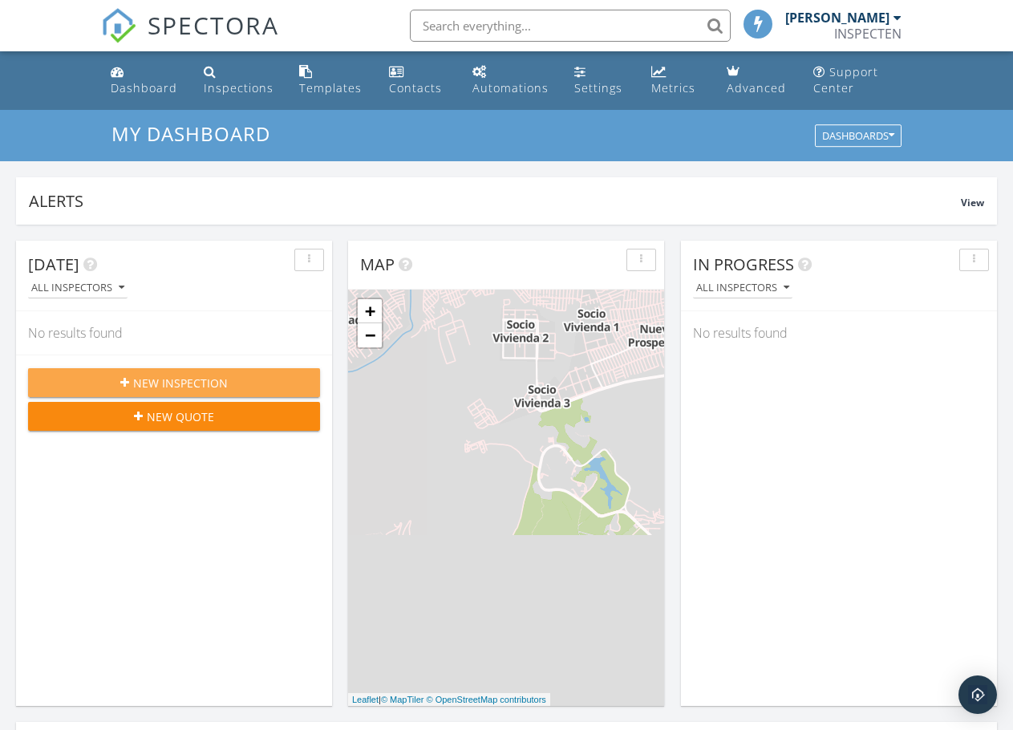
click at [166, 372] on button "New Inspection" at bounding box center [174, 382] width 292 height 29
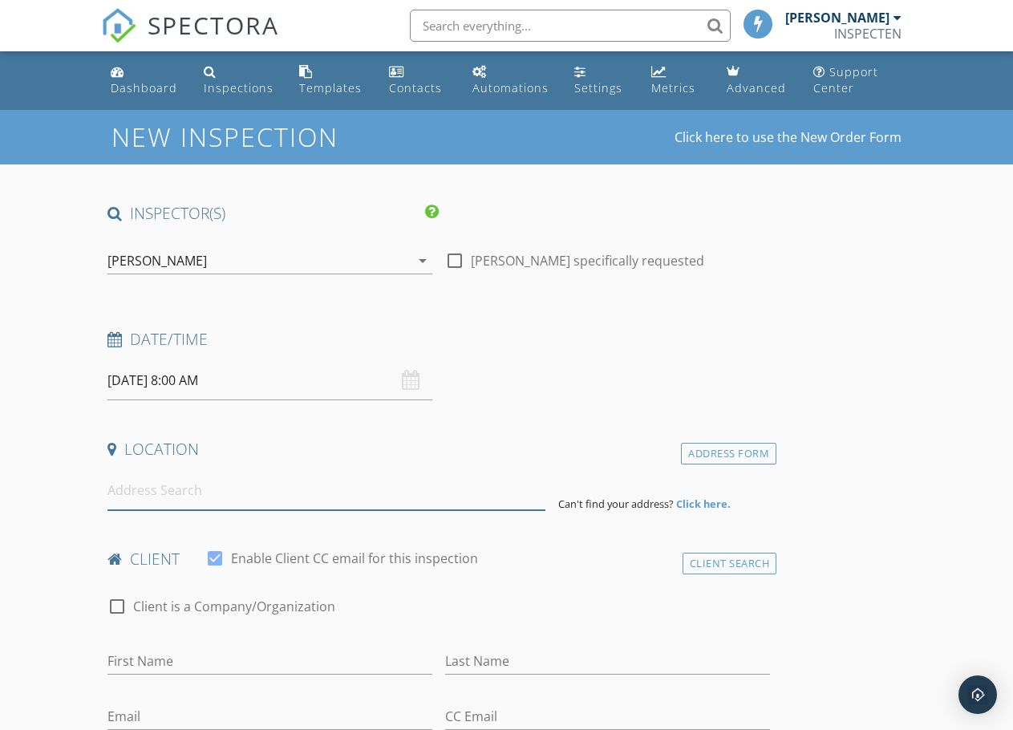
click at [180, 491] on input at bounding box center [325, 490] width 437 height 39
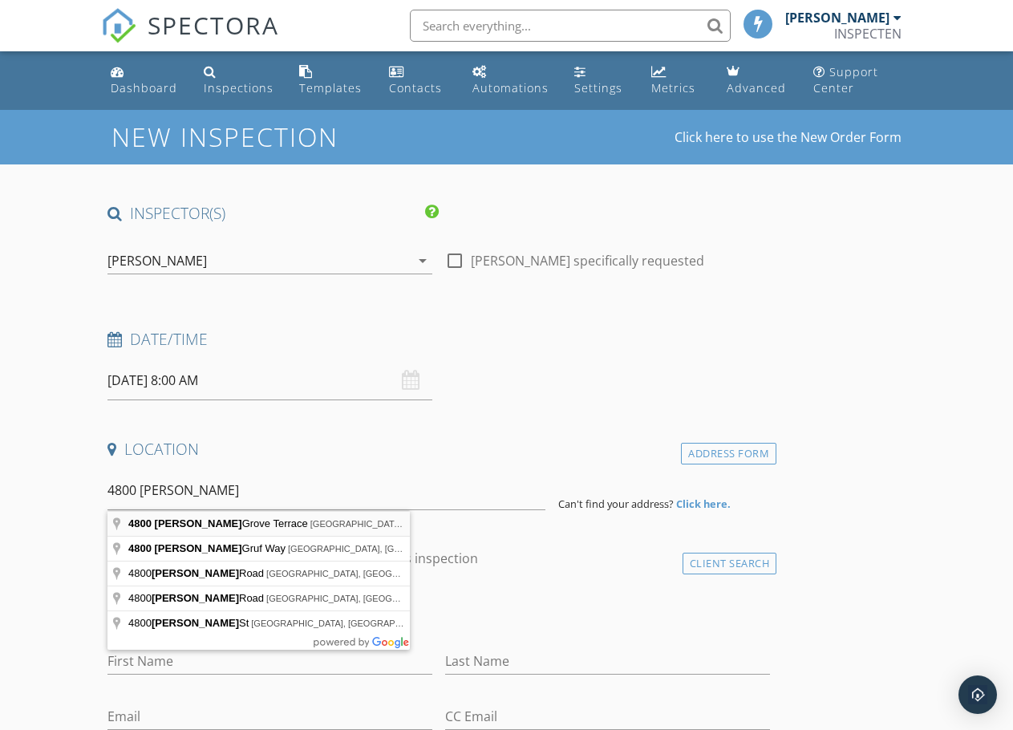
type input "[STREET_ADDRESS][PERSON_NAME]"
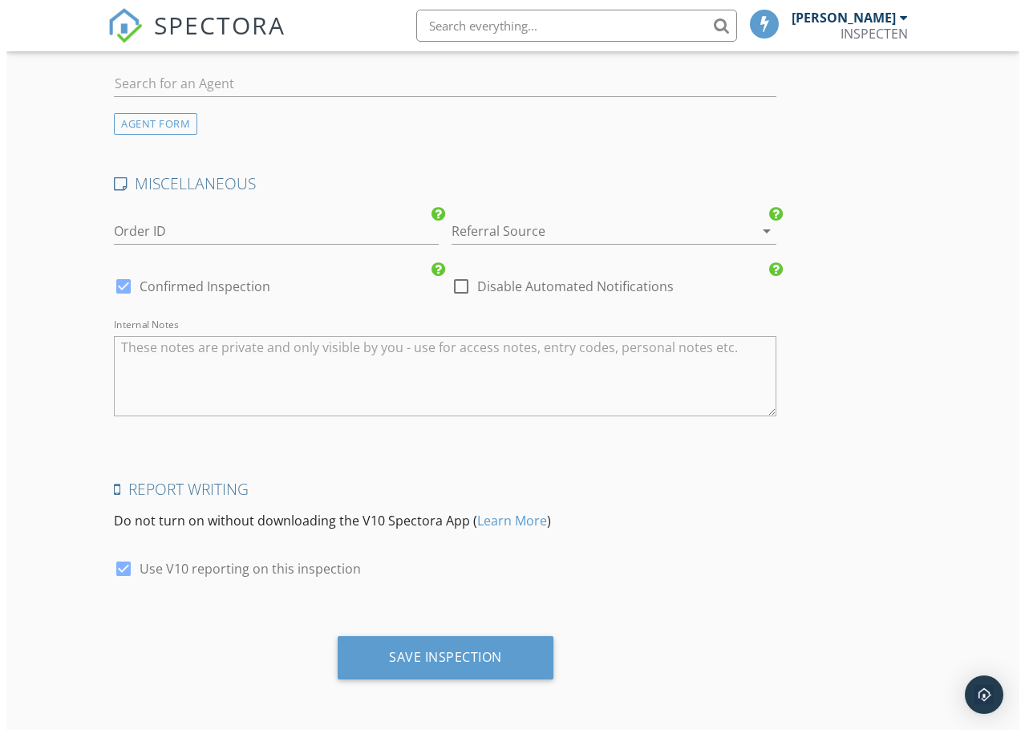
scroll to position [2100, 0]
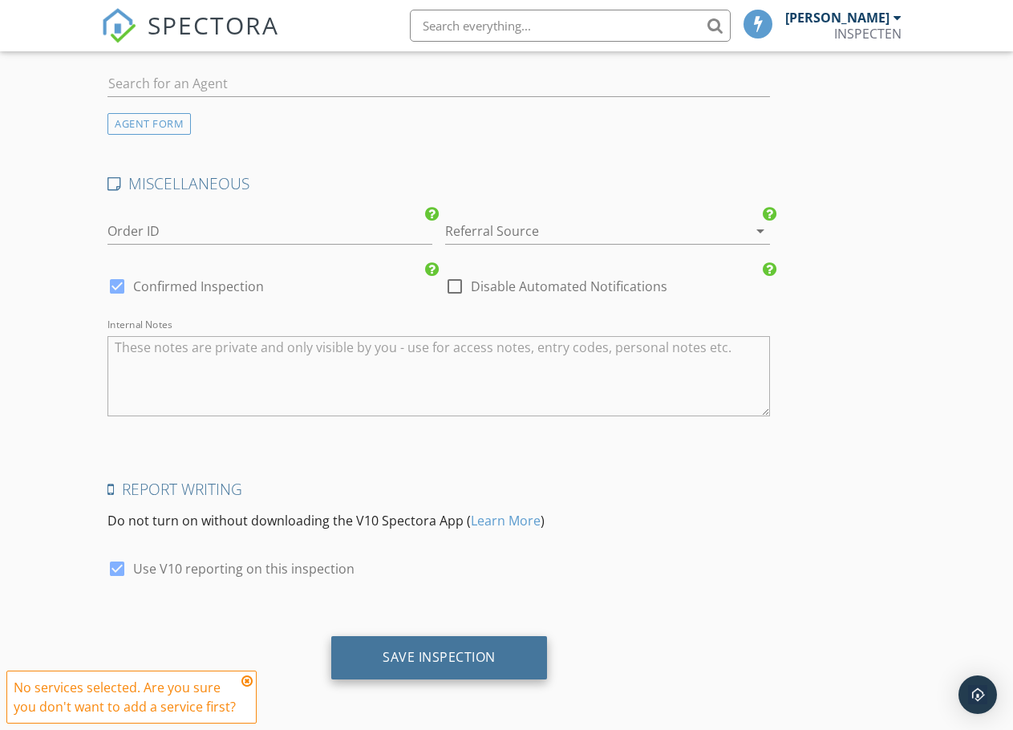
click at [374, 647] on div "Save Inspection" at bounding box center [439, 657] width 216 height 43
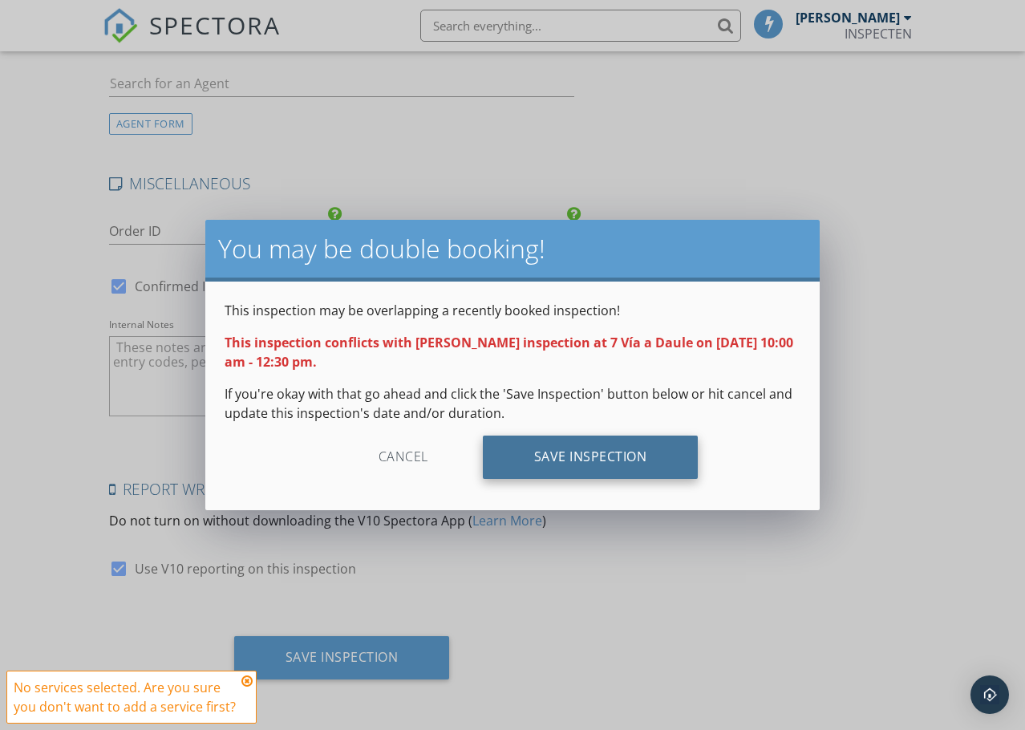
click at [578, 456] on div "Save Inspection" at bounding box center [591, 456] width 216 height 43
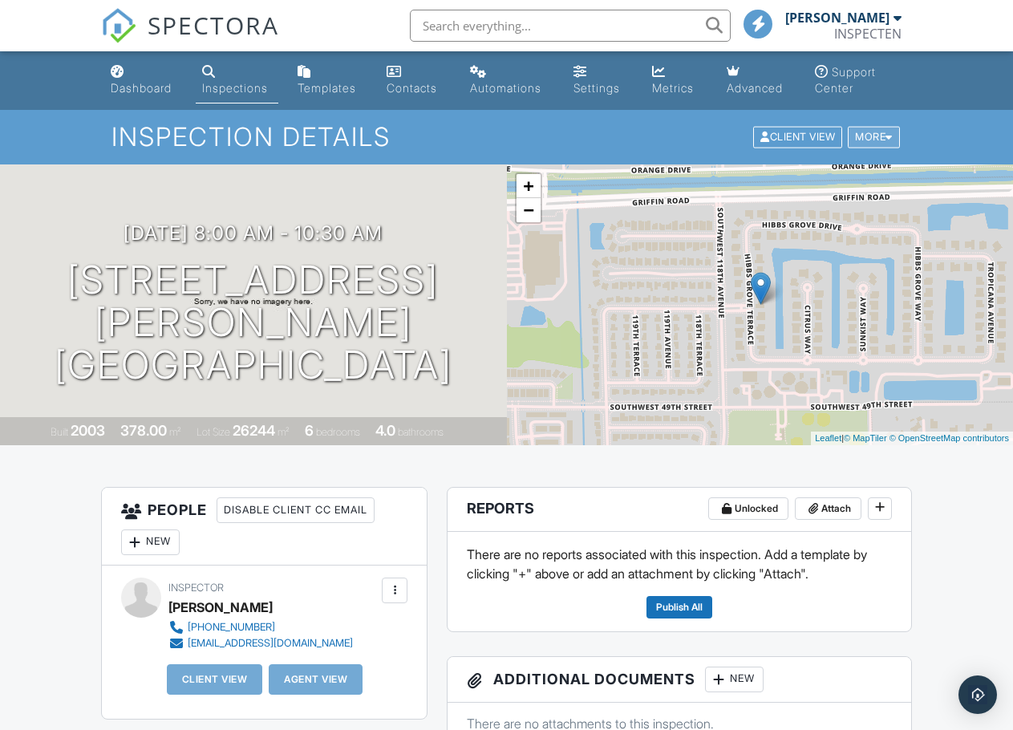
click at [878, 136] on div "More" at bounding box center [874, 138] width 52 height 22
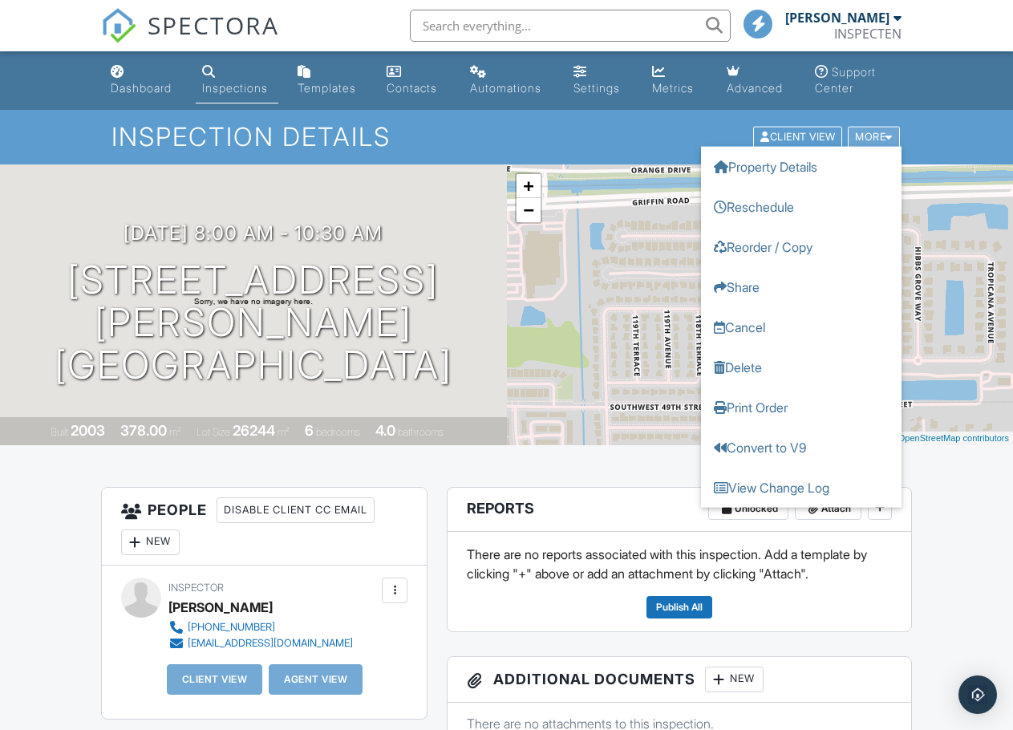
click at [878, 136] on div "More" at bounding box center [874, 138] width 52 height 22
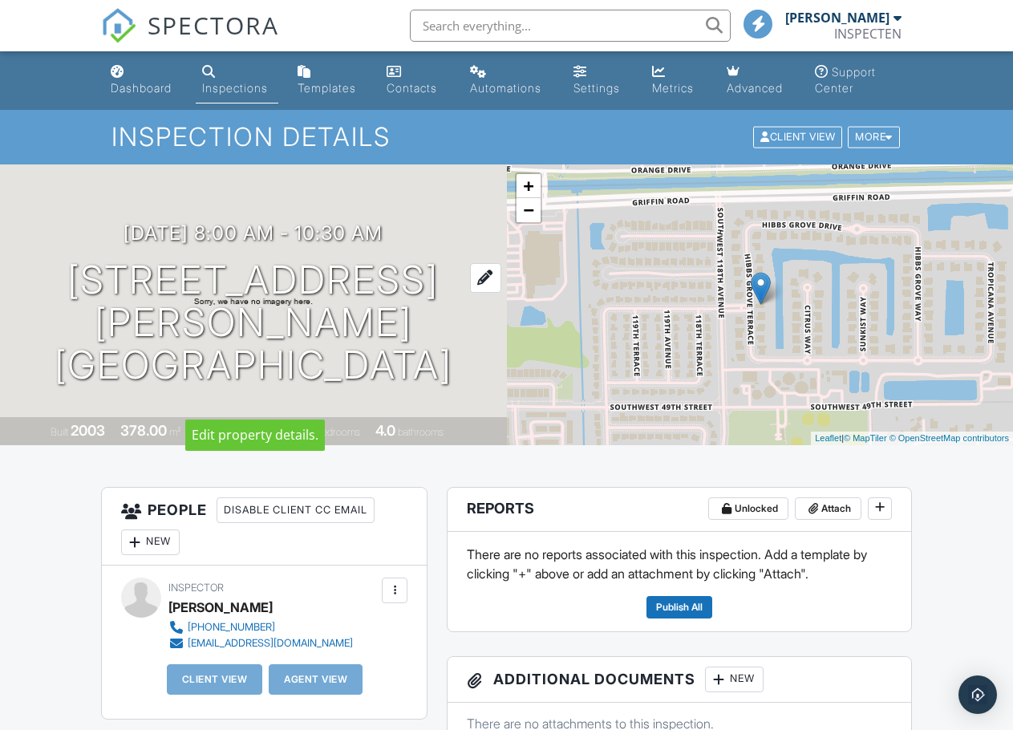
click at [482, 263] on div at bounding box center [485, 278] width 31 height 30
click at [987, 683] on div "Open Intercom Messenger" at bounding box center [978, 695] width 43 height 43
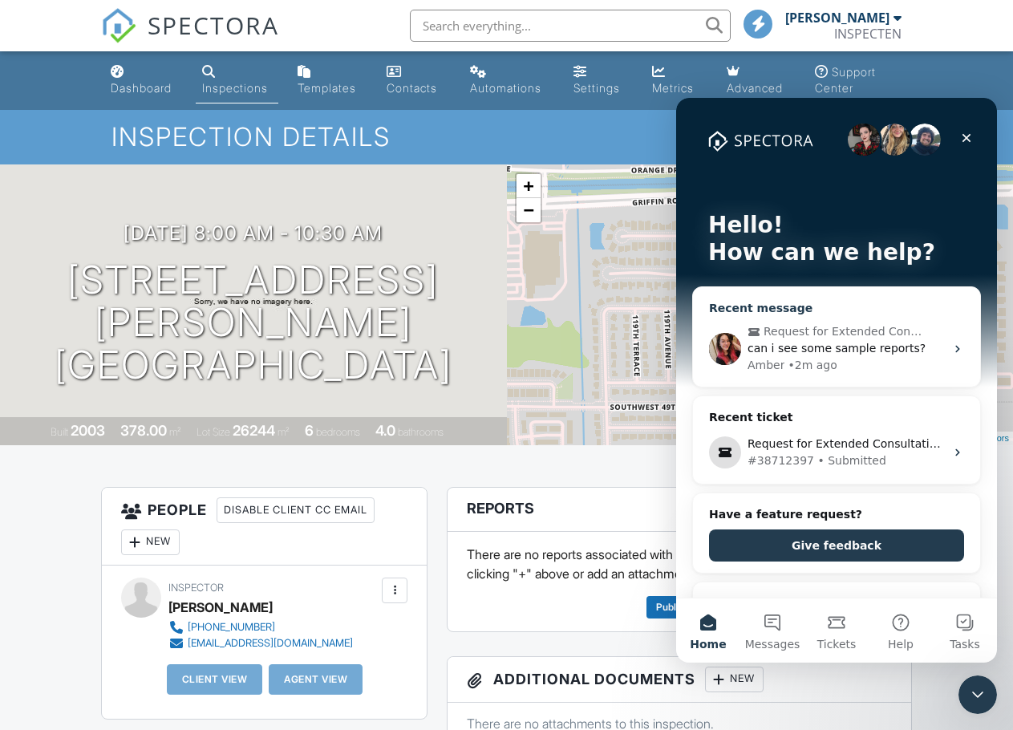
click at [808, 345] on span "can i see some sample reports?" at bounding box center [836, 348] width 178 height 13
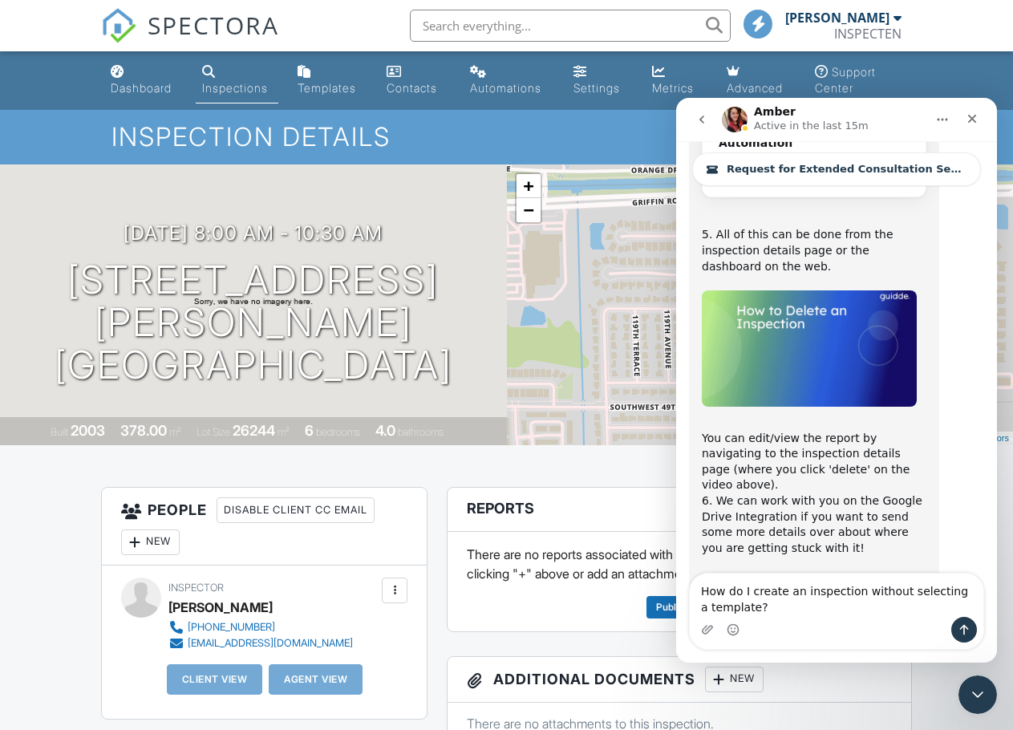
scroll to position [12562, 0]
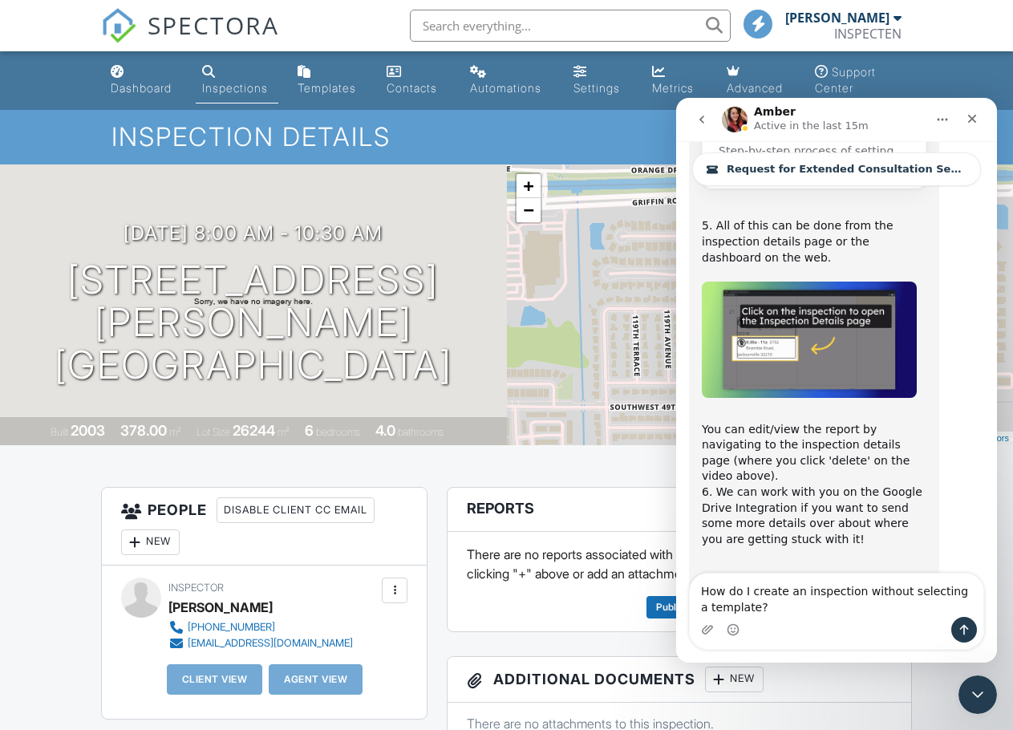
drag, startPoint x: 849, startPoint y: 611, endPoint x: 632, endPoint y: 572, distance: 220.1
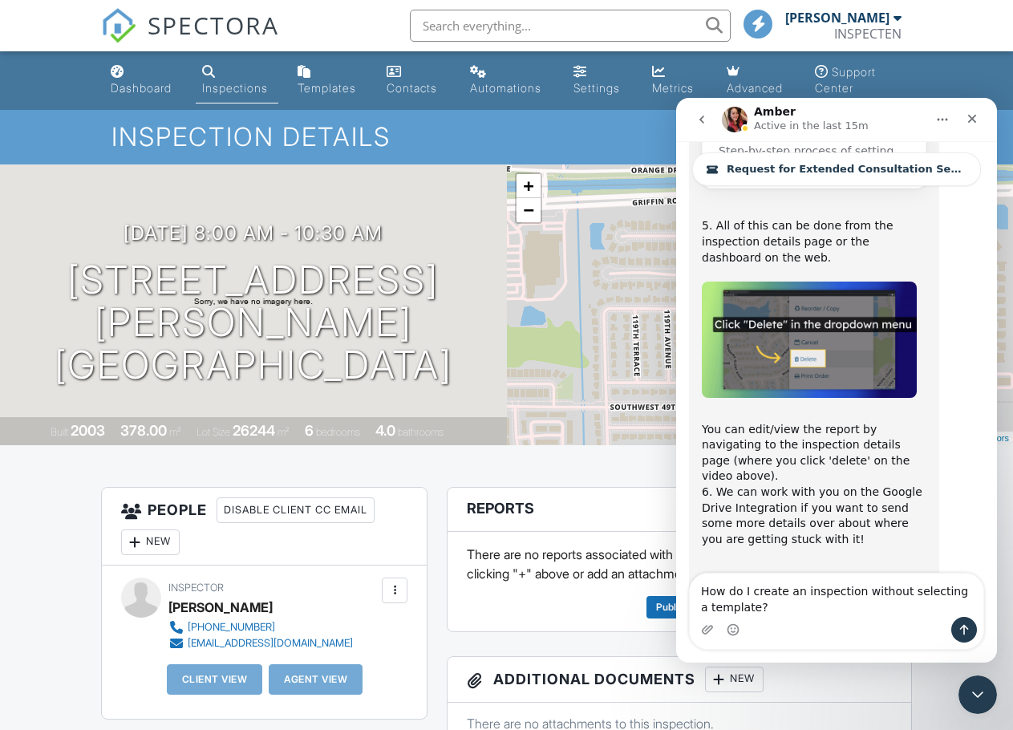
click at [676, 572] on html "Amber Active in the last 15m Request for Extended Consultation Session - Templa…" at bounding box center [836, 380] width 321 height 565
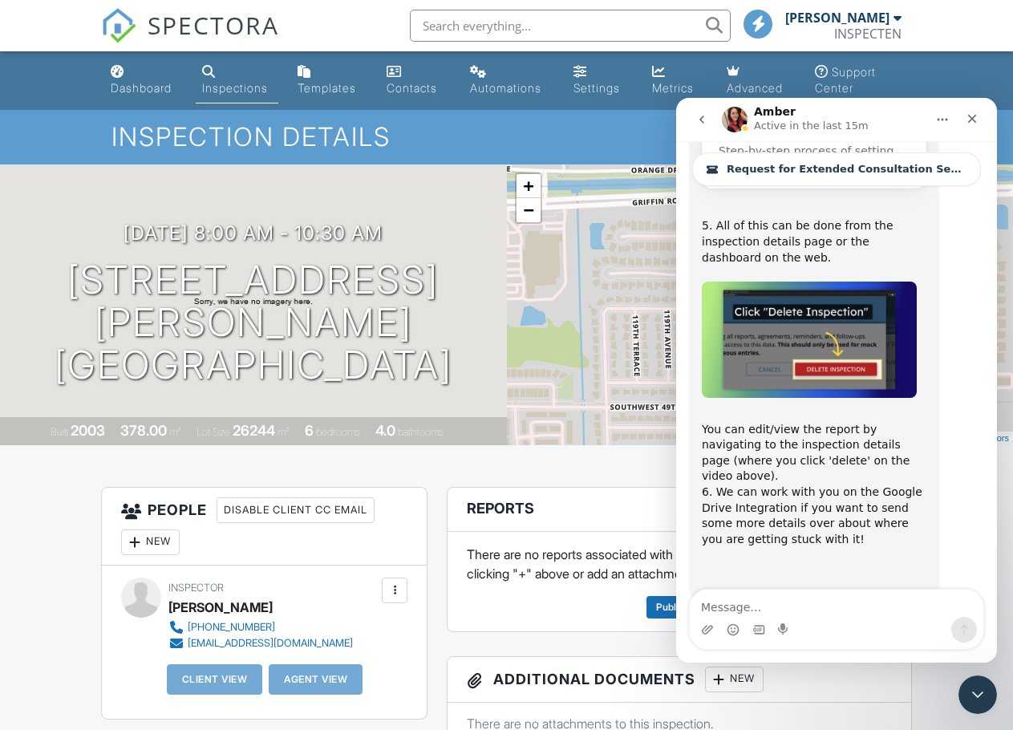
scroll to position [12546, 0]
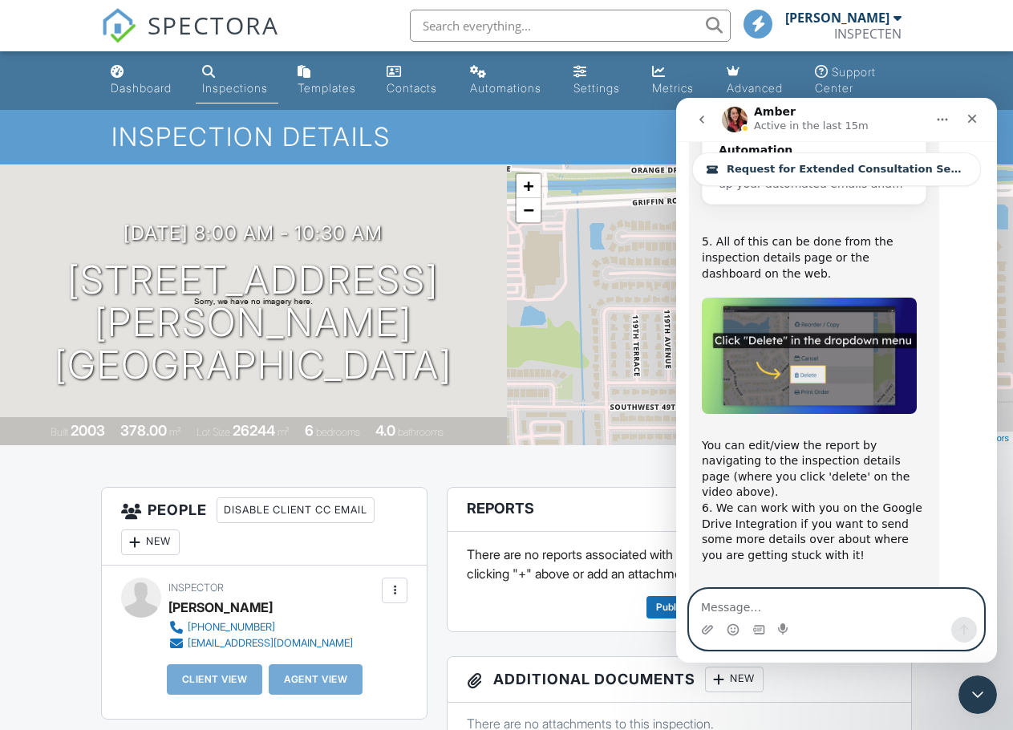
click at [781, 604] on textarea "Message…" at bounding box center [837, 602] width 294 height 27
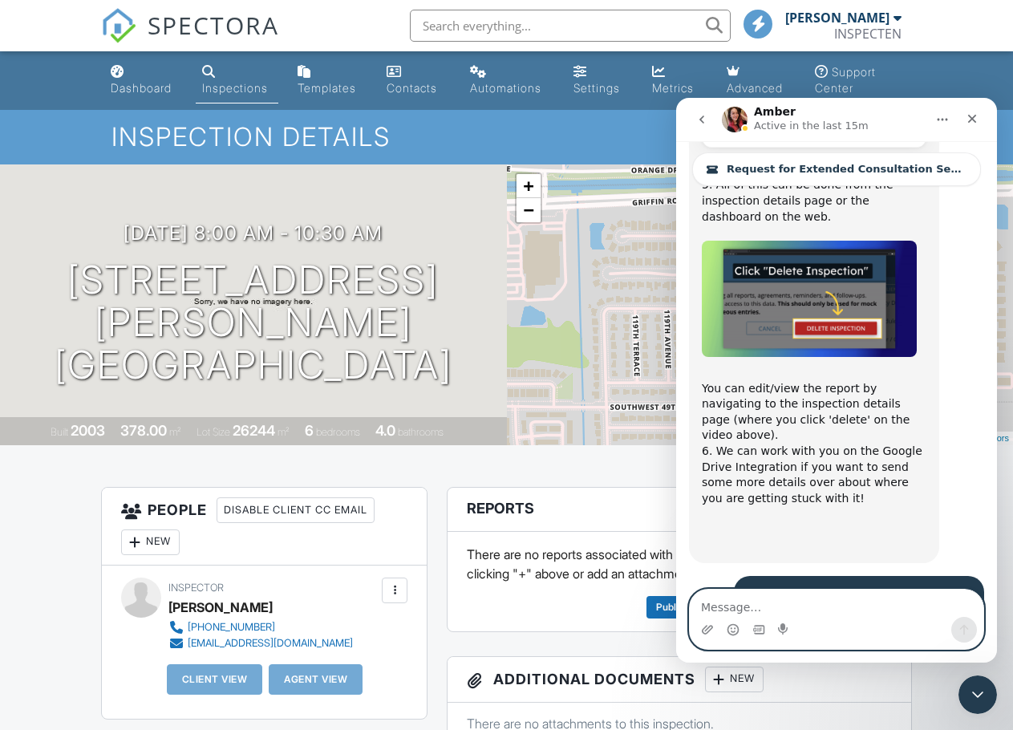
scroll to position [12639, 0]
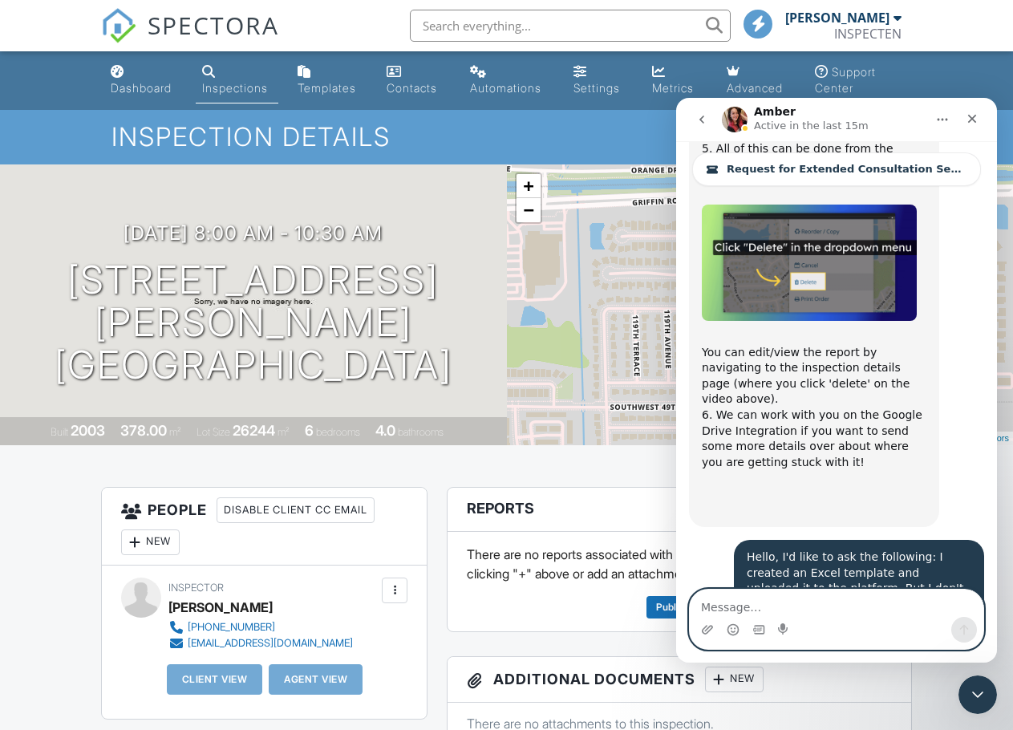
click at [857, 602] on textarea "Message…" at bounding box center [837, 602] width 294 height 27
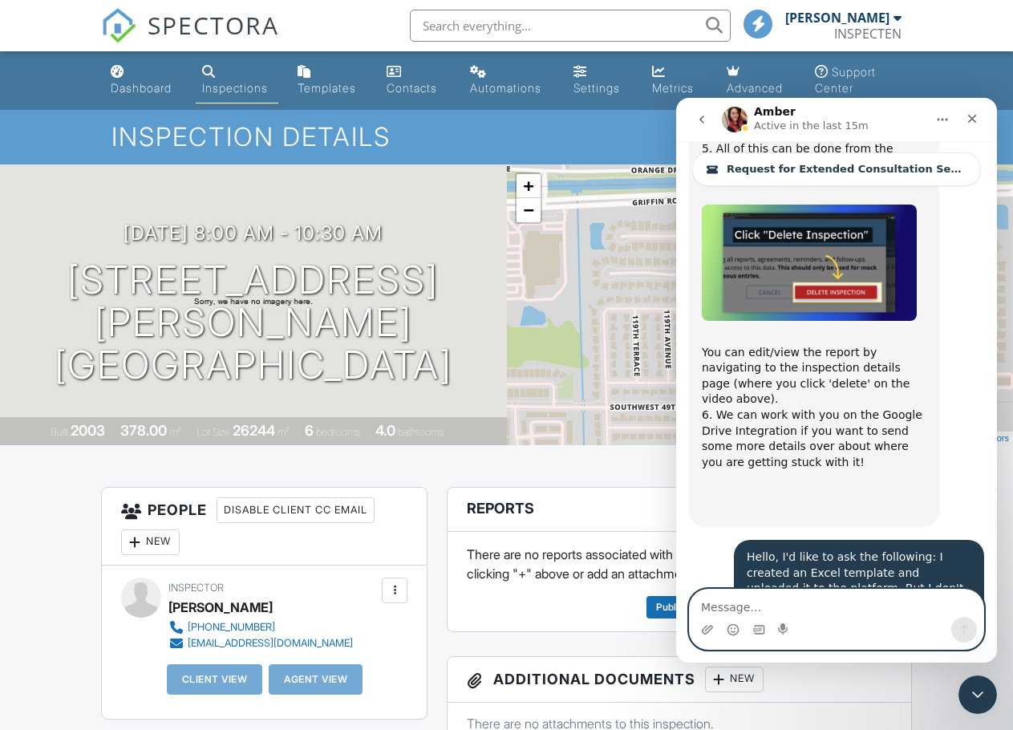
paste textarea "Here the system didn't give me a photo of the house, how can I add one that was…"
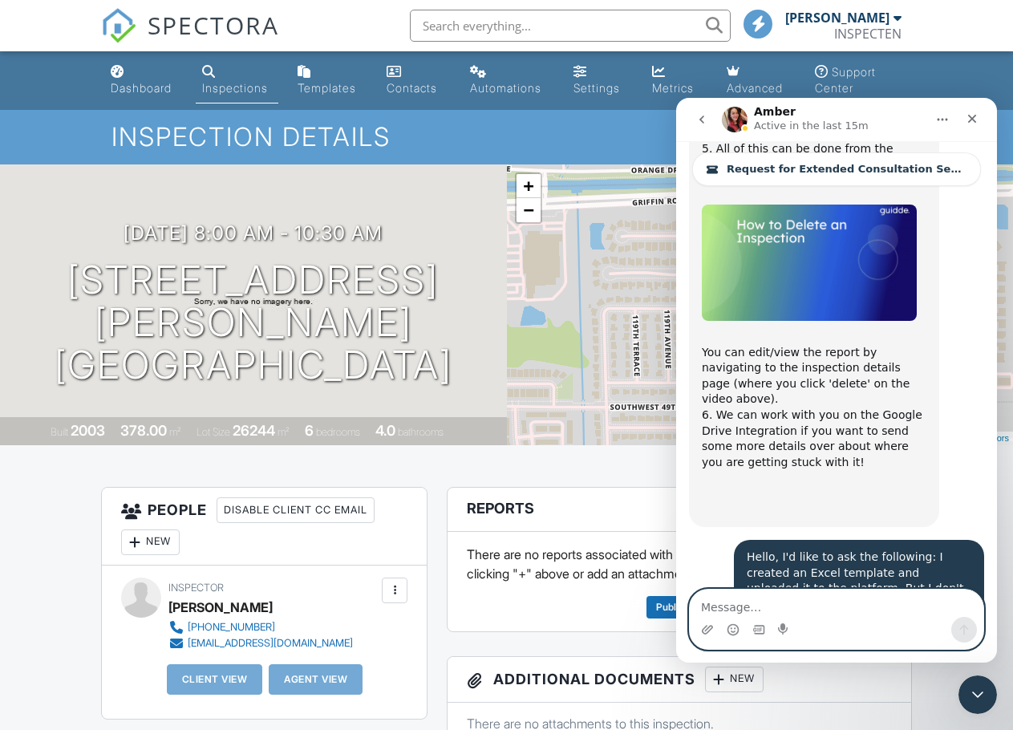
type textarea "Here the system didn't give me a photo of the house, how can I add one that was…"
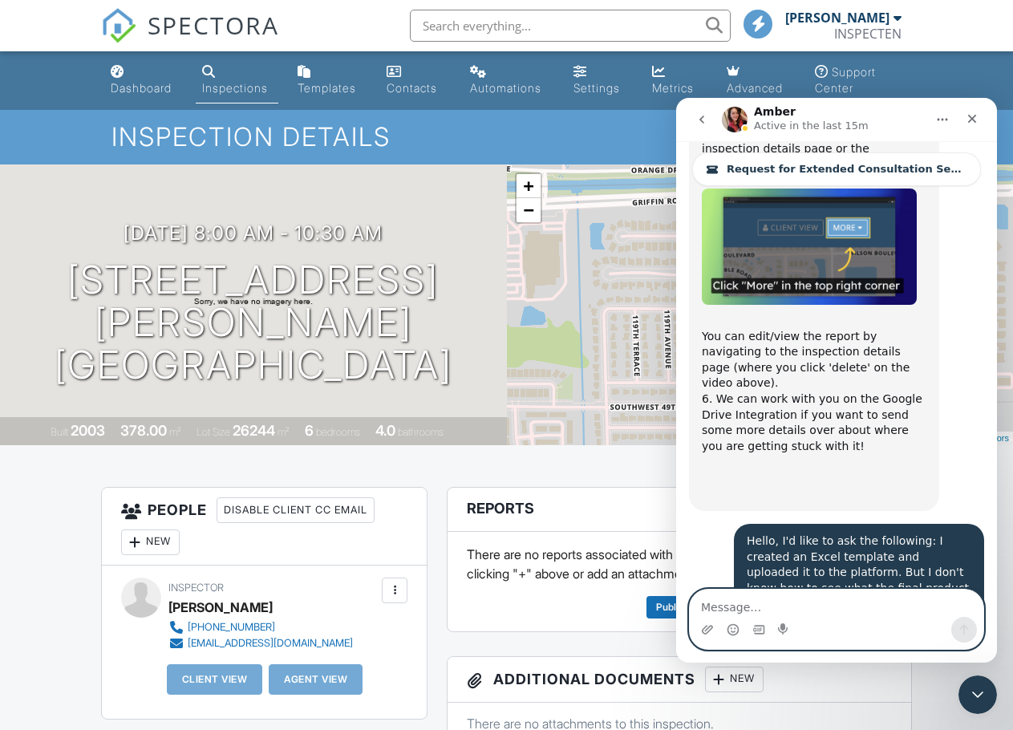
scroll to position [12707, 0]
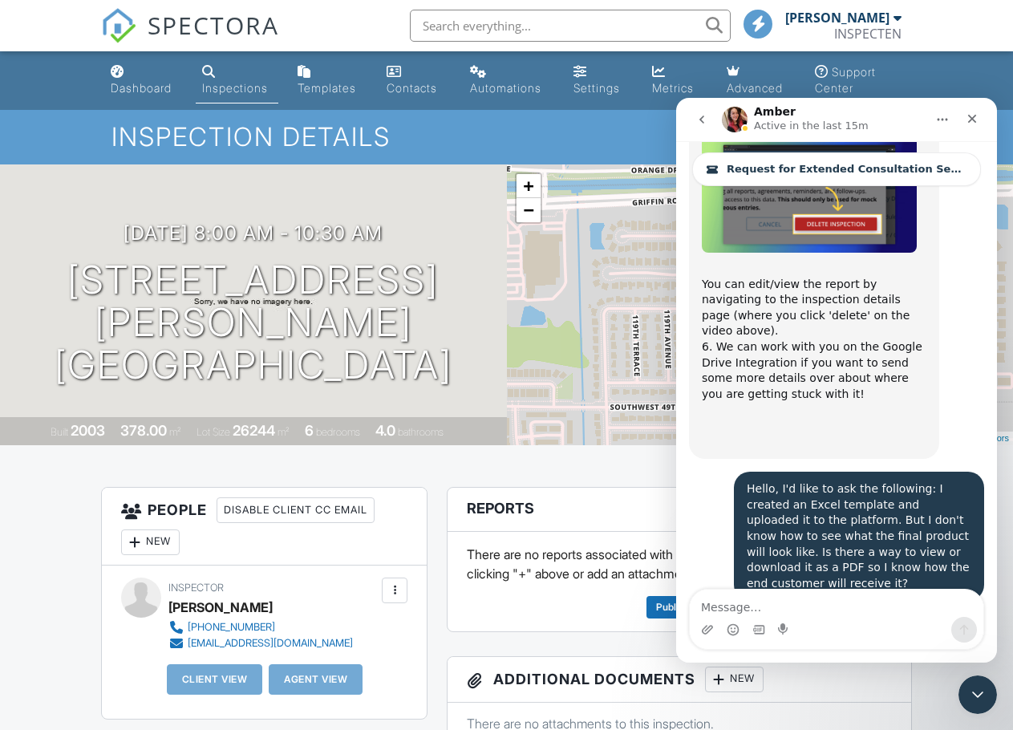
click at [964, 118] on div "Close" at bounding box center [972, 118] width 29 height 29
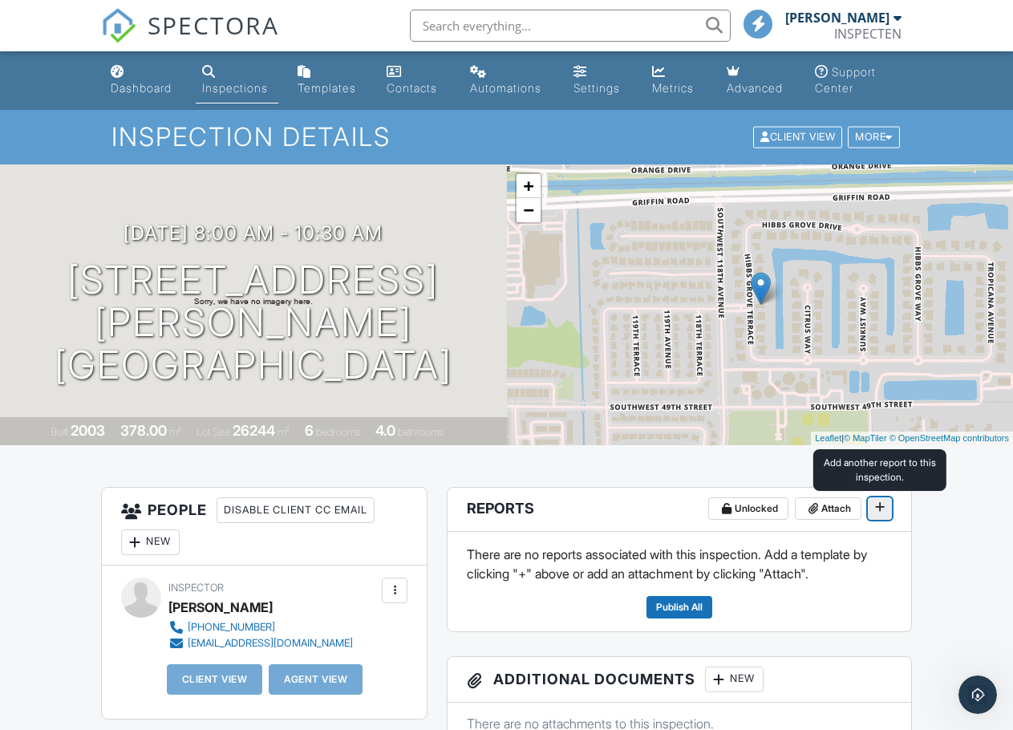
click at [877, 504] on icon at bounding box center [880, 506] width 10 height 11
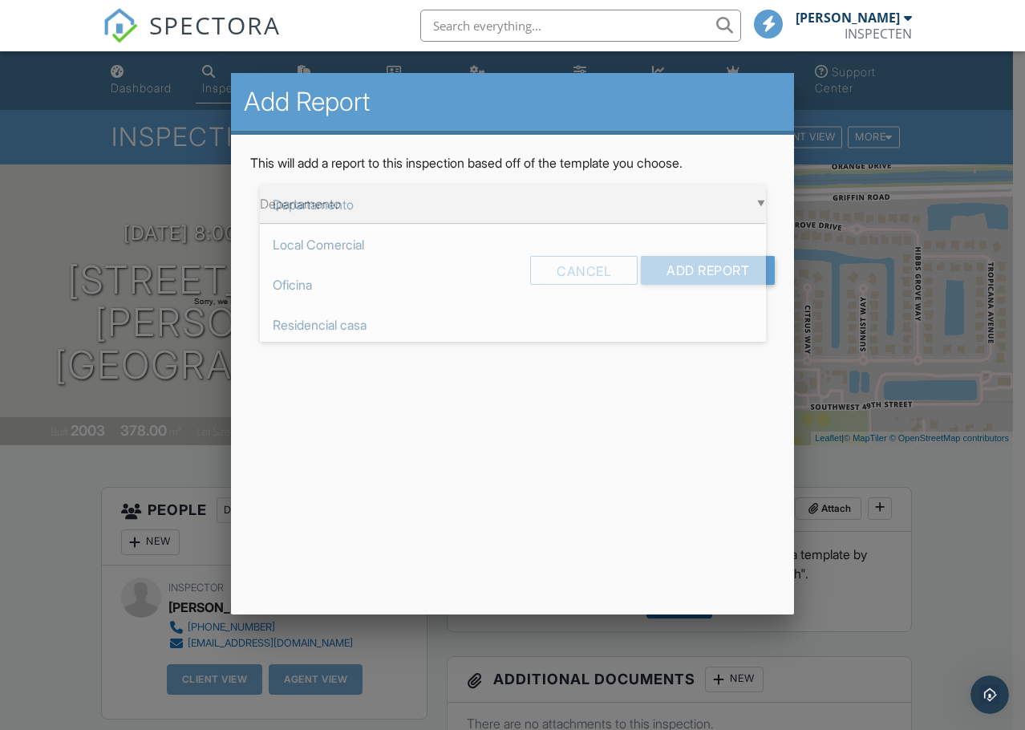
click at [444, 195] on div "▼ Departamento Departamento Local Comercial Oficina Residencial casa Residencia…" at bounding box center [513, 203] width 506 height 39
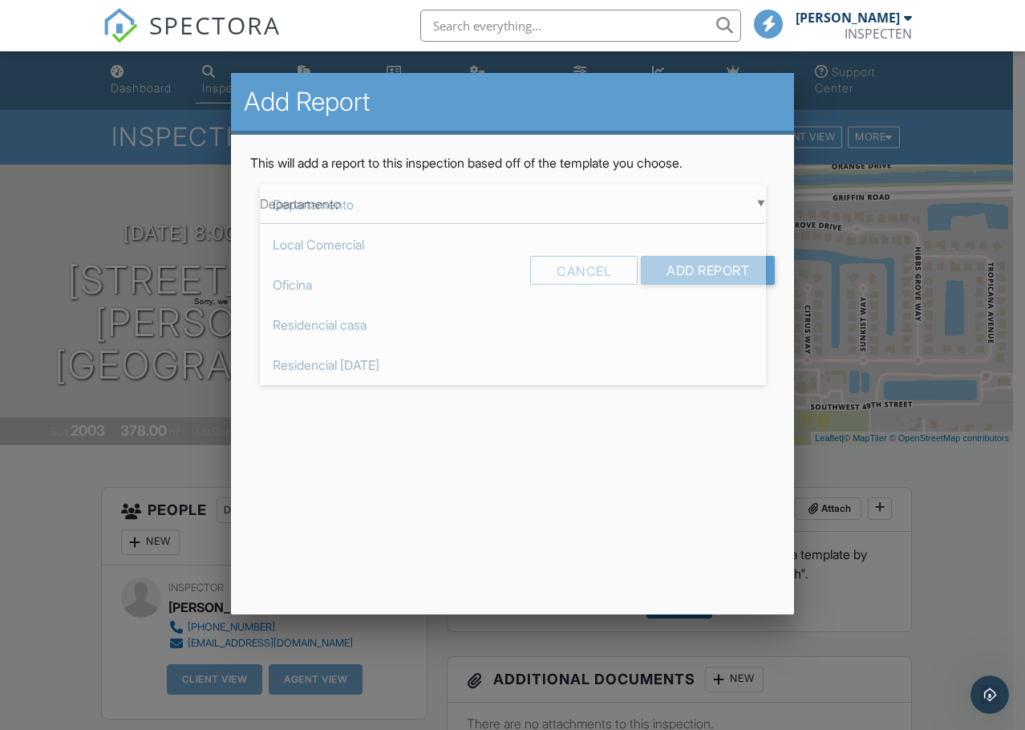
click at [431, 430] on div "Add Report This will add a report to this inspection based off of the template …" at bounding box center [513, 343] width 564 height 541
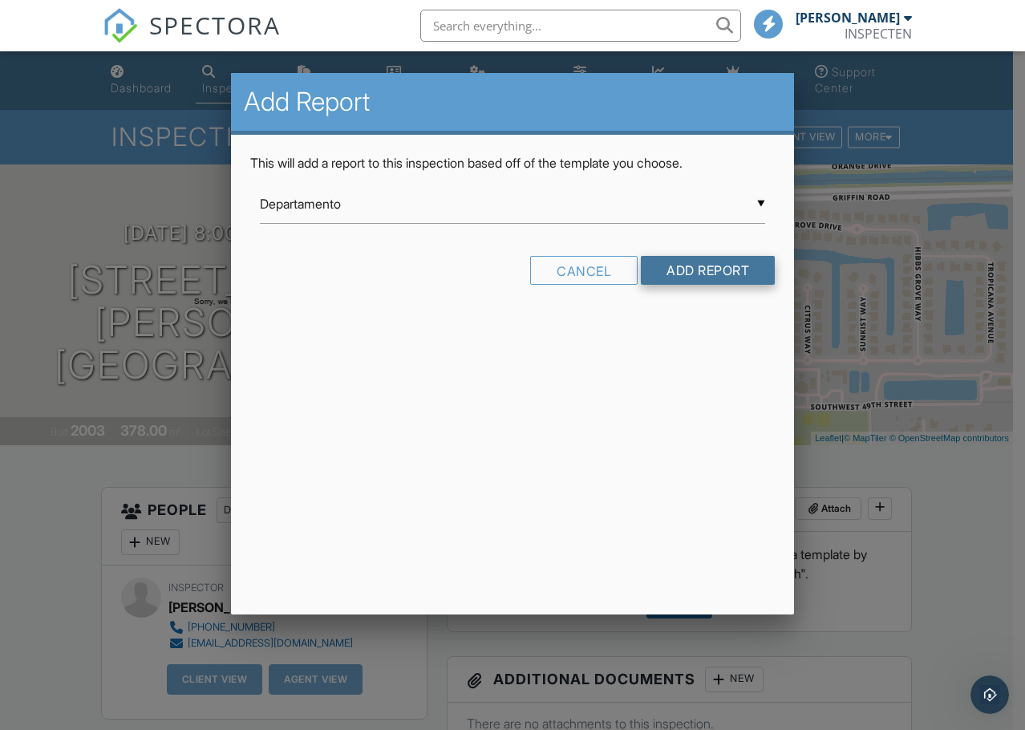
click at [714, 265] on input "Add Report" at bounding box center [708, 270] width 134 height 29
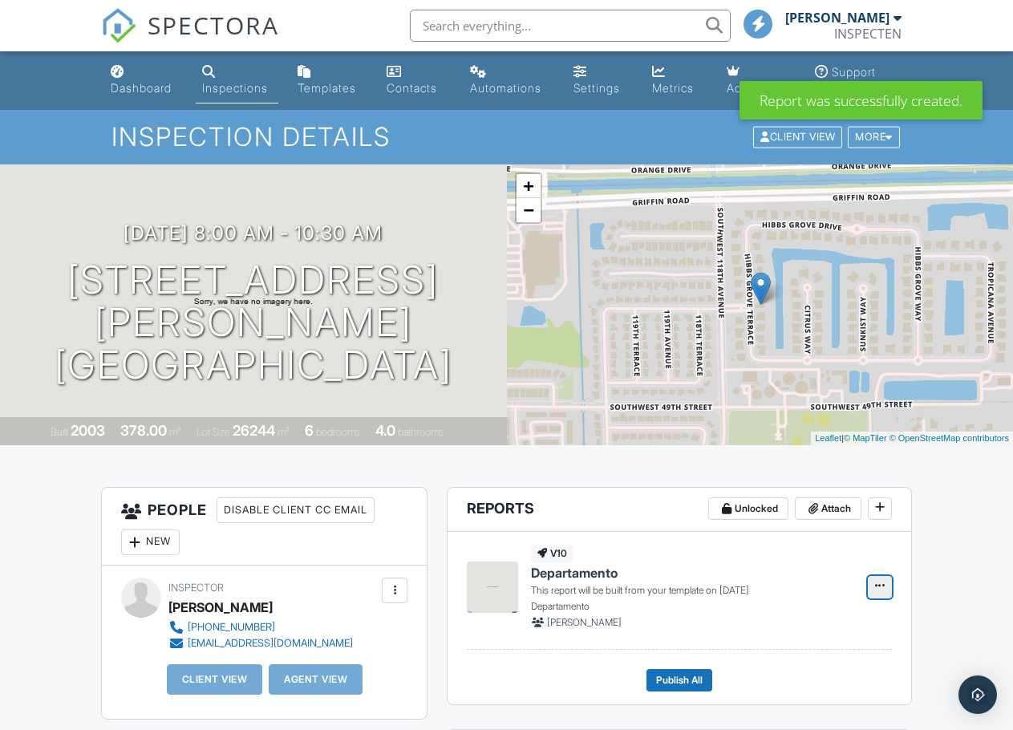
click at [877, 585] on icon at bounding box center [880, 585] width 10 height 11
click at [776, 660] on input "Delete Report" at bounding box center [800, 668] width 164 height 36
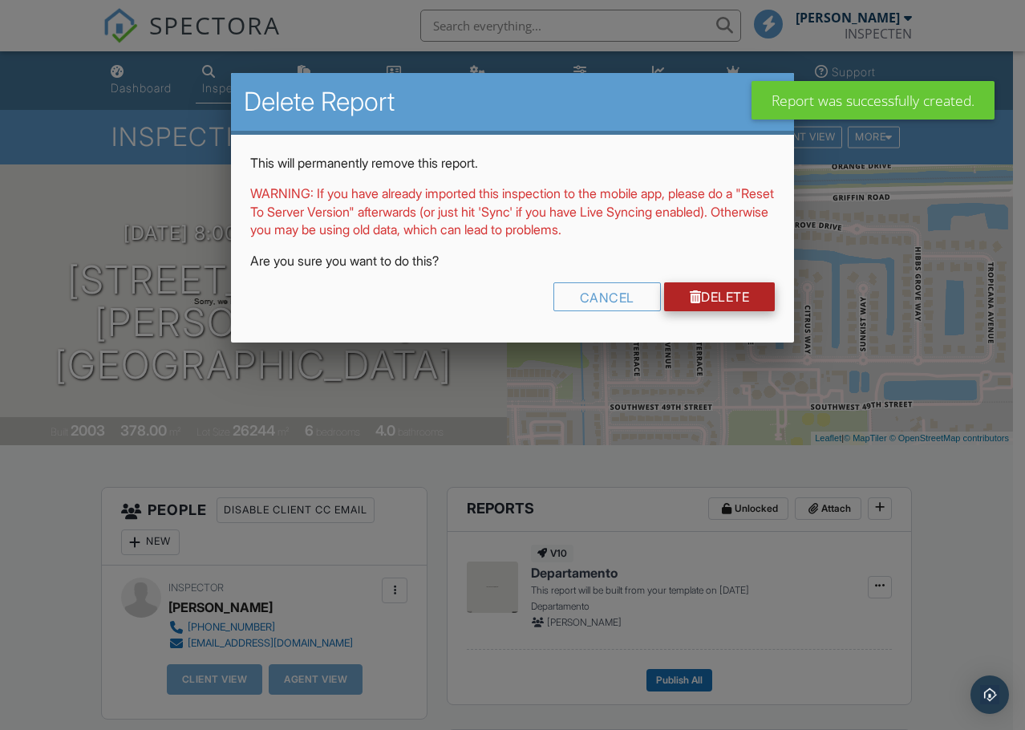
click at [707, 288] on link "Delete" at bounding box center [719, 296] width 111 height 29
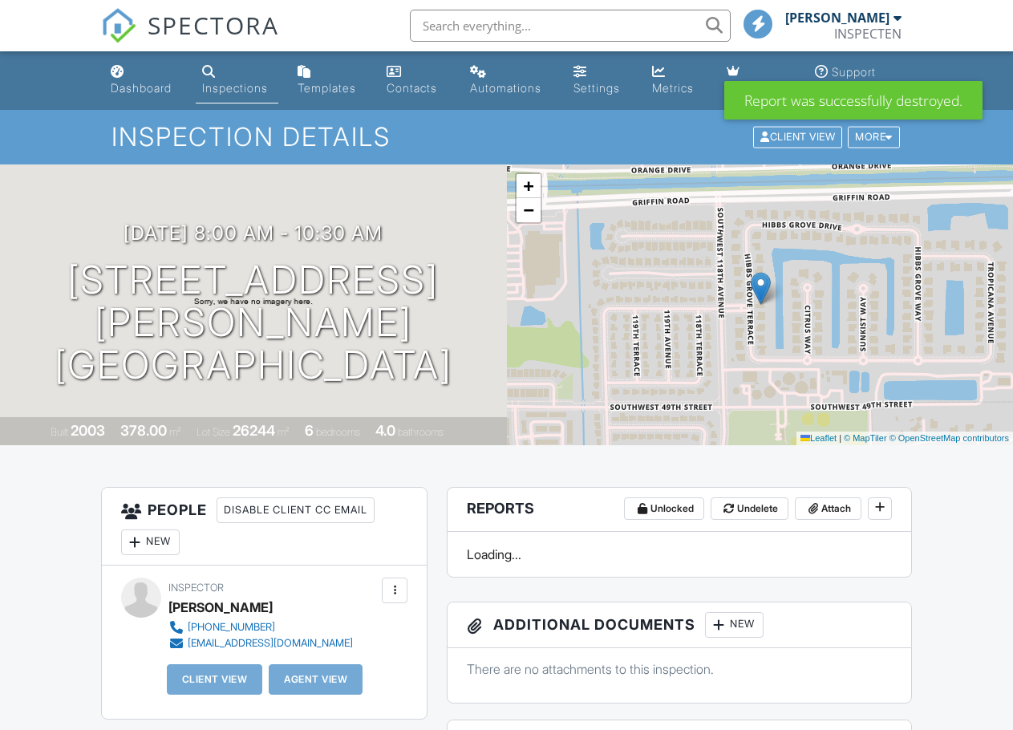
click at [334, 83] on div "Templates" at bounding box center [327, 88] width 59 height 14
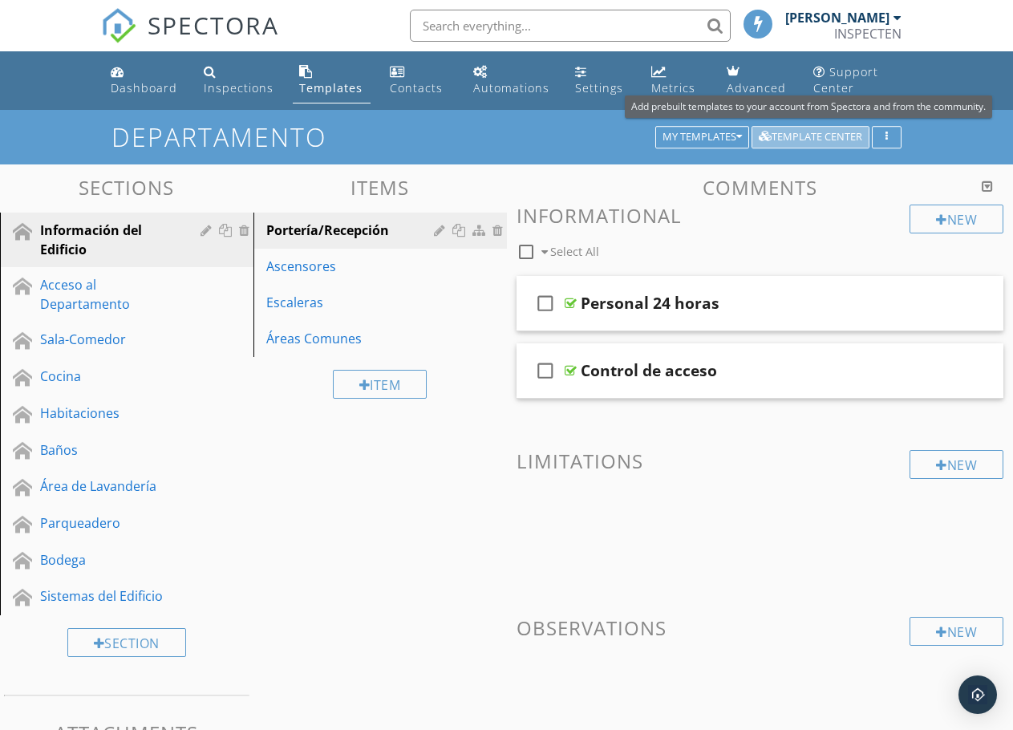
click at [802, 140] on div "Template Center" at bounding box center [810, 137] width 103 height 11
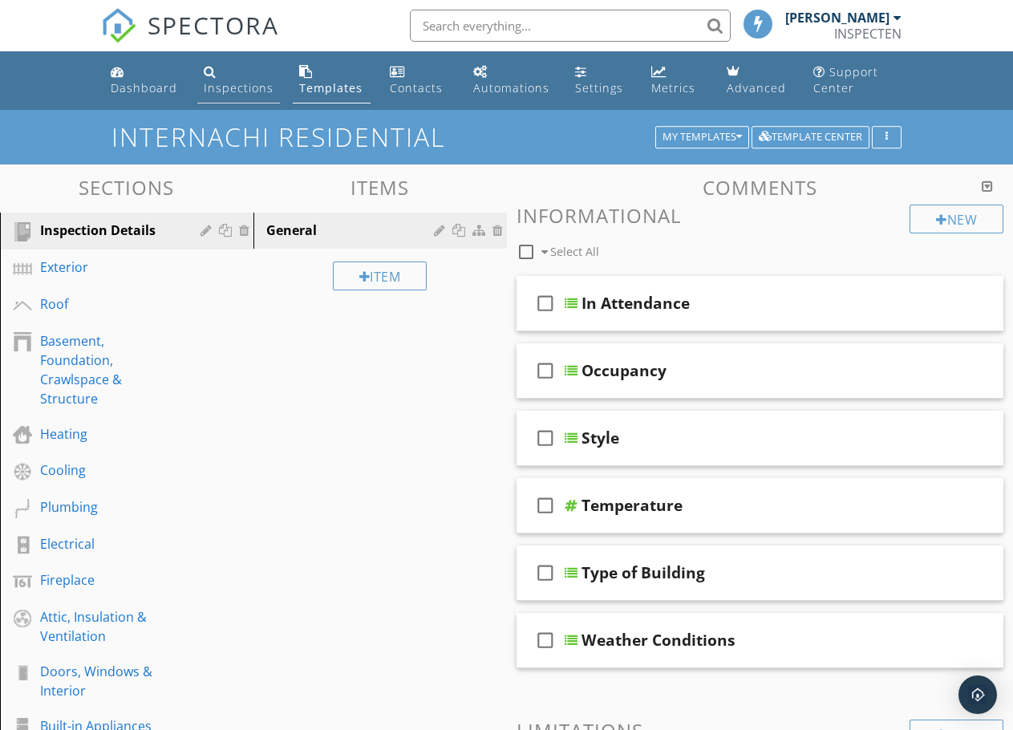
click at [250, 88] on div "Inspections" at bounding box center [239, 87] width 70 height 15
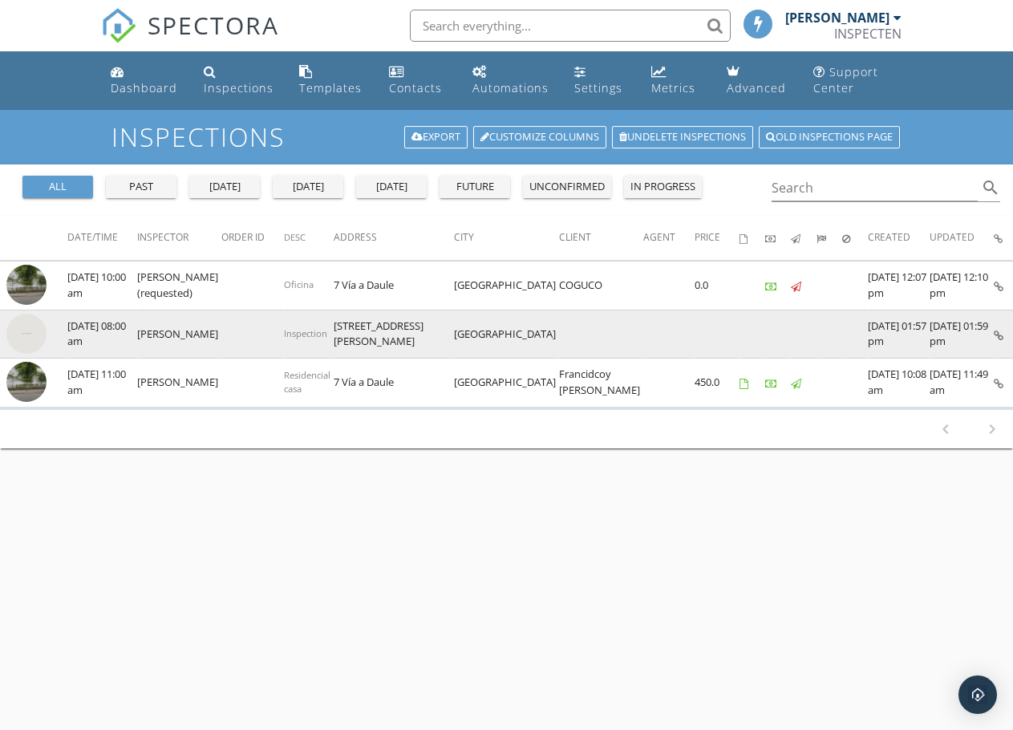
click at [994, 335] on icon at bounding box center [999, 335] width 10 height 10
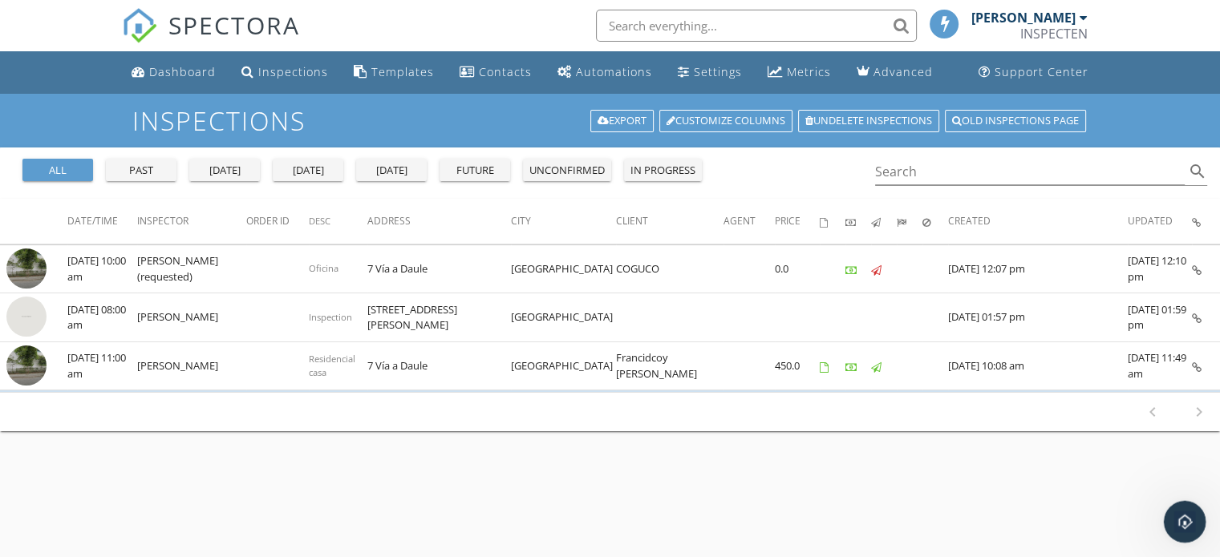
click at [1012, 512] on icon "Open Intercom Messenger" at bounding box center [1182, 520] width 26 height 26
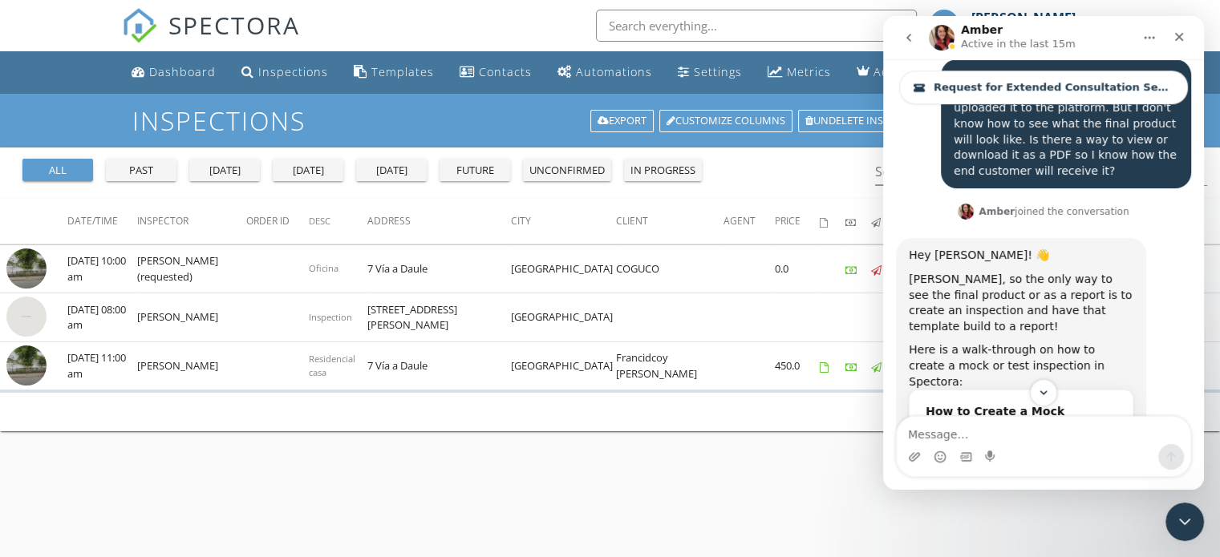
scroll to position [13060, 0]
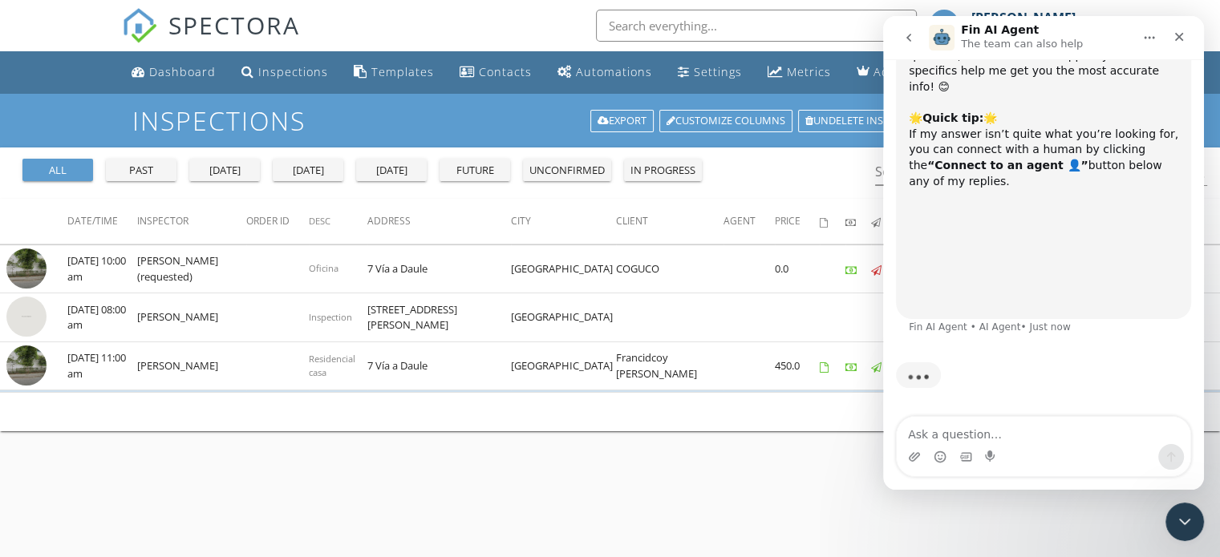
scroll to position [2, 0]
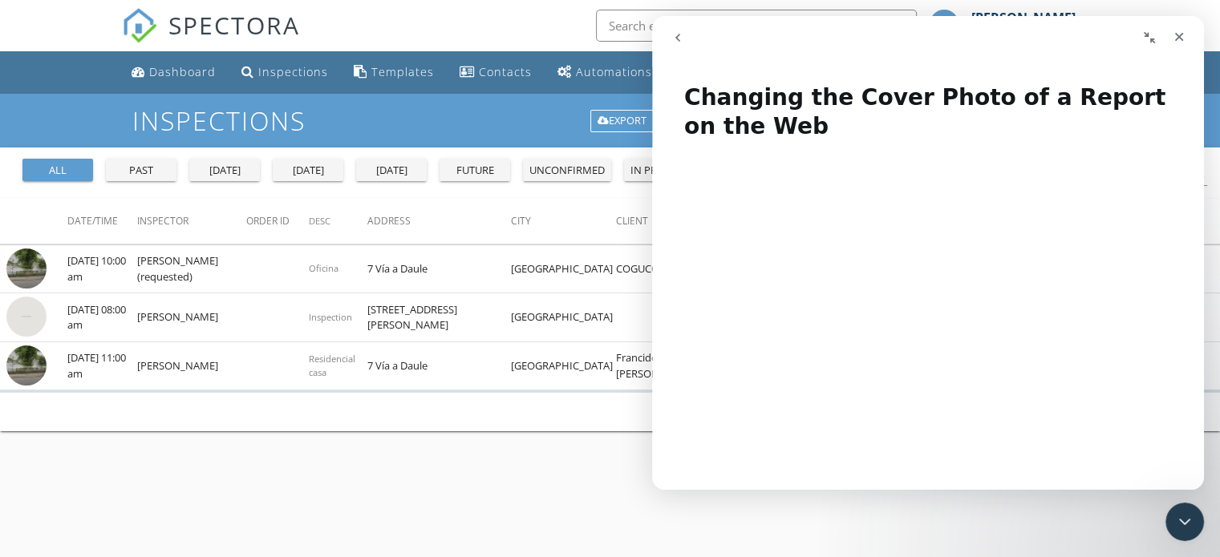
click at [1012, 36] on icon "Collapse window" at bounding box center [1149, 37] width 13 height 13
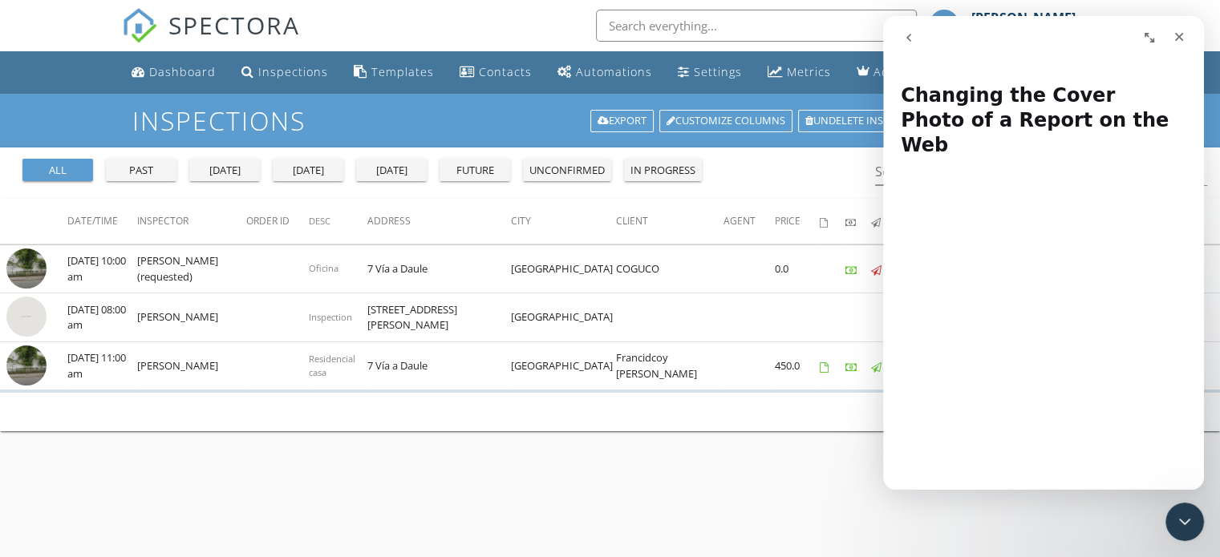
click at [1012, 36] on icon "Expand window" at bounding box center [1149, 37] width 13 height 13
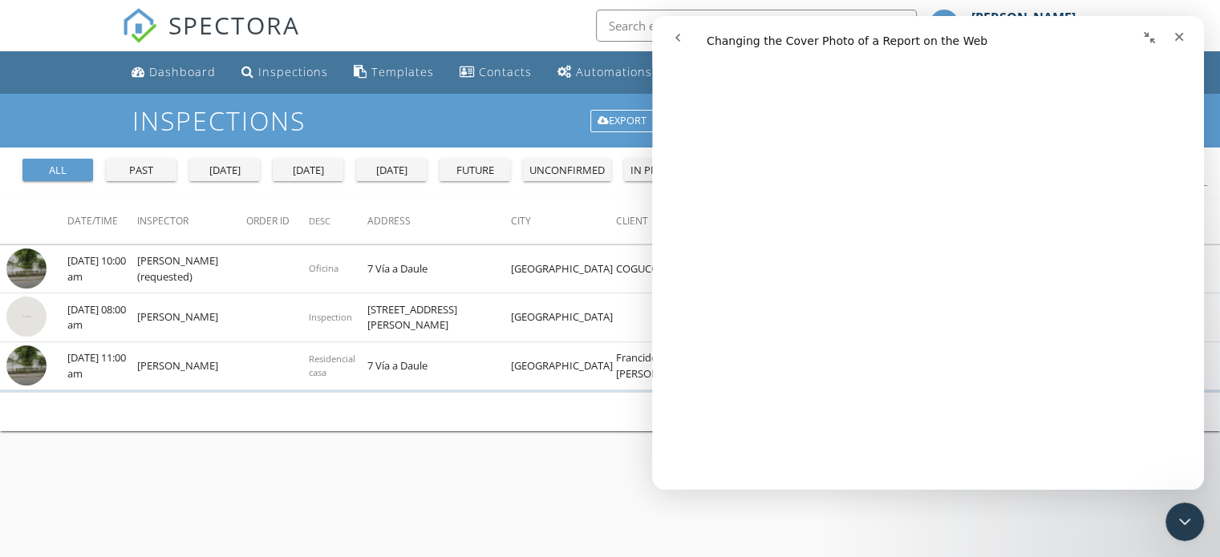
scroll to position [722, 0]
click at [611, 491] on div "Inspections Export Customize Columns Undelete inspections Old inspections page …" at bounding box center [610, 372] width 1220 height 557
click at [631, 447] on div "Inspections Export Customize Columns Undelete inspections Old inspections page …" at bounding box center [610, 372] width 1220 height 557
click at [1012, 34] on div "Close" at bounding box center [1179, 36] width 29 height 29
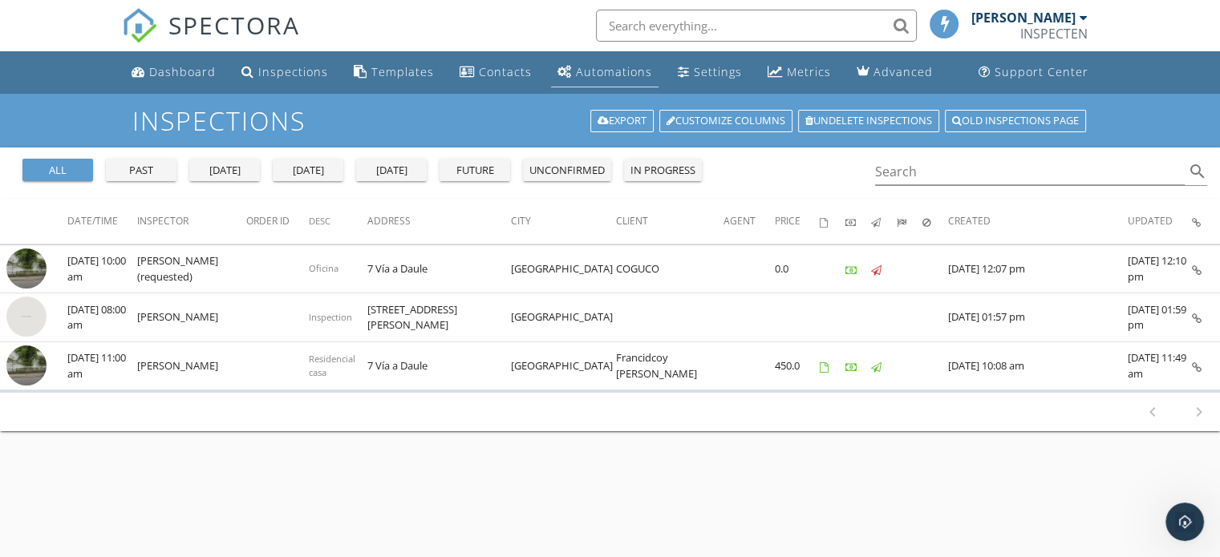
scroll to position [0, 0]
click at [311, 66] on div "Inspections" at bounding box center [293, 71] width 70 height 15
click at [297, 82] on link "Inspections" at bounding box center [284, 73] width 99 height 30
click at [412, 74] on div "Templates" at bounding box center [402, 71] width 63 height 15
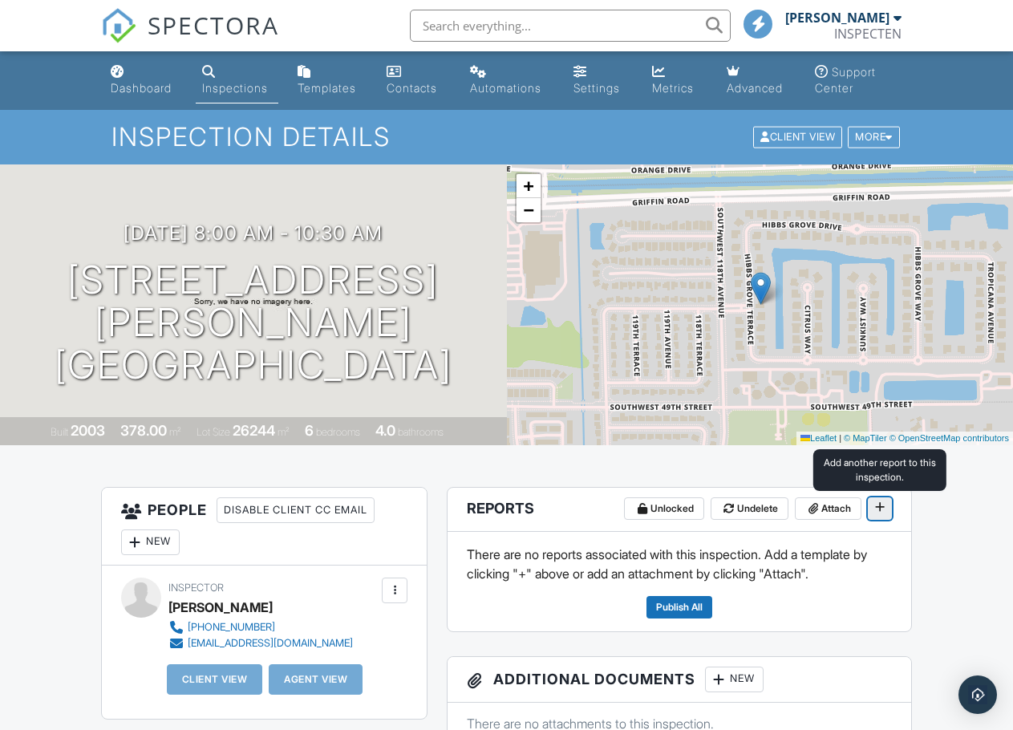
click at [877, 517] on button at bounding box center [880, 508] width 24 height 22
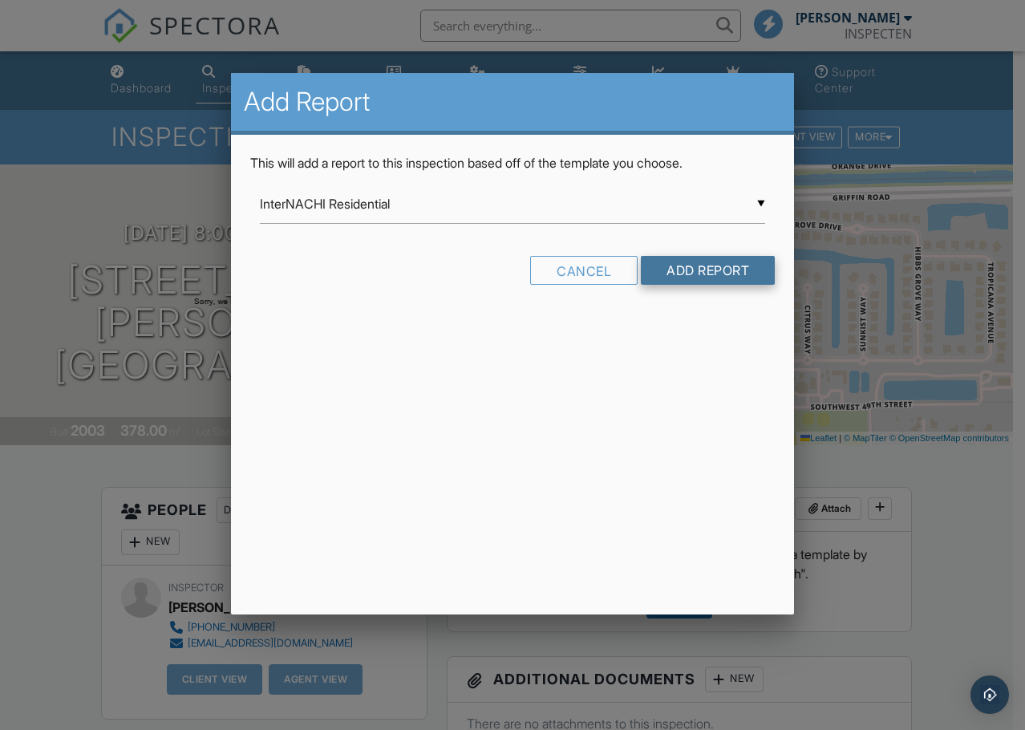
click at [697, 273] on input "Add Report" at bounding box center [708, 270] width 134 height 29
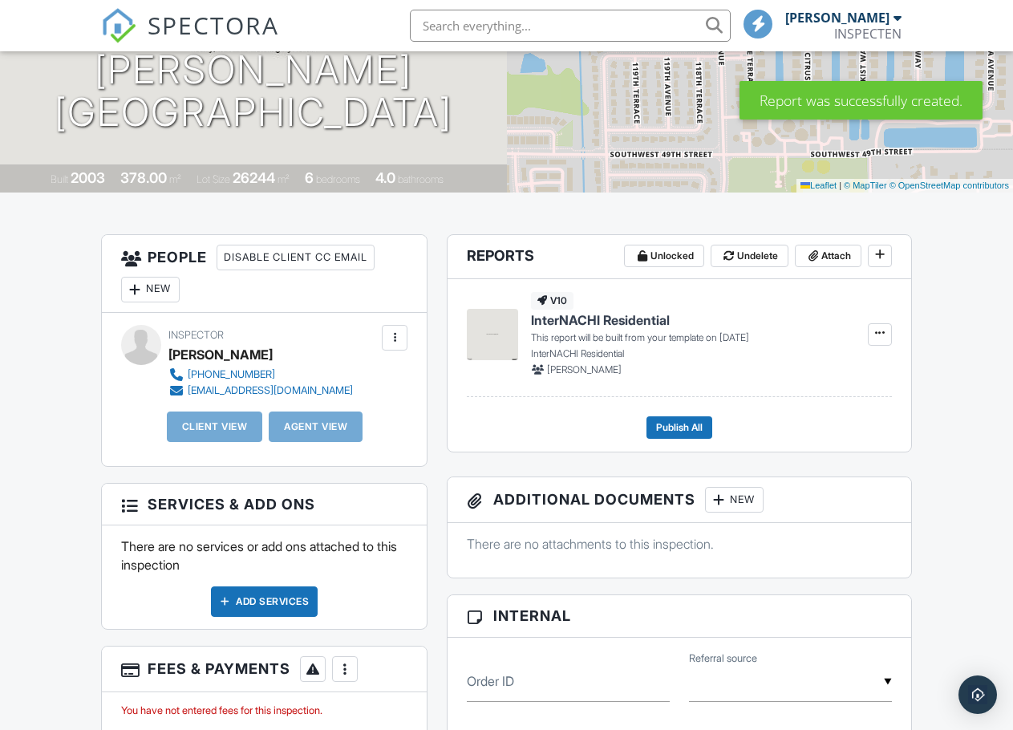
scroll to position [321, 0]
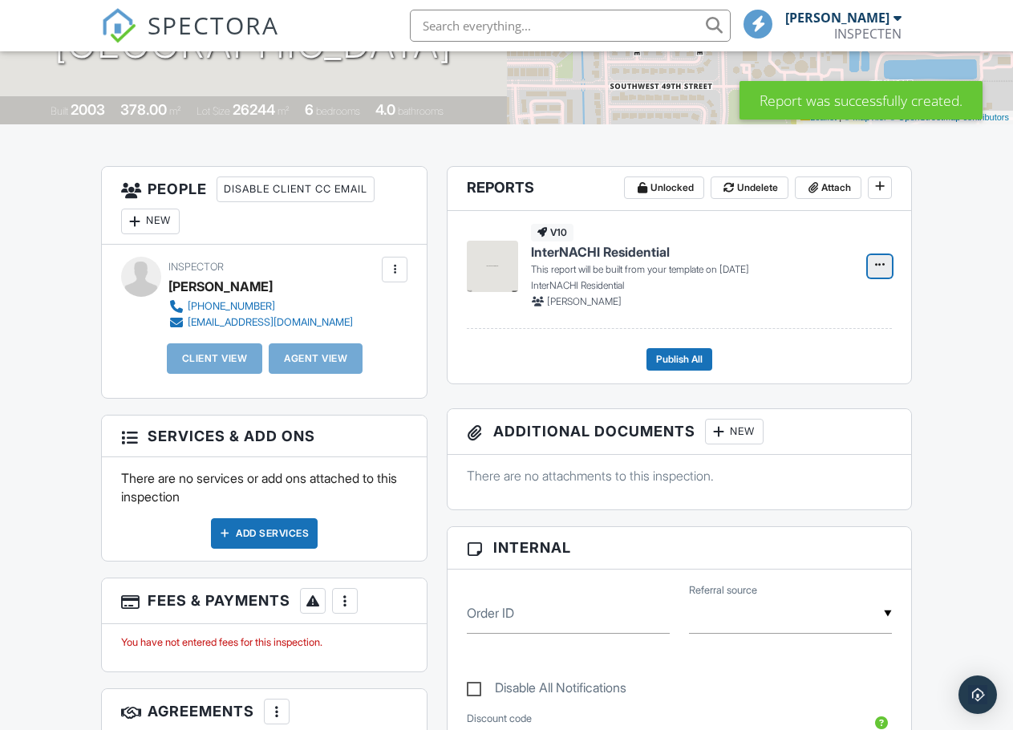
click at [883, 267] on icon at bounding box center [880, 264] width 10 height 11
click at [930, 323] on div "Build Now Delete Report" at bounding box center [860, 328] width 306 height 88
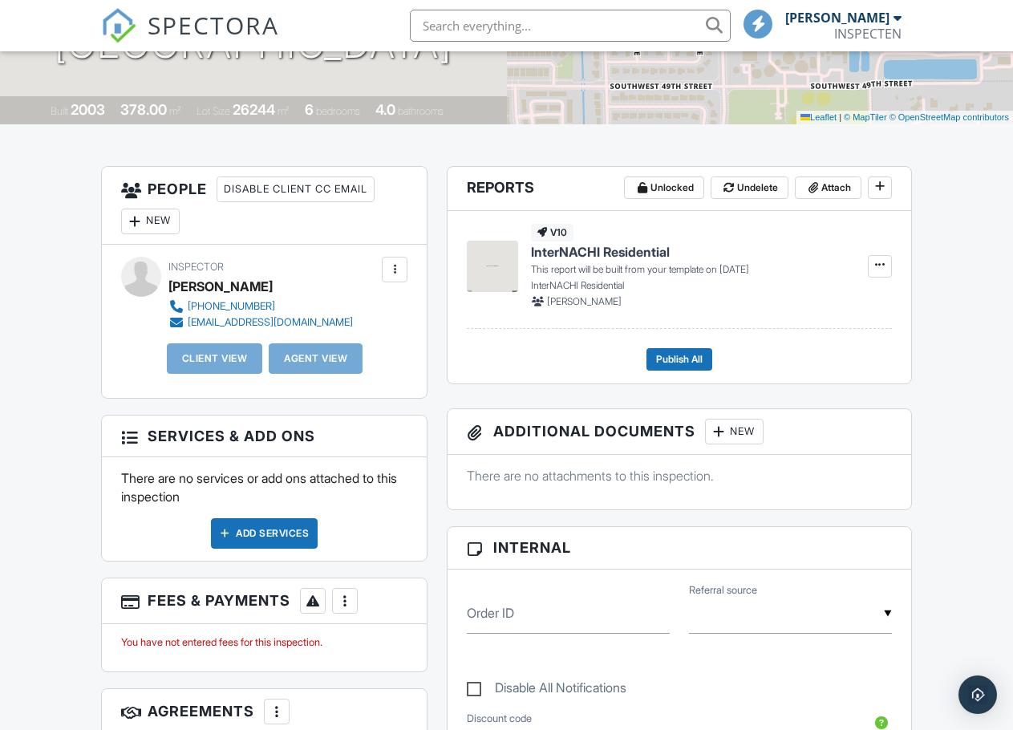
click at [951, 434] on div "Dashboard Inspections Templates Contacts Automations Settings Metrics Advanced …" at bounding box center [506, 737] width 1013 height 2012
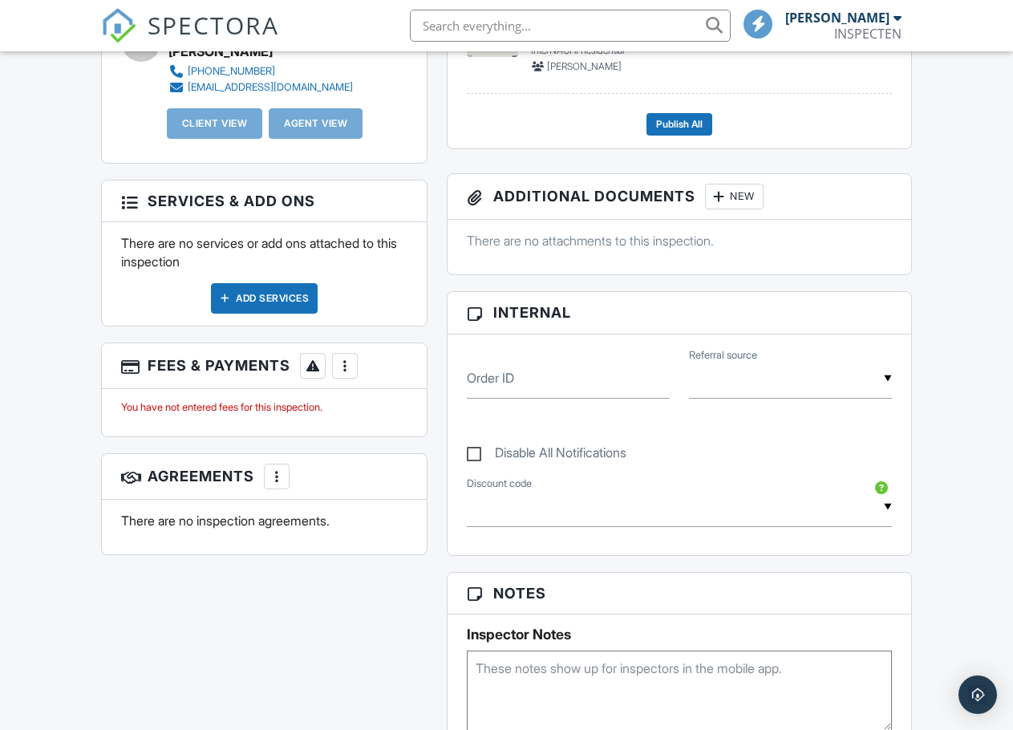
scroll to position [561, 0]
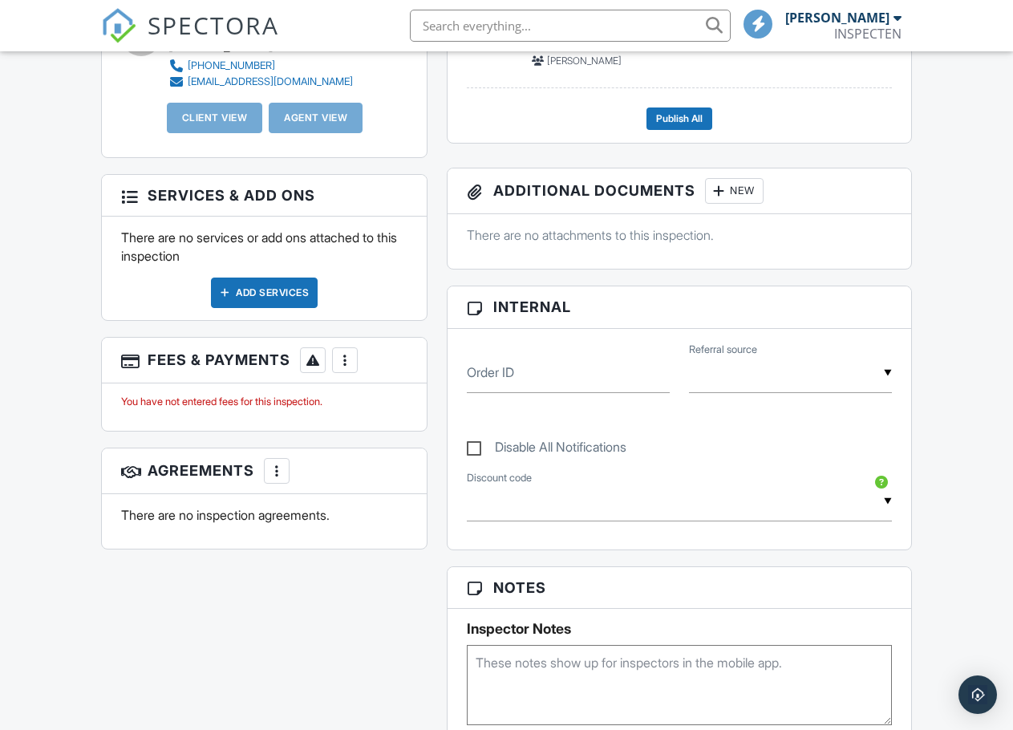
click at [352, 363] on div at bounding box center [345, 360] width 16 height 16
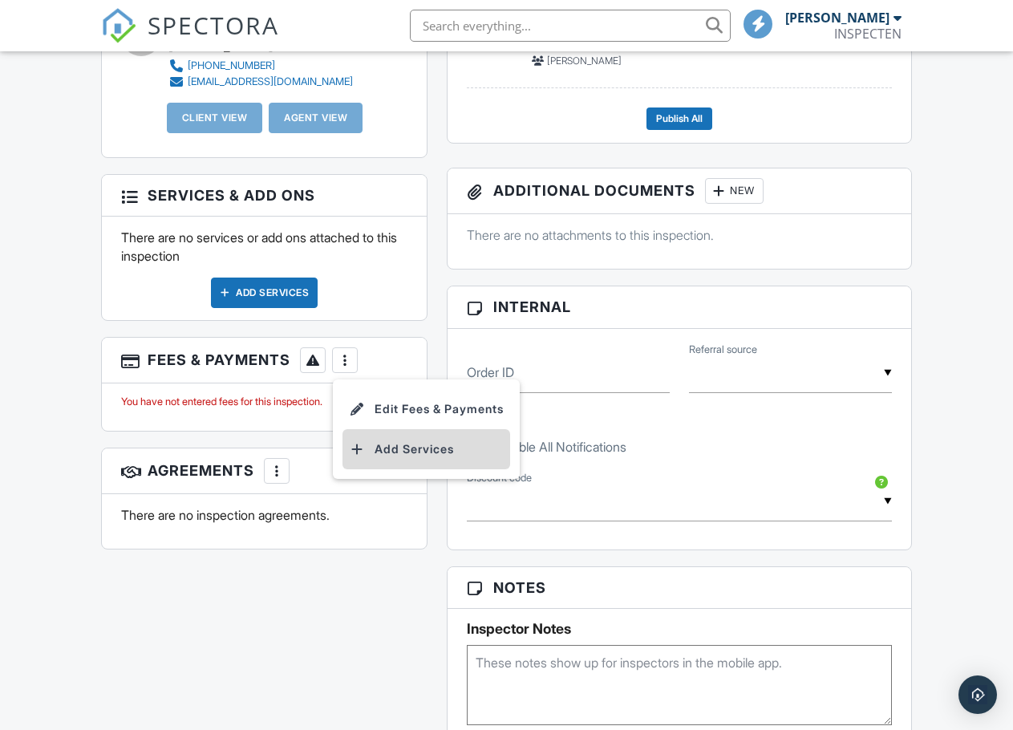
click at [419, 456] on li "Add Services" at bounding box center [426, 449] width 168 height 40
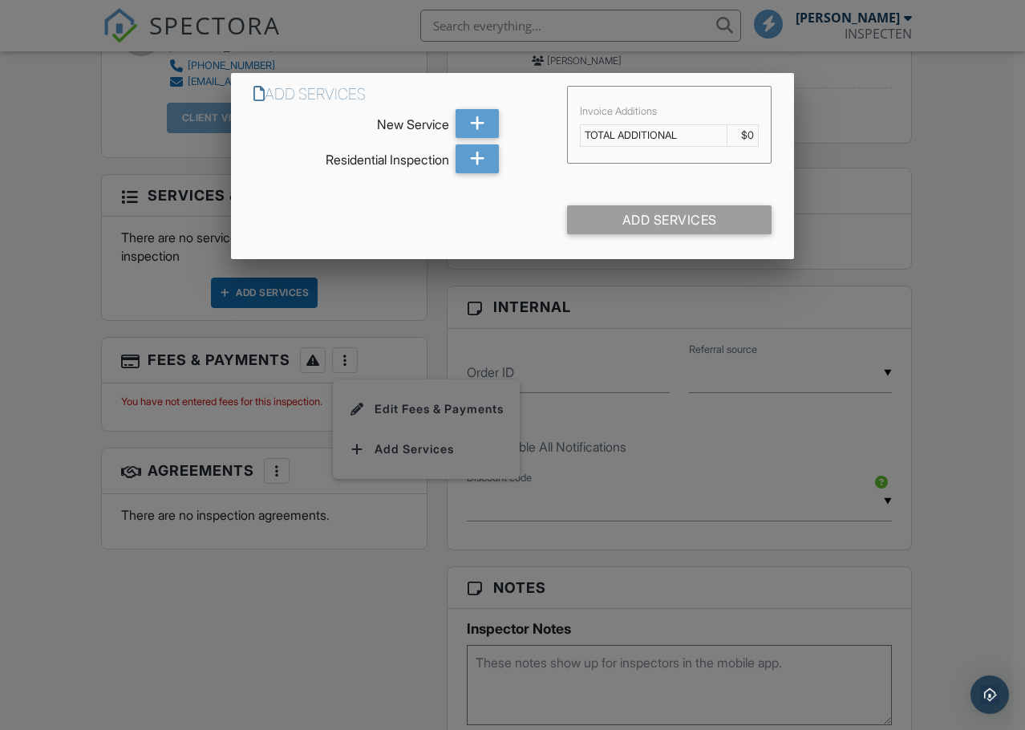
click at [981, 144] on div at bounding box center [512, 376] width 1025 height 913
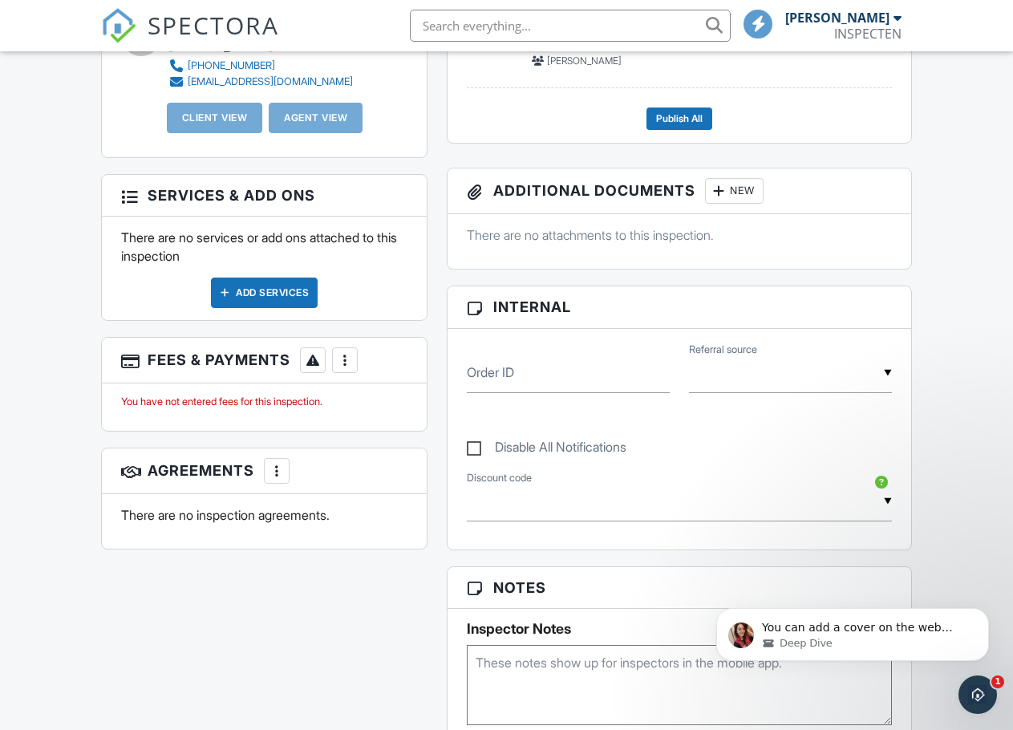
scroll to position [0, 0]
click at [965, 693] on icon "Open Intercom Messenger" at bounding box center [975, 692] width 26 height 26
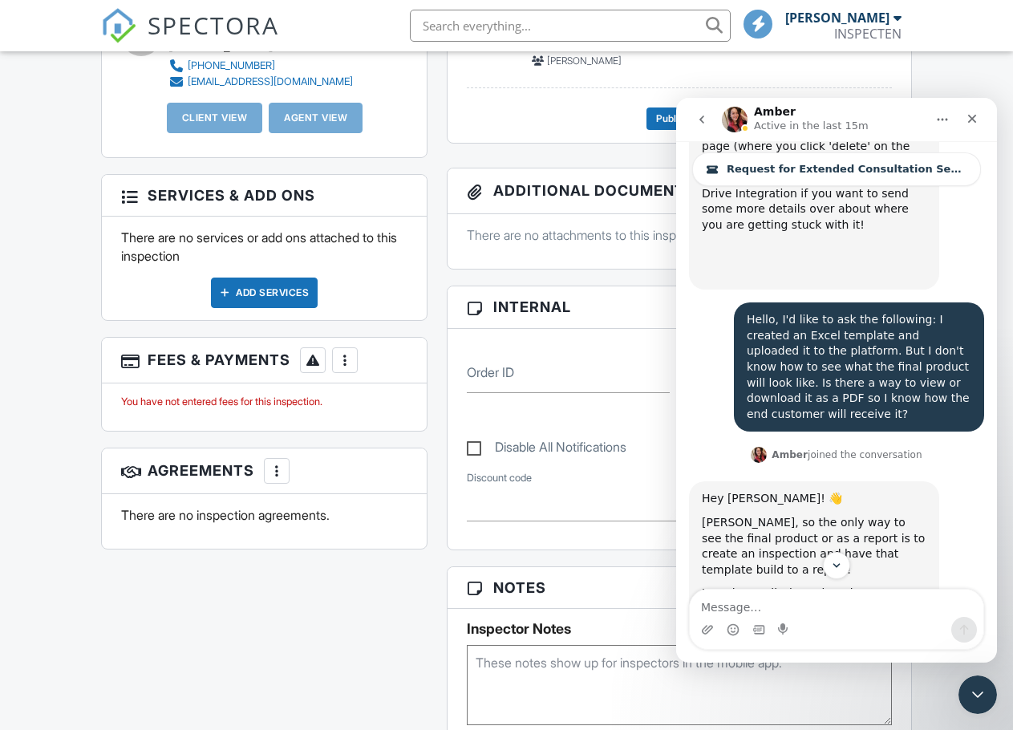
scroll to position [12906, 0]
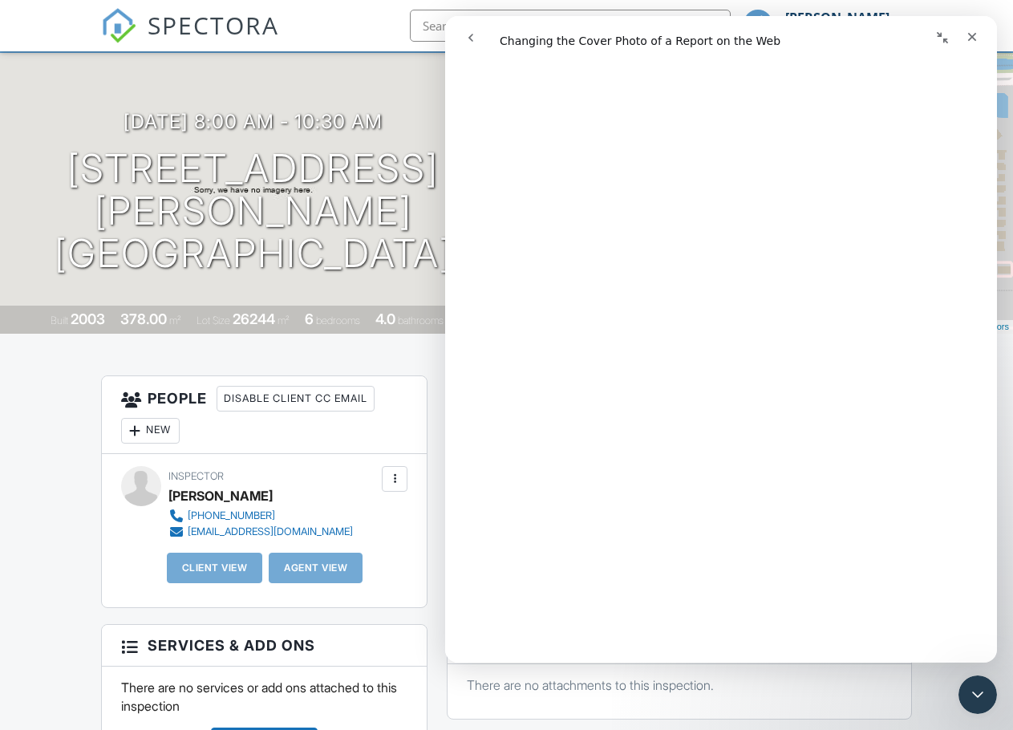
scroll to position [80, 0]
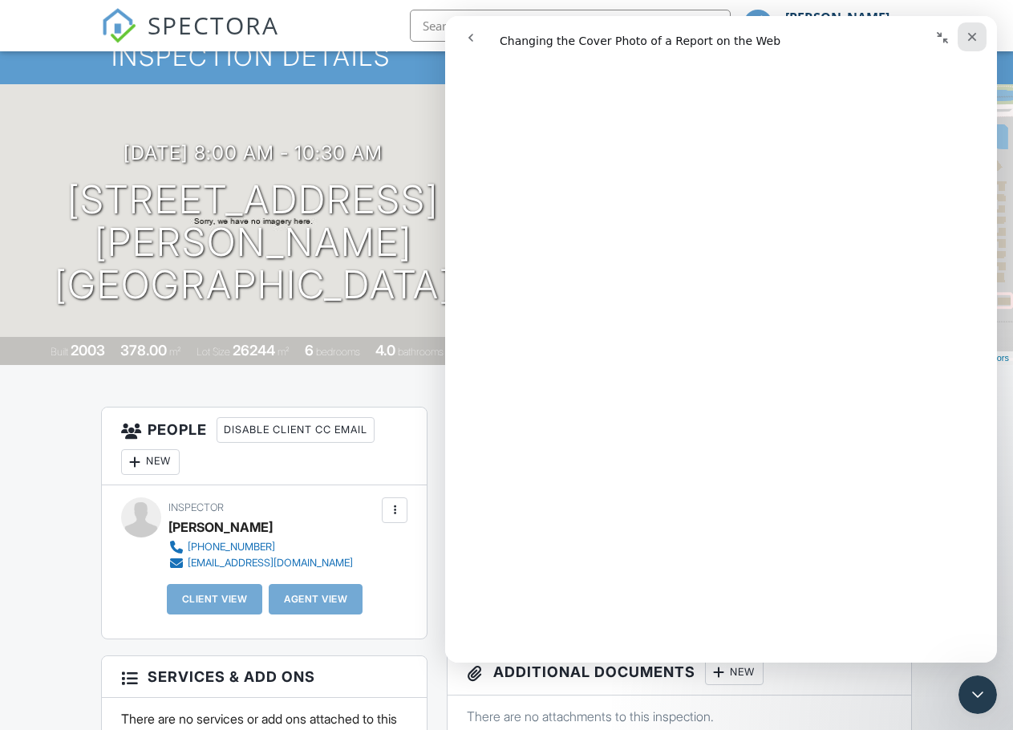
click at [977, 37] on icon "Close" at bounding box center [972, 36] width 13 height 13
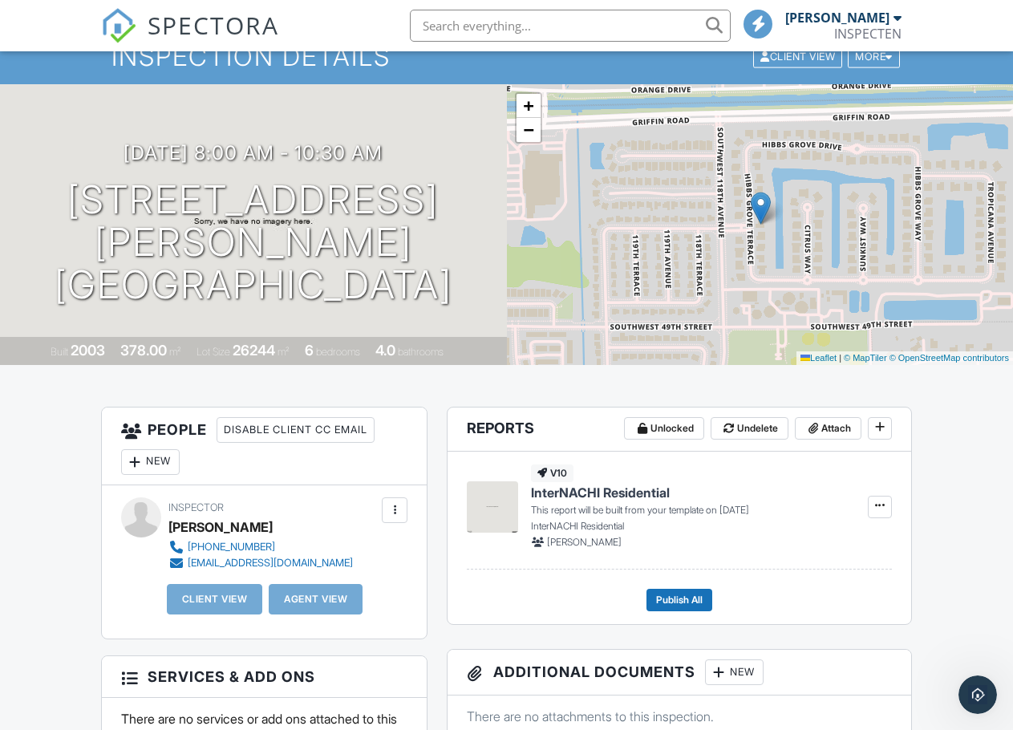
scroll to position [0, 0]
click at [883, 503] on icon at bounding box center [880, 505] width 10 height 11
click at [772, 549] on input "Build Now" at bounding box center [800, 550] width 164 height 36
click at [883, 506] on icon at bounding box center [880, 505] width 10 height 11
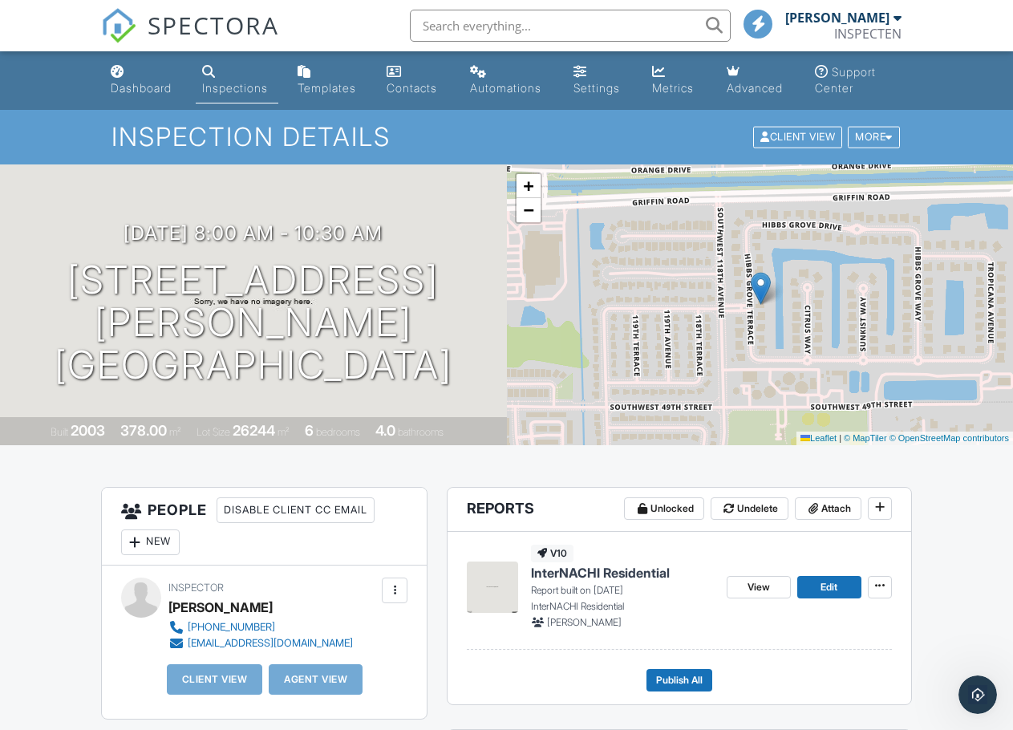
click at [246, 91] on div "Inspections" at bounding box center [235, 88] width 66 height 14
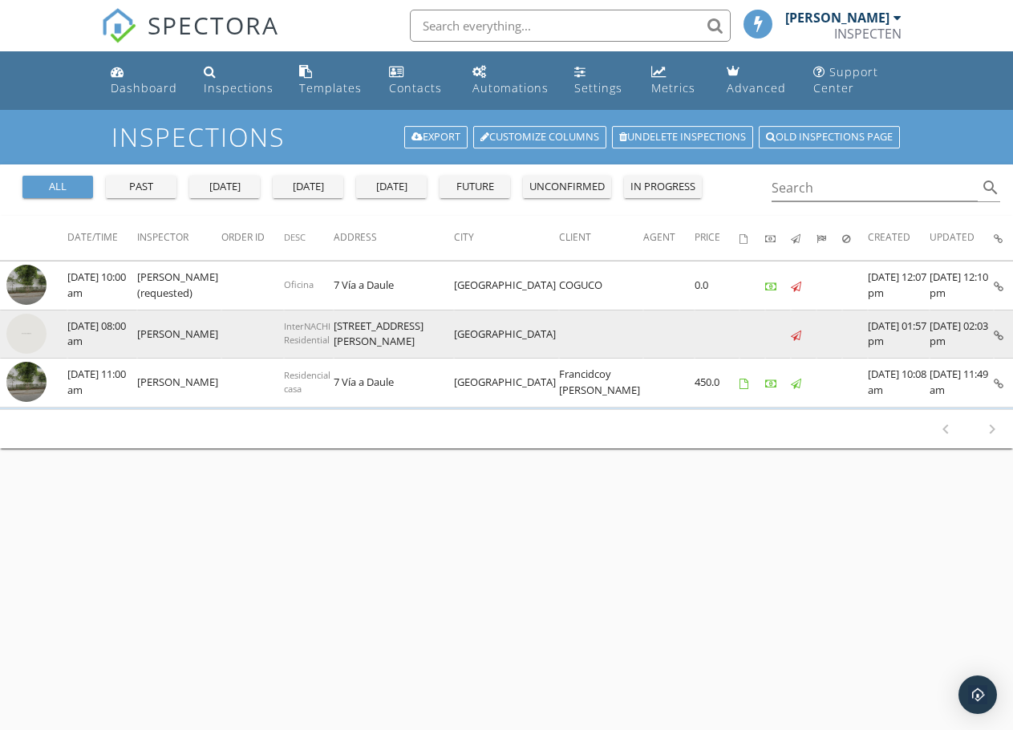
click at [994, 338] on icon at bounding box center [999, 335] width 10 height 10
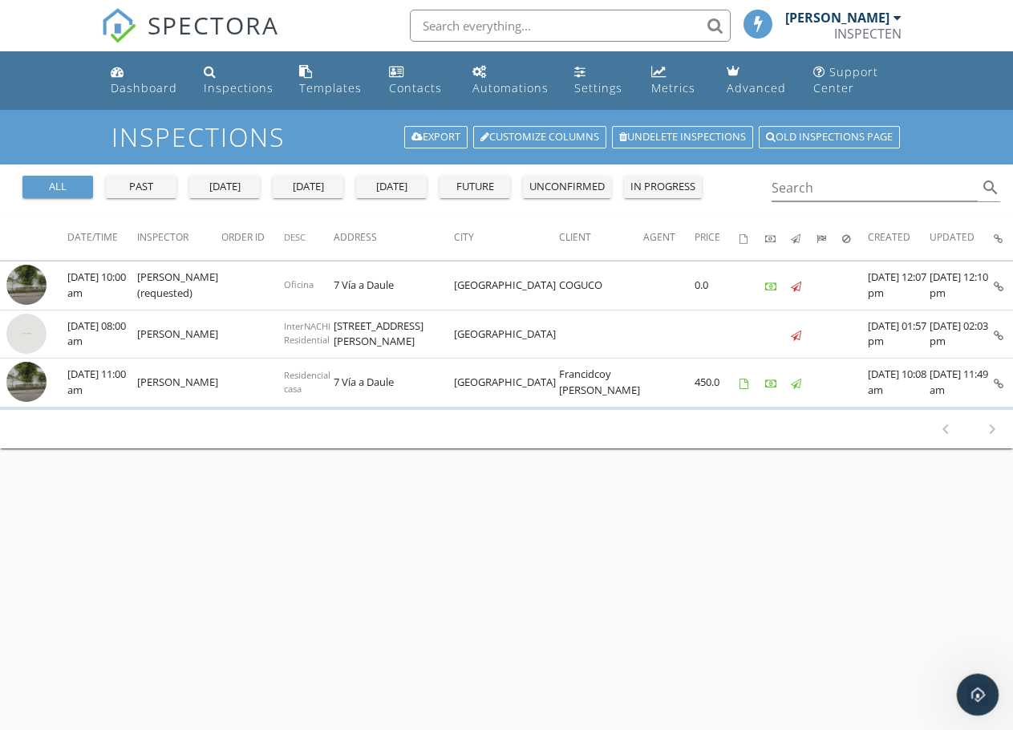
click at [975, 679] on div "Open Intercom Messenger" at bounding box center [975, 692] width 53 height 53
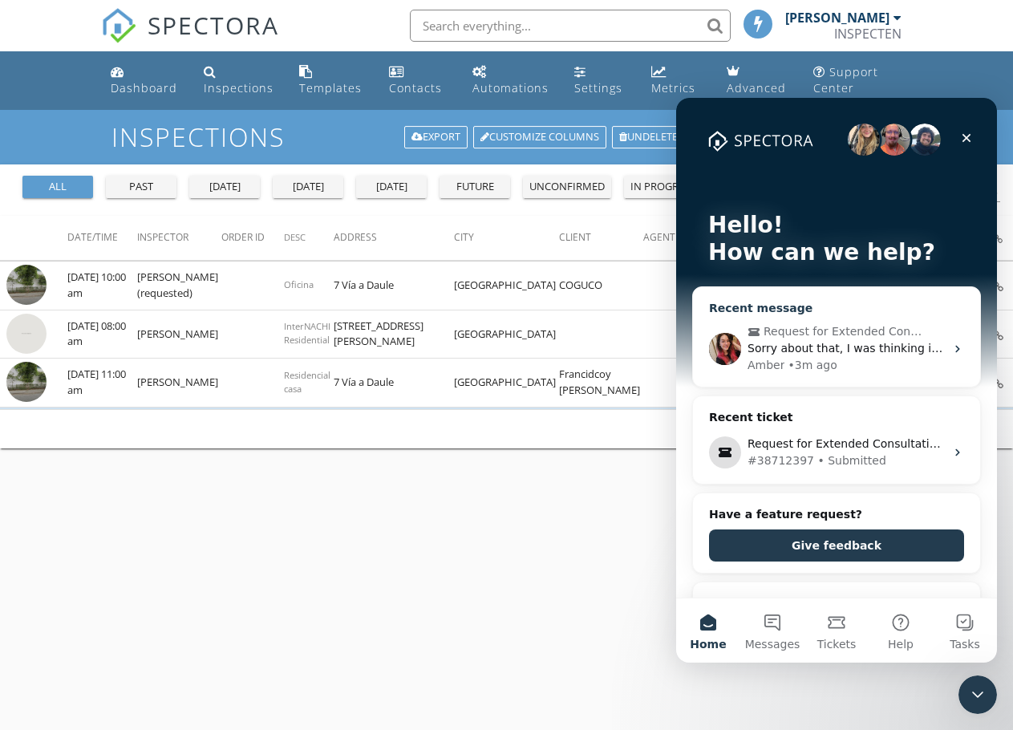
click at [818, 340] on div "Sorry about that, I was thinking in spanish" at bounding box center [845, 348] width 197 height 17
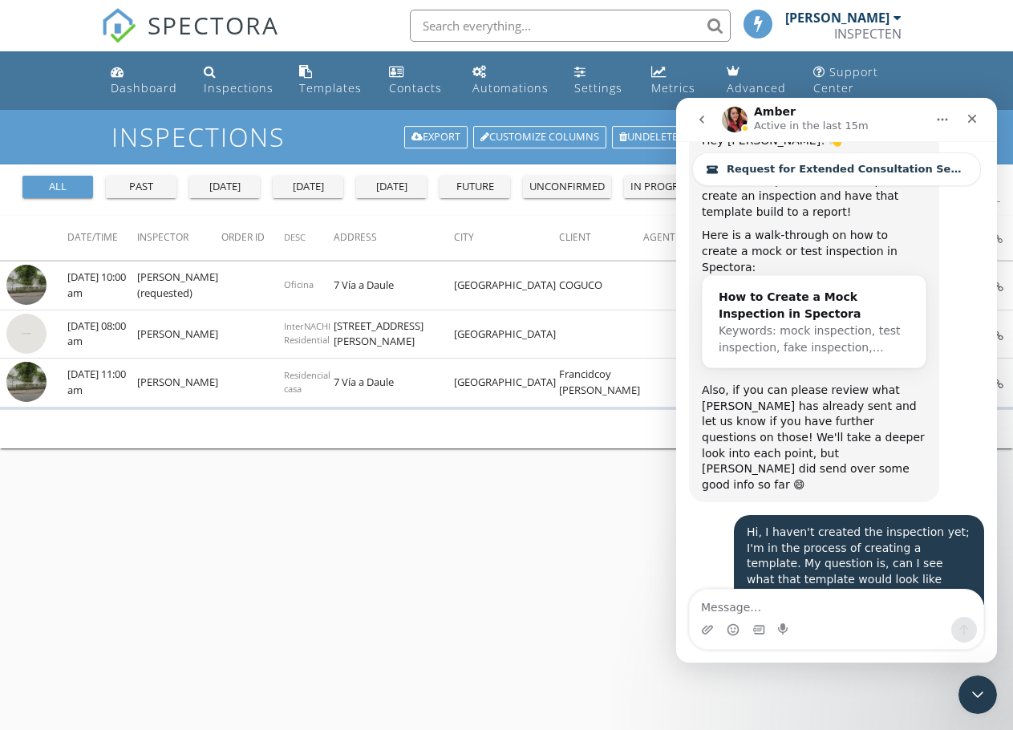
scroll to position [13246, 0]
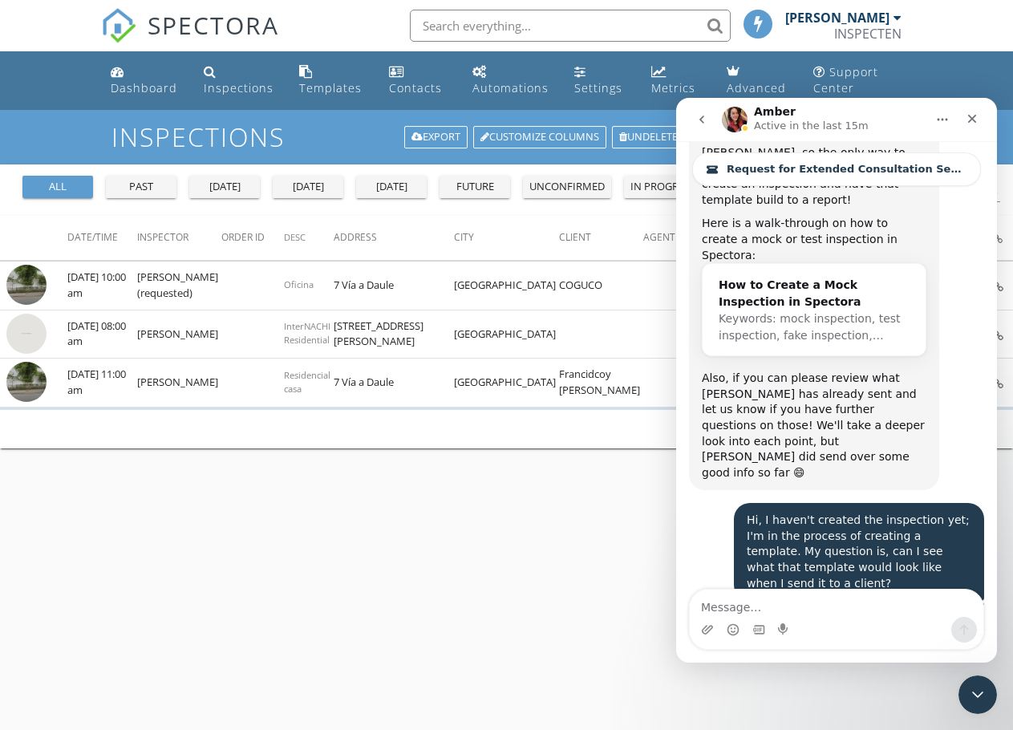
type textarea "I can't find a menu called "Reports." When I click on the edit icon on the hous…"
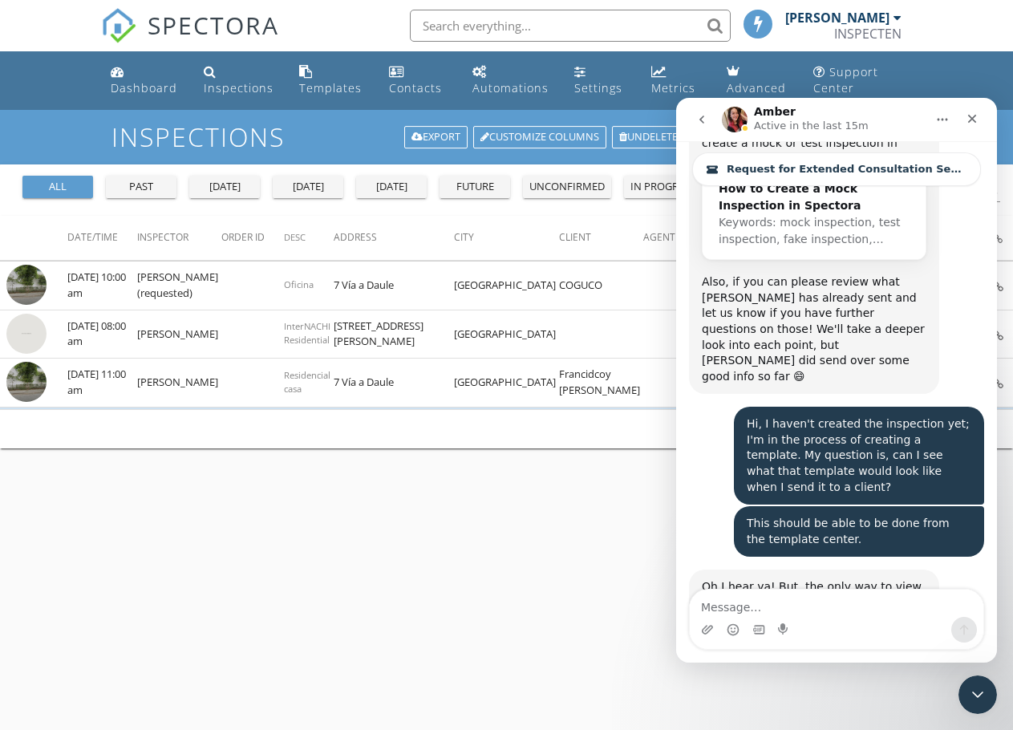
scroll to position [13401, 0]
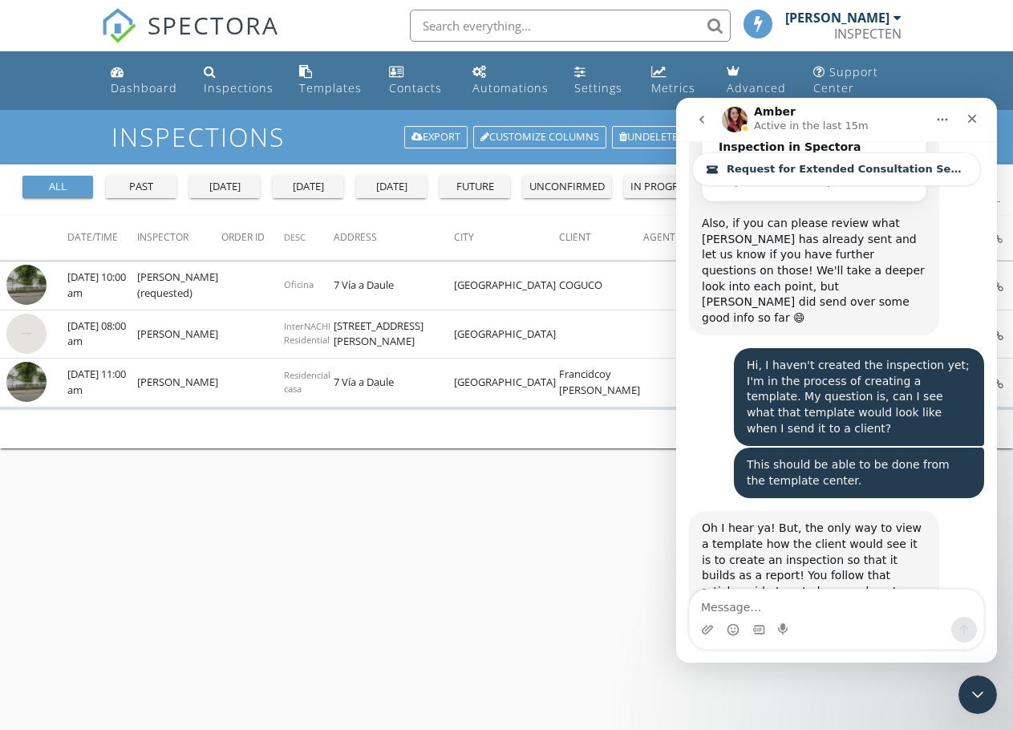
click at [528, 500] on div "Inspections Export Customize Columns Undelete inspections Old inspections page …" at bounding box center [506, 475] width 1013 height 730
click at [934, 124] on button "Home" at bounding box center [942, 119] width 30 height 30
click at [703, 115] on icon "go back" at bounding box center [701, 119] width 13 height 13
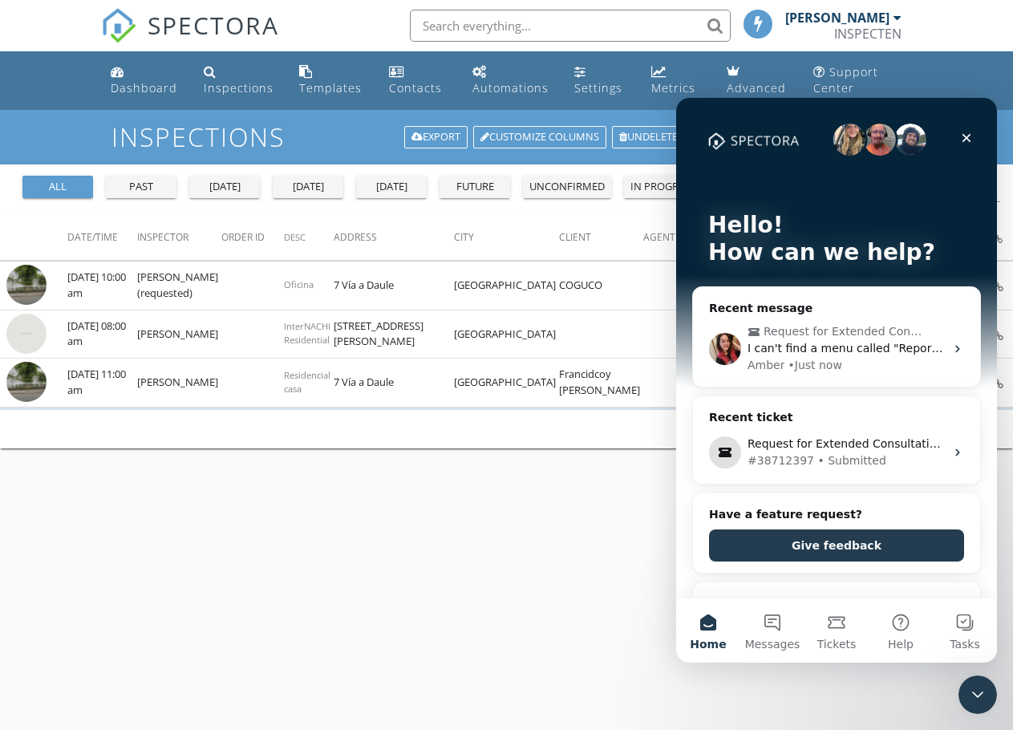
scroll to position [0, 0]
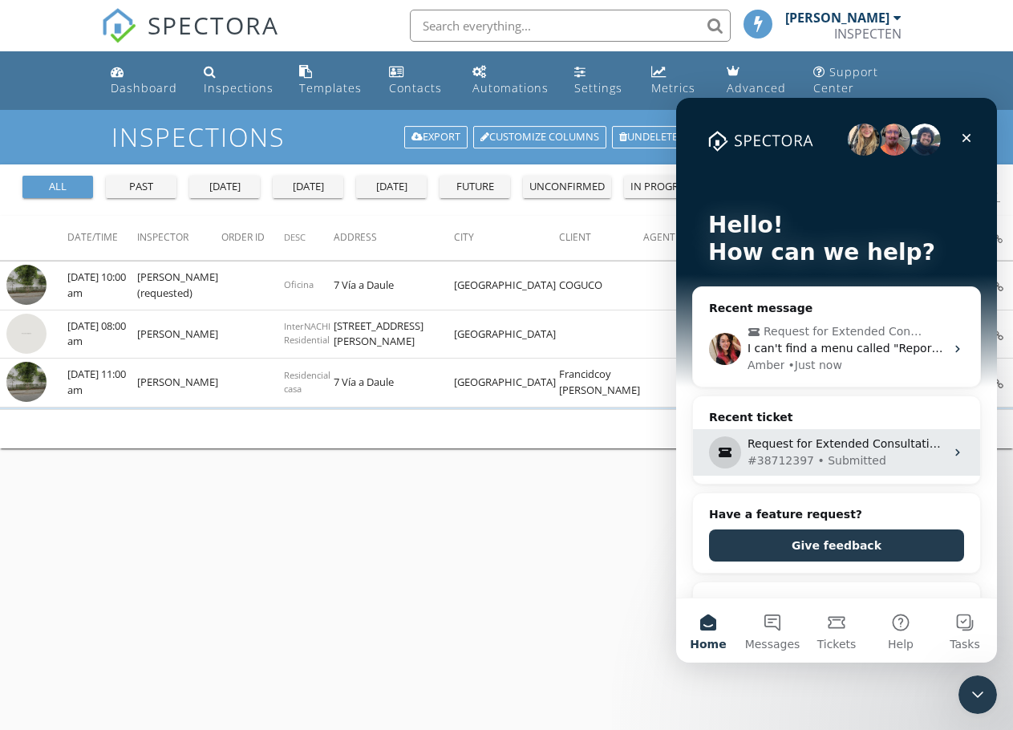
click at [827, 444] on div "Request for Extended Consultation Session - Template Setup and System Configura…" at bounding box center [845, 443] width 197 height 17
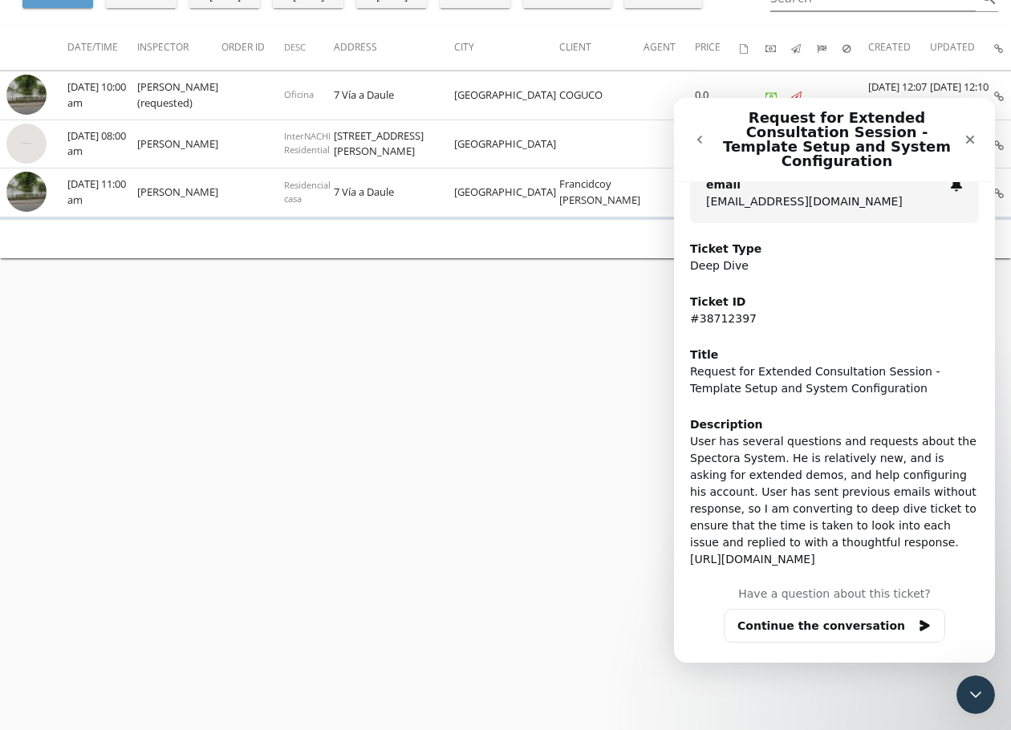
scroll to position [190, 0]
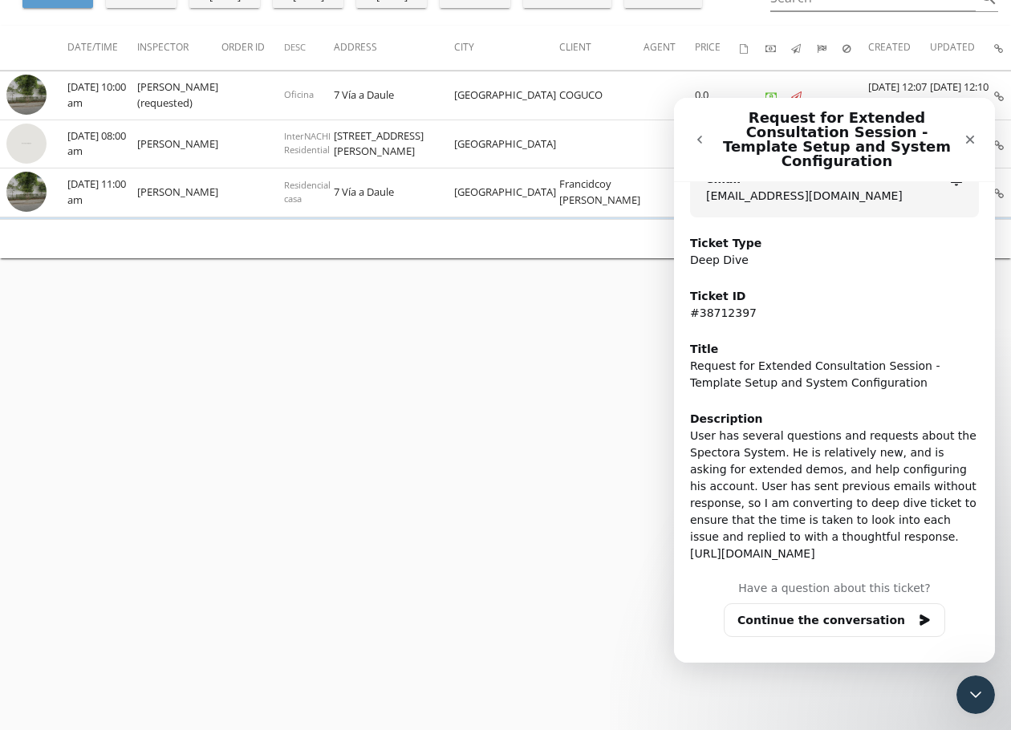
click at [699, 136] on icon "go back" at bounding box center [699, 139] width 13 height 13
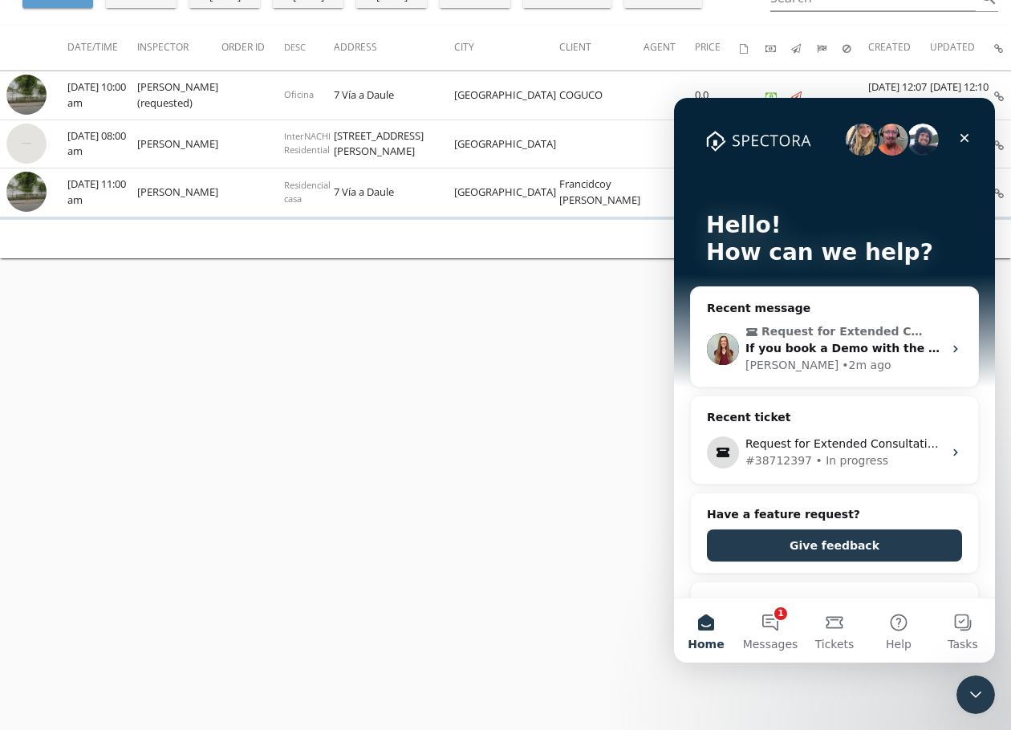
scroll to position [0, 0]
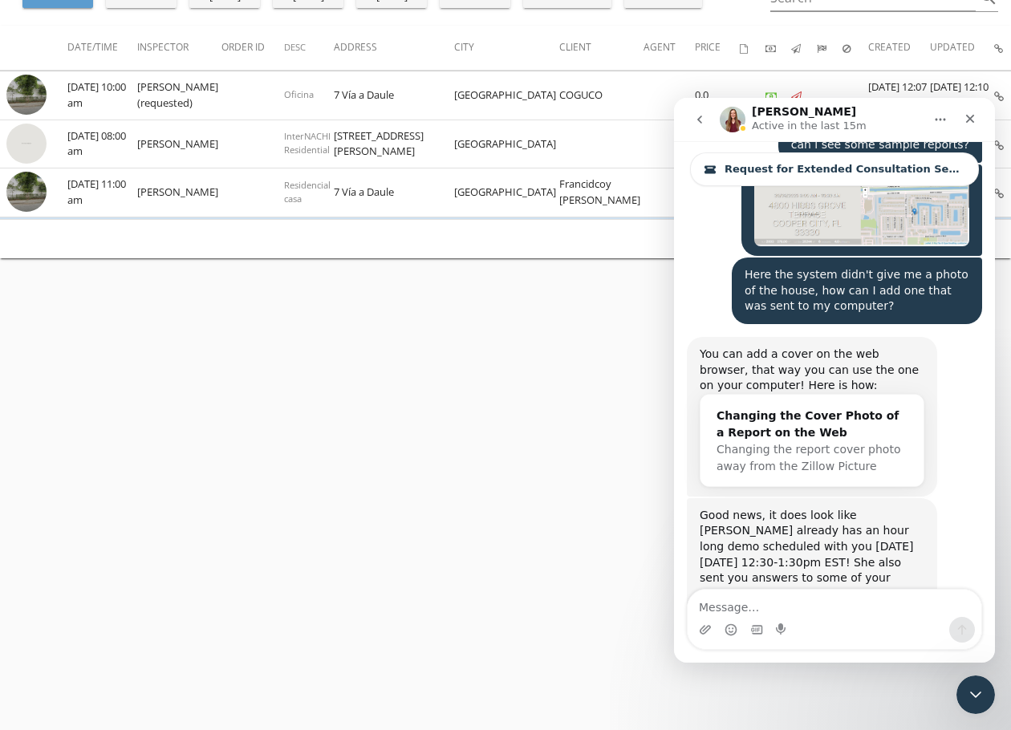
scroll to position [13899, 0]
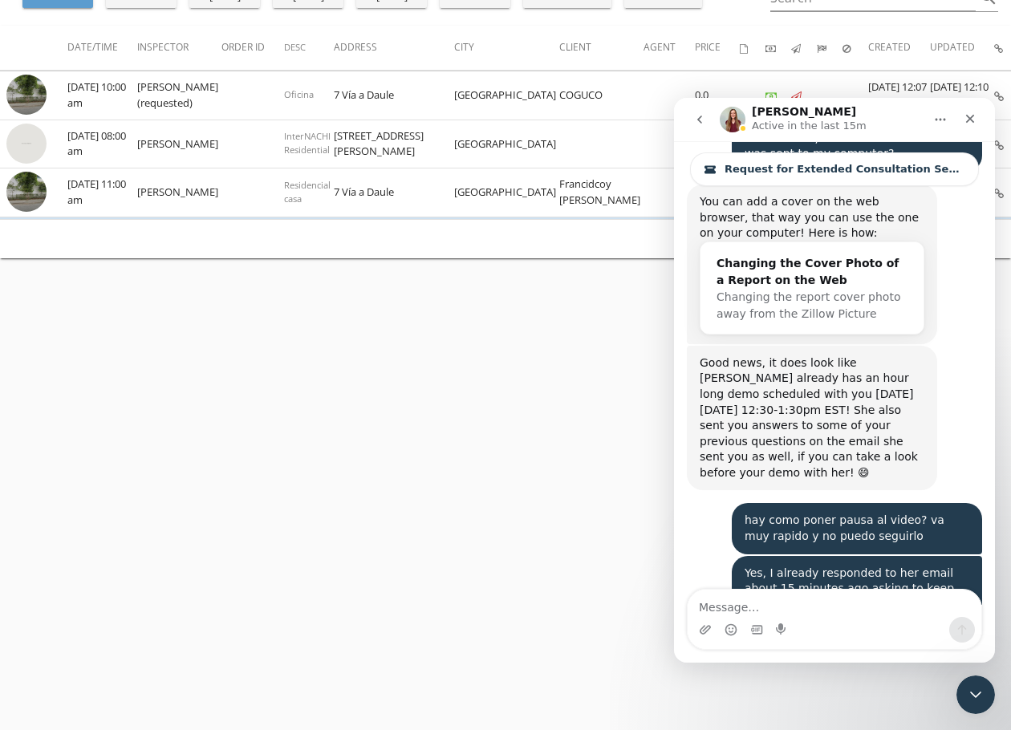
scroll to position [14316, 0]
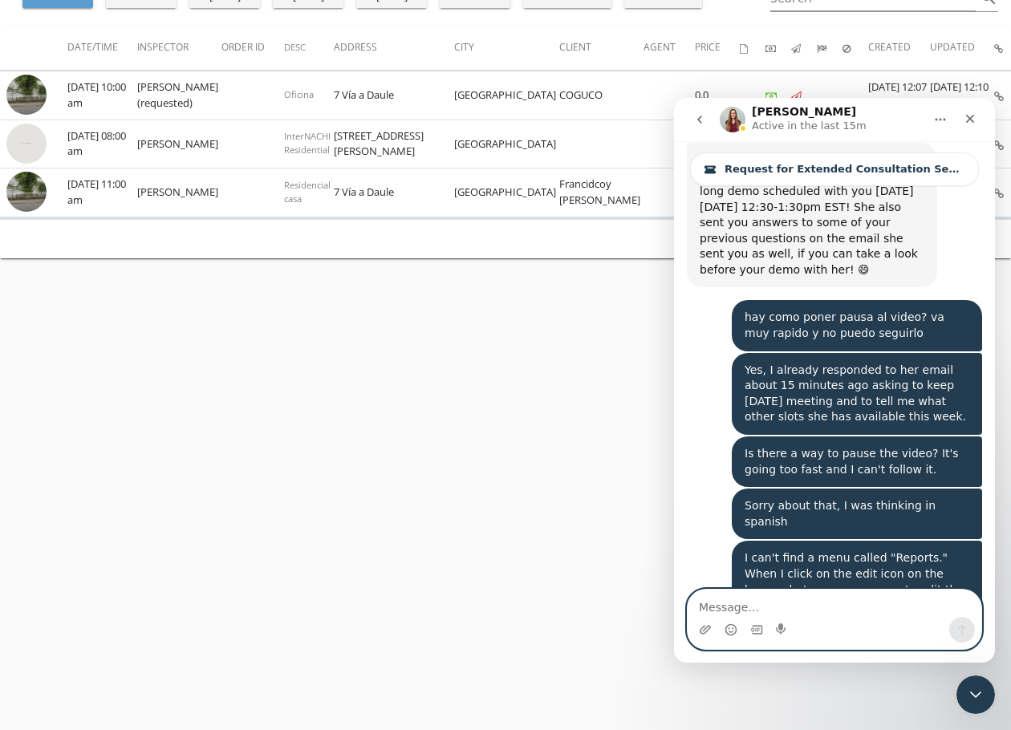
click at [755, 606] on textarea "Message…" at bounding box center [834, 602] width 294 height 27
type textarea "There are not many options left for this week"
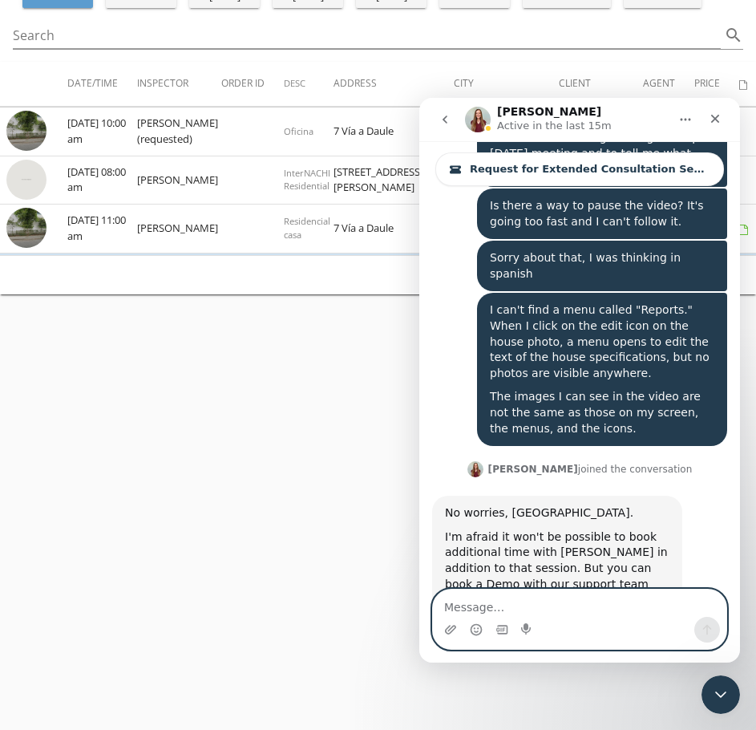
scroll to position [14625, 0]
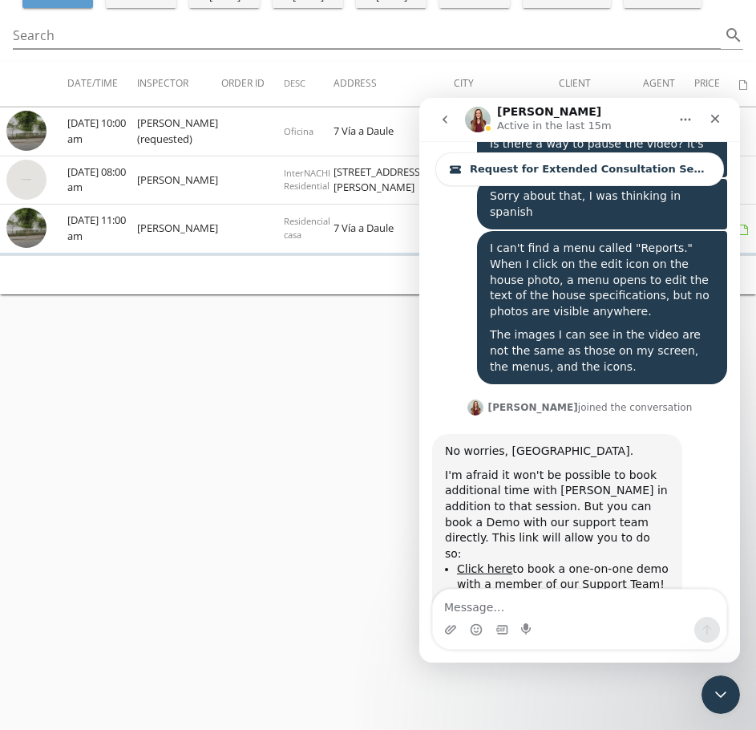
click at [333, 383] on div "Inspections Export Customize Columns Undelete inspections Old inspections page …" at bounding box center [378, 285] width 756 height 730
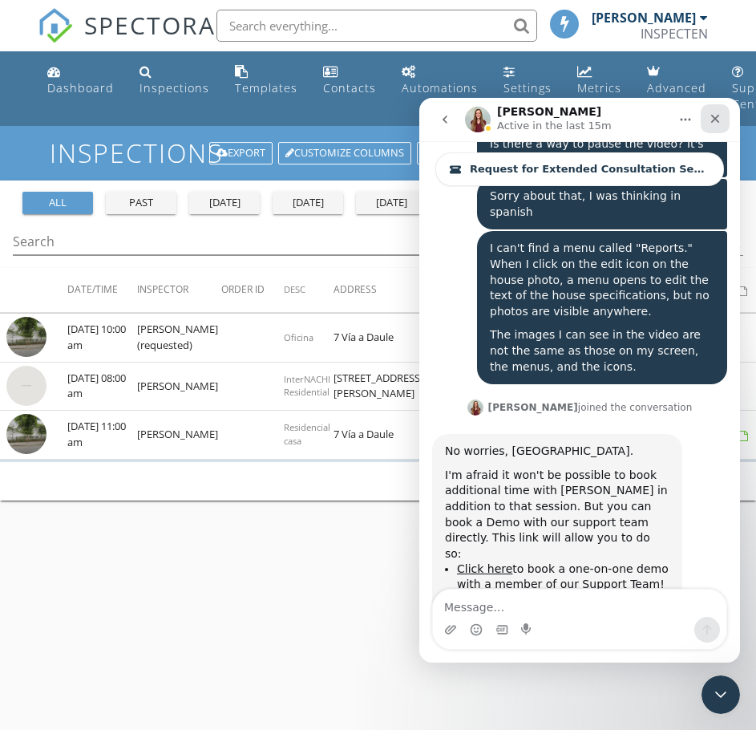
click at [719, 123] on icon "Close" at bounding box center [715, 118] width 13 height 13
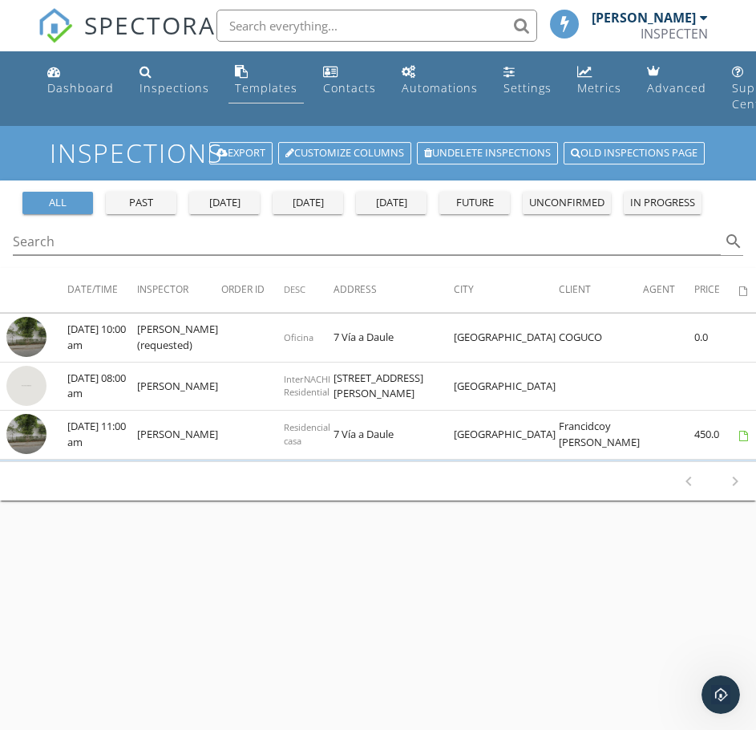
scroll to position [14609, 0]
click at [259, 92] on div "Templates" at bounding box center [266, 87] width 63 height 15
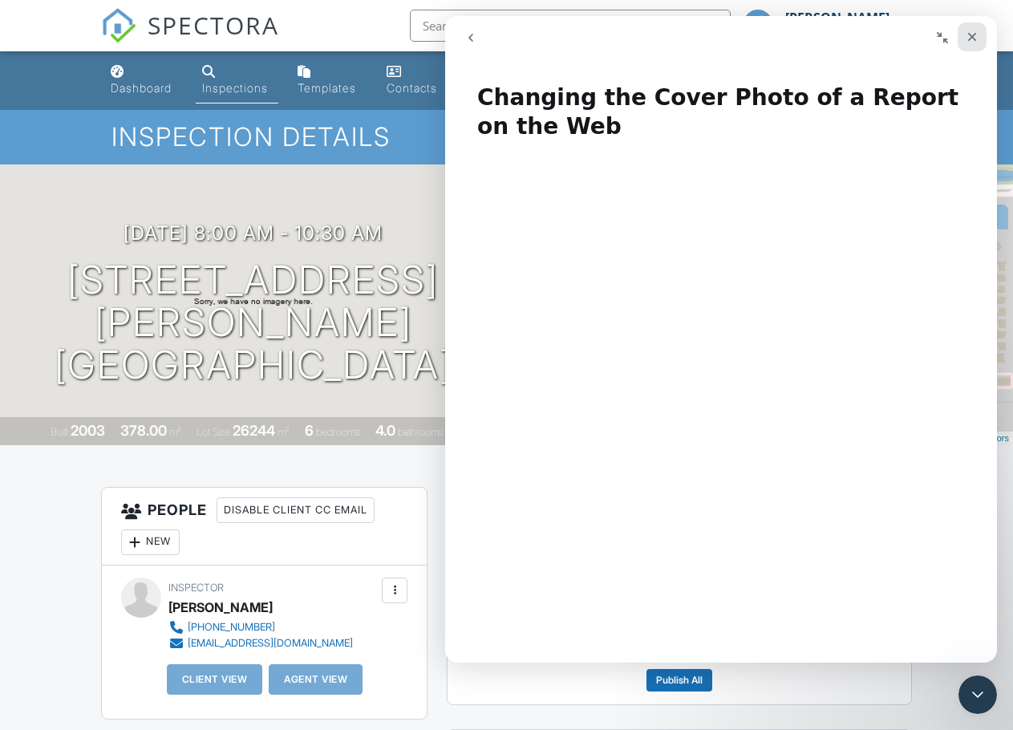
click at [967, 34] on icon "Close" at bounding box center [972, 36] width 13 height 13
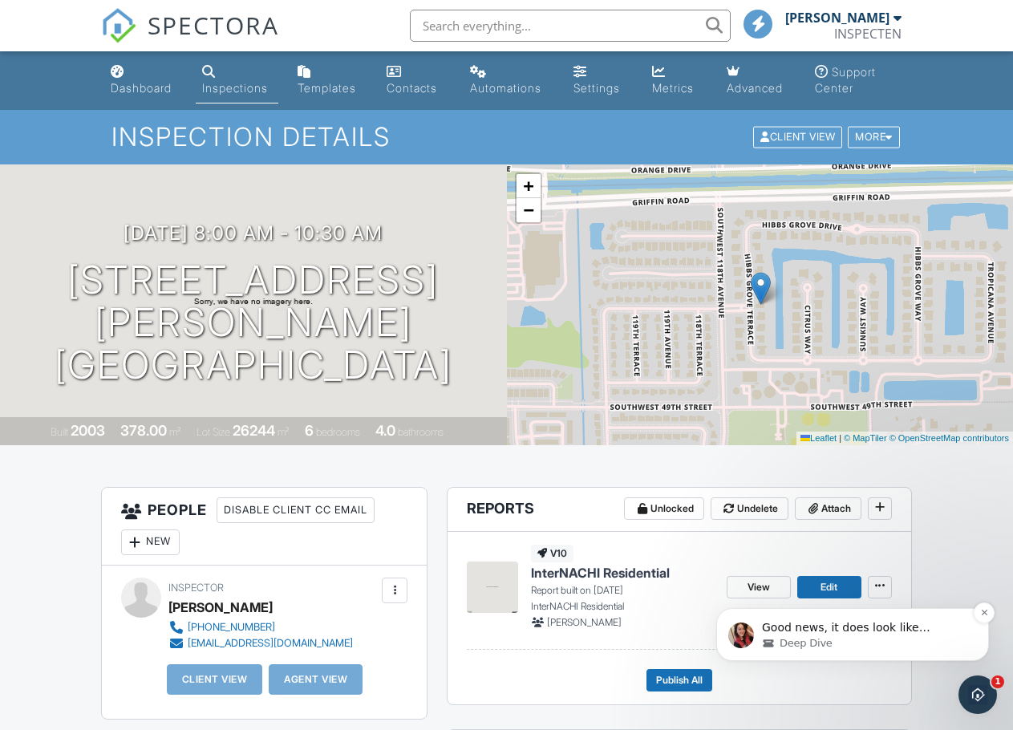
click at [877, 626] on span "Good news, it does look like [PERSON_NAME] already has an hour long demo schedu…" at bounding box center [862, 691] width 201 height 140
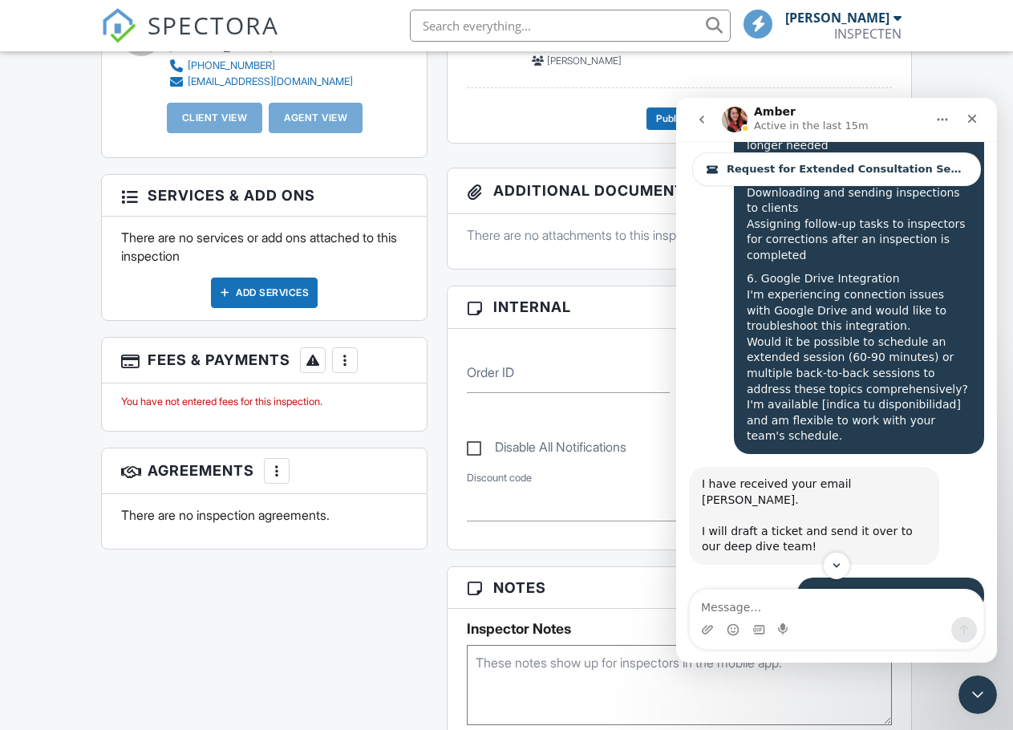
scroll to position [13010, 0]
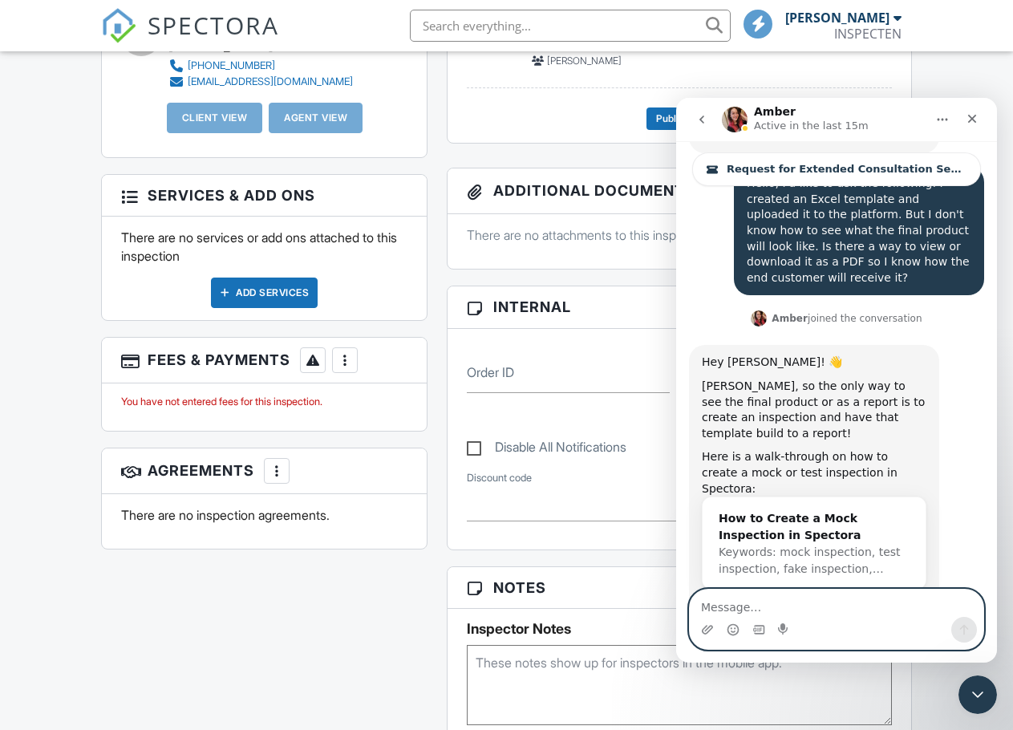
click at [849, 597] on textarea "Message…" at bounding box center [837, 602] width 294 height 27
click at [760, 610] on textarea "Message…" at bounding box center [837, 602] width 294 height 27
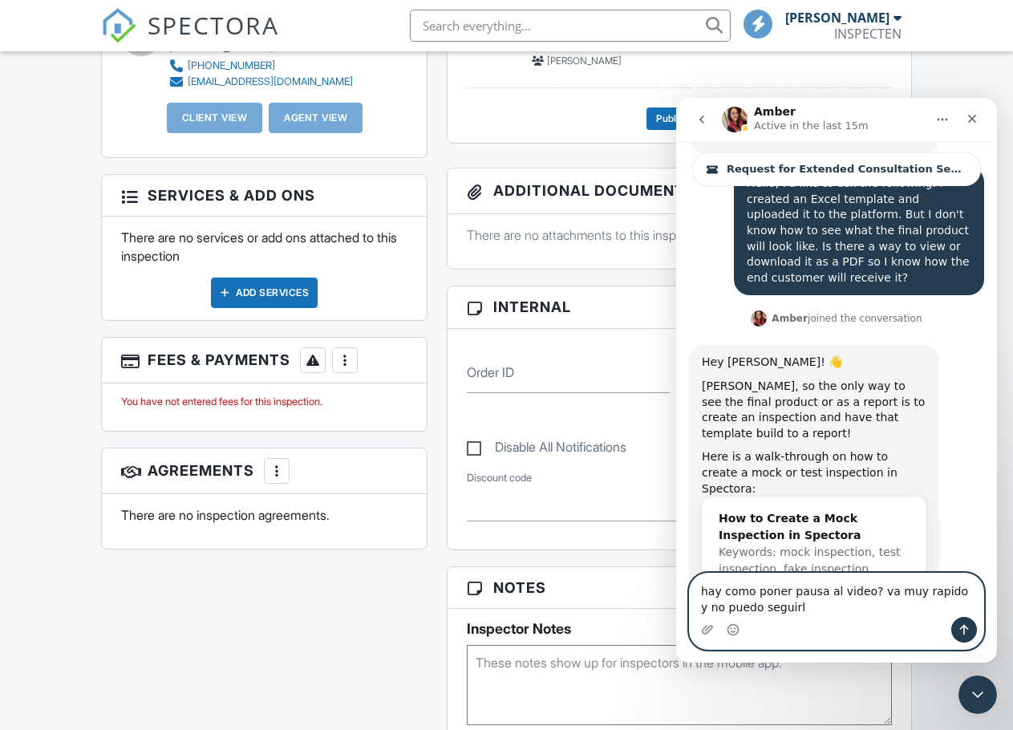
type textarea "hay como poner pausa al video? va muy rapido y no puedo seguirlo"
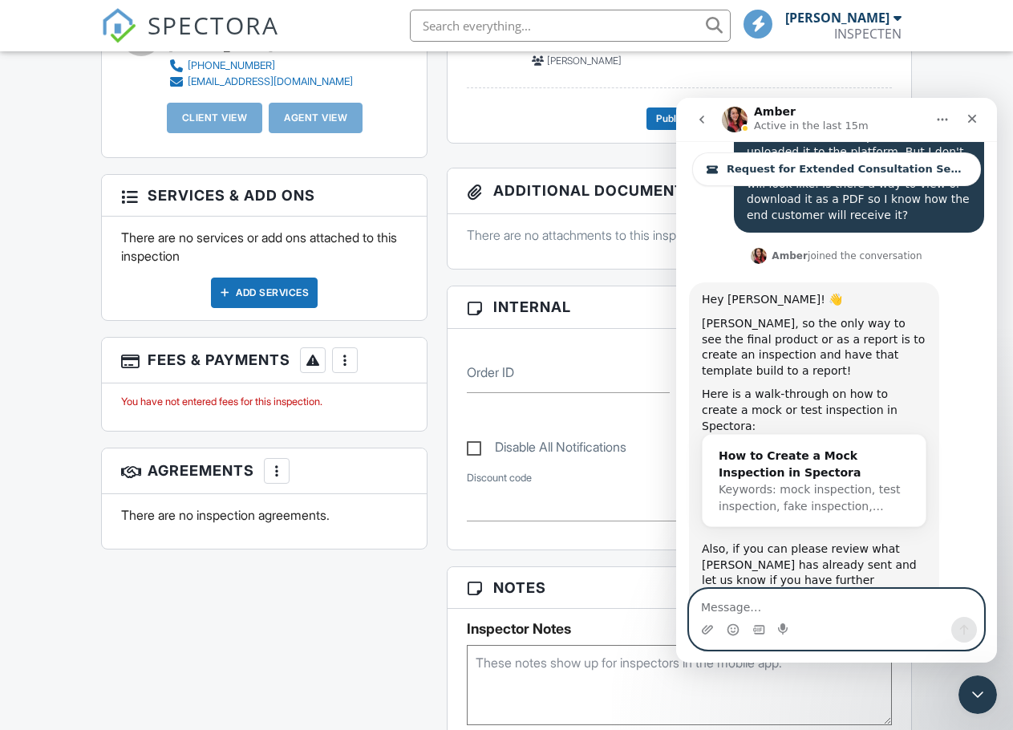
scroll to position [13074, 0]
drag, startPoint x: 884, startPoint y: 553, endPoint x: 731, endPoint y: 533, distance: 153.6
click at [760, 609] on textarea "Message…" at bounding box center [837, 602] width 294 height 27
paste textarea "Yes, I already responded to her email about 15 minutes ago asking to keep [DATE…"
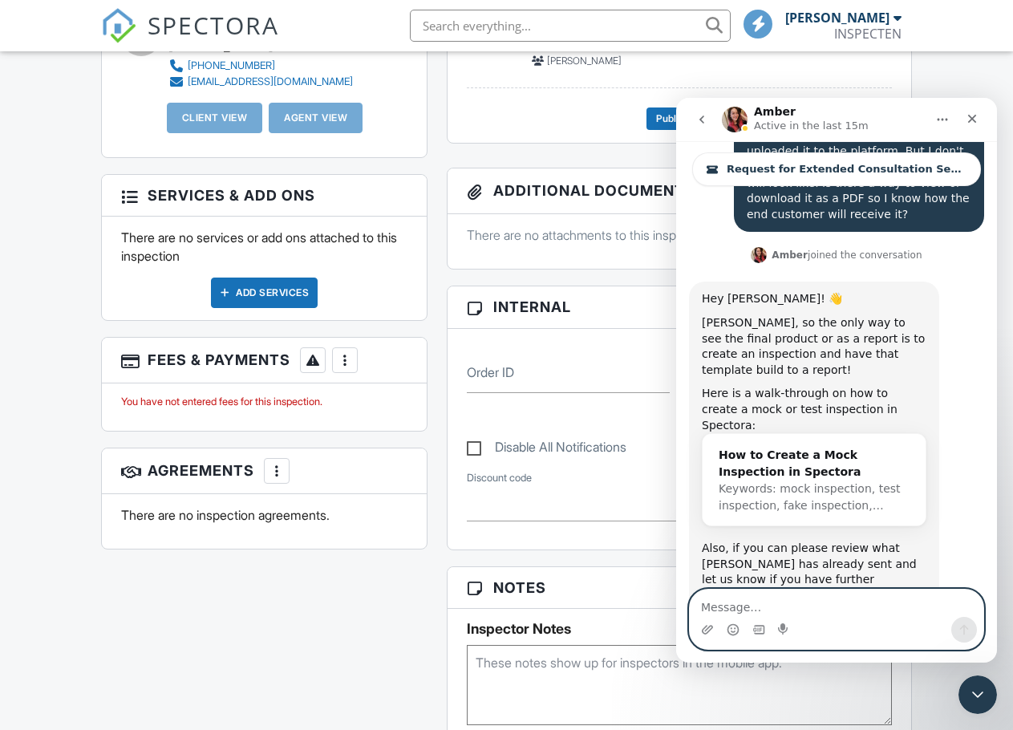
type textarea "Yes, I already responded to her email about 15 minutes ago asking to keep [DATE…"
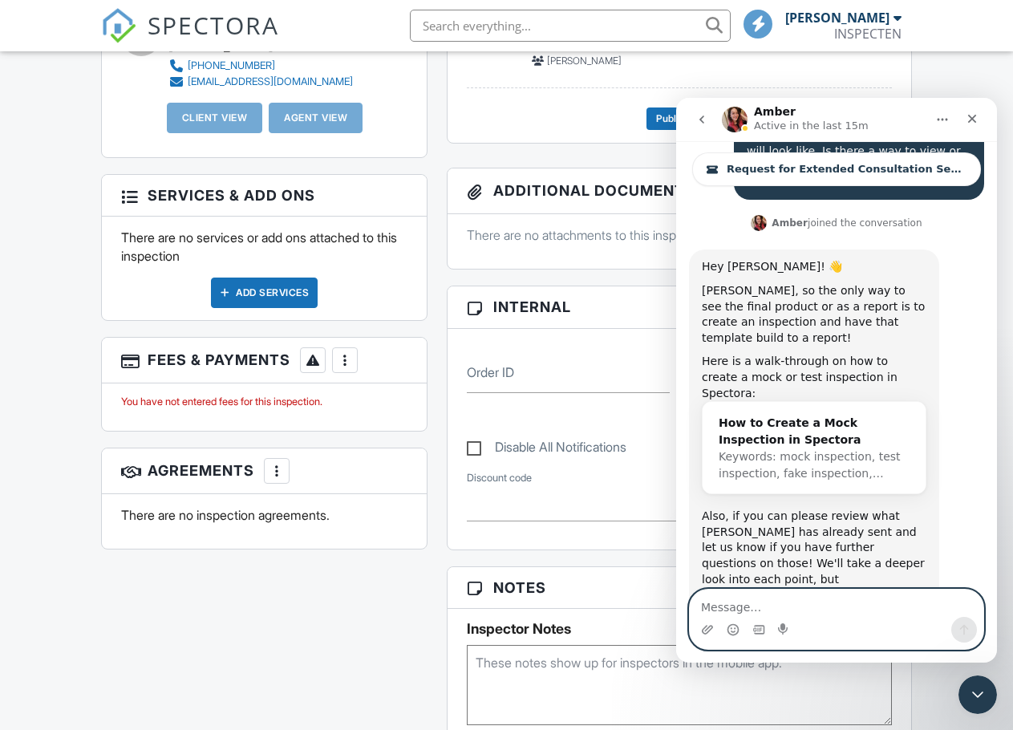
scroll to position [13158, 0]
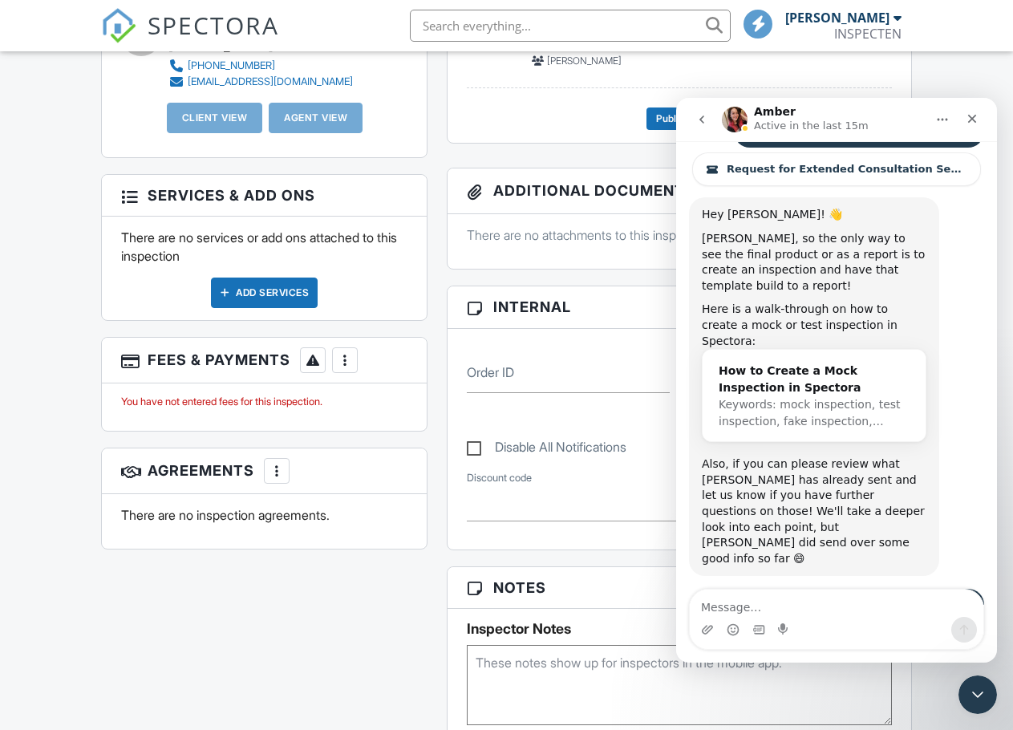
drag, startPoint x: 885, startPoint y: 469, endPoint x: 718, endPoint y: 449, distance: 168.0
copy div "hay como poner pausa al video? va muy rapido y no puedo seguirlo"
click at [765, 610] on textarea "Message…" at bounding box center [837, 602] width 294 height 27
paste textarea "Is there a way to pause the video? It's going too fast and I can't follow it."
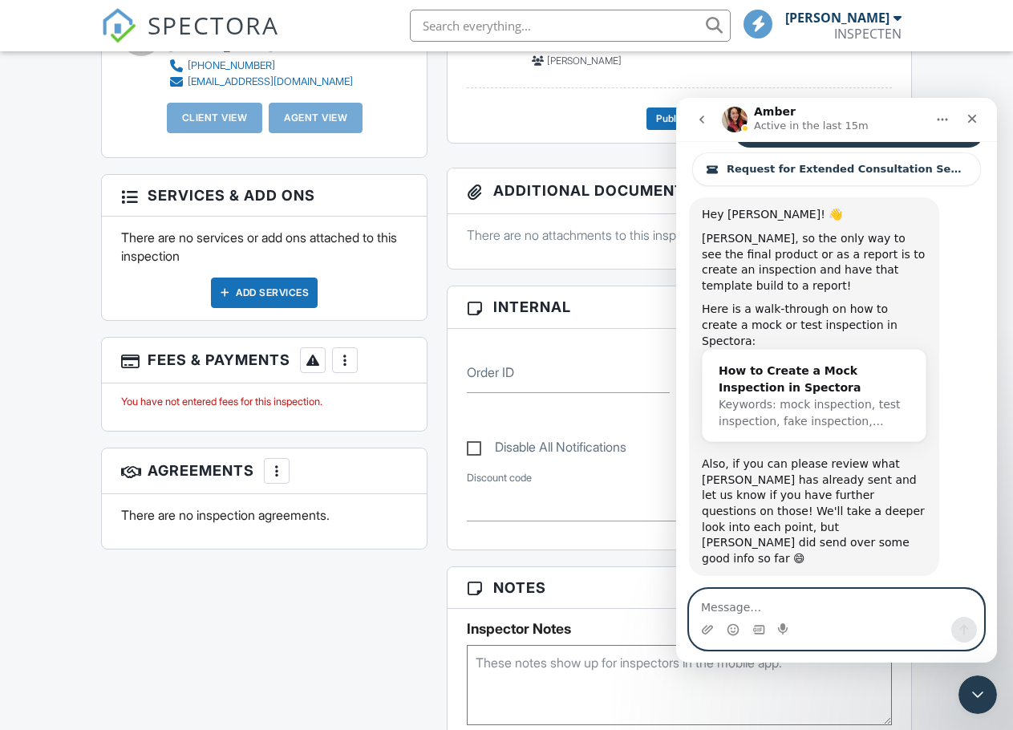
type textarea "Is there a way to pause the video? It's going too fast and I can't follow it."
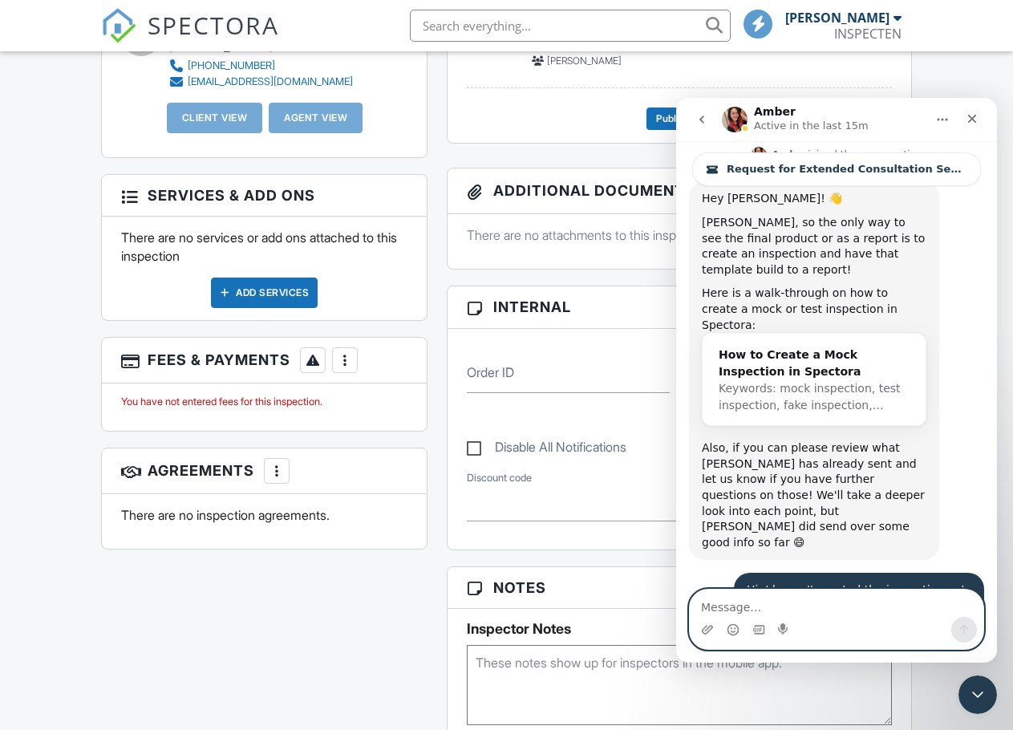
scroll to position [13210, 0]
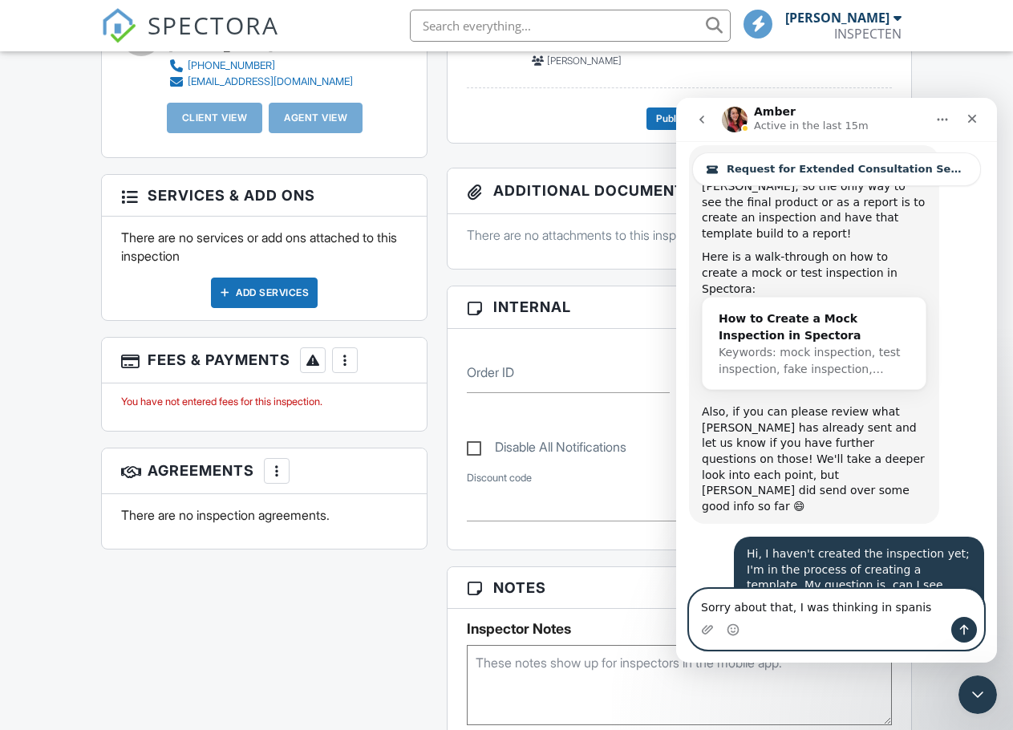
type textarea "Sorry about that, I was thinking in spanish"
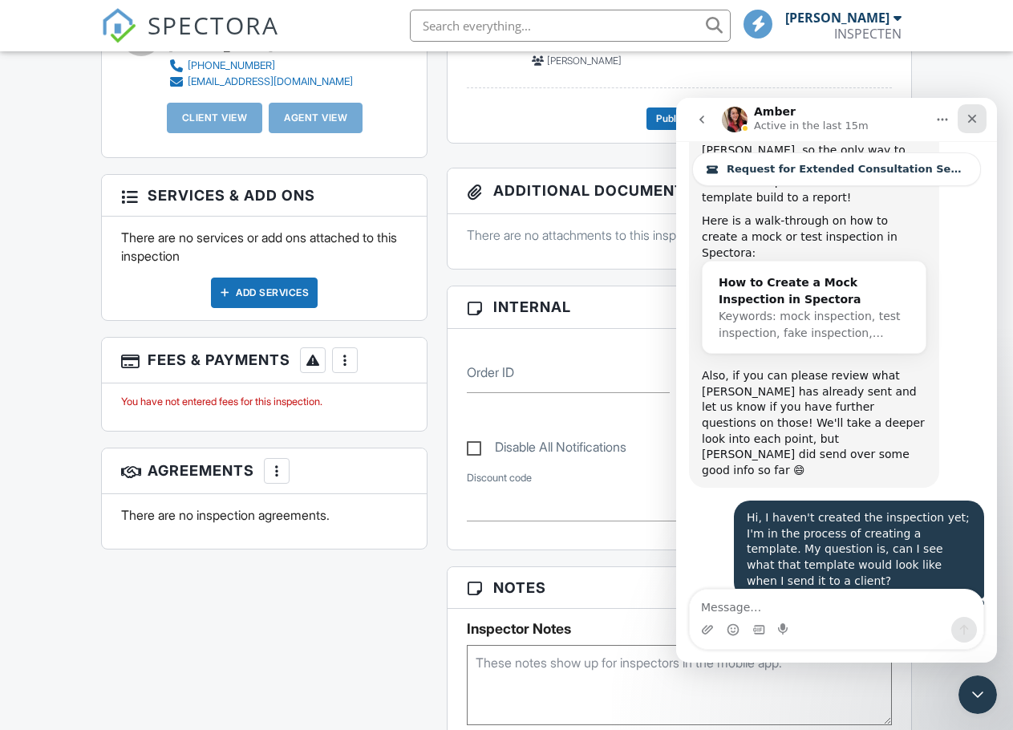
click at [975, 113] on icon "Close" at bounding box center [972, 118] width 13 height 13
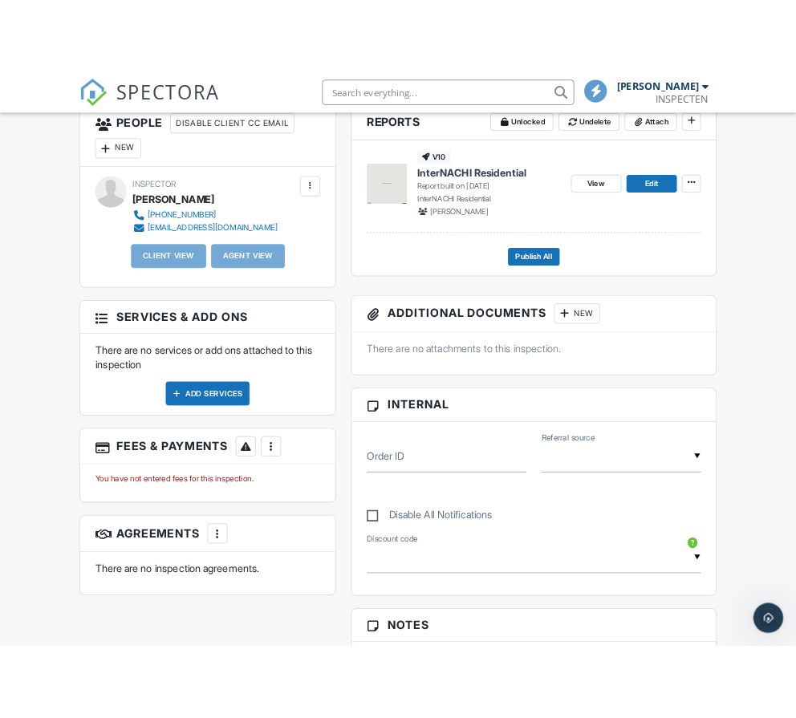
scroll to position [0, 0]
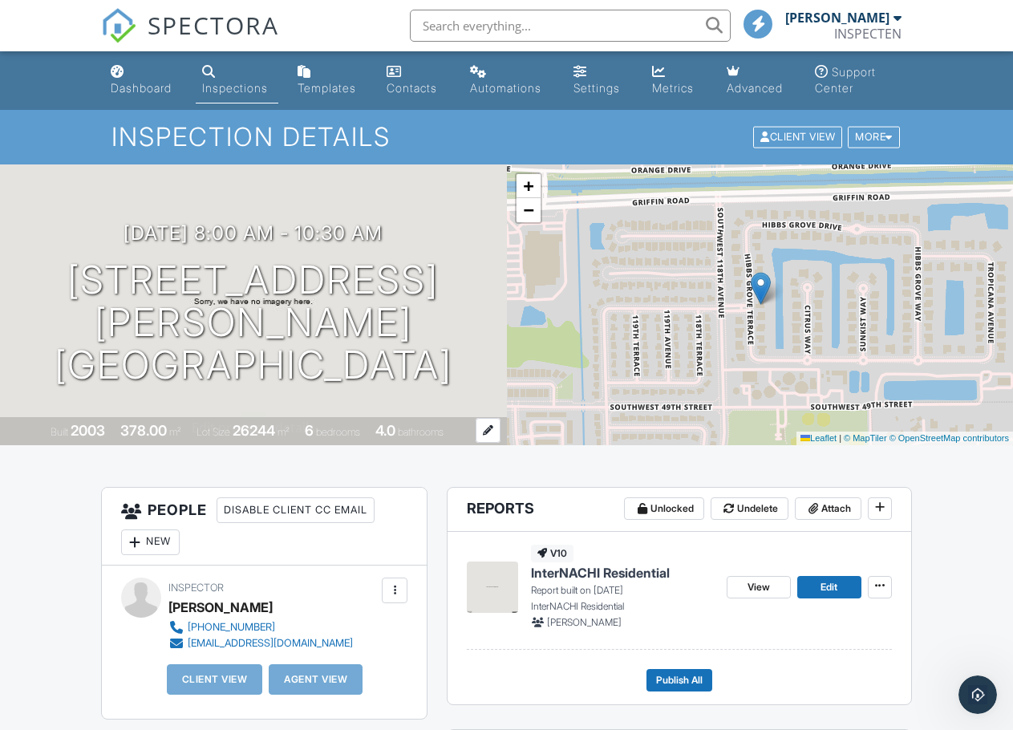
click at [262, 431] on div "26244" at bounding box center [254, 430] width 43 height 17
click at [489, 426] on div at bounding box center [488, 430] width 25 height 25
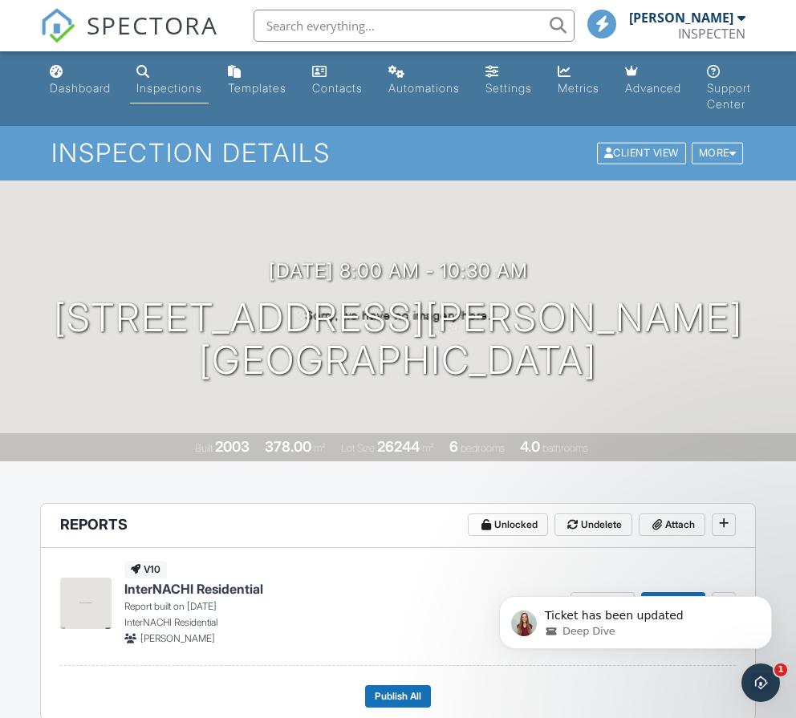
scroll to position [13871, 0]
click at [638, 621] on p "Ticket has been updated" at bounding box center [648, 616] width 207 height 16
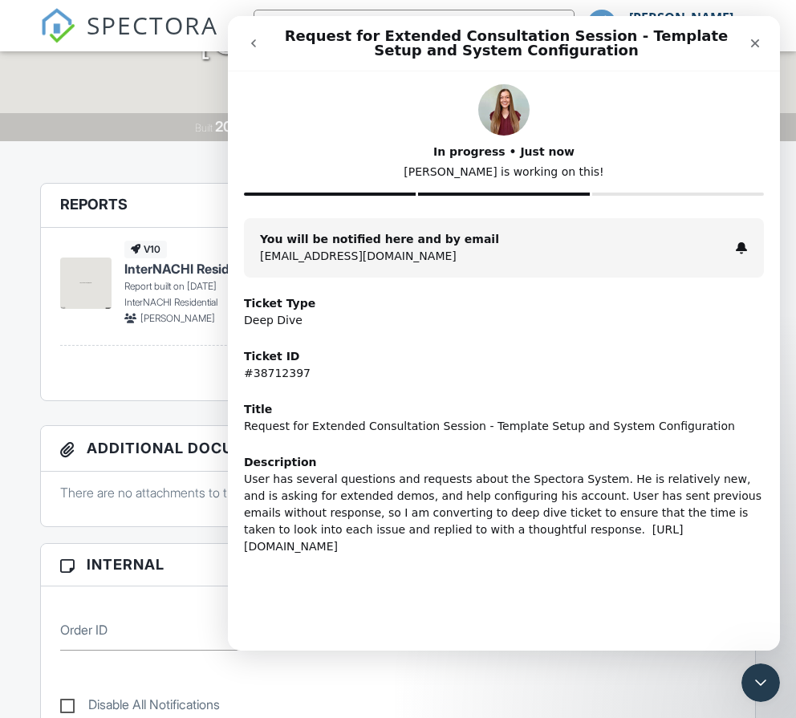
scroll to position [321, 0]
click at [769, 676] on div "Close Intercom Messenger" at bounding box center [758, 680] width 38 height 38
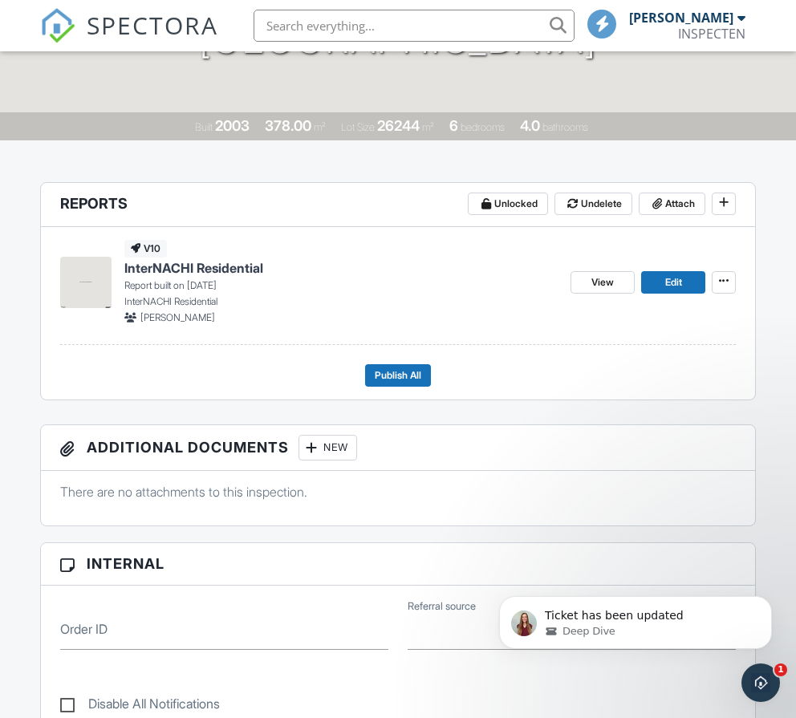
scroll to position [0, 0]
click at [755, 667] on icon "Open Intercom Messenger" at bounding box center [758, 680] width 26 height 26
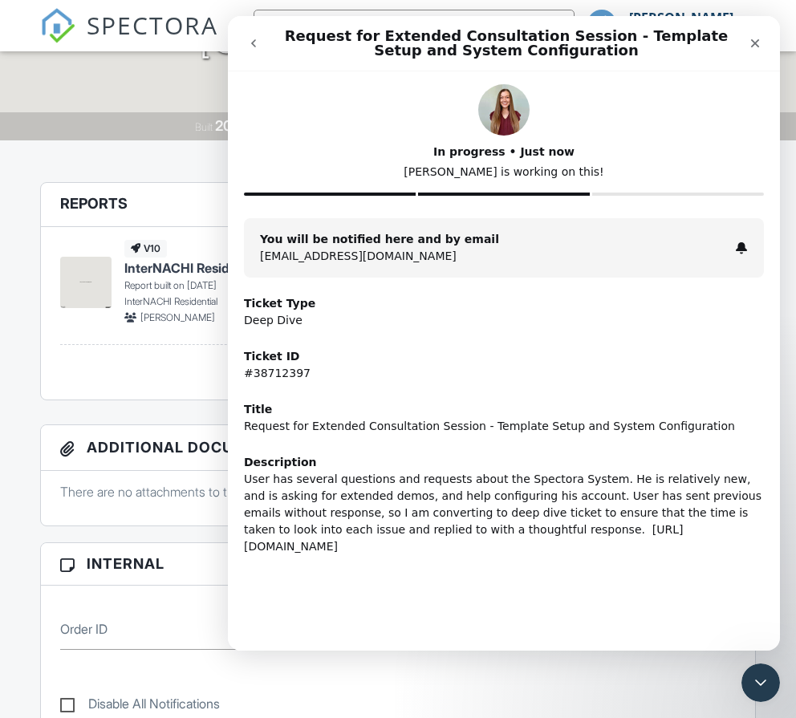
click at [257, 48] on icon "go back" at bounding box center [253, 43] width 13 height 13
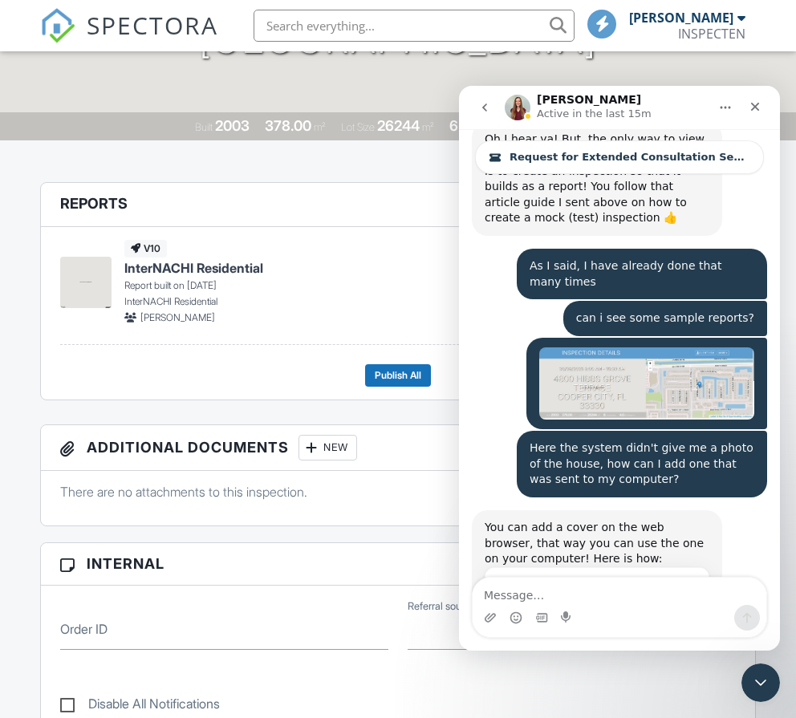
scroll to position [13710, 0]
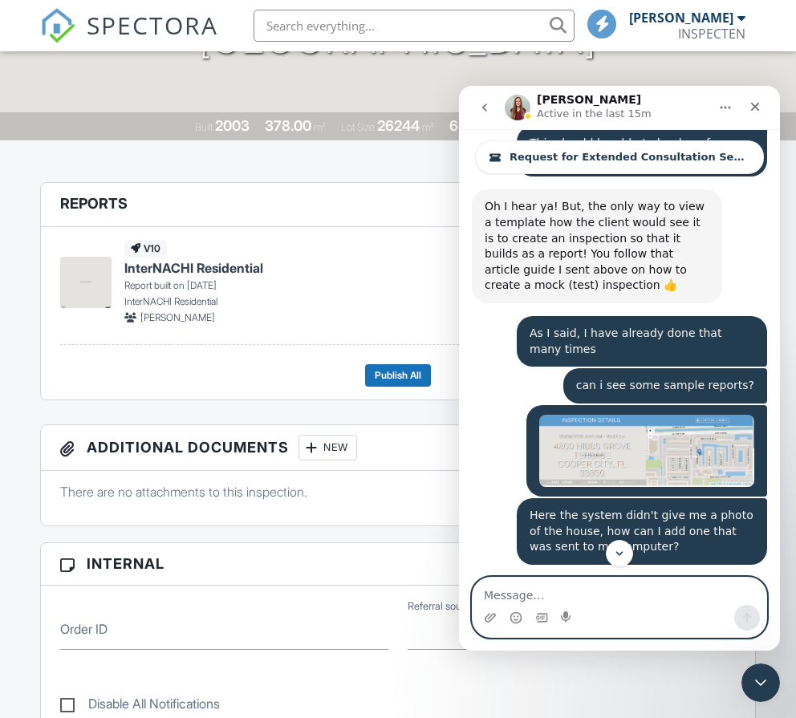
click at [537, 601] on textarea "Message…" at bounding box center [619, 590] width 294 height 27
paste textarea "Once the report has been built, click on the report name in the 'Reports' box t…"
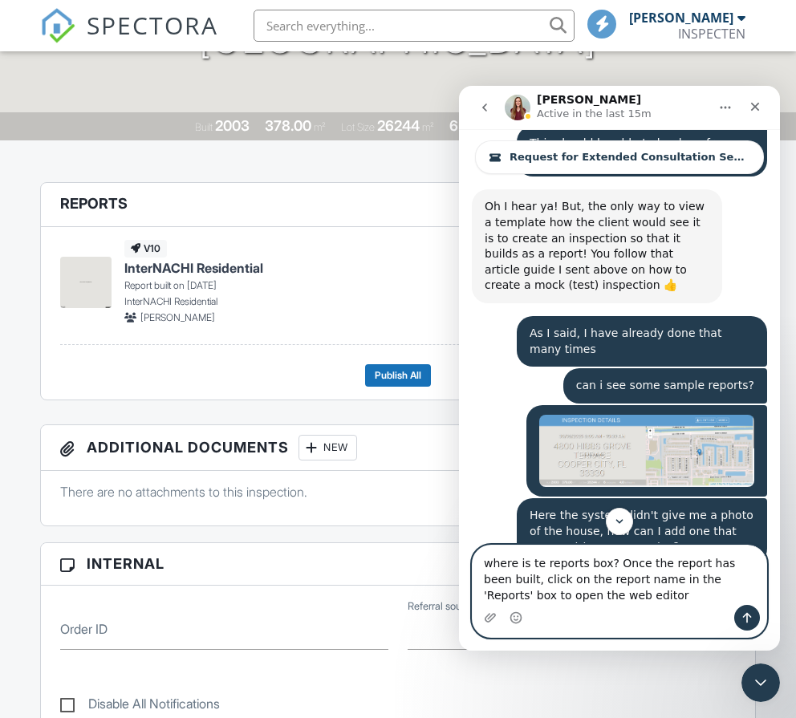
type textarea "where is the reports box? Once the report has been built, click on the report n…"
click at [614, 565] on textarea "where is the reports box? Once the report has been built, click on the report n…" at bounding box center [619, 574] width 294 height 59
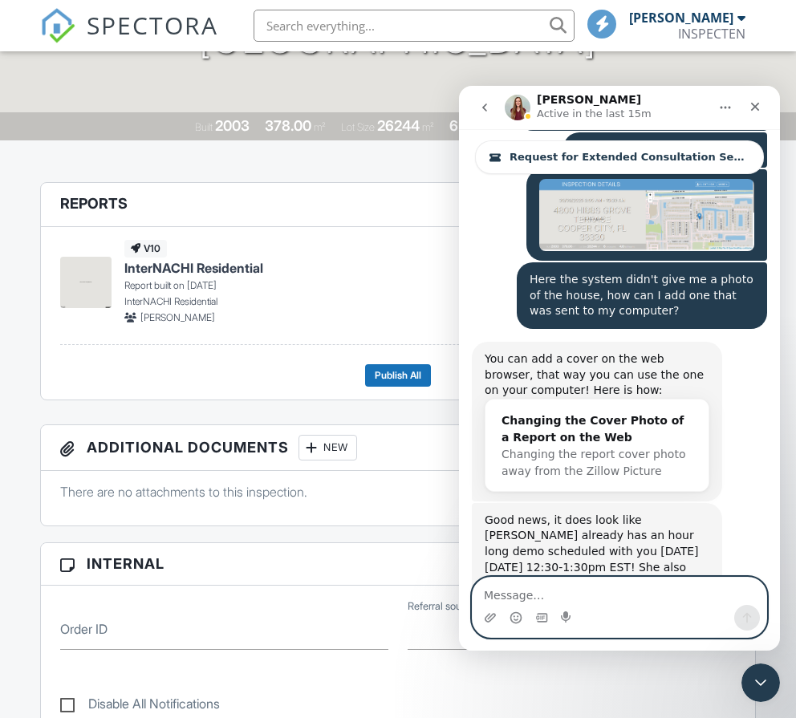
scroll to position [13949, 0]
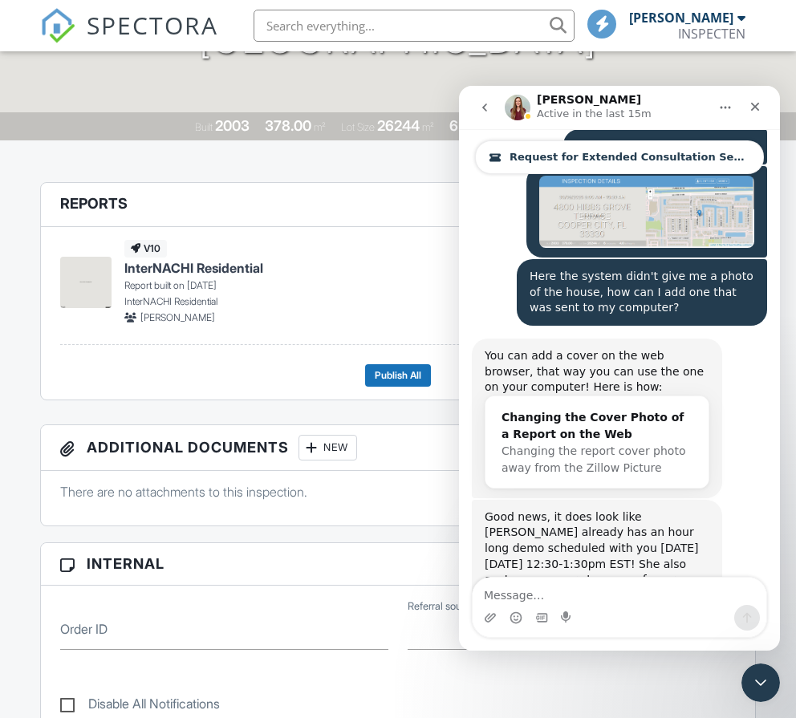
click at [728, 149] on link "Request for Extended Consultation Session - Template Setup and System Configura…" at bounding box center [619, 157] width 289 height 34
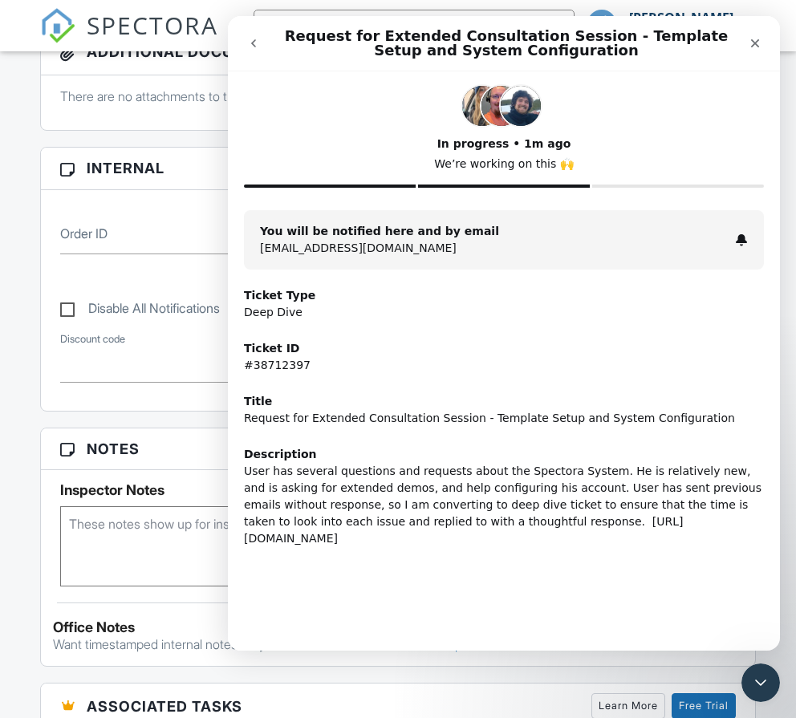
scroll to position [722, 0]
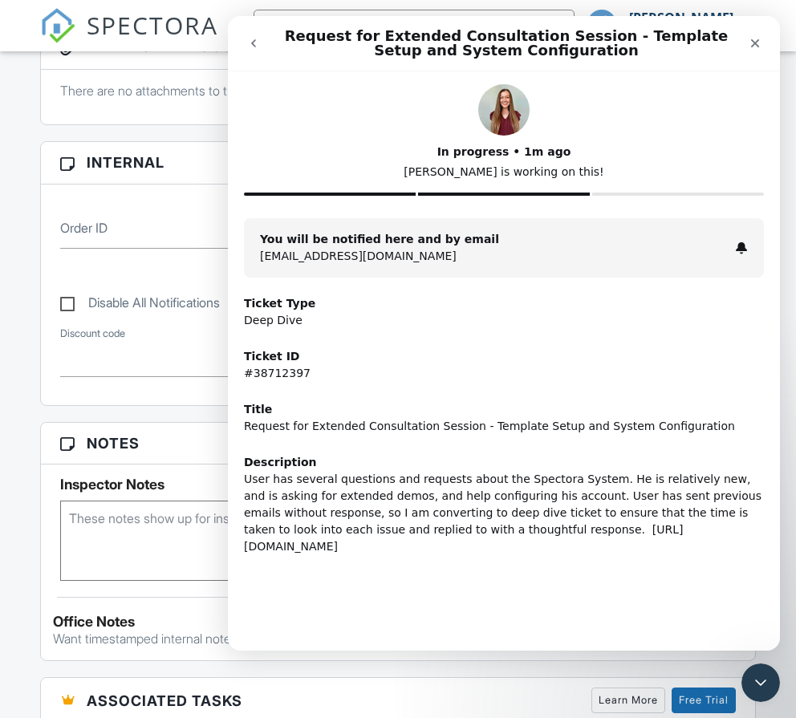
click at [736, 240] on div "You will be notified here and by email fguarderas@inspecten.com" at bounding box center [504, 247] width 520 height 59
click at [737, 253] on icon "Intercom messenger" at bounding box center [741, 247] width 13 height 13
click at [251, 38] on icon "go back" at bounding box center [253, 43] width 13 height 13
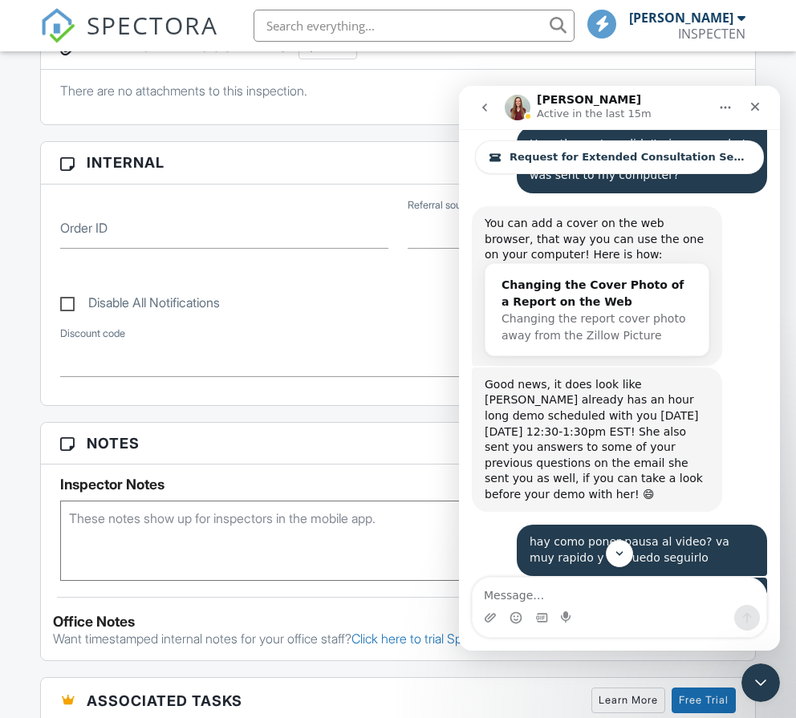
scroll to position [14118, 0]
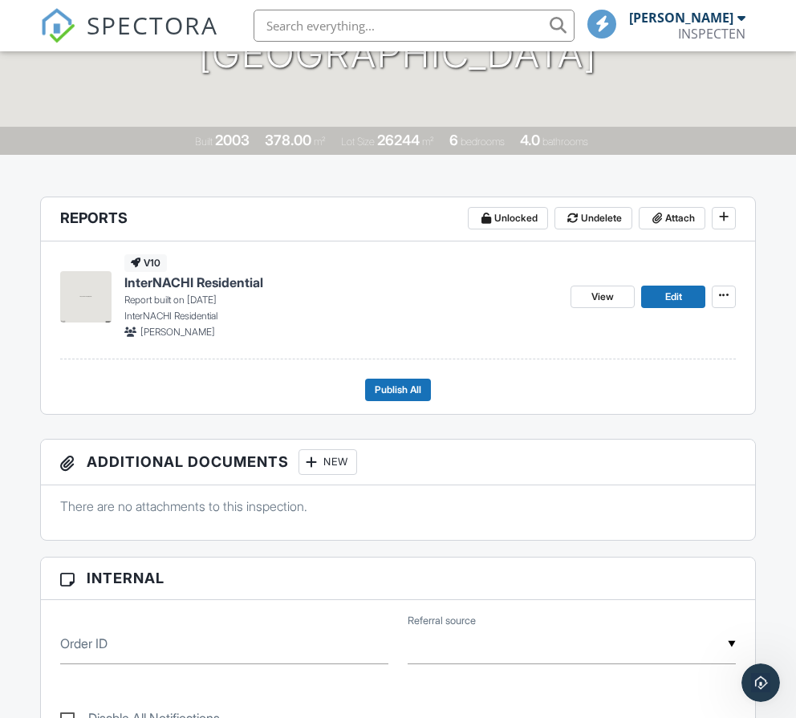
scroll to position [241, 0]
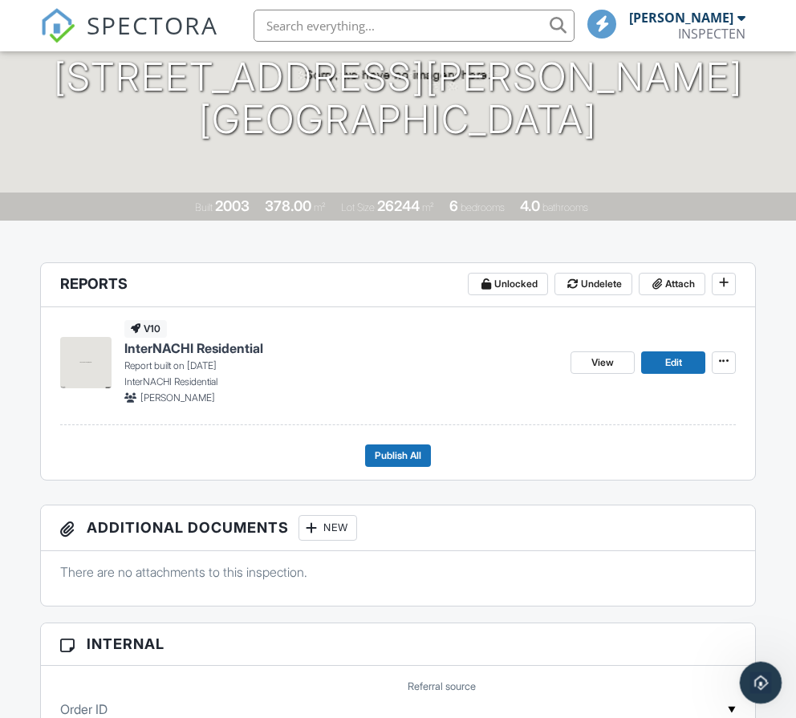
click at [762, 671] on icon "Open Intercom Messenger" at bounding box center [758, 680] width 26 height 26
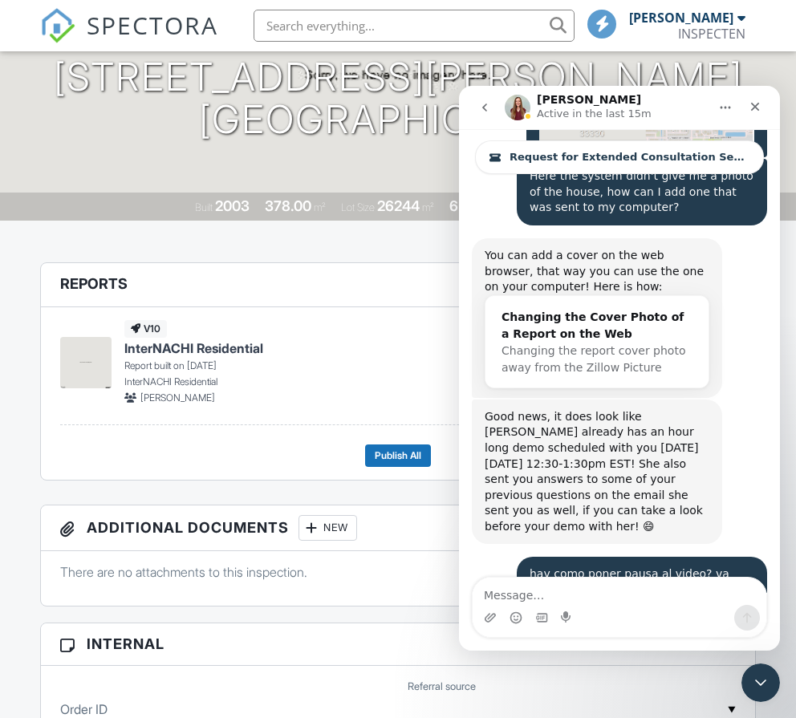
scroll to position [14091, 0]
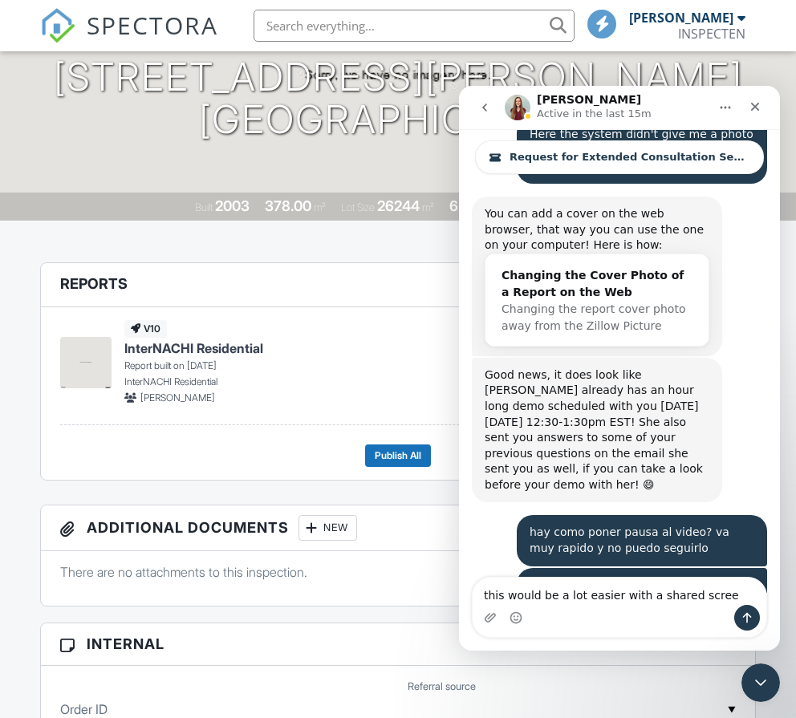
type textarea "this would be a lot easier with a shared screen"
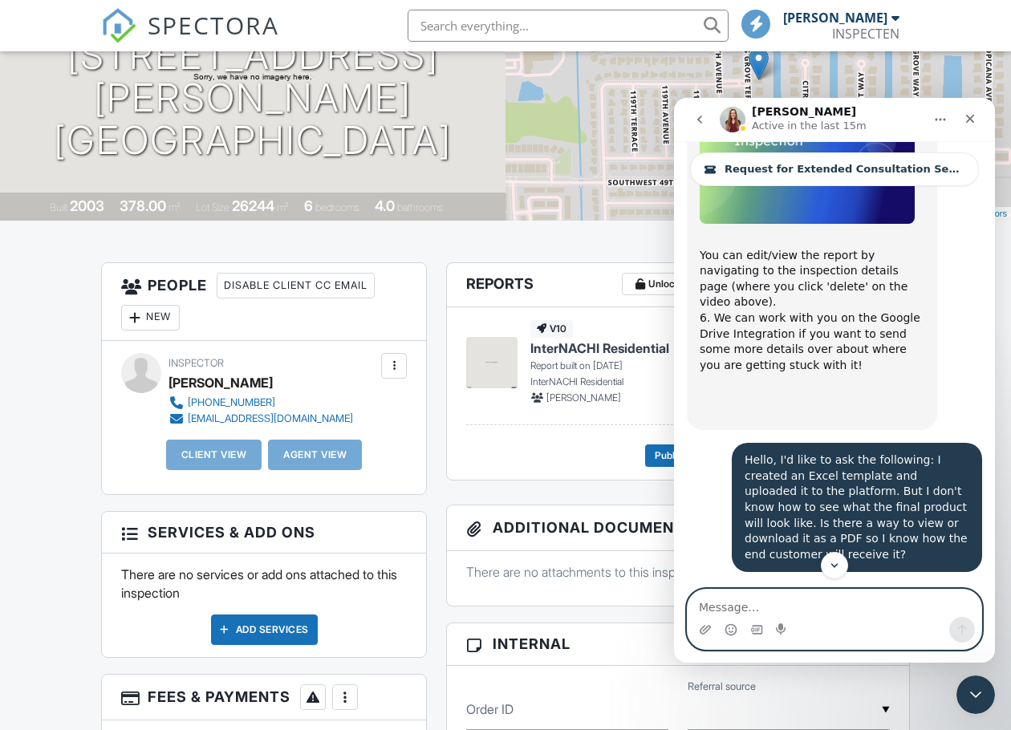
scroll to position [13032, 0]
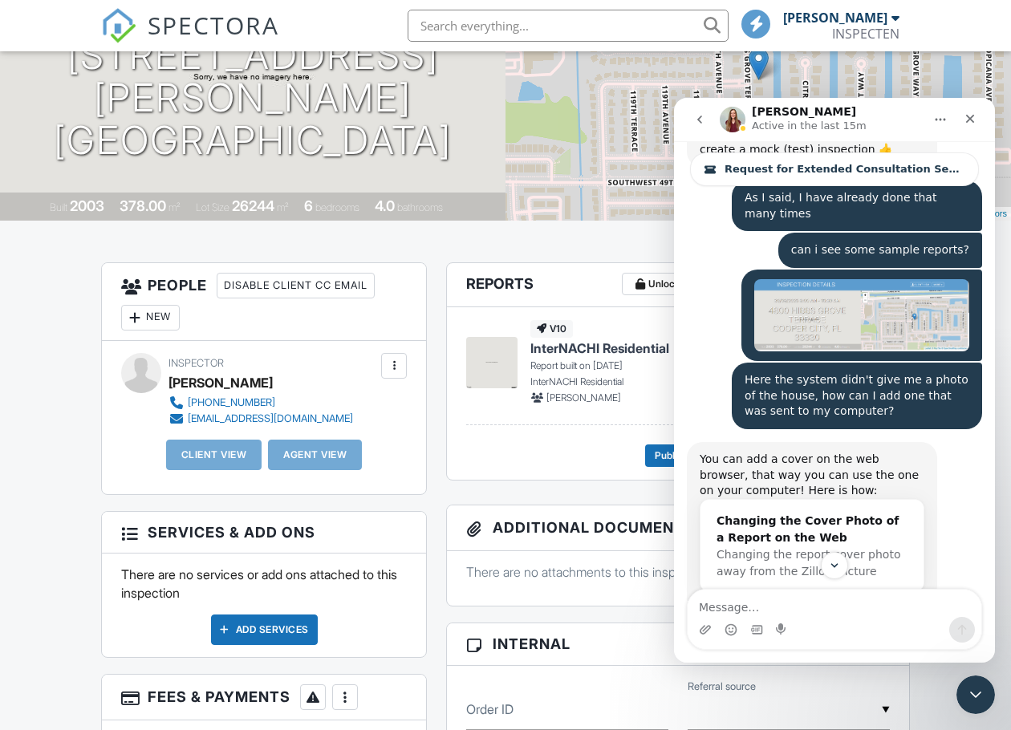
scroll to position [13850, 0]
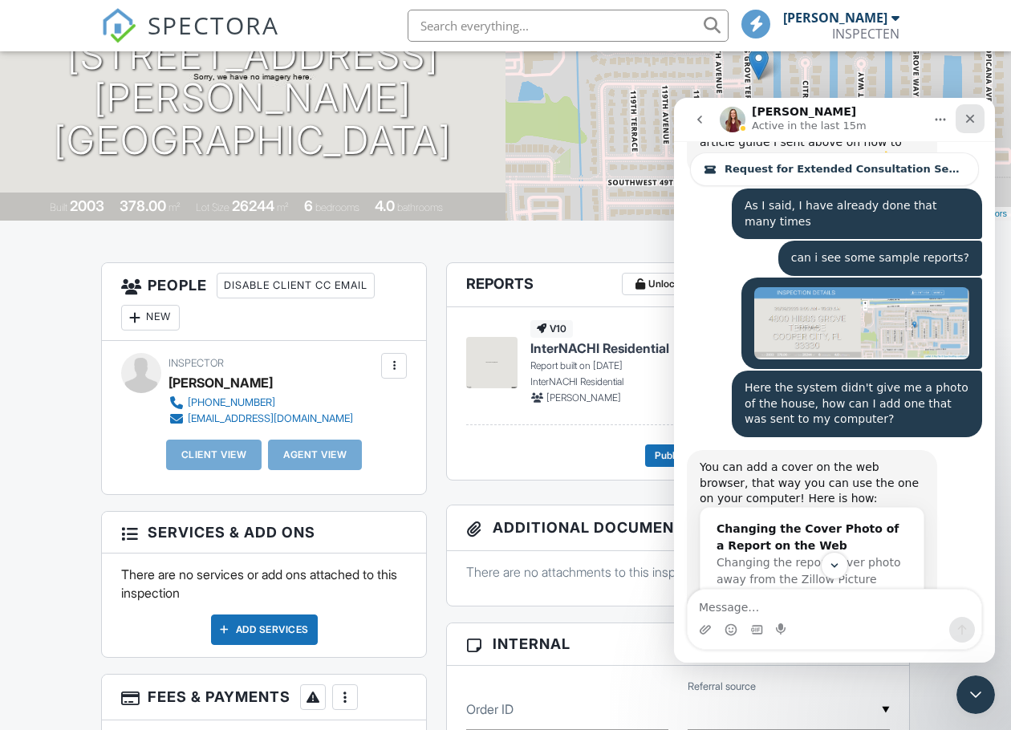
click at [973, 127] on div "Close" at bounding box center [969, 118] width 29 height 29
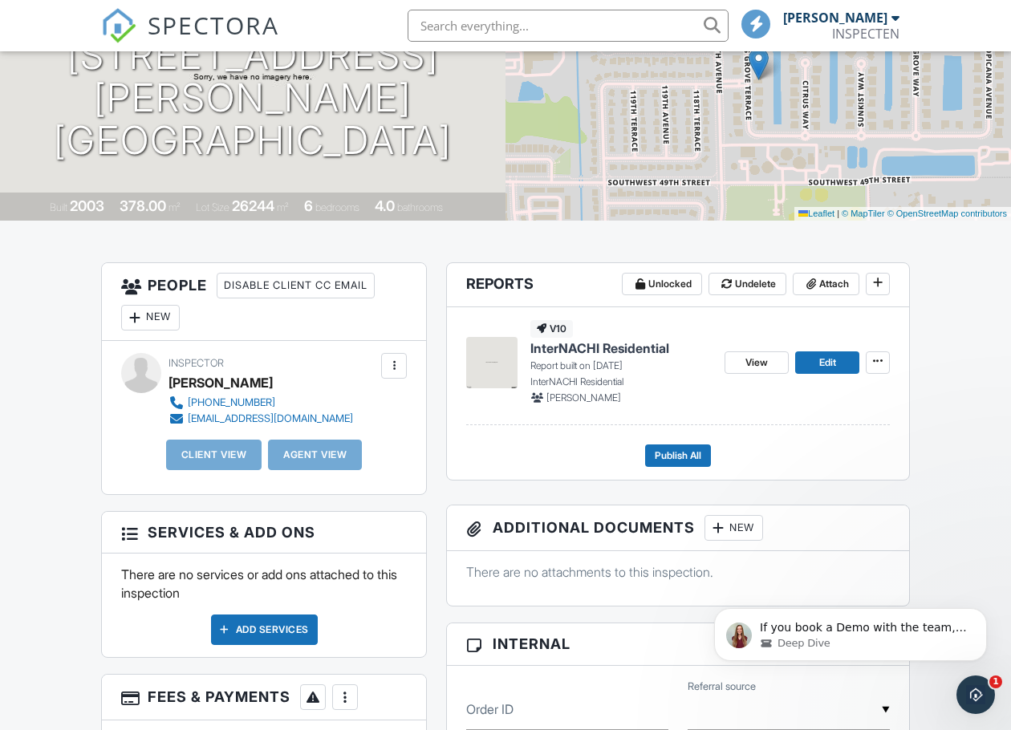
scroll to position [0, 0]
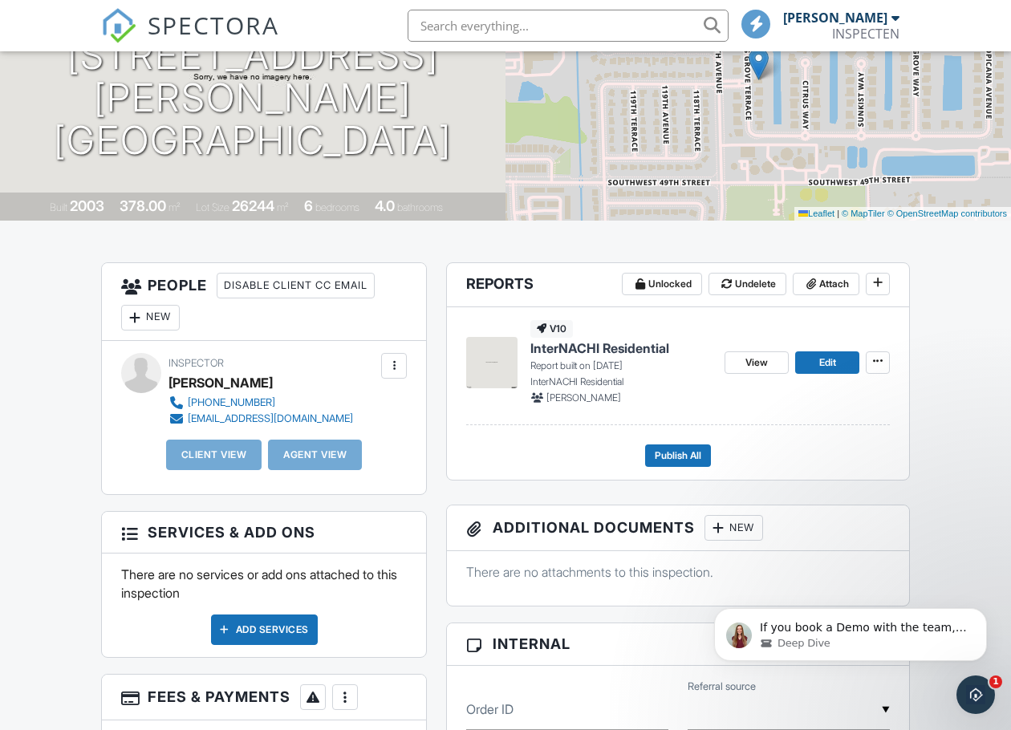
click at [617, 347] on span "InterNACHI Residential" at bounding box center [599, 348] width 139 height 18
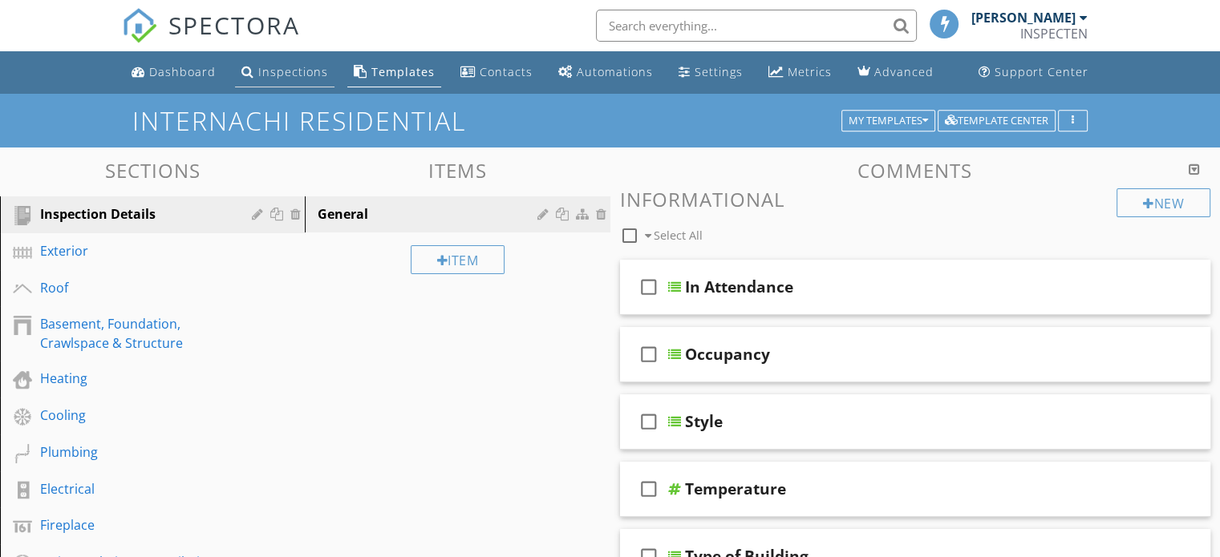
click at [289, 71] on div "Inspections" at bounding box center [293, 71] width 70 height 15
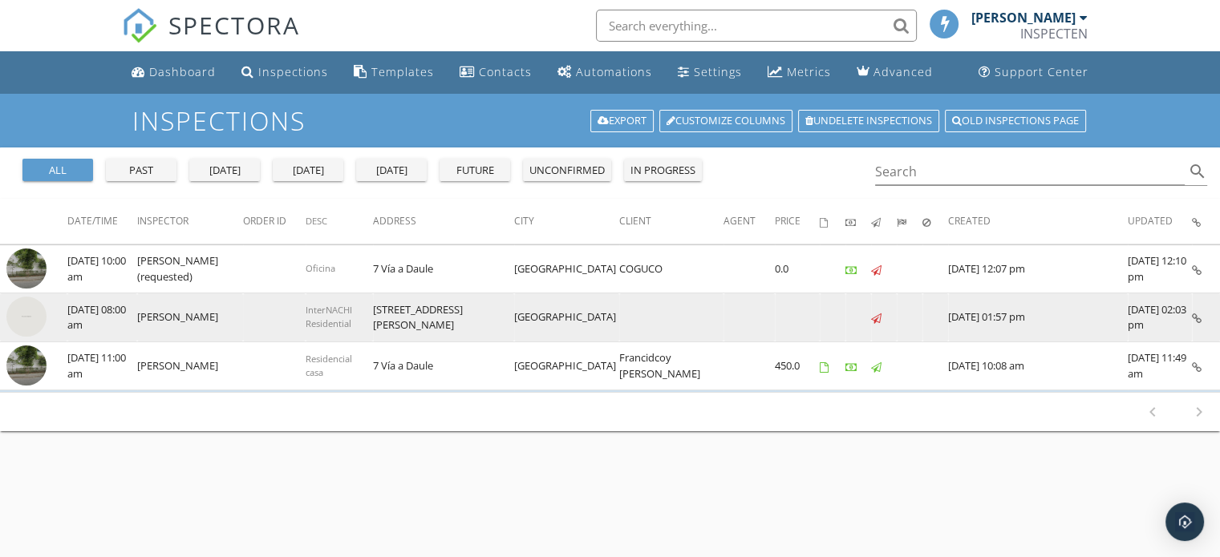
click at [24, 314] on img at bounding box center [26, 317] width 40 height 40
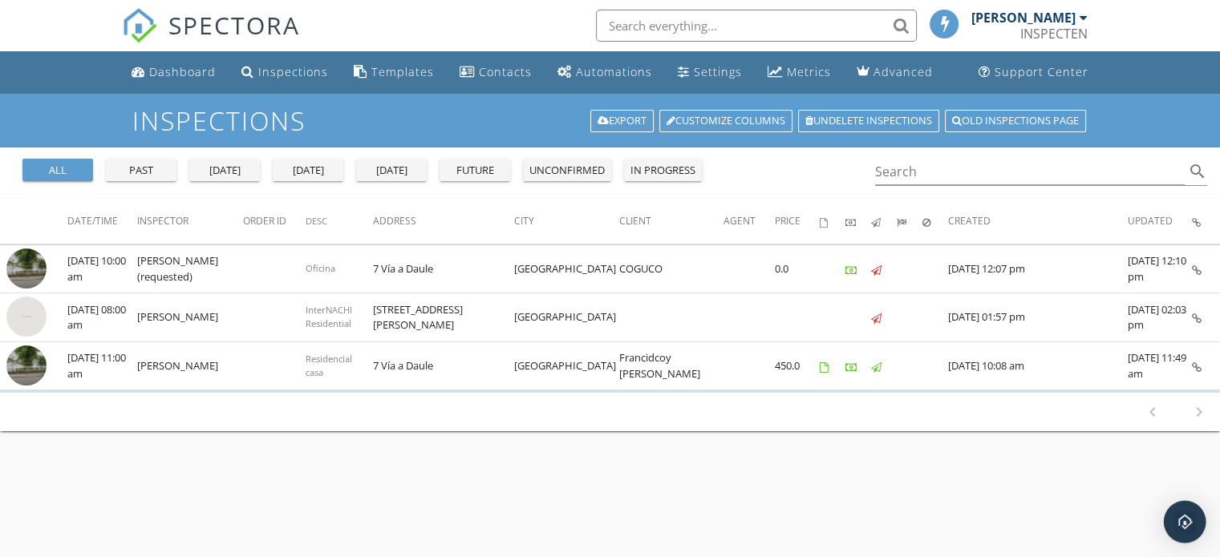
click at [1188, 518] on img "Open Intercom Messenger" at bounding box center [1184, 522] width 21 height 21
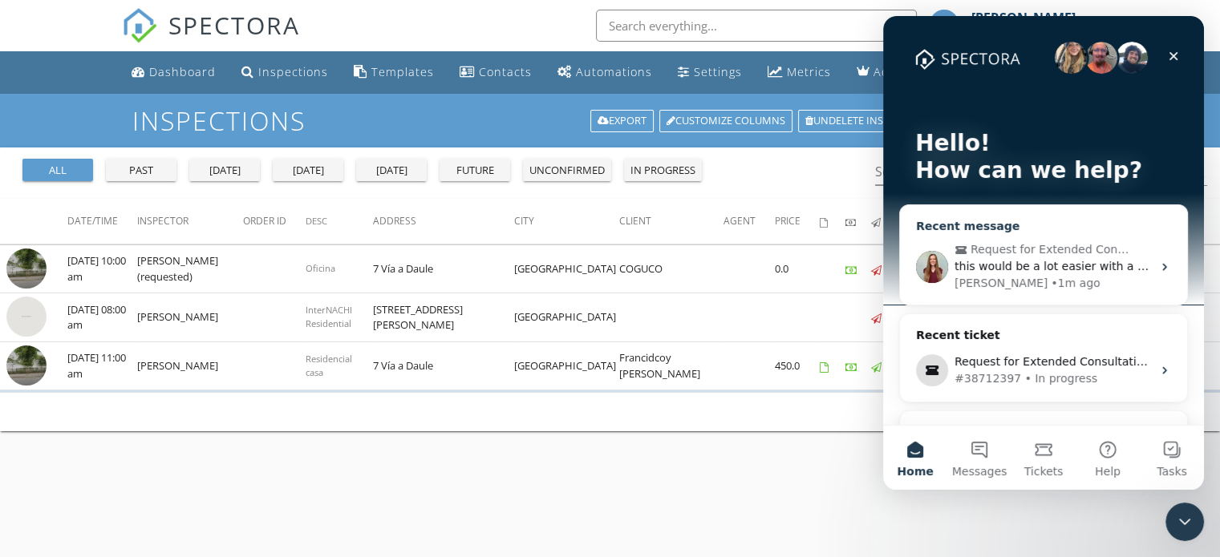
click at [1015, 269] on span "this would be a lot easier with a shared screen" at bounding box center [1085, 266] width 262 height 13
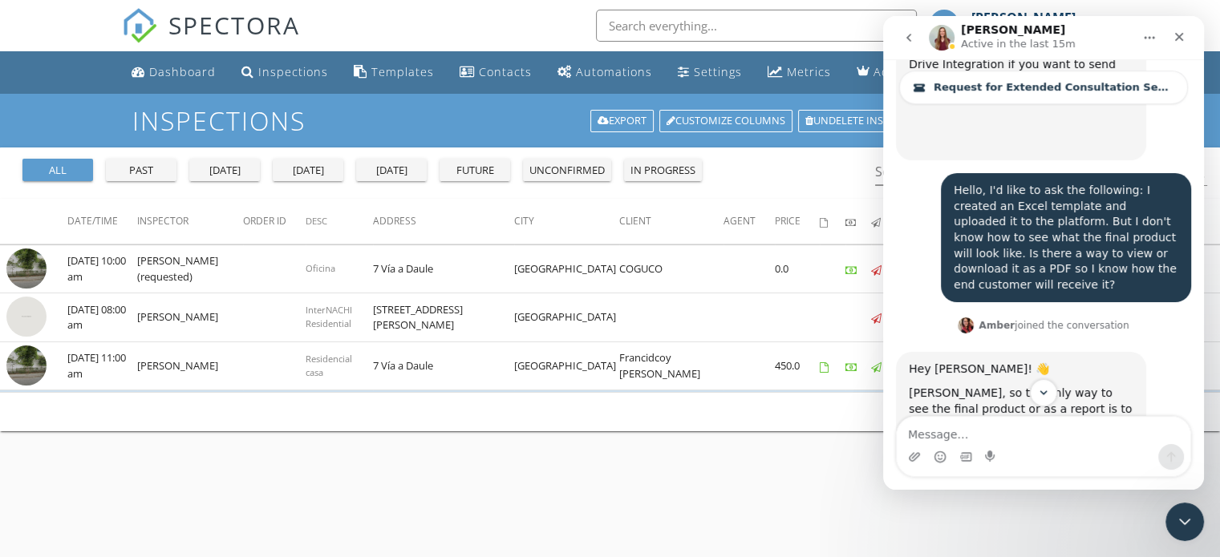
scroll to position [12945, 0]
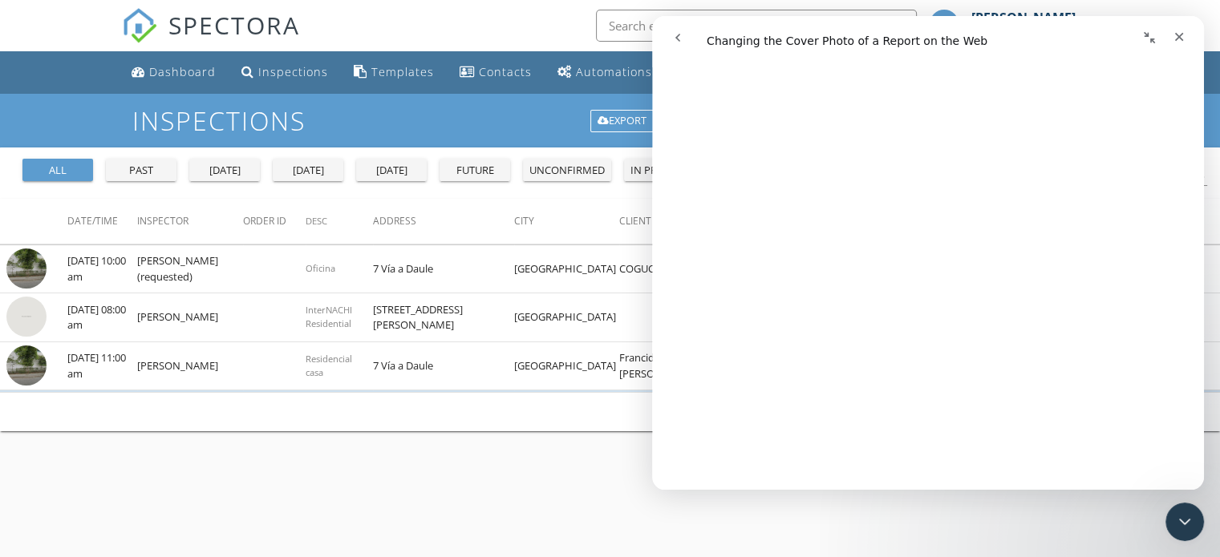
scroll to position [722, 0]
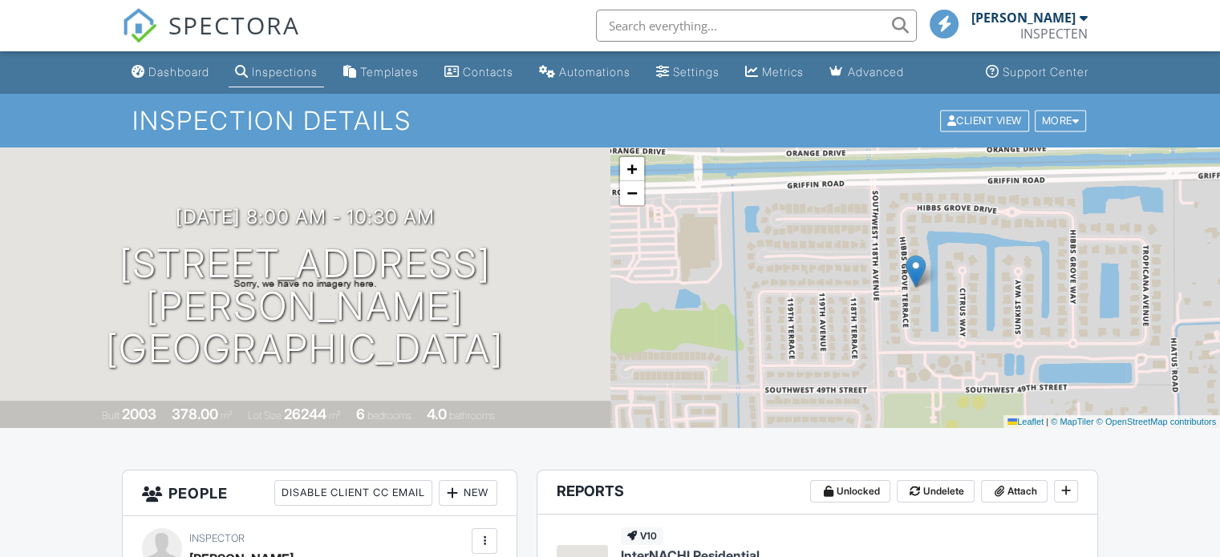
scroll to position [321, 0]
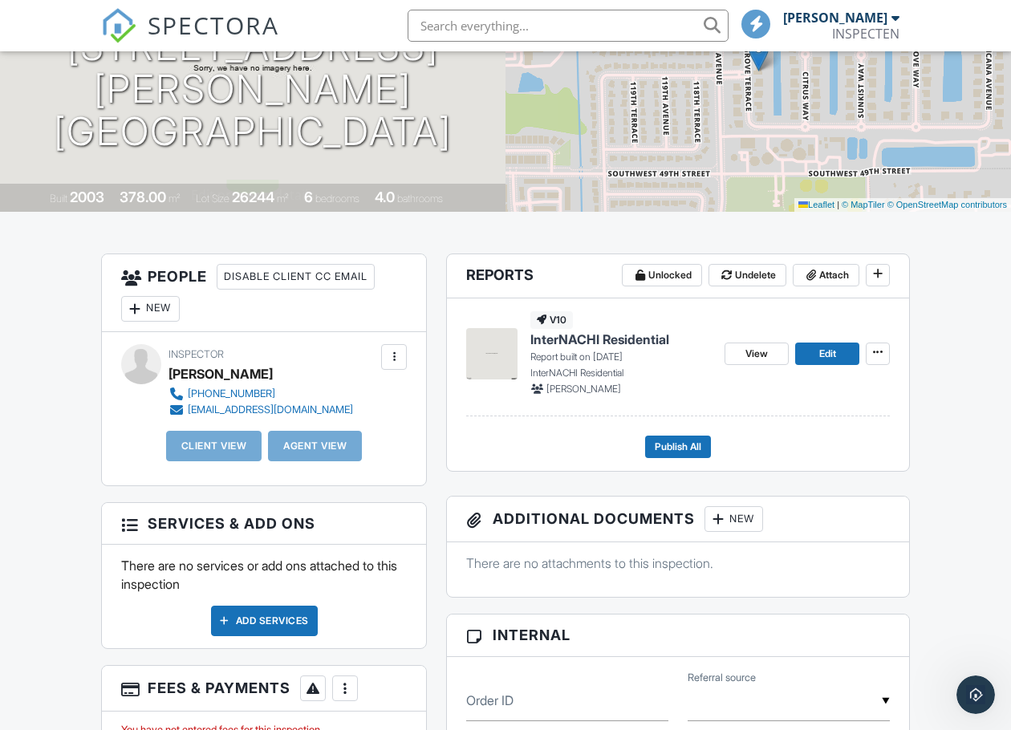
scroll to position [241, 0]
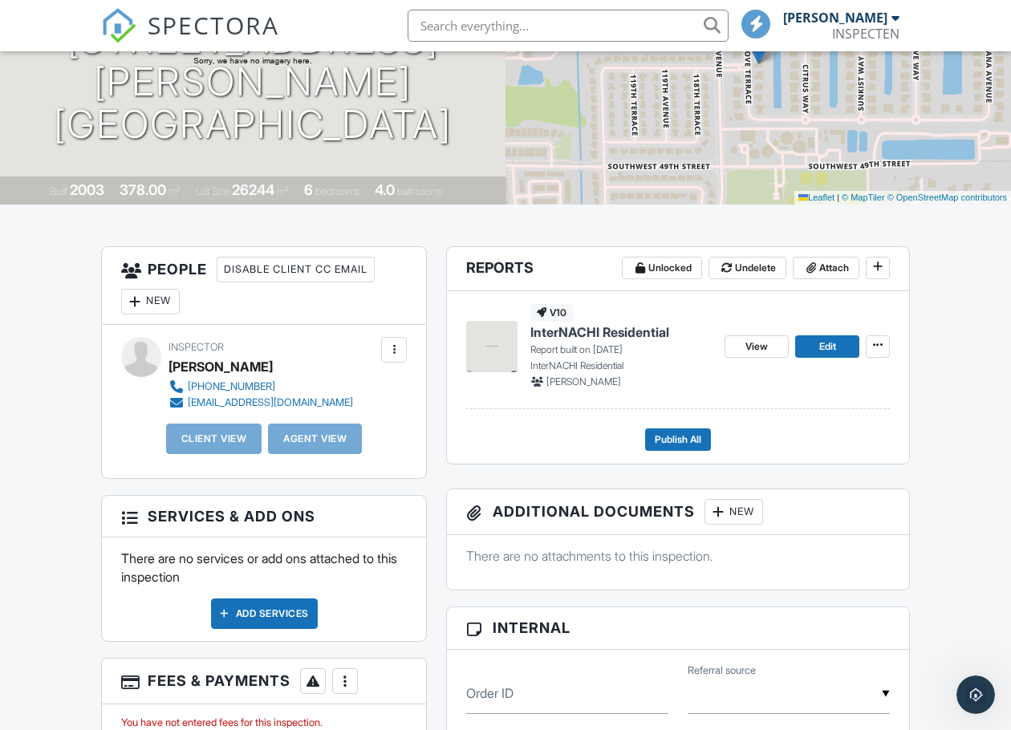
click at [171, 304] on div "New" at bounding box center [150, 302] width 59 height 26
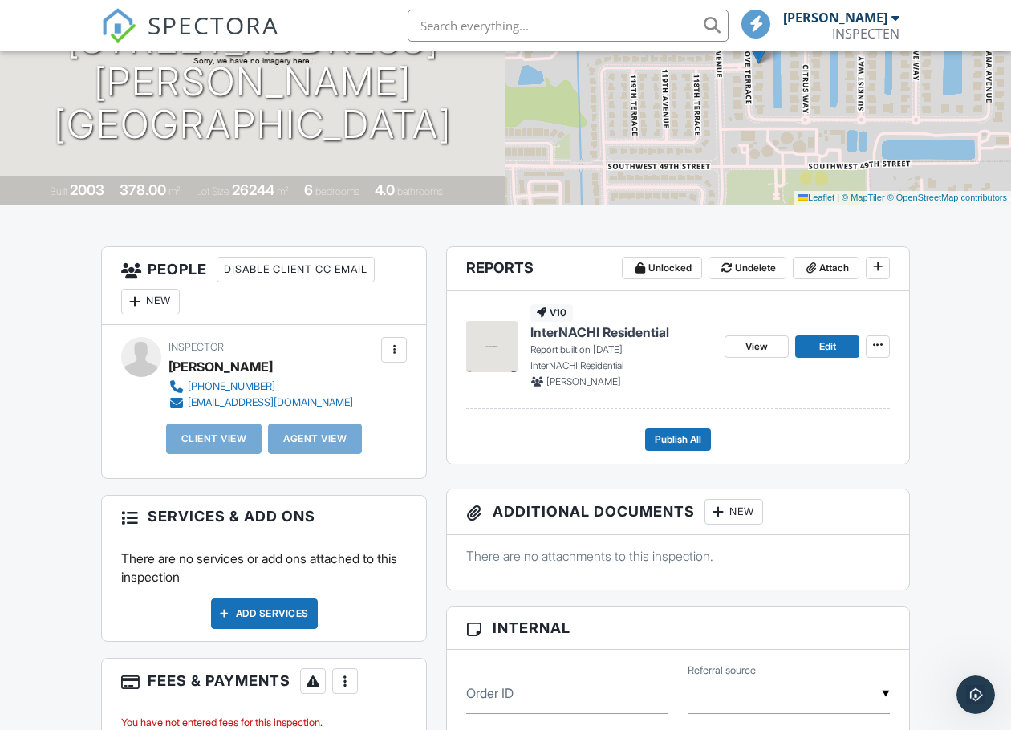
click at [312, 273] on div "Disable Client CC Email" at bounding box center [296, 270] width 158 height 26
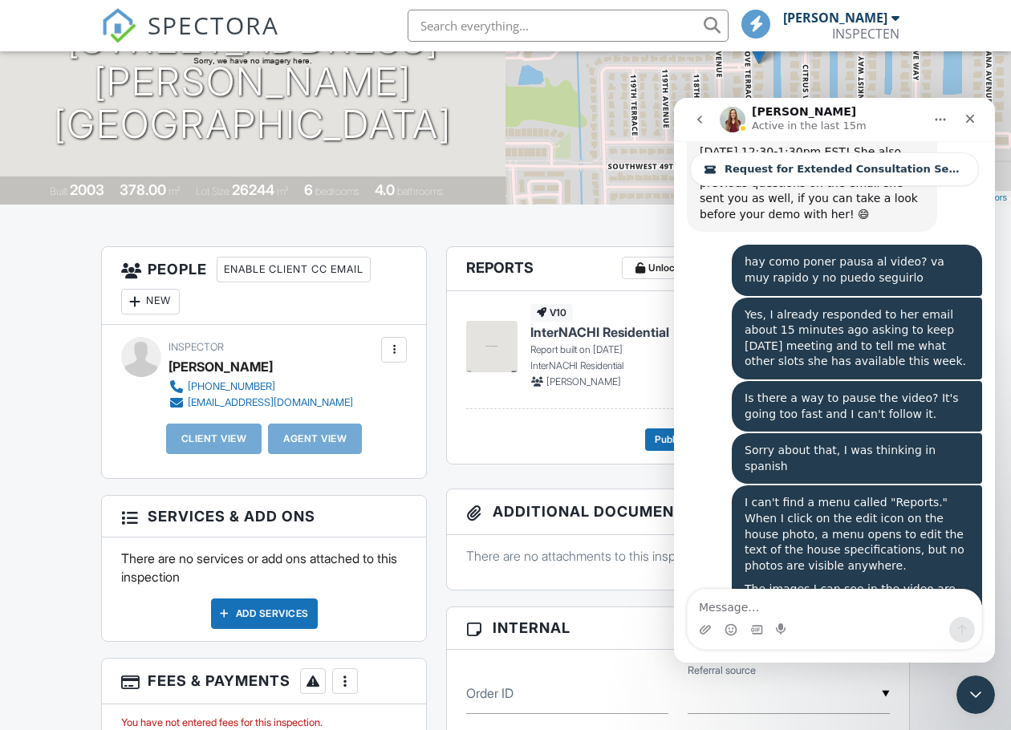
scroll to position [14383, 0]
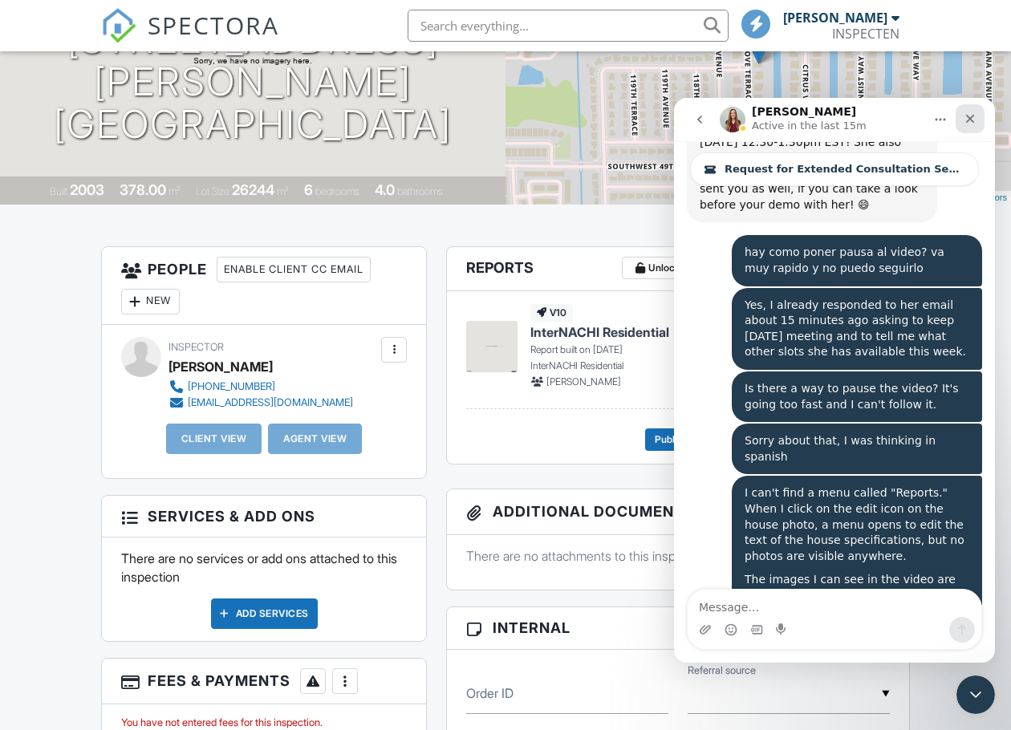
click at [969, 119] on icon "Close" at bounding box center [970, 119] width 9 height 9
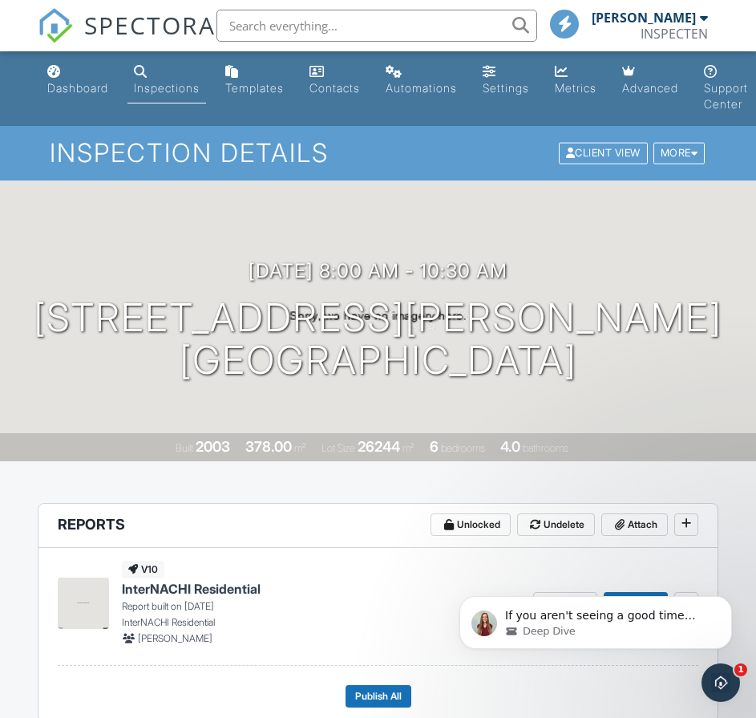
scroll to position [14416, 0]
click at [614, 621] on span "If you aren't seeing a good time available this week, you could check the follo…" at bounding box center [608, 647] width 206 height 77
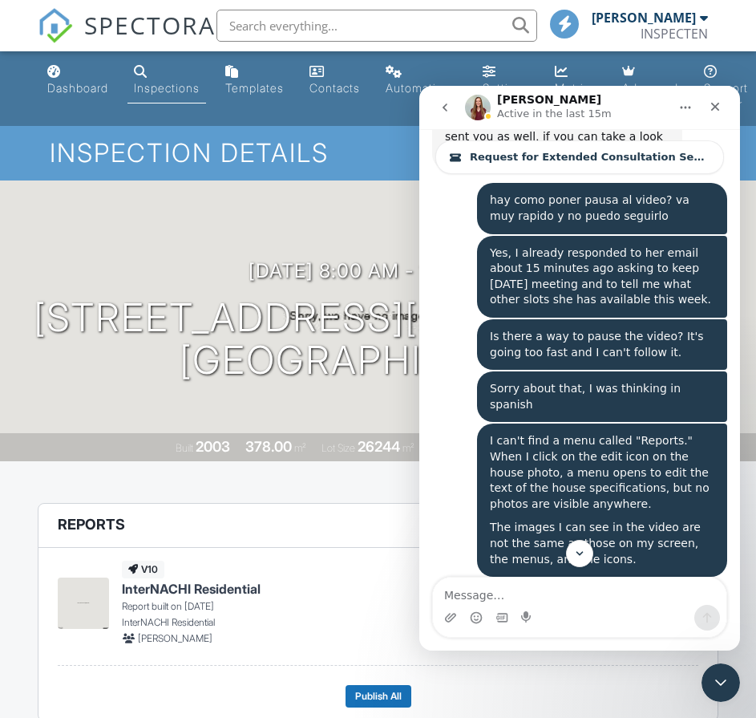
scroll to position [14443, 0]
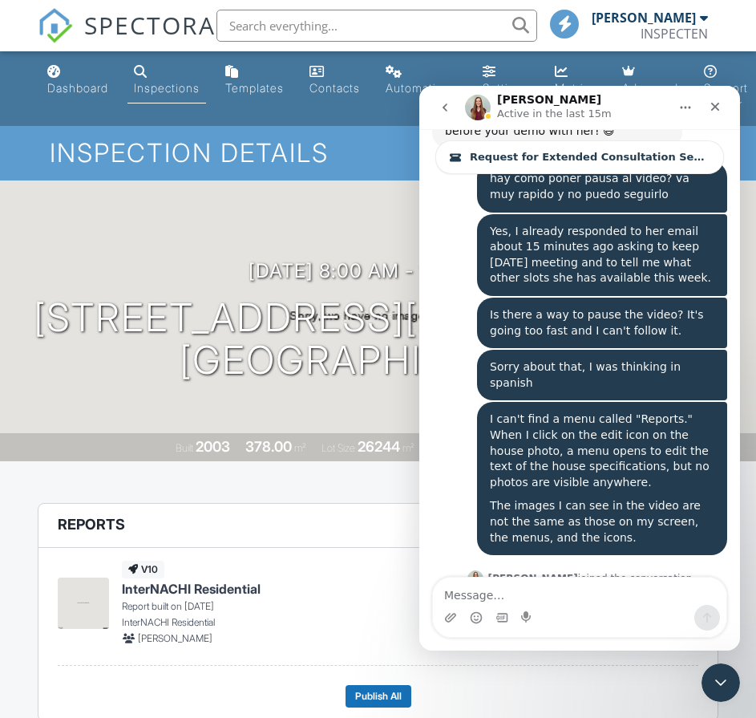
click at [583, 598] on textarea "Message…" at bounding box center [580, 590] width 294 height 27
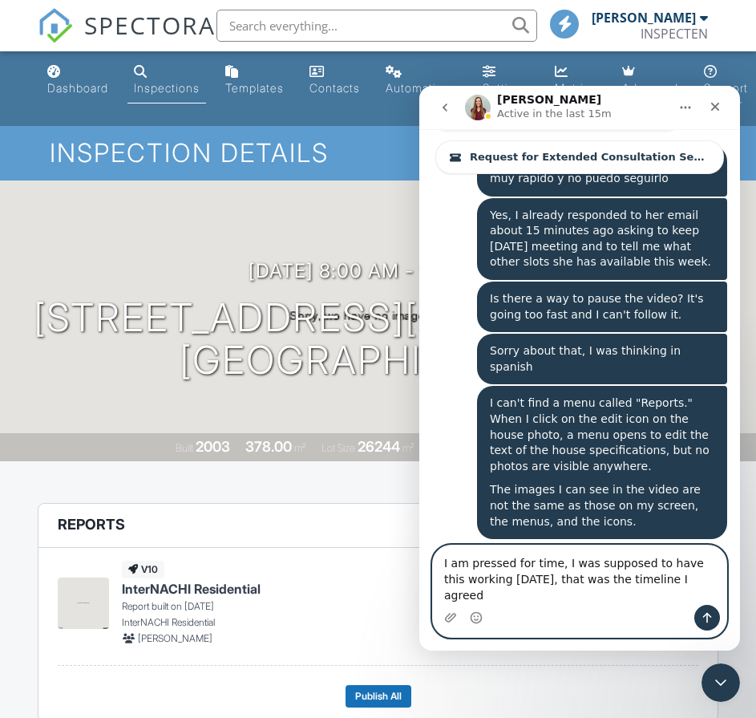
click at [719, 589] on textarea "I am pressed for time, I was supposed to have this working 2 weeks ago, that wa…" at bounding box center [580, 574] width 294 height 59
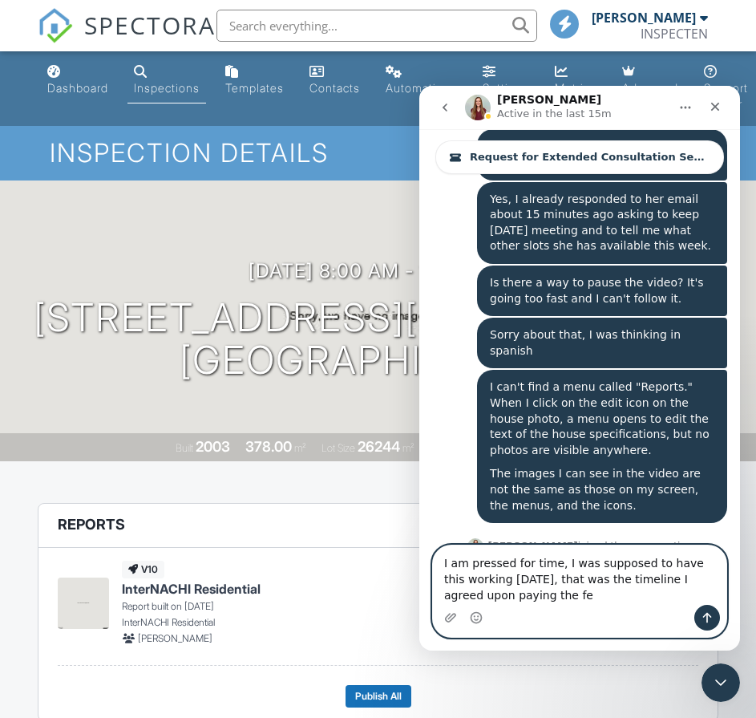
type textarea "I am pressed for time, I was supposed to have this working 2 weeks ago, that wa…"
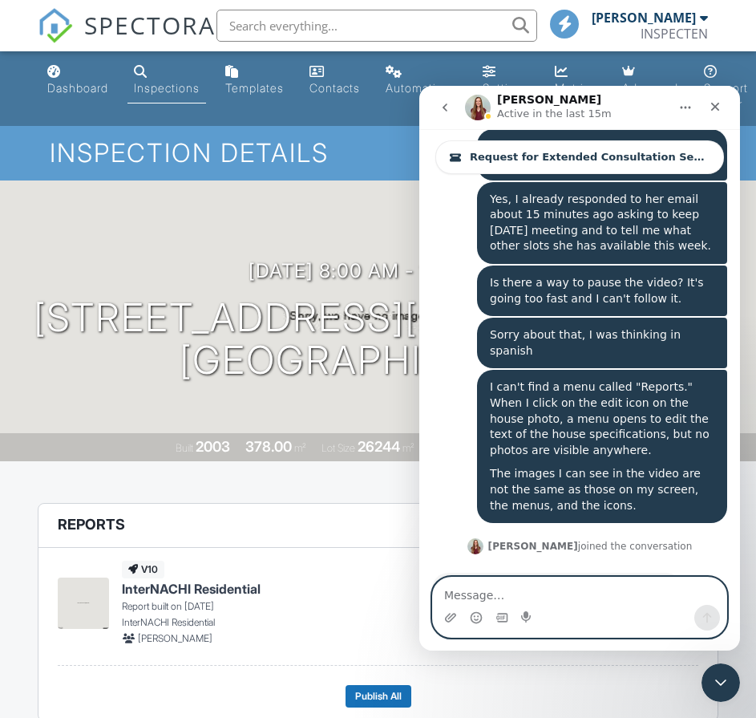
scroll to position [14496, 0]
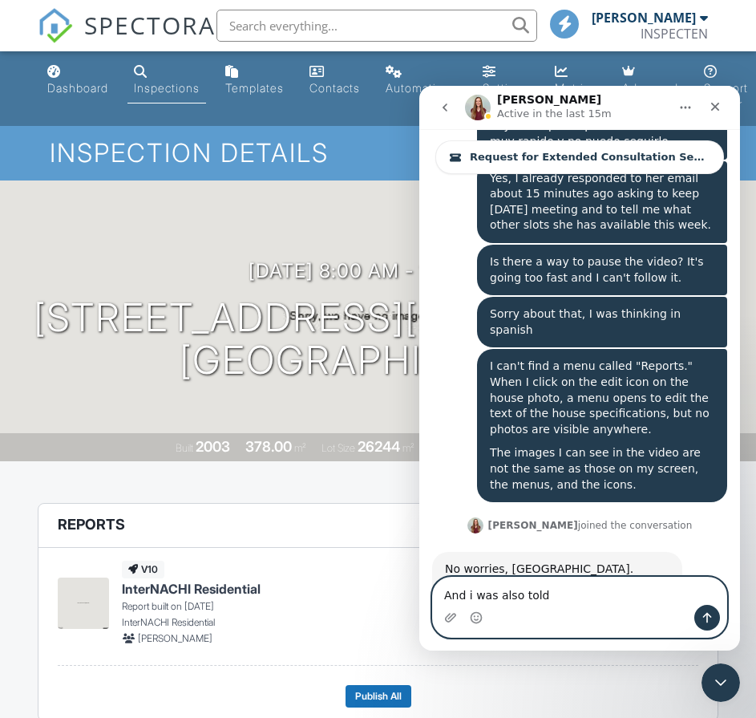
click at [575, 586] on textarea "And i was also told" at bounding box center [580, 590] width 294 height 27
type textarea "And i was also told help would be available 24/7"
click at [712, 620] on icon "Send a message…" at bounding box center [707, 617] width 13 height 13
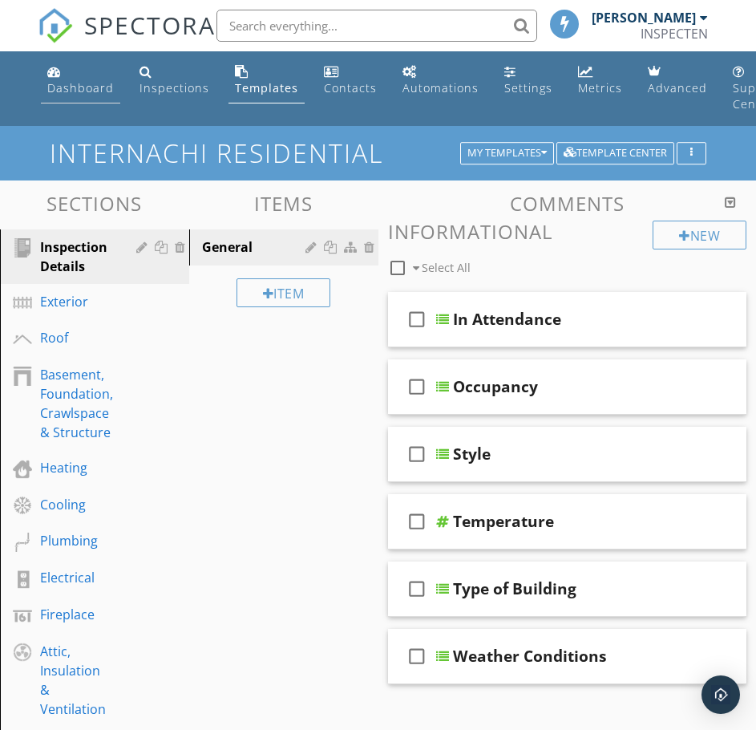
click at [92, 91] on div "Dashboard" at bounding box center [80, 87] width 67 height 15
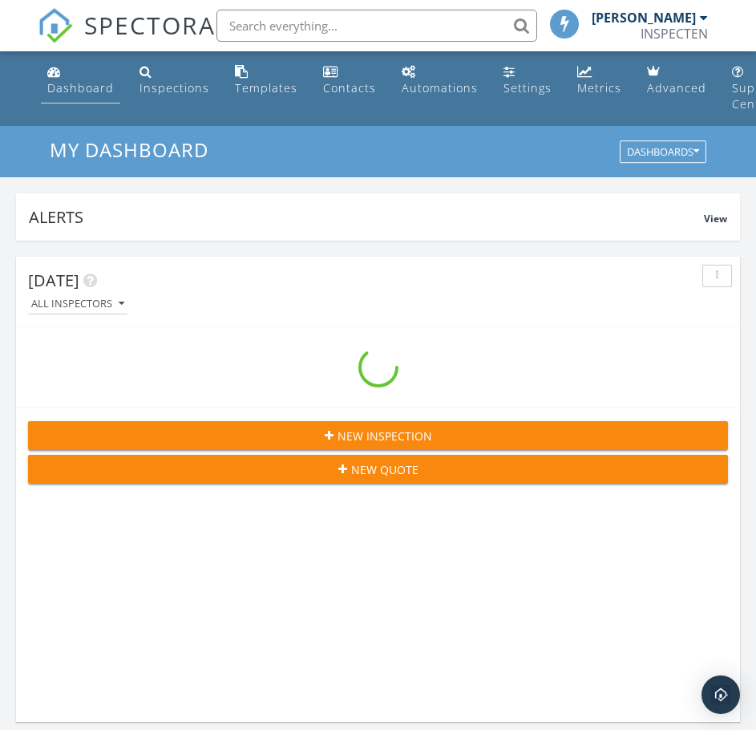
scroll to position [2768, 781]
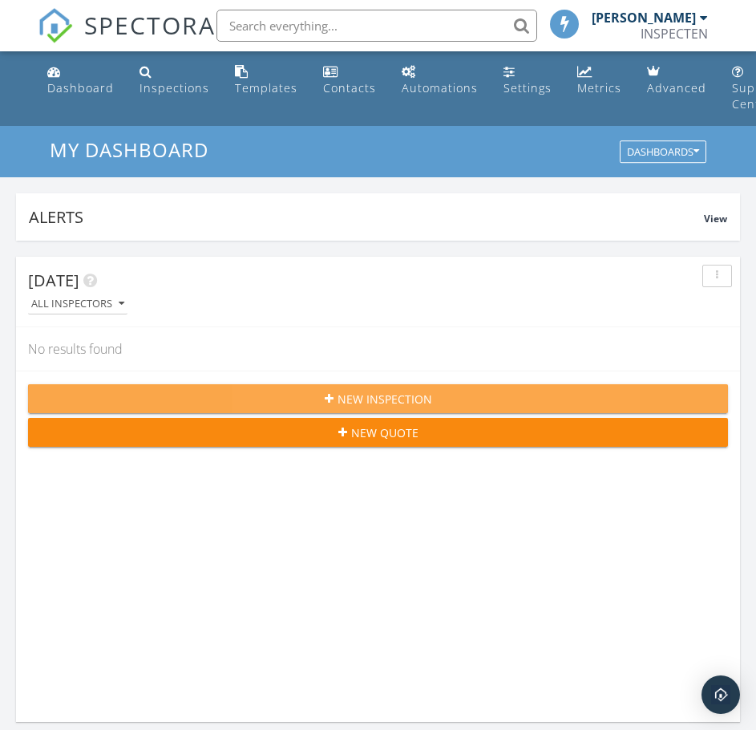
click at [359, 391] on span "New Inspection" at bounding box center [385, 399] width 95 height 17
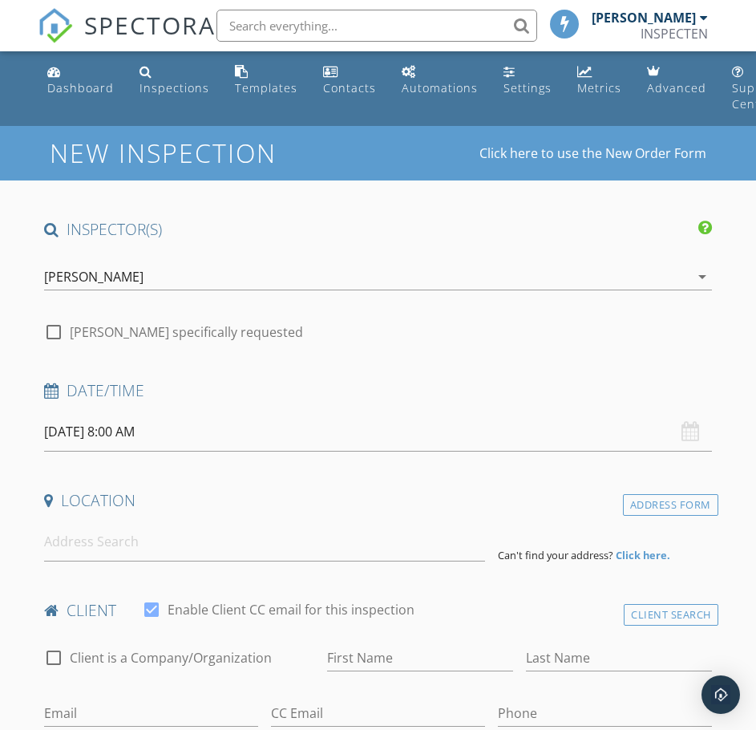
click at [696, 430] on div "[DATE] 8:00 AM" at bounding box center [378, 431] width 668 height 39
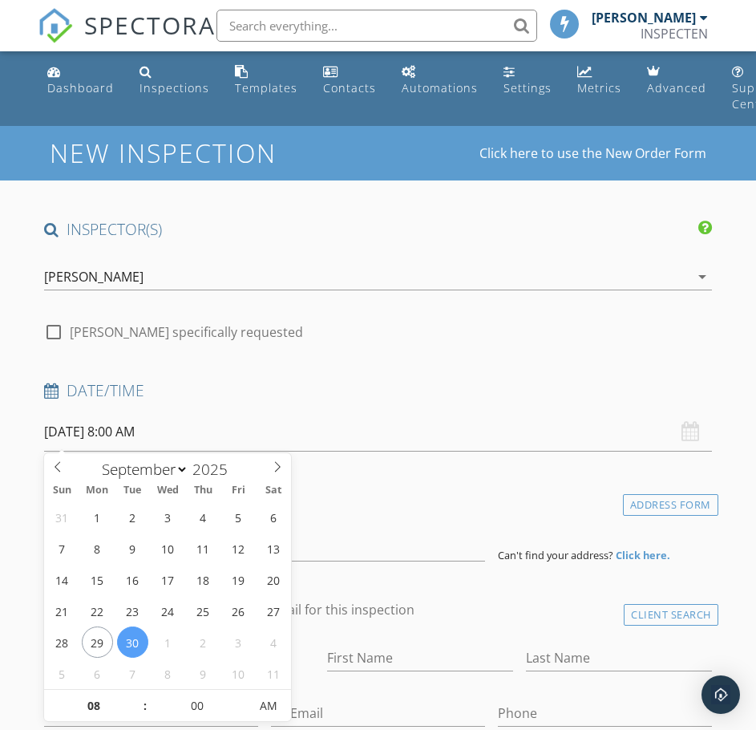
click at [83, 433] on input "[DATE] 8:00 AM" at bounding box center [378, 431] width 668 height 39
click at [131, 427] on input "30/09/2025 8:00 AM" at bounding box center [378, 431] width 668 height 39
type input "09"
type input "30/09/2025 9:00 AM"
click at [136, 698] on span at bounding box center [137, 698] width 11 height 16
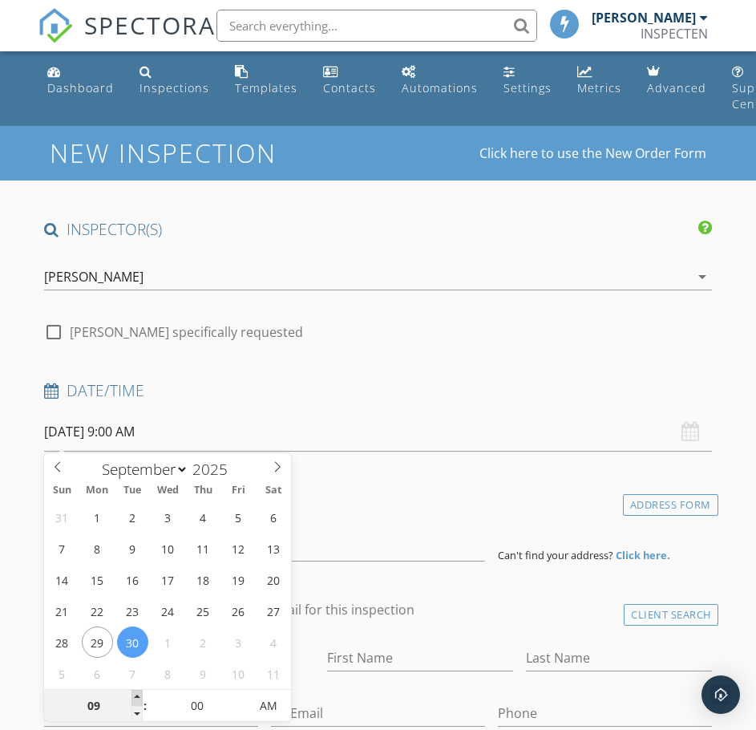
type input "10"
type input "30/09/2025 10:00 AM"
click at [135, 697] on span at bounding box center [137, 698] width 11 height 16
type input "11"
type input "30/09/2025 11:00 AM"
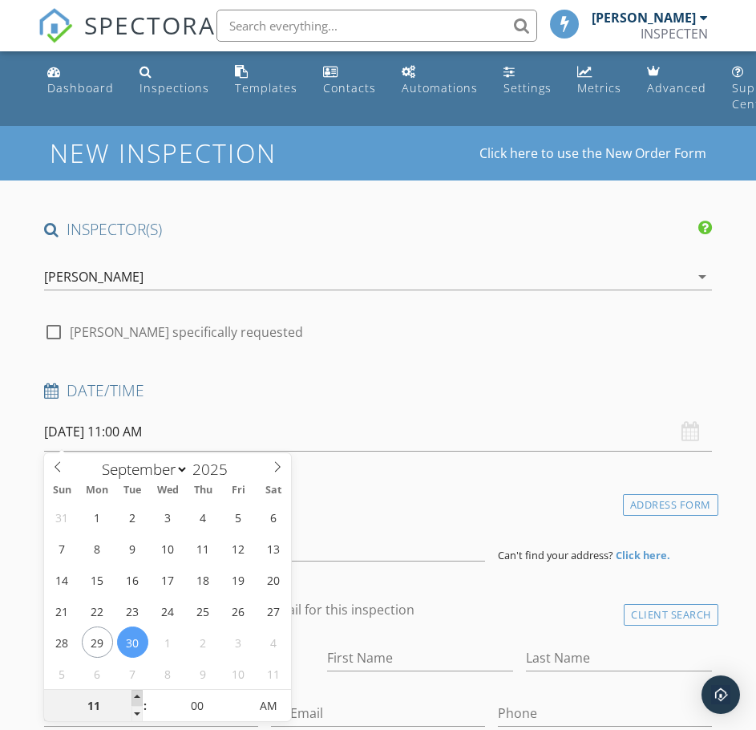
click at [134, 697] on span at bounding box center [137, 698] width 11 height 16
type input "12"
type input "30/09/2025 12:00 PM"
click at [134, 697] on span at bounding box center [137, 698] width 11 height 16
type input "01"
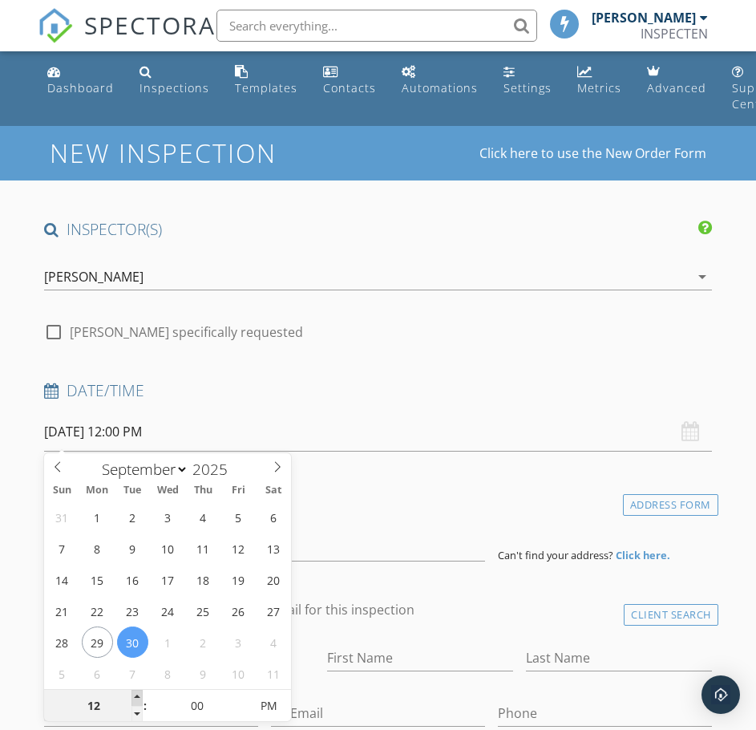
type input "30/09/2025 1:00 PM"
click at [134, 697] on span at bounding box center [137, 698] width 11 height 16
type input "02"
type input "[DATE] 2:00 PM"
click at [134, 697] on span at bounding box center [137, 698] width 11 height 16
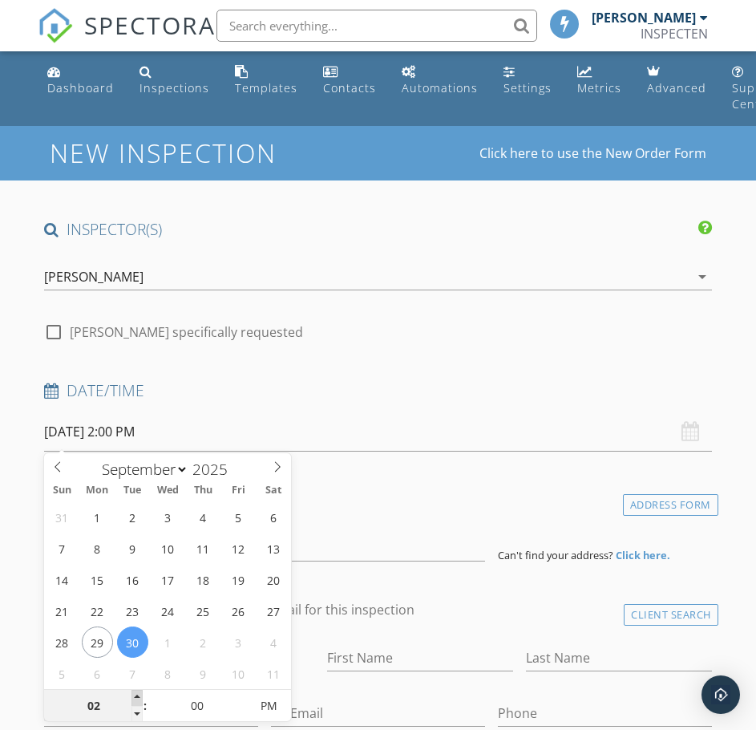
type input "03"
type input "[DATE] 3:00 PM"
click at [134, 697] on span at bounding box center [137, 698] width 11 height 16
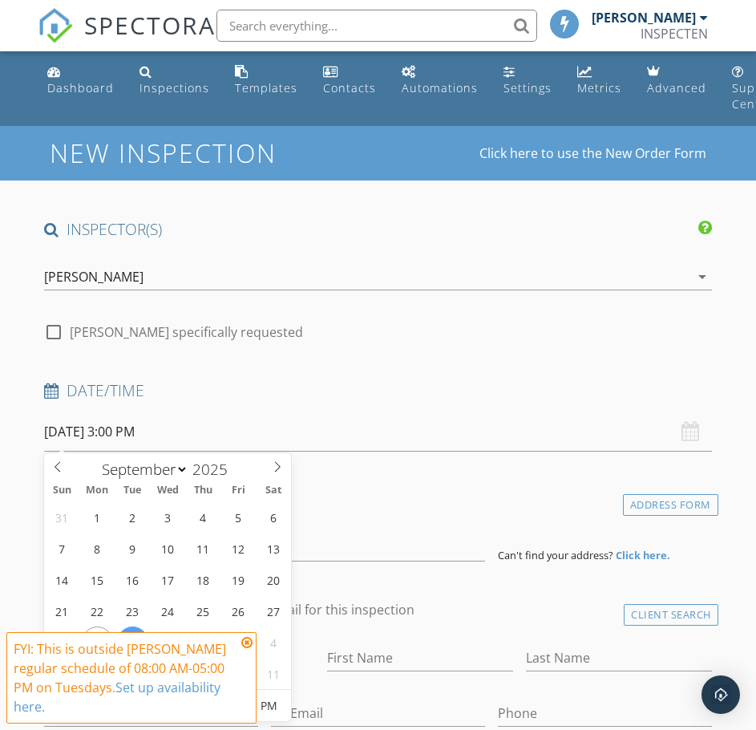
click at [245, 643] on icon at bounding box center [246, 642] width 11 height 13
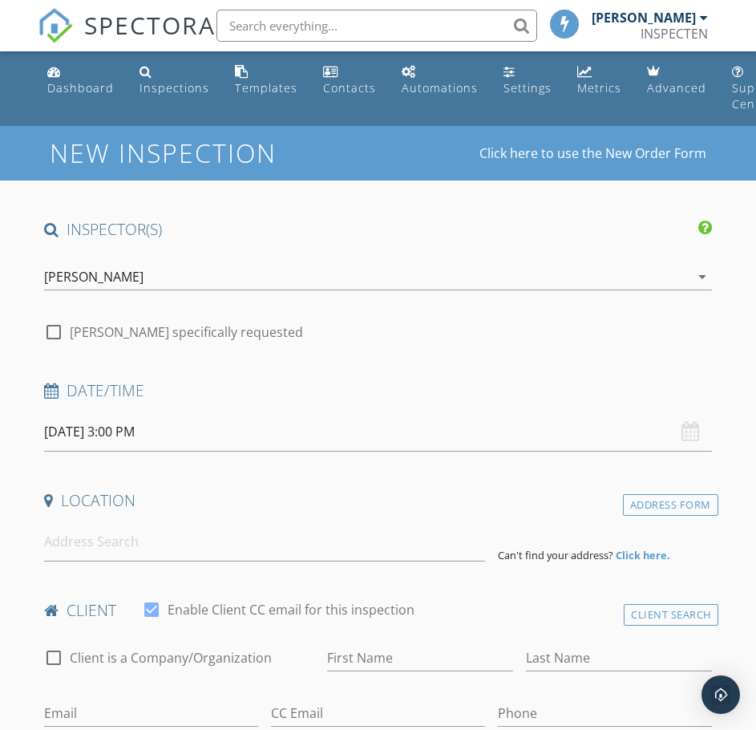
click at [140, 430] on input "[DATE] 3:00 PM" at bounding box center [378, 431] width 668 height 39
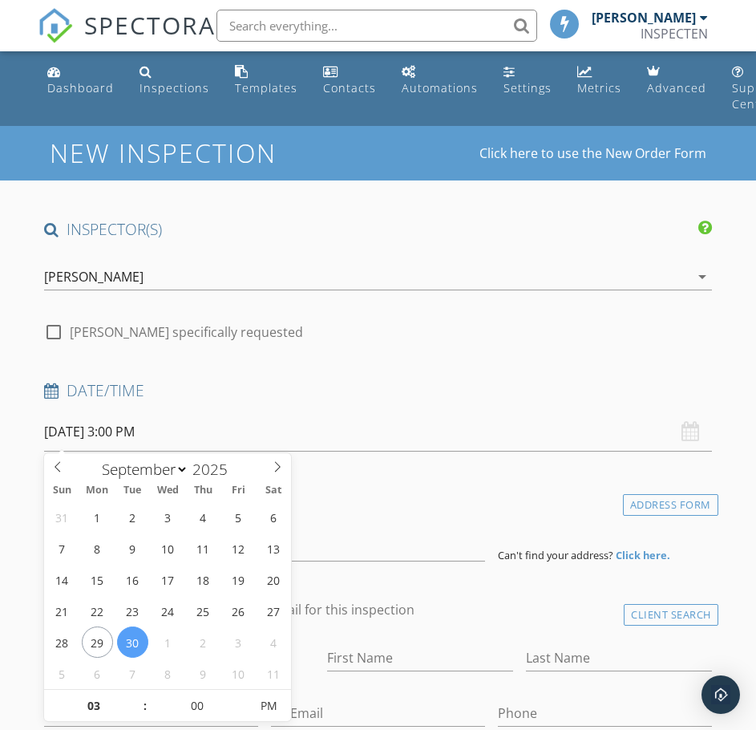
click at [144, 711] on span ":" at bounding box center [145, 706] width 5 height 32
click at [144, 713] on span ":" at bounding box center [145, 706] width 5 height 32
click at [130, 711] on input "03" at bounding box center [93, 707] width 99 height 32
type input "02"
type input "[DATE] 2:00 PM"
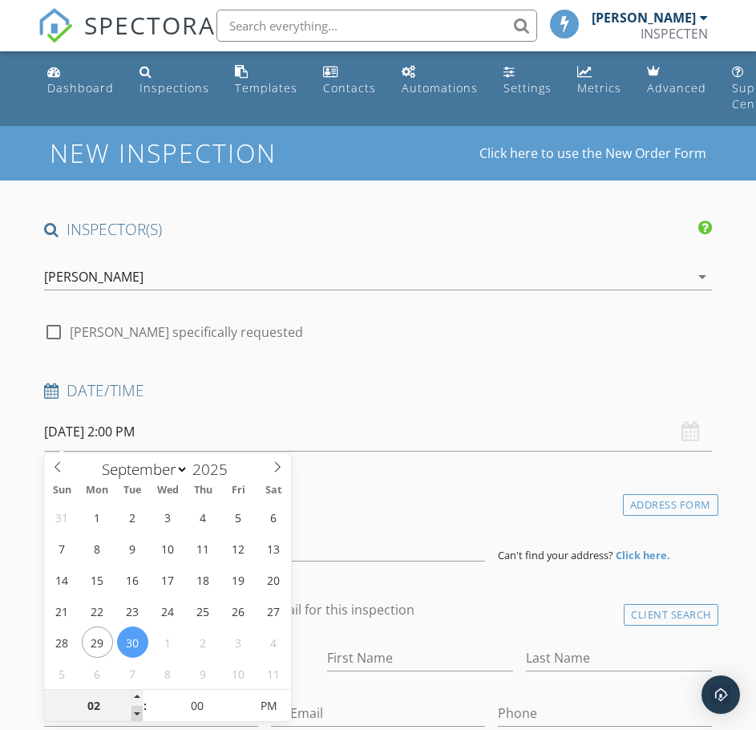
click at [138, 713] on span at bounding box center [137, 714] width 11 height 16
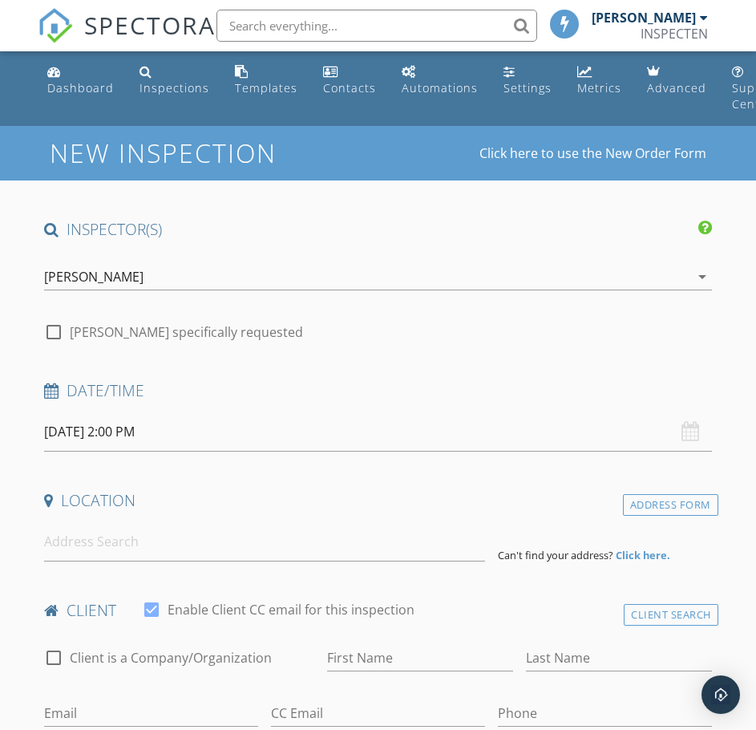
click at [298, 403] on div "Date/Time" at bounding box center [378, 396] width 681 height 32
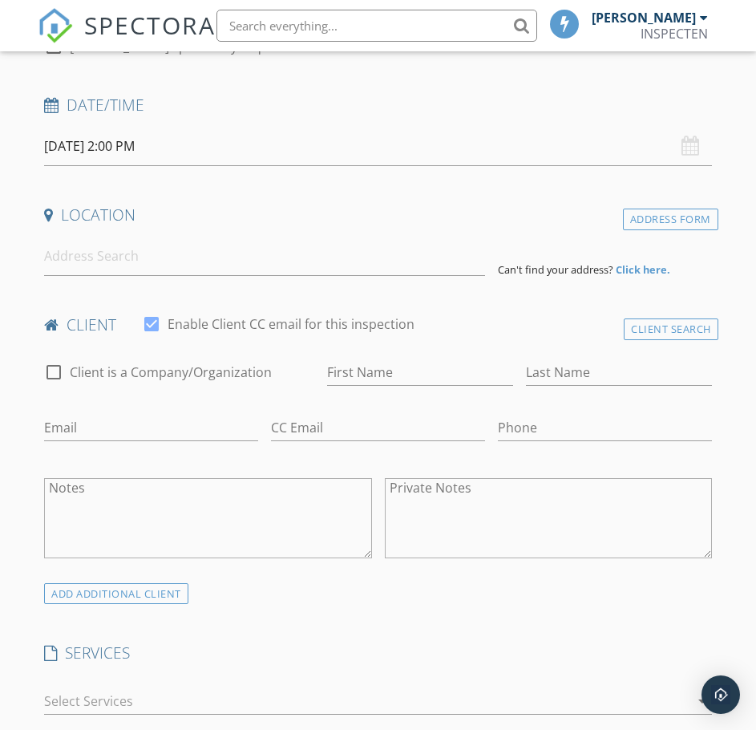
scroll to position [321, 0]
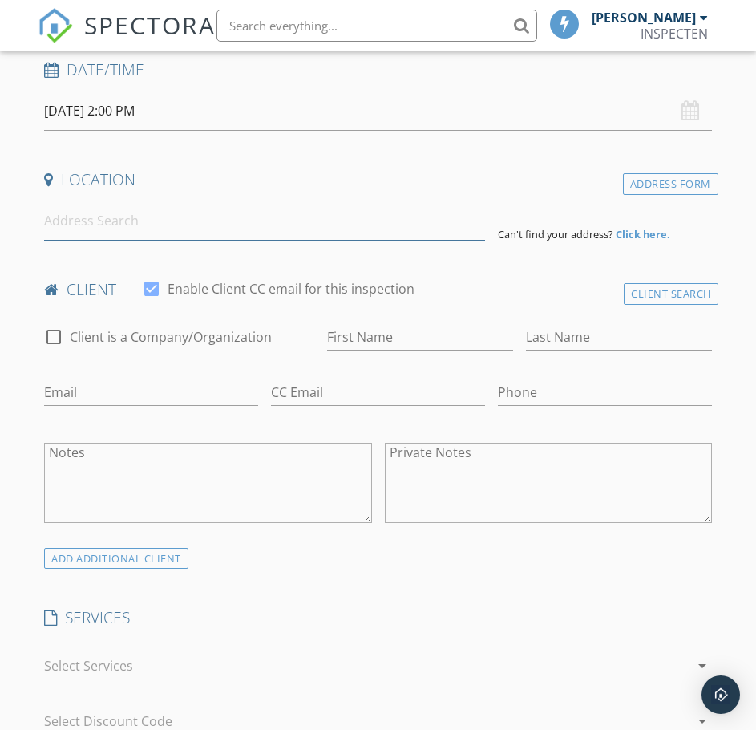
click at [298, 231] on input at bounding box center [264, 220] width 441 height 39
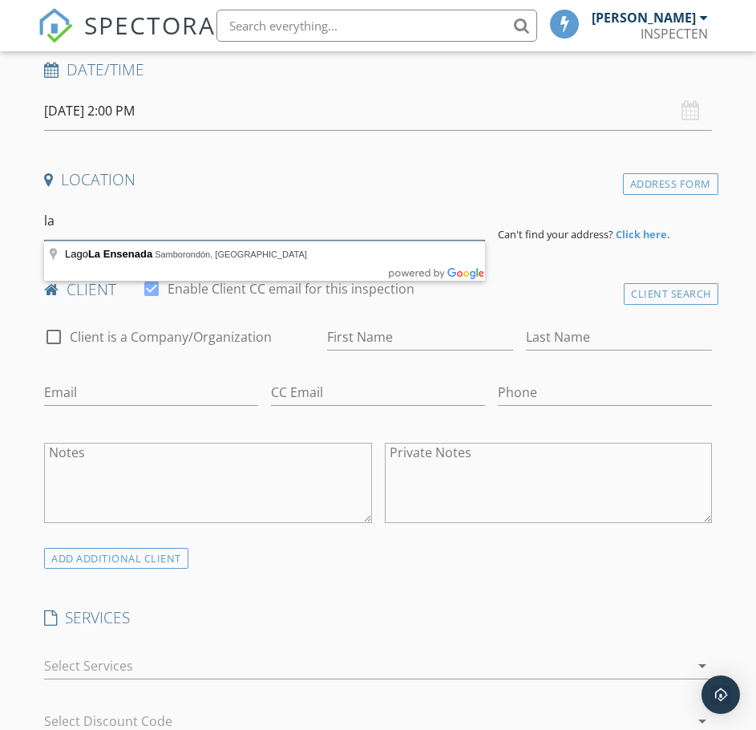
type input "l"
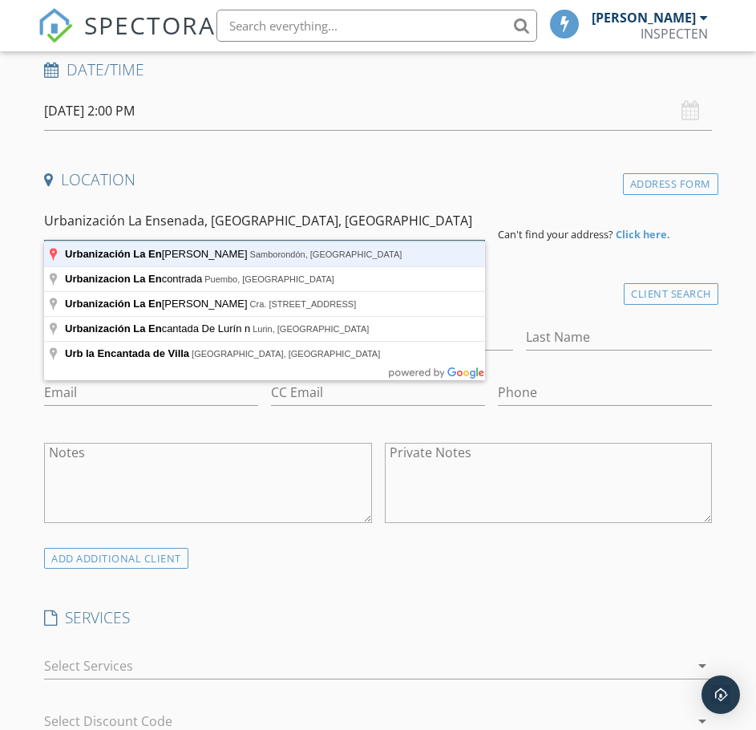
type input "Urbanización La Ensenada, Samborondón, Ecuador"
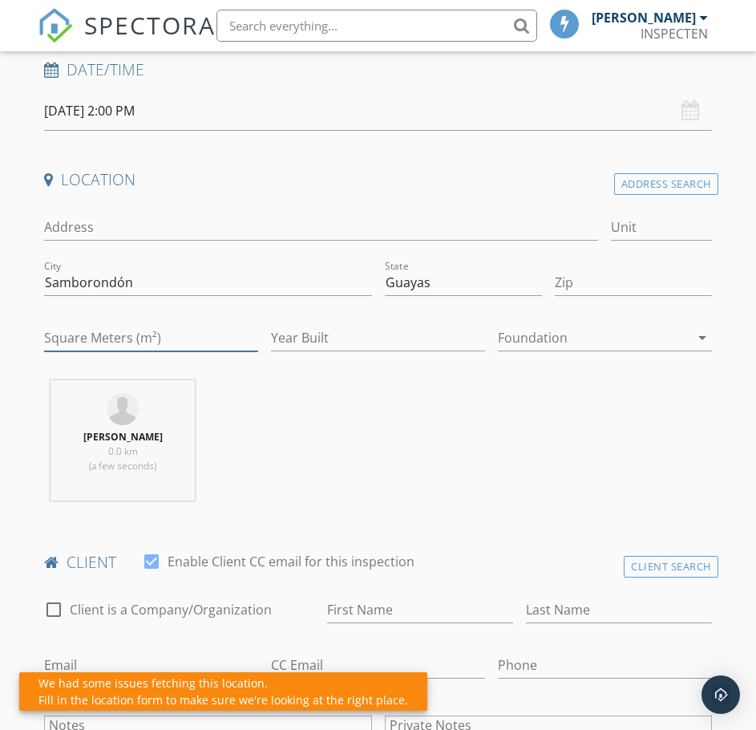
click at [107, 338] on input "Square Meters (m²)" at bounding box center [151, 338] width 214 height 26
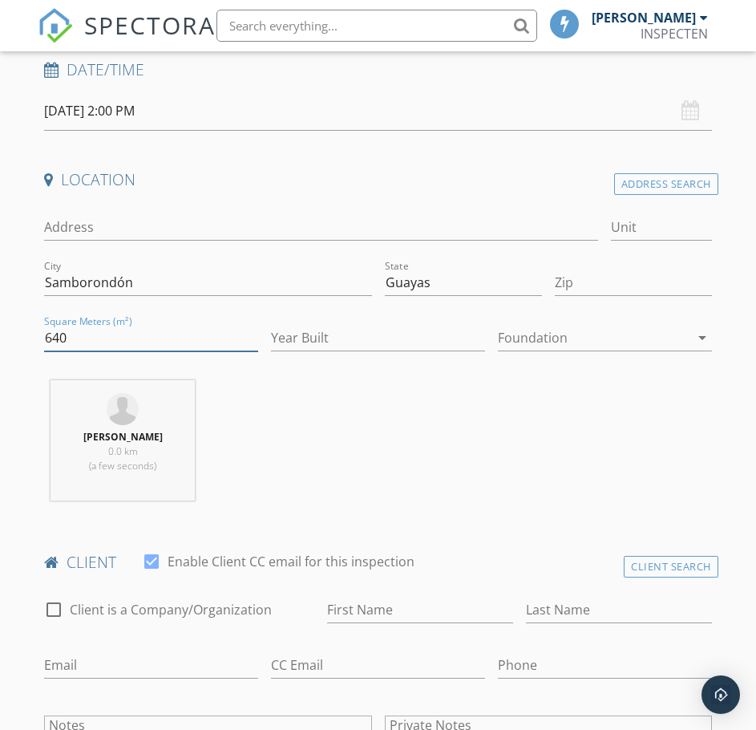
type input "640"
type input "2016"
click at [152, 452] on div "Francisco Guarderas 0.0 km (a few seconds)" at bounding box center [122, 459] width 119 height 58
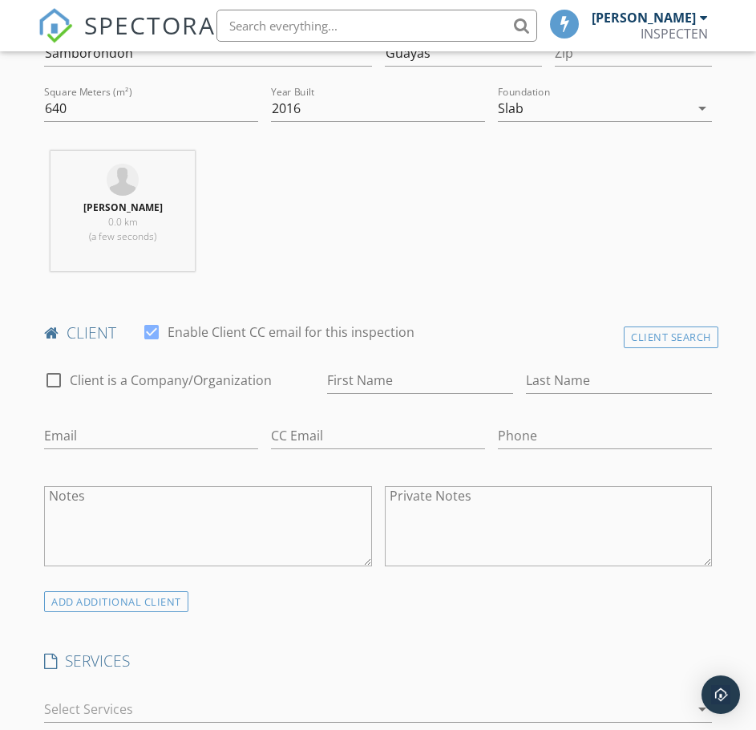
scroll to position [722, 0]
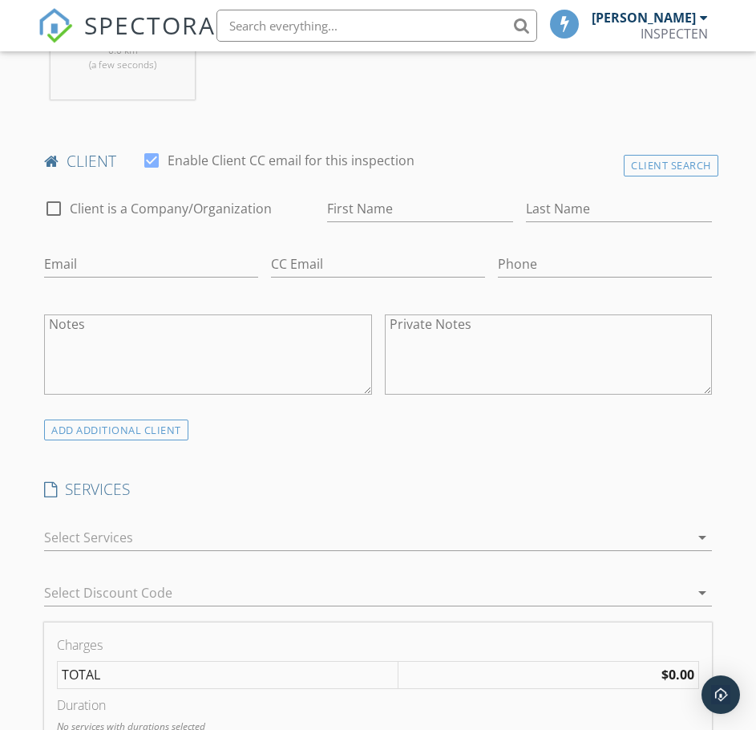
click at [156, 159] on div at bounding box center [151, 160] width 27 height 27
checkbox input "false"
click at [358, 205] on input "First Name" at bounding box center [420, 209] width 186 height 26
type input "t"
type input "s"
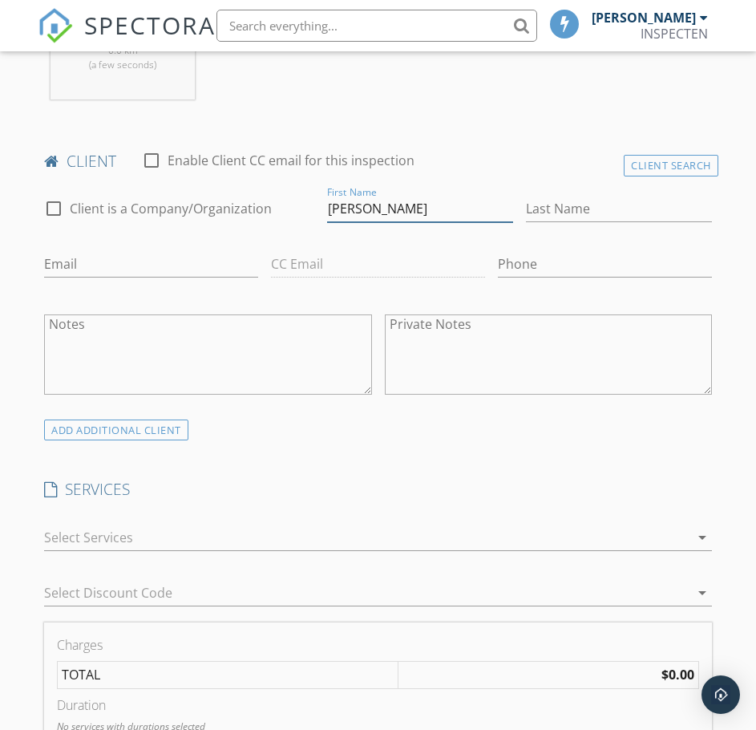
type input "[PERSON_NAME]"
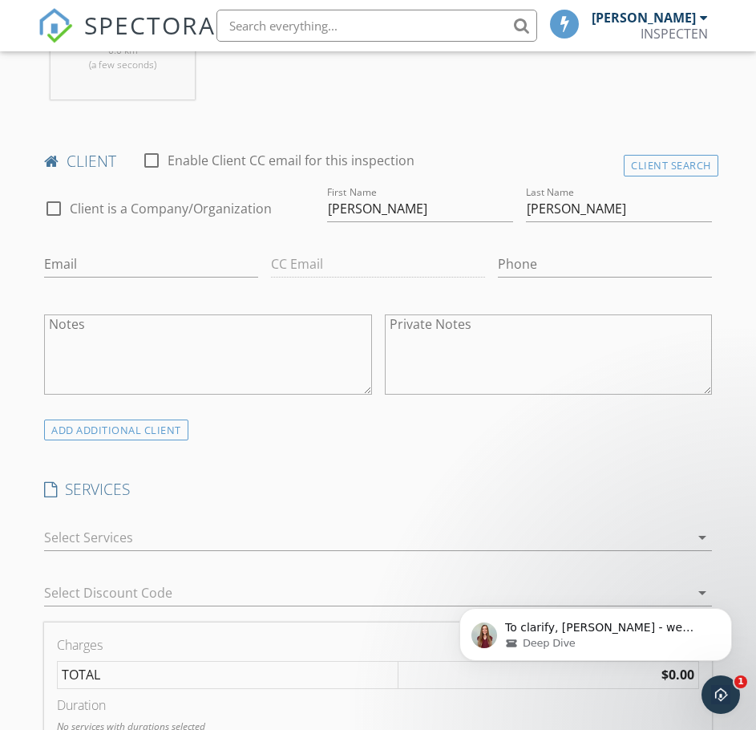
scroll to position [0, 0]
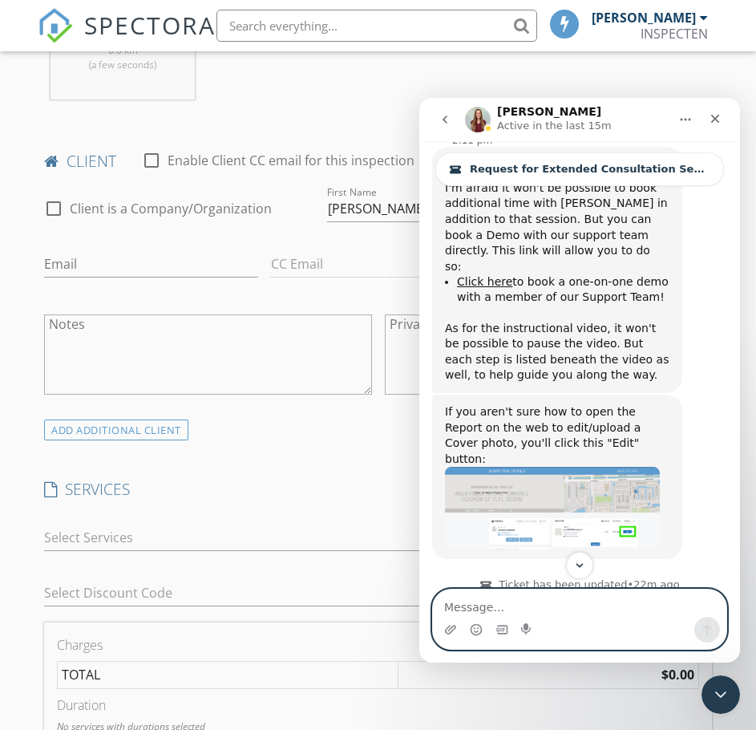
scroll to position [14913, 0]
click at [570, 602] on textarea "Message…" at bounding box center [580, 602] width 294 height 27
paste textarea "It's very confusing to know who to discuss each topic with and how, whether by …"
type textarea "It's very confusing to know who to discuss each topic with and how, whether by …"
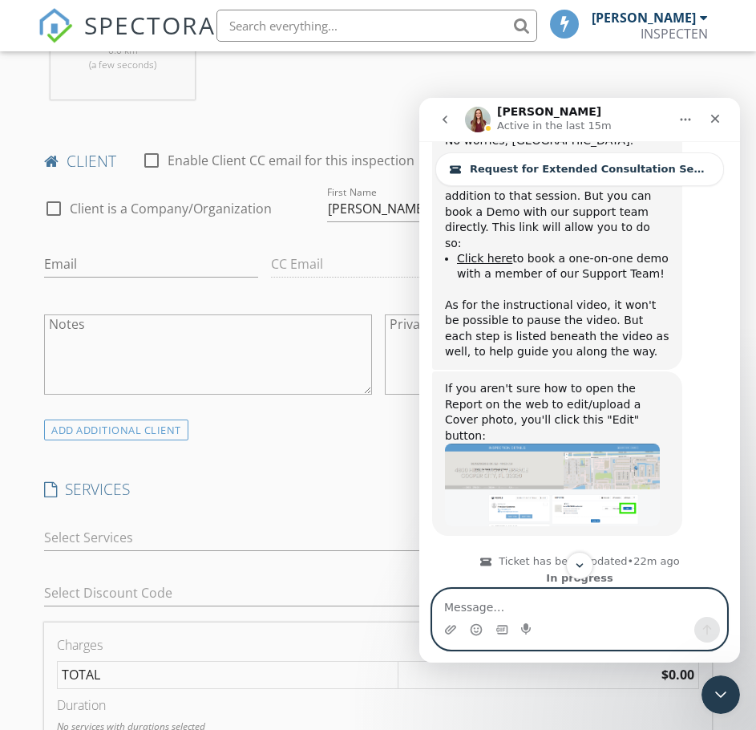
scroll to position [14966, 0]
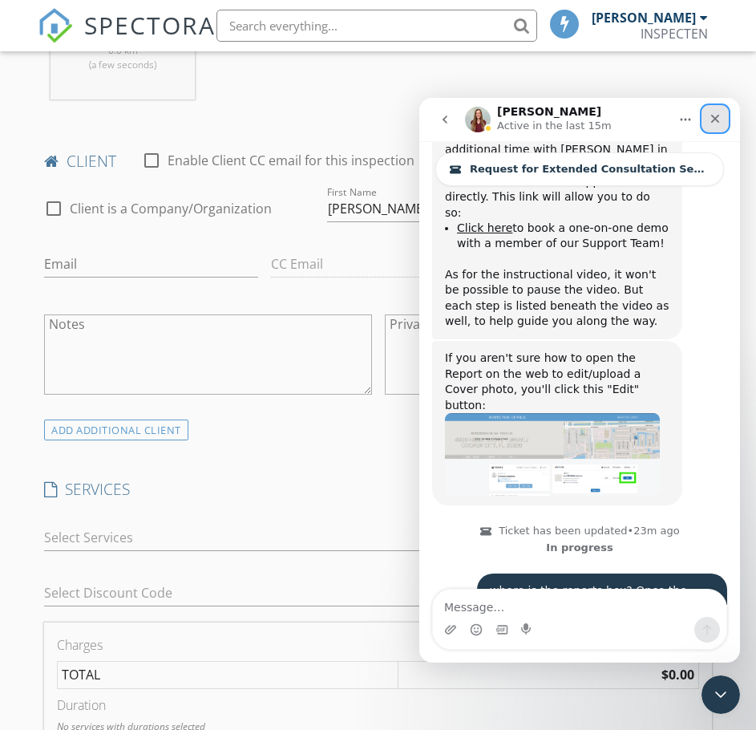
click at [720, 115] on icon "Close" at bounding box center [715, 118] width 13 height 13
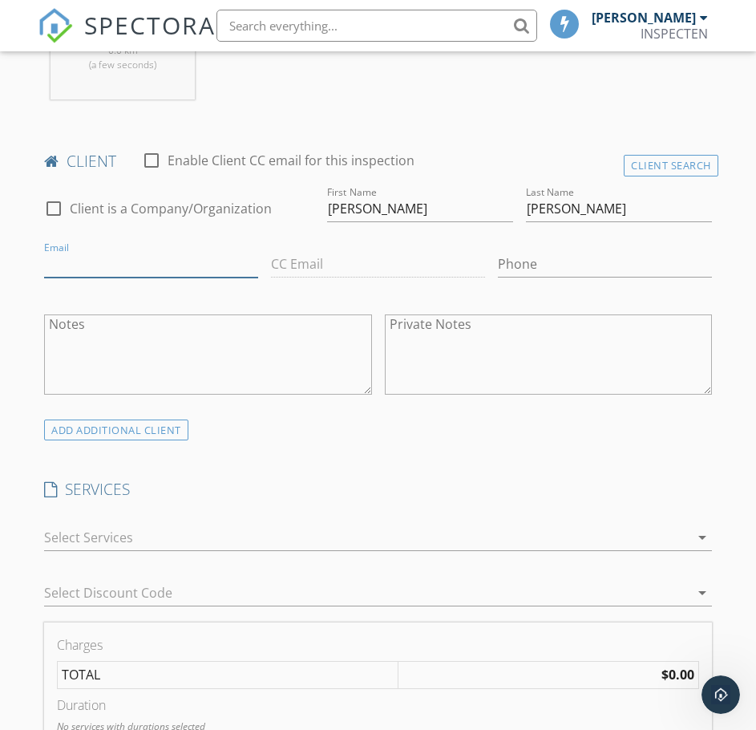
click at [163, 273] on input "Email" at bounding box center [151, 264] width 214 height 26
drag, startPoint x: 223, startPoint y: 265, endPoint x: 38, endPoint y: 273, distance: 185.4
click at [38, 273] on div "Email fguarderas78@gmail.com" at bounding box center [151, 265] width 227 height 55
type input "fguarderas78@gmail.com"
click at [381, 262] on div "CC Email" at bounding box center [378, 265] width 227 height 55
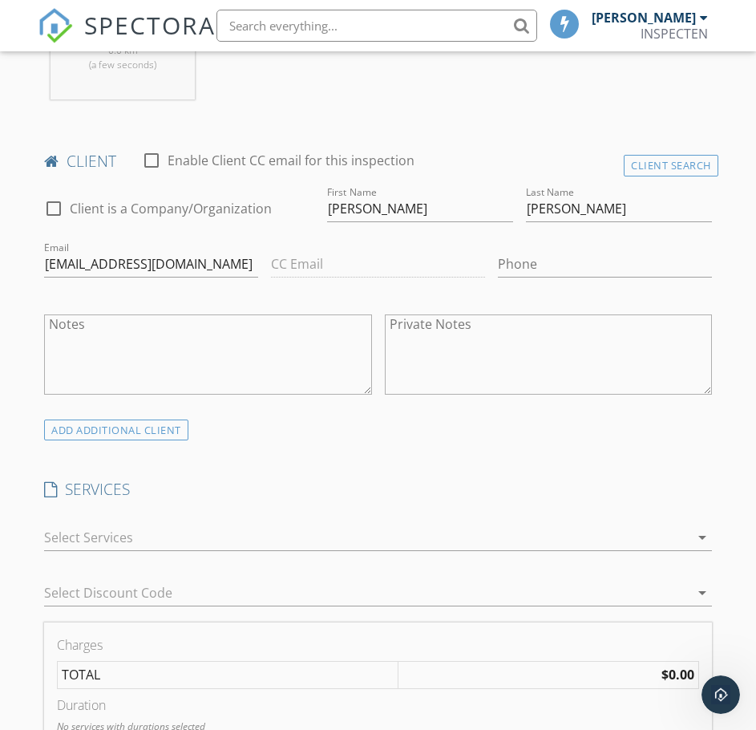
click at [356, 265] on div "CC Email" at bounding box center [378, 265] width 227 height 55
click at [299, 270] on div "CC Email" at bounding box center [378, 265] width 227 height 55
click at [290, 262] on div "CC Email" at bounding box center [378, 265] width 227 height 55
click at [341, 257] on div "CC Email" at bounding box center [378, 265] width 227 height 55
click at [318, 269] on div "CC Email" at bounding box center [378, 265] width 227 height 55
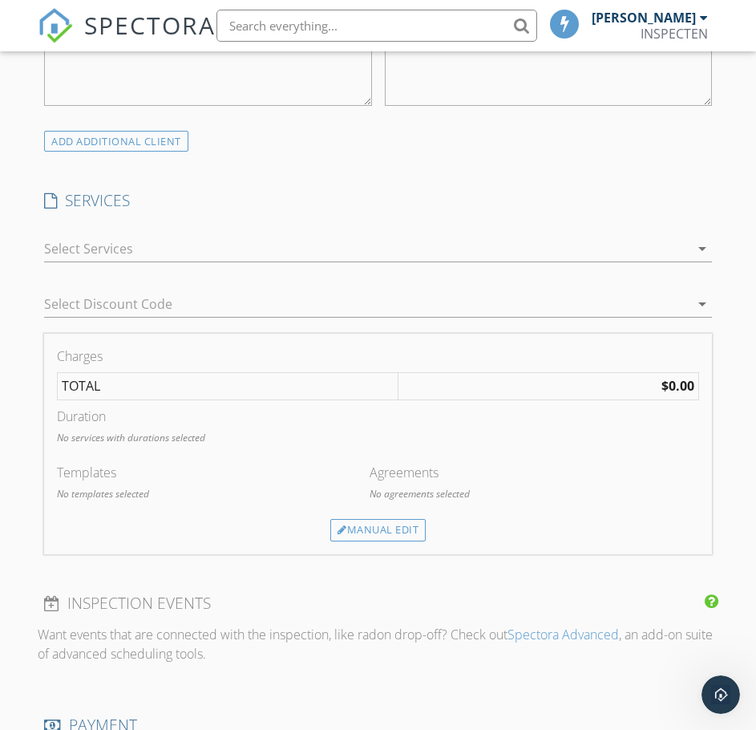
scroll to position [1043, 0]
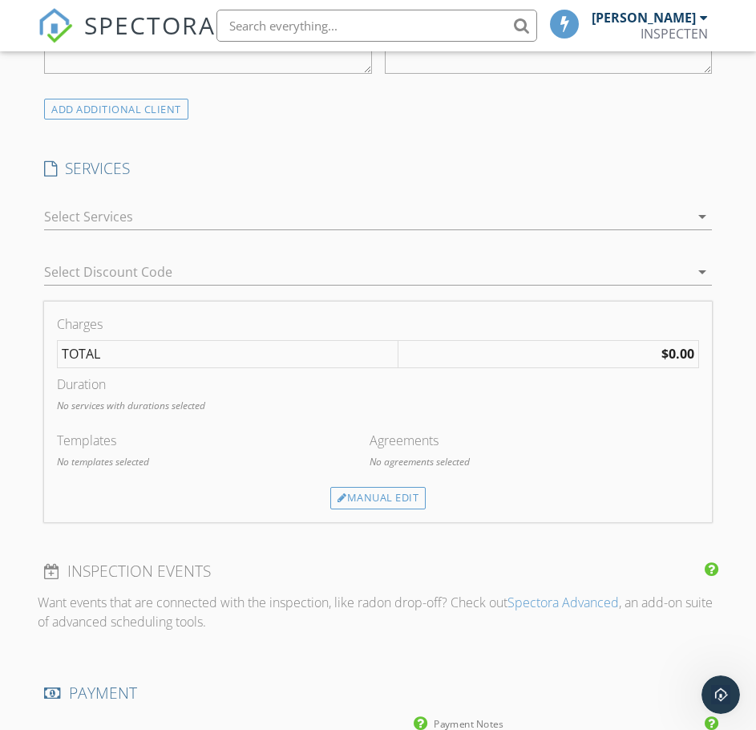
click at [129, 215] on div at bounding box center [367, 217] width 646 height 26
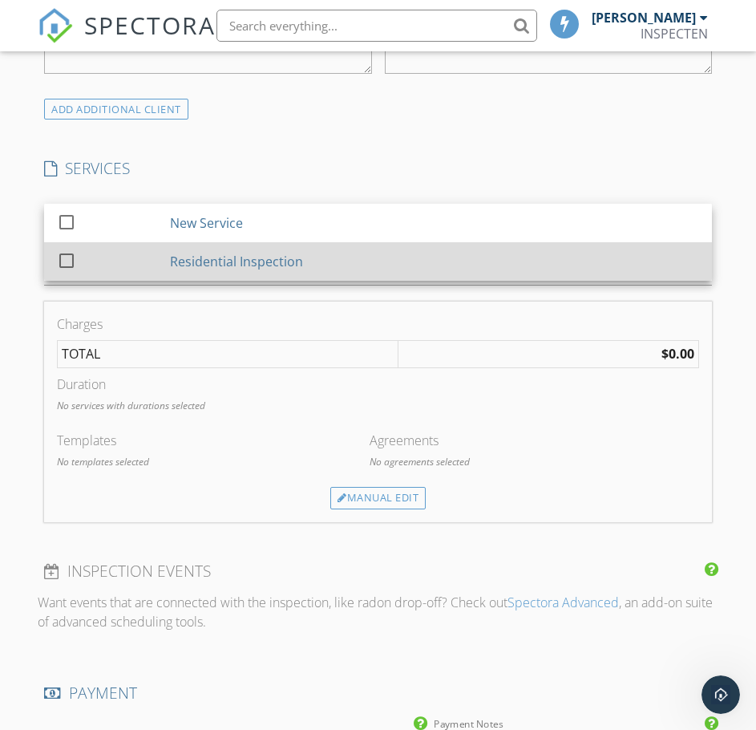
click at [201, 256] on div "Residential Inspection" at bounding box center [237, 261] width 133 height 19
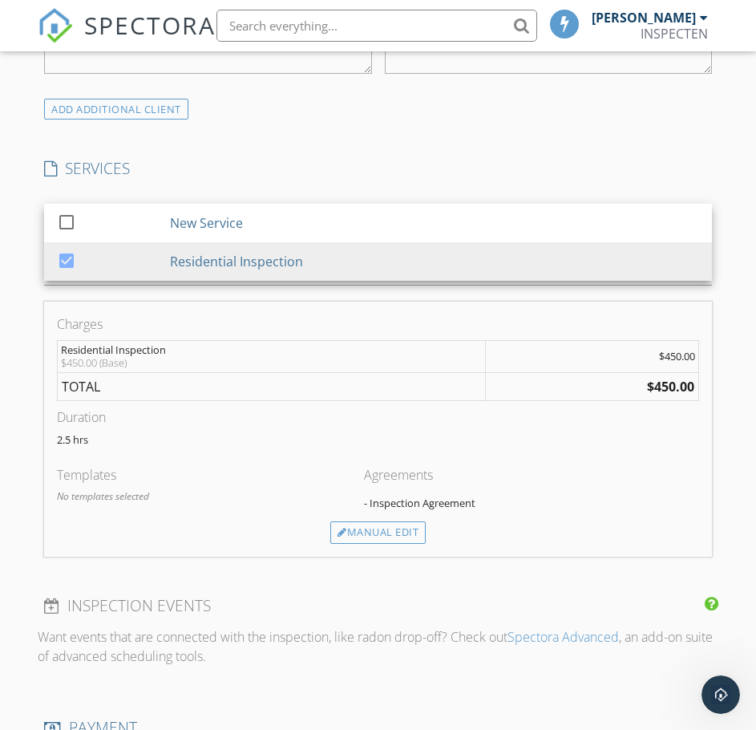
click at [247, 292] on div at bounding box center [378, 297] width 668 height 10
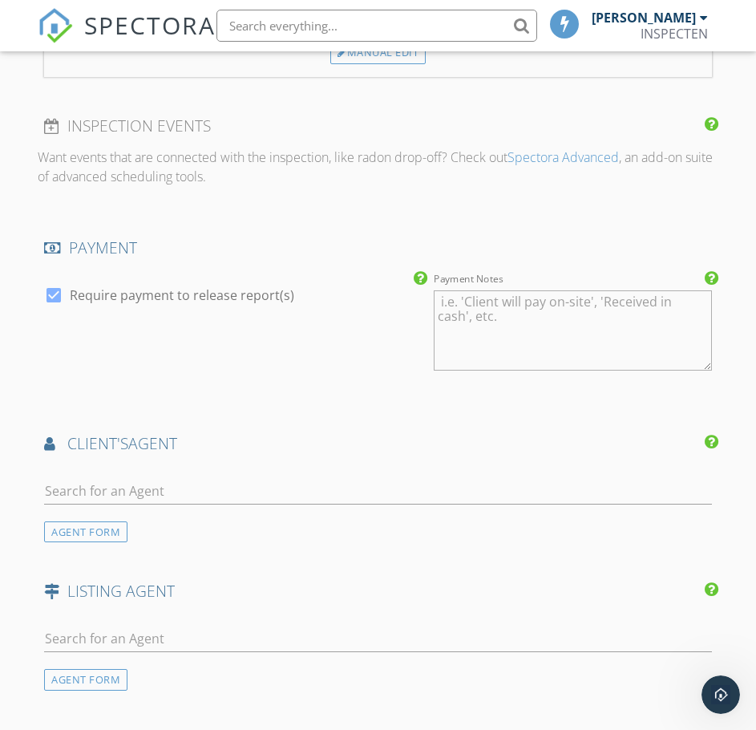
scroll to position [1524, 0]
click at [56, 290] on div at bounding box center [53, 293] width 27 height 27
checkbox input "false"
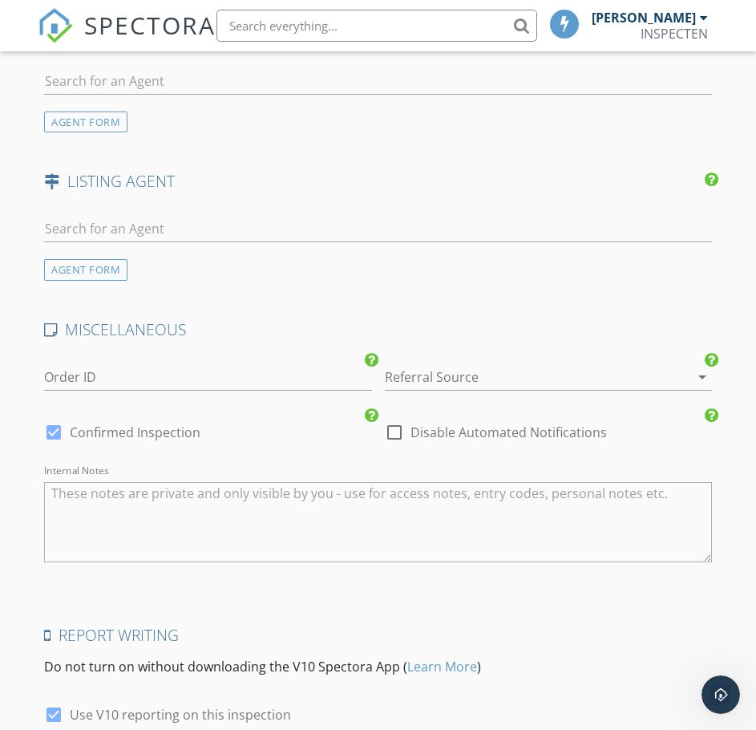
scroll to position [2078, 0]
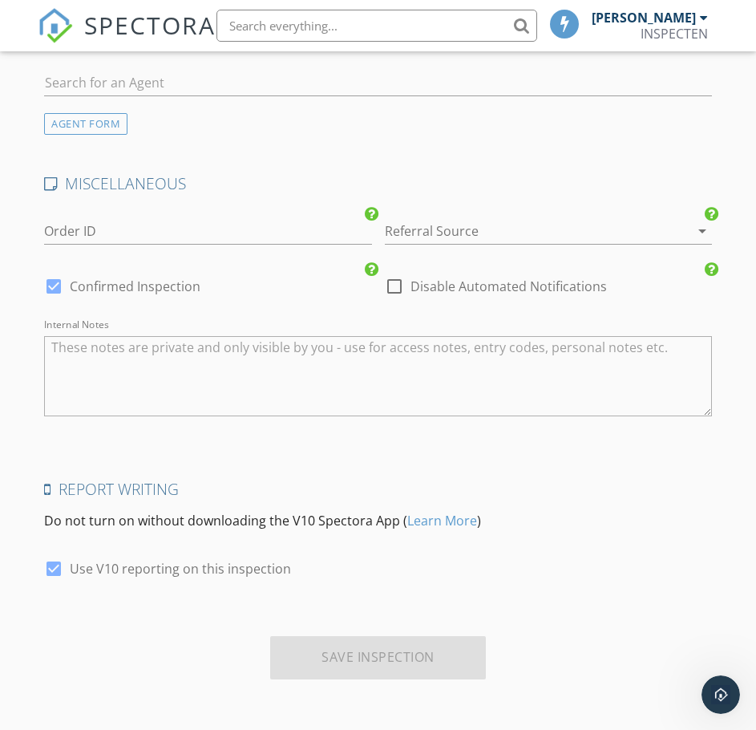
click at [368, 653] on div "Save Inspection" at bounding box center [378, 657] width 216 height 43
click at [392, 288] on div at bounding box center [394, 286] width 27 height 27
checkbox input "false"
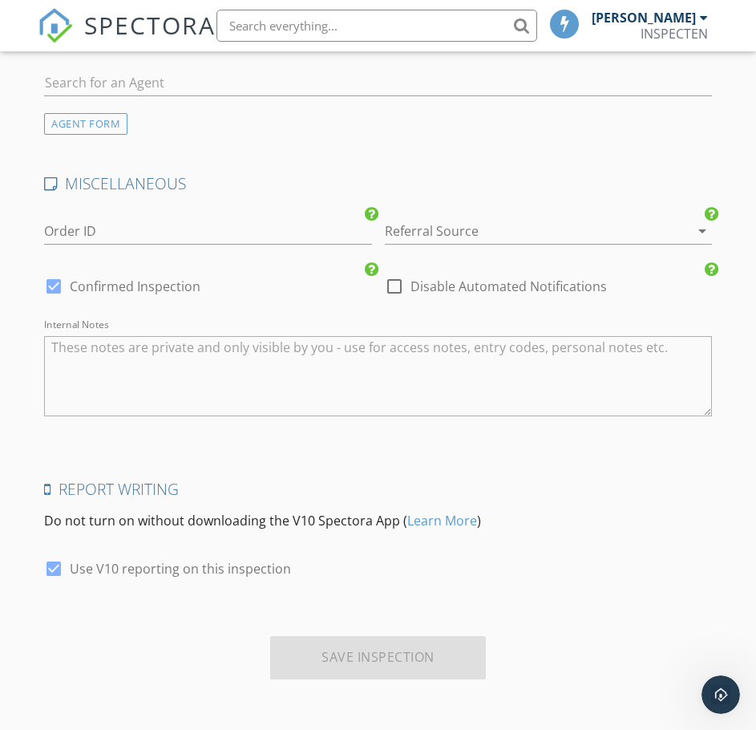
click at [412, 670] on div "Save Inspection" at bounding box center [378, 657] width 216 height 43
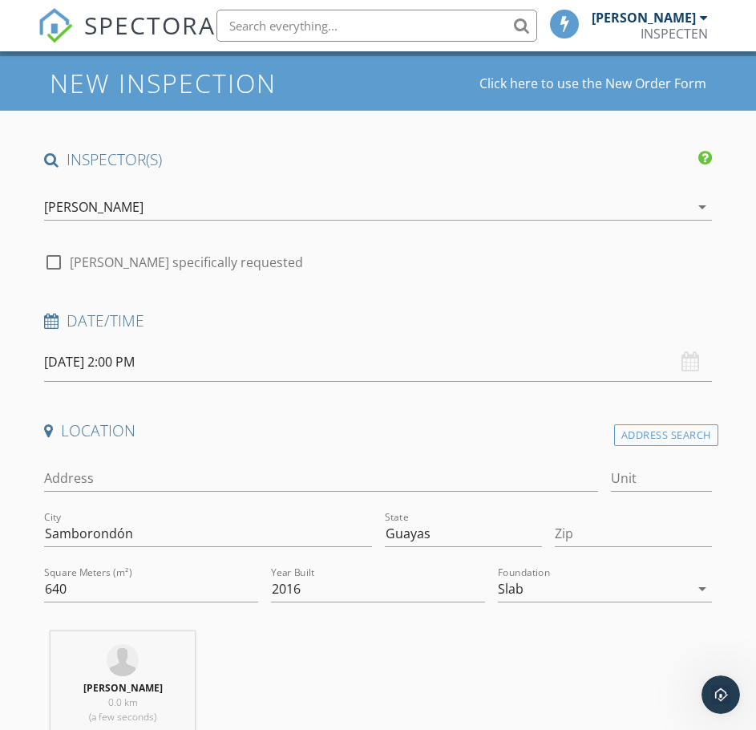
scroll to position [160, 0]
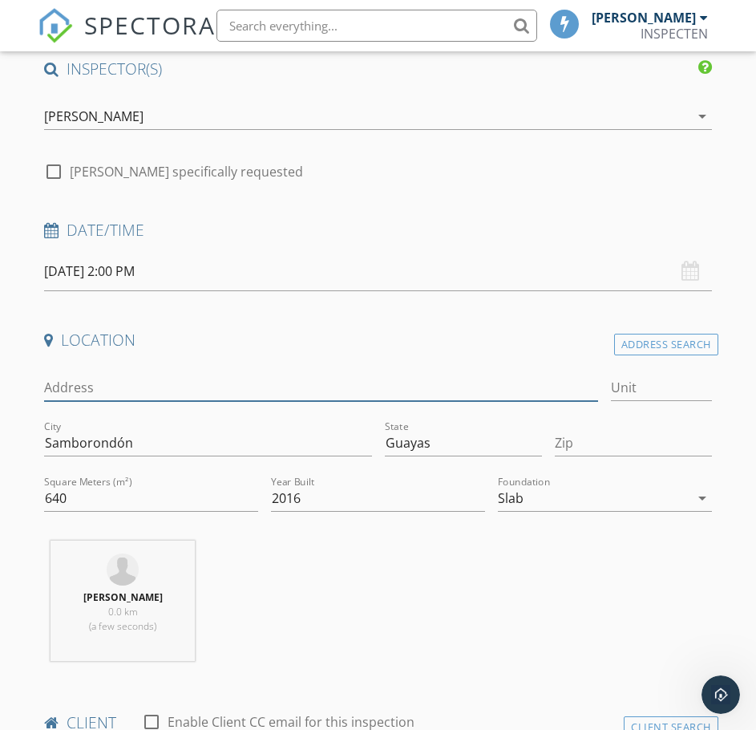
click at [211, 387] on input "Address" at bounding box center [321, 388] width 554 height 26
type input "urbanizado"
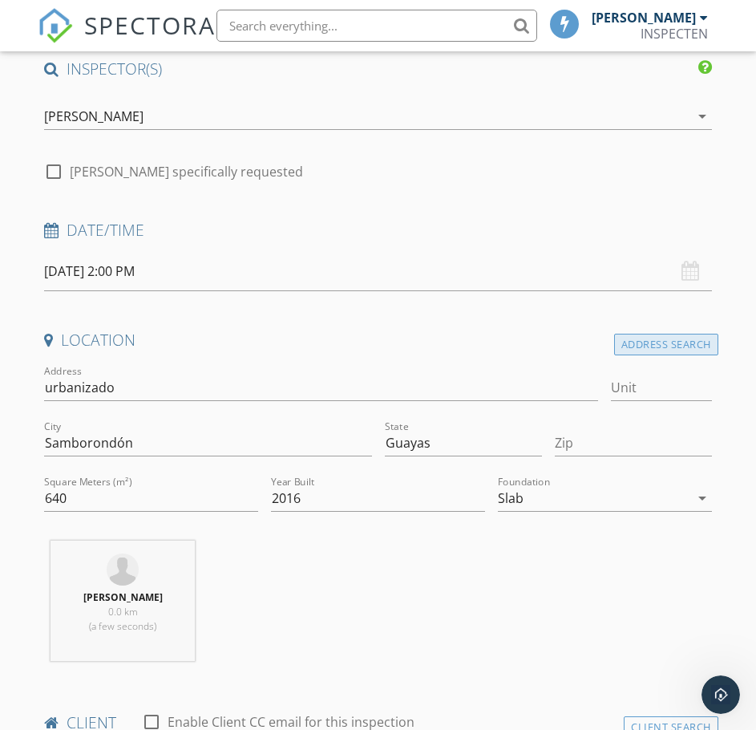
click at [678, 344] on div "Address Search" at bounding box center [666, 345] width 104 height 22
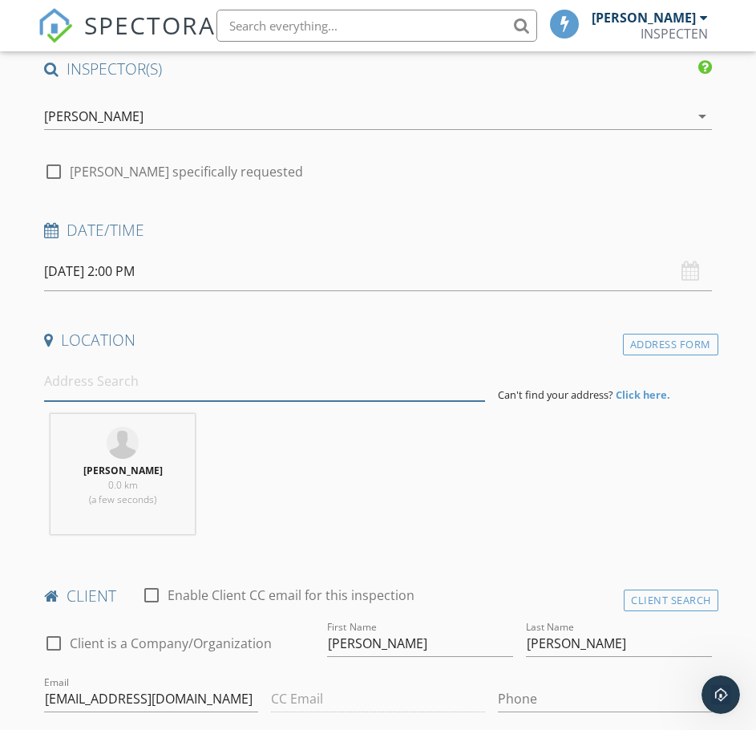
click at [180, 387] on input at bounding box center [264, 381] width 441 height 39
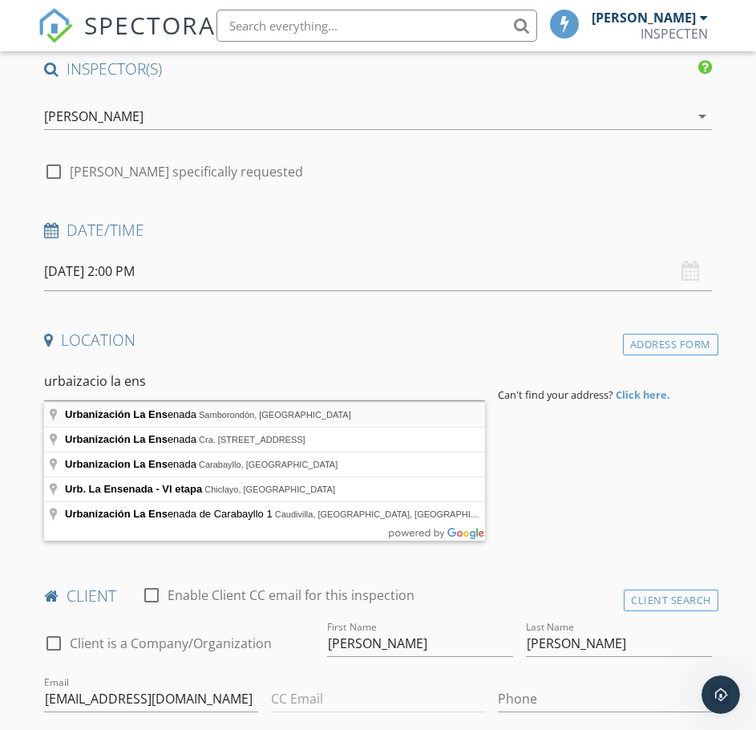
type input "Urbanización La Ensenada, Samborondón, Ecuador"
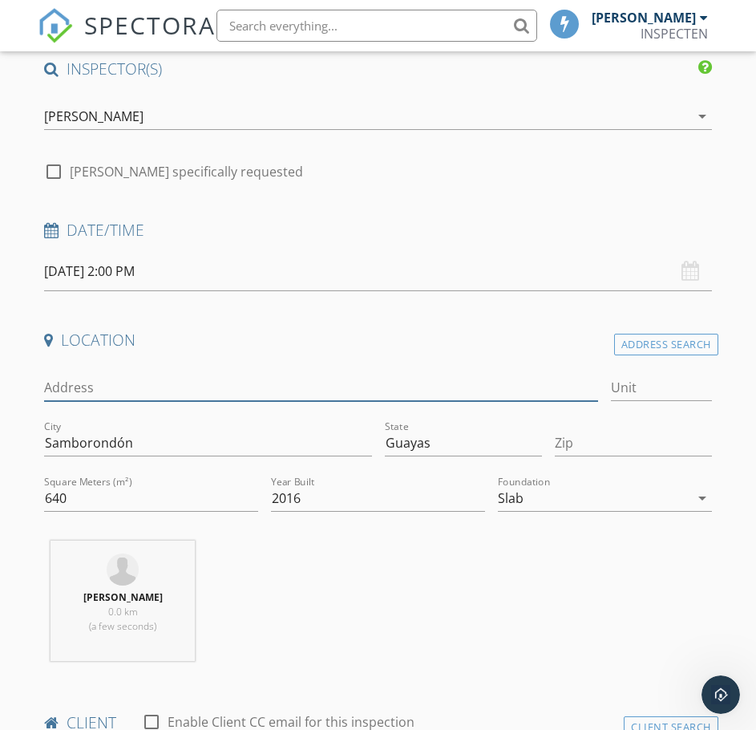
click at [397, 387] on input "Address" at bounding box center [321, 388] width 554 height 26
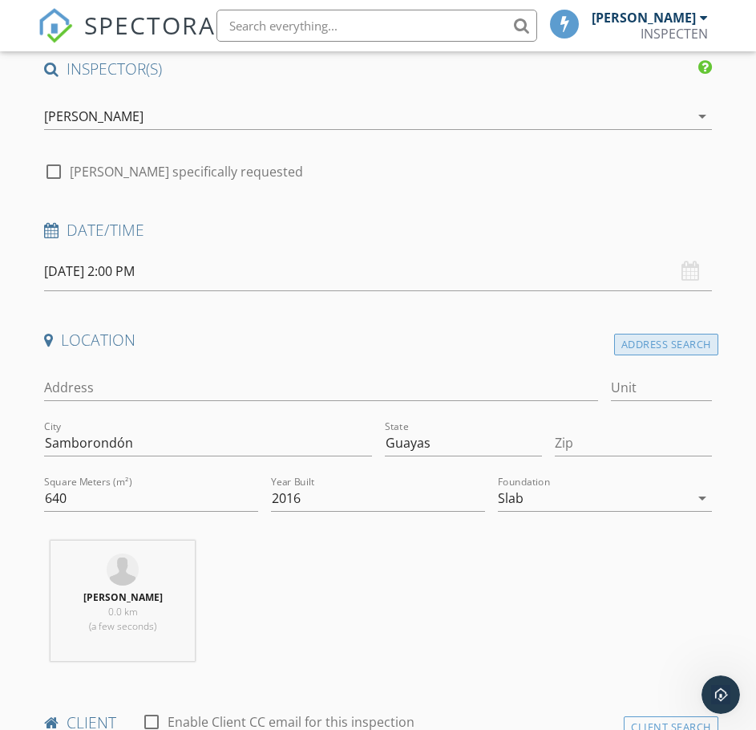
click at [680, 348] on div "Address Search" at bounding box center [666, 345] width 104 height 22
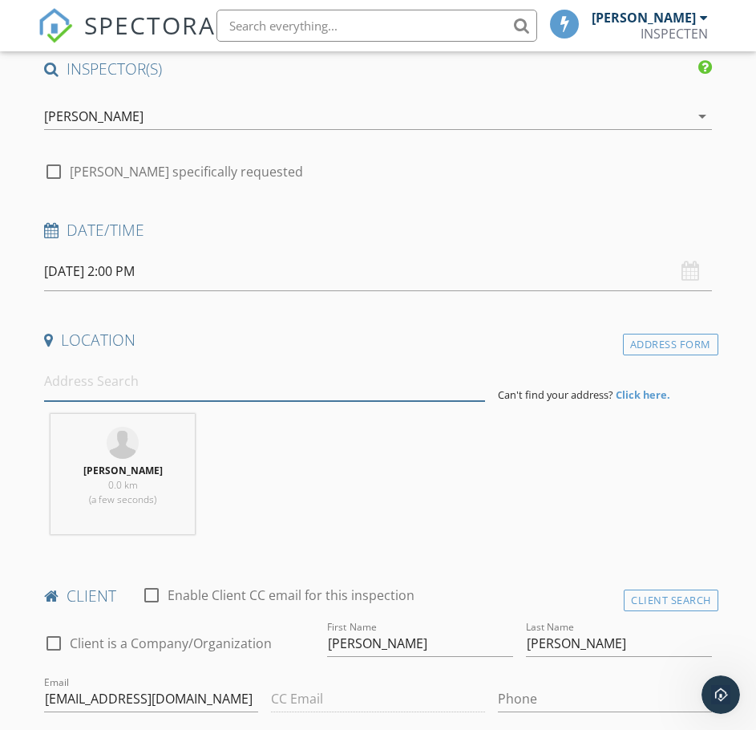
click at [237, 393] on input at bounding box center [264, 381] width 441 height 39
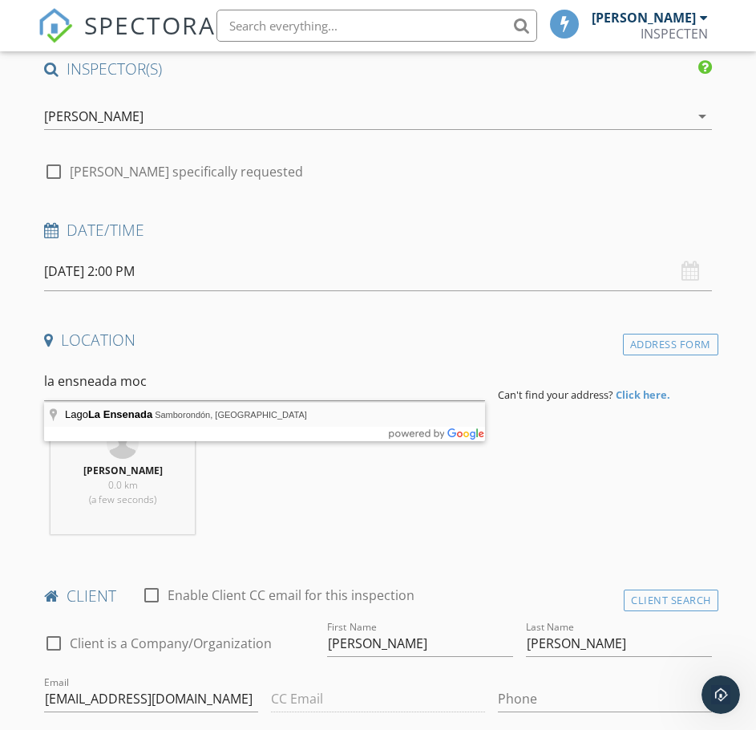
type input "Lago La Ensenada, Samborondón, Ecuador"
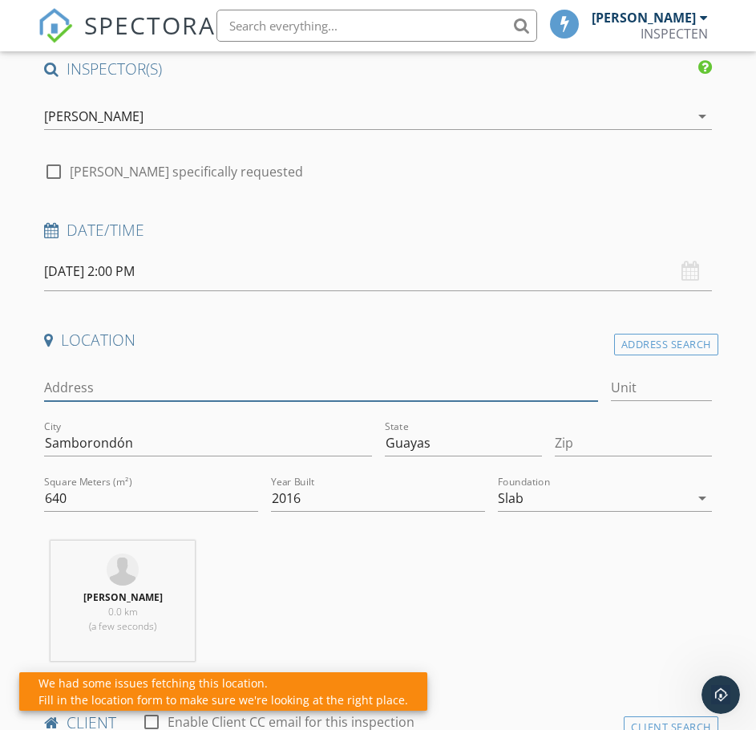
click at [275, 387] on input "Address" at bounding box center [321, 388] width 554 height 26
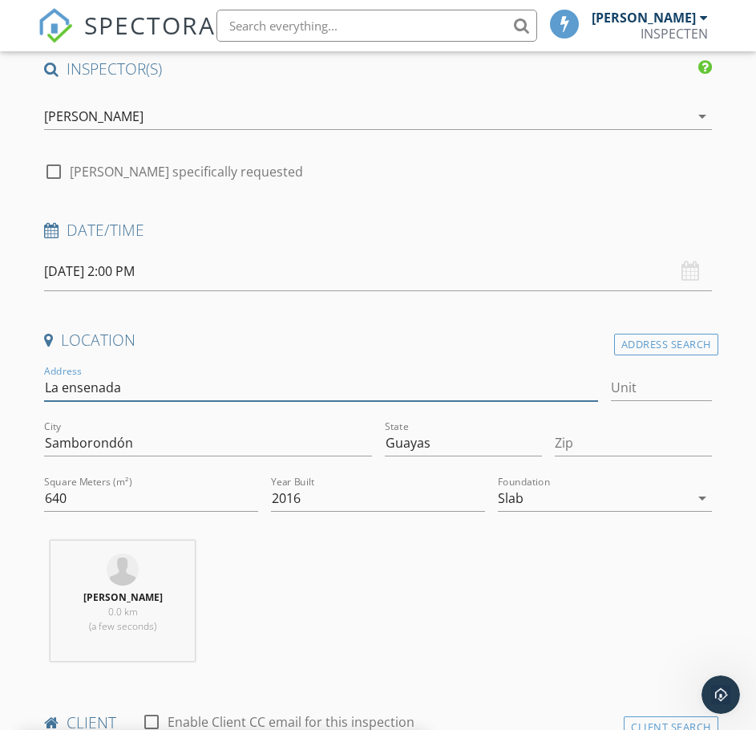
type input "La ensenada"
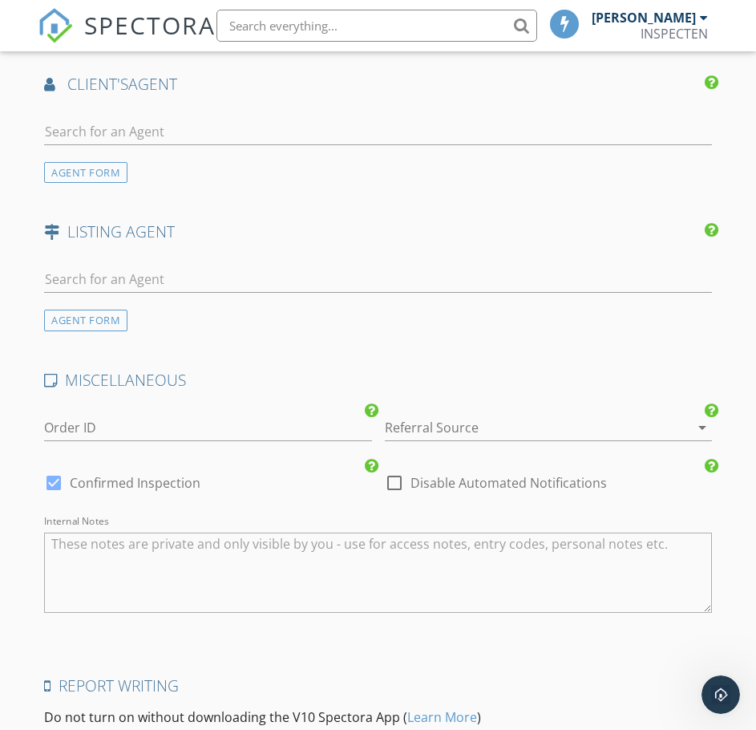
scroll to position [2078, 0]
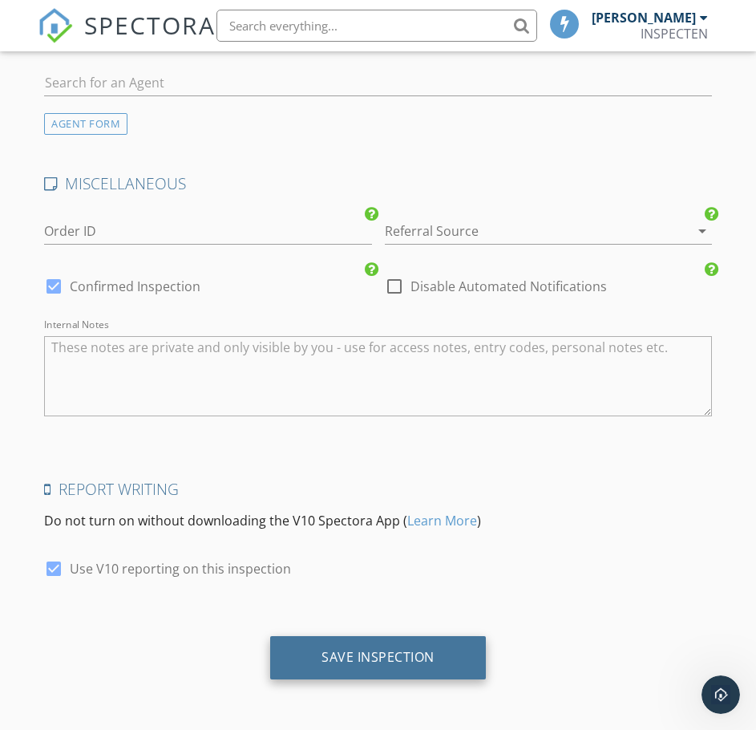
type input "B10"
click at [374, 650] on div "Save Inspection" at bounding box center [378, 657] width 113 height 16
click at [362, 640] on div "Save Inspection" at bounding box center [378, 657] width 216 height 43
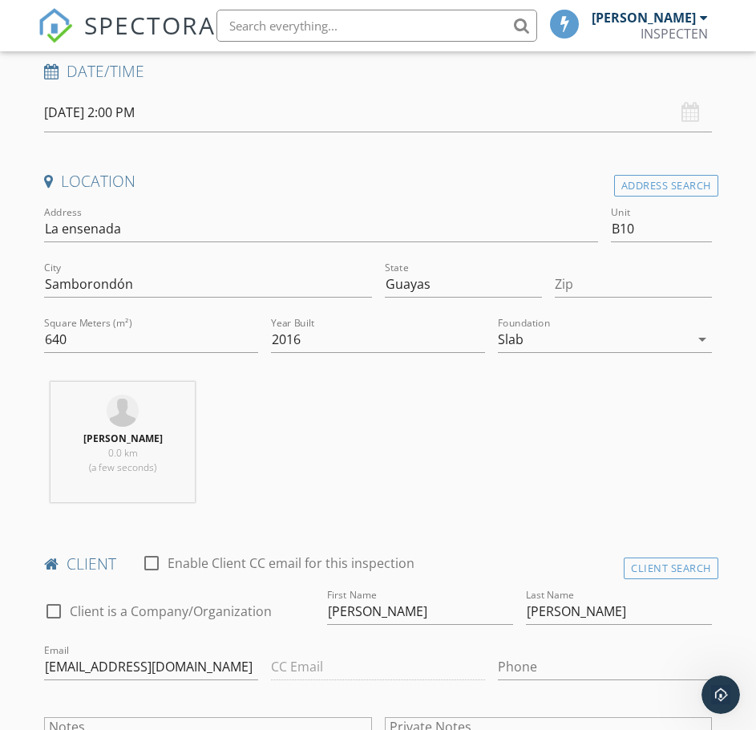
scroll to position [233, 0]
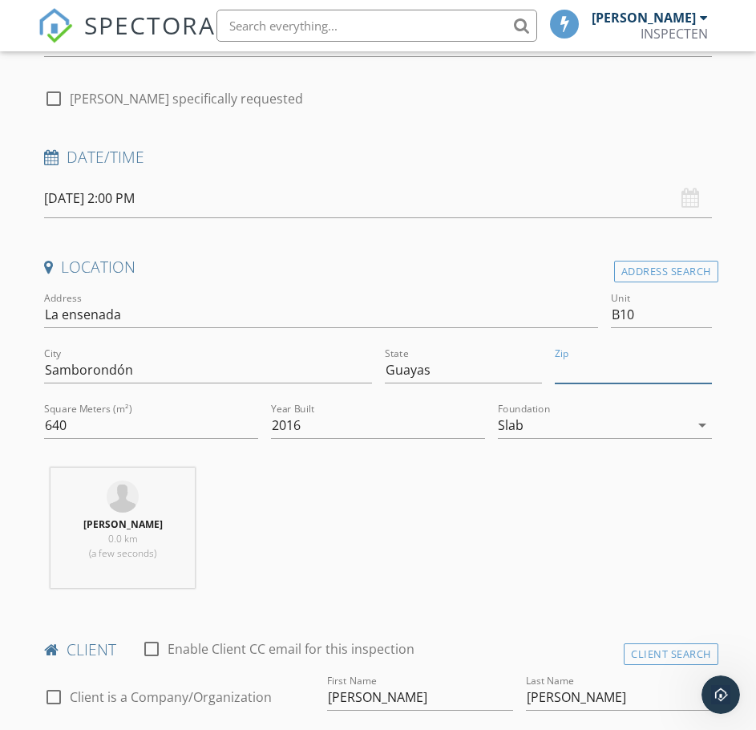
click at [576, 372] on input "Zip" at bounding box center [633, 370] width 157 height 26
type input "901205"
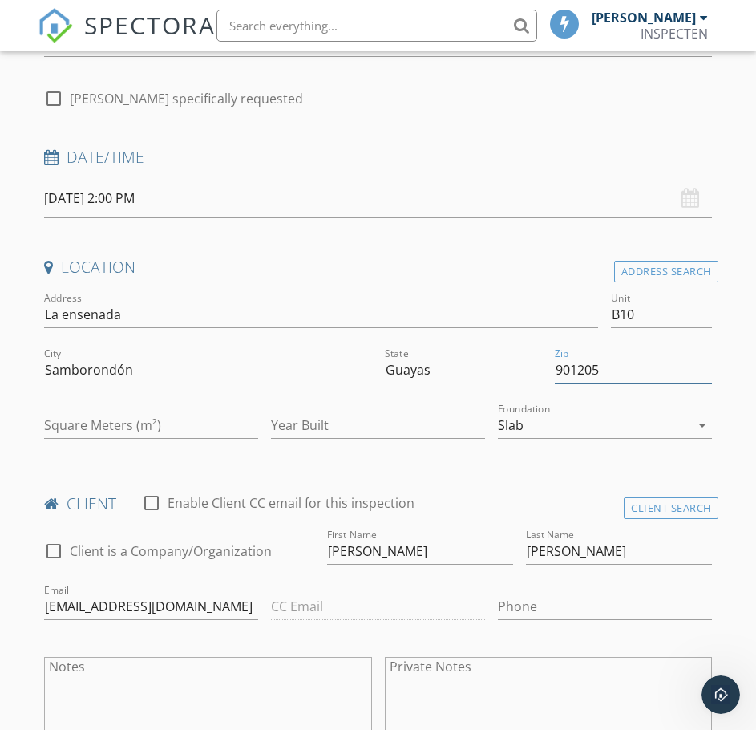
type input "901205"
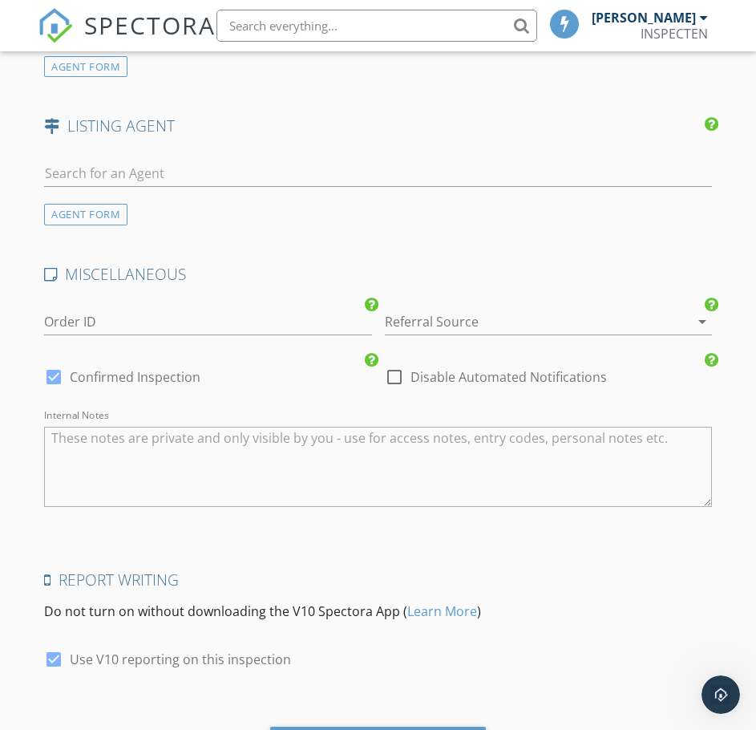
scroll to position [1932, 0]
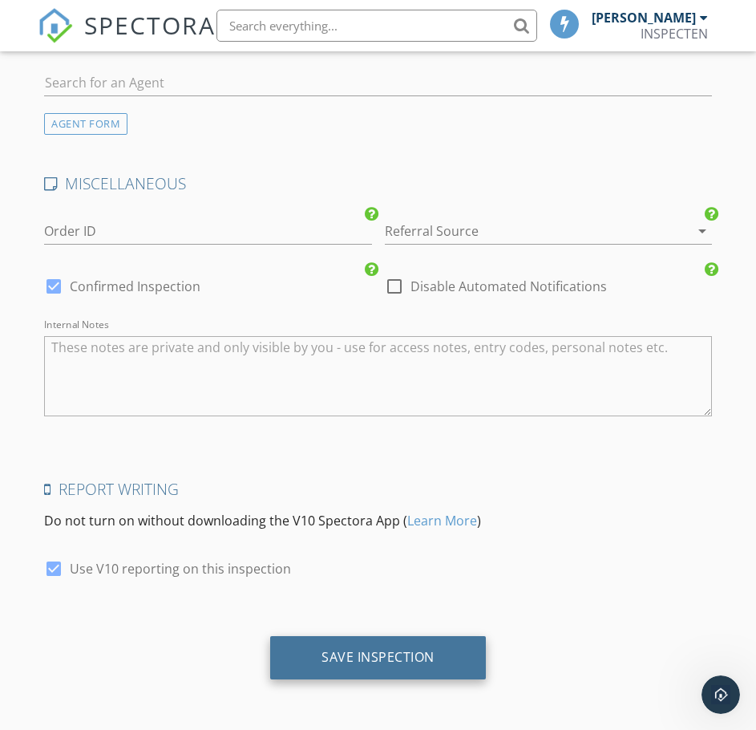
click at [347, 662] on div "Save Inspection" at bounding box center [378, 657] width 113 height 16
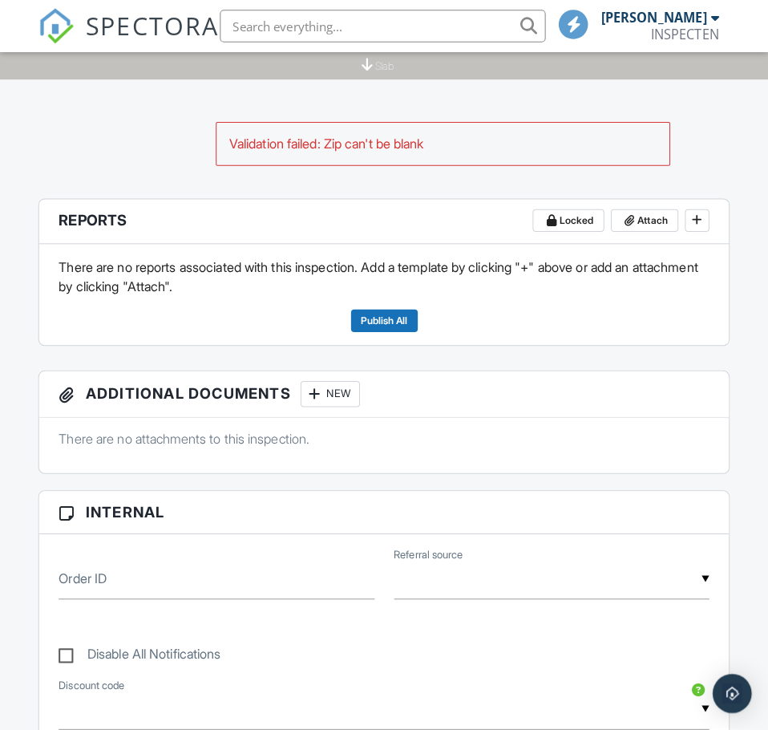
scroll to position [401, 0]
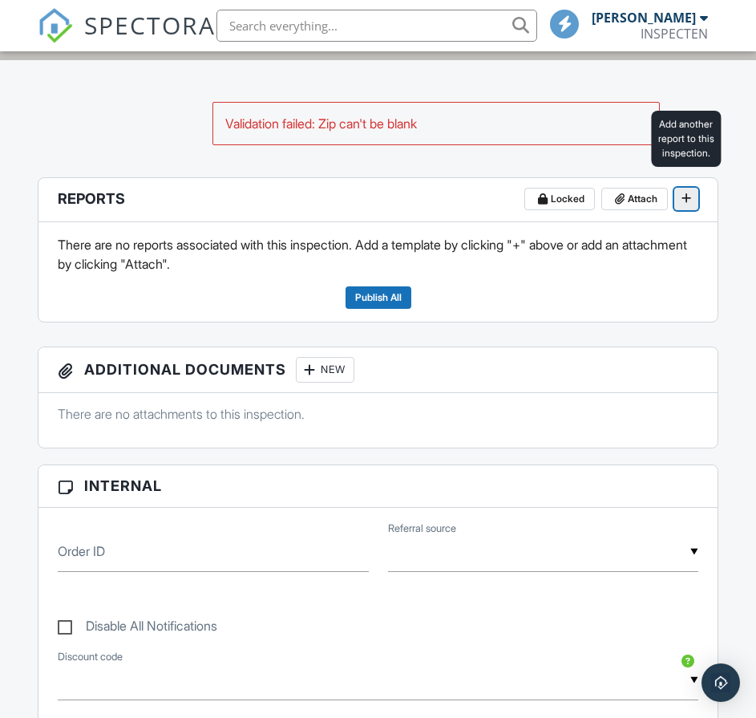
click at [685, 204] on span at bounding box center [687, 198] width 16 height 16
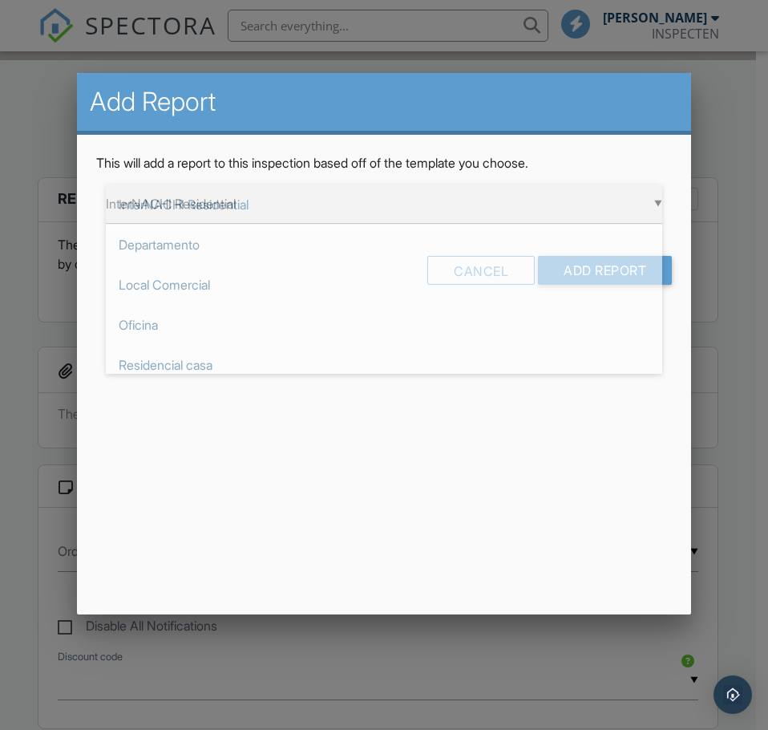
click at [219, 204] on div "▼ InterNACHI Residential InterNACHI Residential Departamento Local Comercial Of…" at bounding box center [384, 203] width 557 height 39
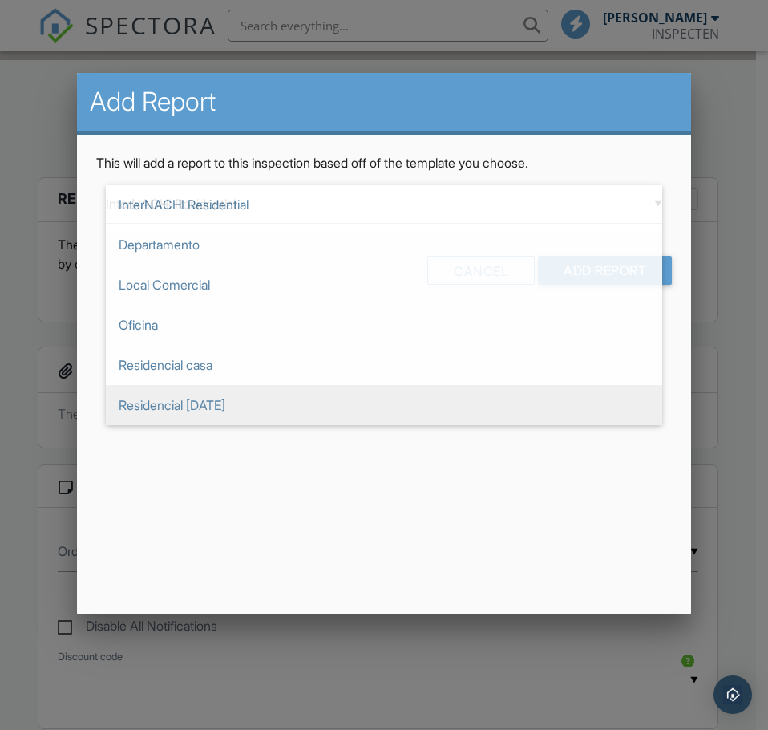
click at [212, 403] on span "Residencial [DATE]" at bounding box center [384, 405] width 557 height 40
type input "Residencial [DATE]"
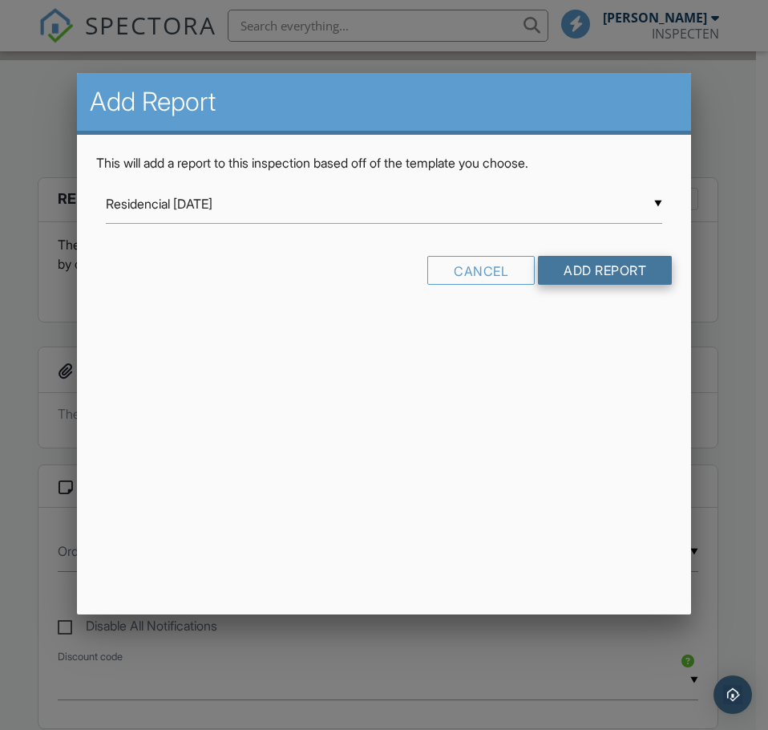
click at [610, 273] on input "Add Report" at bounding box center [605, 270] width 134 height 29
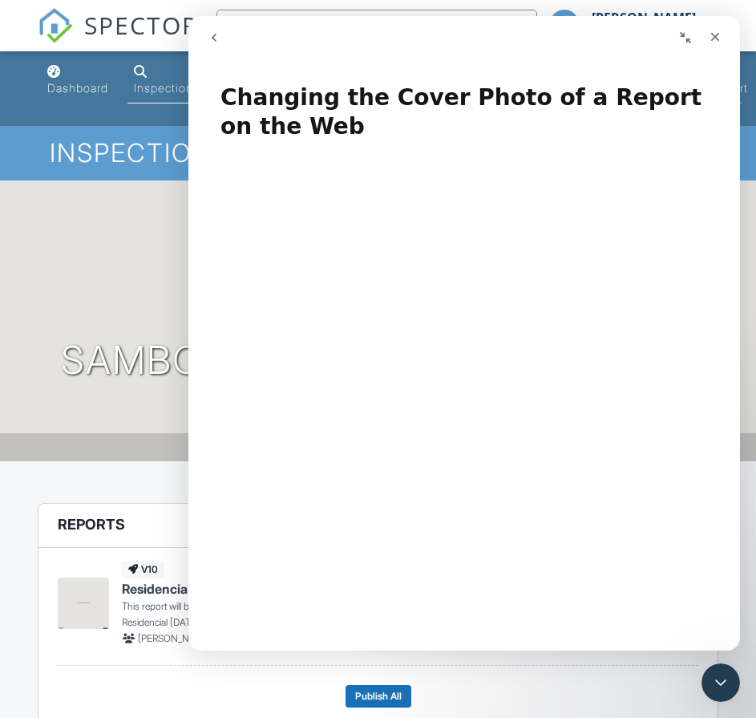
click at [213, 42] on icon "go back" at bounding box center [214, 37] width 13 height 13
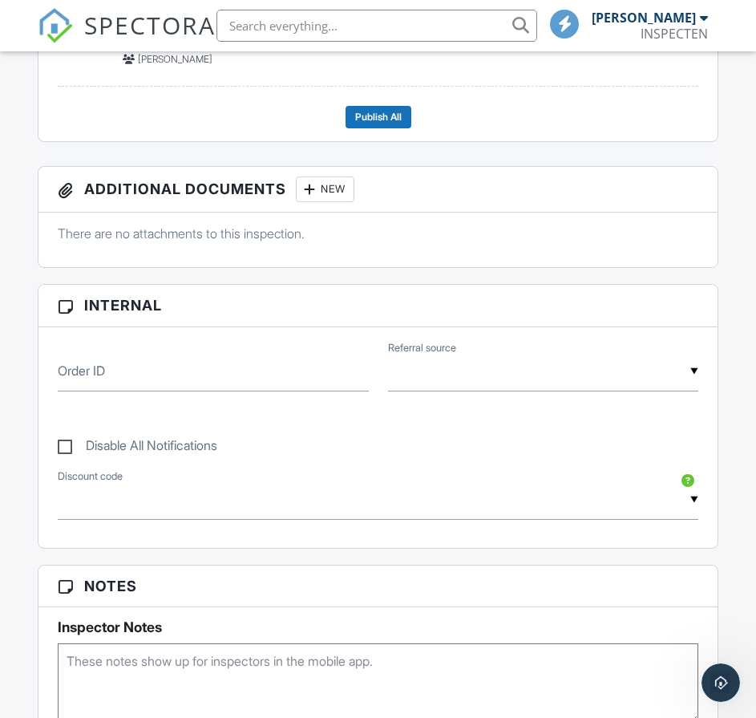
scroll to position [642, 0]
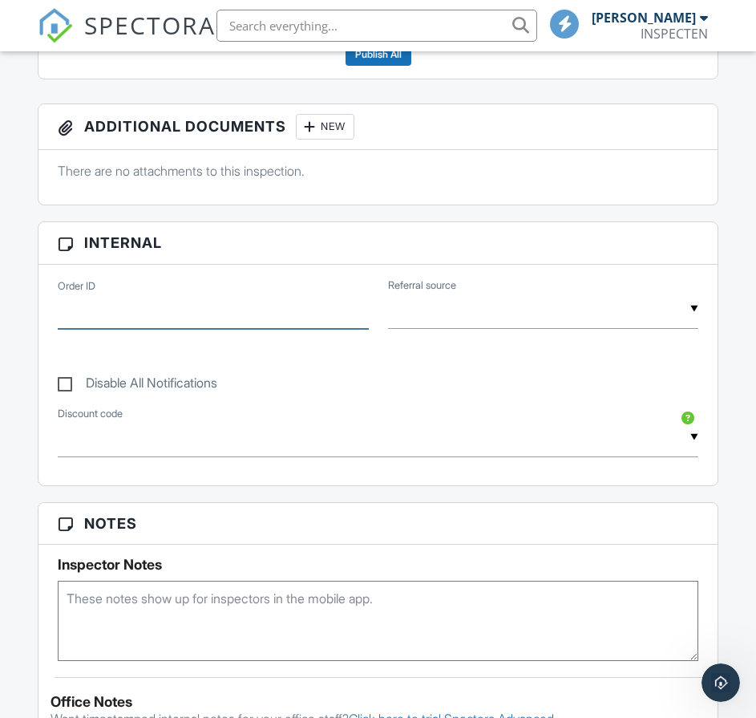
click at [135, 313] on input "Order ID" at bounding box center [213, 309] width 310 height 39
click at [447, 308] on input "text" at bounding box center [543, 309] width 310 height 39
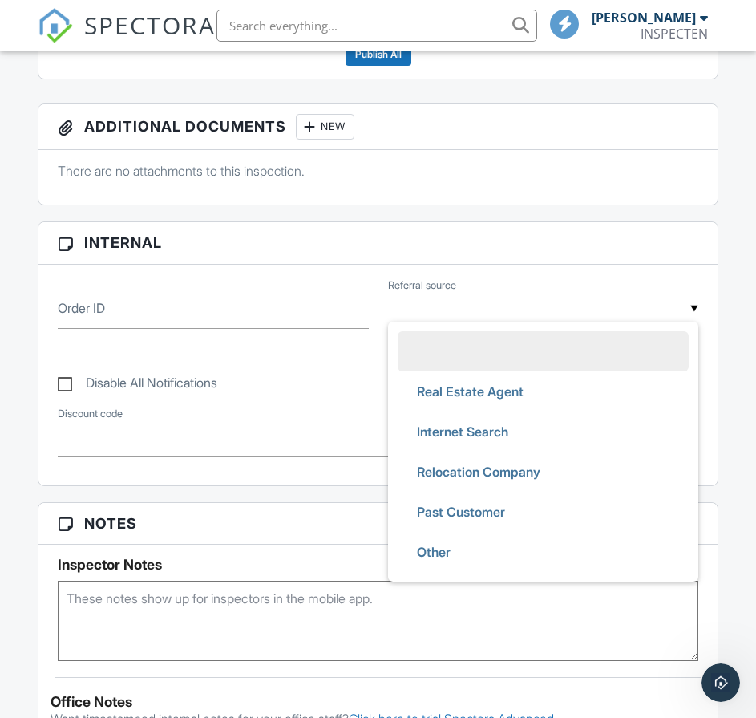
click at [448, 308] on input "text" at bounding box center [543, 309] width 310 height 39
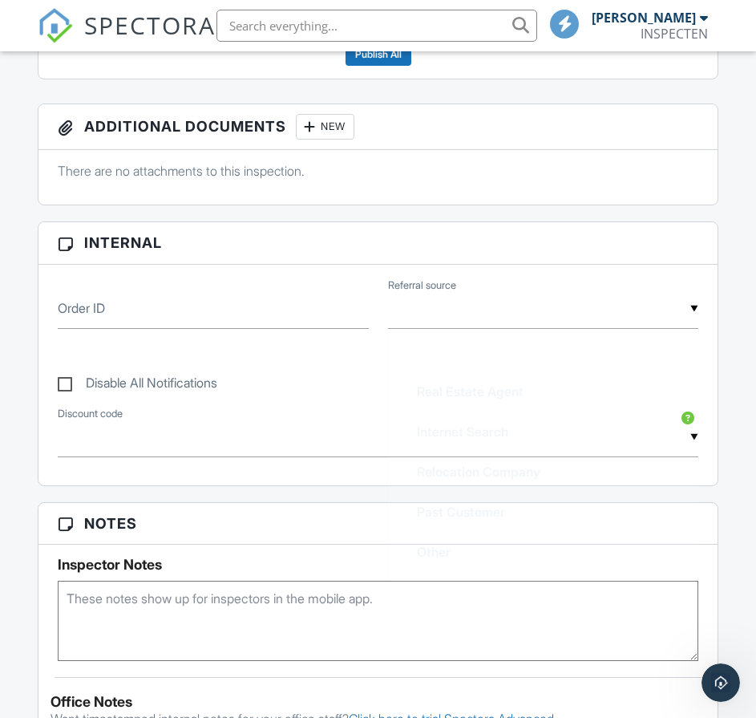
click at [300, 404] on div "Disable All Notifications" at bounding box center [378, 375] width 660 height 60
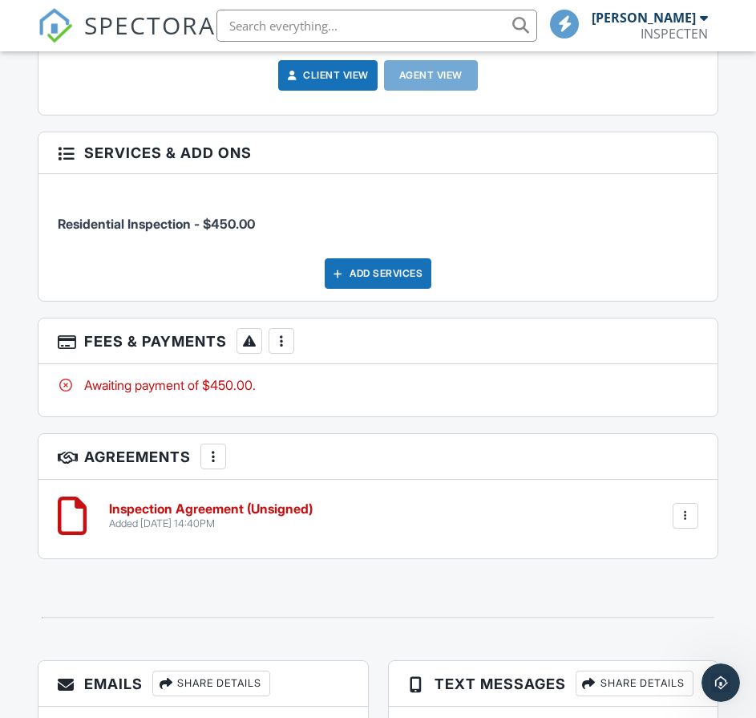
scroll to position [2085, 0]
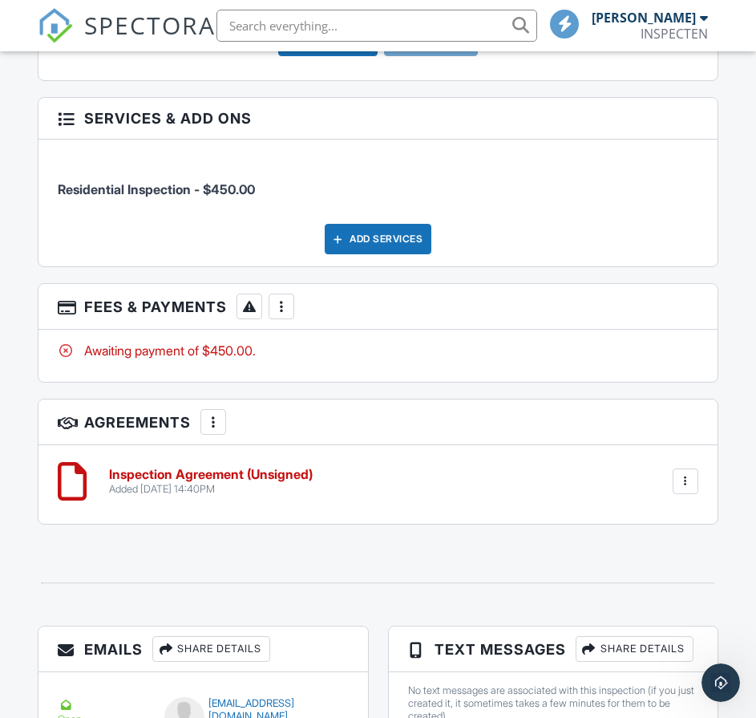
click at [285, 315] on div "More" at bounding box center [282, 307] width 26 height 26
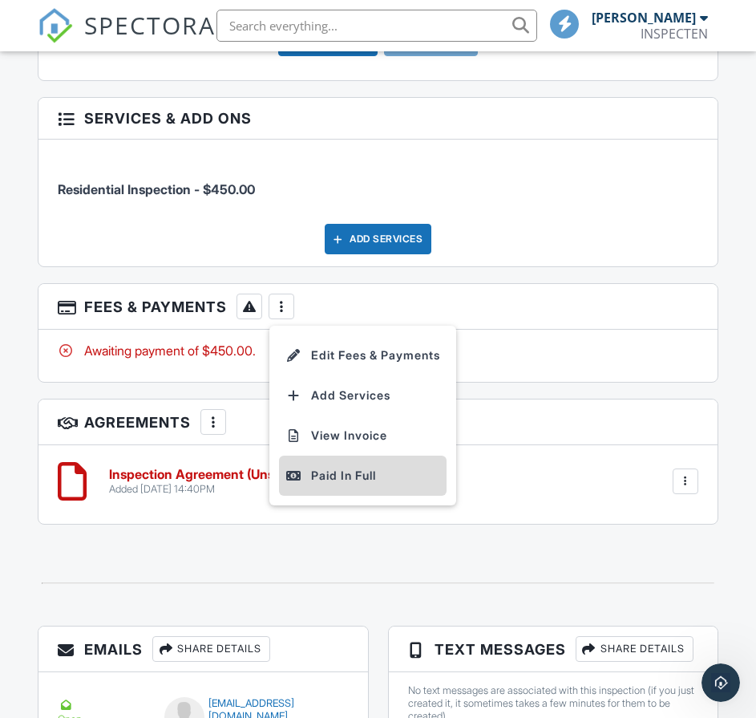
click at [362, 479] on div "Paid In Full" at bounding box center [363, 475] width 155 height 19
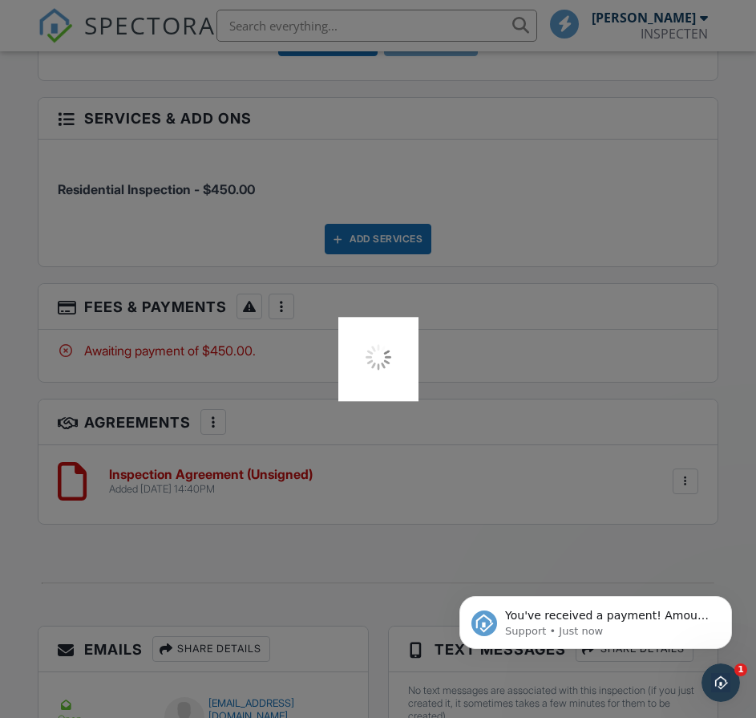
scroll to position [0, 0]
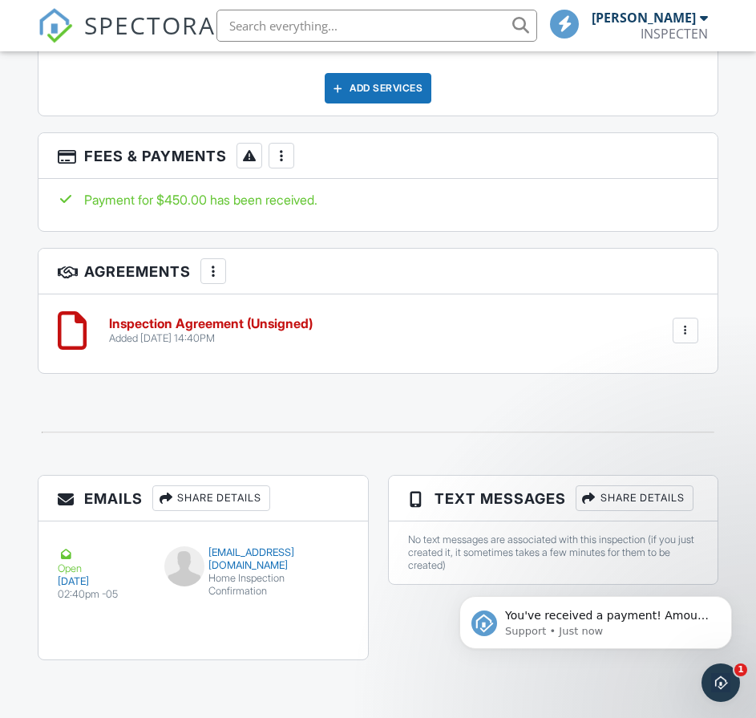
drag, startPoint x: 613, startPoint y: 695, endPoint x: 613, endPoint y: 671, distance: 23.3
click at [613, 671] on html "You've received a payment! Amount $450.00 Fee $0.00 Net $450.00 Transaction # I…" at bounding box center [595, 618] width 321 height 112
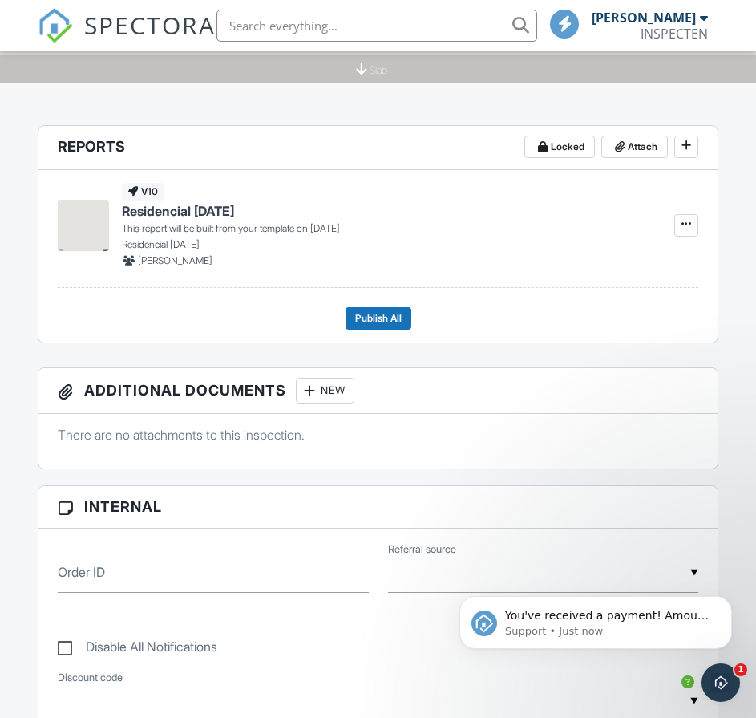
scroll to position [71, 0]
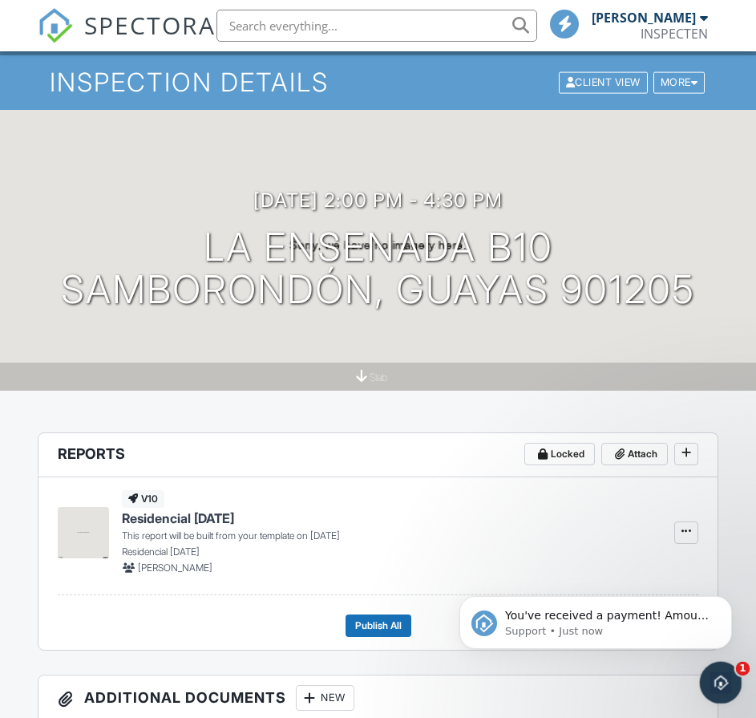
click at [725, 683] on icon "Open Intercom Messenger" at bounding box center [719, 680] width 26 height 26
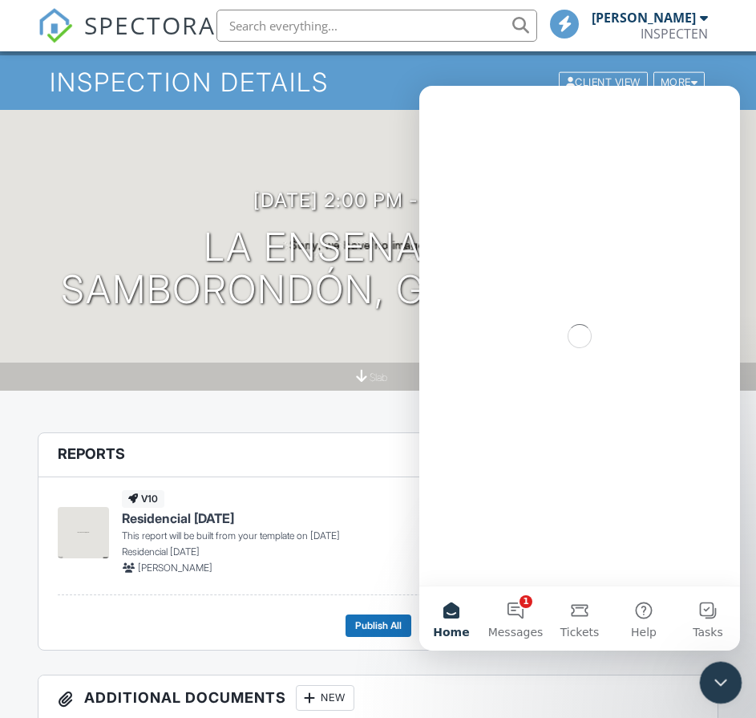
scroll to position [0, 0]
click at [525, 612] on button "1 Messages" at bounding box center [516, 618] width 64 height 64
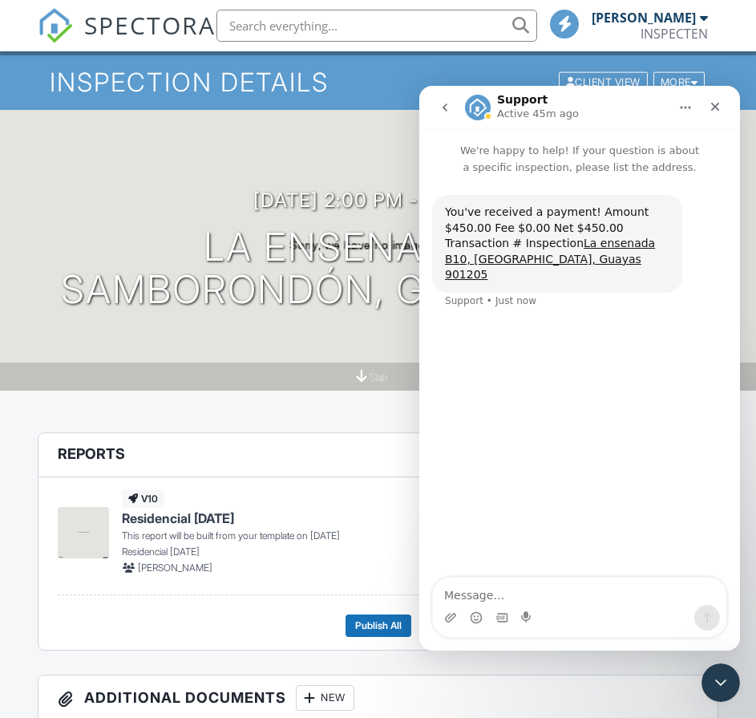
click at [452, 109] on button "go back" at bounding box center [445, 107] width 30 height 30
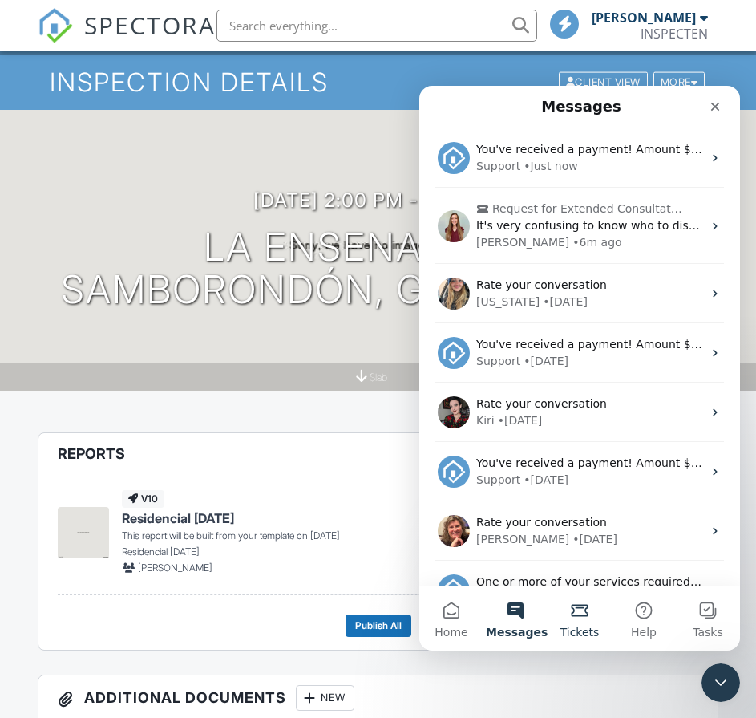
click at [583, 618] on button "Tickets" at bounding box center [580, 618] width 64 height 64
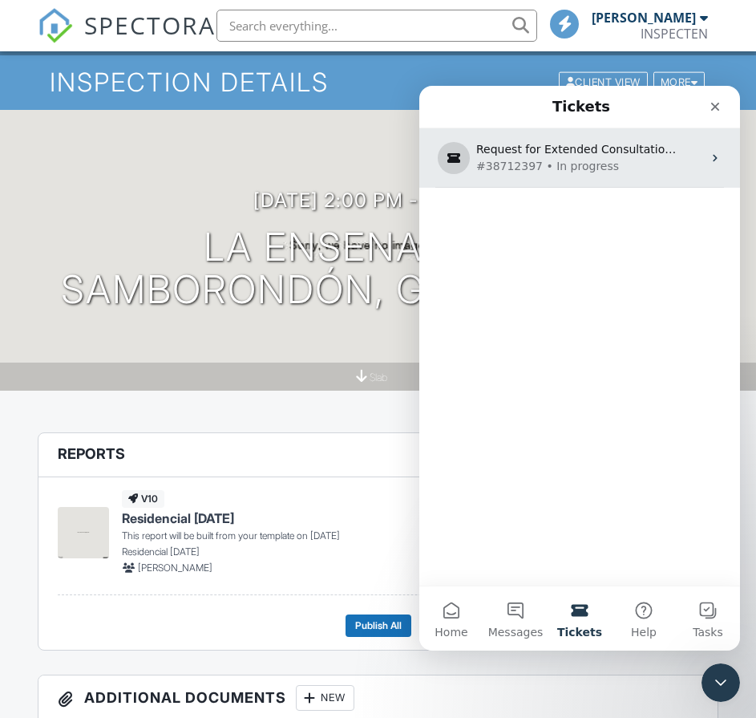
click at [592, 149] on div "Request for Extended Consultation Session - Template Setup and System Configura…" at bounding box center [576, 149] width 201 height 17
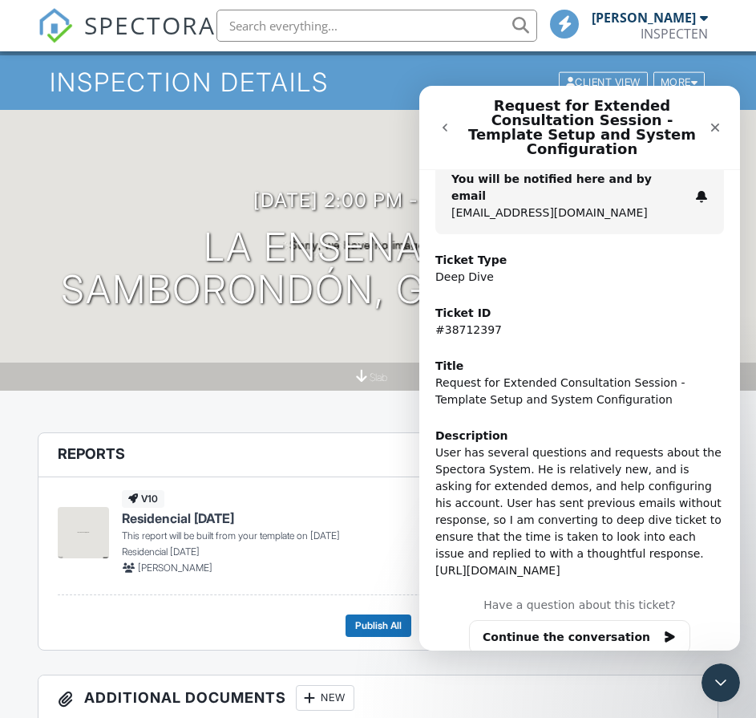
scroll to position [190, 0]
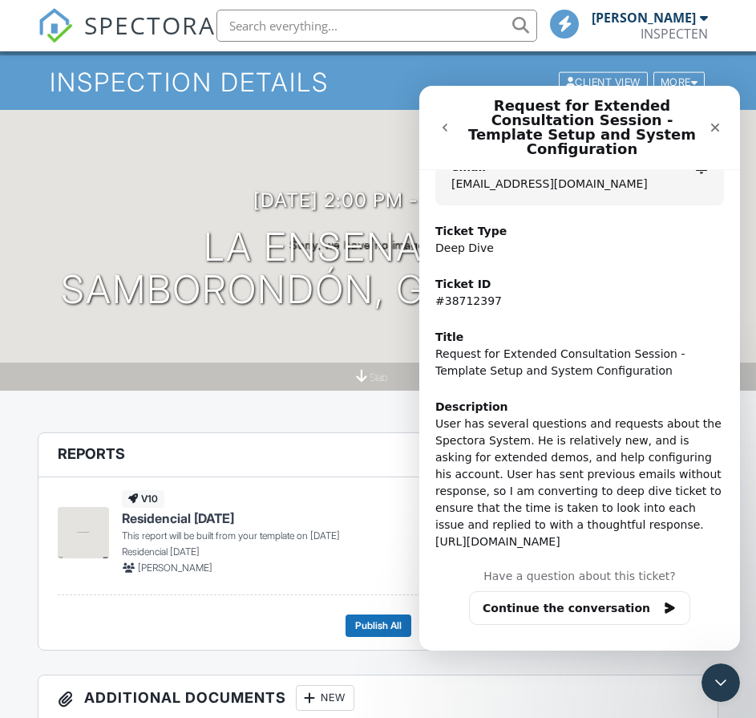
click at [290, 329] on div "30/09/2025 2:00 pm - 4:30 pm La ensenada B10 Samborondón, Guayas 901205 slab" at bounding box center [378, 250] width 756 height 281
click at [716, 121] on icon "Close" at bounding box center [715, 127] width 13 height 13
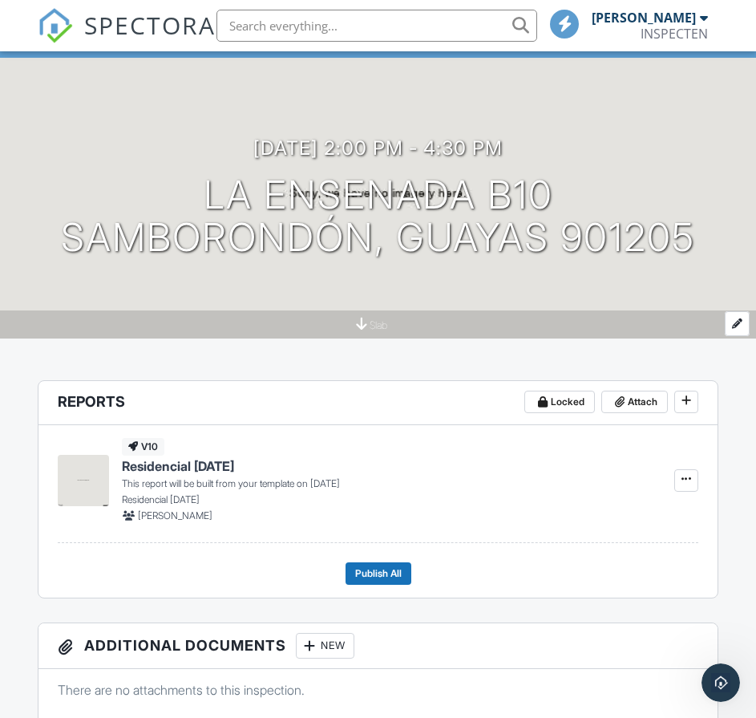
scroll to position [151, 0]
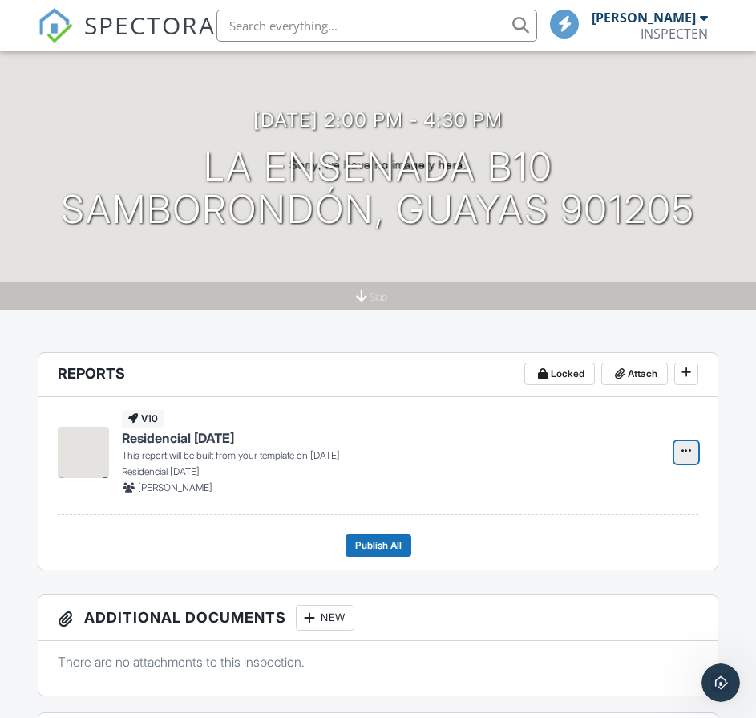
click at [682, 450] on icon at bounding box center [687, 450] width 10 height 11
click at [416, 427] on div "v10 Residencial Sept 25 This report will be built from your template on 09/30/2…" at bounding box center [388, 452] width 533 height 85
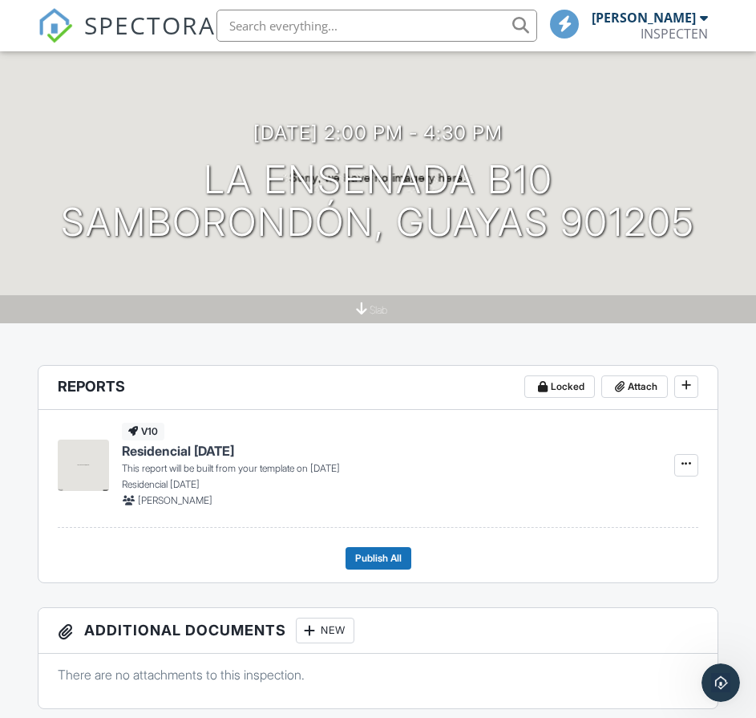
scroll to position [0, 0]
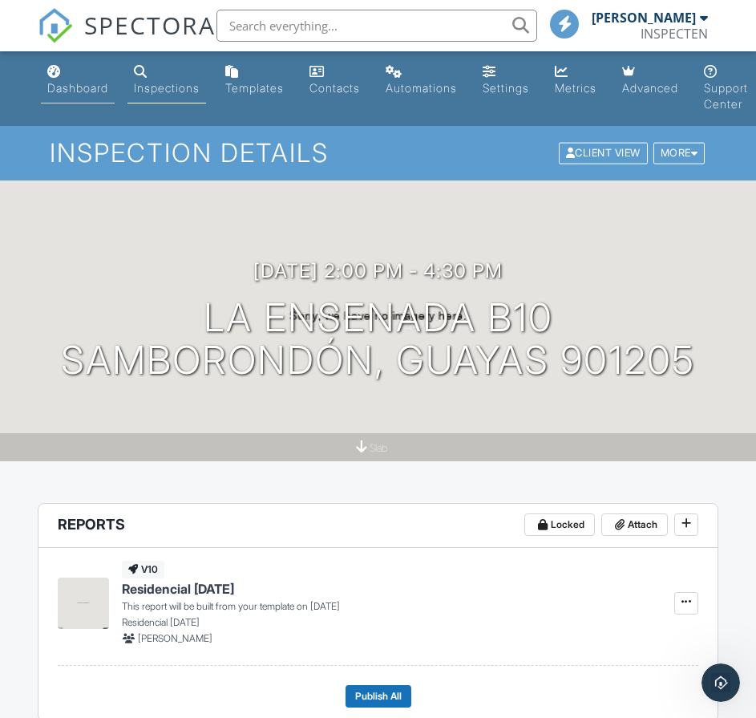
click at [102, 83] on div "Dashboard" at bounding box center [77, 88] width 61 height 14
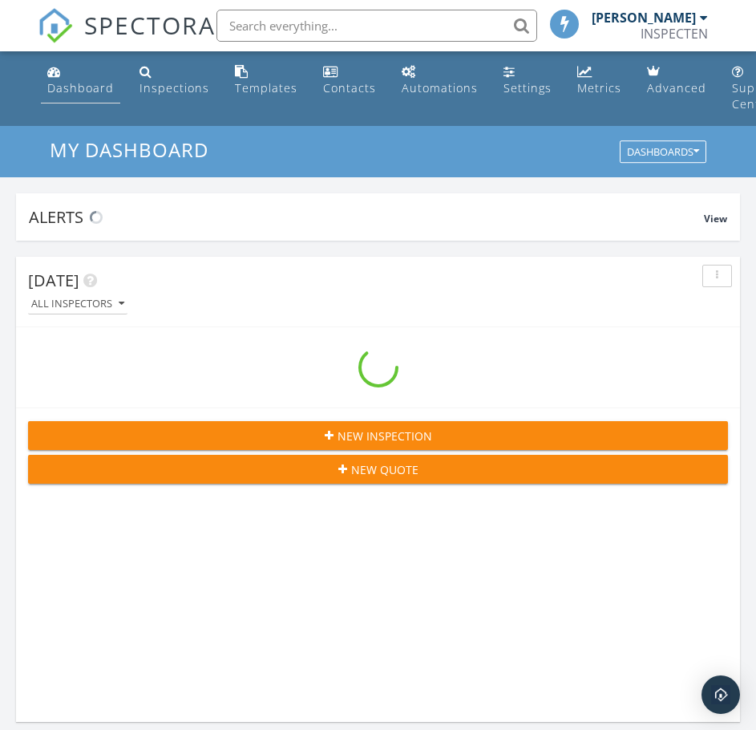
scroll to position [2768, 781]
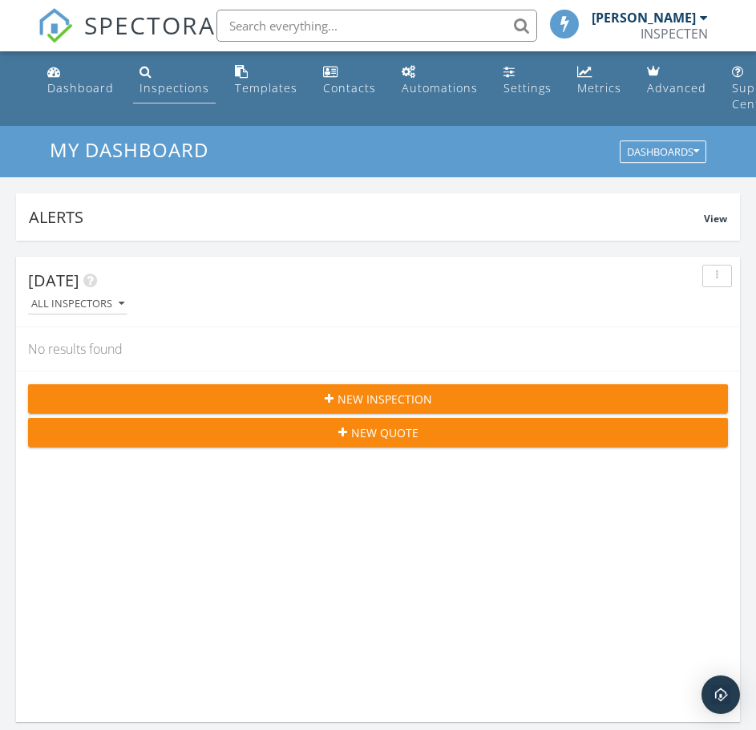
click at [193, 83] on div "Inspections" at bounding box center [175, 87] width 70 height 15
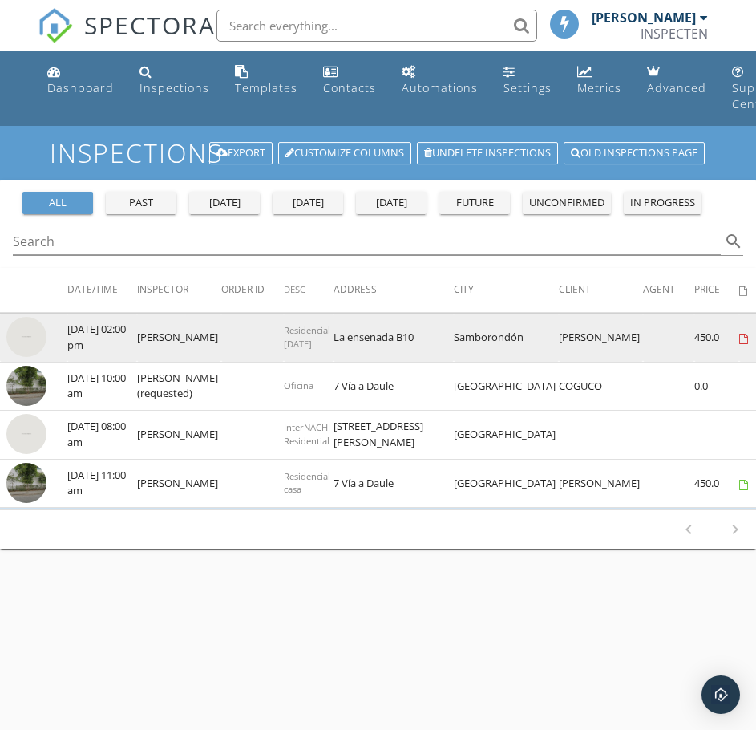
click at [22, 330] on img at bounding box center [26, 337] width 40 height 40
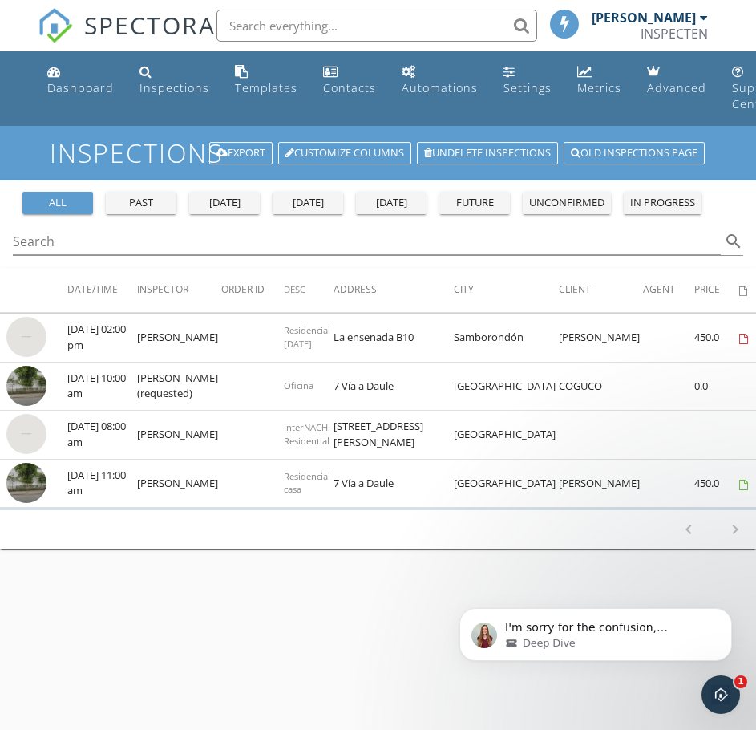
click at [154, 204] on div "past" at bounding box center [141, 203] width 58 height 16
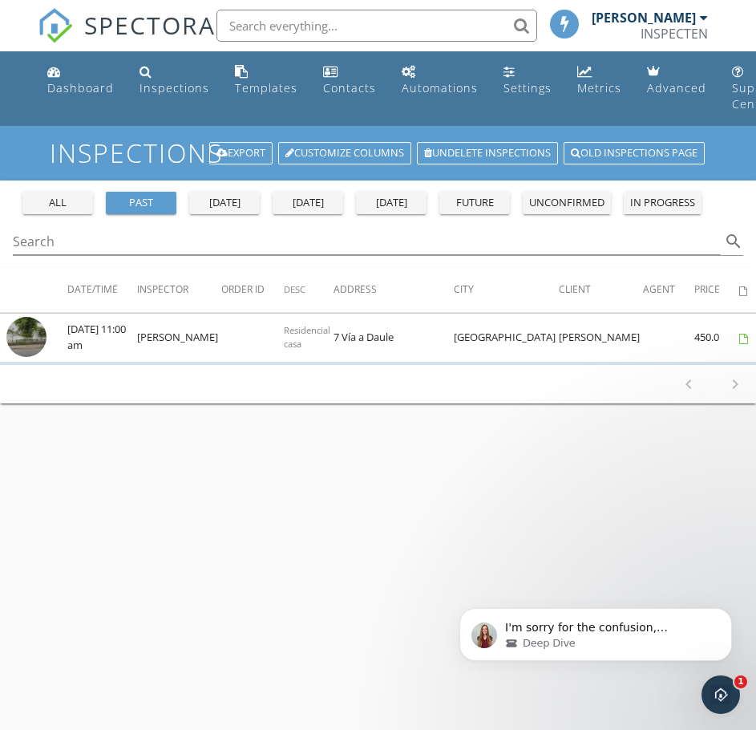
click at [220, 211] on button "[DATE]" at bounding box center [224, 203] width 71 height 22
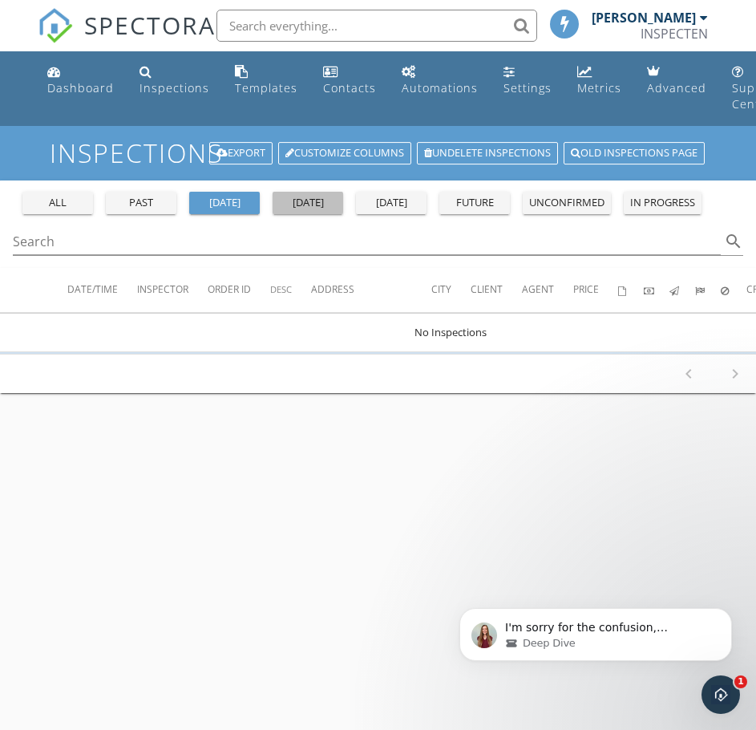
click at [298, 205] on div "[DATE]" at bounding box center [308, 203] width 58 height 16
click at [363, 203] on div "[DATE]" at bounding box center [392, 203] width 58 height 16
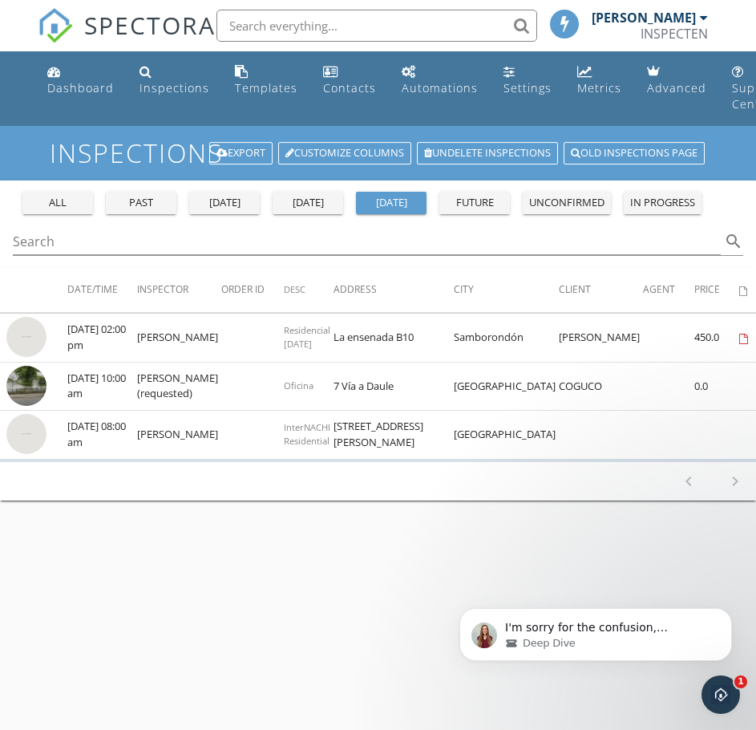
click at [461, 201] on div "future" at bounding box center [475, 203] width 58 height 16
click at [723, 693] on icon "Open Intercom Messenger" at bounding box center [719, 692] width 26 height 26
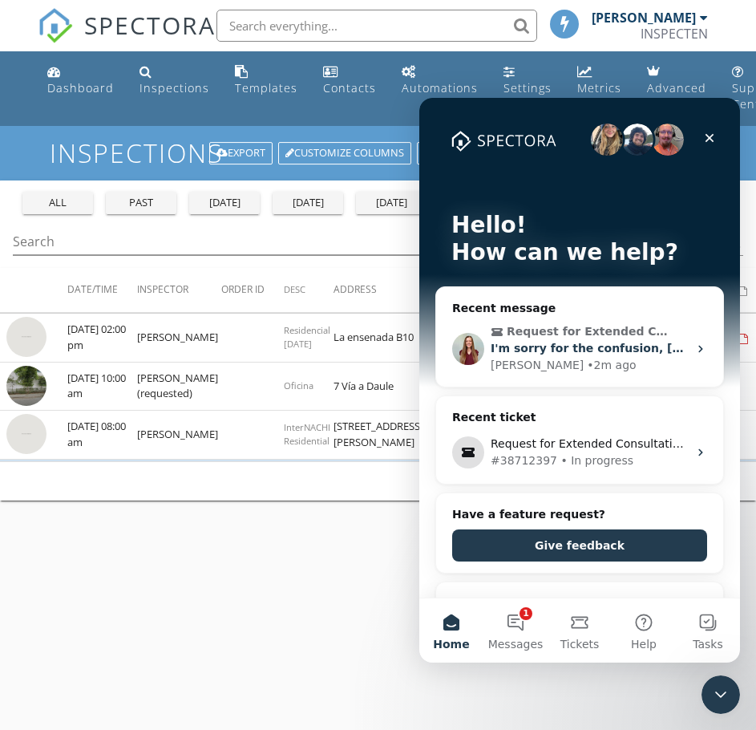
click at [587, 338] on span "Request for Extended Consultation Session - Template Setup and System Configura…" at bounding box center [588, 331] width 163 height 17
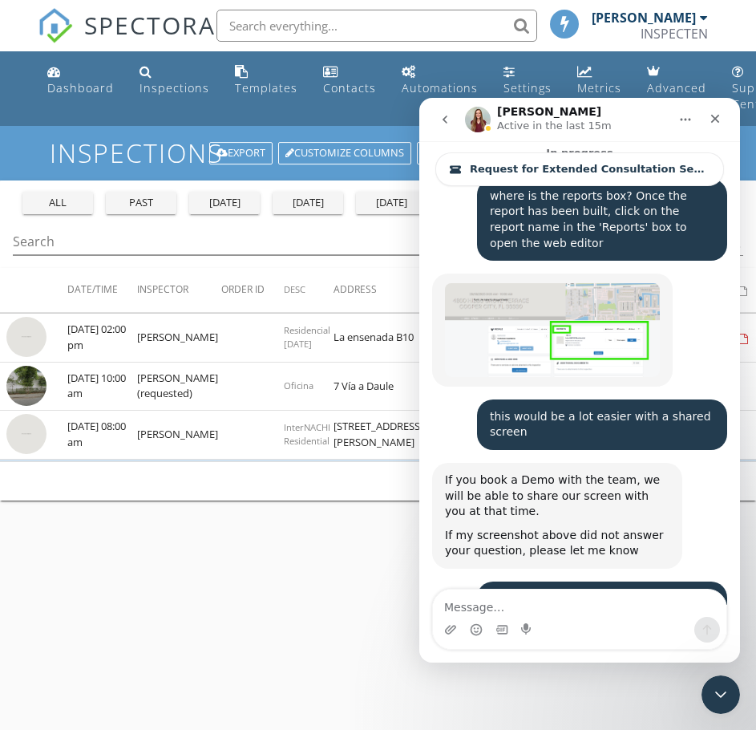
scroll to position [15362, 0]
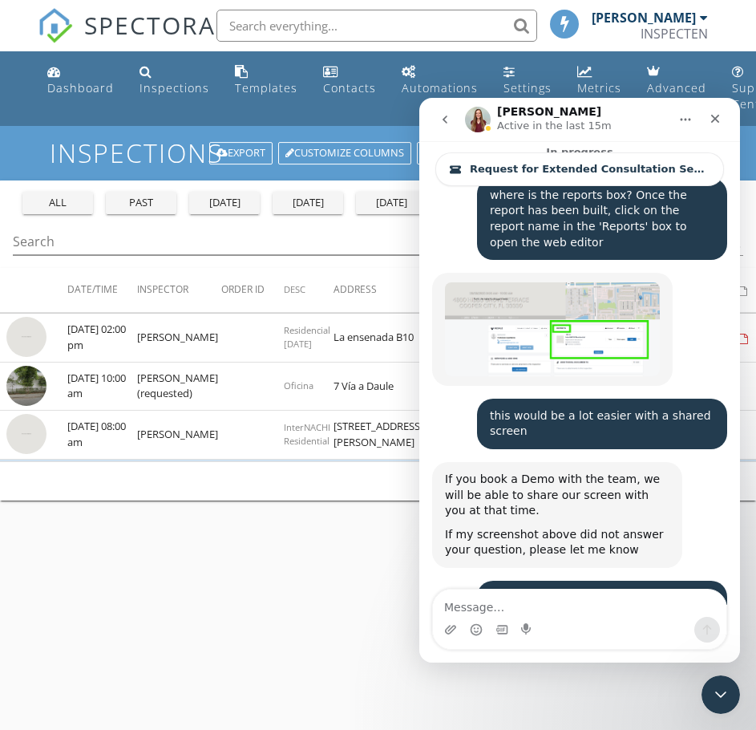
click at [692, 110] on button "Home" at bounding box center [685, 119] width 30 height 30
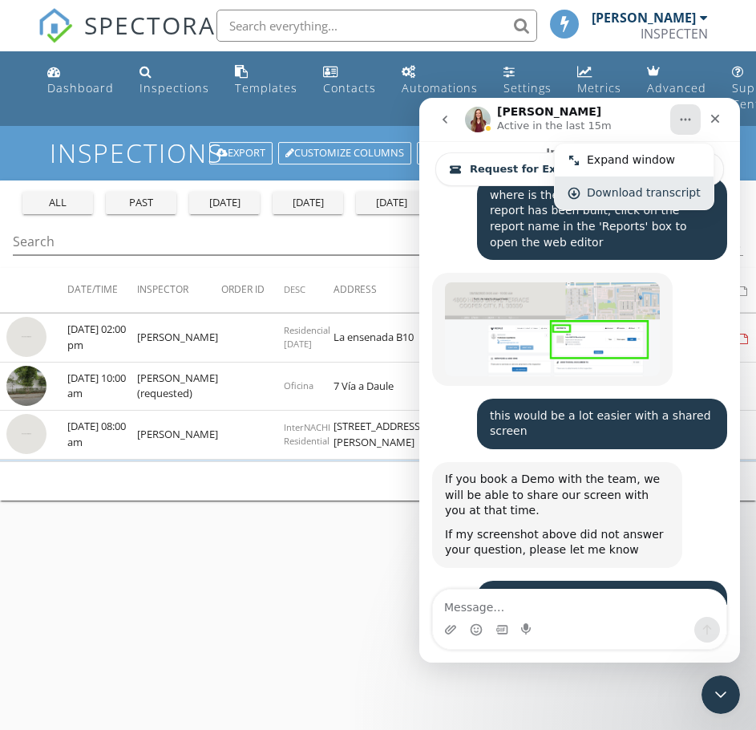
click at [606, 196] on div "Download transcript" at bounding box center [644, 192] width 114 height 17
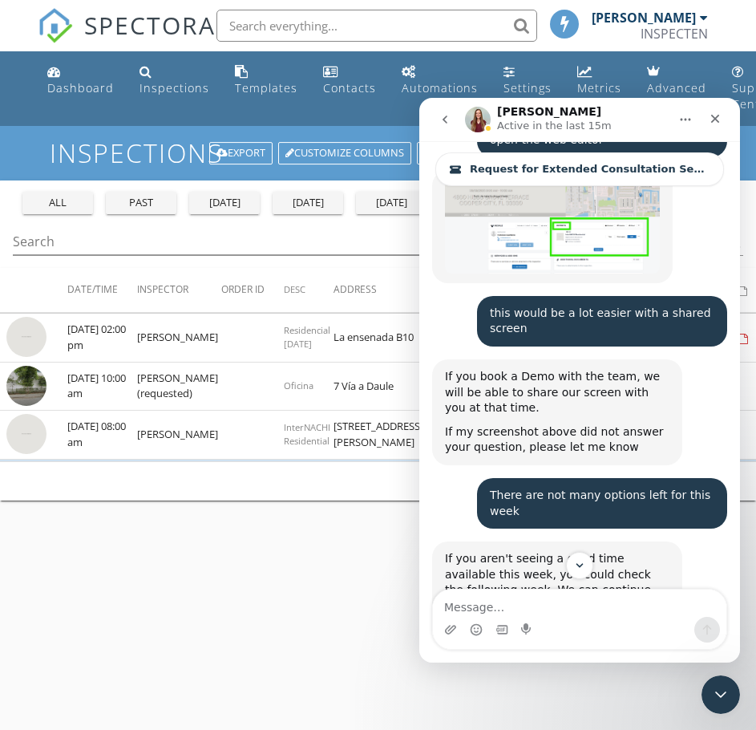
scroll to position [15465, 0]
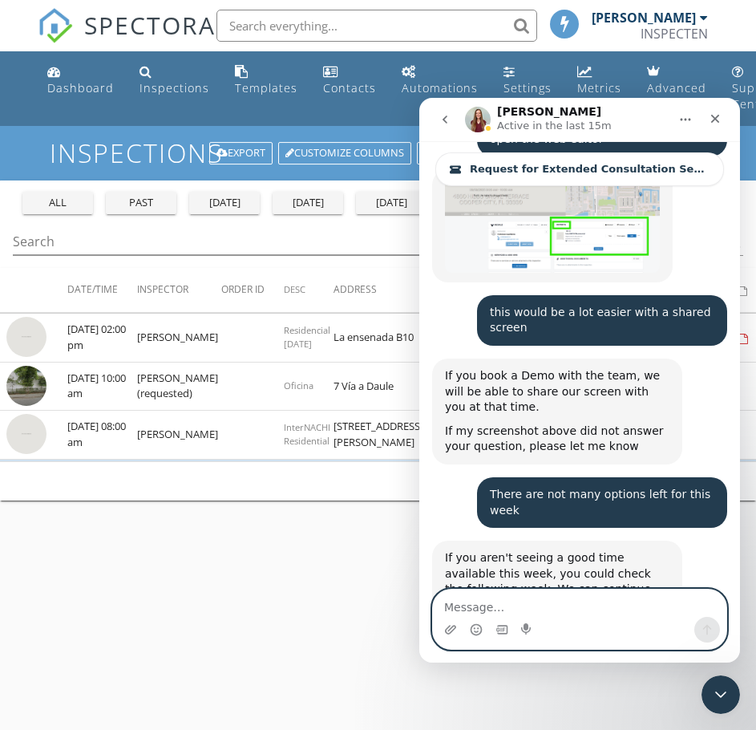
click at [488, 599] on textarea "Message…" at bounding box center [580, 602] width 294 height 27
click at [548, 604] on textarea "I have tried" at bounding box center [580, 602] width 294 height 27
drag, startPoint x: 496, startPoint y: 603, endPoint x: 346, endPoint y: 602, distance: 149.2
click at [419, 602] on html "Ali Active in the last 15m Request for Extended Consultation Session - Template…" at bounding box center [579, 380] width 321 height 565
paste textarea "'ve tried everything. Unfortunately, in my case, I need to customize the system…"
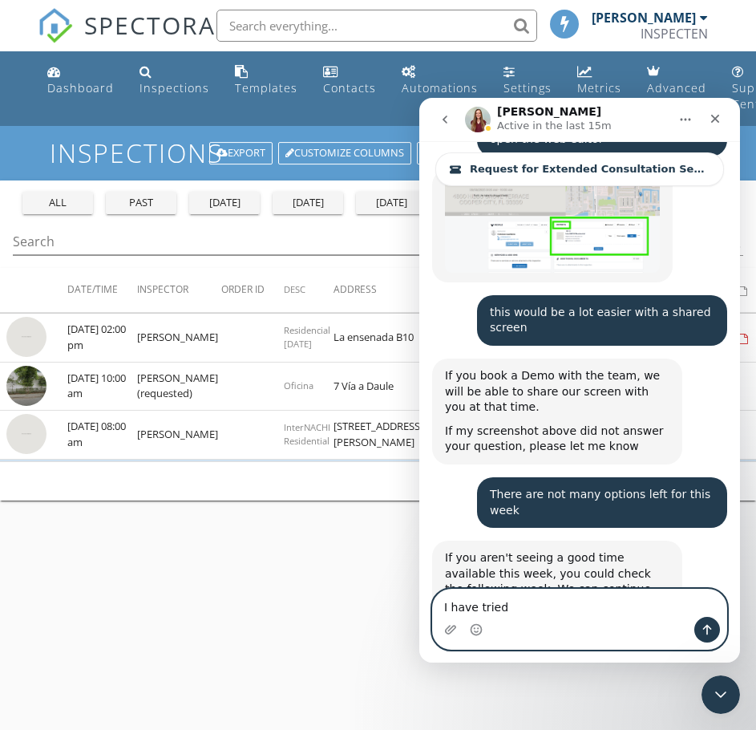
type textarea "I've tried everything. Unfortunately, in my case, I need to customize the syste…"
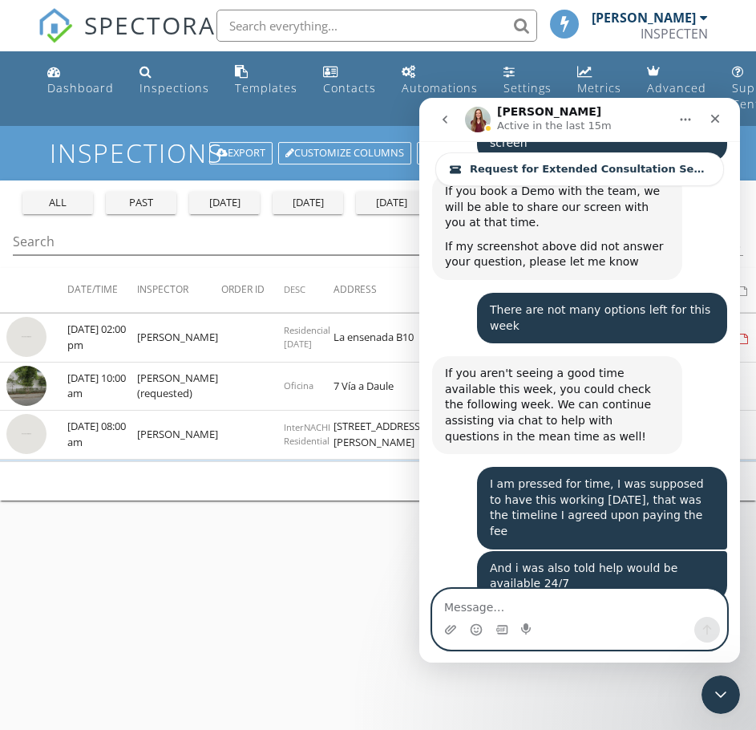
scroll to position [15654, 0]
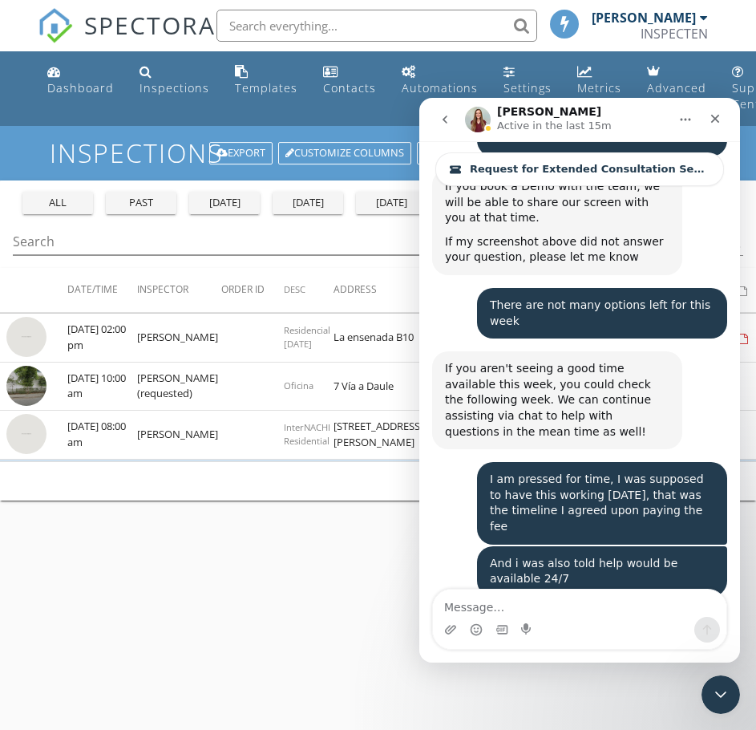
click at [445, 123] on icon "go back" at bounding box center [445, 119] width 13 height 13
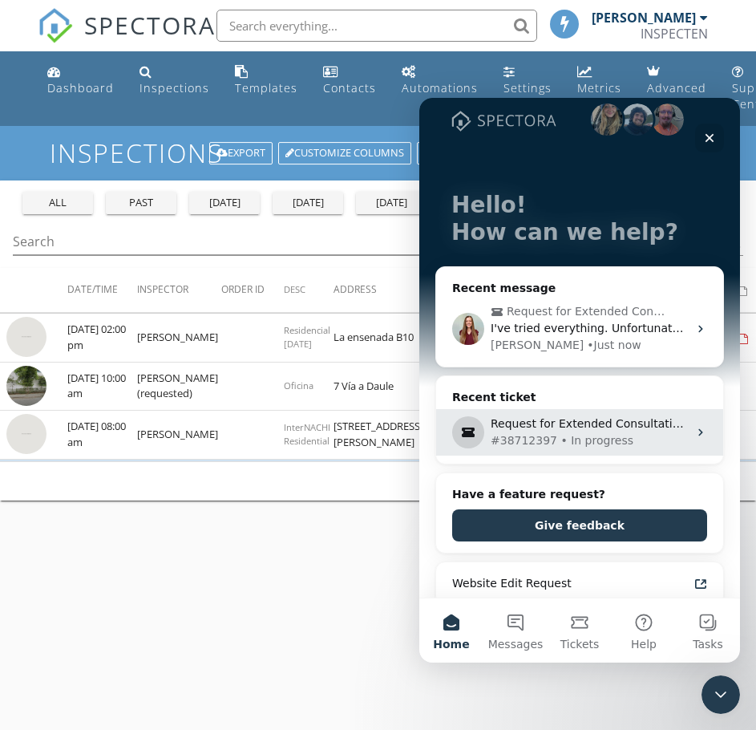
scroll to position [0, 0]
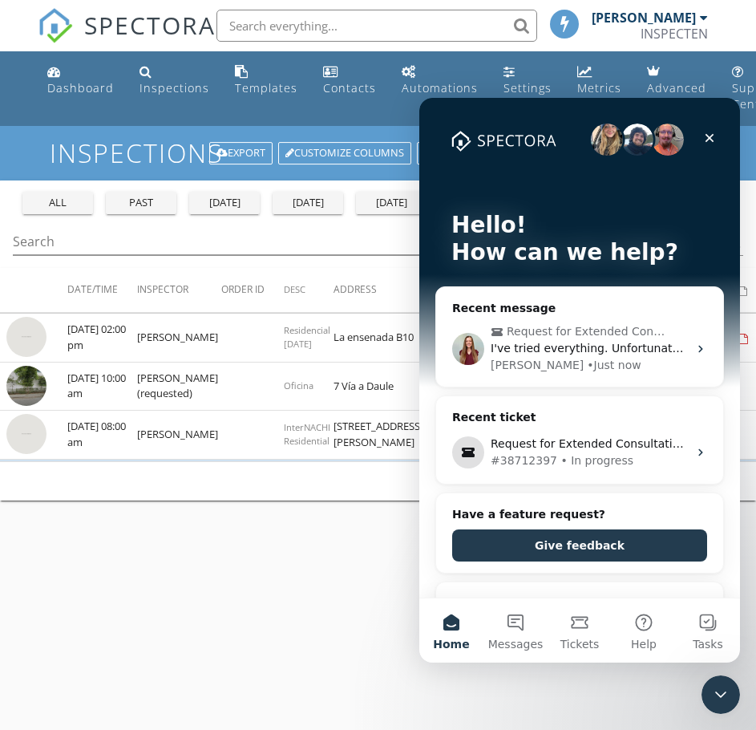
click at [602, 139] on img "Intercom messenger" at bounding box center [607, 140] width 32 height 32
click at [630, 138] on img "Intercom messenger" at bounding box center [638, 140] width 32 height 32
click at [656, 150] on img "Intercom messenger" at bounding box center [668, 140] width 32 height 32
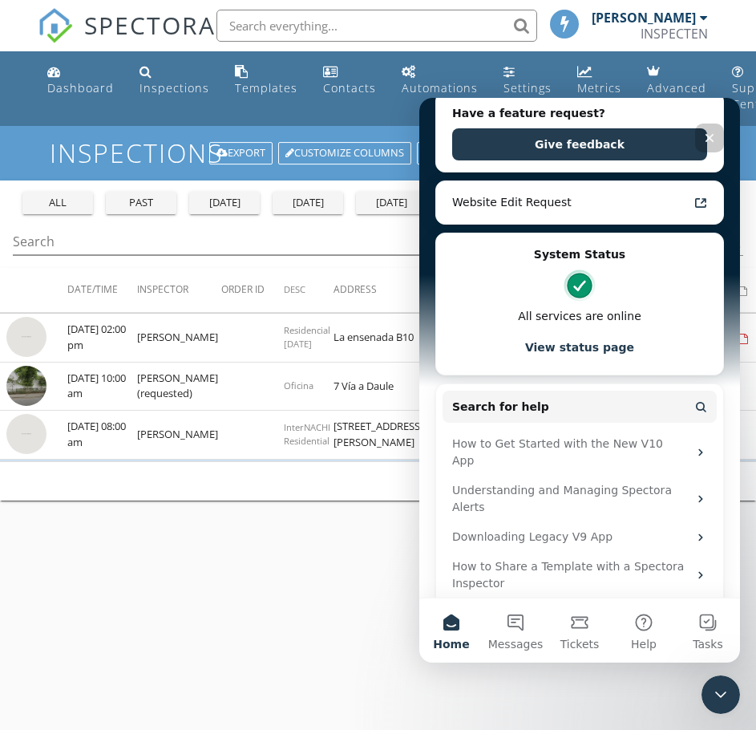
scroll to position [528, 0]
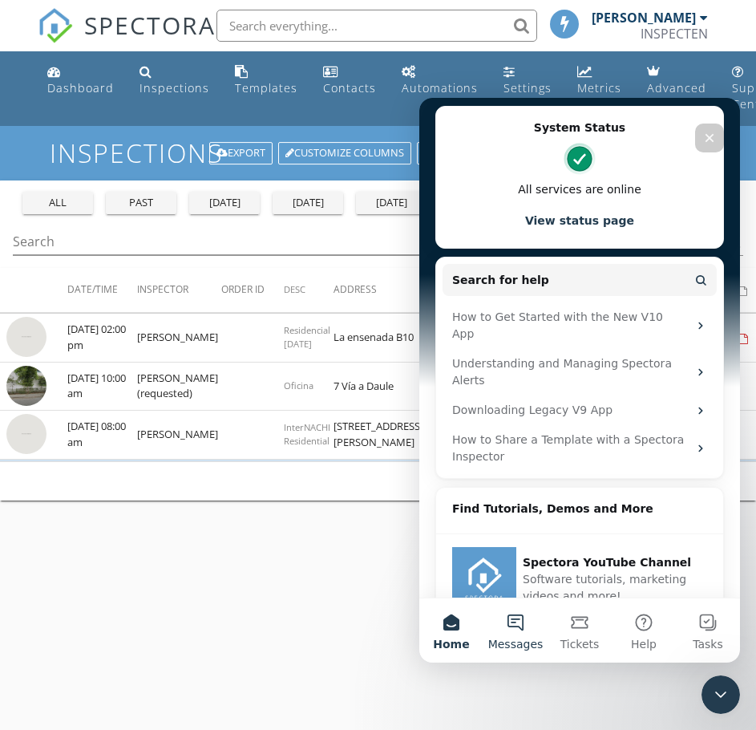
click at [522, 630] on button "Messages" at bounding box center [516, 630] width 64 height 64
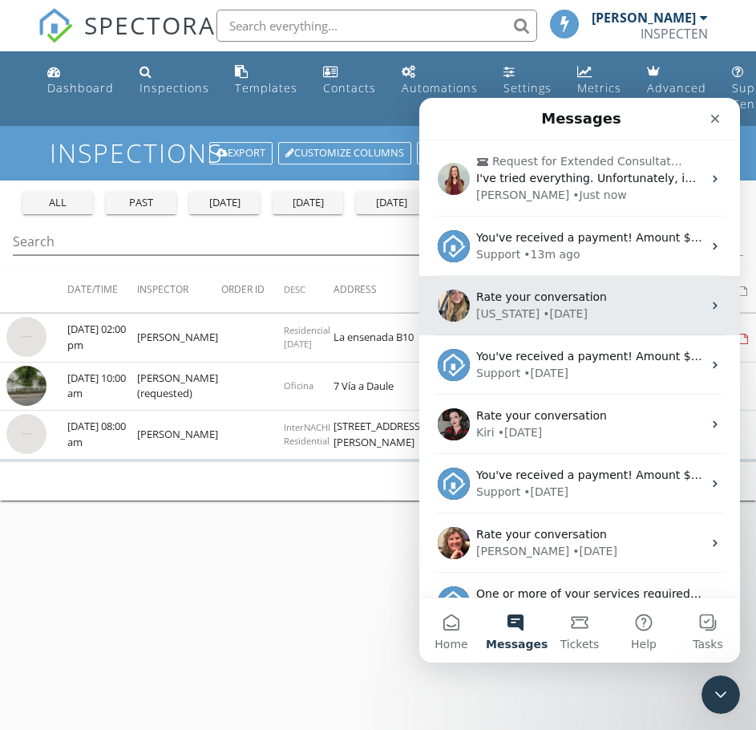
click at [596, 296] on div "Rate your conversation" at bounding box center [589, 297] width 226 height 17
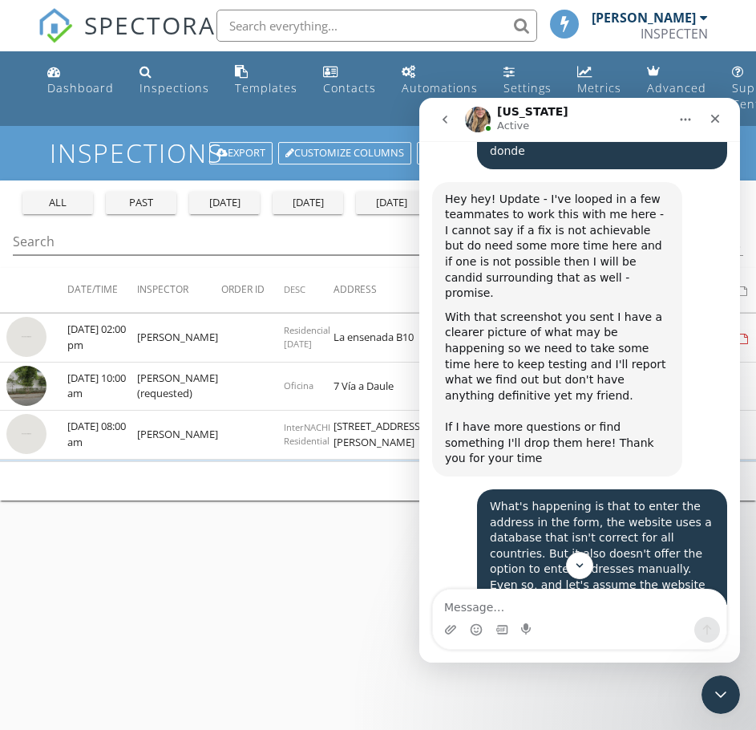
scroll to position [6004, 0]
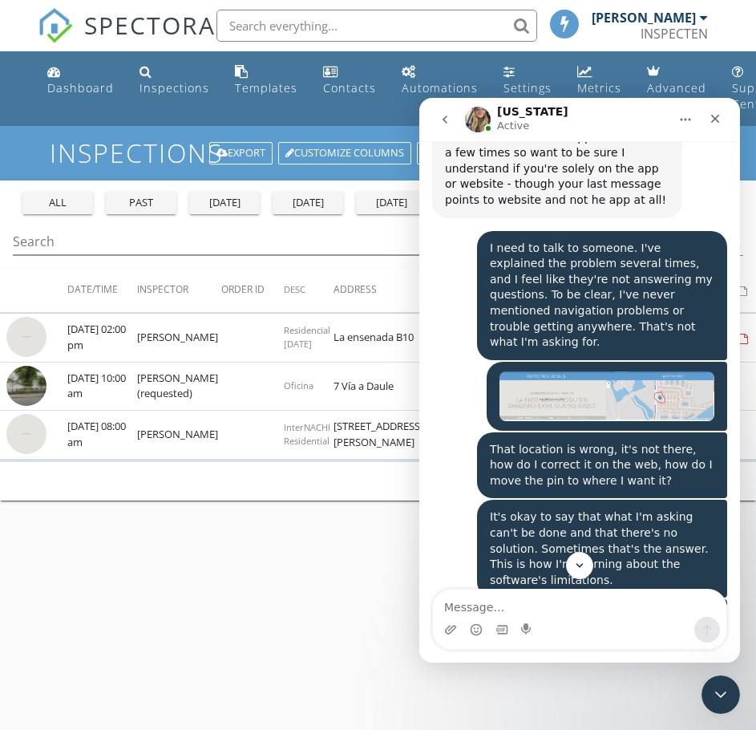
click at [684, 116] on icon "Home" at bounding box center [685, 119] width 13 height 13
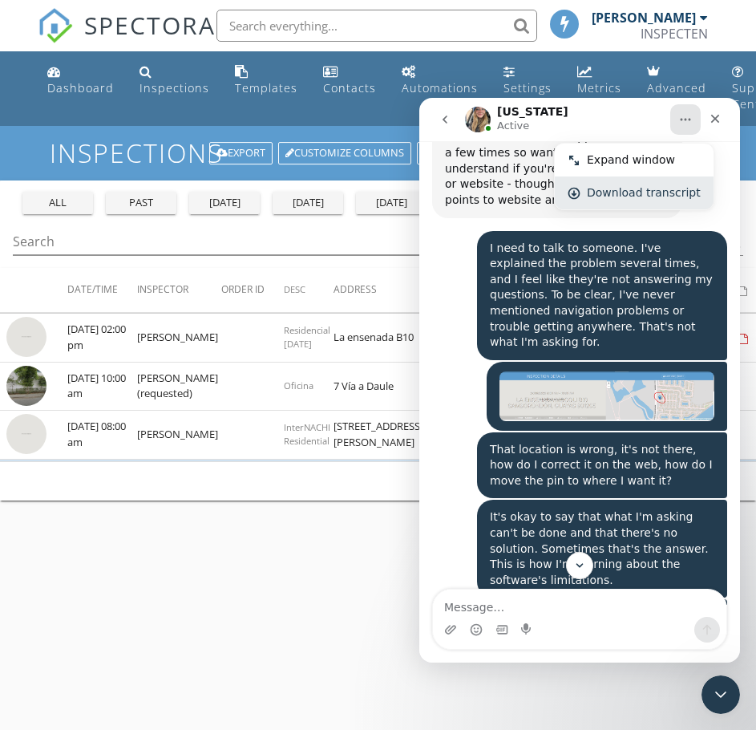
click at [646, 195] on div "Download transcript" at bounding box center [644, 192] width 114 height 17
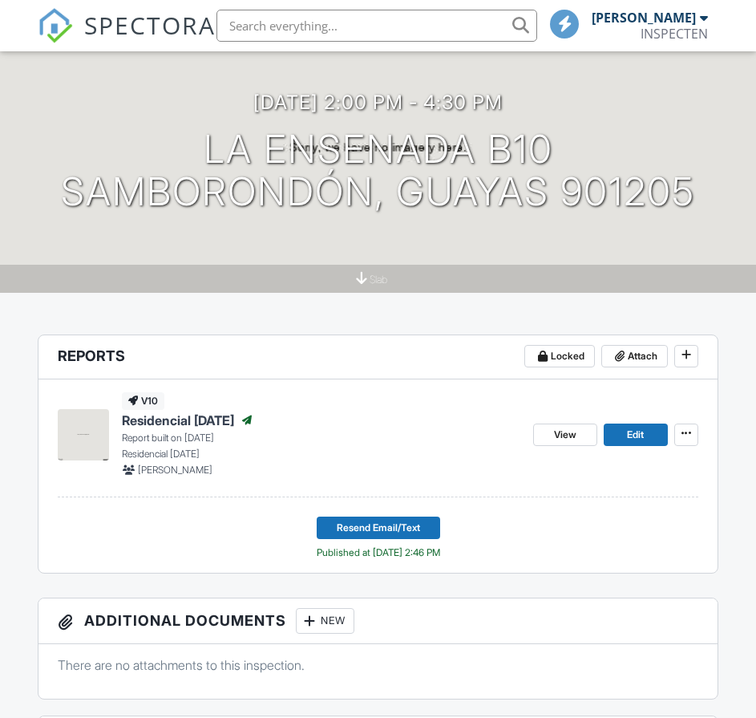
scroll to position [241, 0]
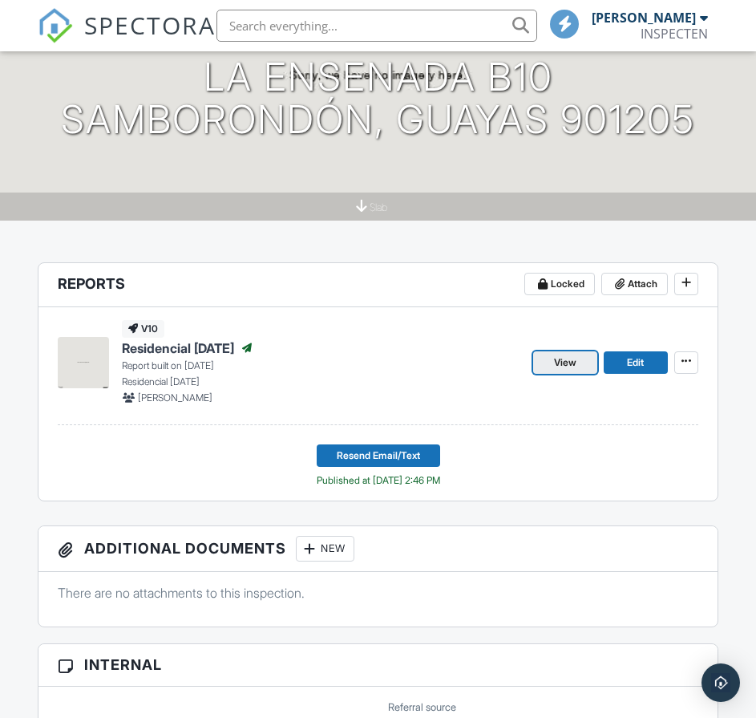
click at [574, 359] on span "View" at bounding box center [565, 362] width 22 height 16
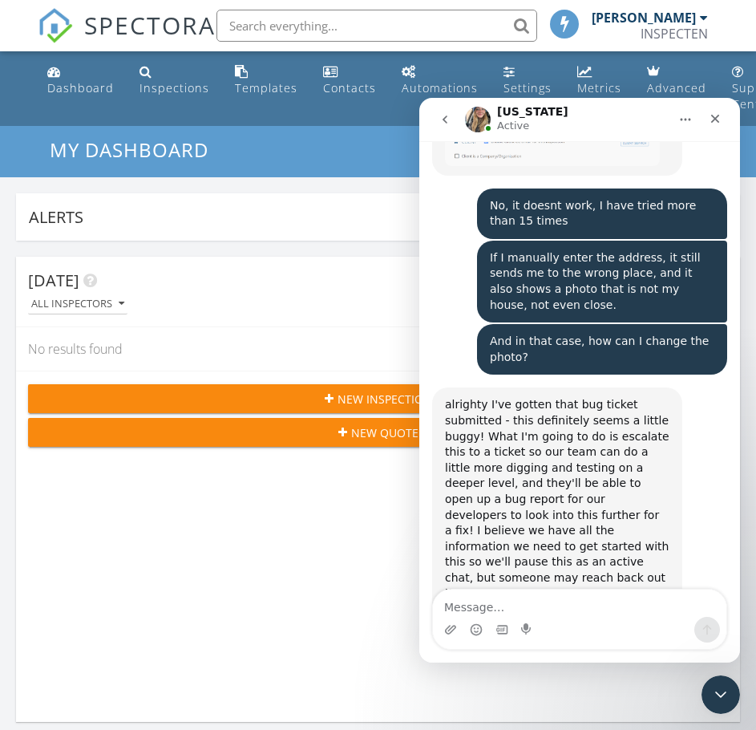
scroll to position [7287, 0]
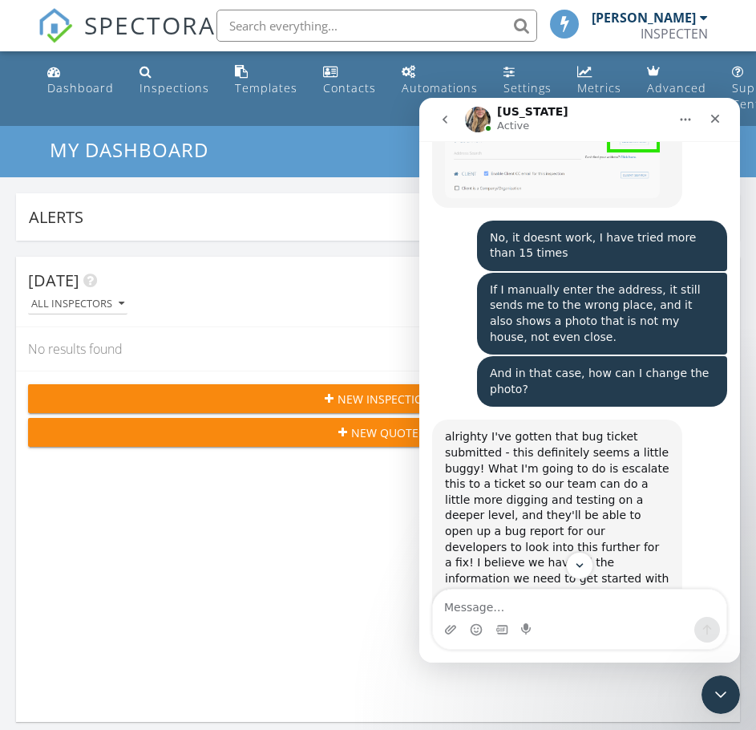
click at [448, 117] on icon "go back" at bounding box center [445, 119] width 13 height 13
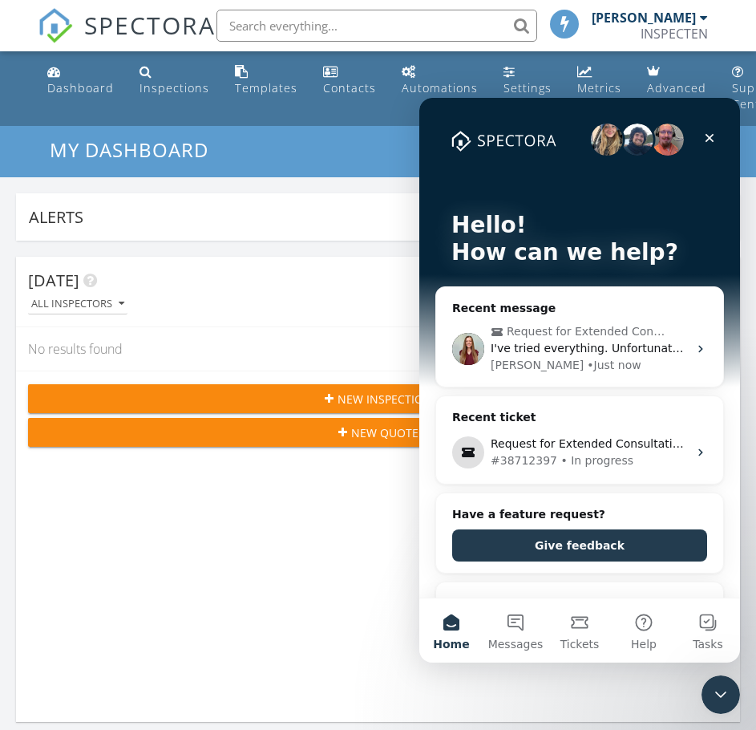
scroll to position [0, 0]
click at [529, 630] on button "Messages" at bounding box center [516, 630] width 64 height 64
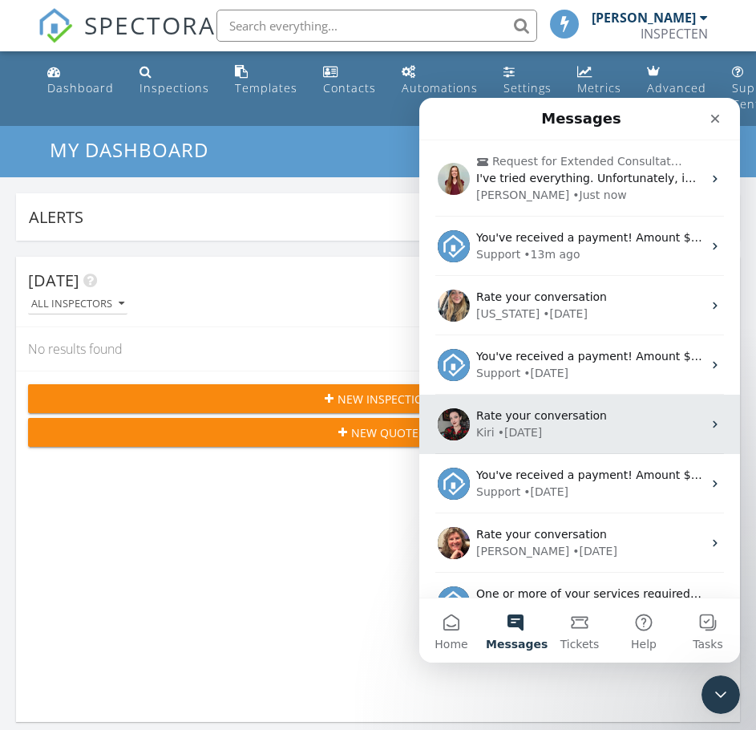
click at [658, 420] on div "Rate your conversation" at bounding box center [589, 415] width 226 height 17
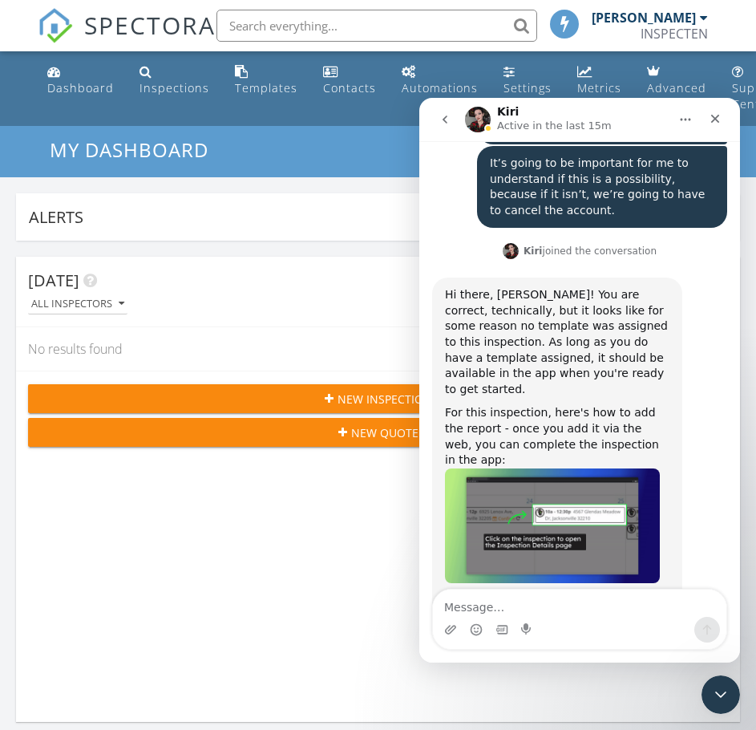
scroll to position [7524, 0]
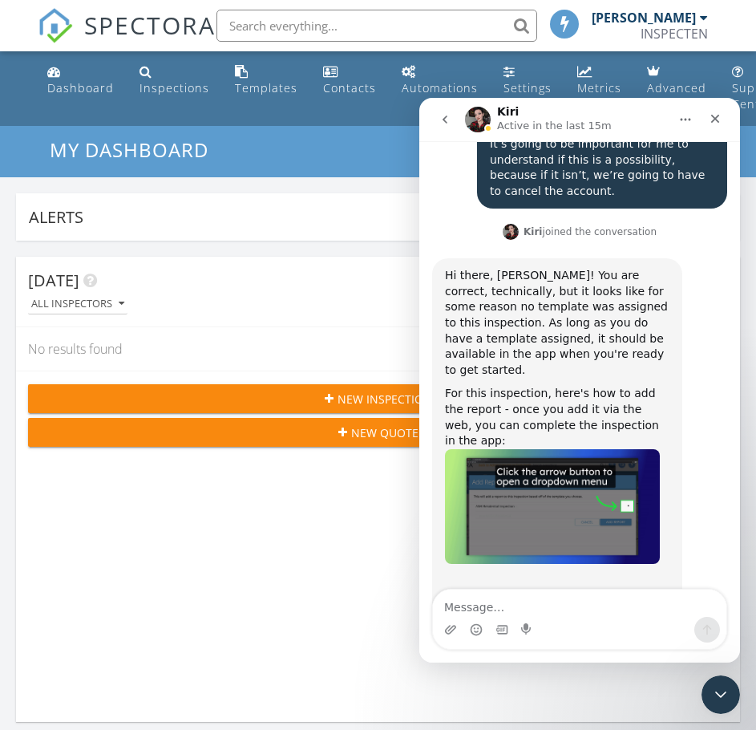
click at [682, 115] on icon "Home" at bounding box center [685, 119] width 13 height 13
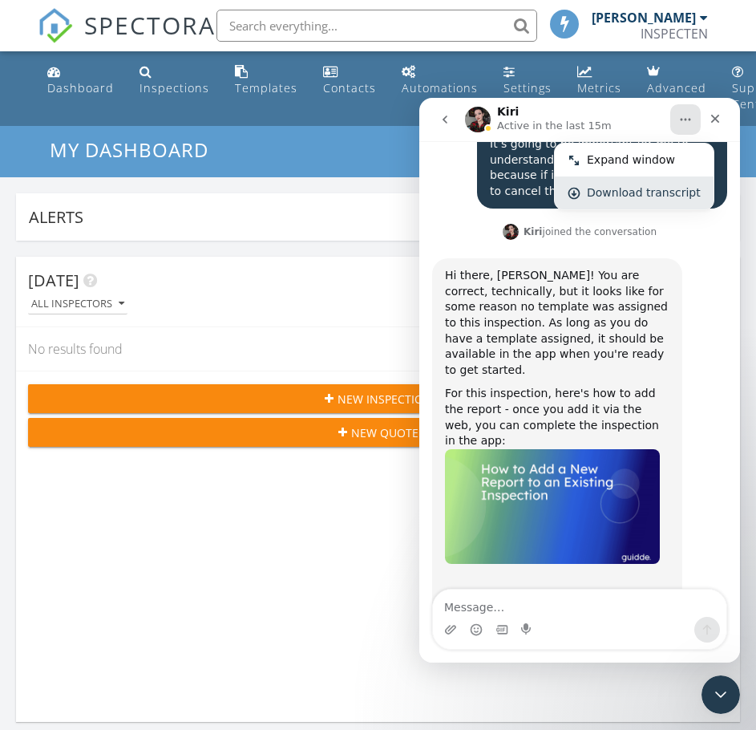
click at [615, 194] on div "Download transcript" at bounding box center [644, 192] width 114 height 17
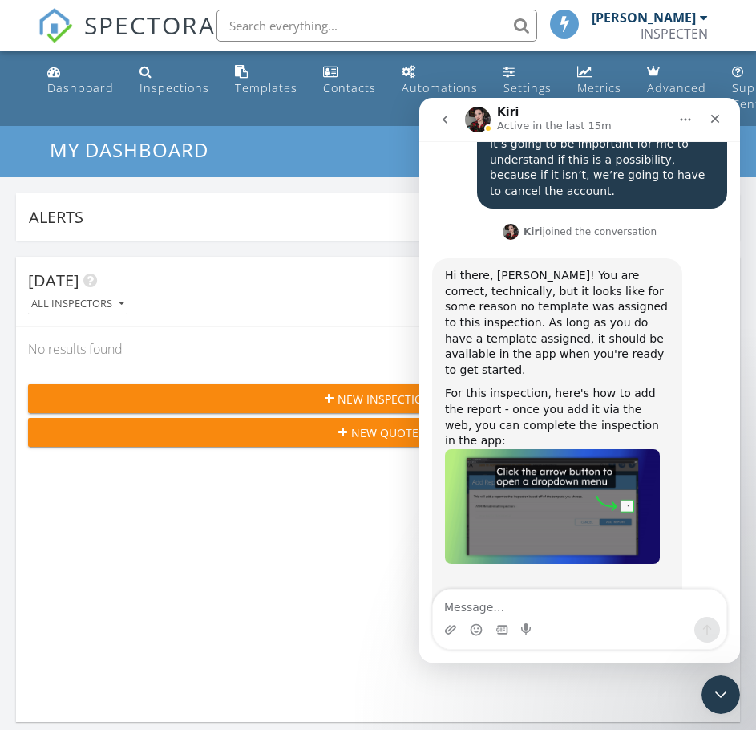
click at [435, 114] on button "go back" at bounding box center [445, 119] width 30 height 30
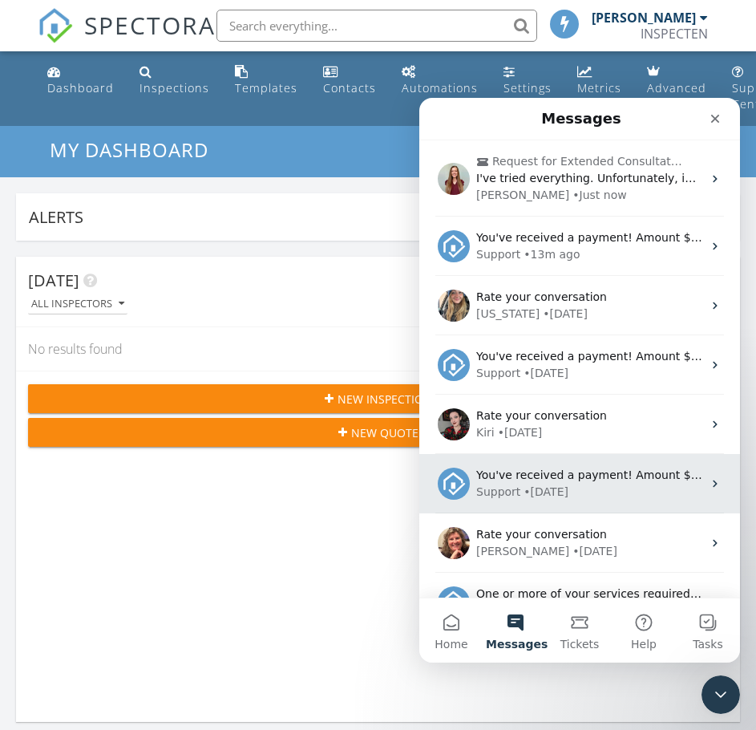
scroll to position [0, 0]
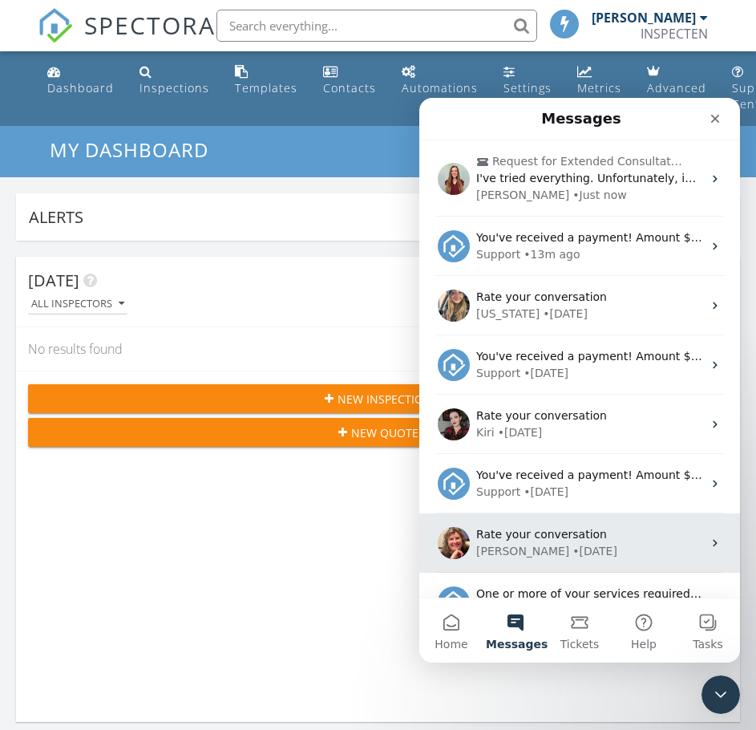
click at [570, 548] on div "[PERSON_NAME] • [DATE]" at bounding box center [589, 551] width 226 height 17
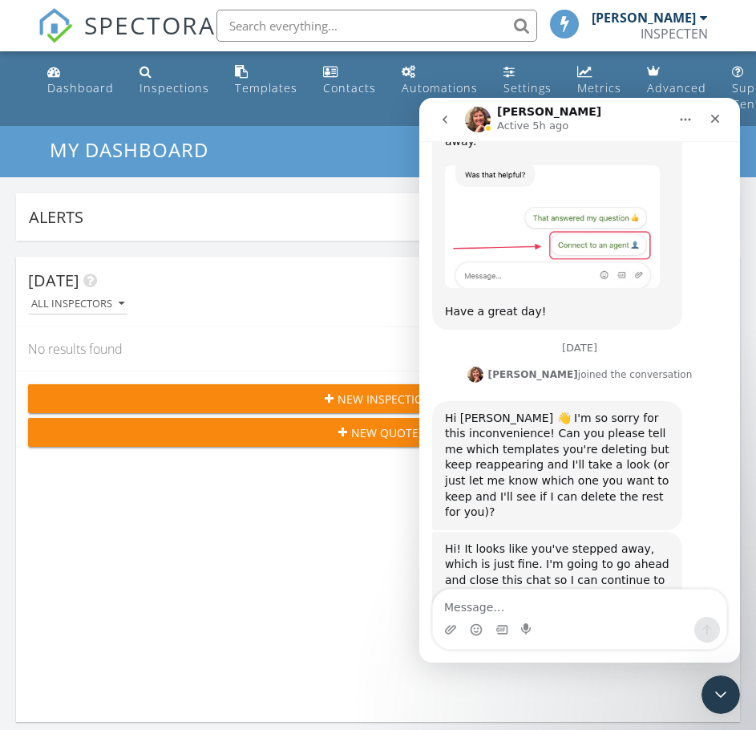
scroll to position [2983, 0]
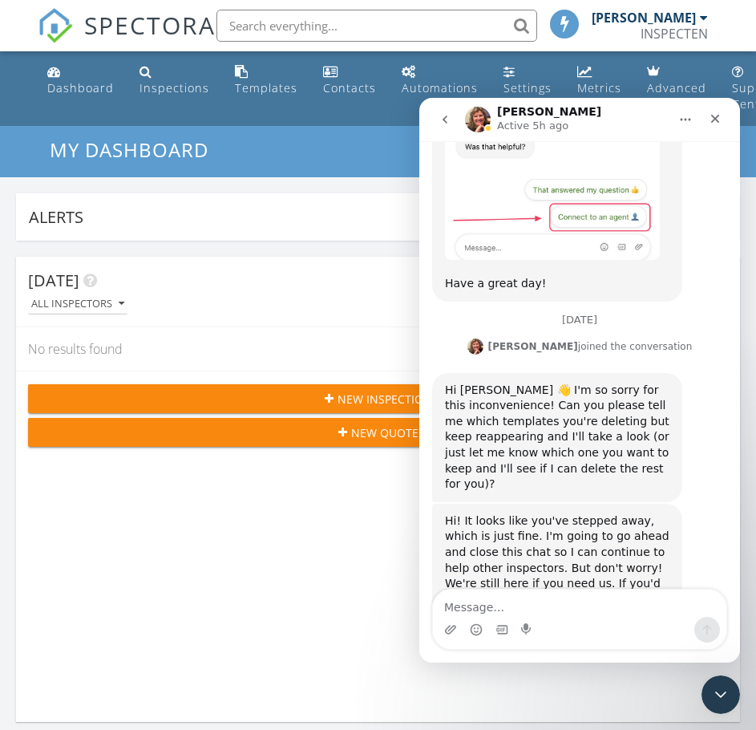
click at [689, 118] on icon "Home" at bounding box center [685, 119] width 13 height 13
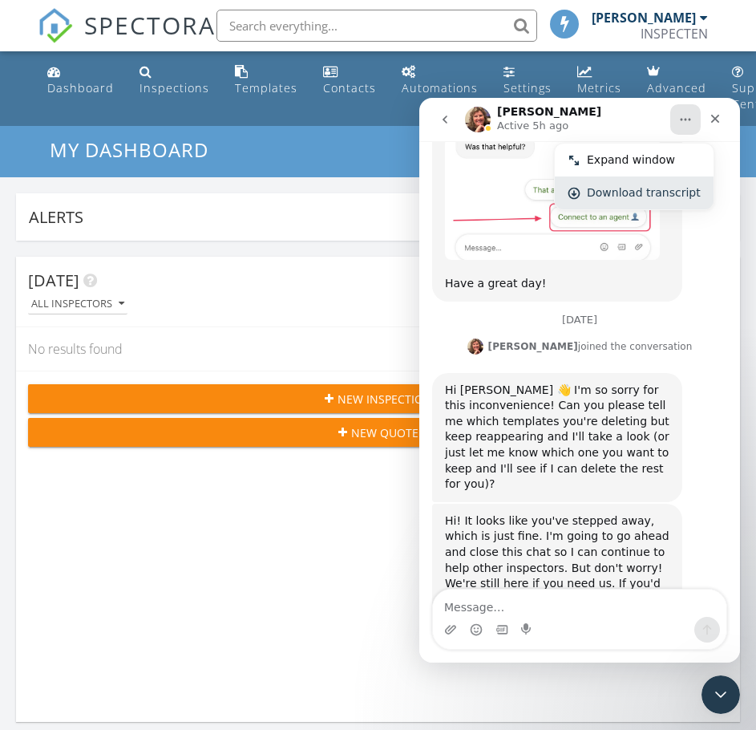
click at [629, 190] on div "Download transcript" at bounding box center [644, 192] width 114 height 17
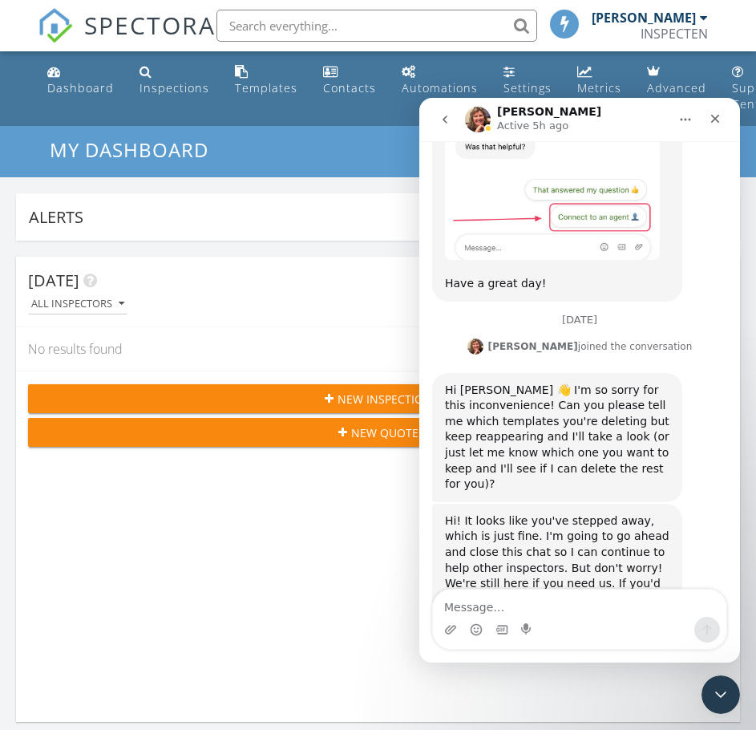
click at [440, 111] on button "go back" at bounding box center [445, 119] width 30 height 30
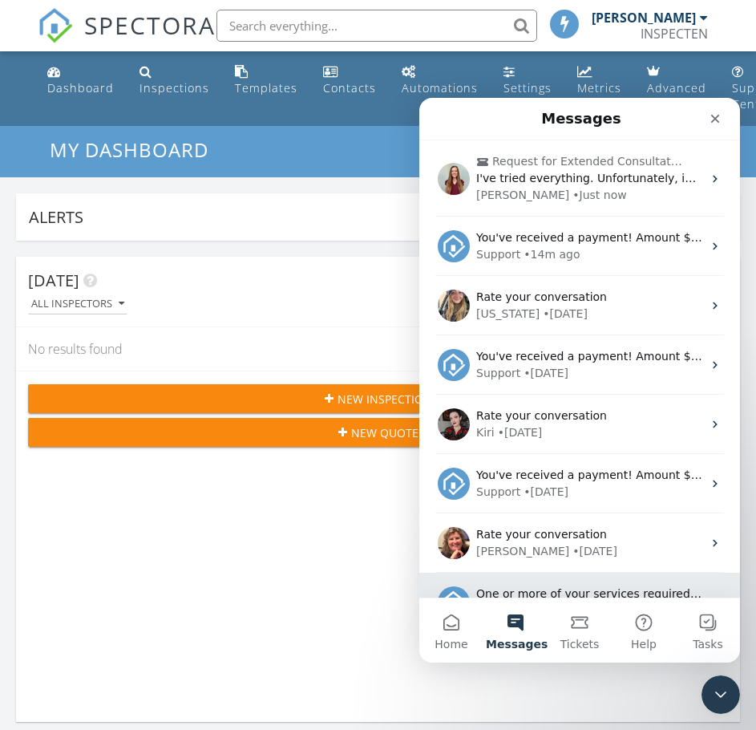
scroll to position [153, 0]
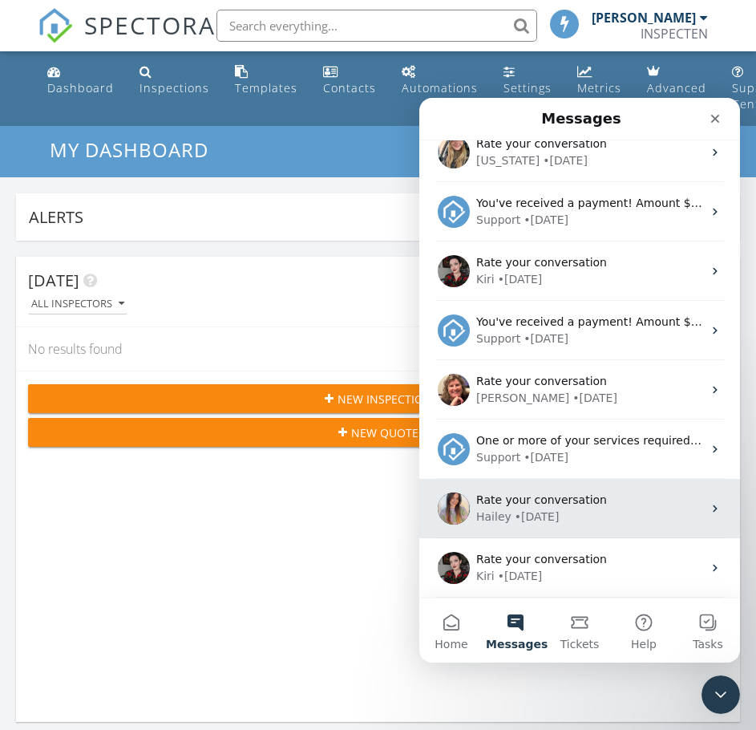
click at [610, 512] on div "Hailey • 1w ago" at bounding box center [589, 516] width 226 height 17
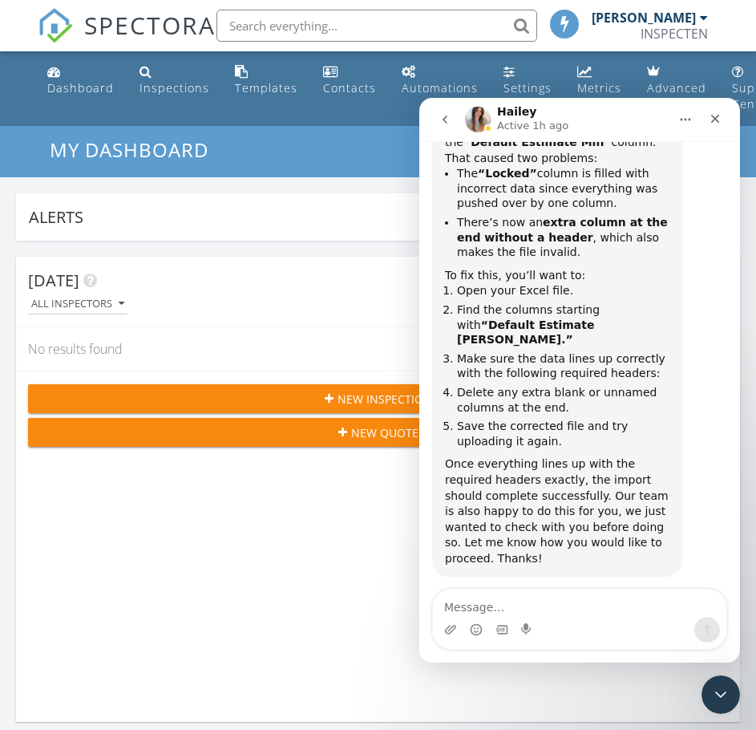
click at [687, 116] on icon "Home" at bounding box center [685, 119] width 13 height 13
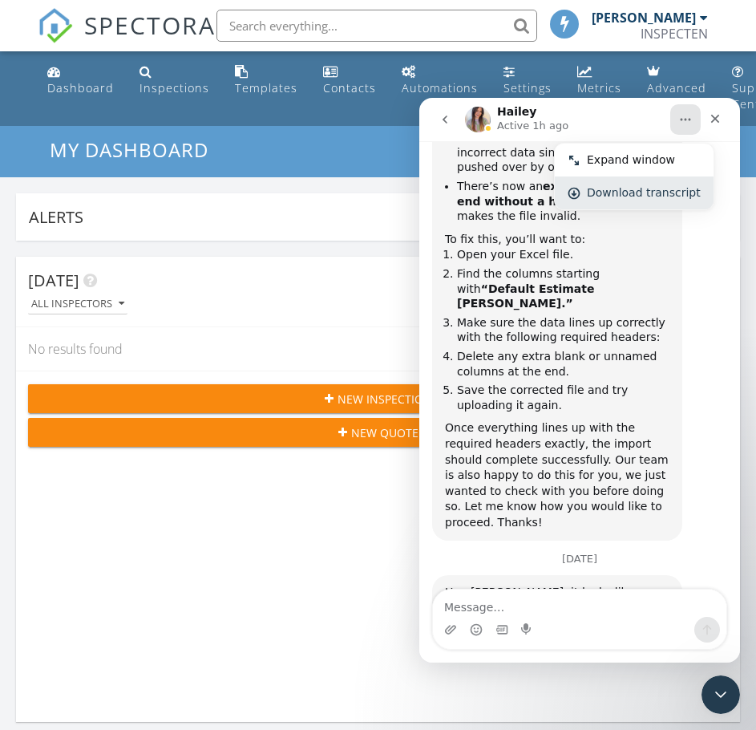
click at [640, 194] on div "Download transcript" at bounding box center [644, 192] width 114 height 17
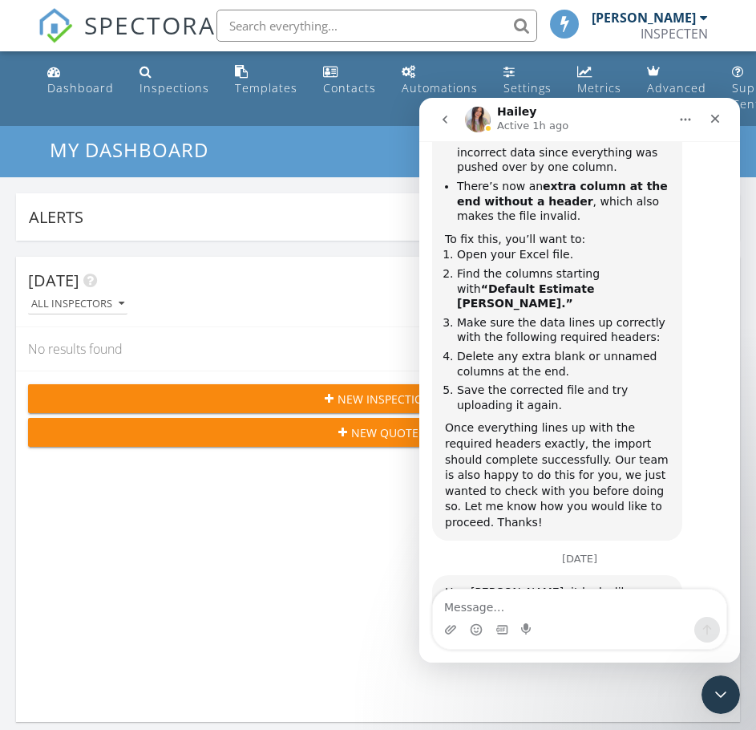
click at [449, 119] on icon "go back" at bounding box center [445, 119] width 13 height 13
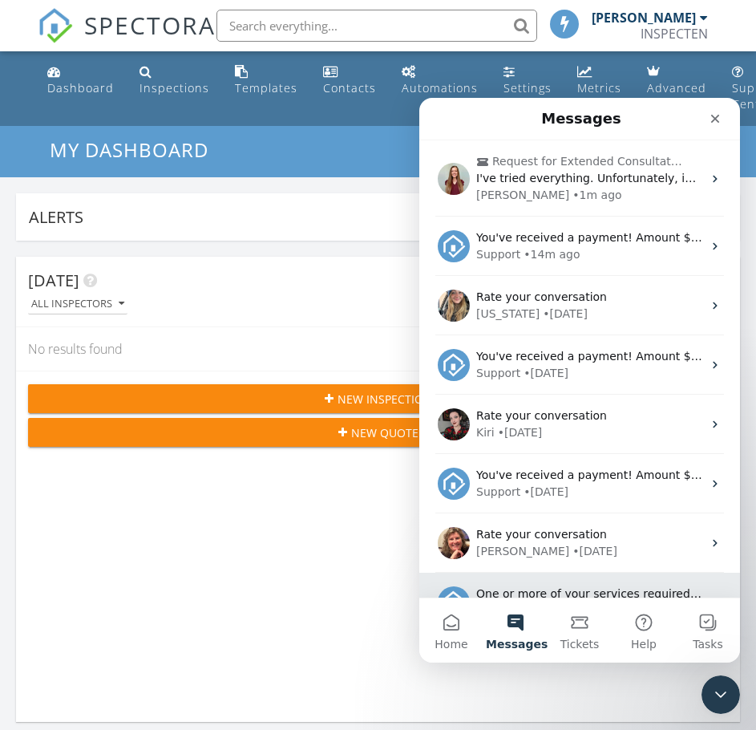
scroll to position [272, 0]
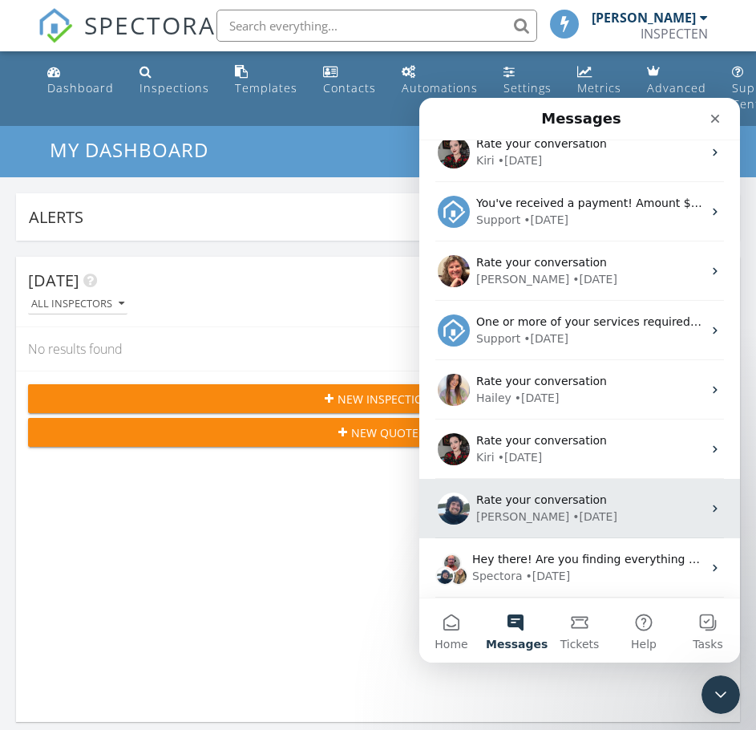
click at [529, 500] on span "Rate your conversation" at bounding box center [541, 499] width 131 height 13
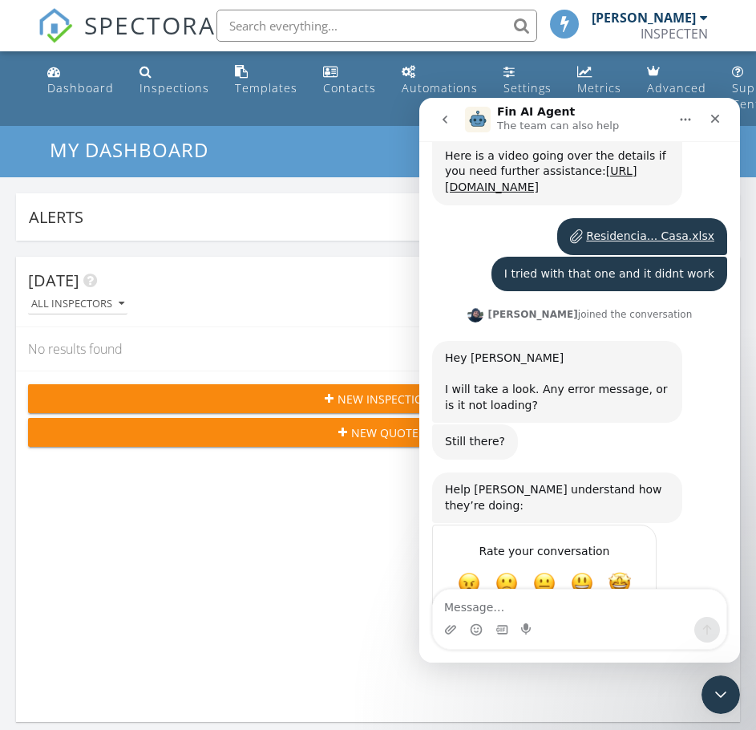
scroll to position [0, 0]
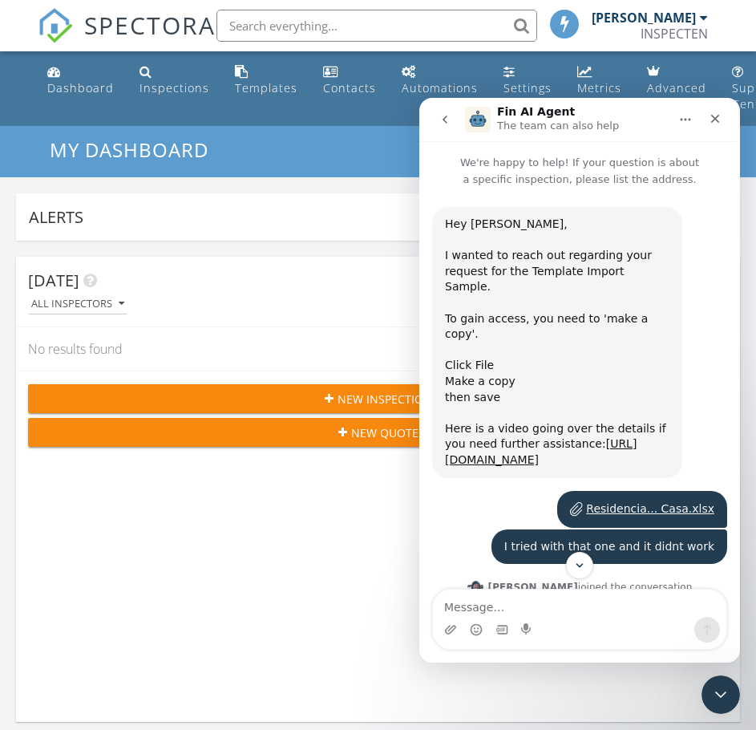
click at [446, 114] on icon "go back" at bounding box center [445, 119] width 13 height 13
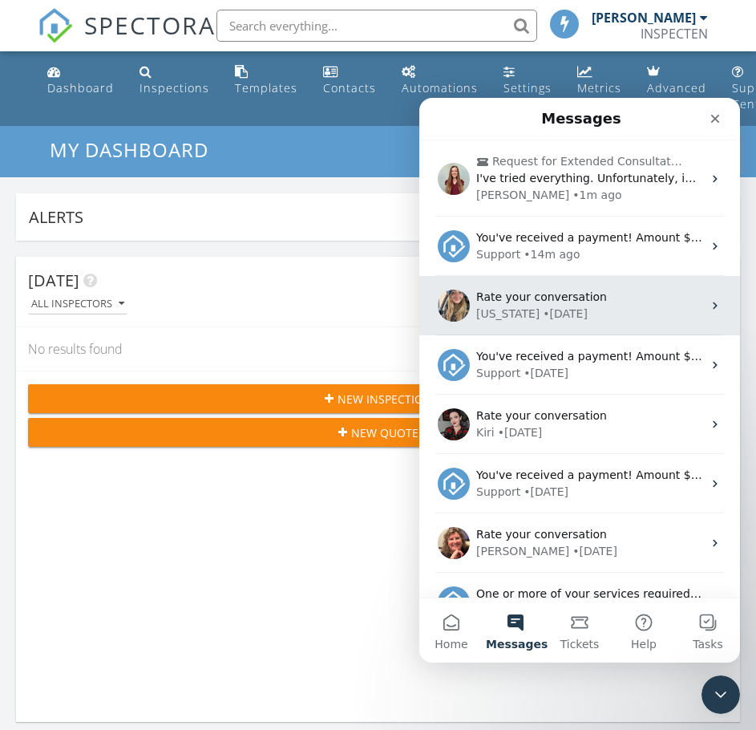
click at [570, 321] on div "Georgia • 2d ago" at bounding box center [589, 314] width 226 height 17
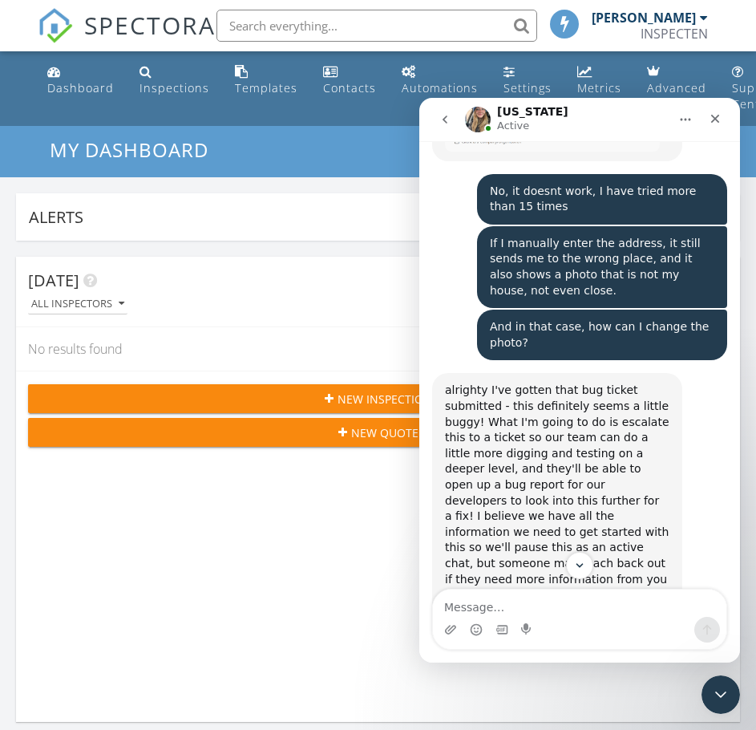
scroll to position [7287, 0]
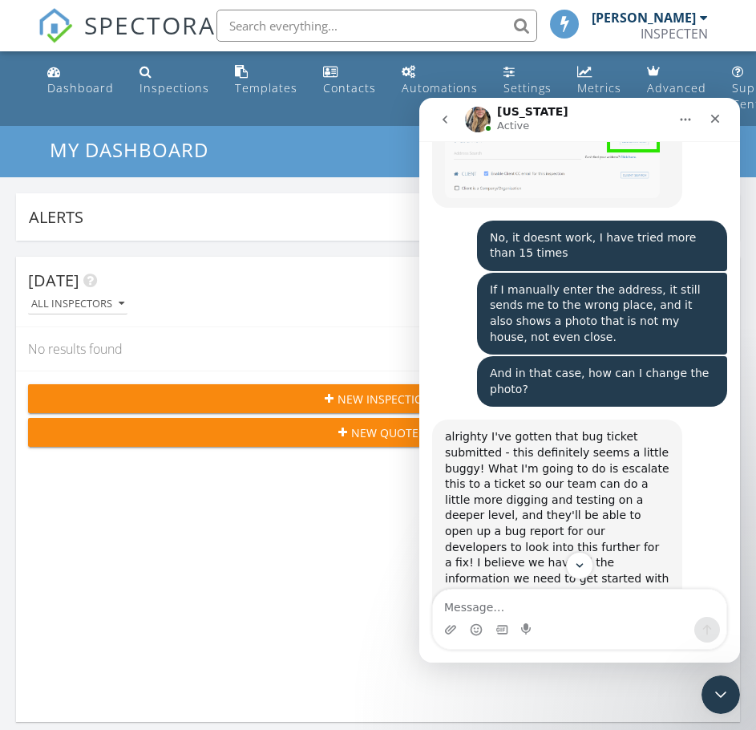
drag, startPoint x: 737, startPoint y: 564, endPoint x: 720, endPoint y: 164, distance: 400.6
click at [720, 164] on div "September 25 Hi there! I'm here to help answer your questions and guide you thr…" at bounding box center [579, 373] width 321 height 464
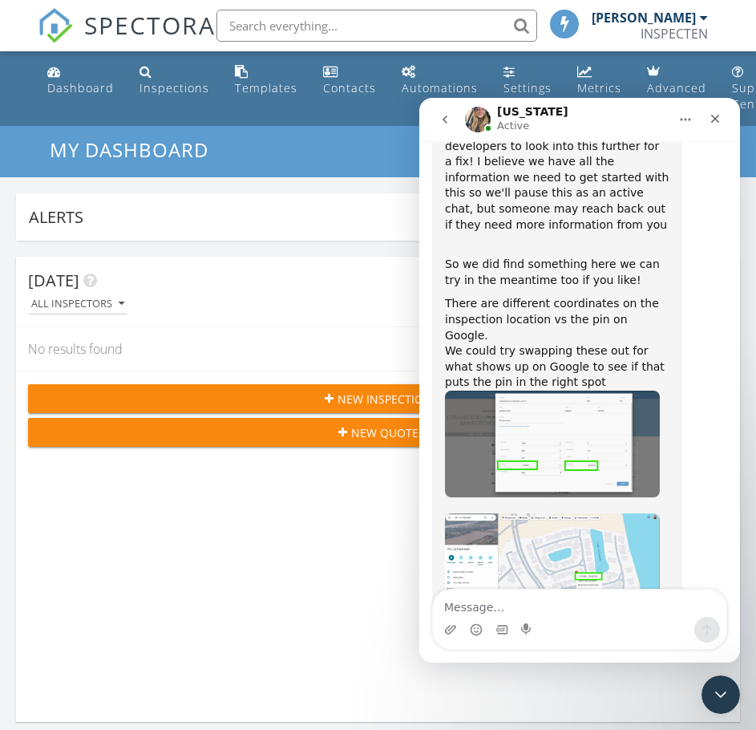
scroll to position [7127, 0]
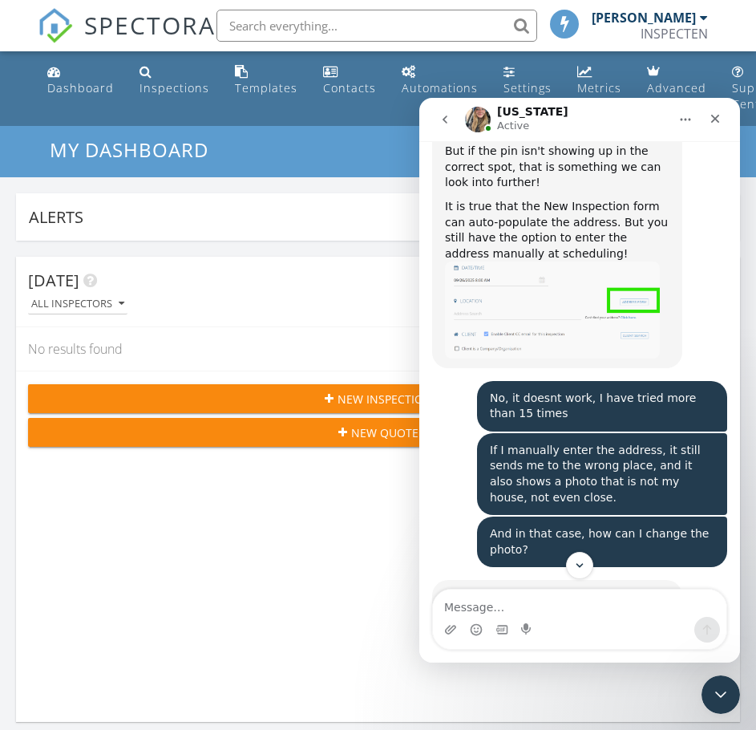
click at [436, 122] on button "go back" at bounding box center [445, 119] width 30 height 30
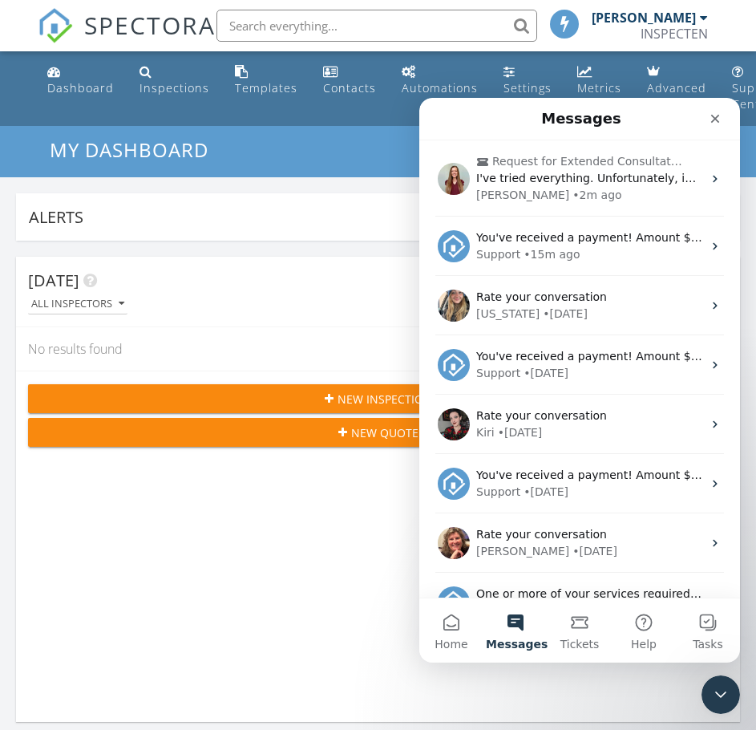
scroll to position [0, 0]
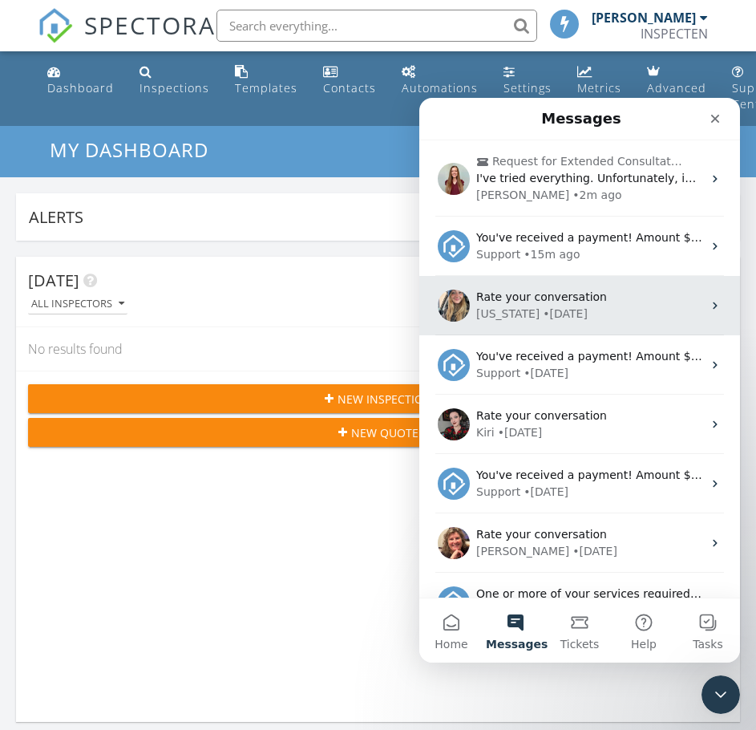
click at [523, 298] on span "Rate your conversation" at bounding box center [541, 296] width 131 height 13
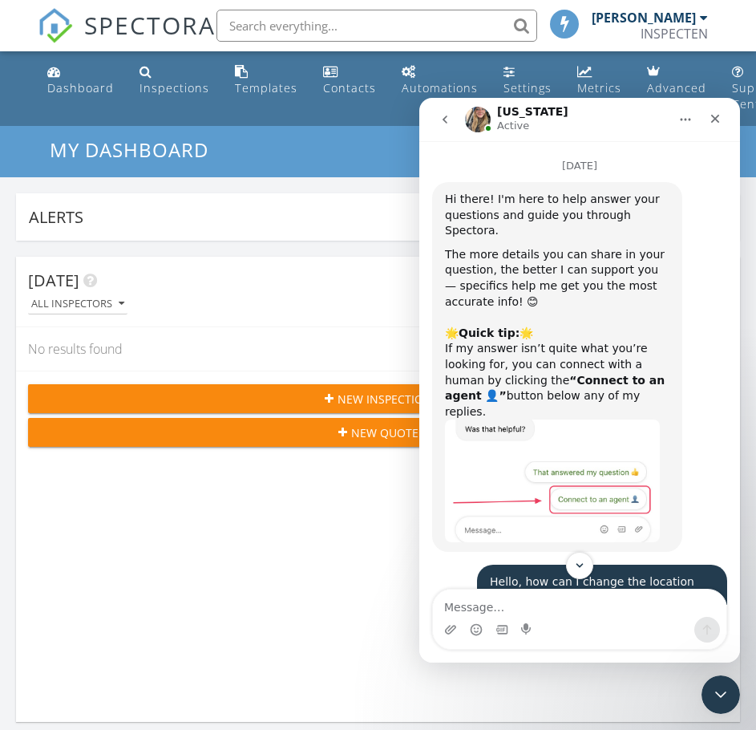
drag, startPoint x: 737, startPoint y: 282, endPoint x: 1053, endPoint y: 194, distance: 328.1
click at [443, 116] on icon "go back" at bounding box center [445, 119] width 13 height 13
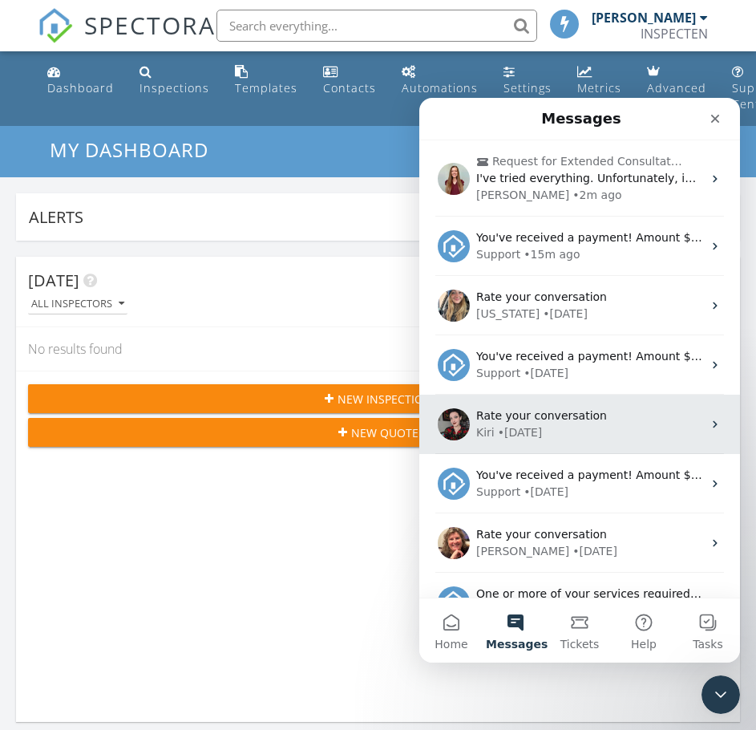
click at [557, 431] on div "Kiri • 6d ago" at bounding box center [589, 432] width 226 height 17
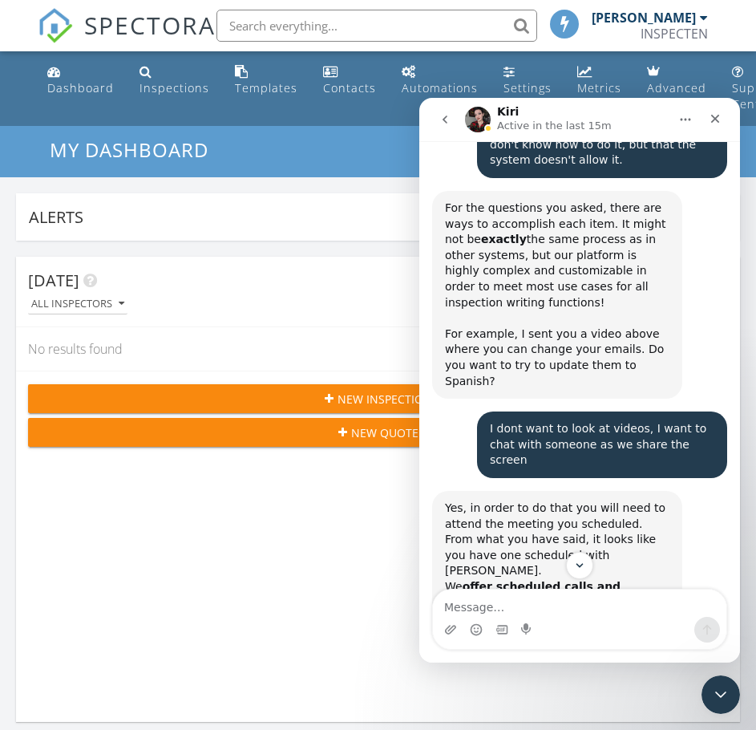
scroll to position [5118, 0]
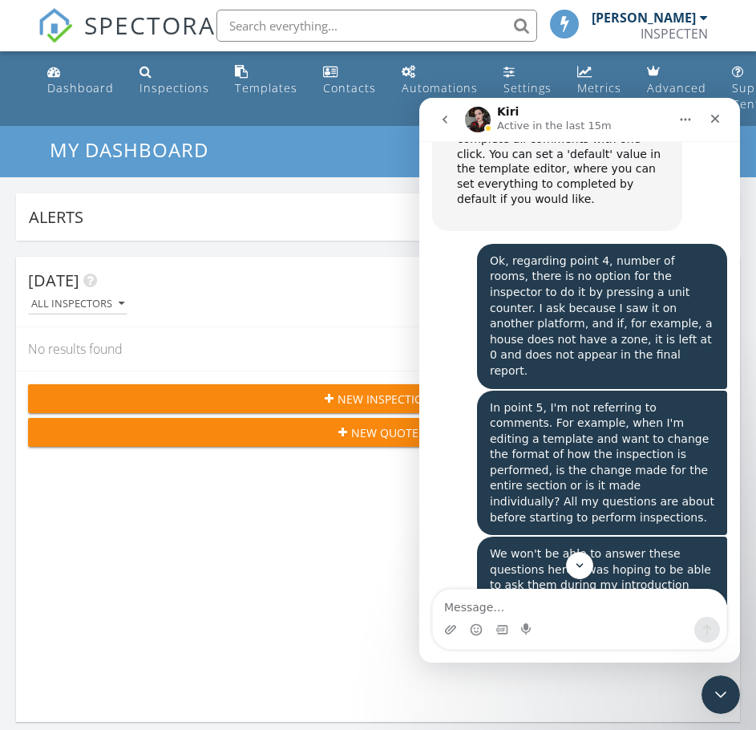
scroll to position [3194, 0]
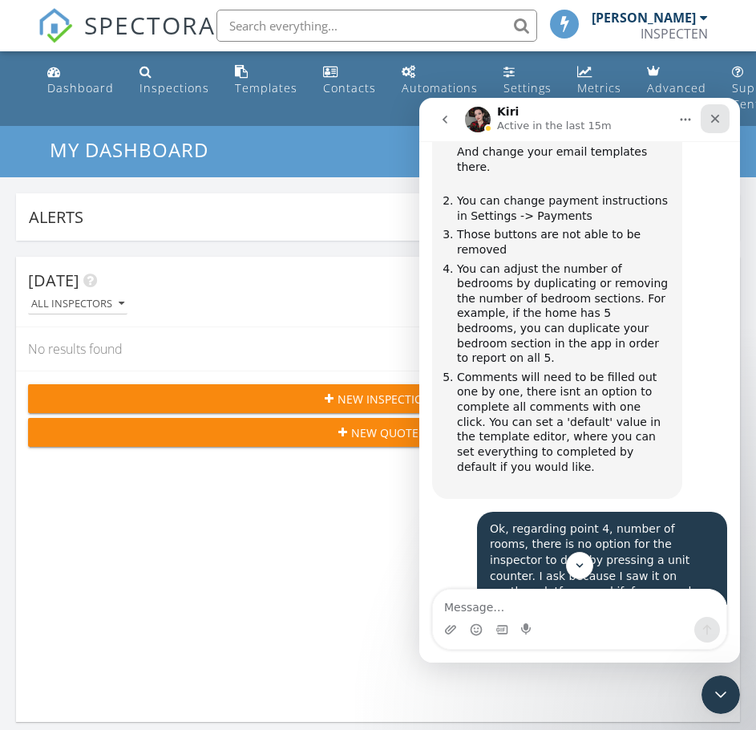
click at [720, 119] on icon "Close" at bounding box center [715, 118] width 13 height 13
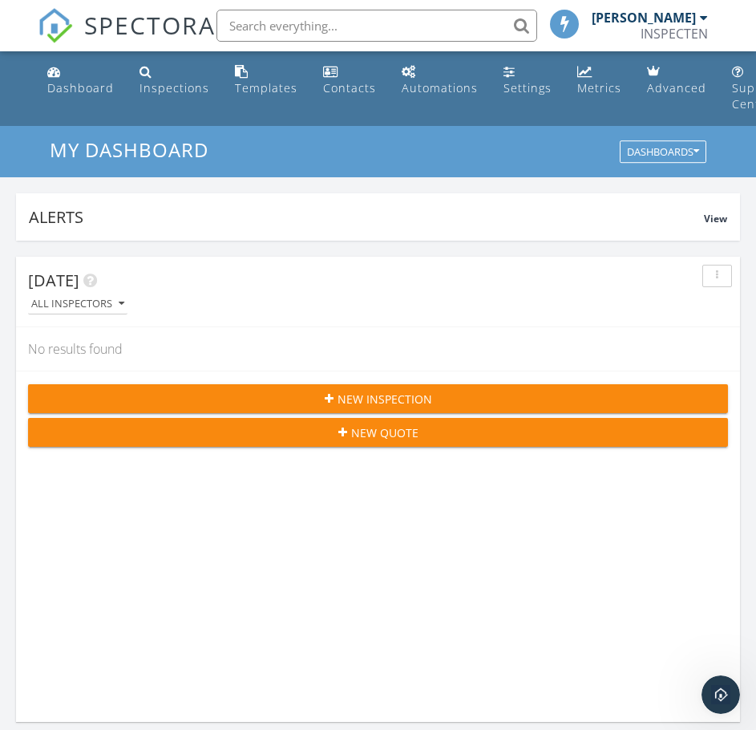
scroll to position [7524, 0]
click at [495, 213] on div "Alerts" at bounding box center [366, 217] width 675 height 22
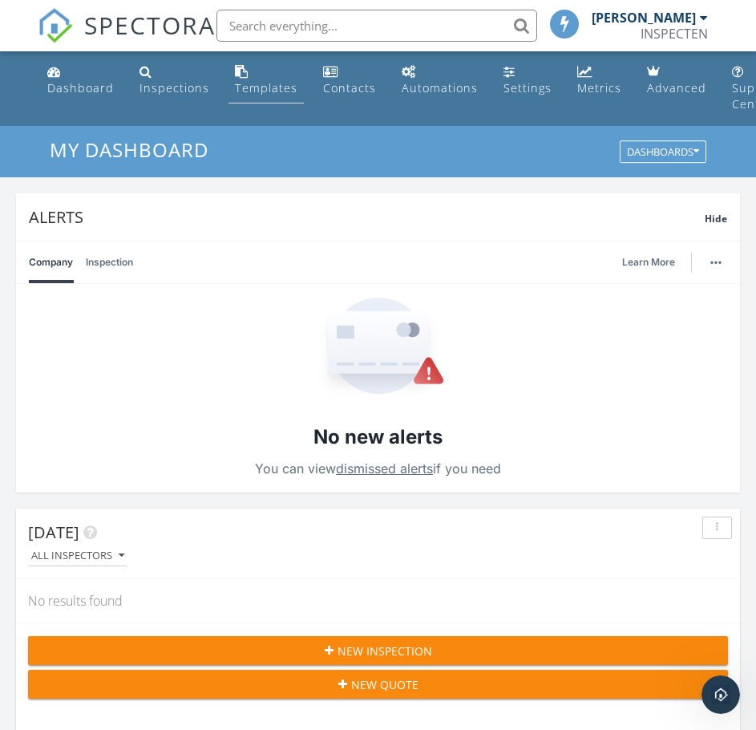
click at [272, 88] on div "Templates" at bounding box center [266, 87] width 63 height 15
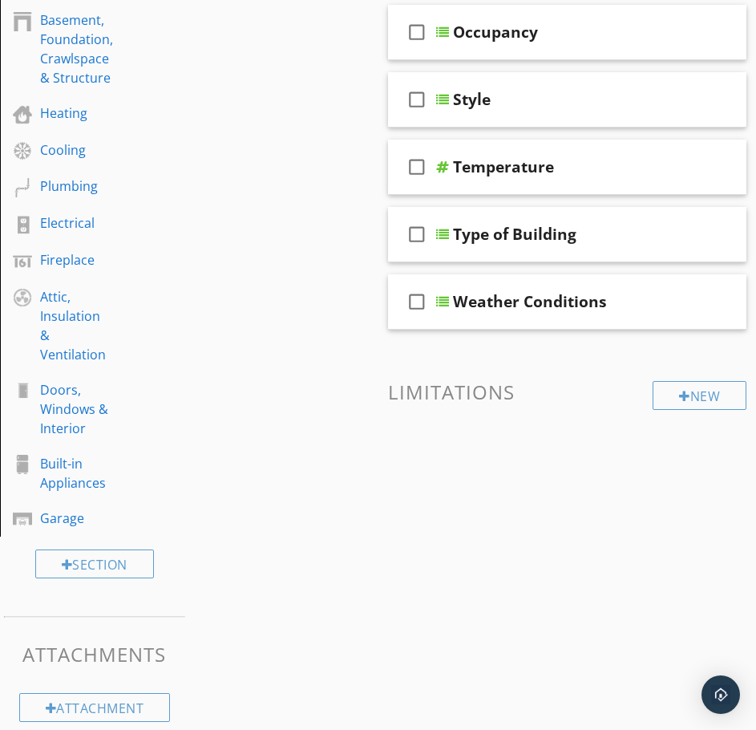
scroll to position [355, 0]
click at [670, 406] on div "New" at bounding box center [700, 394] width 94 height 29
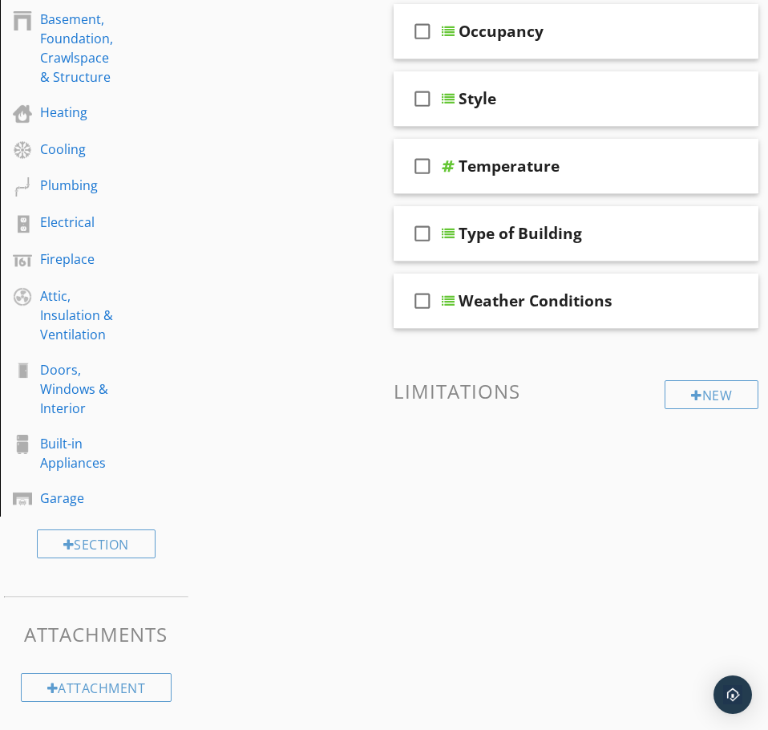
click at [308, 32] on div at bounding box center [384, 365] width 768 height 730
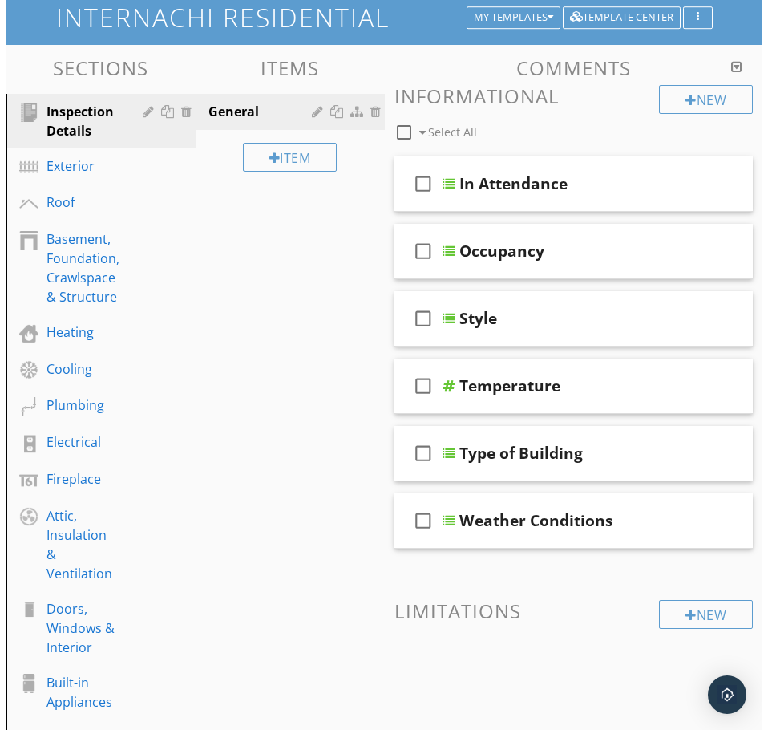
scroll to position [115, 0]
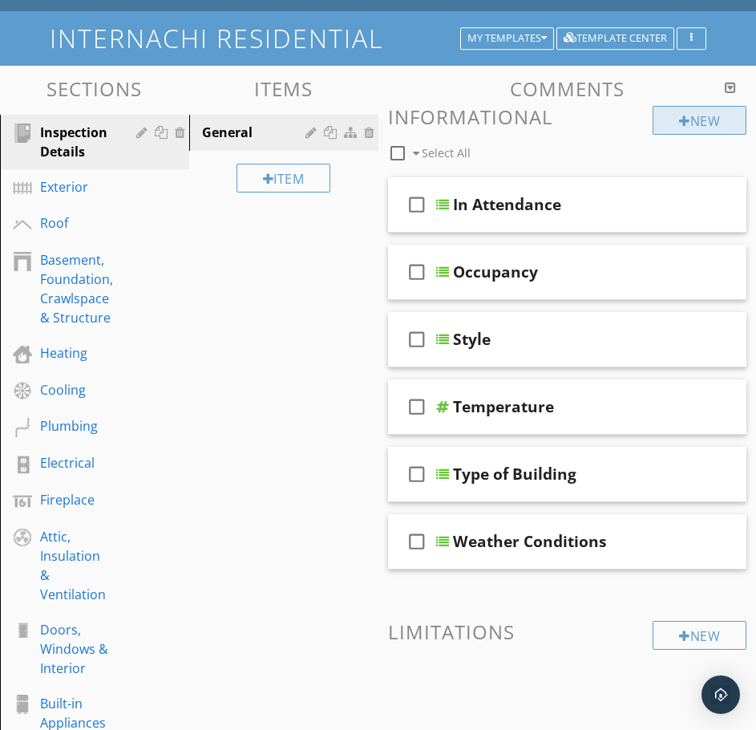
click at [685, 113] on div "New" at bounding box center [700, 120] width 94 height 29
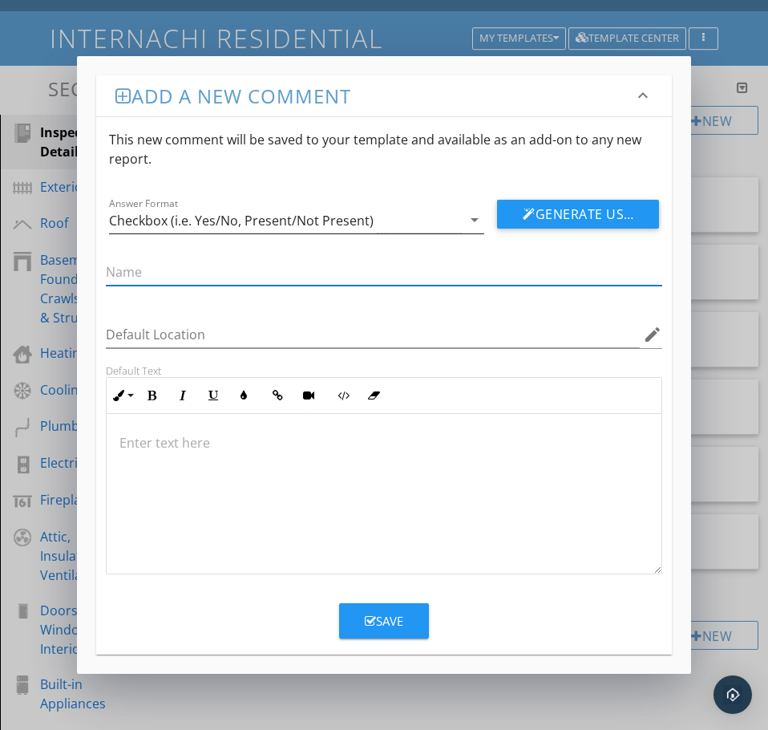
click at [483, 221] on icon "arrow_drop_down" at bounding box center [474, 219] width 19 height 19
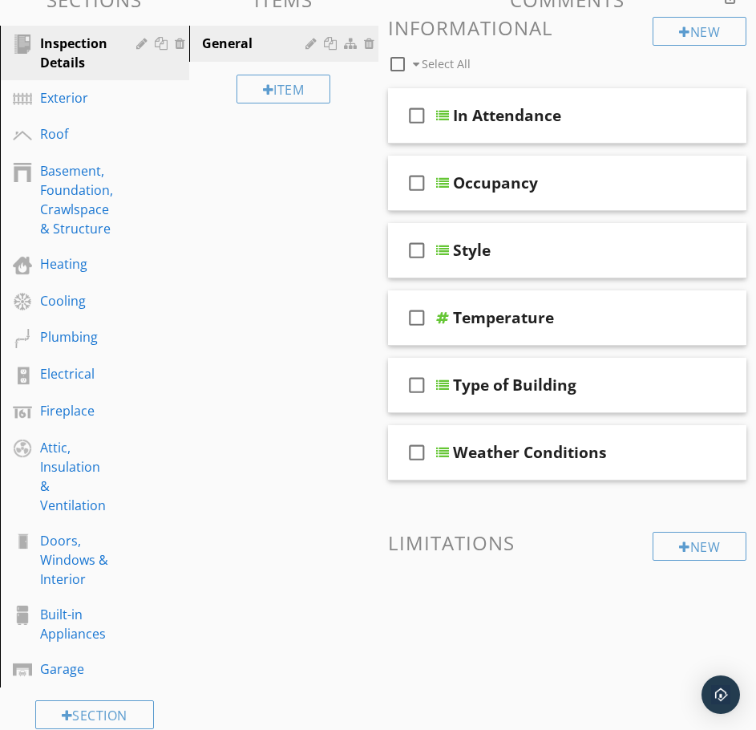
scroll to position [355, 0]
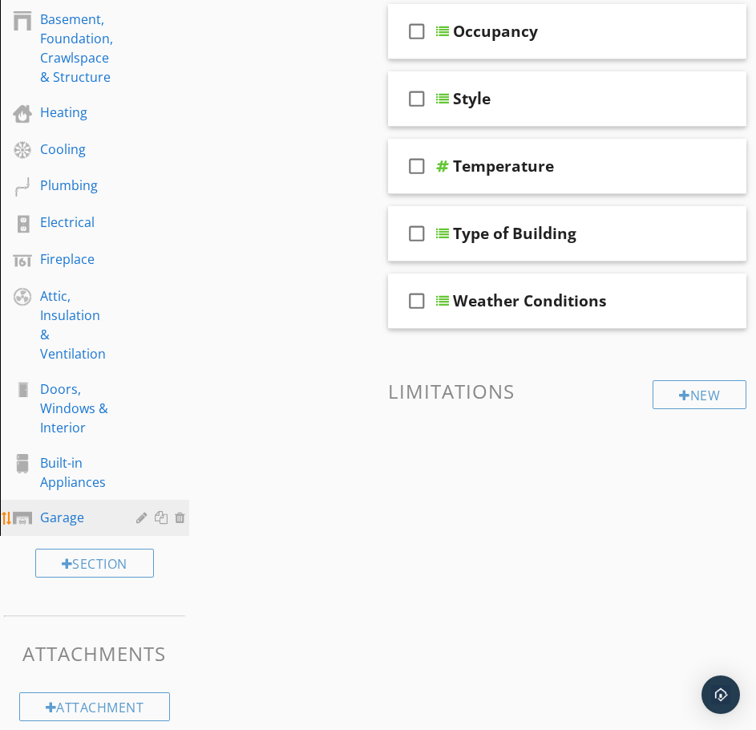
click at [71, 508] on div "Garage" at bounding box center [76, 517] width 73 height 19
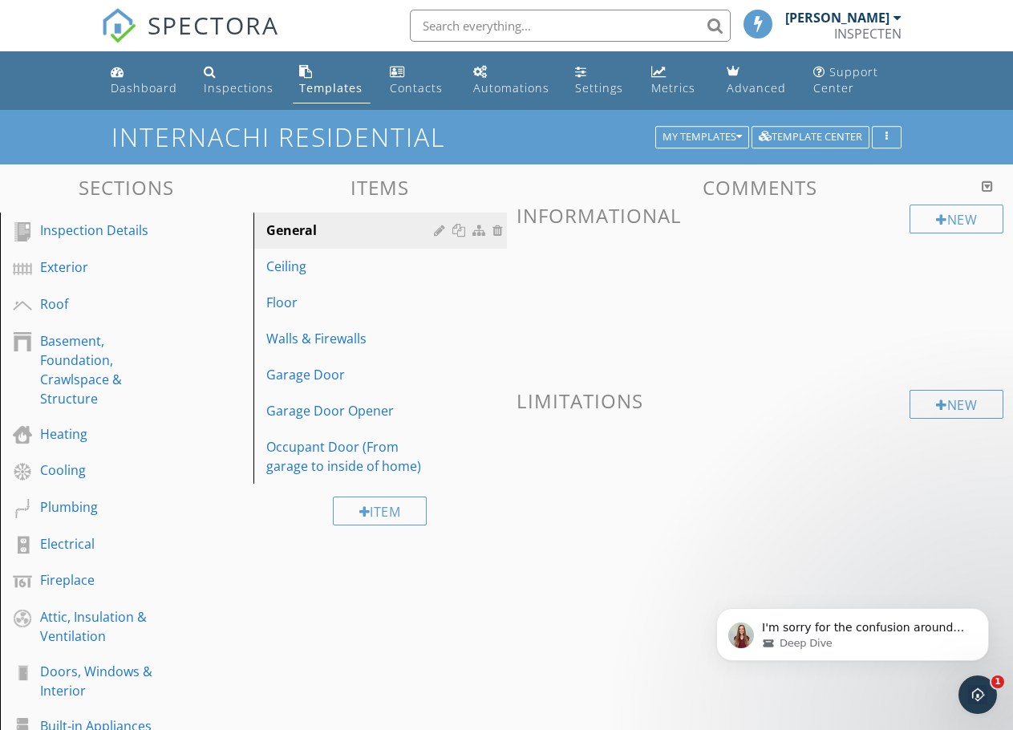
scroll to position [0, 0]
